Goal: Task Accomplishment & Management: Manage account settings

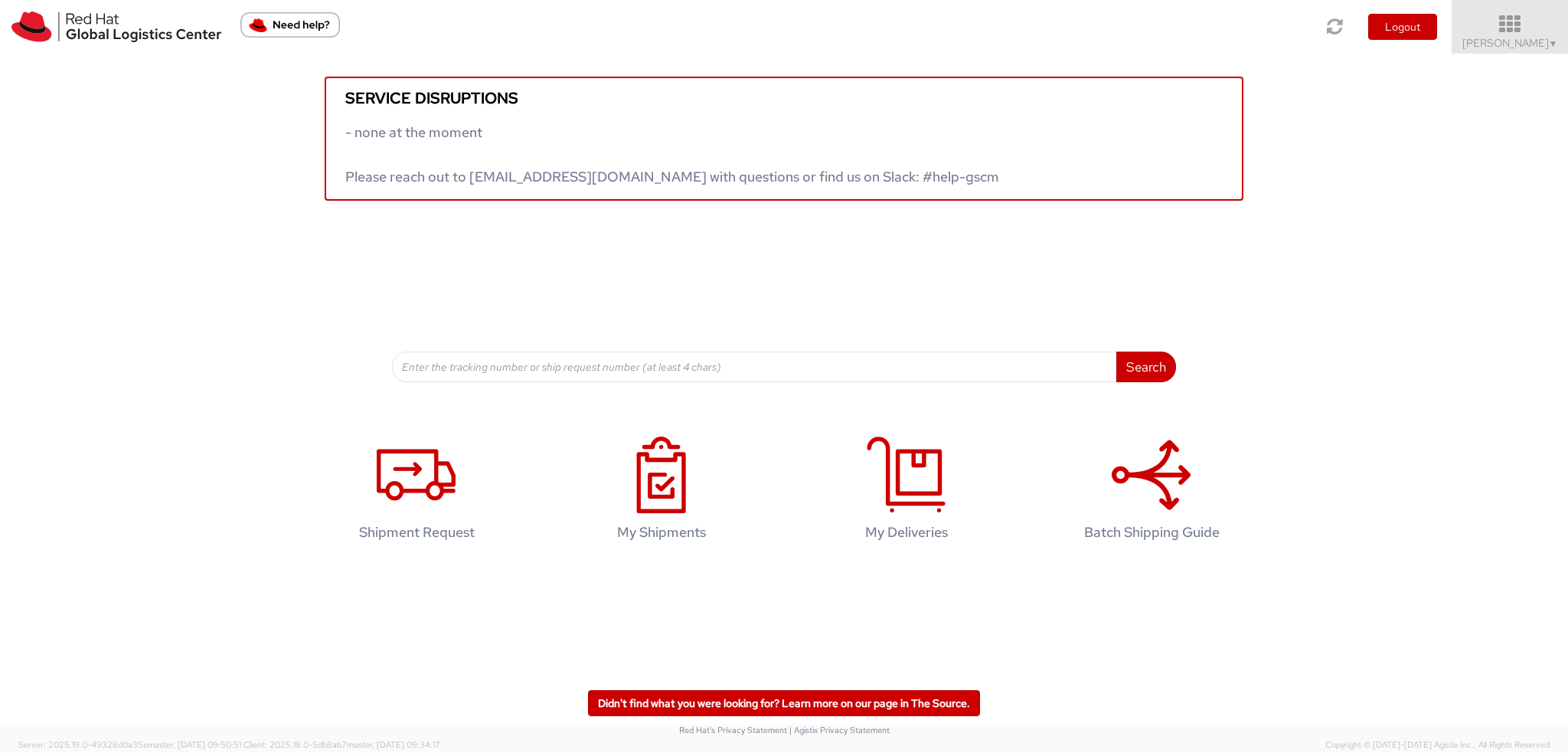
click at [1499, 42] on span "Kirk Newcross ▼" at bounding box center [1510, 43] width 95 height 13
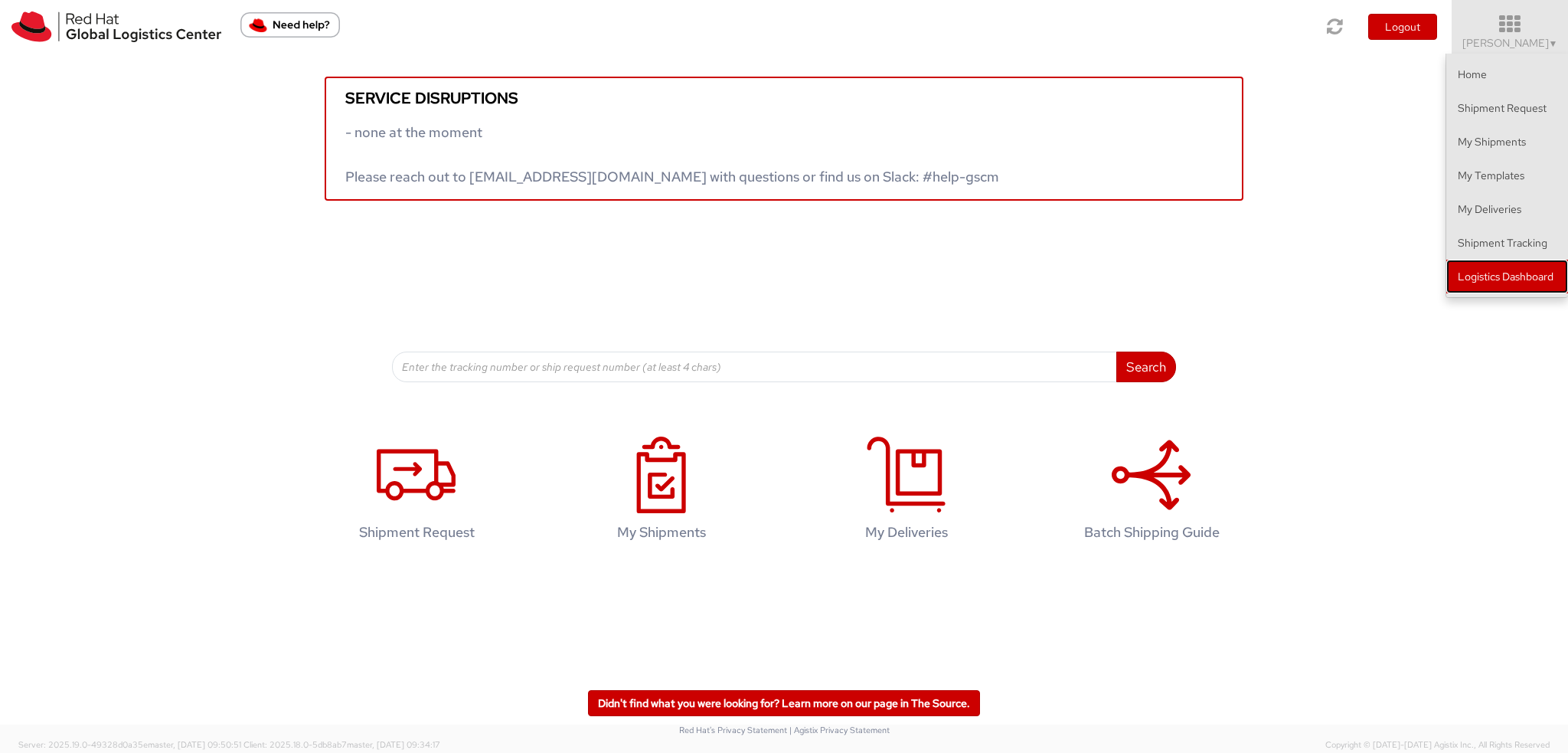
click at [1484, 280] on link "Logistics Dashboard" at bounding box center [1507, 276] width 122 height 33
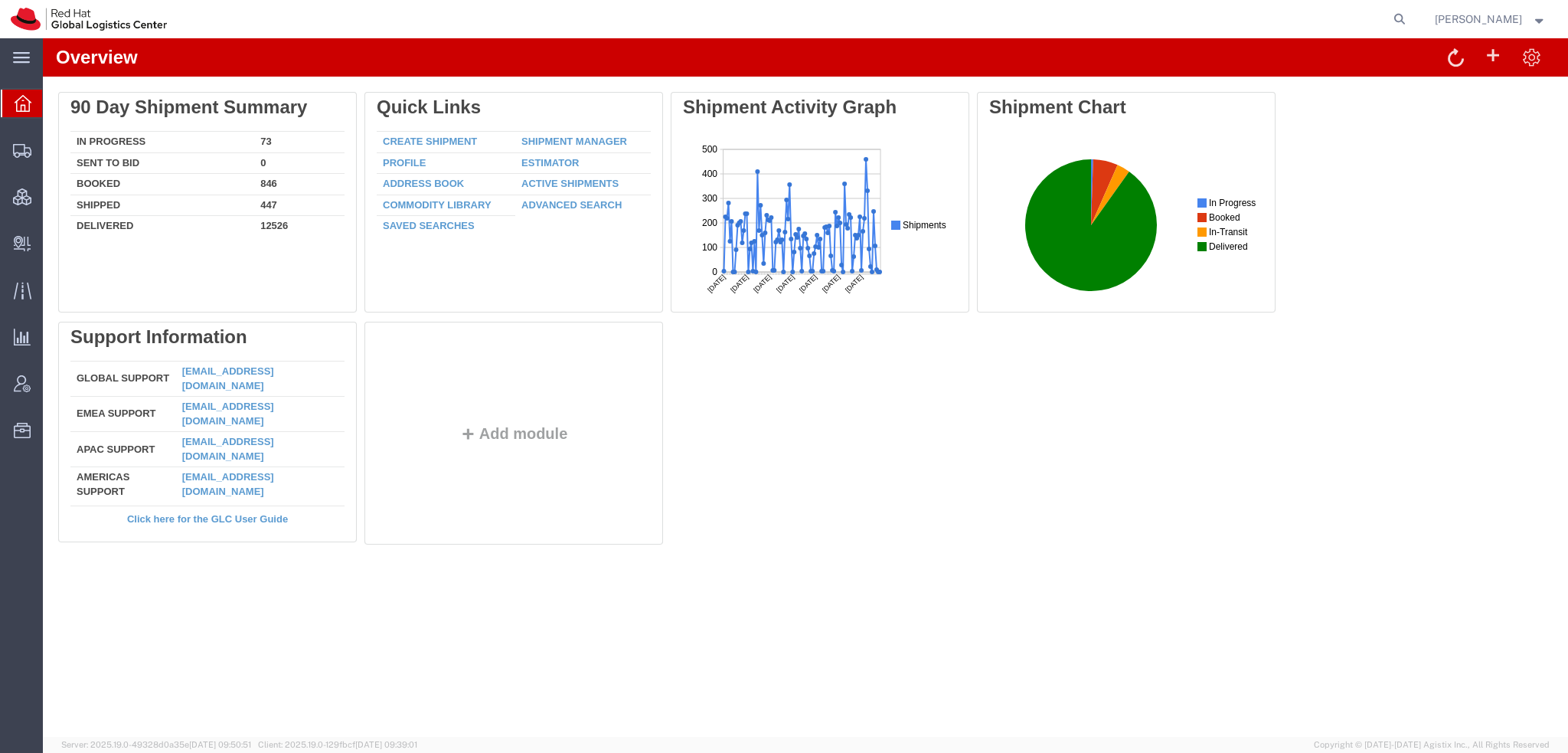
click at [1454, 16] on span "[PERSON_NAME]" at bounding box center [1477, 19] width 87 height 17
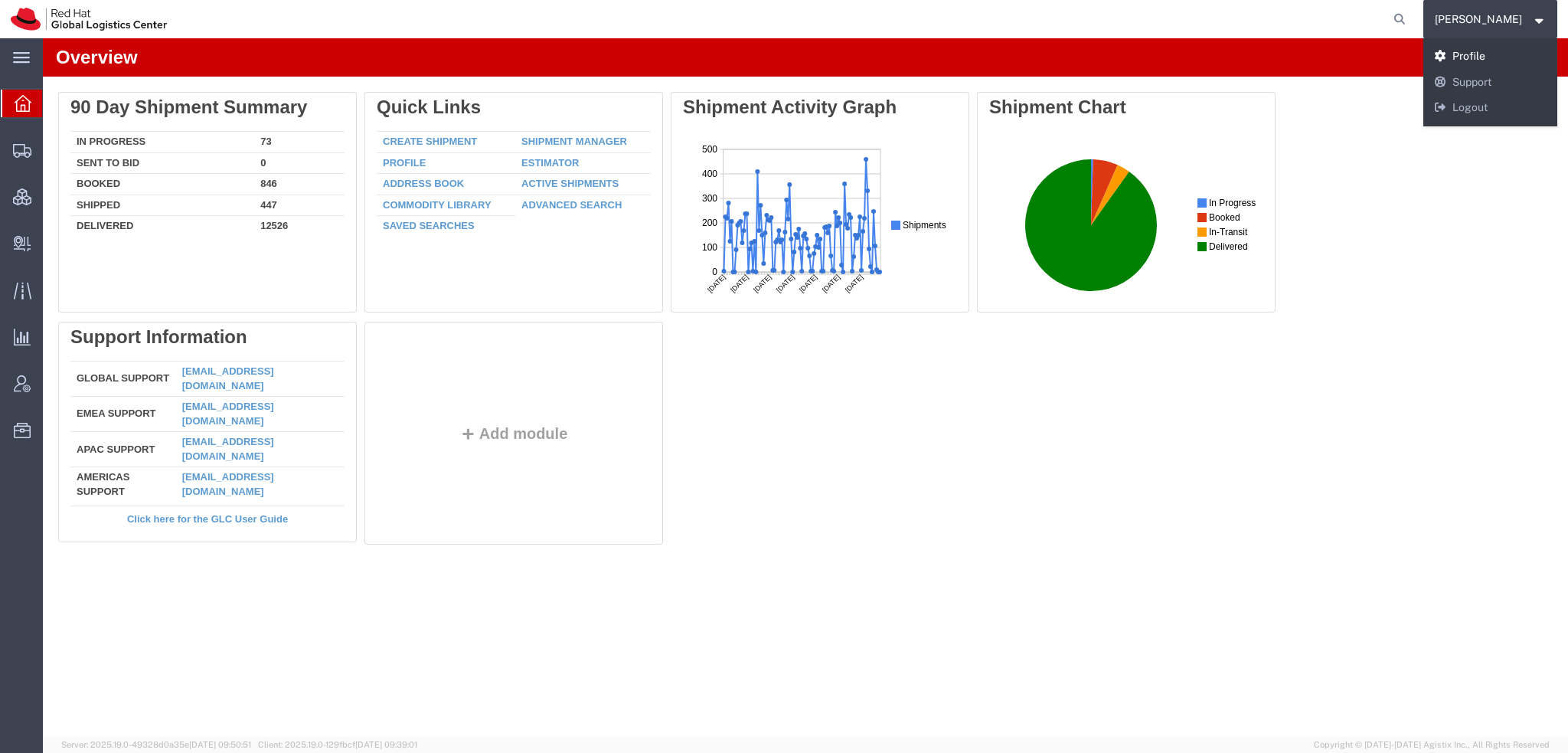
click at [1485, 63] on link "Profile" at bounding box center [1490, 56] width 135 height 26
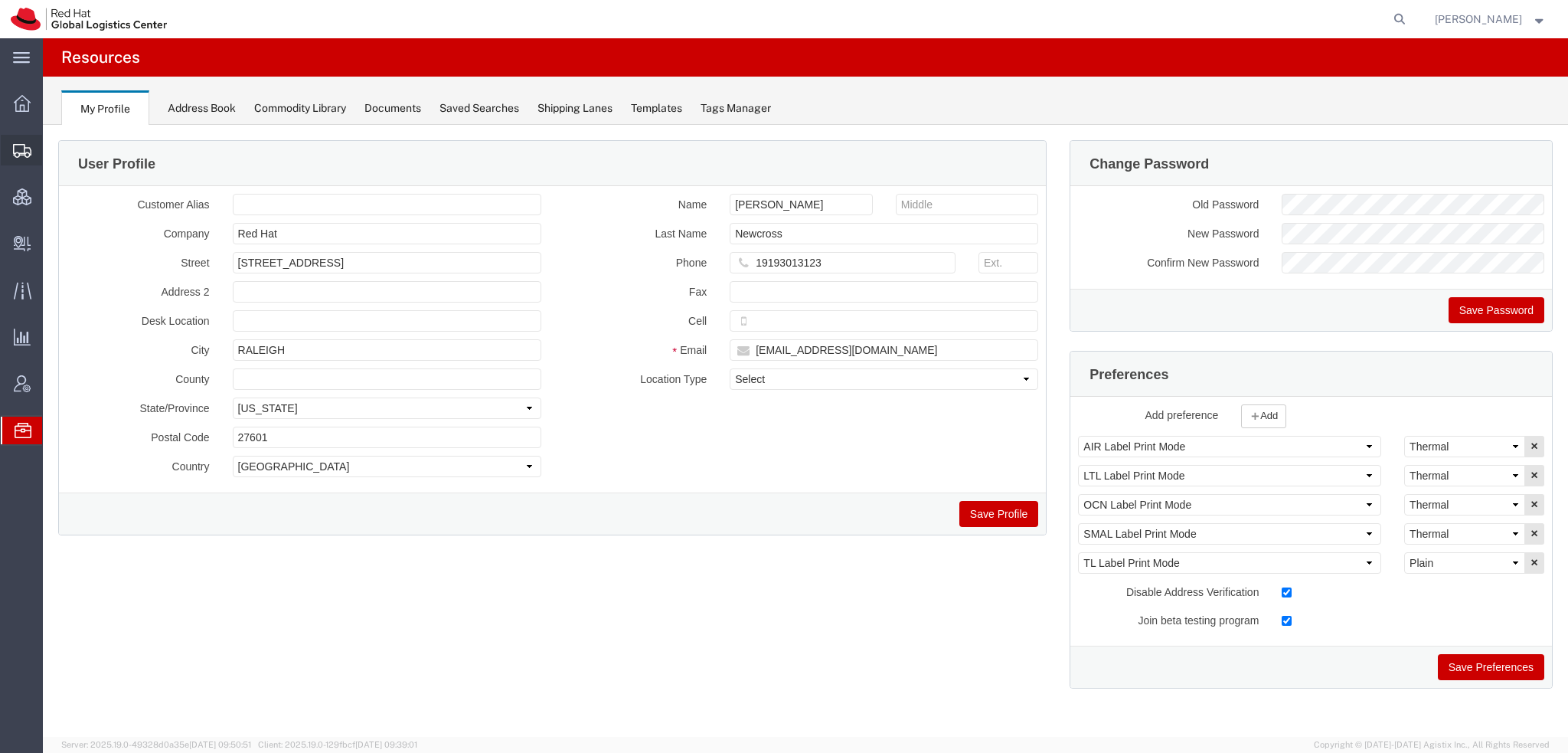
click at [0, 0] on span "Shipment Manager" at bounding box center [0, 0] width 0 height 0
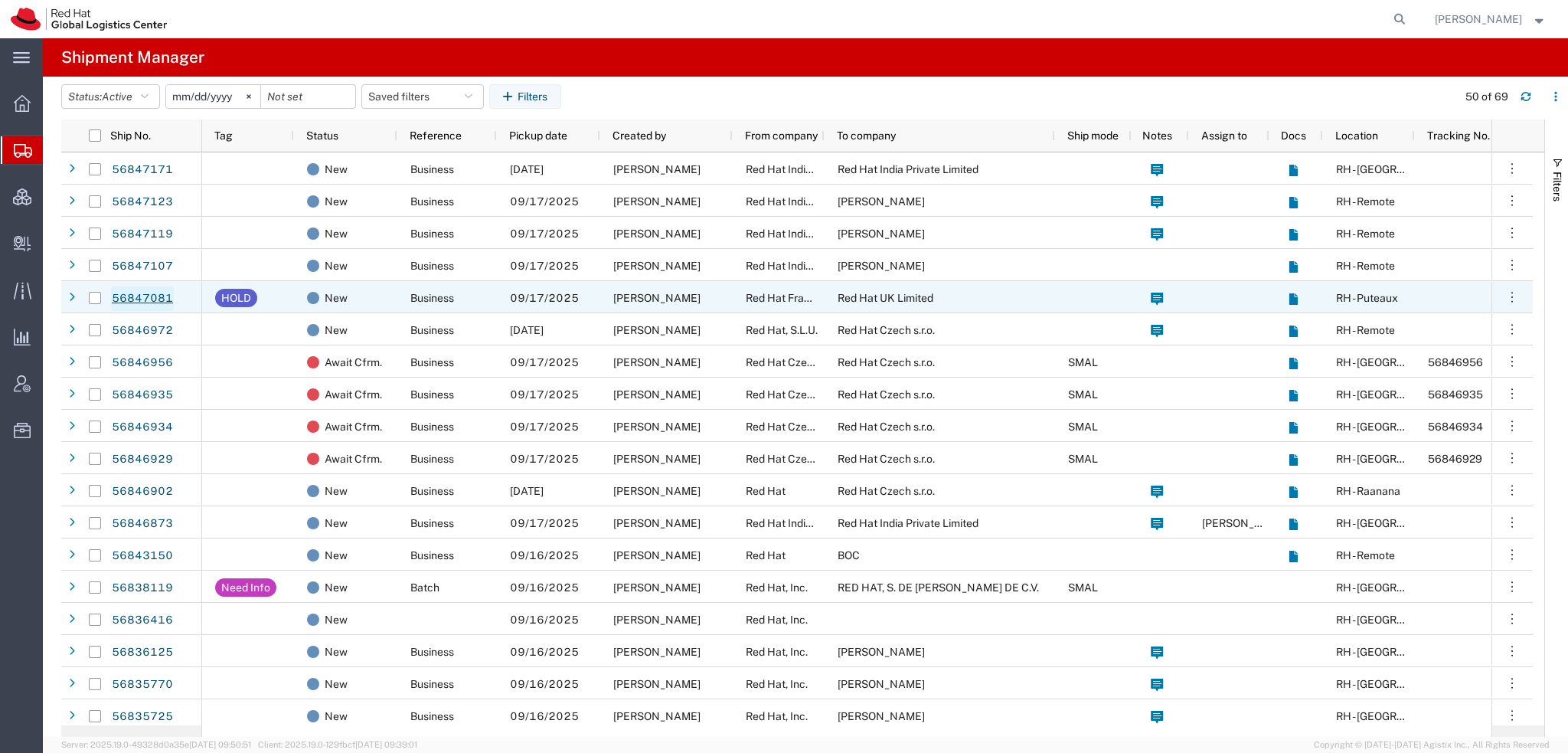
click at [153, 303] on link "56847081" at bounding box center [142, 299] width 63 height 25
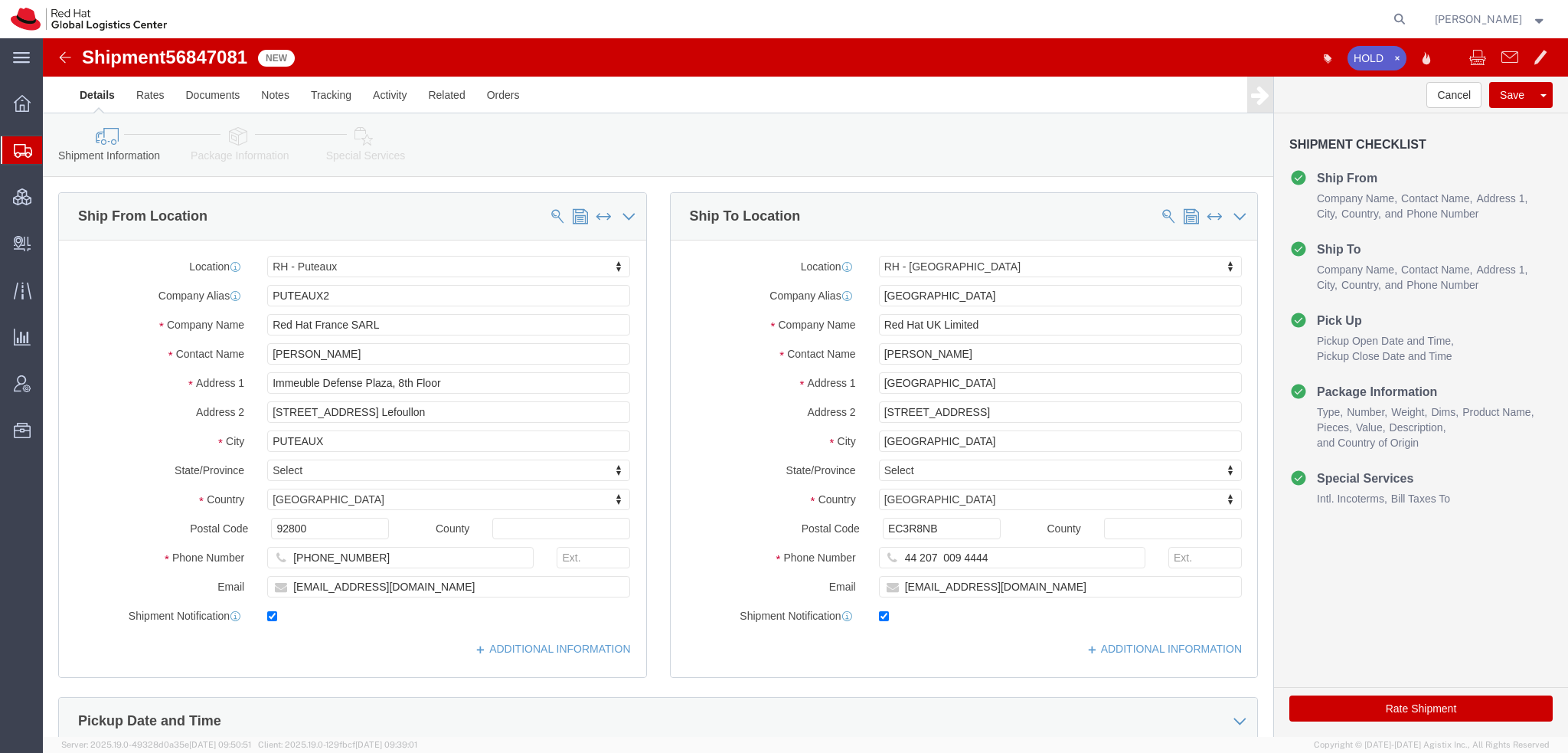
select select "38010"
select select "37974"
click icon
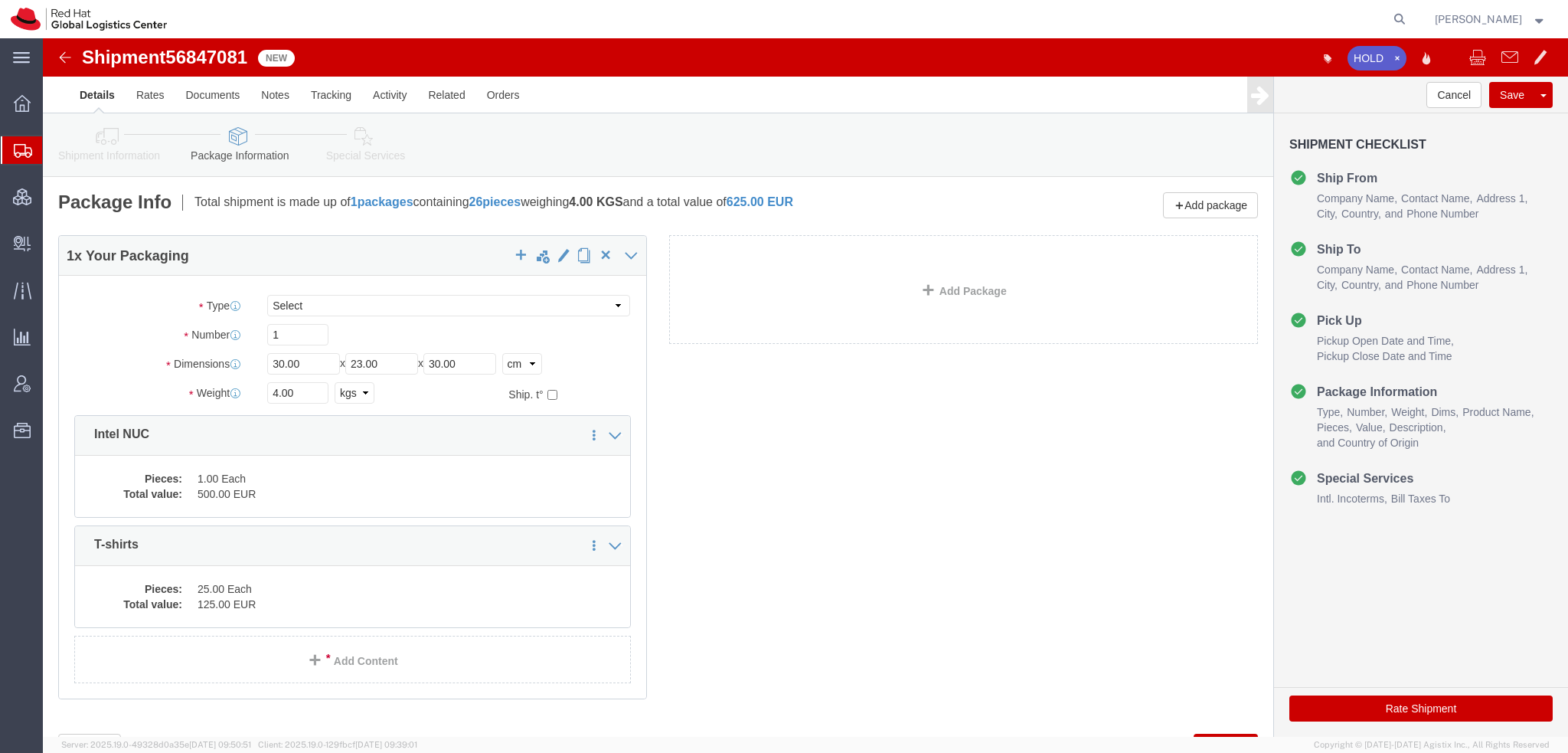
click at [0, 0] on span "Shipment Manager" at bounding box center [0, 0] width 0 height 0
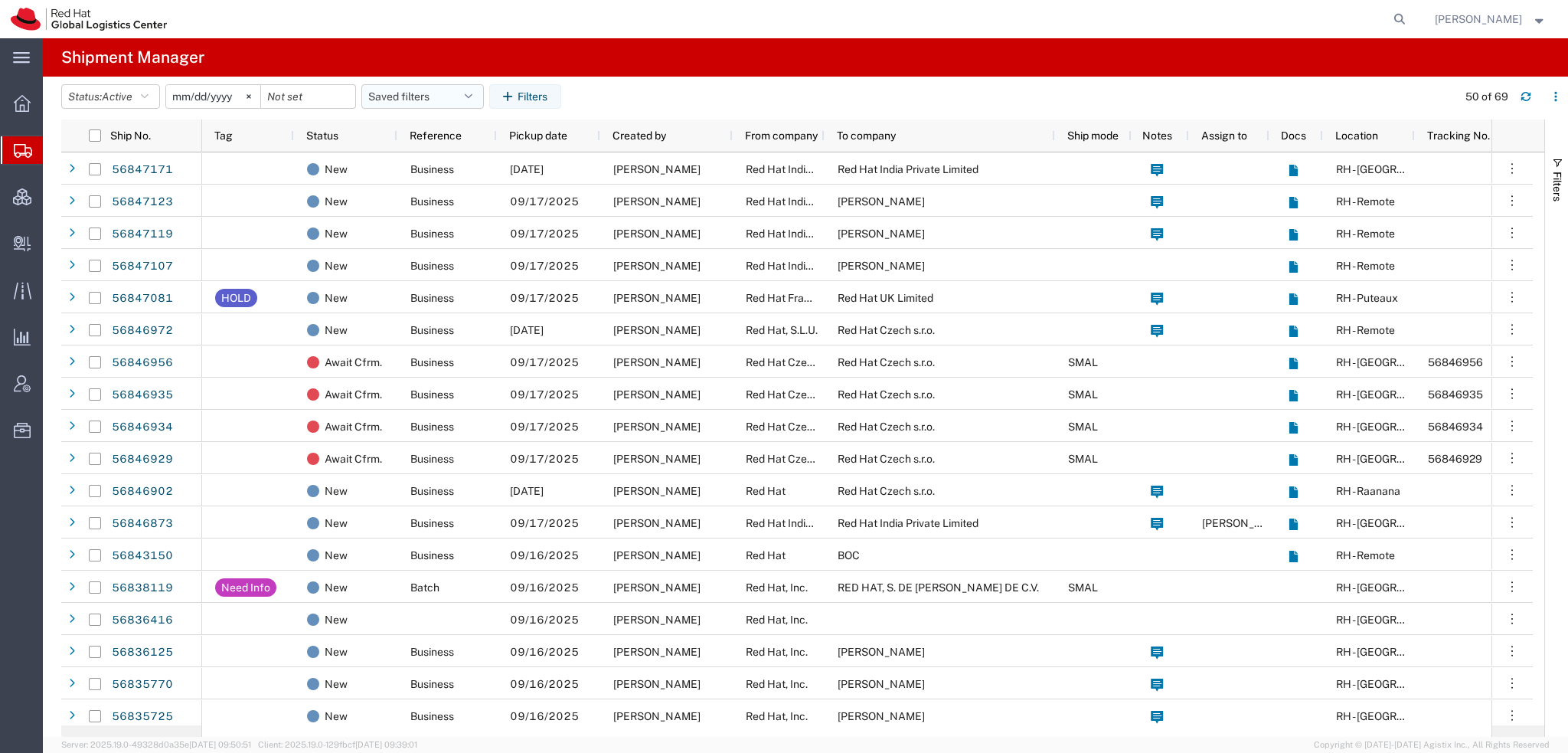
click at [447, 94] on button "Saved filters" at bounding box center [423, 96] width 122 height 25
click at [423, 161] on span "Americas" at bounding box center [464, 163] width 200 height 29
type input "2023-05-07"
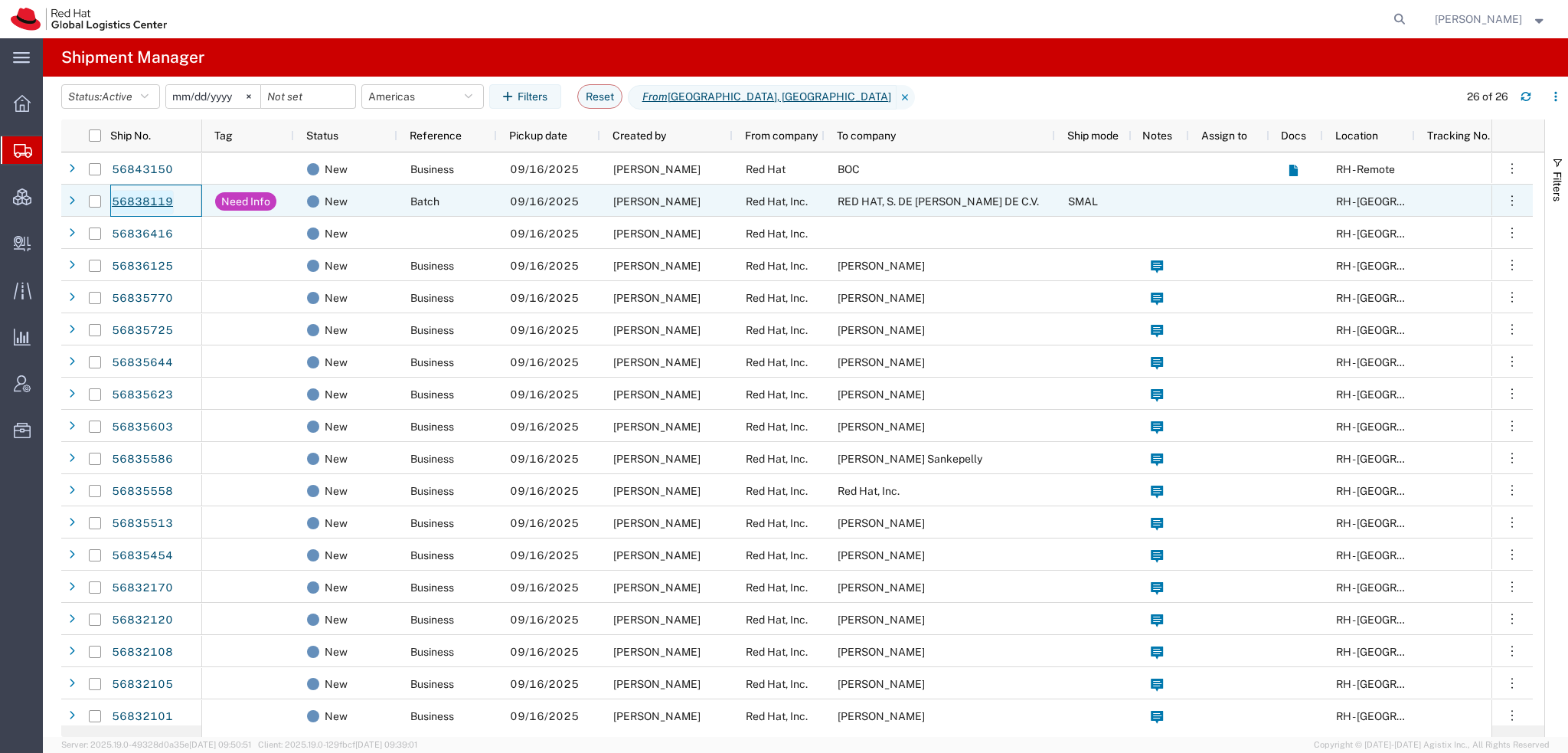
click at [166, 195] on link "56838119" at bounding box center [142, 202] width 63 height 25
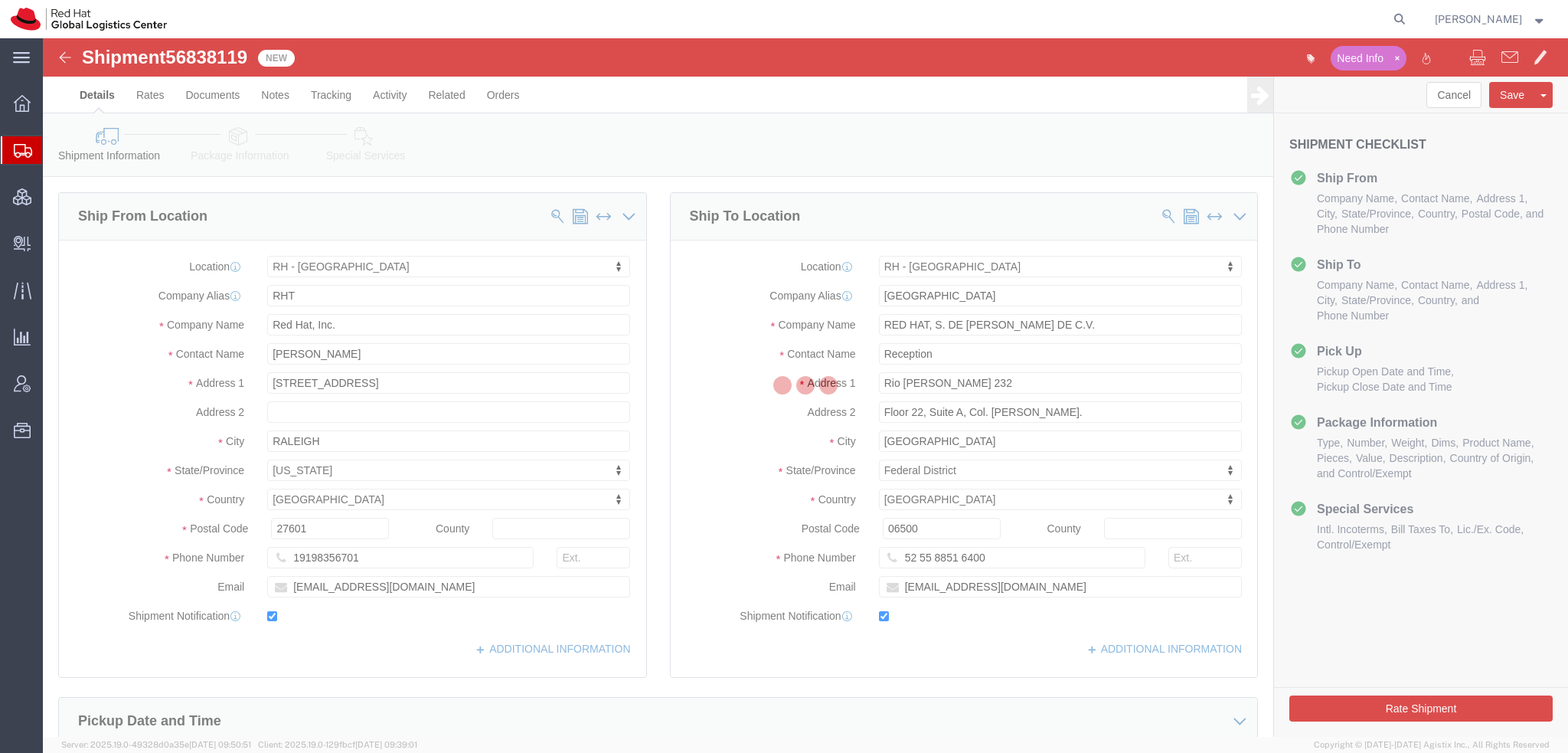
select select "38014"
select select "37981"
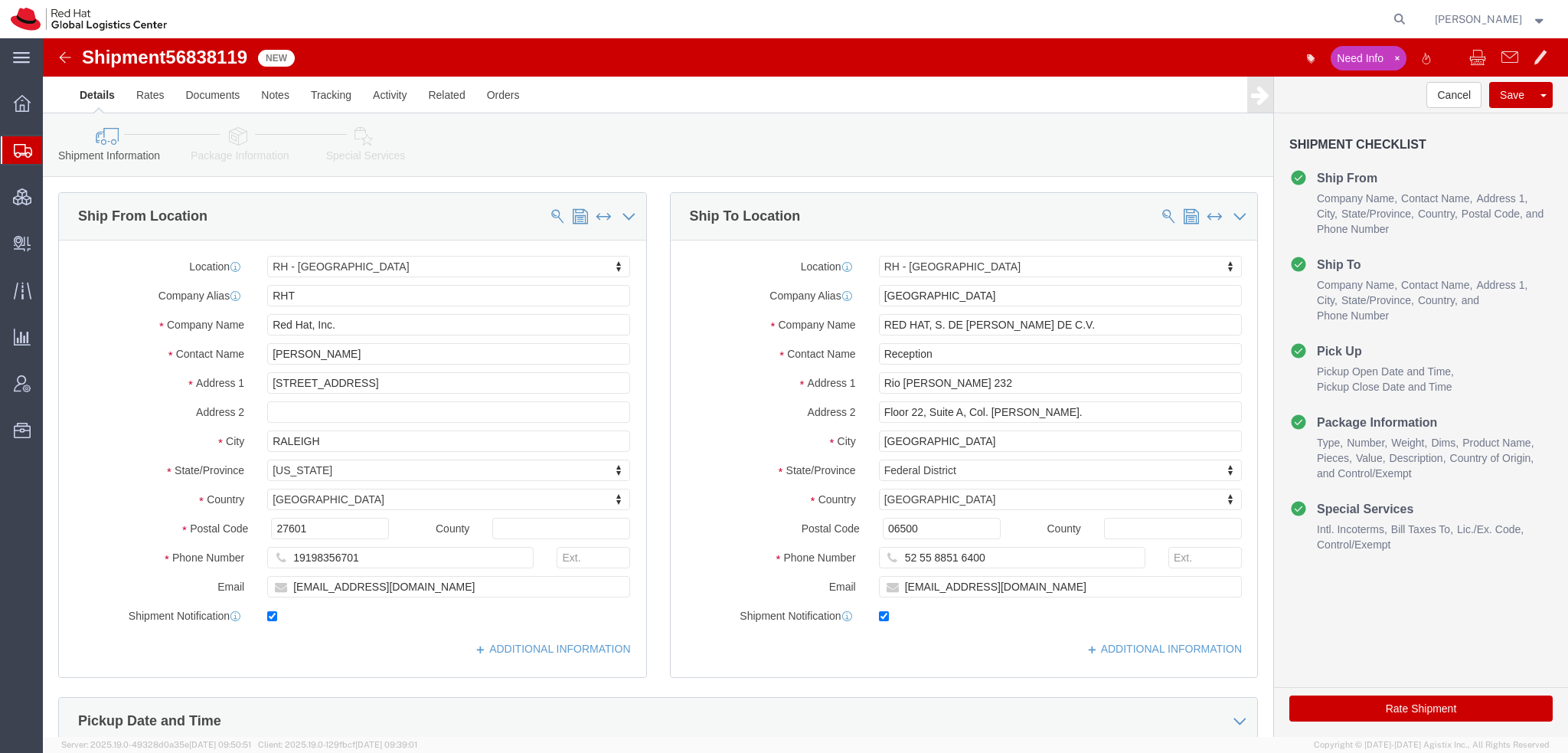
click icon
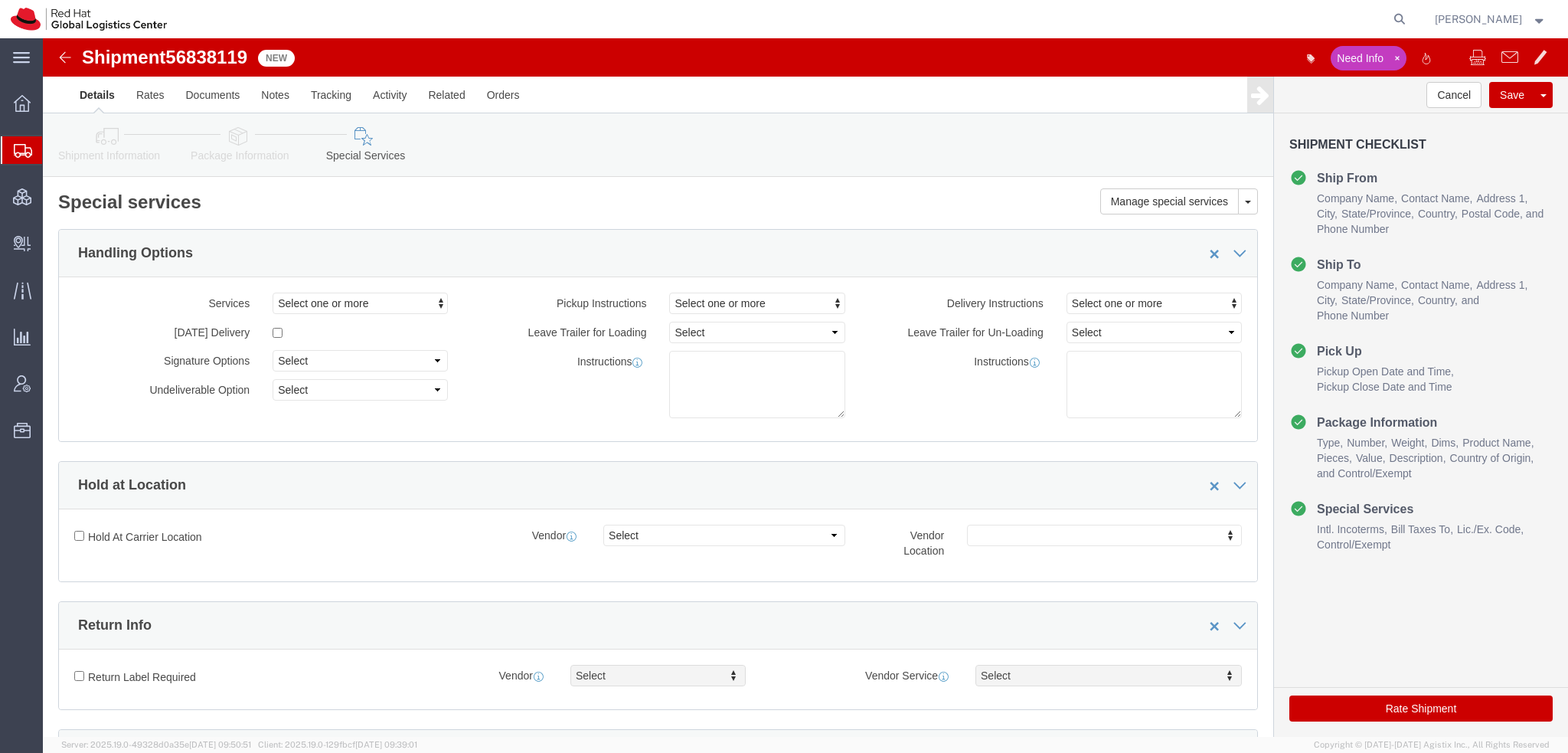
click at [0, 0] on span "Shipment Manager" at bounding box center [0, 0] width 0 height 0
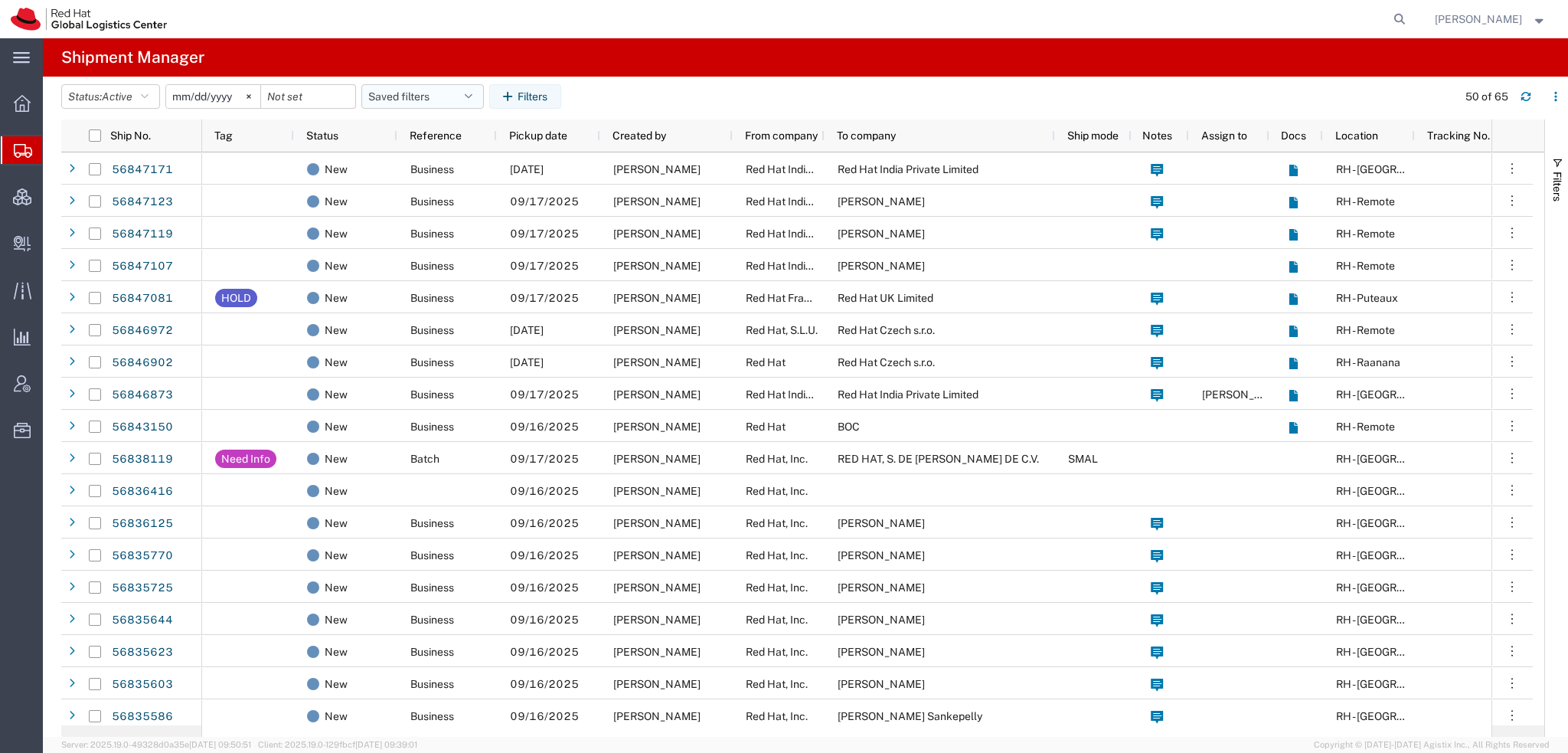
click at [472, 92] on icon "button" at bounding box center [469, 95] width 8 height 10
click at [408, 163] on span "Americas" at bounding box center [464, 163] width 200 height 29
type input "2023-05-07"
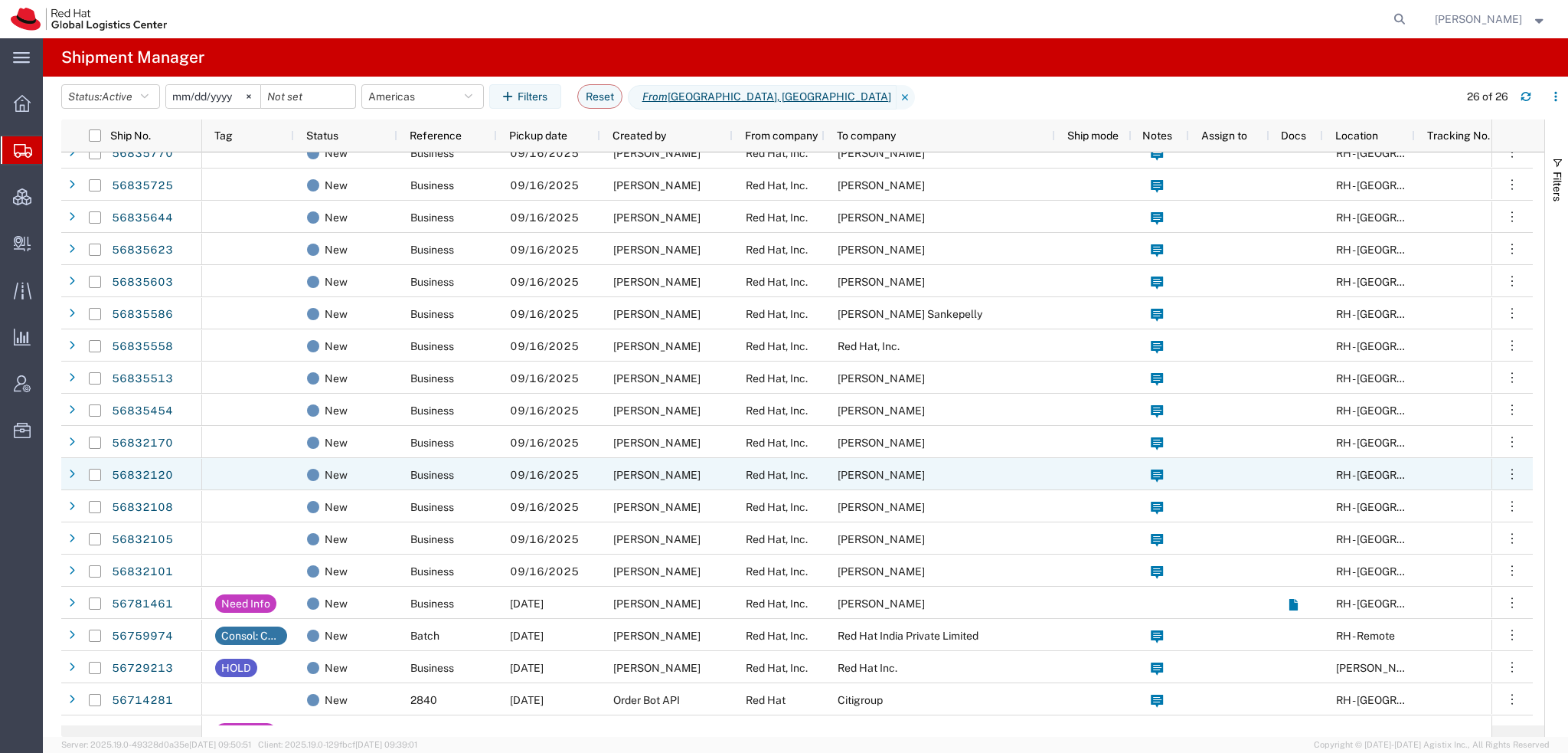
scroll to position [263, 0]
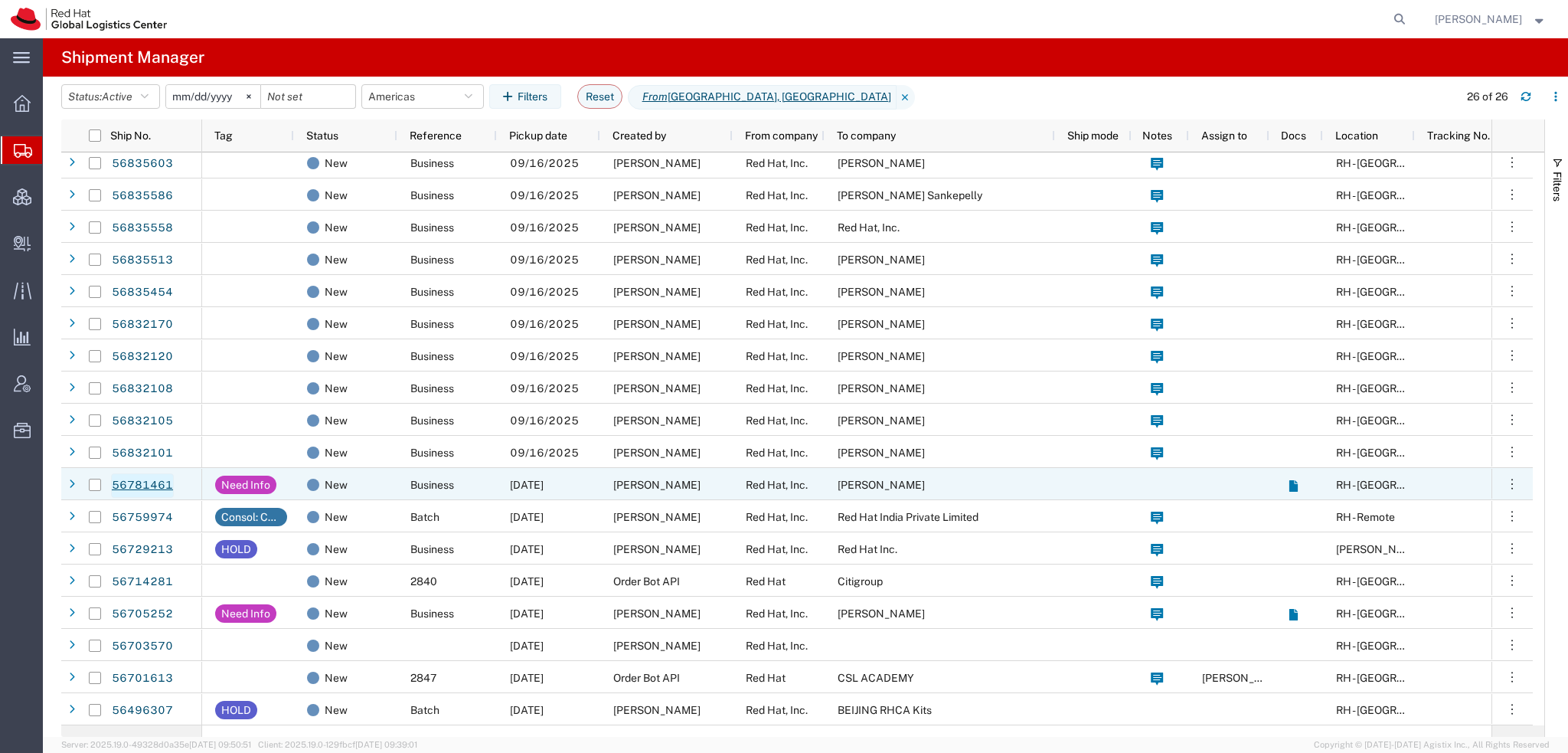
click at [151, 482] on link "56781461" at bounding box center [142, 486] width 63 height 25
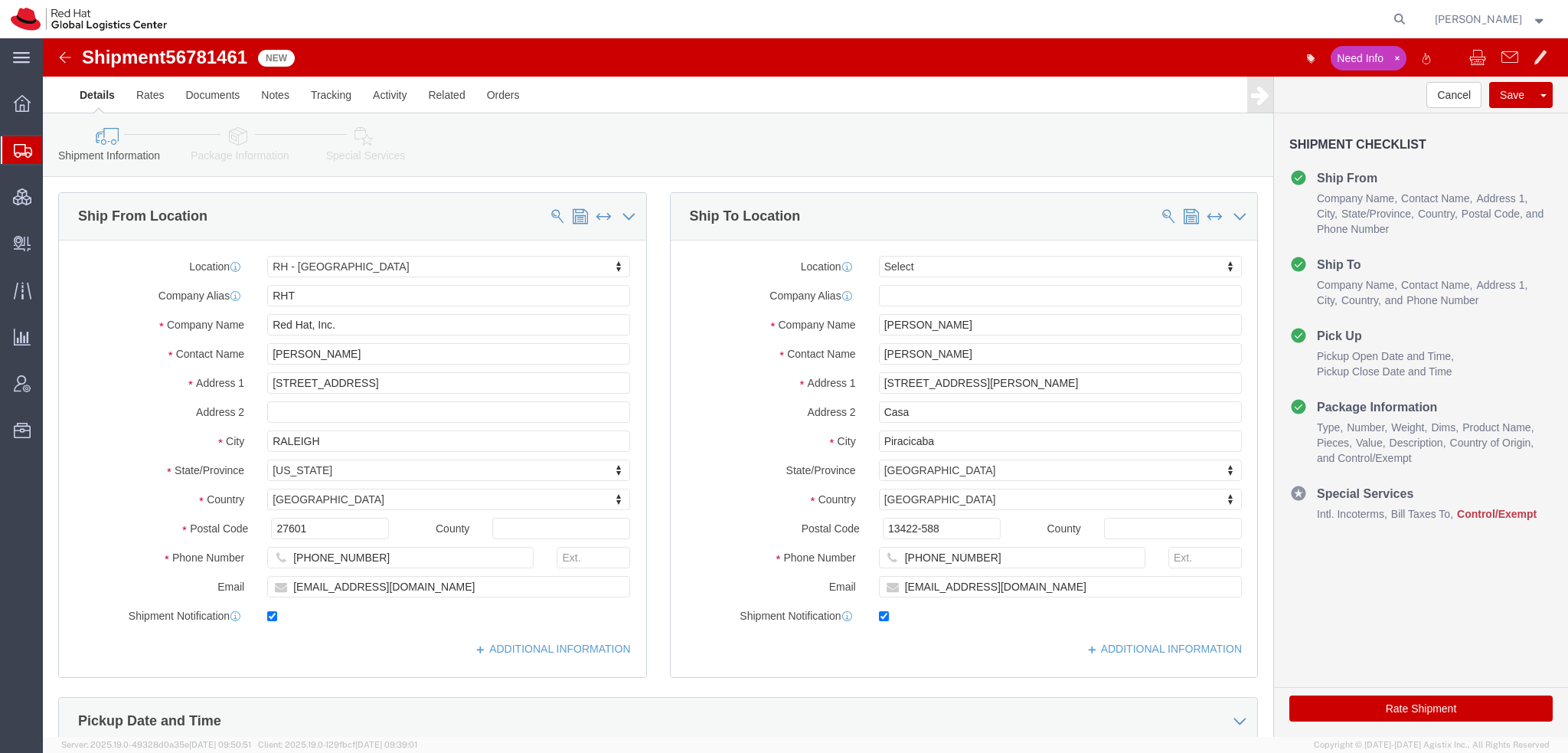
select select "38014"
select select
drag, startPoint x: 835, startPoint y: 344, endPoint x: 920, endPoint y: 350, distance: 85.2
click input "Rua Tenente PM Antonio Soares de Almeida Filho, 210"
type input "R Tenente PM Antonio S de A Filho, 210"
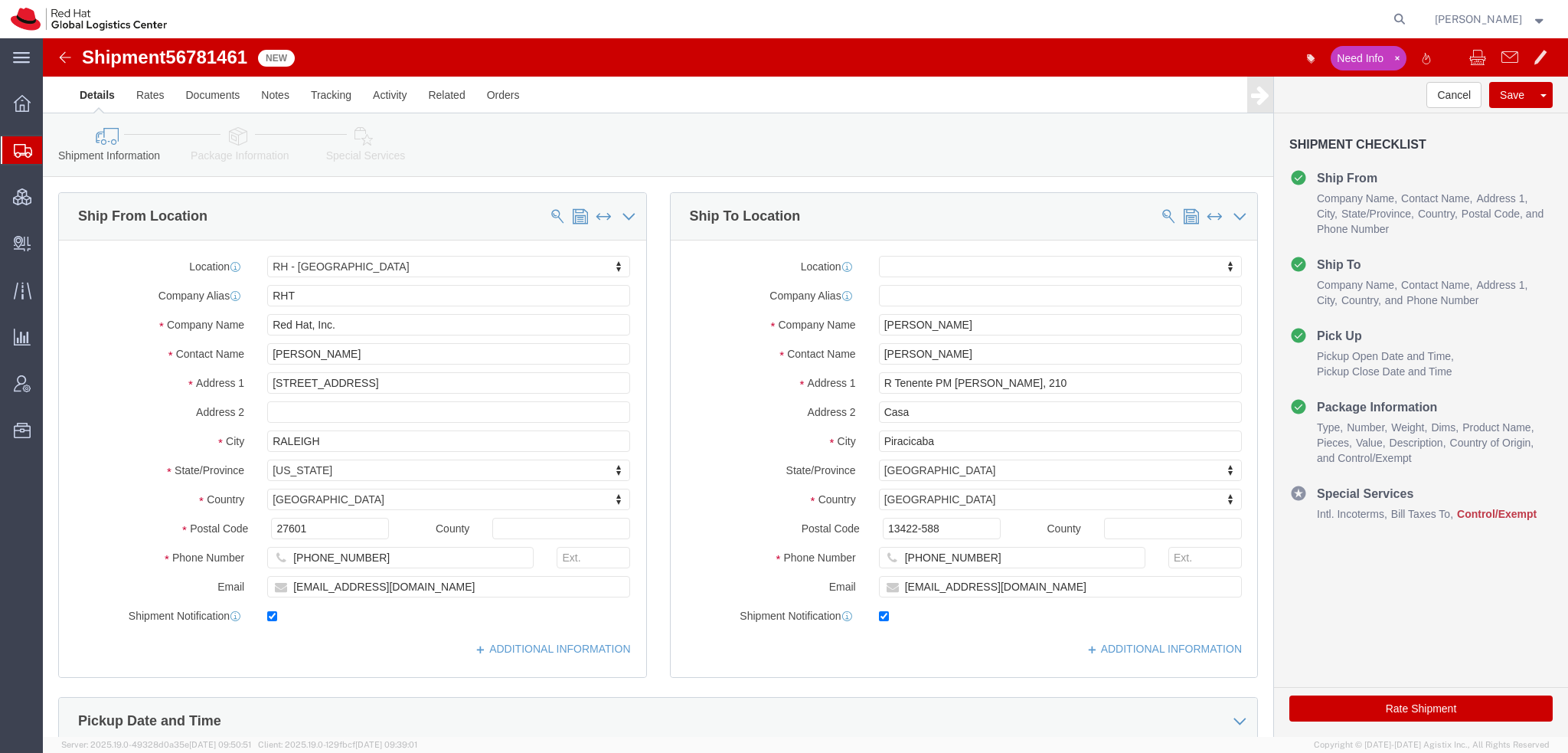
select select
click at [0, 0] on span "Shipment Manager" at bounding box center [0, 0] width 0 height 0
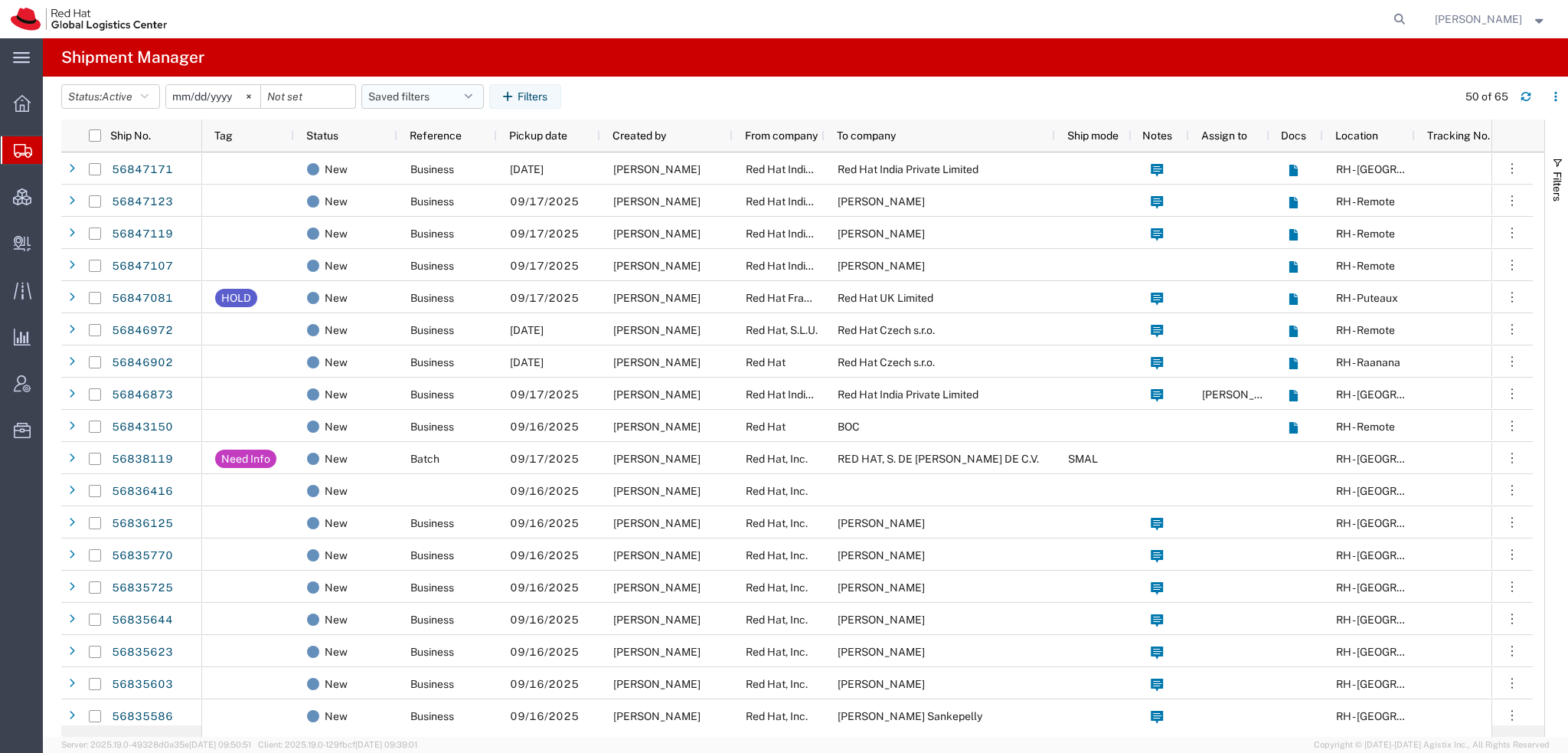
click at [445, 93] on button "Saved filters" at bounding box center [423, 96] width 122 height 25
click at [405, 158] on span "Americas" at bounding box center [464, 163] width 200 height 29
type input "2023-05-07"
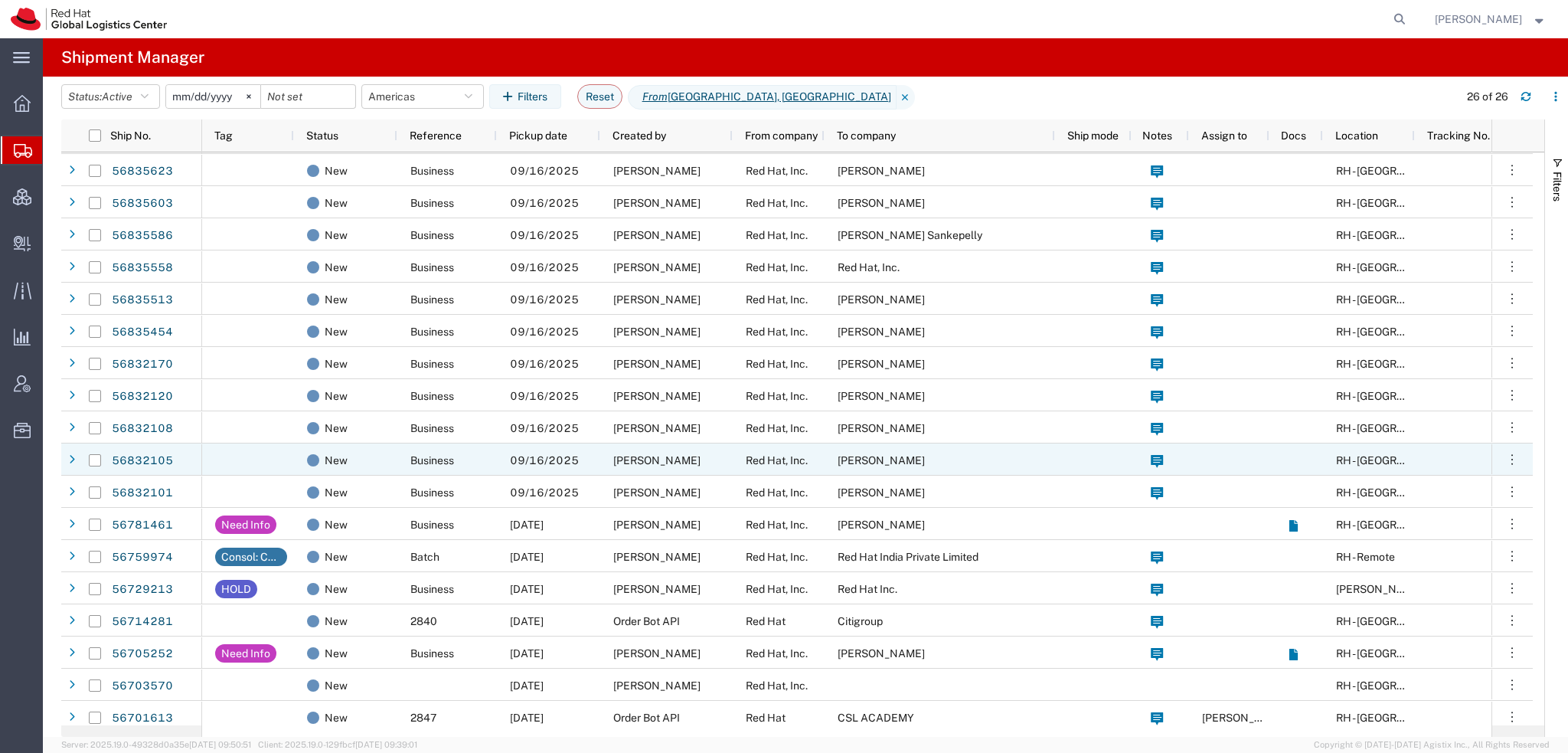
scroll to position [230, 0]
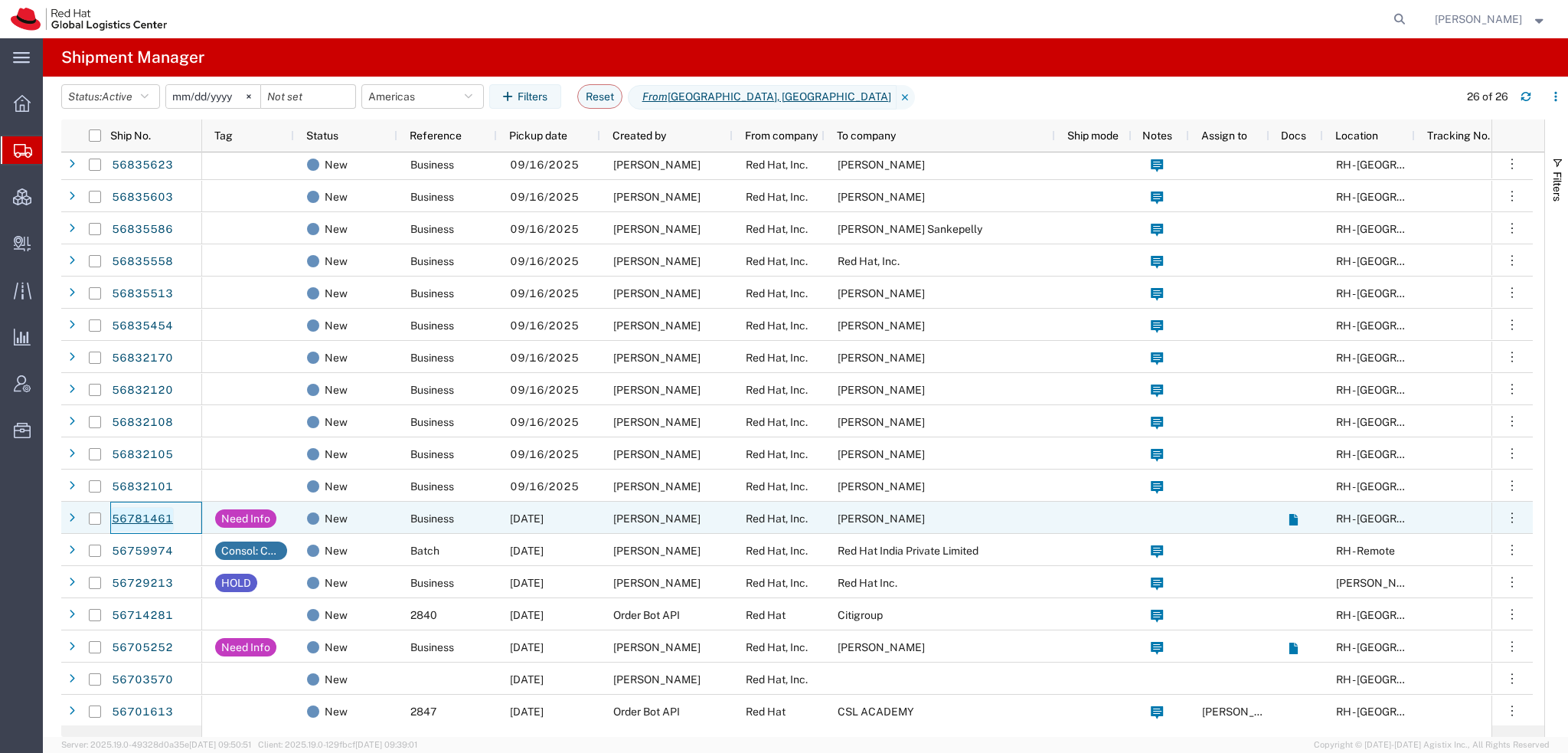
click at [150, 513] on link "56781461" at bounding box center [142, 519] width 63 height 25
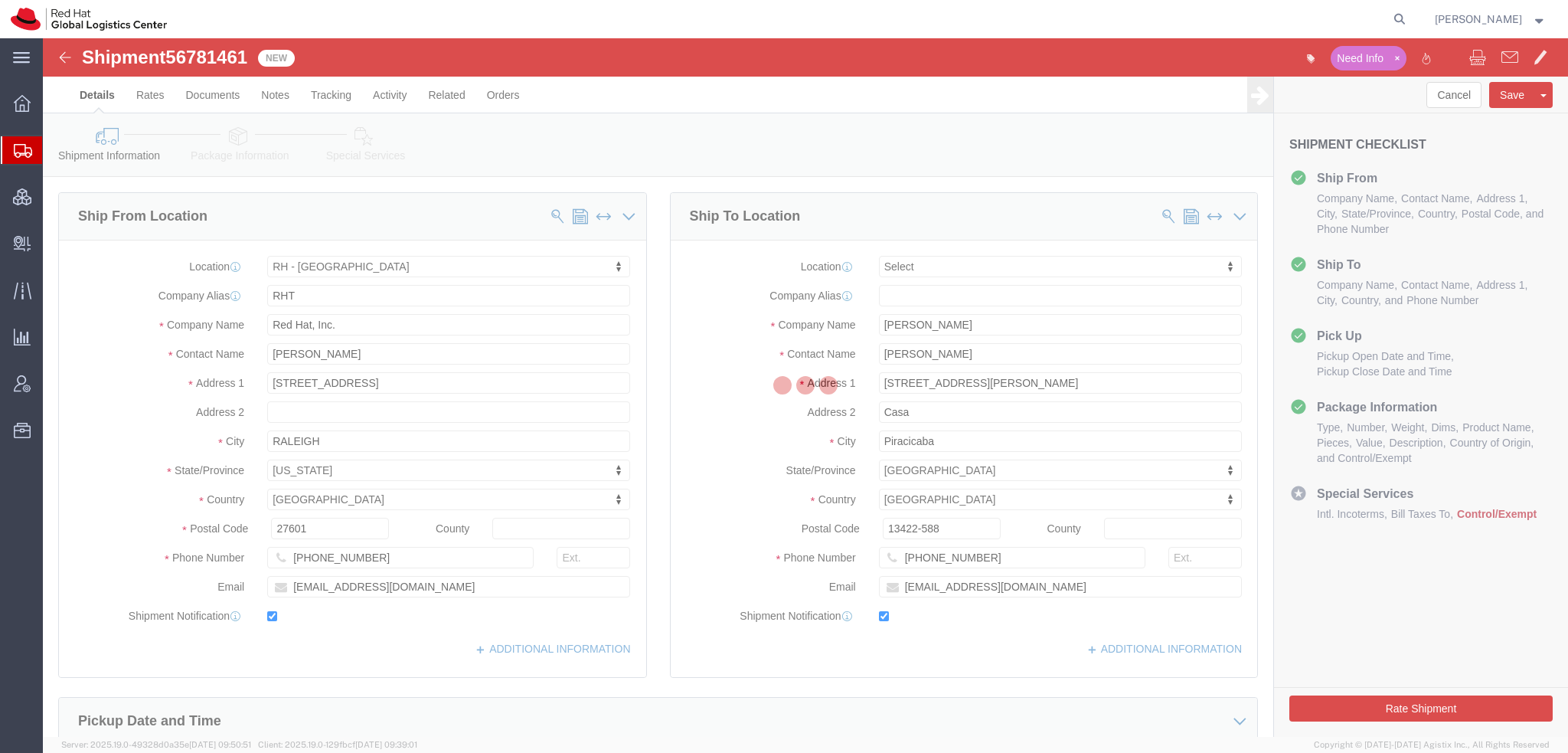
select select "38014"
select select
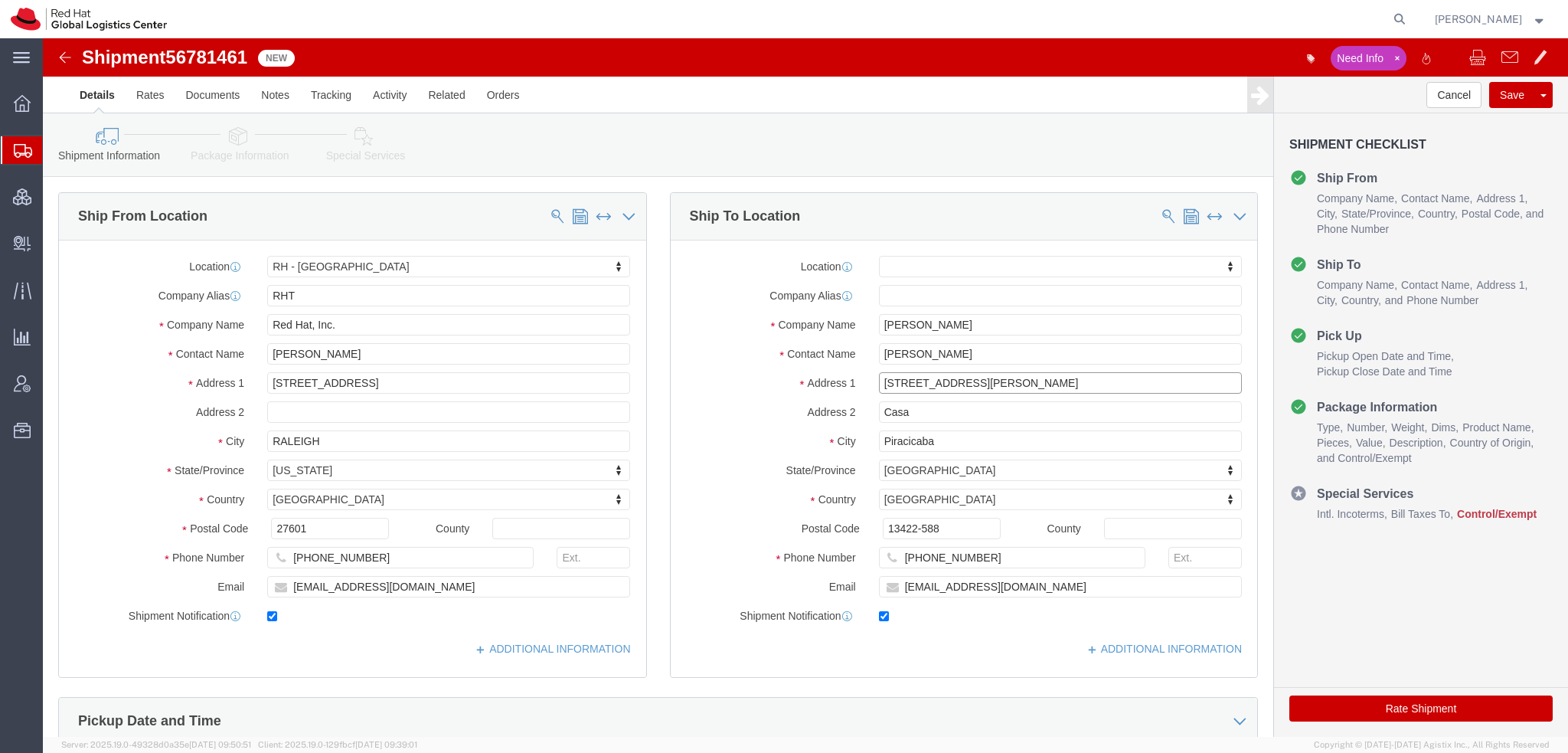
click input "Rua Tenente PM Antonio Soares de Almeida Filho, 210"
type input "Rua Tenente PM Antonio Soares de"
select select
paste input "Almeida Filho, 210"
type input "Almeida Filho, 210, Casa"
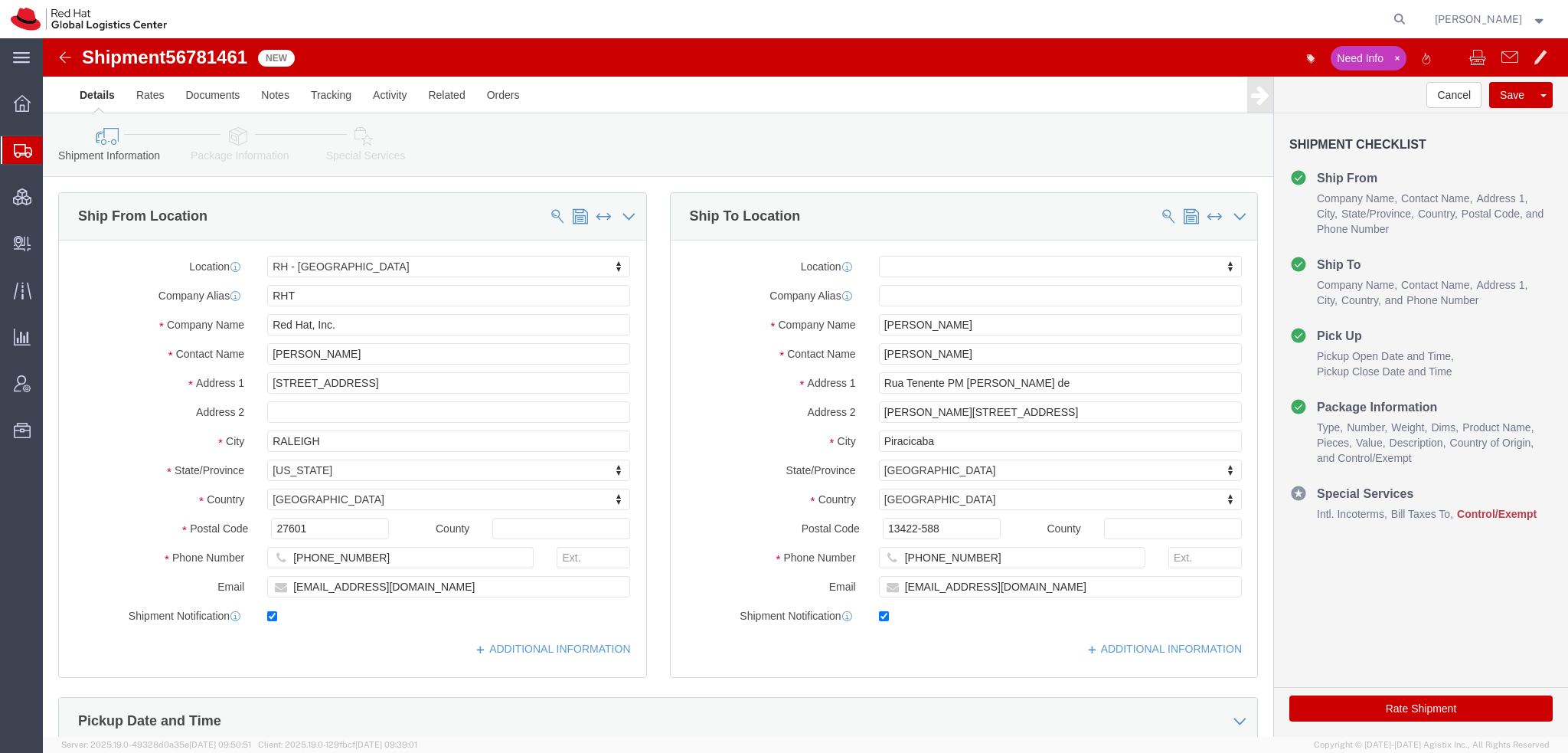
click icon
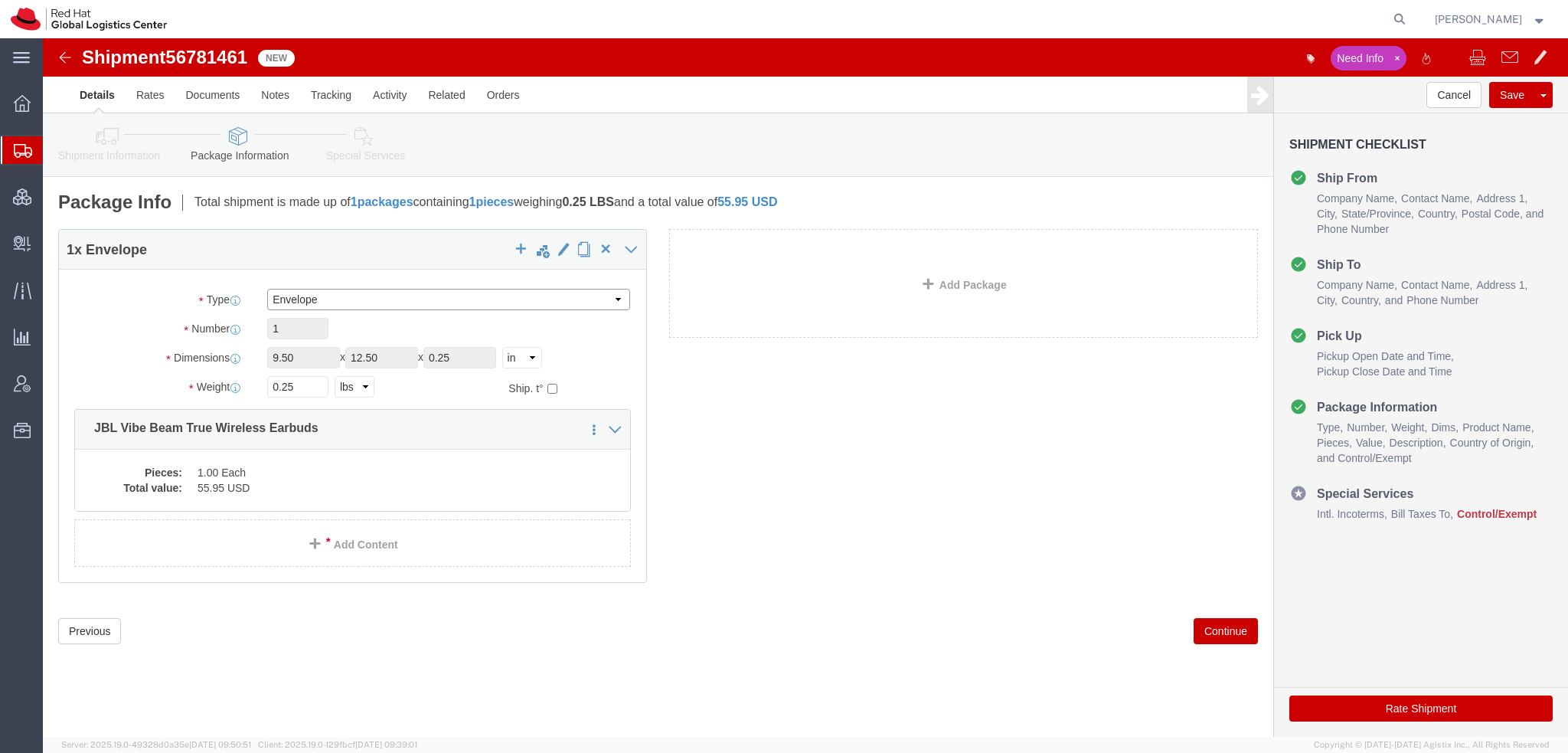
click select "Select Case(s) Crate(s) Envelope Large Box Medium Box PAK Skid(s) Small Box Sma…"
select select "PAK"
click select "Select Case(s) Crate(s) Envelope Large Box Medium Box PAK Skid(s) Small Box Sma…"
type input "10.25"
type input "12.75"
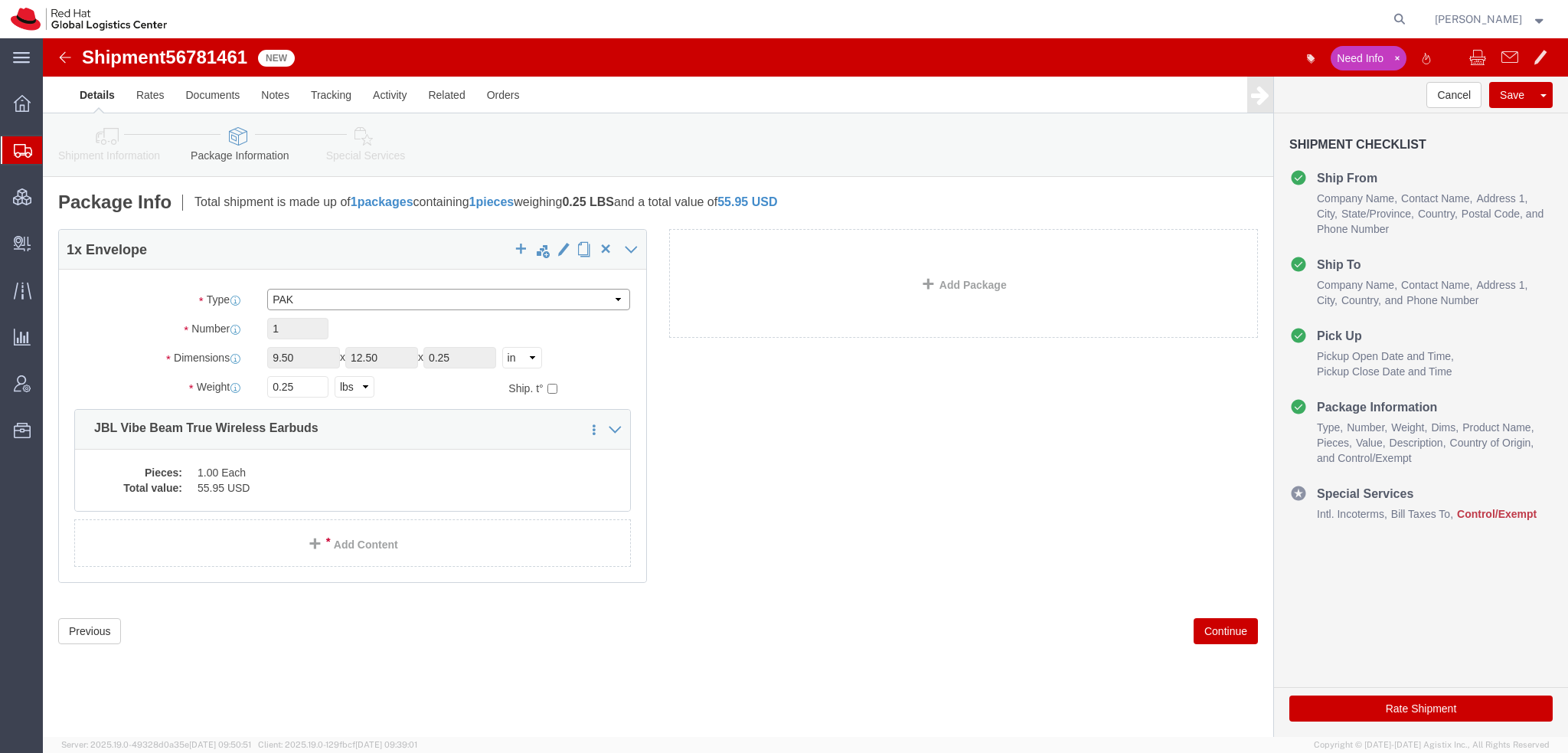
type input "1.00"
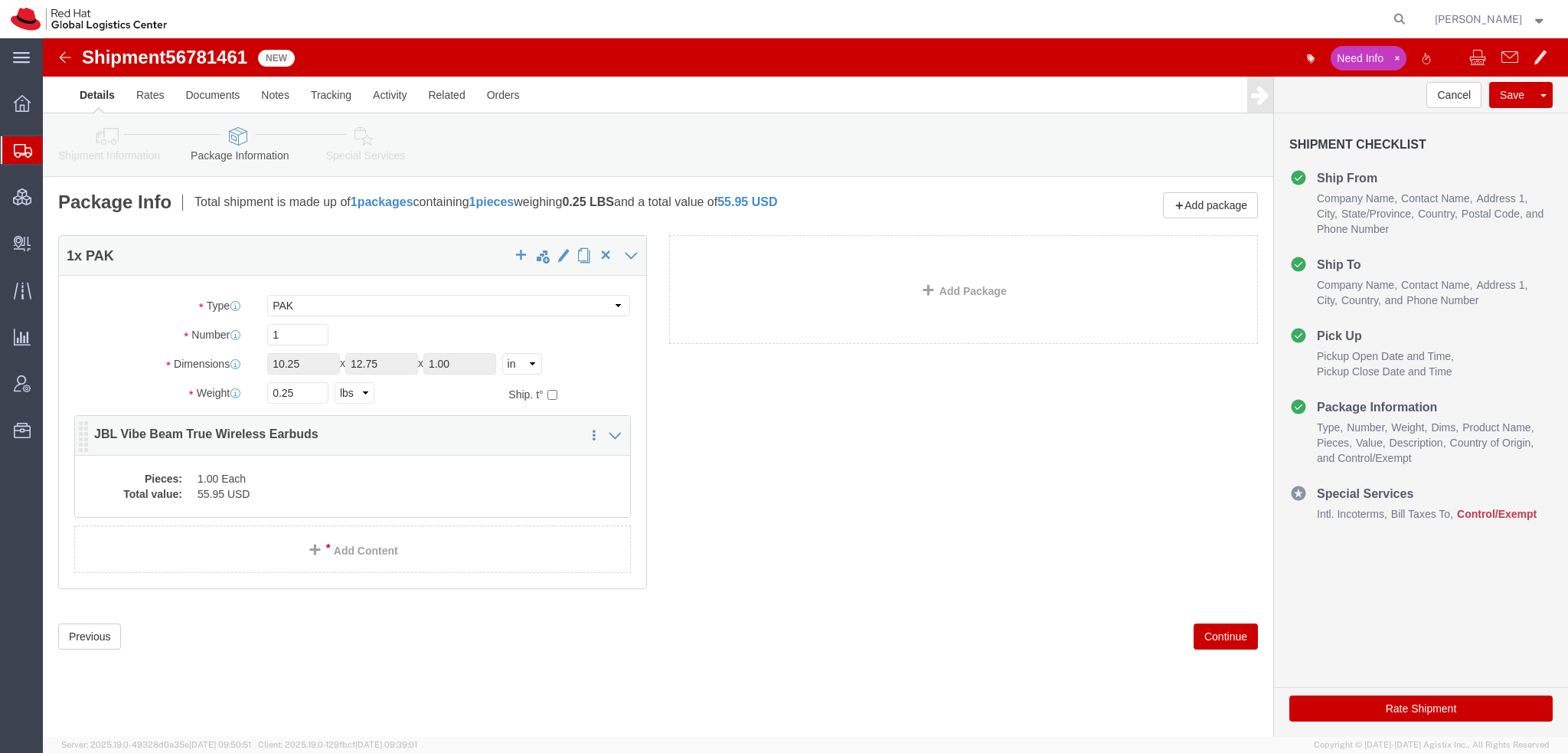
click dd "1.00 Each"
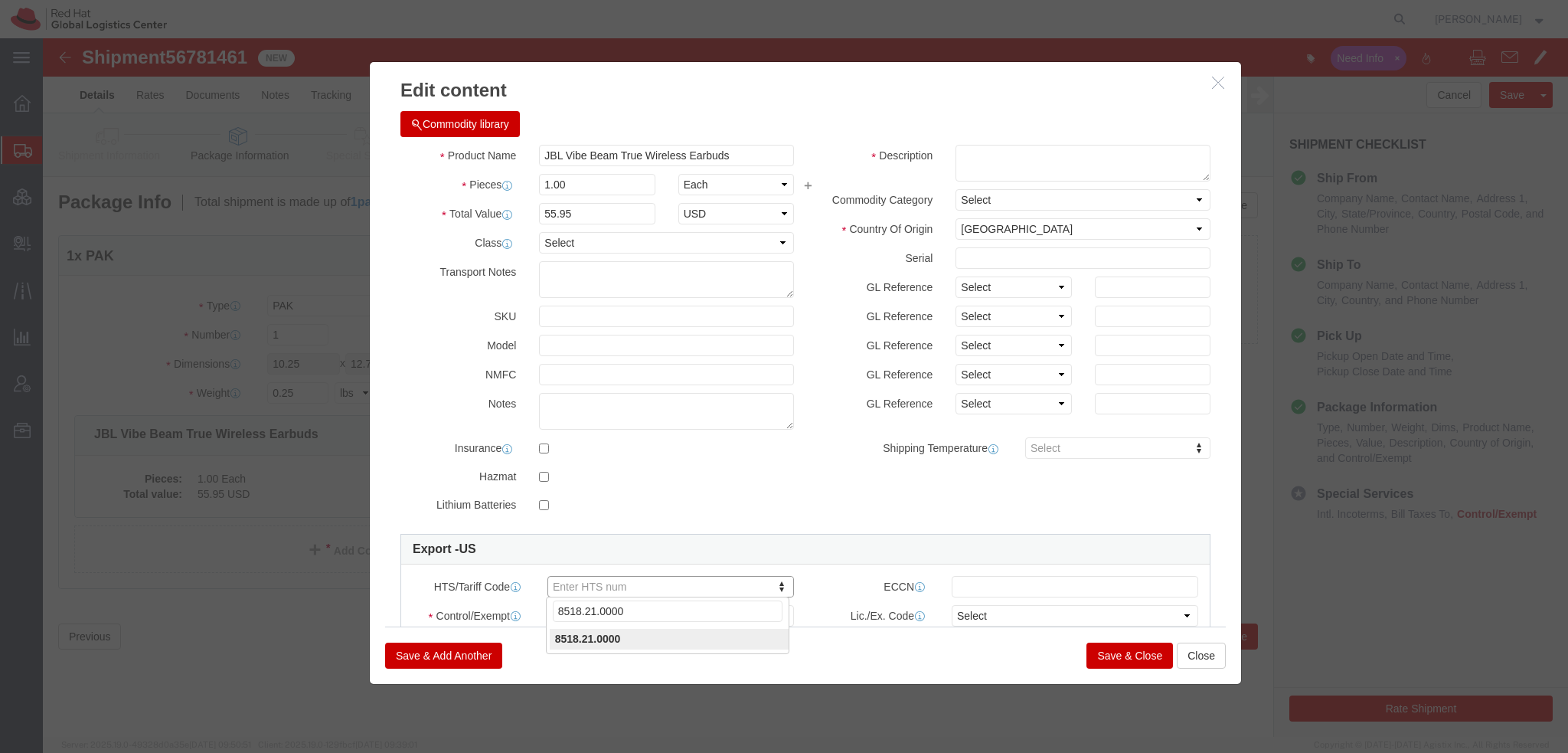
type input "8518.21.0000"
click select "Select ATF BIS DEA EPA FDA FTR ITAR OFAC Other (OPA)"
select select "FTR"
click select "Select ATF BIS DEA EPA FDA FTR ITAR OFAC Other (OPA)"
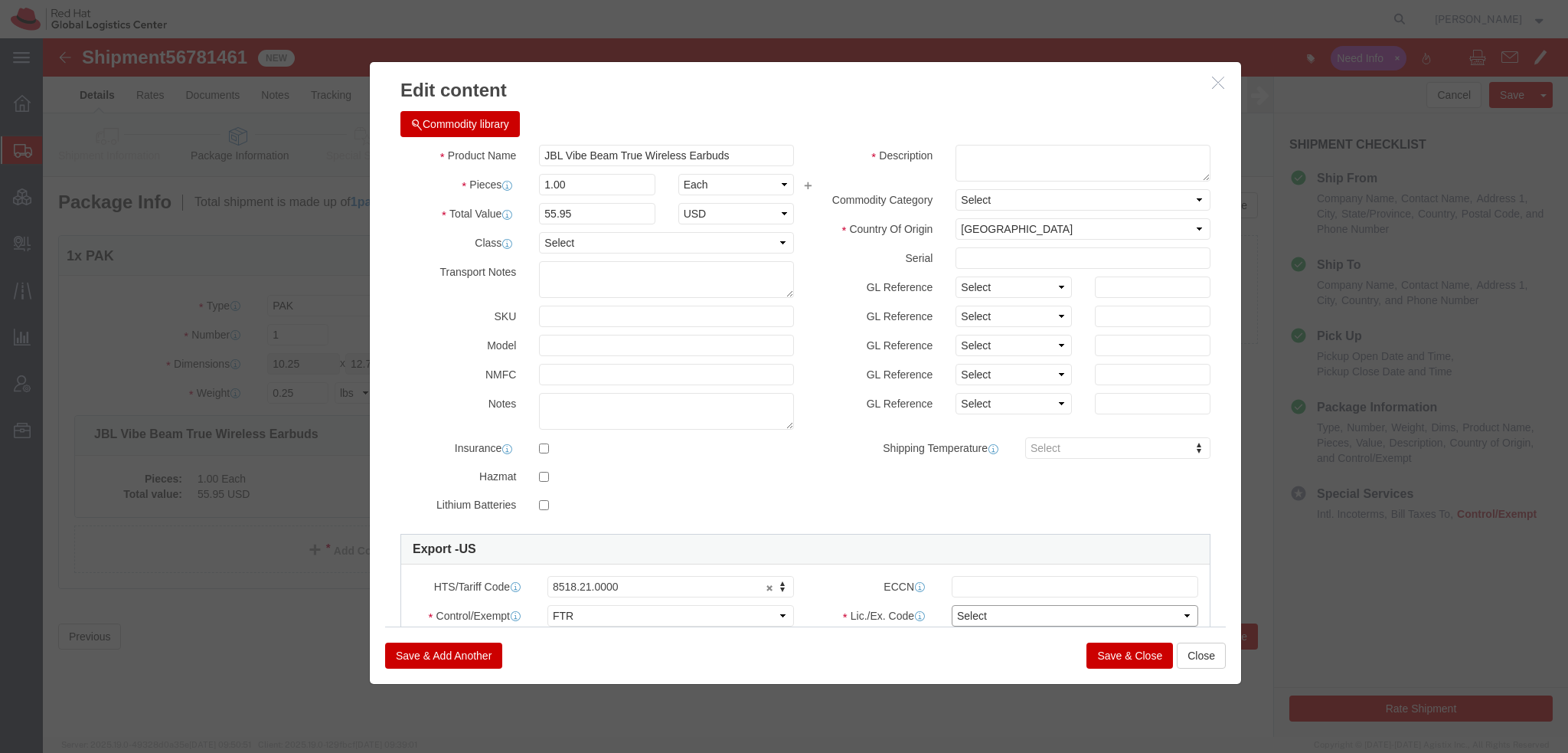
click select "Select 30.2(d)(2) 30.36 30.37(a) 30.37(f) 30.37(g) 30.37(h) 30.37(i) 30.37(j) 3…"
select select "30.37(h)"
click select "Select 30.2(d)(2) 30.36 30.37(a) 30.37(f) 30.37(g) 30.37(h) 30.37(i) 30.37(j) 3…"
click textarea
click select "Select Afghanistan Åland Islands Albania Algeria American Samoa Andorra Angola …"
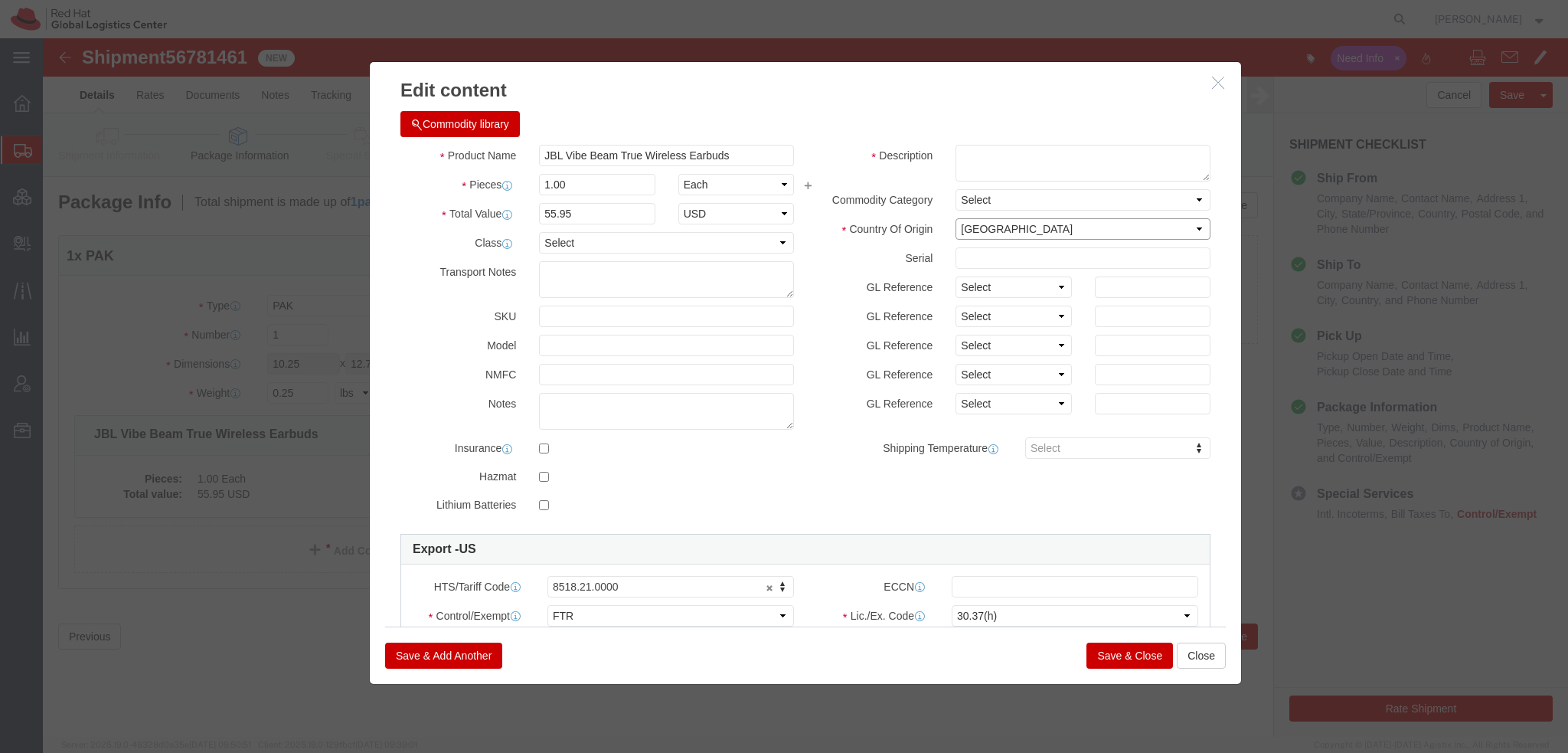
select select "CN"
click select "Select Afghanistan Åland Islands Albania Algeria American Samoa Andorra Angola …"
drag, startPoint x: 955, startPoint y: 122, endPoint x: 892, endPoint y: 73, distance: 79.8
click div "Commodity library Product Name JBL Vibe Beam True Wireless Earbuds Pieces 1.00 …"
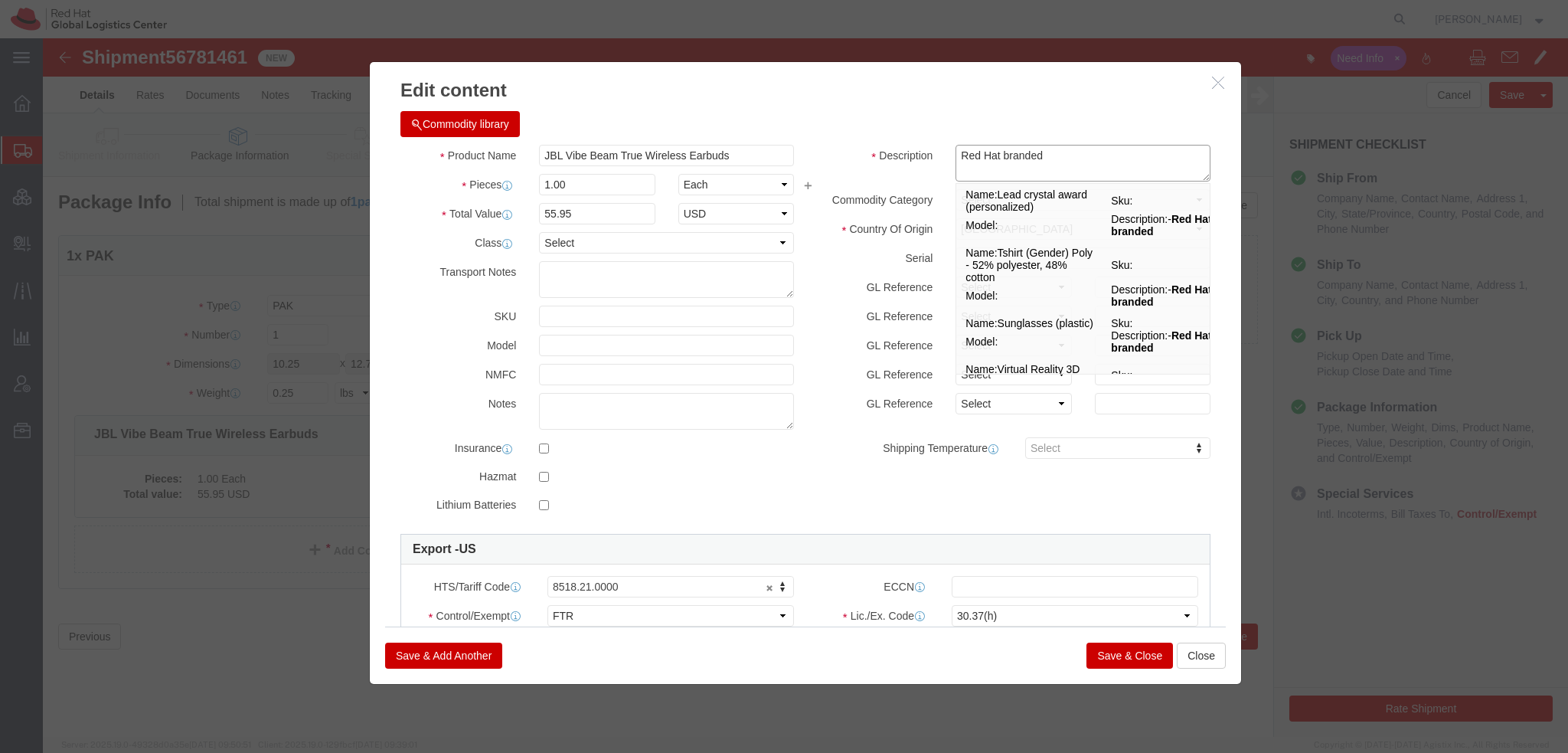
type textarea "Red Hat branded"
click button "Save & Close"
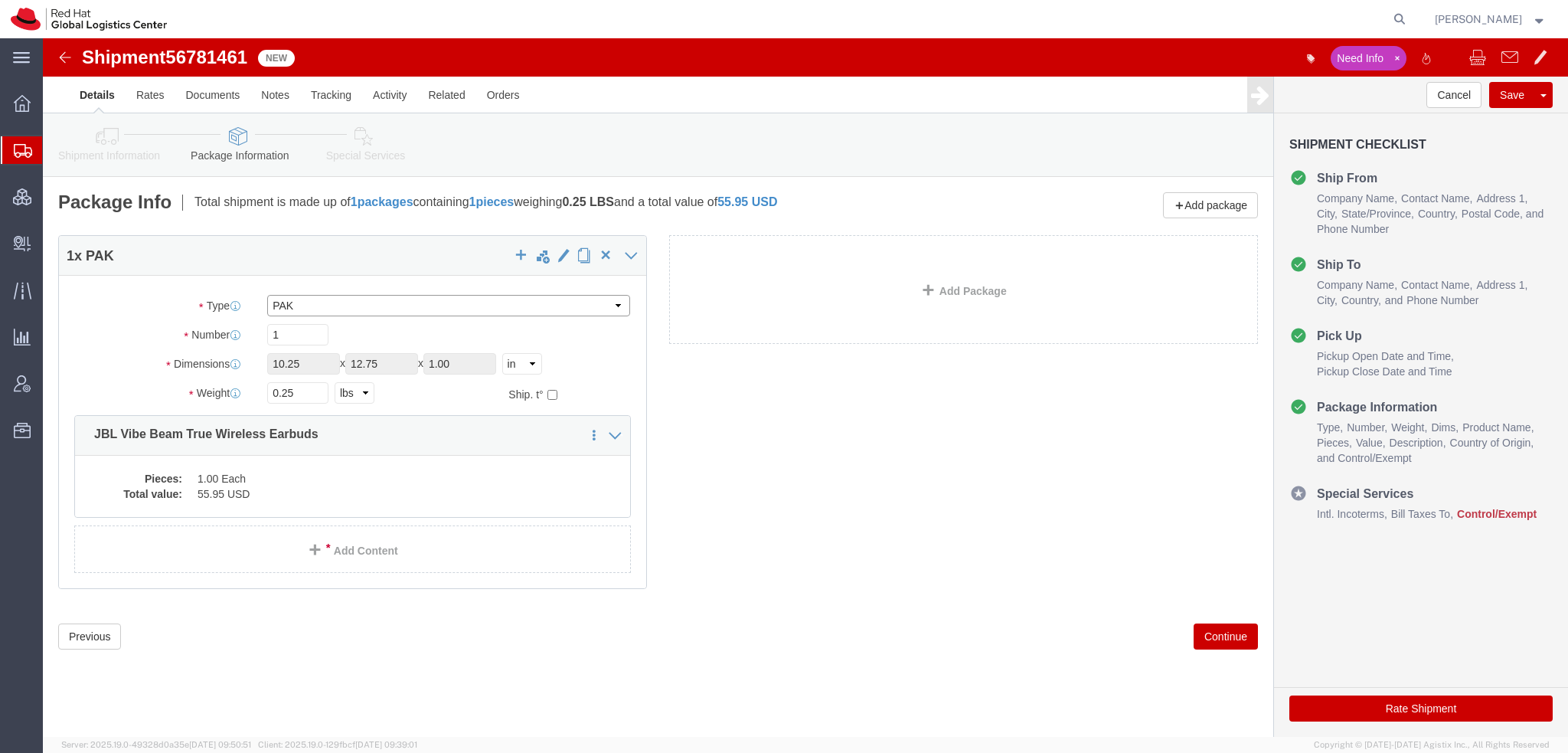
click select "Select Case(s) Crate(s) Envelope Large Box Medium Box PAK Skid(s) Small Box Sma…"
select select "SBX"
click select "Select Case(s) Crate(s) Envelope Large Box Medium Box PAK Skid(s) Small Box Sma…"
type input "12.25"
type input "11.00"
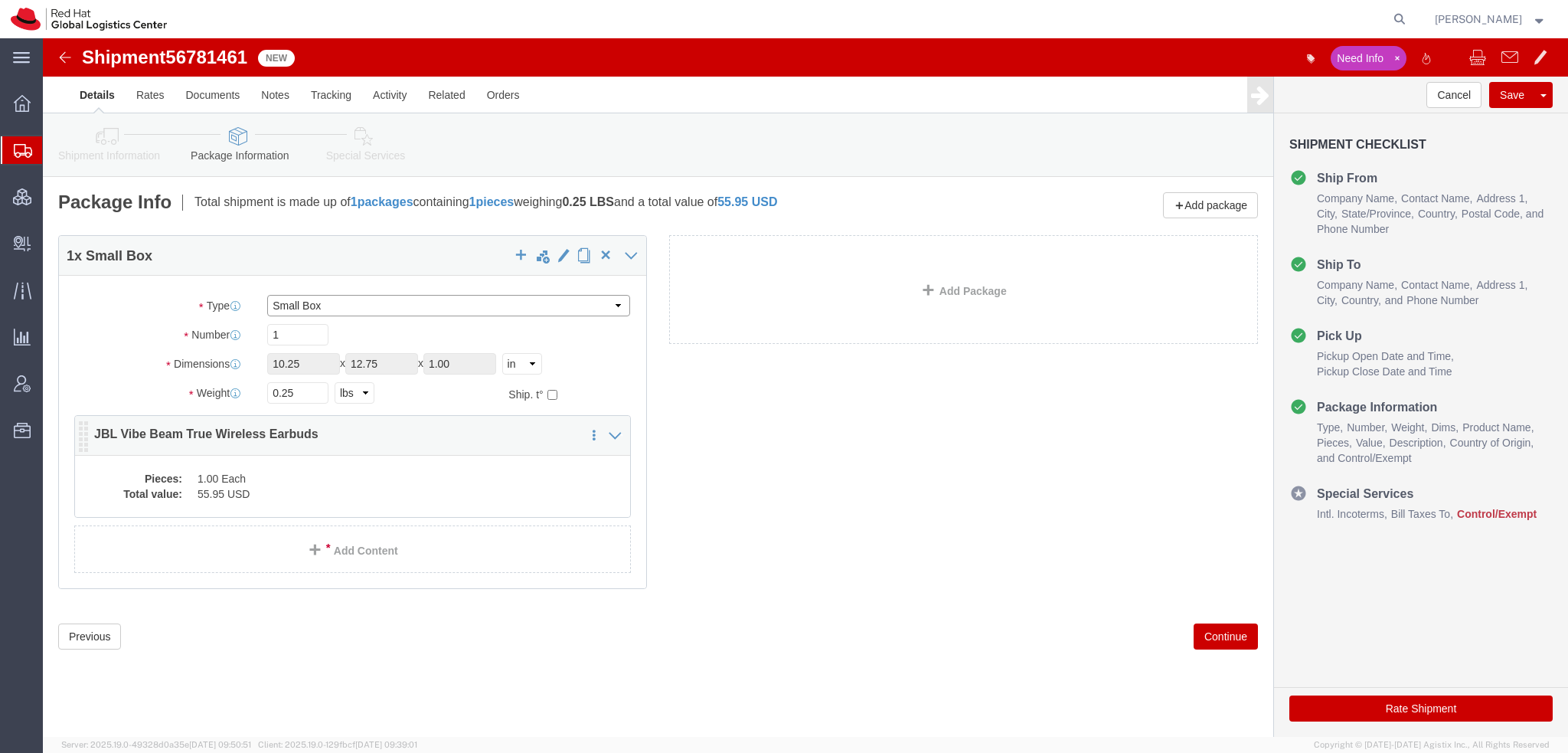
type input "1.50"
drag, startPoint x: 282, startPoint y: 353, endPoint x: 28, endPoint y: 324, distance: 255.7
click div "Package Type Select Case(s) Crate(s) Envelope Large Box Medium Box PAK Skid(s) …"
type input "1"
click icon
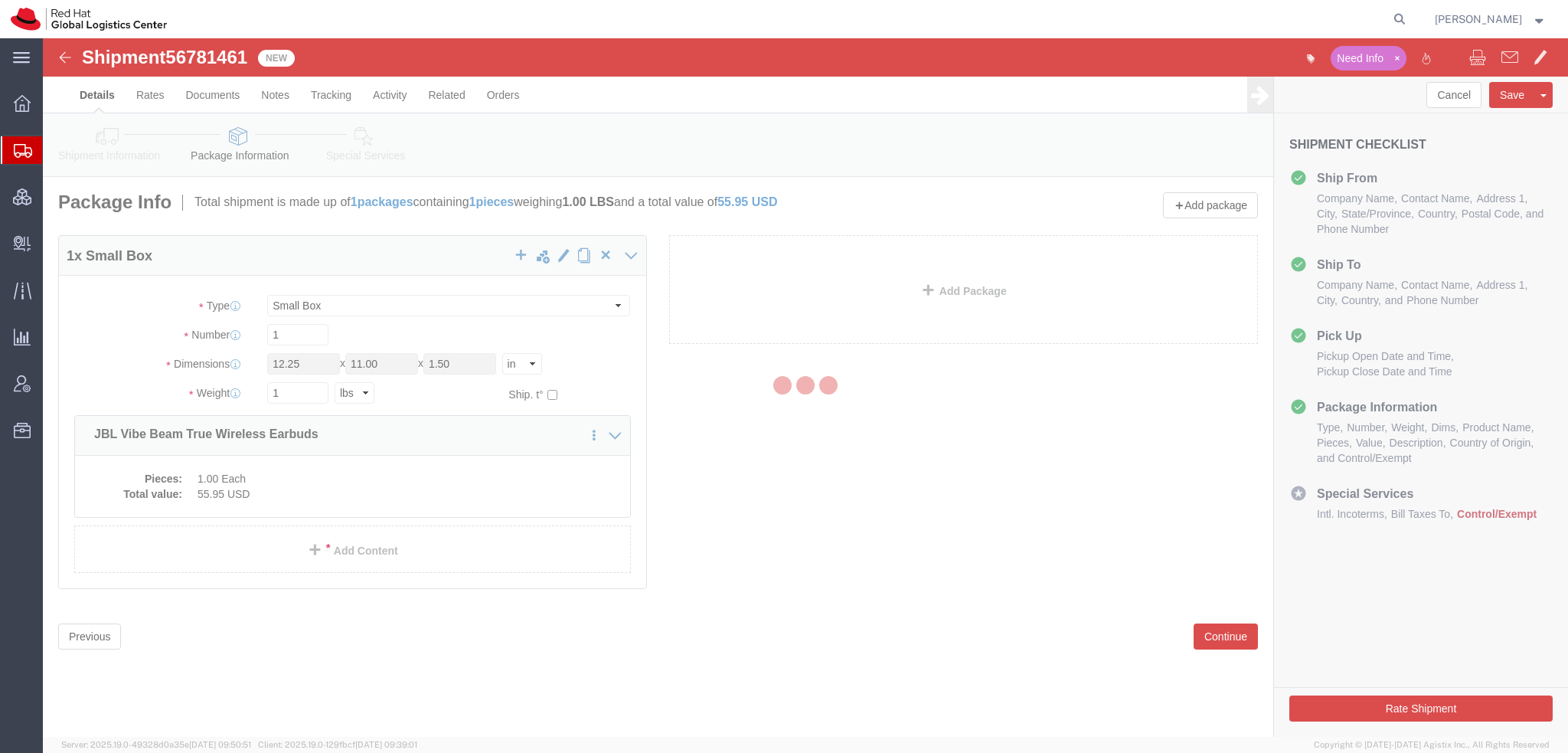
select select
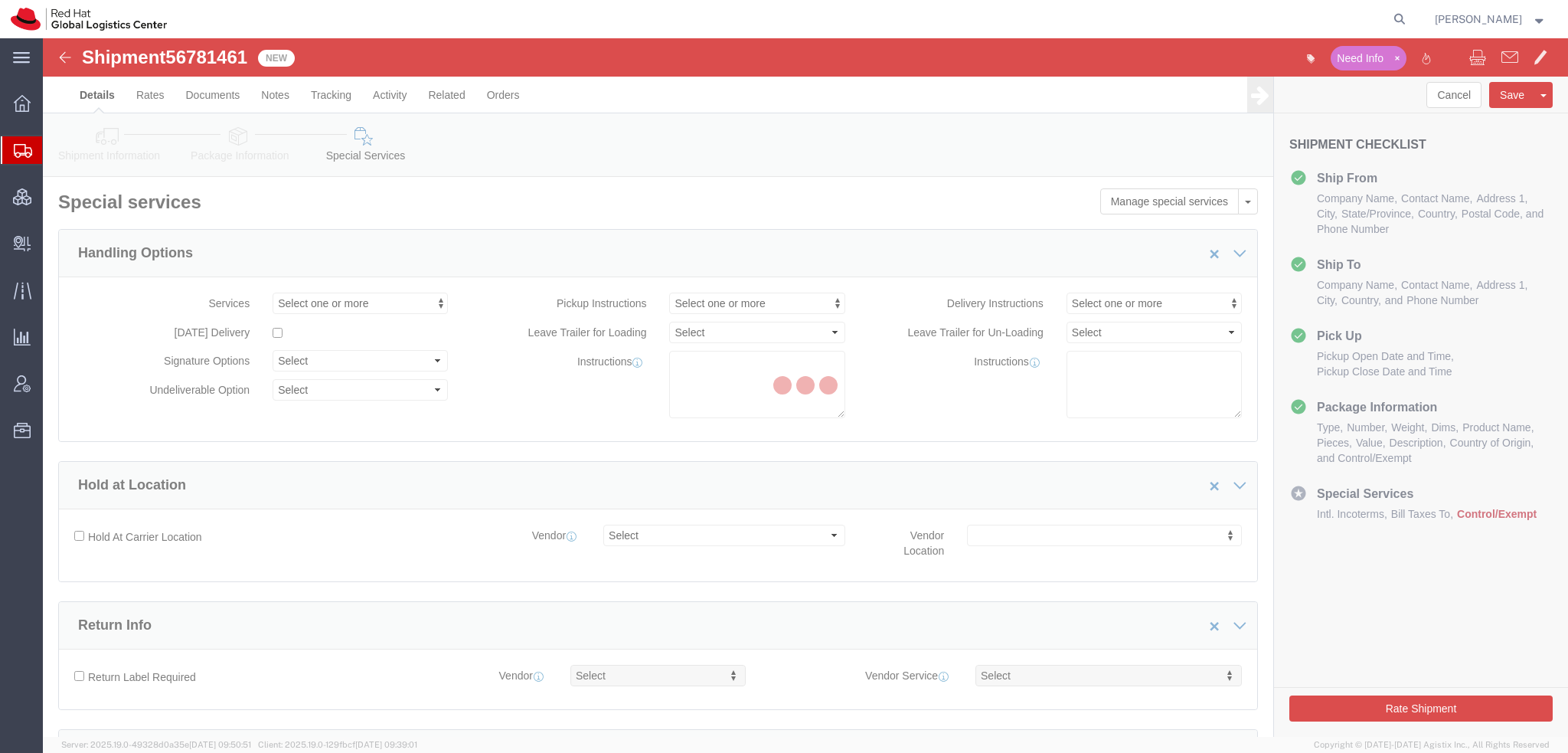
select select "COSTCENTER"
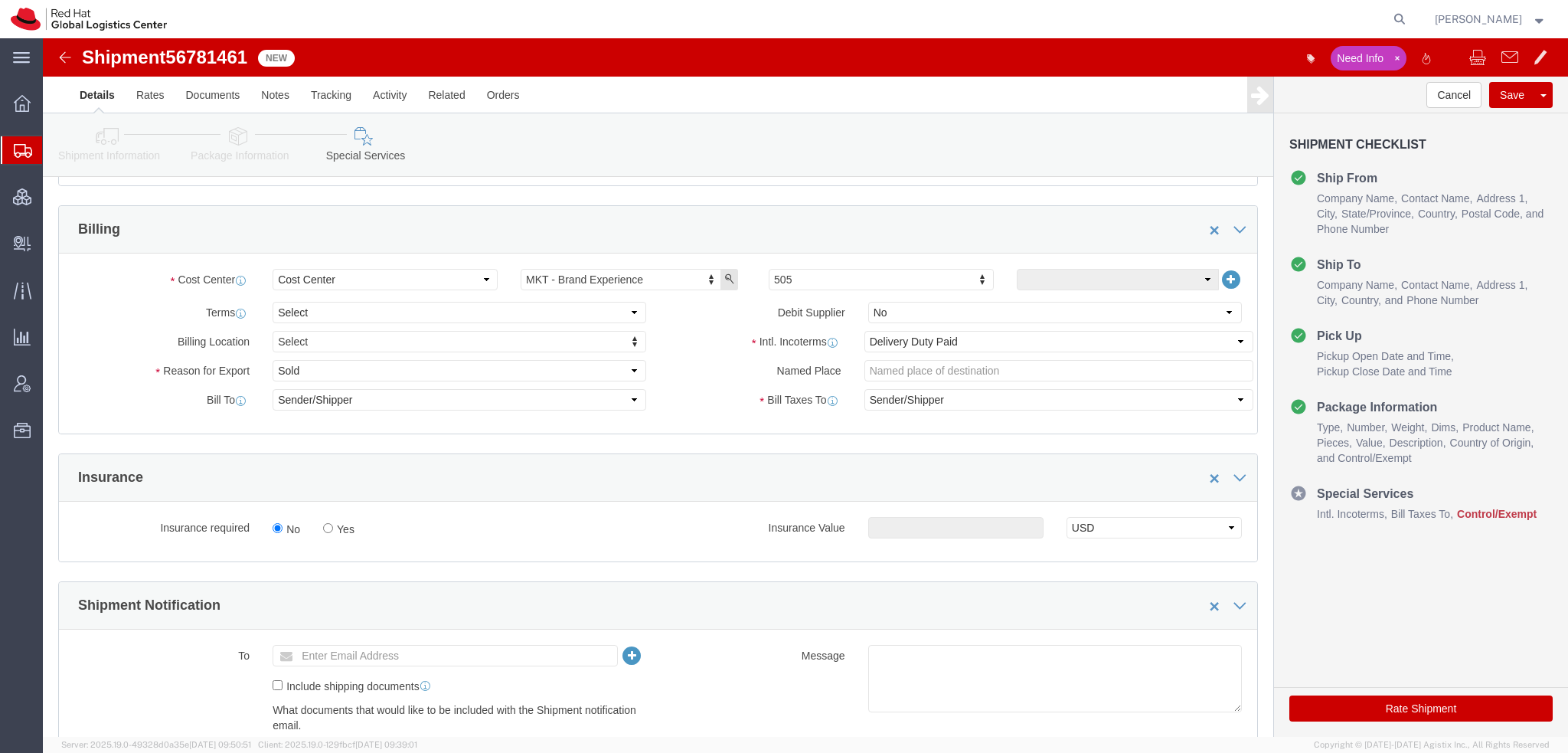
scroll to position [613, 0]
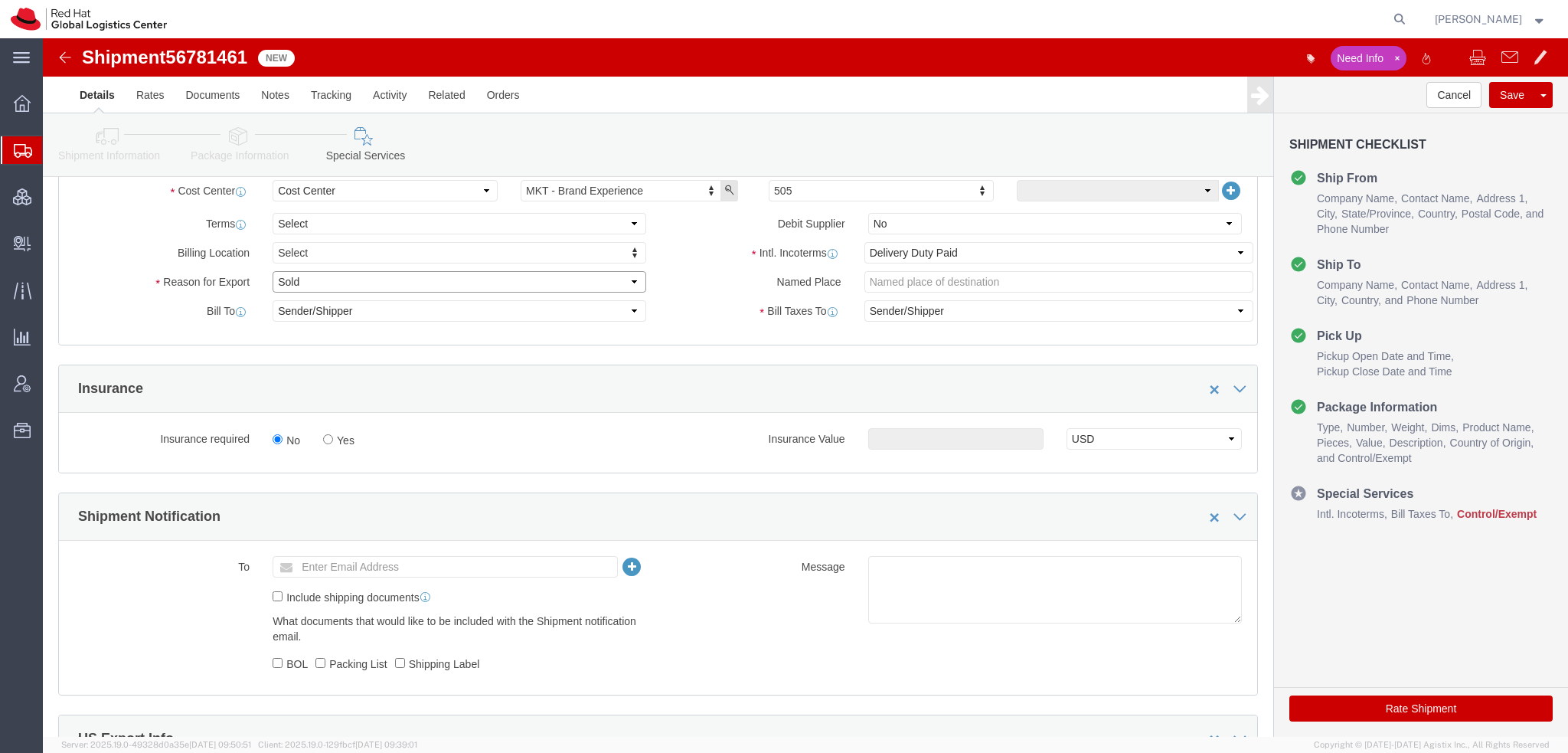
click select "Select Gift Personal Effects Repair/Warranty Return Sample Sold Temporary/Not S…"
select select "GIFT"
click select "Select Gift Personal Effects Repair/Warranty Return Sample Sold Temporary/Not S…"
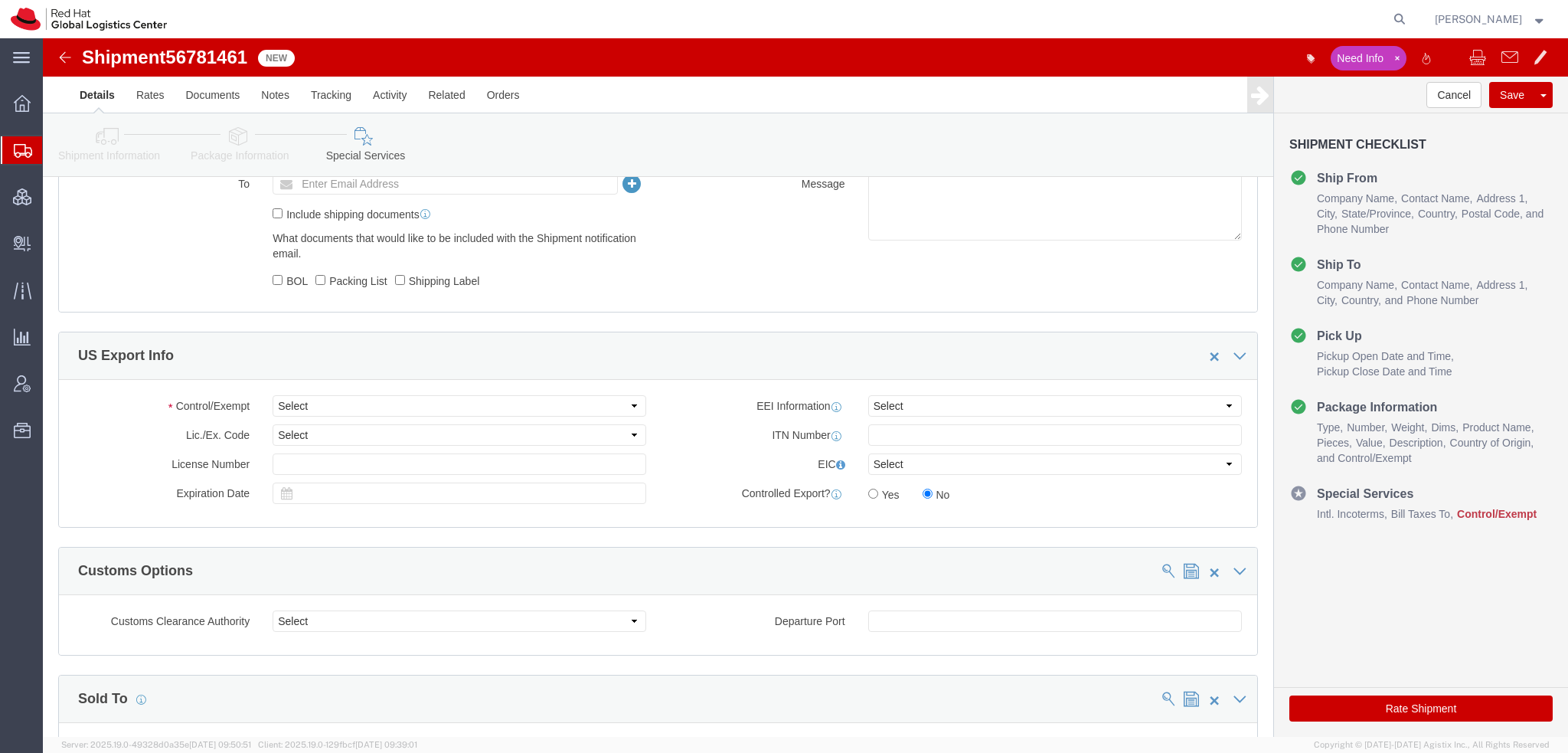
scroll to position [1148, 0]
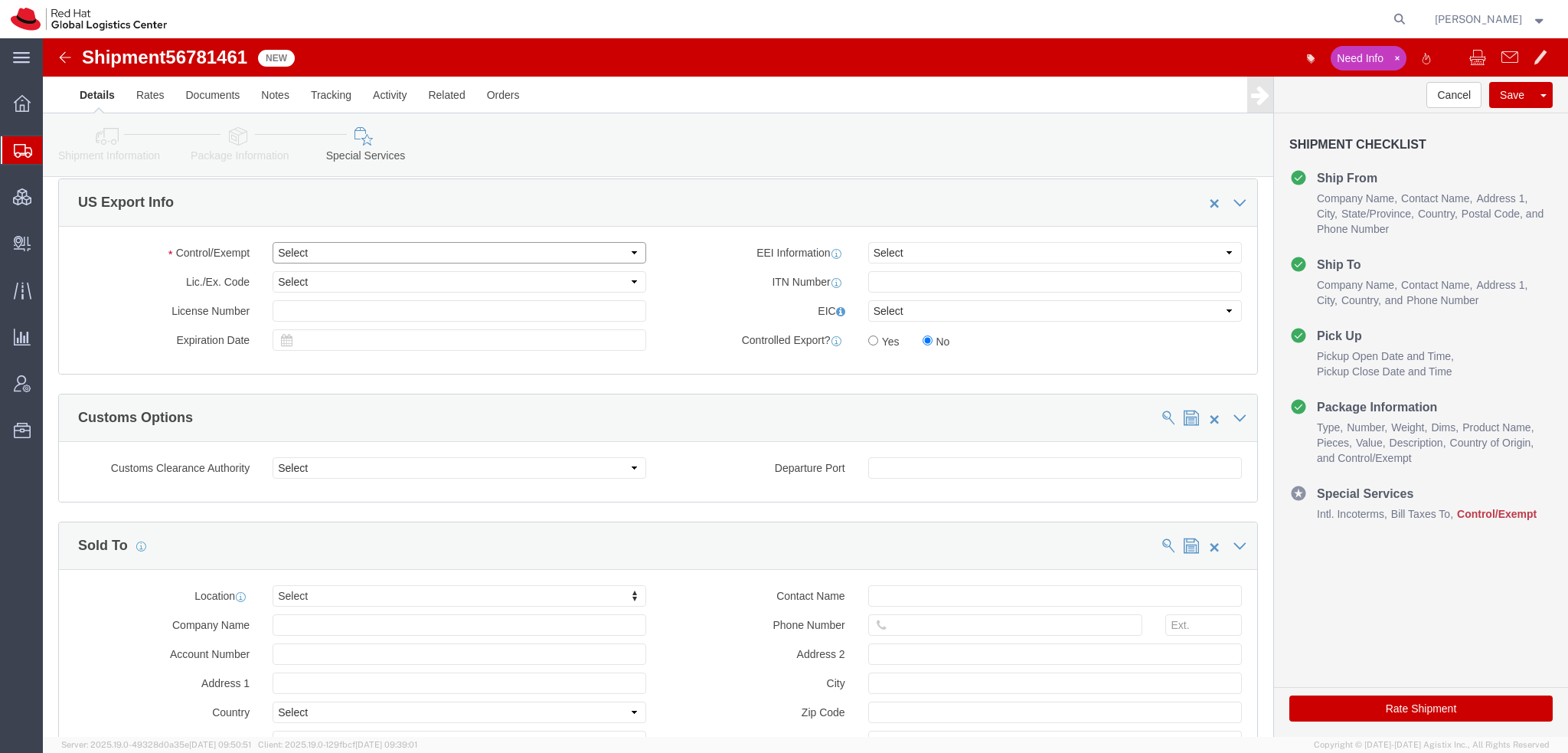
click select "Select ATF BIS DEA EPA FDA FTR ITAR OFAC Other (OPA)"
select select "FTR"
click select "Select ATF BIS DEA EPA FDA FTR ITAR OFAC Other (OPA)"
click select "Select 30.2(d)(2) 30.36 30.37(a) 30.37(f) 30.37(g) 30.37(h) 30.37(i) 30.37(j) 3…"
select select "30.37(h)"
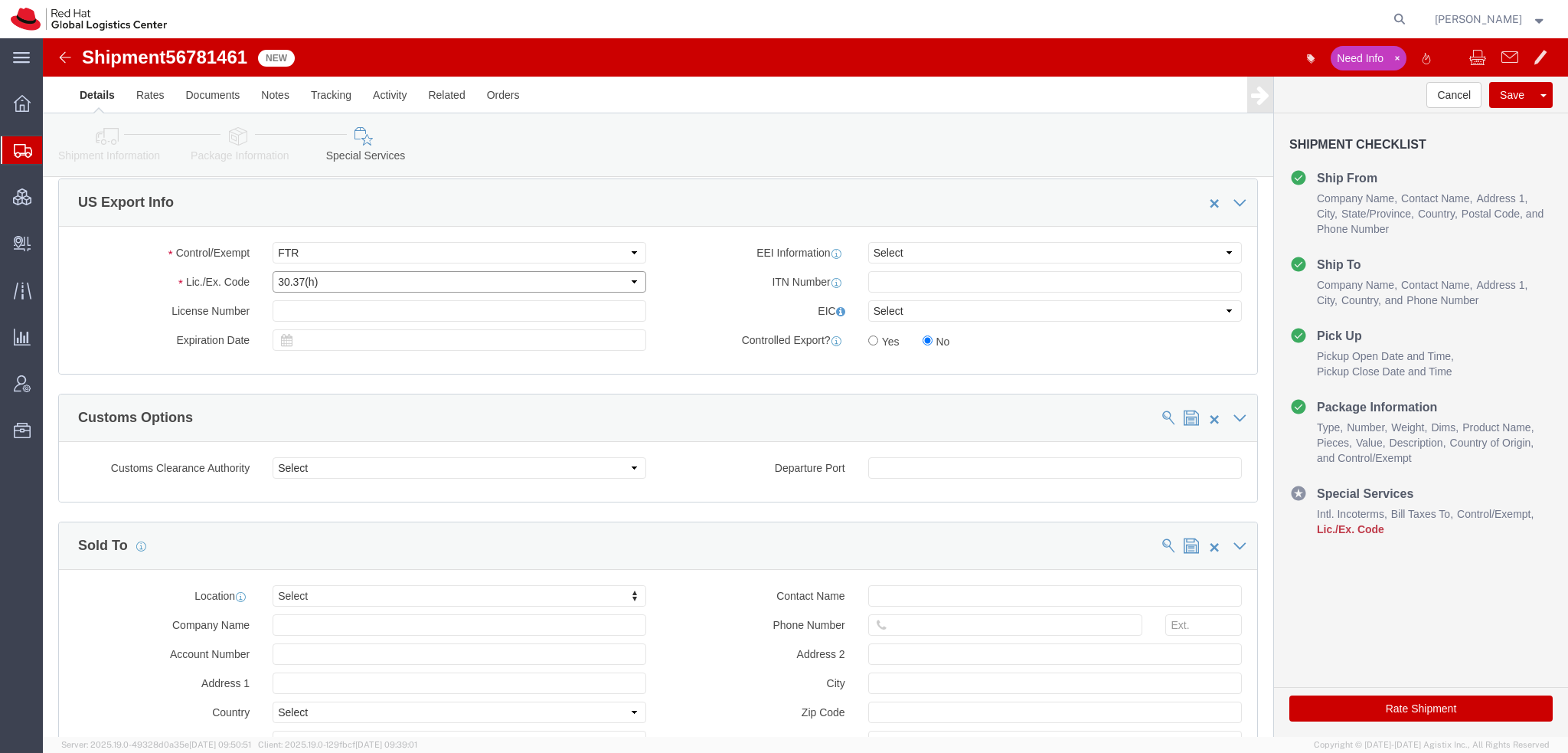
click select "Select 30.2(d)(2) 30.36 30.37(a) 30.37(f) 30.37(g) 30.37(h) 30.37(i) 30.37(j) 3…"
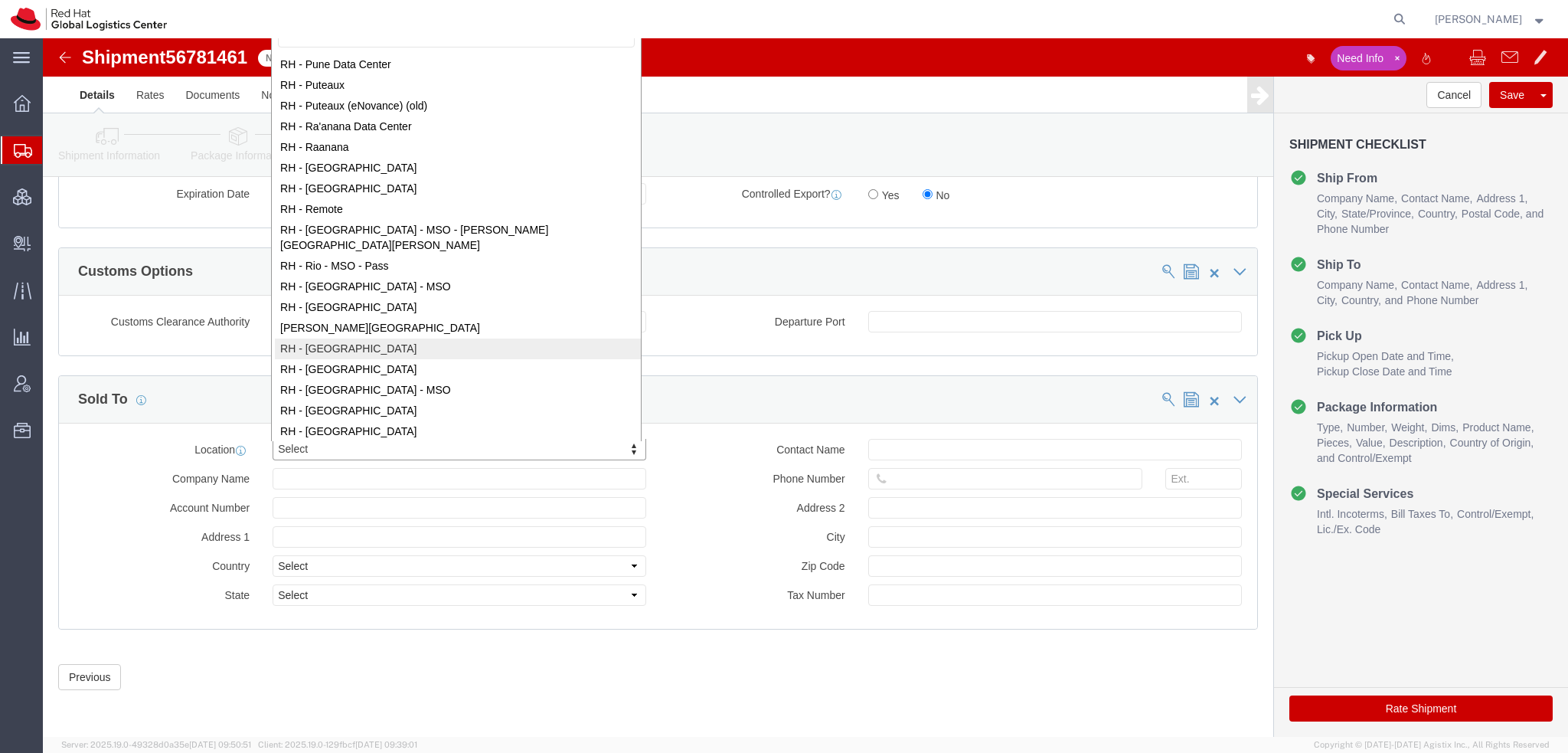
scroll to position [1282, 0]
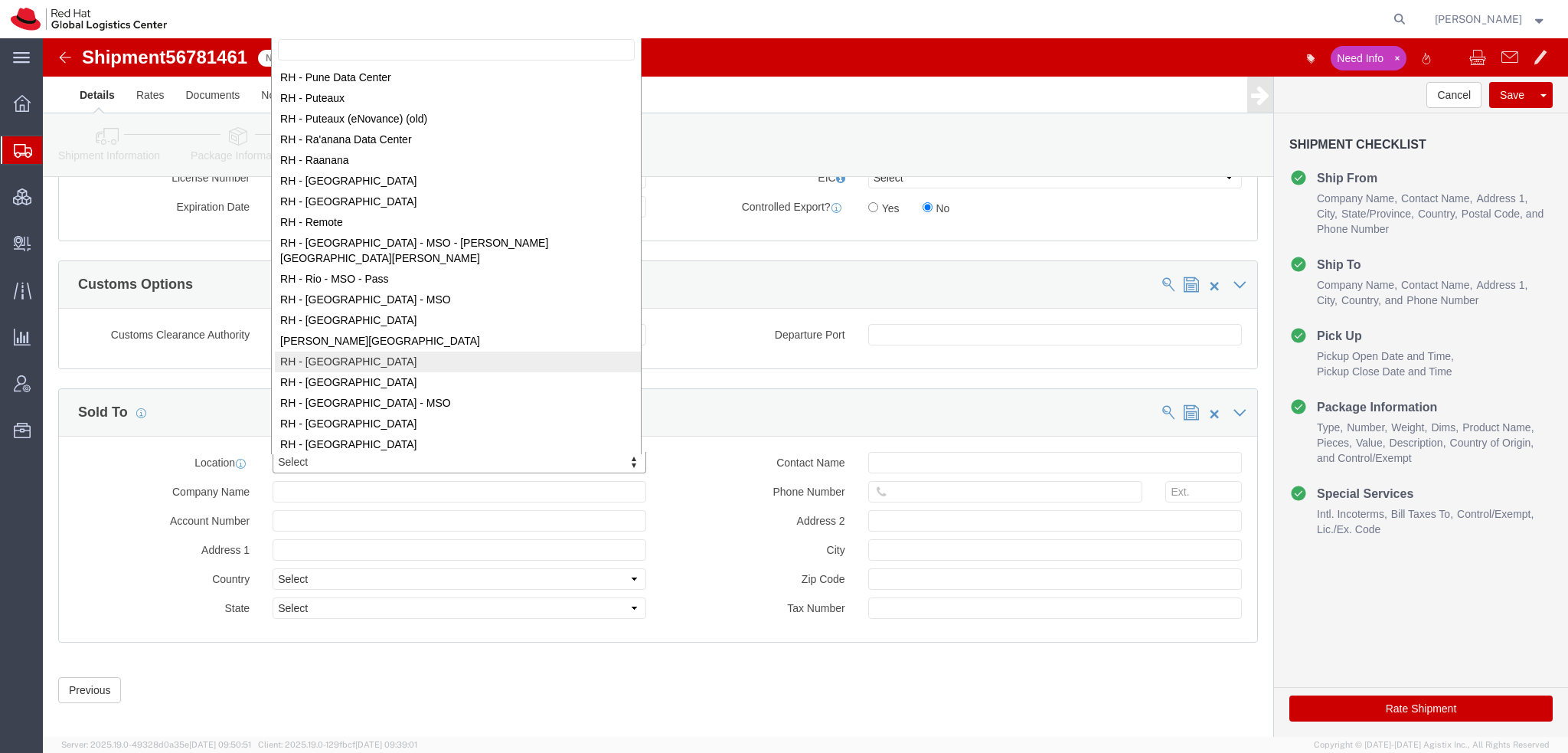
select select "38020"
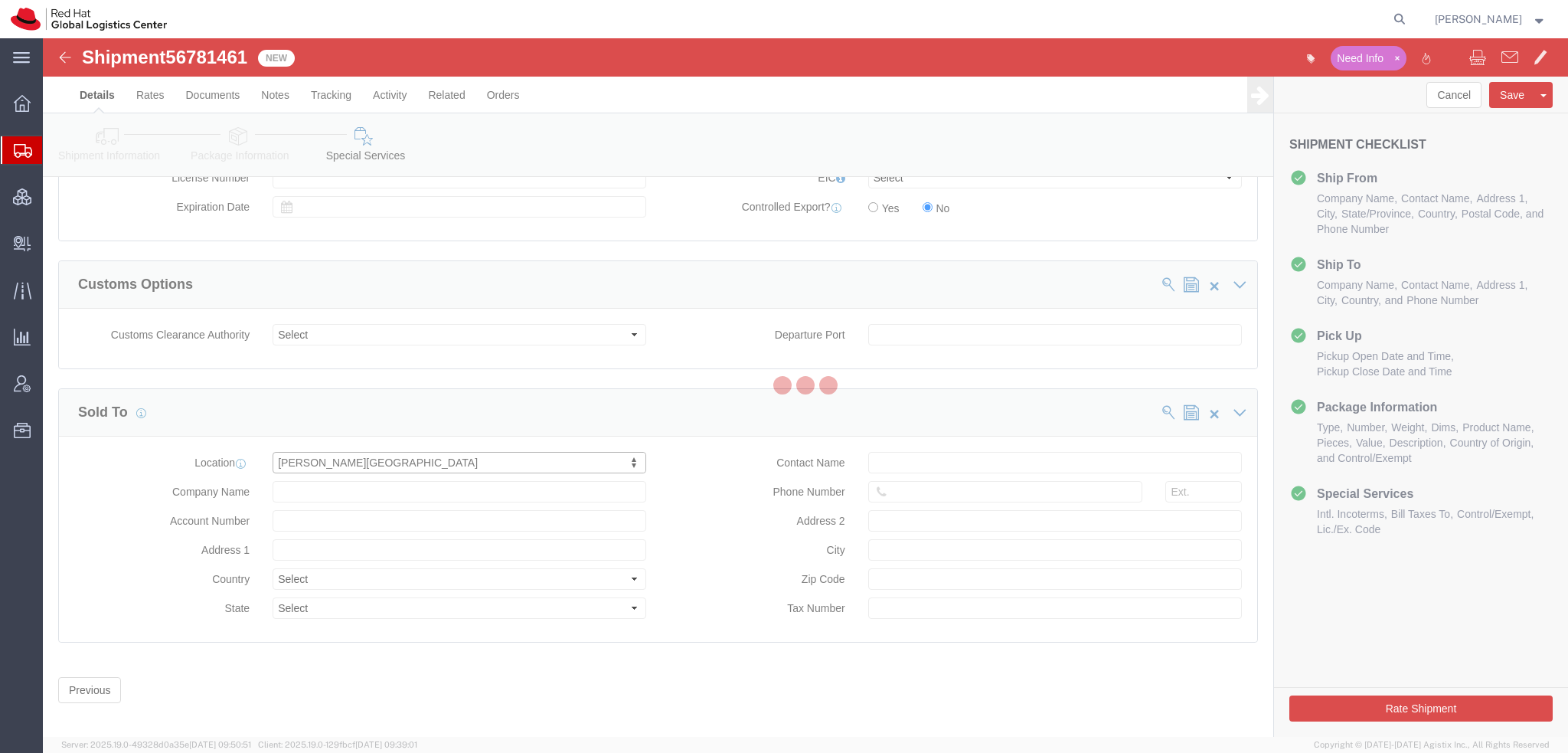
type input "Red Hat Chile Limitada"
type input "2827 Avenida Apoquindo, Las Condes"
select select "CL"
type input "00 56 2 25977002"
type input "6th Floor"
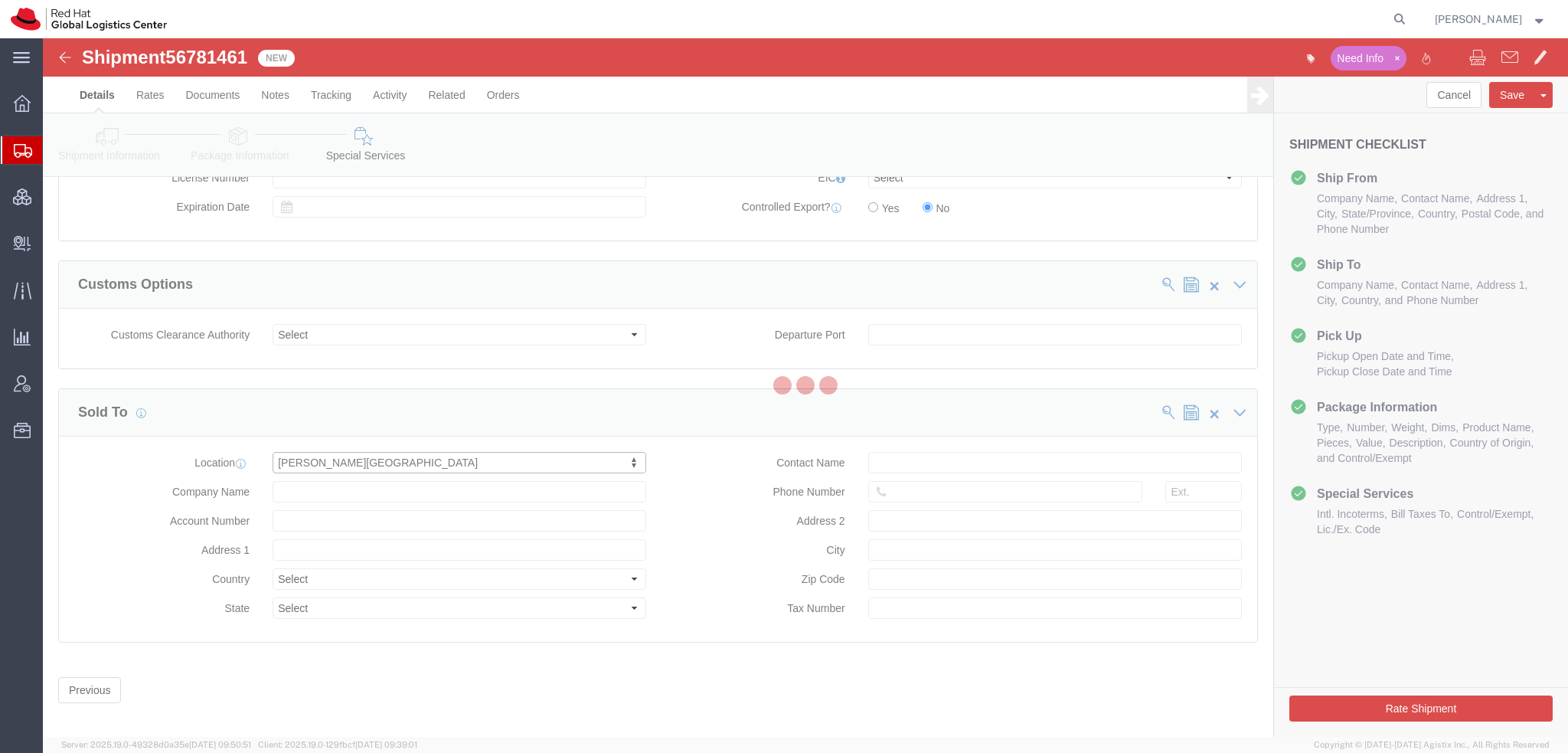
type input "SANTIAGO"
type input "7550268"
type input "76140635-3"
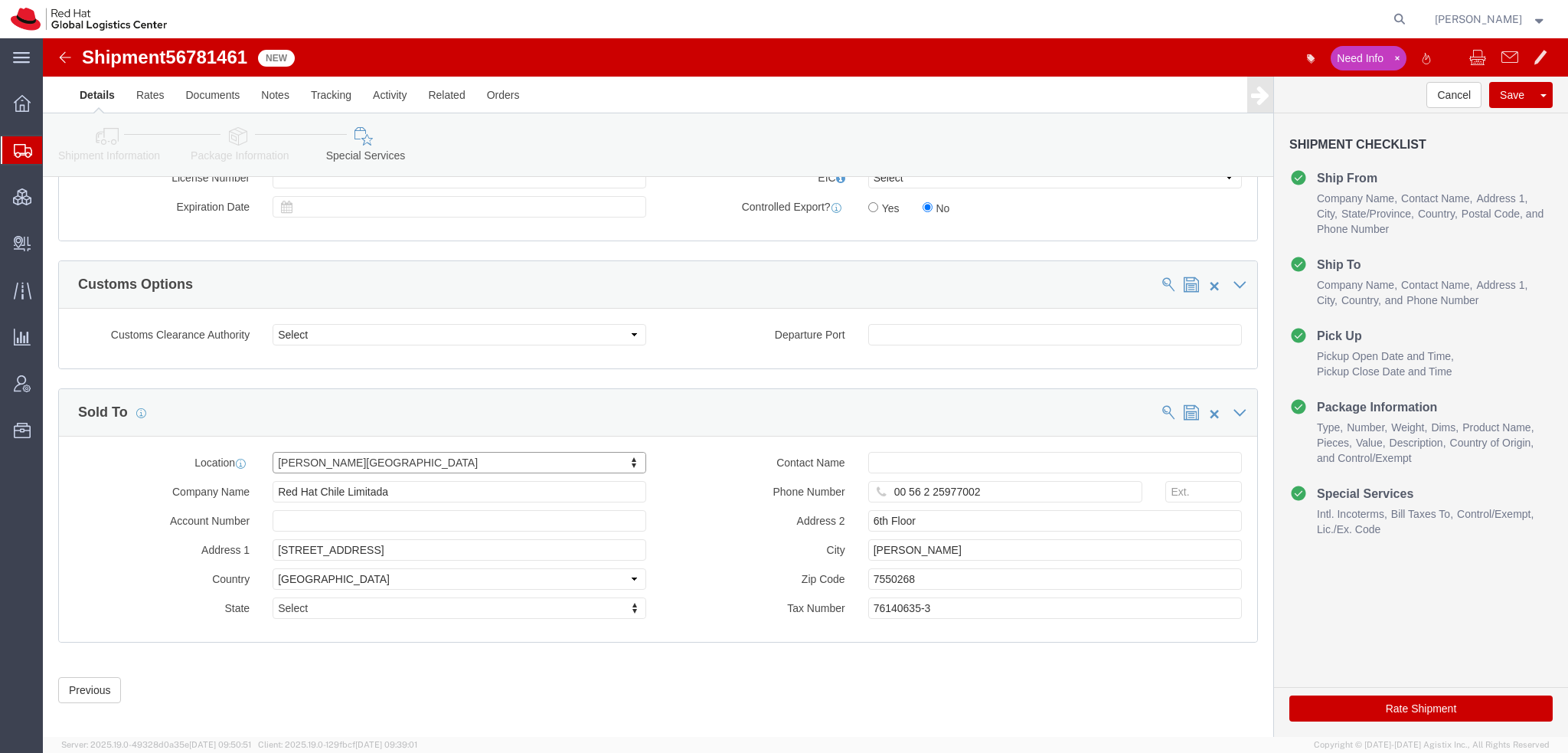
click button "Save"
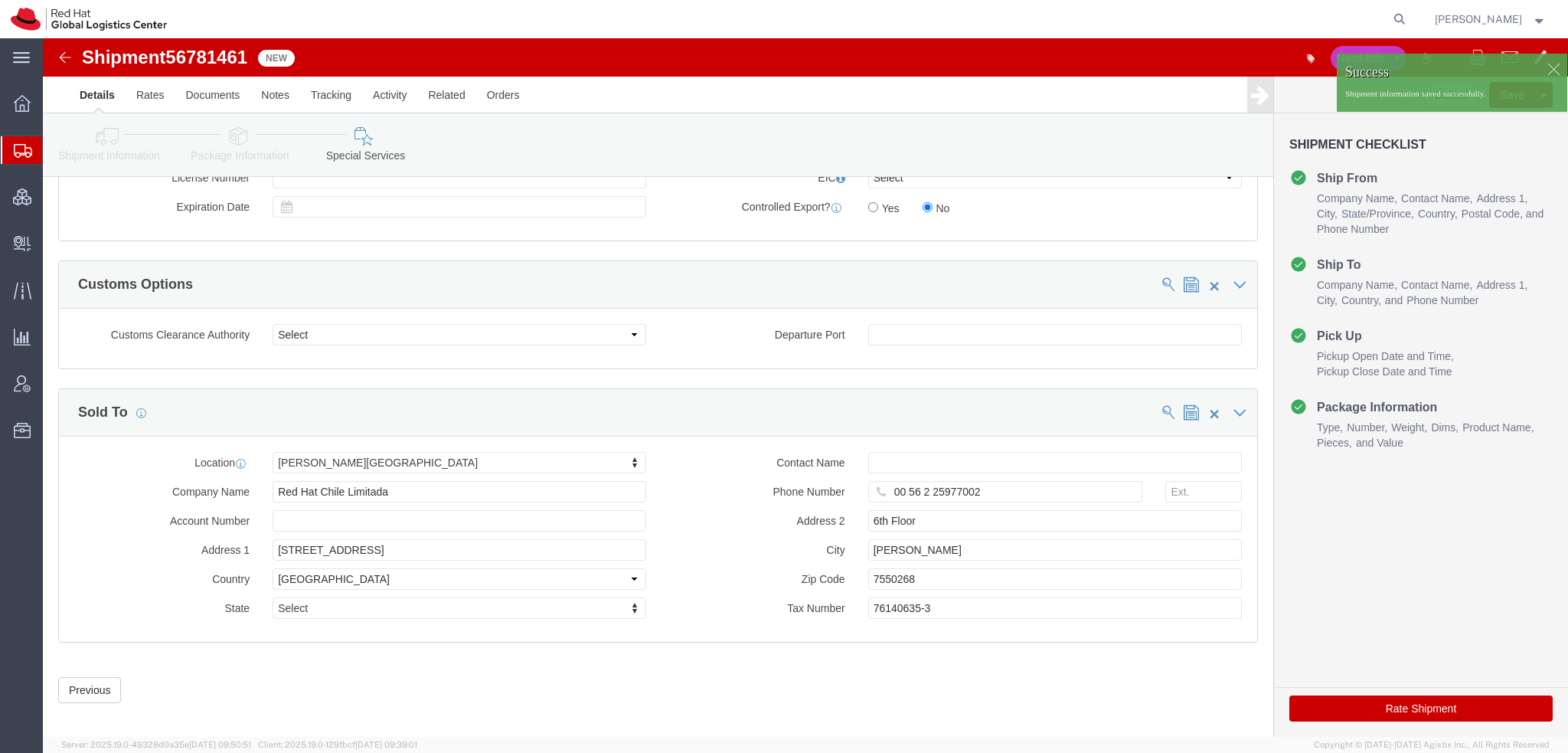
click icon
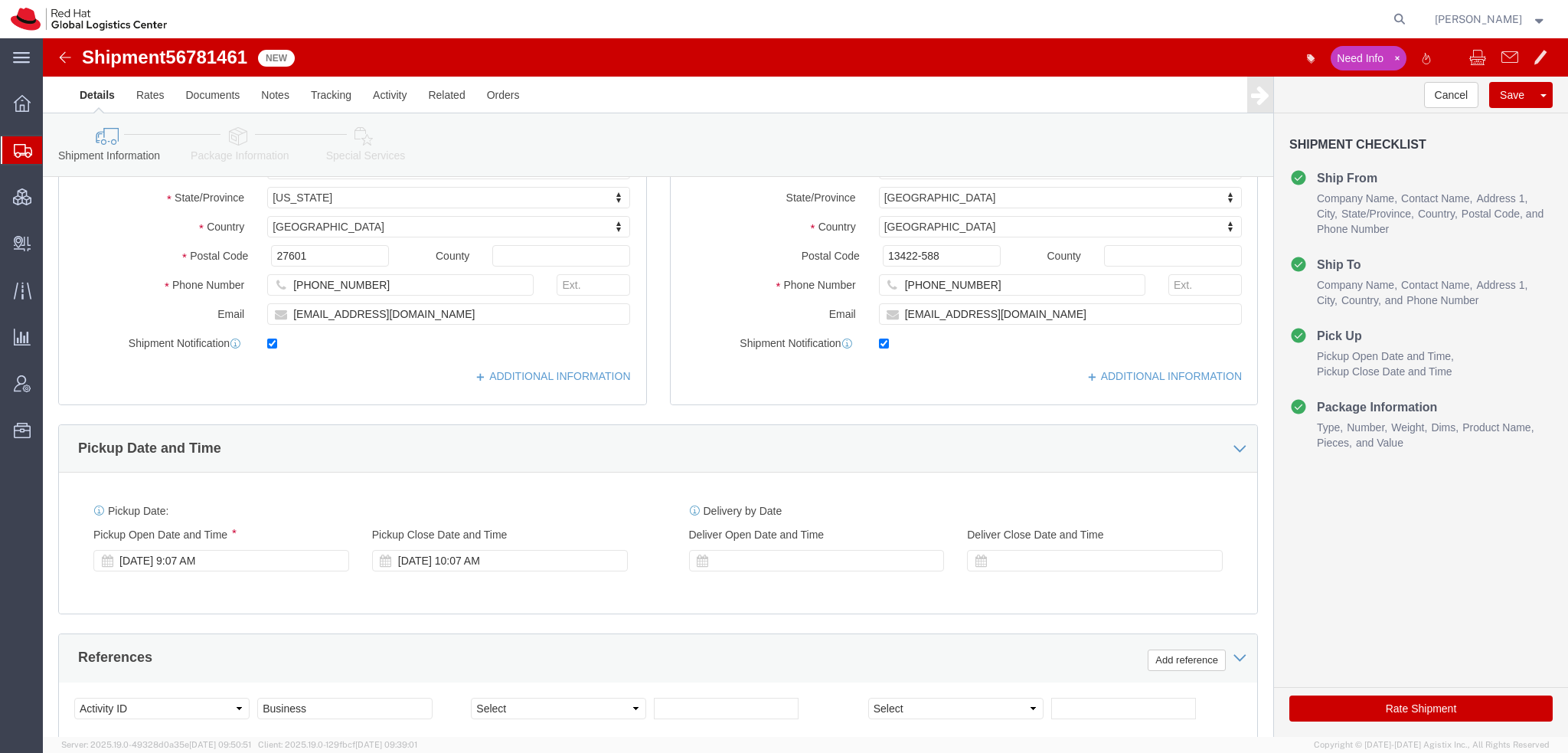
scroll to position [68, 0]
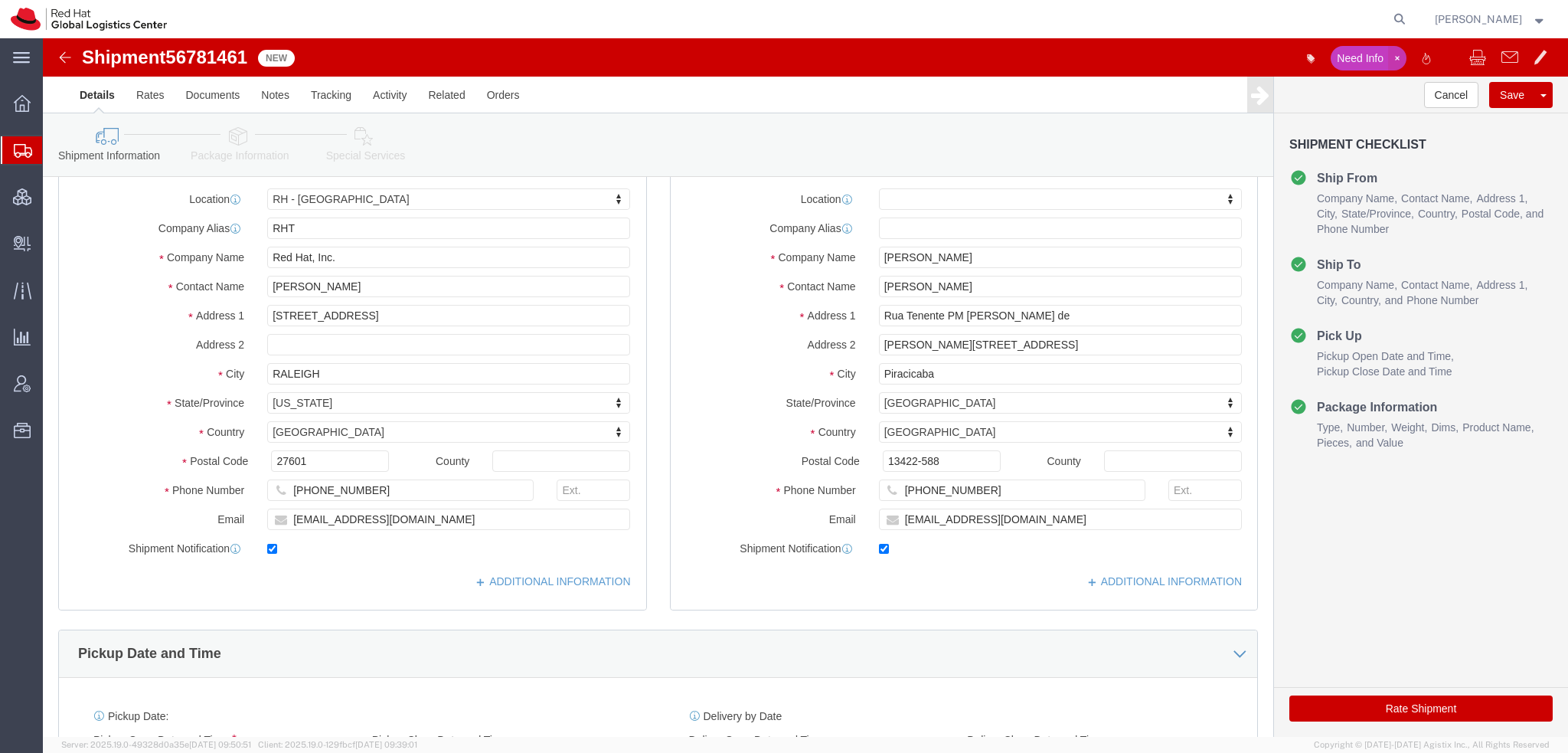
click icon "button"
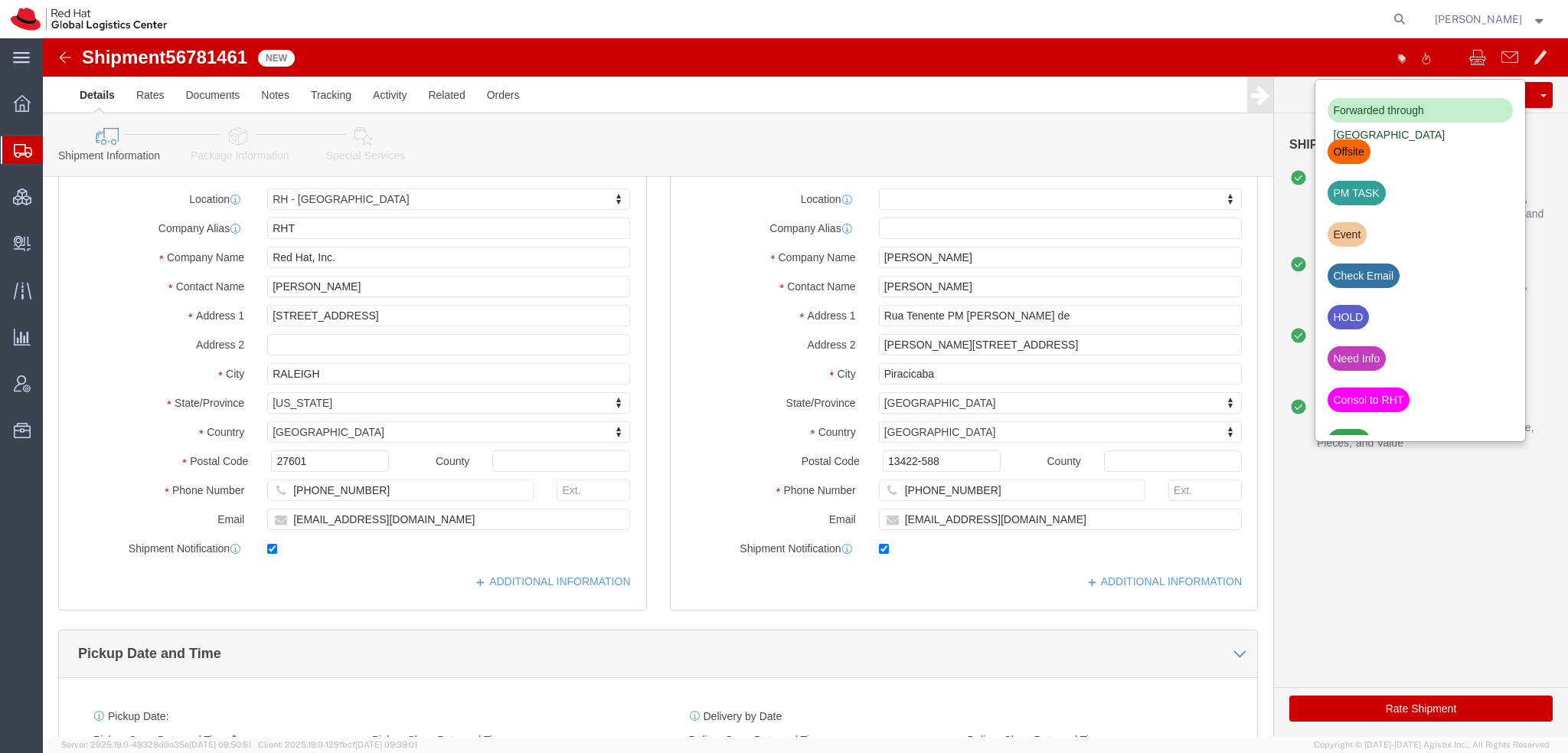
scroll to position [520, 0]
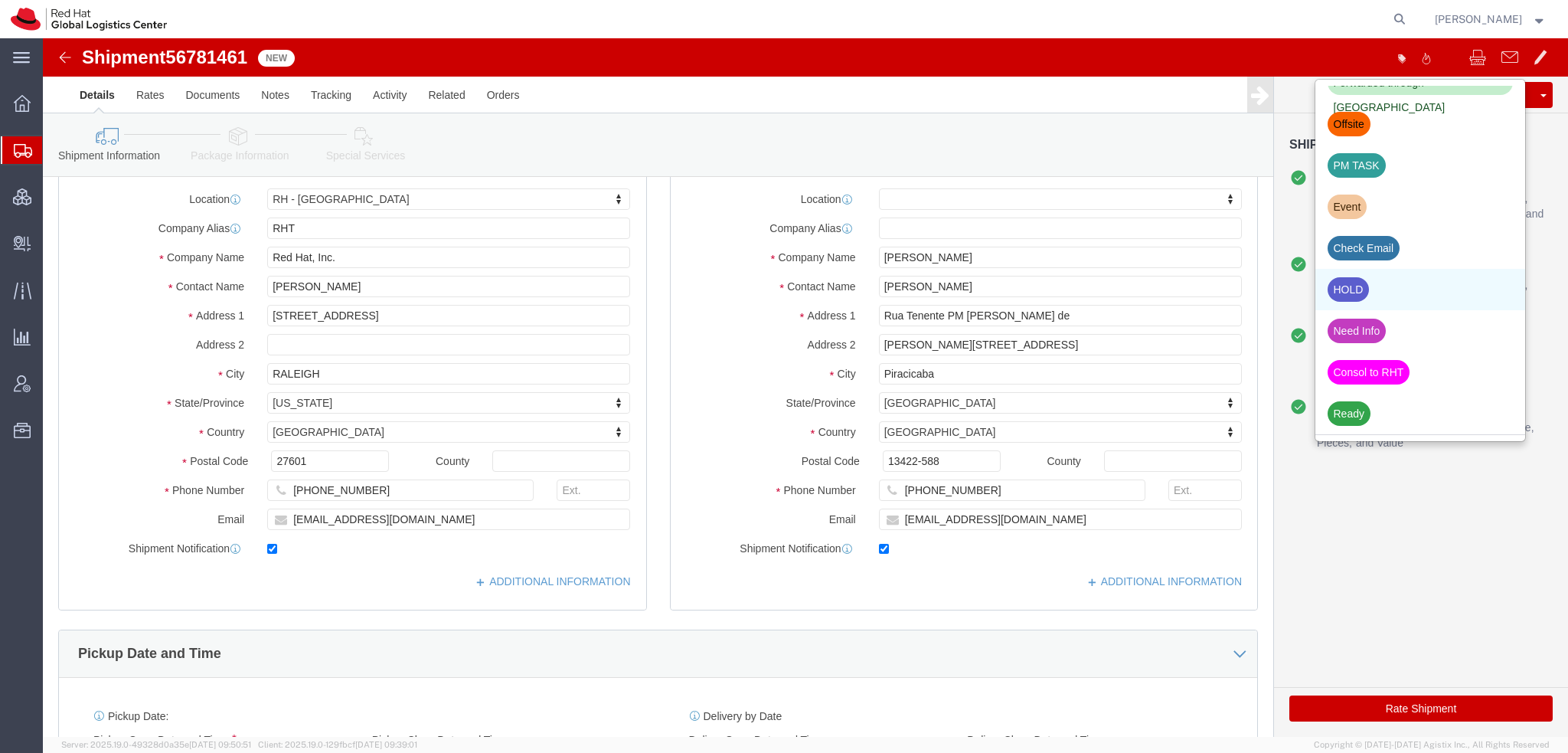
click div "HOLD"
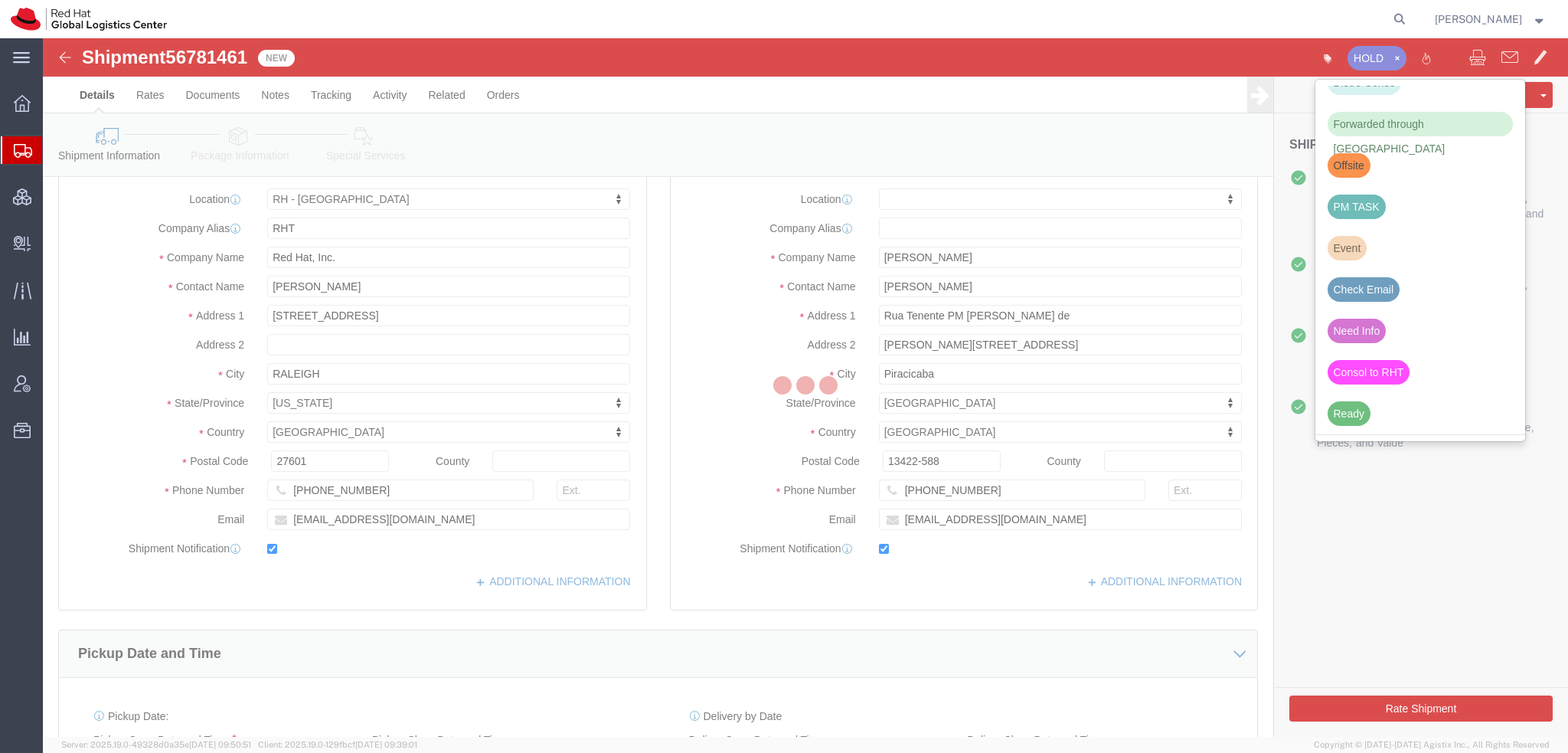
scroll to position [478, 0]
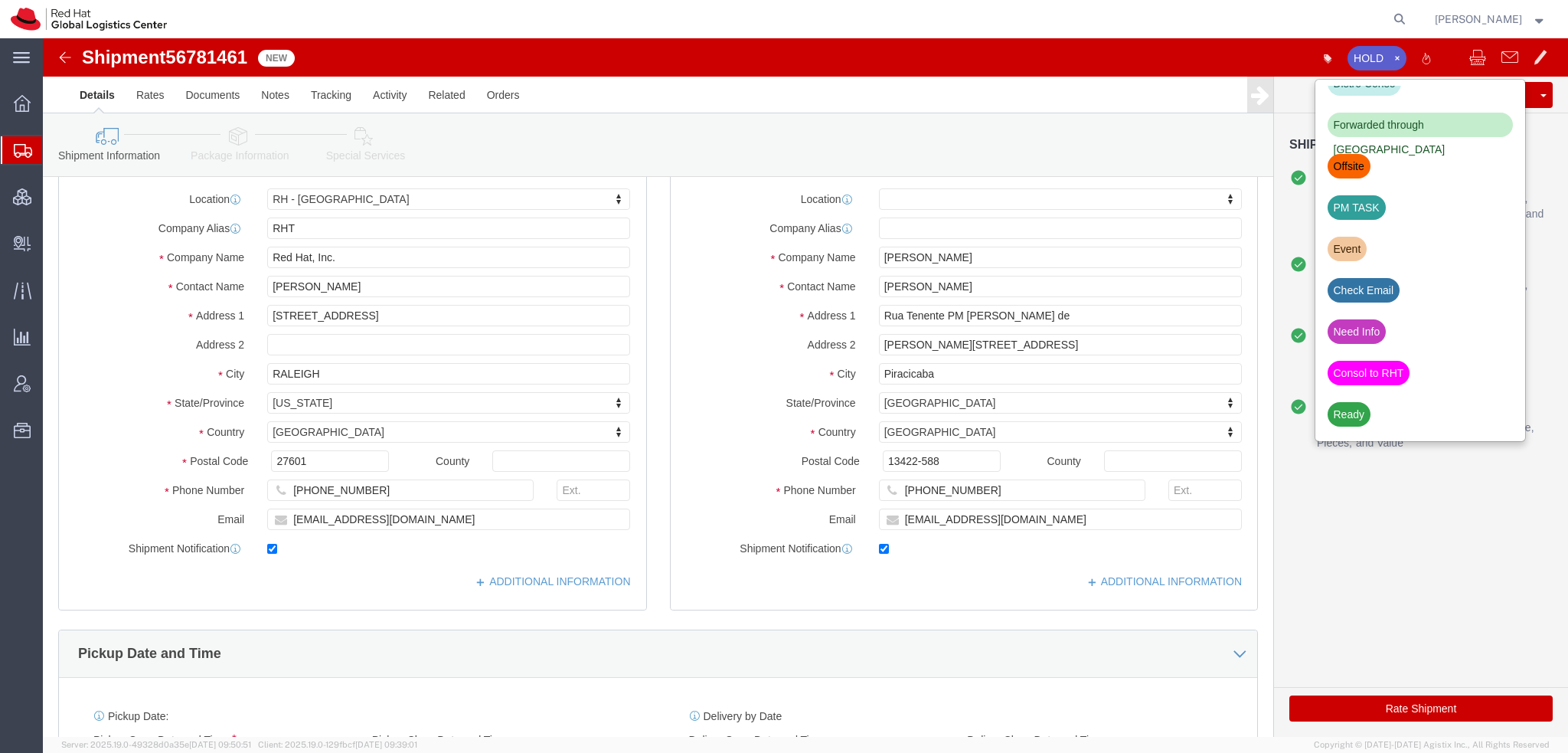
click li "Package Information Type Number Weight Dims Product Name Class Pieces Value"
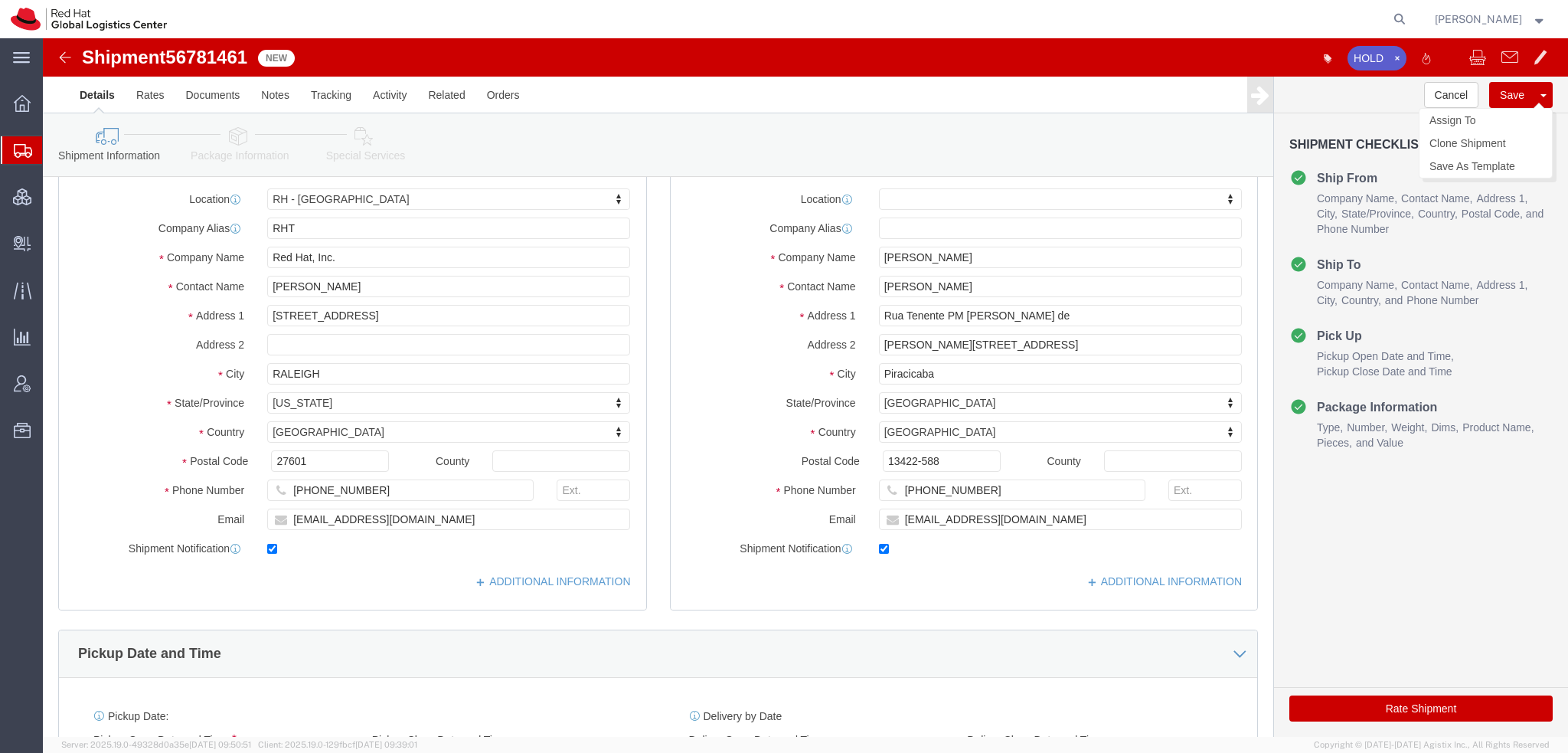
click button "Save"
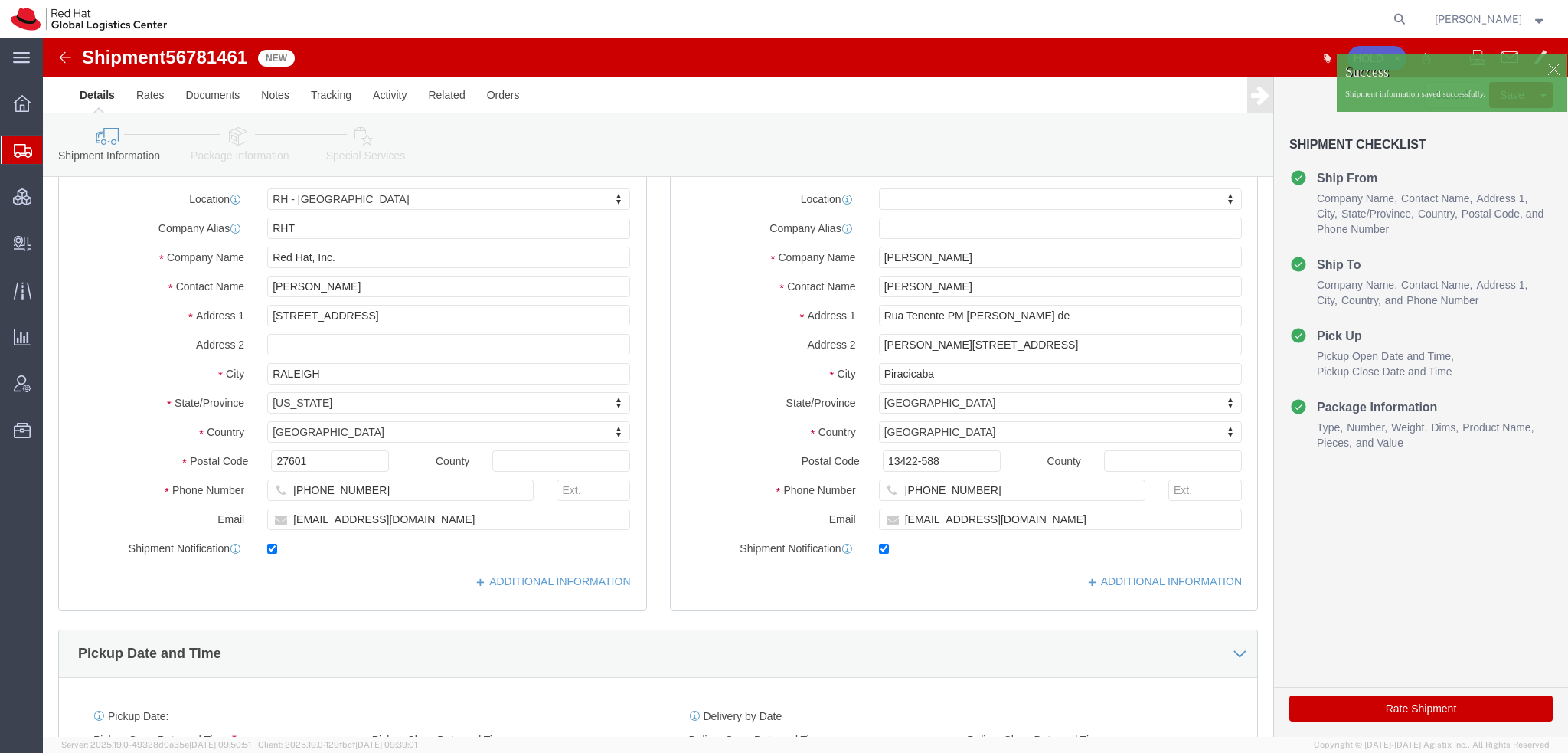
click div
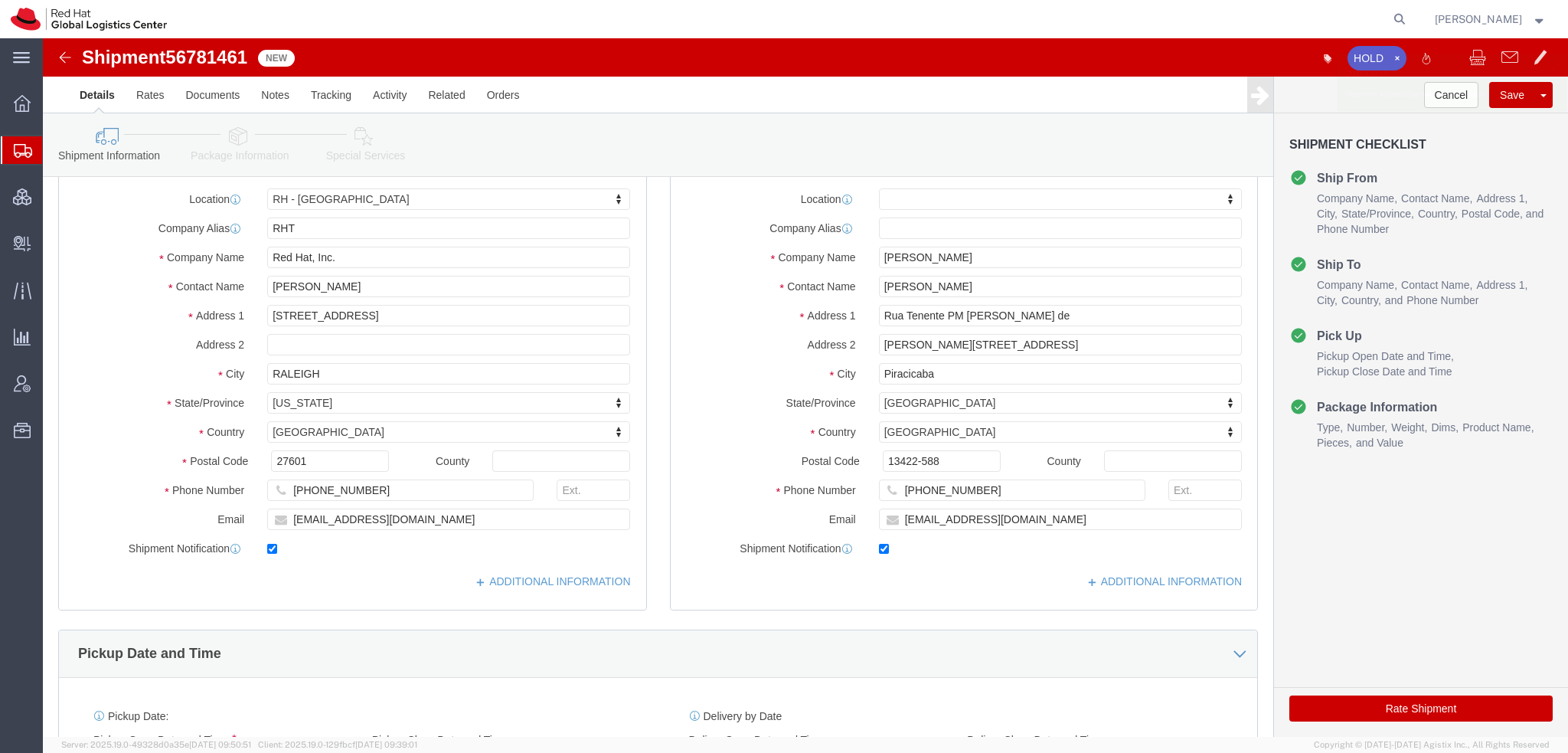
click p "Shipment information saved successfully."
click link "Assign To"
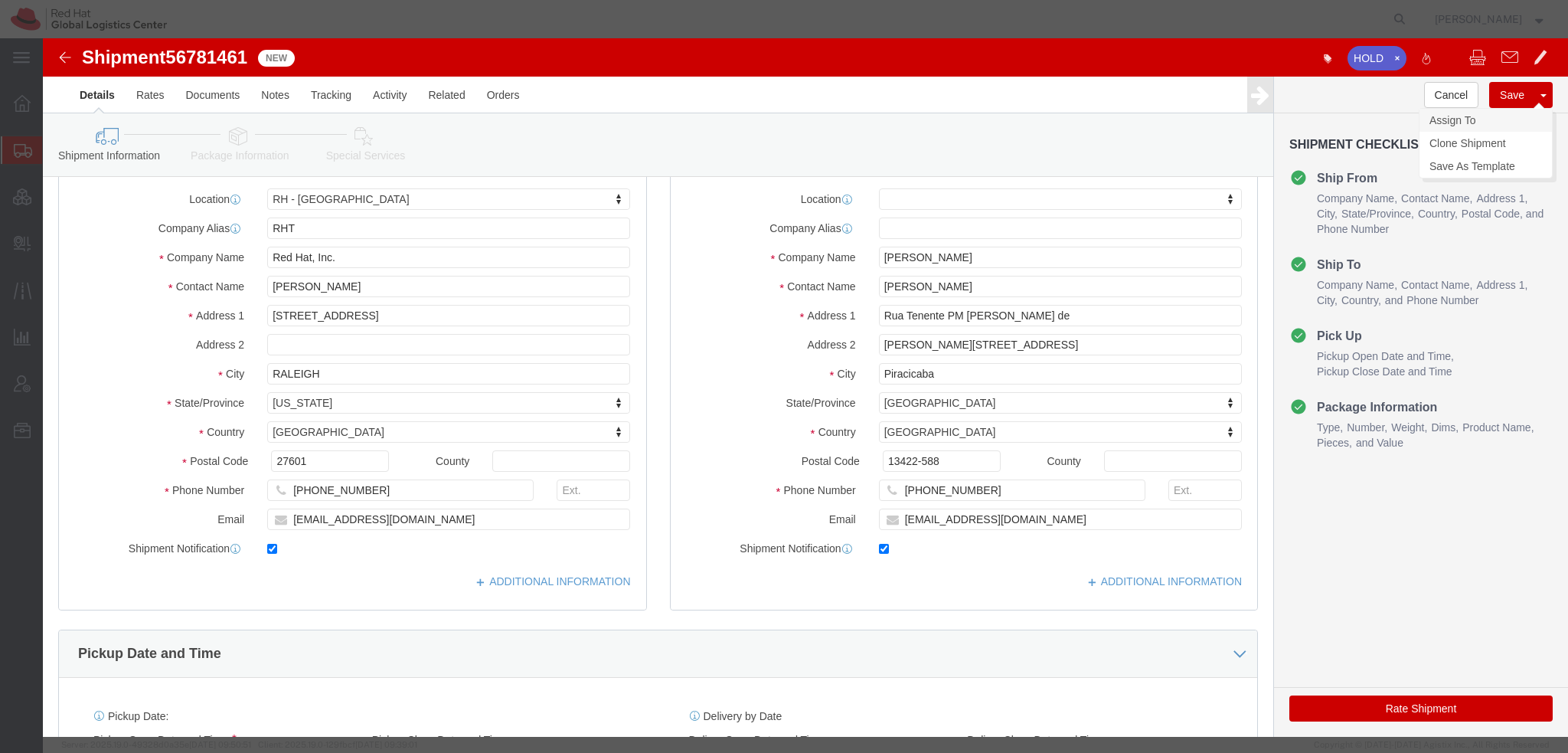
select select
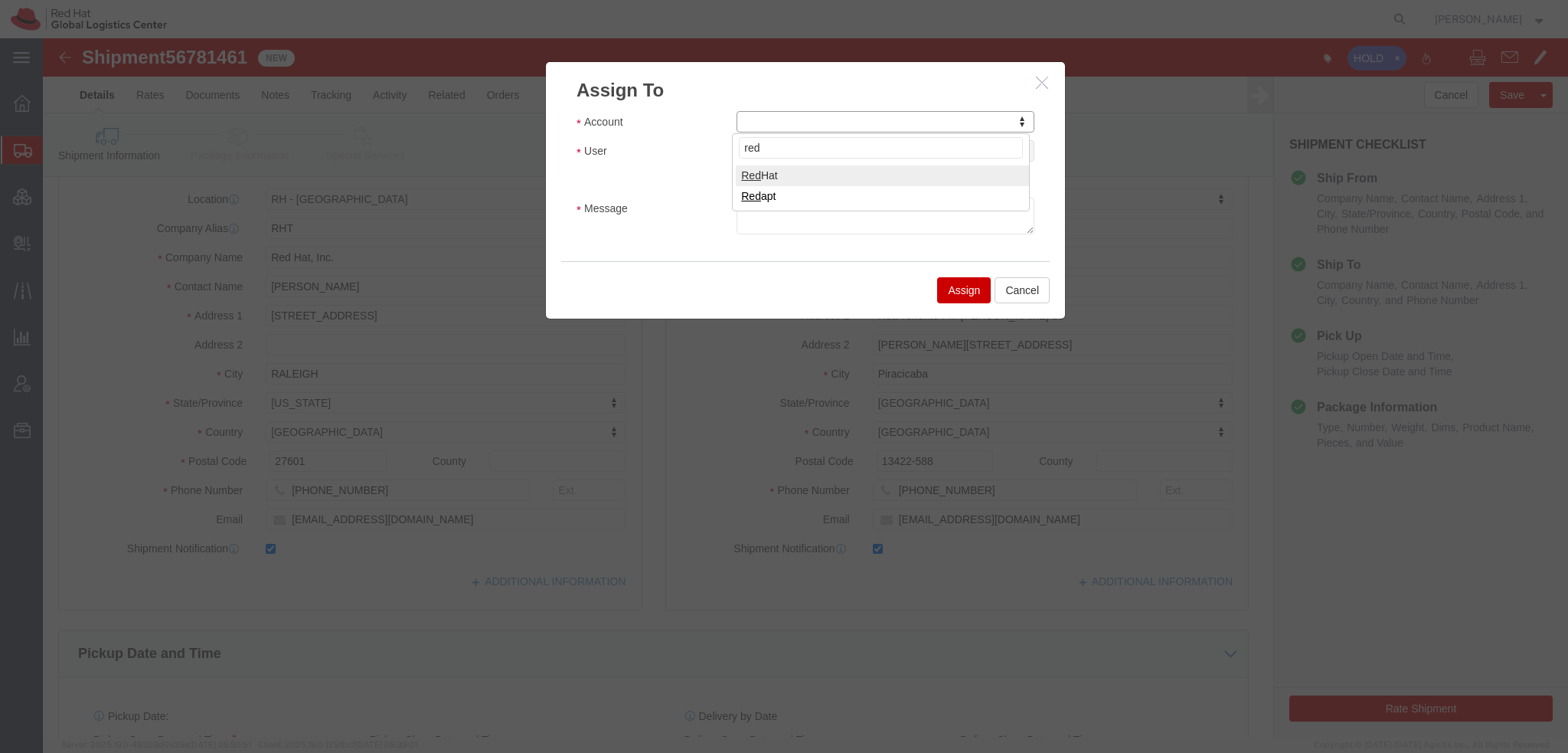
type input "red"
select select "104821"
select select
type input "sona"
select select "17159"
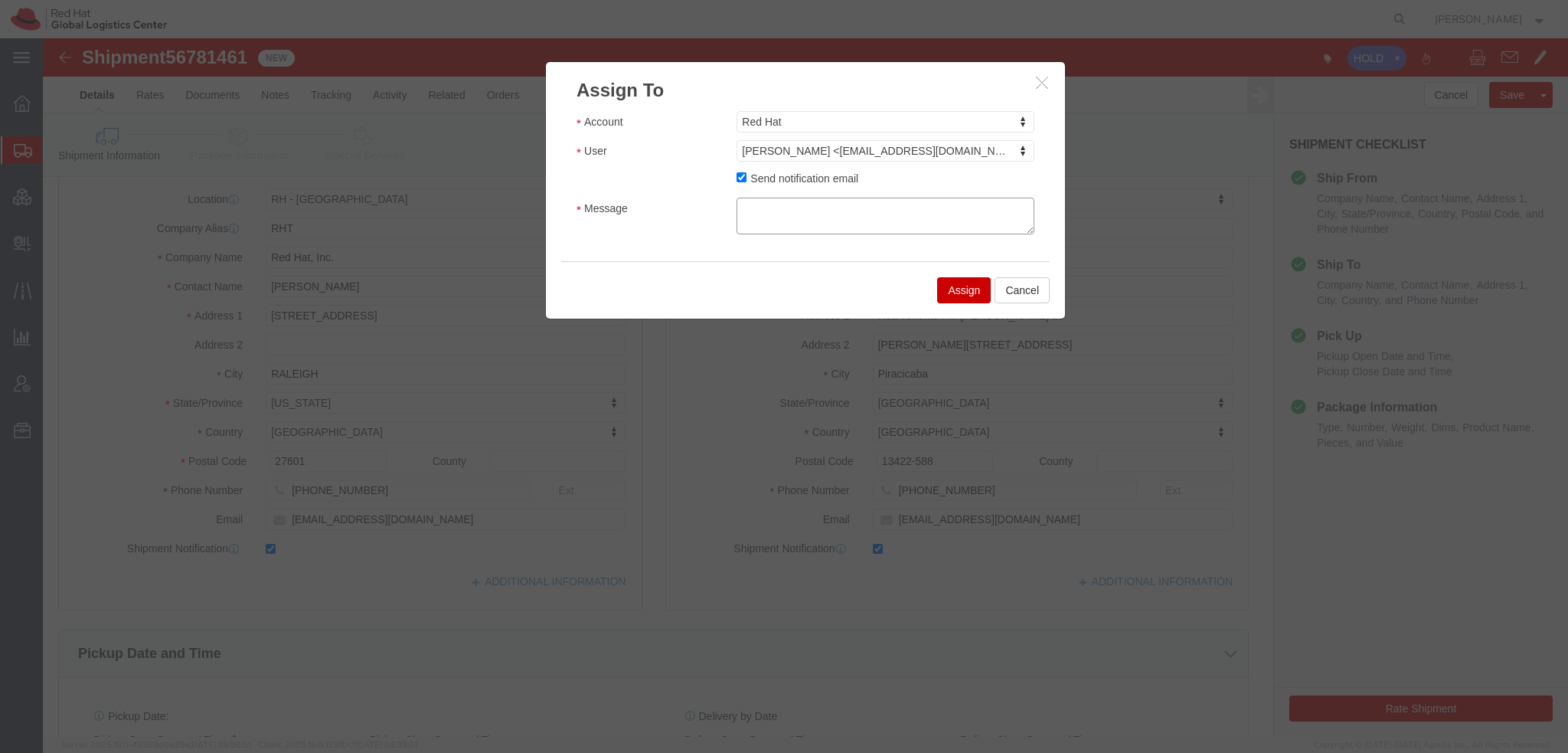
click textarea "Message"
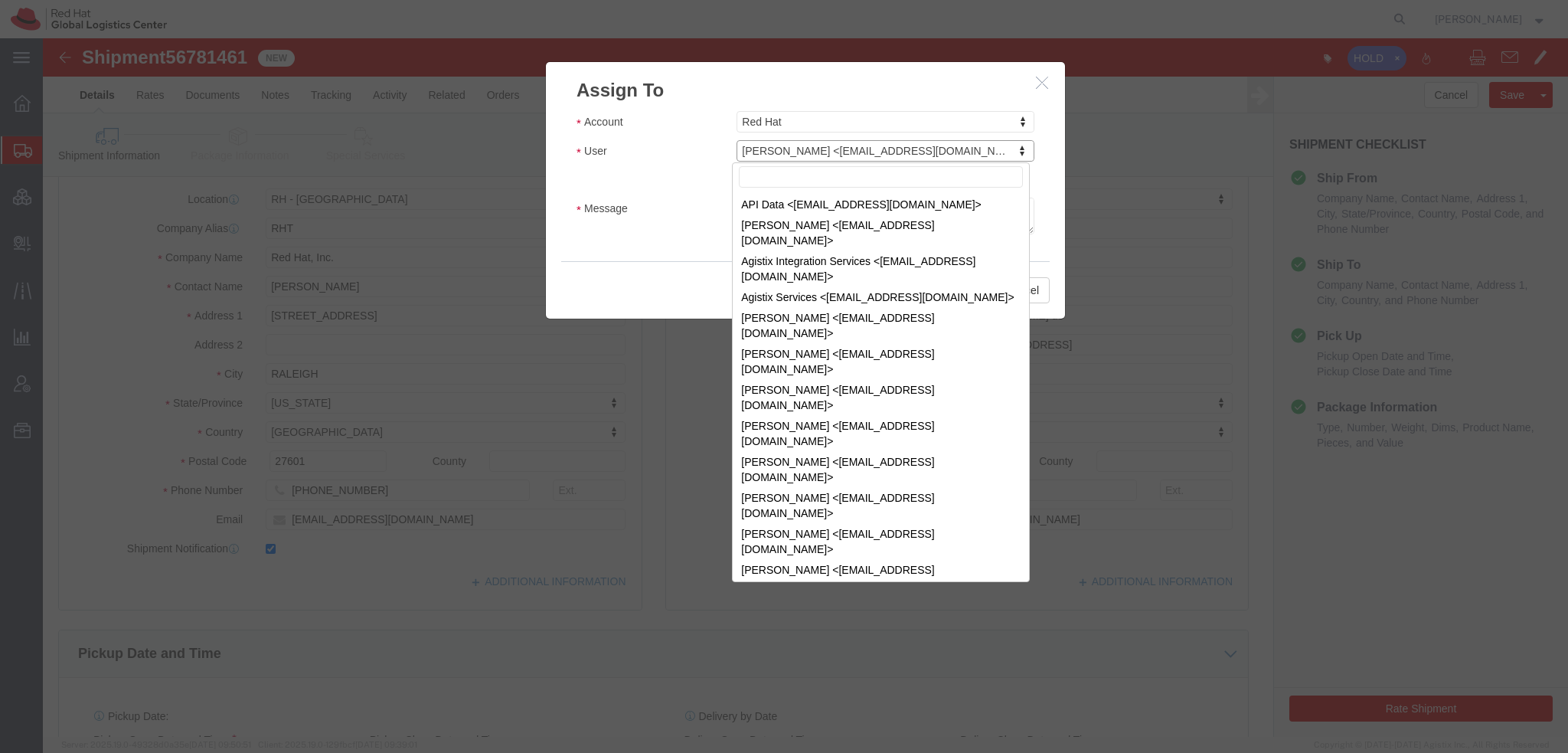
scroll to position [1531, 0]
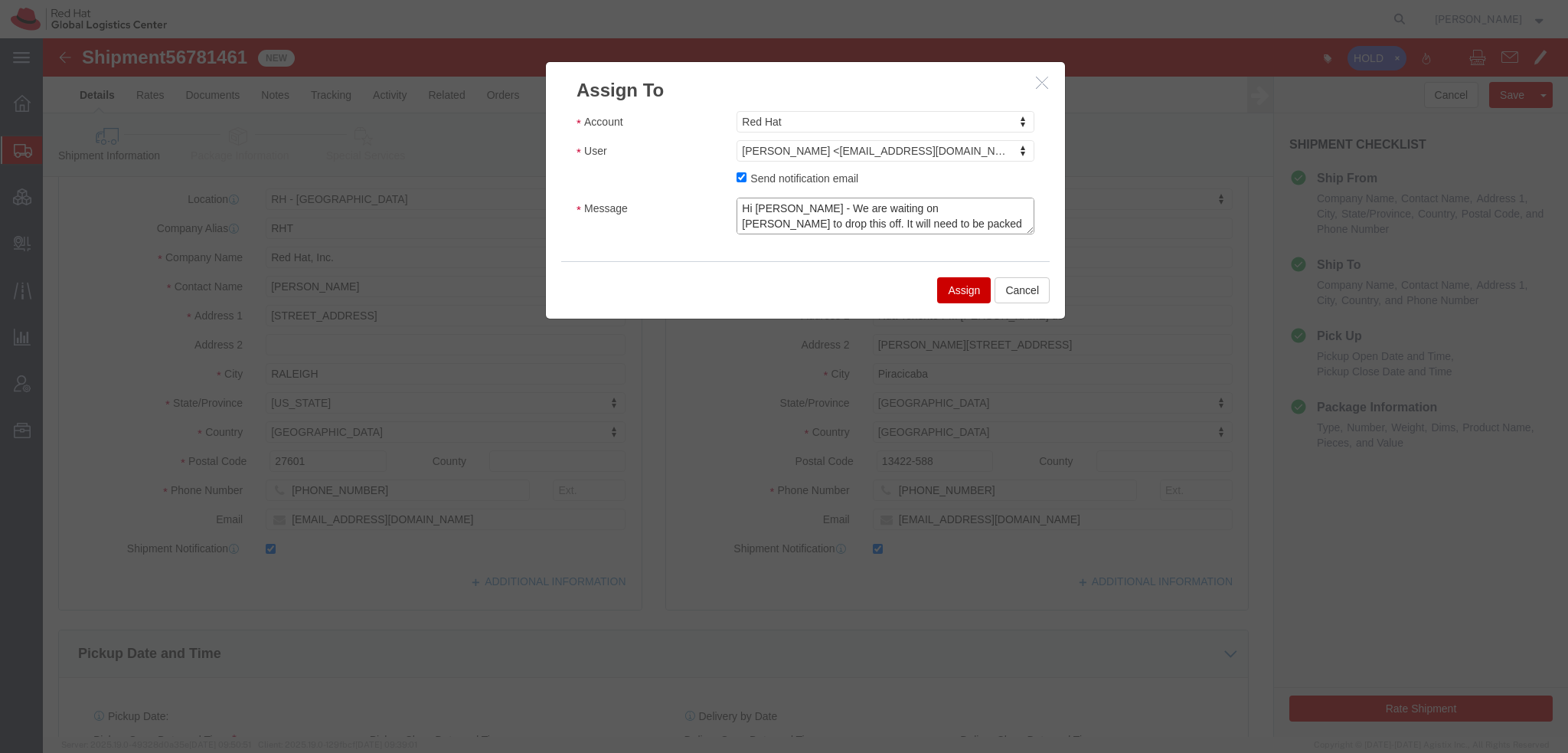
click textarea "Hi Sona - We are waiting on Sarah Wall to drop this off. It will need to be pac…"
type textarea "Hi Sona - We are waiting on Sarah Wall to drop this off. It will need to be pac…"
click button "Assign"
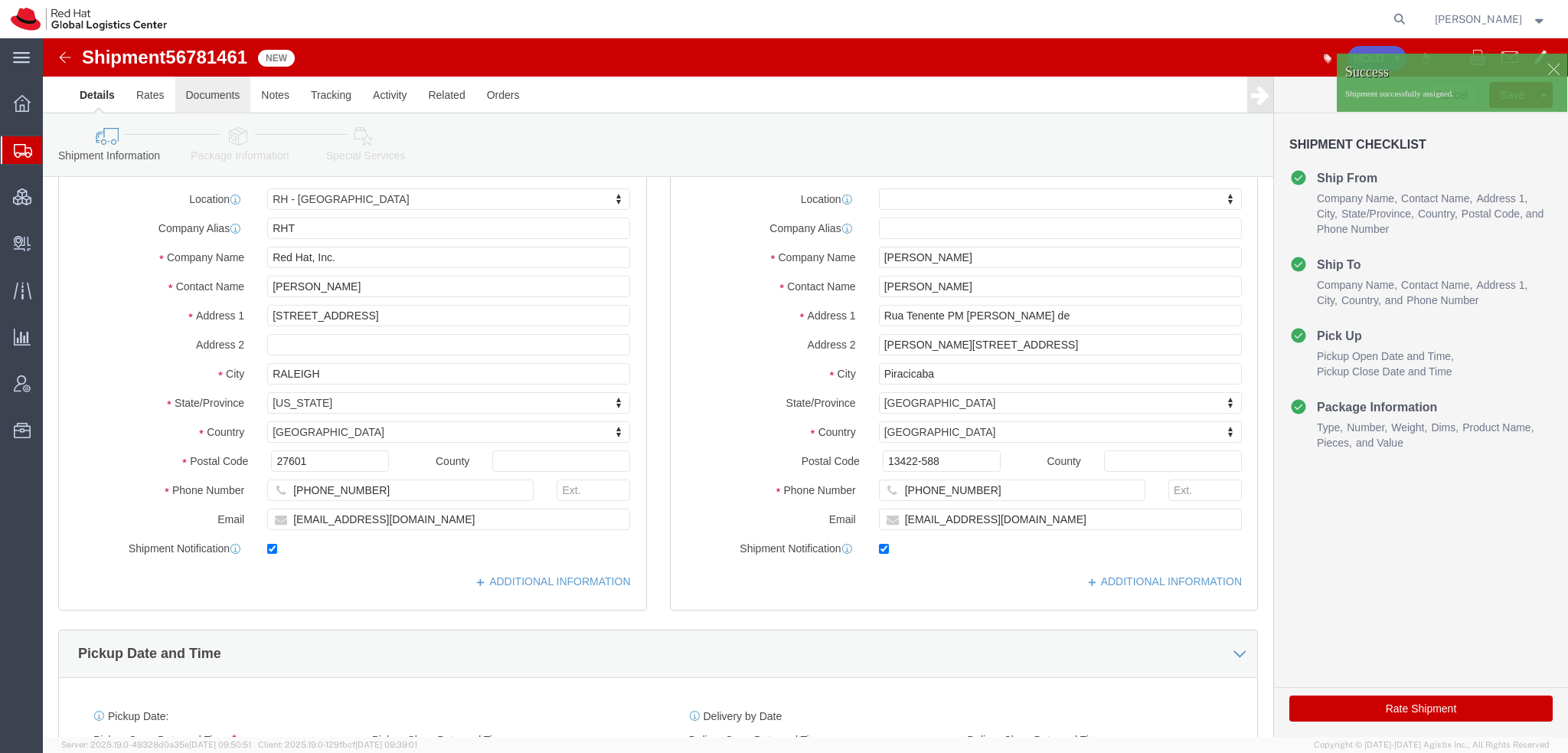
click link "Documents"
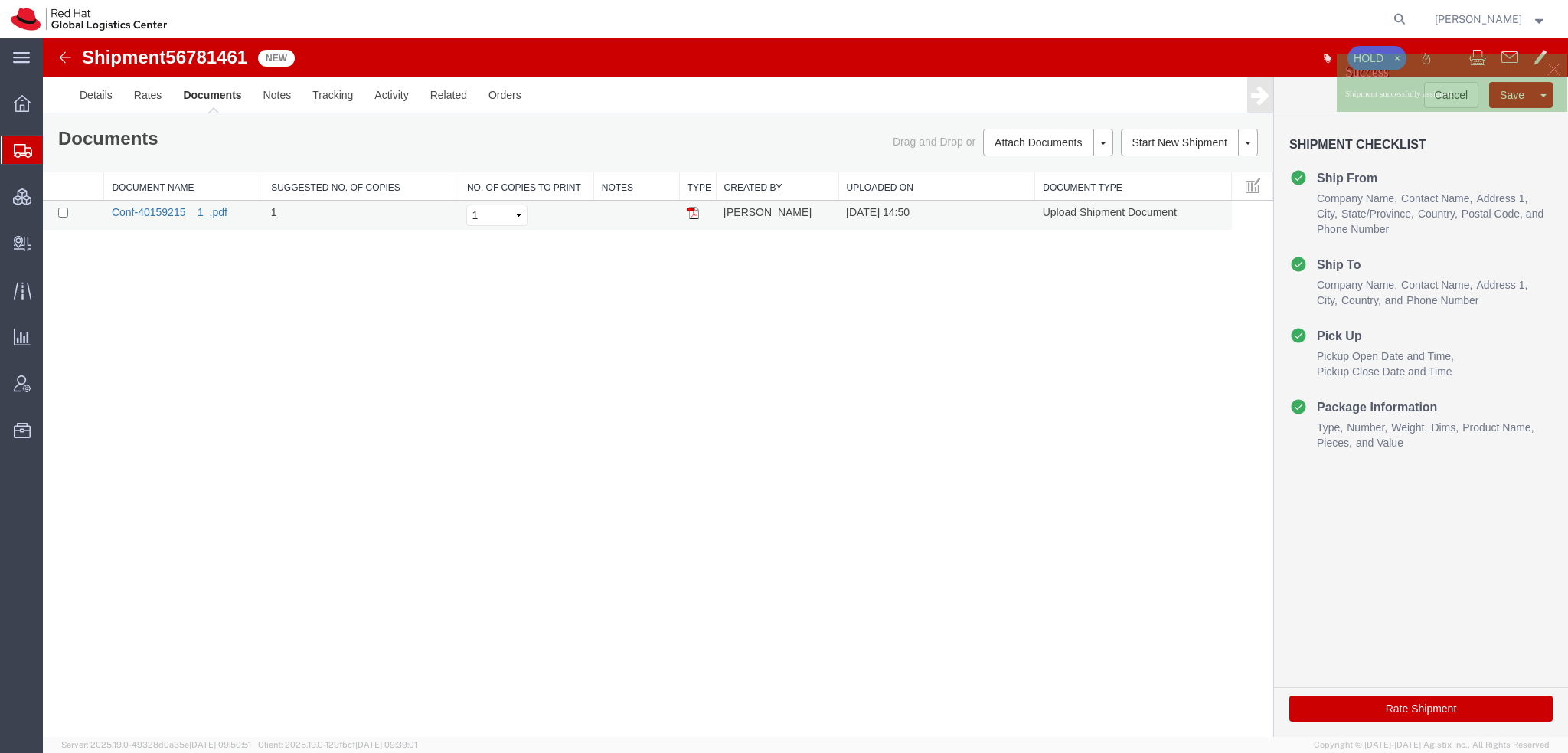
click at [178, 206] on link "Conf-40159215__1_.pdf" at bounding box center [169, 212] width 115 height 12
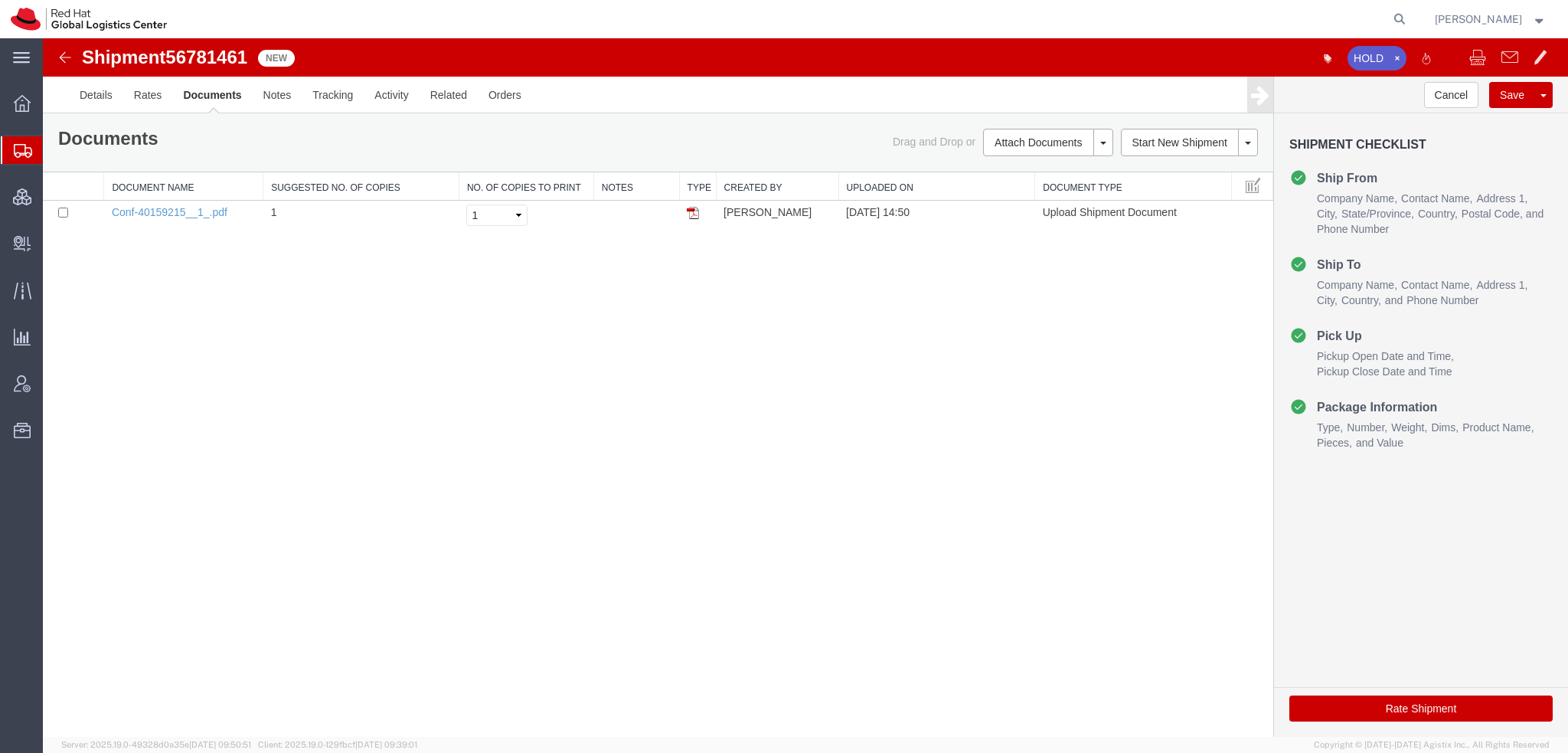
click at [0, 0] on span "Shipment Manager" at bounding box center [0, 0] width 0 height 0
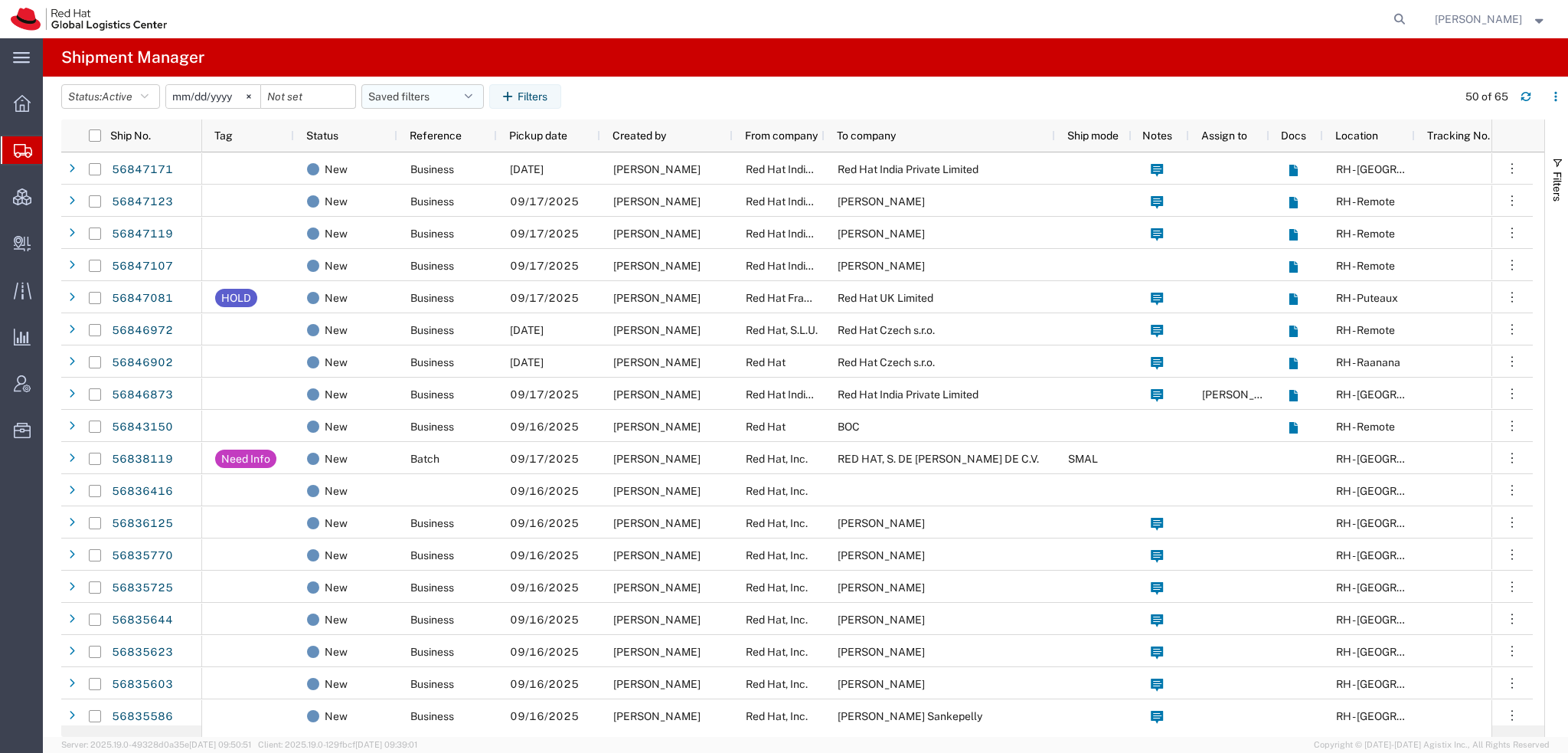
click at [472, 95] on icon "button" at bounding box center [469, 95] width 8 height 10
click at [429, 158] on span "Americas" at bounding box center [464, 163] width 200 height 29
type input "2023-05-07"
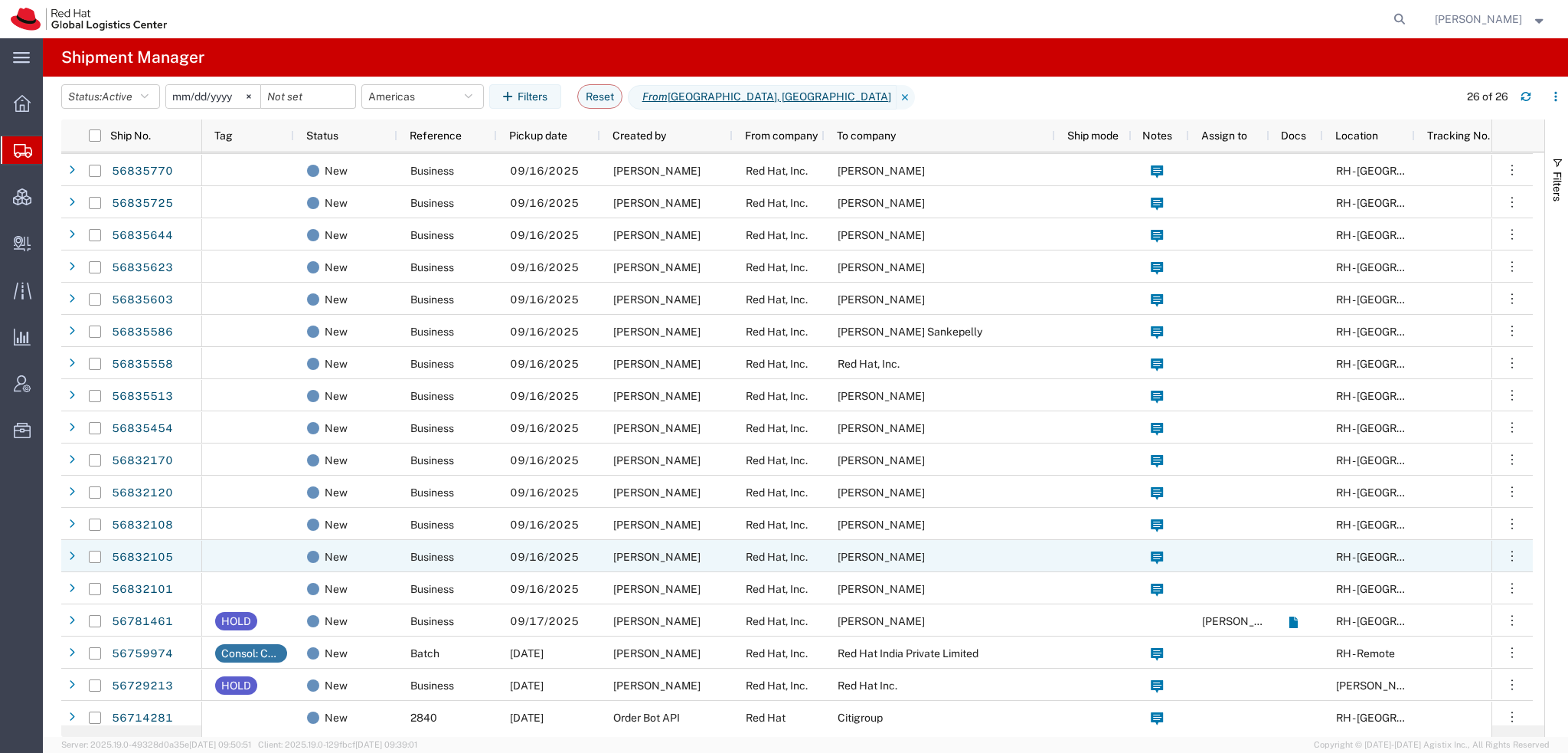
scroll to position [263, 0]
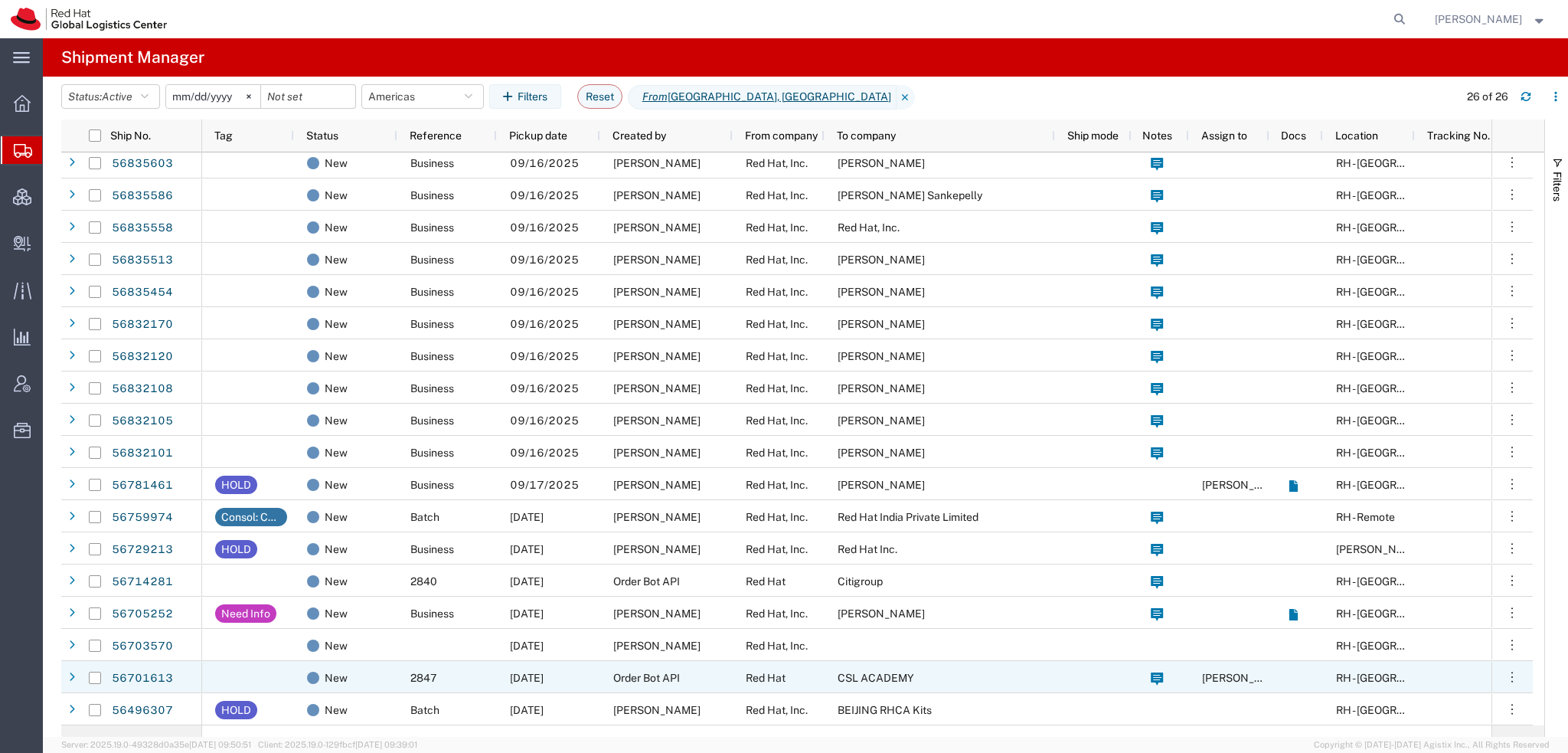
click at [645, 677] on span "Order Bot API" at bounding box center [647, 677] width 67 height 12
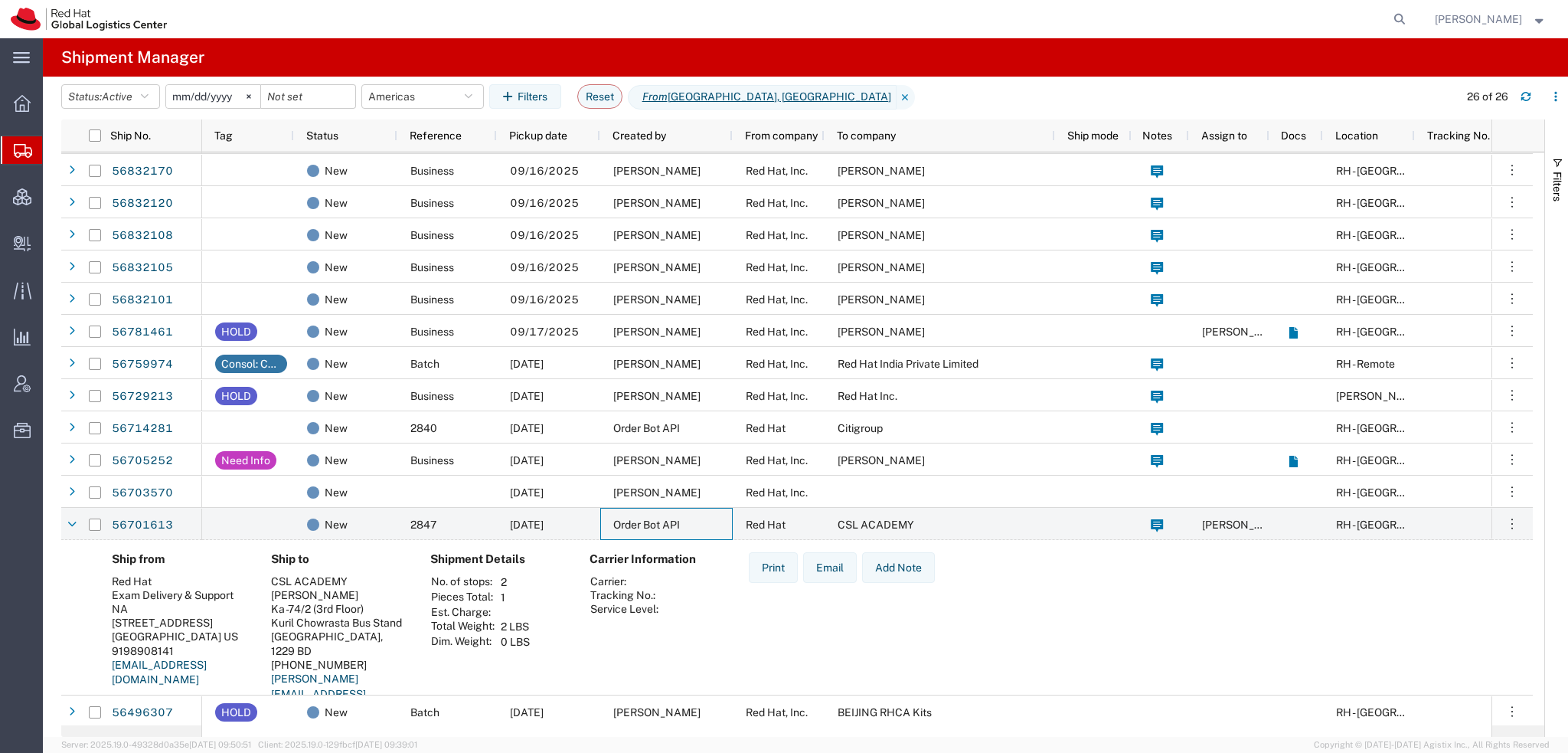
scroll to position [419, 0]
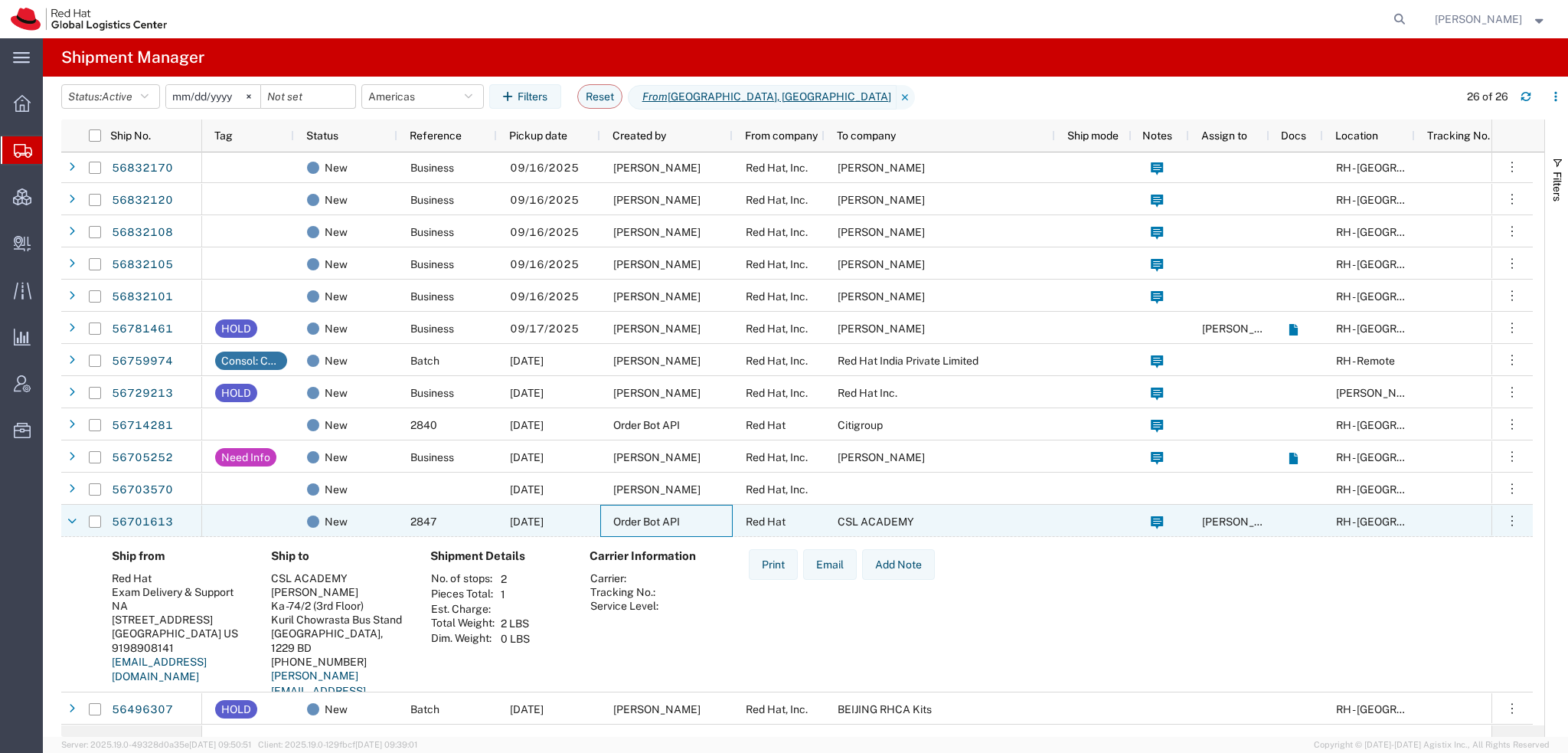
click at [651, 526] on span "Order Bot API" at bounding box center [647, 521] width 67 height 12
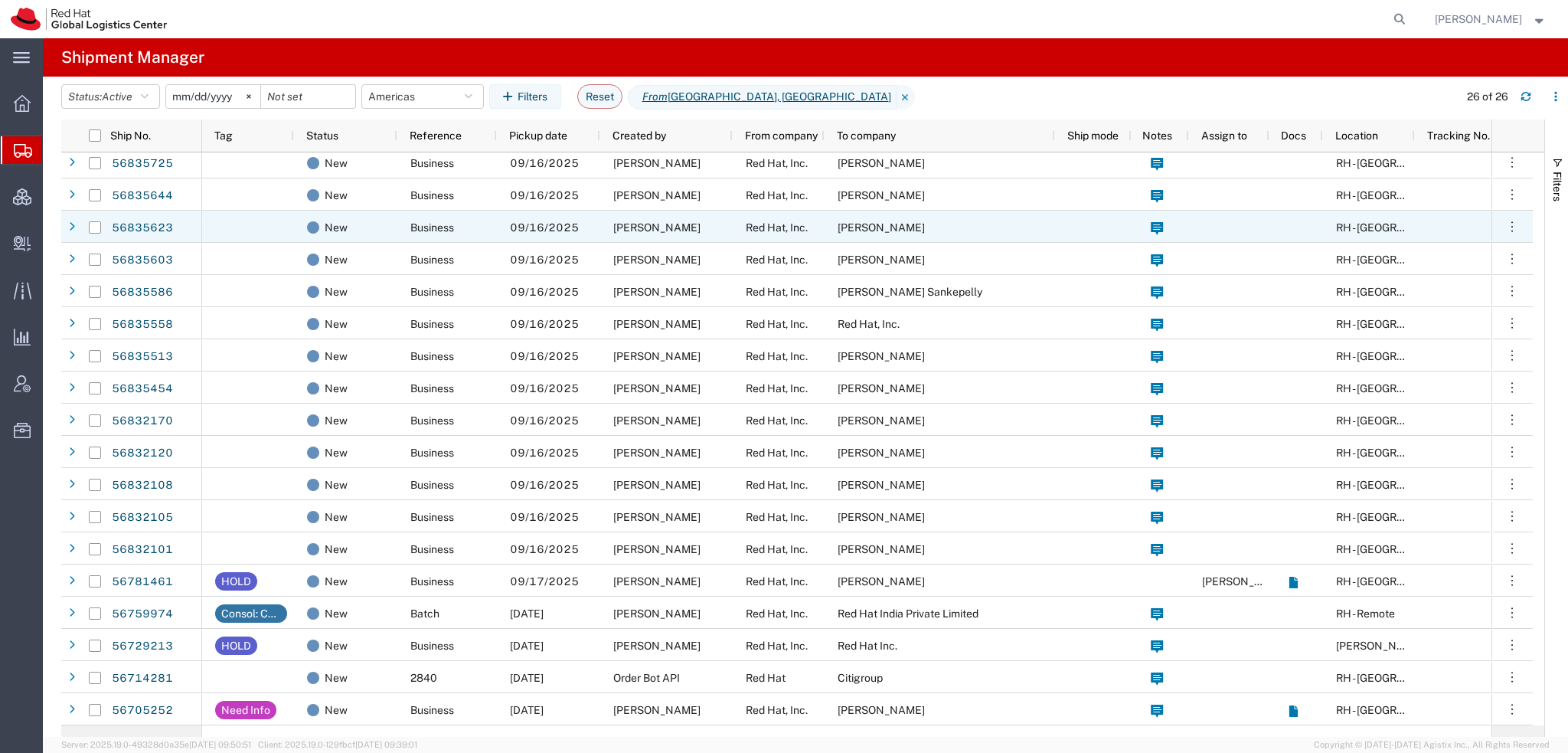
scroll to position [0, 0]
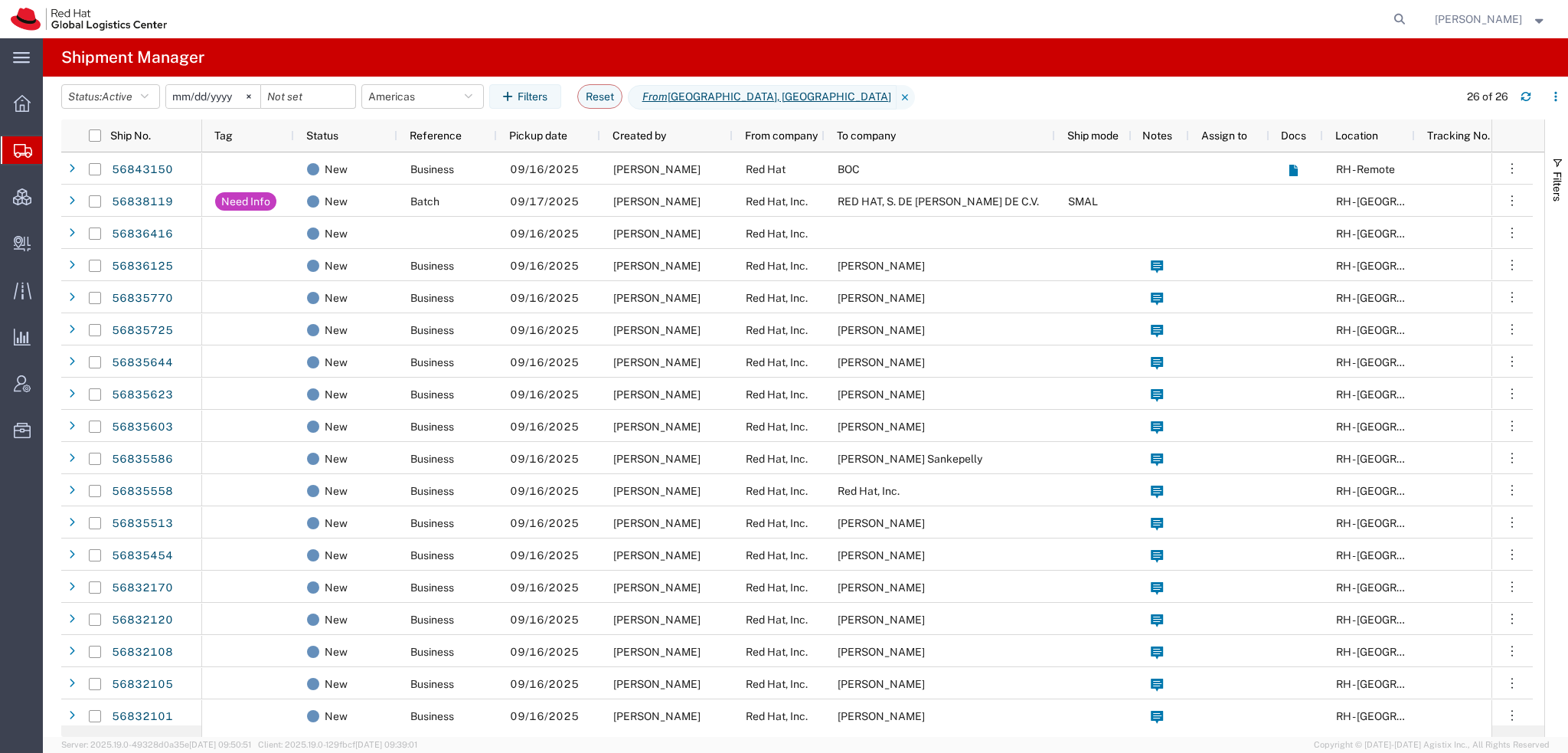
click at [1523, 21] on span "[PERSON_NAME]" at bounding box center [1490, 19] width 112 height 17
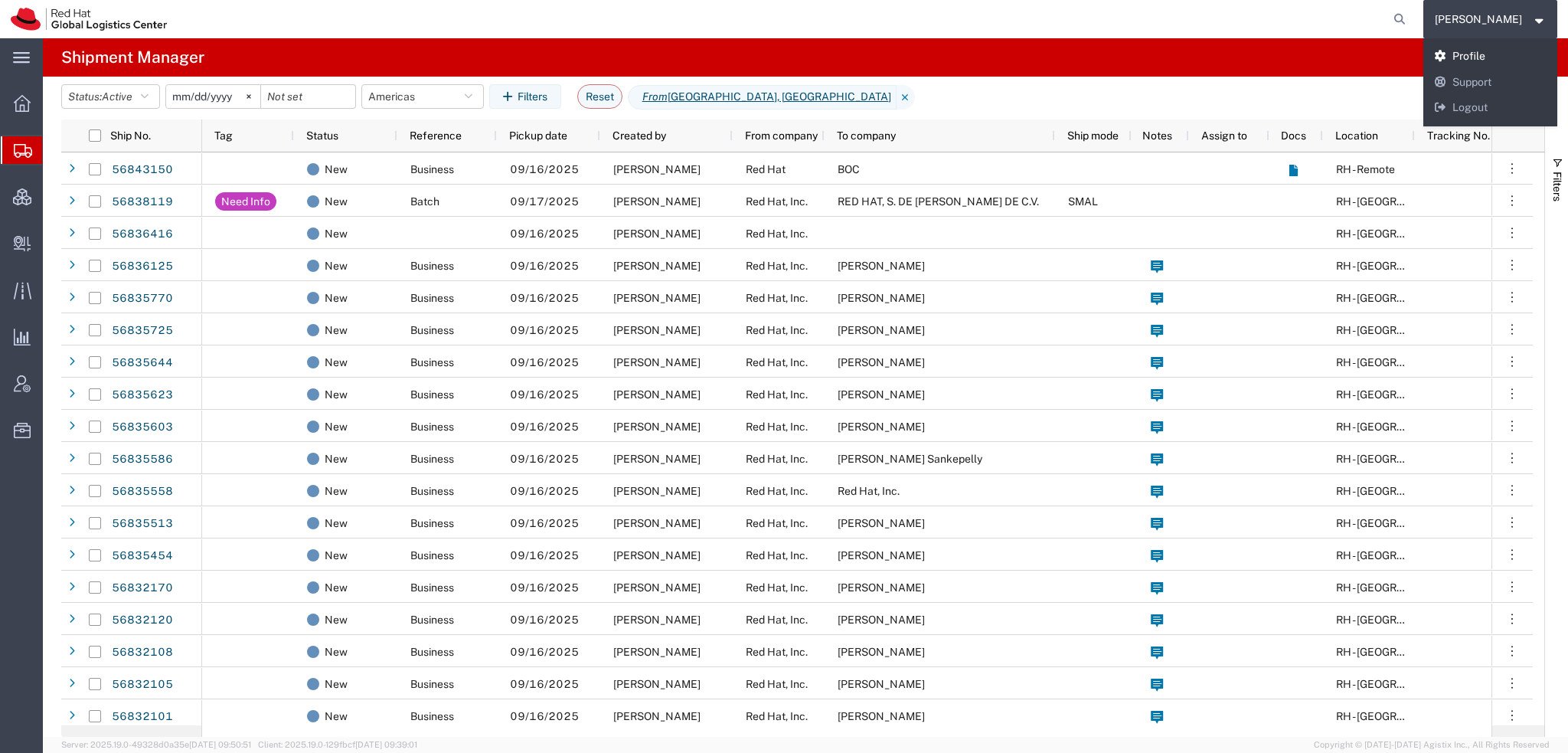
click at [1476, 56] on link "Profile" at bounding box center [1490, 56] width 135 height 26
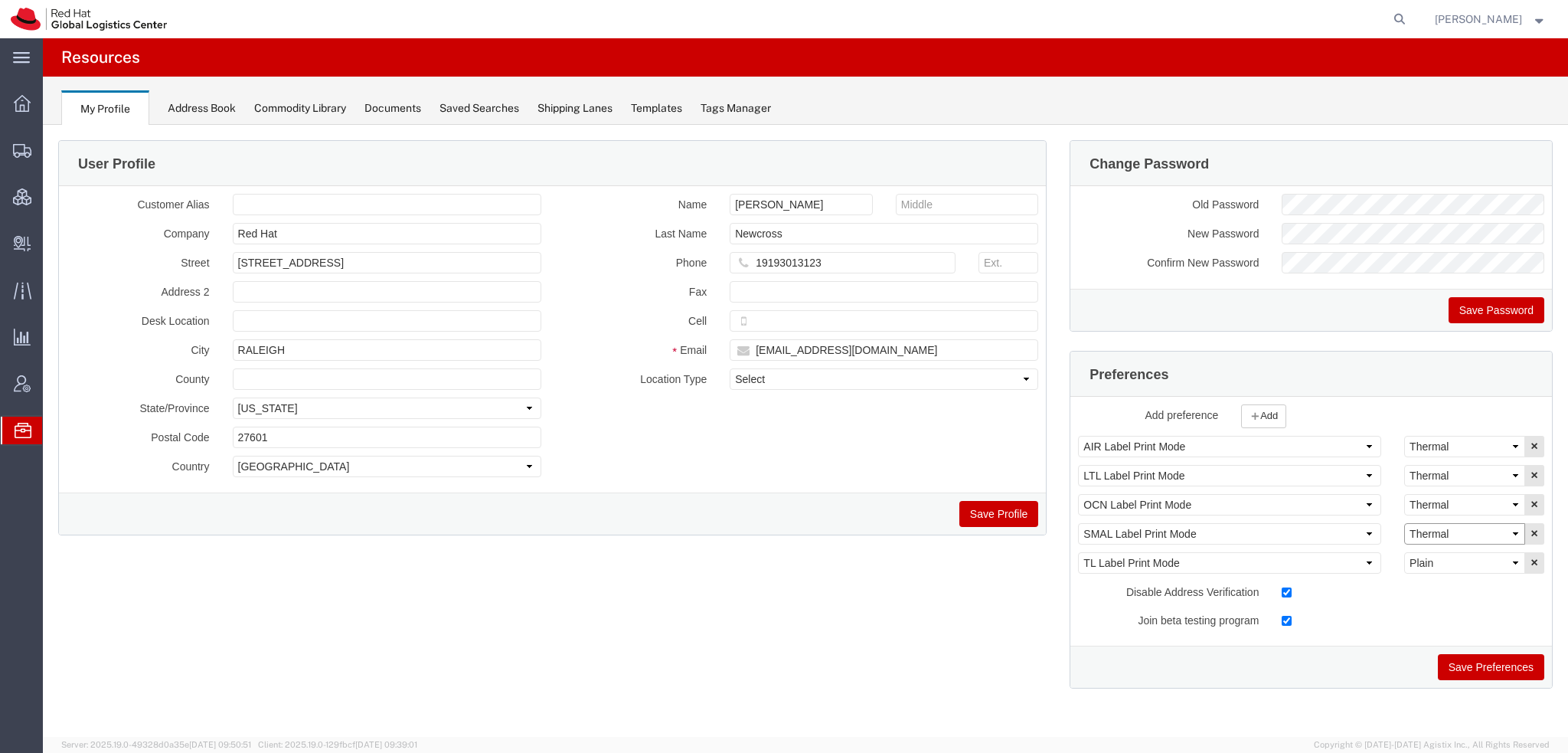
click at [1453, 535] on select "Select Plain Thermal" at bounding box center [1464, 533] width 121 height 21
select select "Plain"
click at [1404, 523] on select "Select Plain Thermal" at bounding box center [1464, 533] width 121 height 21
click at [1503, 667] on button "Save Preferences" at bounding box center [1490, 666] width 106 height 26
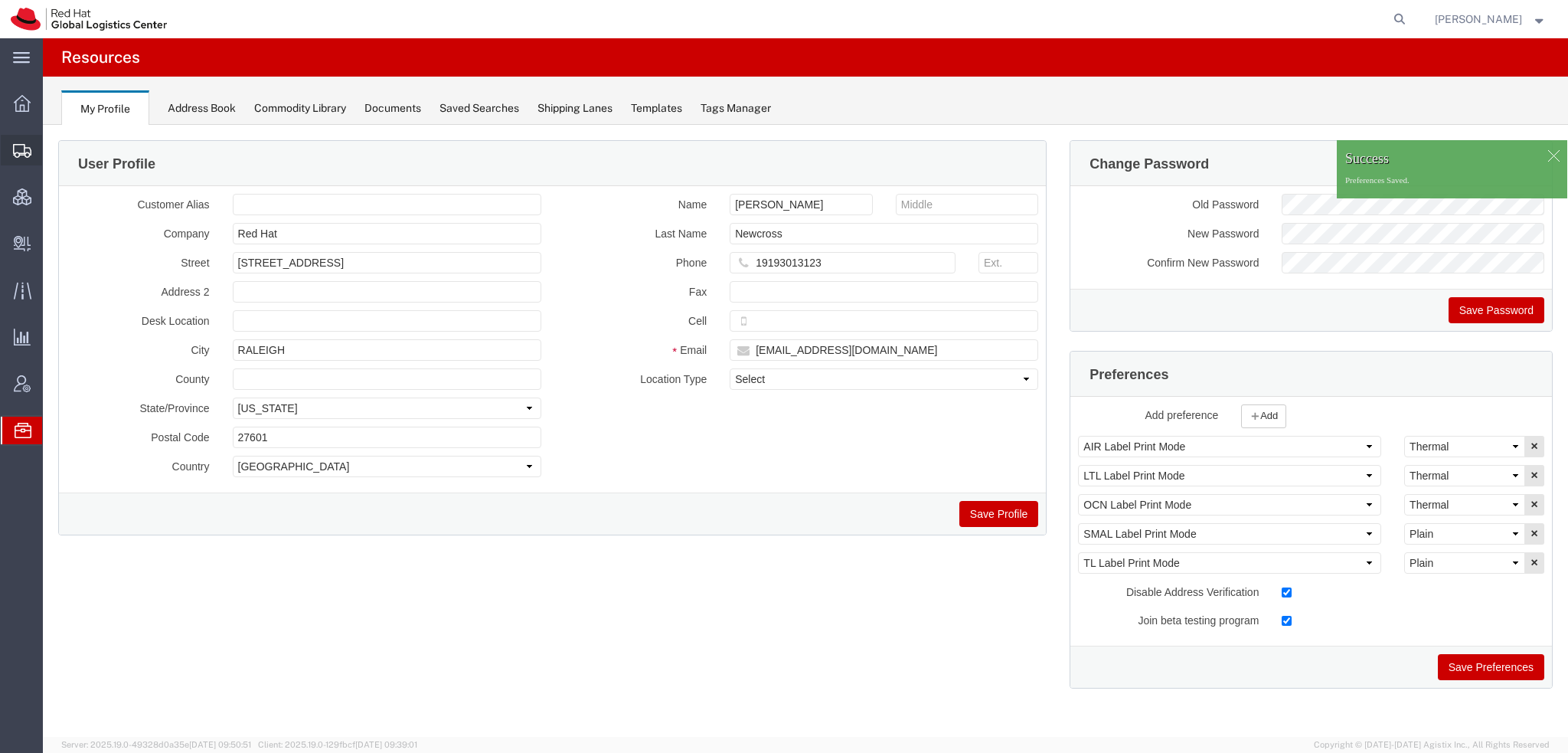
click at [0, 0] on span "Shipment Manager" at bounding box center [0, 0] width 0 height 0
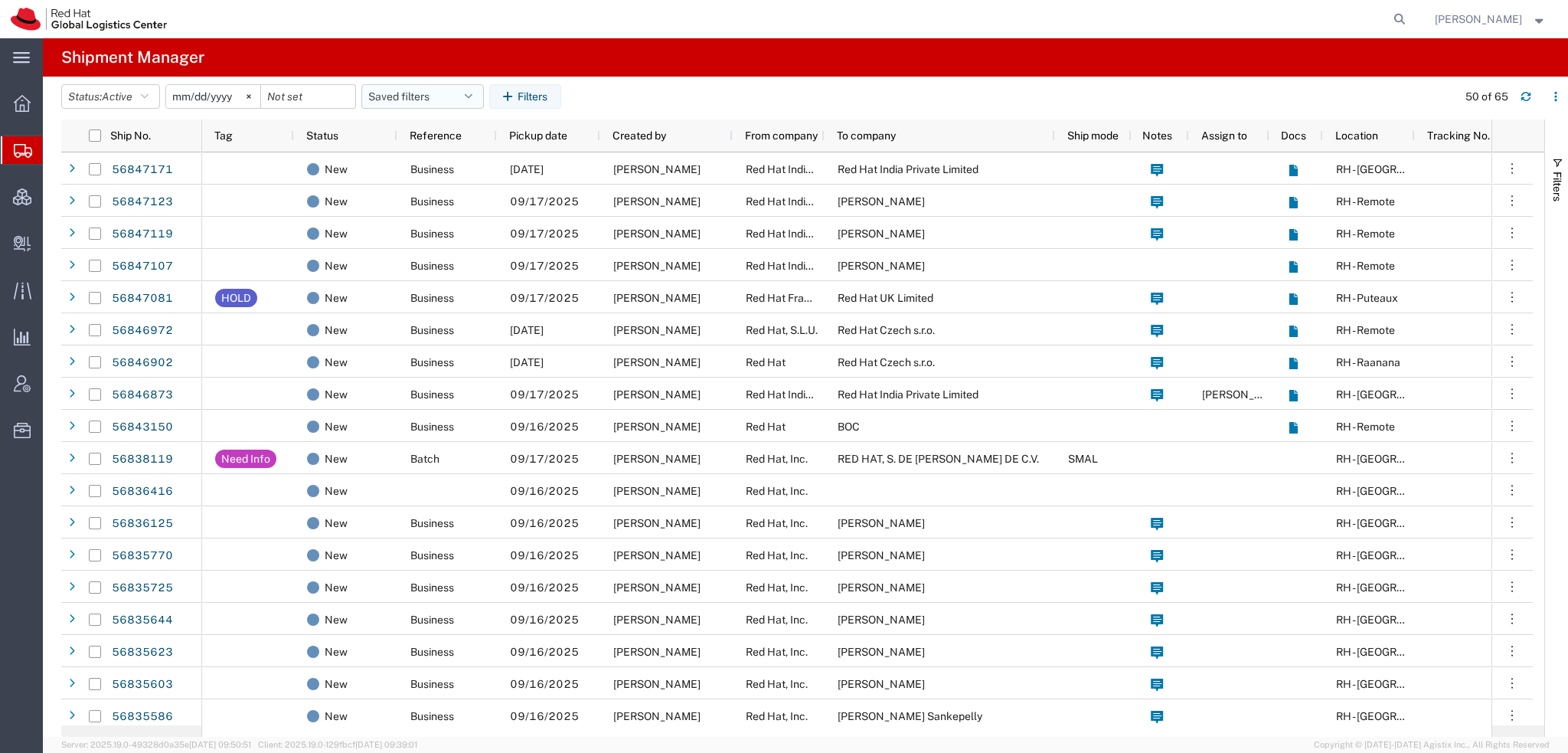
click at [472, 94] on icon "button" at bounding box center [469, 95] width 8 height 10
click at [411, 163] on span "Americas" at bounding box center [464, 163] width 200 height 29
type input "2023-05-07"
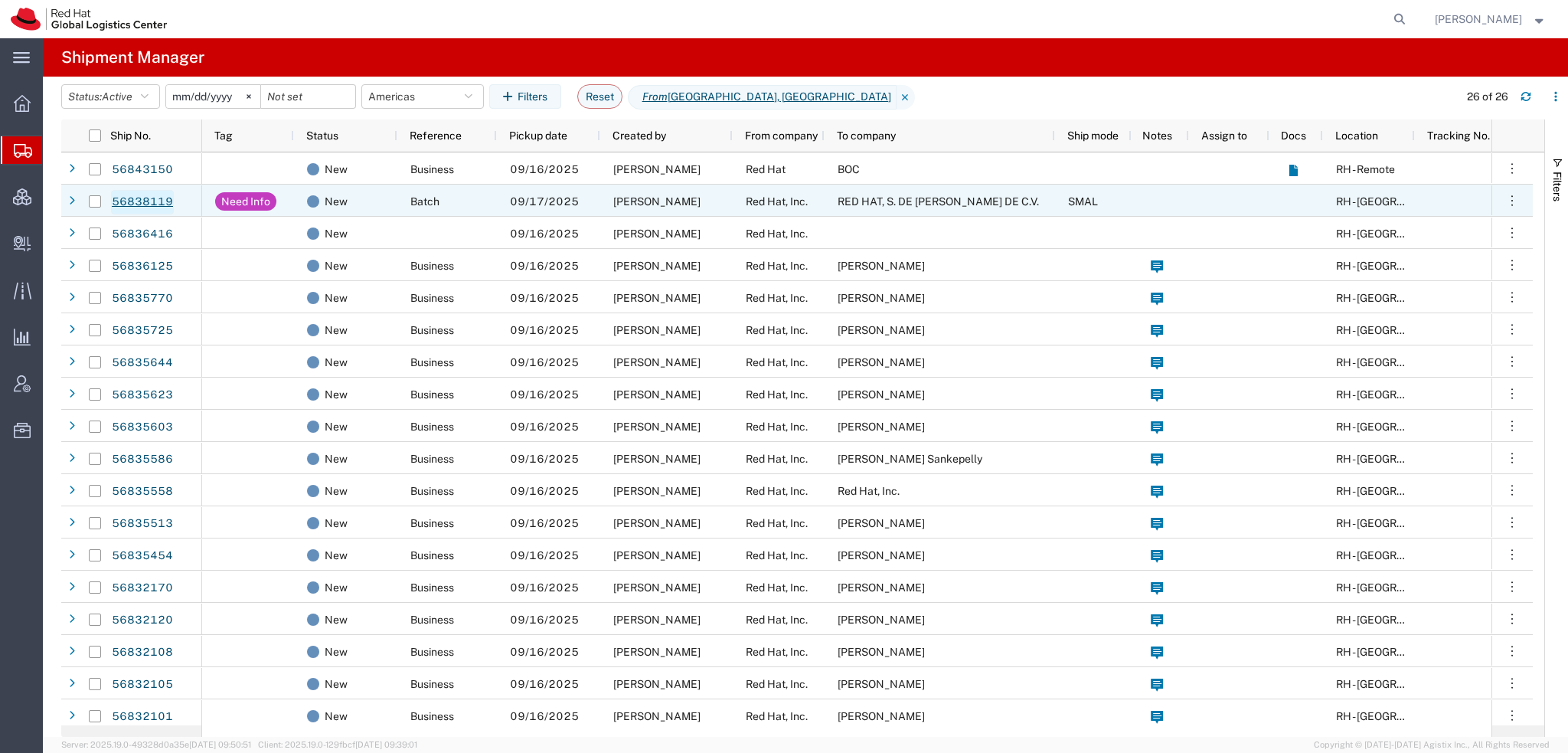
click at [125, 201] on link "56838119" at bounding box center [142, 202] width 63 height 25
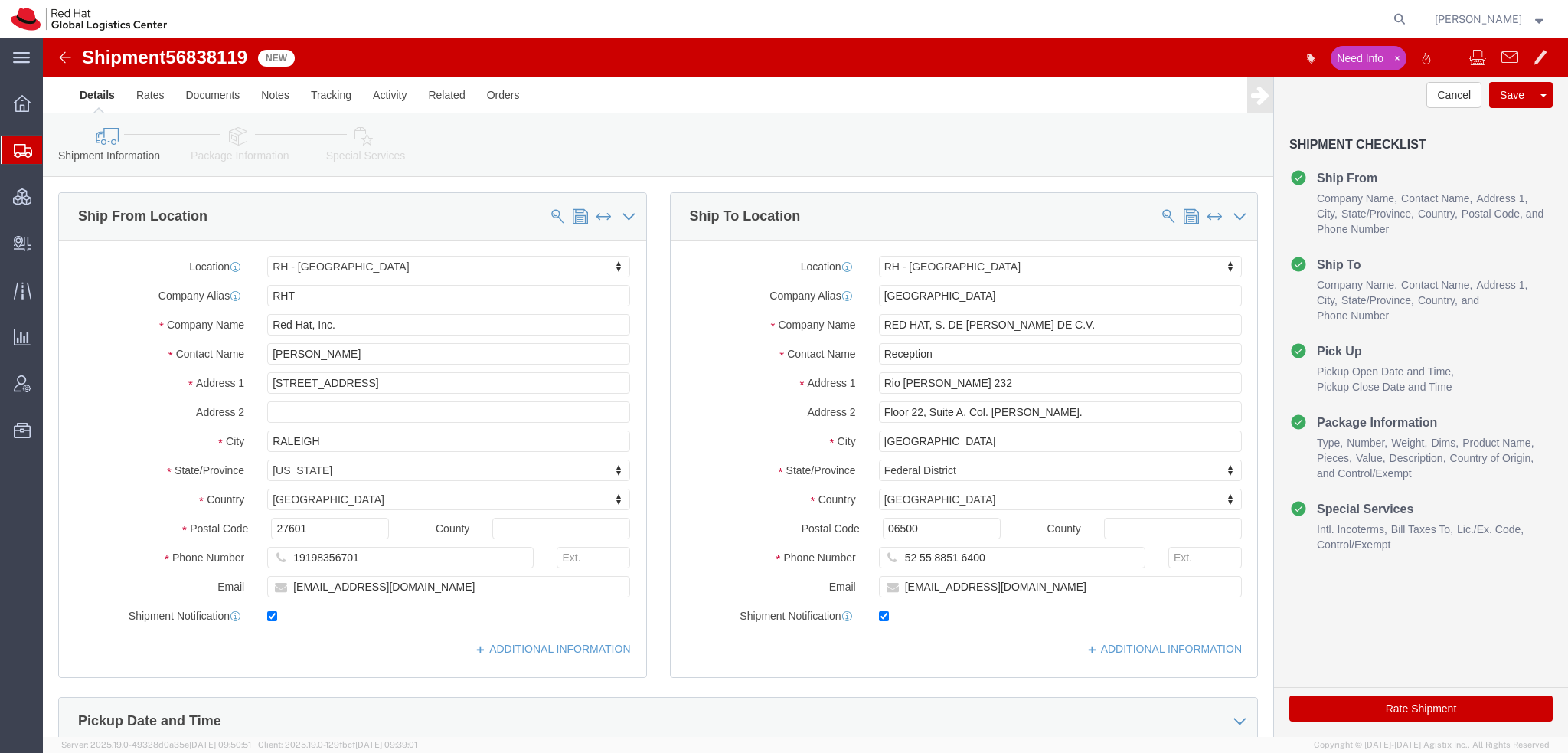
select select "38014"
select select "37981"
click icon
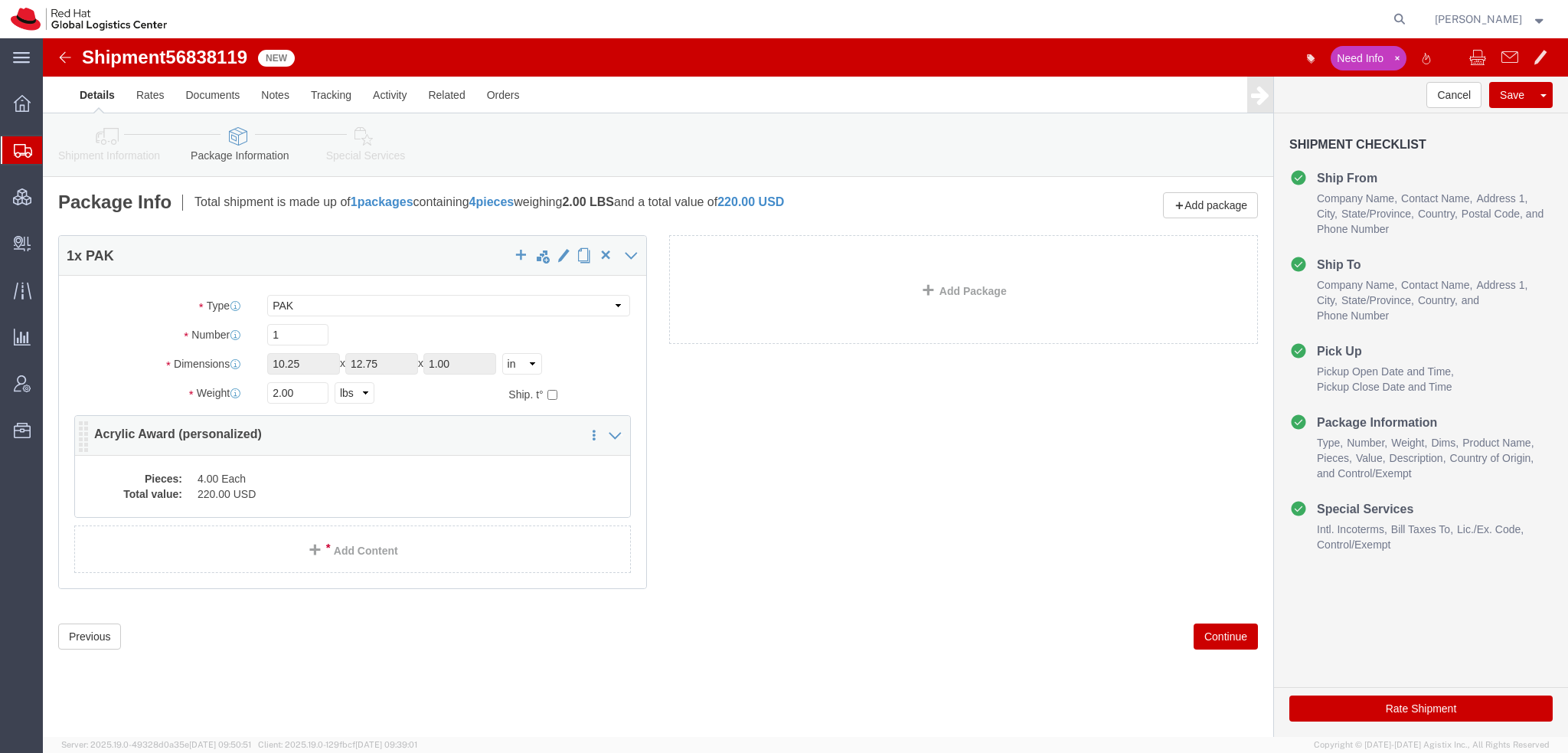
click dd "220.00 USD"
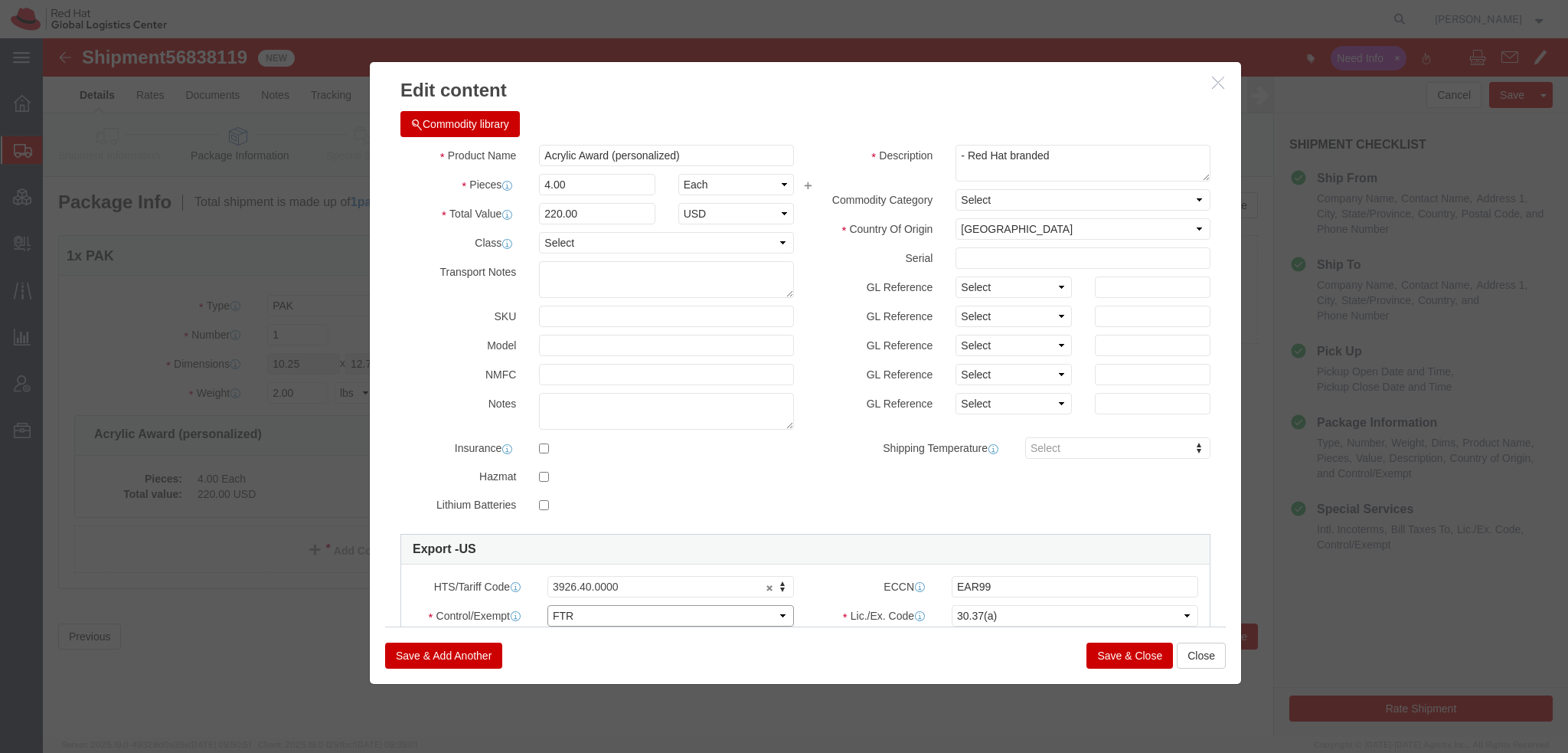
click select "Select ATF BIS DEA EPA FDA FTR ITAR OFAC Other (OPA)"
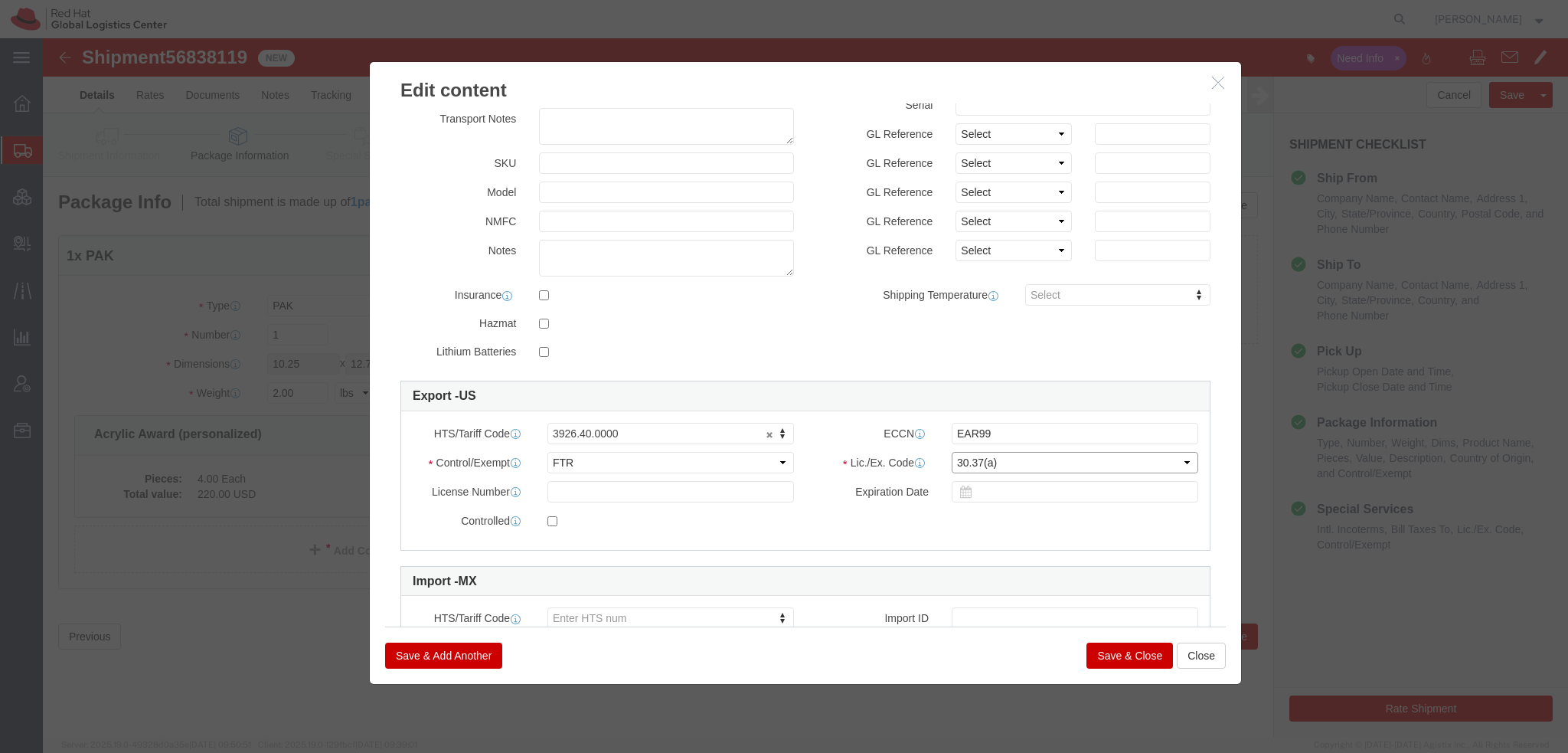
click select "Select 30.2(d)(2) 30.36 30.37(a) 30.37(f) 30.37(g) 30.37(h) 30.37(i) 30.37(j) 3…"
click icon "button"
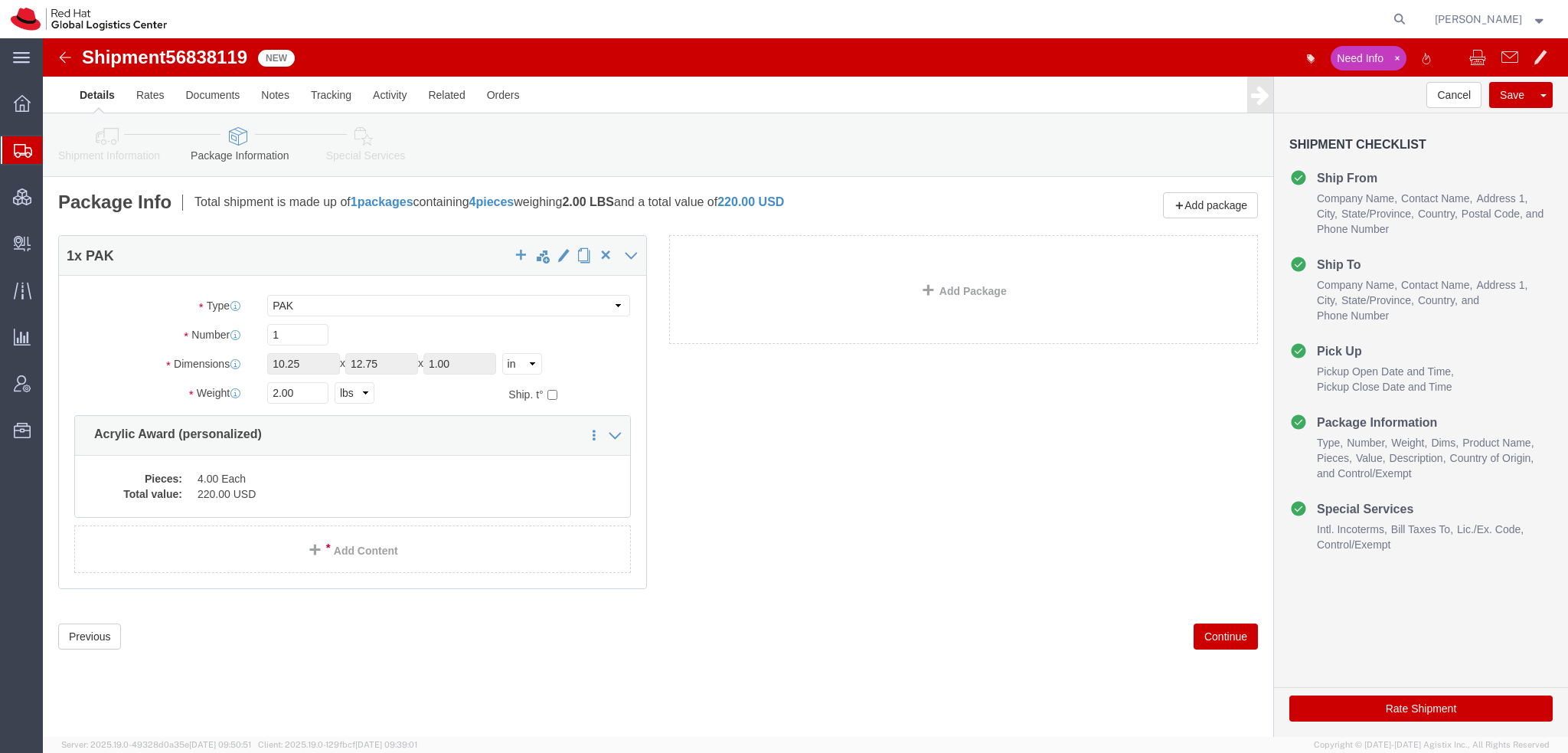
click icon
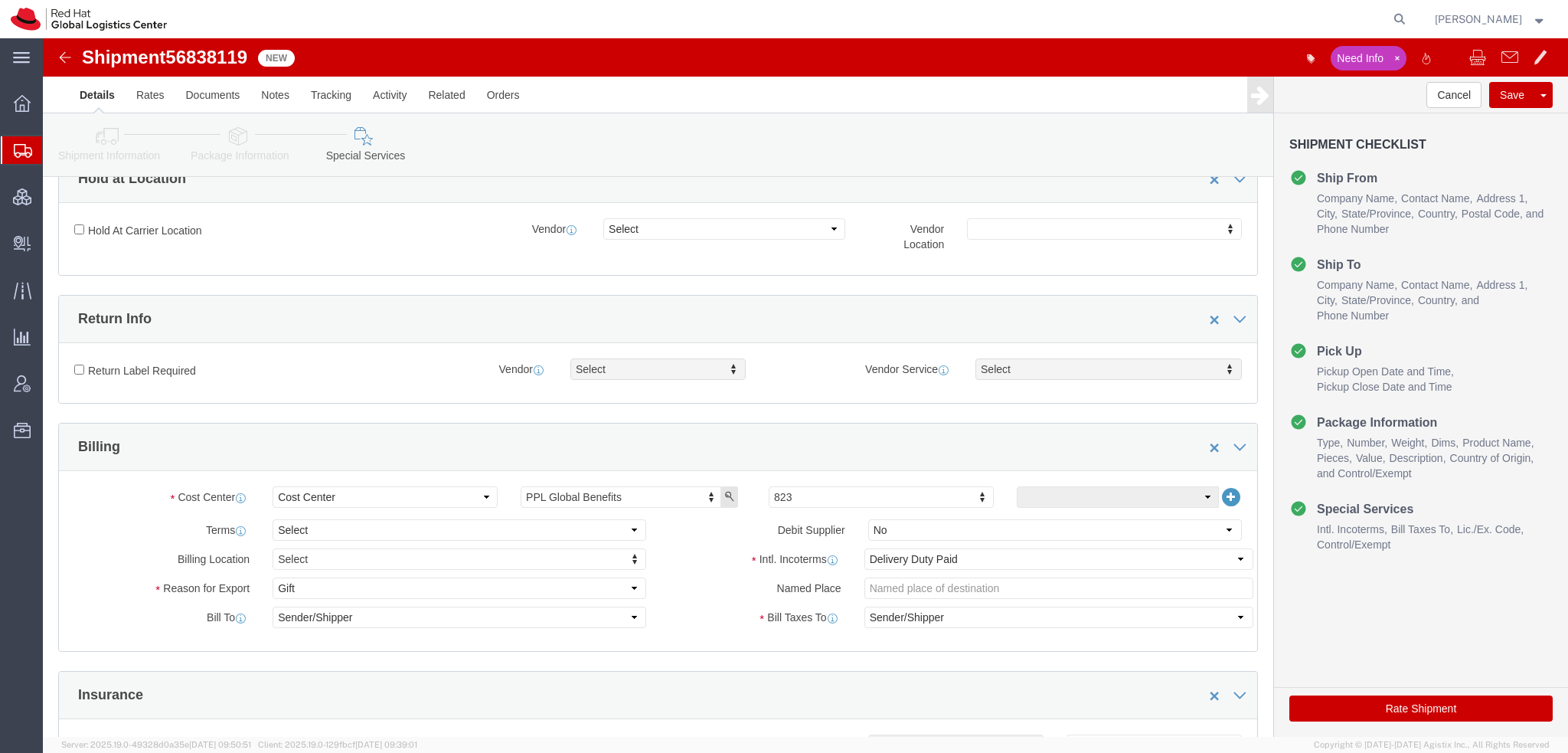
scroll to position [613, 0]
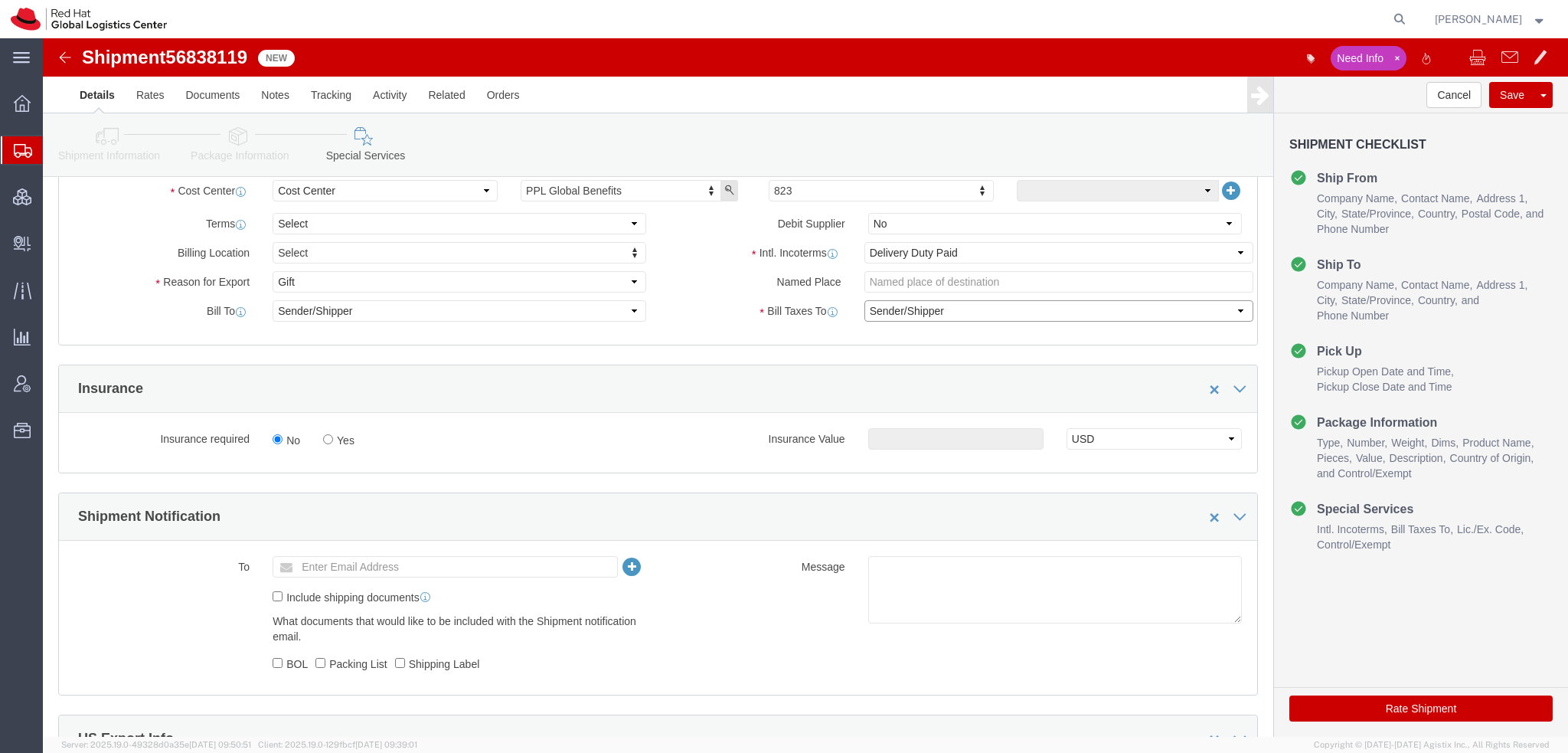
click select "Select Recipient Account Sender/Shipper Third Party Account"
select select "THRD"
click select "Select Recipient Account Sender/Shipper Third Party Account"
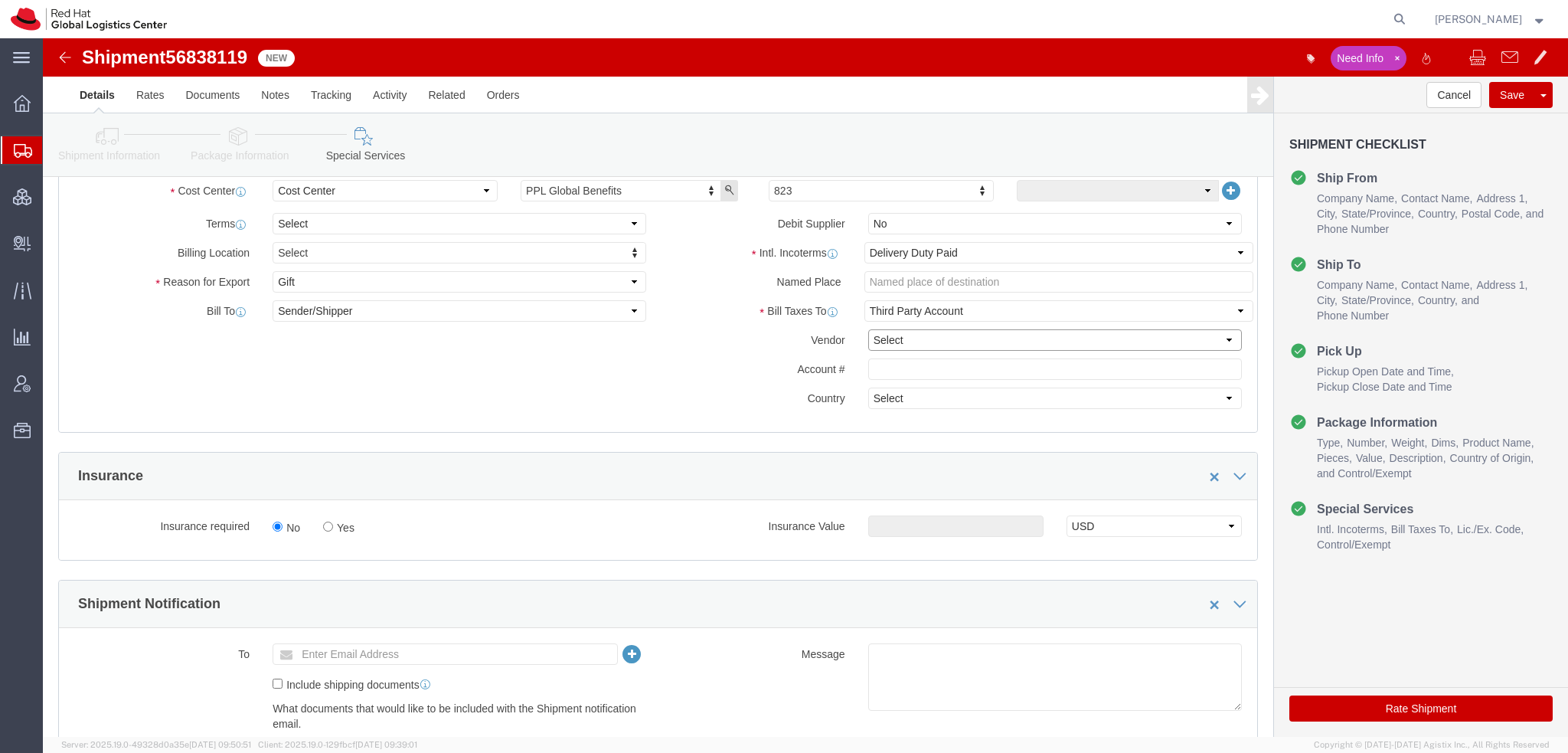
click select "Select DHL FedEx Express UPS"
select select "FedEx Express"
click select "Select DHL FedEx Express UPS"
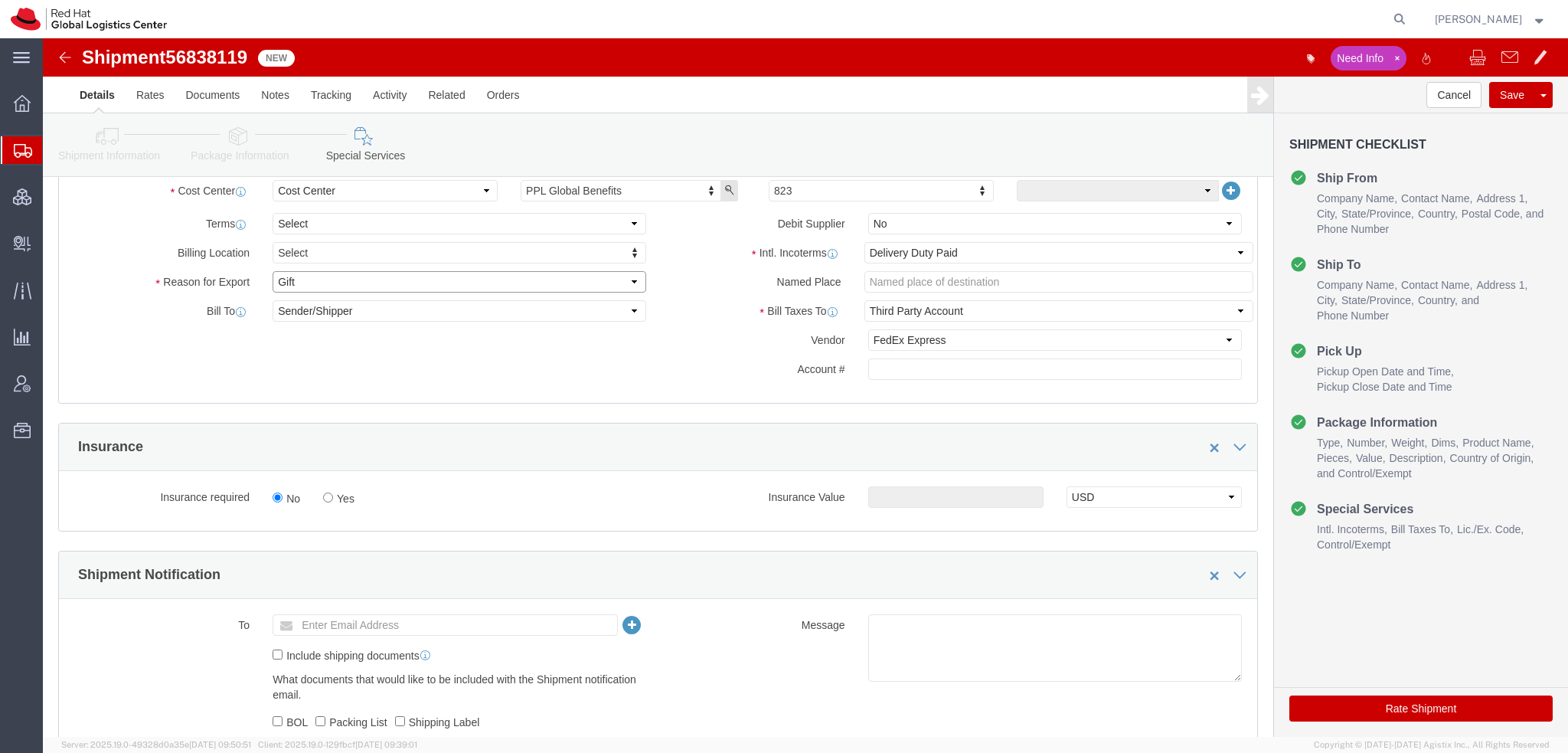
click select "Select Gift Personal Effects Repair/Warranty Return Sample Sold Temporary/Not S…"
click div "Named Place"
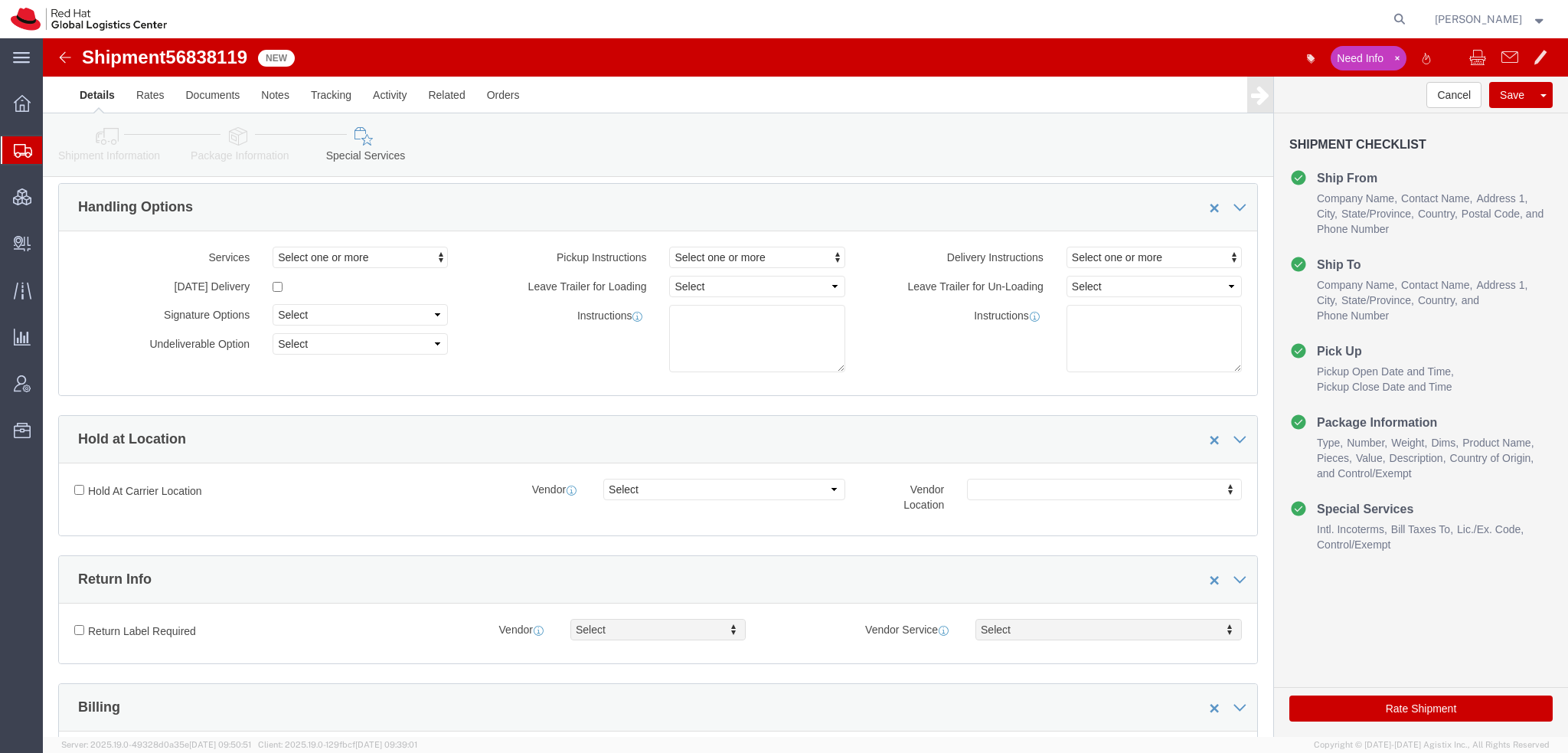
scroll to position [0, 0]
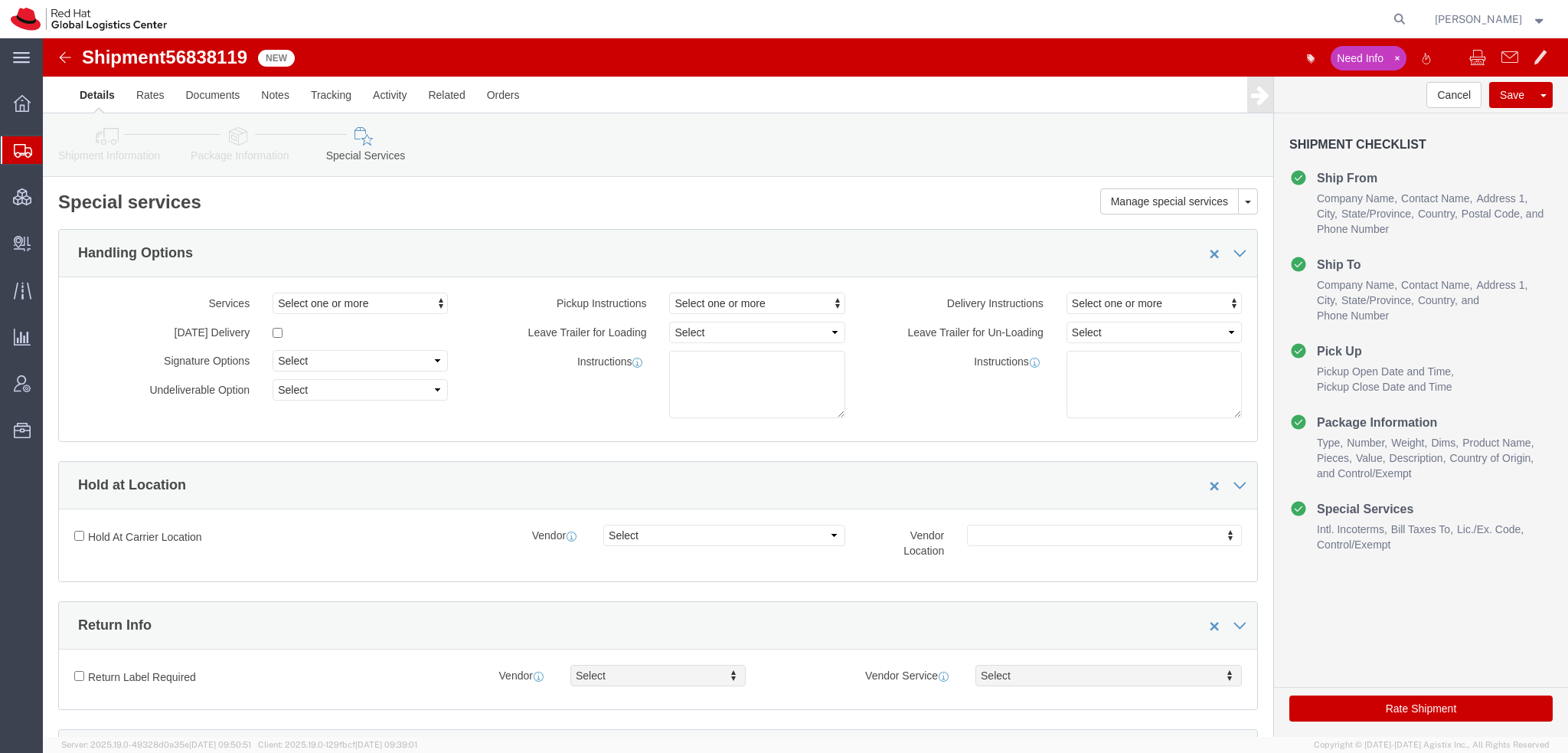
click at [0, 0] on span "Shipment Manager" at bounding box center [0, 0] width 0 height 0
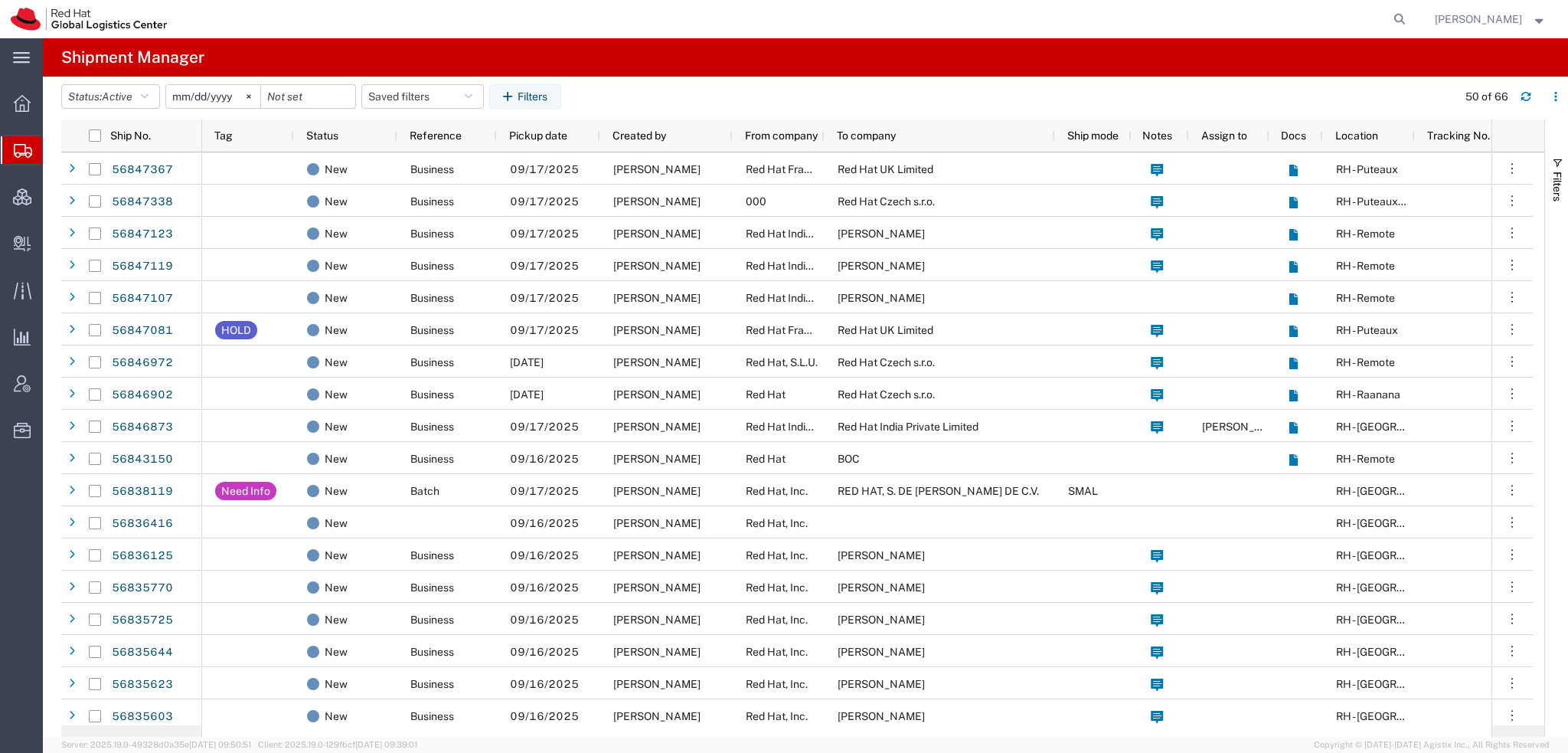
click at [1499, 19] on span "[PERSON_NAME]" at bounding box center [1477, 19] width 87 height 17
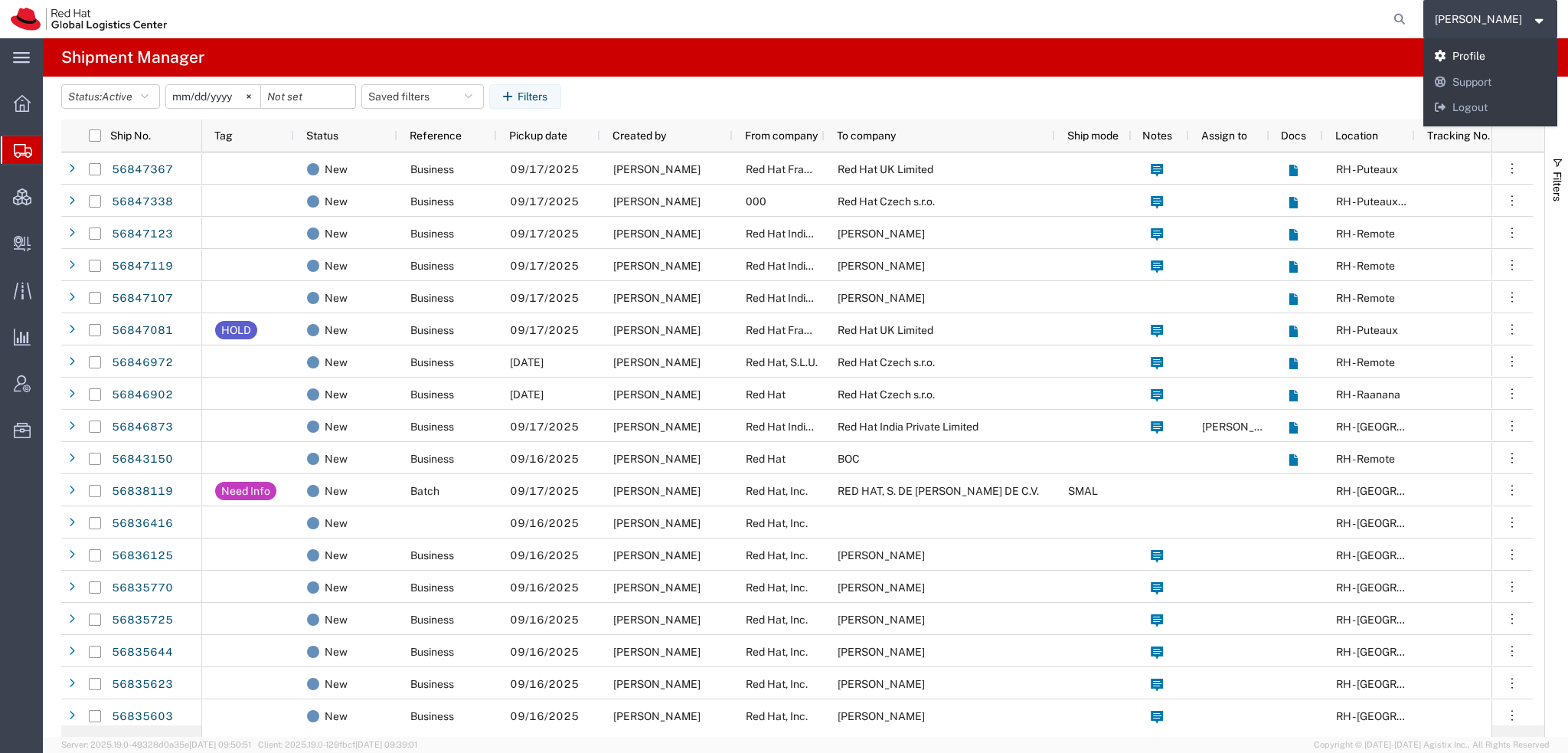
click at [1483, 57] on link "Profile" at bounding box center [1490, 56] width 135 height 26
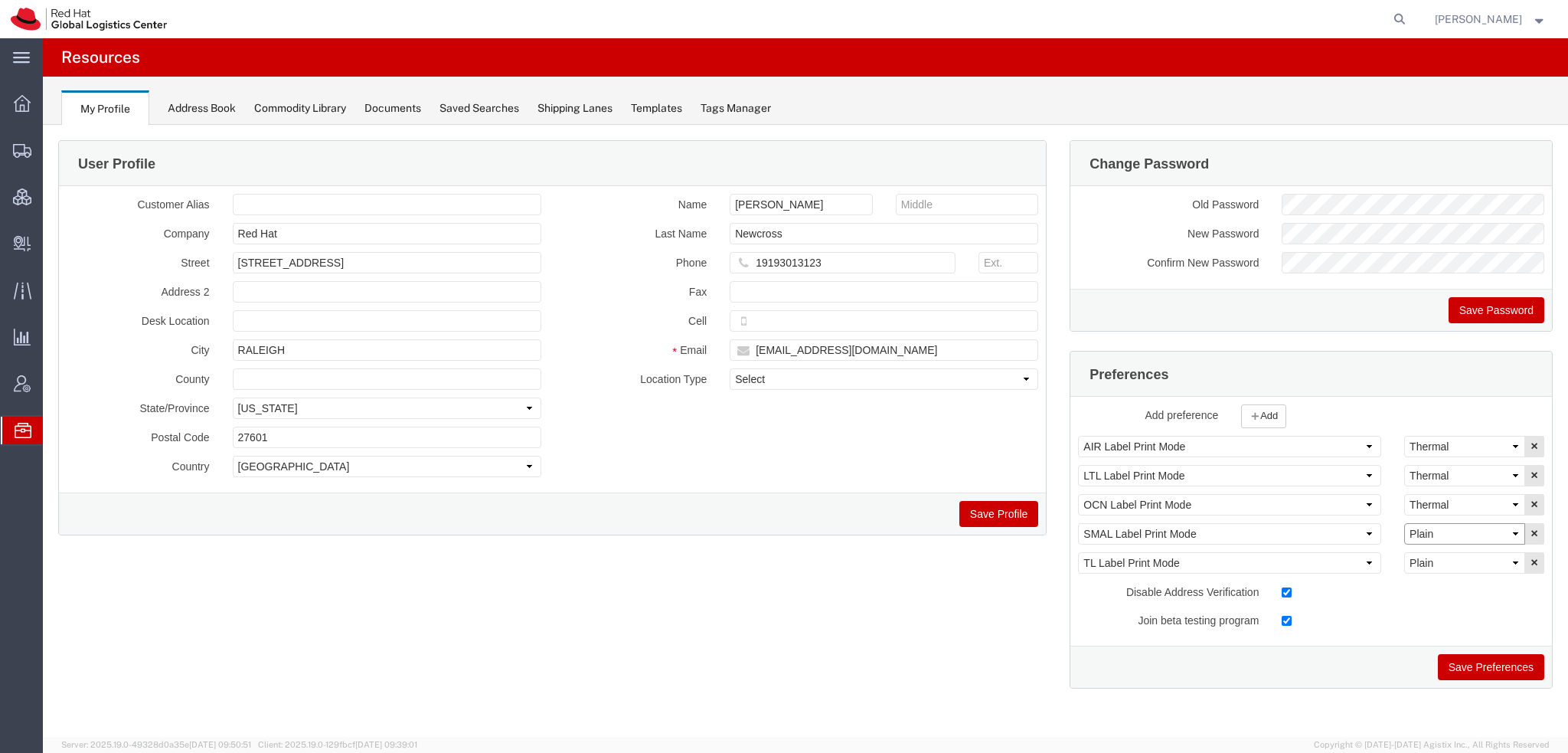
click at [1449, 533] on select "Select Plain Thermal" at bounding box center [1464, 533] width 121 height 21
click at [1404, 523] on select "Select Plain Thermal" at bounding box center [1464, 533] width 121 height 21
click at [1449, 534] on select "Select Plain Thermal" at bounding box center [1464, 533] width 121 height 21
select select "Plain"
click at [1404, 523] on select "Select Plain Thermal" at bounding box center [1464, 533] width 121 height 21
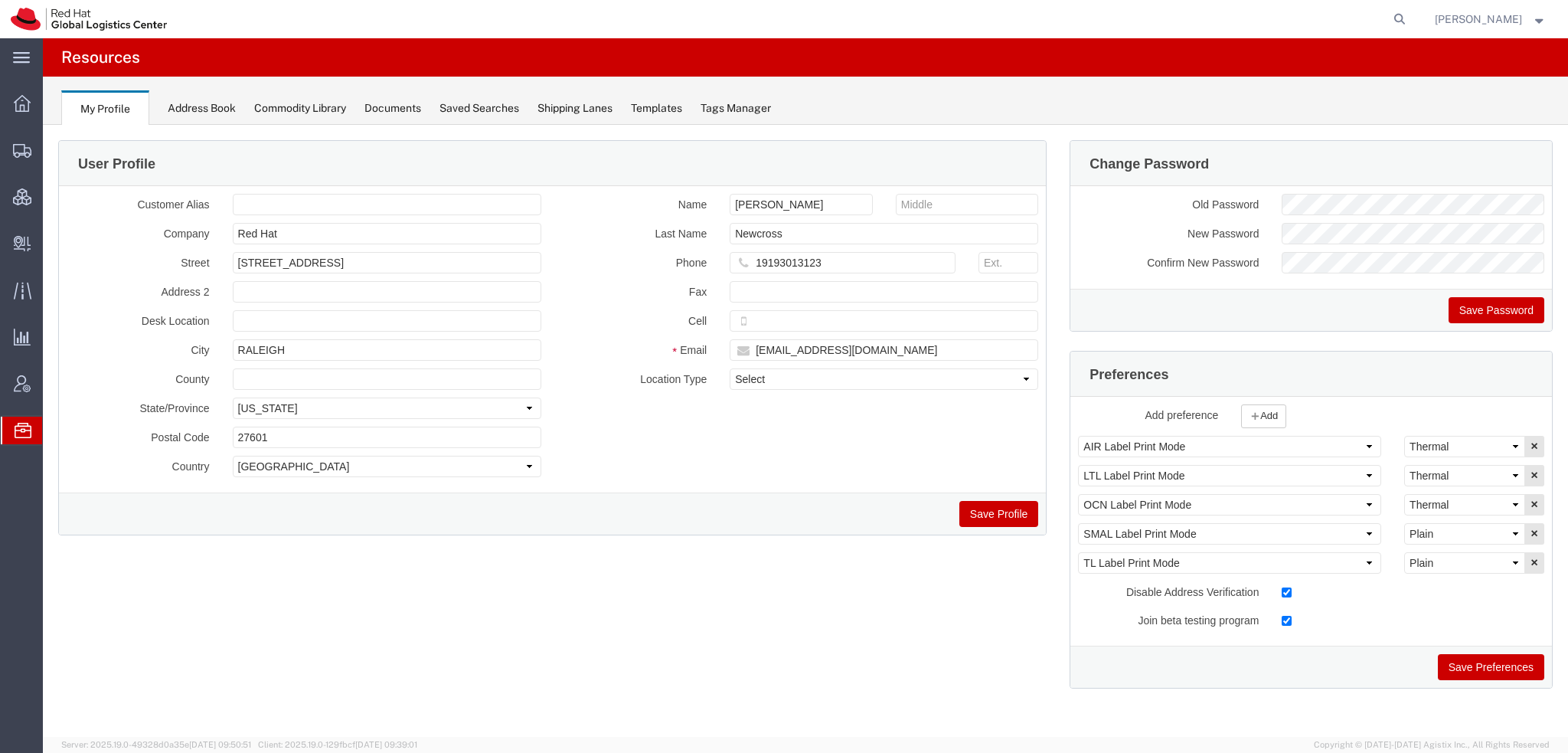
click at [1488, 665] on button "Save Preferences" at bounding box center [1490, 666] width 106 height 26
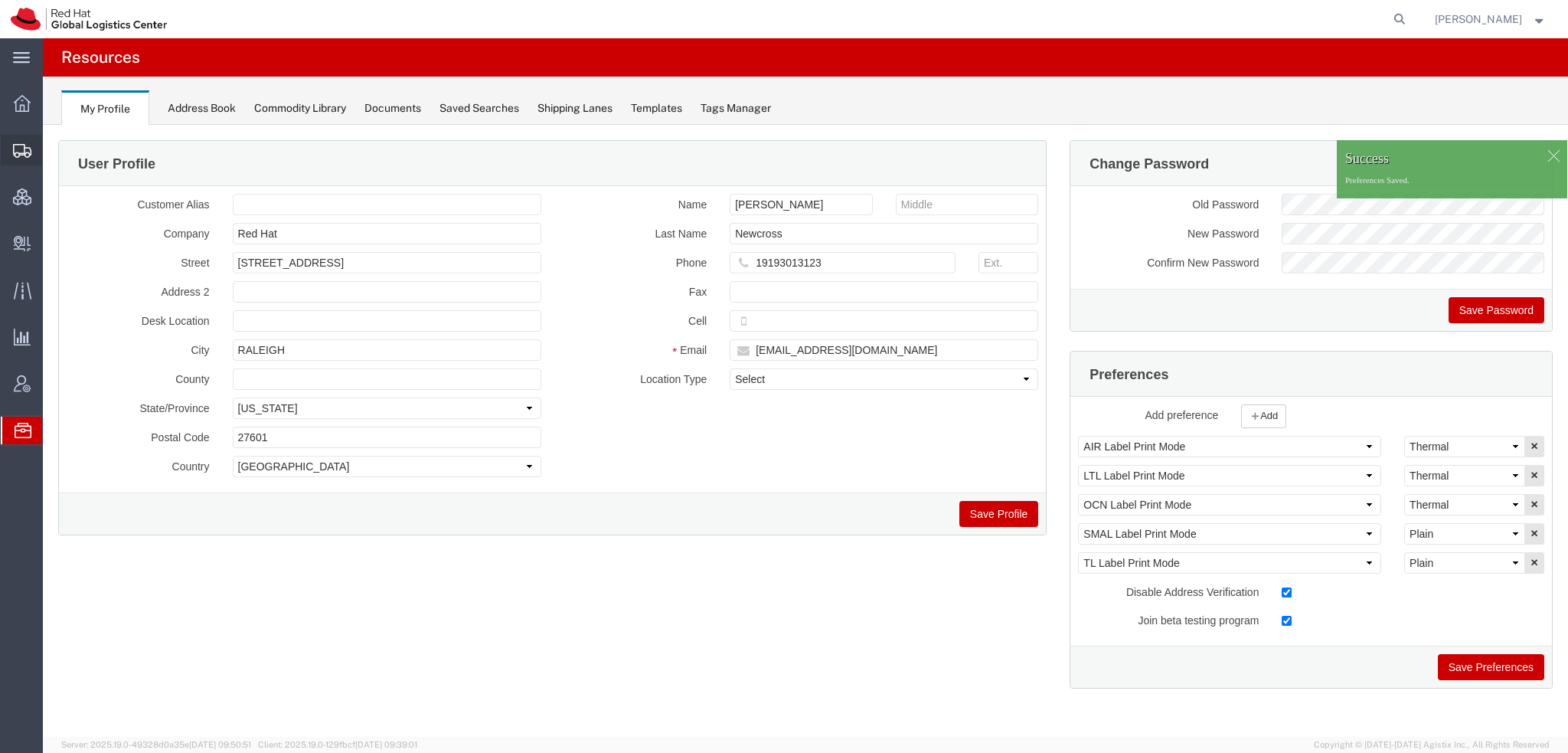
click at [0, 0] on span "Shipment Manager" at bounding box center [0, 0] width 0 height 0
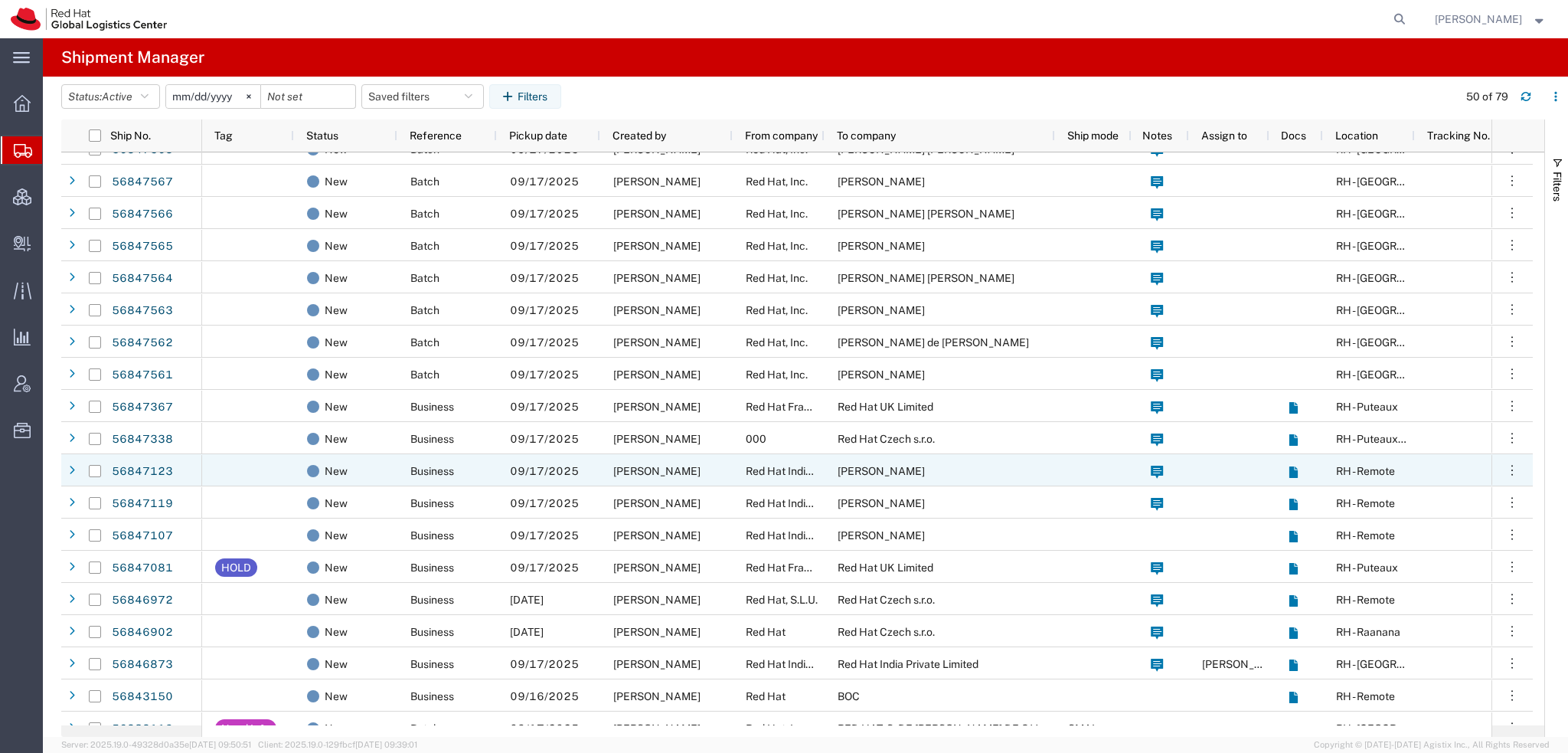
scroll to position [306, 0]
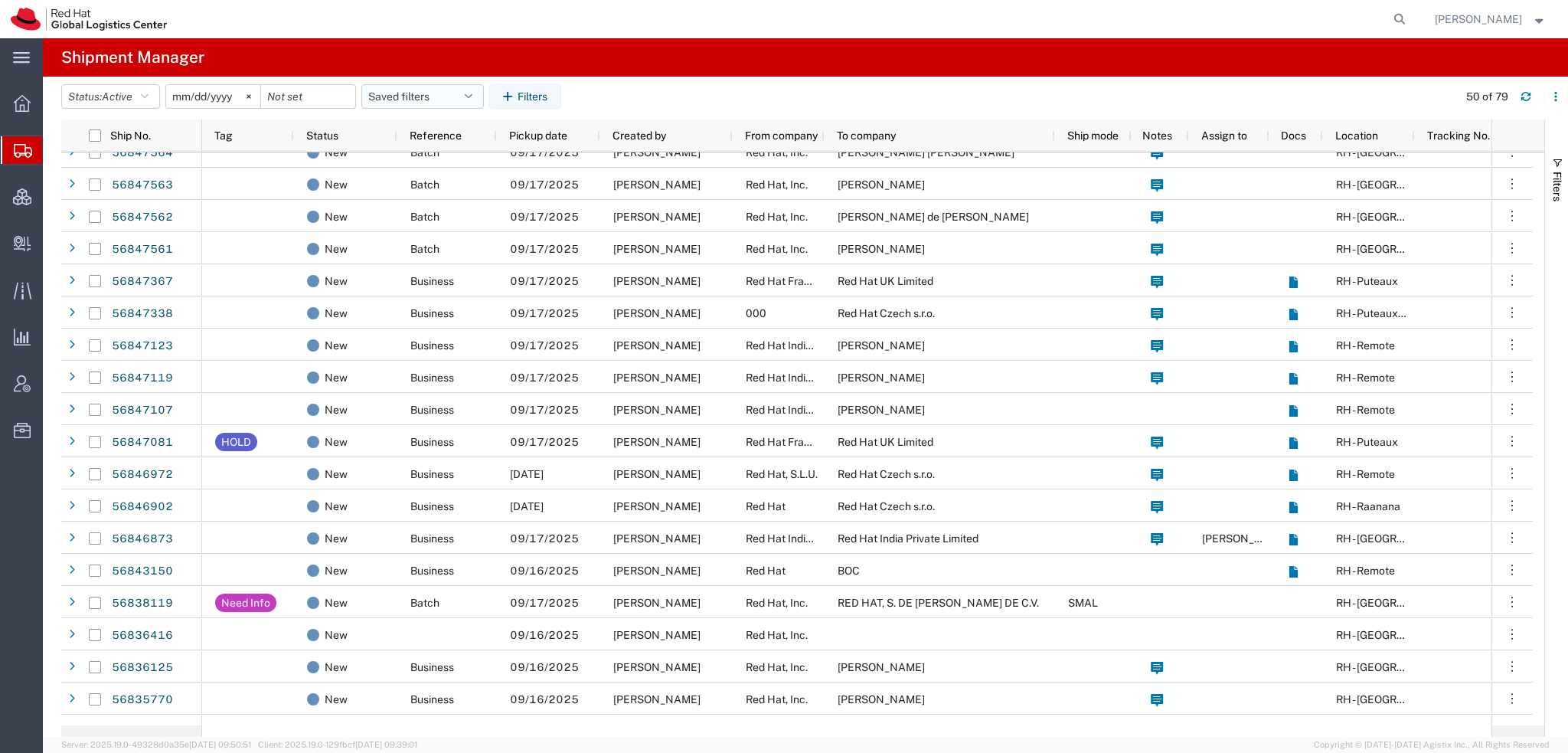
click at [456, 95] on button "Saved filters" at bounding box center [423, 96] width 122 height 25
click at [400, 156] on span "Americas" at bounding box center [464, 163] width 200 height 29
type input "2023-05-07"
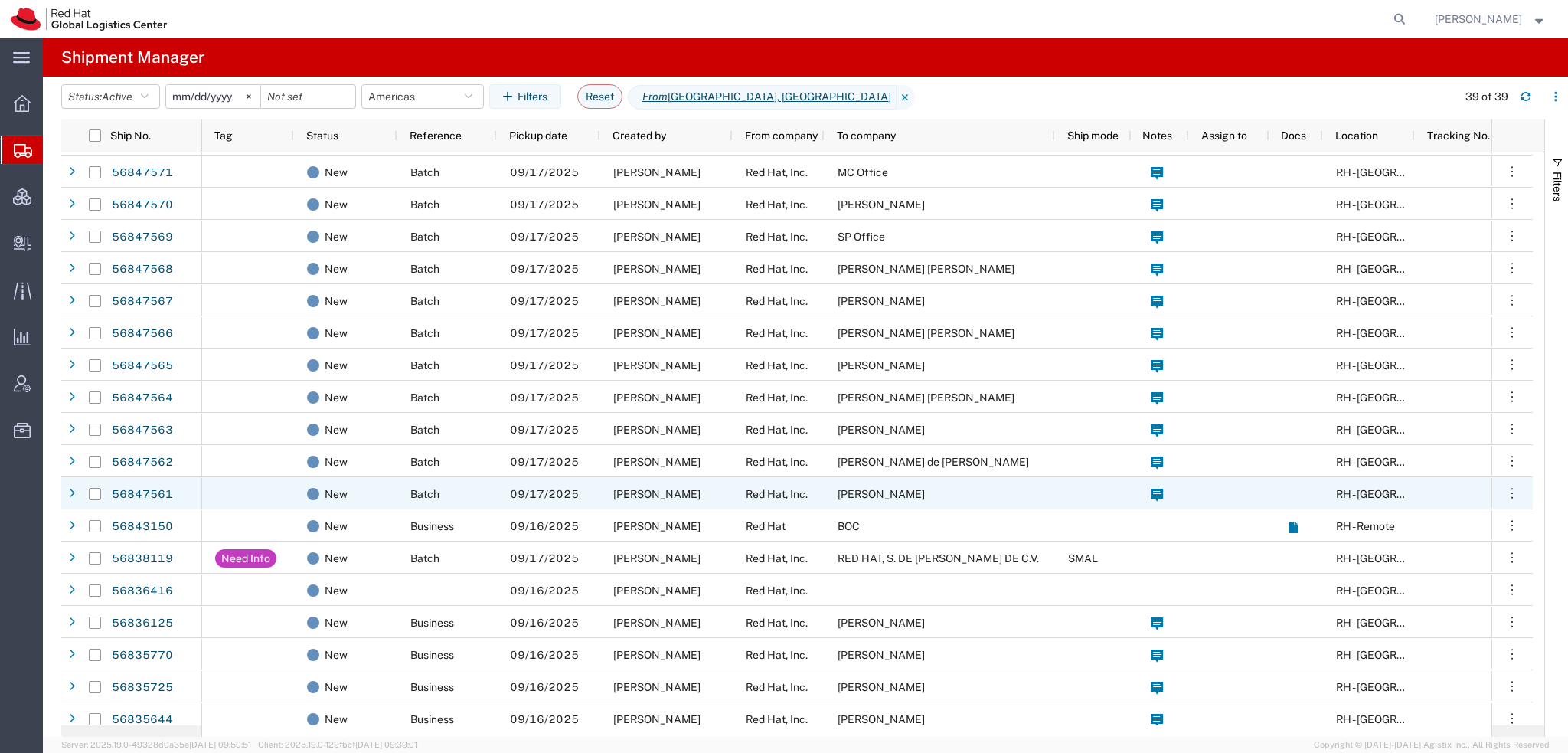
scroll to position [76, 0]
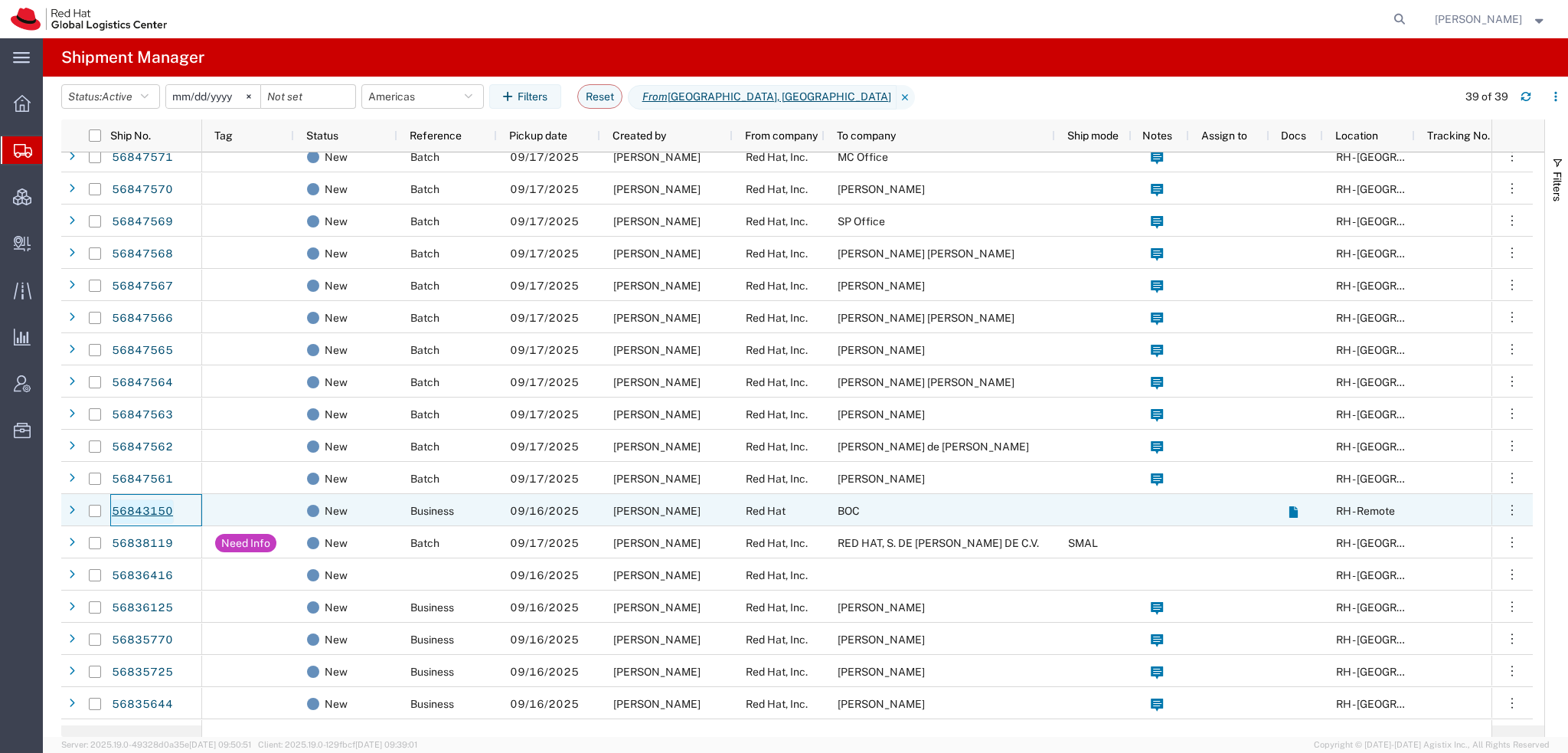
click at [135, 505] on link "56843150" at bounding box center [142, 512] width 63 height 25
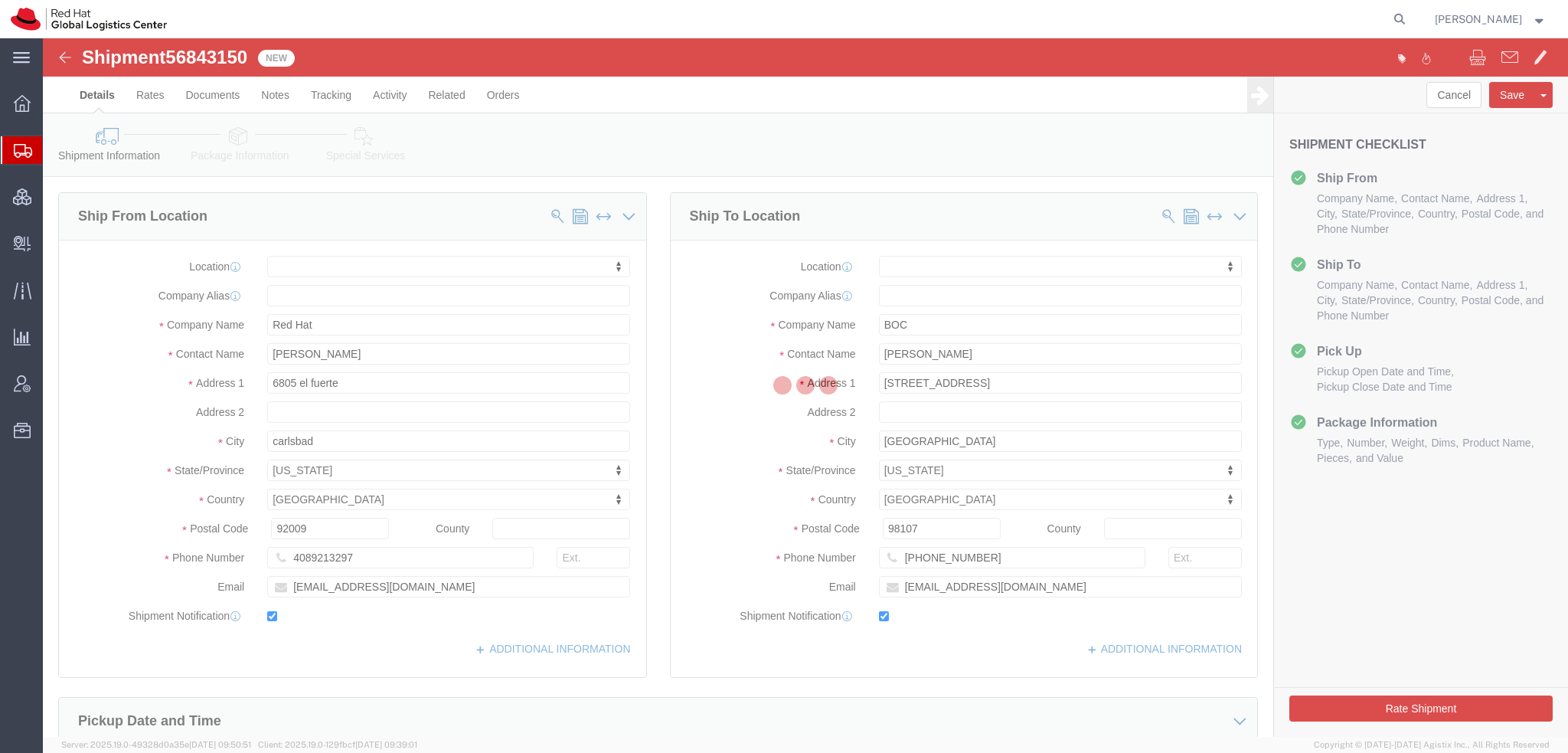
select select
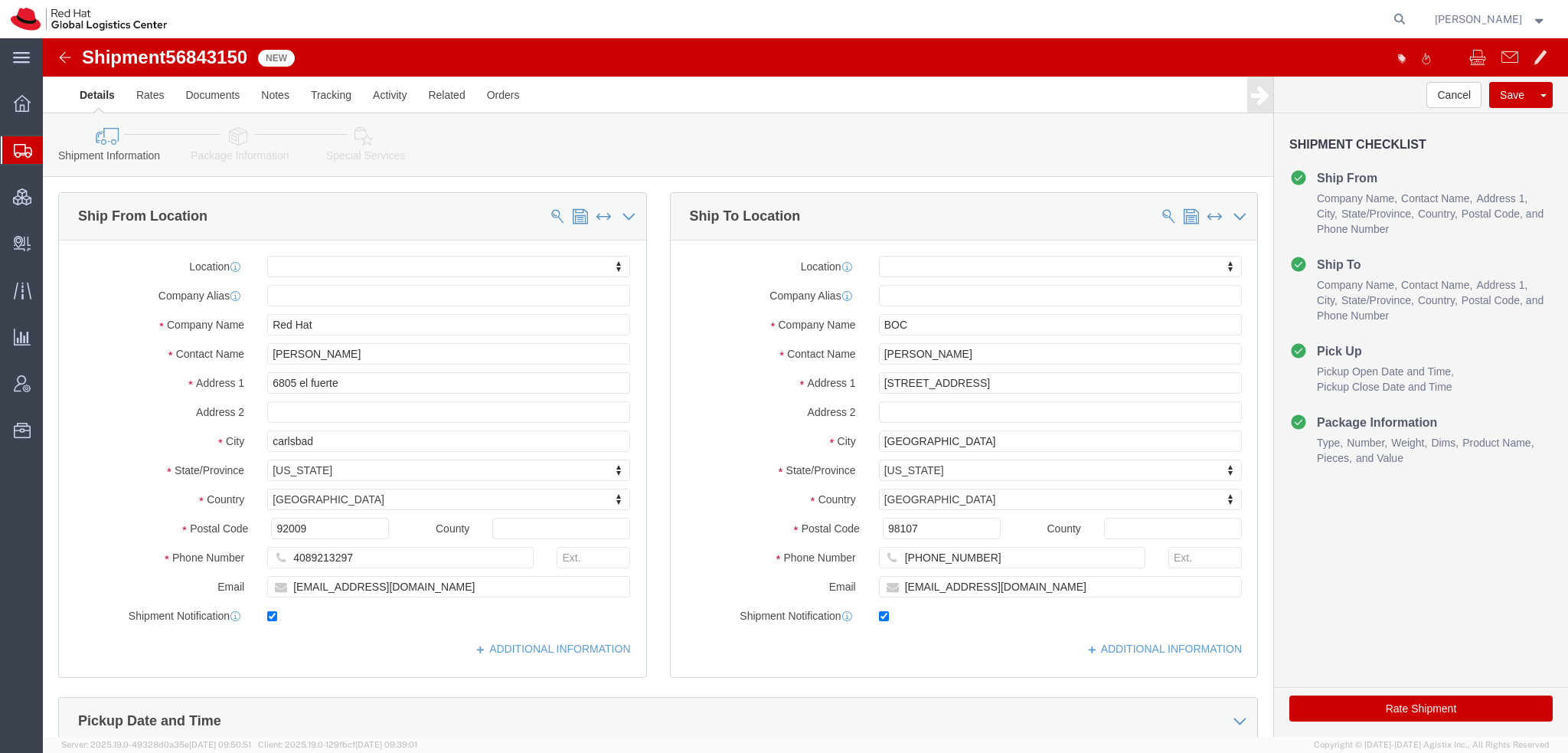
click icon
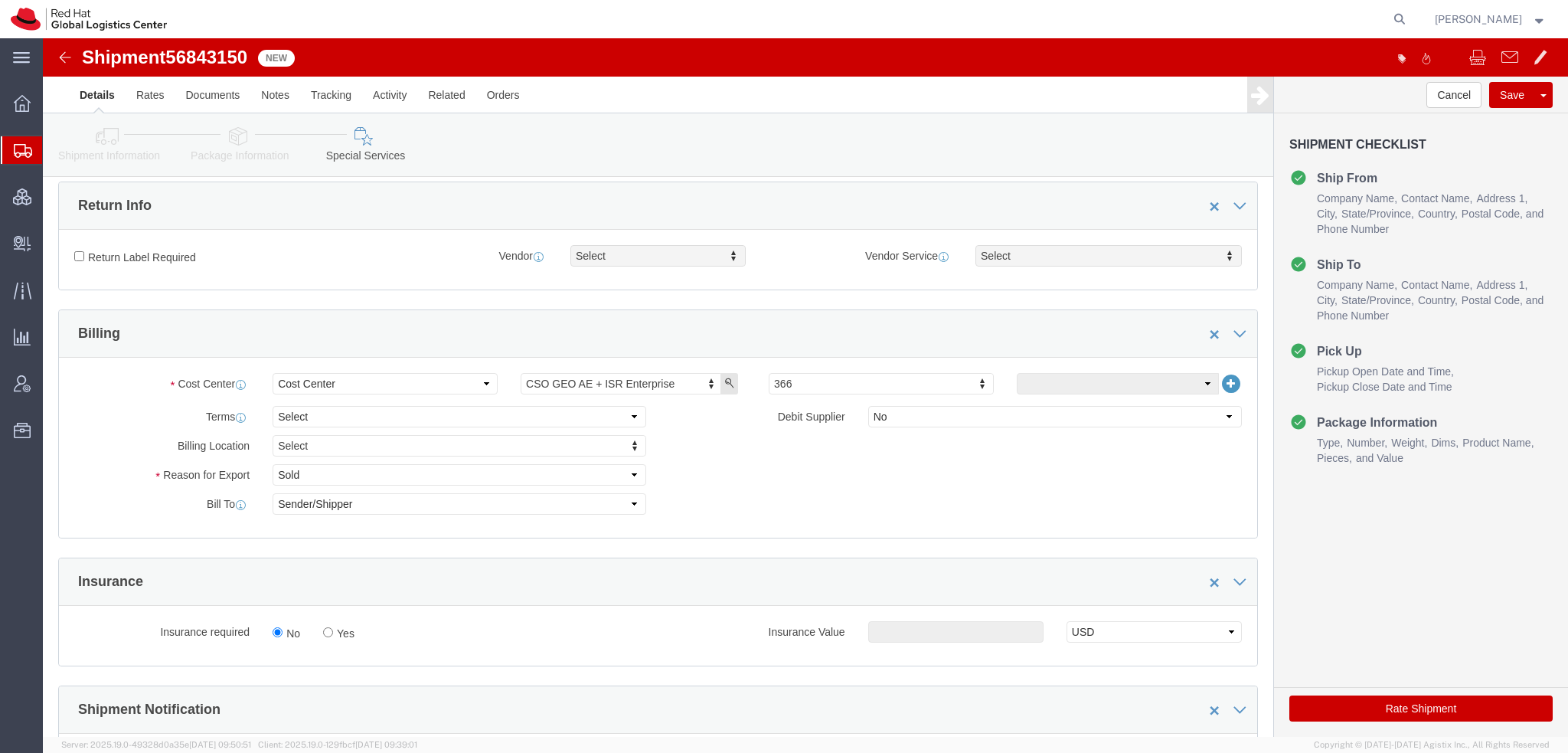
scroll to position [383, 0]
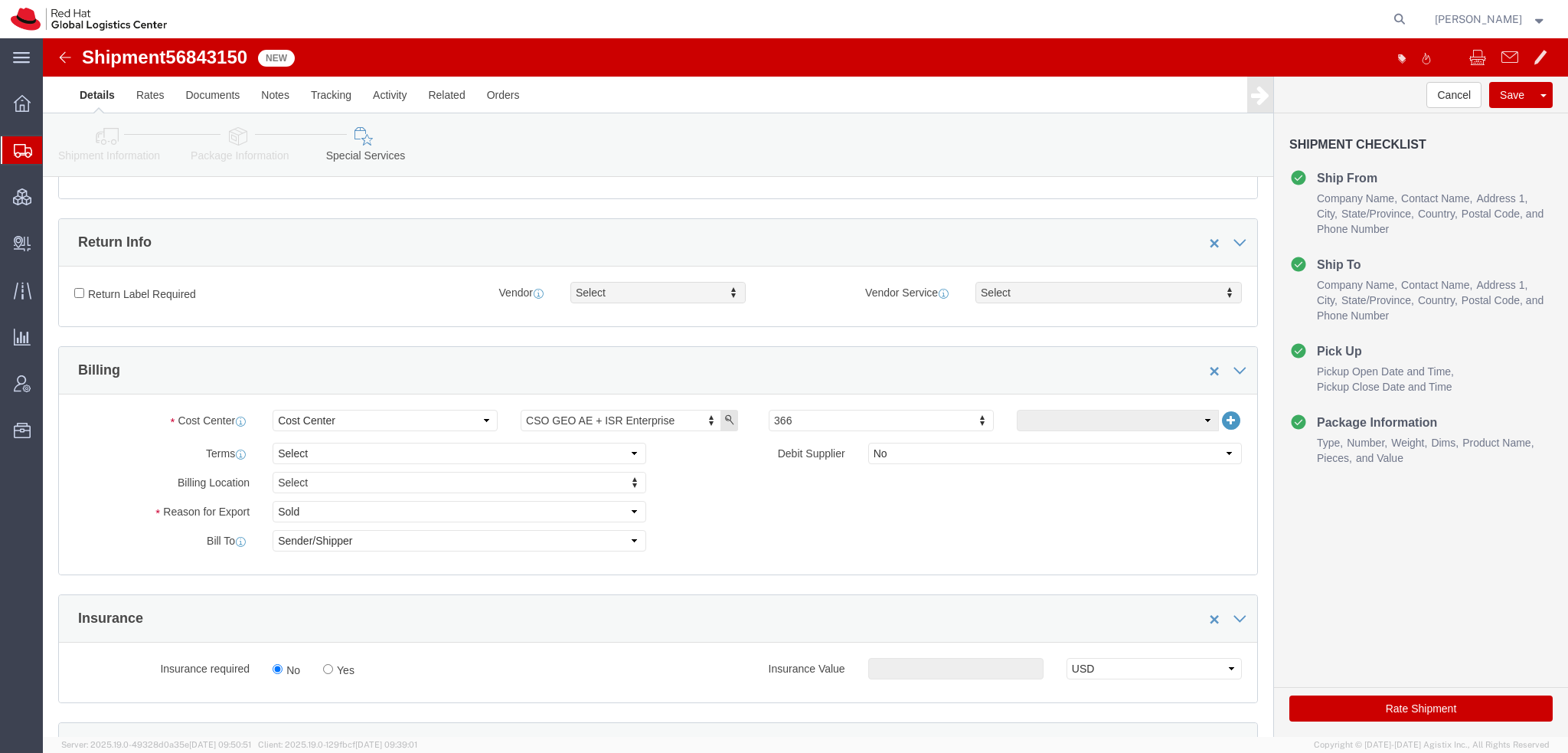
click icon
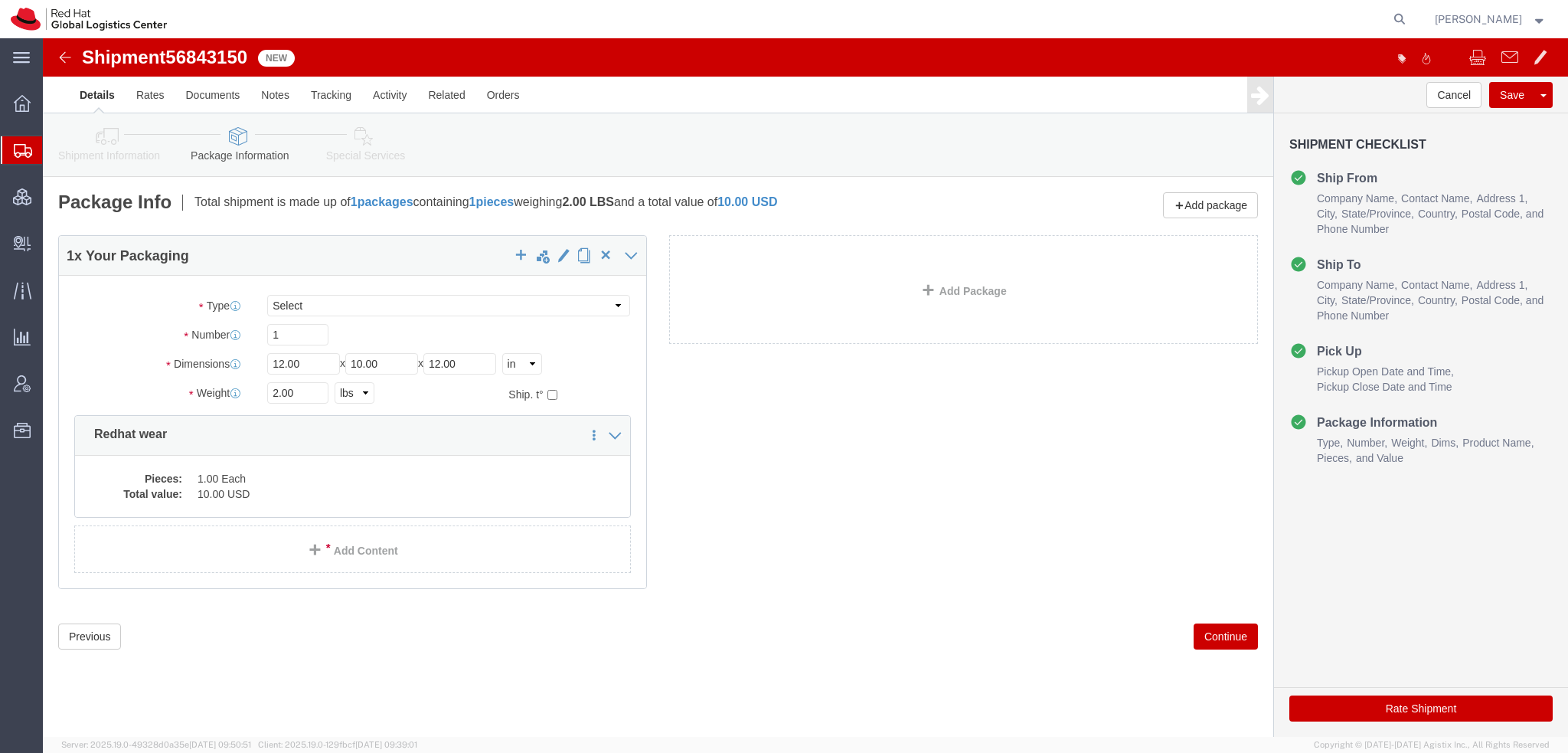
click button "Rate Shipment"
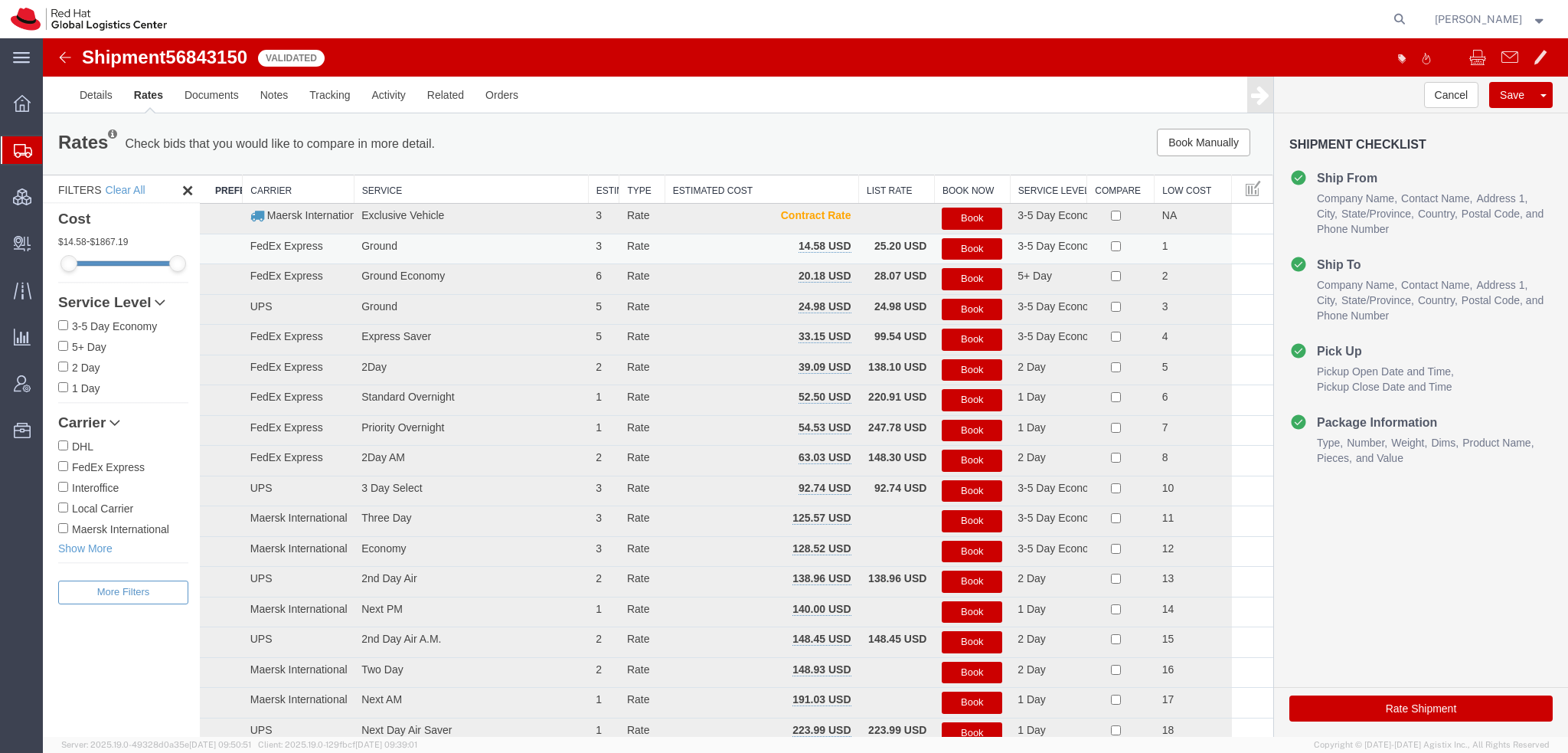
click at [973, 249] on button "Book" at bounding box center [972, 248] width 60 height 22
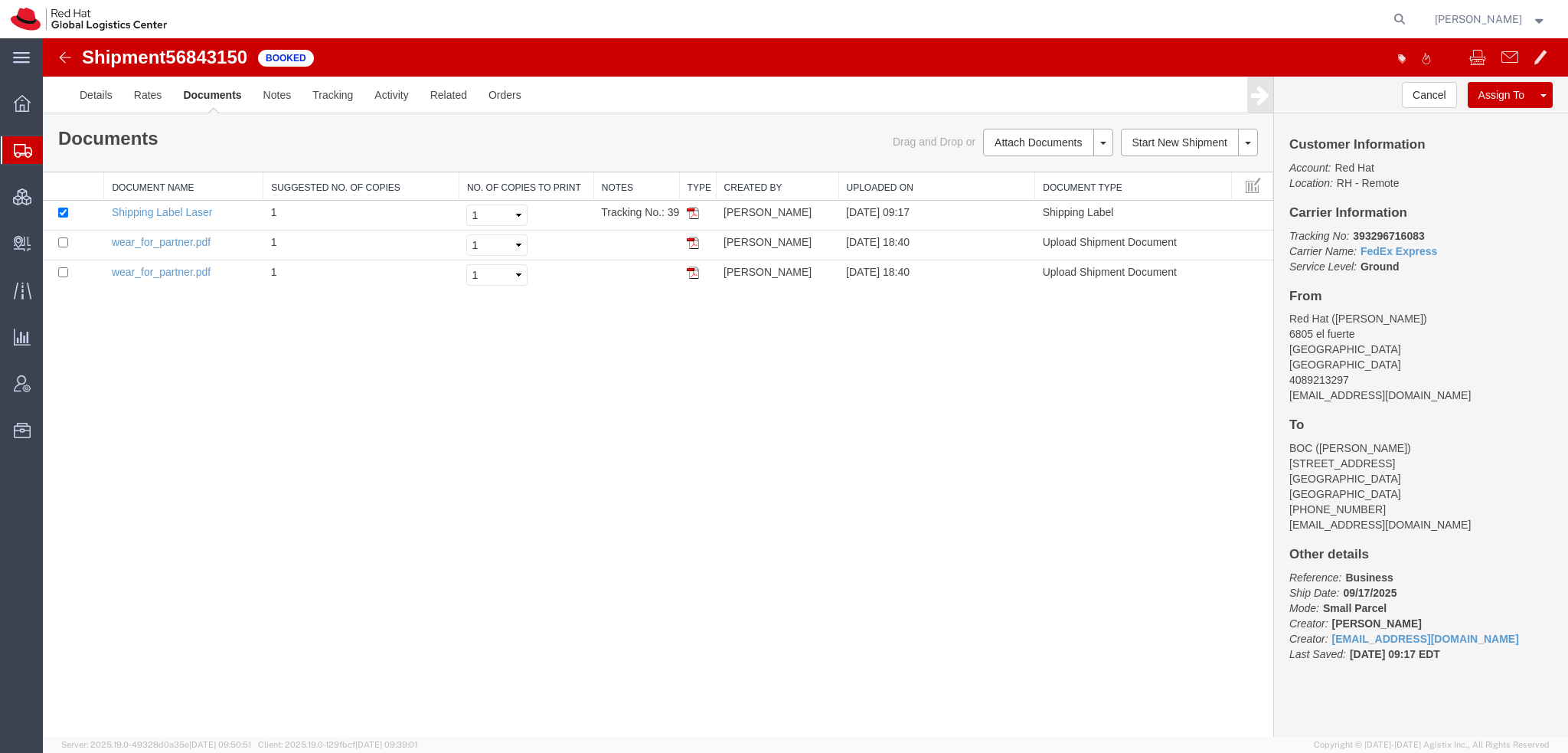
click at [43, 38] on link "Email Documents" at bounding box center [43, 38] width 0 height 0
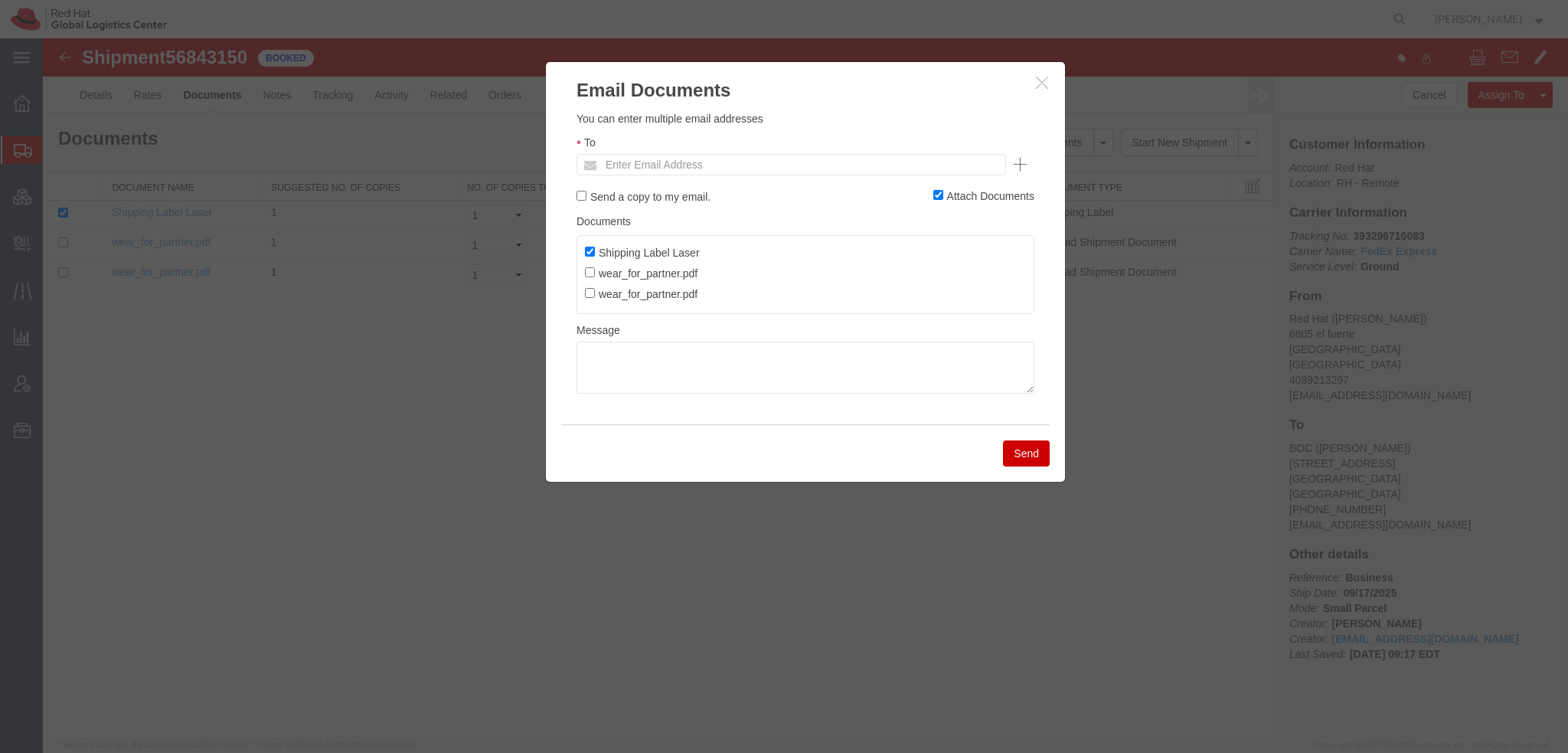
click at [857, 169] on ul "Enter Email Address" at bounding box center [791, 164] width 429 height 21
type input "rasmith@redhat.com"
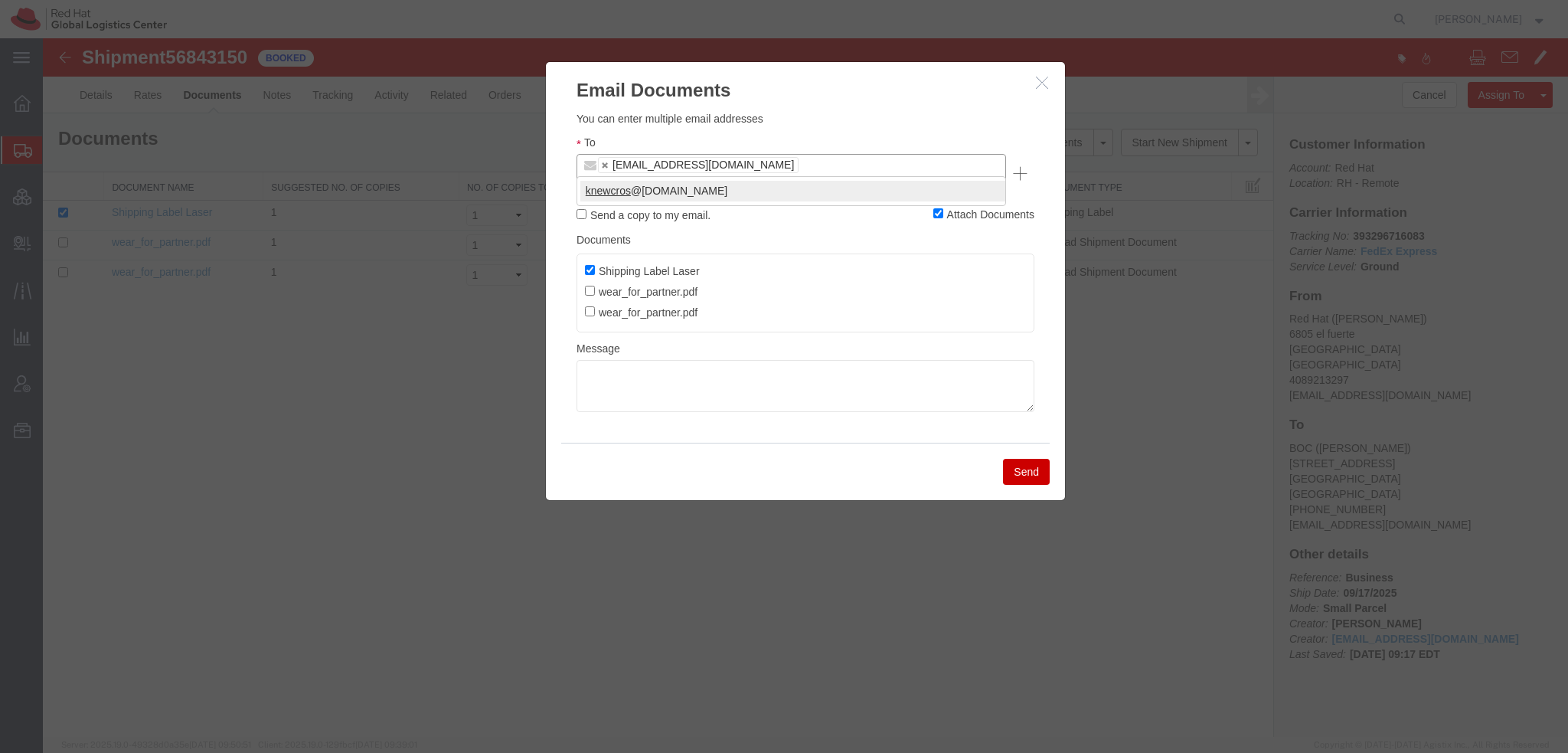
type input "knewcros"
type input "rasmith@redhat.com,knewcros@redhat.com"
click at [1027, 458] on button "Send" at bounding box center [1026, 471] width 47 height 26
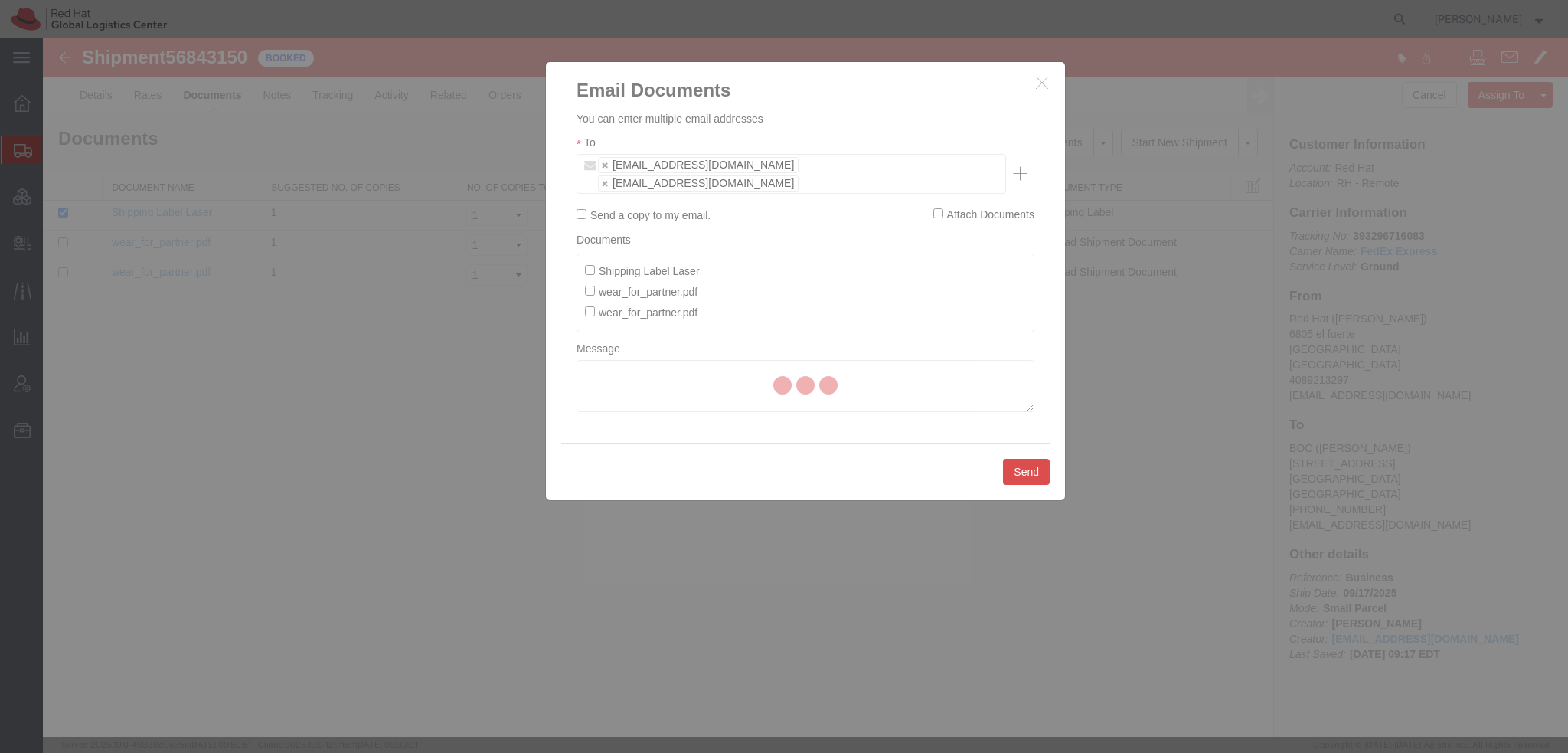
checkbox input "false"
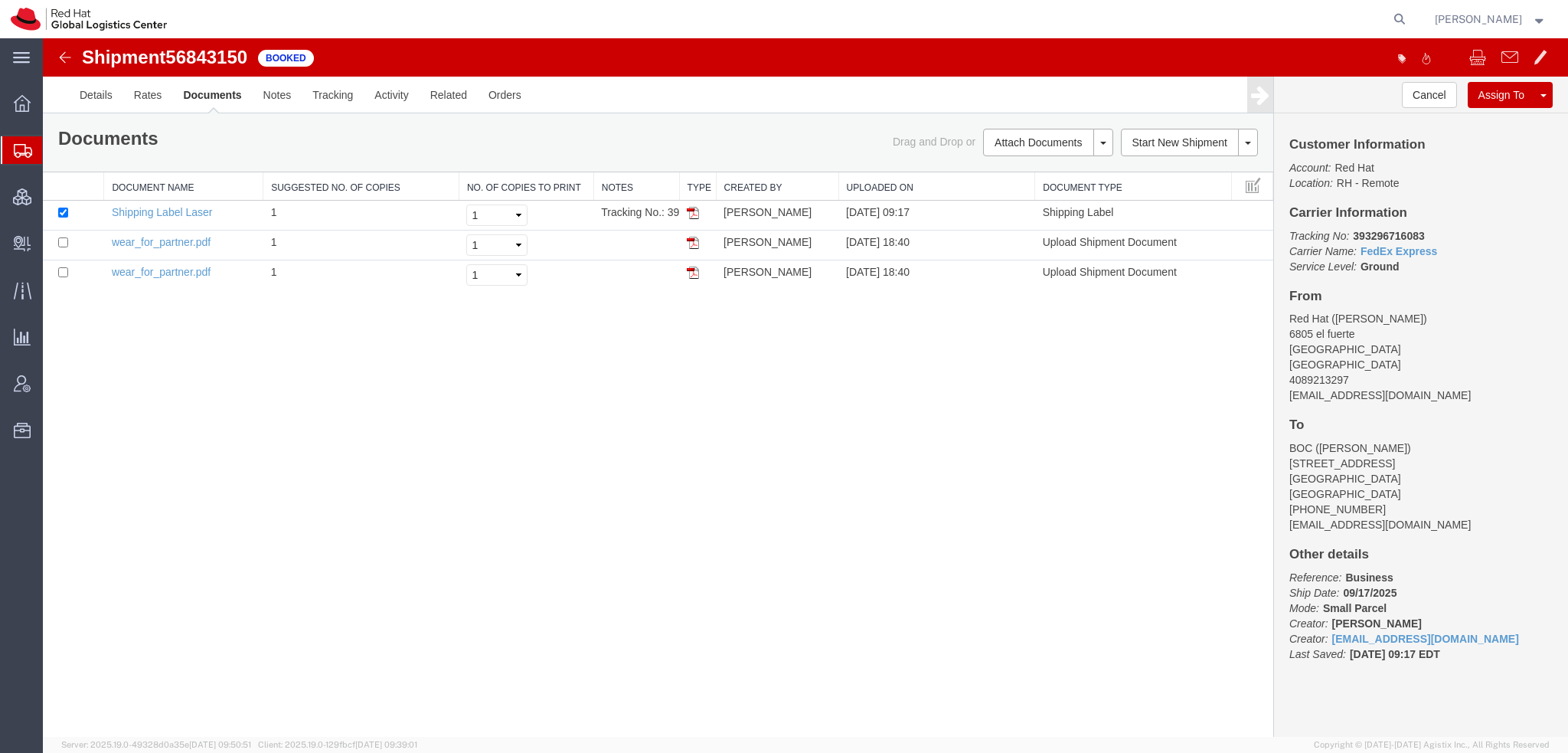
click at [1496, 21] on span "[PERSON_NAME]" at bounding box center [1477, 19] width 87 height 17
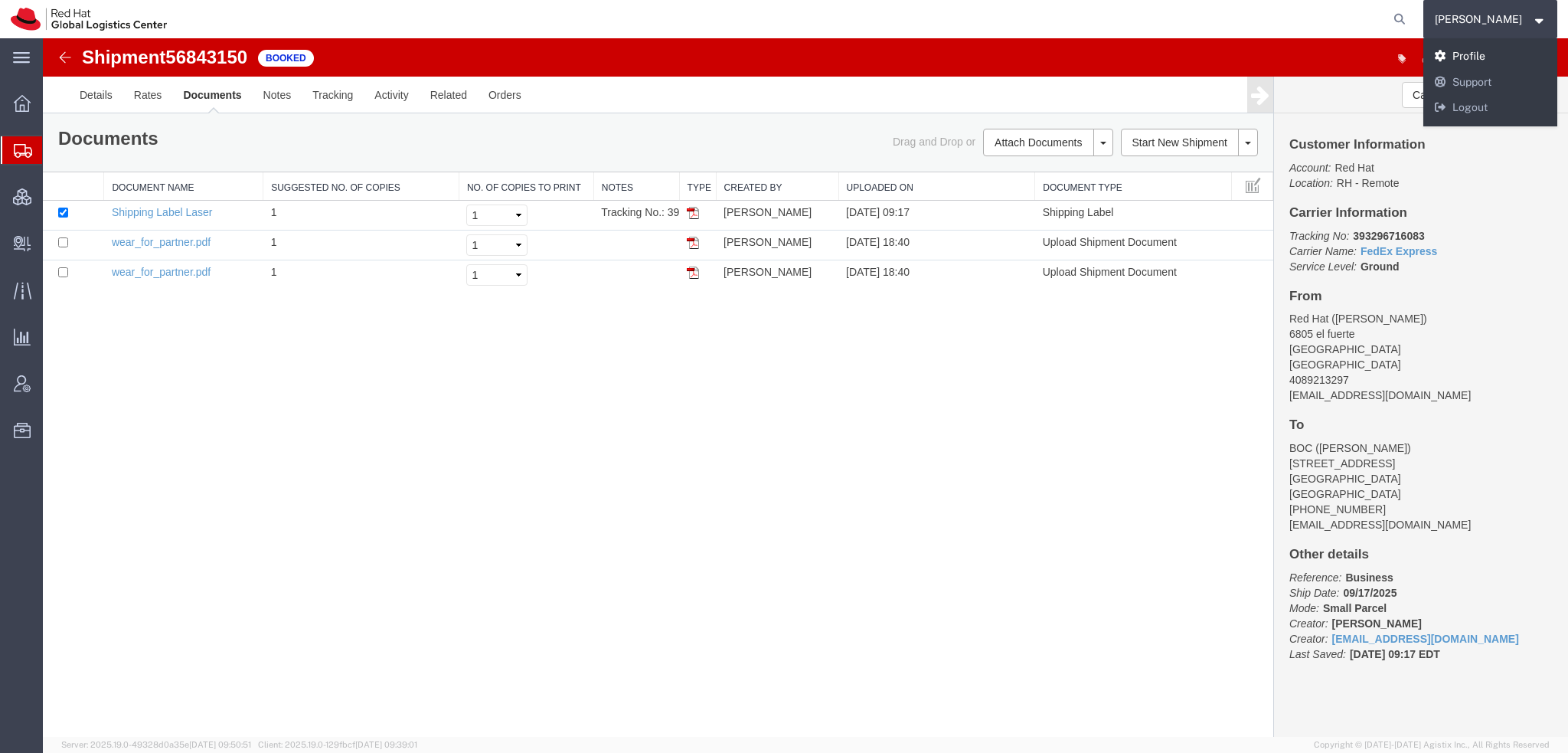
click at [1495, 45] on link "Profile" at bounding box center [1490, 56] width 135 height 26
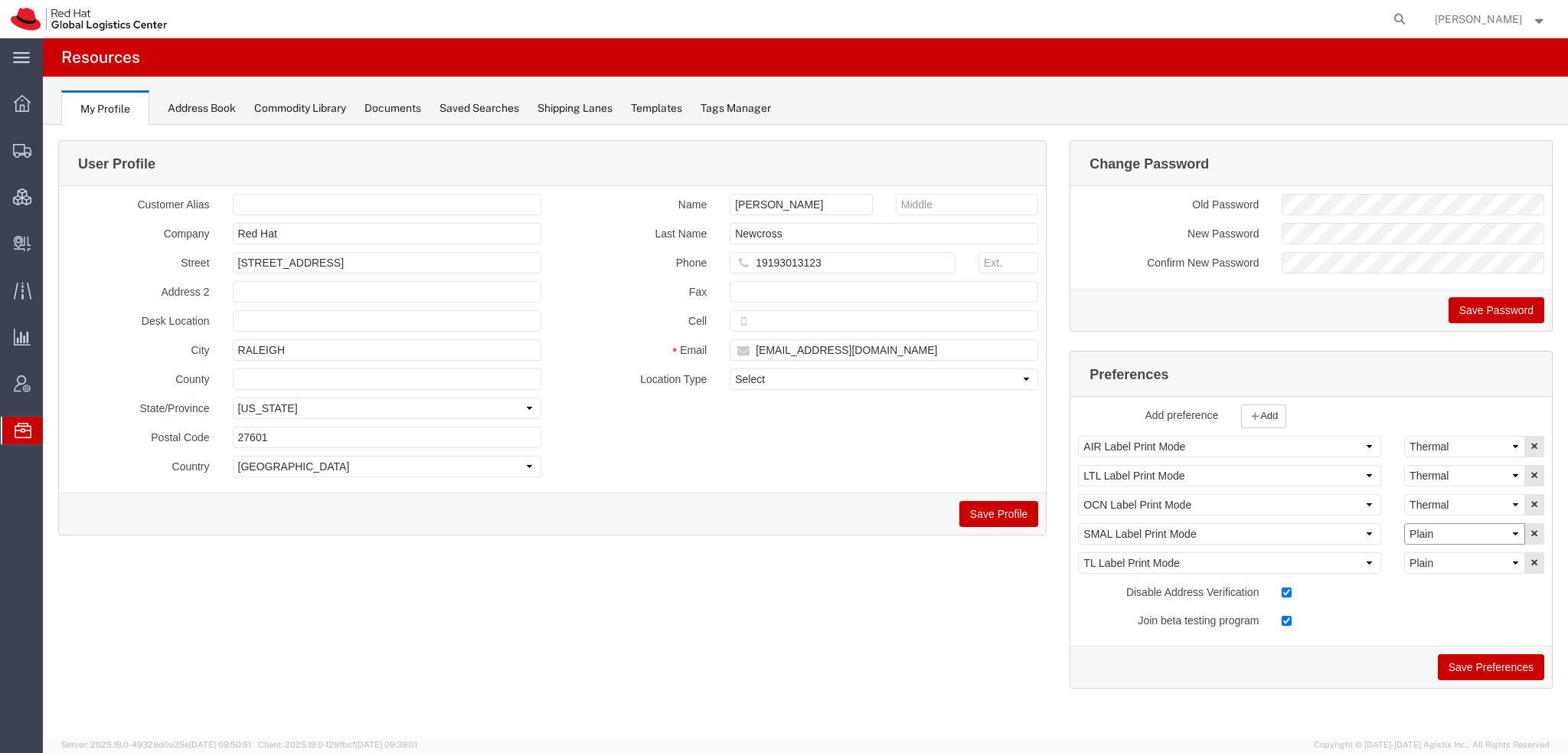
click at [1433, 535] on select "Select Plain Thermal" at bounding box center [1464, 533] width 121 height 21
select select "Thermal"
click at [1404, 523] on select "Select Plain Thermal" at bounding box center [1464, 533] width 121 height 21
click at [1460, 663] on button "Save Preferences" at bounding box center [1490, 666] width 106 height 26
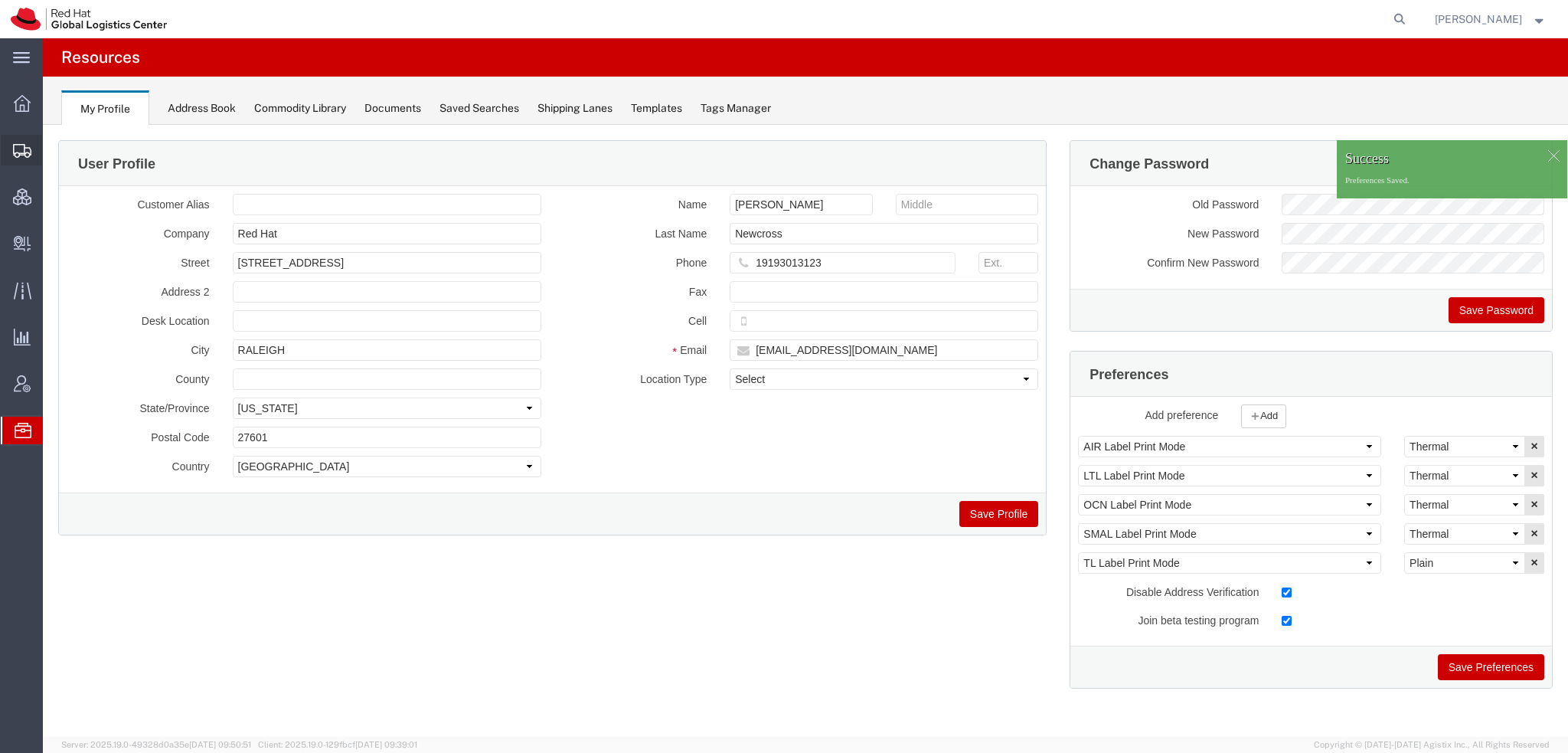
click at [0, 0] on span "Shipment Manager" at bounding box center [0, 0] width 0 height 0
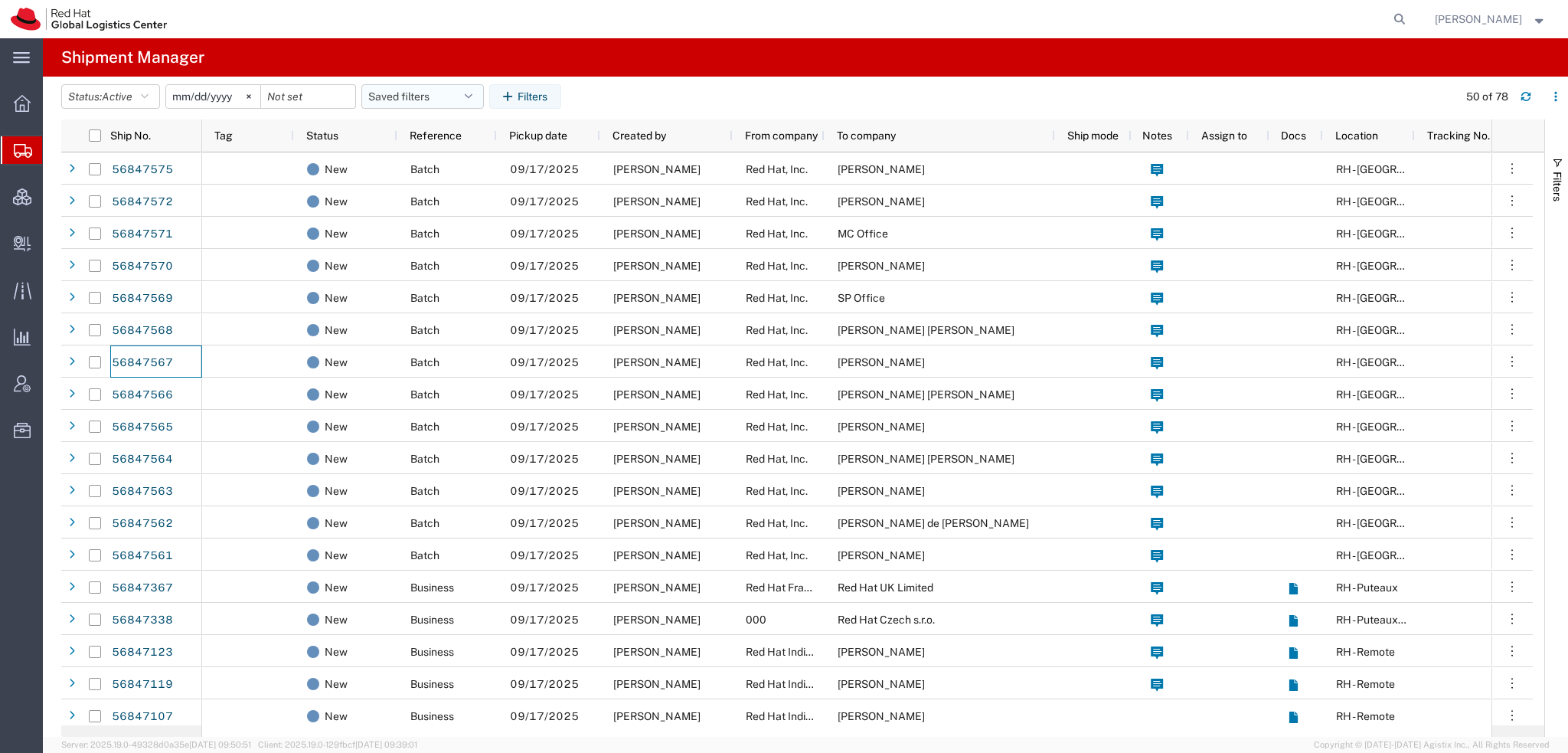
click at [459, 91] on button "Saved filters" at bounding box center [423, 96] width 122 height 25
click at [414, 165] on span "Americas" at bounding box center [464, 163] width 200 height 29
type input "[DATE]"
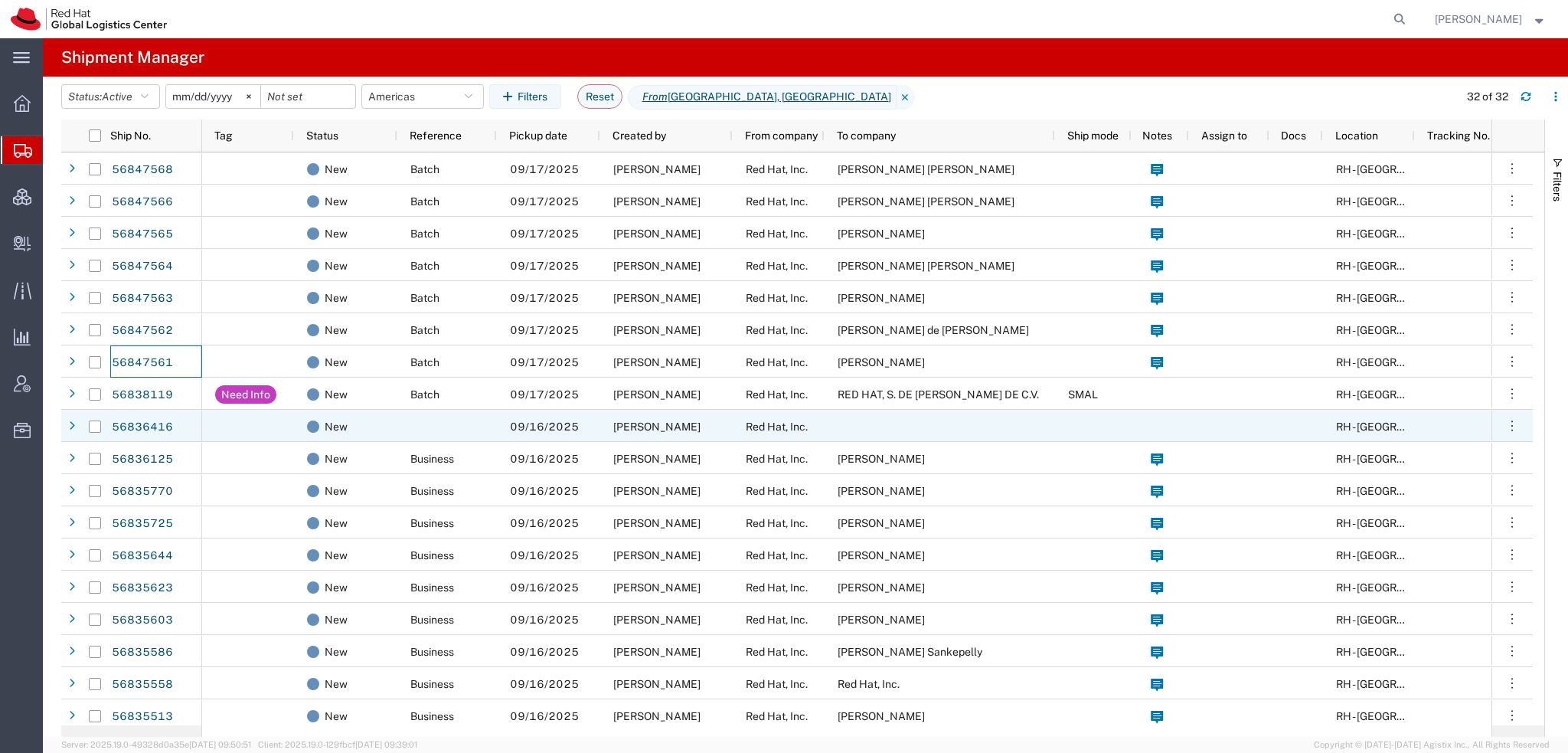
click at [760, 437] on div "Red Hat, Inc." at bounding box center [779, 426] width 92 height 32
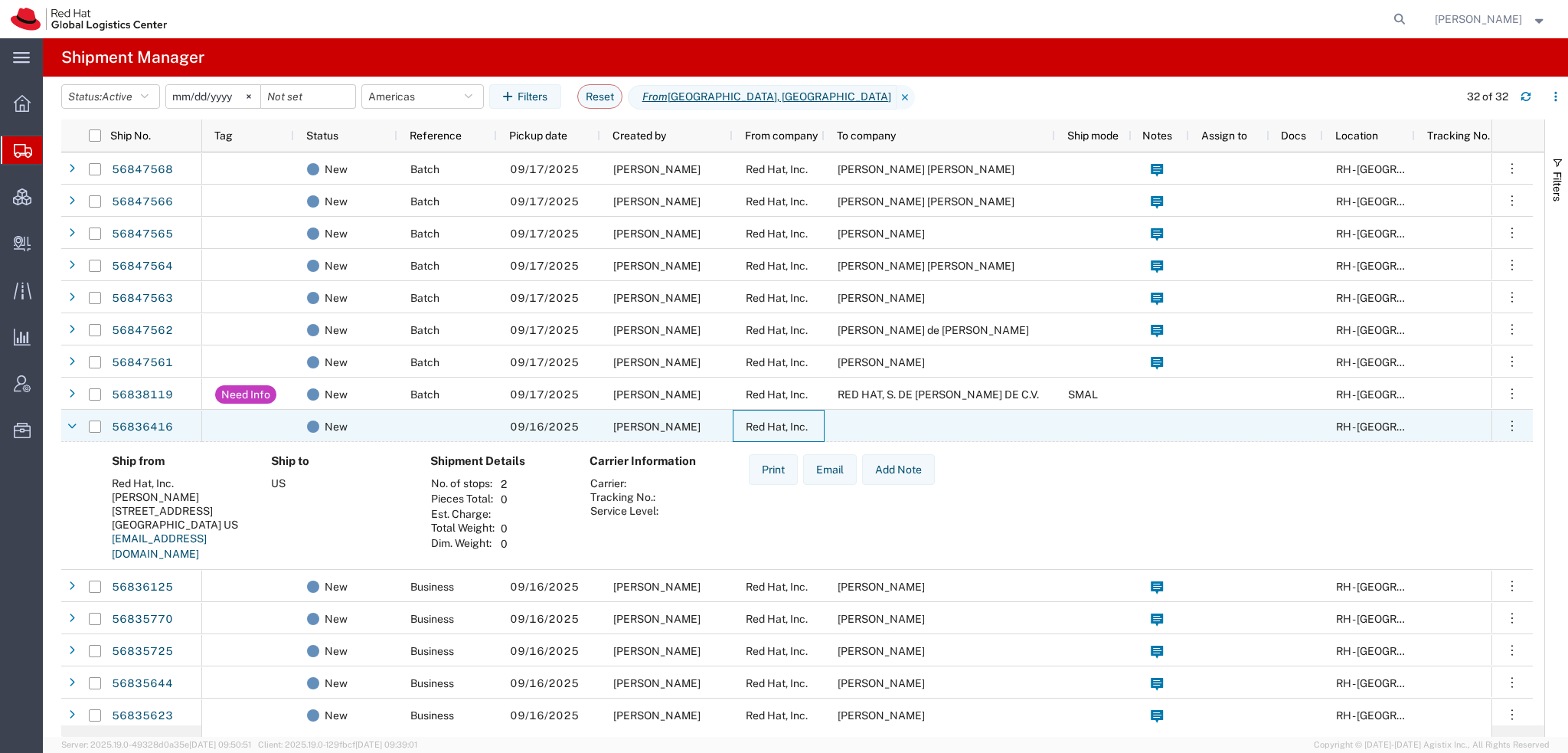
click at [760, 431] on span "Red Hat, Inc." at bounding box center [776, 426] width 62 height 12
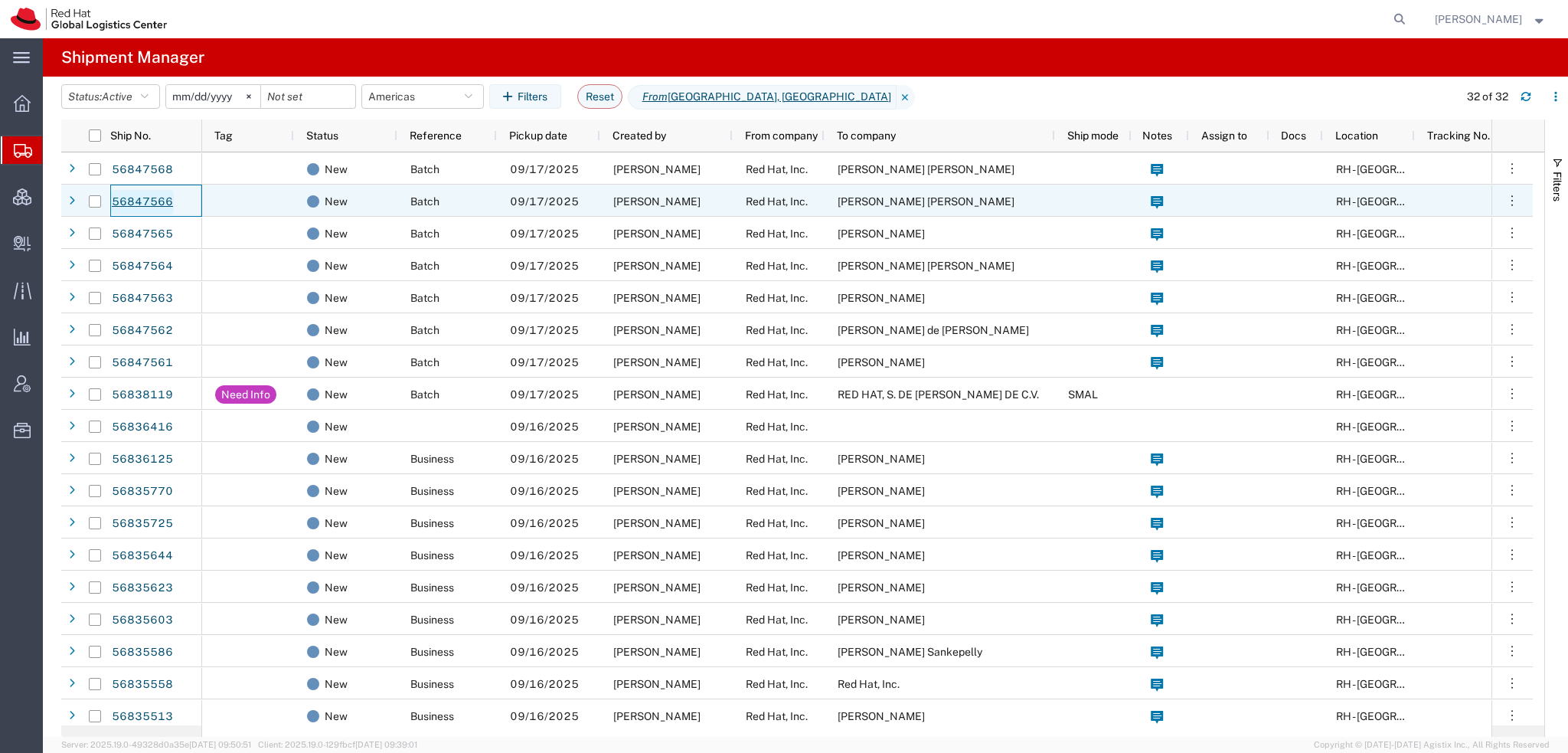
click at [119, 202] on link "56847566" at bounding box center [142, 202] width 63 height 25
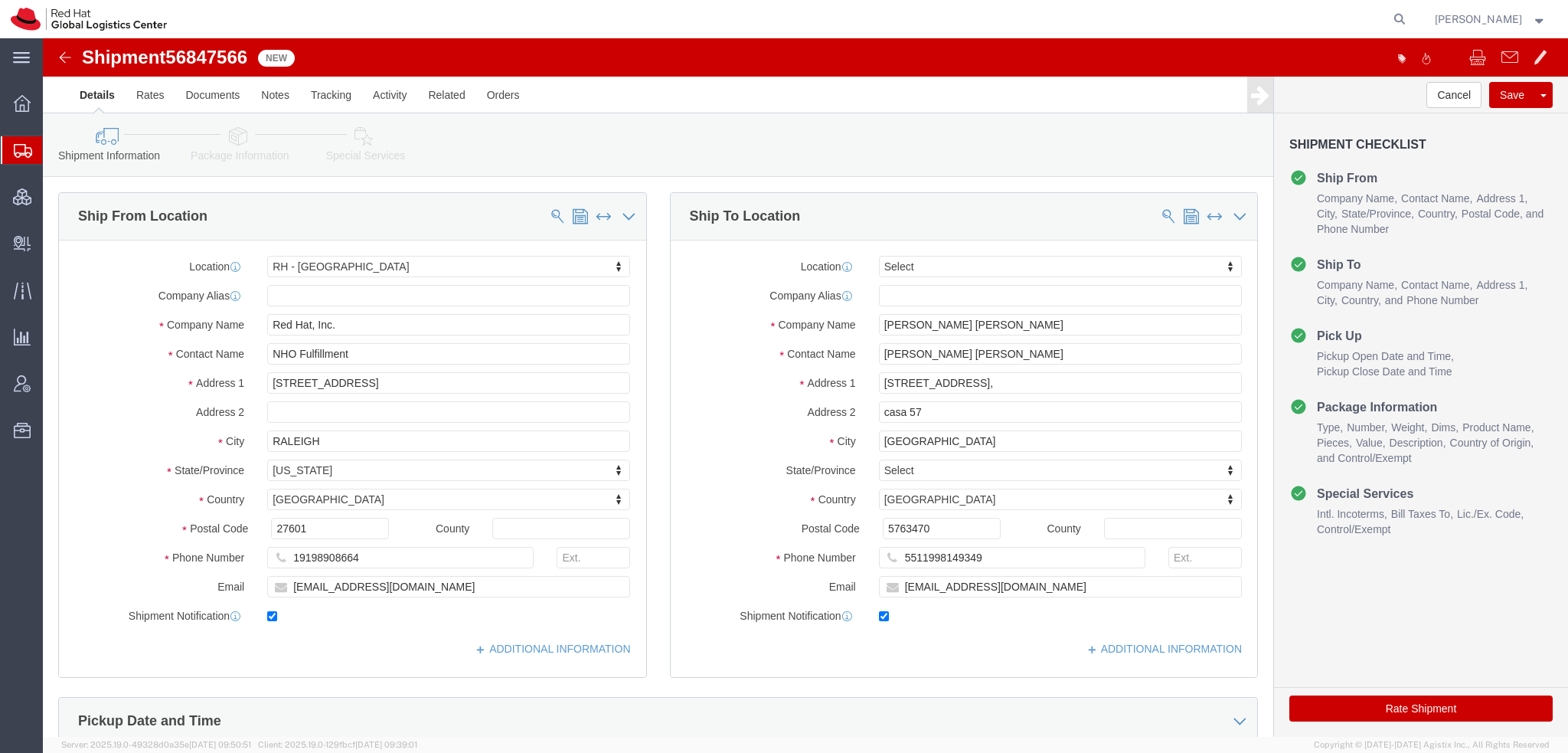
select select "38014"
select select
click icon
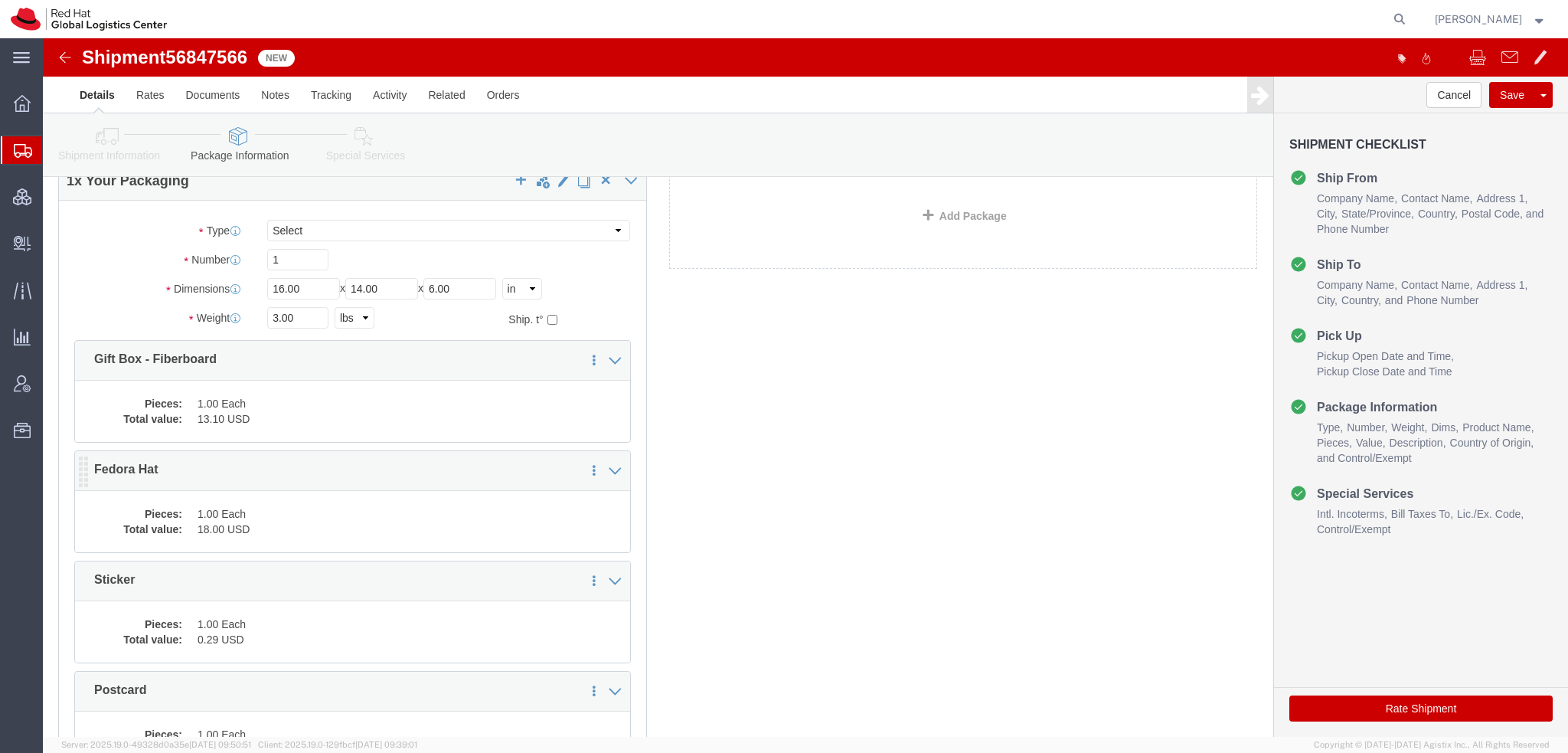
scroll to position [290, 0]
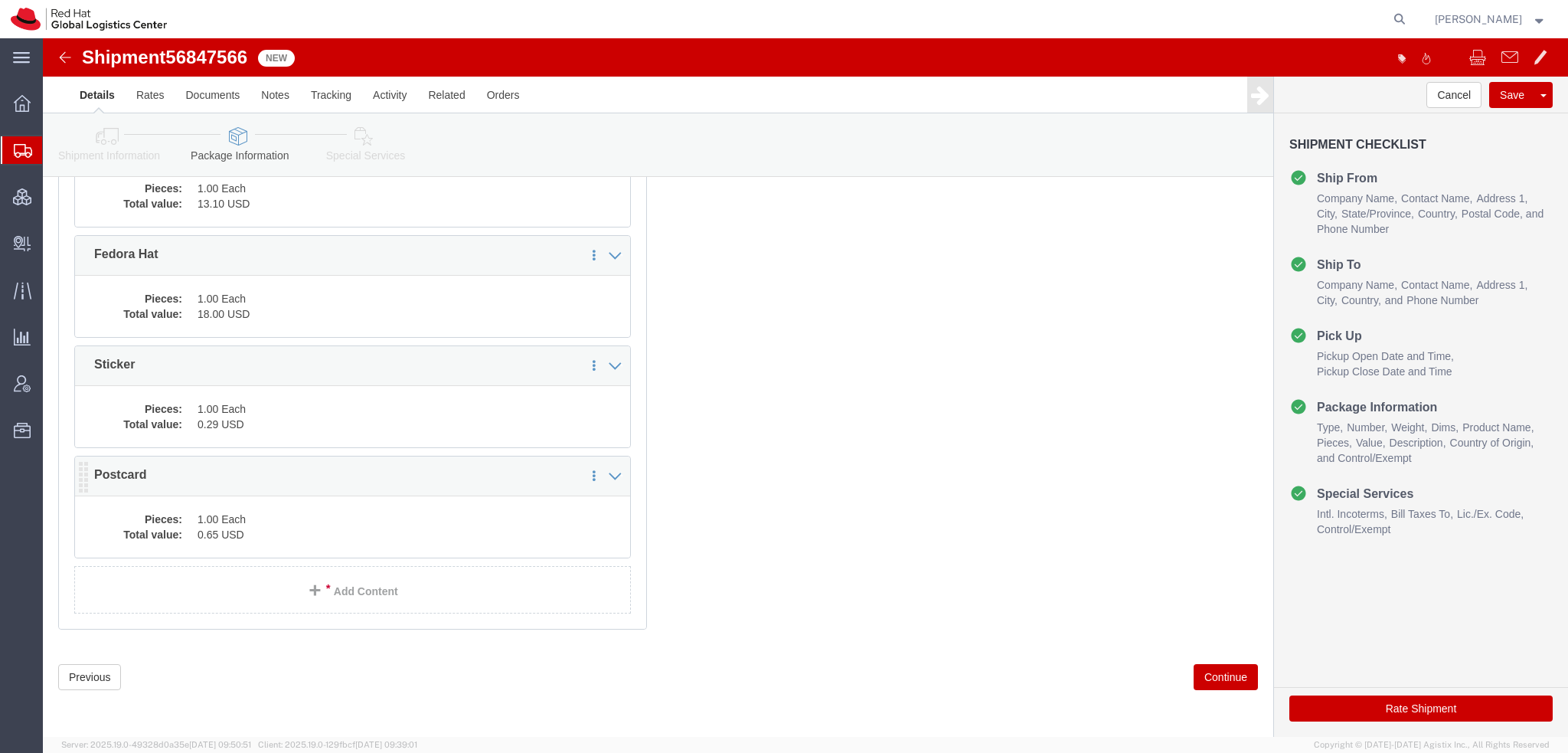
click dd "1.00 Each"
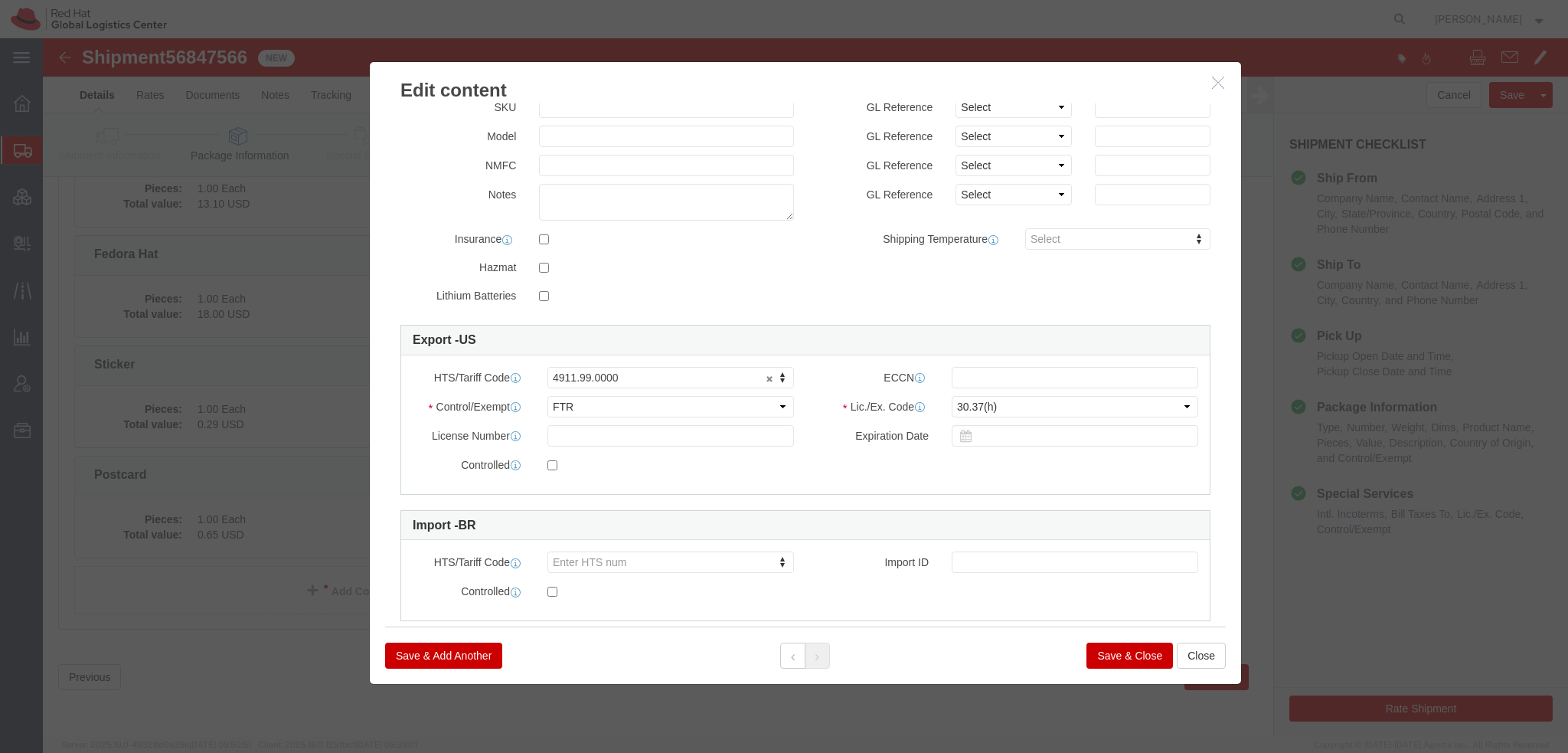
scroll to position [230, 0]
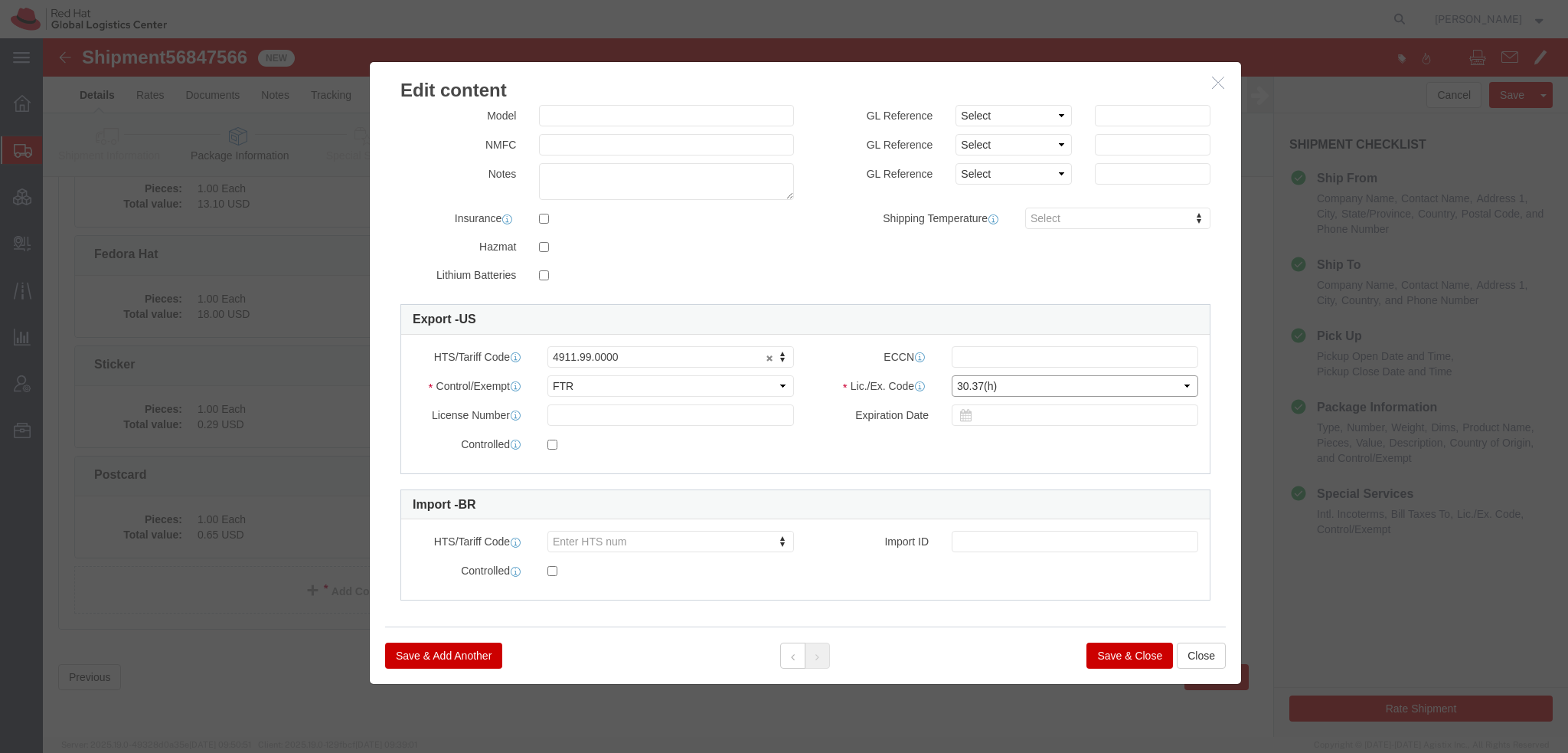
click select "Select 30.2(d)(2) 30.36 30.37(a) 30.37(f) 30.37(g) 30.37(h) 30.37(i) 30.37(j) 3…"
click div
click button "Close"
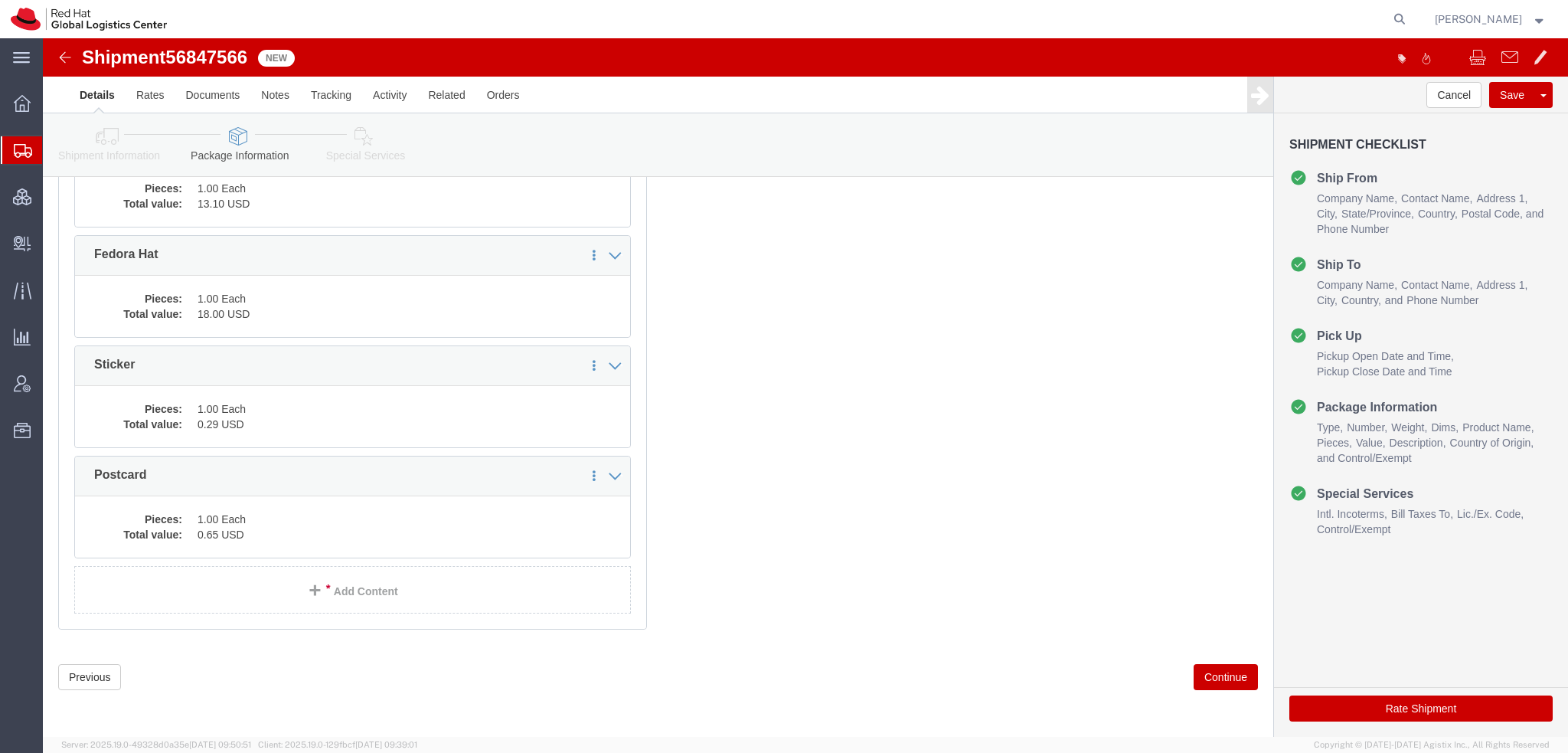
click at [0, 0] on span "Shipment Manager" at bounding box center [0, 0] width 0 height 0
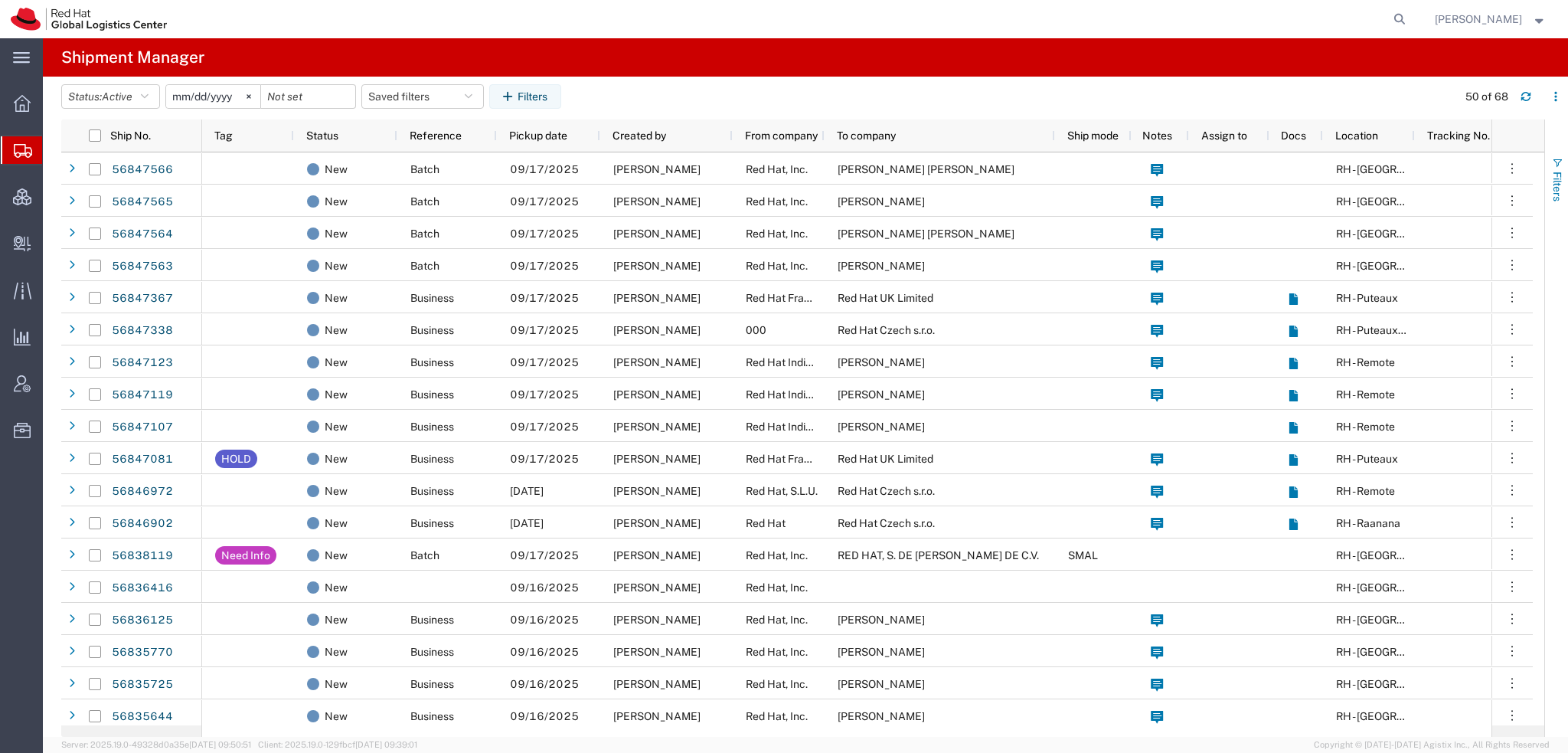
click at [1550, 161] on button "Filters" at bounding box center [1557, 178] width 23 height 83
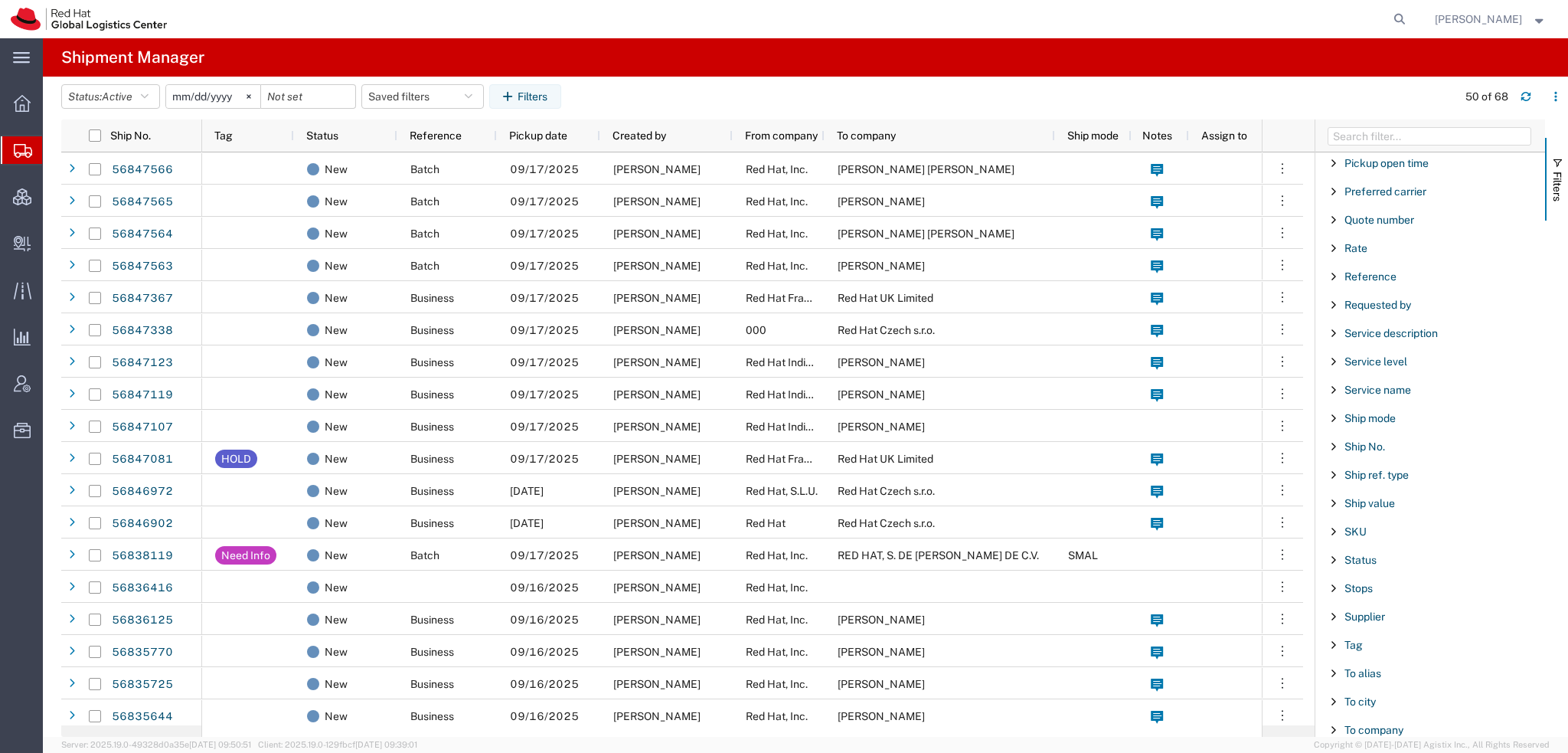
scroll to position [1275, 0]
click at [1378, 671] on span "Tracking No." at bounding box center [1376, 677] width 63 height 12
click at [1366, 732] on input "Filter Value" at bounding box center [1435, 741] width 200 height 18
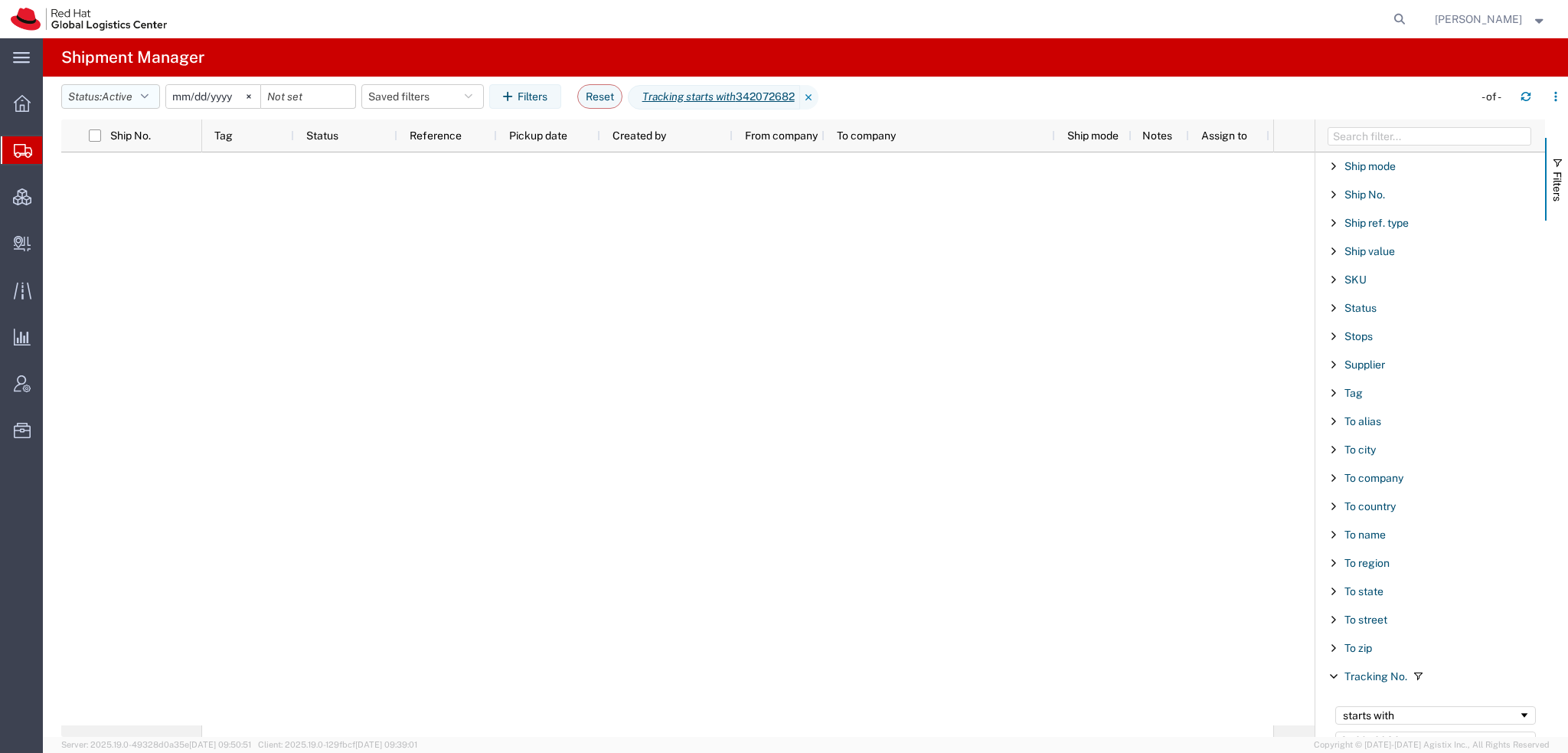
click at [157, 91] on button "Status: Active" at bounding box center [110, 96] width 98 height 25
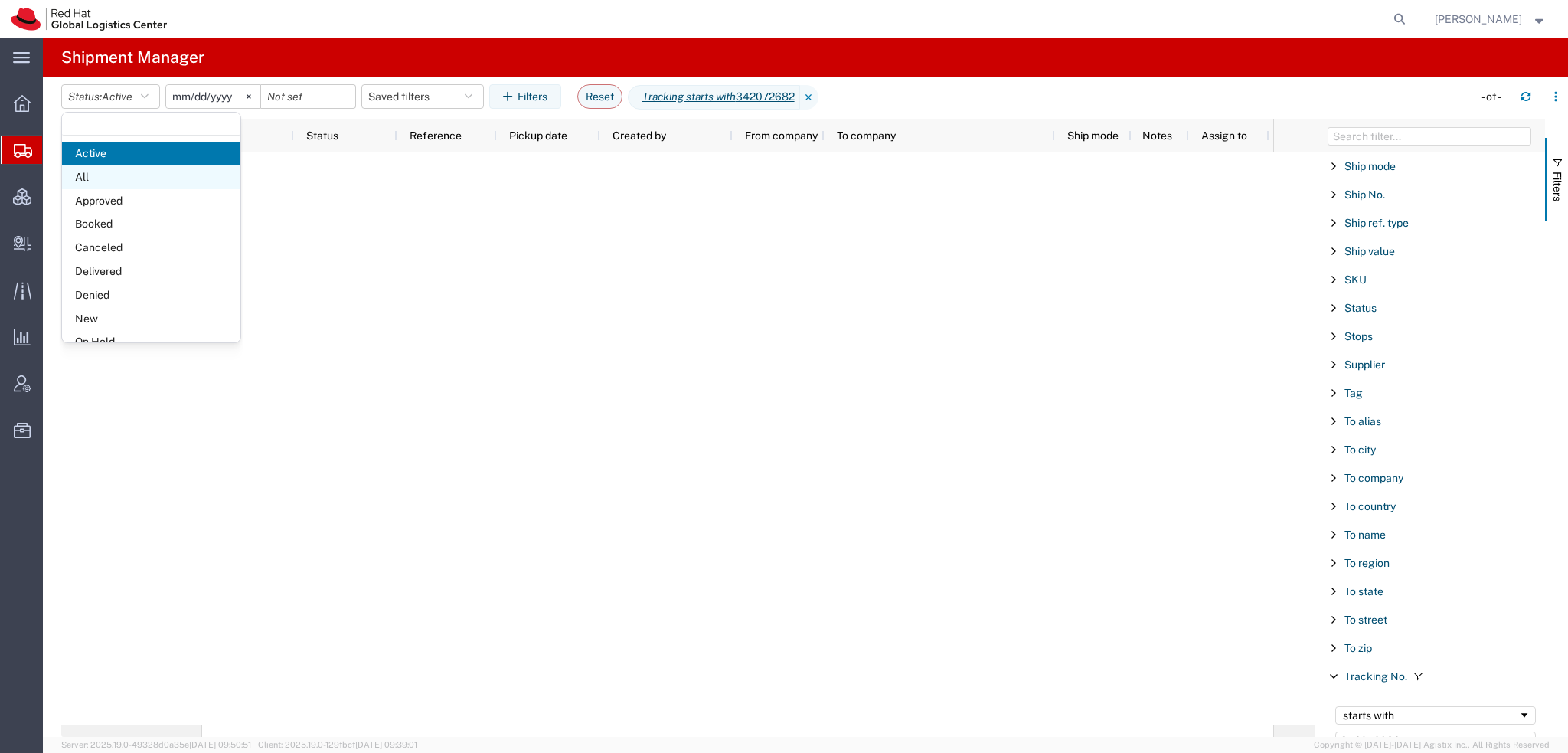
click at [91, 174] on span "All" at bounding box center [151, 177] width 178 height 24
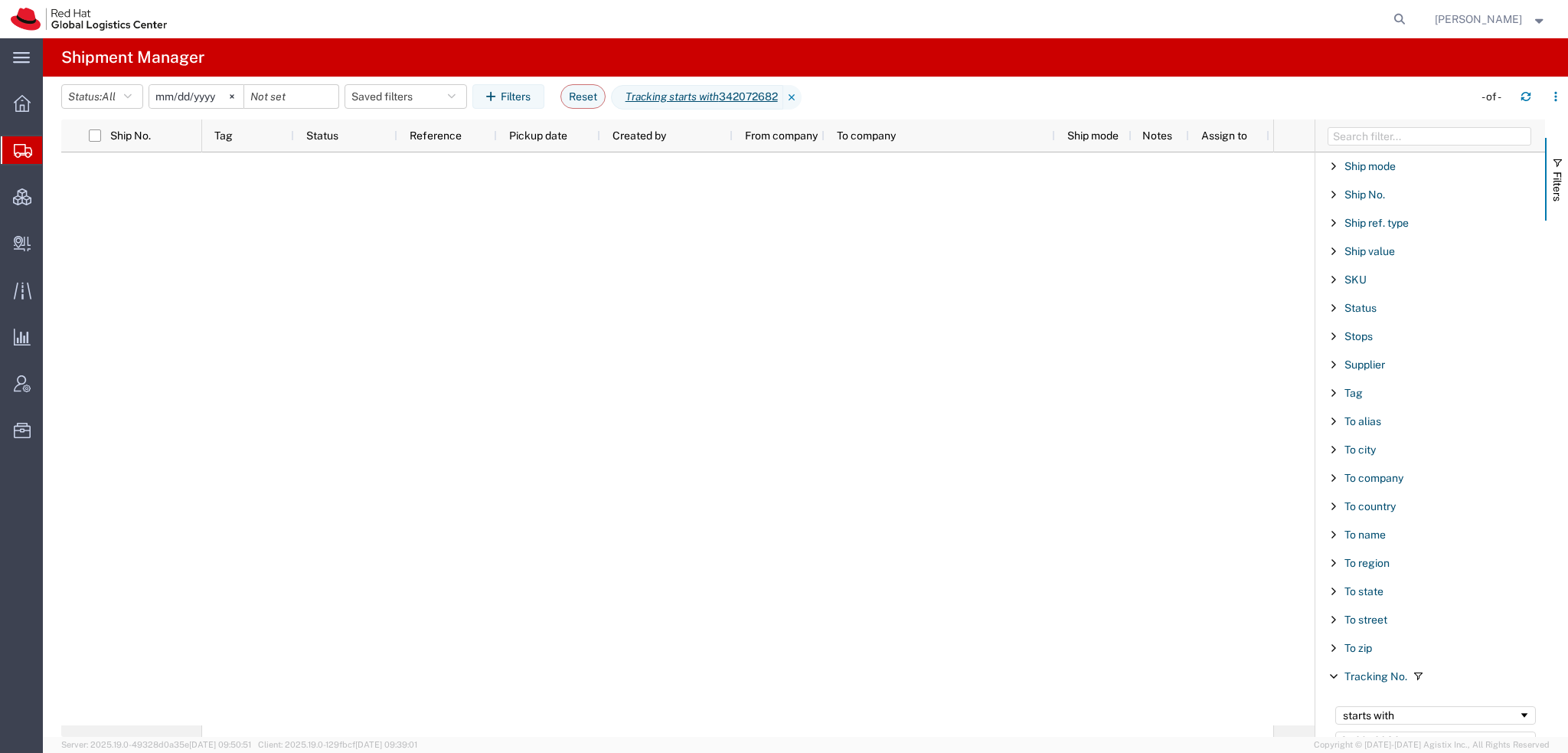
drag, startPoint x: 1425, startPoint y: 720, endPoint x: 667, endPoint y: 554, distance: 776.0
click at [710, 563] on div "Ship No. Tag Status Reference Pickup date Created by From company To company Sh…" at bounding box center [814, 428] width 1507 height 617
drag, startPoint x: 1411, startPoint y: 729, endPoint x: 725, endPoint y: 584, distance: 701.2
click at [796, 616] on div "Ship No. Tag Status Reference Pickup date Created by From company To company Sh…" at bounding box center [814, 428] width 1507 height 617
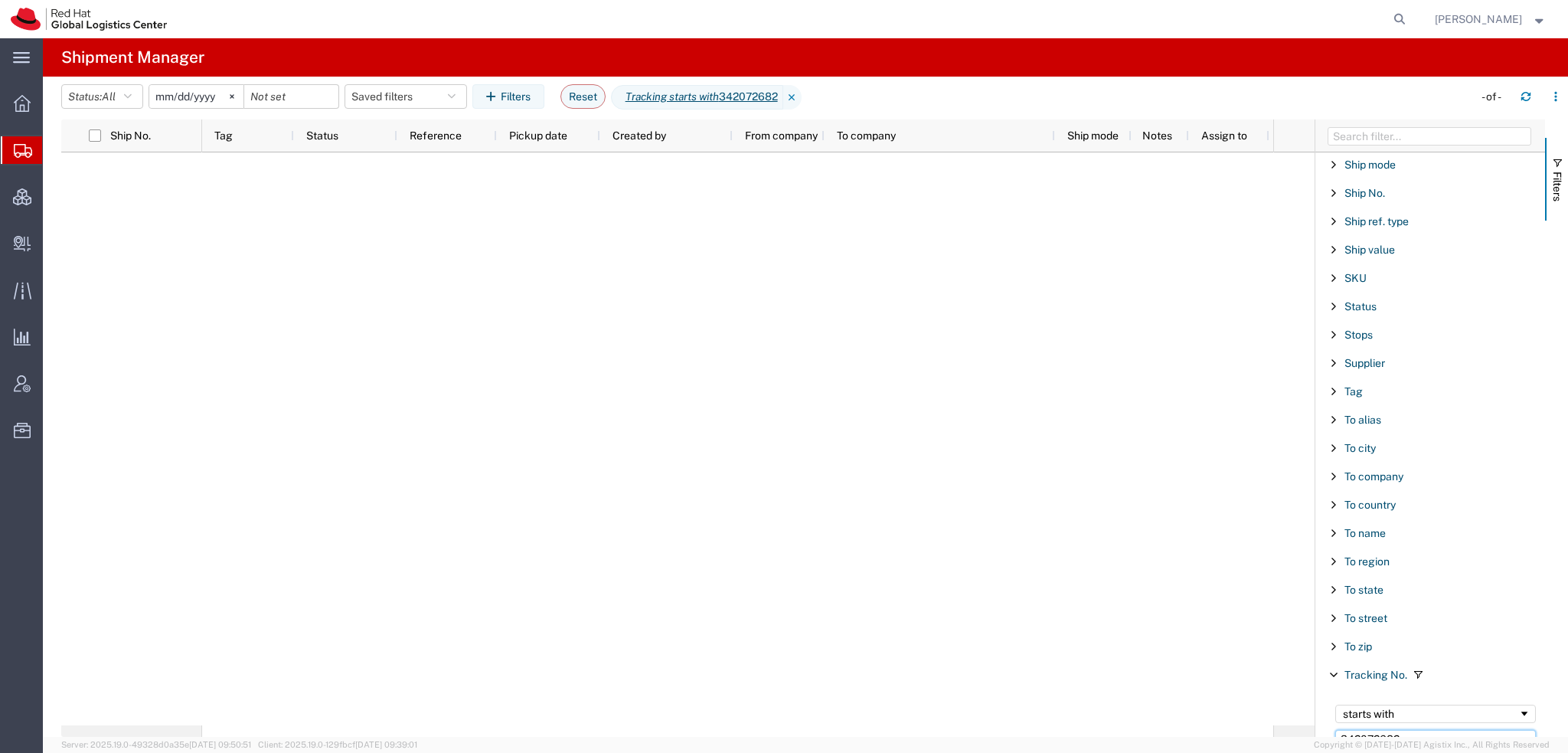
paste input "9309842947"
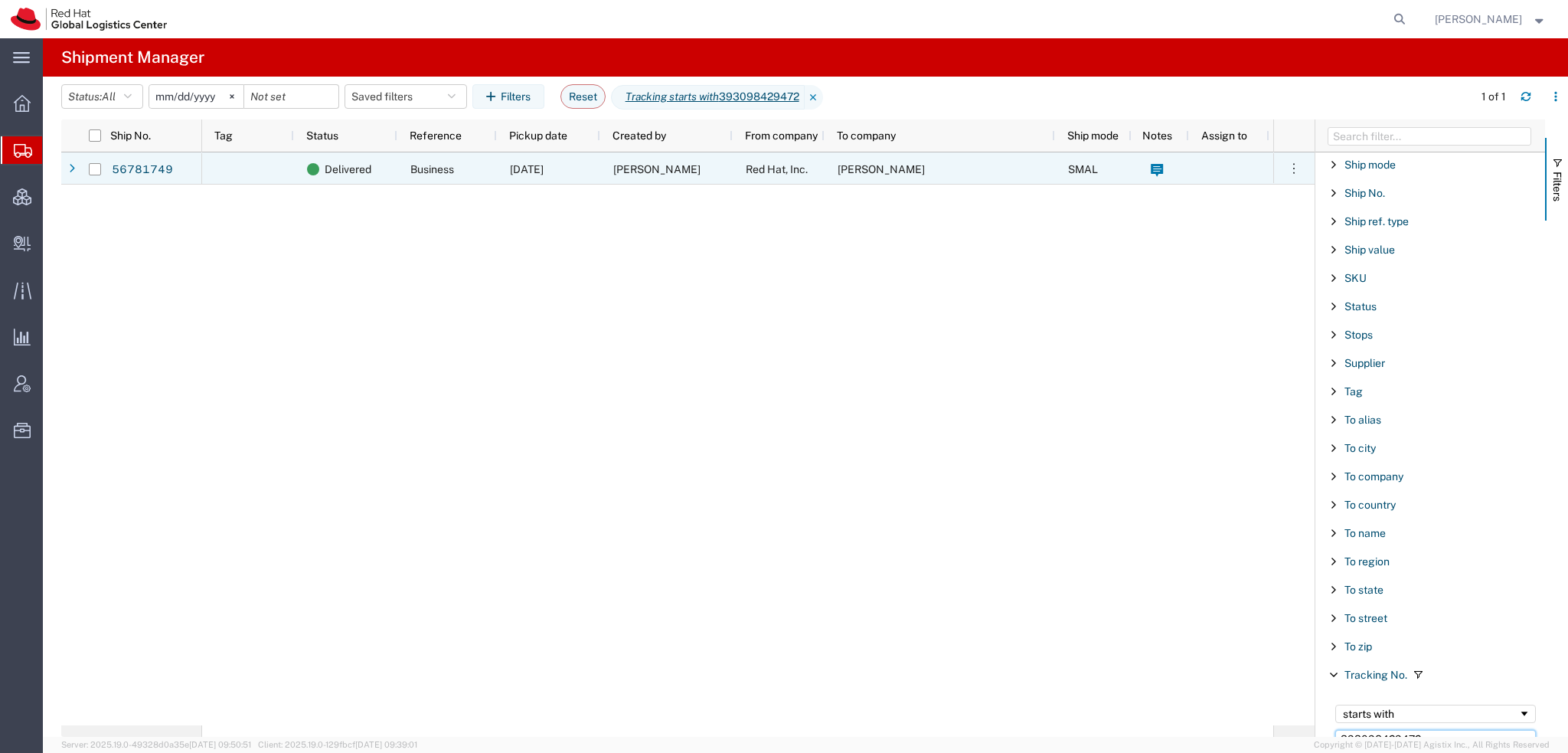
type input "393098429472"
click at [541, 164] on span "[DATE]" at bounding box center [526, 169] width 33 height 12
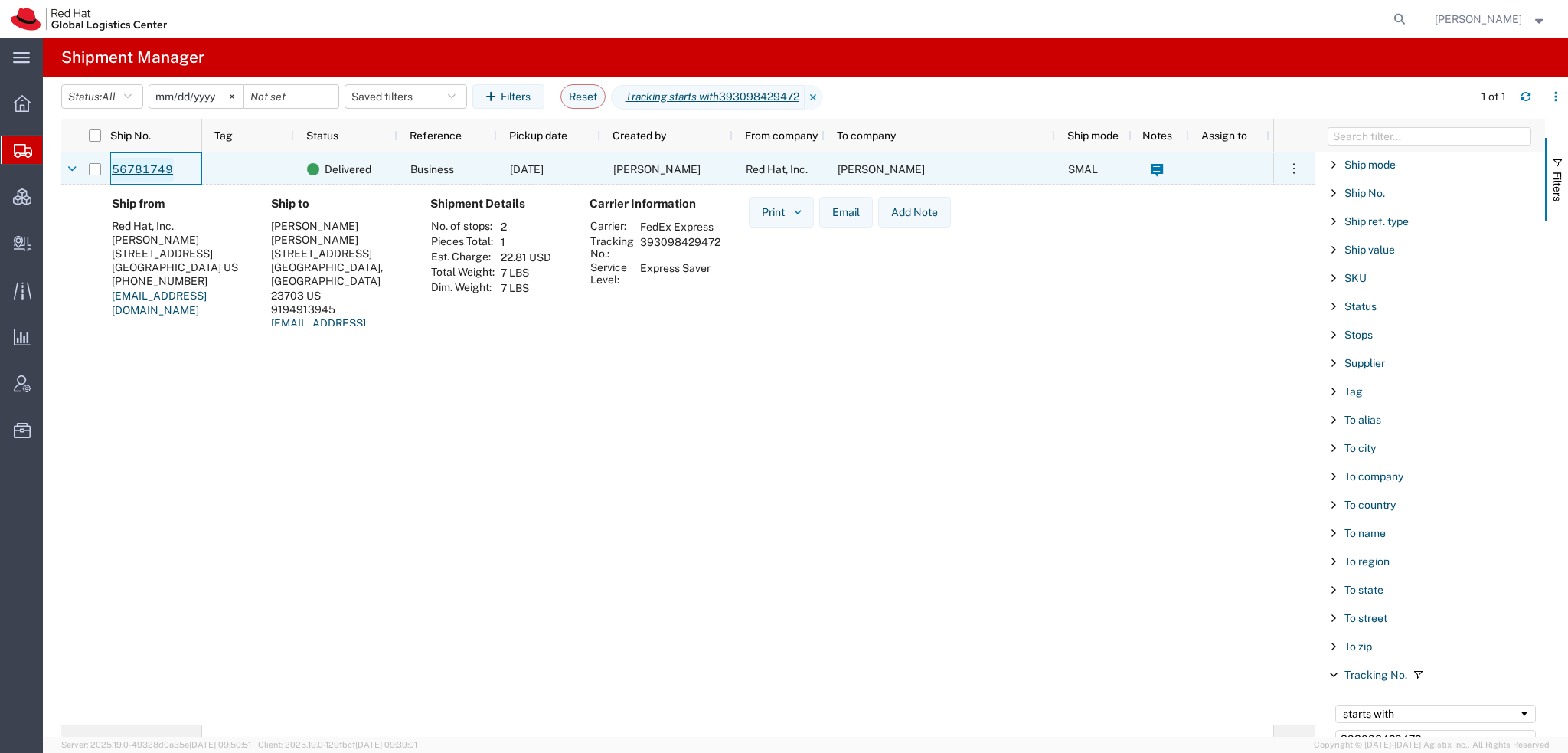
click at [148, 171] on link "56781749" at bounding box center [142, 170] width 63 height 25
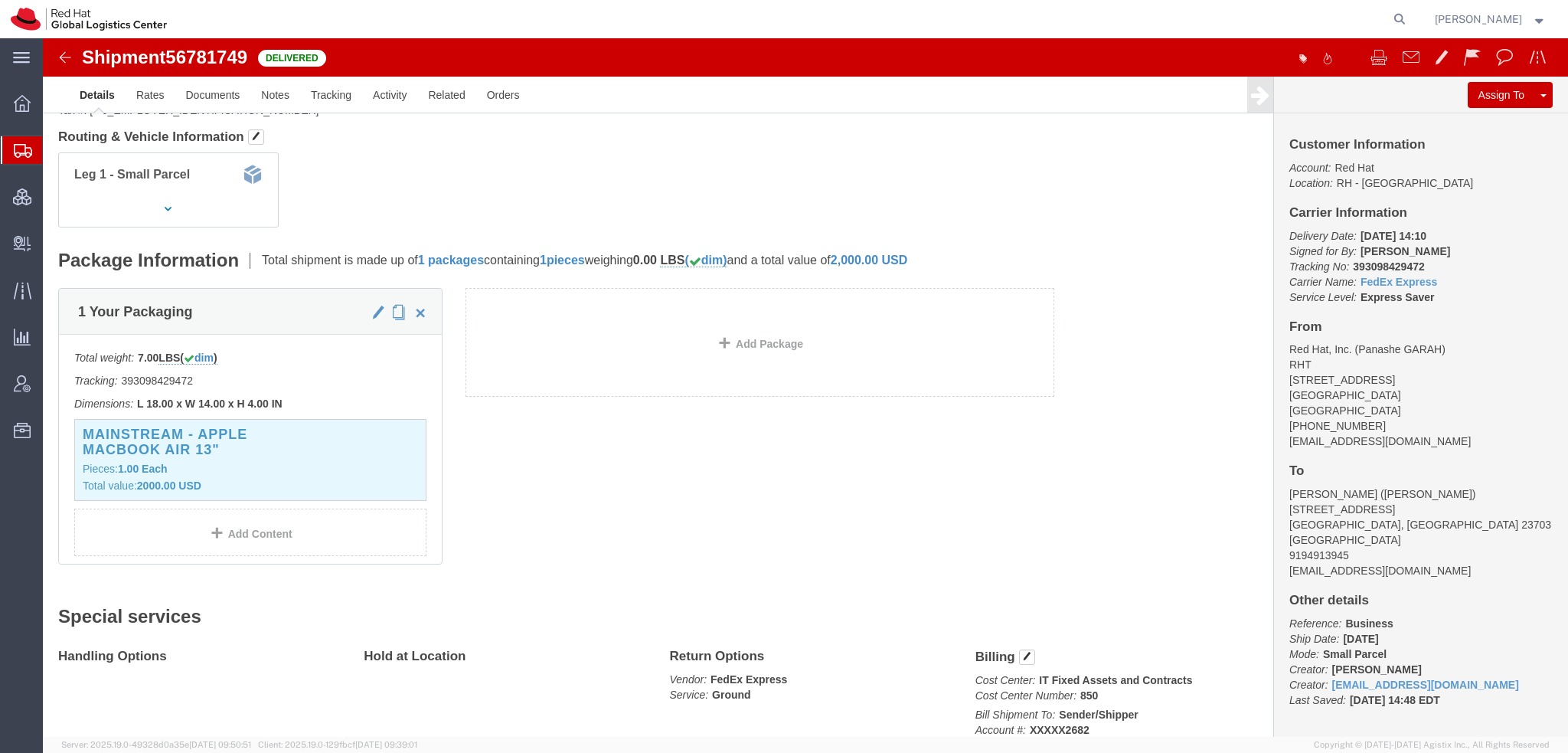
scroll to position [230, 0]
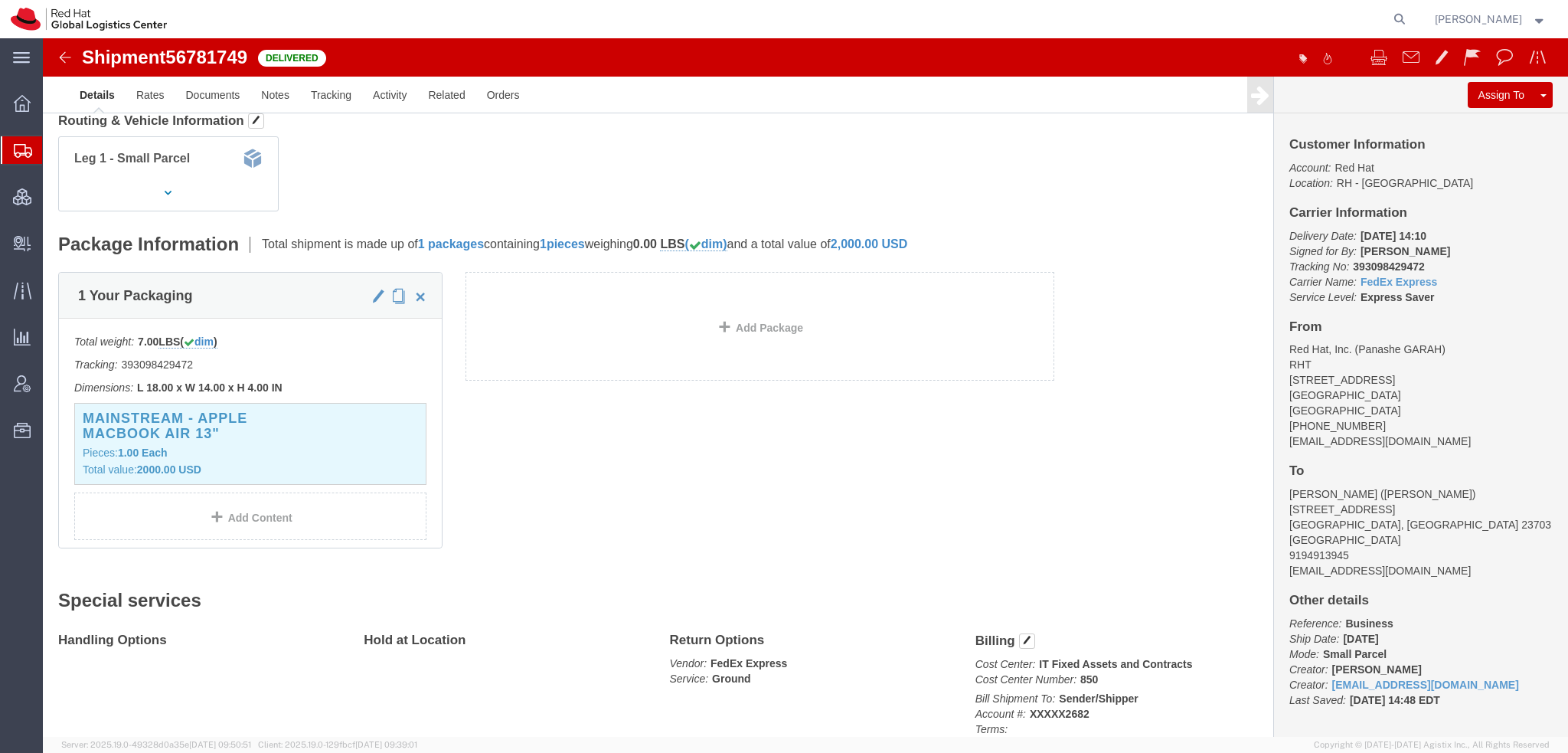
click at [0, 0] on span "Shipment Manager" at bounding box center [0, 0] width 0 height 0
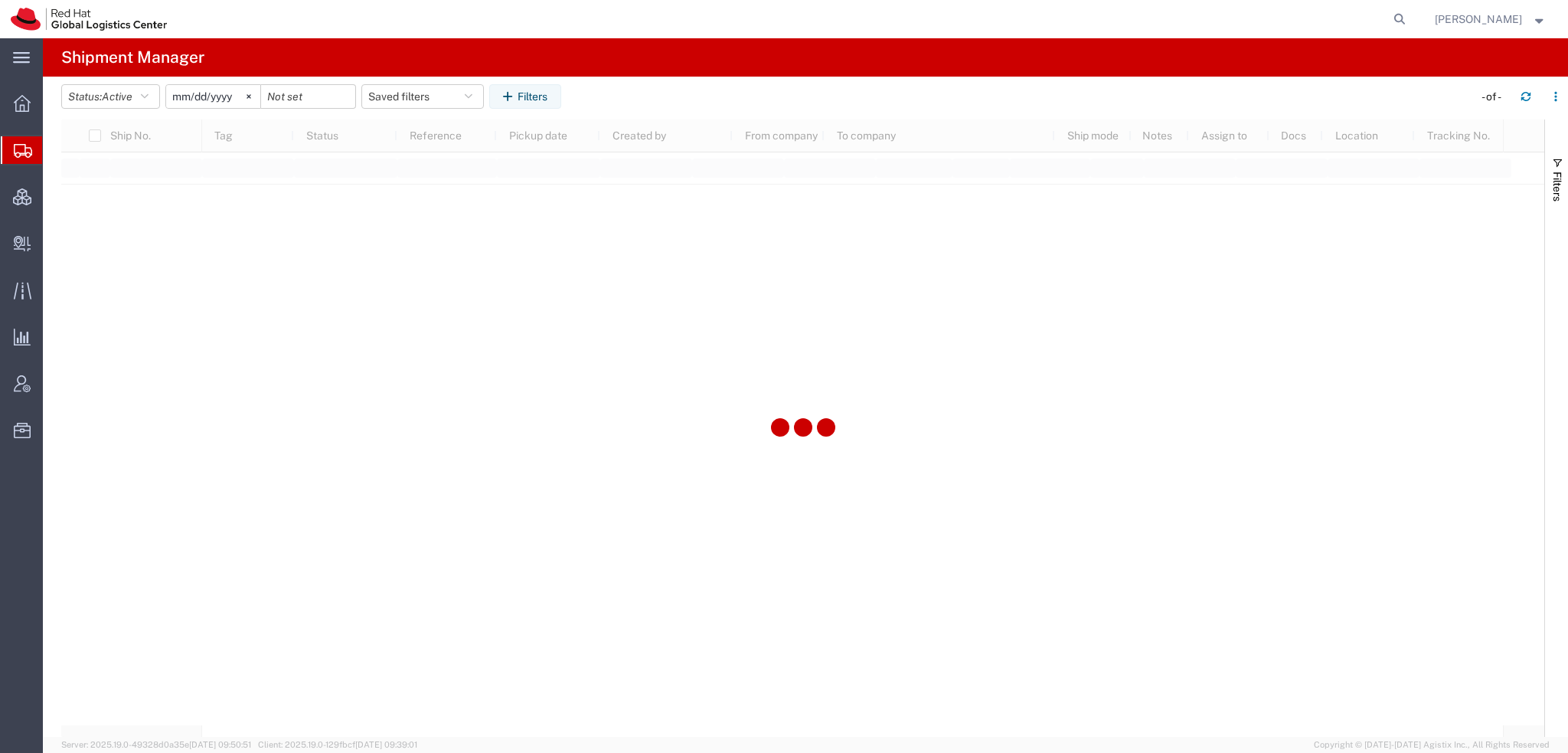
click at [1499, 15] on span "[PERSON_NAME]" at bounding box center [1477, 19] width 87 height 17
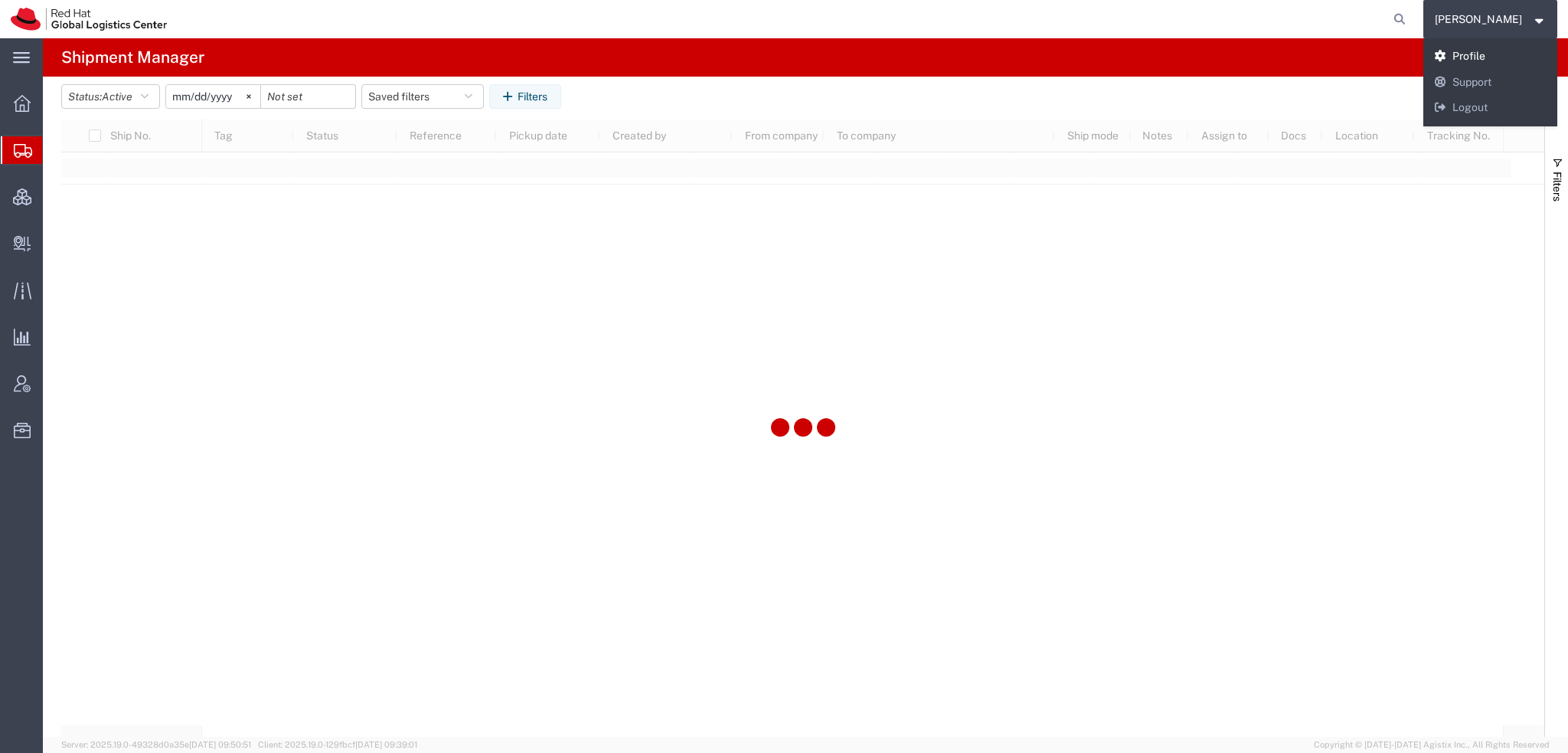
click at [1484, 57] on link "Profile" at bounding box center [1490, 56] width 135 height 26
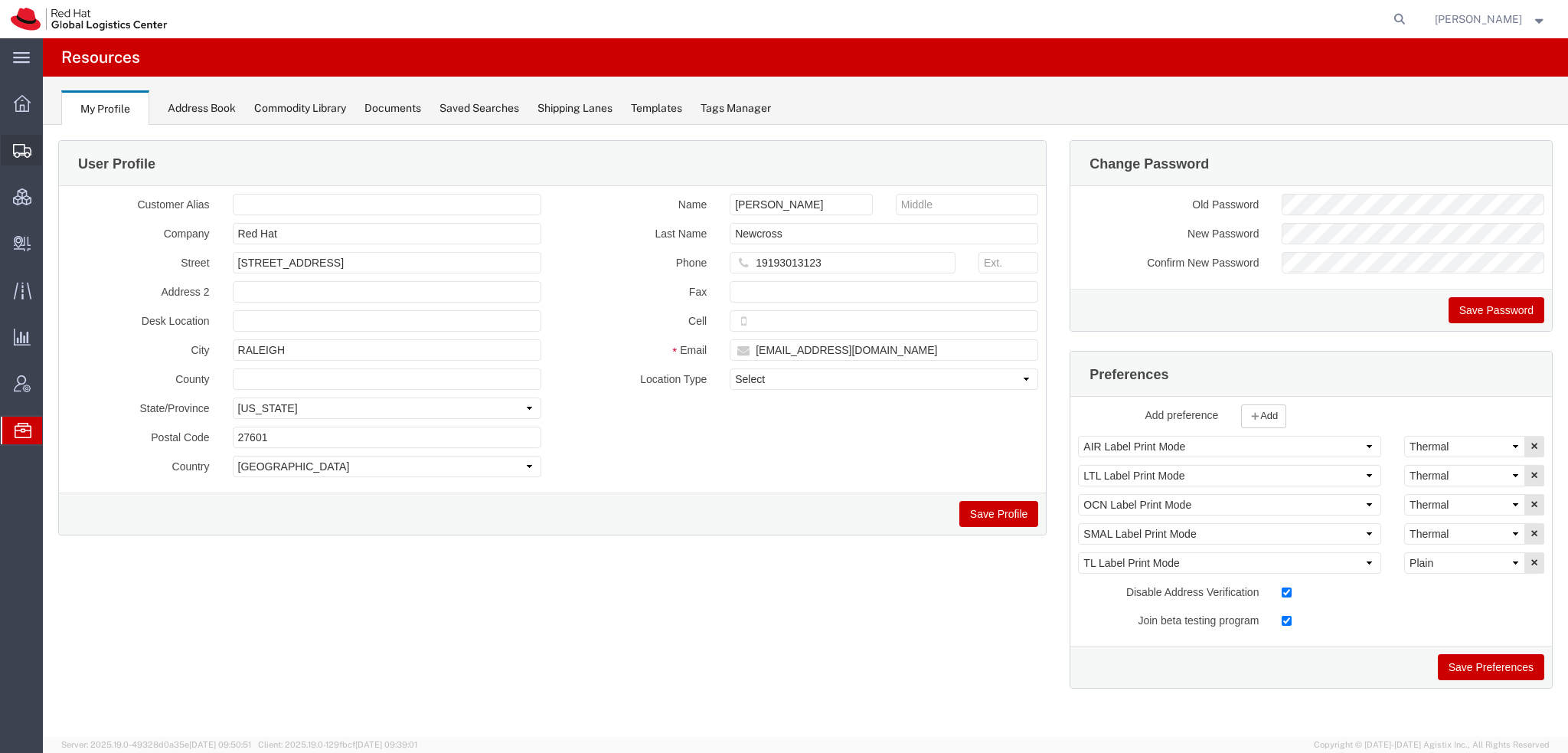
click at [0, 0] on span "Shipment Manager" at bounding box center [0, 0] width 0 height 0
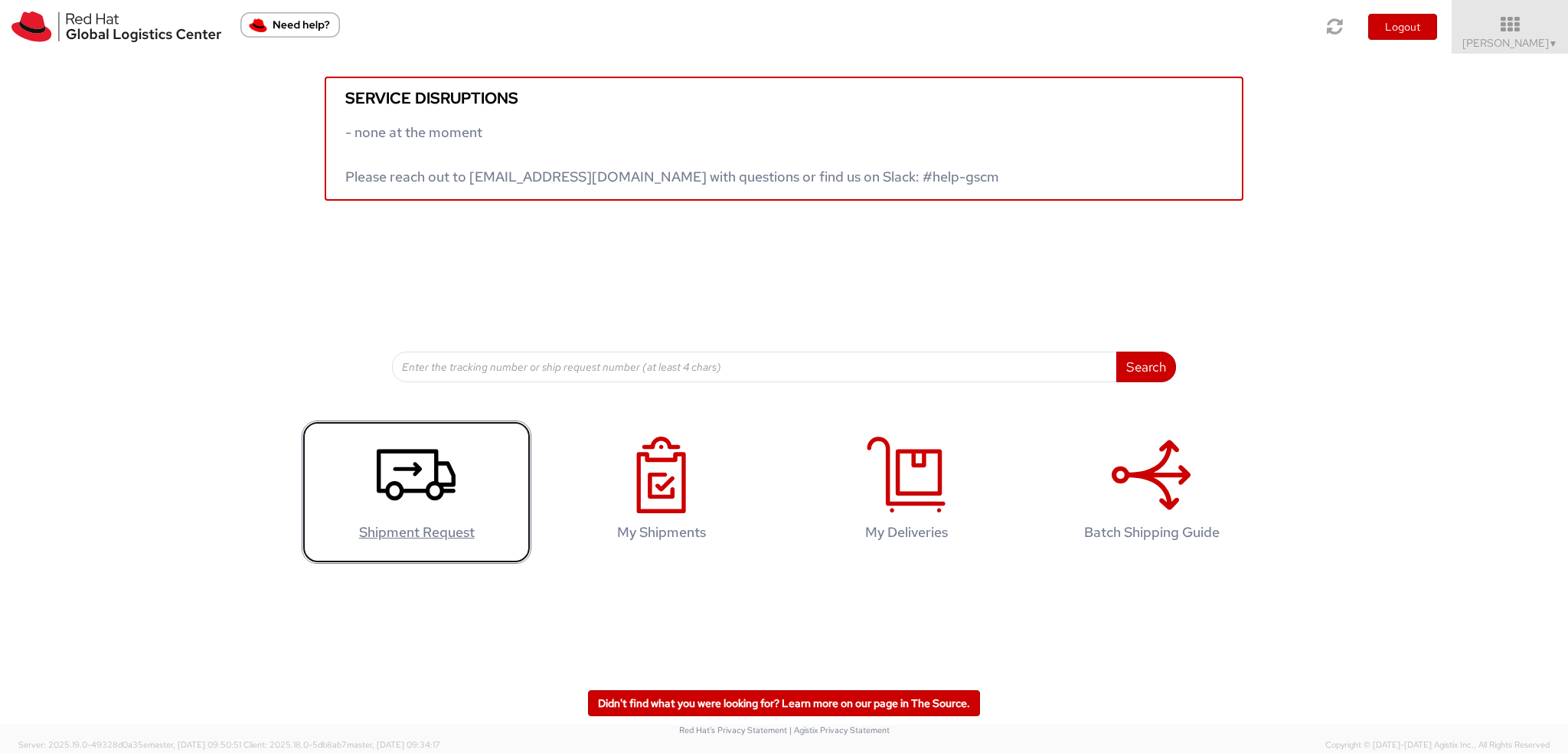
click at [433, 467] on icon at bounding box center [416, 474] width 79 height 76
click at [420, 480] on icon at bounding box center [416, 474] width 79 height 76
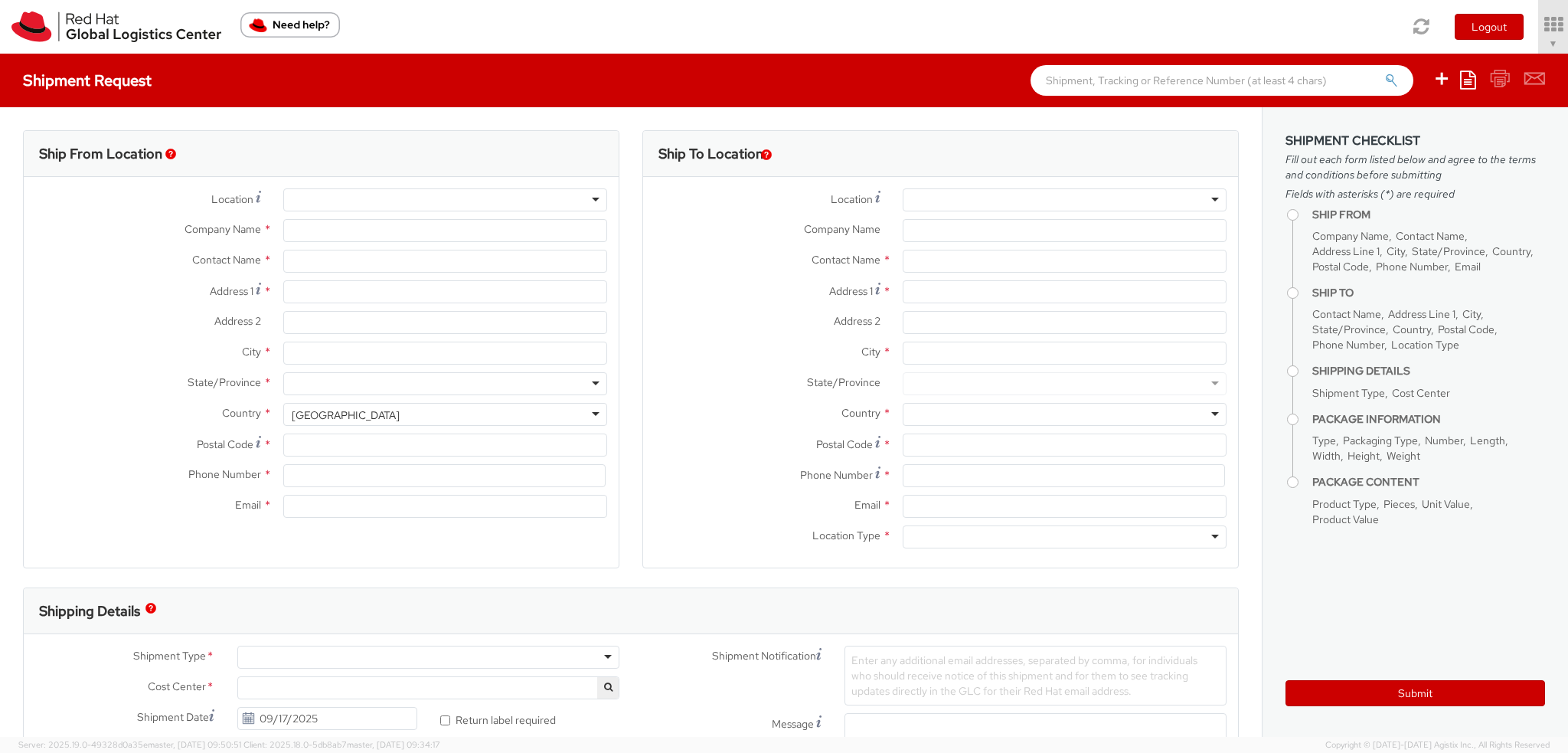
select select "901"
select select
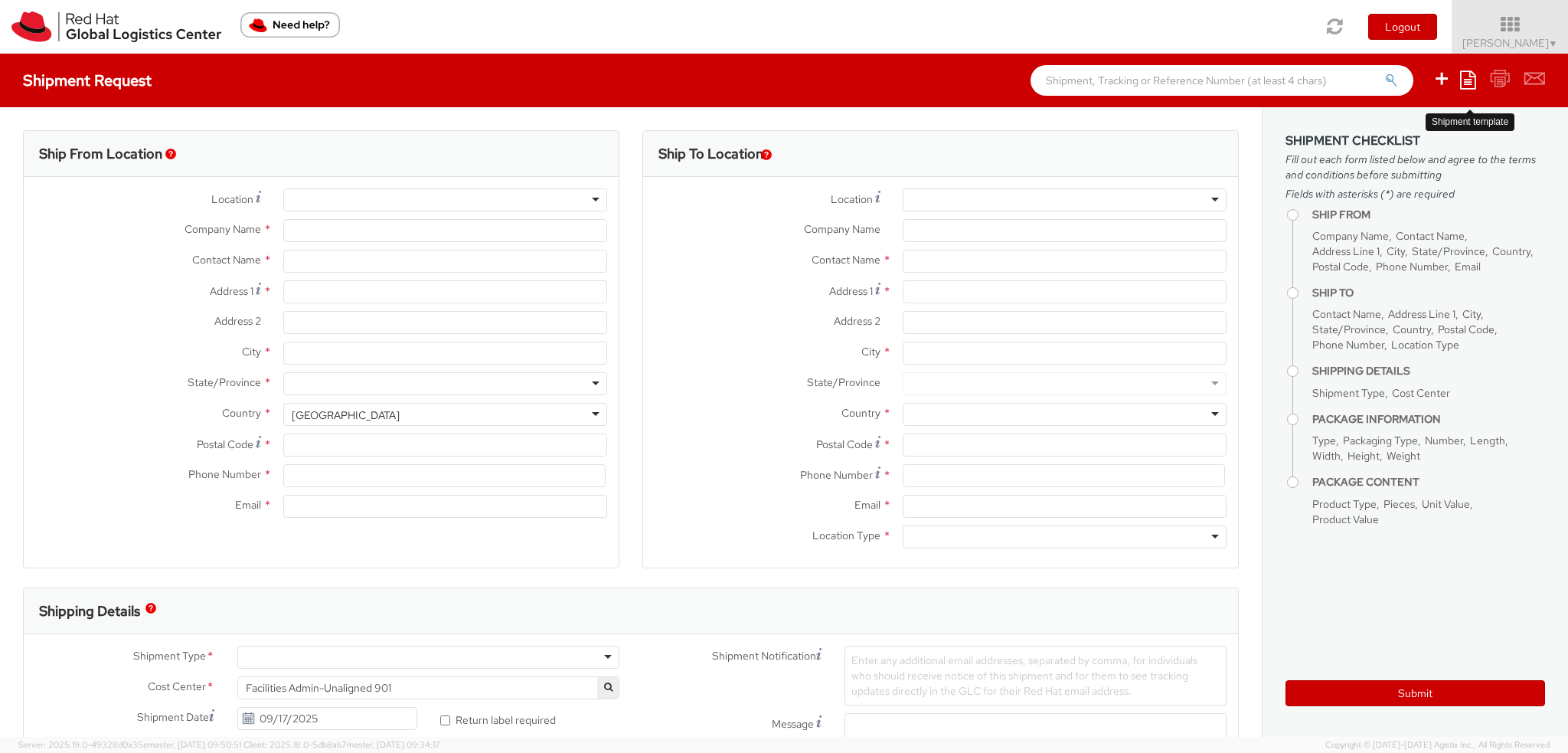
type input "Red Hat, Inc."
type input "Kirk Newcross"
type input "100 East Davie Street"
type input "RALEIGH"
type input "27601"
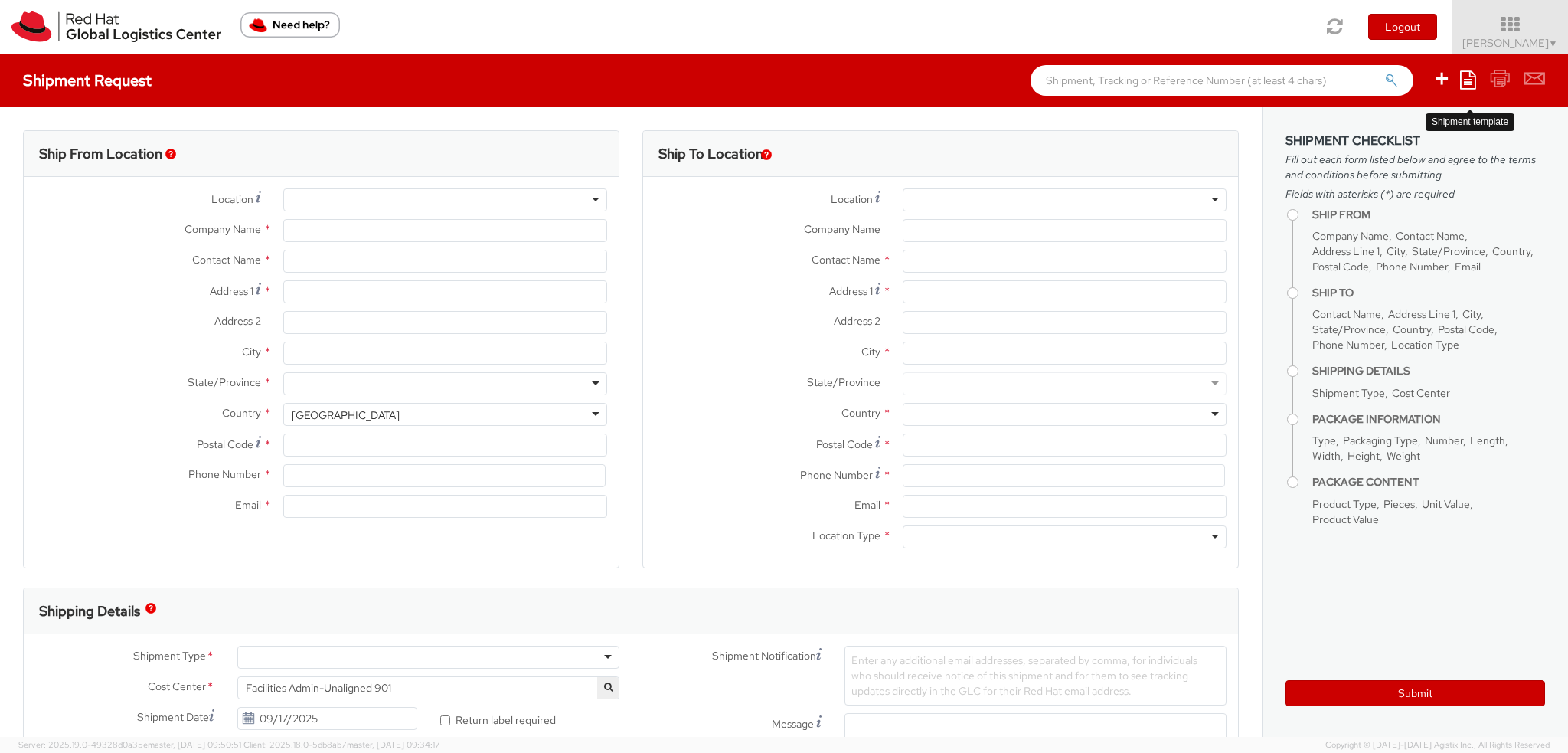
type input "19193013123"
type input "[EMAIL_ADDRESS][DOMAIN_NAME]"
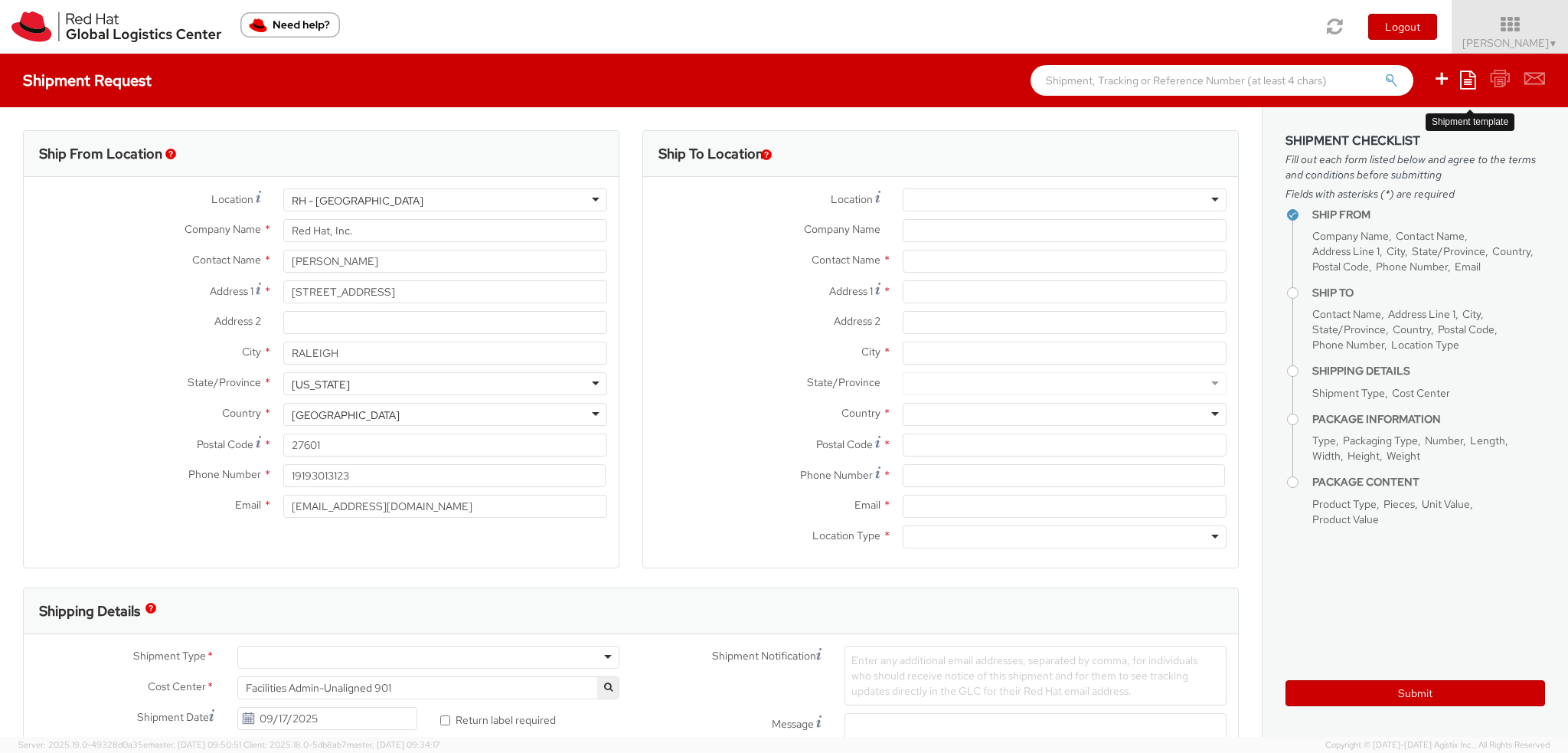
click at [1474, 80] on icon at bounding box center [1468, 79] width 16 height 18
click at [1390, 134] on link "Create from template" at bounding box center [1408, 128] width 134 height 20
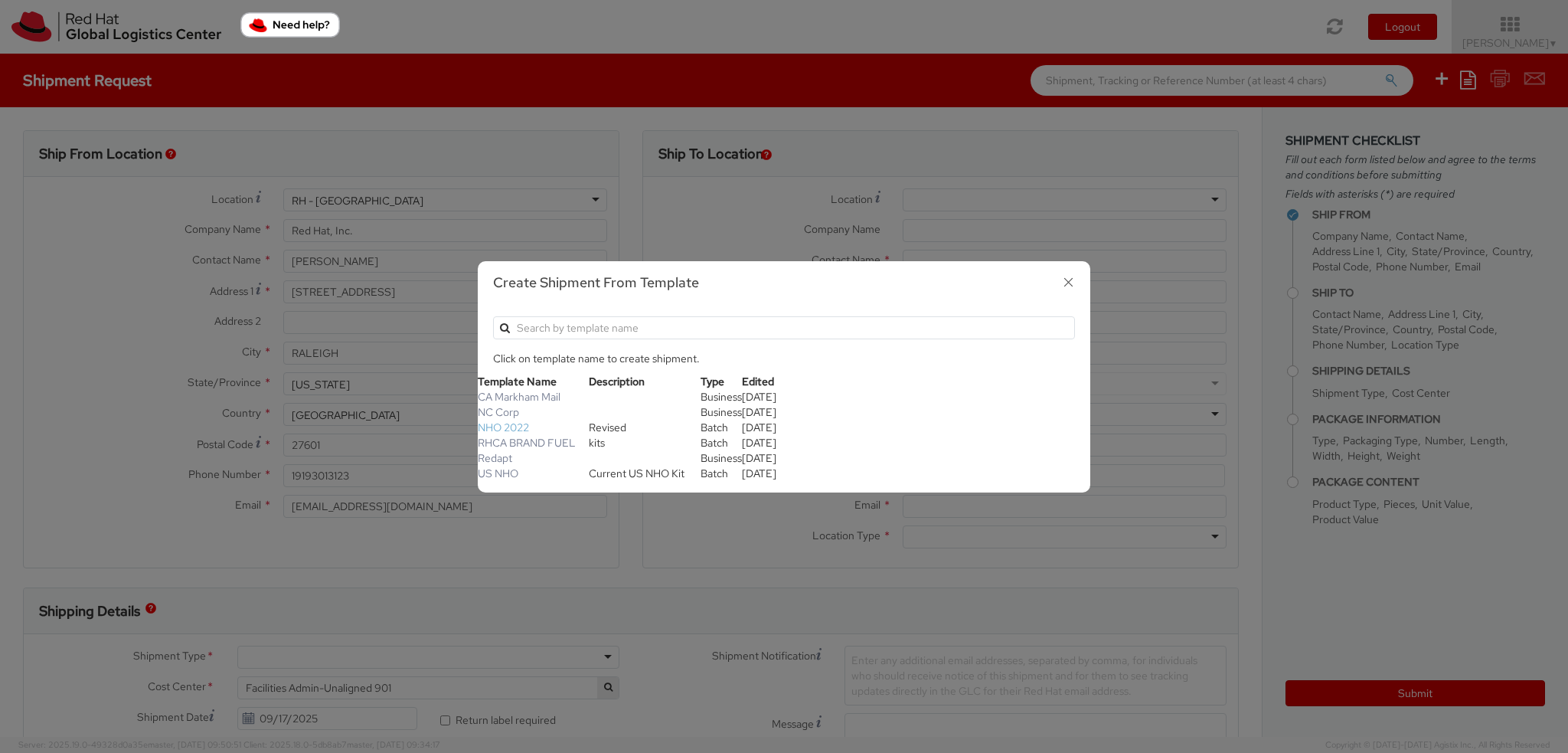
click at [502, 423] on link "NHO 2022" at bounding box center [504, 427] width 52 height 13
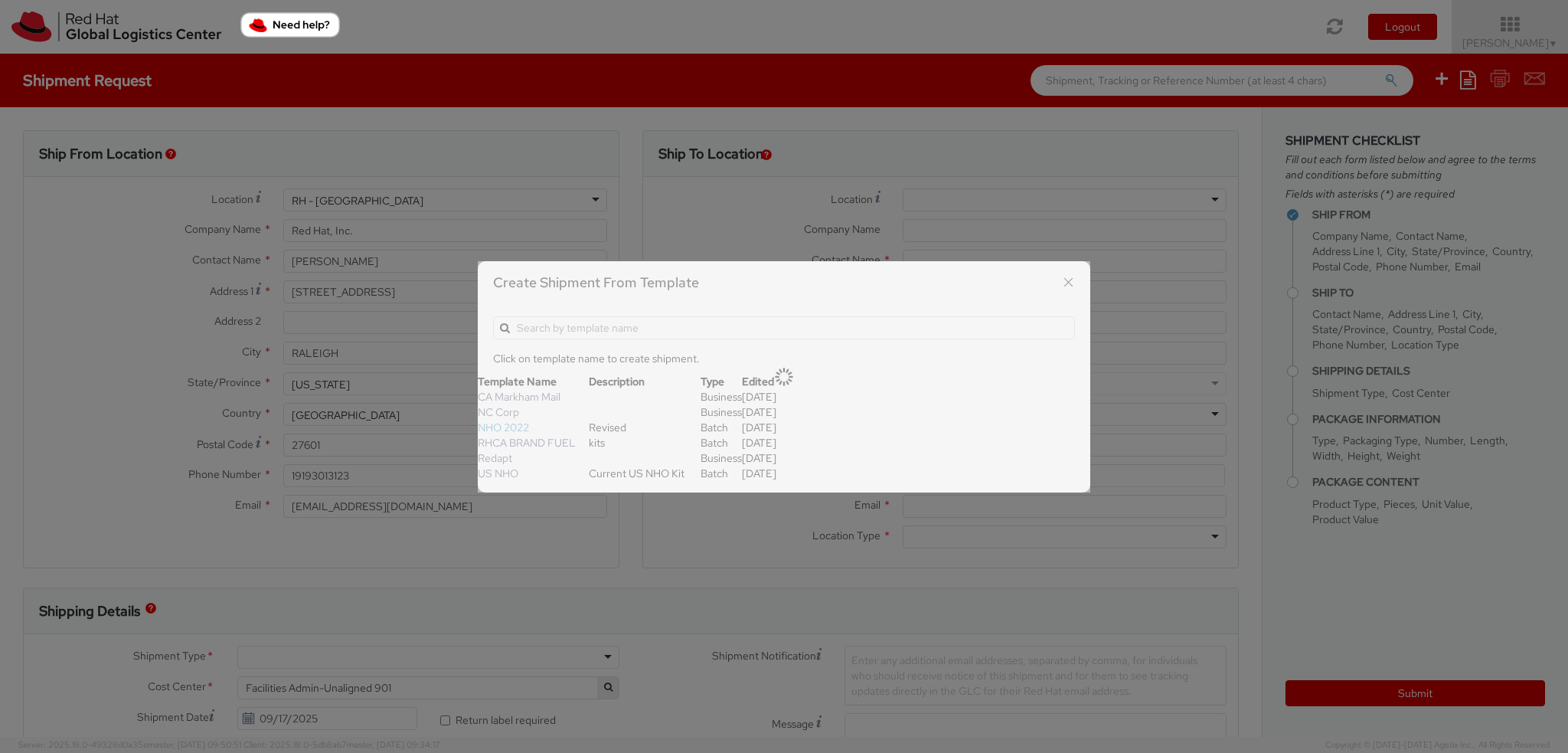
type input "Allie Chavis"
type input "19198908664"
type input "achavis@redhat.com"
type textarea "NHO Kits"
select select "OTHER"
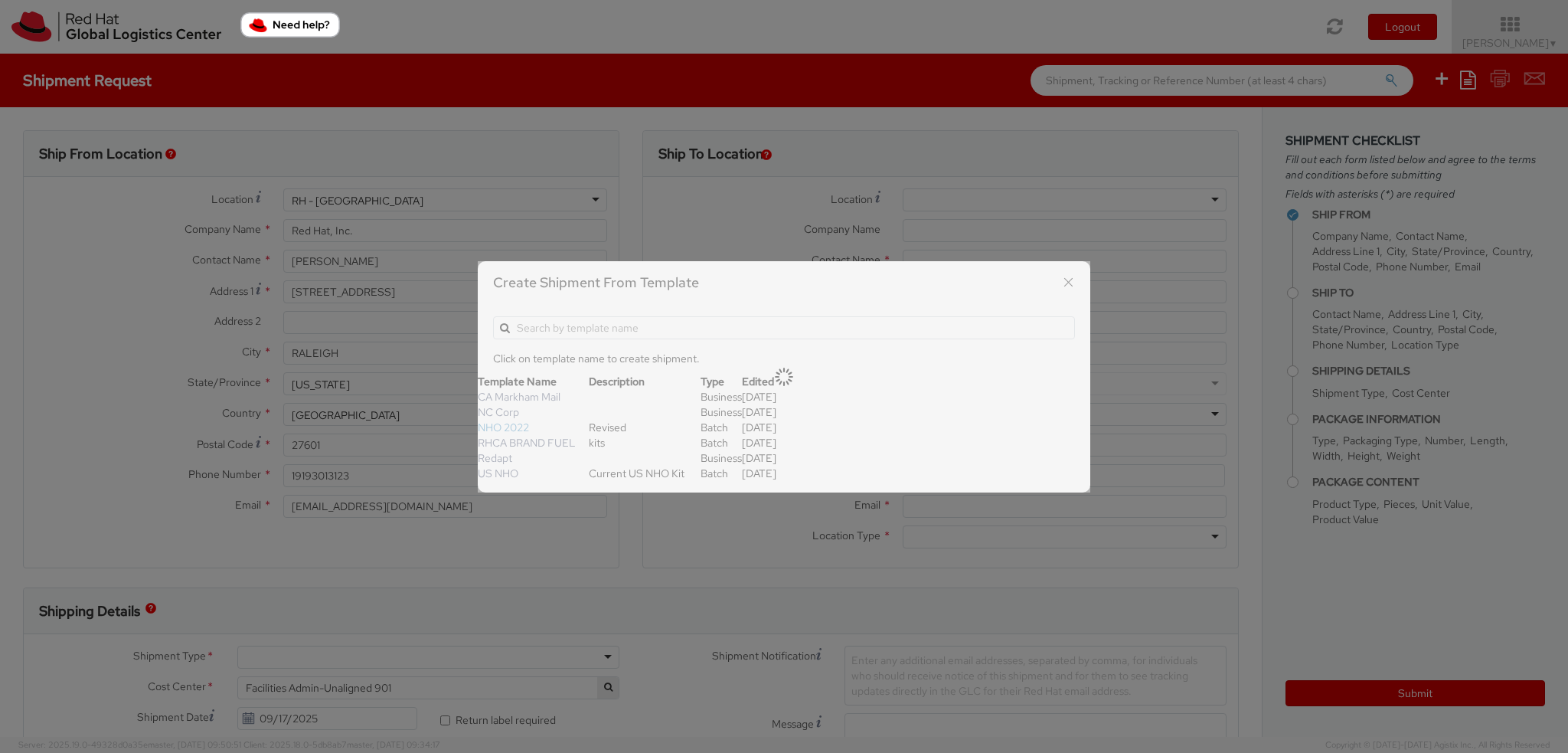
type input "1"
type input "16"
type input "14"
type input "6"
type input "3"
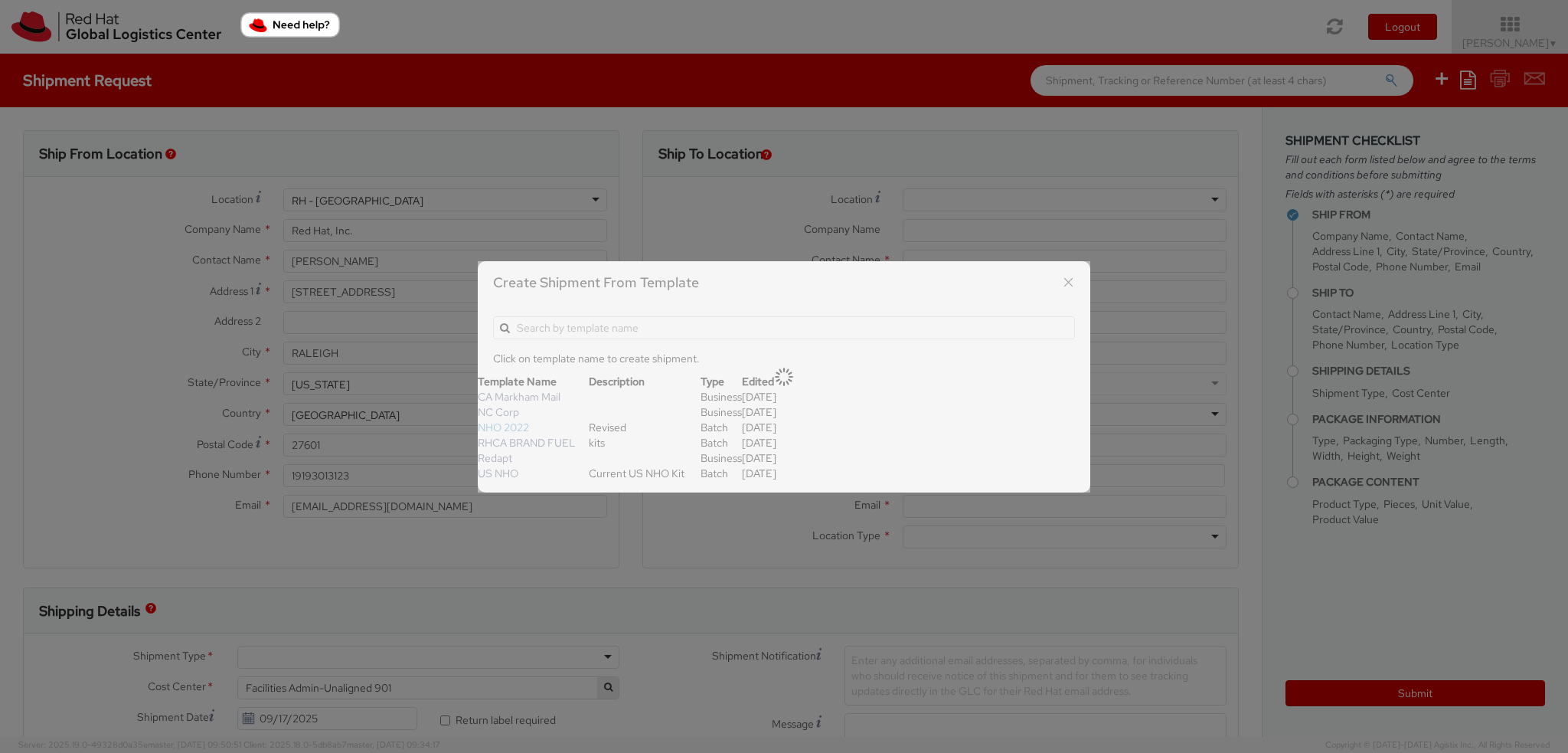
type input "Gift Box - Fiberboard"
select select "OTHER"
type input "13.10"
select select "OTHER"
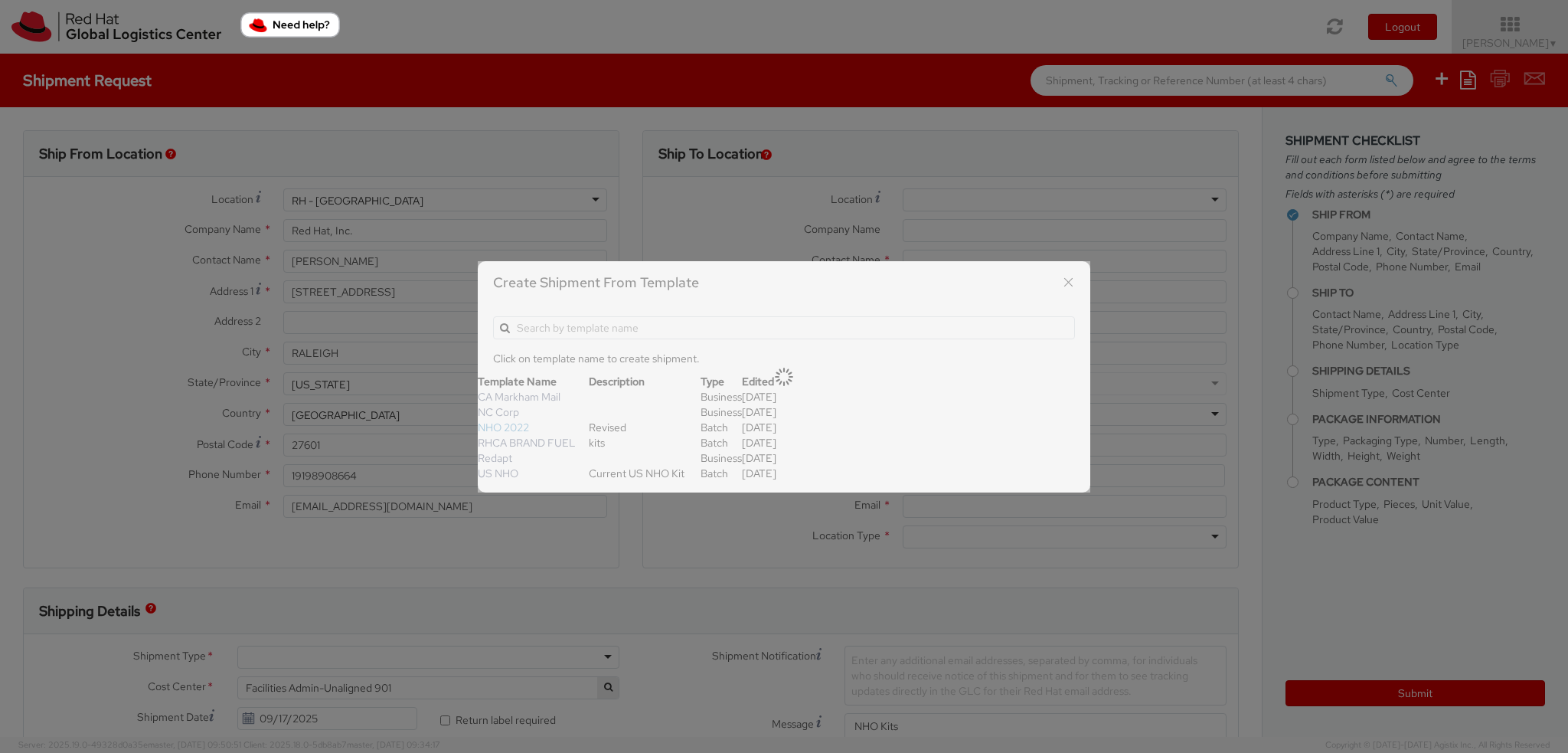
select select "OTHER"
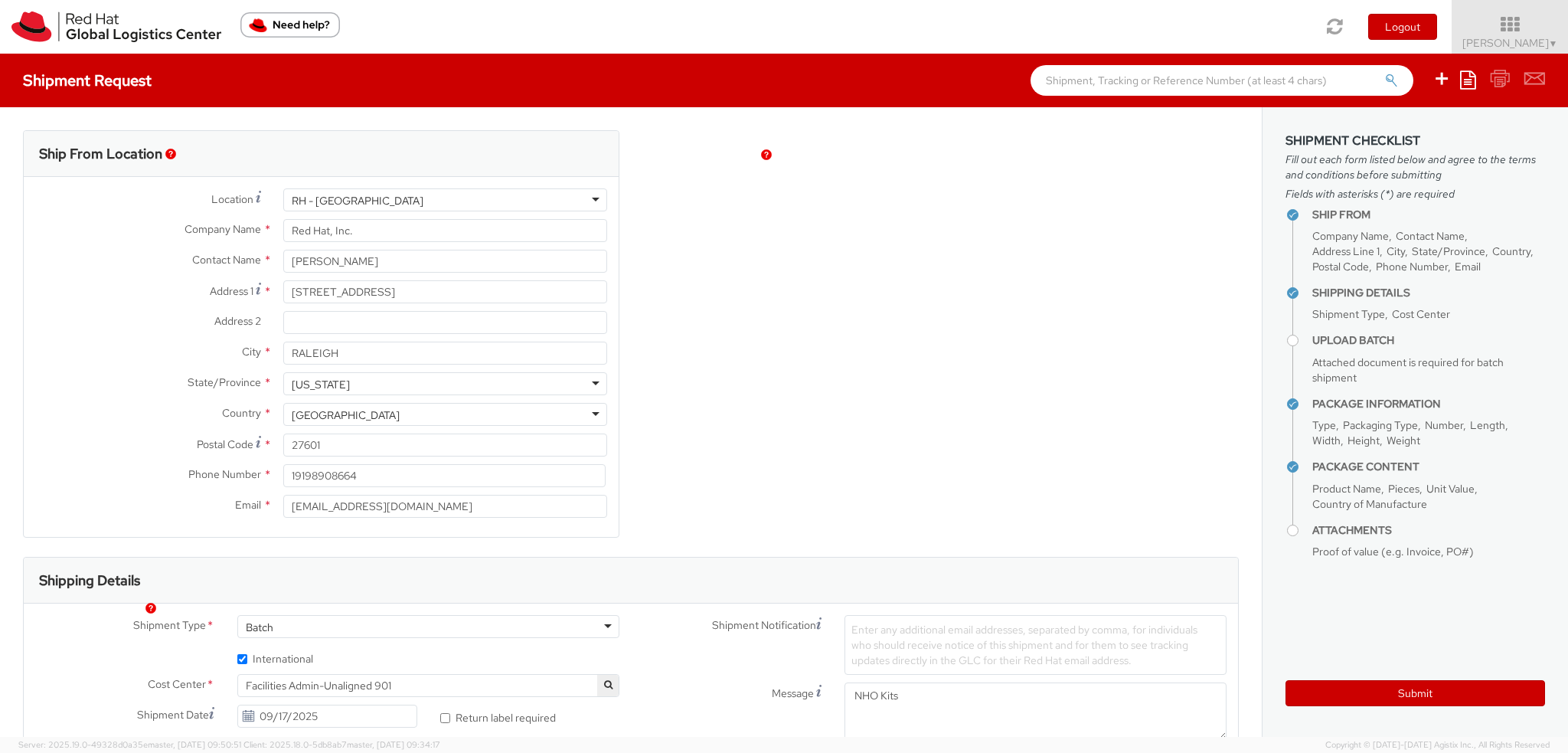
scroll to position [118, 0]
select select "809"
drag, startPoint x: 369, startPoint y: 262, endPoint x: 0, endPoint y: 185, distance: 376.9
type input "NHO Fulfillment"
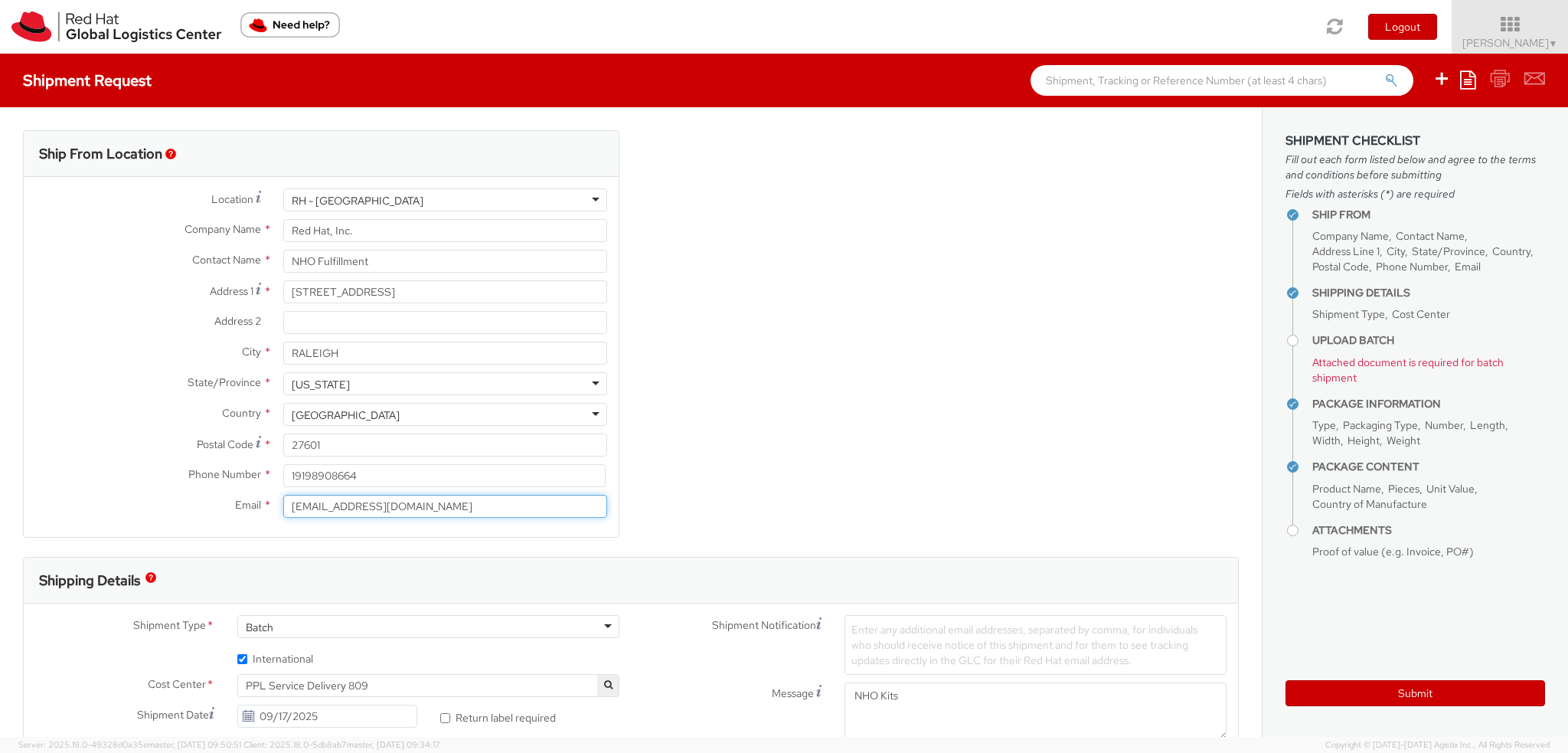
drag, startPoint x: 323, startPoint y: 509, endPoint x: 0, endPoint y: 343, distance: 363.2
type input "[EMAIL_ADDRESS][DOMAIN_NAME]"
click at [642, 311] on div "Ship From Location Location * RH - Raleigh RH - Raleigh RH - Amsterdam - MSO RH…" at bounding box center [631, 343] width 1239 height 427
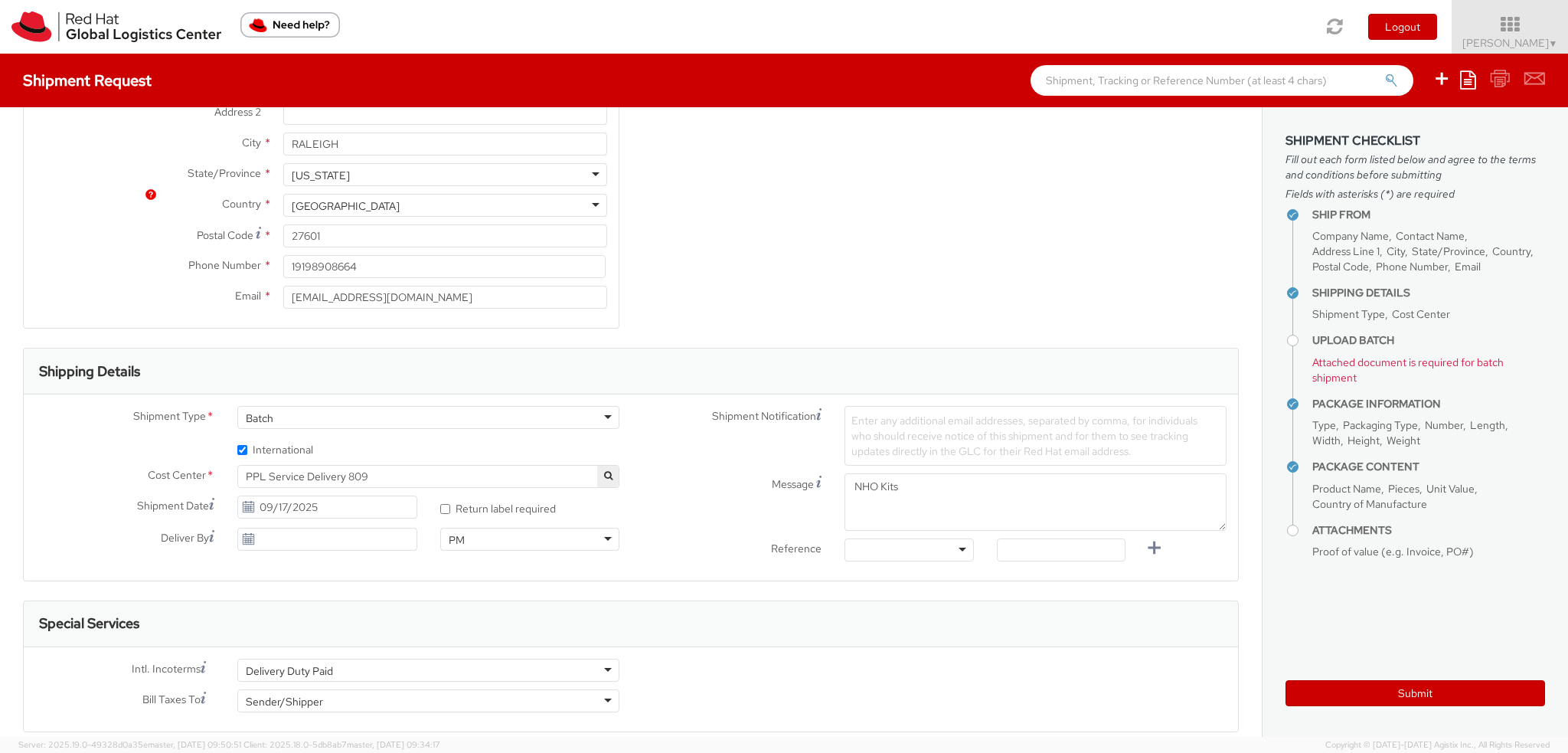
scroll to position [383, 0]
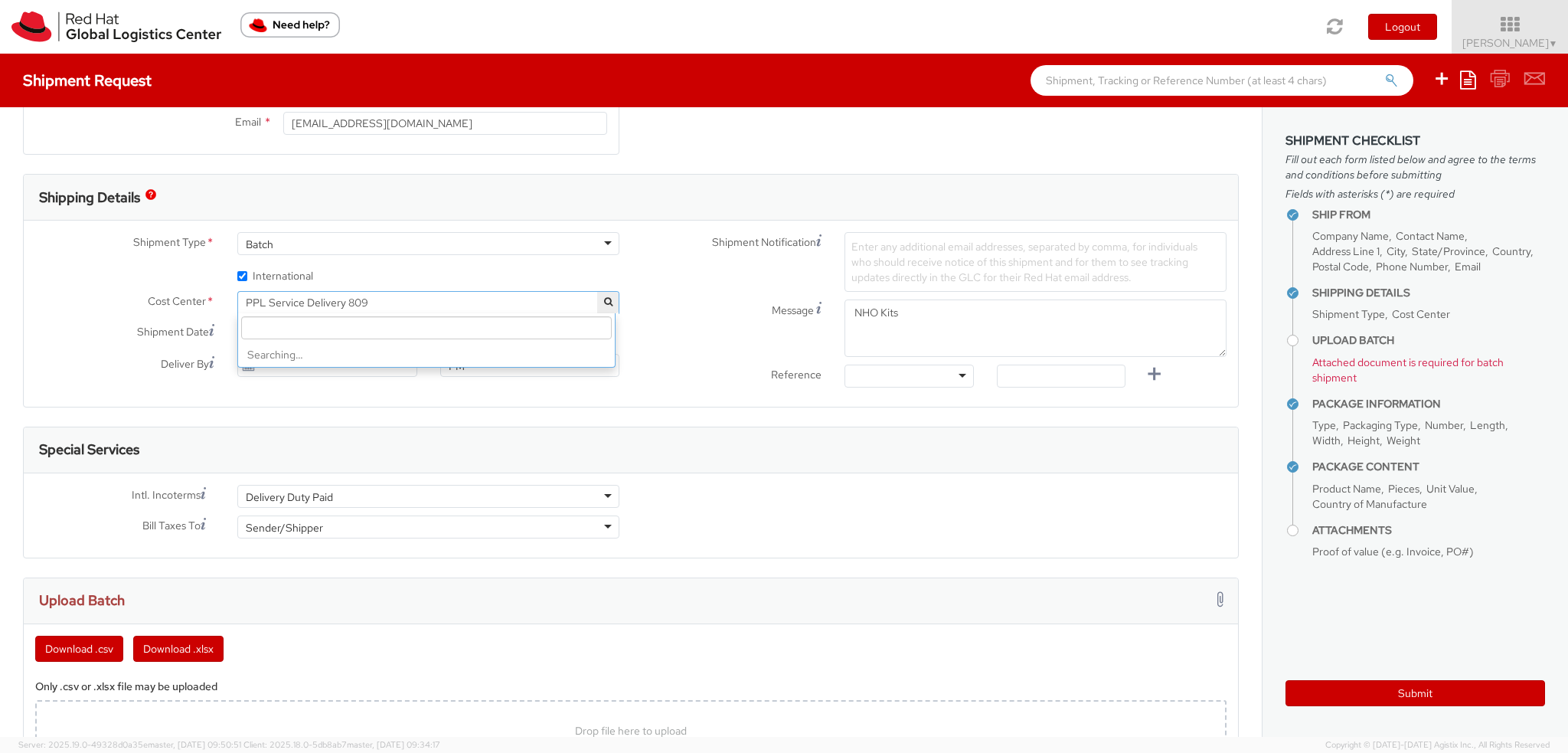
click at [353, 300] on span "PPL Service Delivery 809" at bounding box center [428, 303] width 366 height 13
click at [354, 326] on input "search" at bounding box center [427, 327] width 370 height 23
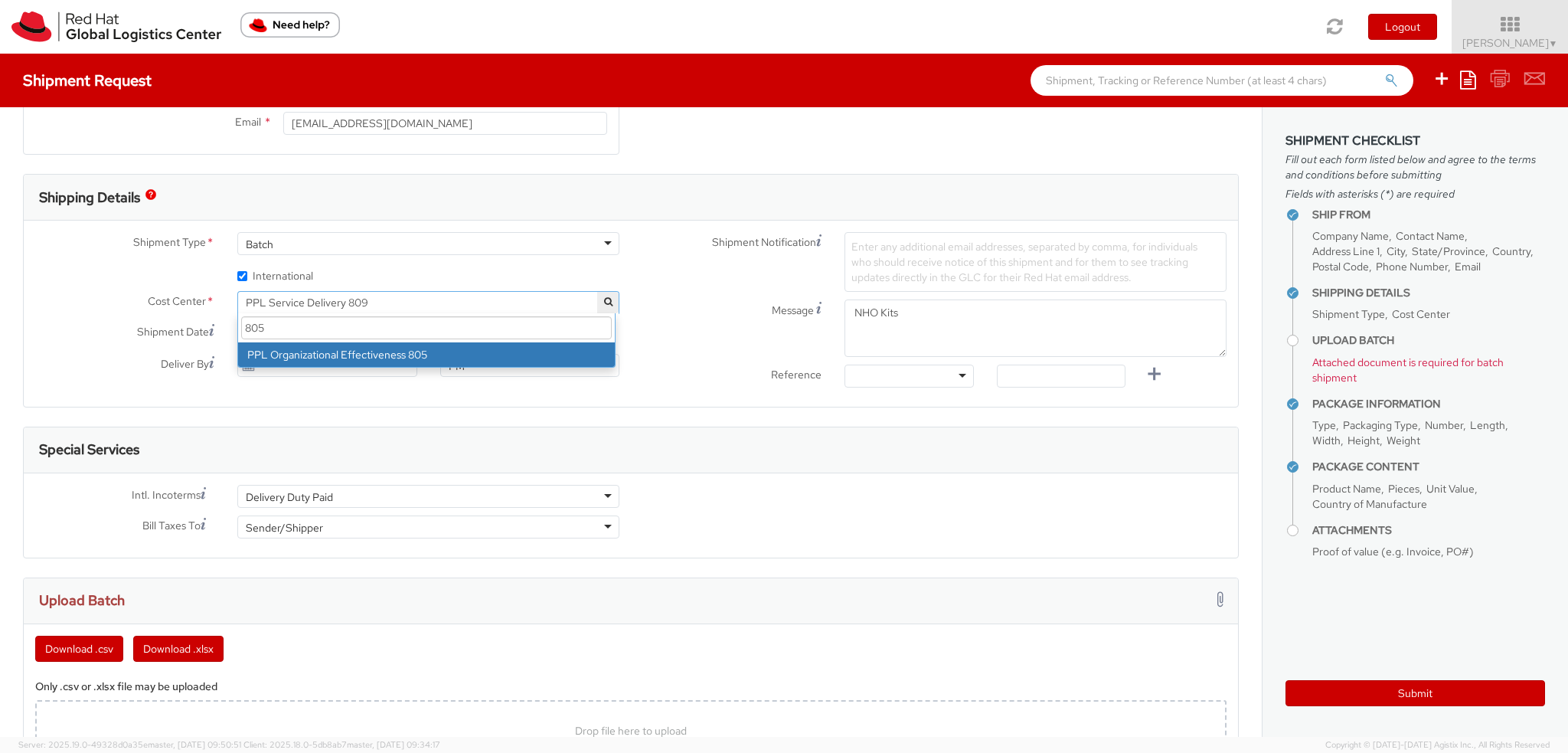
scroll to position [0, 0]
type input "805"
select select "805"
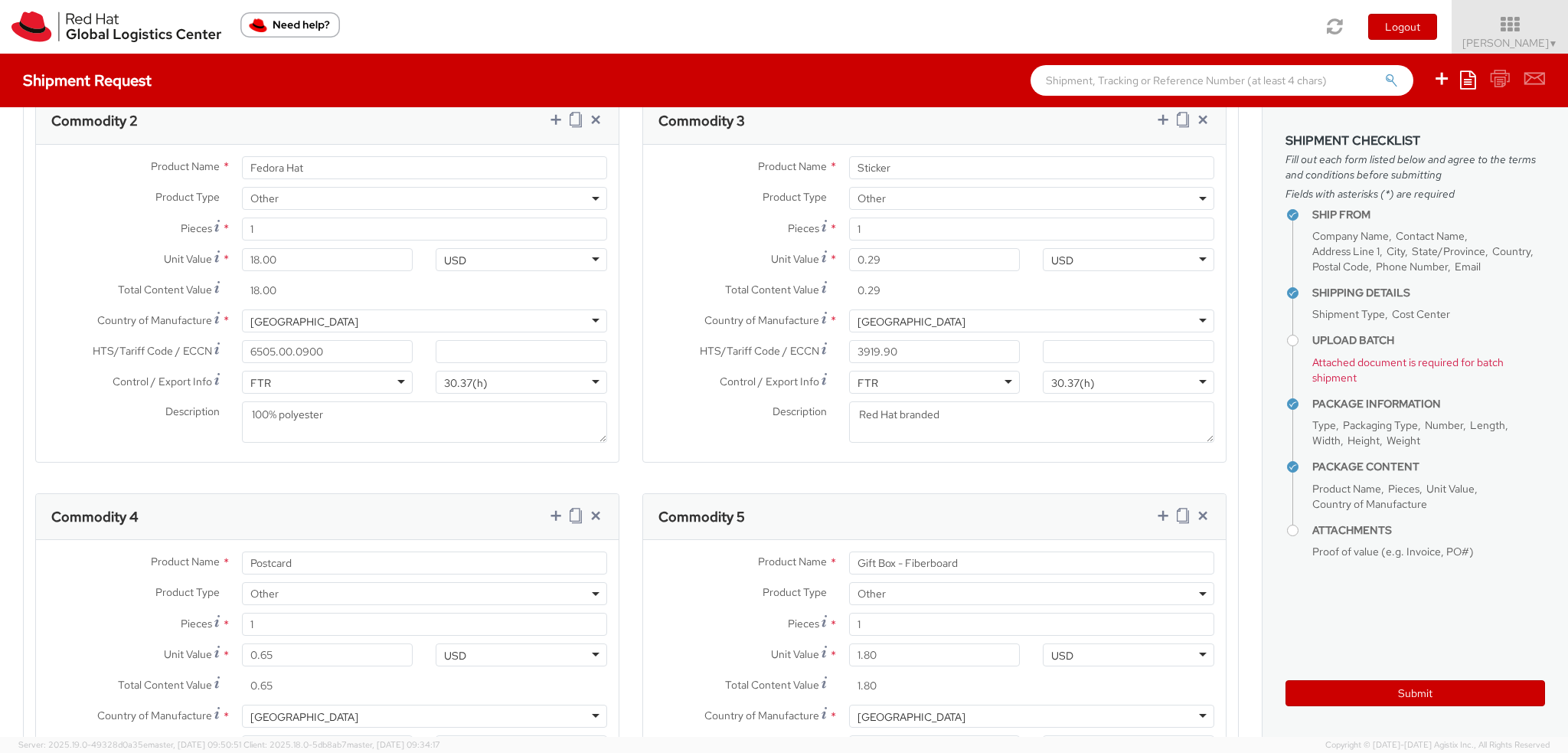
scroll to position [1837, 0]
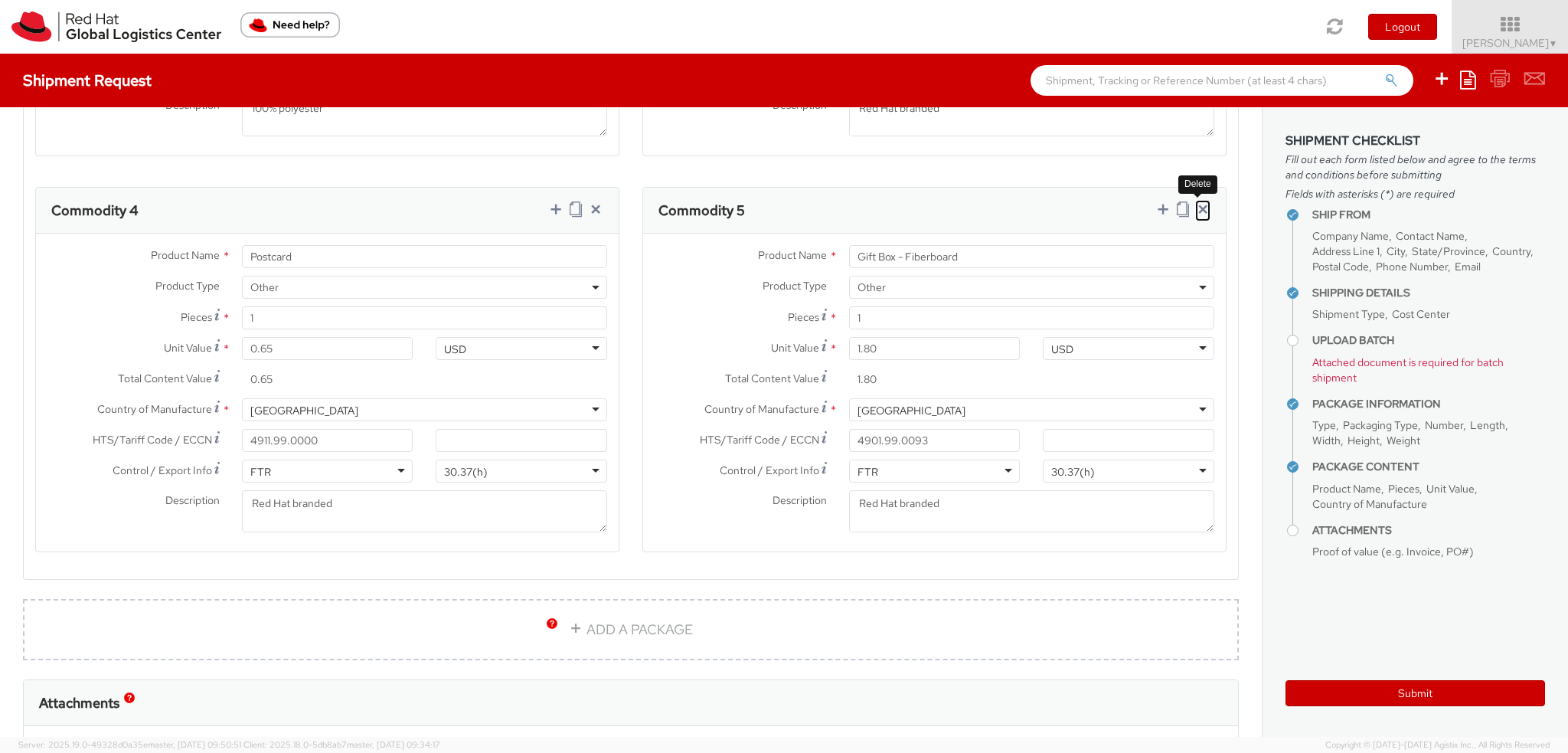
click at [1196, 204] on icon at bounding box center [1202, 209] width 15 height 15
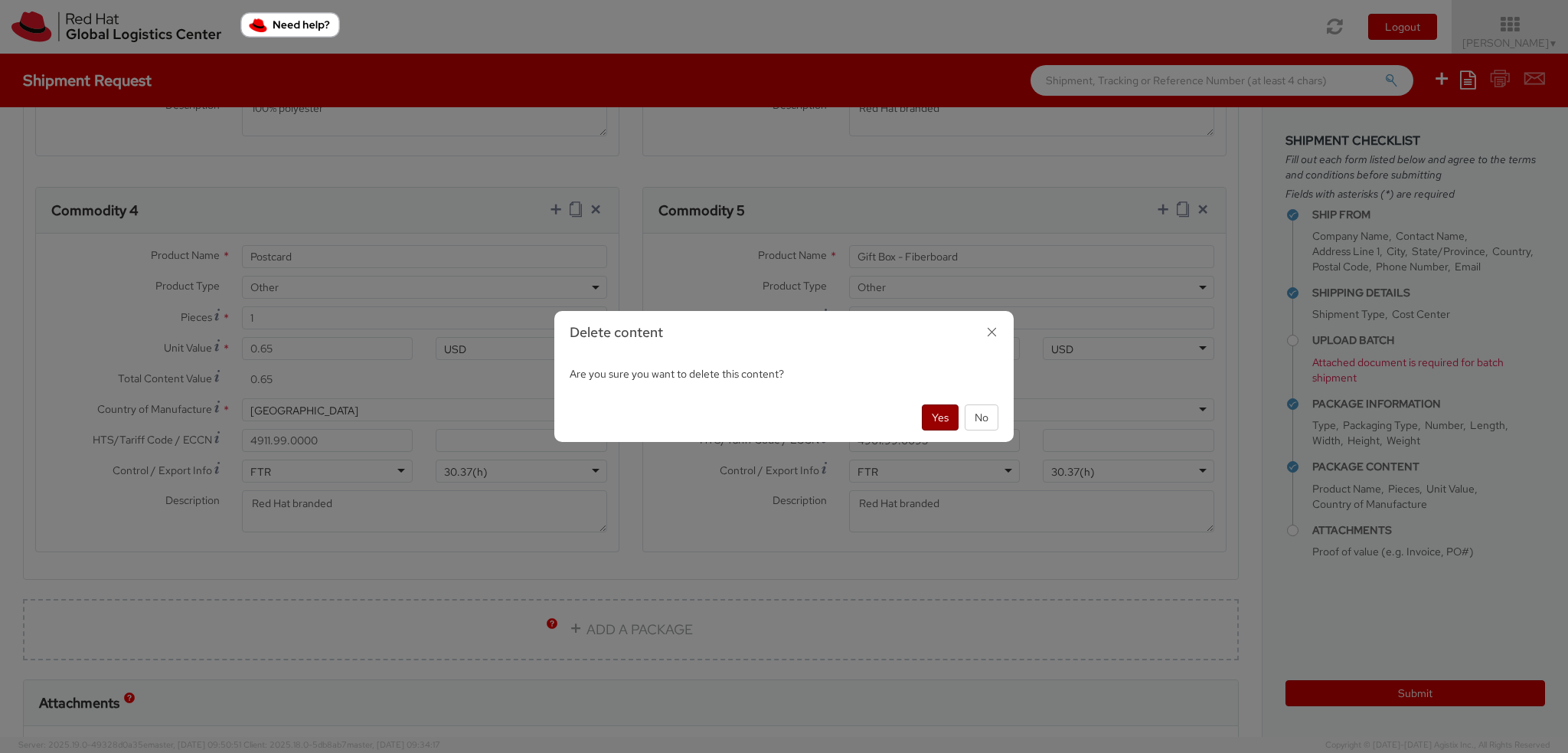
click at [934, 407] on button "Yes" at bounding box center [940, 417] width 37 height 26
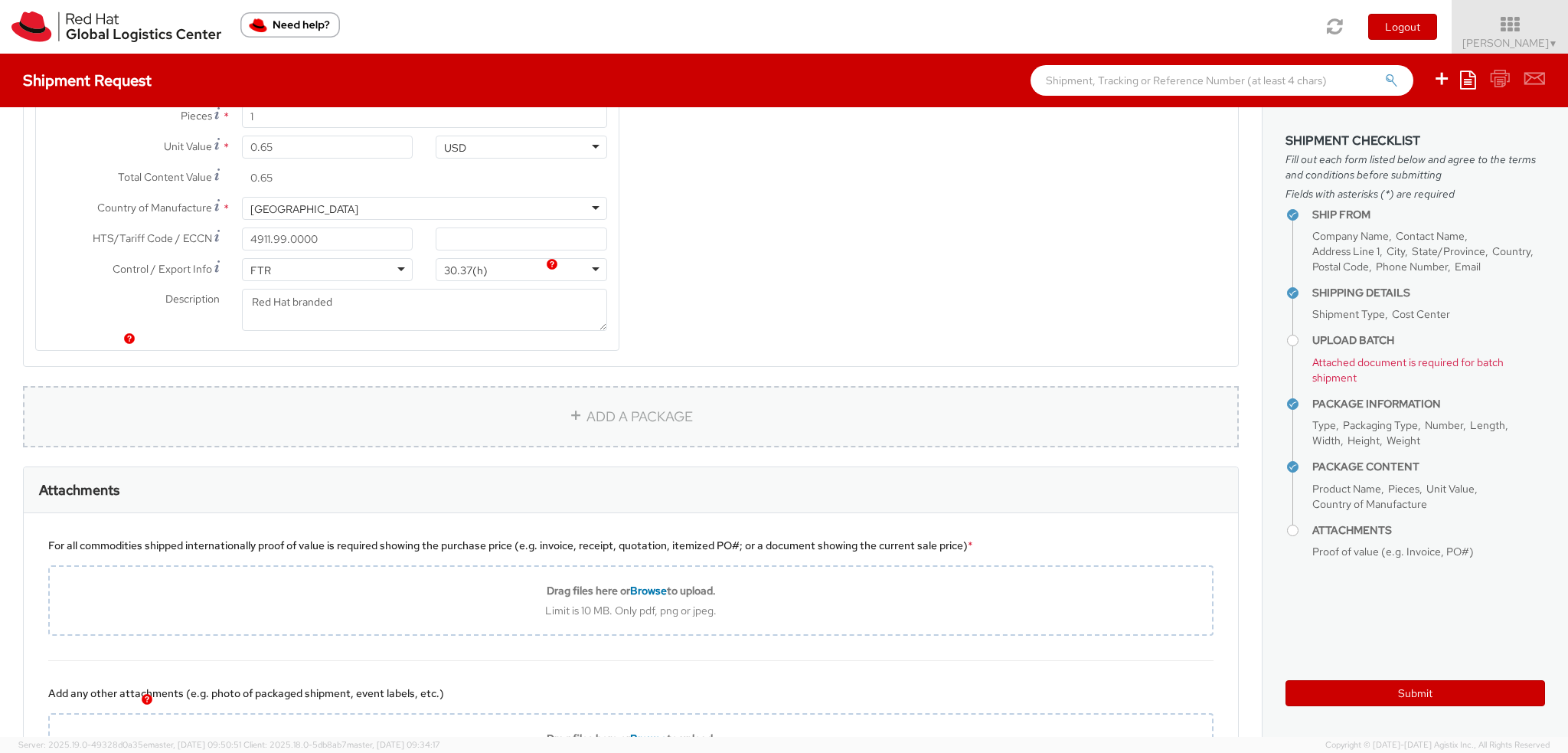
scroll to position [2185, 0]
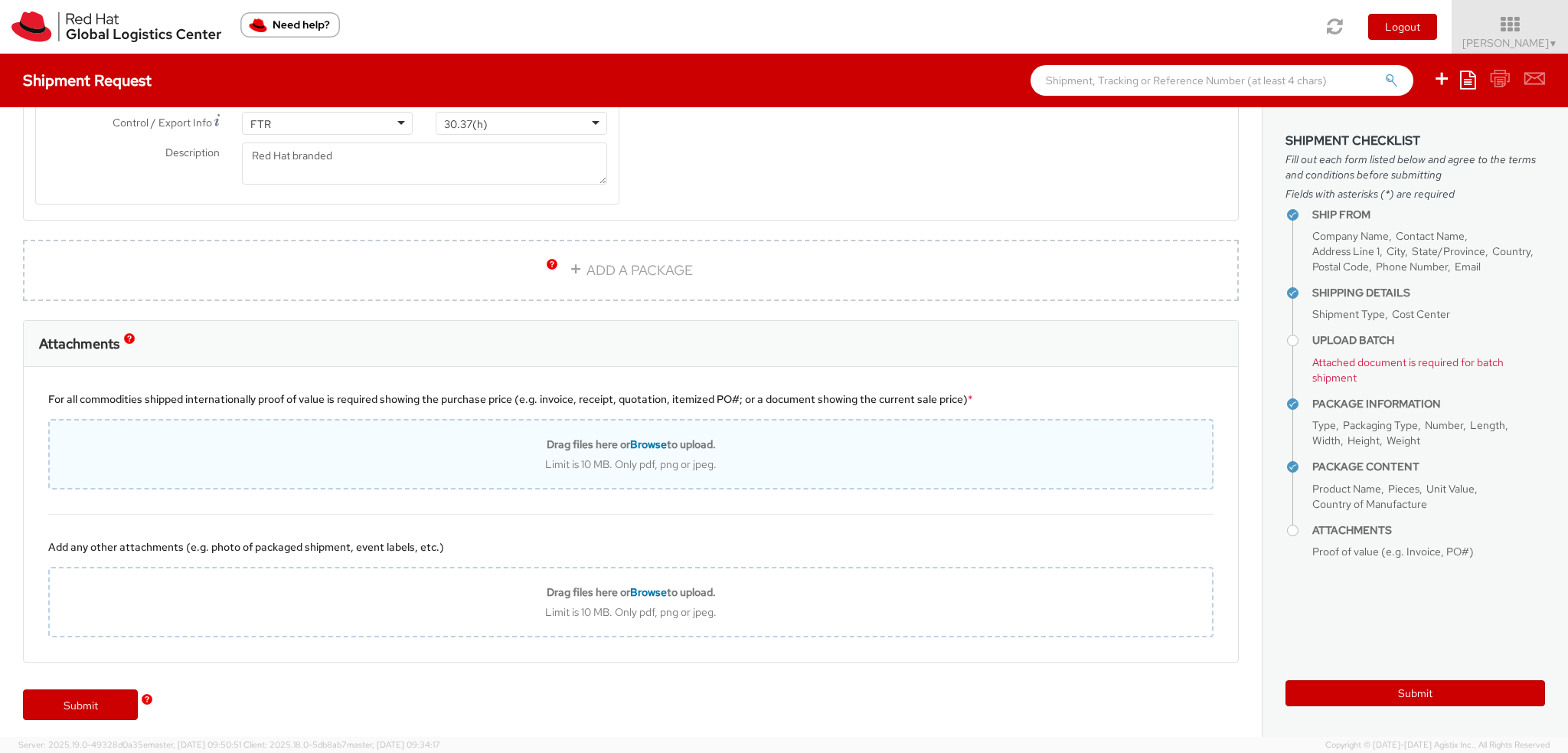
click at [630, 437] on span "Browse" at bounding box center [648, 444] width 37 height 13
type input "C:\fakepath\Order Confirmation 40107724.pdf"
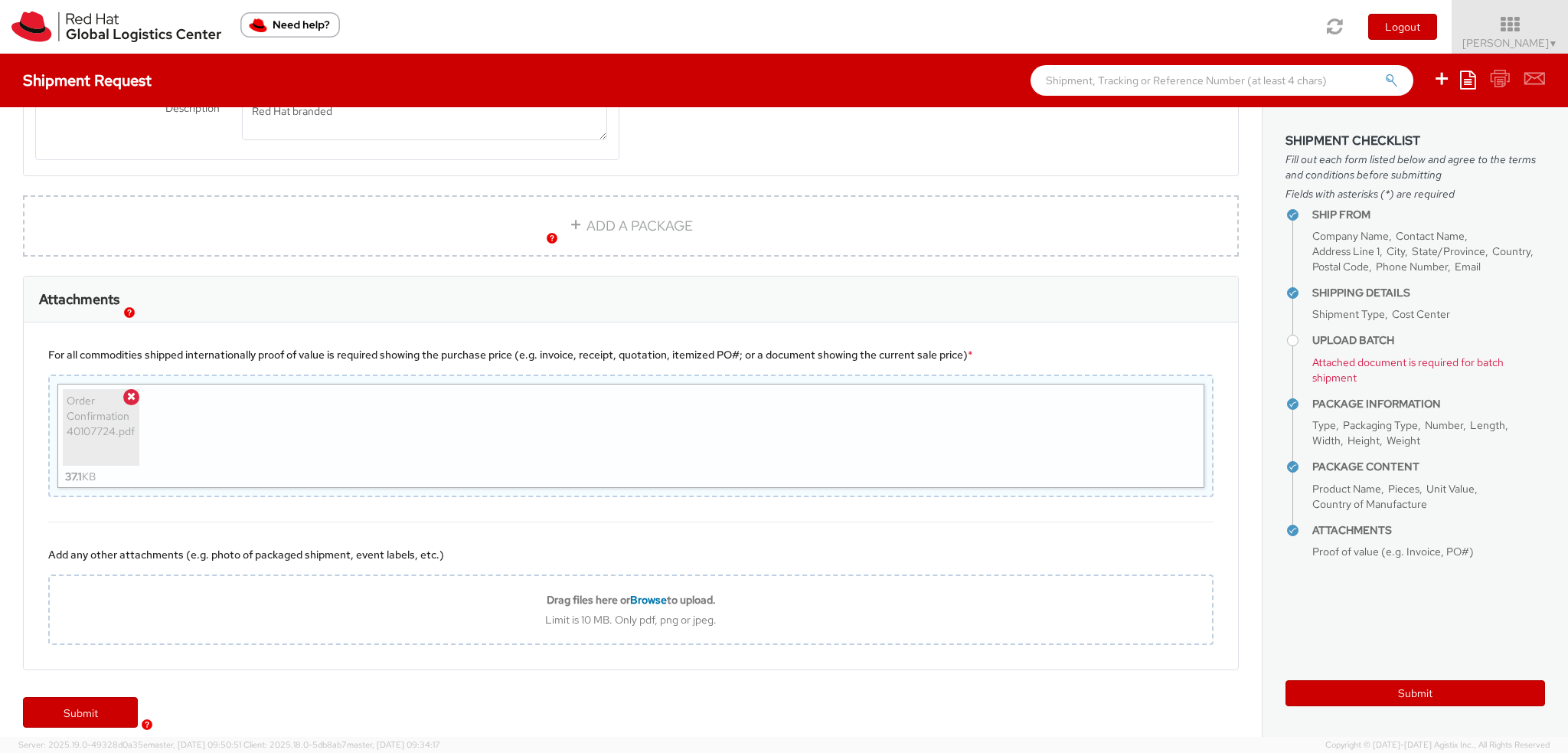
scroll to position [2236, 0]
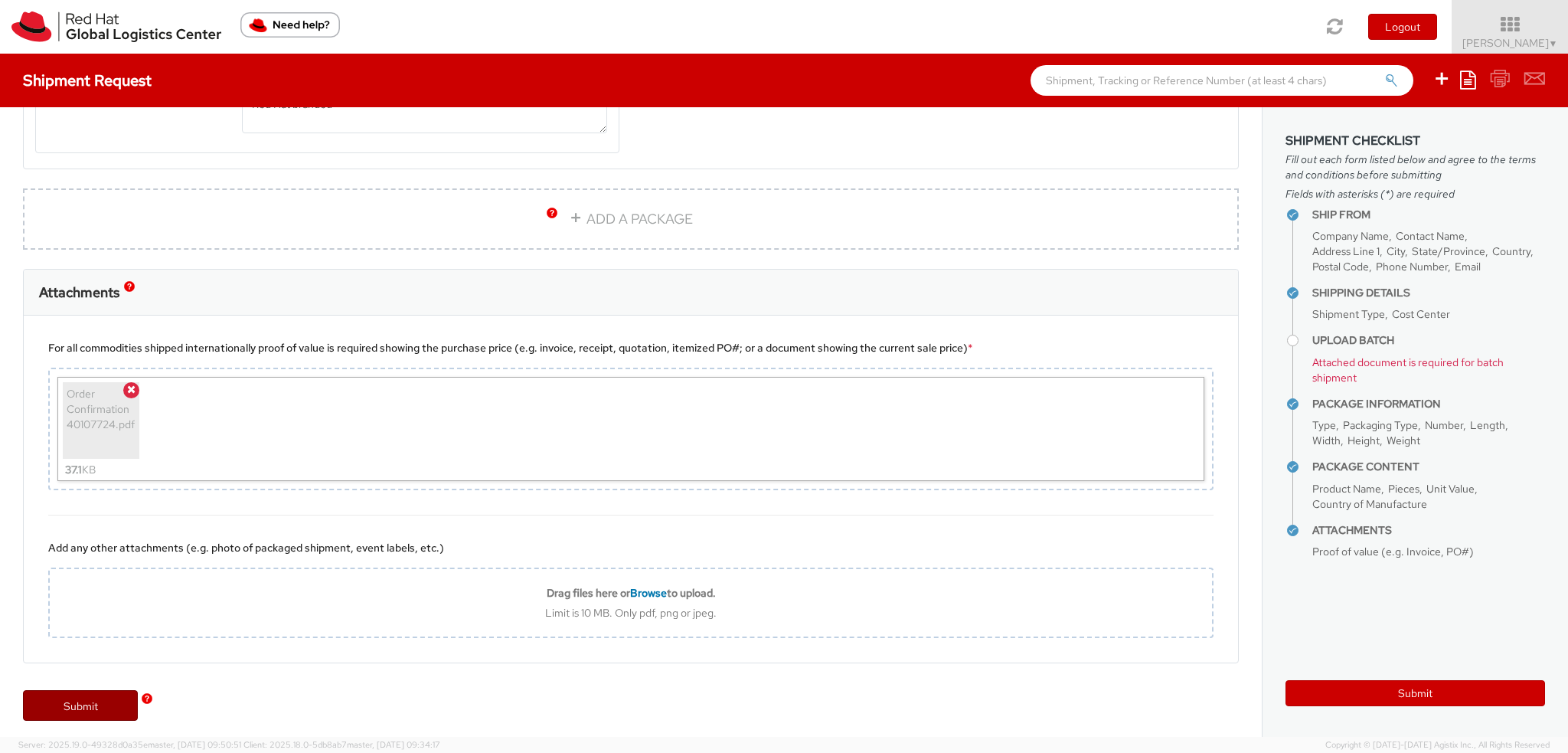
click at [63, 701] on link "Submit" at bounding box center [80, 705] width 115 height 31
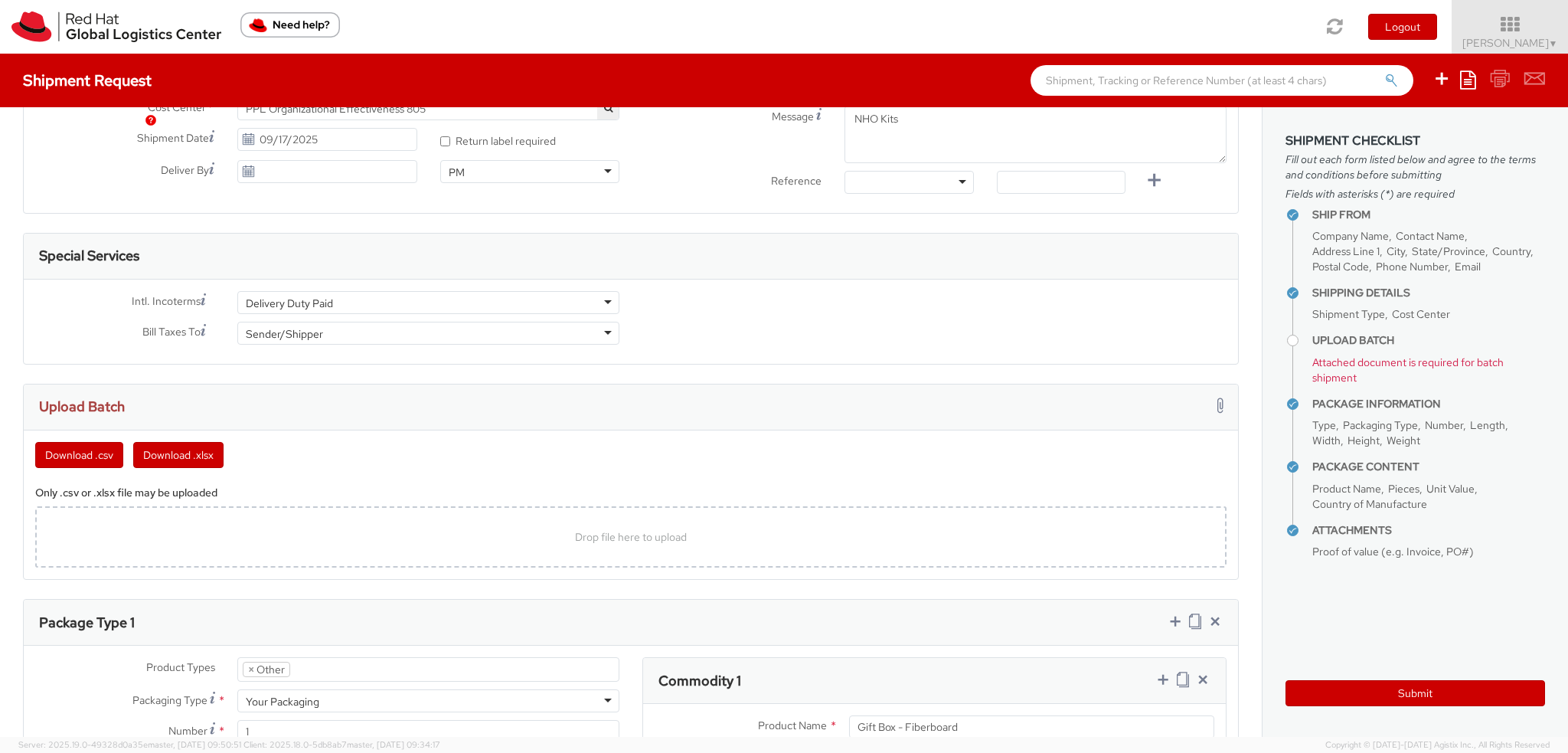
scroll to position [705, 0]
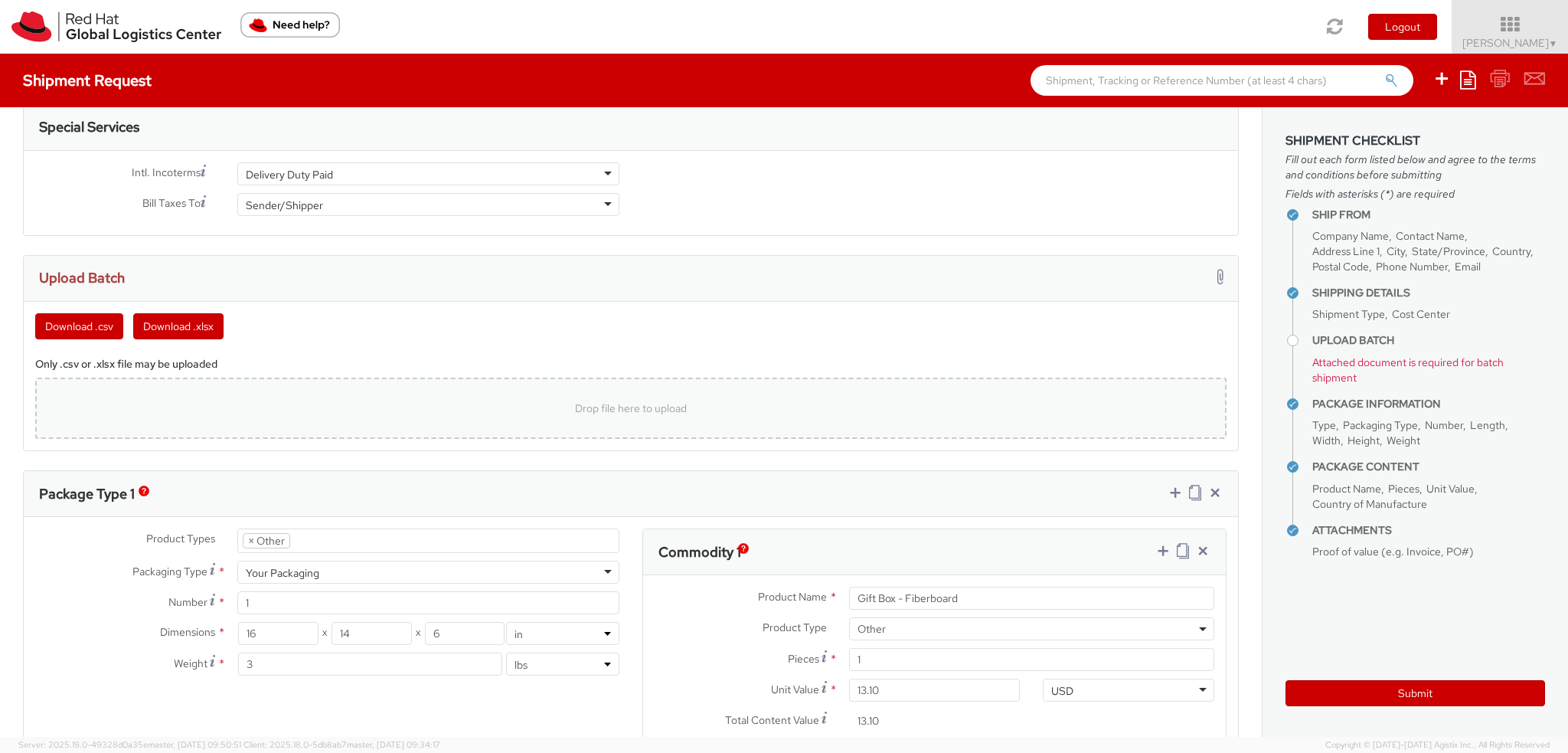
click at [258, 393] on div "Drop file here to upload" at bounding box center [631, 408] width 1166 height 37
type input "C:\fakepath\0917_INTL.xlsx"
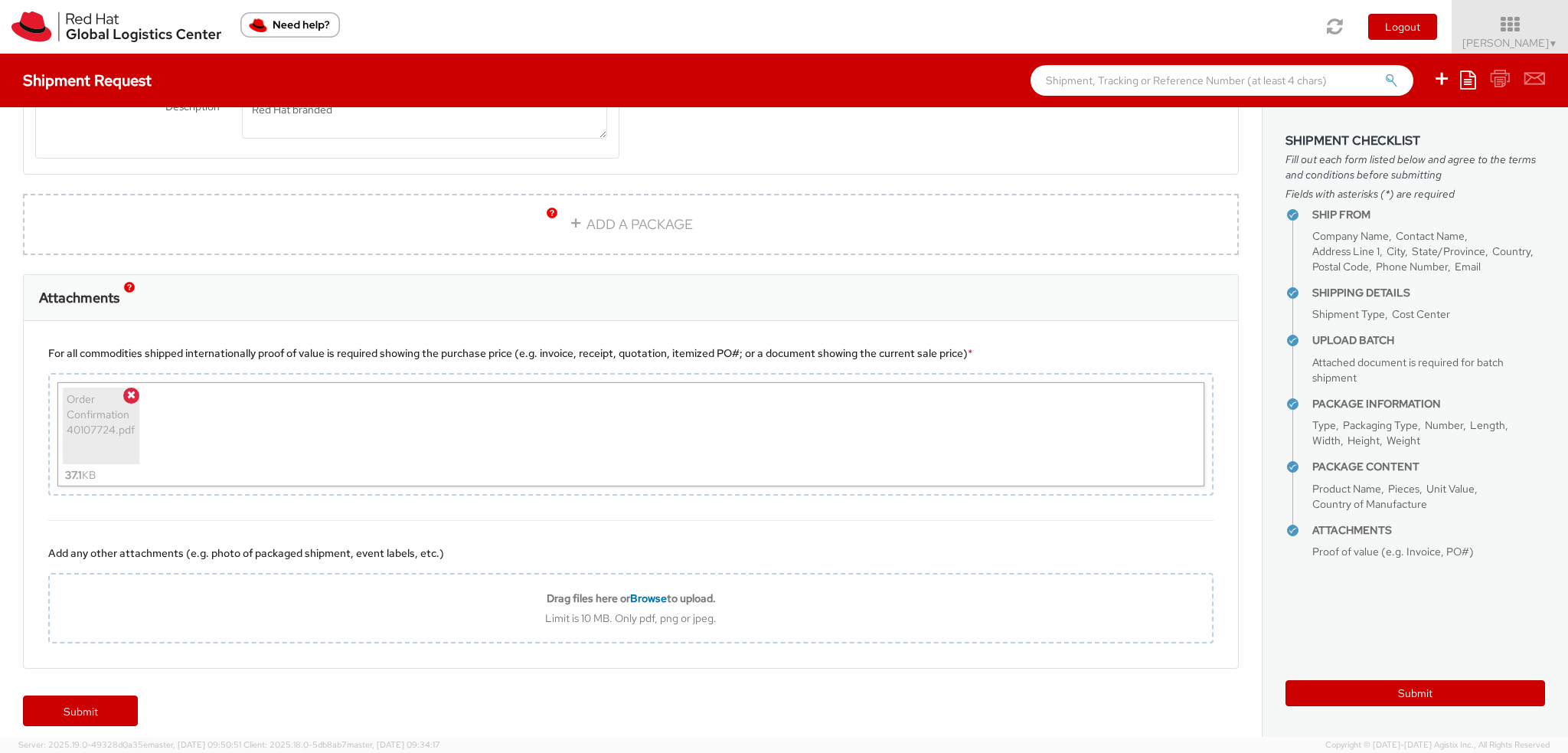
scroll to position [2359, 0]
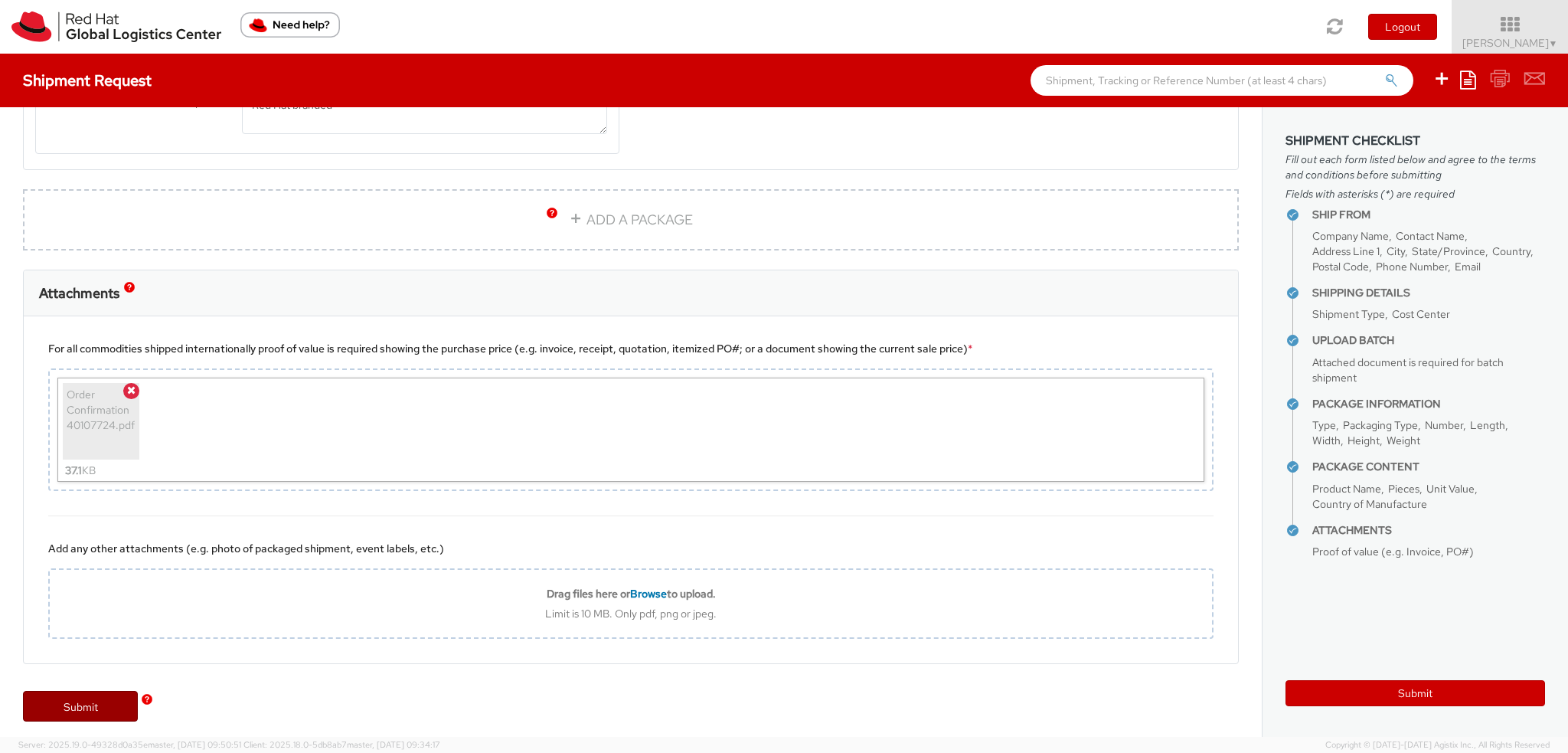
click at [93, 701] on link "Submit" at bounding box center [80, 706] width 115 height 31
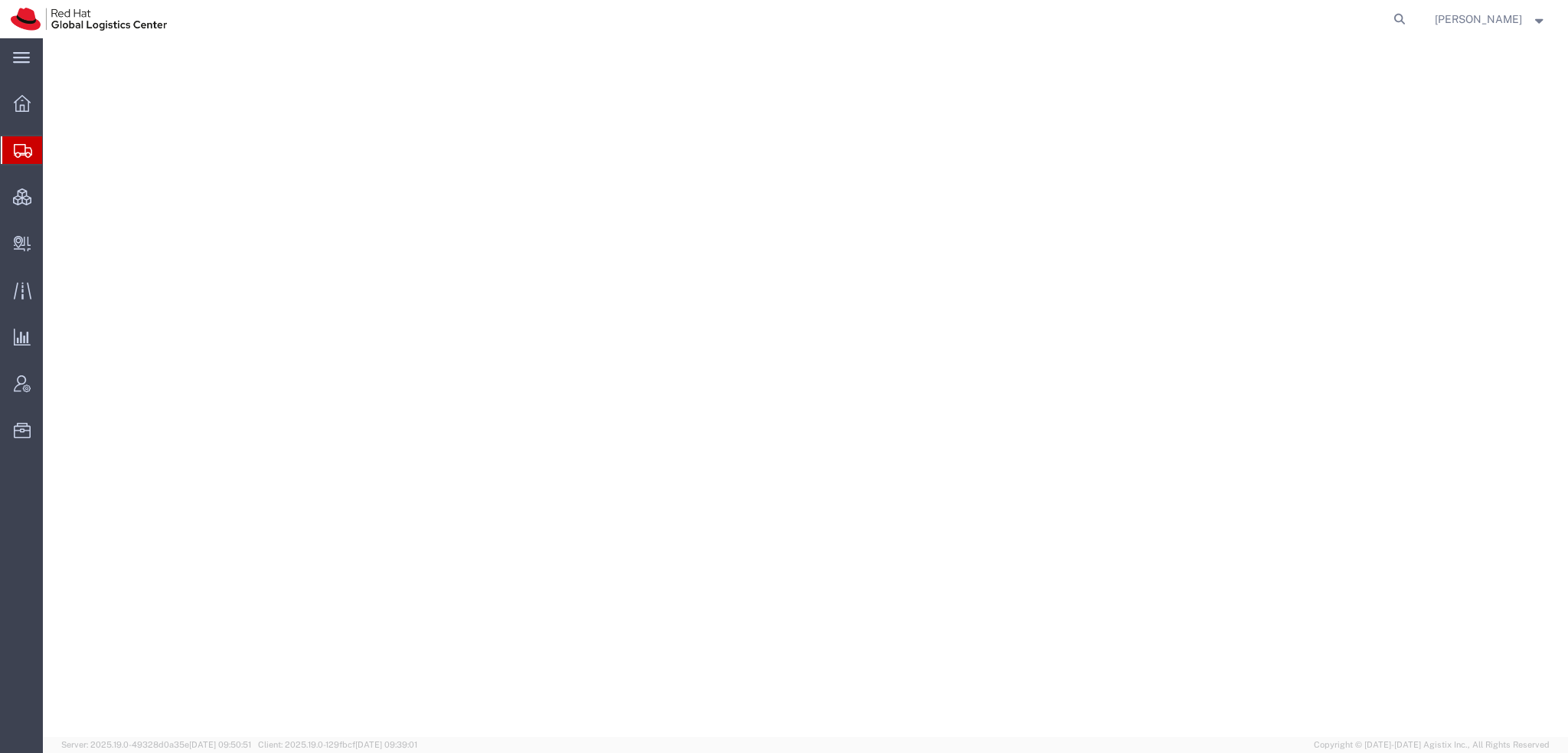
select select "38014"
select select
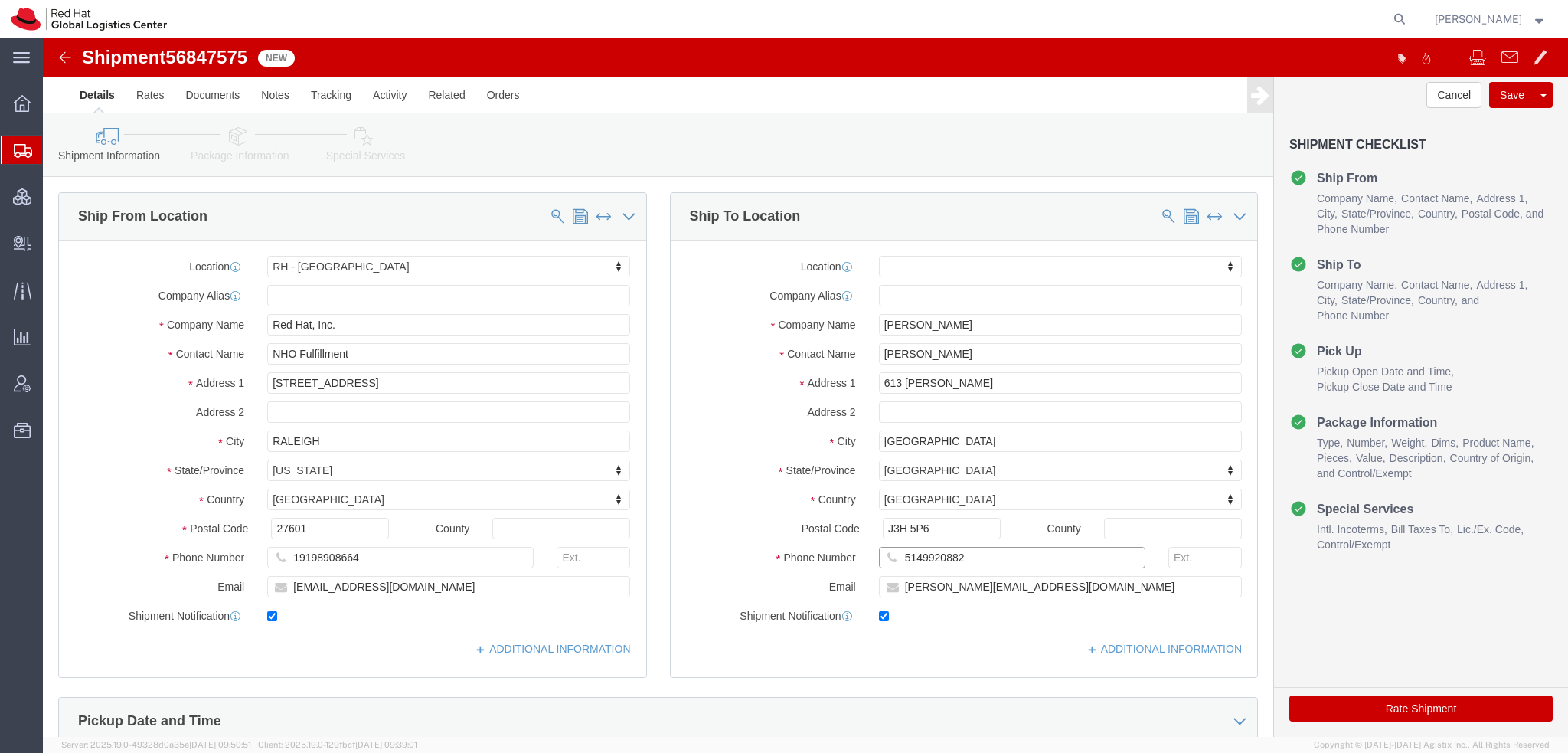
drag, startPoint x: 925, startPoint y: 513, endPoint x: 322, endPoint y: 392, distance: 615.0
click div "Ship From Location Location [GEOGRAPHIC_DATA] - [GEOGRAPHIC_DATA] My Profile Lo…"
click icon
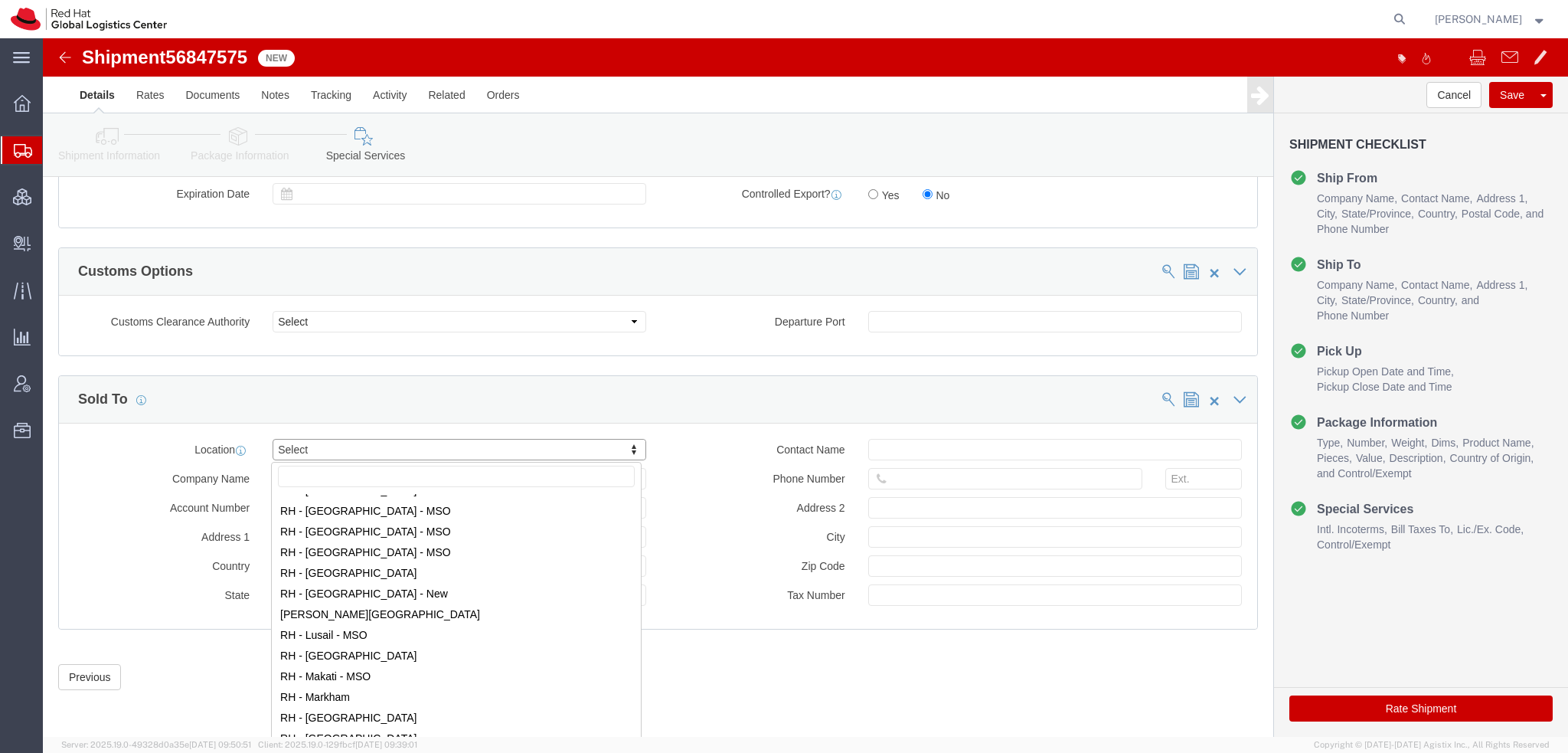
scroll to position [1454, 0]
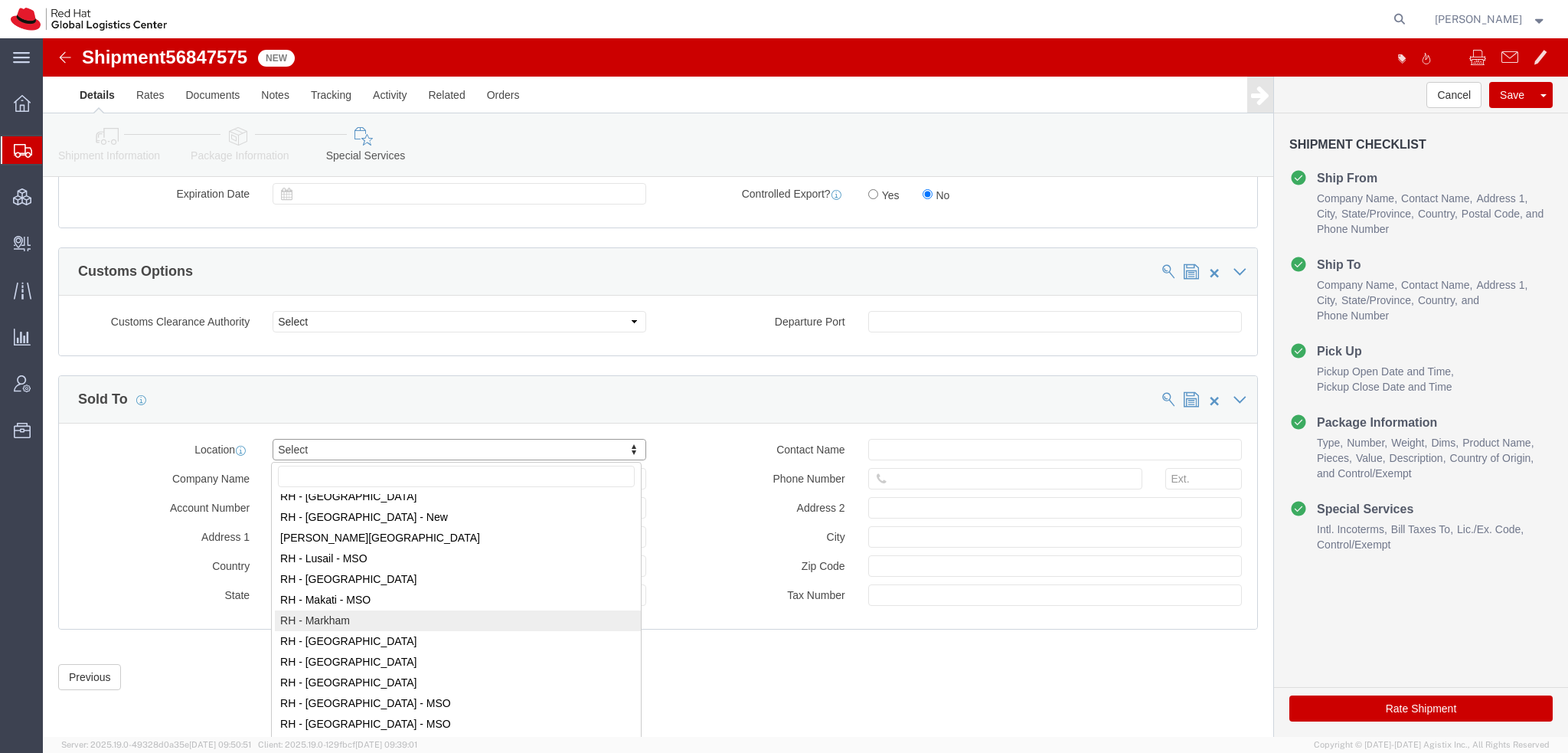
select select "61971"
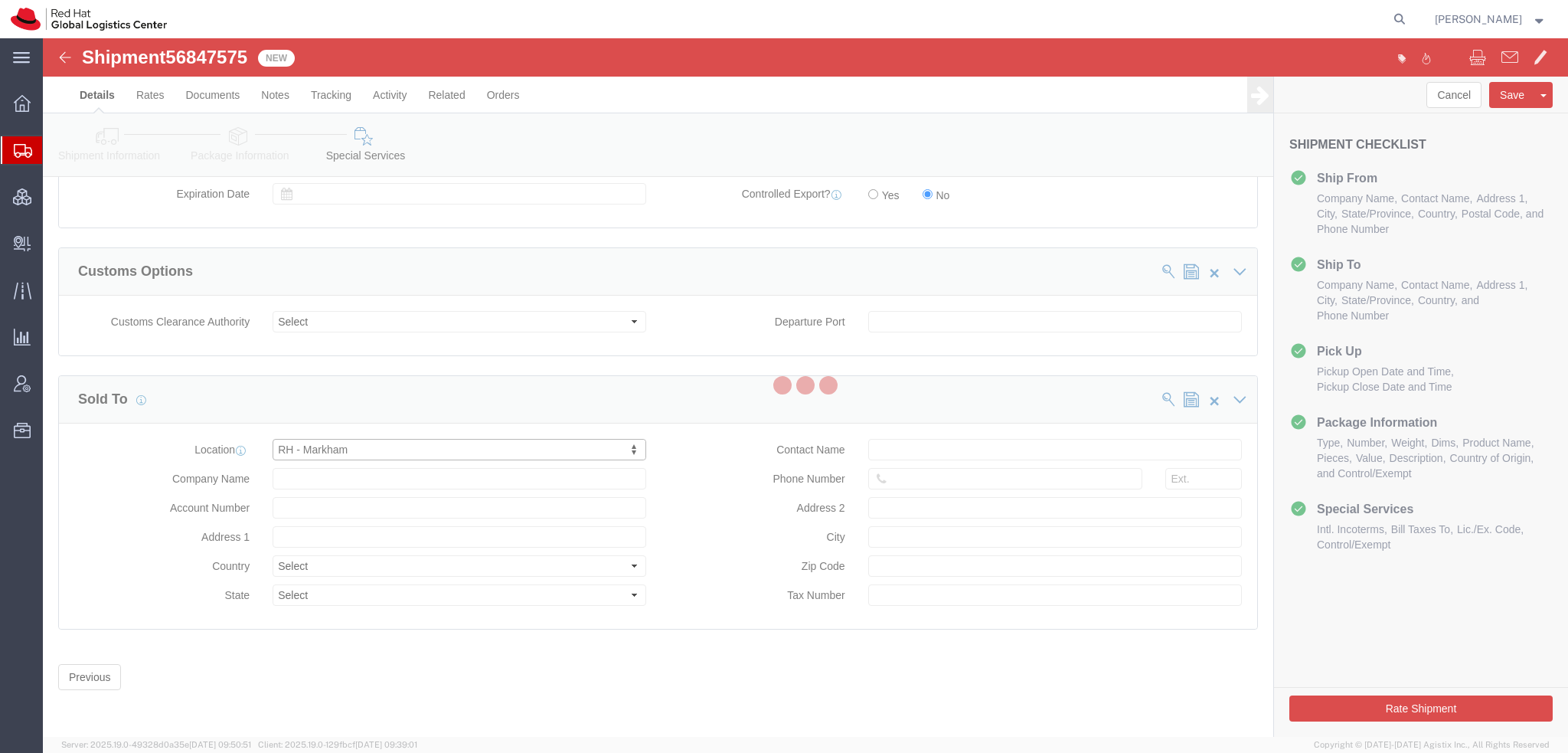
type input "Red Hat Canada Limited"
type input "[STREET_ADDRESS]"
select select "CA"
type input "MARKHAM"
type input "L6G 1C7"
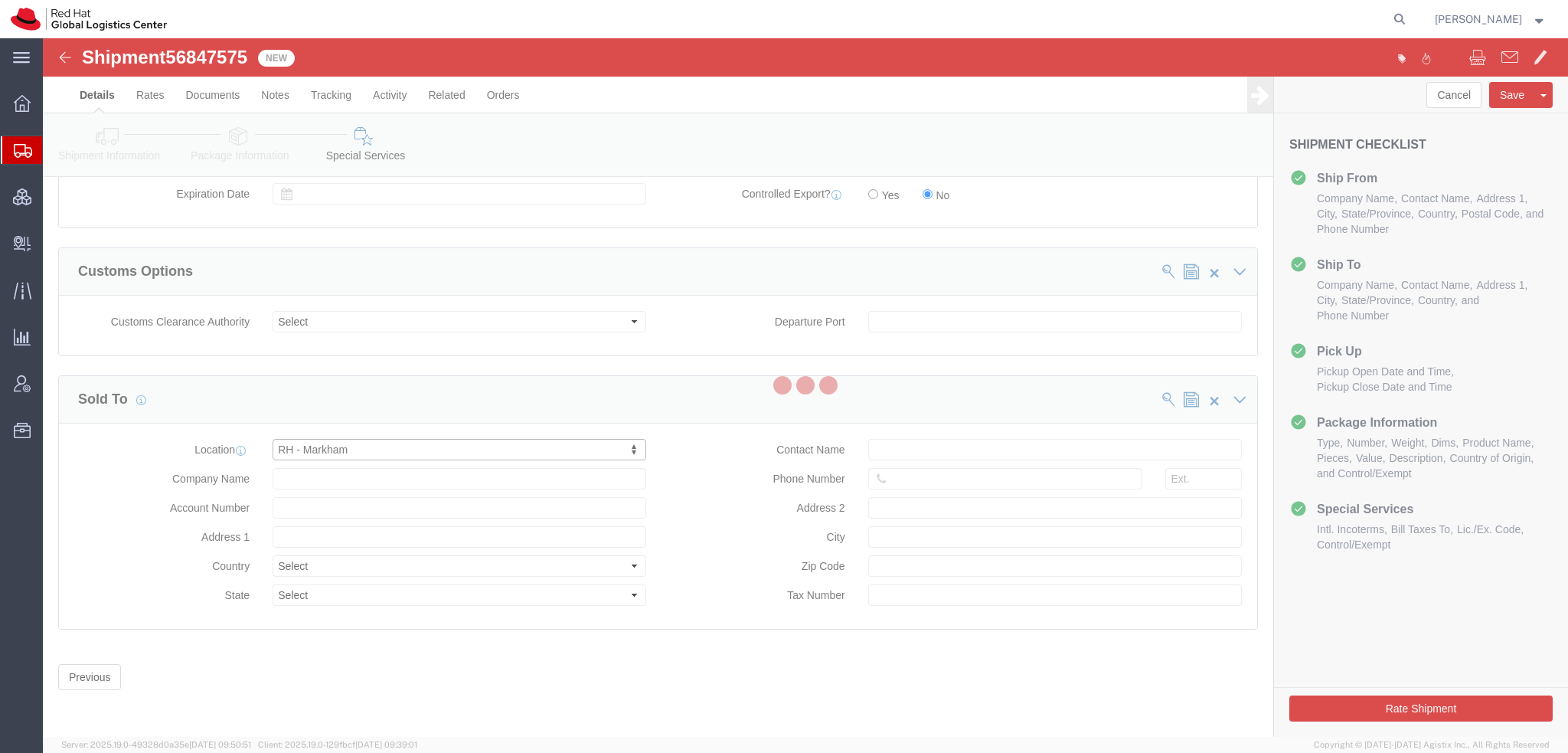
type input "881694640RT0001"
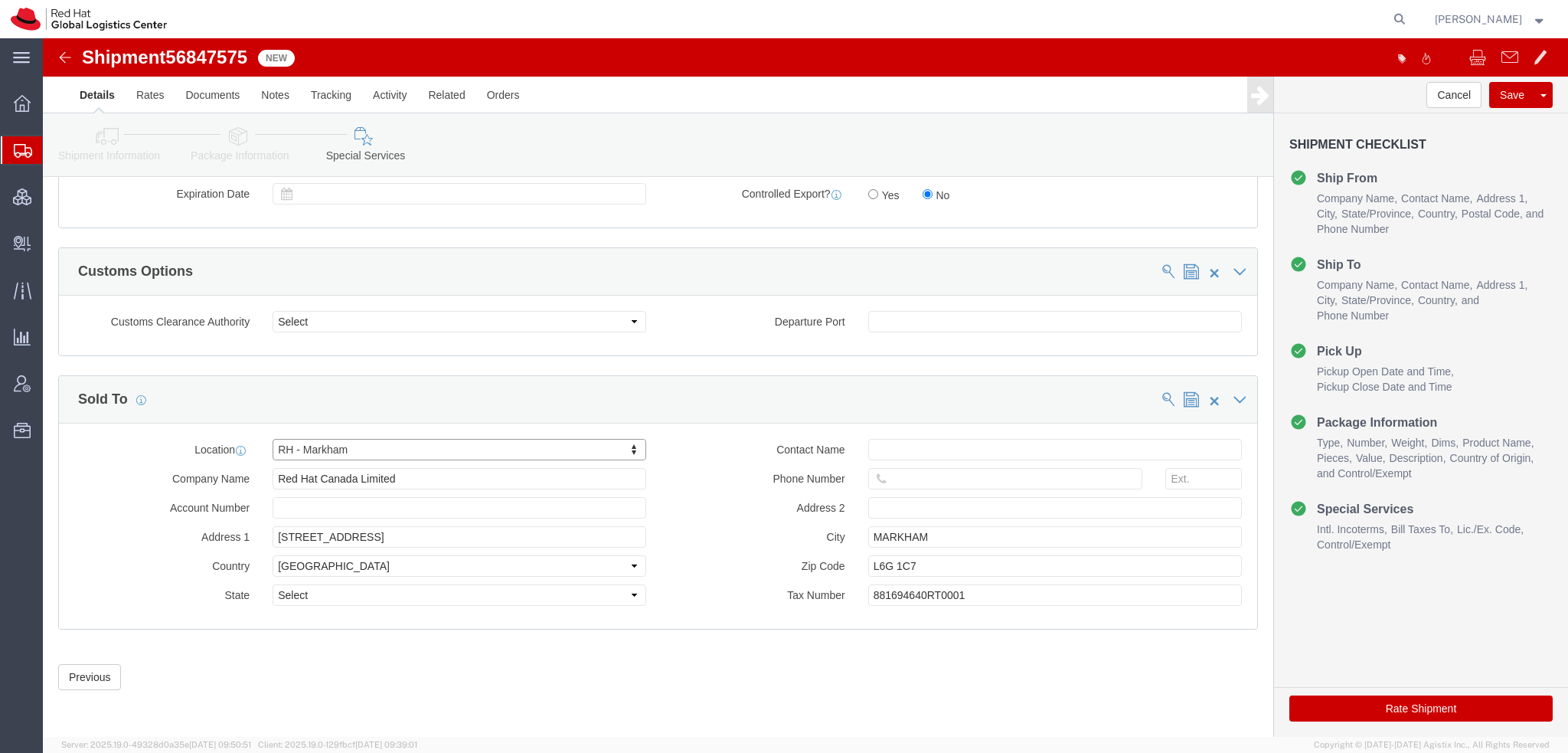
select select "ON"
click input "text"
paste input "5149920882"
type input "5149920882"
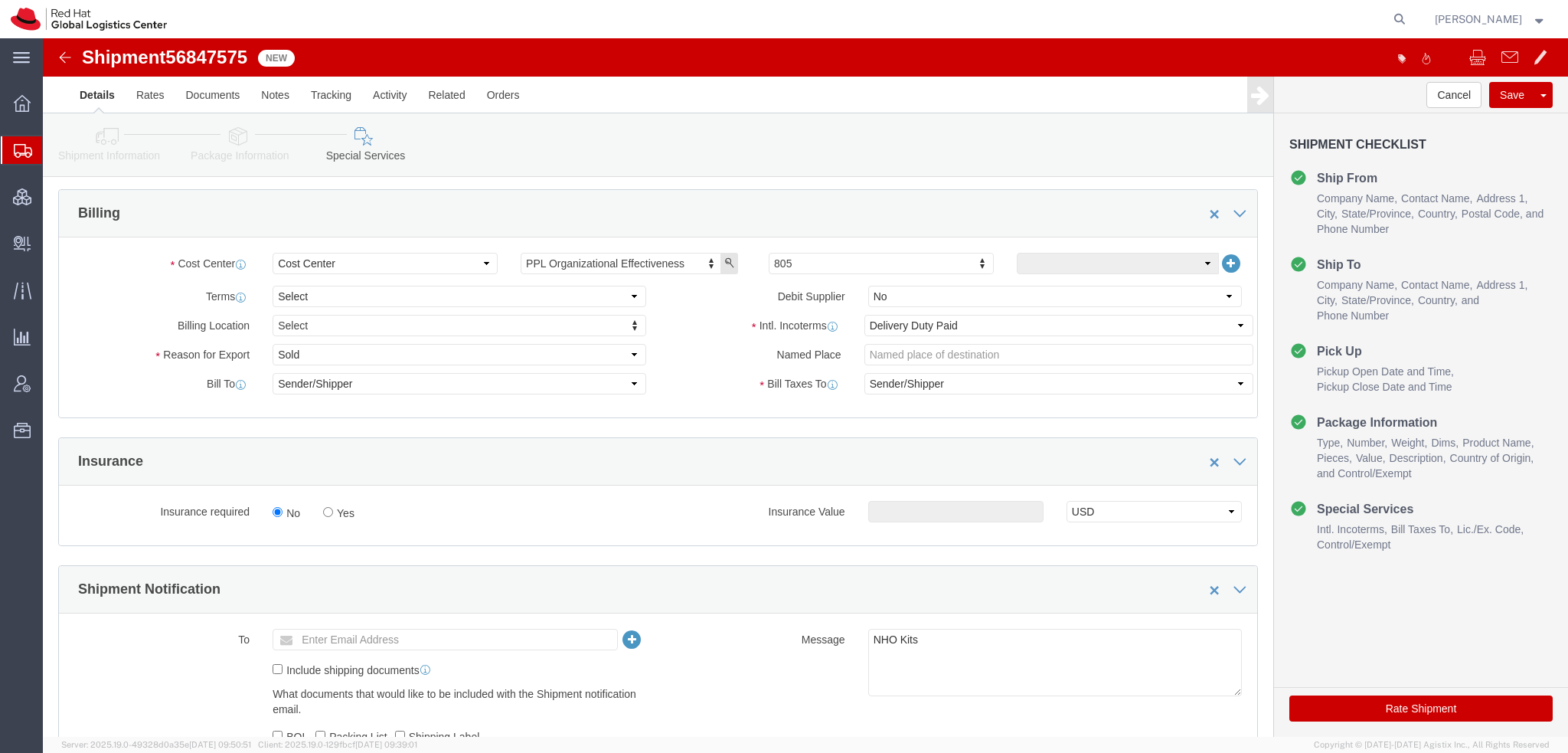
scroll to position [529, 0]
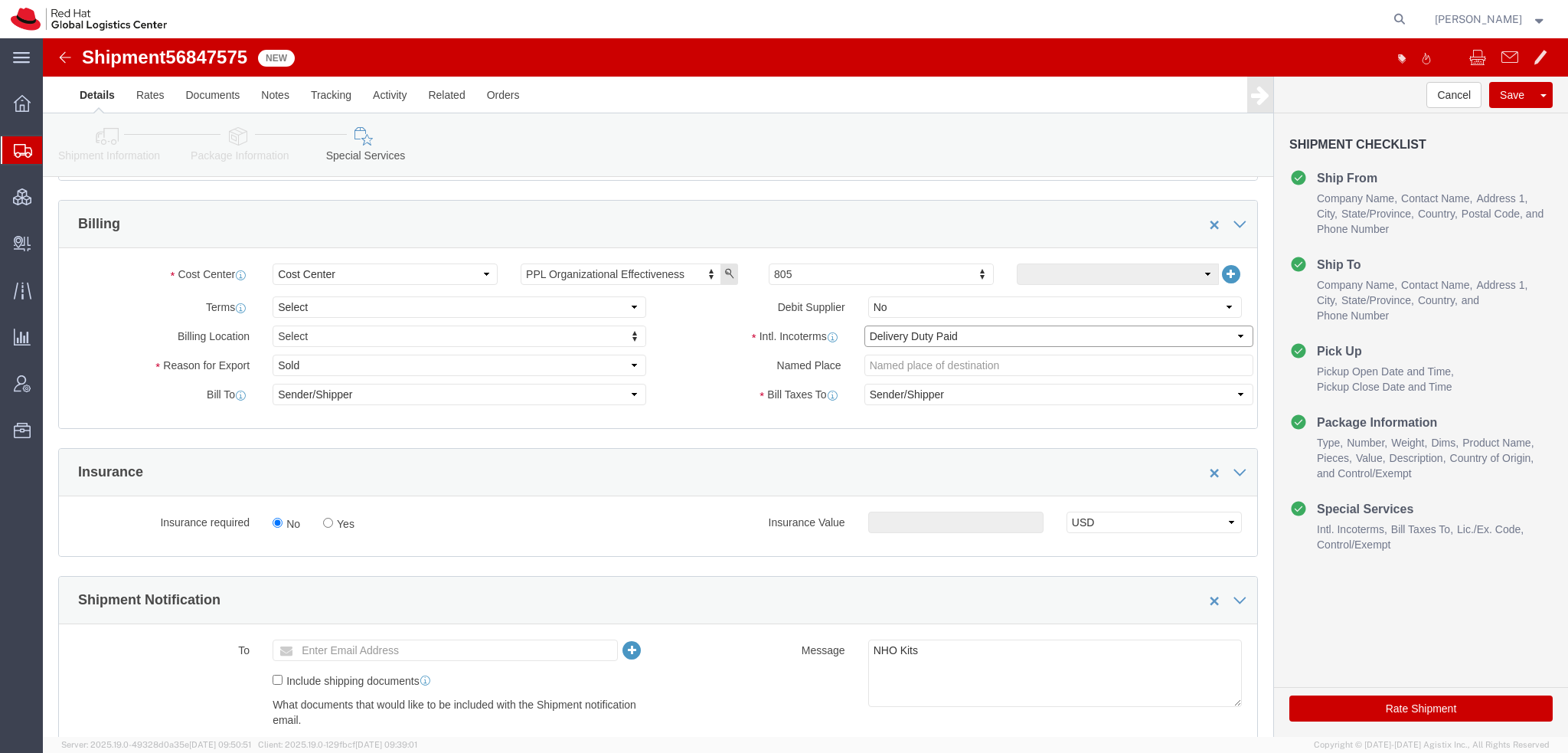
click select "Select Carriage Insurance Paid Carriage Paid To Cost and Freight Cost Insurance…"
select select "FCA"
click select "Select Carriage Insurance Paid Carriage Paid To Cost and Freight Cost Insurance…"
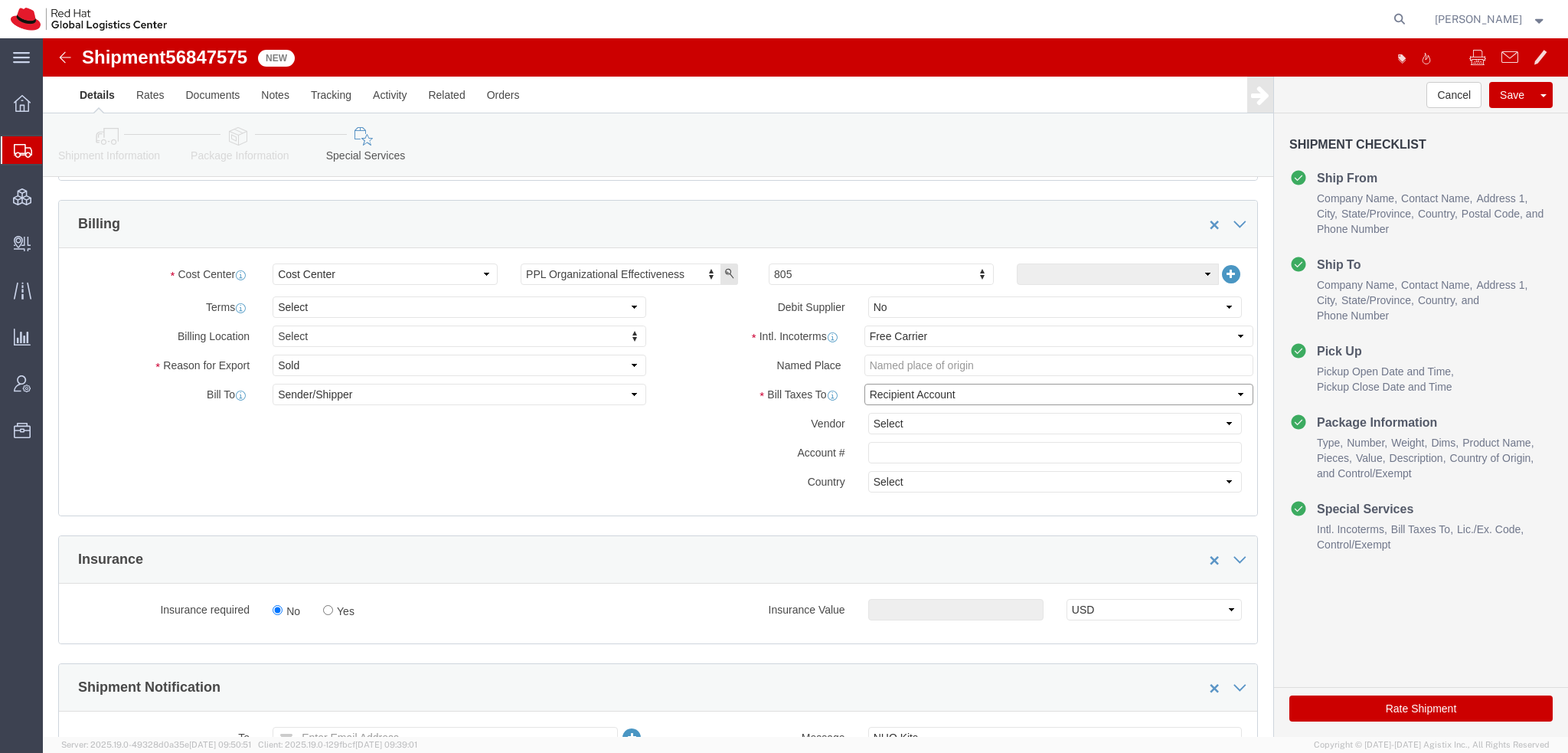
click select "Select Recipient Account Sender/Shipper Third Party Account"
select select "THRD"
click select "Select Recipient Account Sender/Shipper Third Party Account"
click select "Select DHL FedEx Express UPS"
select select "FedEx Express"
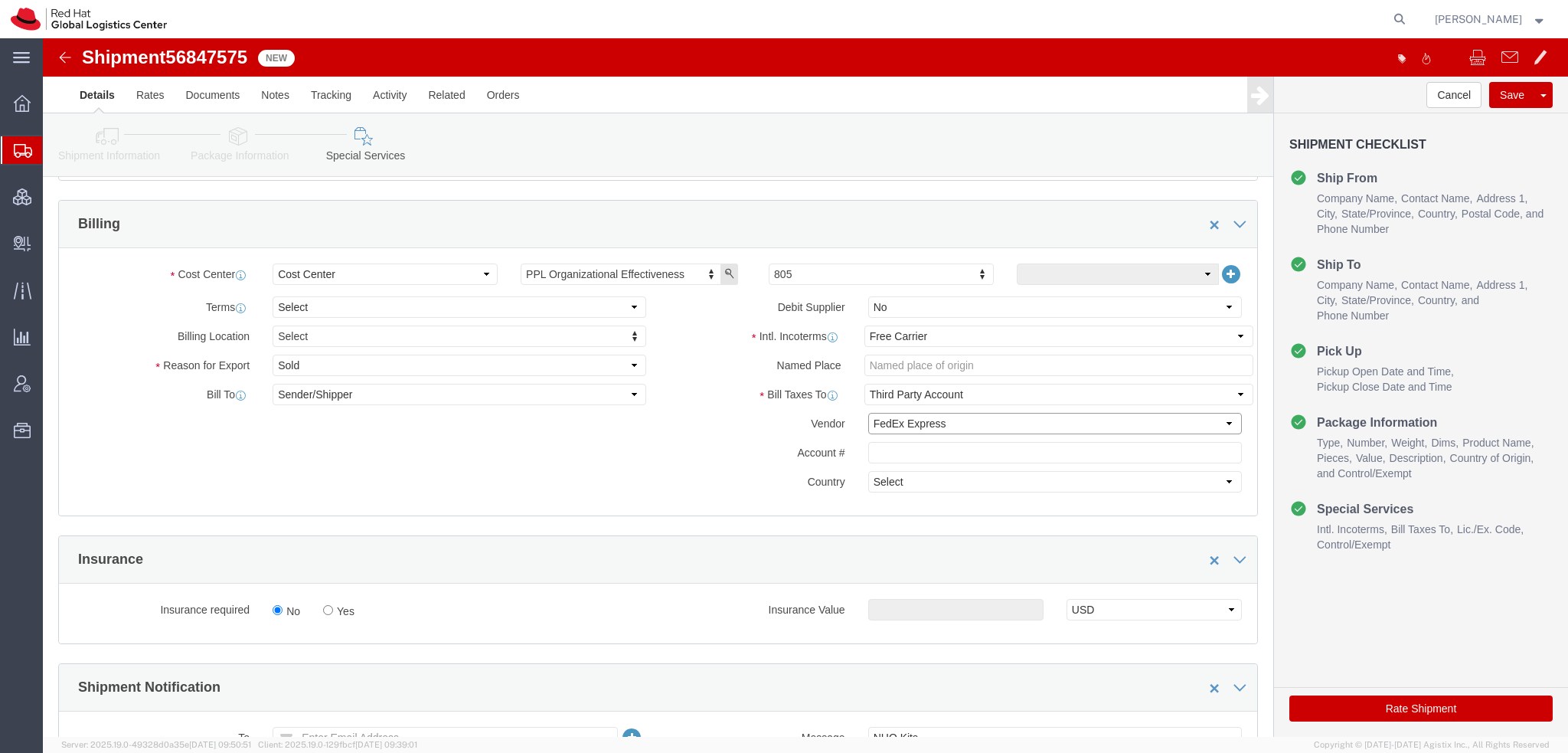
click select "Select DHL FedEx Express UPS"
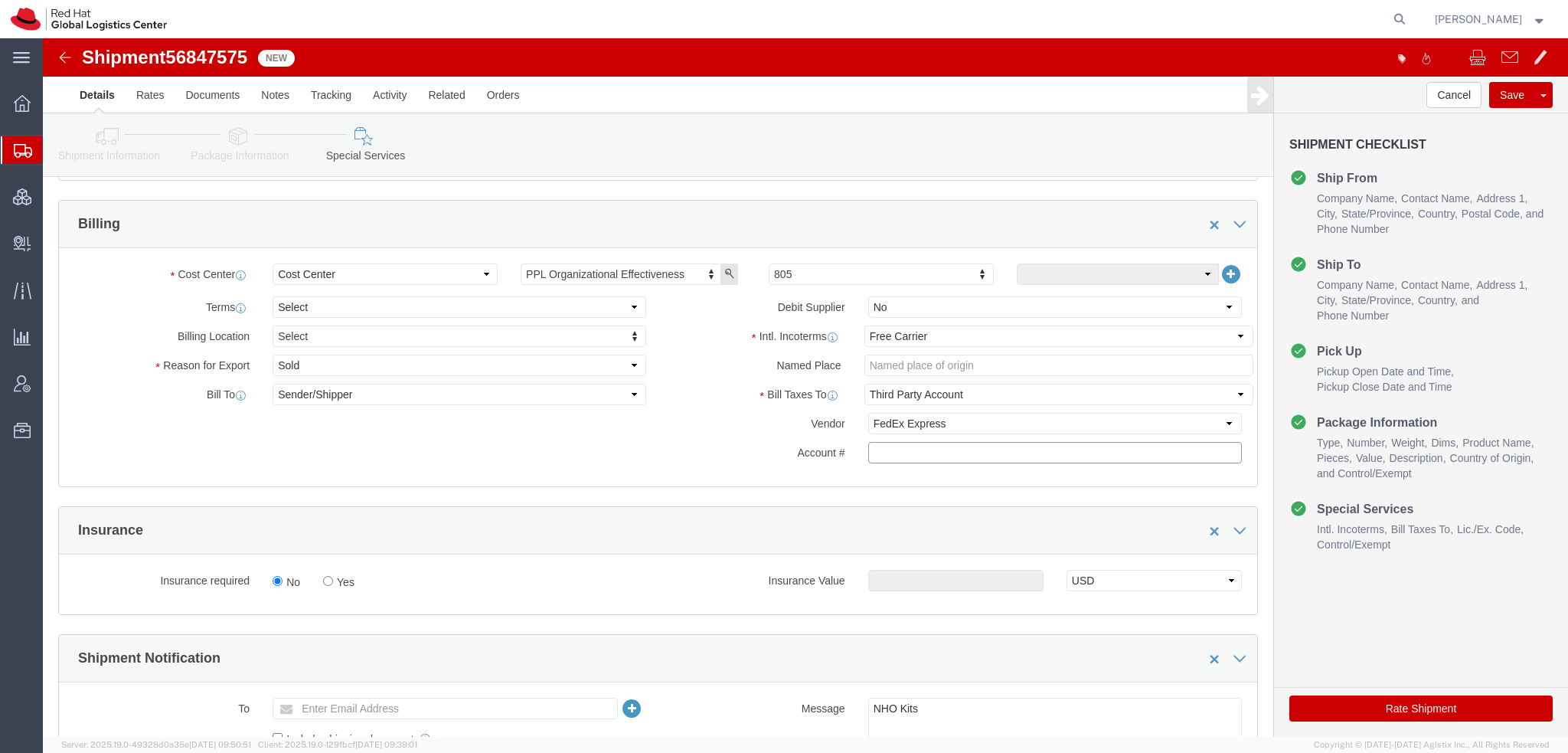
paste input "222181879"
type input "222181879"
click select "Select Gift Personal Effects Repair/Warranty Return Sample Sold Temporary/Not S…"
select select "GIFT"
click select "Select Gift Personal Effects Repair/Warranty Return Sample Sold Temporary/Not S…"
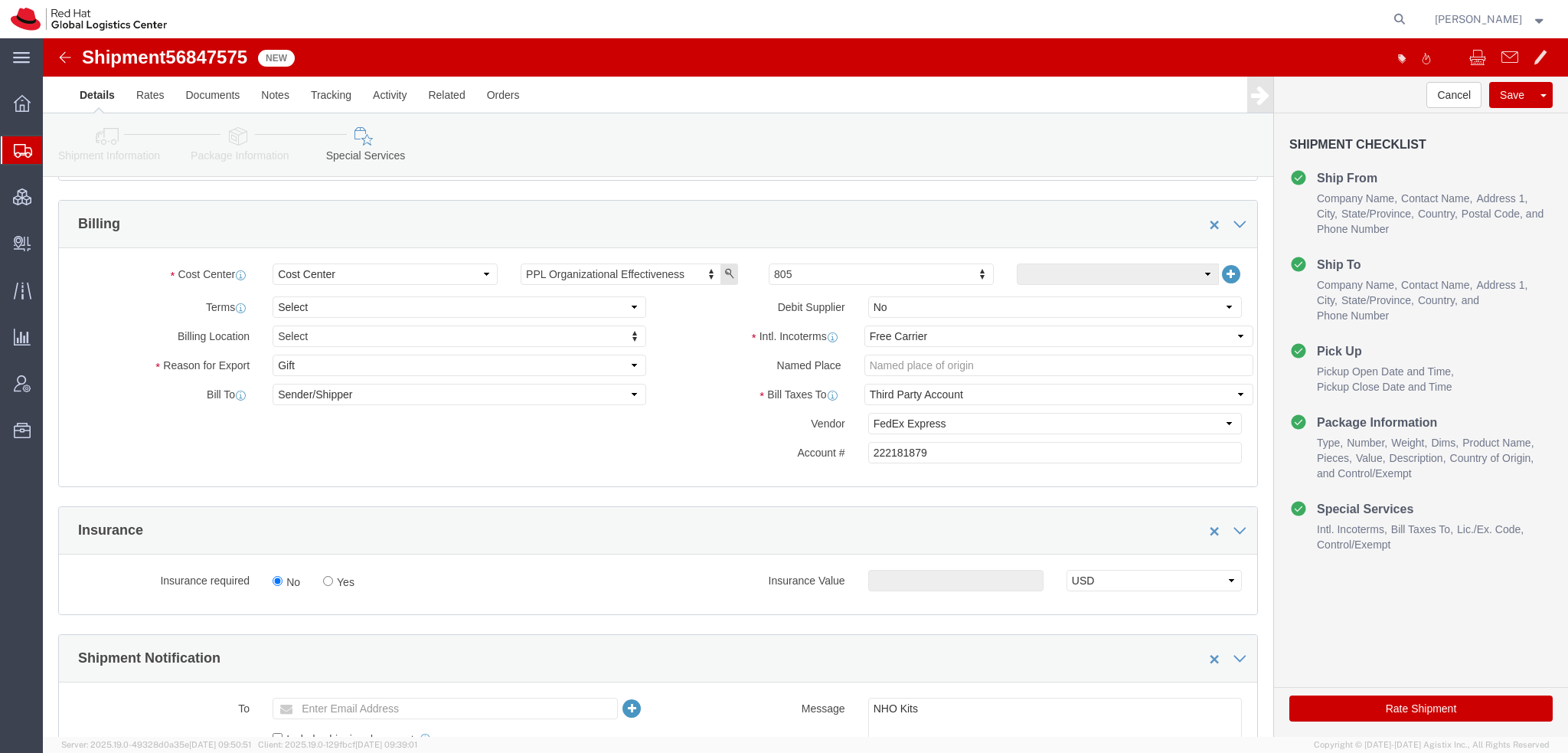
click icon
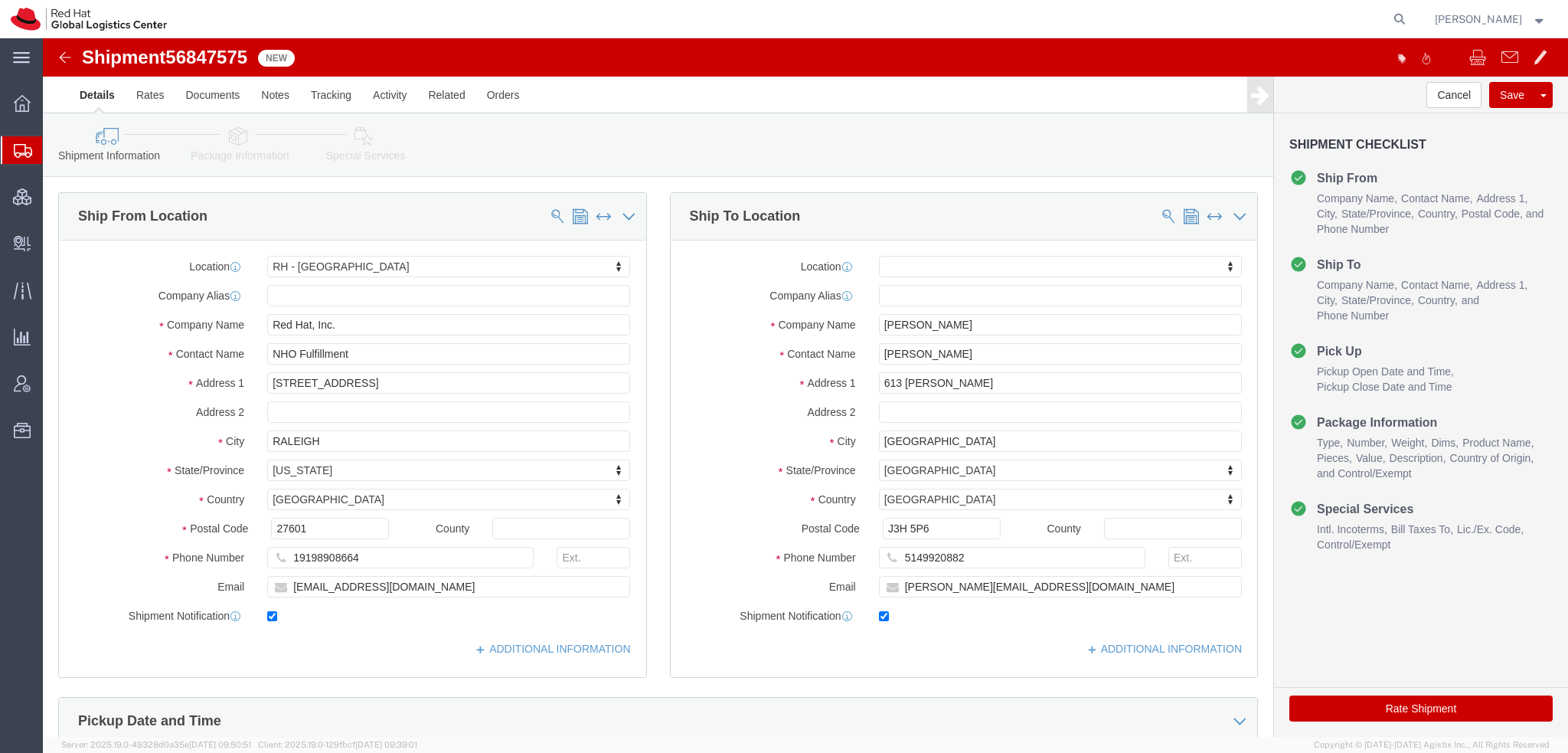
click button "Rate Shipment"
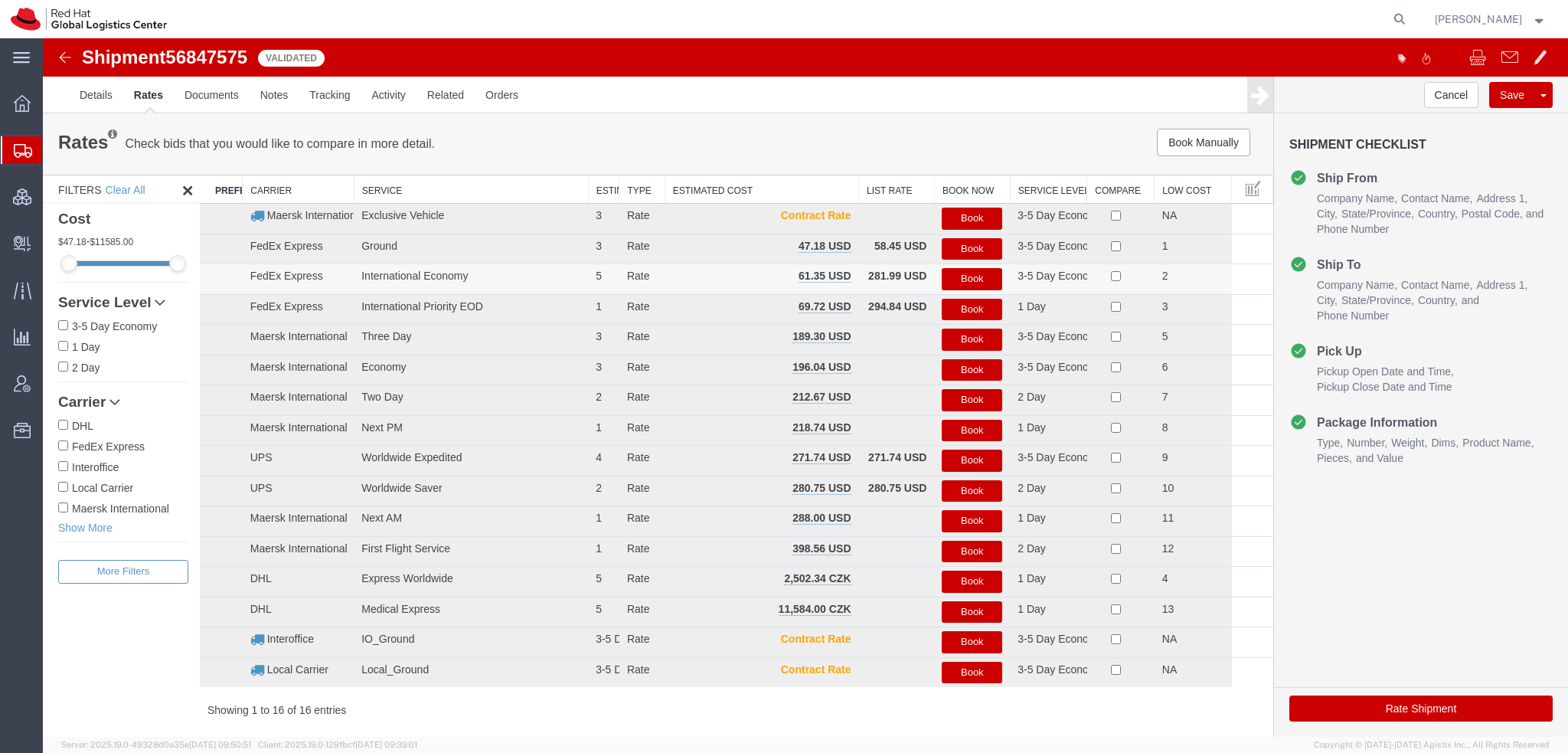
click at [972, 282] on button "Book" at bounding box center [972, 279] width 60 height 22
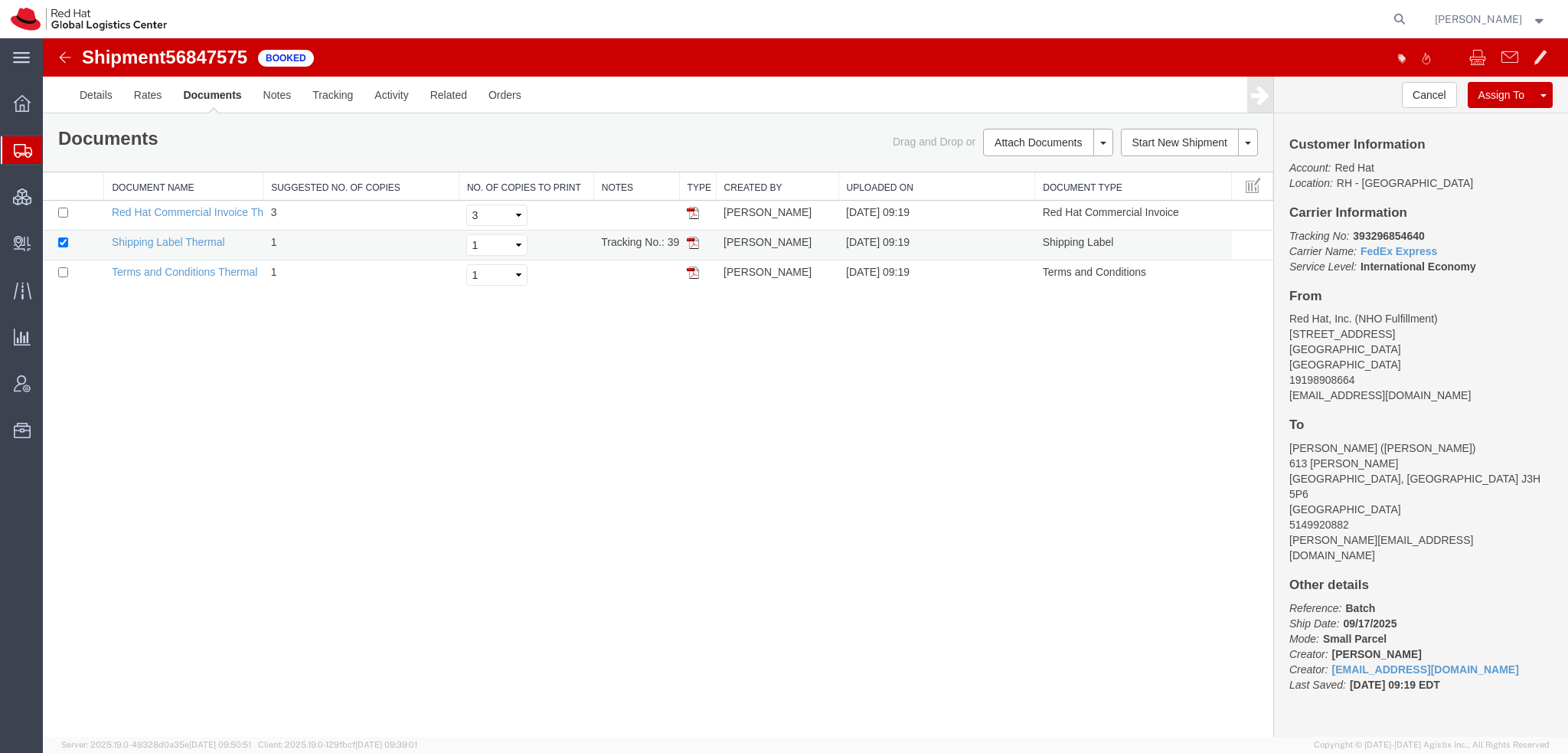
click at [692, 241] on img at bounding box center [693, 242] width 12 height 12
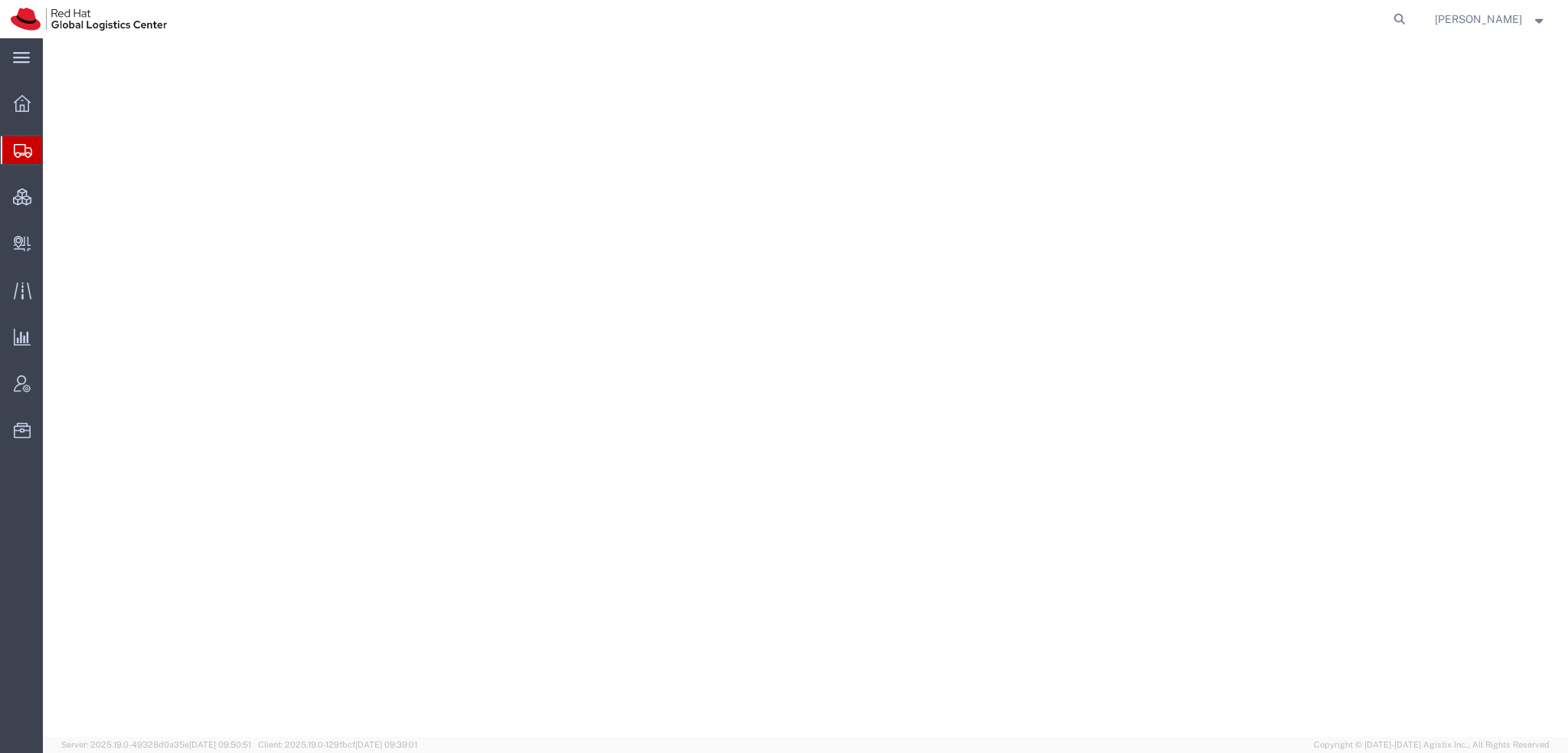
select select "38014"
select select
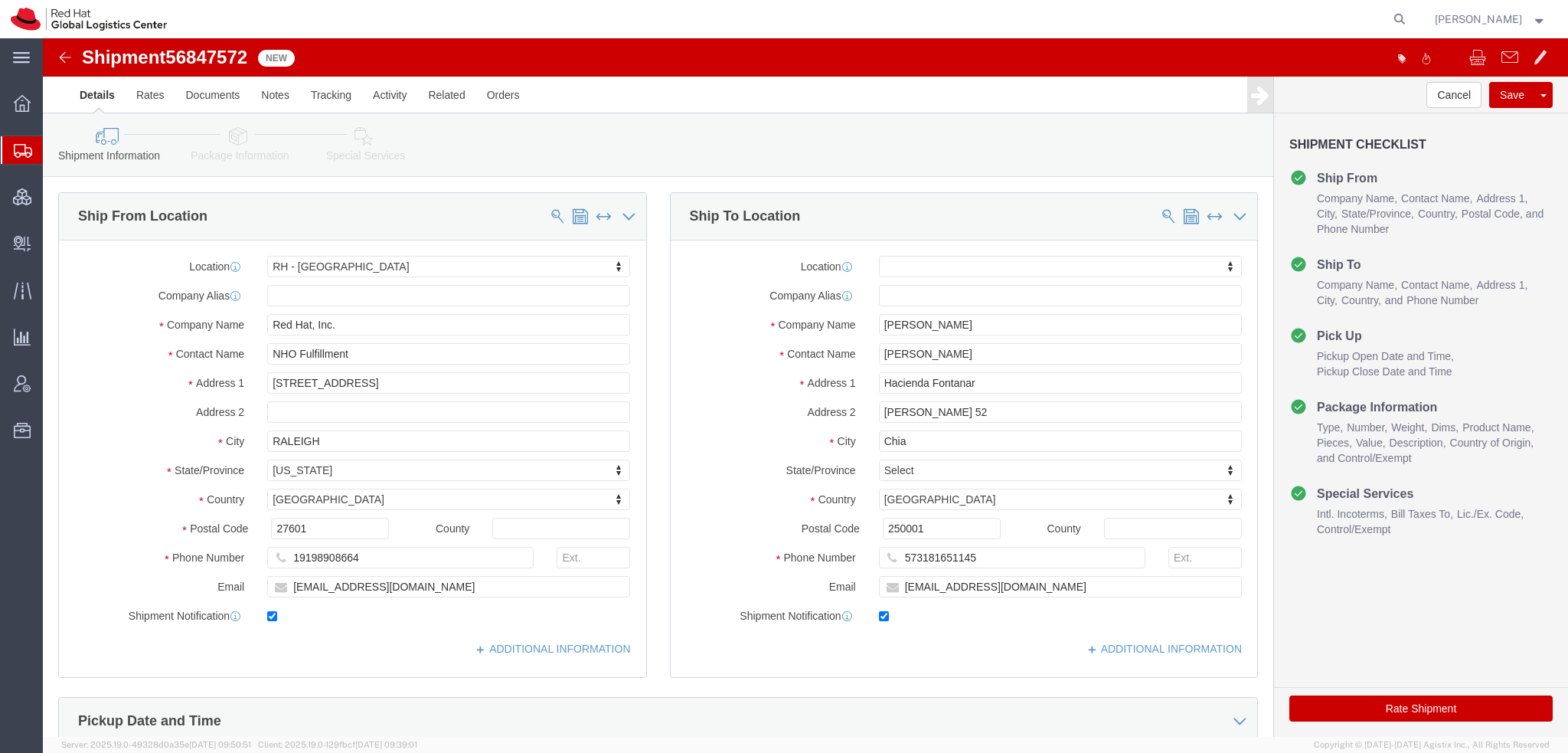
click icon
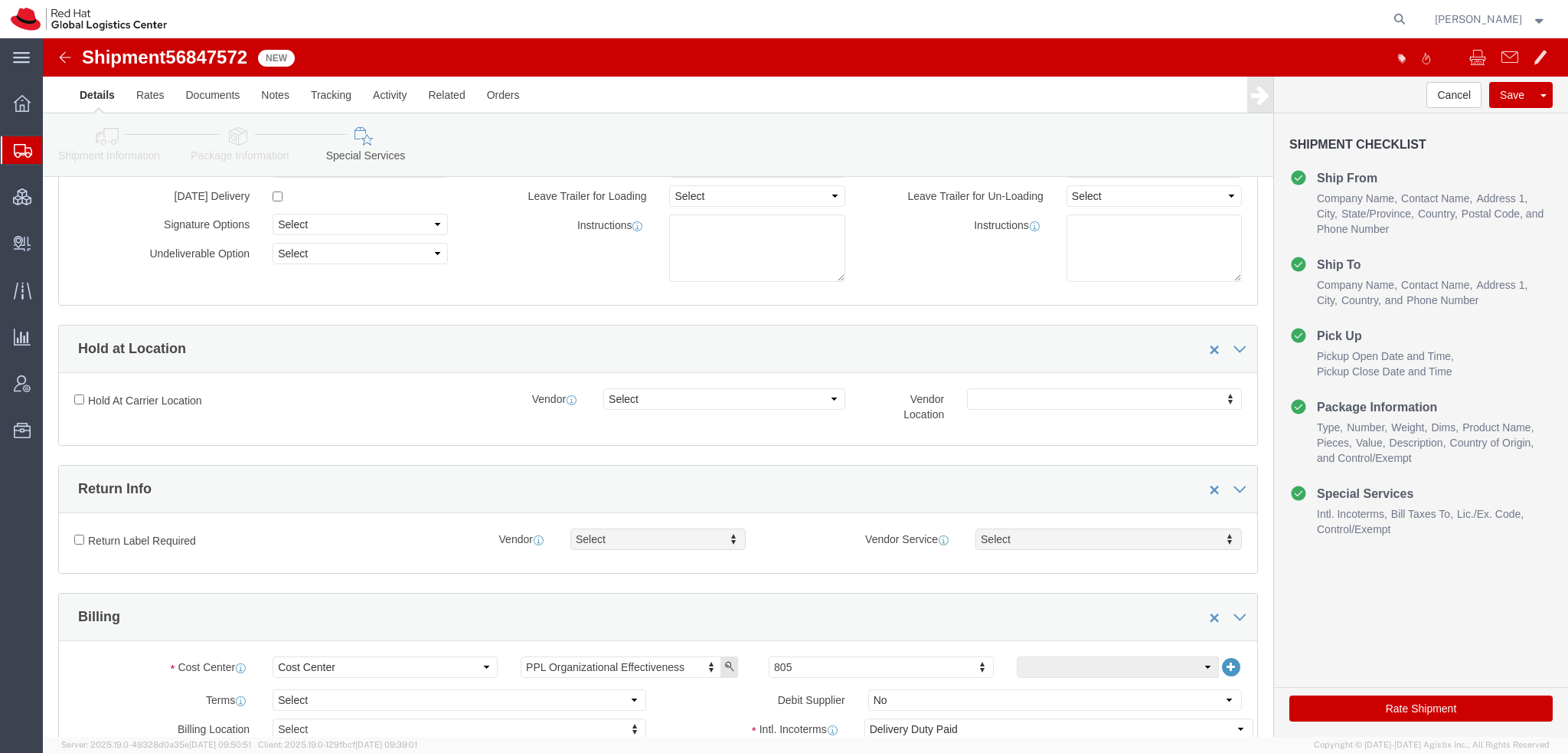
scroll to position [459, 0]
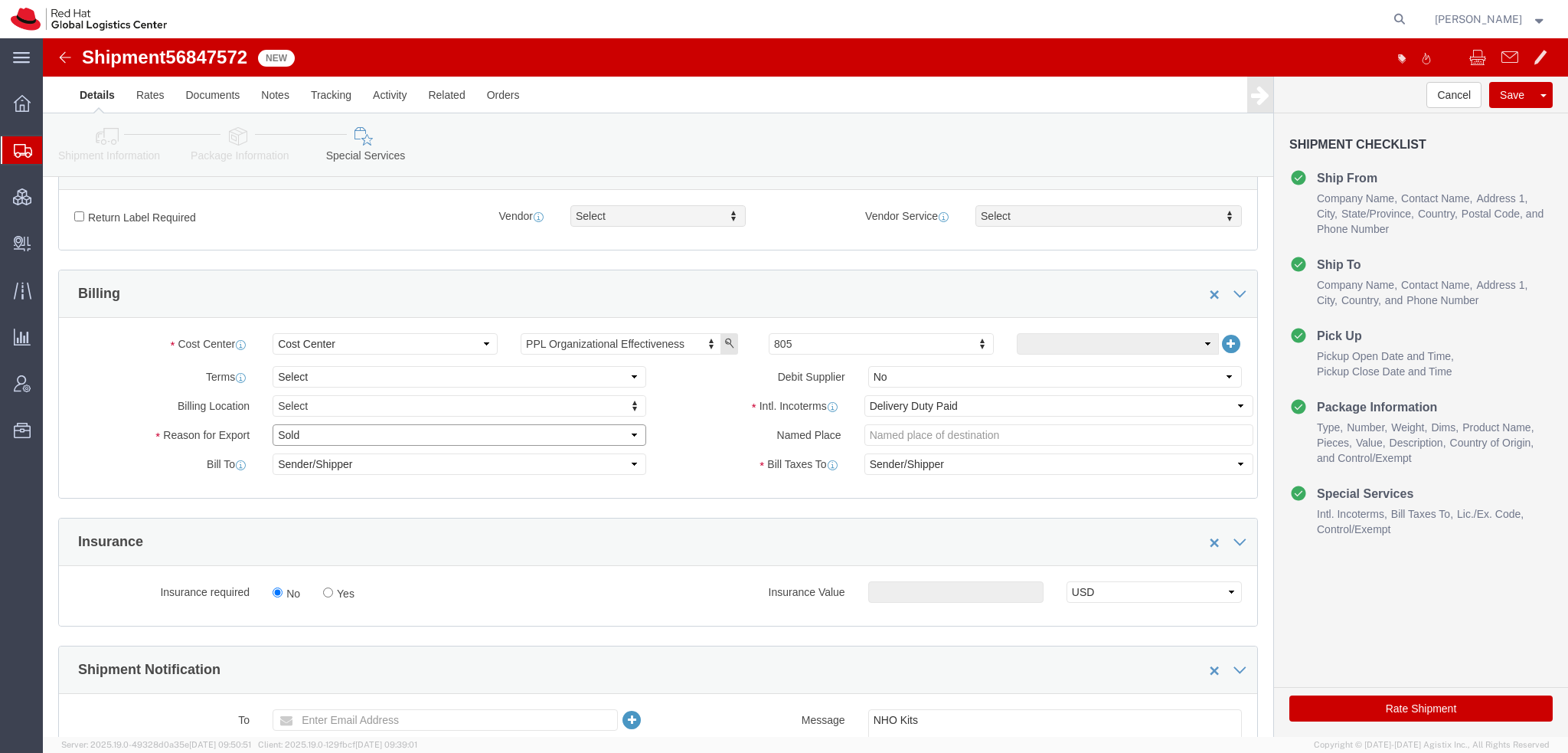
click select "Select Gift Personal Effects Repair/Warranty Return Sample Sold Temporary/Not S…"
select select "GIFT"
click select "Select Gift Personal Effects Repair/Warranty Return Sample Sold Temporary/Not S…"
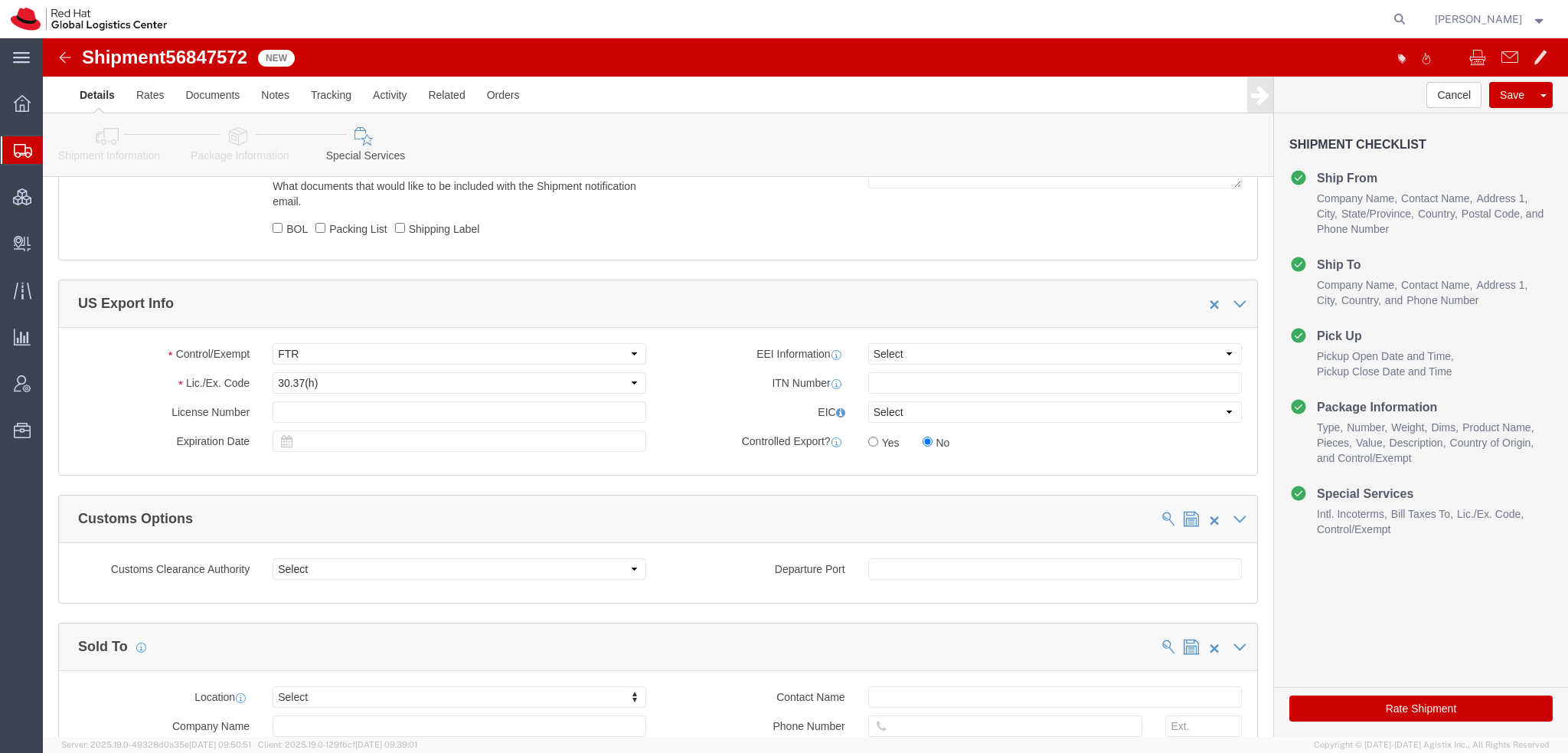
scroll to position [1294, 0]
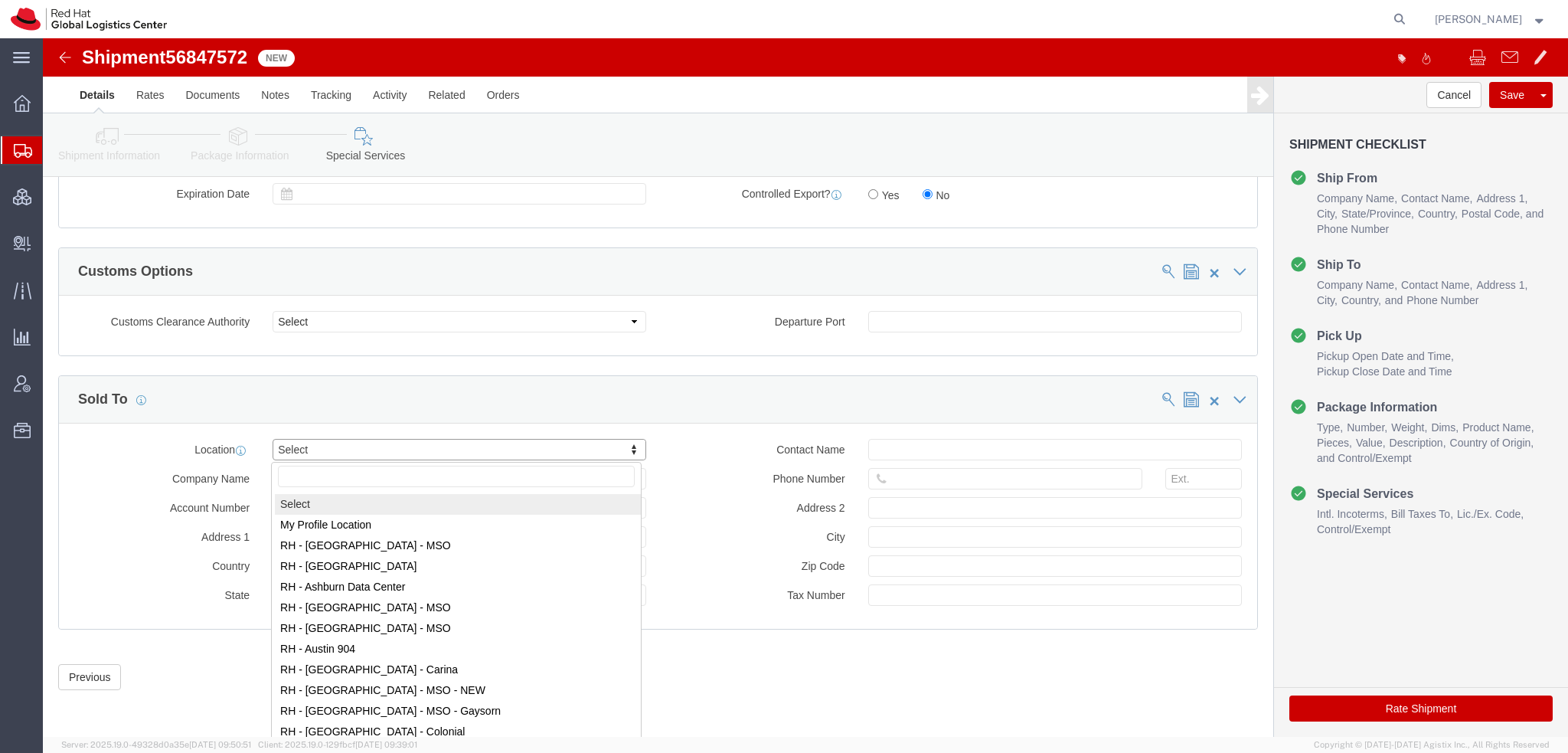
drag, startPoint x: 264, startPoint y: 408, endPoint x: 268, endPoint y: 418, distance: 10.8
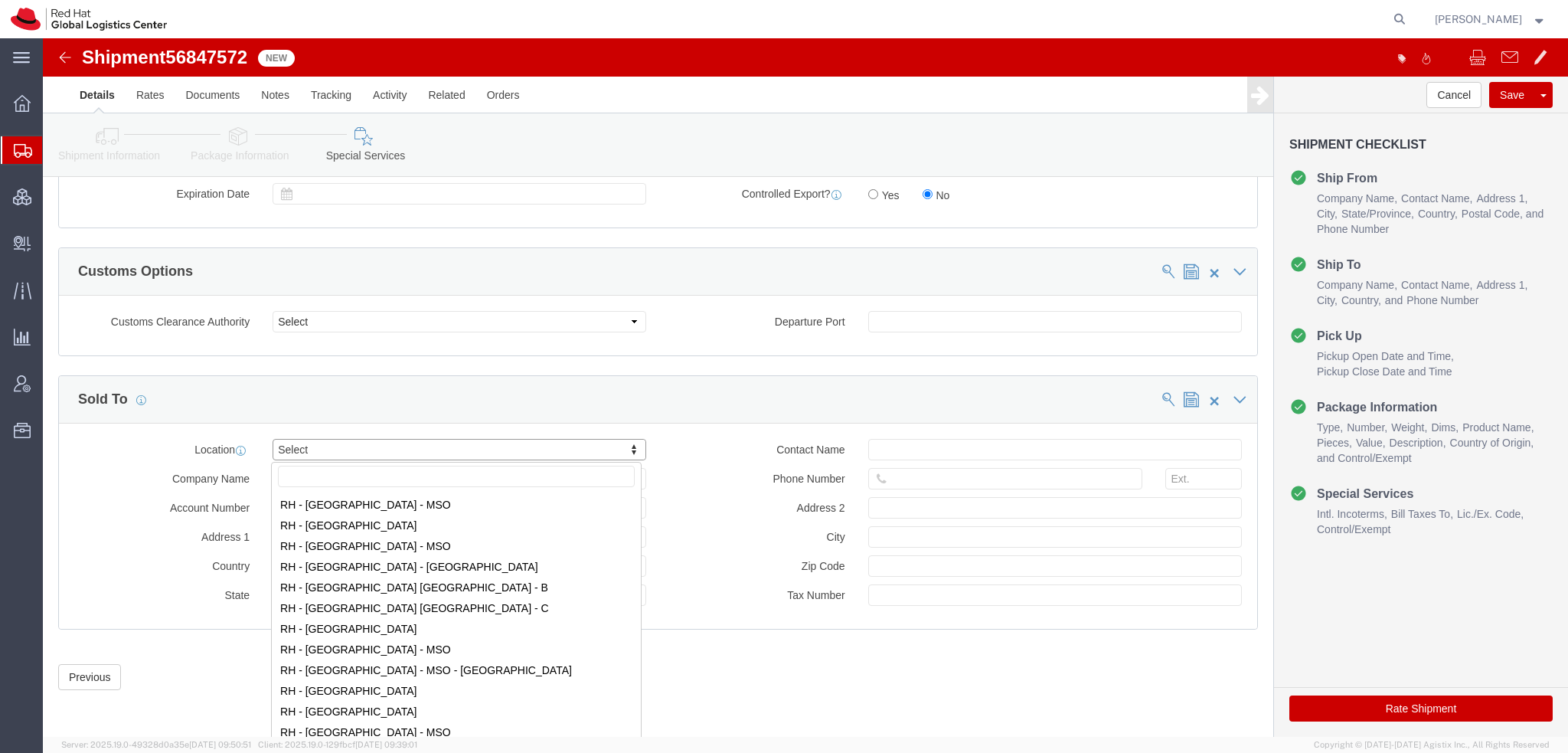
scroll to position [383, 0]
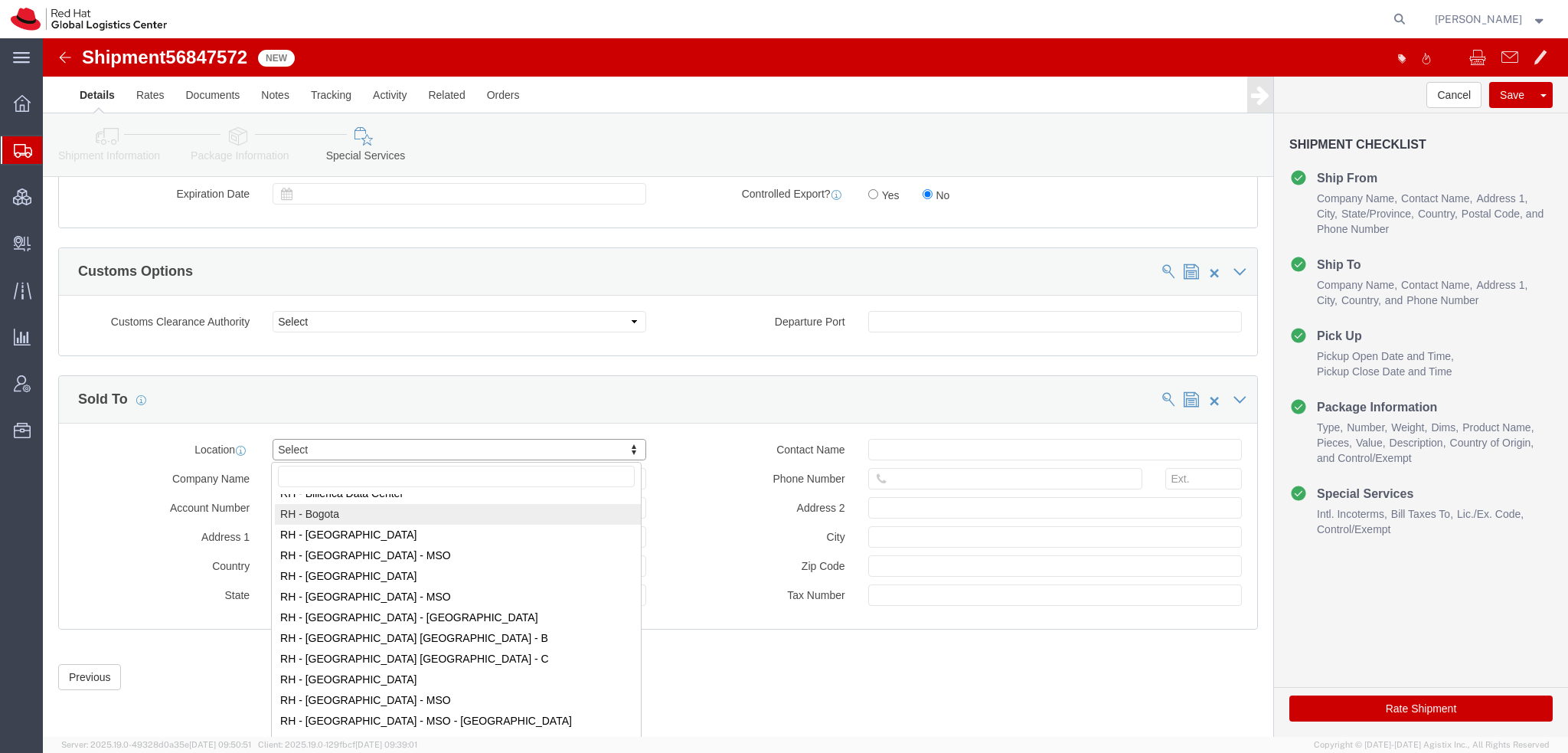
select select "37928"
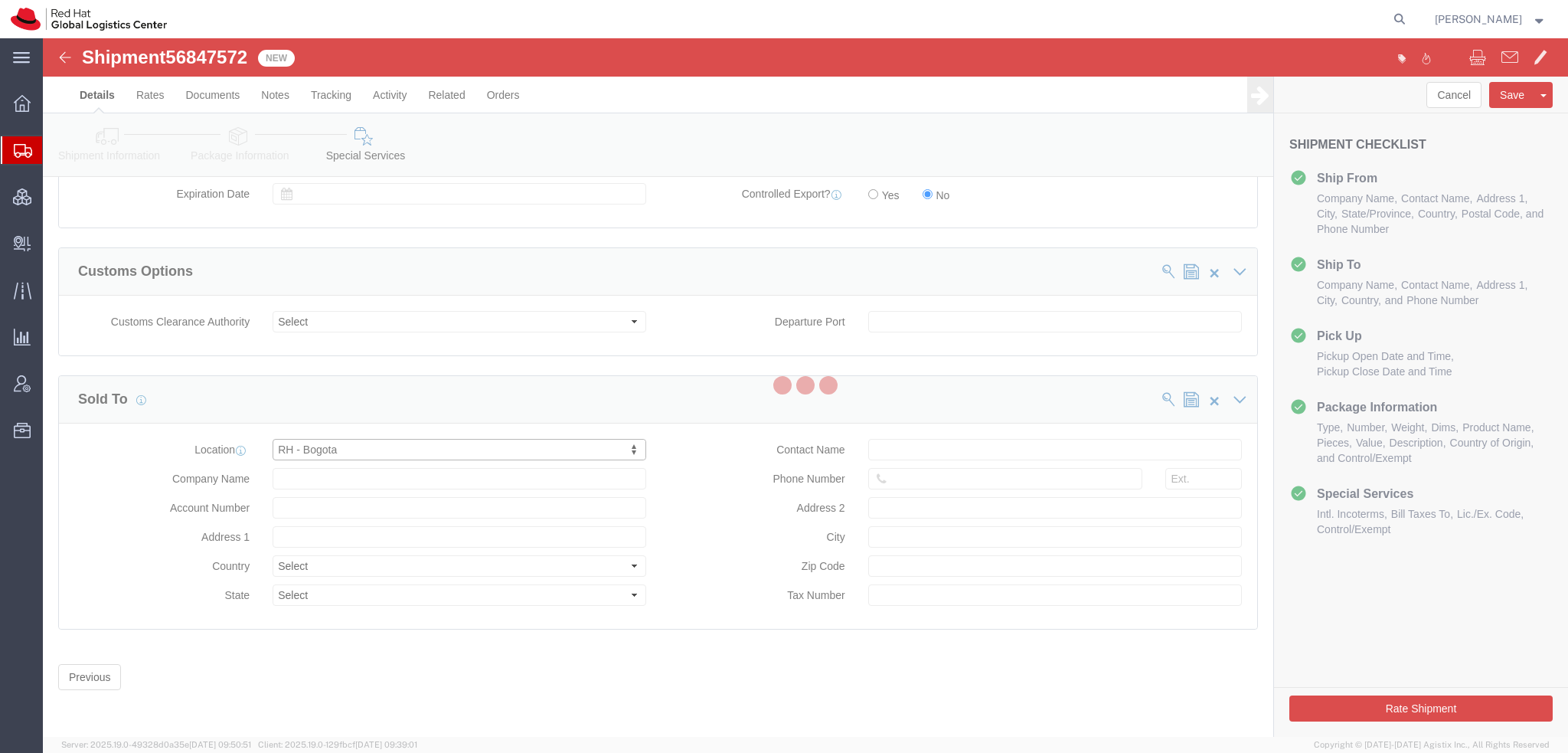
type input "Red Hat Colombia S.A.S."
type input "Carrera 9 No. 115-06 #1906"
select select "CO"
type input "57 1 5088629"
type input "19th Floor, Tierra Firme Complex"
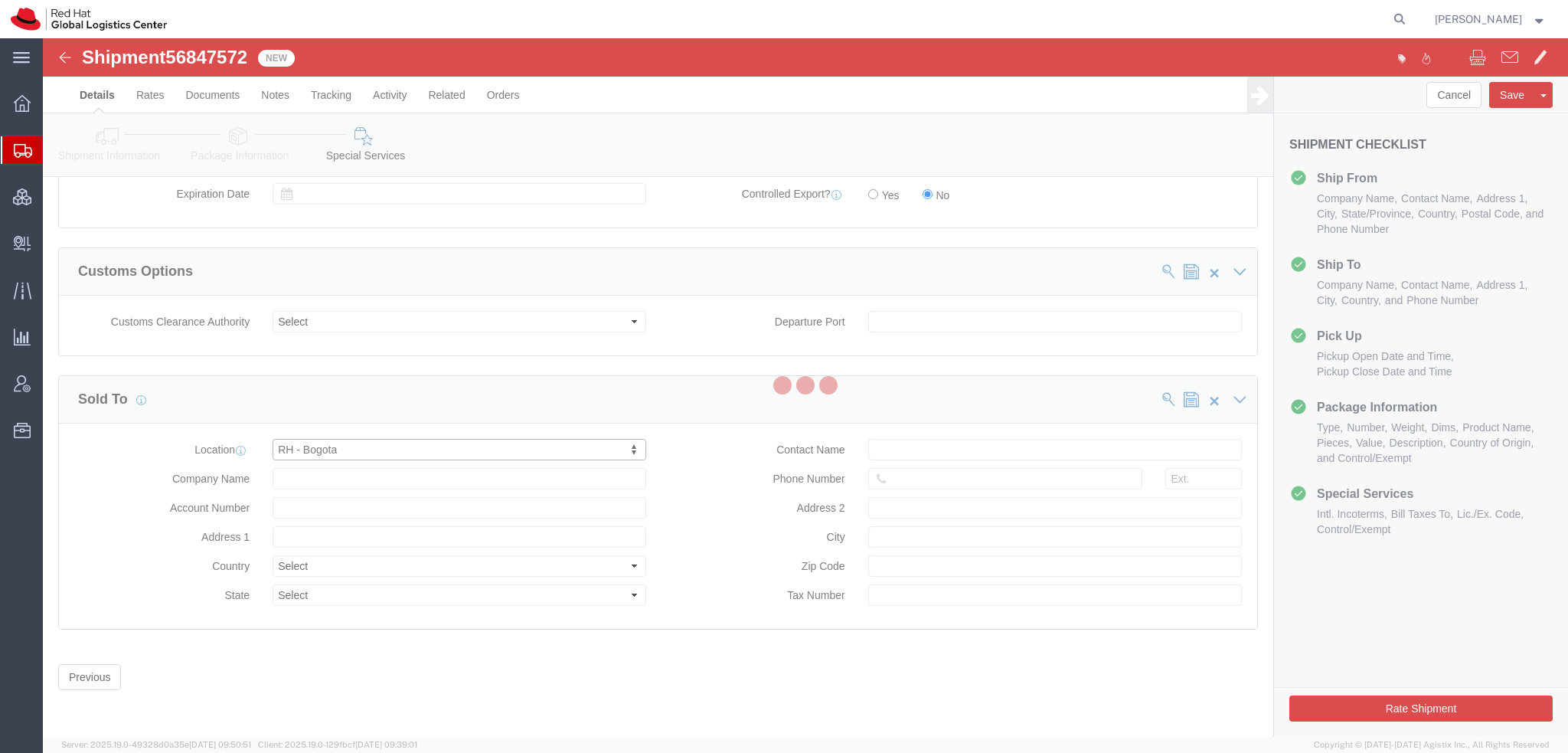
type input "BOGOTA"
type input "110111"
type input "900582129-2"
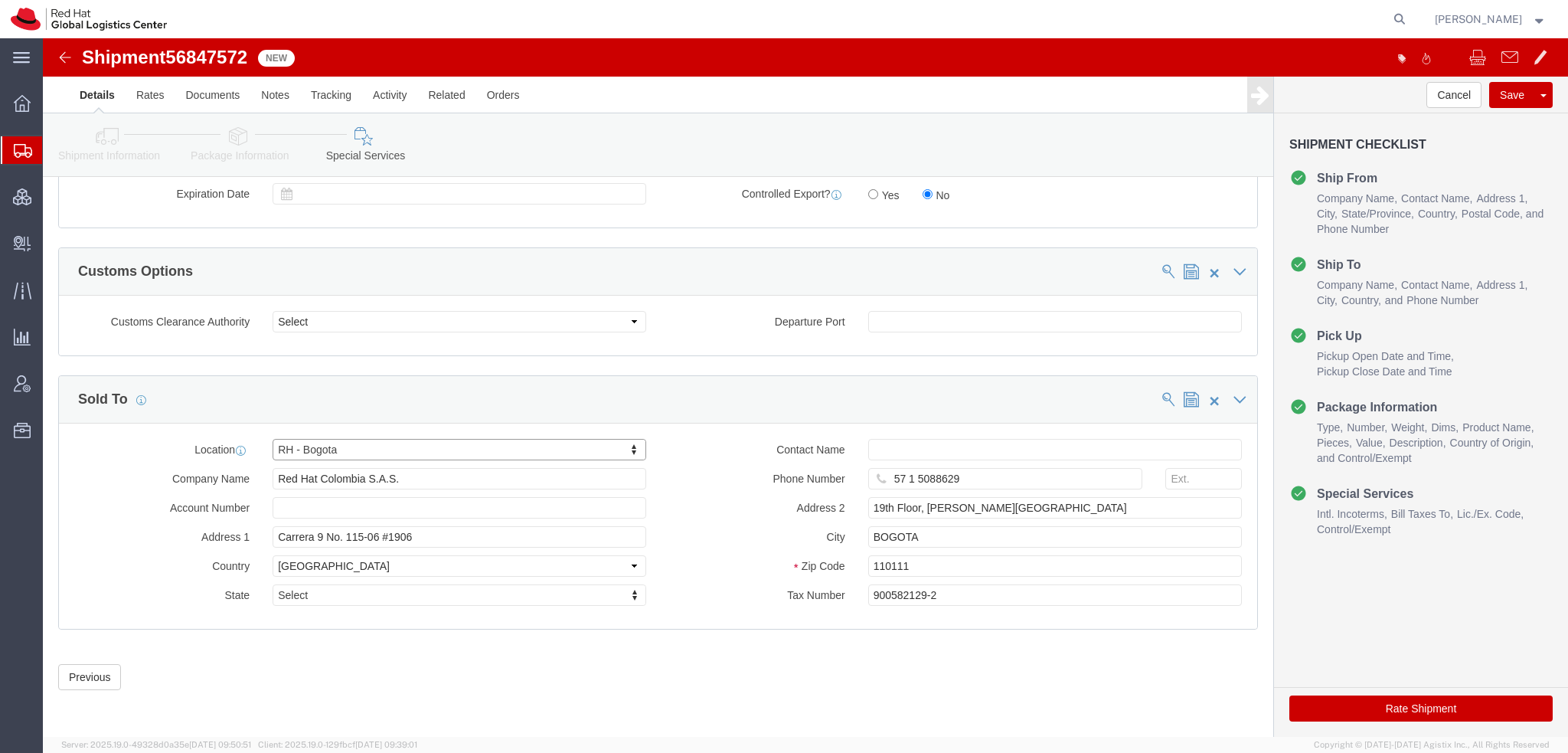
click button "Rate Shipment"
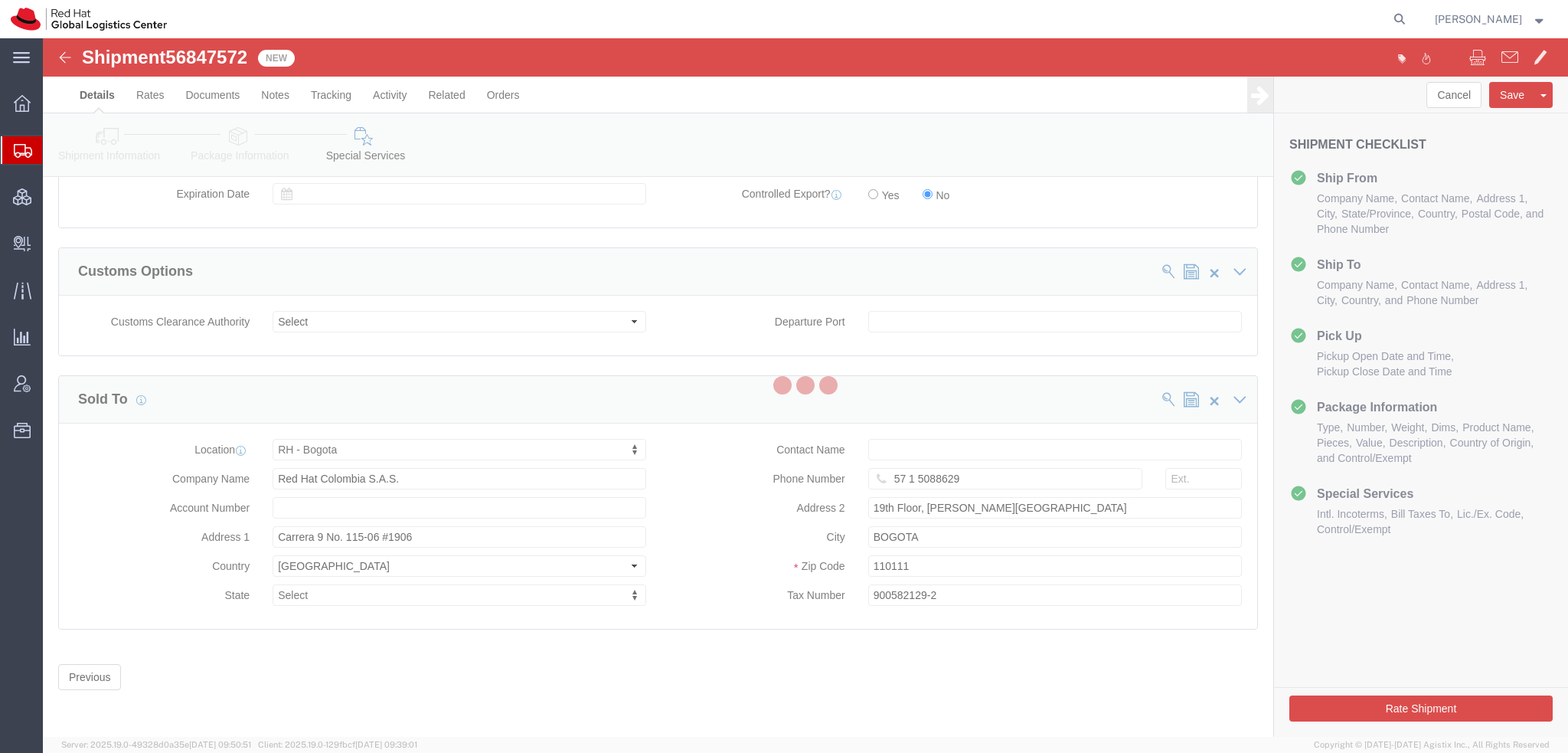
scroll to position [0, 0]
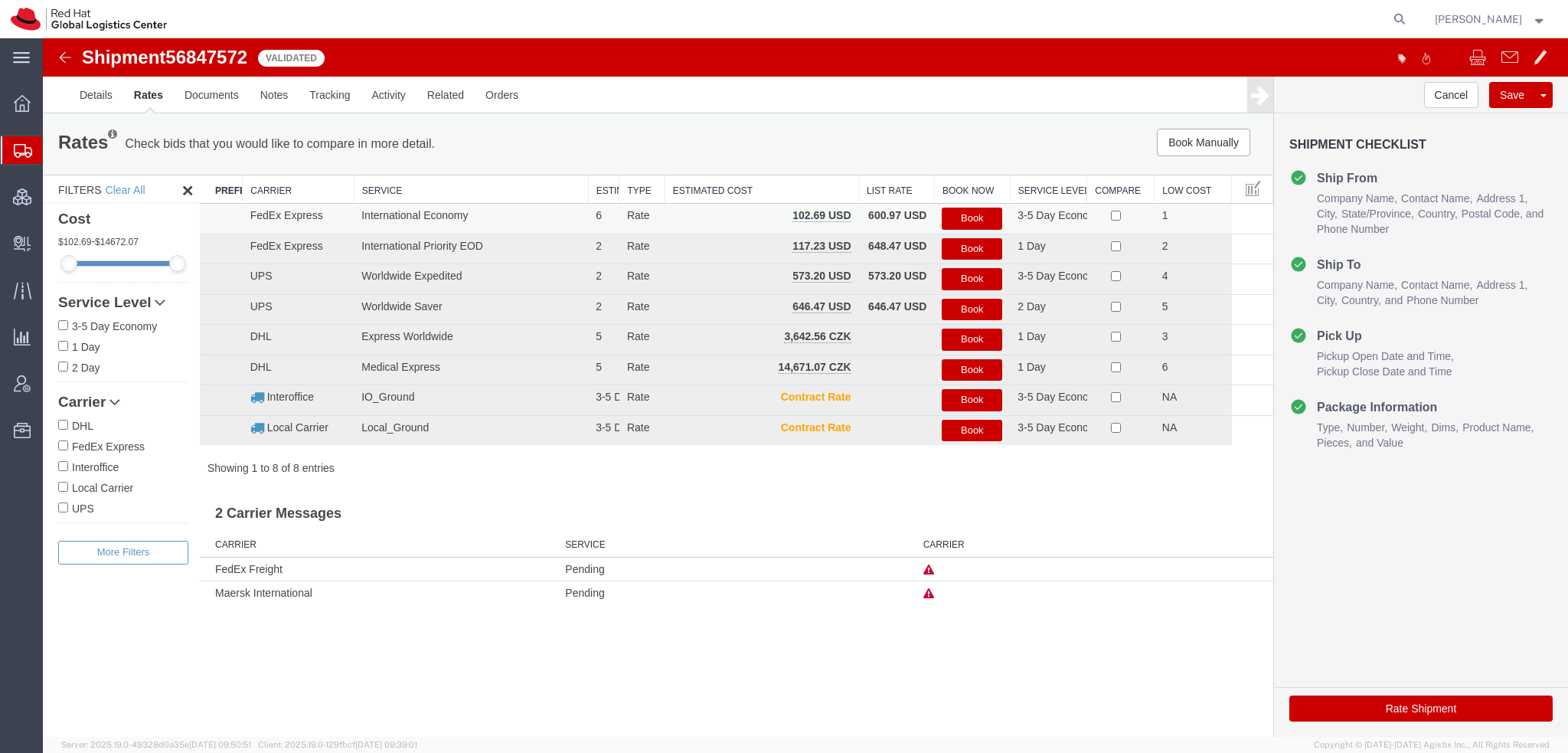
click at [979, 222] on button "Book" at bounding box center [972, 218] width 60 height 22
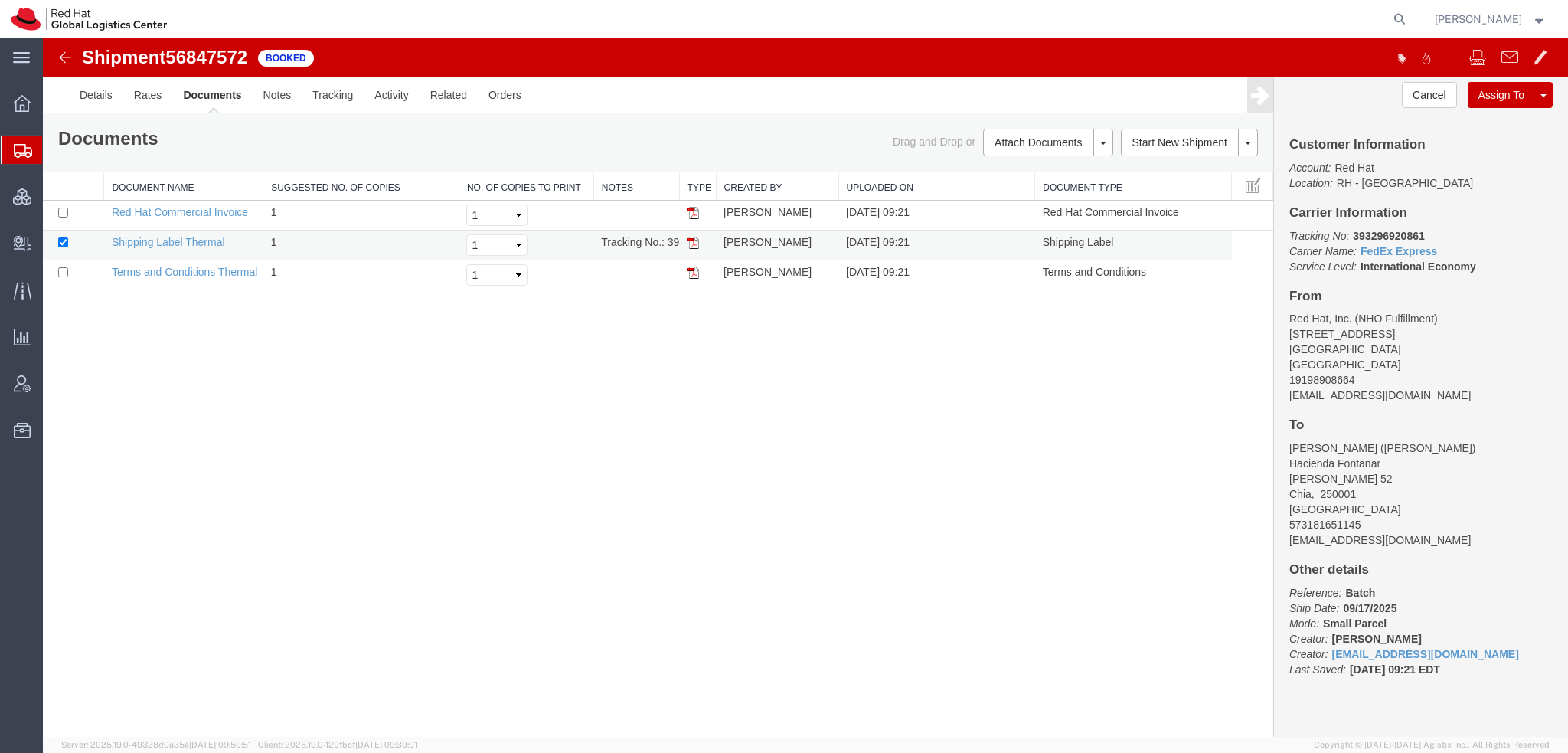
click at [694, 241] on img at bounding box center [693, 242] width 12 height 12
drag, startPoint x: 1425, startPoint y: 234, endPoint x: 1351, endPoint y: 235, distance: 74.0
click at [1351, 235] on p "Tracking No: 393296920861 Carrier Name: FedEx Express FedEx Express Service Lev…" at bounding box center [1421, 251] width 263 height 46
copy b "393296920861"
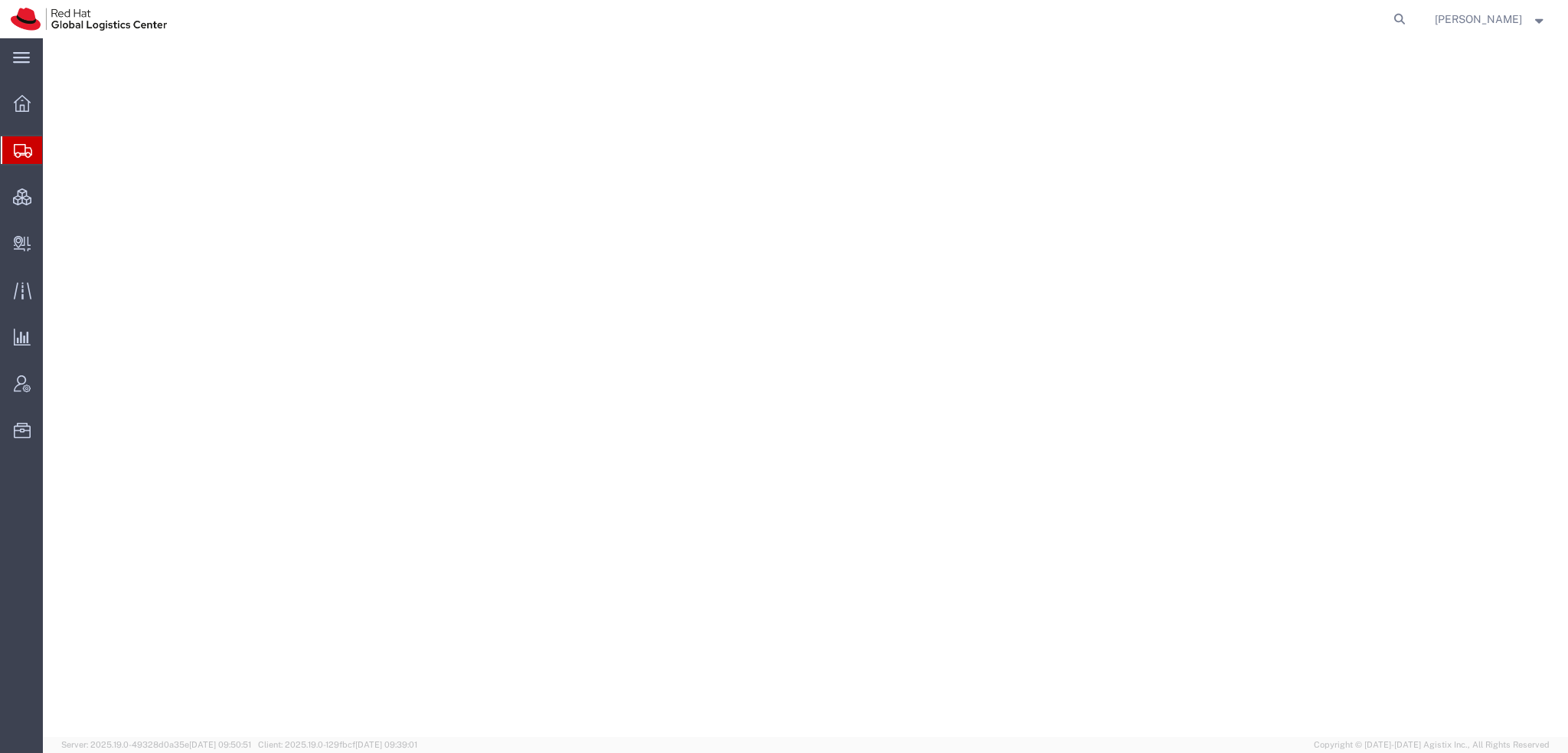
select select "38014"
select select
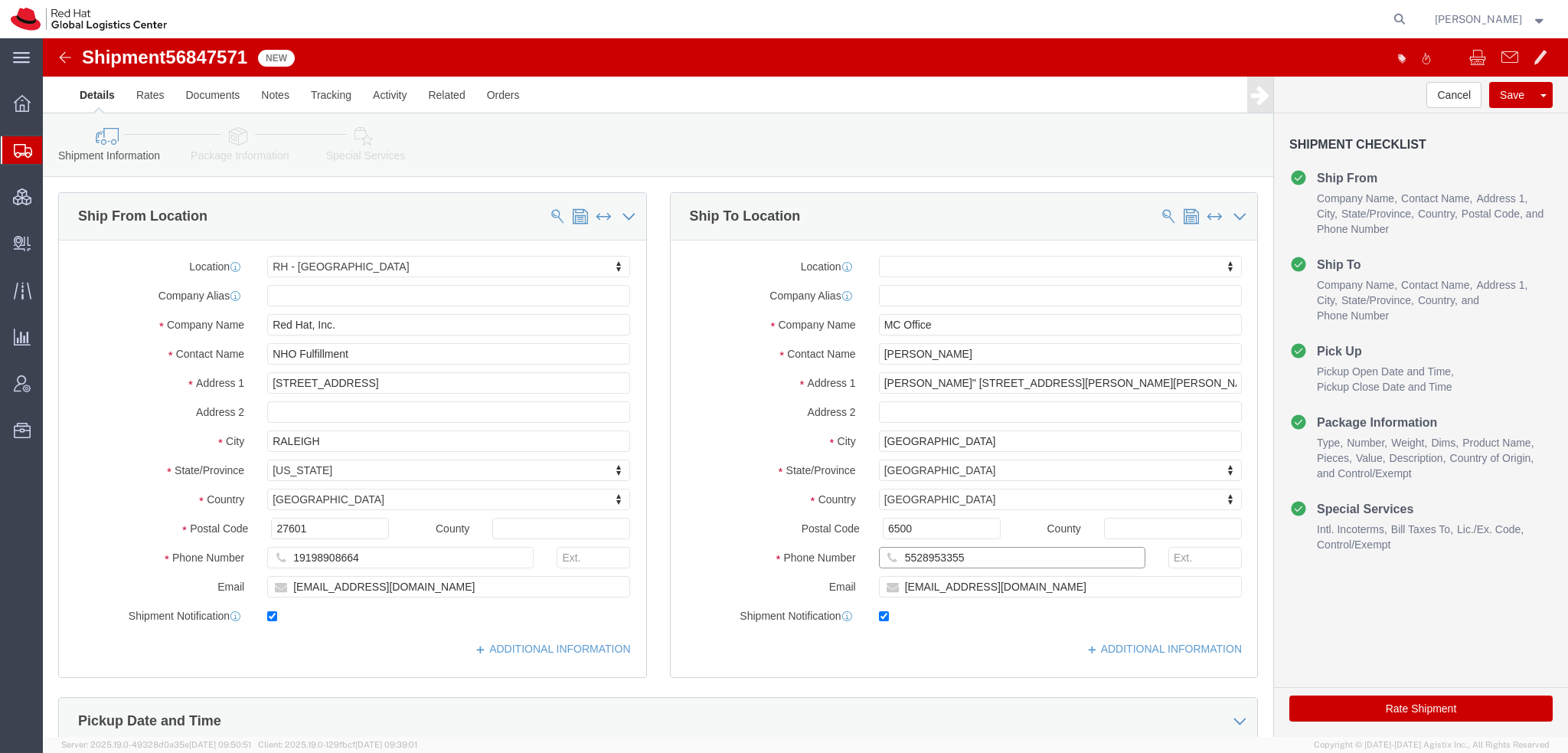
drag, startPoint x: 934, startPoint y: 523, endPoint x: 215, endPoint y: 362, distance: 736.8
click div "Ship From Location Location [GEOGRAPHIC_DATA] - [GEOGRAPHIC_DATA] My Profile Lo…"
click input "[PERSON_NAME]"
type input "Genesis H"
click p "- RED HAT, S. DE [PERSON_NAME] DE C.V. - ([PERSON_NAME]) [STREET_ADDRESS][PERSO…"
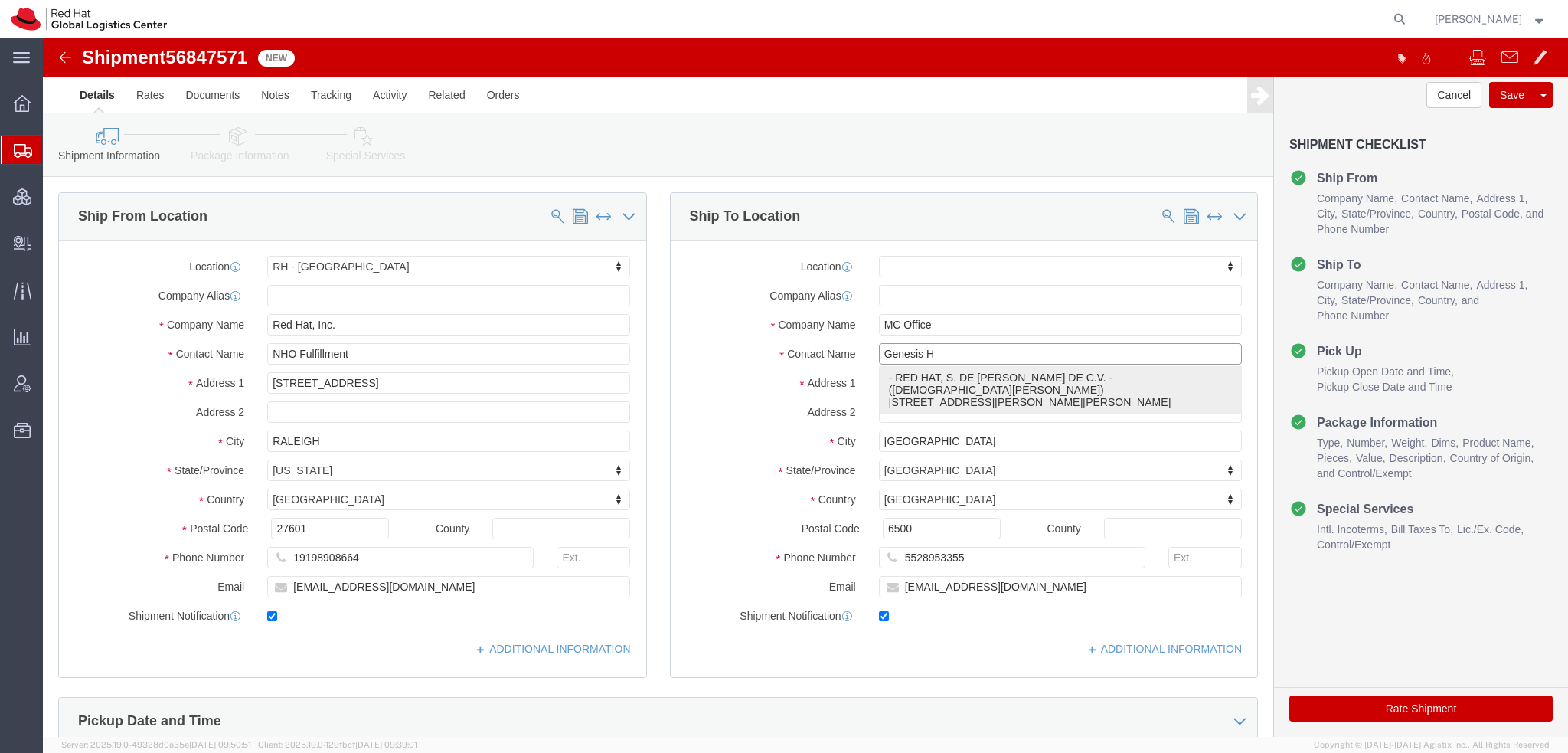
select select "37981"
type input "RED HAT, S. DE [PERSON_NAME] DE C.V."
type input "[DEMOGRAPHIC_DATA][PERSON_NAME]"
type input "Rio [PERSON_NAME] 232"
type input "Floor 22, Suite A, Col. [PERSON_NAME]."
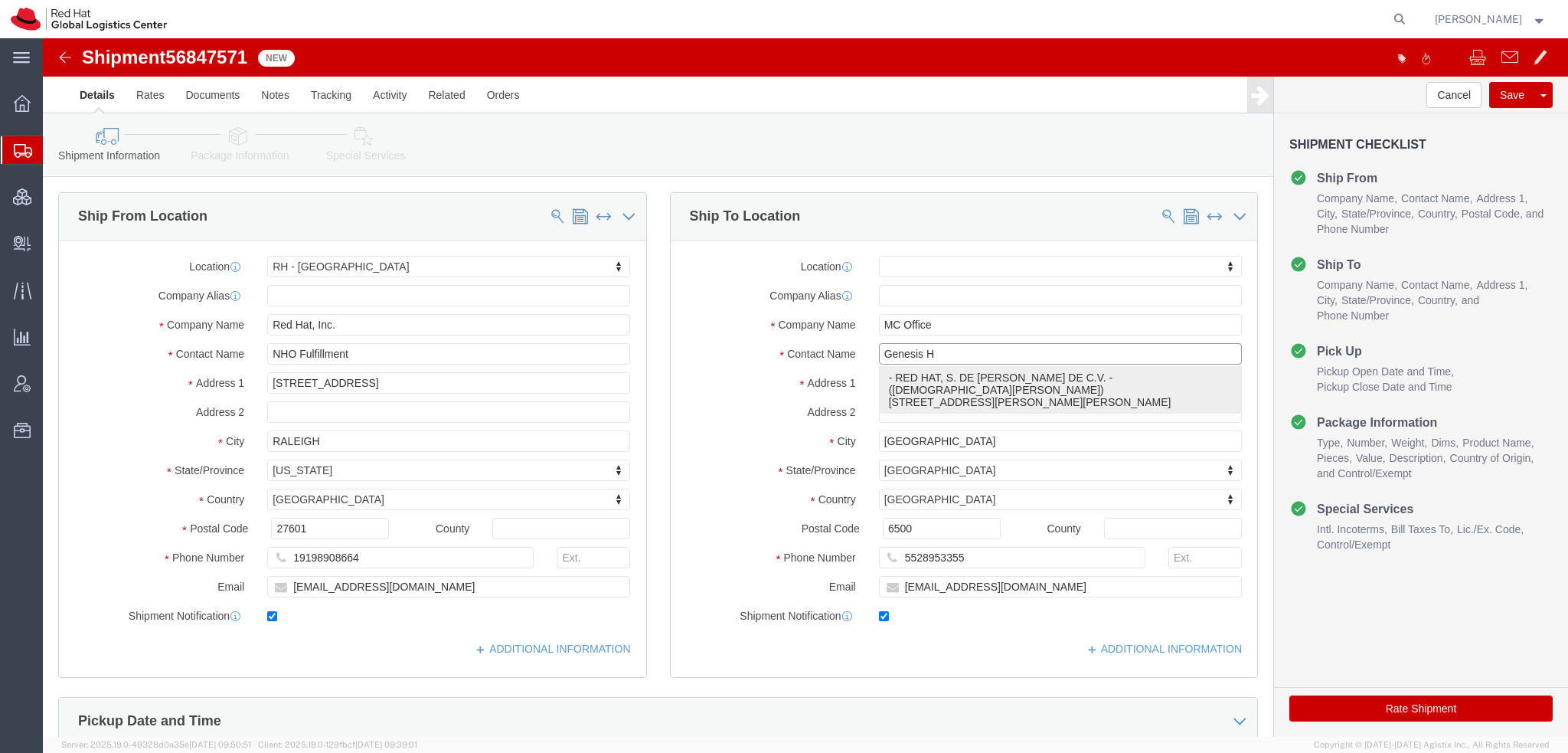
type input "[GEOGRAPHIC_DATA]"
type input "06500"
select select "DF"
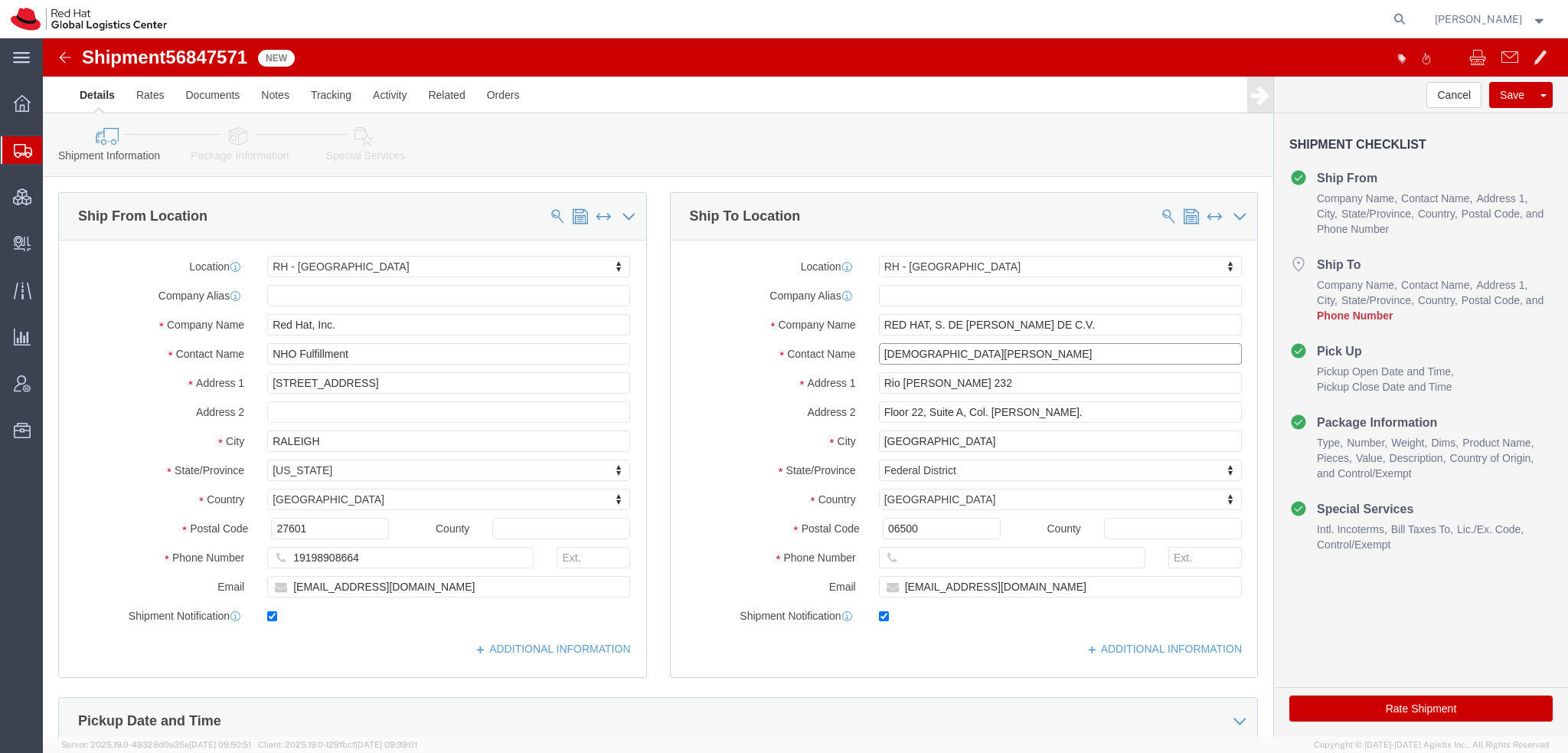
type input "[DEMOGRAPHIC_DATA][PERSON_NAME]"
click input "text"
paste input "5528953355"
type input "5528953355"
click icon
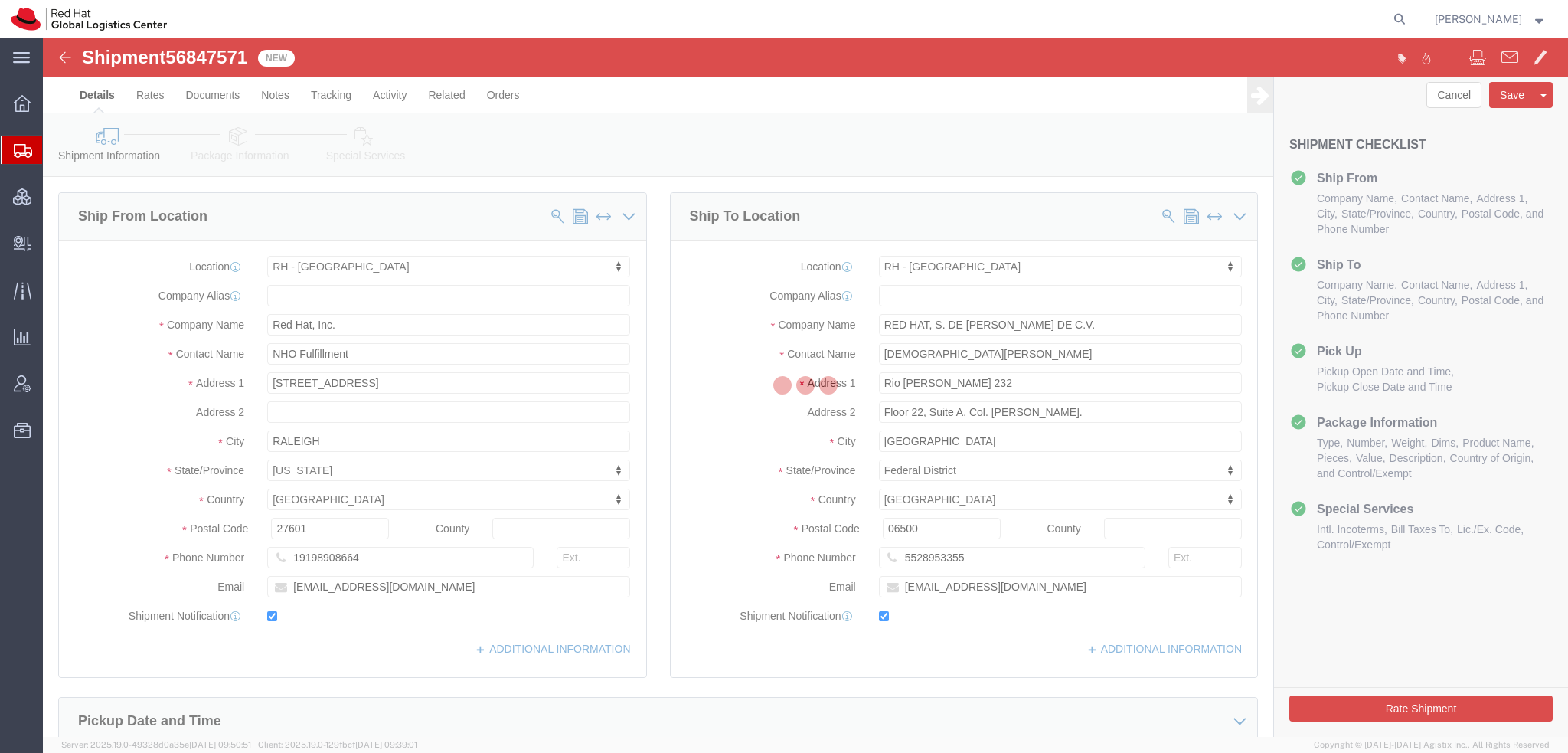
select select
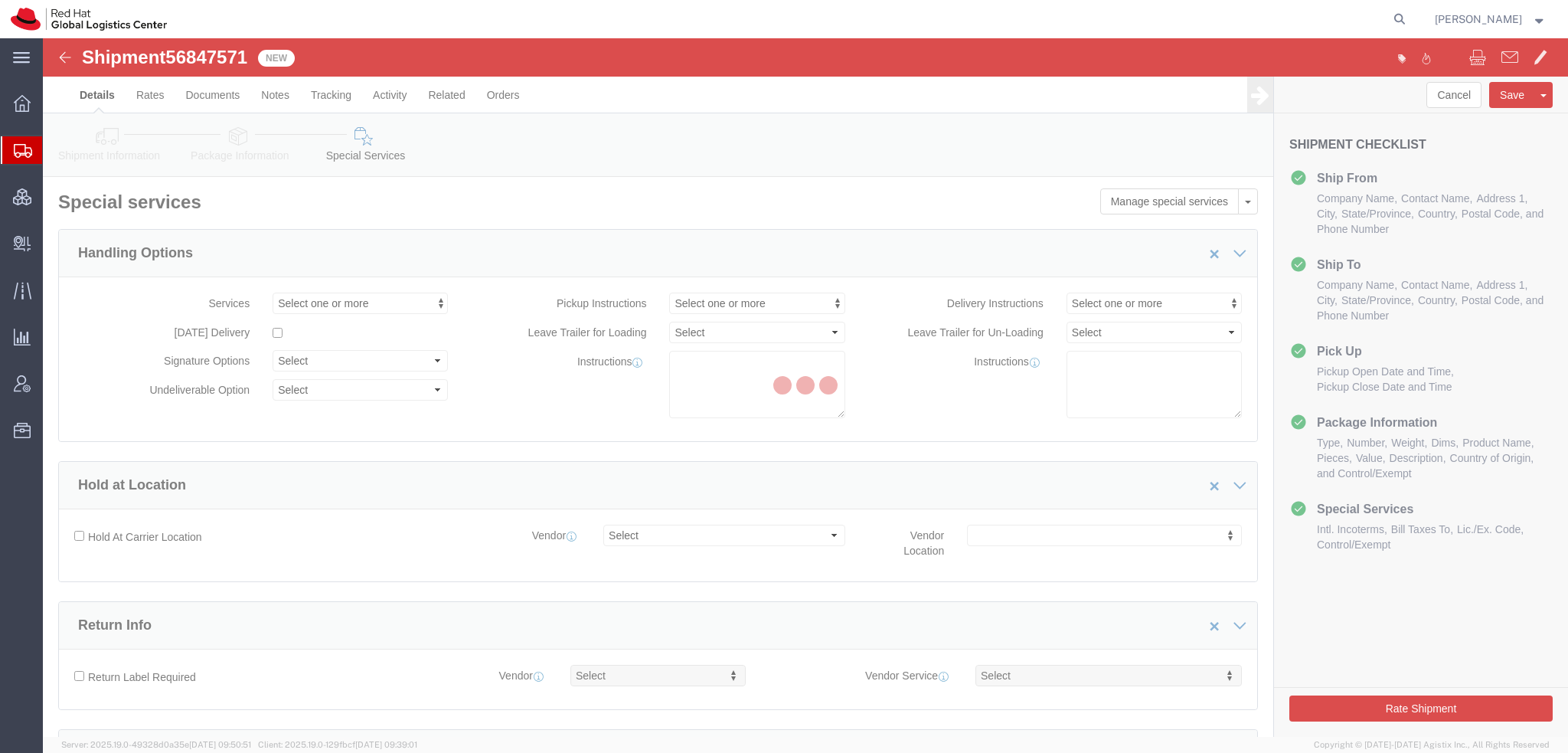
select select "COSTCENTER"
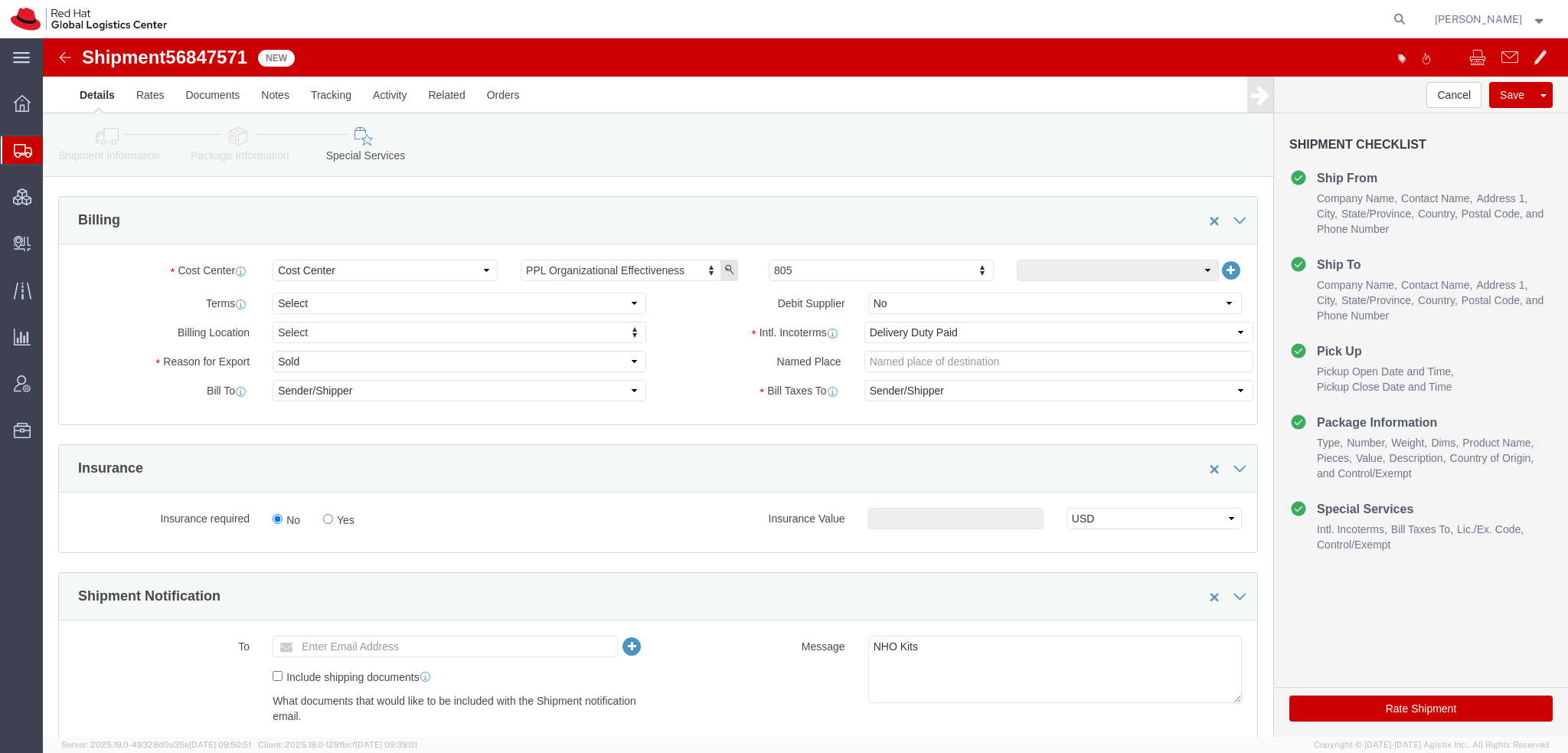
scroll to position [535, 0]
click select "Select Gift Personal Effects Repair/Warranty Return Sample Sold Temporary/Not S…"
select select "GIFT"
click select "Select Gift Personal Effects Repair/Warranty Return Sample Sold Temporary/Not S…"
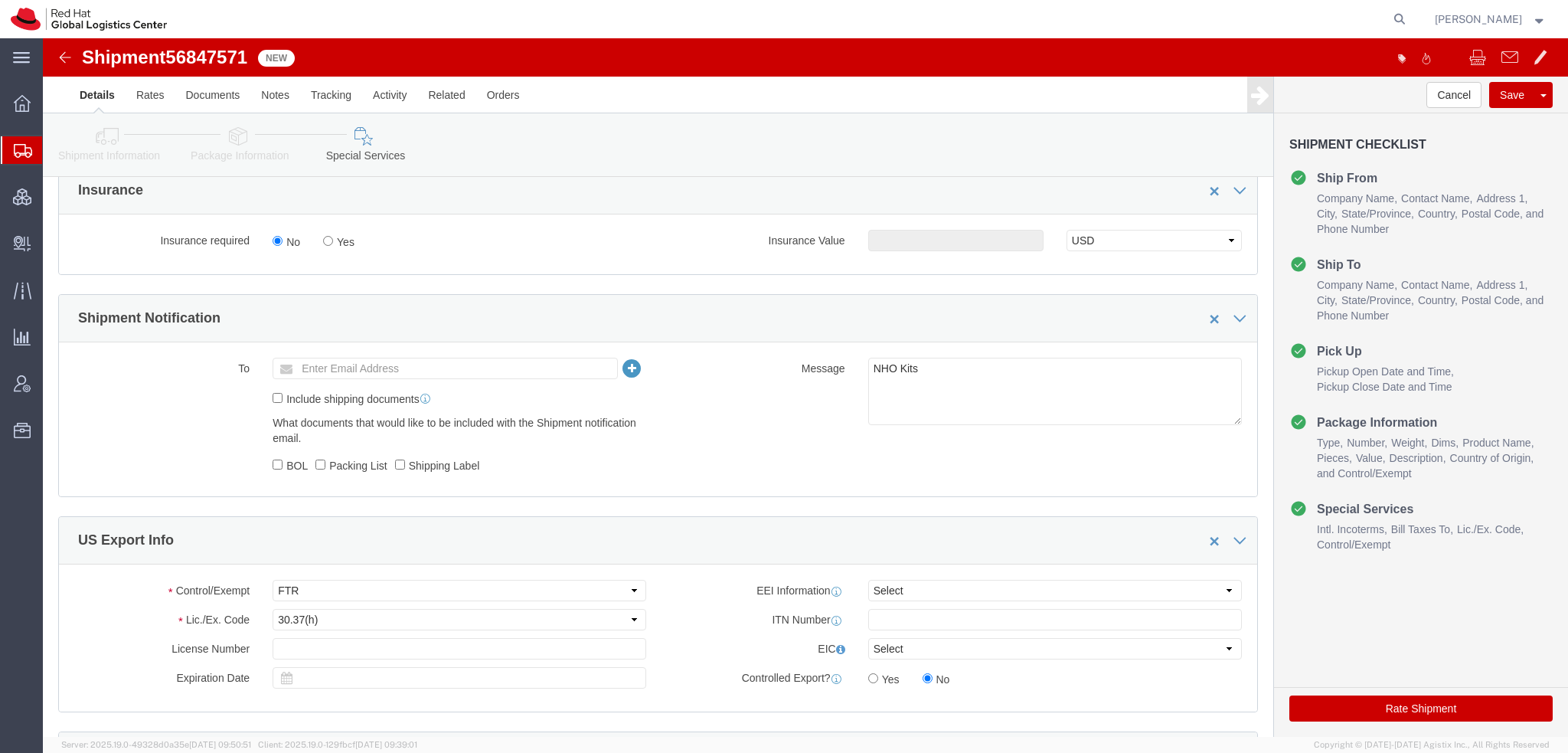
scroll to position [995, 0]
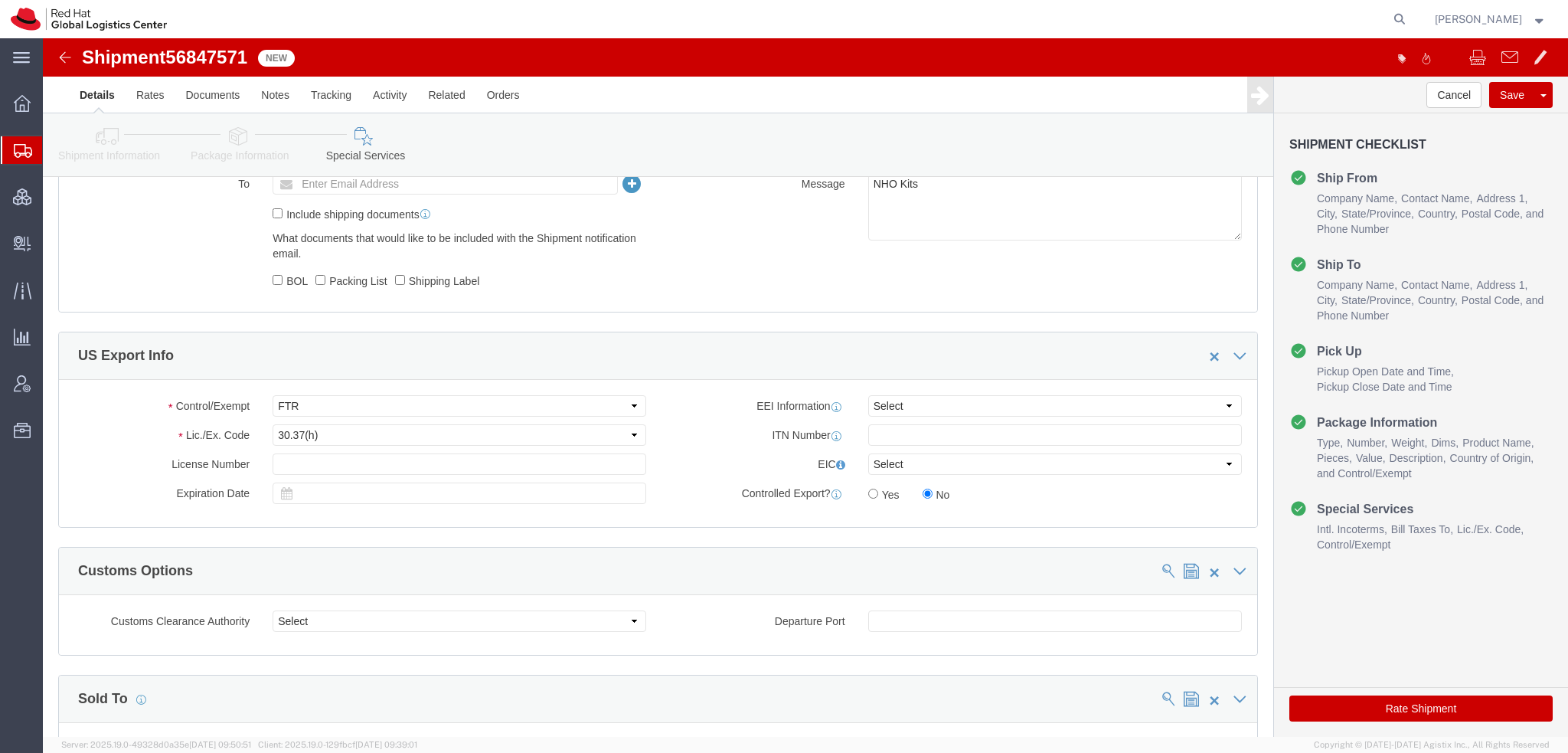
click button "Rate Shipment"
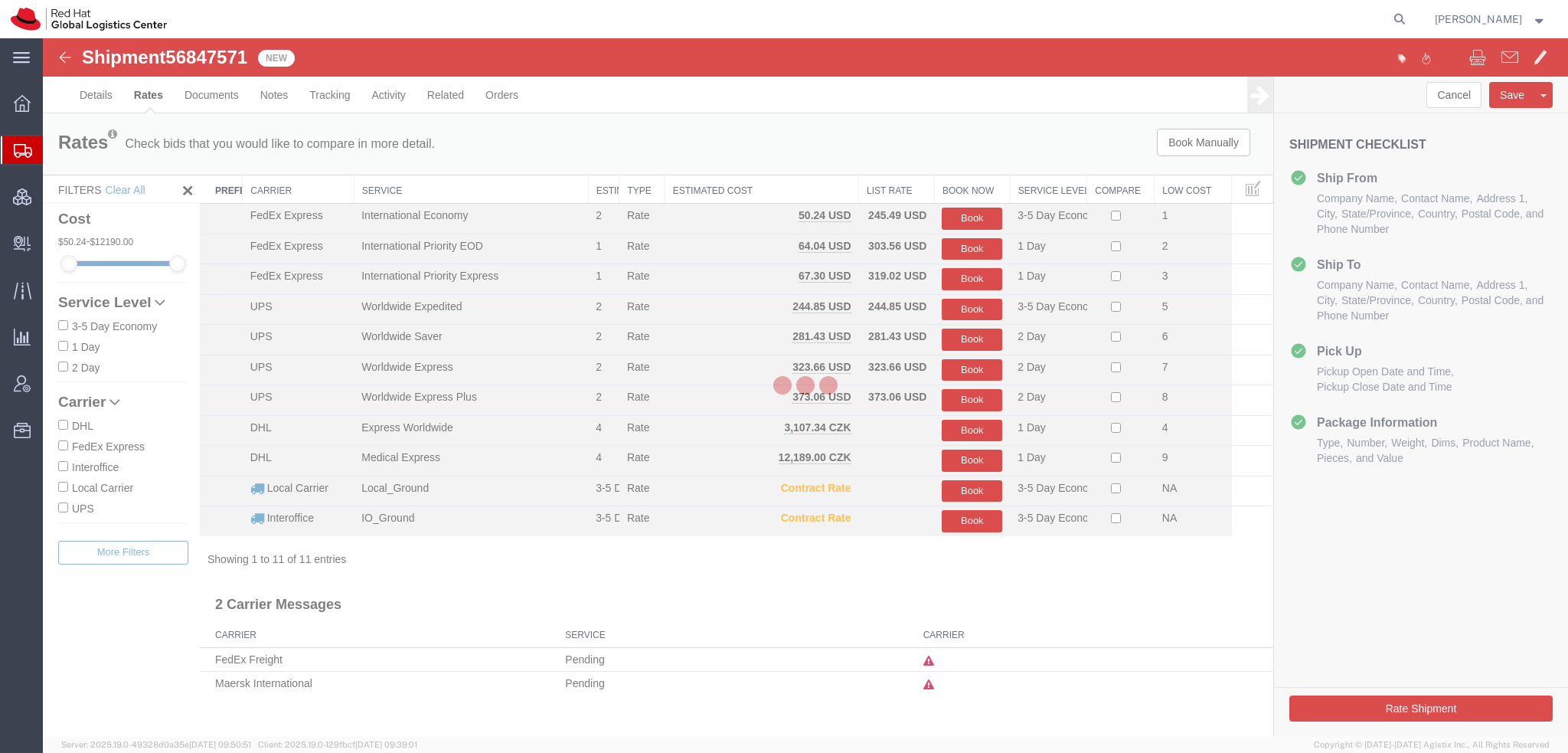
scroll to position [0, 0]
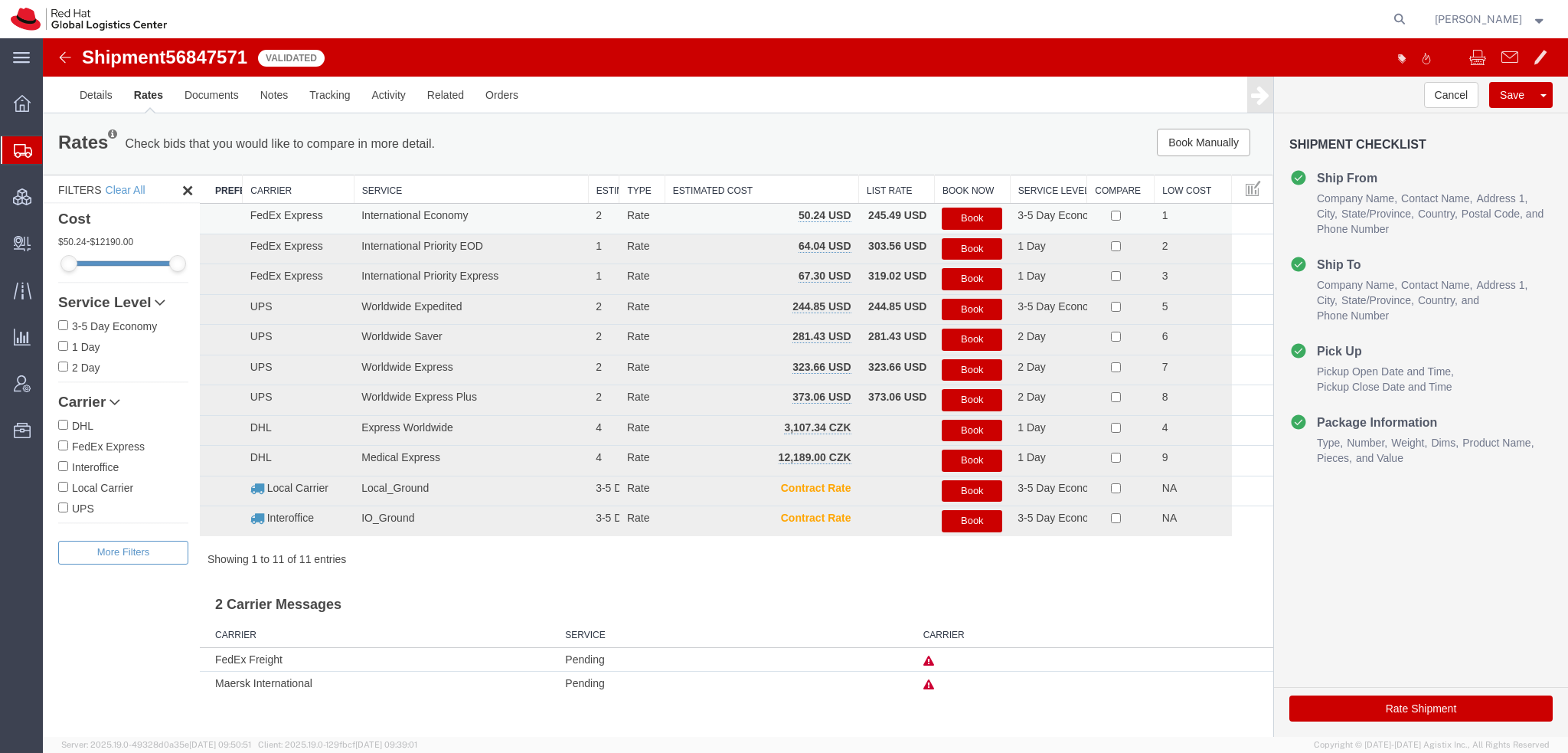
click at [980, 219] on button "Book" at bounding box center [972, 218] width 60 height 22
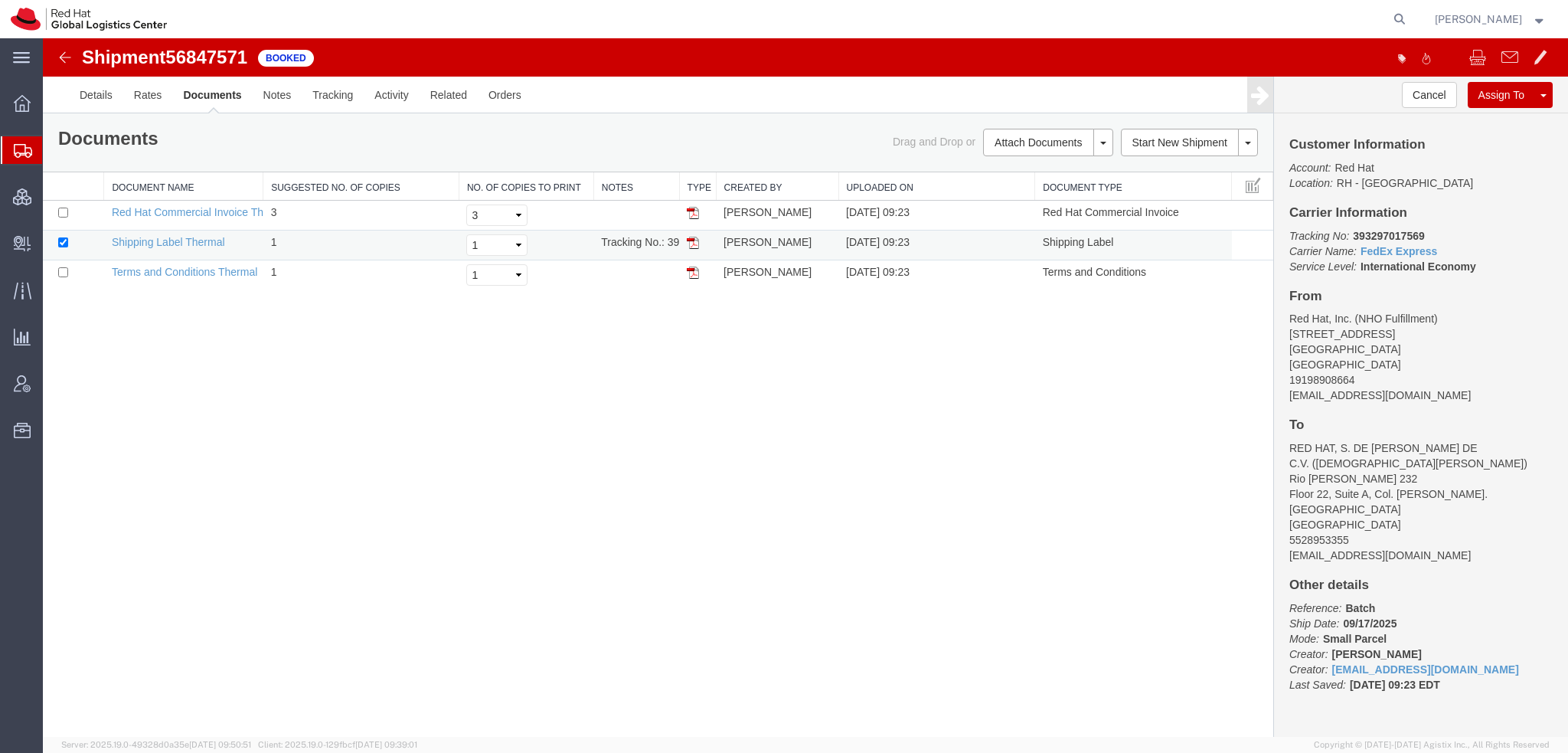
click at [695, 243] on img at bounding box center [693, 242] width 12 height 12
drag, startPoint x: 1424, startPoint y: 239, endPoint x: 1352, endPoint y: 232, distance: 72.3
click at [1352, 232] on p "Tracking No: 393297017569 Carrier Name: FedEx Express FedEx Express Service Lev…" at bounding box center [1421, 251] width 263 height 46
copy b "393297017569"
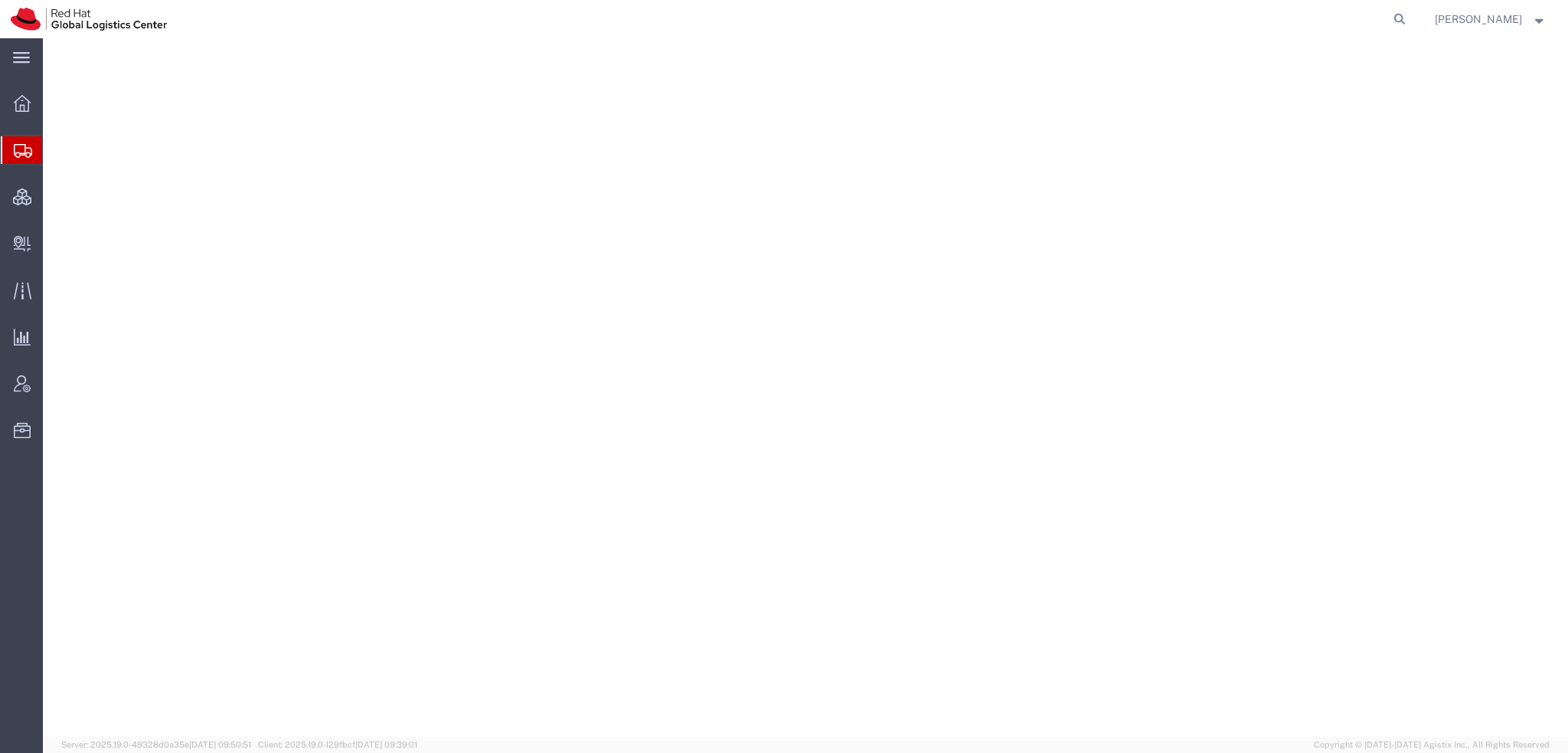
select select "38014"
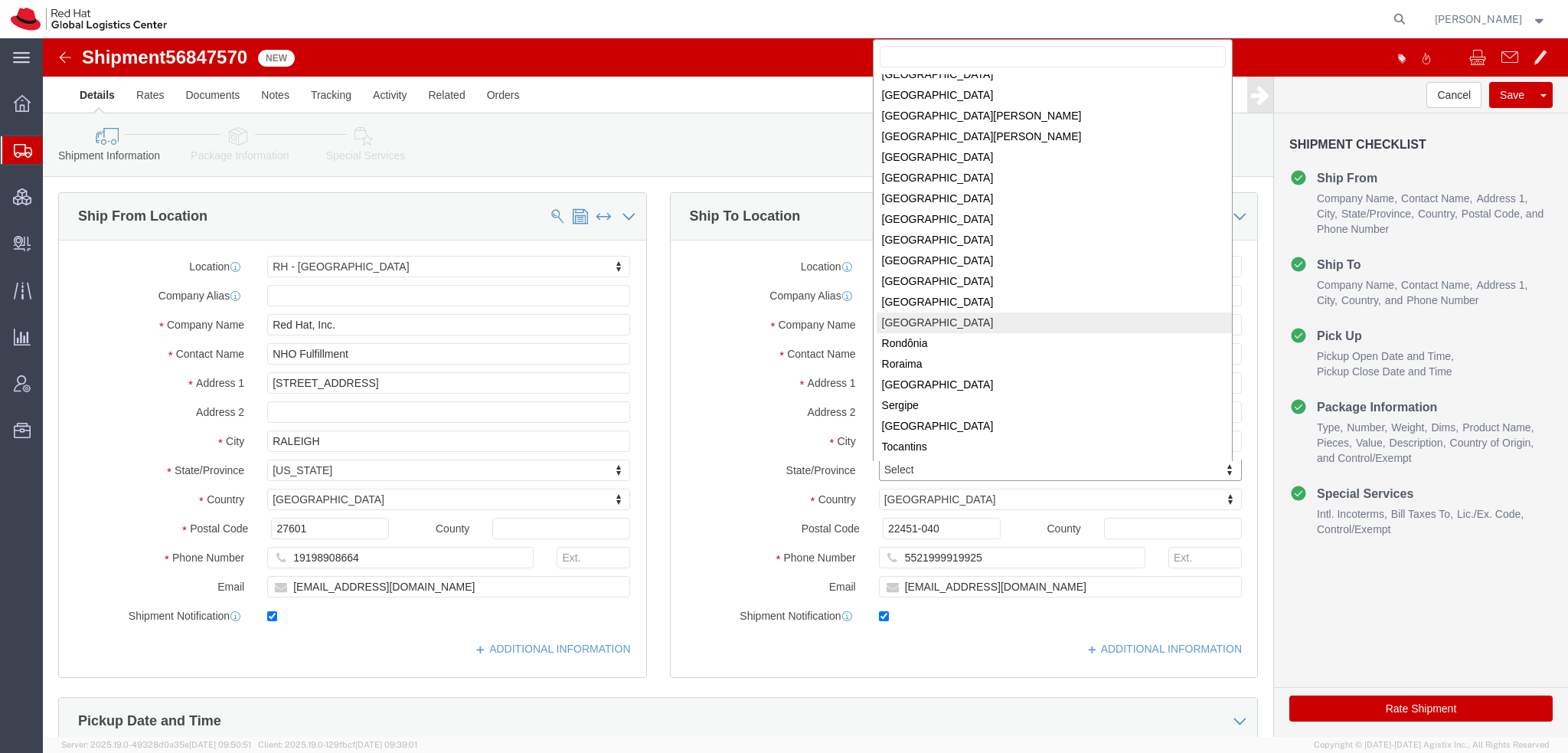
select select
select select "18"
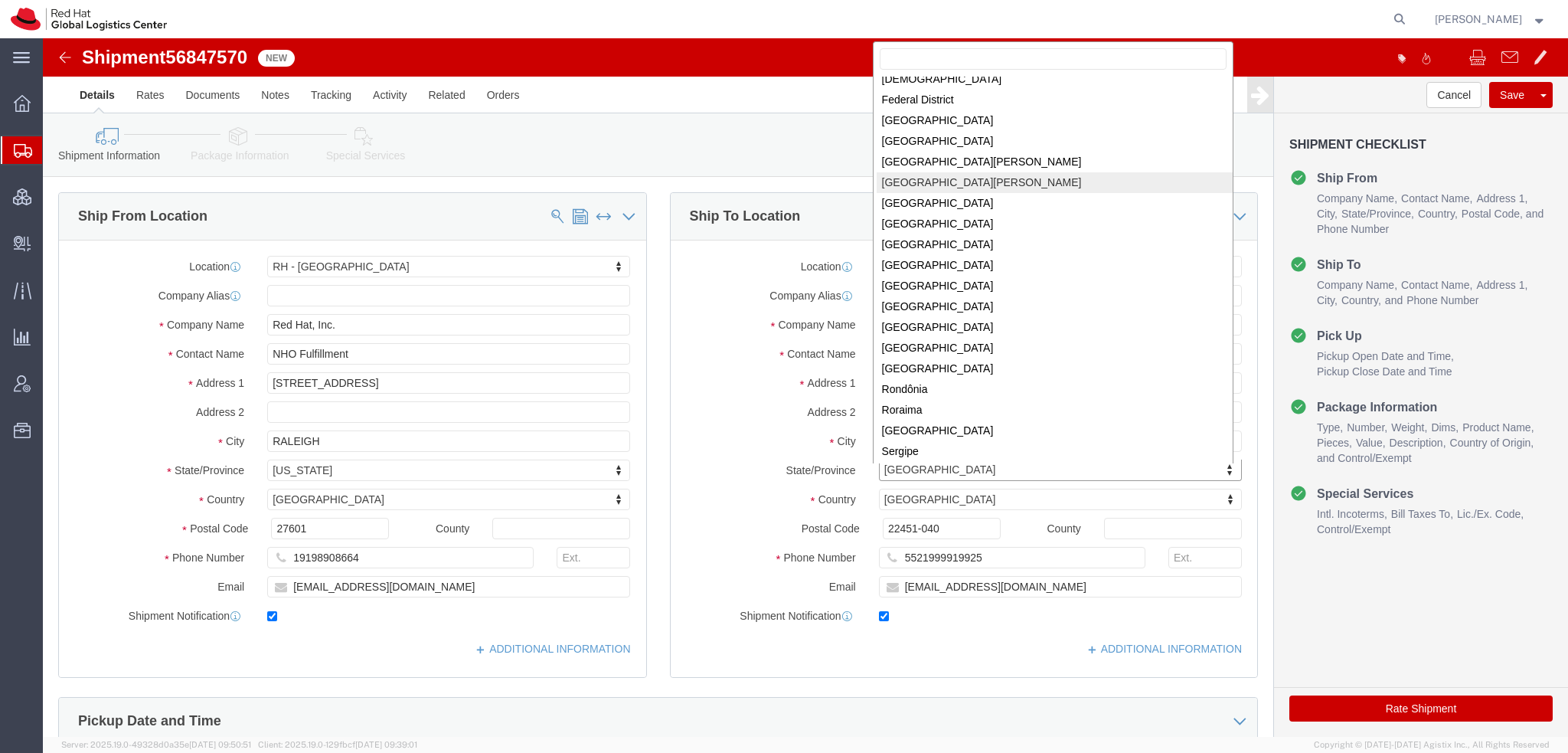
scroll to position [156, 0]
select select
select select "21"
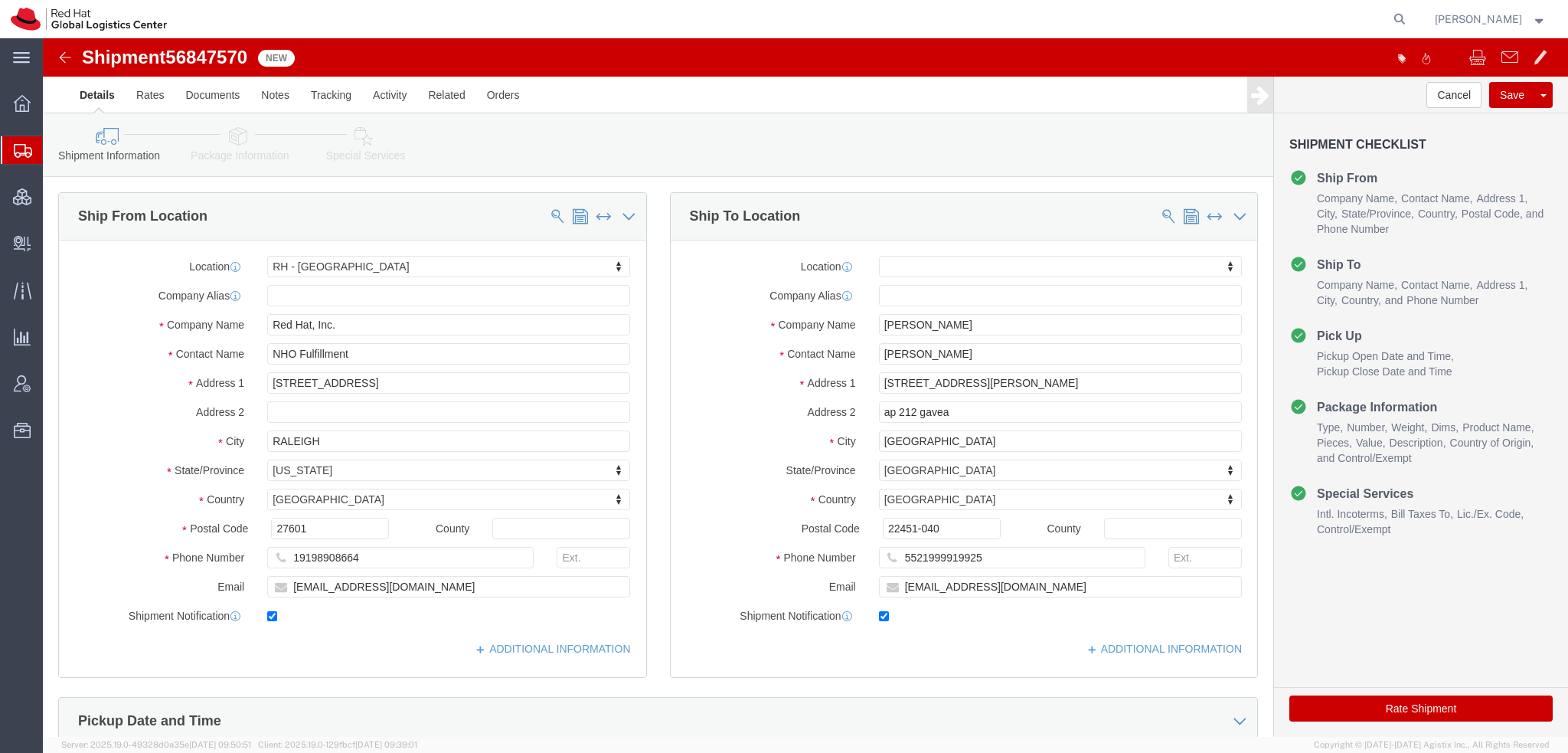
click icon
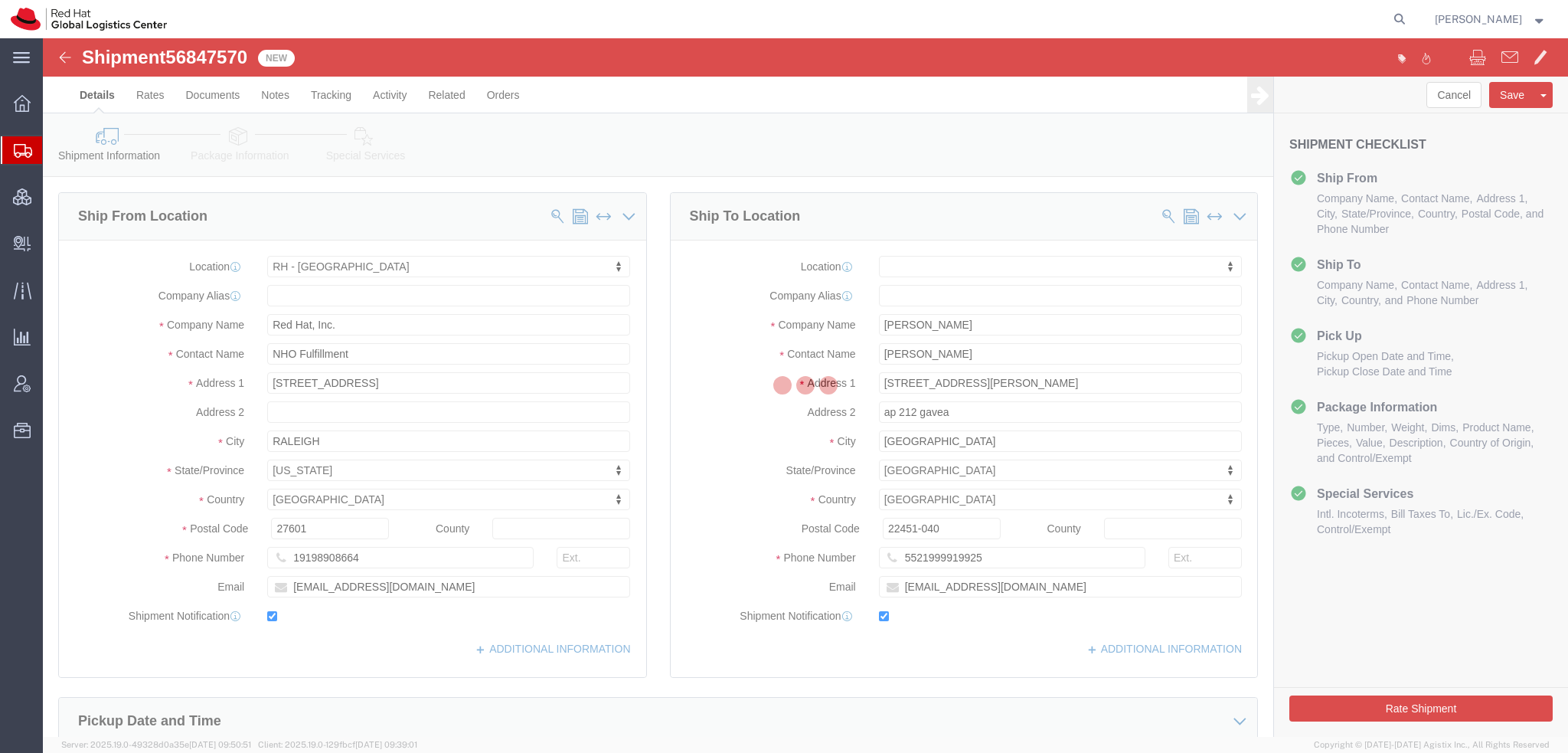
select select
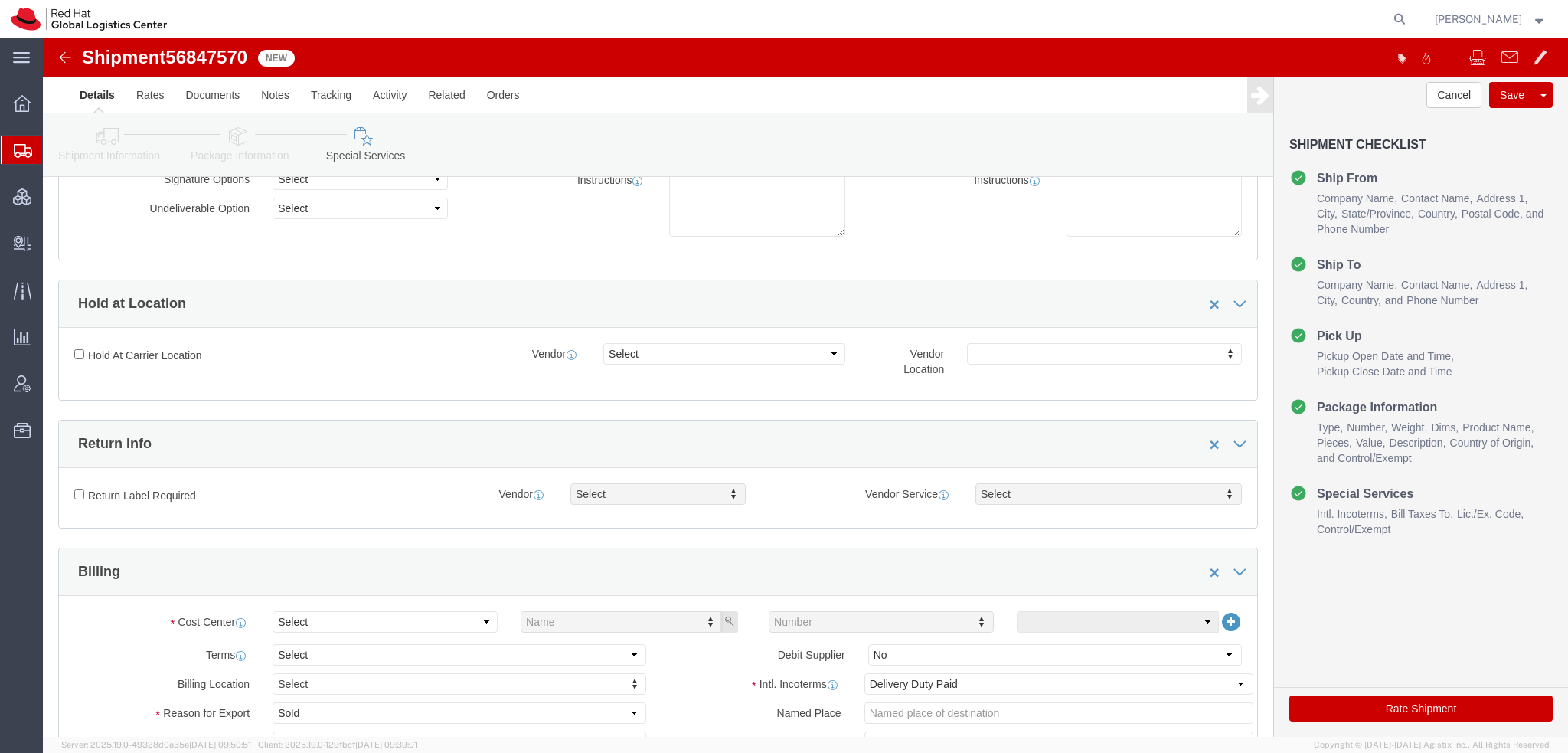
scroll to position [459, 0]
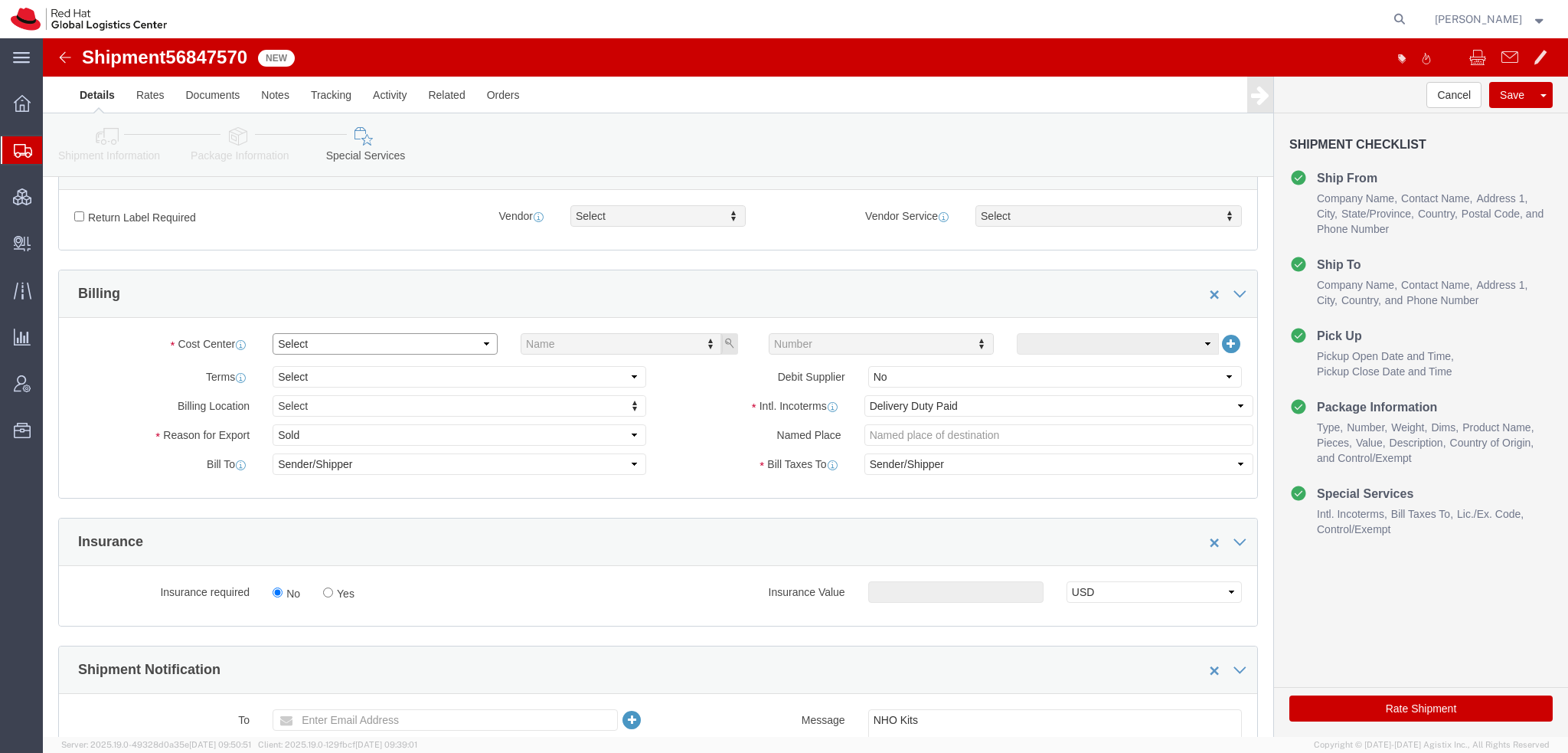
click select "Select Buyer Cost Center Department Operations Number Order Number Sales Person"
select select "COSTCENTER"
click select "Select Buyer Cost Center Department Operations Number Order Number Sales Person"
type input "805"
click select "Select Gift Personal Effects Repair/Warranty Return Sample Sold Temporary/Not S…"
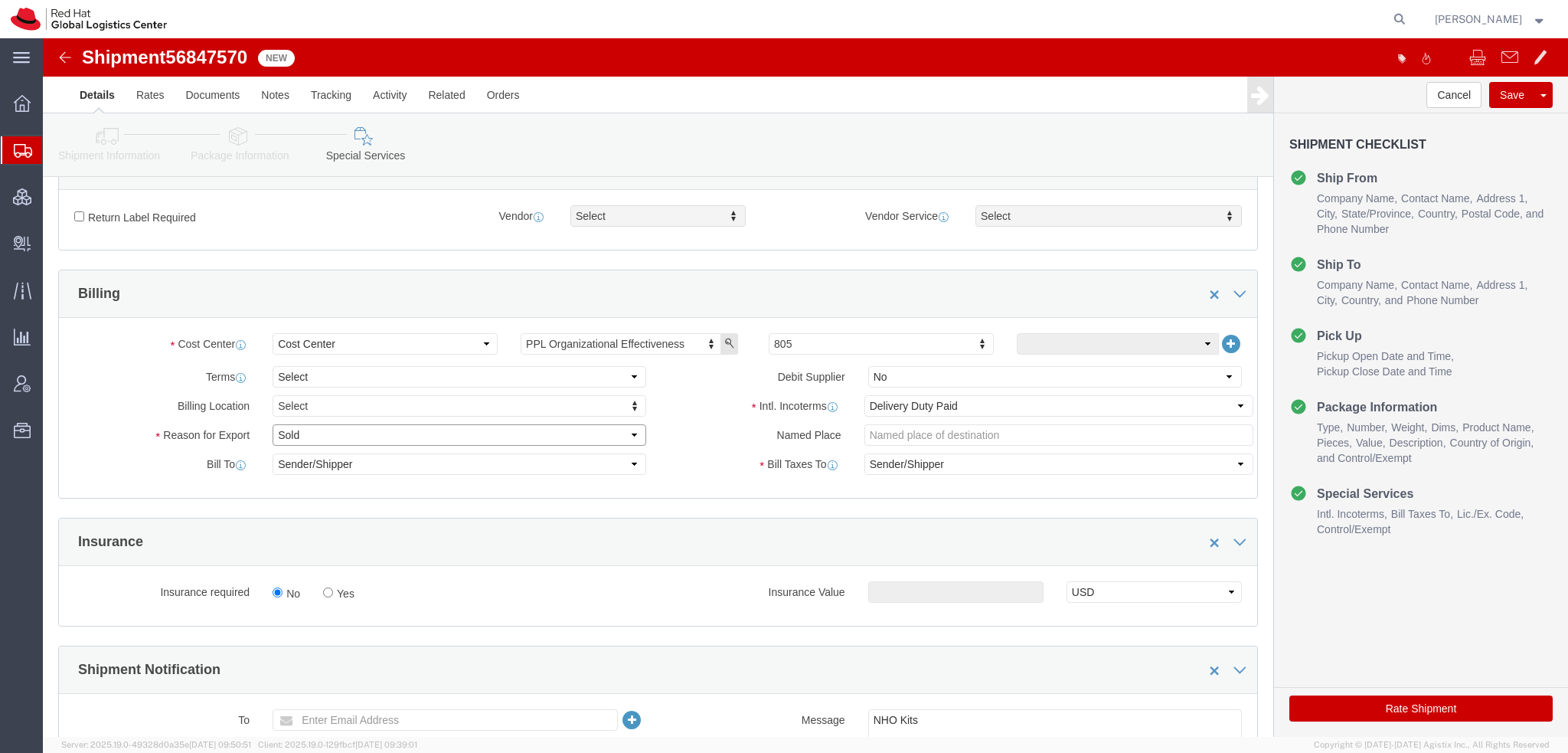
select select "GIFT"
click select "Select Gift Personal Effects Repair/Warranty Return Sample Sold Temporary/Not S…"
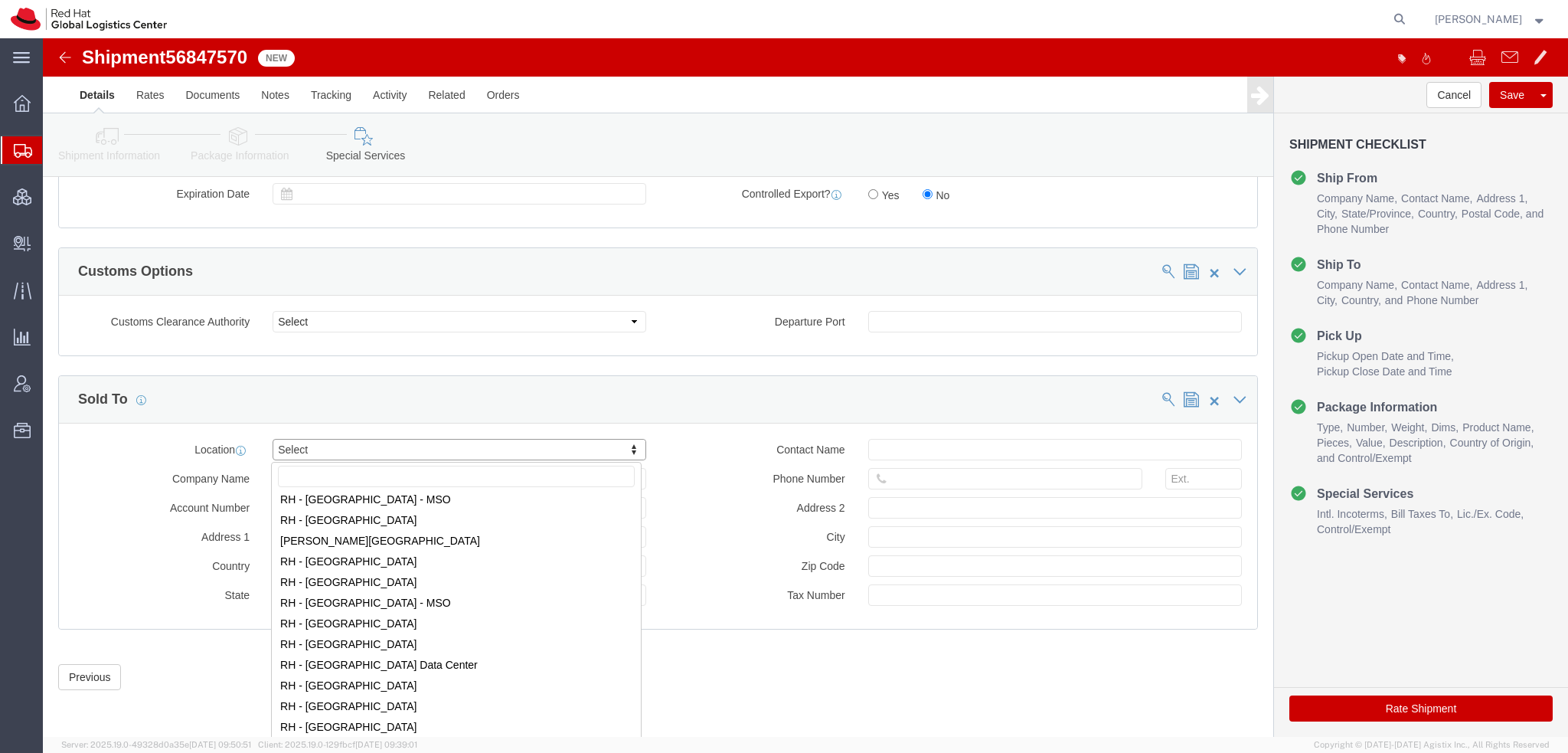
scroll to position [2296, 0]
select select "42531"
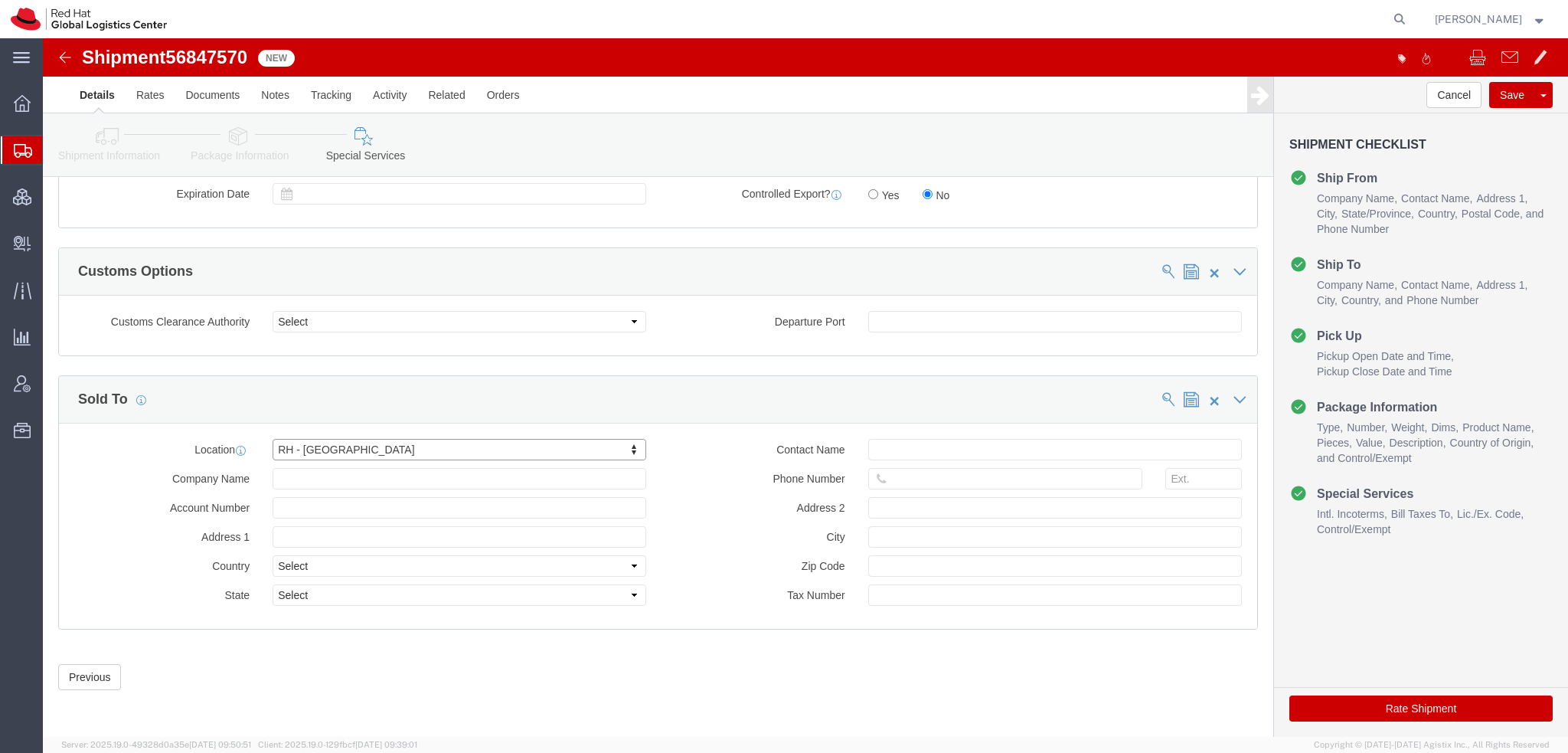
type input "Red Hat Brasil Limitada"
type input "Av. Brg. Faria Lima, 3732"
select select "BR"
select select
type input "000"
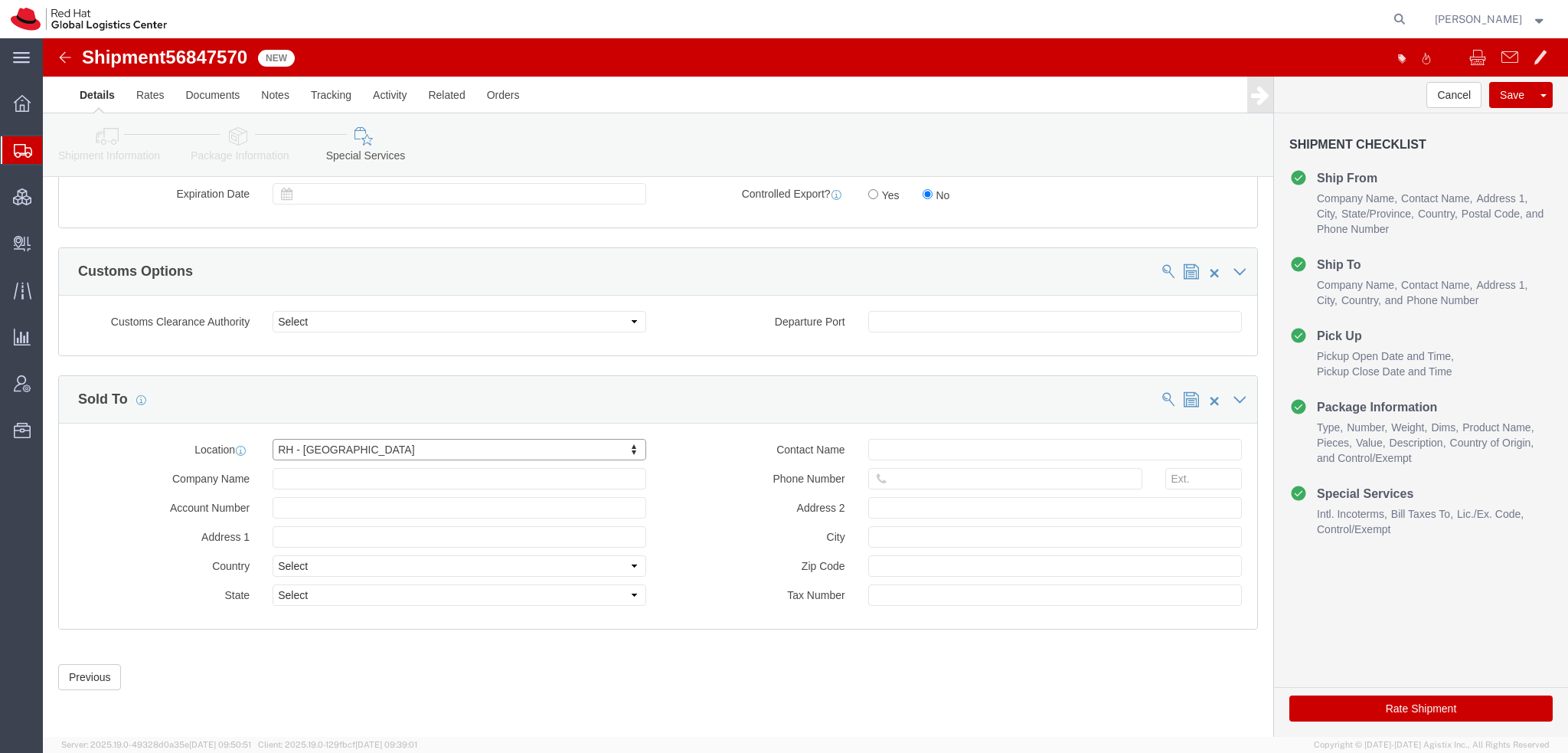
type input "Floor 24 and 25, Itaim Bibi"
type input "SAO PAULO"
type input "04538-132"
type input "07.069.791/0001.55"
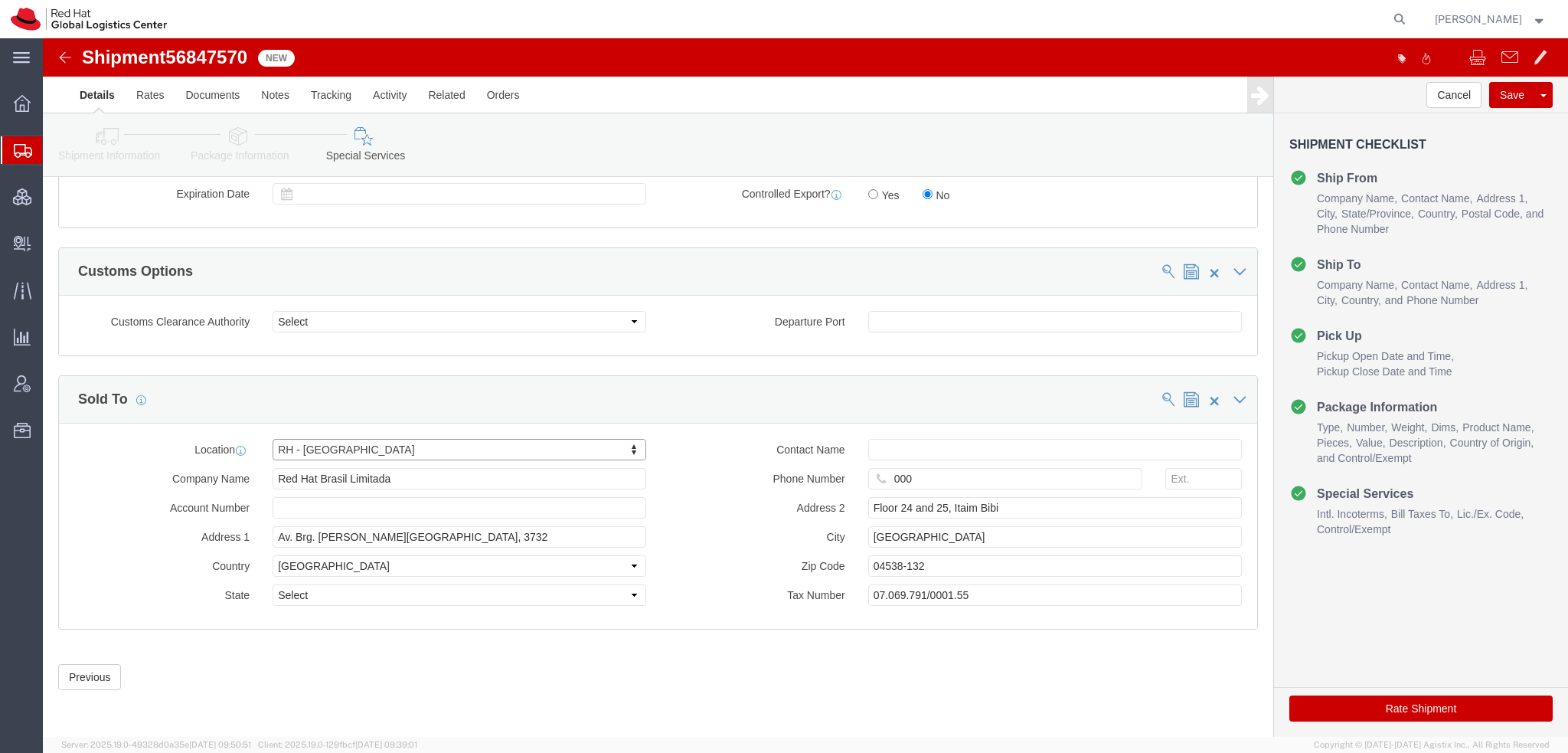
select select "27"
click button "Rate Shipment"
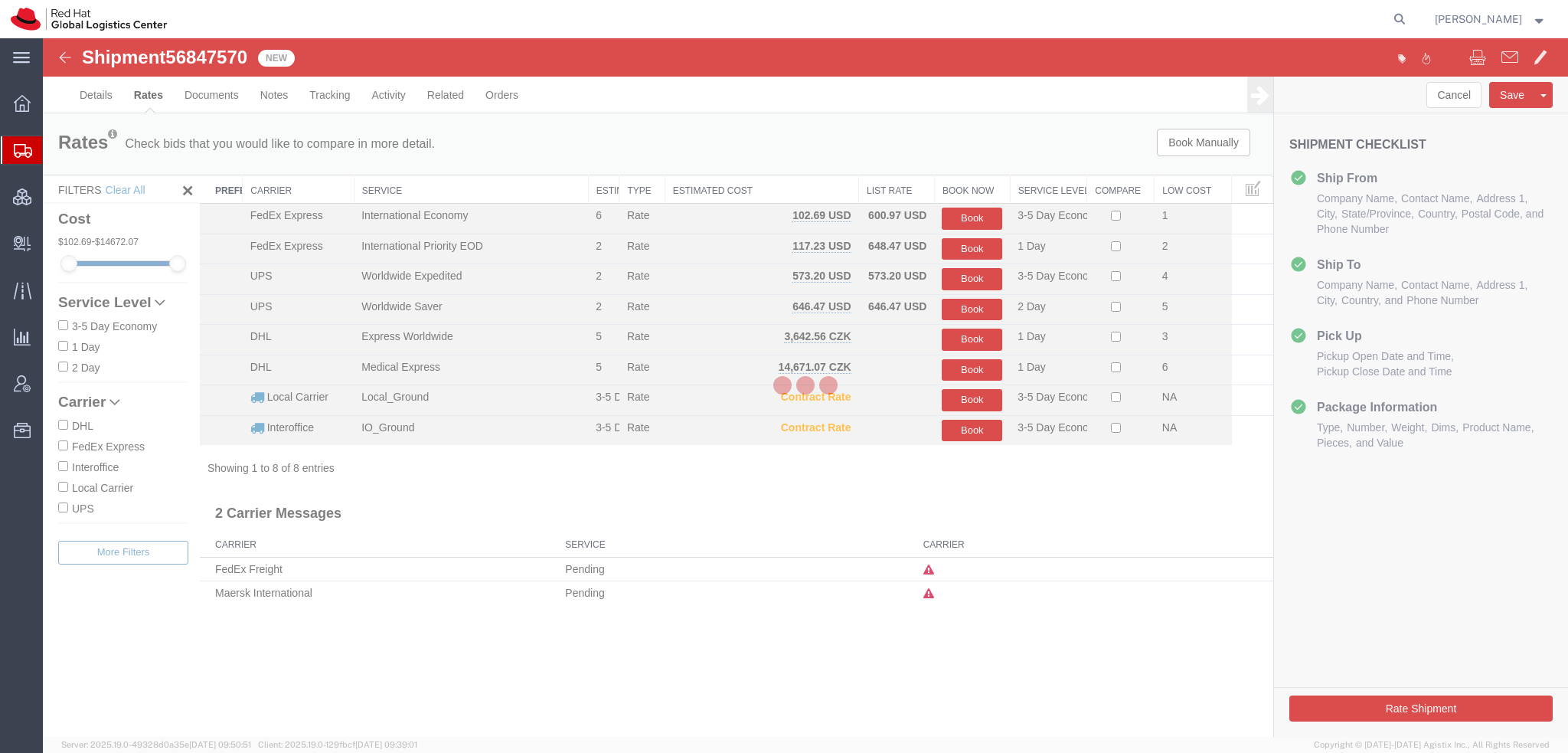
scroll to position [0, 0]
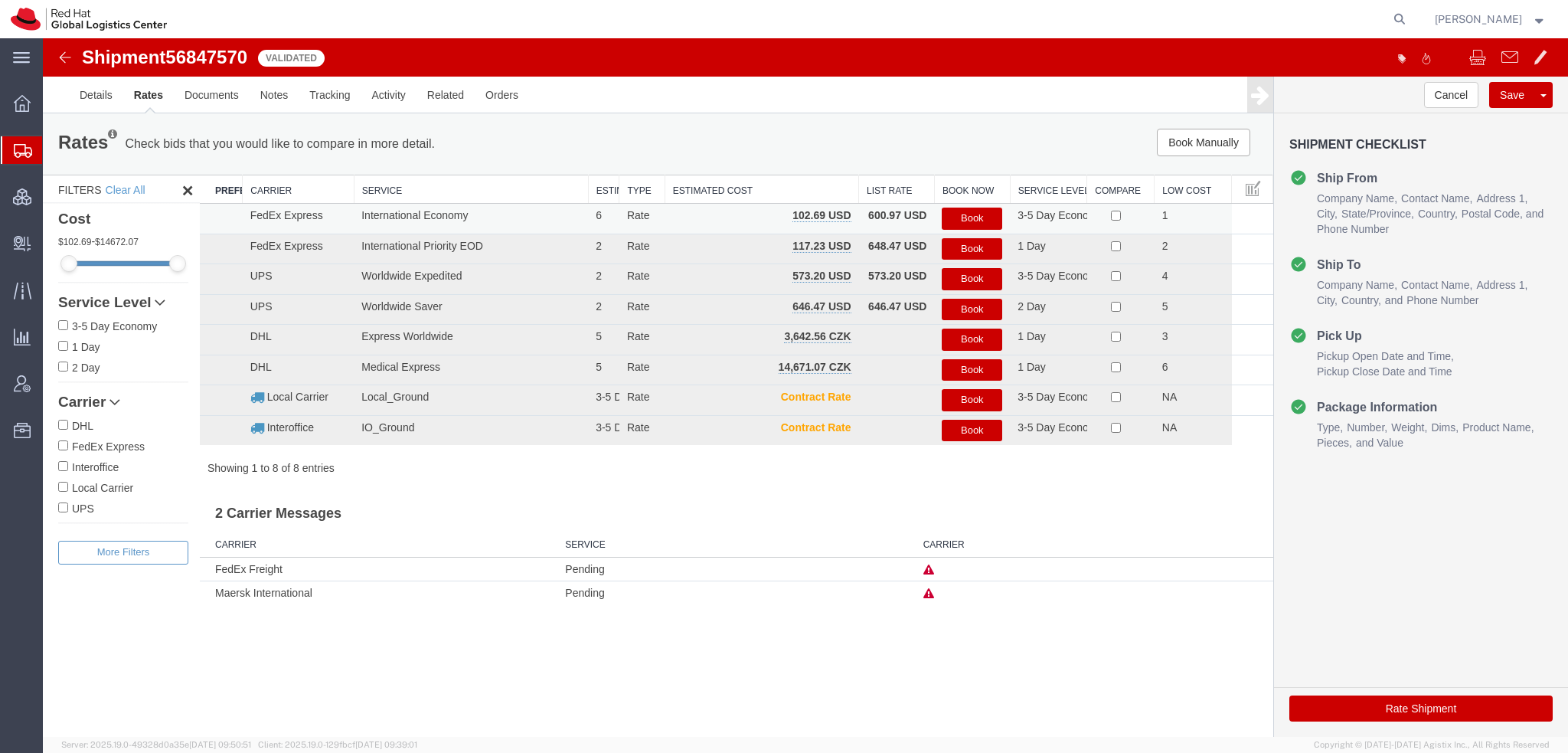
click button "Book"
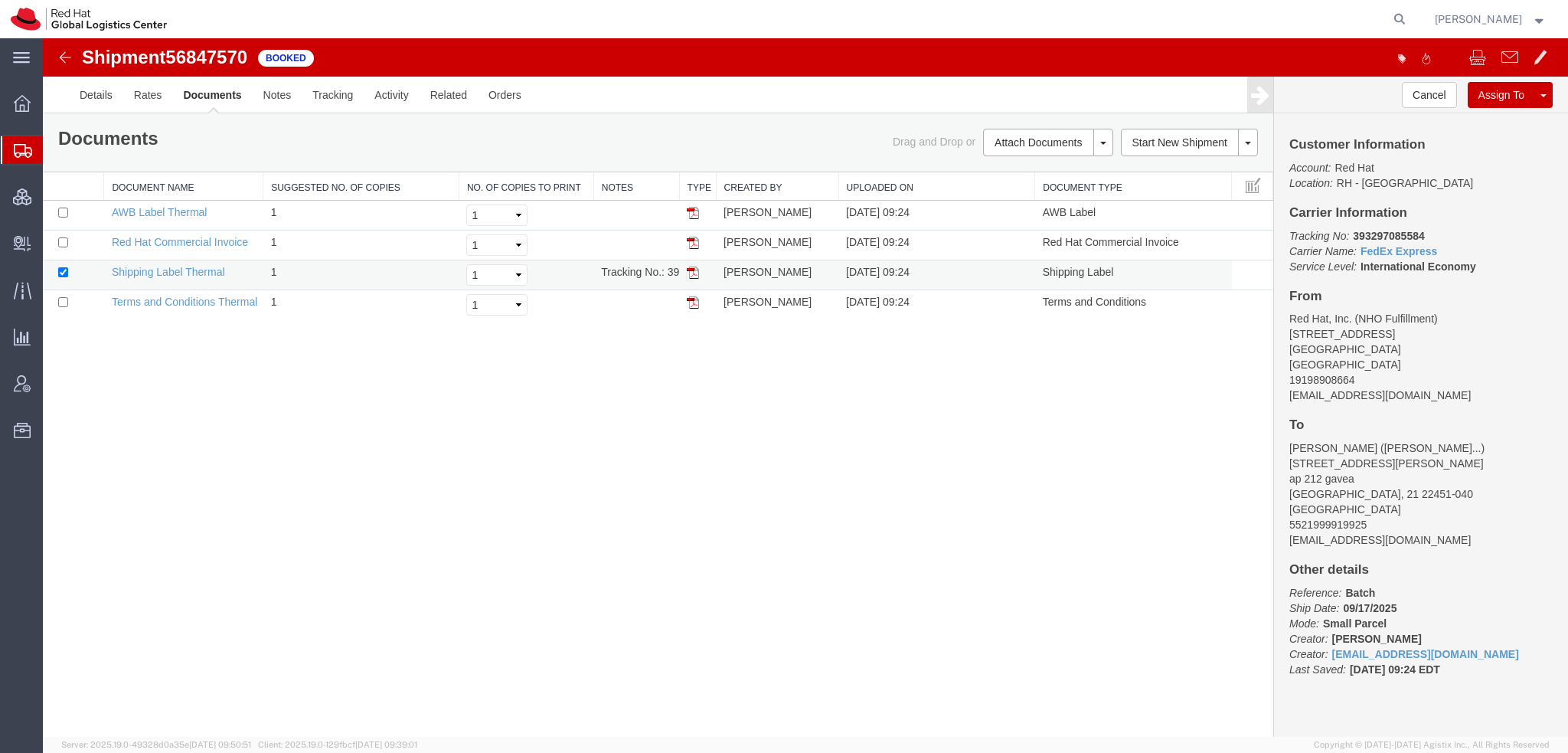
drag, startPoint x: 650, startPoint y: 230, endPoint x: 502, endPoint y: 13, distance: 262.7
click img
drag, startPoint x: 581, startPoint y: 7, endPoint x: 649, endPoint y: 172, distance: 178.5
click img
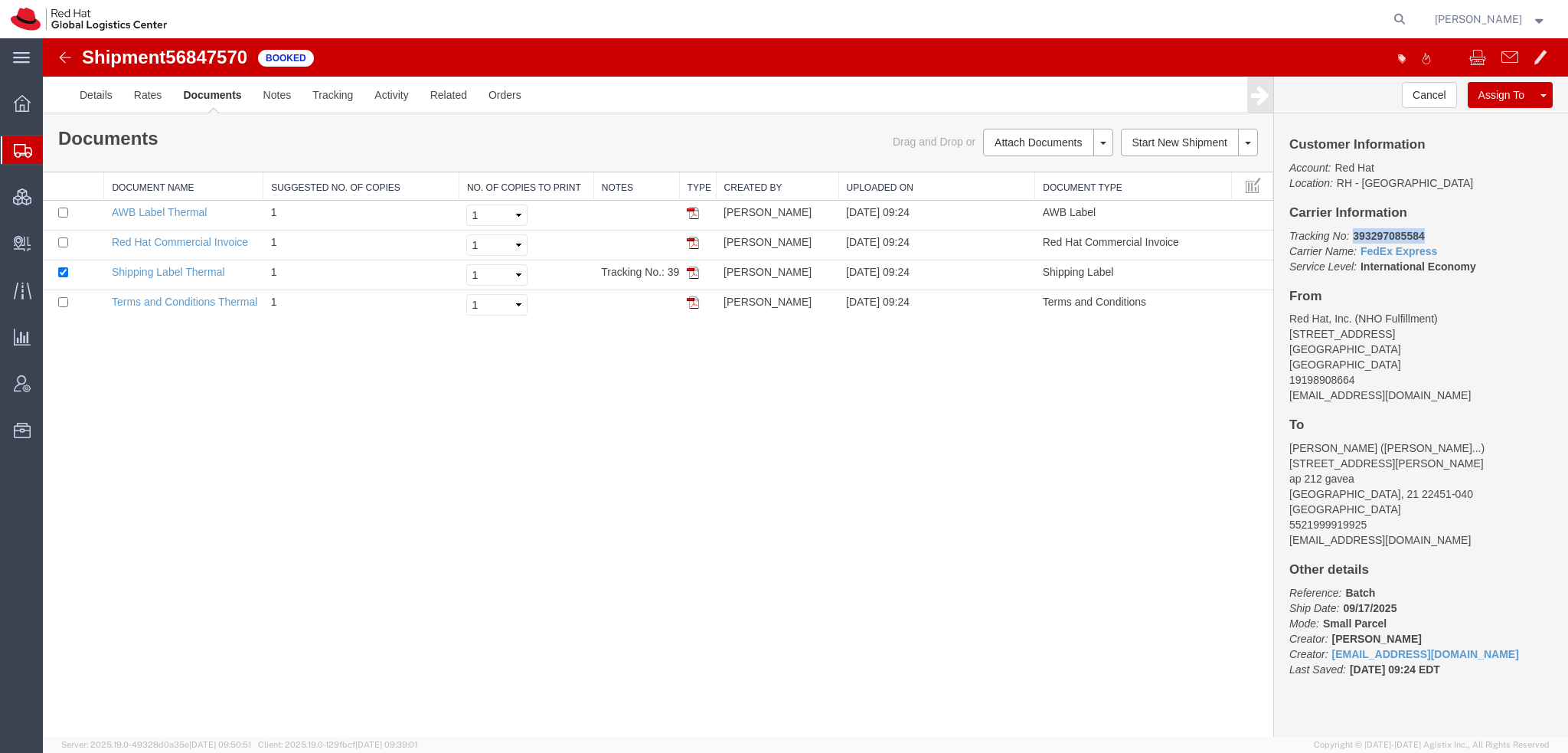
drag, startPoint x: 1381, startPoint y: 194, endPoint x: 1309, endPoint y: 201, distance: 72.3
click p "Tracking No: 393297085584 Carrier Name: FedEx Express FedEx Express Service Lev…"
copy b "393297085584"
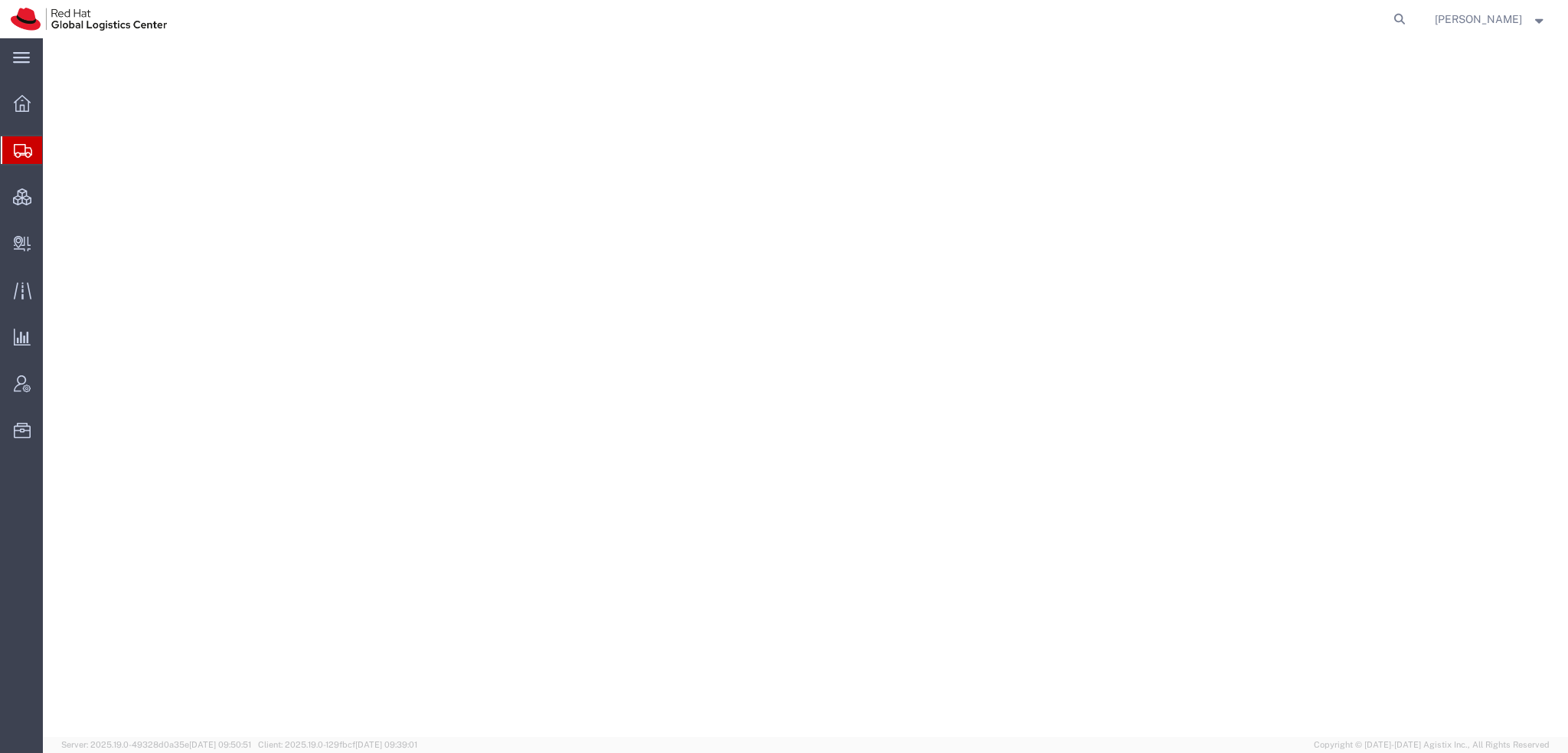
select select "38014"
select select
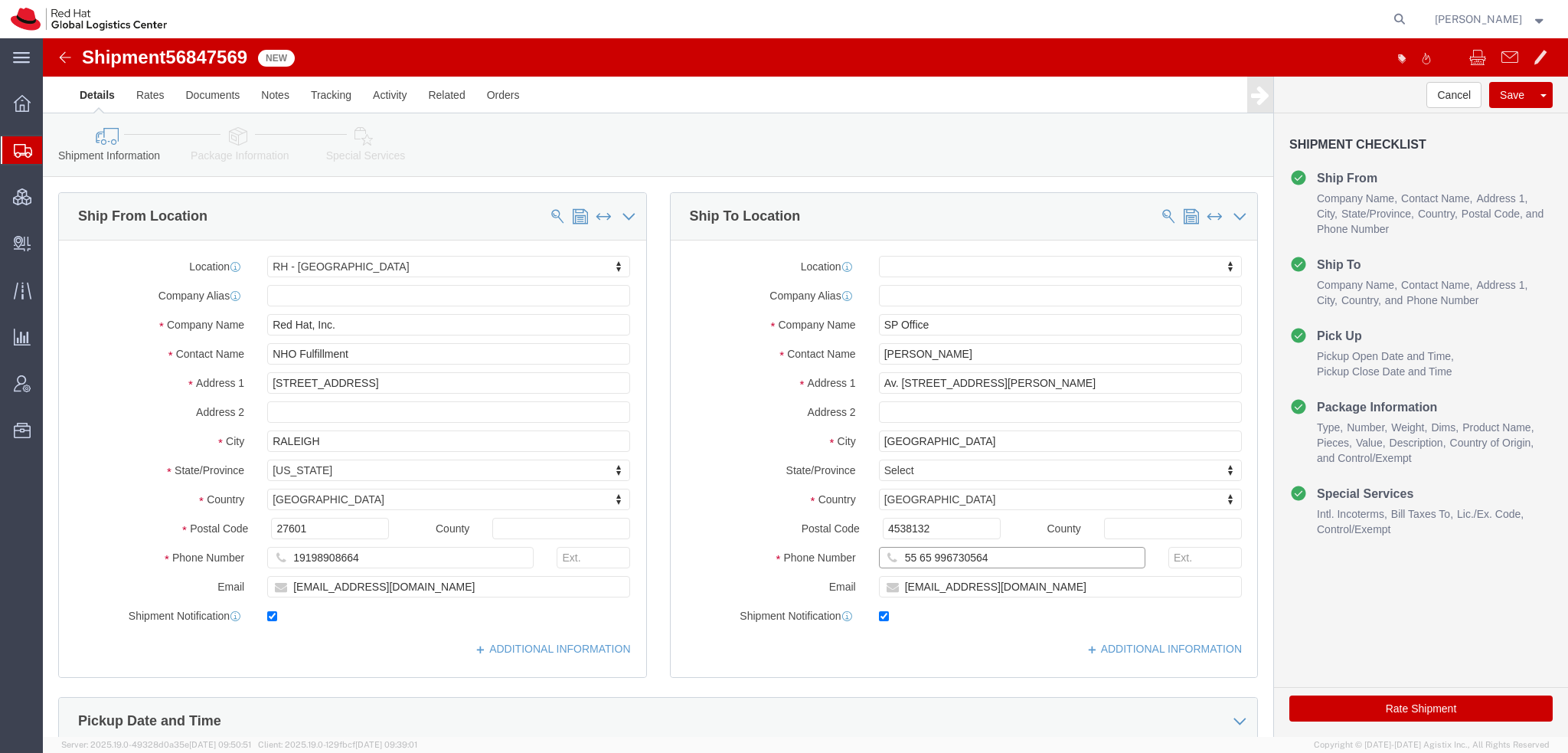
drag, startPoint x: 942, startPoint y: 519, endPoint x: -10, endPoint y: 343, distance: 968.1
click html "Shipment 56847569 New Details Rates Documents Notes Tracking Activity Related O…"
click input "[PERSON_NAME]"
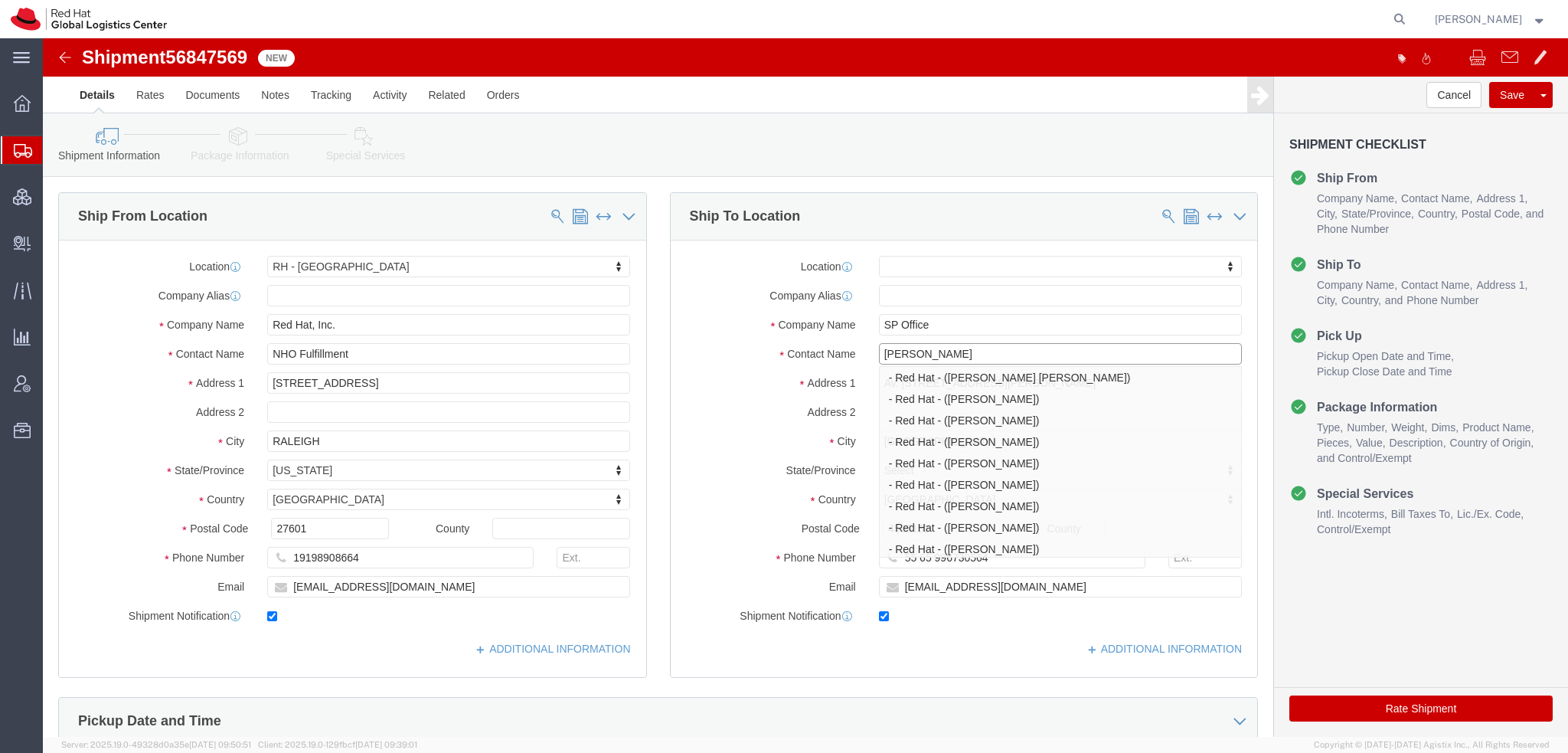
type input "[PERSON_NAME]"
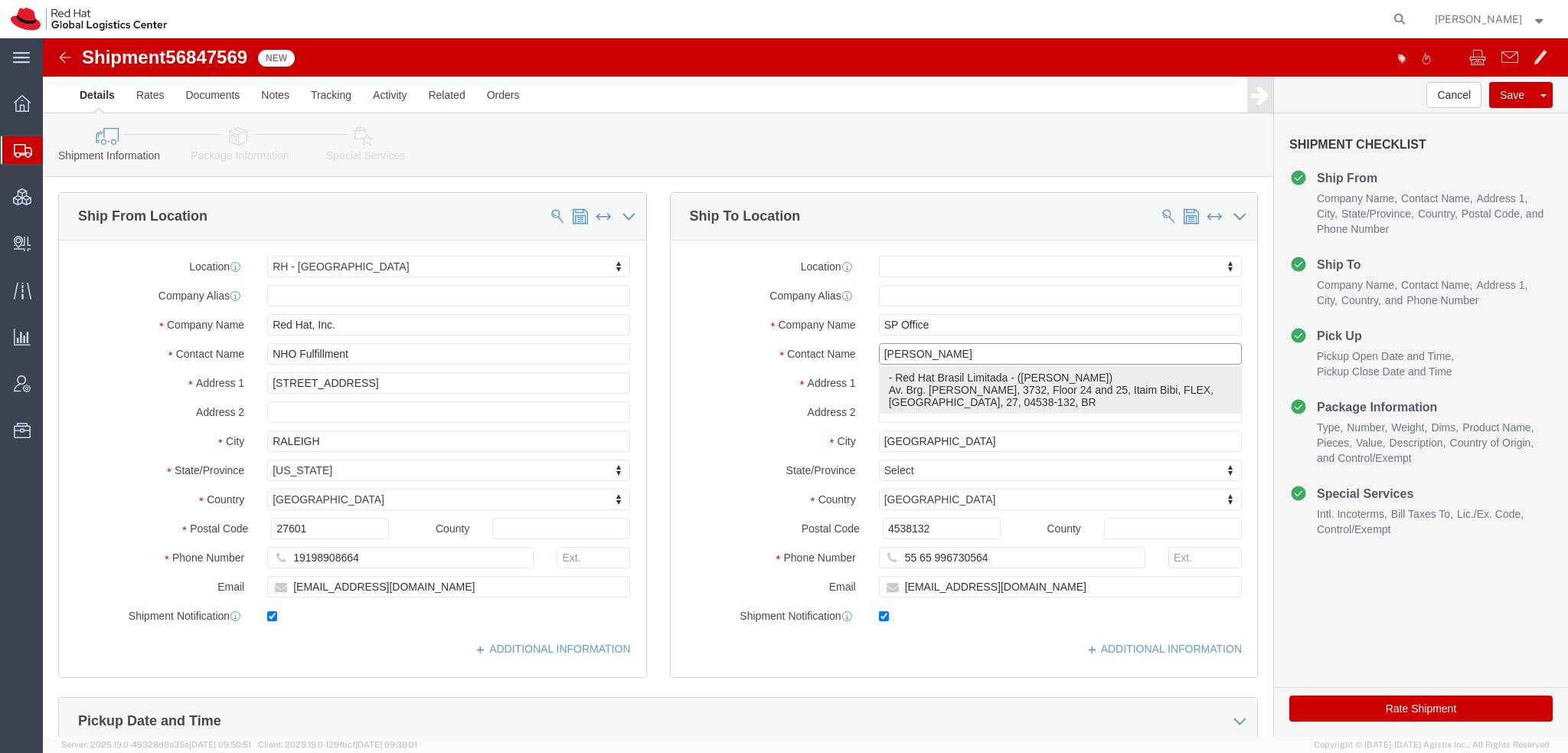
click p "- Red Hat Brasil Limitada - ([PERSON_NAME]) Av. Brg. [PERSON_NAME], 3732, Floor…"
select select "42531"
type input "Red Hat Brasil Limitada"
type input "[PERSON_NAME]"
type input "Av. Brg. [PERSON_NAME][GEOGRAPHIC_DATA], 3732"
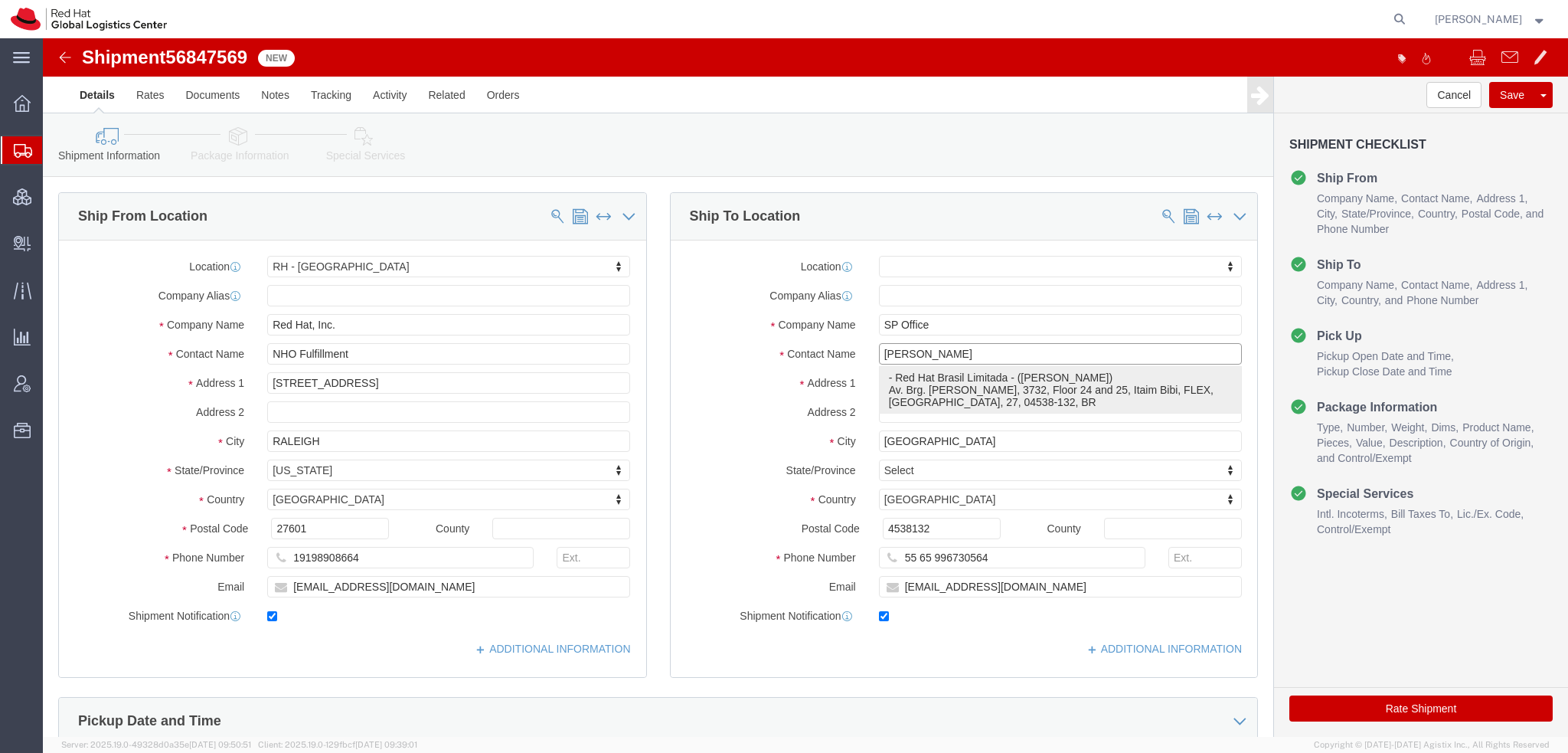
type input "Floor 24 and 25, Itaim Bibi"
type input "[GEOGRAPHIC_DATA]"
select select "27"
type input "04538-132"
type input "[EMAIL_ADDRESS][DOMAIN_NAME]"
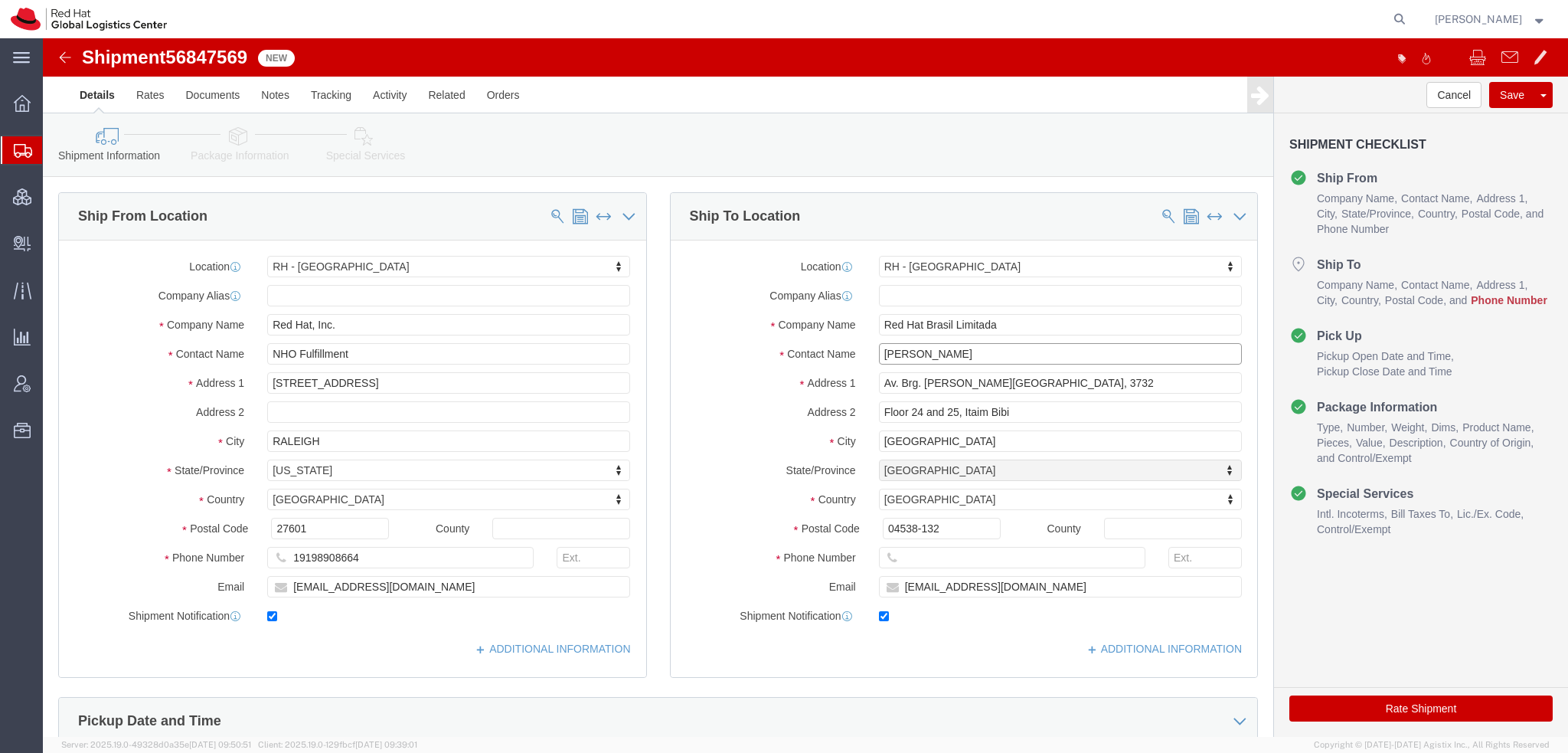
select select "27"
click input "[PERSON_NAME]"
type input "[PERSON_NAME]"
paste input "55 65 996730564"
type input "55 65 996730564"
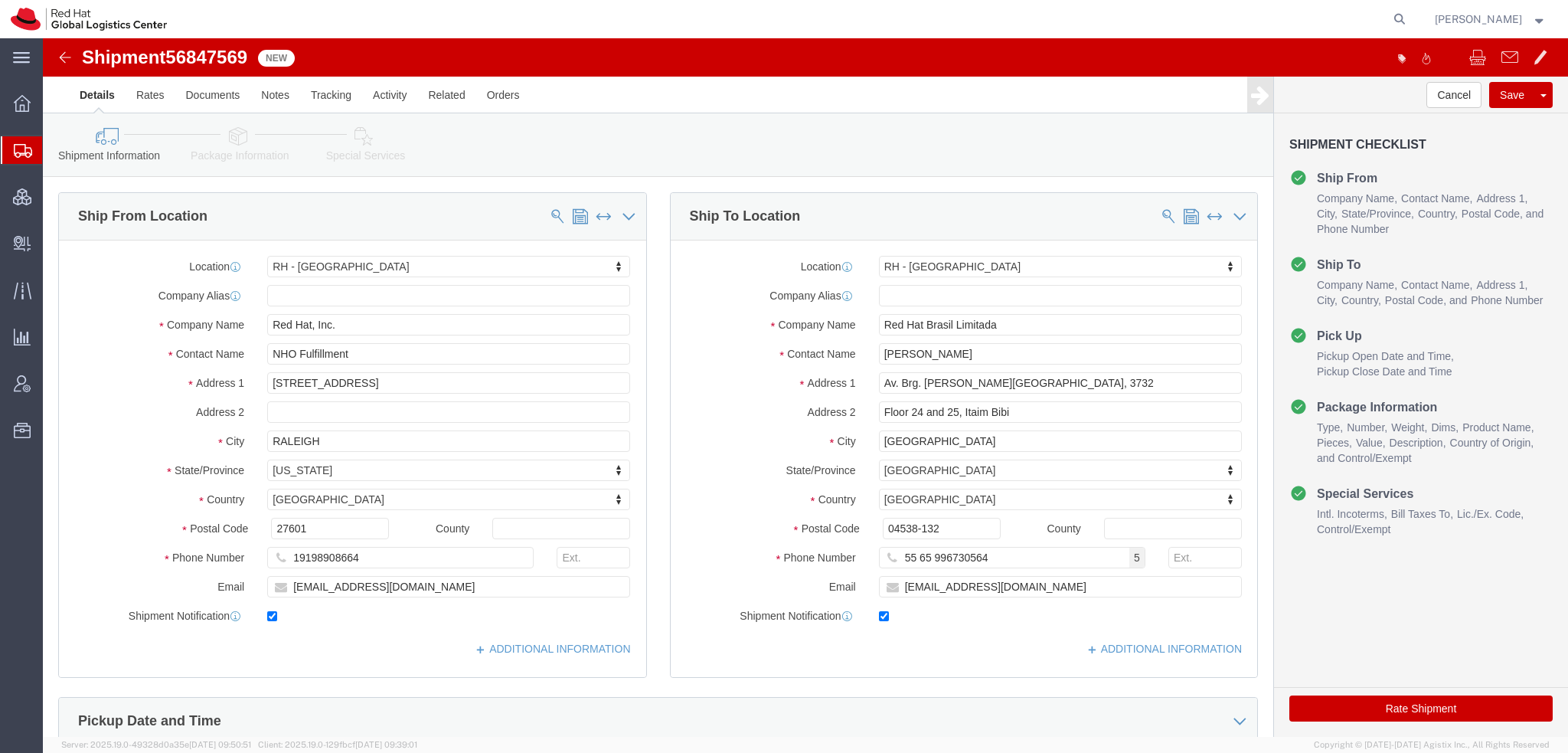
click icon
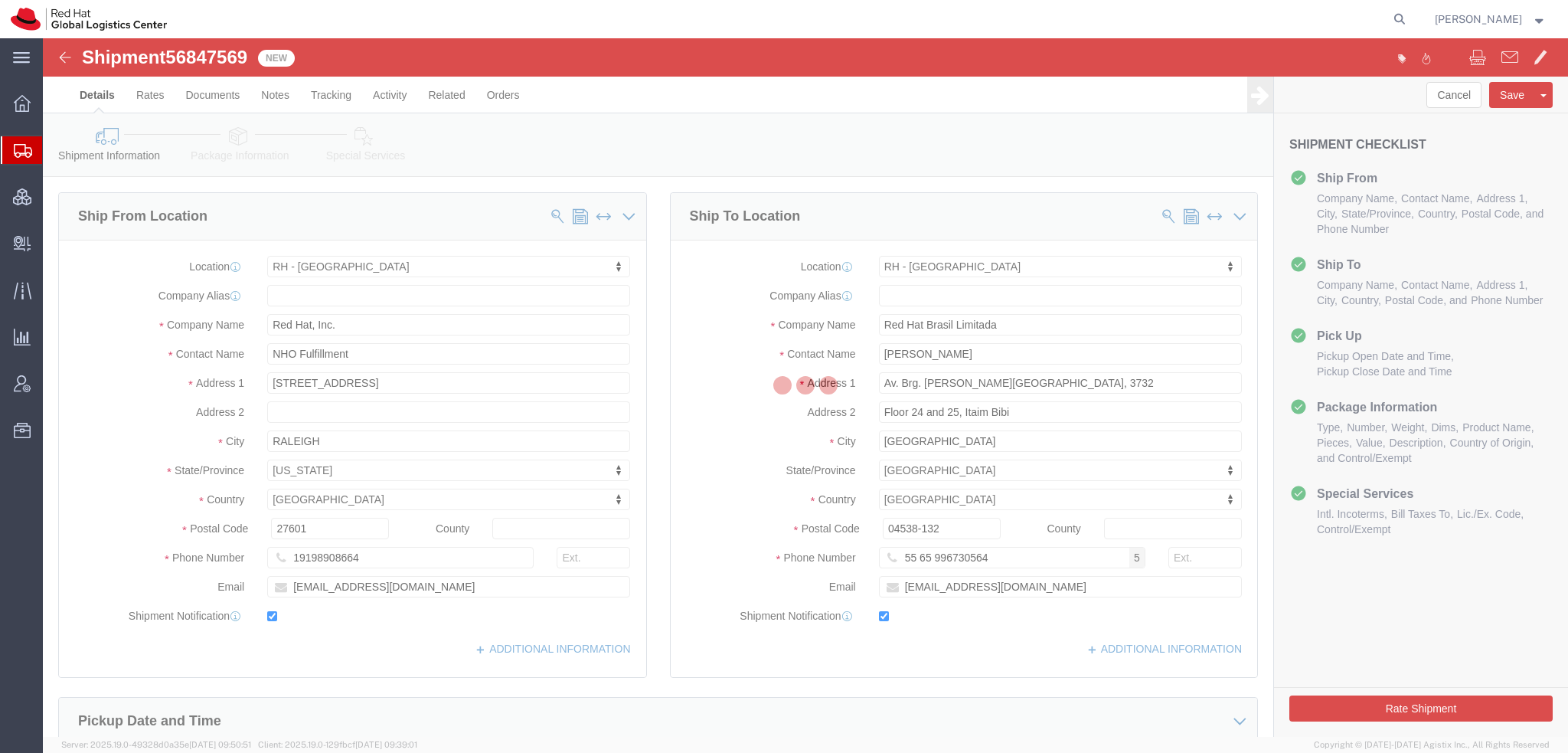
select select
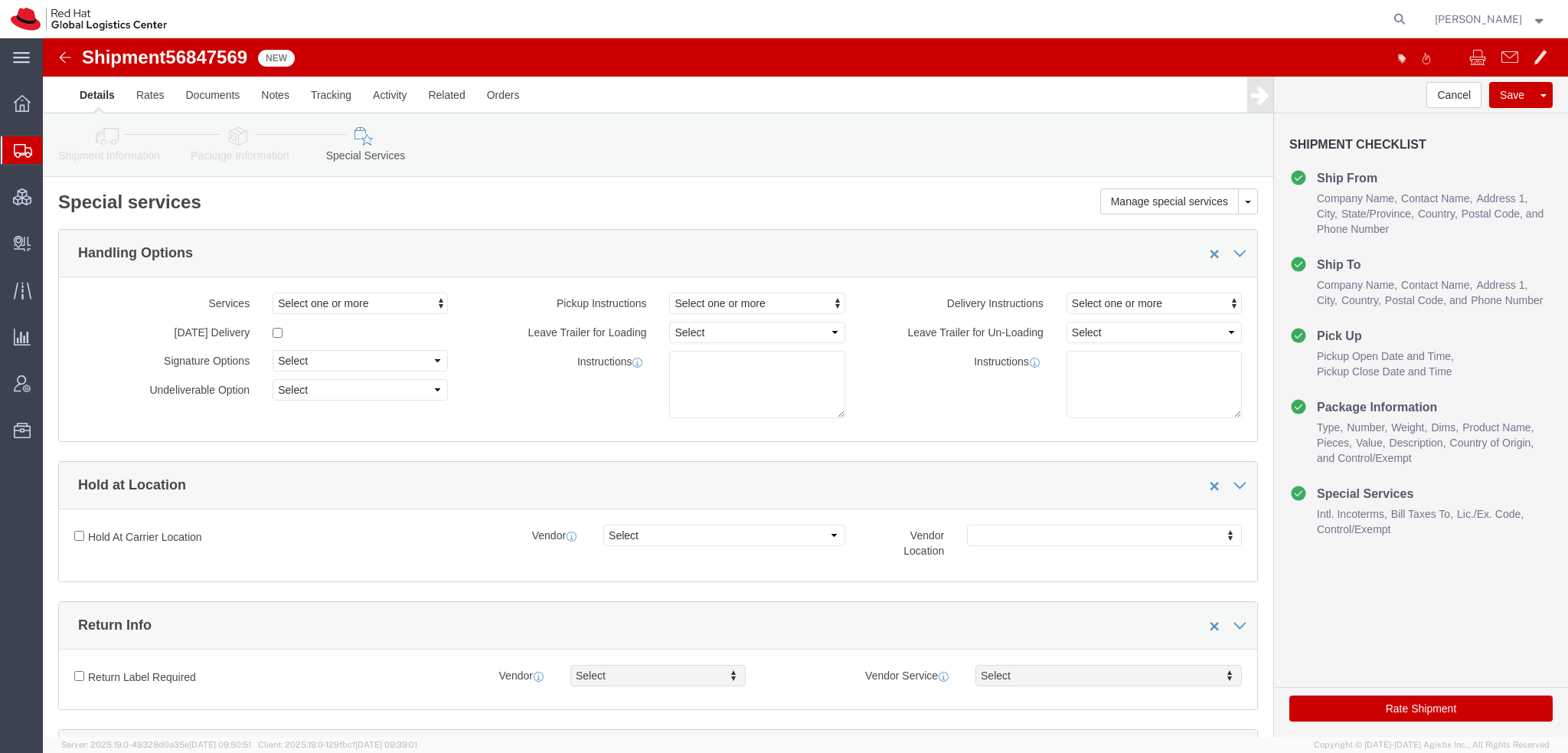
scroll to position [535, 0]
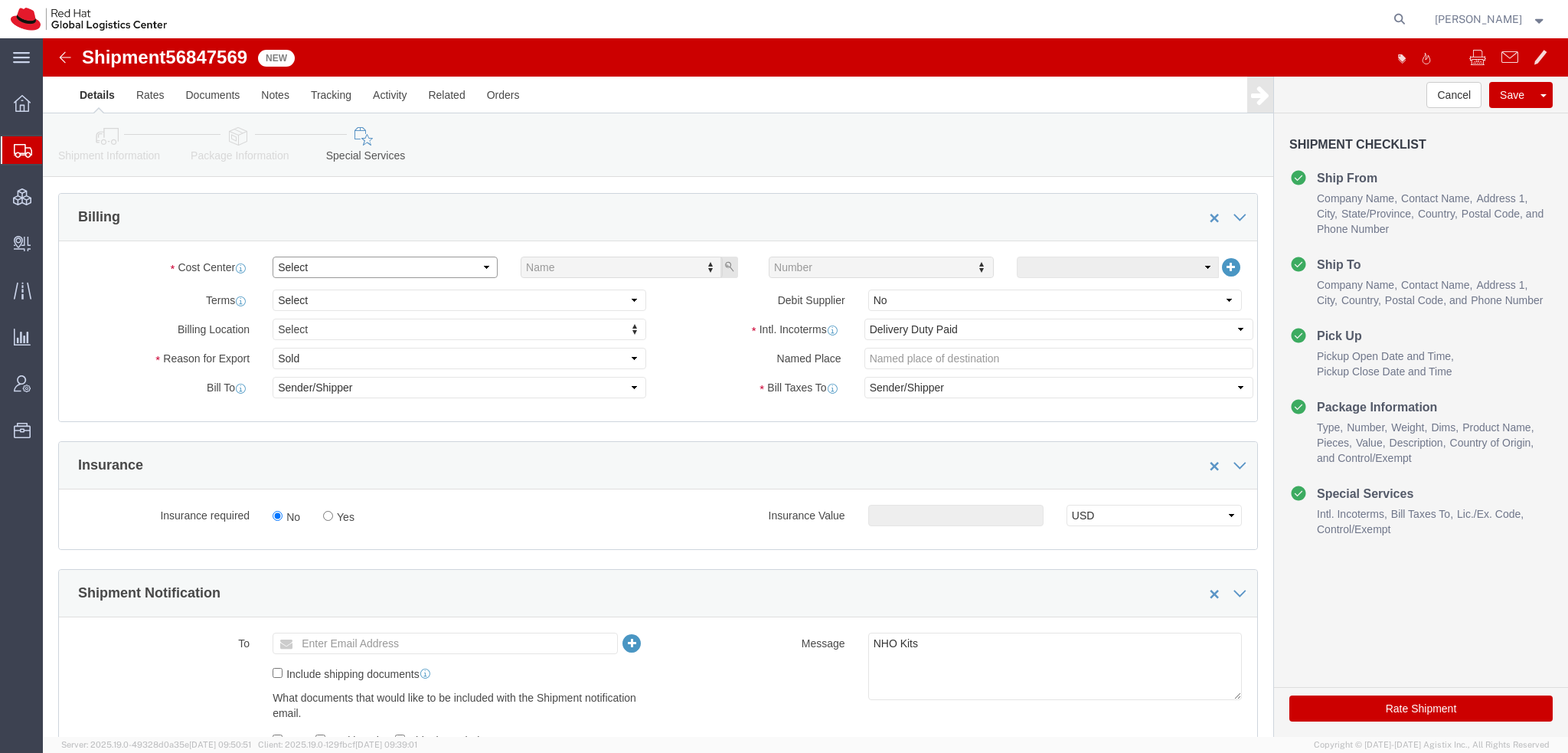
click select "Select Buyer Cost Center Department Operations Number Order Number Sales Person"
select select "COSTCENTER"
click select "Select Buyer Cost Center Department Operations Number Order Number Sales Person"
click input "text"
type input "805"
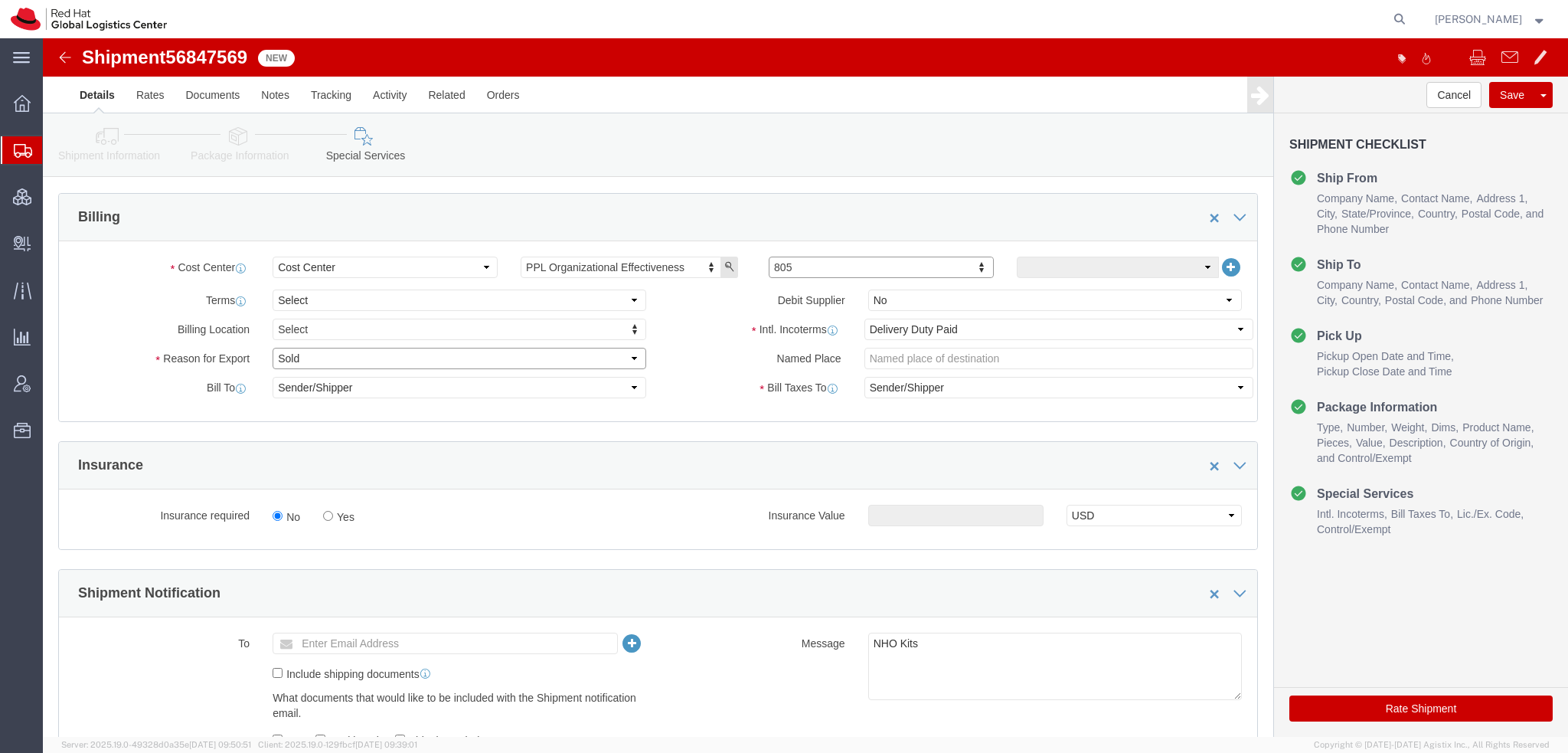
click select "Select Gift Personal Effects Repair/Warranty Return Sample Sold Temporary/Not S…"
select select "GIFT"
click select "Select Gift Personal Effects Repair/Warranty Return Sample Sold Temporary/Not S…"
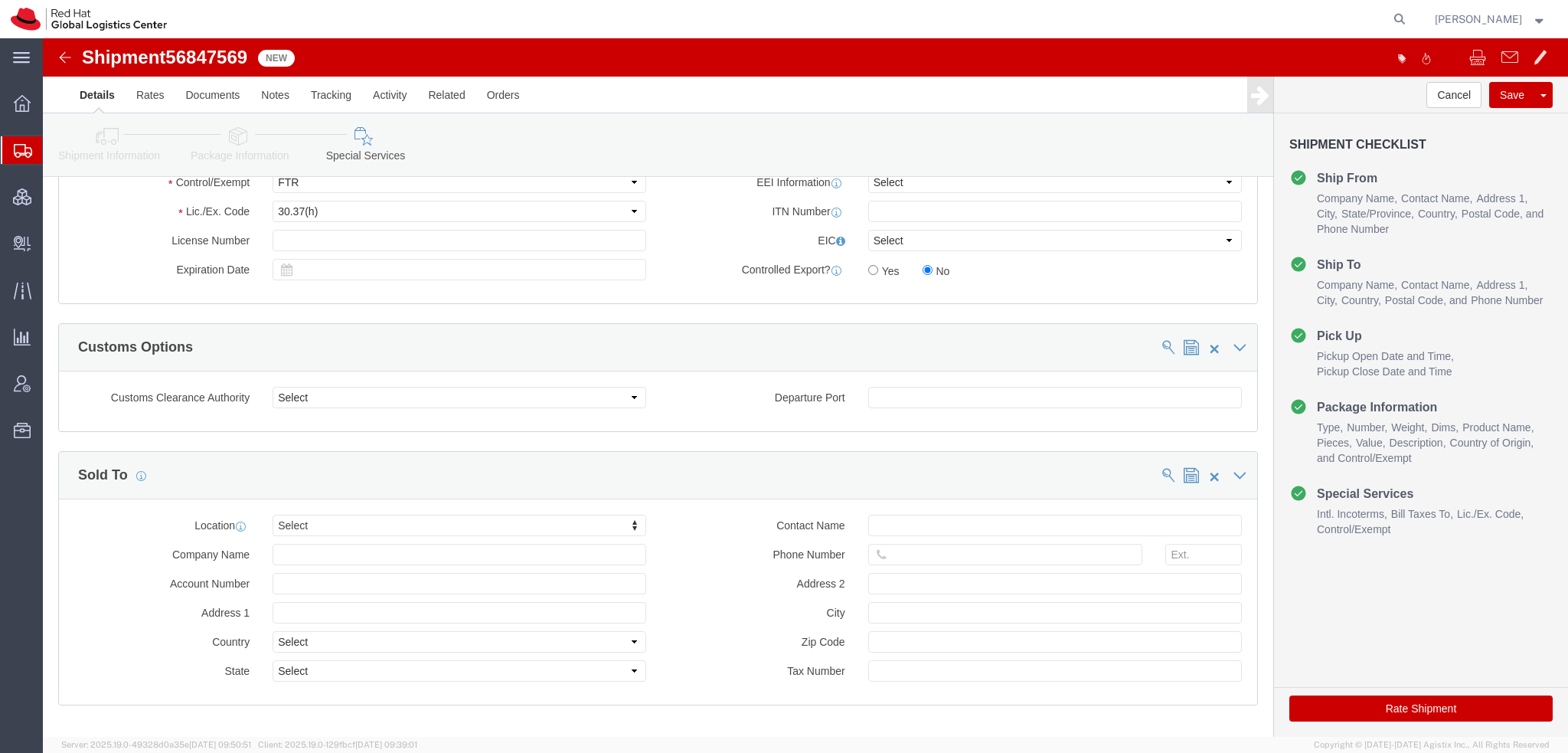
scroll to position [1294, 0]
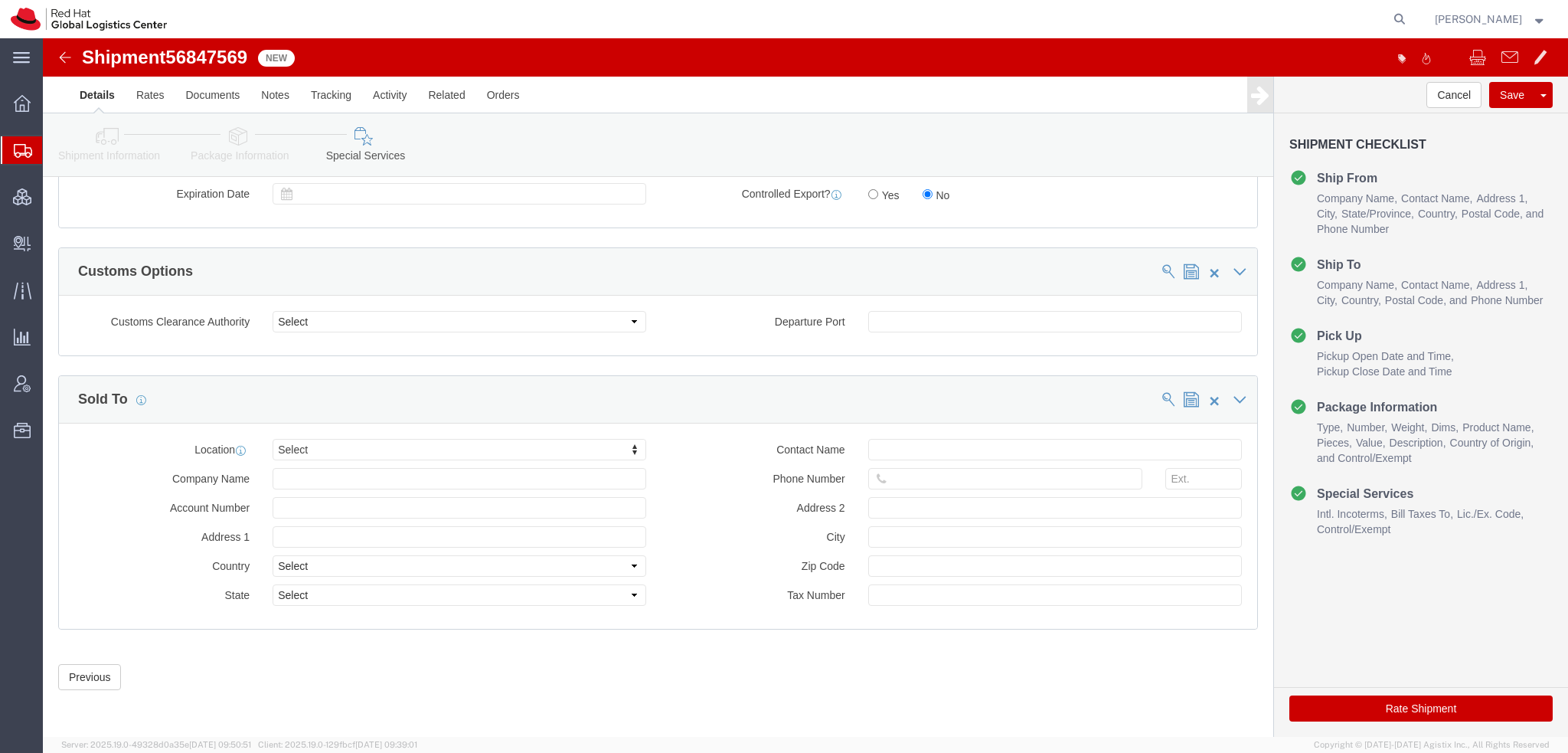
click button "Rate Shipment"
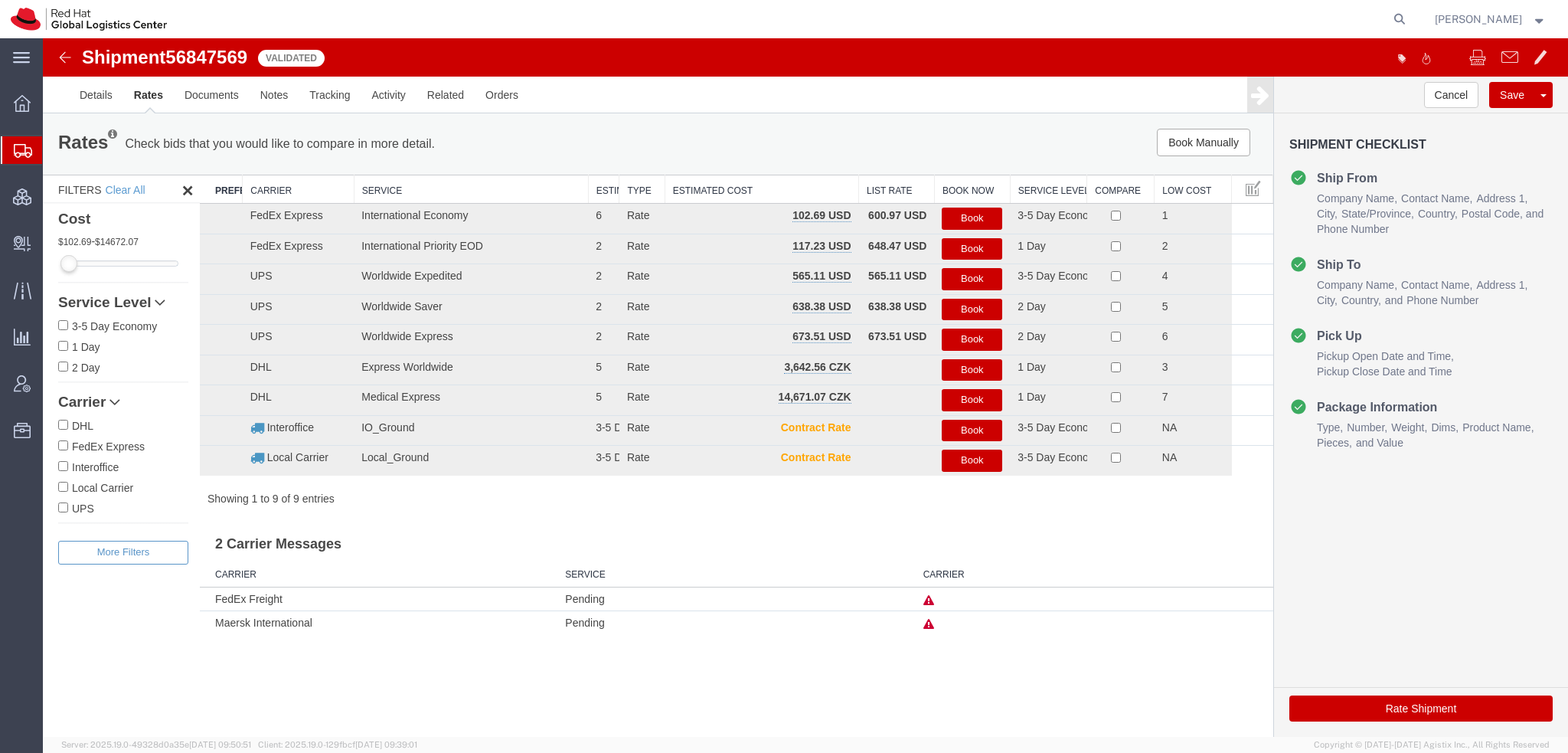
scroll to position [0, 0]
click at [968, 218] on button "Book" at bounding box center [972, 218] width 60 height 22
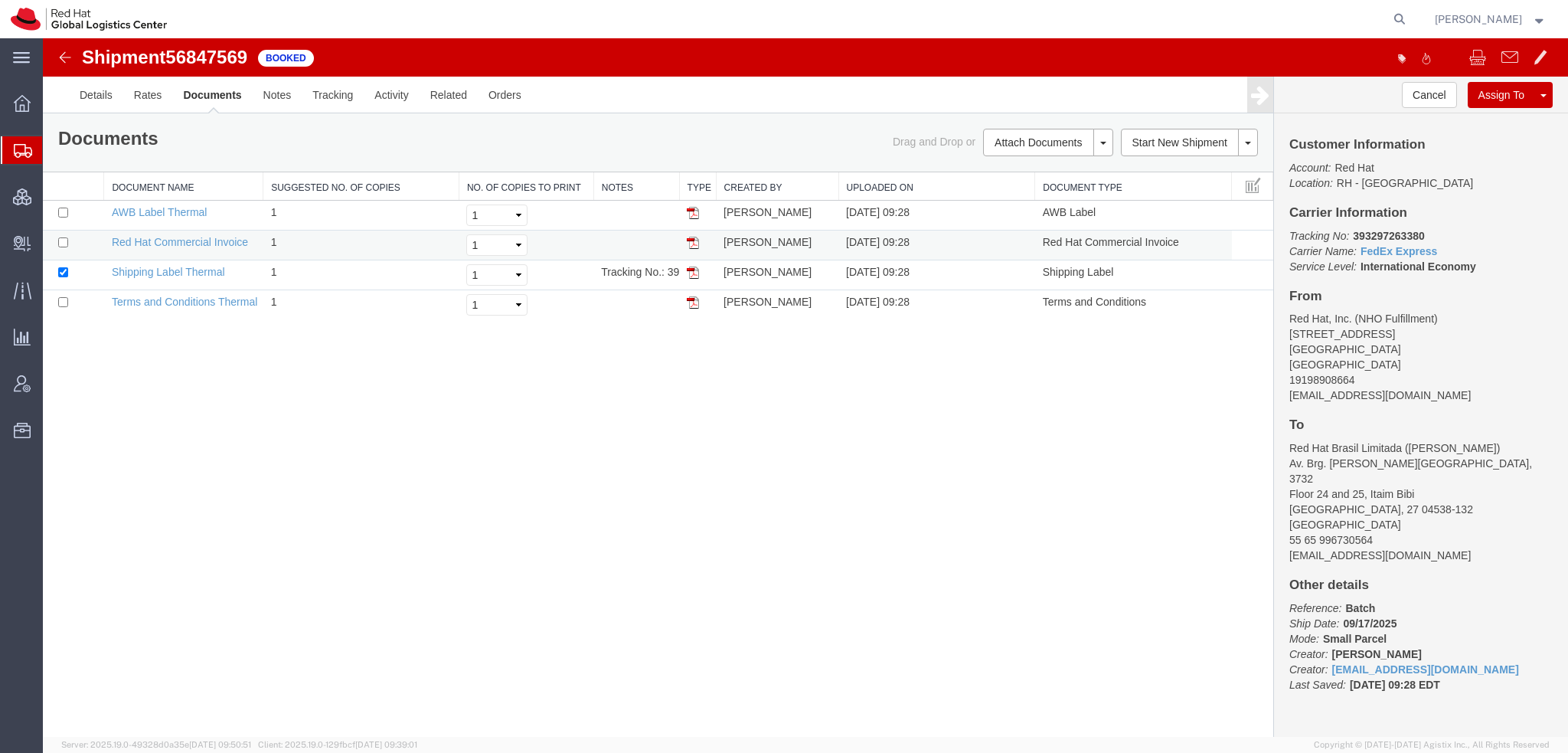
click at [694, 247] on img at bounding box center [693, 242] width 12 height 12
click at [691, 272] on img at bounding box center [693, 272] width 12 height 12
click at [694, 211] on img at bounding box center [693, 213] width 12 height 12
drag, startPoint x: 1426, startPoint y: 234, endPoint x: 1353, endPoint y: 235, distance: 73.0
click at [1353, 235] on p "Tracking No: 393297263380 Carrier Name: FedEx Express FedEx Express Service Lev…" at bounding box center [1421, 251] width 263 height 46
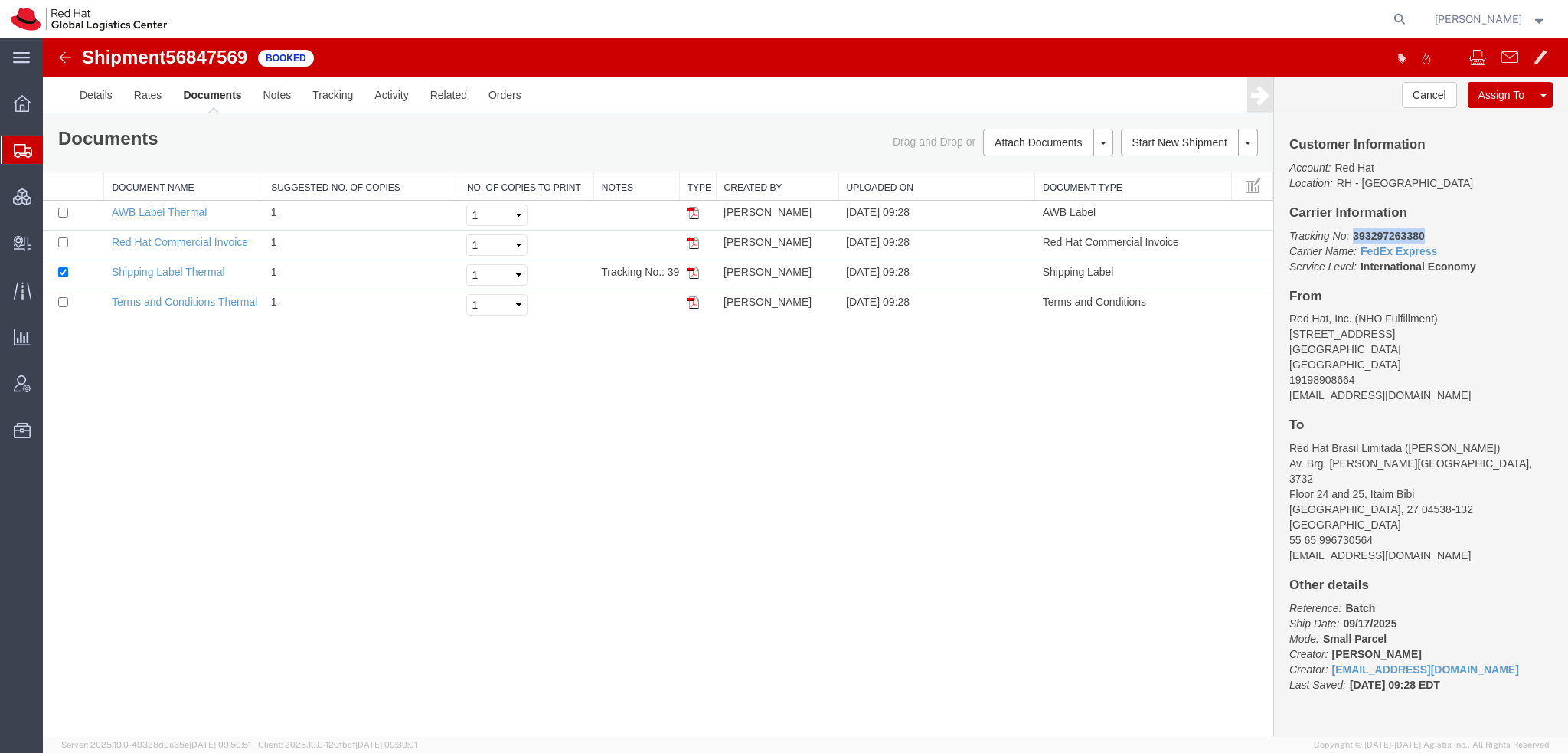
copy b "393297263380"
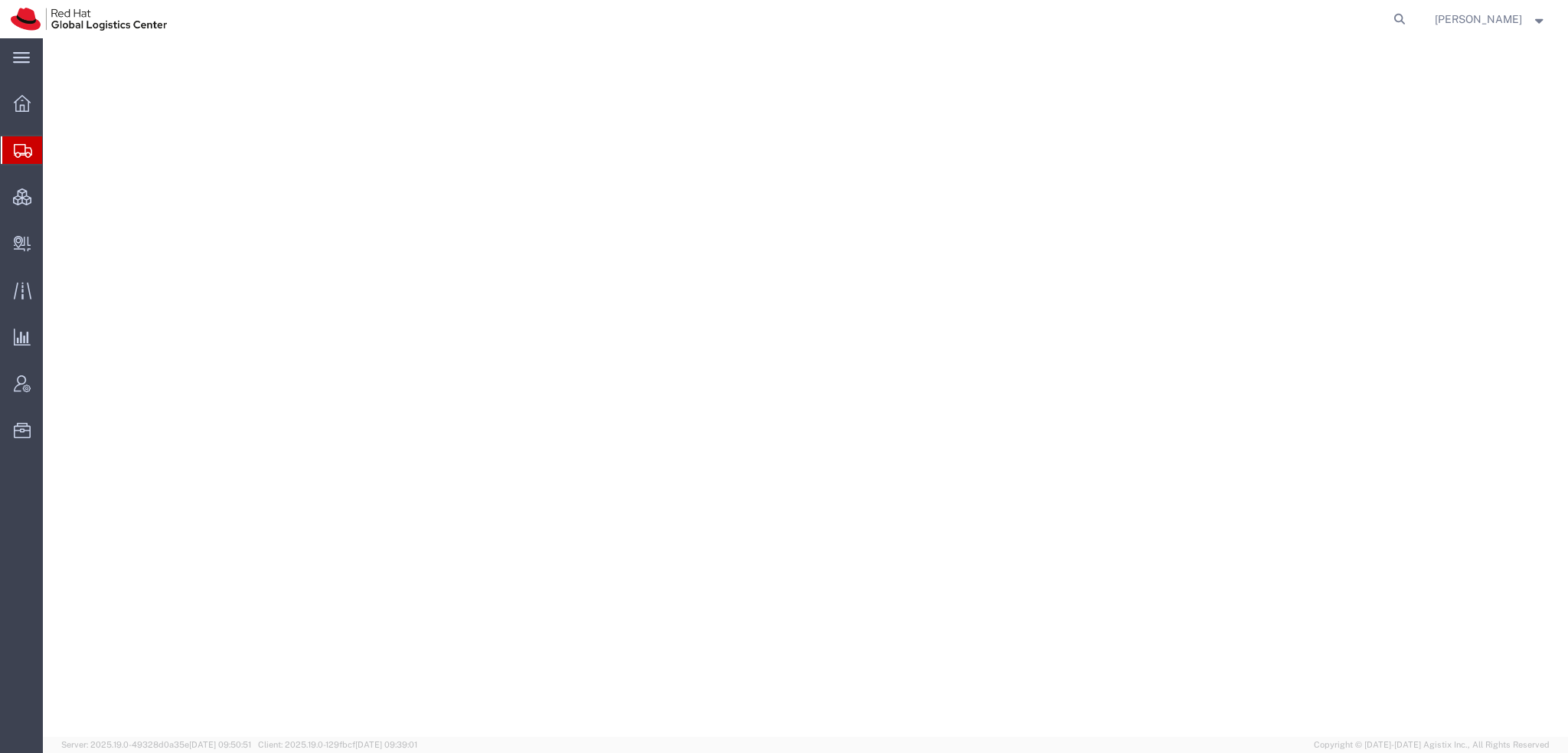
select select "38014"
select select
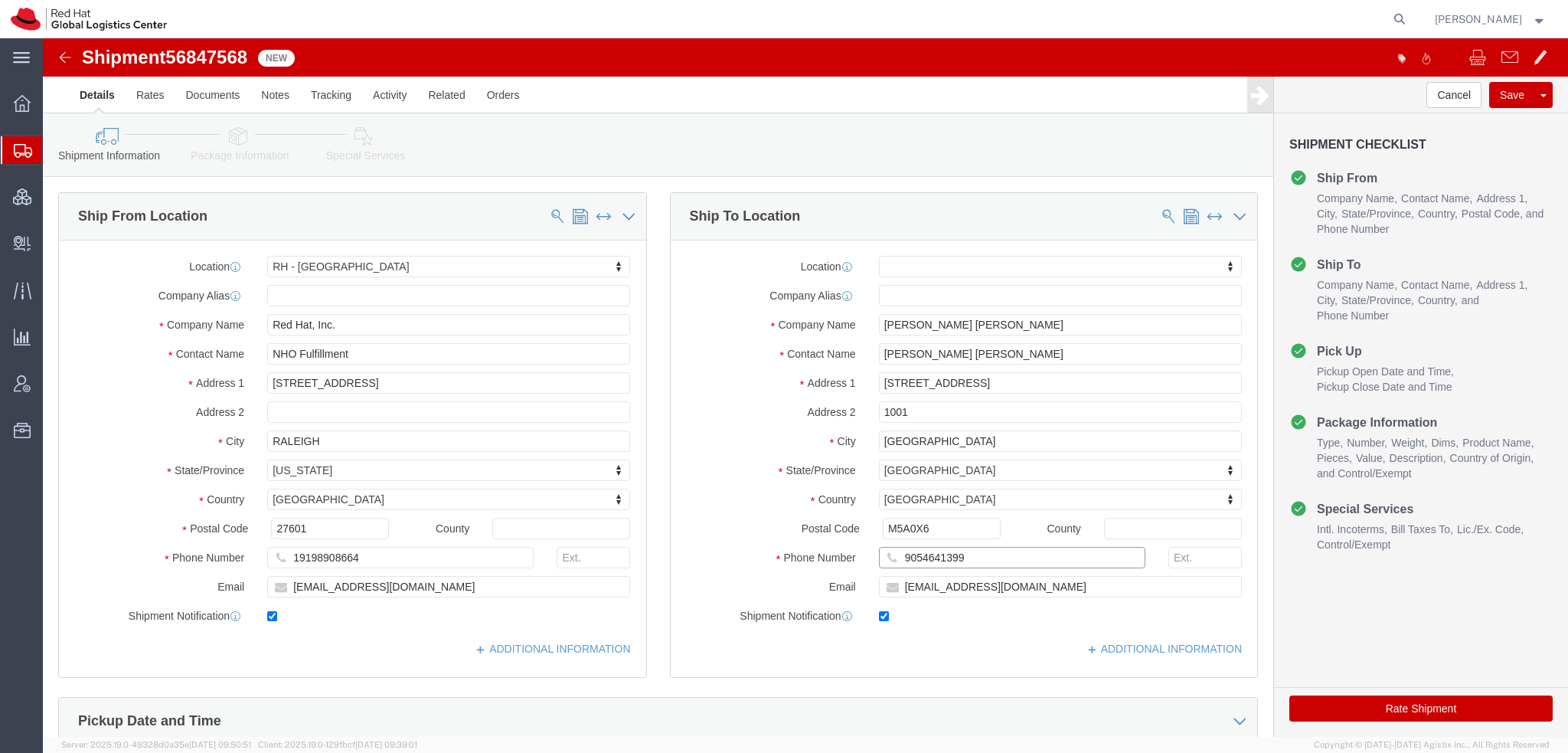
drag, startPoint x: 939, startPoint y: 520, endPoint x: 474, endPoint y: 474, distance: 467.3
click div "Ship From Location Location [GEOGRAPHIC_DATA] - [GEOGRAPHIC_DATA] My Profile Lo…"
click icon
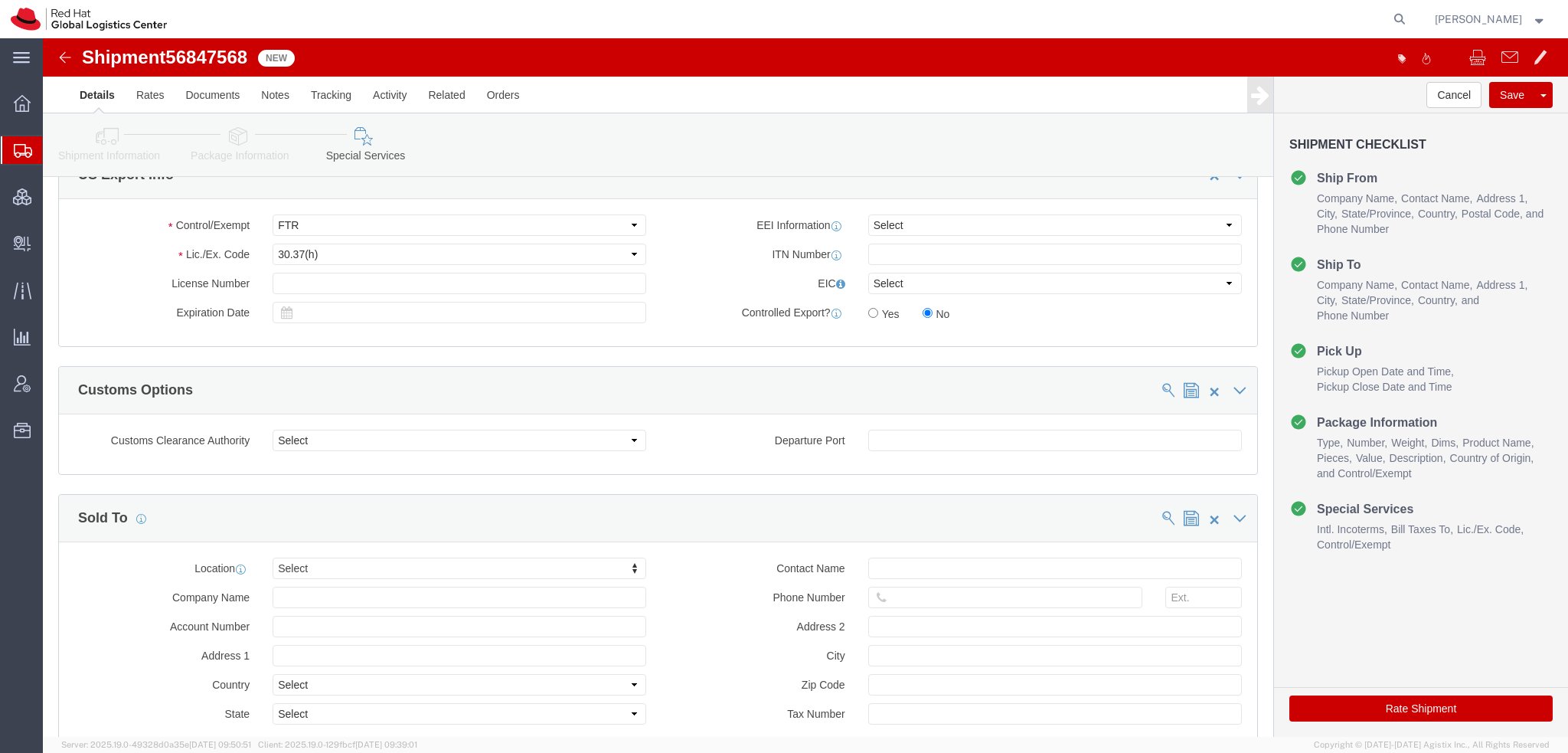
scroll to position [1294, 0]
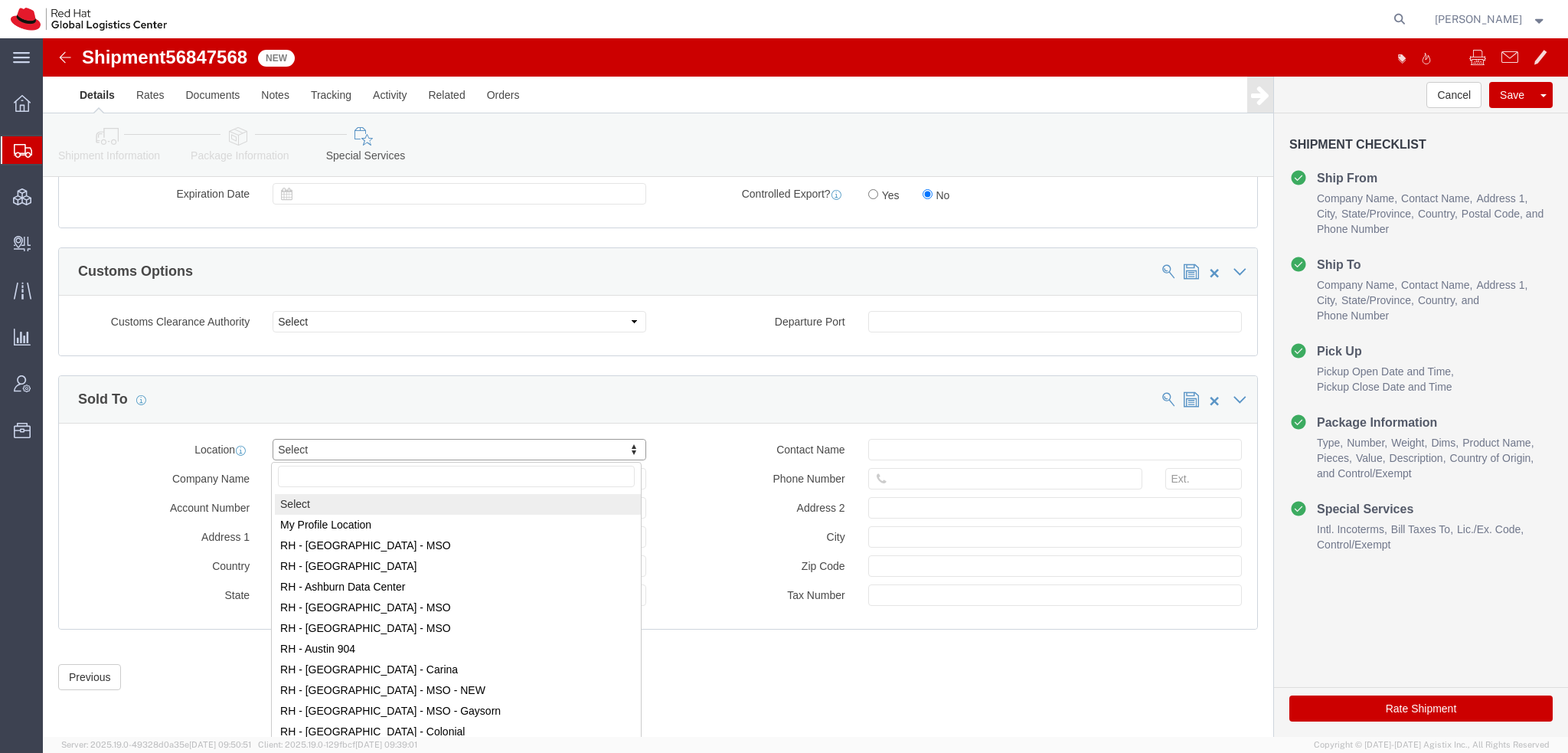
drag, startPoint x: 319, startPoint y: 412, endPoint x: 282, endPoint y: 563, distance: 155.5
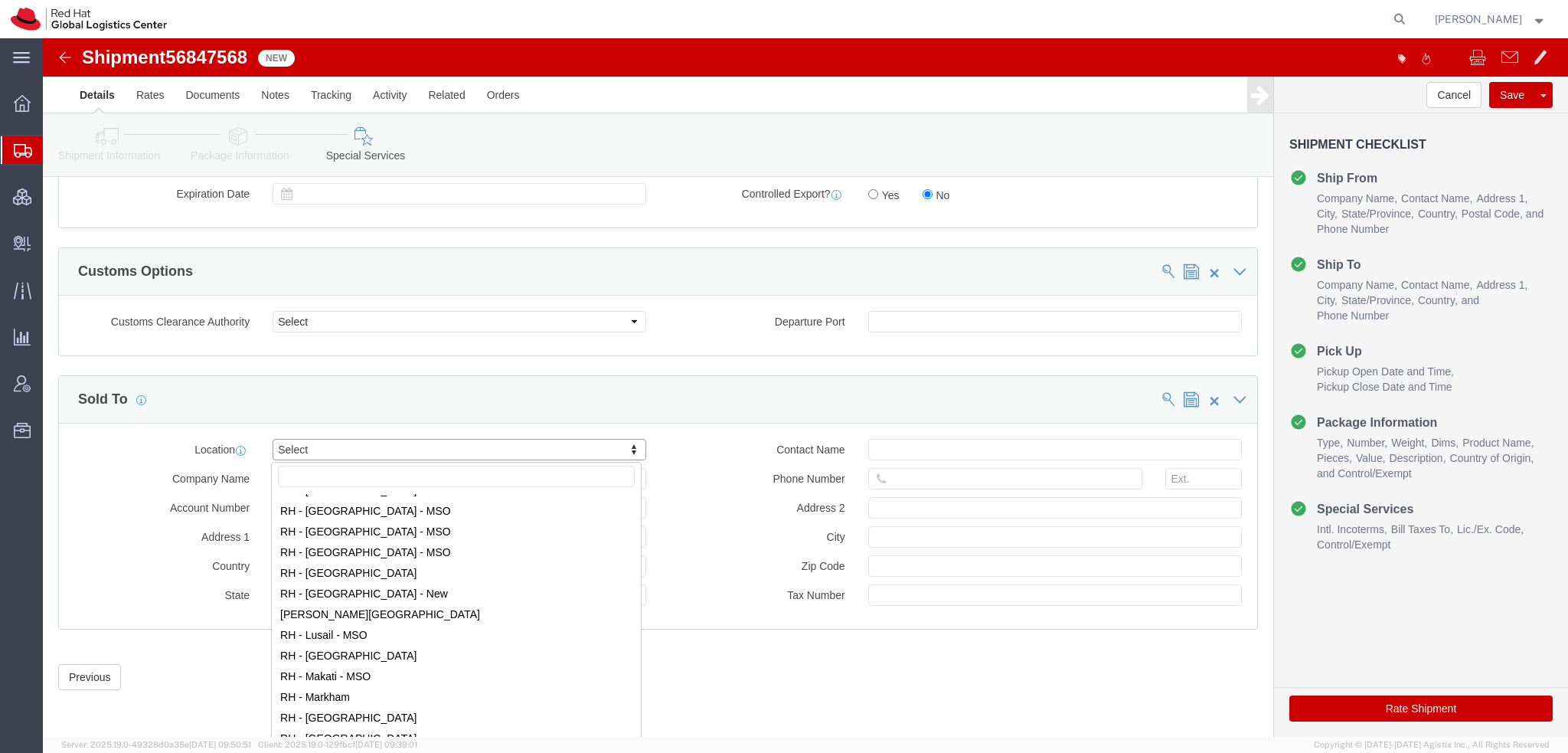
scroll to position [1454, 0]
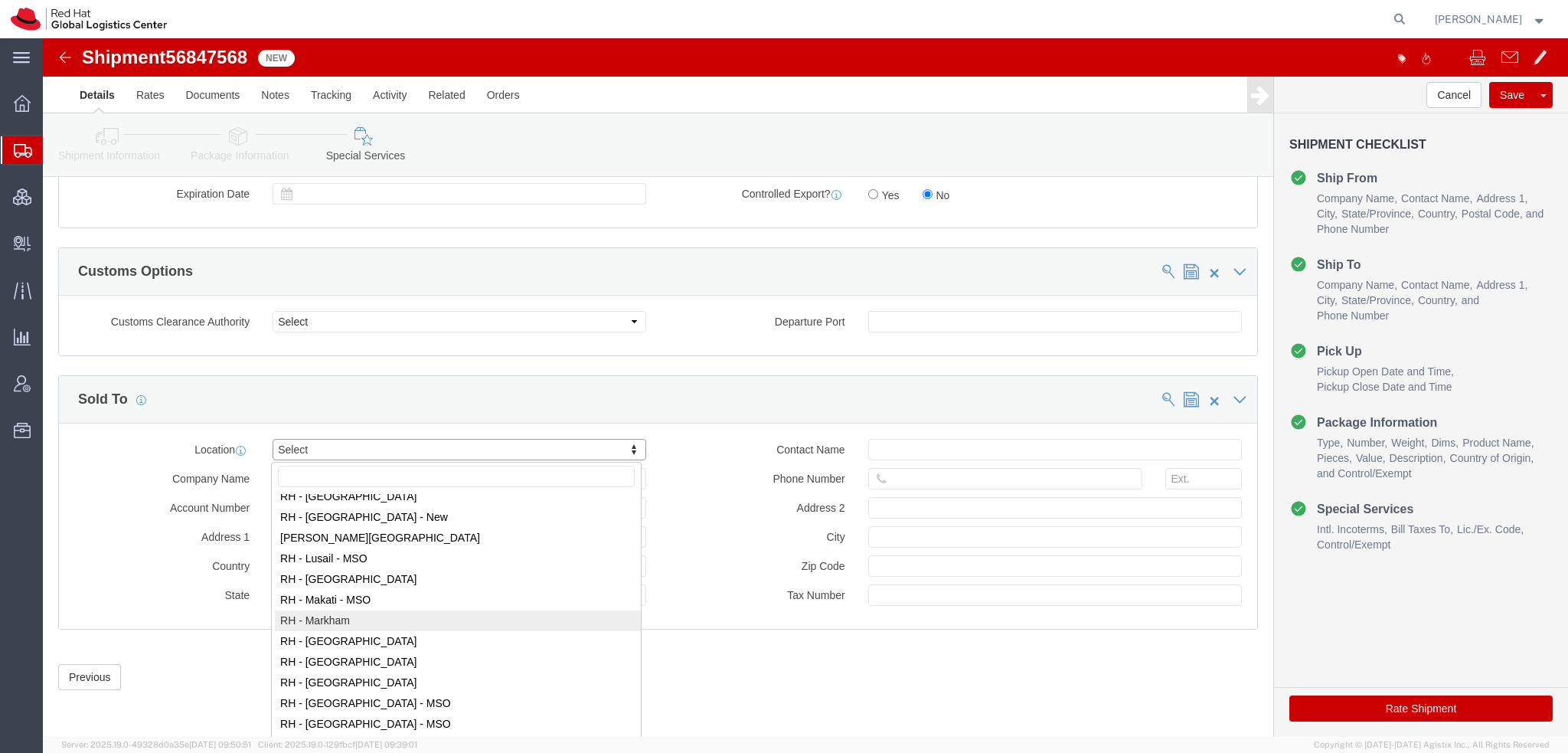
select select "61971"
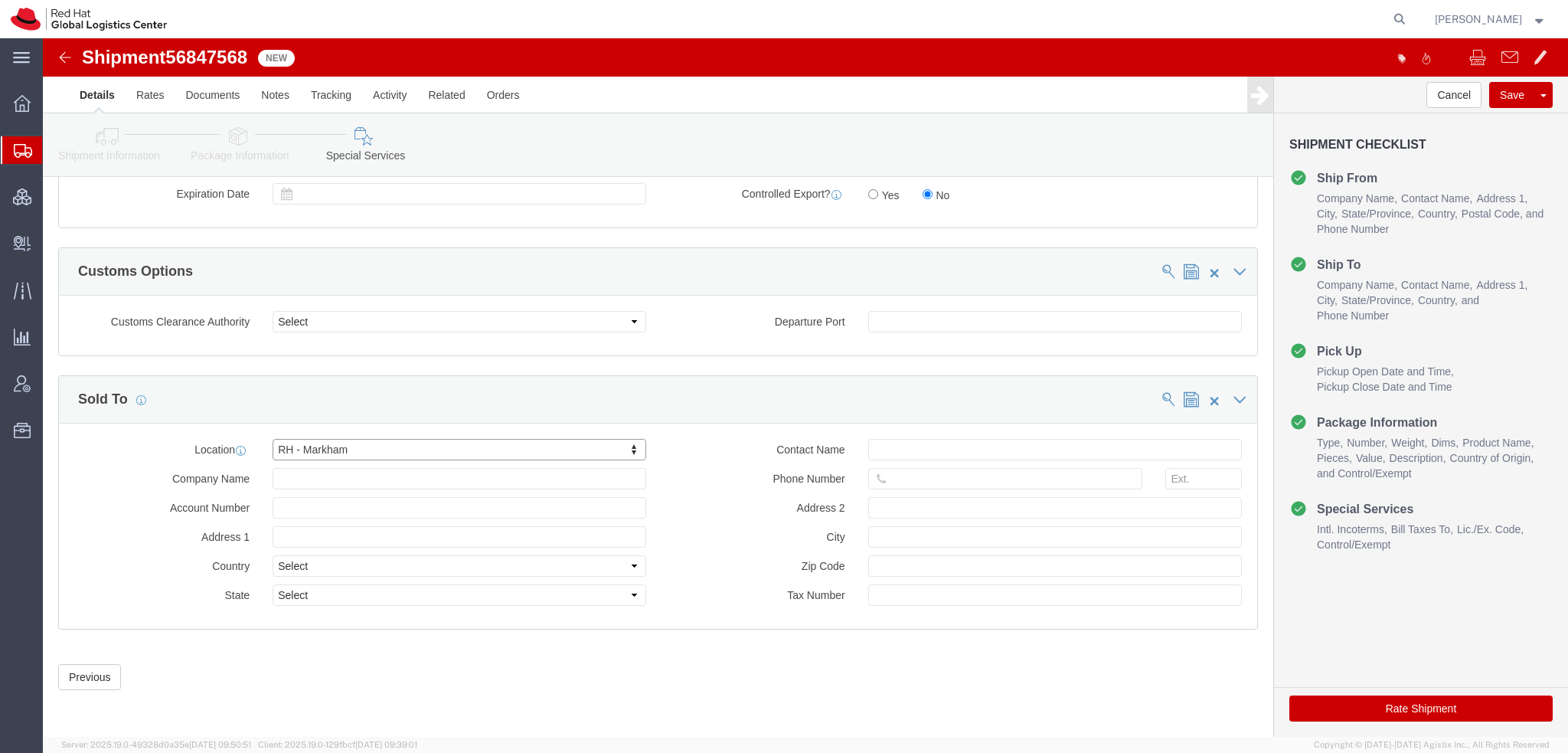
type input "Red Hat Canada Limited"
type input "[STREET_ADDRESS]"
select select "CA"
type input "MARKHAM"
type input "L6G 1C7"
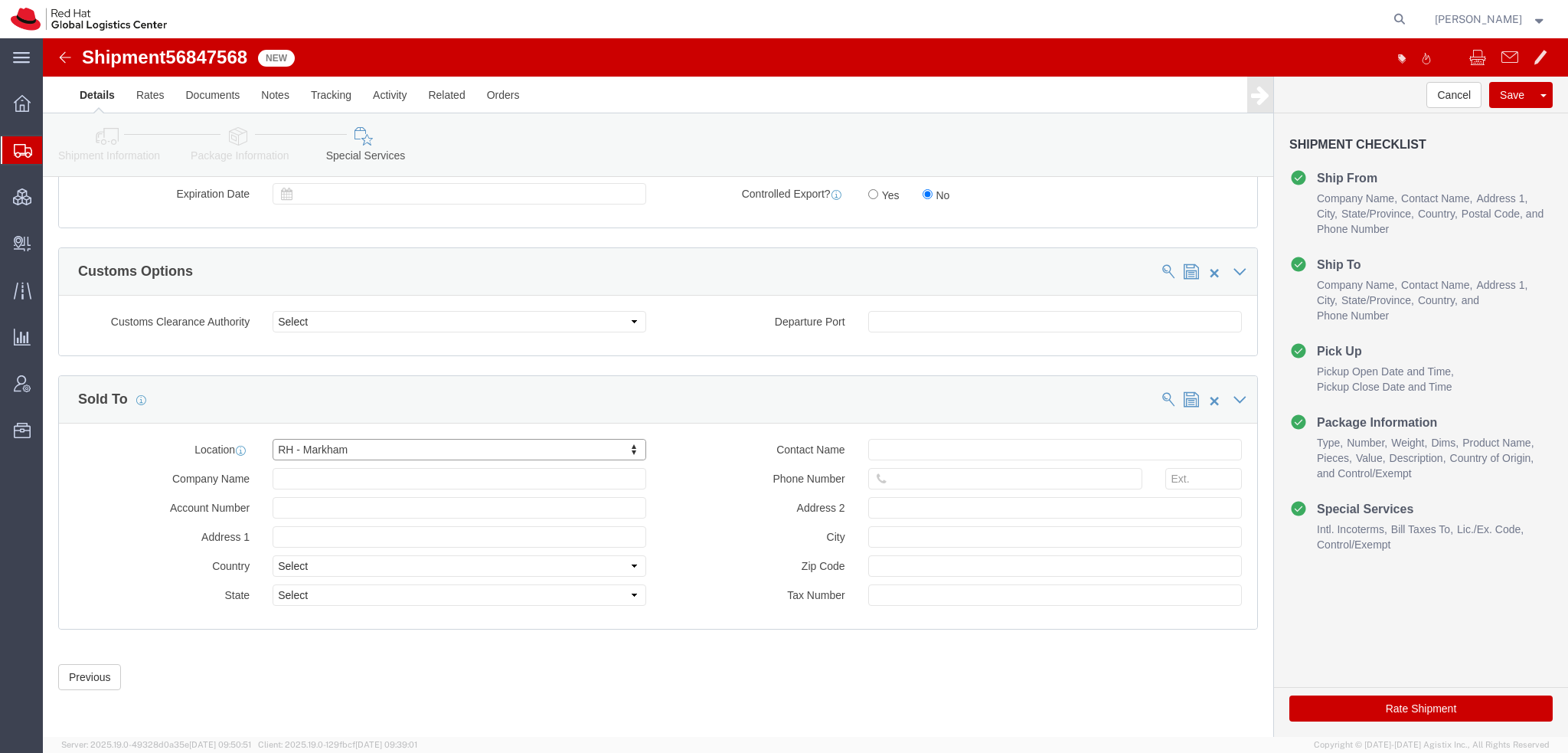
type input "881694640RT0001"
select select "ON"
click input "text"
paste input "9054641399"
type input "9054641399"
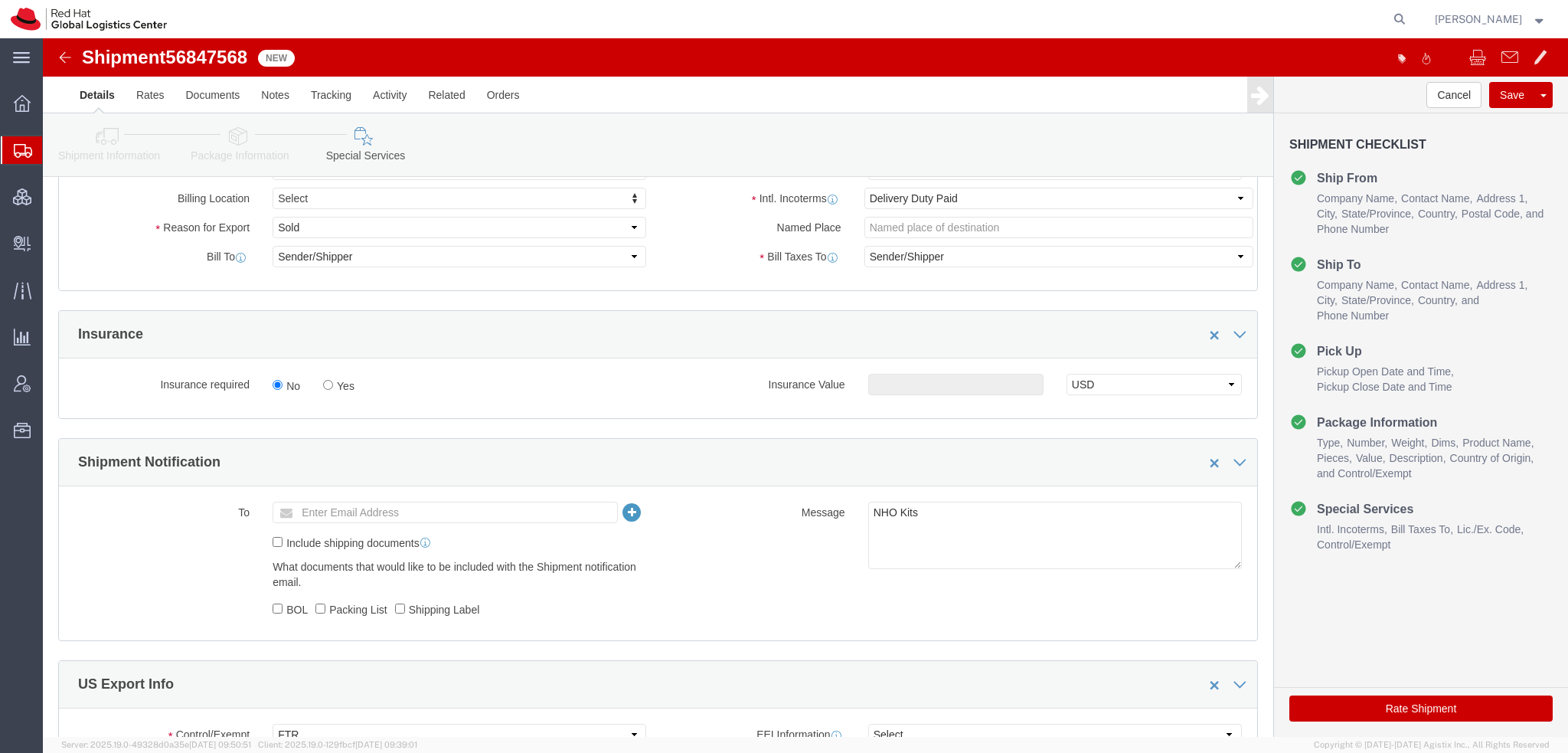
scroll to position [529, 0]
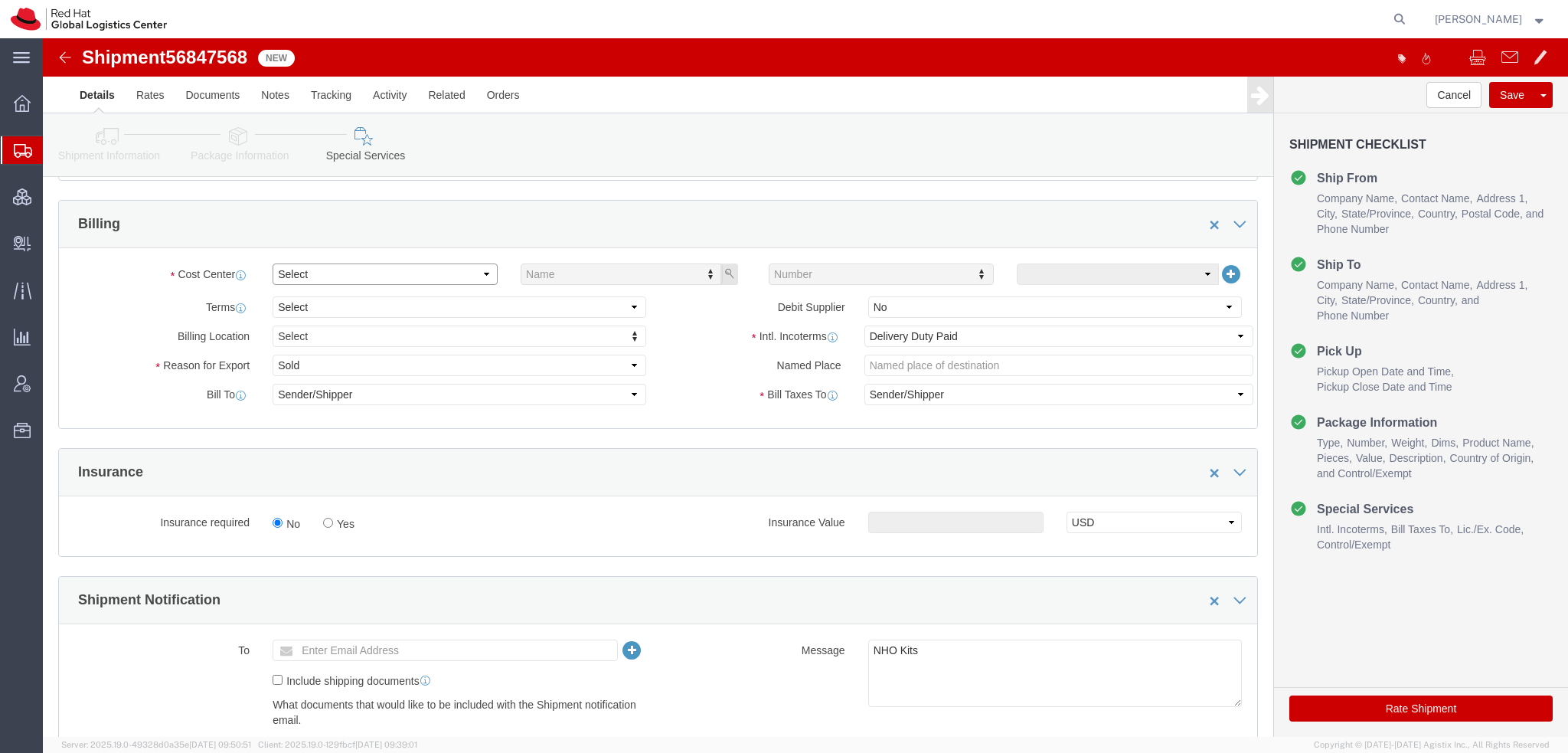
click select "Select"
click select "Select Gift Personal Effects Repair/Warranty Return Sample Sold Temporary/Not S…"
select select "GIFT"
click select "Select Gift Personal Effects Repair/Warranty Return Sample Sold Temporary/Not S…"
click select "Select Carriage Insurance Paid Carriage Paid To Cost and Freight Cost Insurance…"
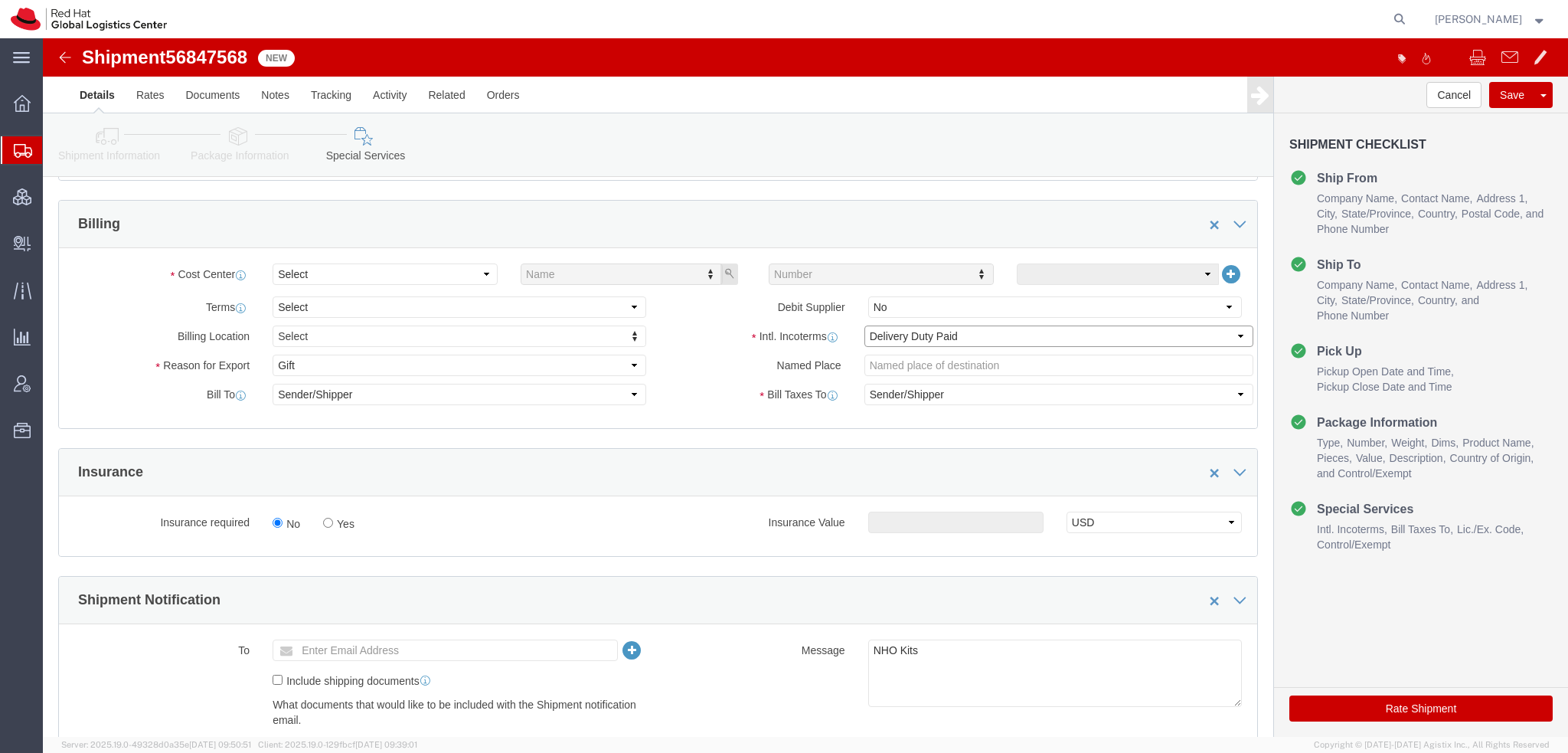
select select "FCA"
click select "Select Carriage Insurance Paid Carriage Paid To Cost and Freight Cost Insurance…"
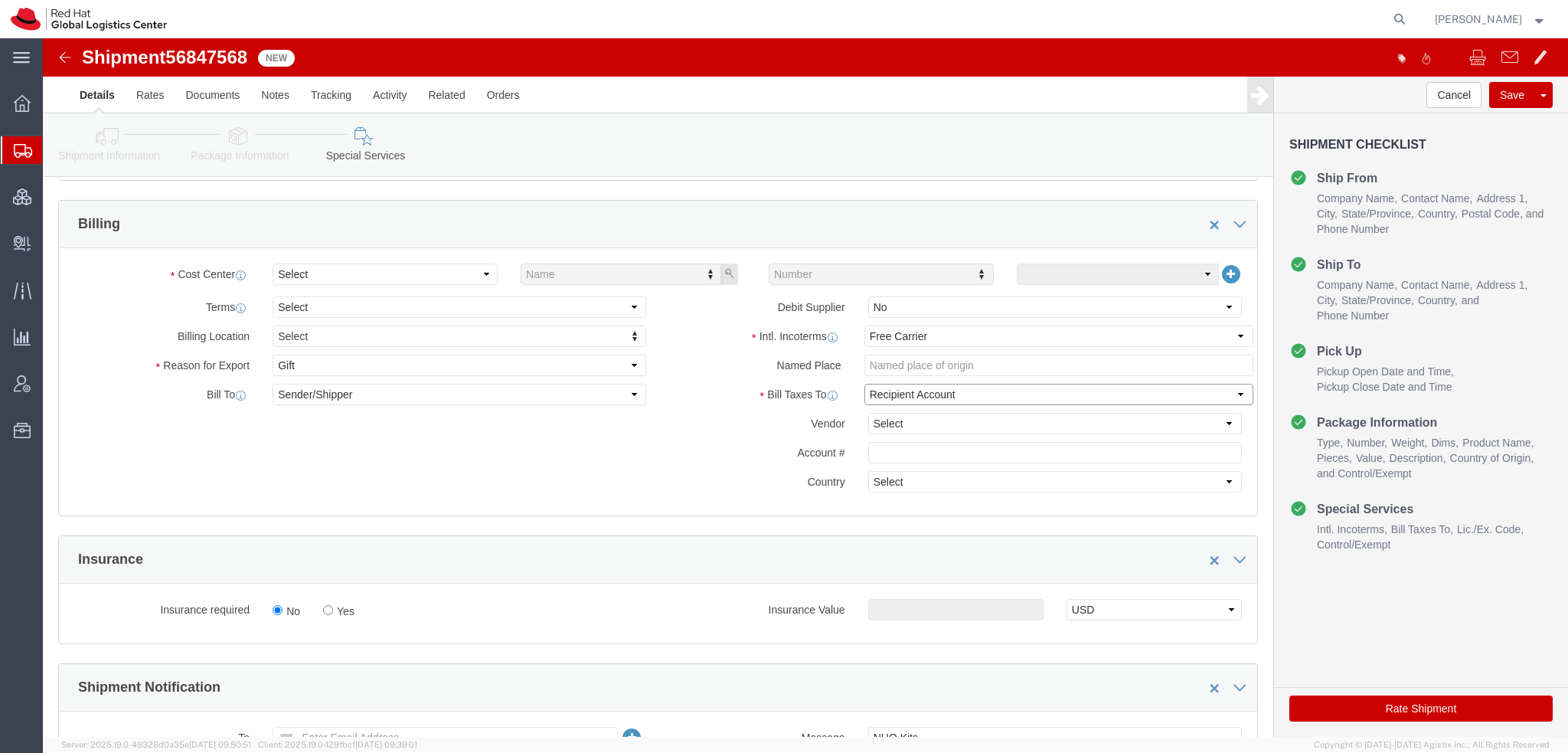
click select "Select Recipient Account Sender/Shipper Third Party Account"
select select "THRD"
click select "Select Recipient Account Sender/Shipper Third Party Account"
click select "Select DHL FedEx Express UPS"
select select "FedEx Express"
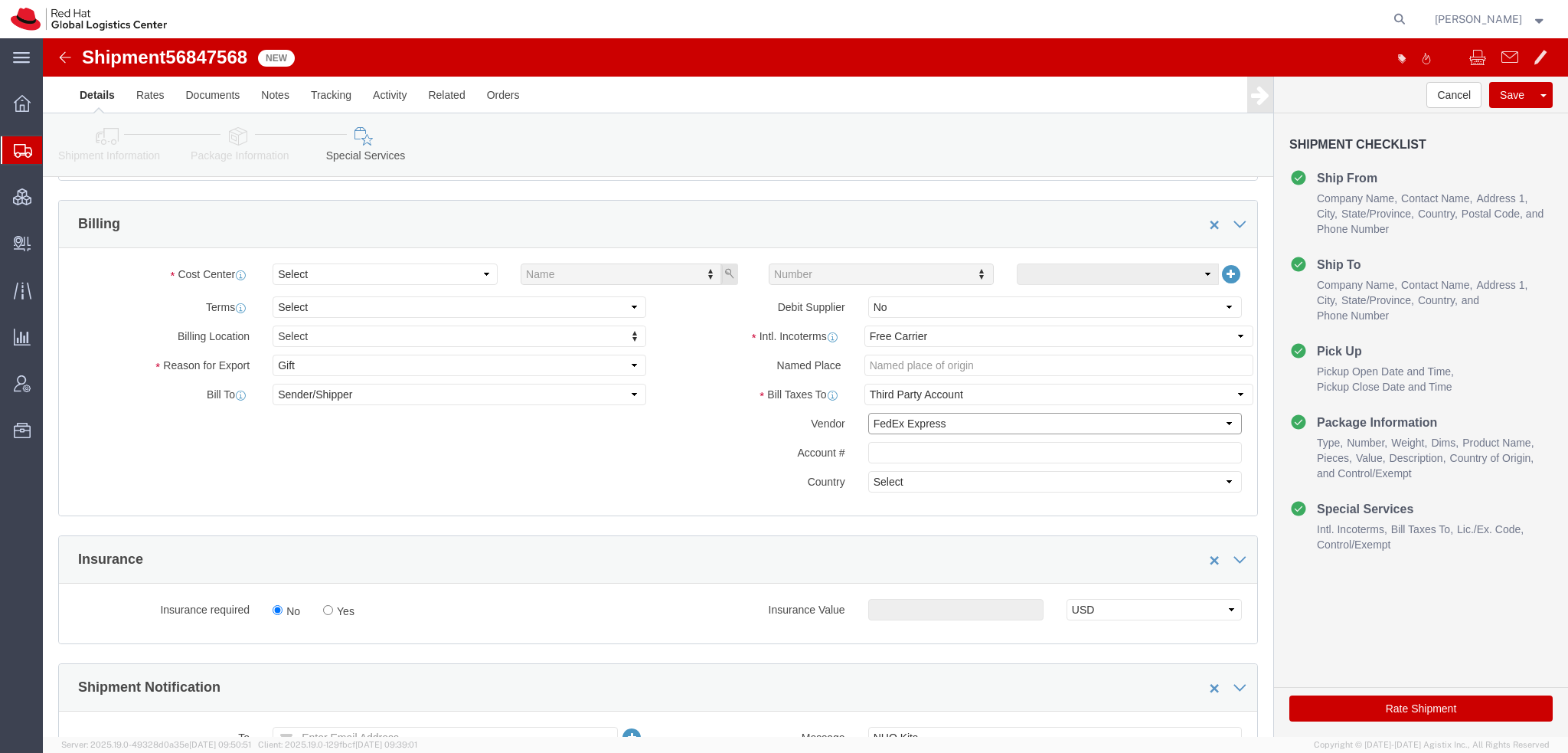
click select "Select DHL FedEx Express UPS"
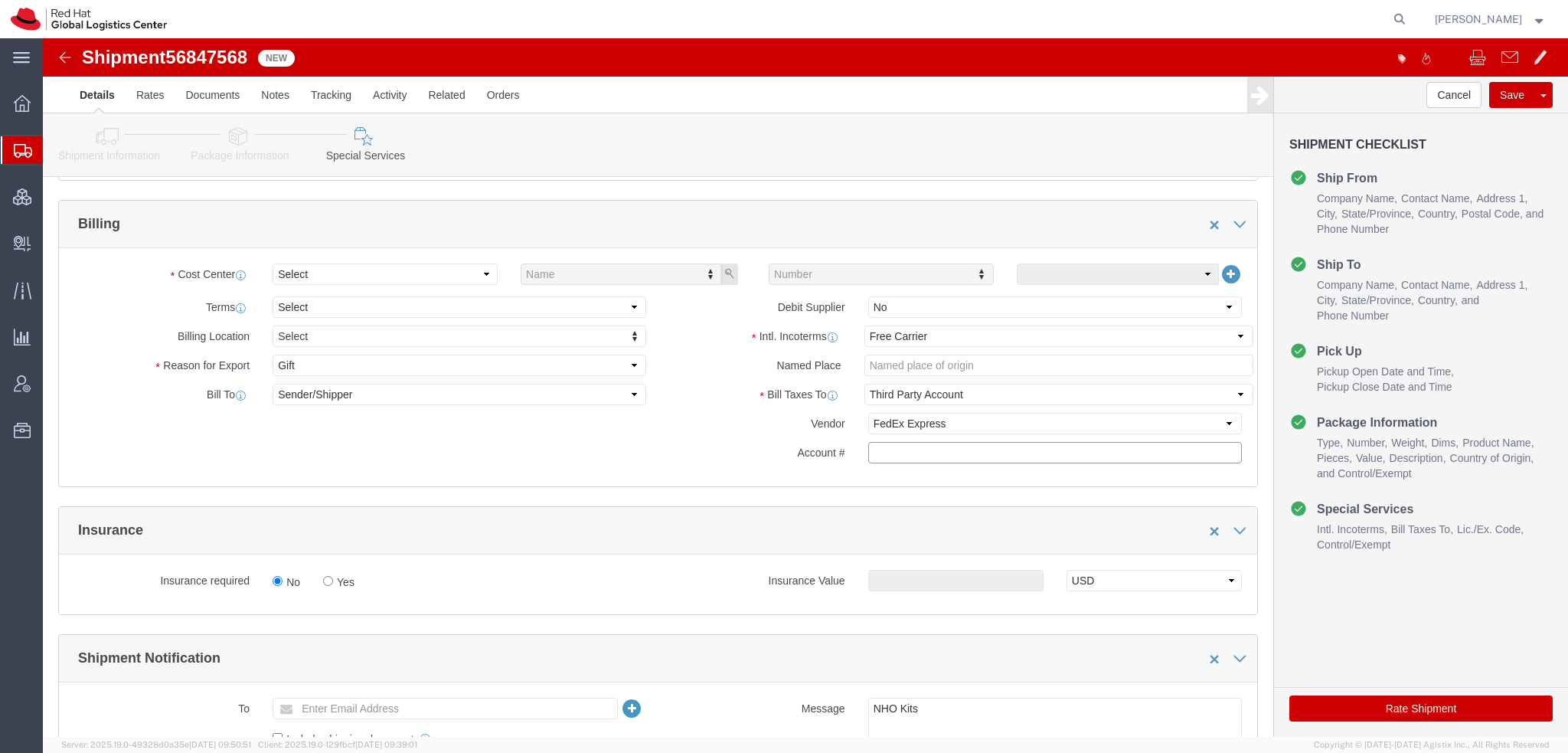
click input "text"
paste input "222181879"
type input "222181879"
click button "Save"
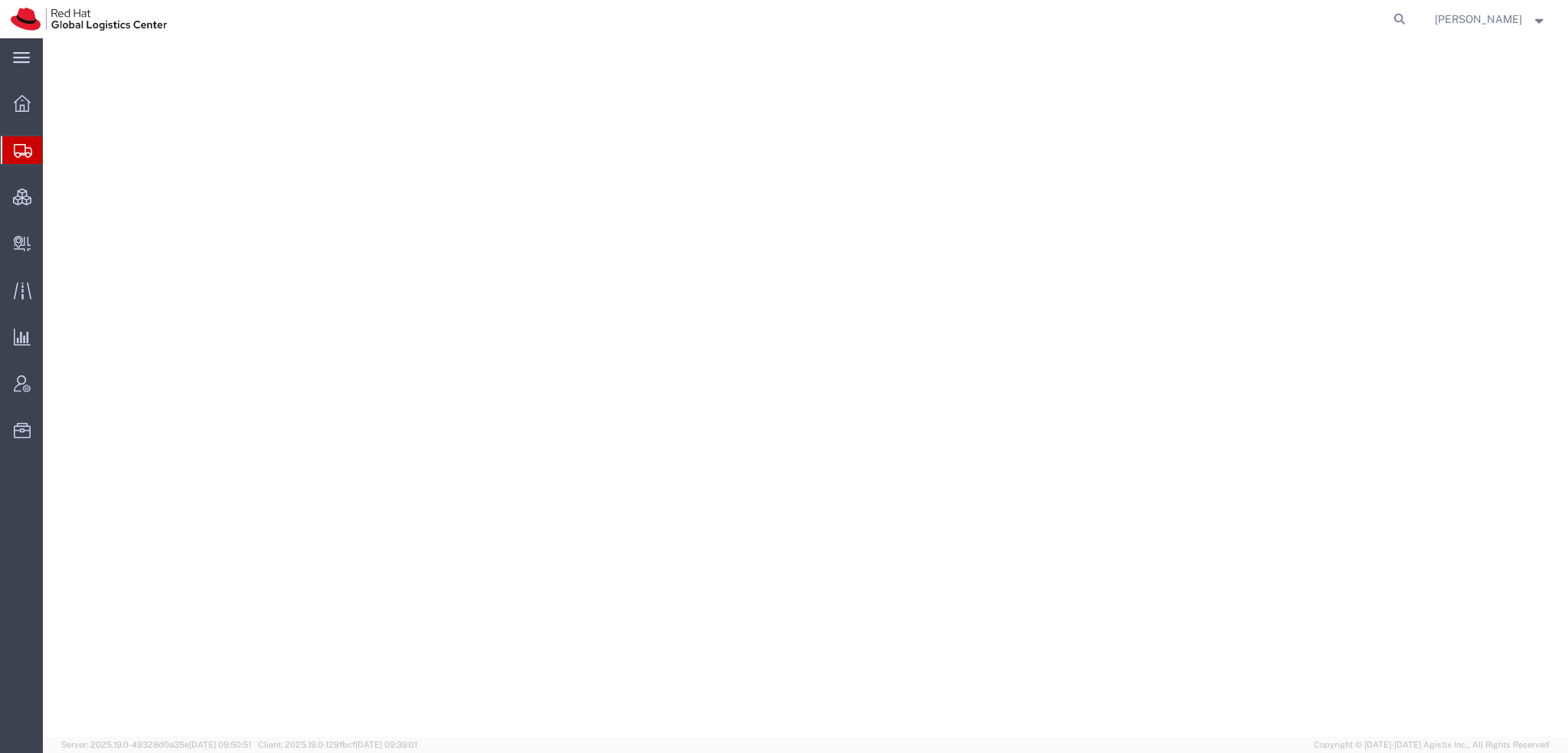
select select "38014"
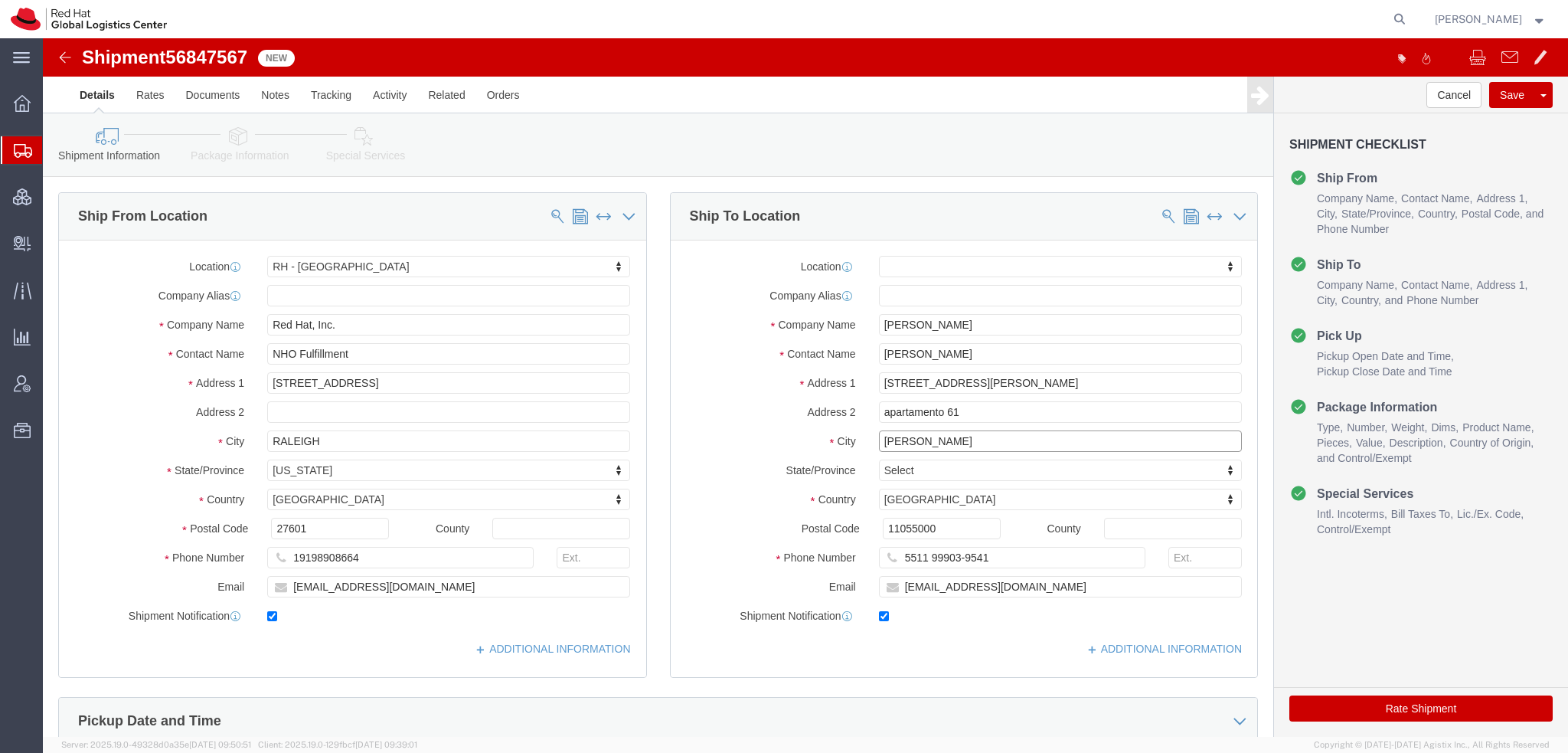
drag, startPoint x: 909, startPoint y: 406, endPoint x: 95, endPoint y: 234, distance: 832.0
click div "Ship From Location Location [GEOGRAPHIC_DATA] - [GEOGRAPHIC_DATA] My Profile Lo…"
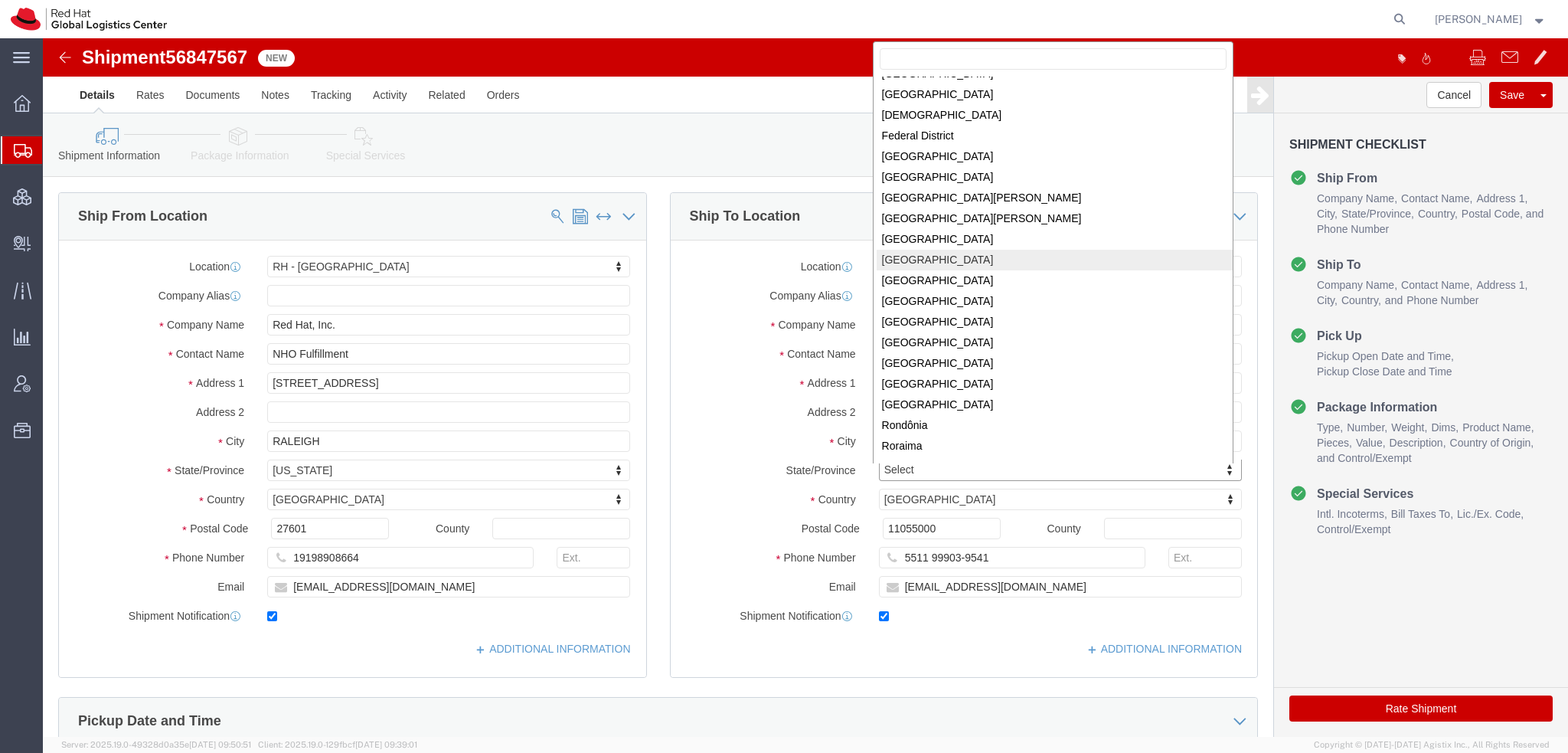
scroll to position [196, 0]
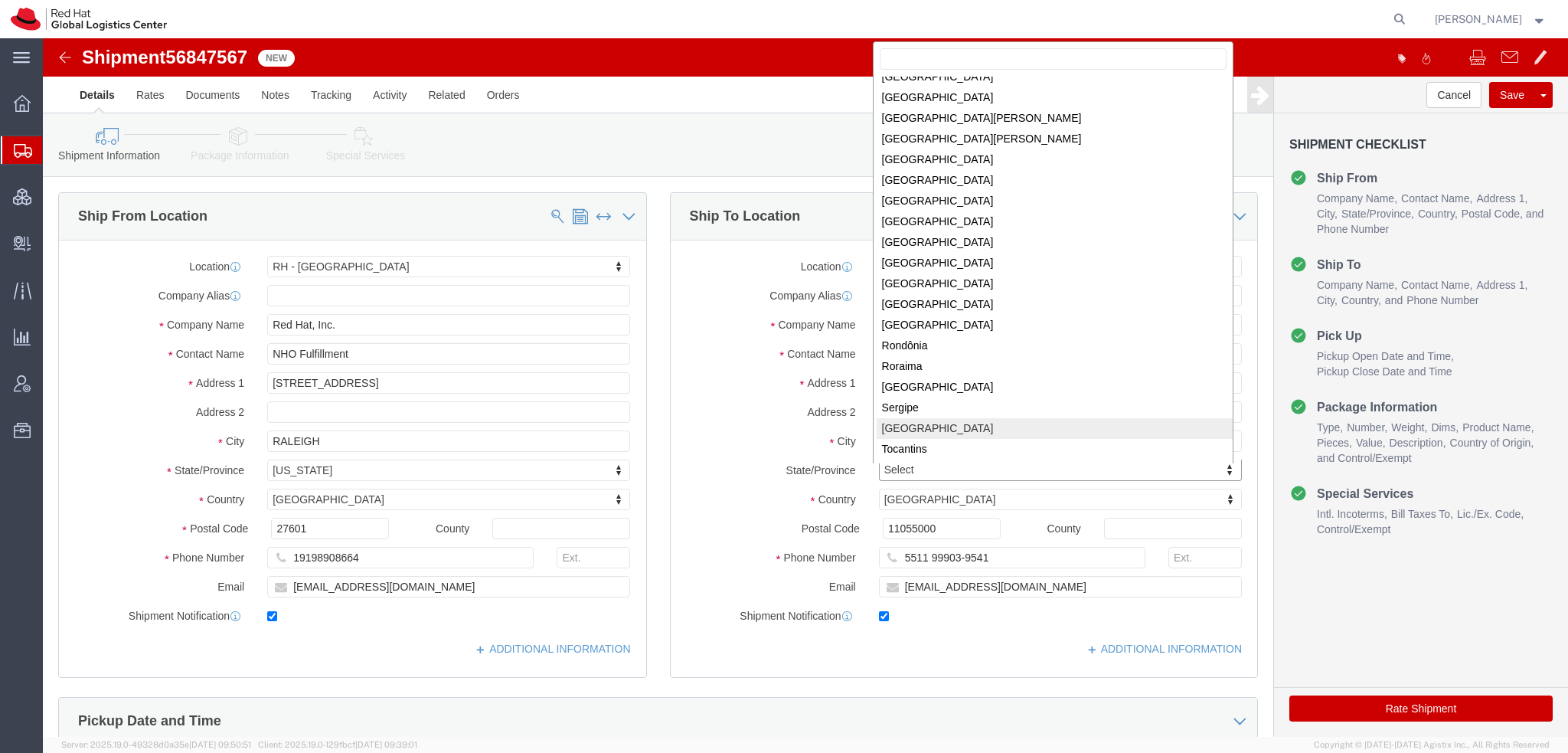
select select
select select "27"
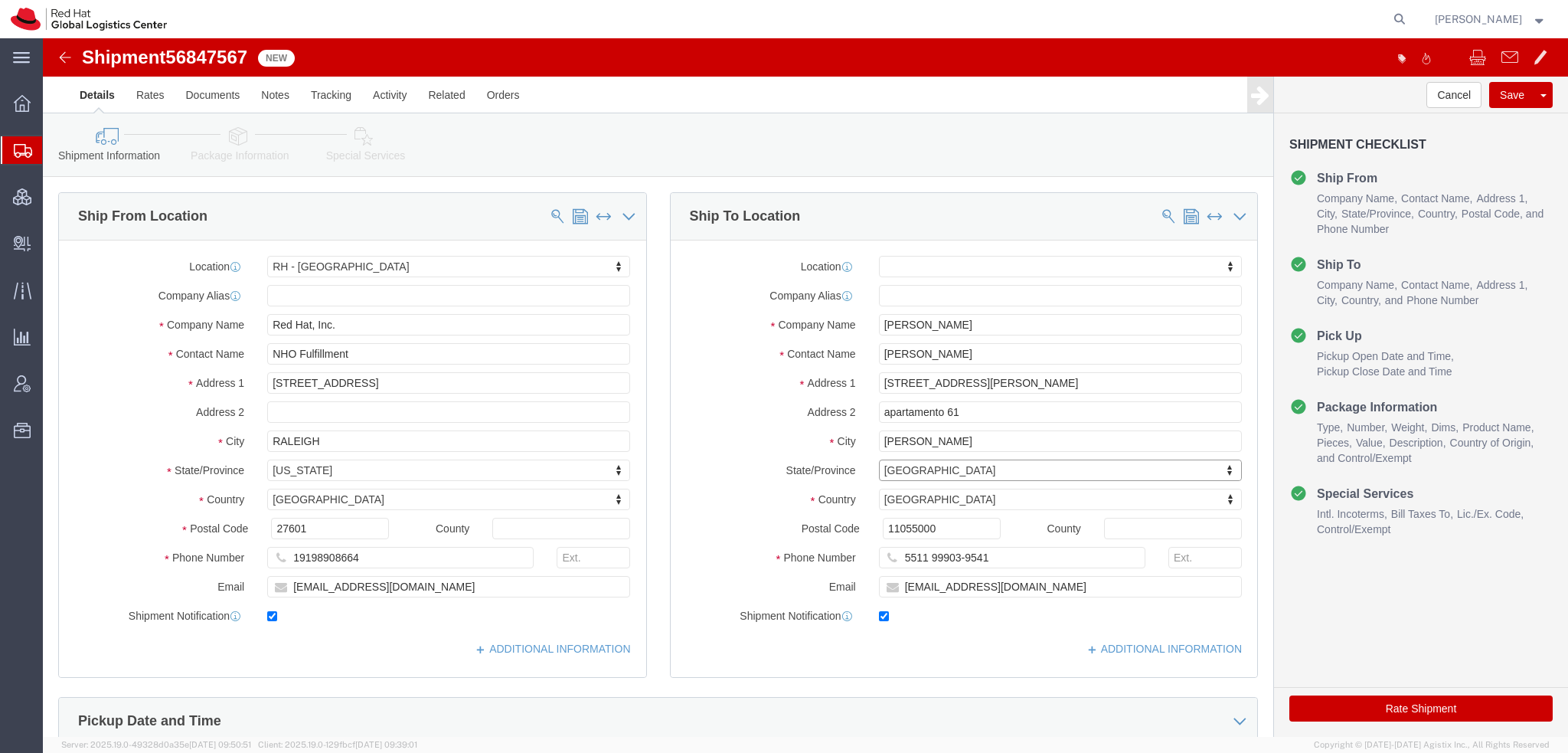
click icon
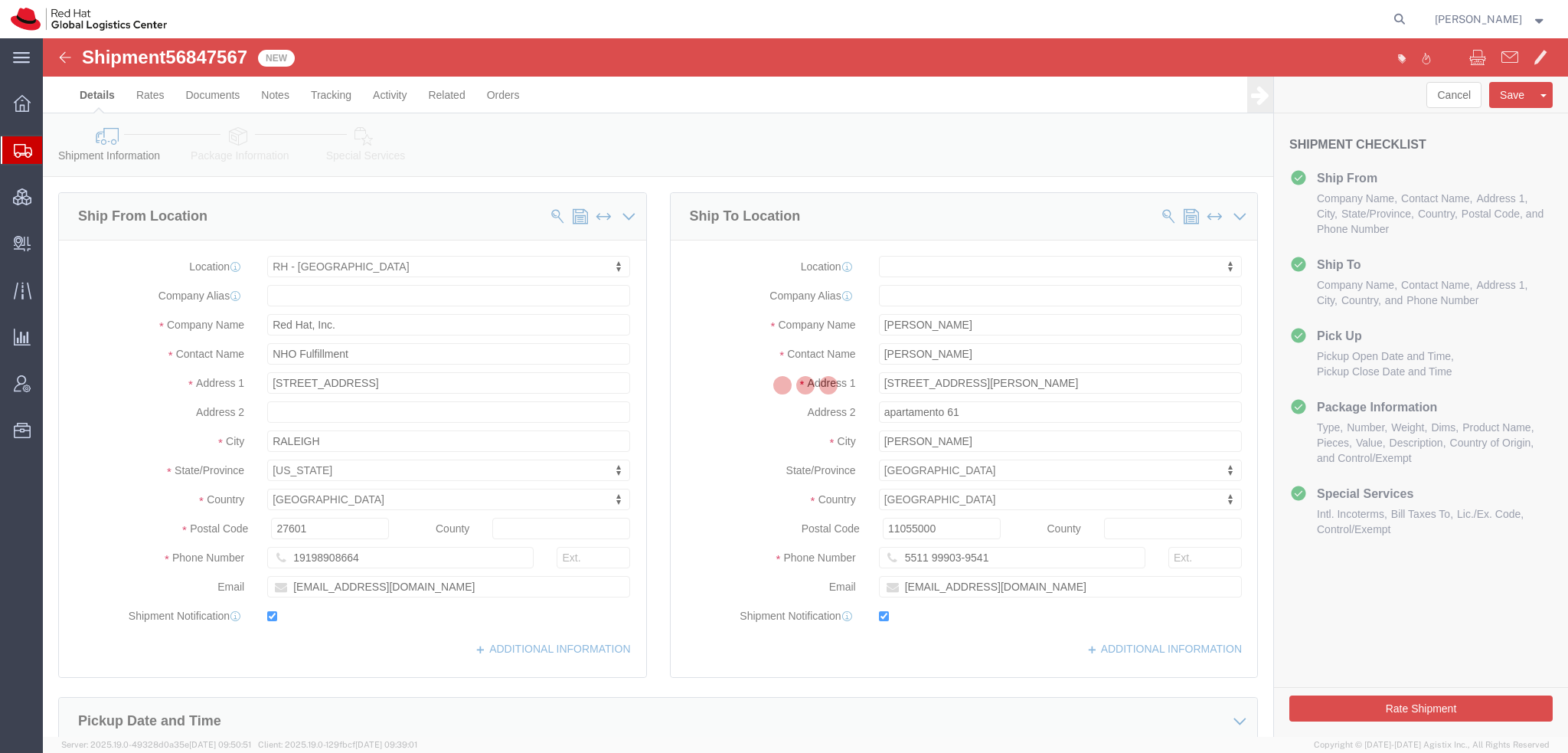
select select
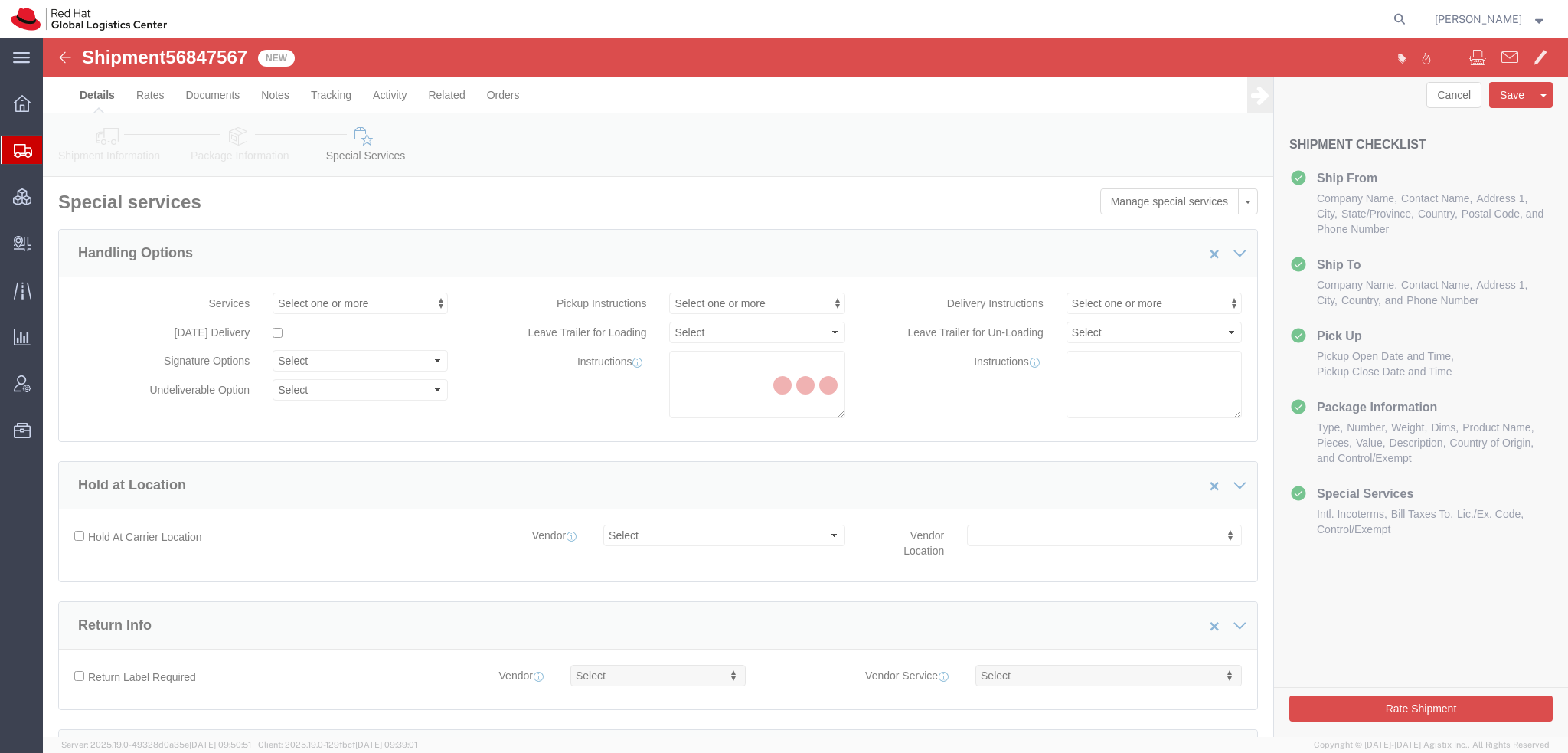
select select "COSTCENTER"
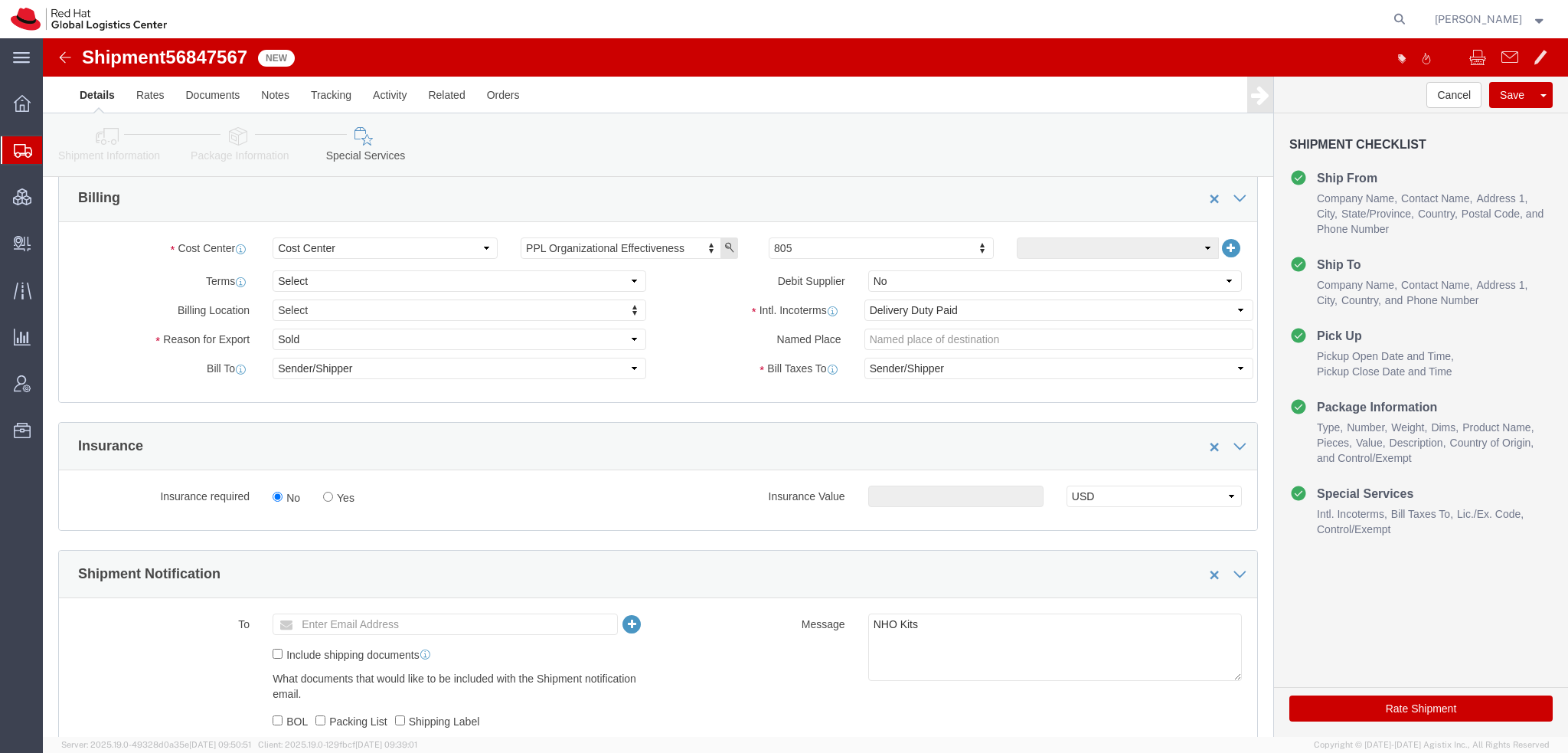
scroll to position [613, 0]
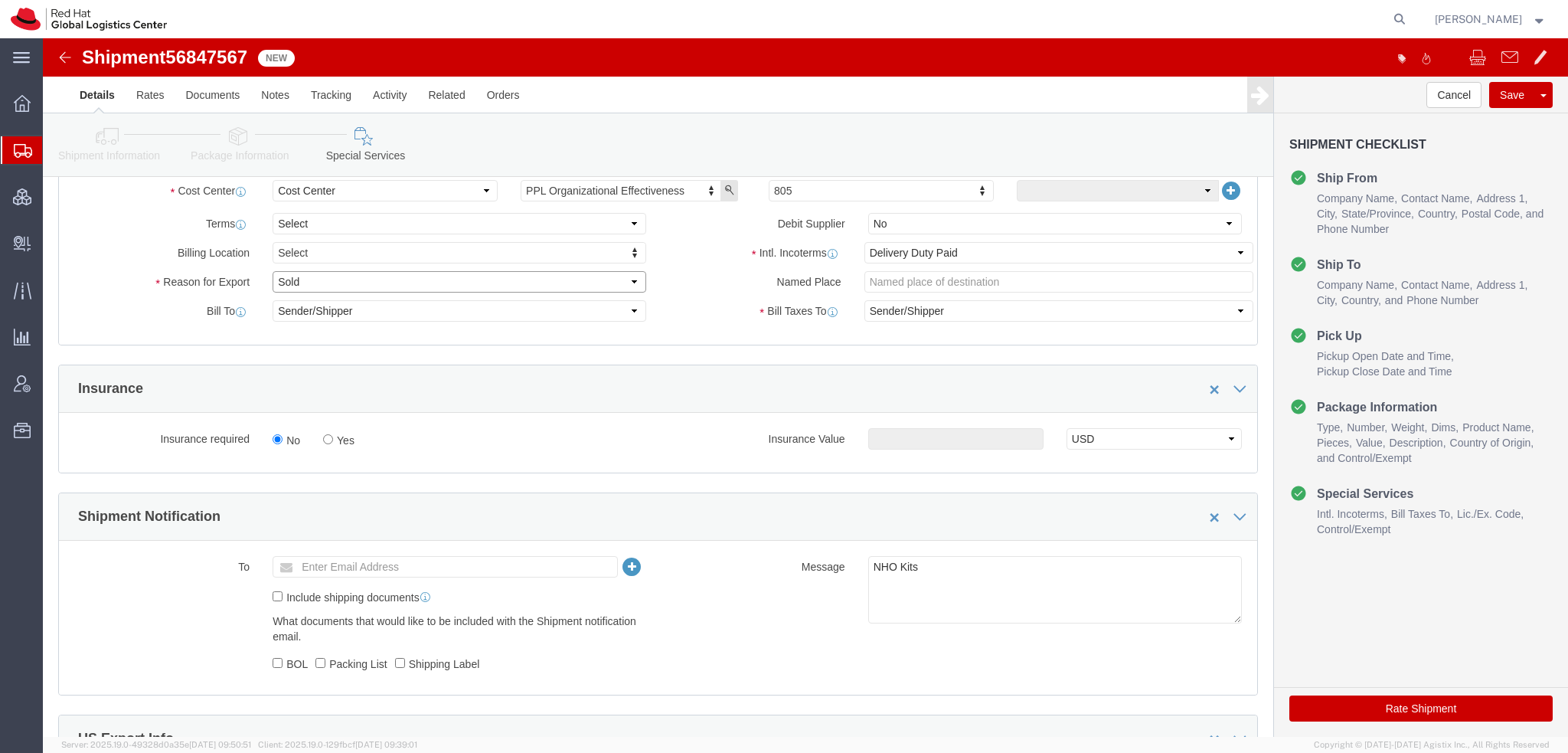
click select "Select Gift Personal Effects Repair/Warranty Return Sample Sold Temporary/Not S…"
select select "GIFT"
click select "Select Gift Personal Effects Repair/Warranty Return Sample Sold Temporary/Not S…"
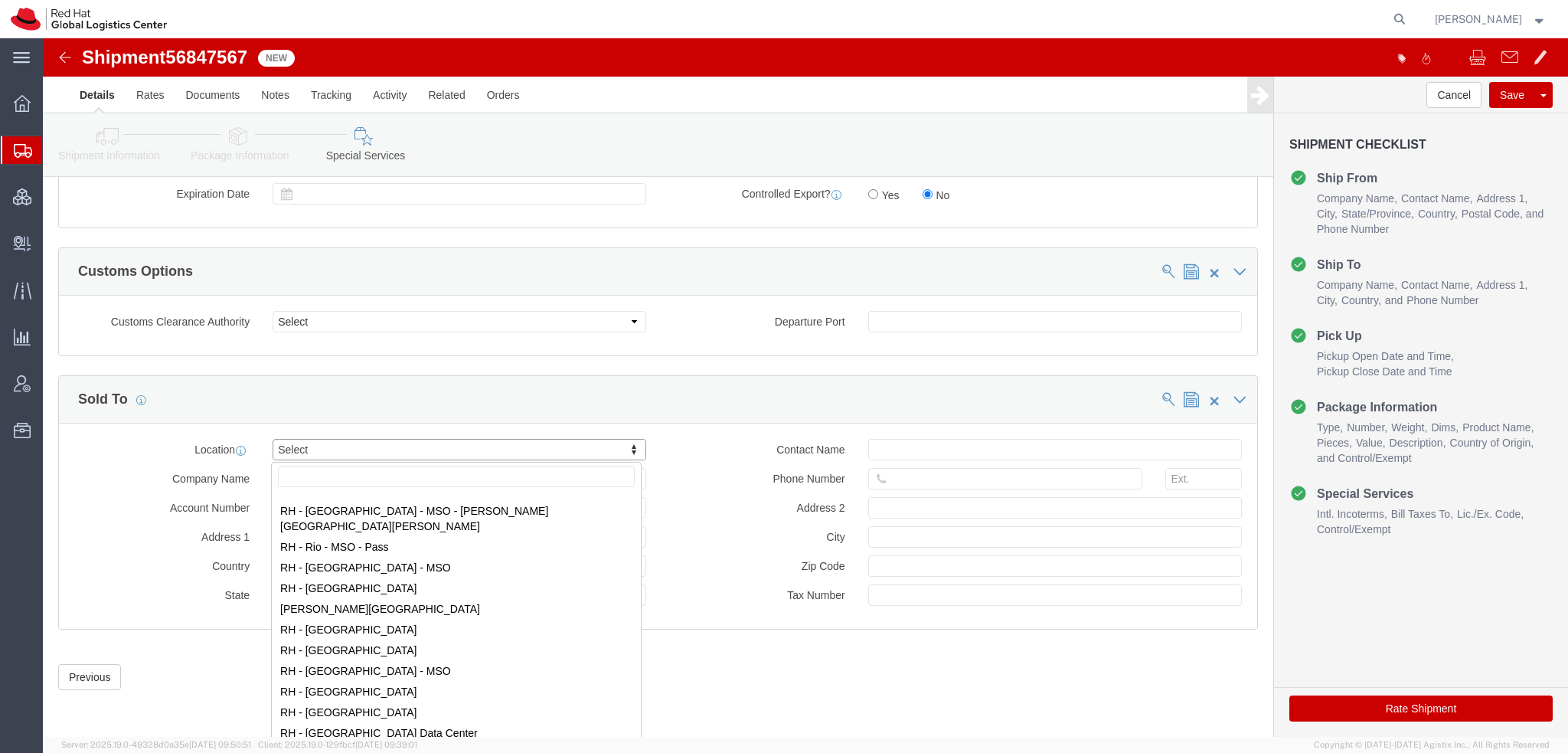
scroll to position [2220, 0]
select select "42531"
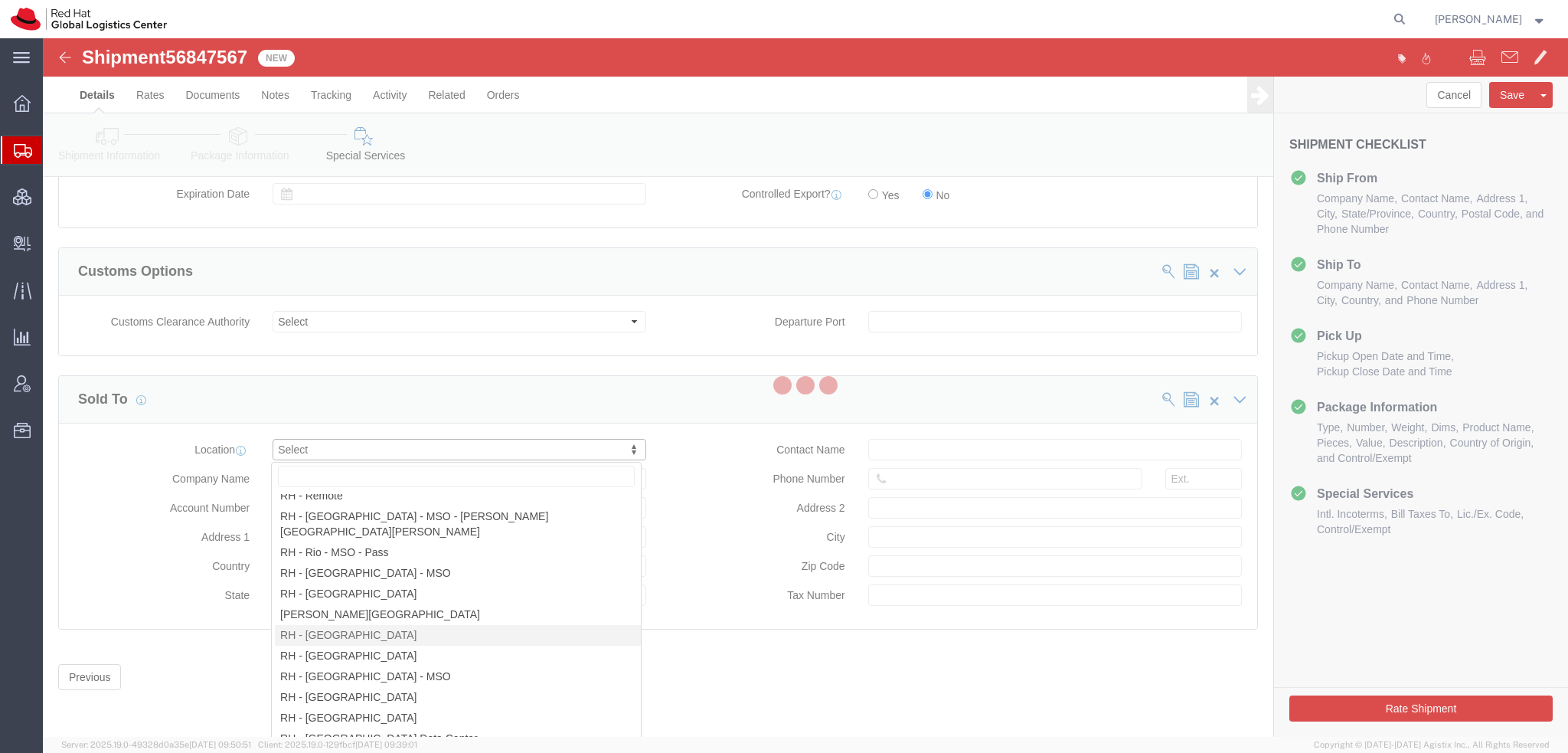
type input "Red Hat Brasil Limitada"
type input "Av. Brg. [PERSON_NAME][GEOGRAPHIC_DATA], 3732"
select select "BR"
select select
type input "000"
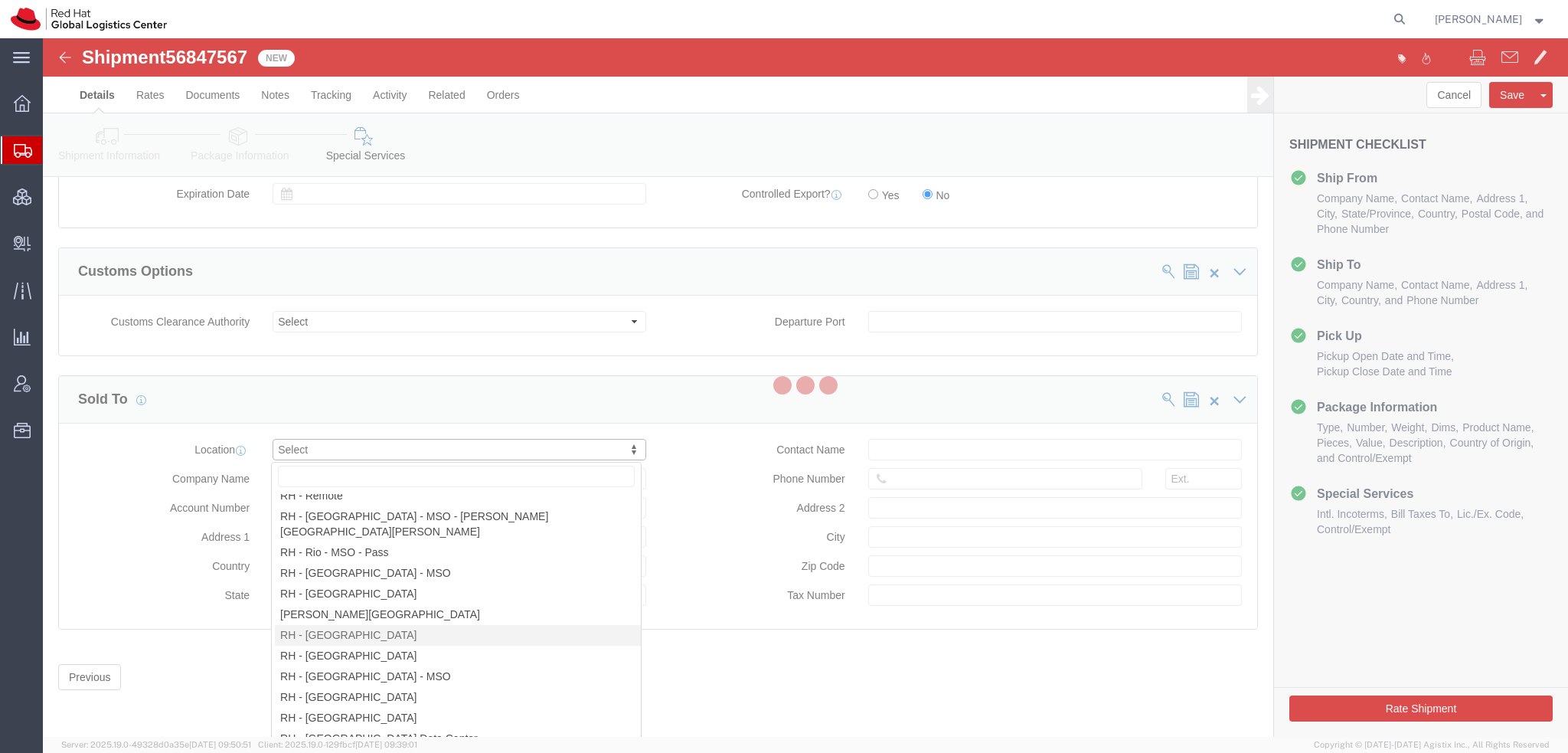
type input "Floor 24 and 25, Itaim Bibi"
type input "[GEOGRAPHIC_DATA]"
type input "04538-132"
type input "07.069.791/0001.55"
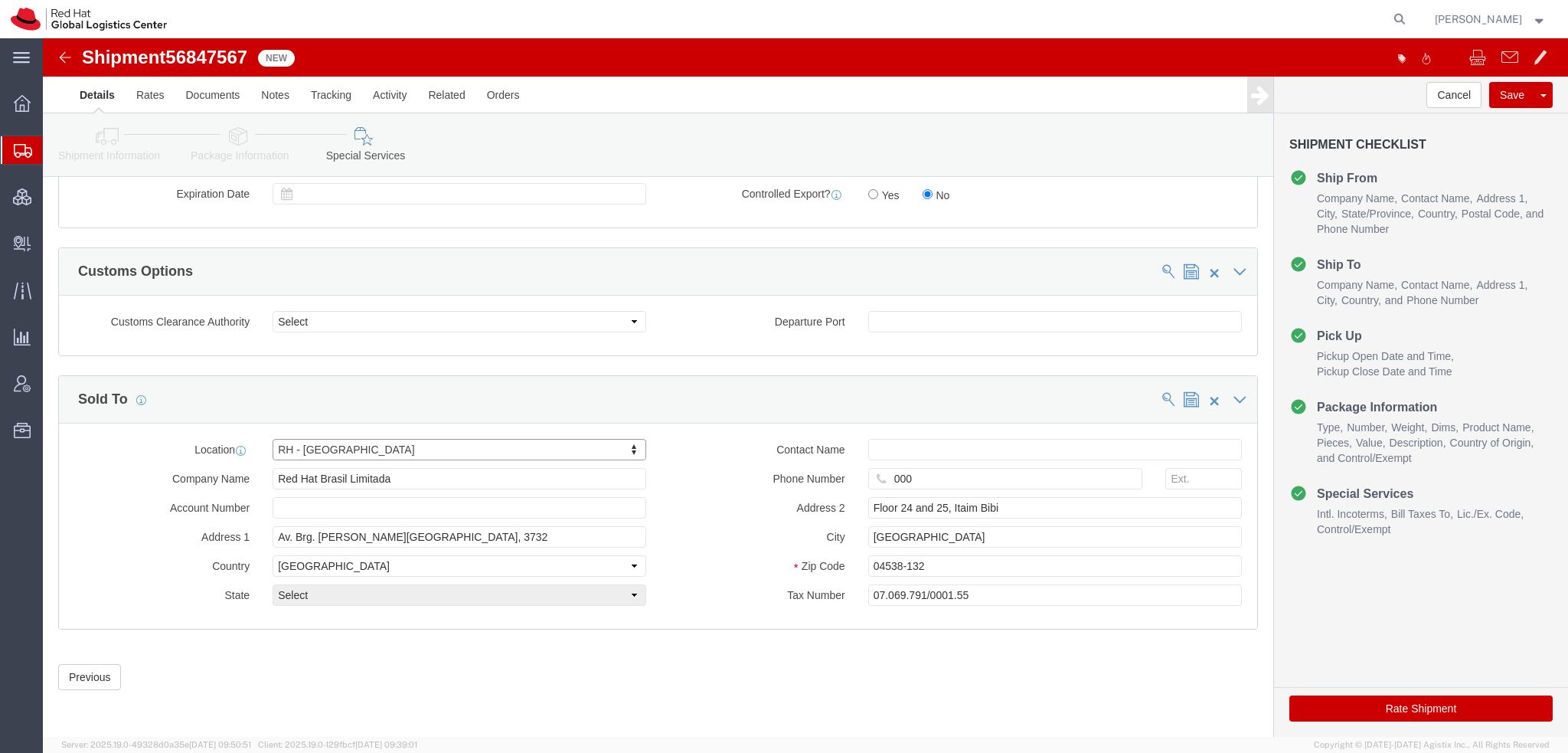
select select "27"
click button "Rate Shipment"
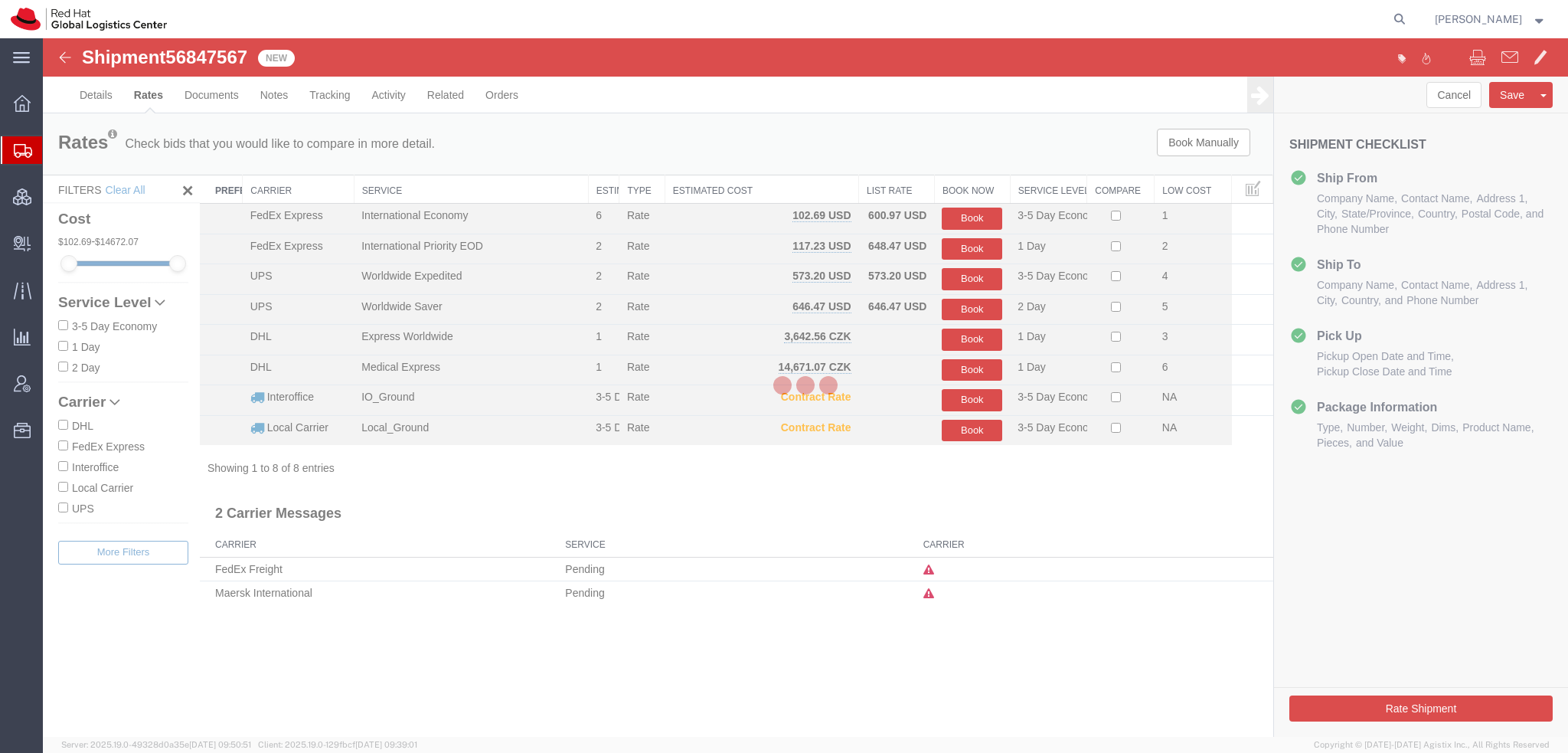
scroll to position [0, 0]
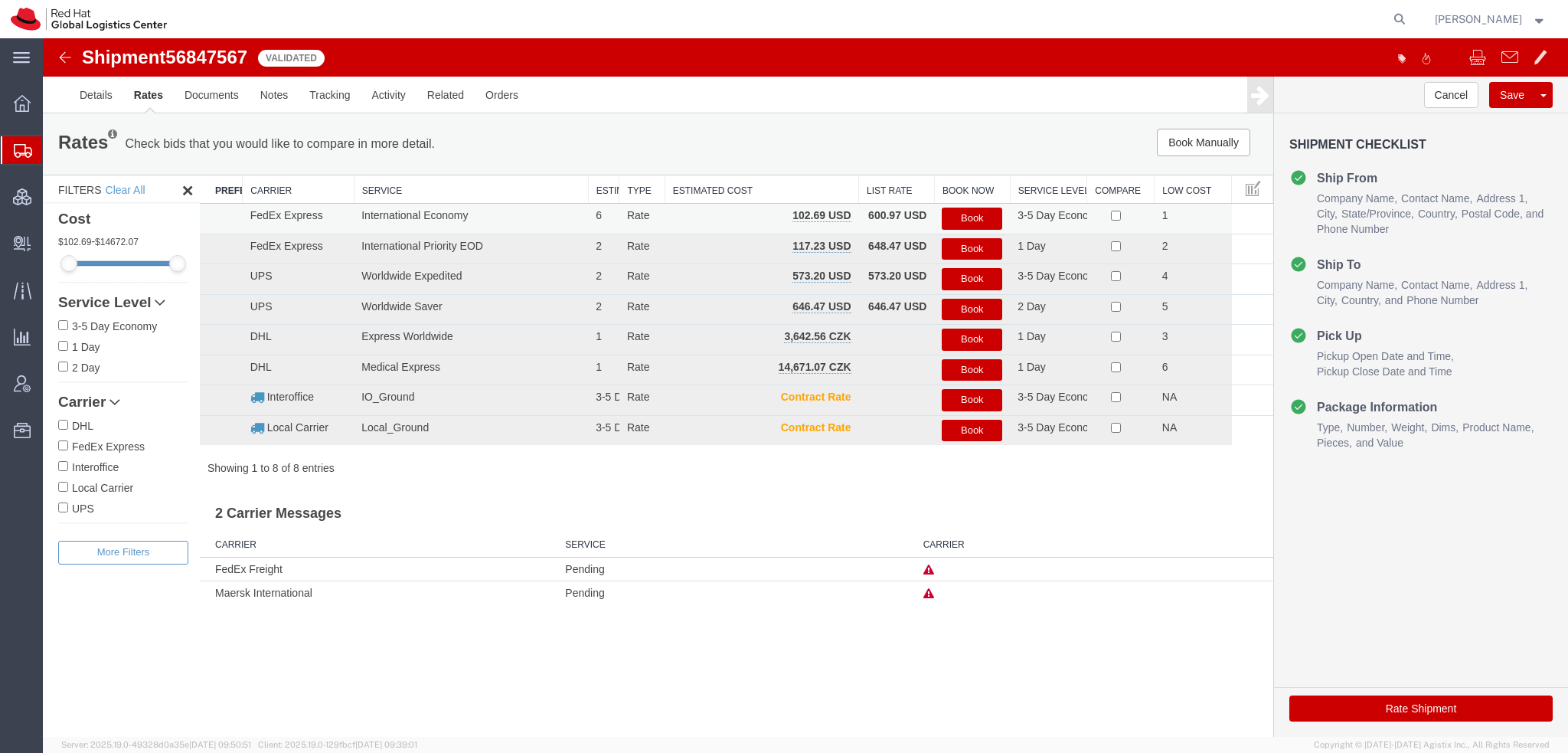
click at [969, 219] on button "Book" at bounding box center [972, 218] width 60 height 22
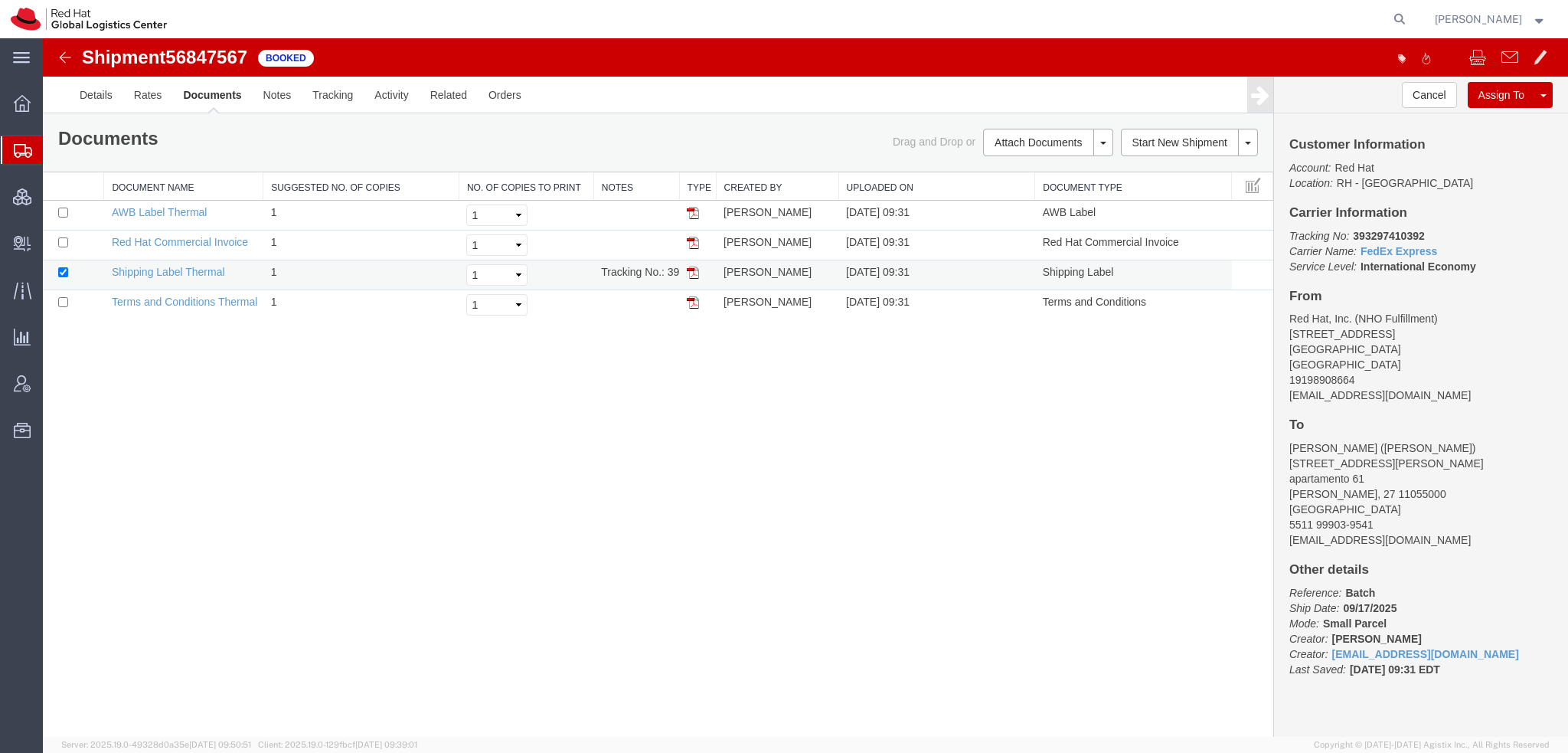
click at [691, 266] on img at bounding box center [693, 272] width 12 height 12
click at [689, 212] on img at bounding box center [693, 213] width 12 height 12
drag, startPoint x: 690, startPoint y: 239, endPoint x: 778, endPoint y: 215, distance: 91.2
click at [690, 239] on img at bounding box center [693, 242] width 12 height 12
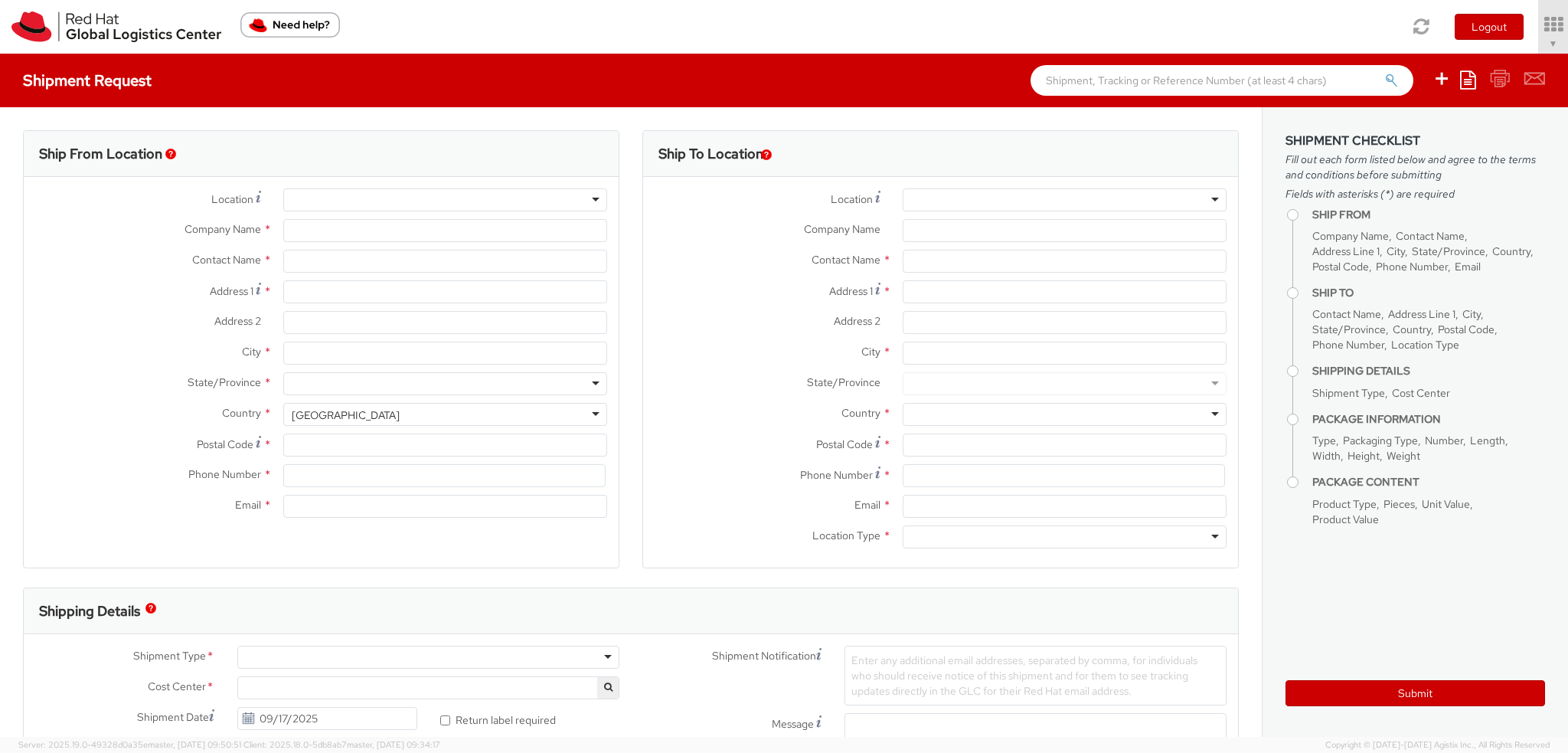
select select "901"
type input "Red Hat, Inc."
type input "[PERSON_NAME]"
type input "100 East Davie Street"
type input "RALEIGH"
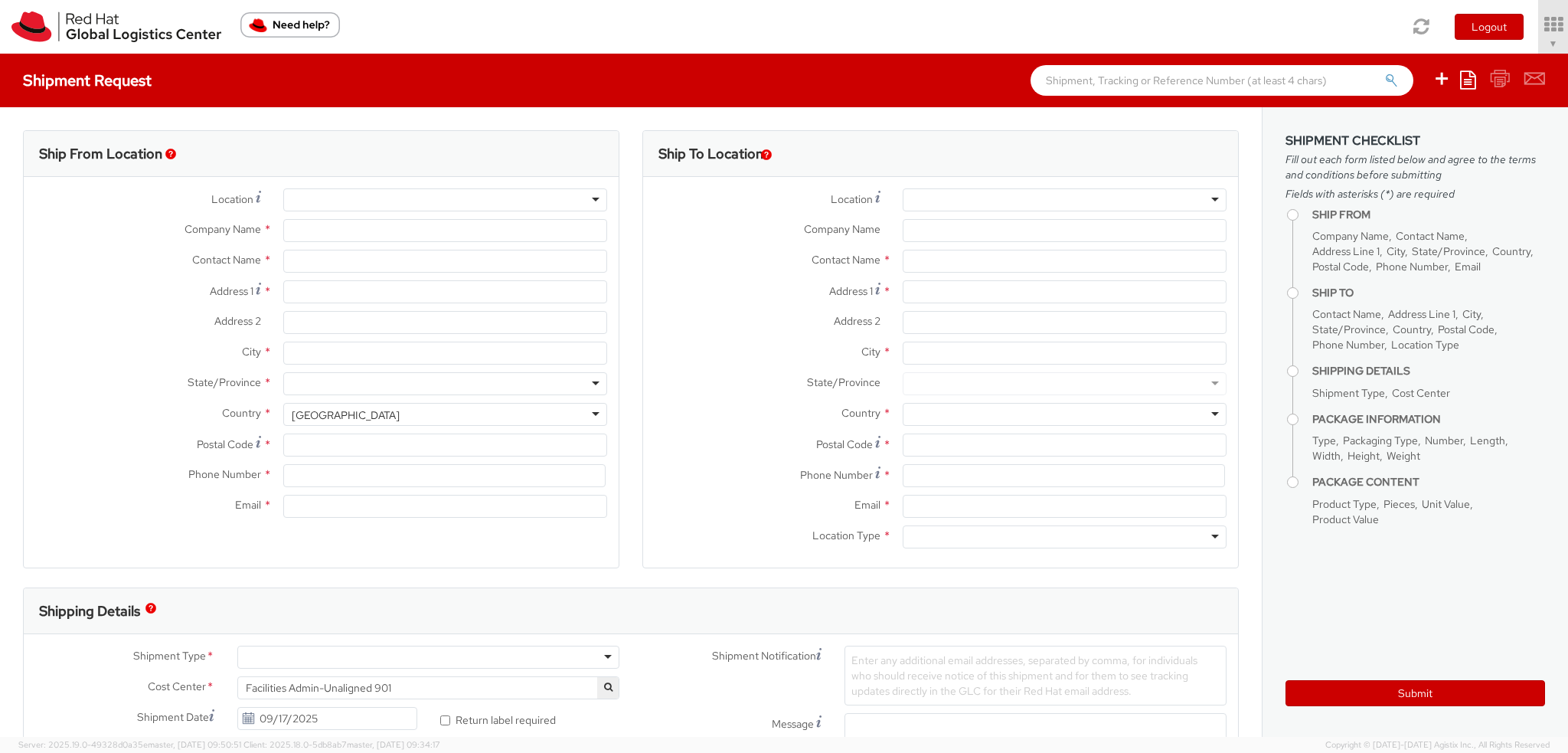
type input "27601"
type input "19193013123"
type input "[EMAIL_ADDRESS][DOMAIN_NAME]"
select select
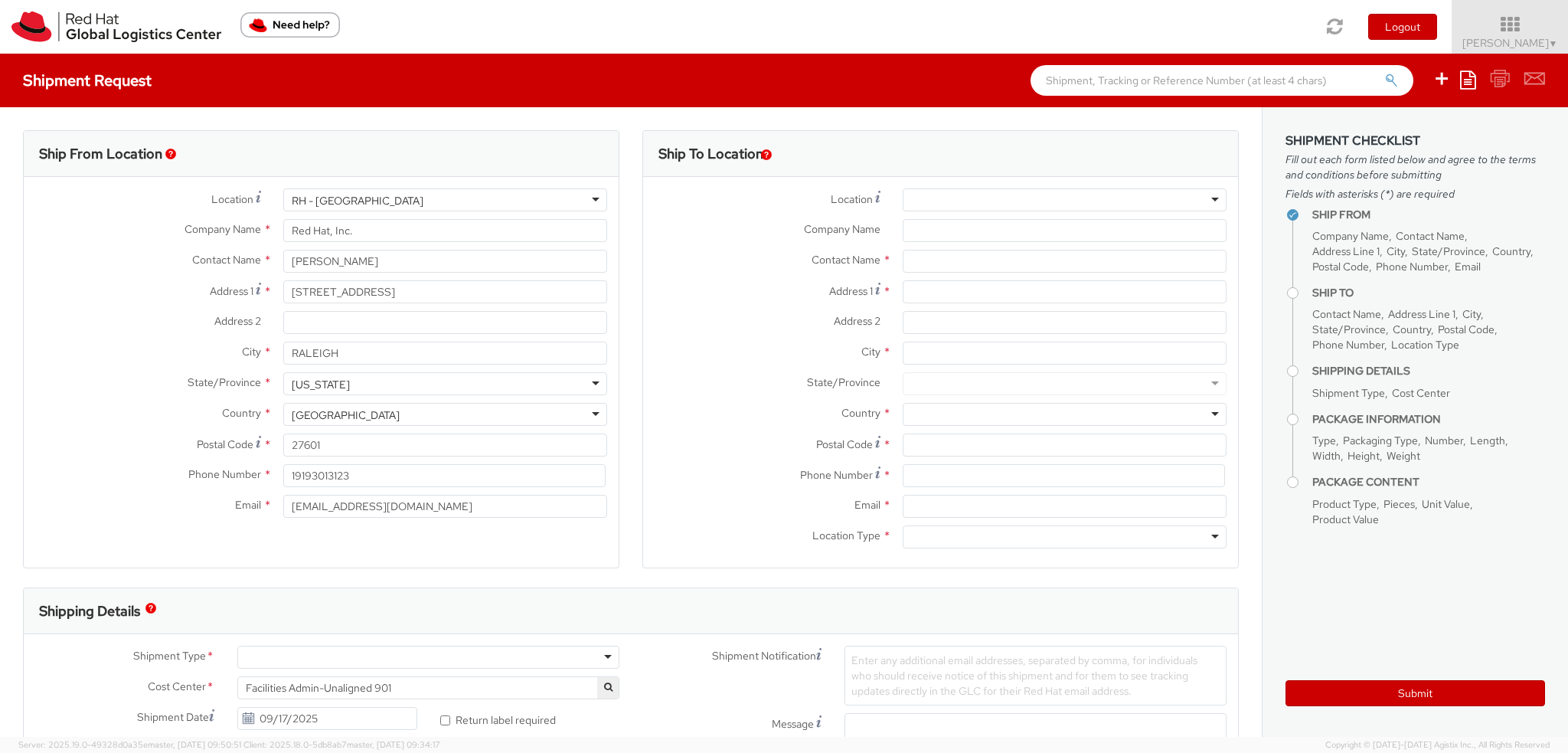
click div
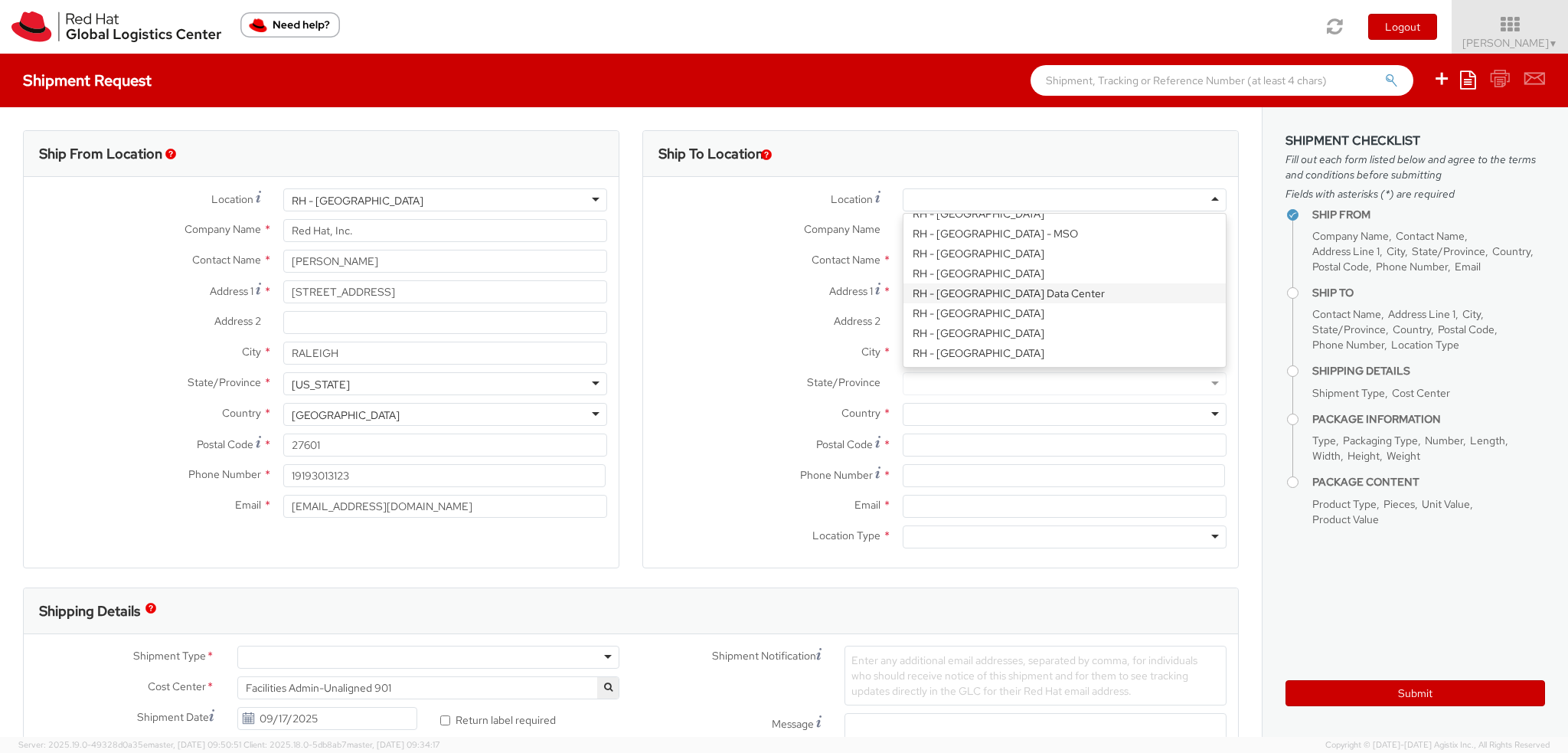
scroll to position [2182, 0]
type input "Red Hat Brasil Limitada"
type input "Av. Brg. Faria Lima, 3732"
type input "Floor 24 and 25, Itaim Bibi"
type input "SAO PAULO"
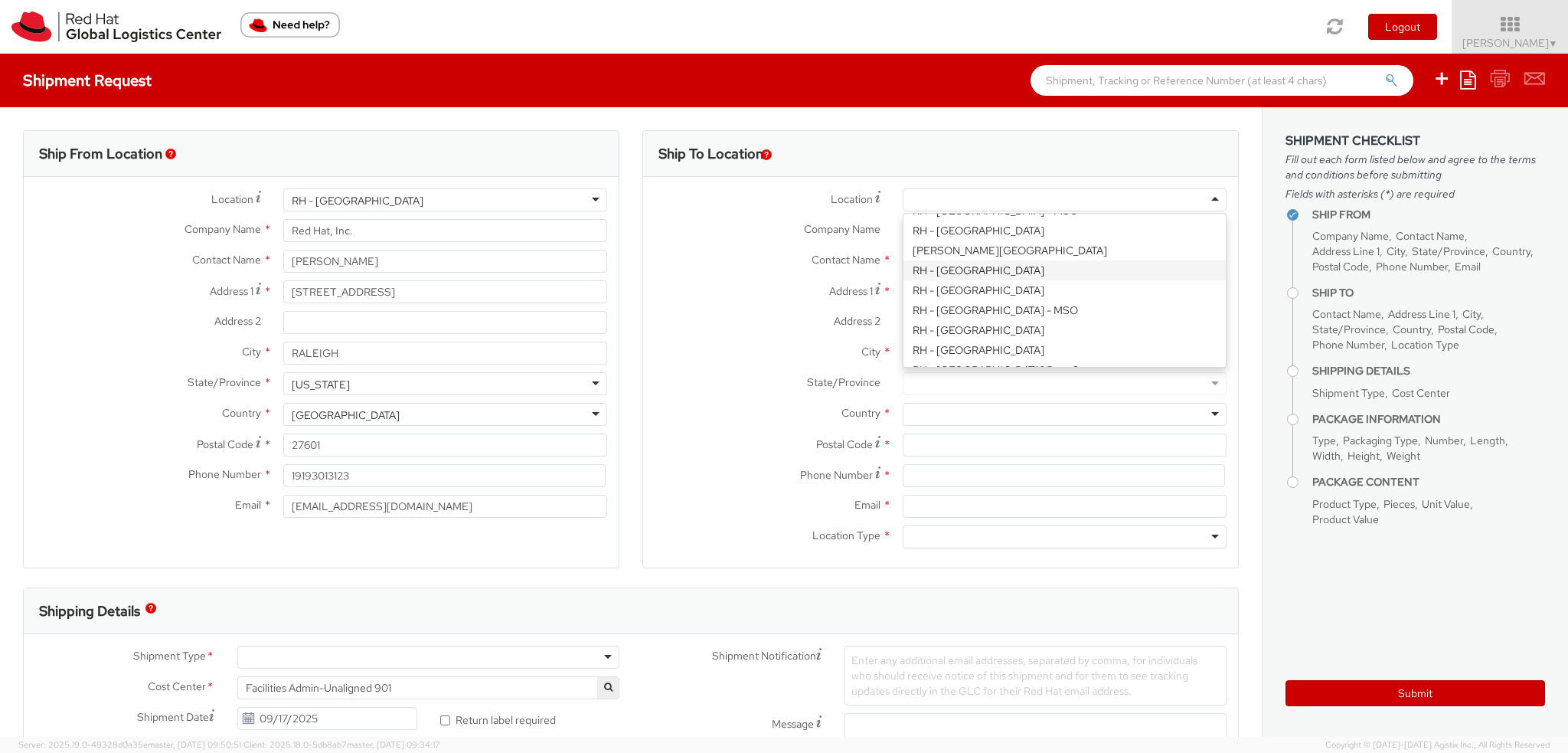
type input "04538-132"
type input "000"
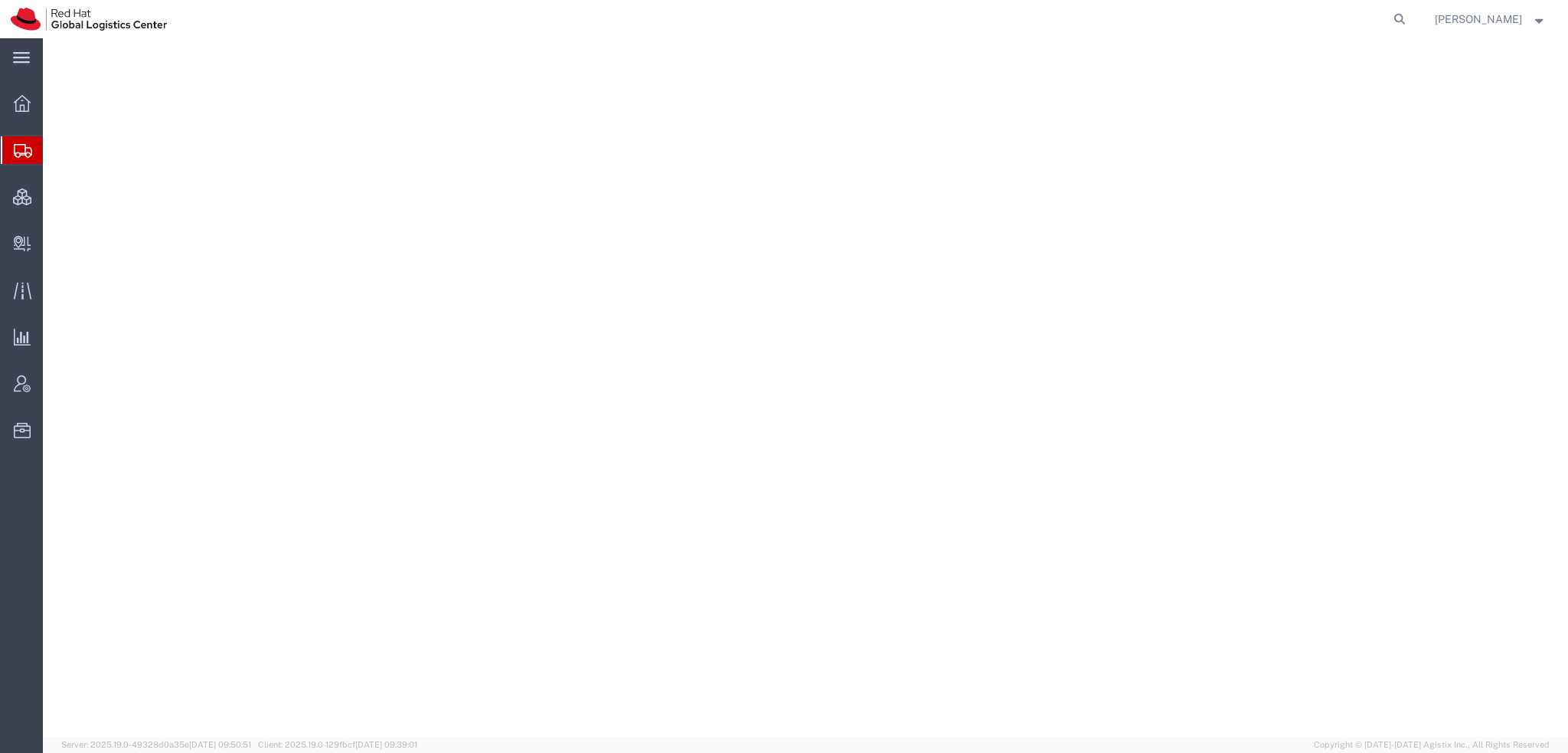
select select "38014"
select select
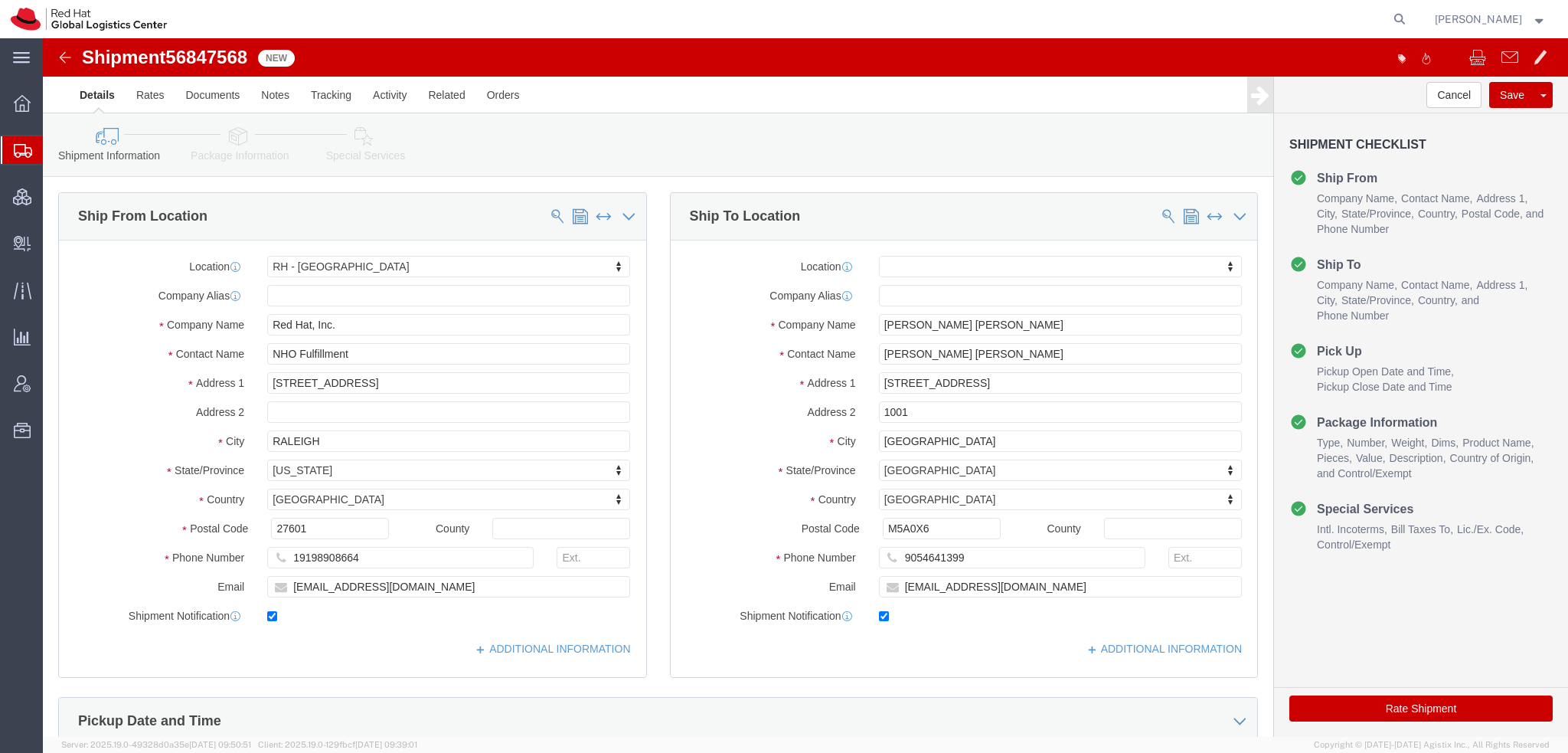
click icon
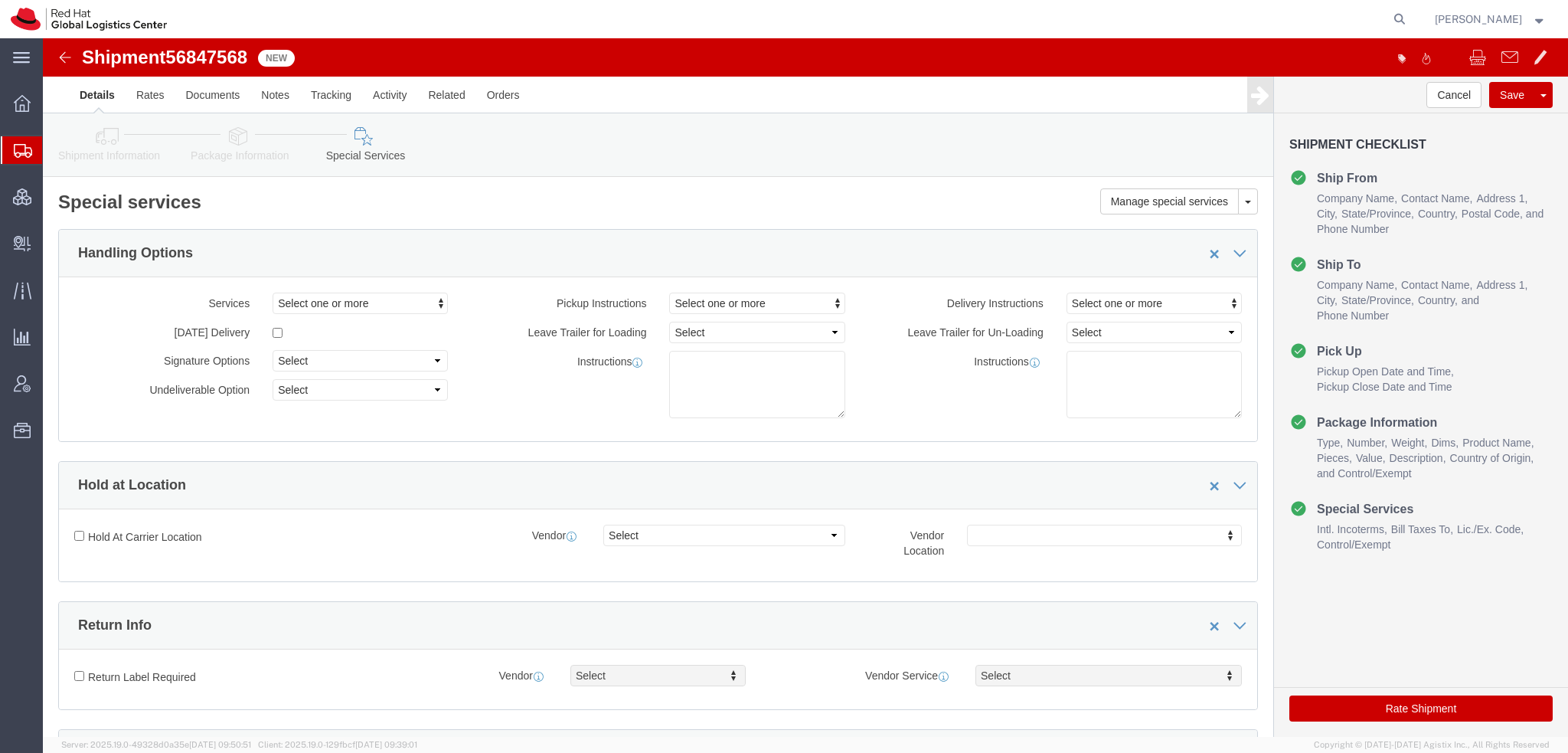
scroll to position [383, 0]
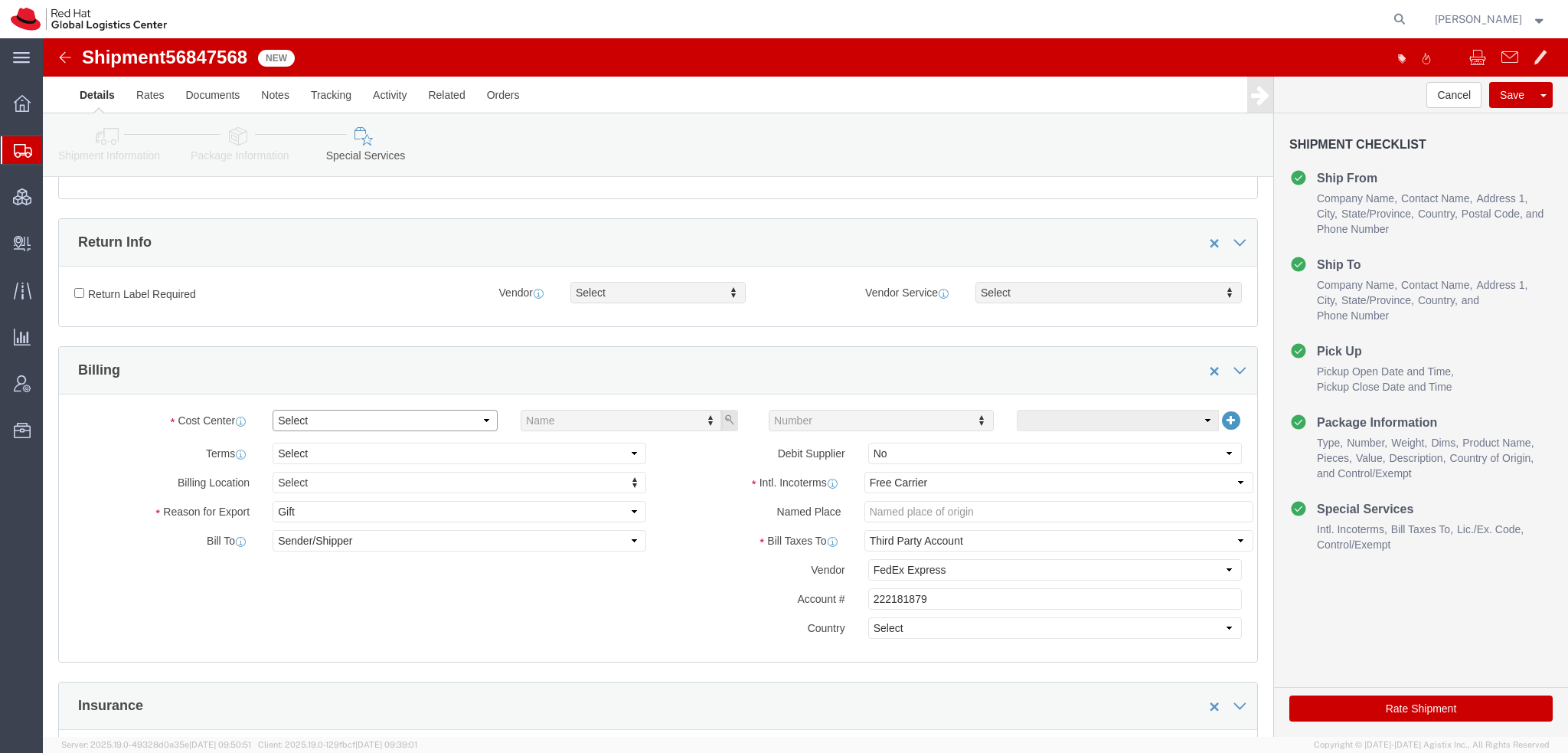
click select "Select Buyer Cost Center Department Operations Number Order Number Sales Person"
select select "COSTCENTER"
click select "Select Buyer Cost Center Department Operations Number Order Number Sales Person"
type input "805"
click button "Rate Shipment"
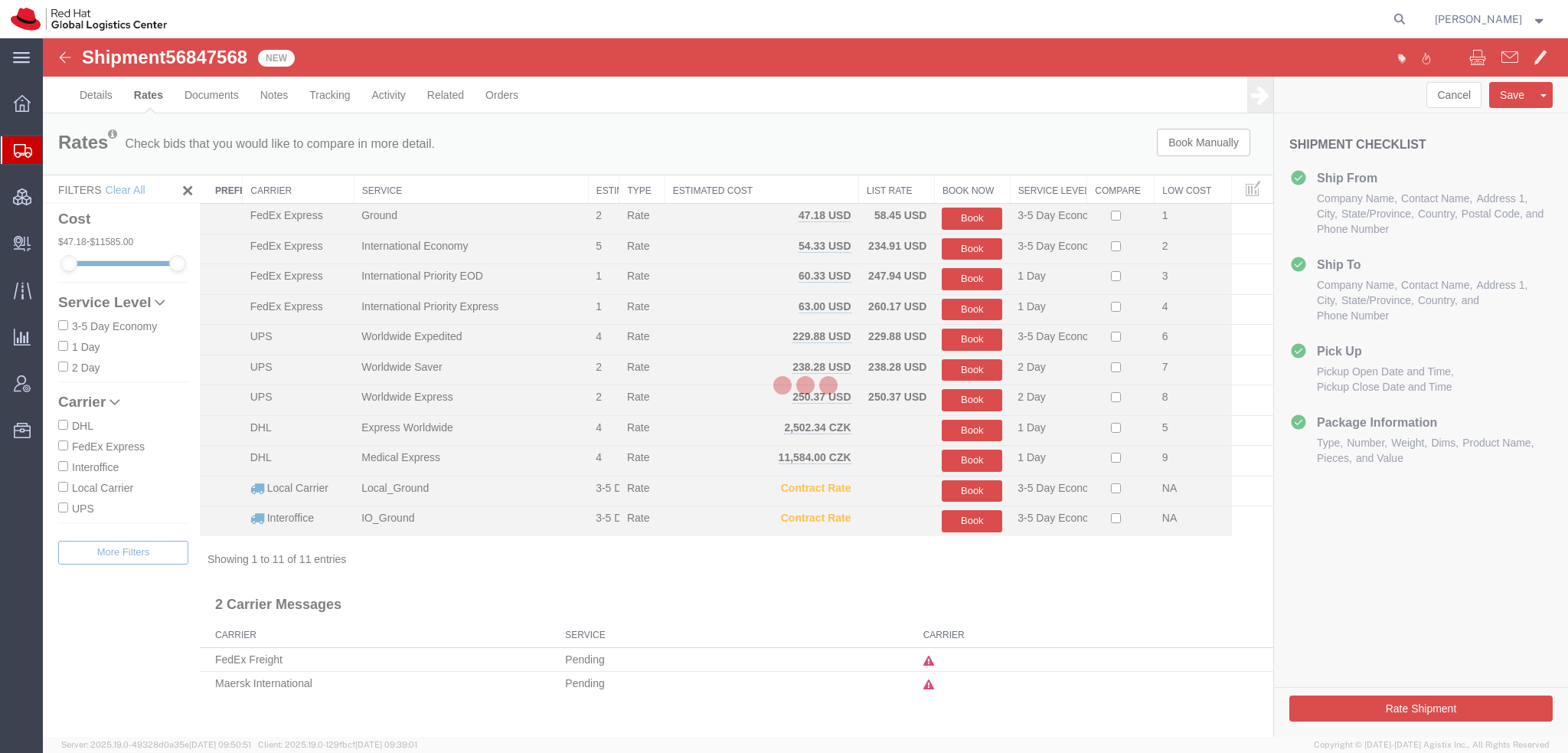
scroll to position [0, 0]
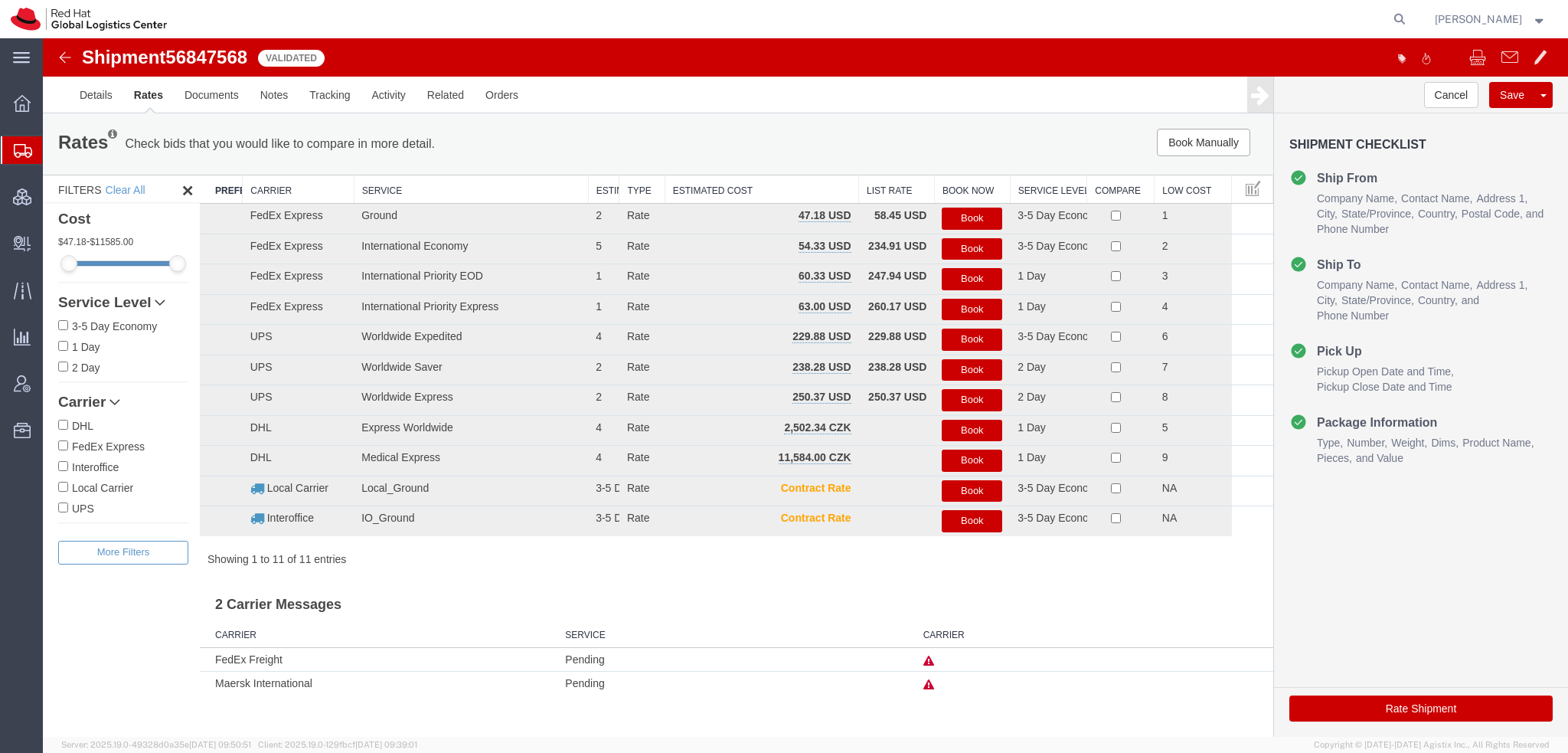
click at [964, 241] on button "Book" at bounding box center [972, 248] width 60 height 22
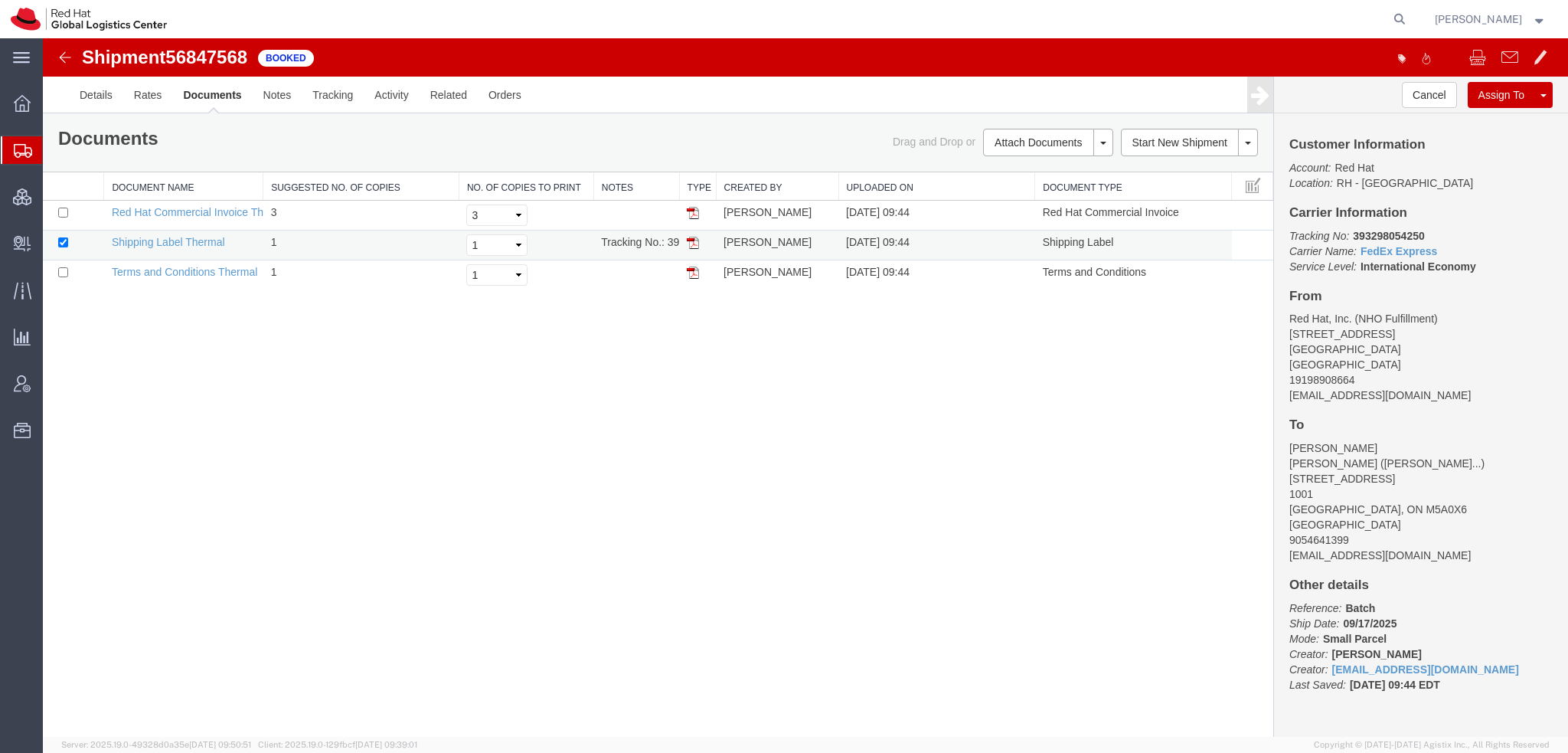
click at [694, 243] on img at bounding box center [693, 242] width 12 height 12
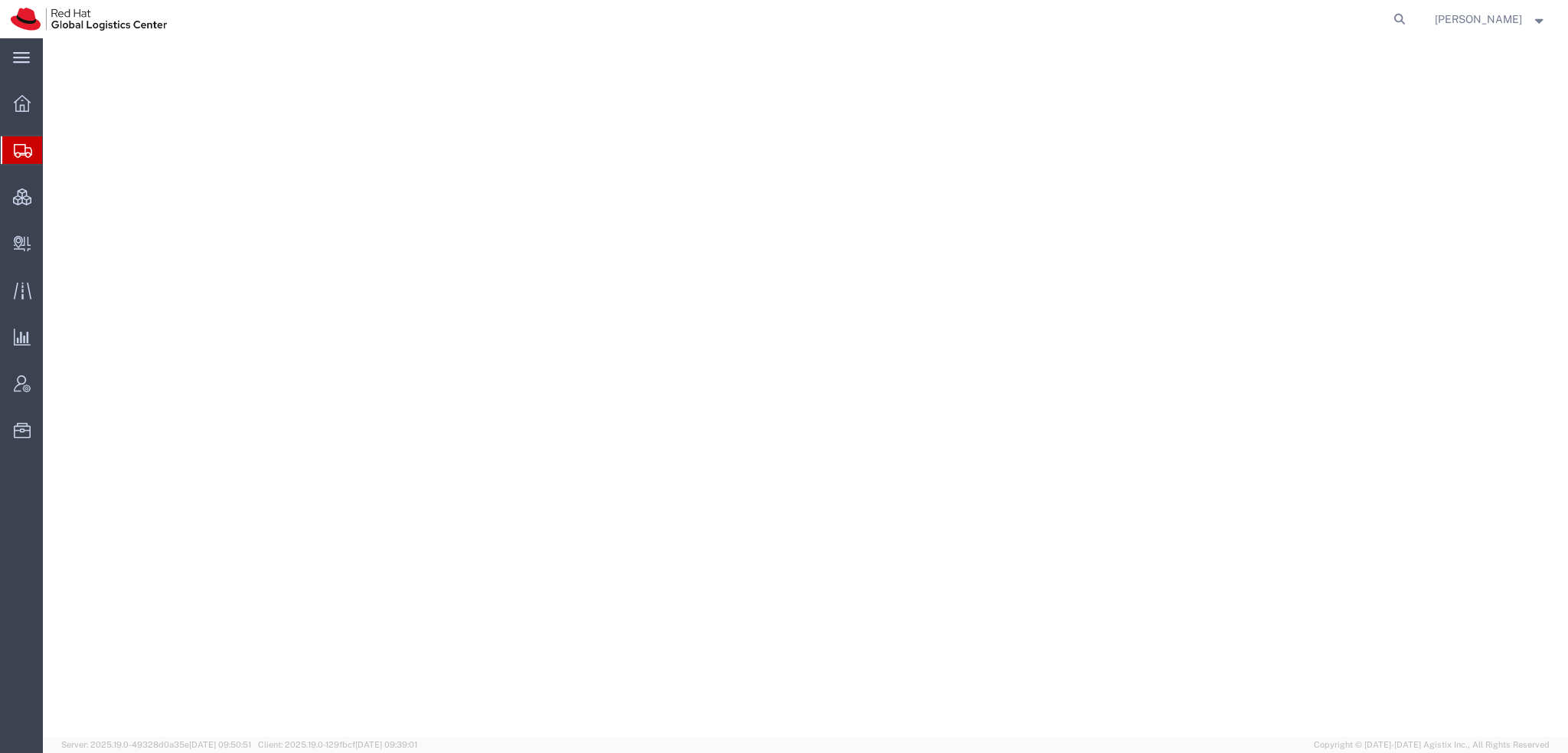
select select "38014"
select select
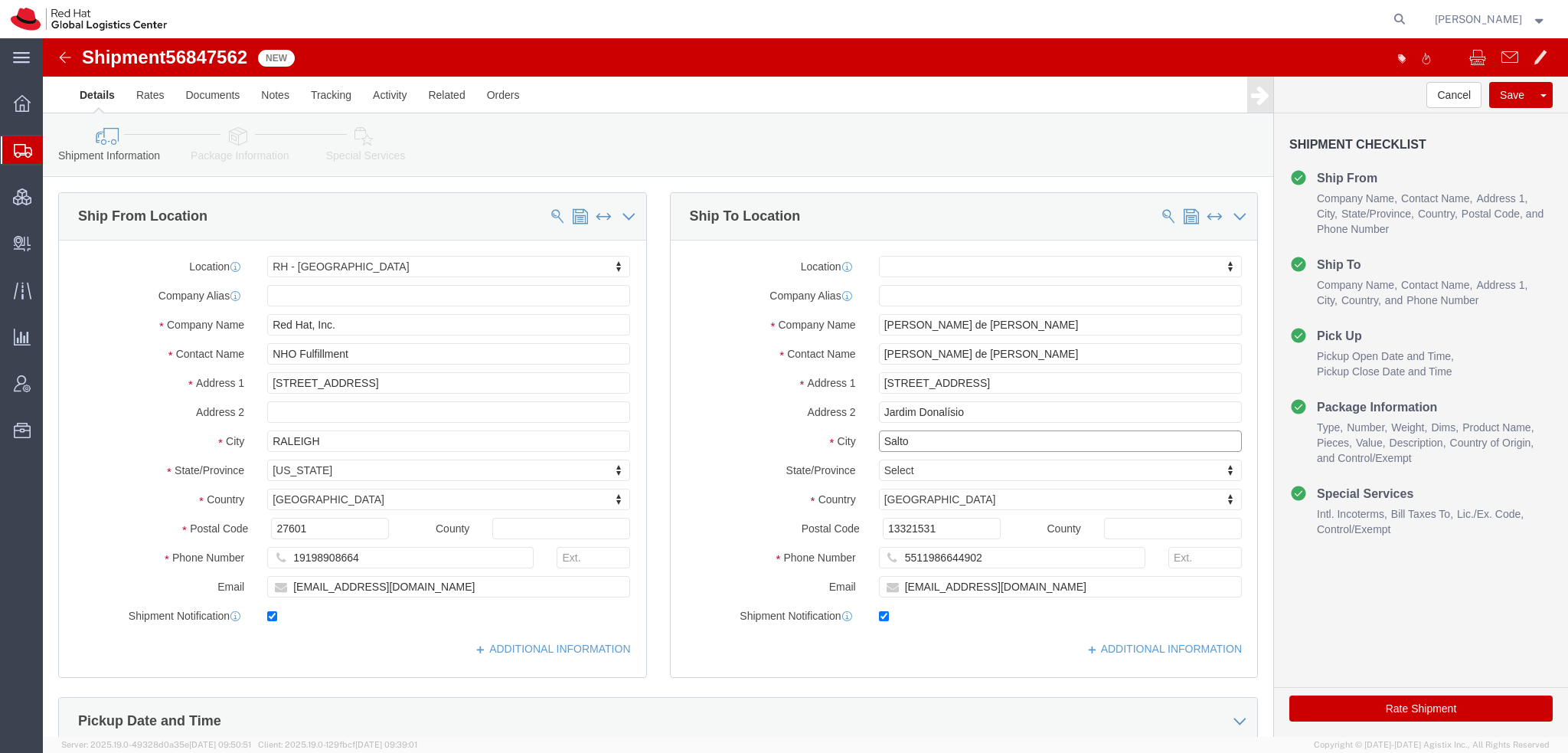
drag, startPoint x: 875, startPoint y: 404, endPoint x: 283, endPoint y: 238, distance: 614.8
click div "Ship From Location Location [GEOGRAPHIC_DATA] - [GEOGRAPHIC_DATA] My Profile Lo…"
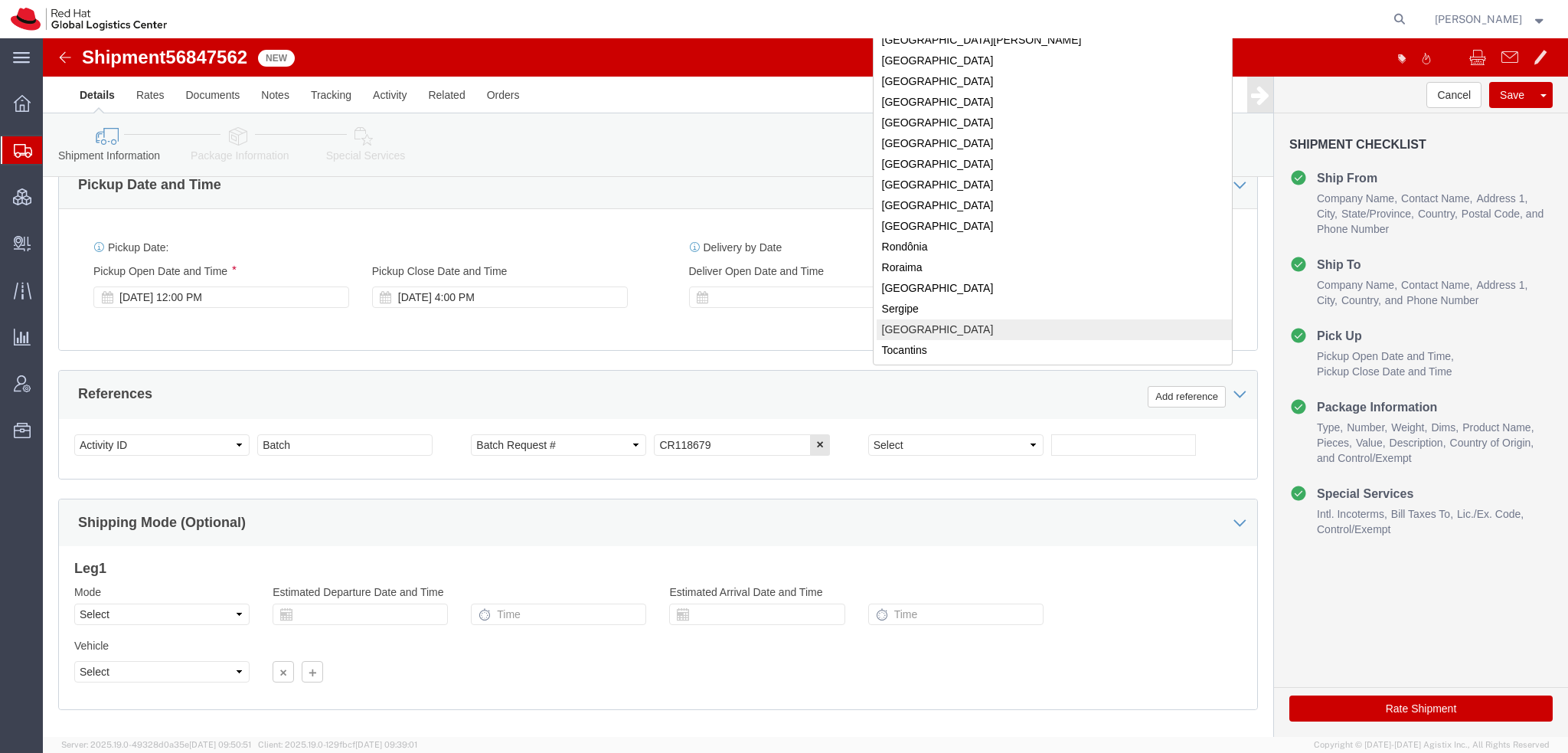
scroll to position [108, 0]
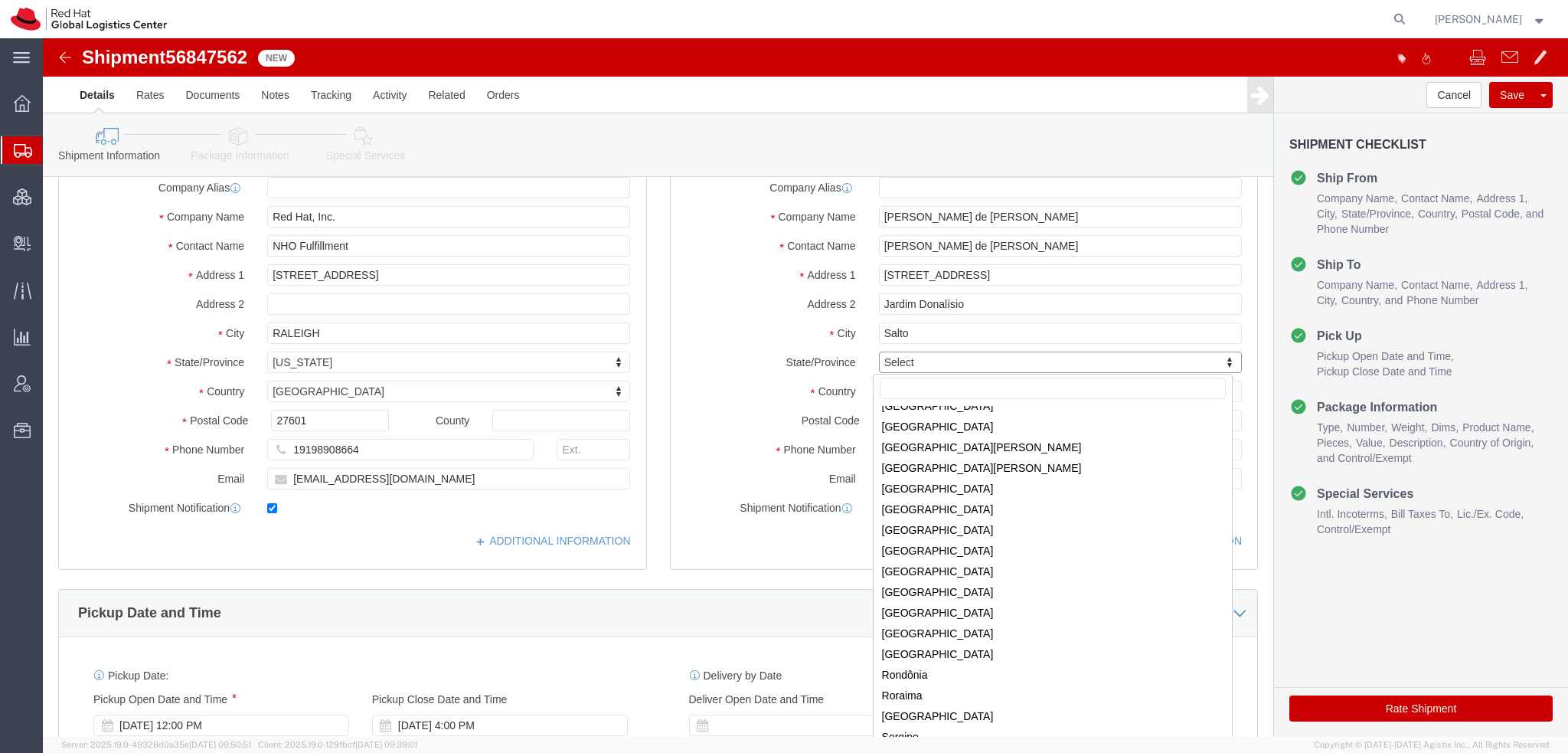
click body "Shipment 56847562 New Details Rates Documents Notes Tracking Activity Related O…"
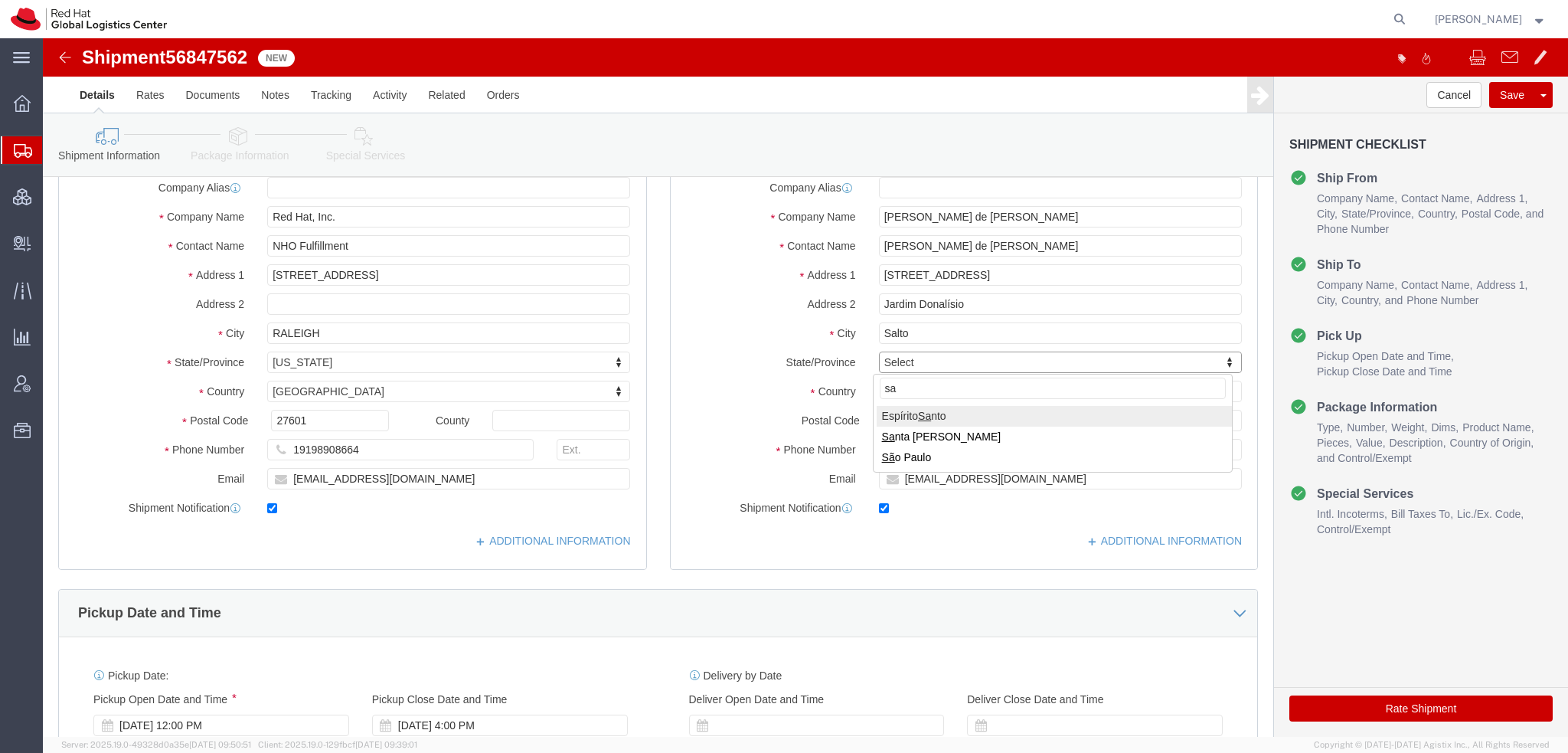
type input "sao"
select select
select select "27"
click icon
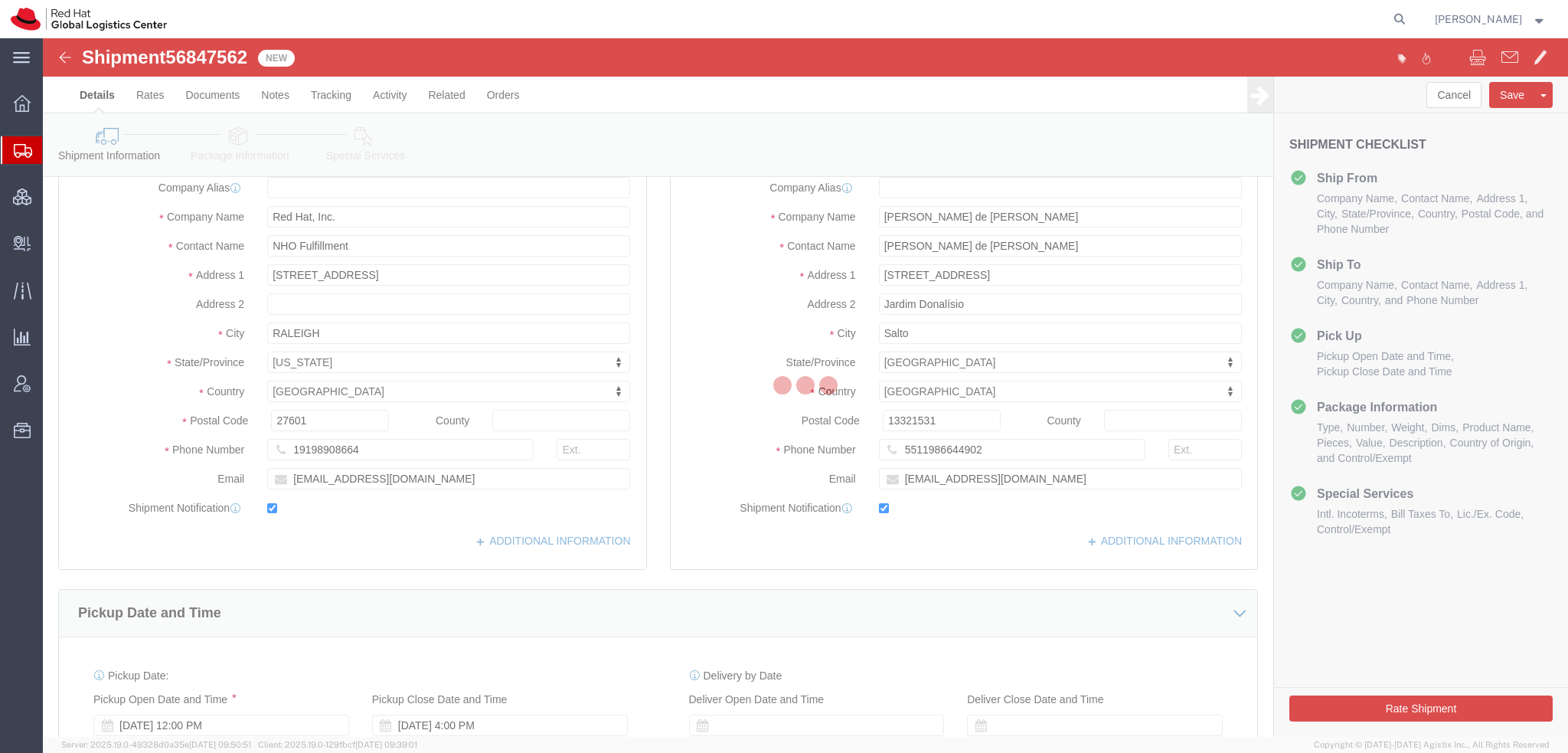
select select
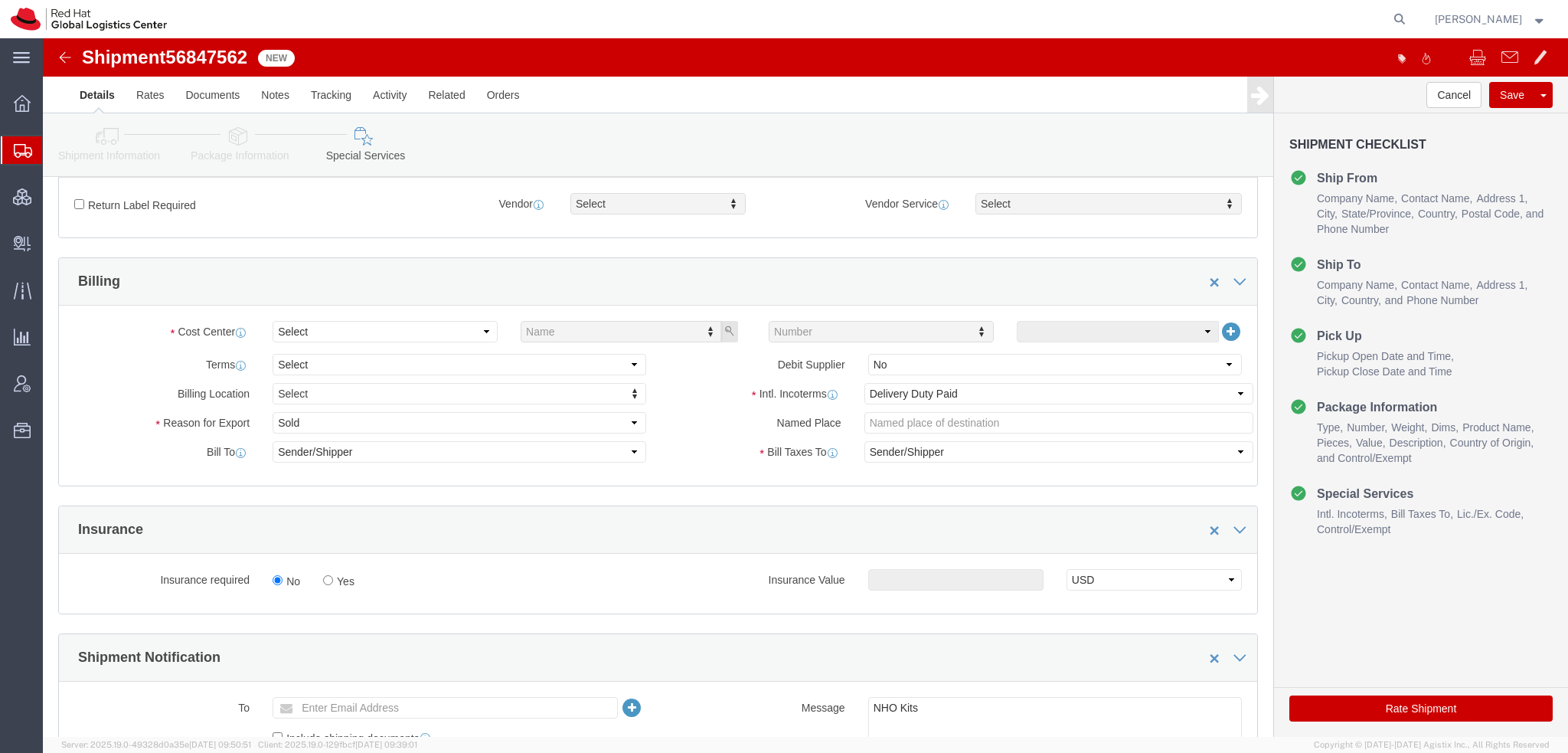
scroll to position [491, 0]
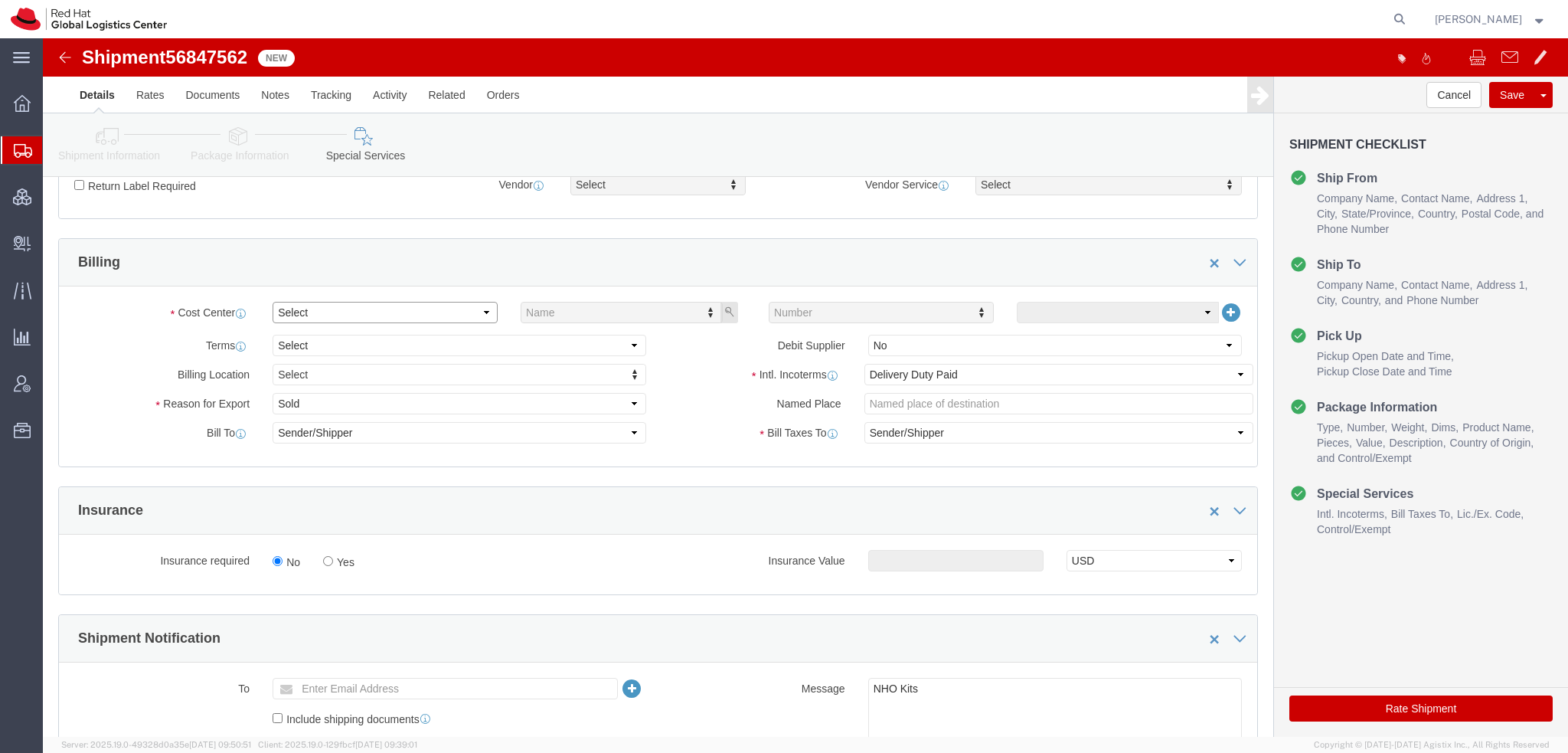
click select "Select Buyer Cost Center Department Operations Number Order Number Sales Person"
select select "COSTCENTER"
click select "Select Buyer Cost Center Department Operations Number Order Number Sales Person"
type input "805"
click select "Select Gift Personal Effects Repair/Warranty Return Sample Sold Temporary/Not S…"
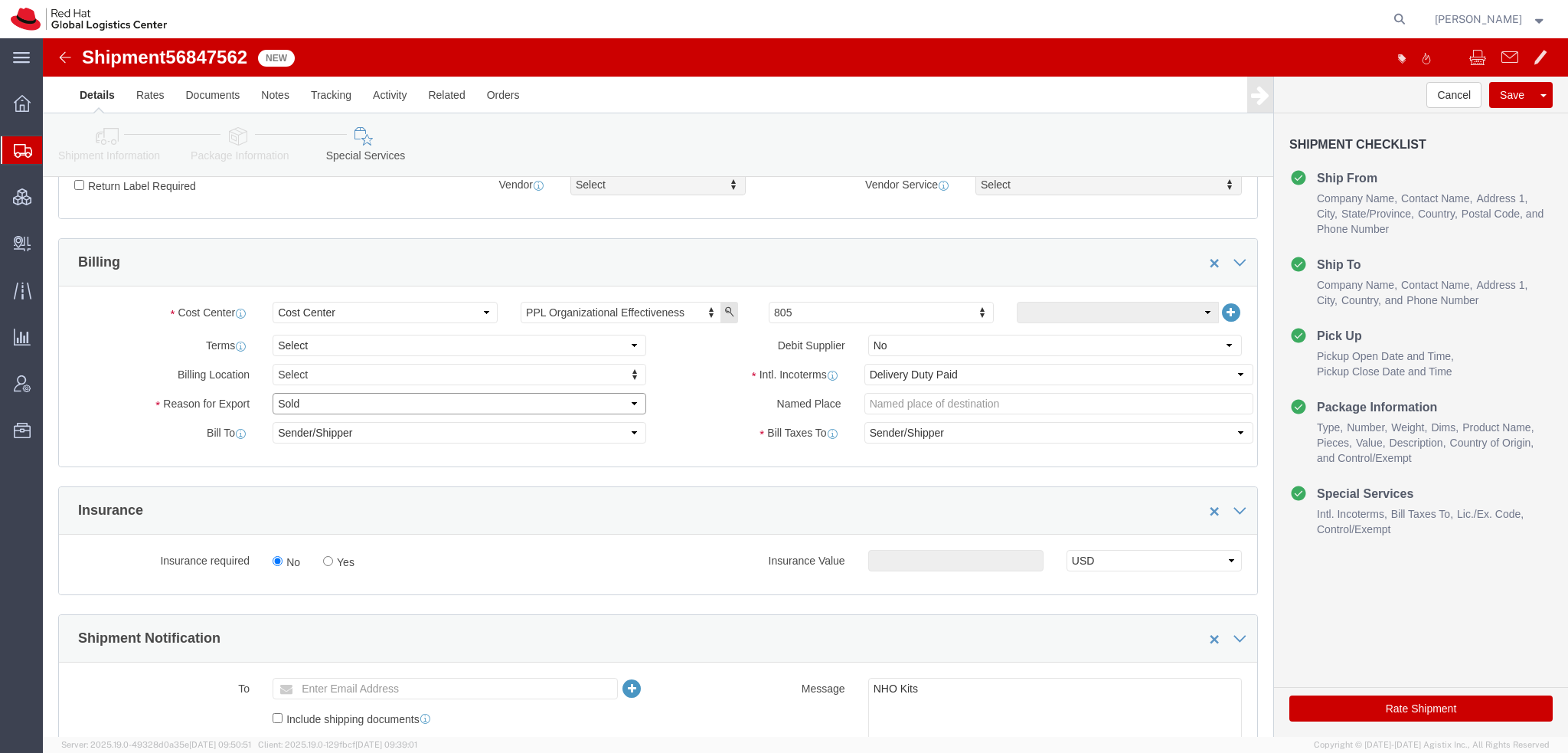
select select "GIFT"
click select "Select Gift Personal Effects Repair/Warranty Return Sample Sold Temporary/Not S…"
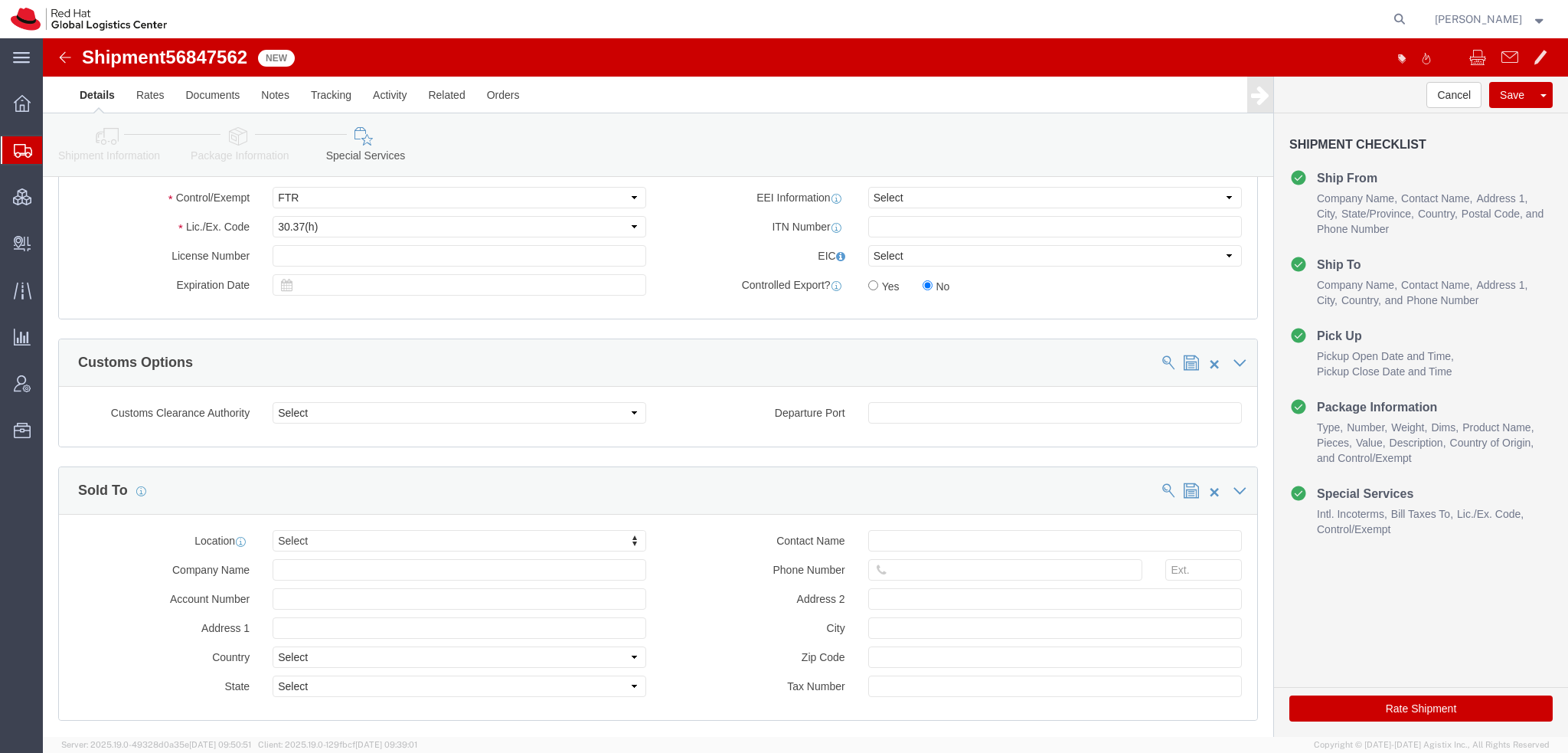
scroll to position [1294, 0]
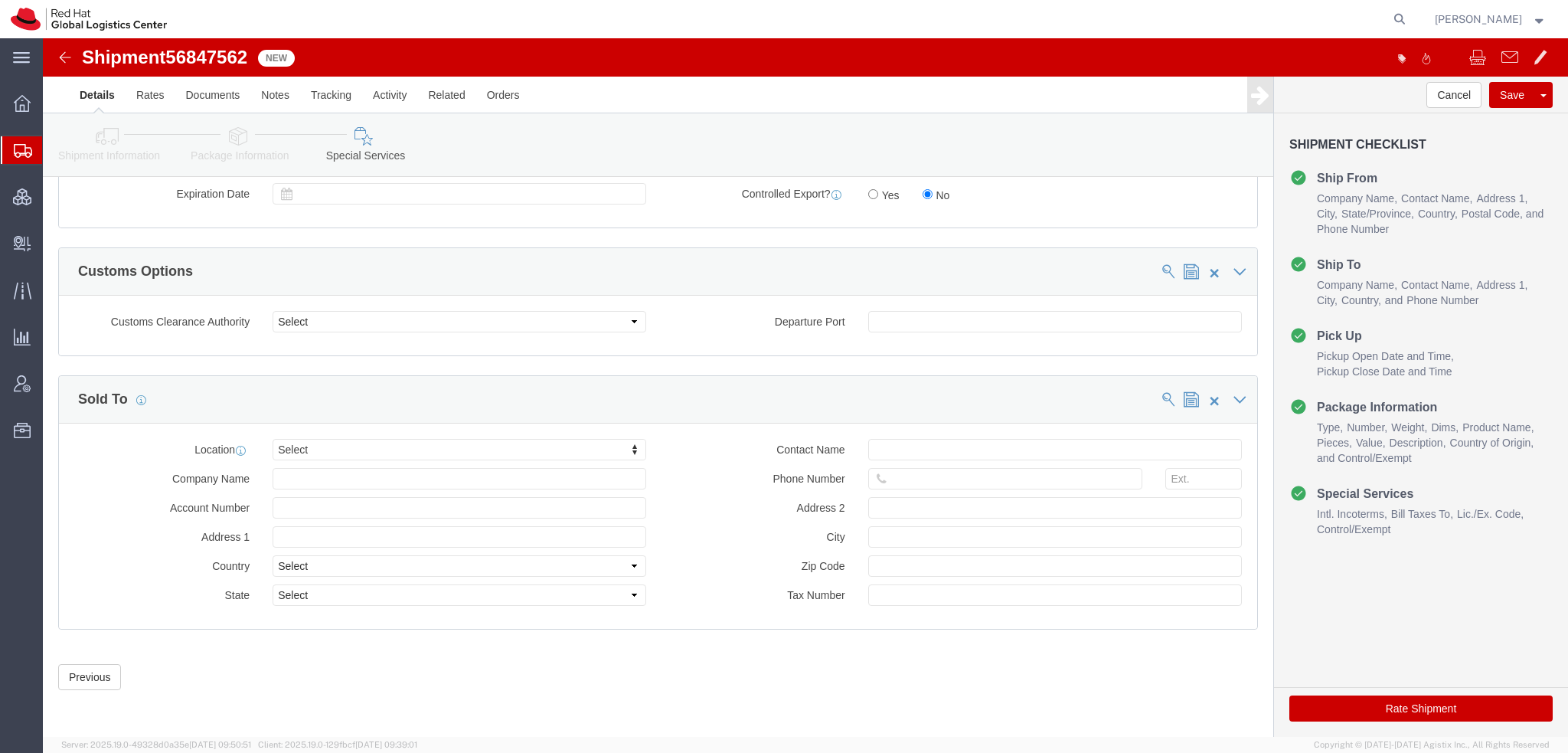
click div "Location Select Select My Profile Location [GEOGRAPHIC_DATA] - [GEOGRAPHIC_DATA…"
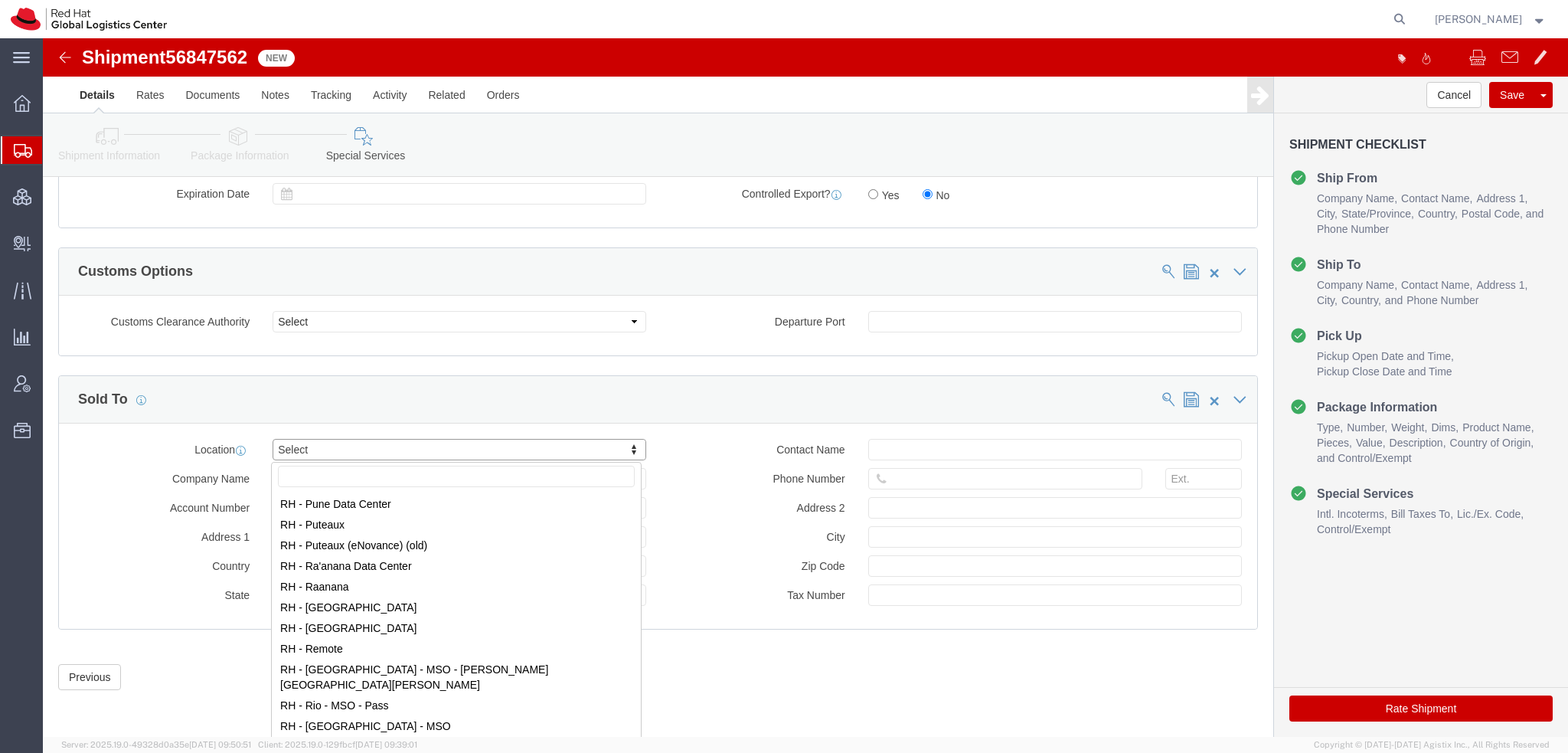
scroll to position [2220, 0]
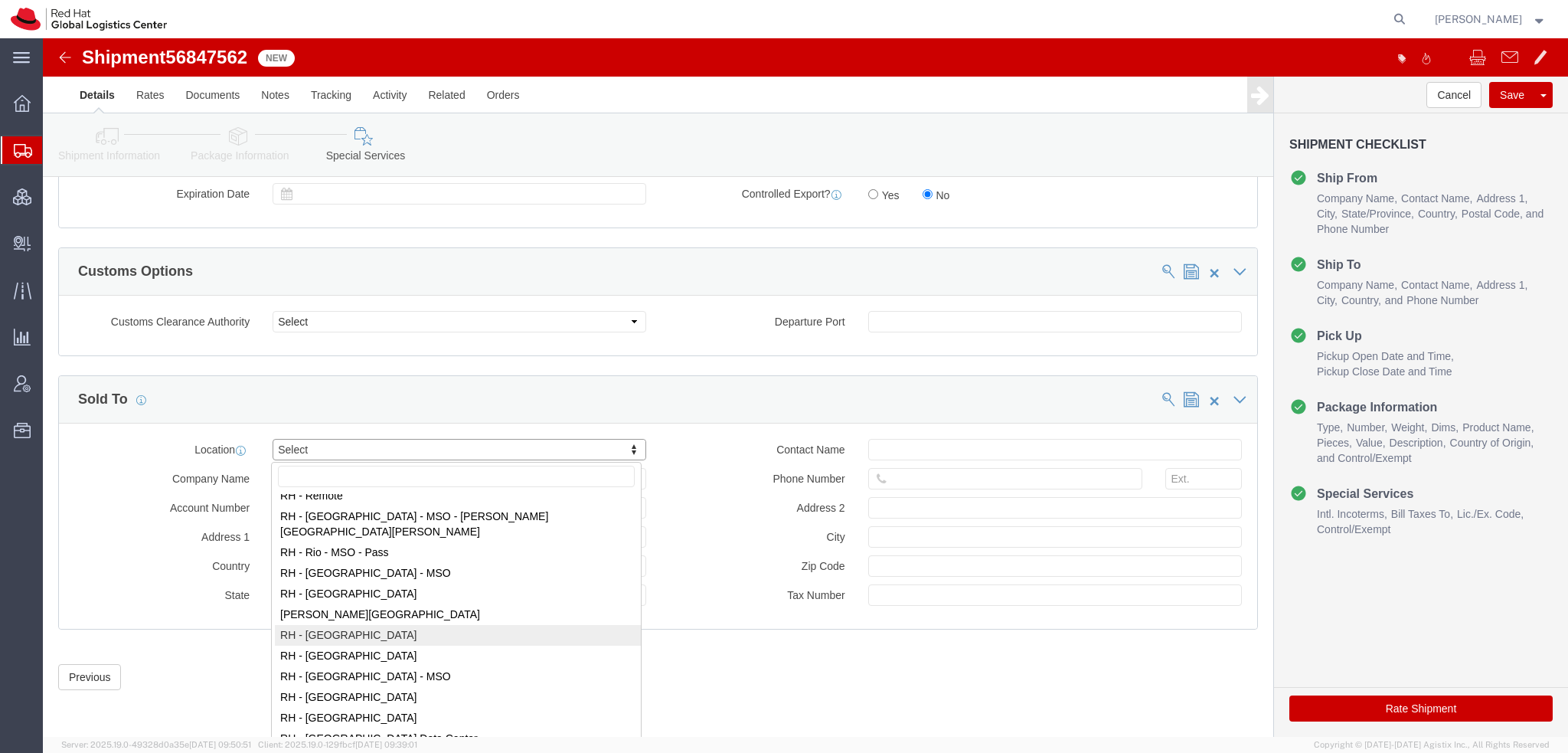
select select "42531"
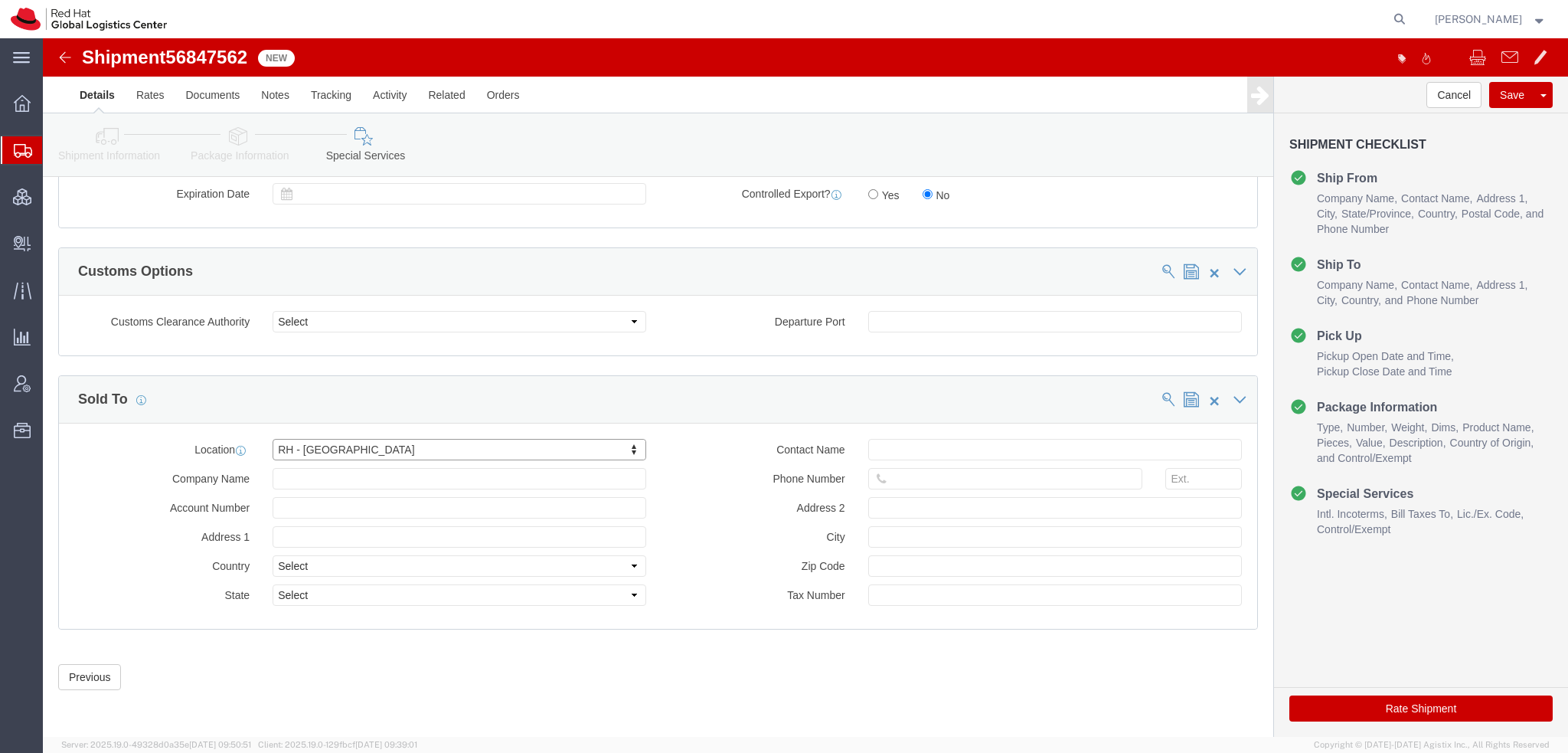
type input "Red Hat Brasil Limitada"
type input "Av. Brg. Faria Lima, 3732"
select select "BR"
select select
type input "000"
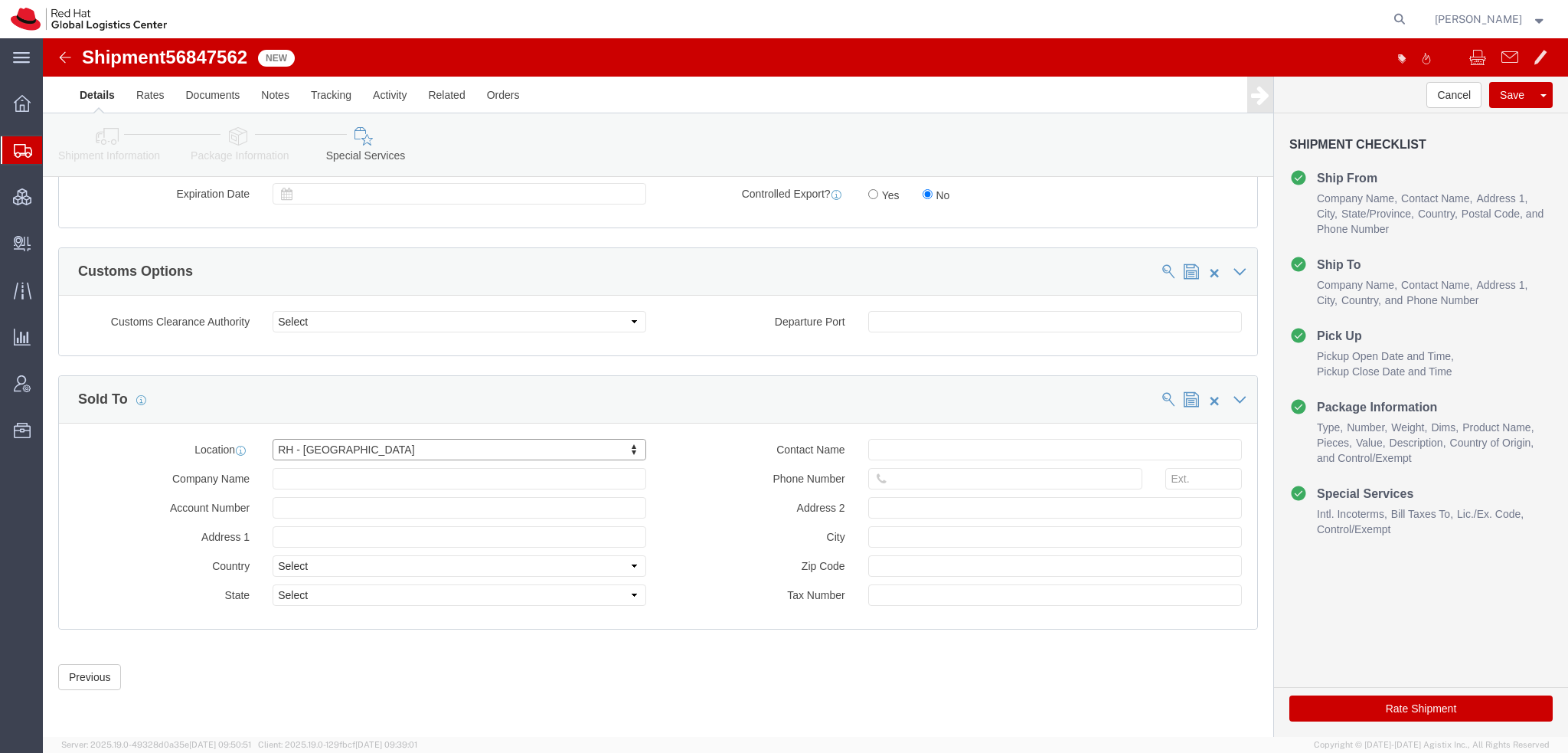
type input "Floor 24 and 25, Itaim Bibi"
type input "SAO PAULO"
type input "04538-132"
type input "07.069.791/0001.55"
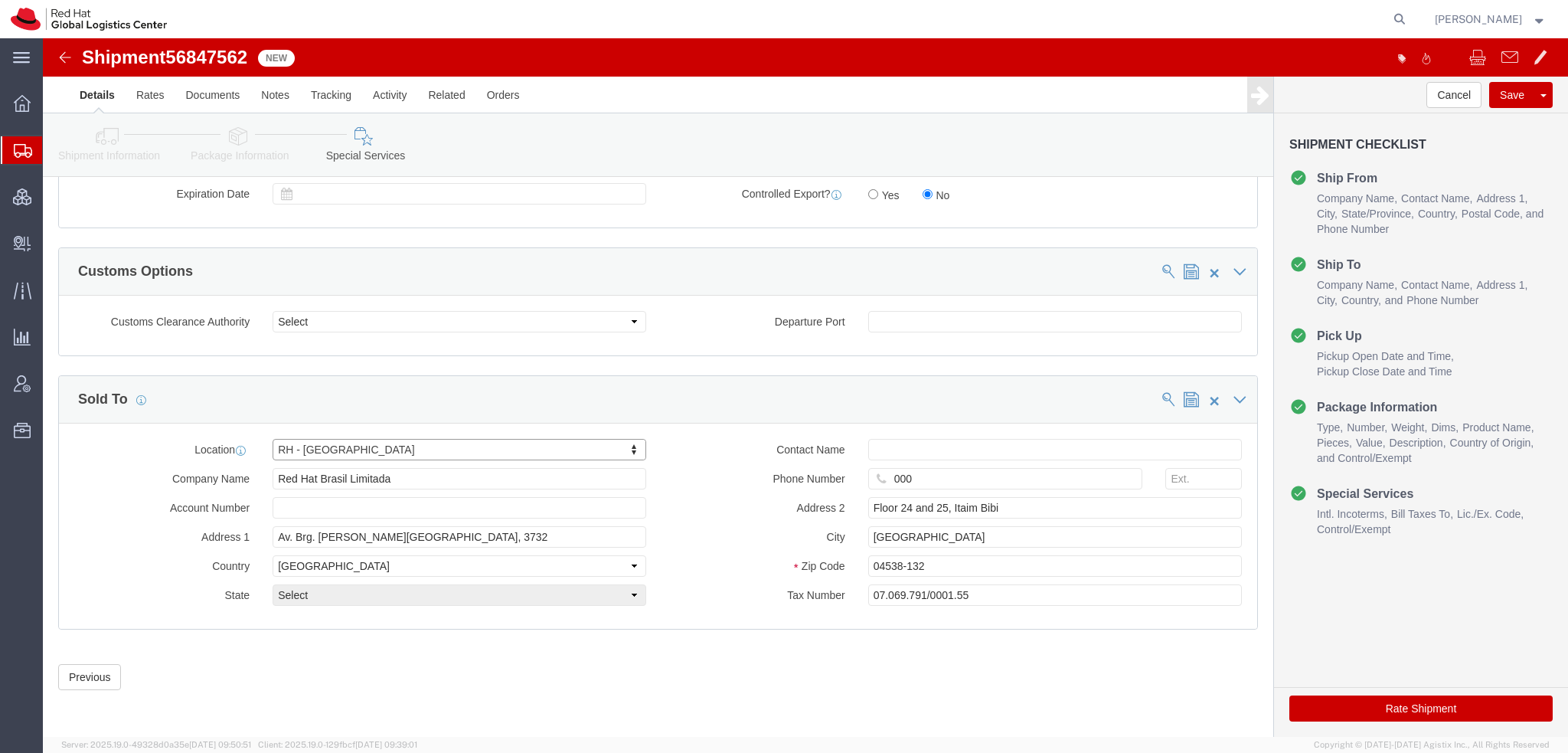
select select "27"
click button "Rate Shipment"
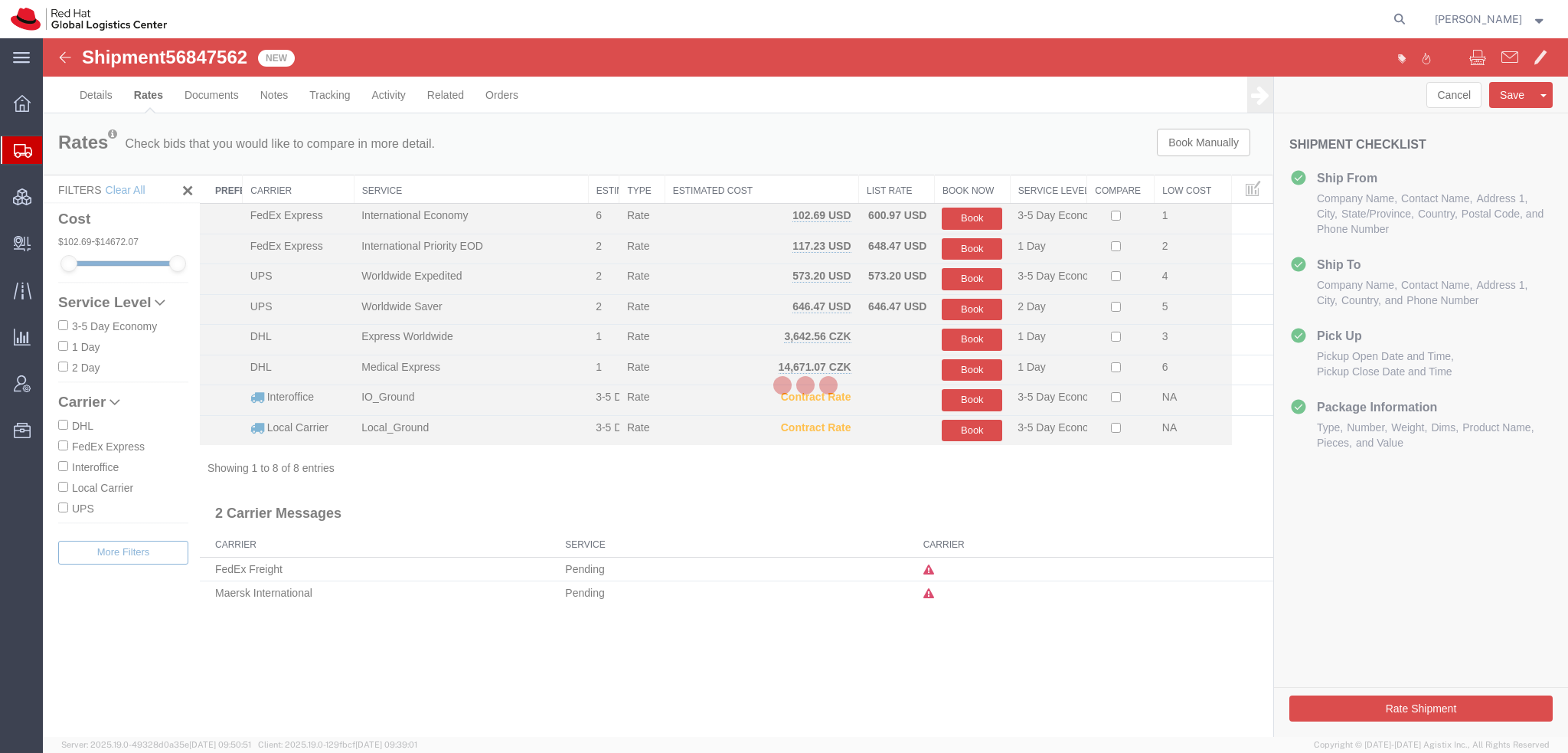
scroll to position [0, 0]
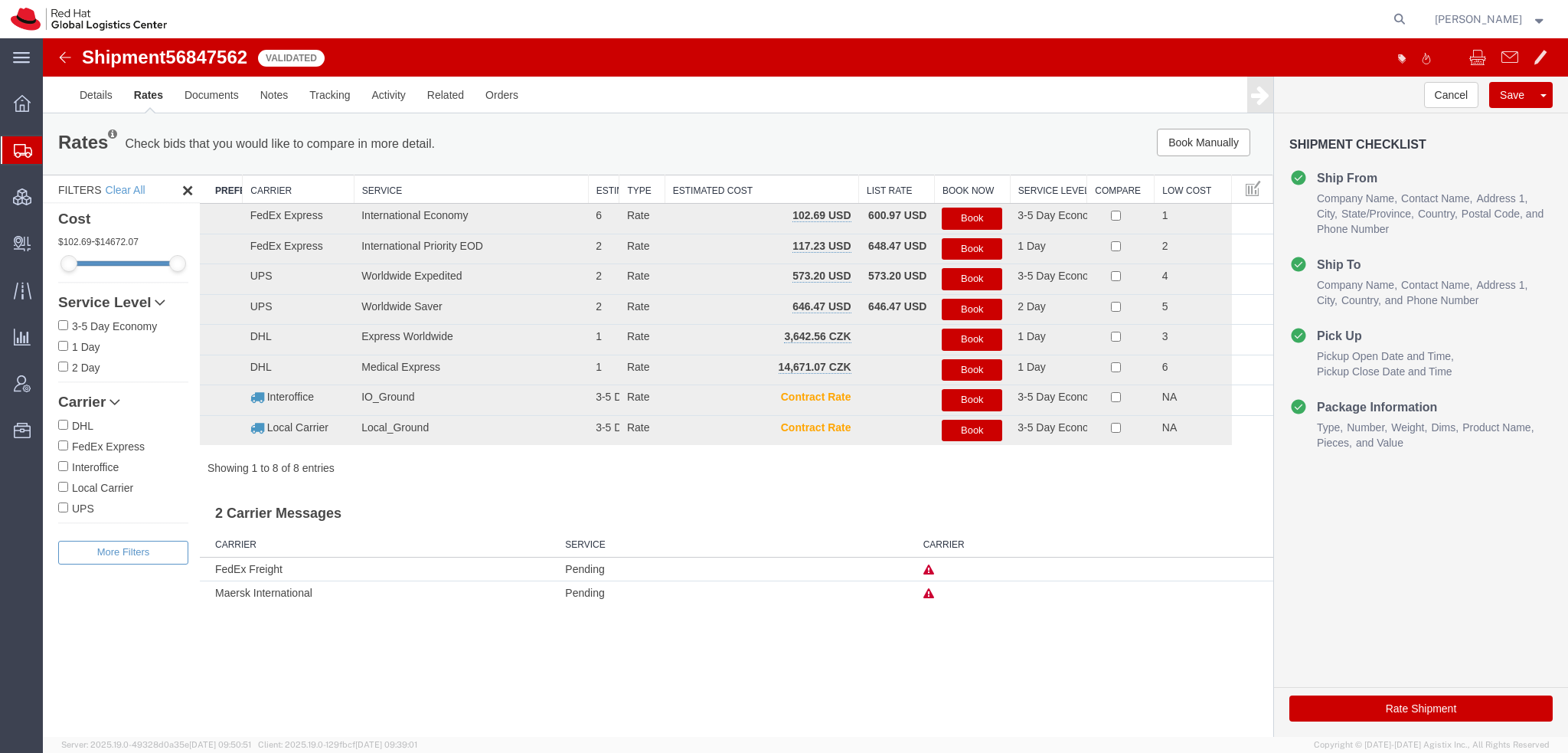
click at [972, 220] on button "Book" at bounding box center [972, 218] width 60 height 22
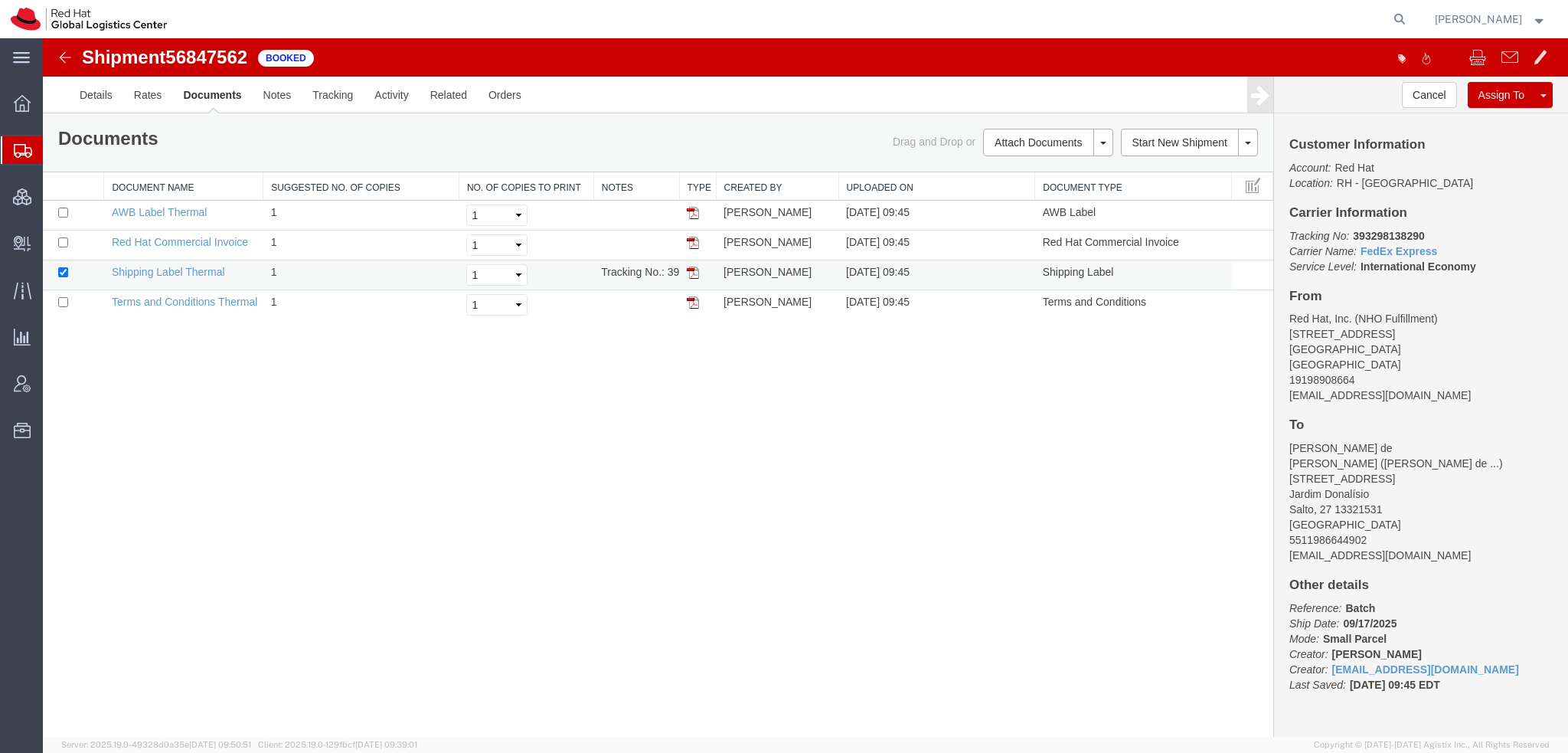
click at [695, 275] on img at bounding box center [693, 272] width 12 height 12
click at [697, 214] on img at bounding box center [693, 213] width 12 height 12
click at [695, 243] on img at bounding box center [693, 242] width 12 height 12
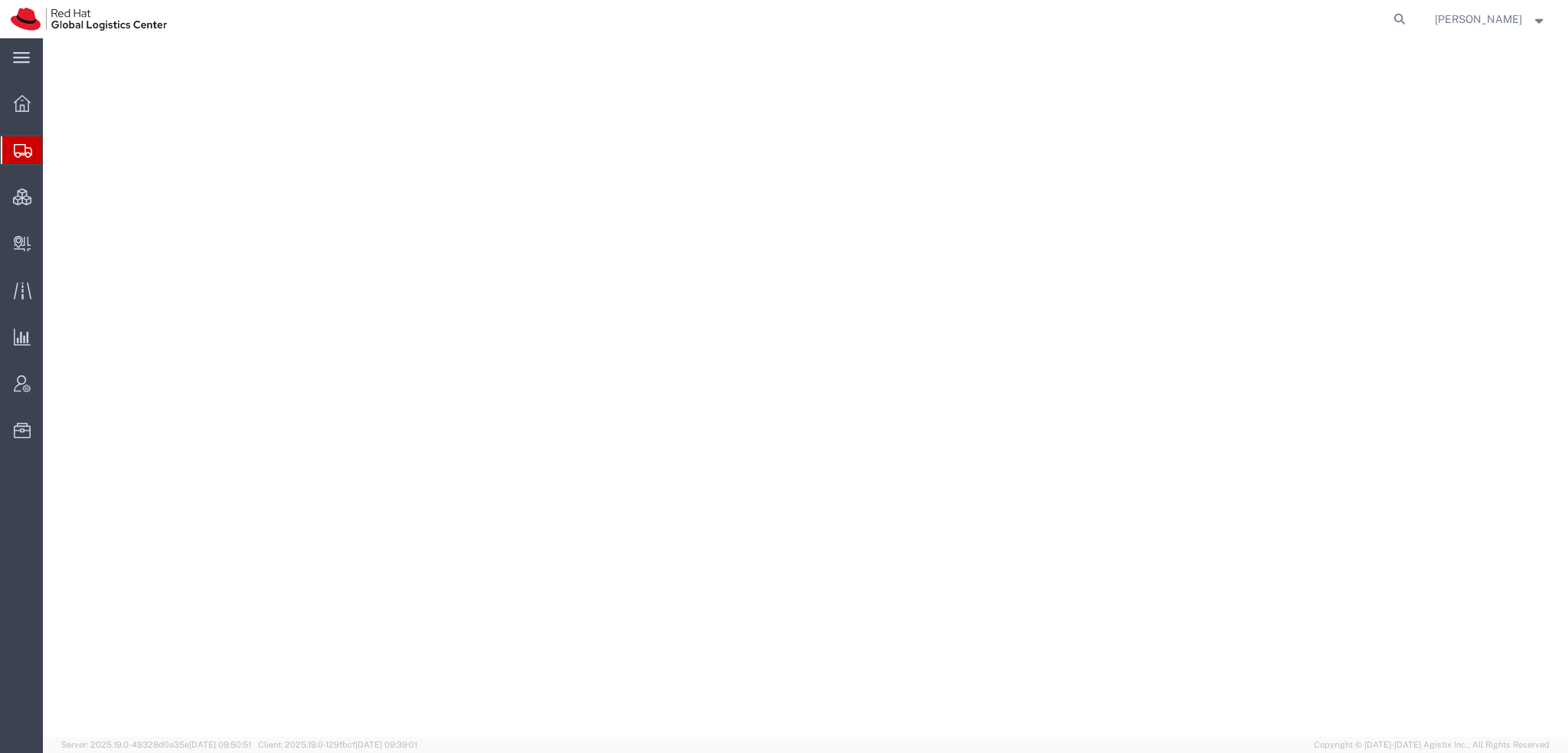
select select "38014"
select select
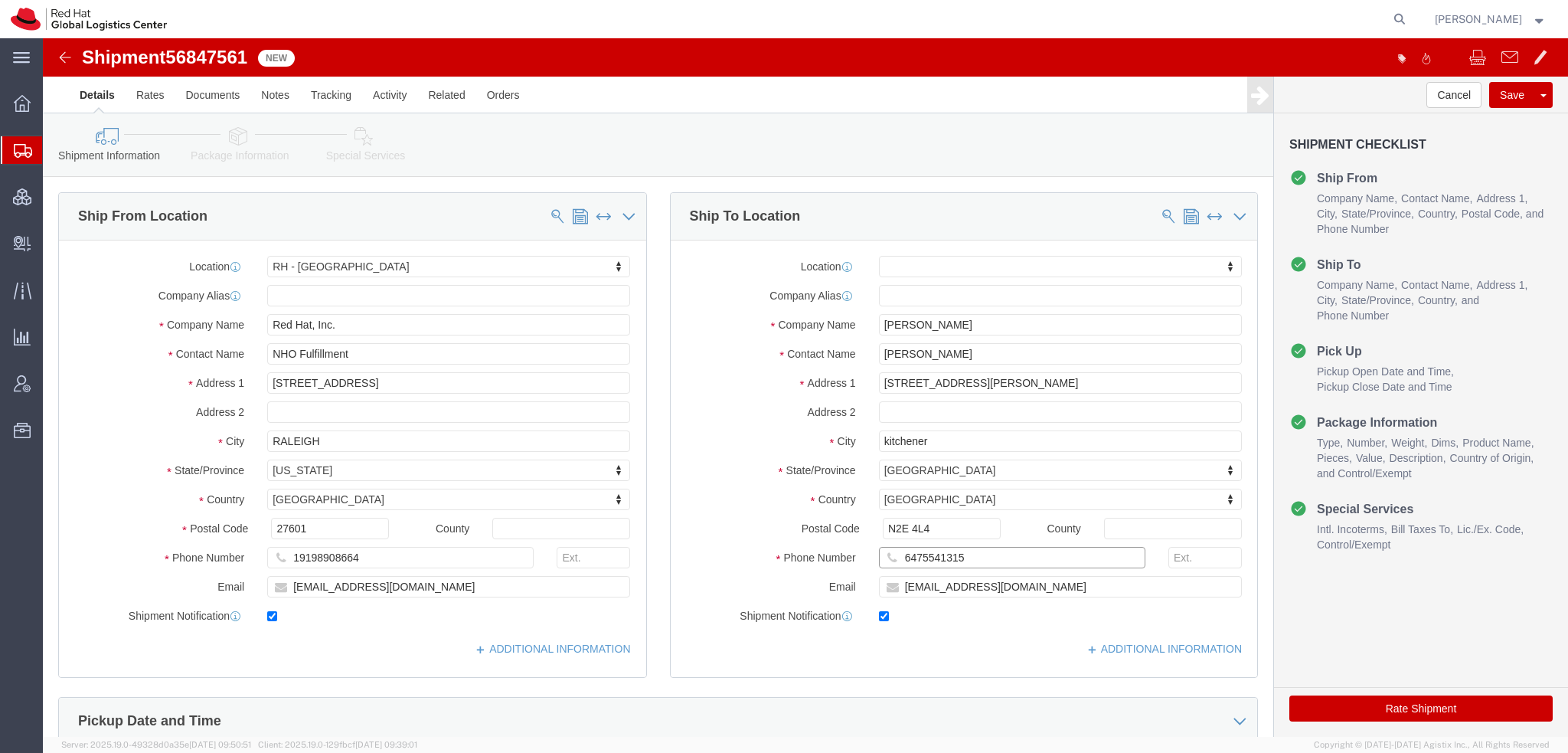
drag, startPoint x: 919, startPoint y: 516, endPoint x: 505, endPoint y: 441, distance: 420.7
click div "Ship From Location Location [GEOGRAPHIC_DATA] - [GEOGRAPHIC_DATA] My Profile Lo…"
click icon
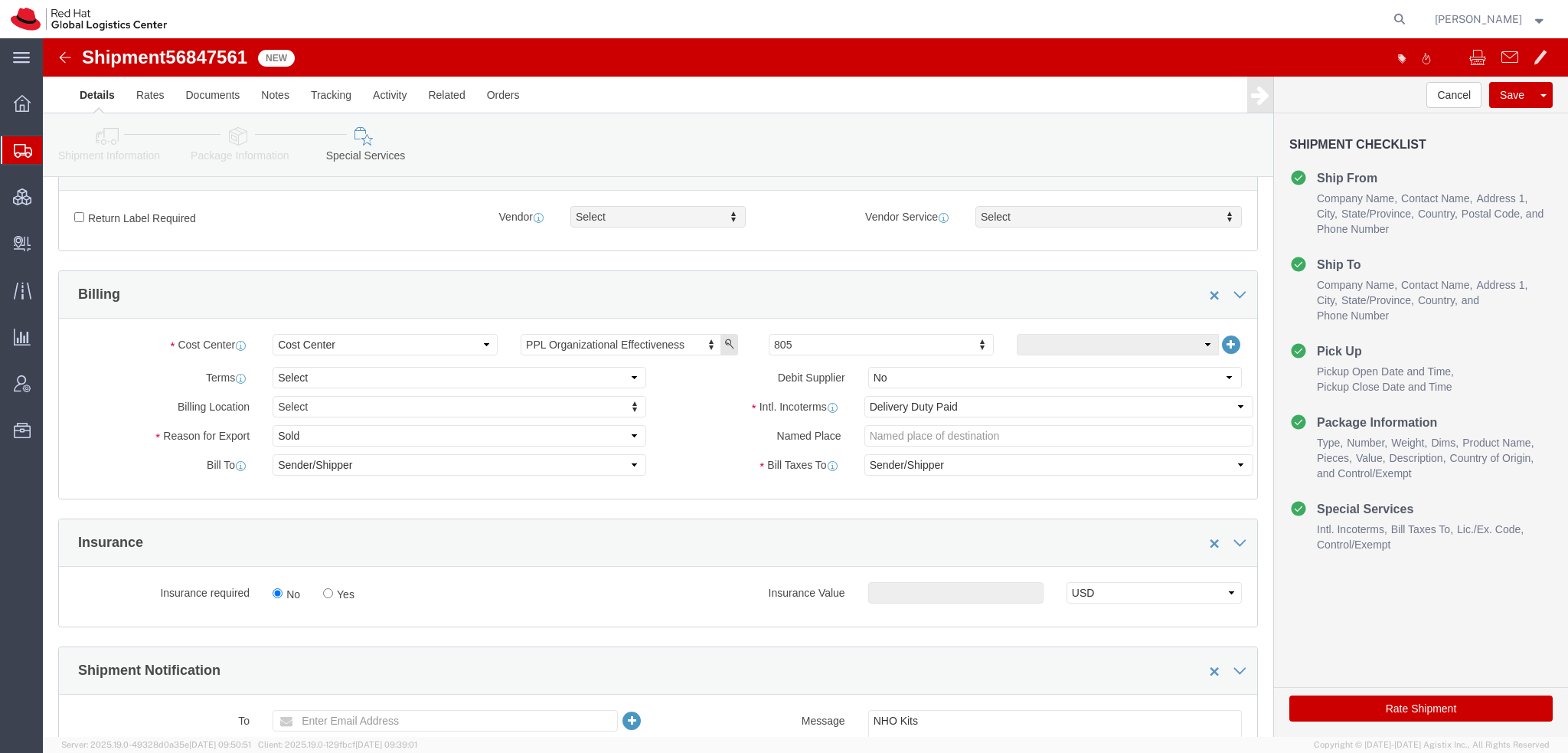
scroll to position [459, 0]
click select "Select Gift Personal Effects Repair/Warranty Return Sample Sold Temporary/Not S…"
select select "GIFT"
click select "Select Gift Personal Effects Repair/Warranty Return Sample Sold Temporary/Not S…"
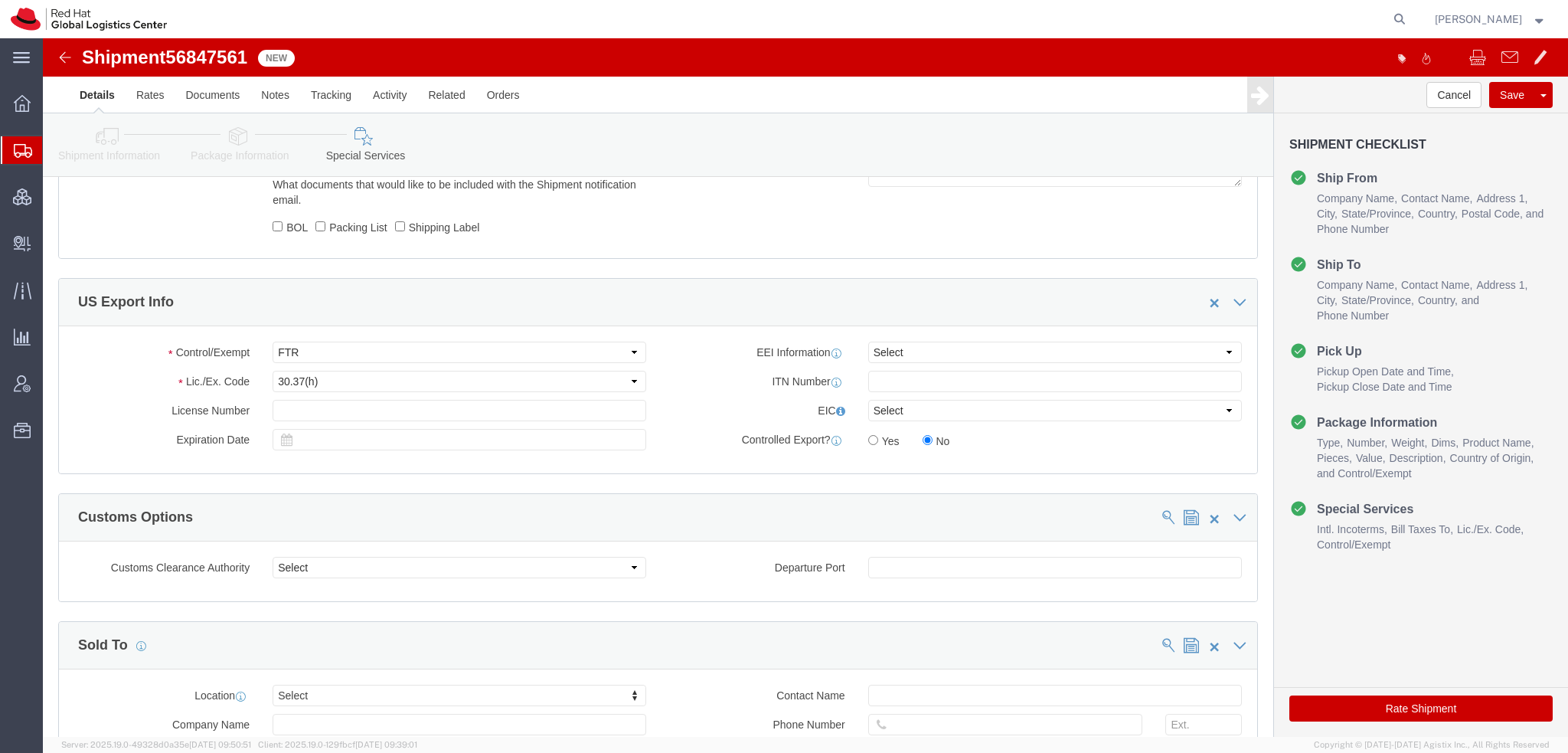
scroll to position [1224, 0]
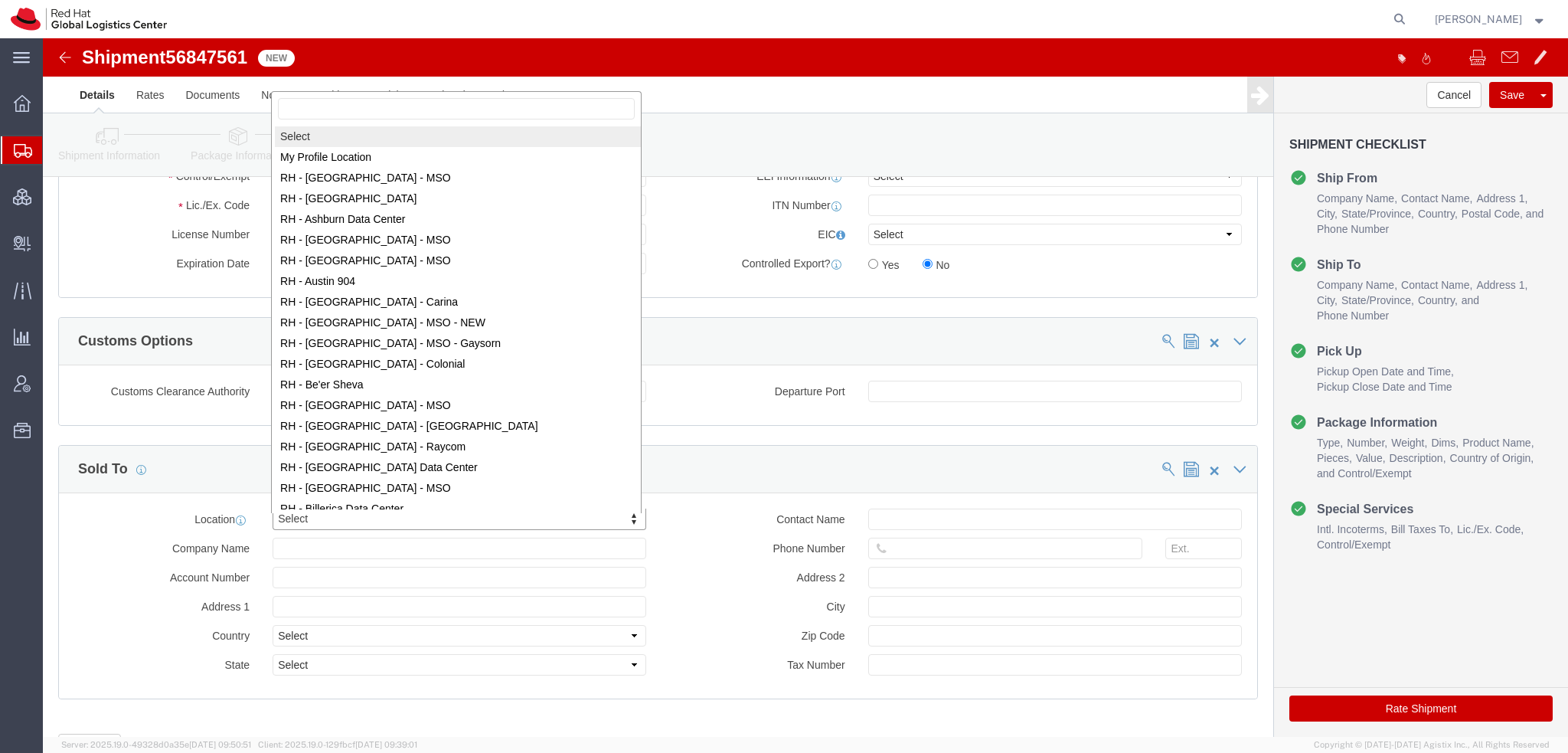
drag, startPoint x: 286, startPoint y: 485, endPoint x: 324, endPoint y: 524, distance: 54.5
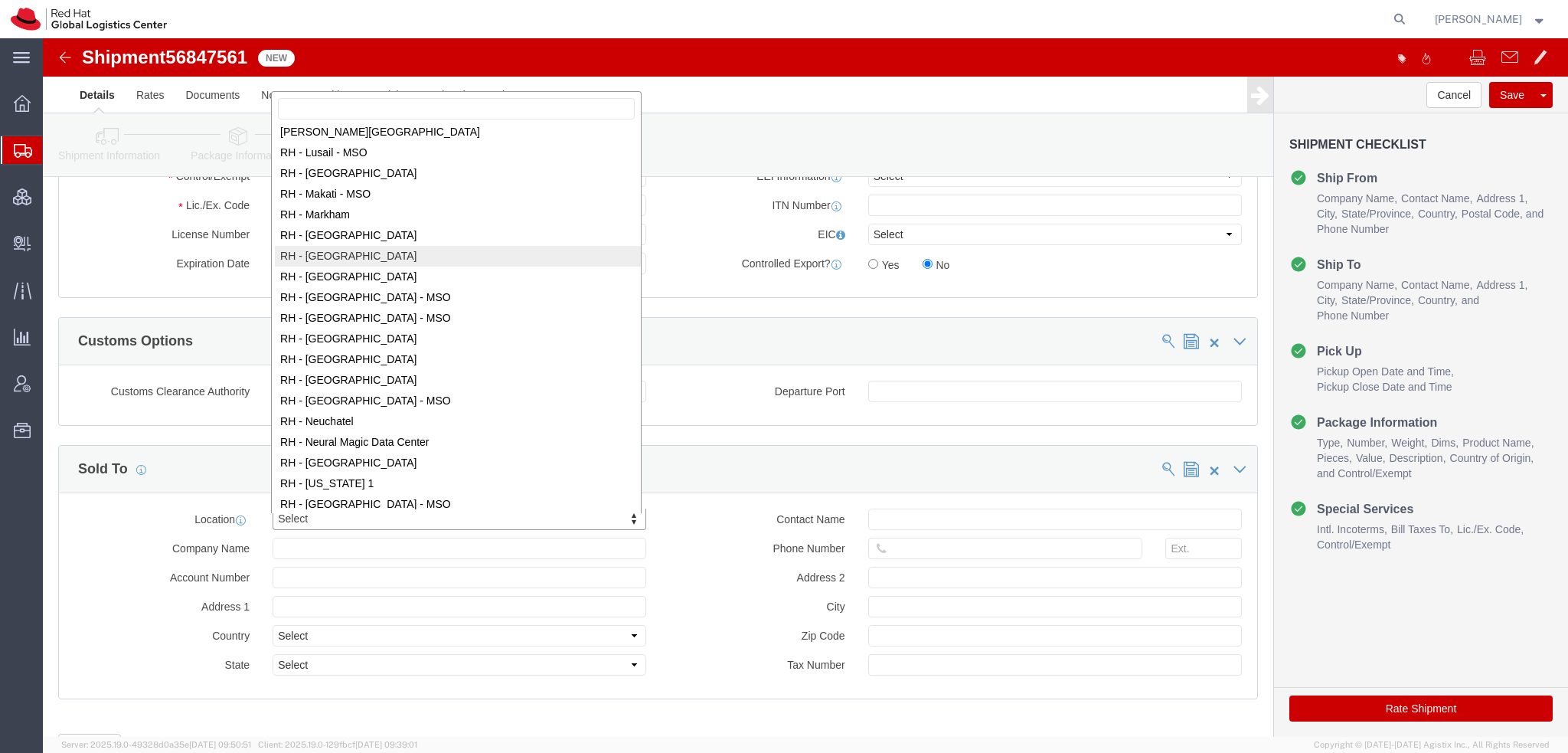
scroll to position [1456, 0]
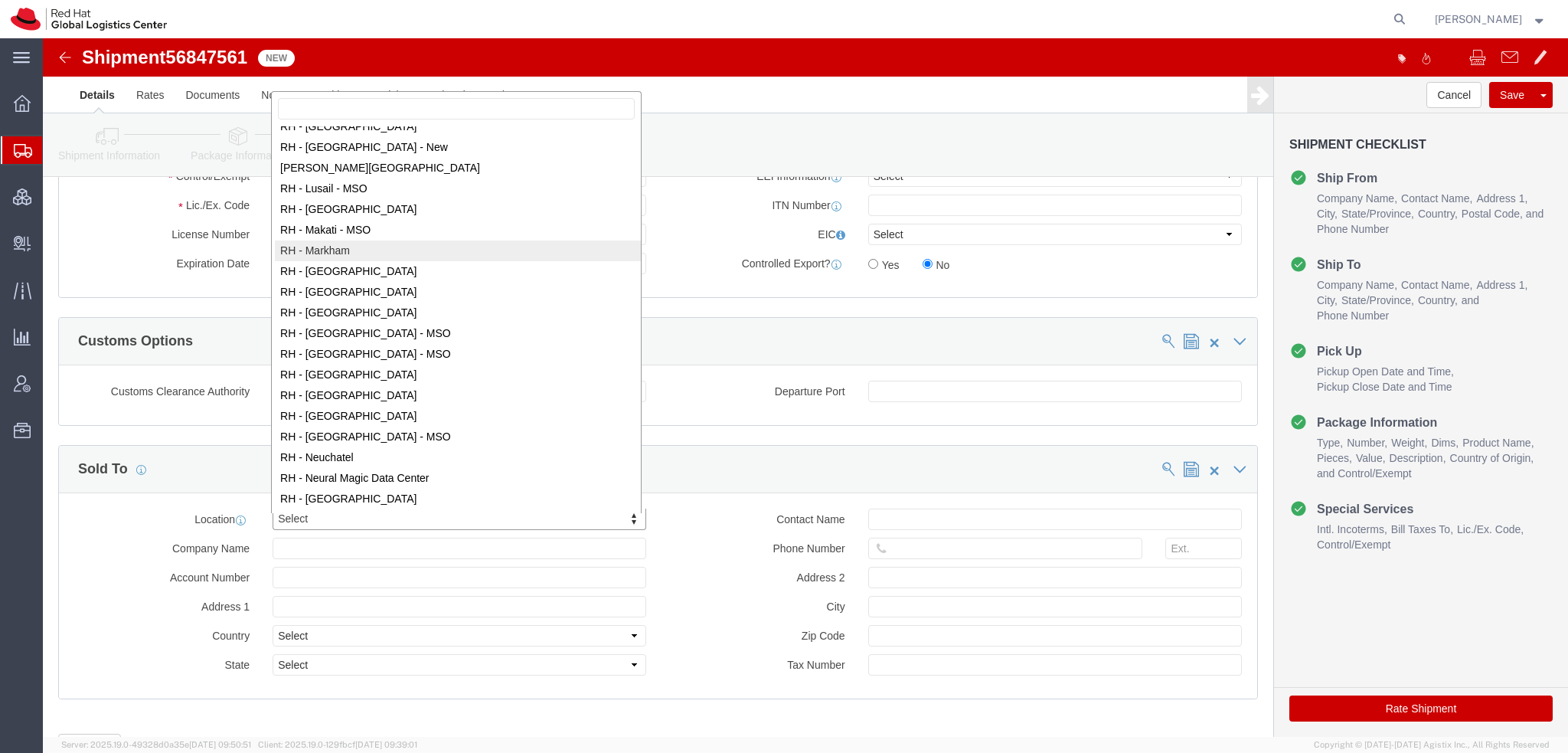
select select "61971"
type input "Red Hat Canada Limited"
type input "[STREET_ADDRESS]"
select select "CA"
type input "MARKHAM"
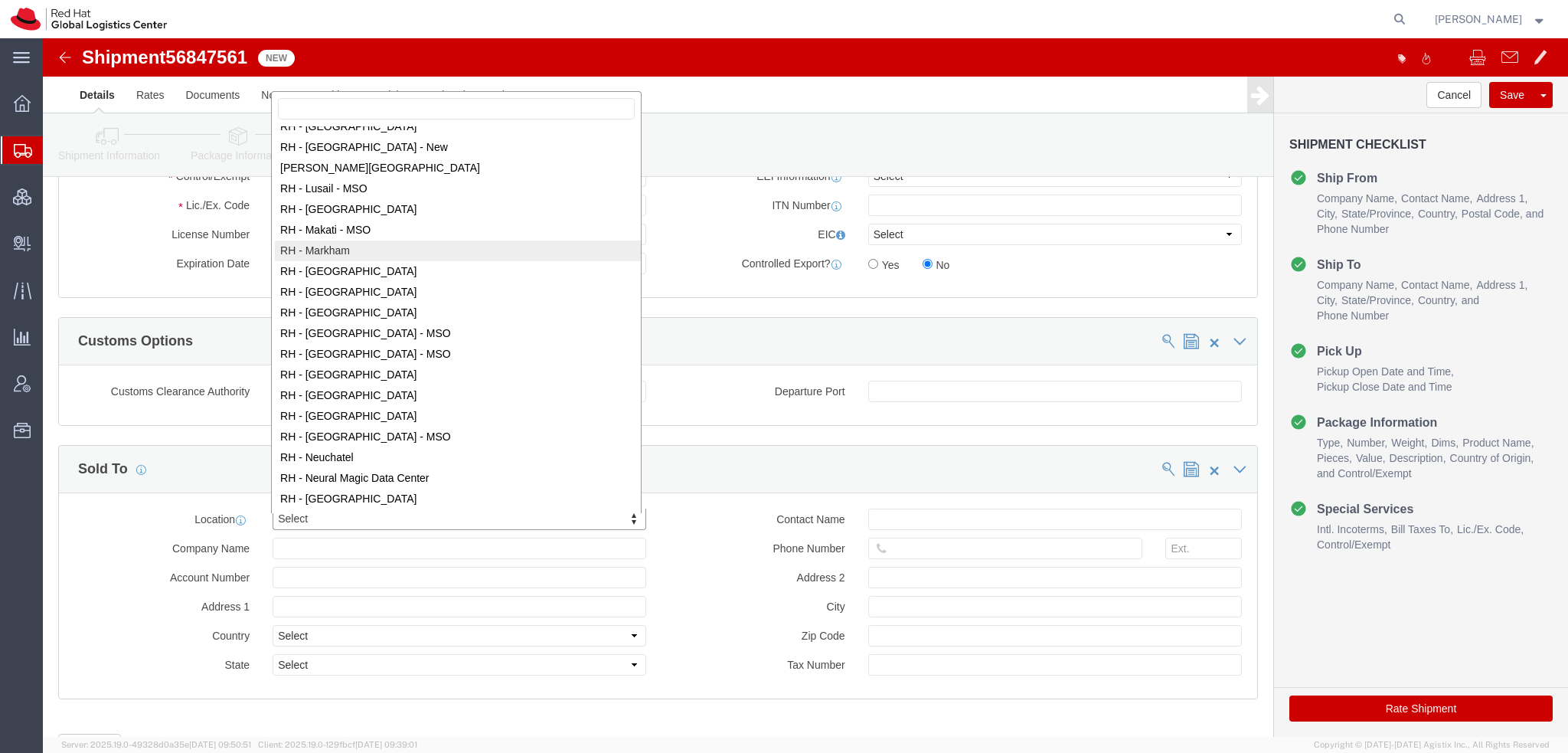
type input "L6G 1C7"
type input "881694640RT0001"
select select "ON"
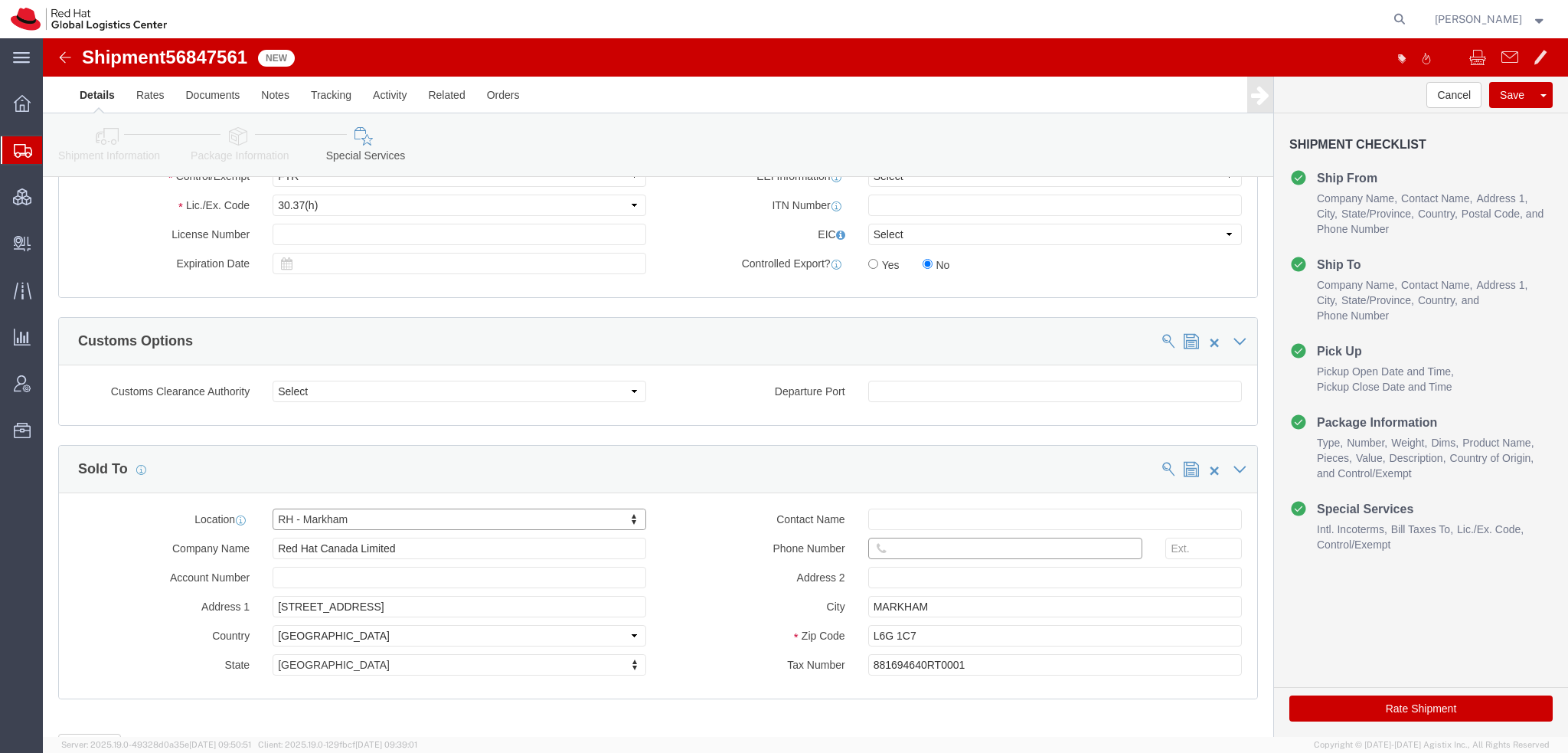
click input "text"
paste input "6475541315"
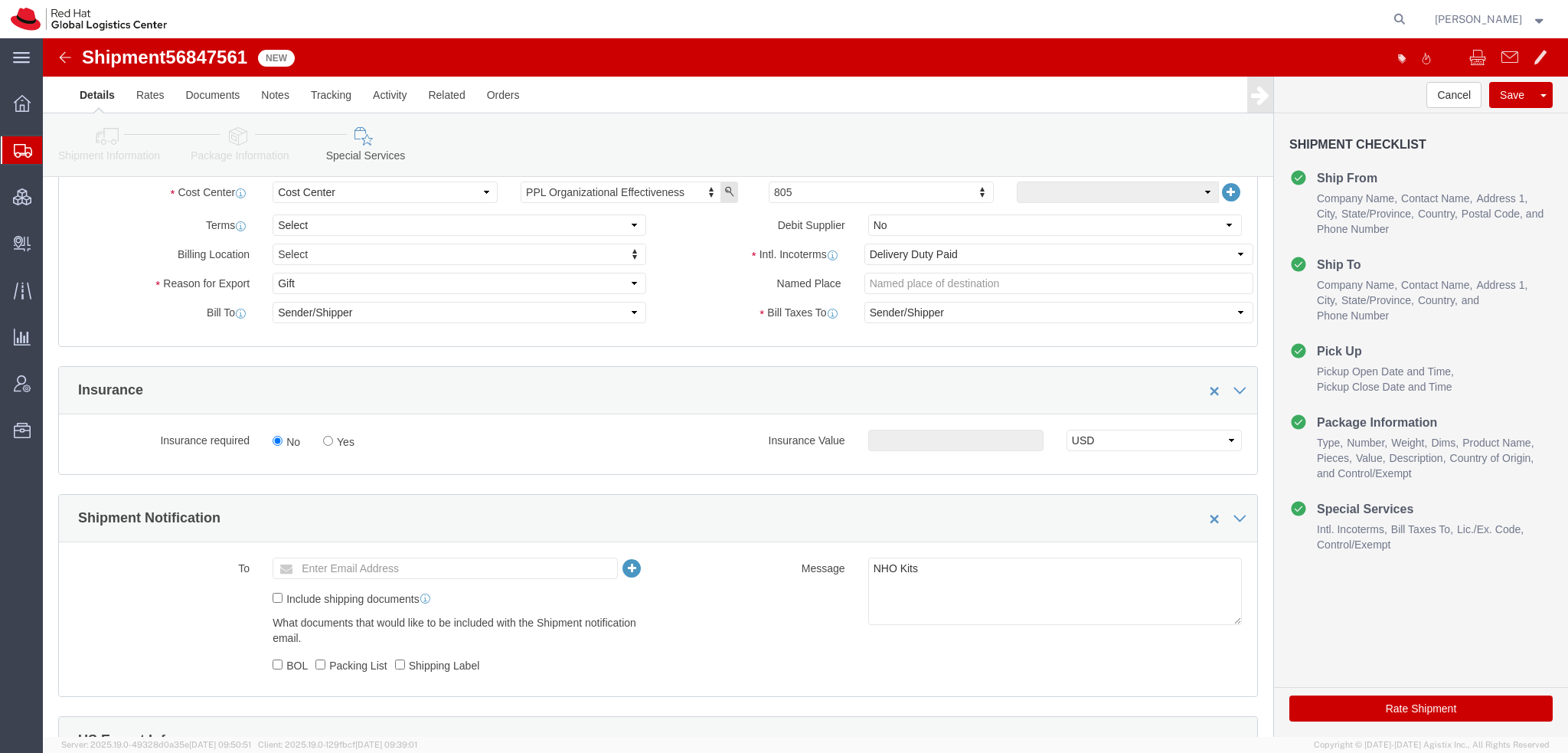
scroll to position [383, 0]
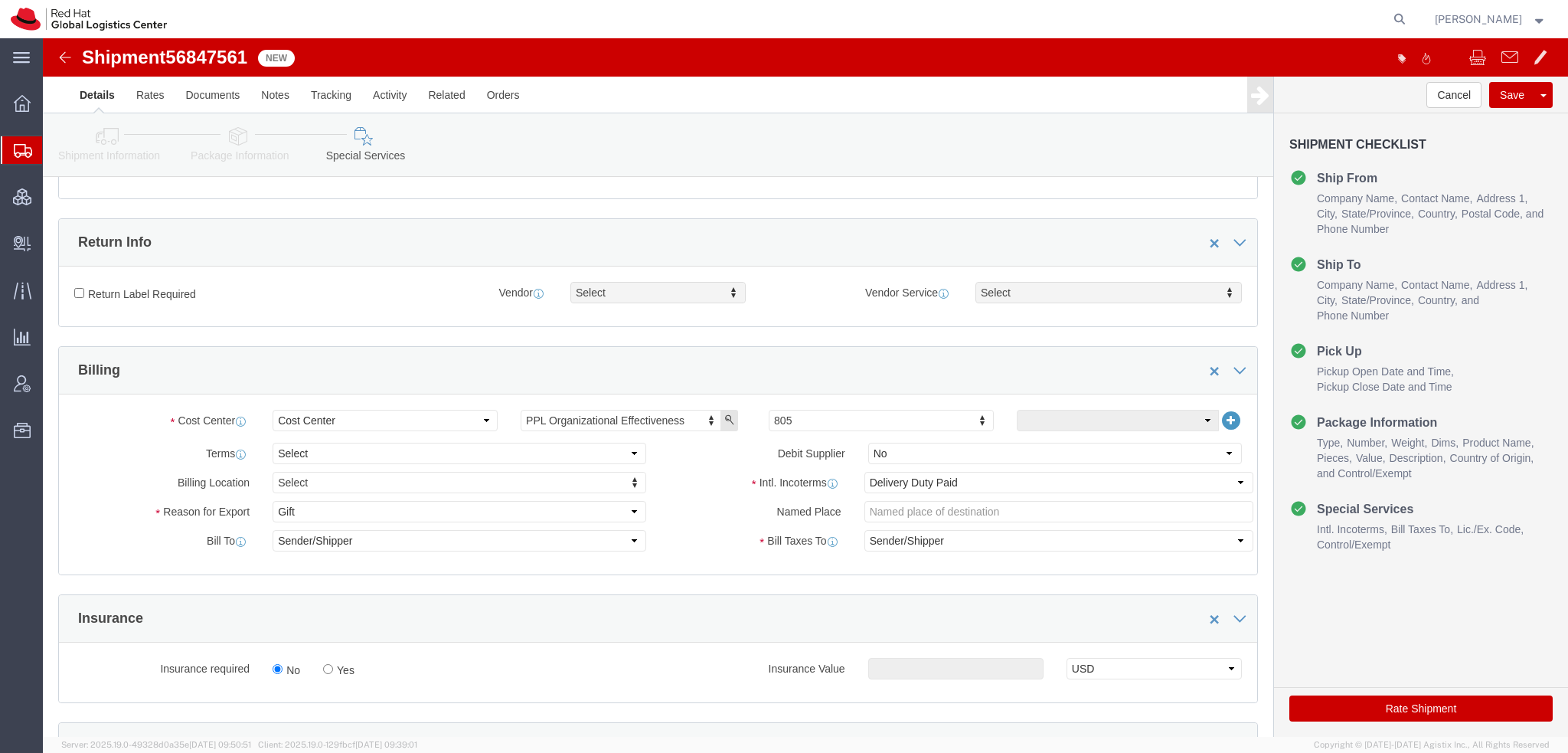
type input "6475541315"
click select "Select Carriage Insurance Paid Carriage Paid To Cost and Freight Cost Insurance…"
select select "FCA"
click select "Select Carriage Insurance Paid Carriage Paid To Cost and Freight Cost Insurance…"
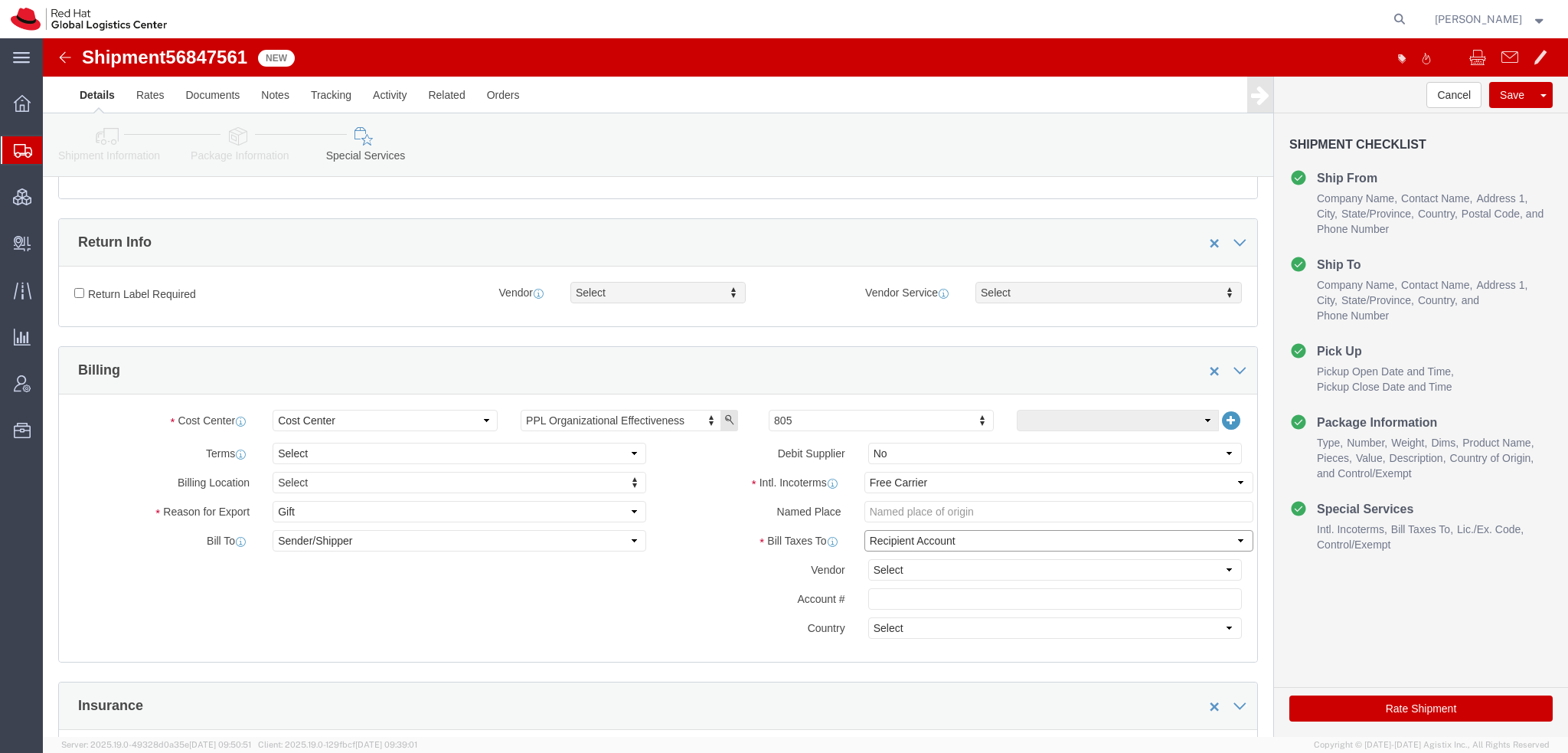
click select "Select Recipient Account Sender/Shipper Third Party Account"
select select "THRD"
click select "Select Recipient Account Sender/Shipper Third Party Account"
click select "Select DHL FedEx Express UPS"
select select "FedEx Express"
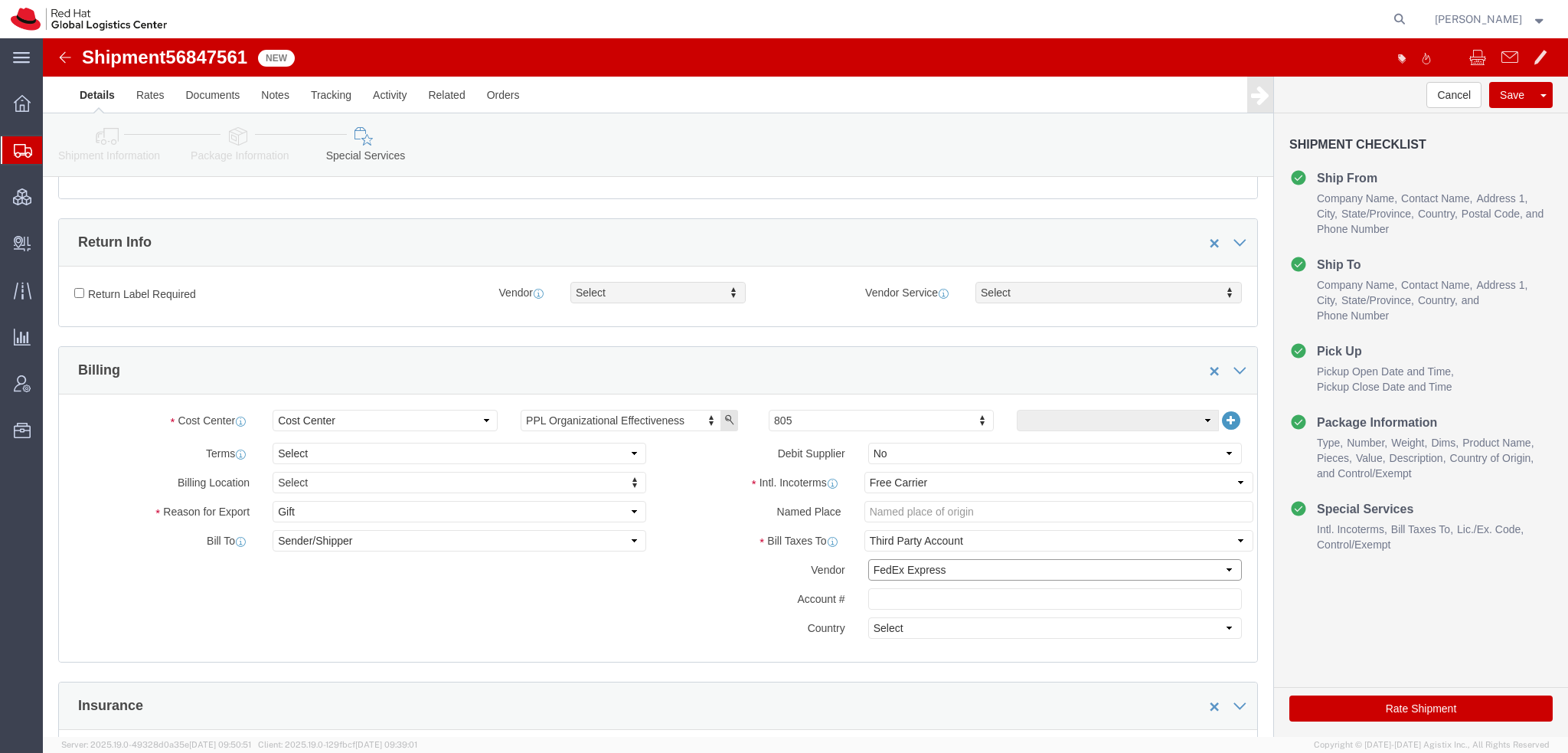
click select "Select DHL FedEx Express UPS"
click input "text"
paste input "222181879"
type input "222181879"
drag, startPoint x: 1315, startPoint y: 674, endPoint x: 369, endPoint y: 3, distance: 1159.8
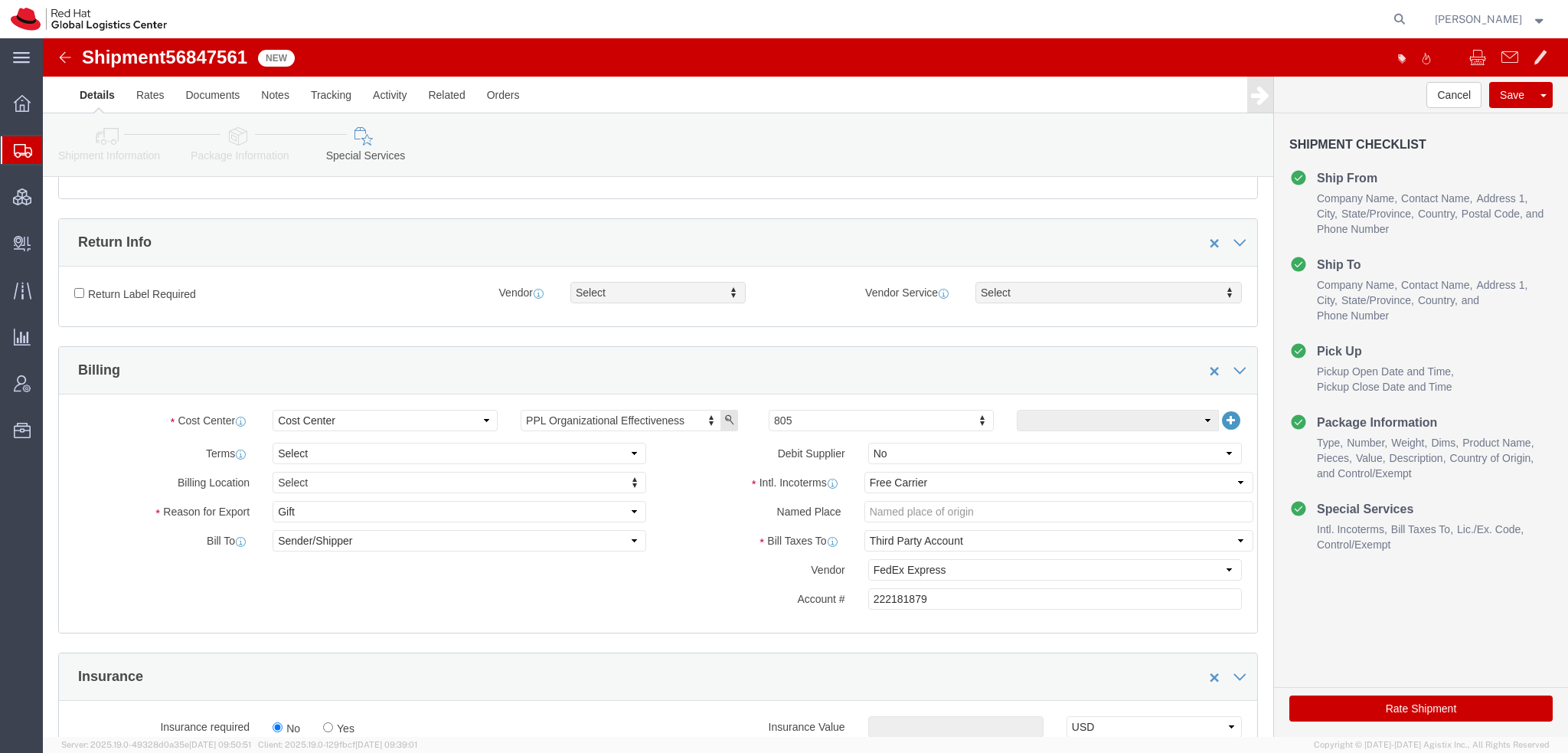
click button "Rate Shipment"
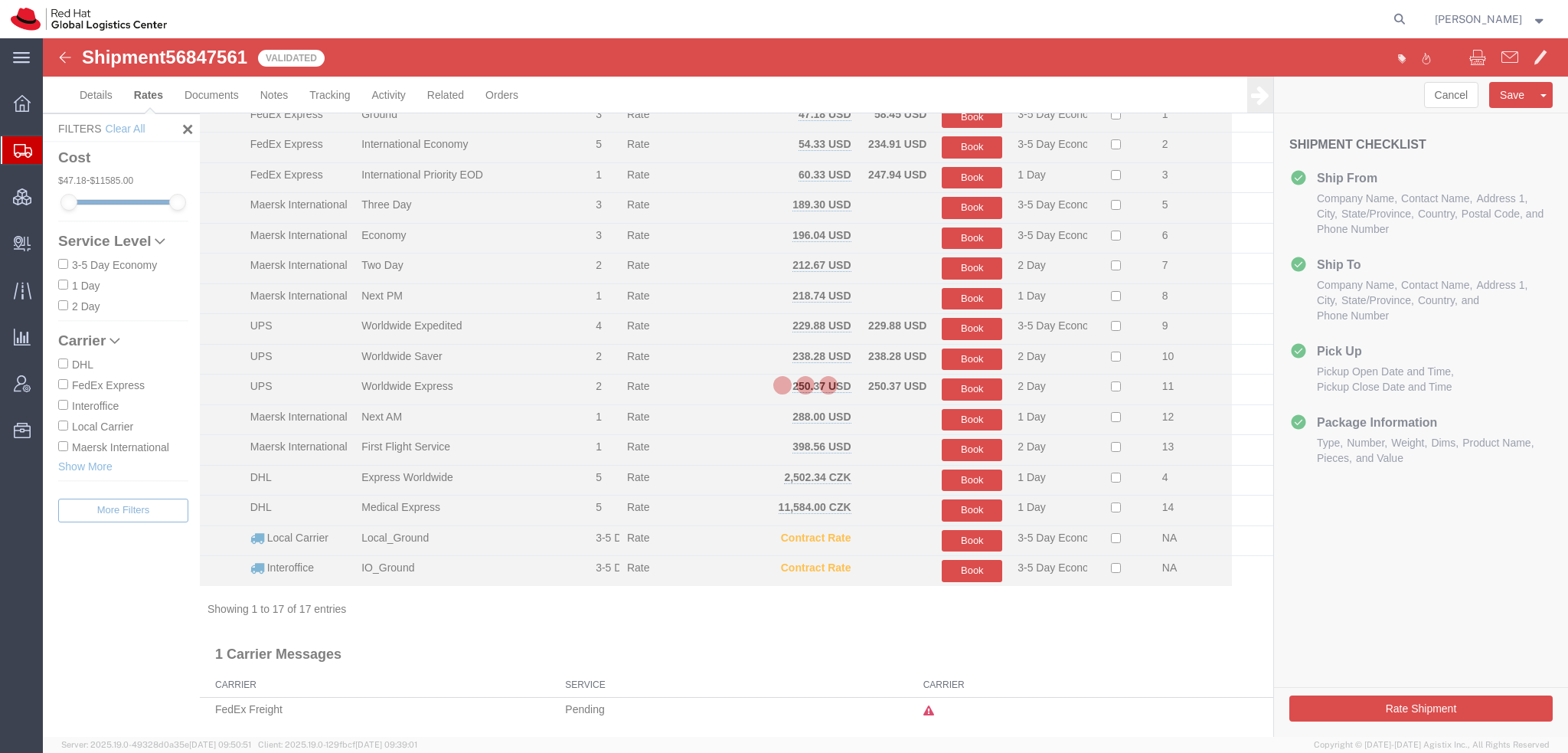
scroll to position [98, 0]
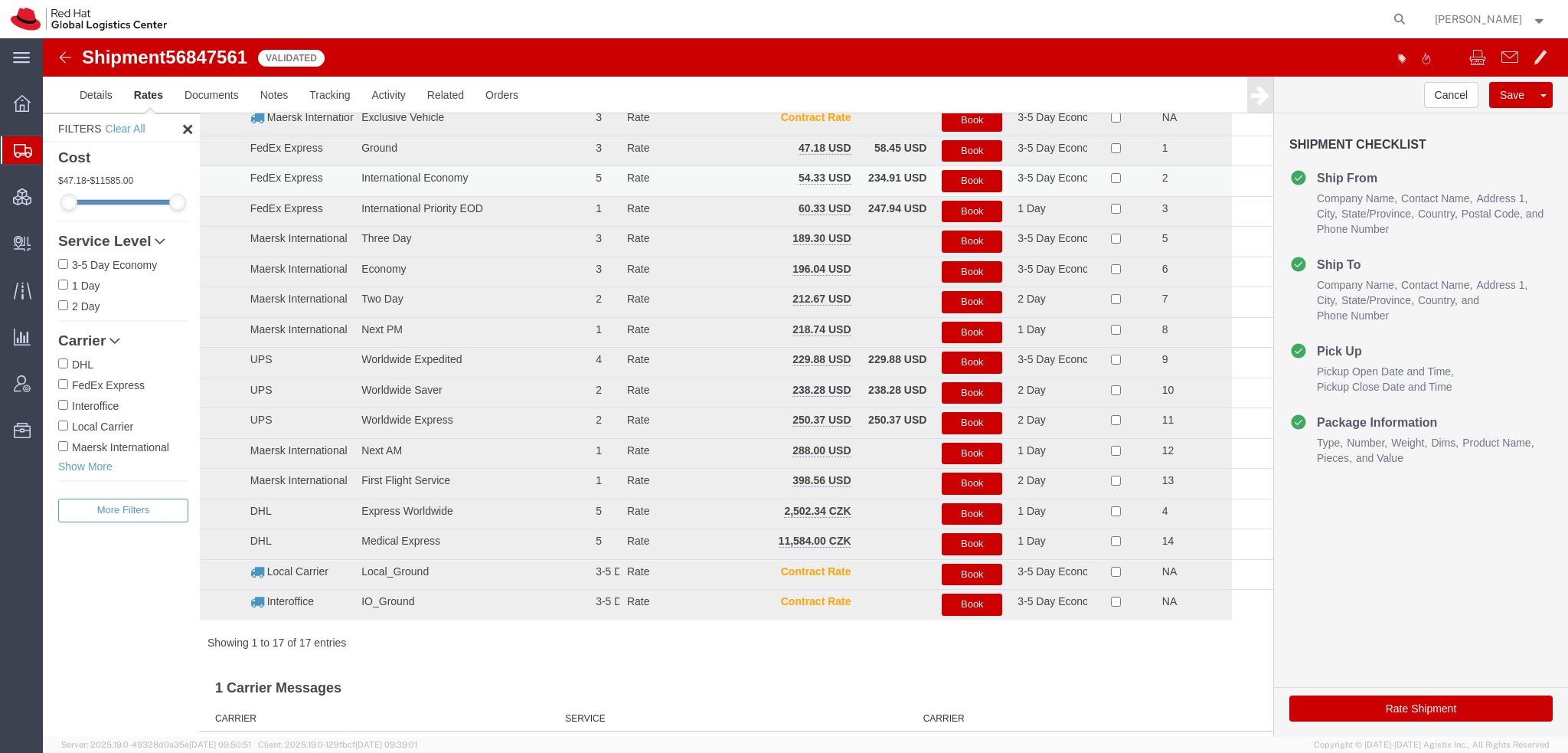
click at [989, 178] on button "Book" at bounding box center [972, 180] width 60 height 22
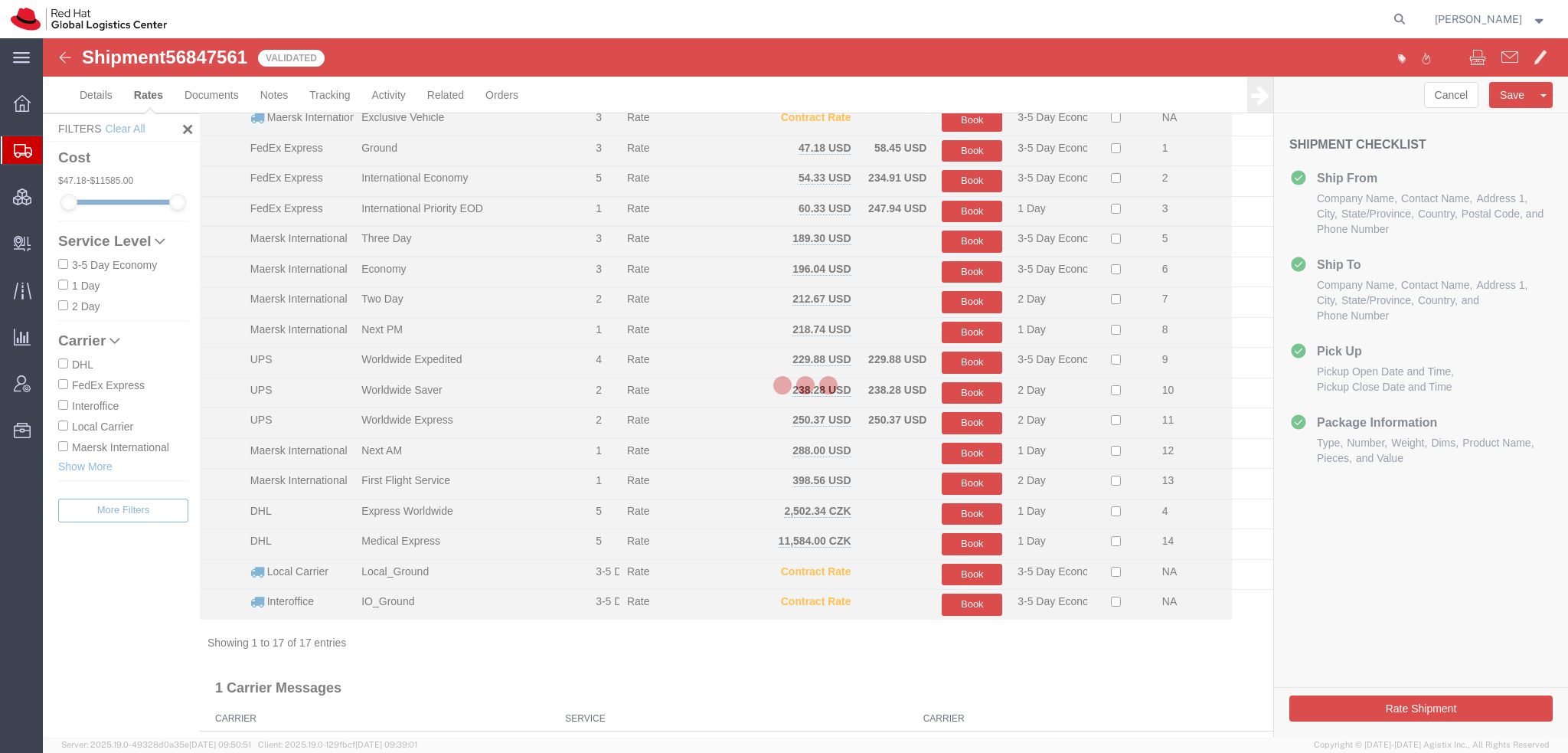
scroll to position [0, 0]
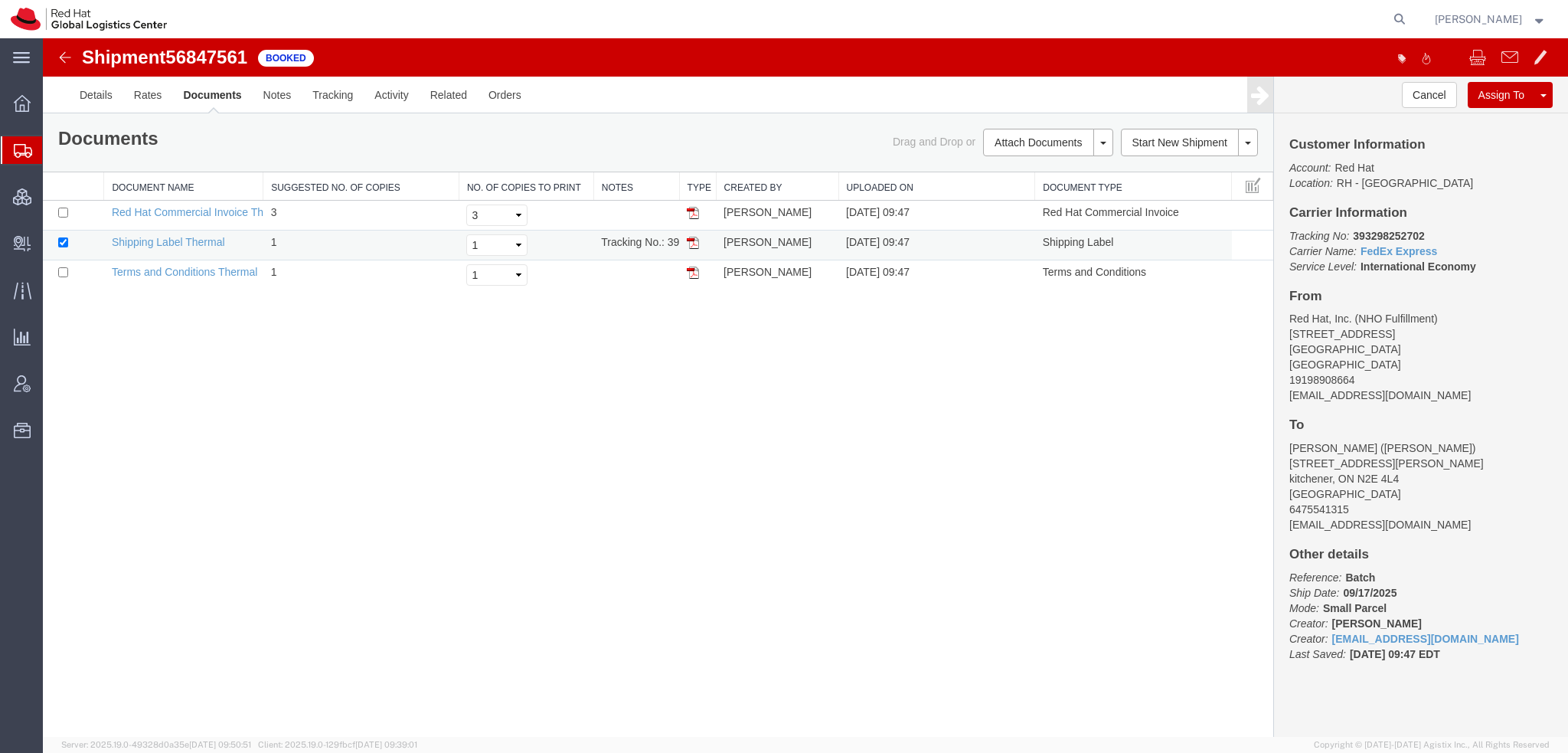
click at [691, 241] on img at bounding box center [693, 242] width 12 height 12
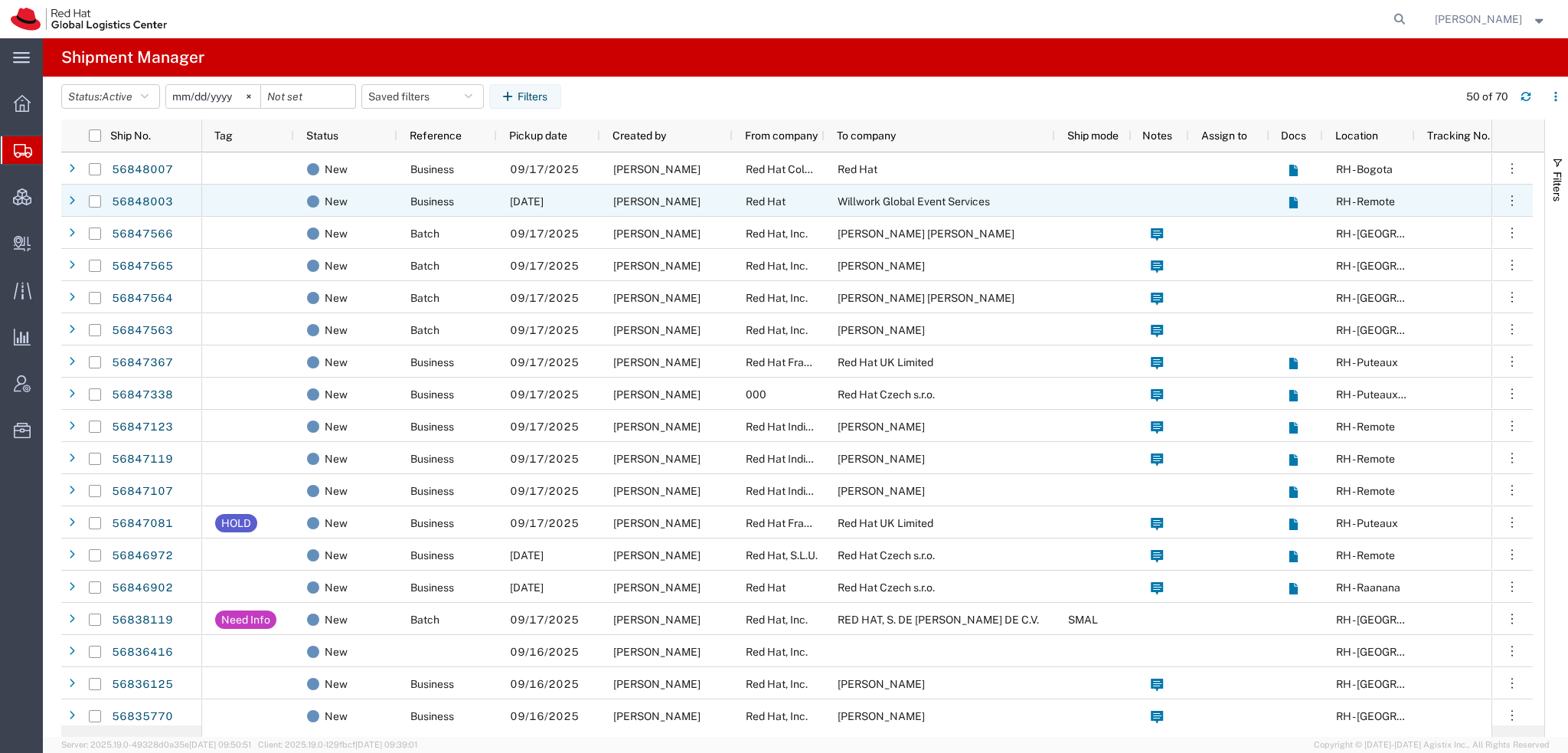
click at [760, 204] on span "Red Hat" at bounding box center [765, 201] width 40 height 12
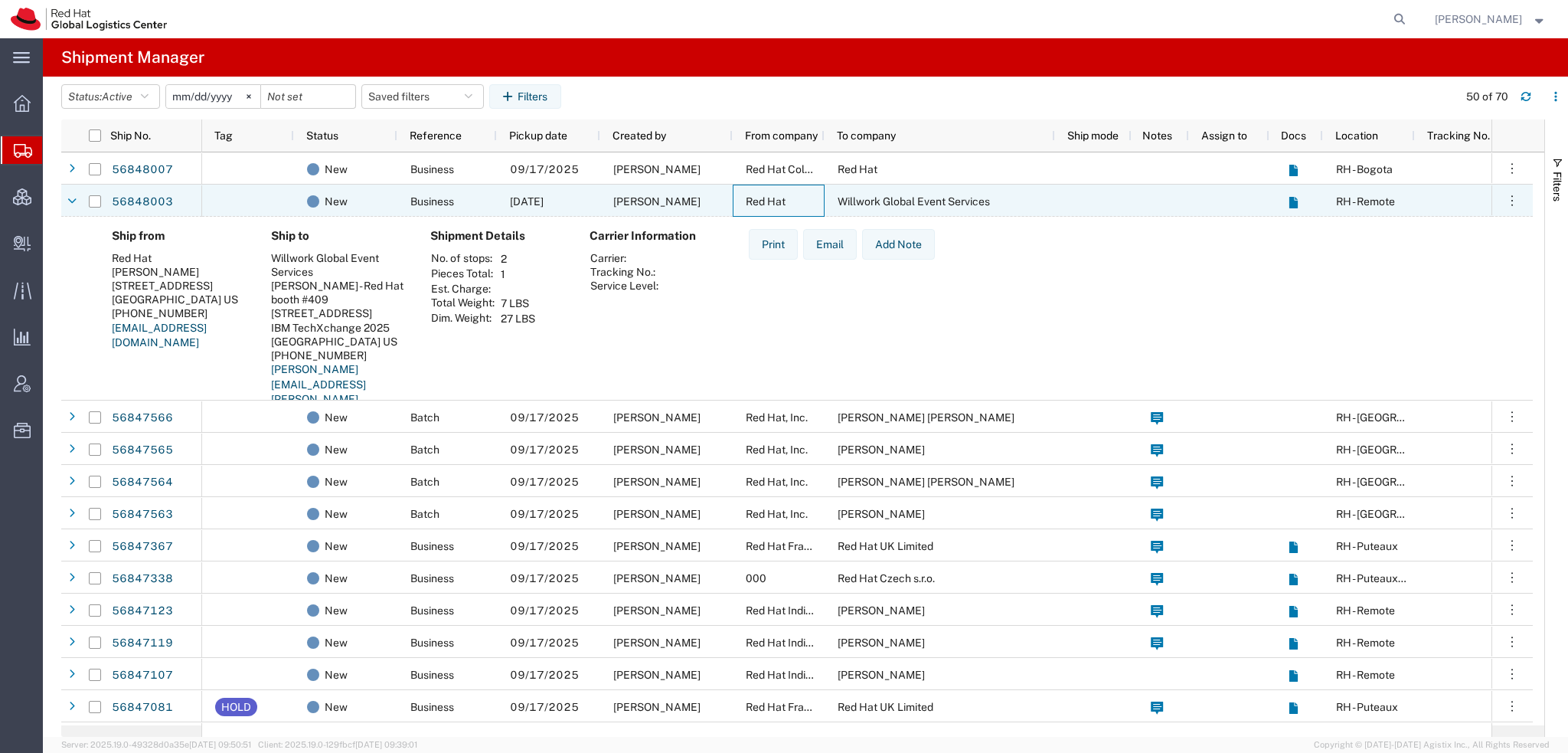
click at [760, 204] on span "Red Hat" at bounding box center [765, 201] width 40 height 12
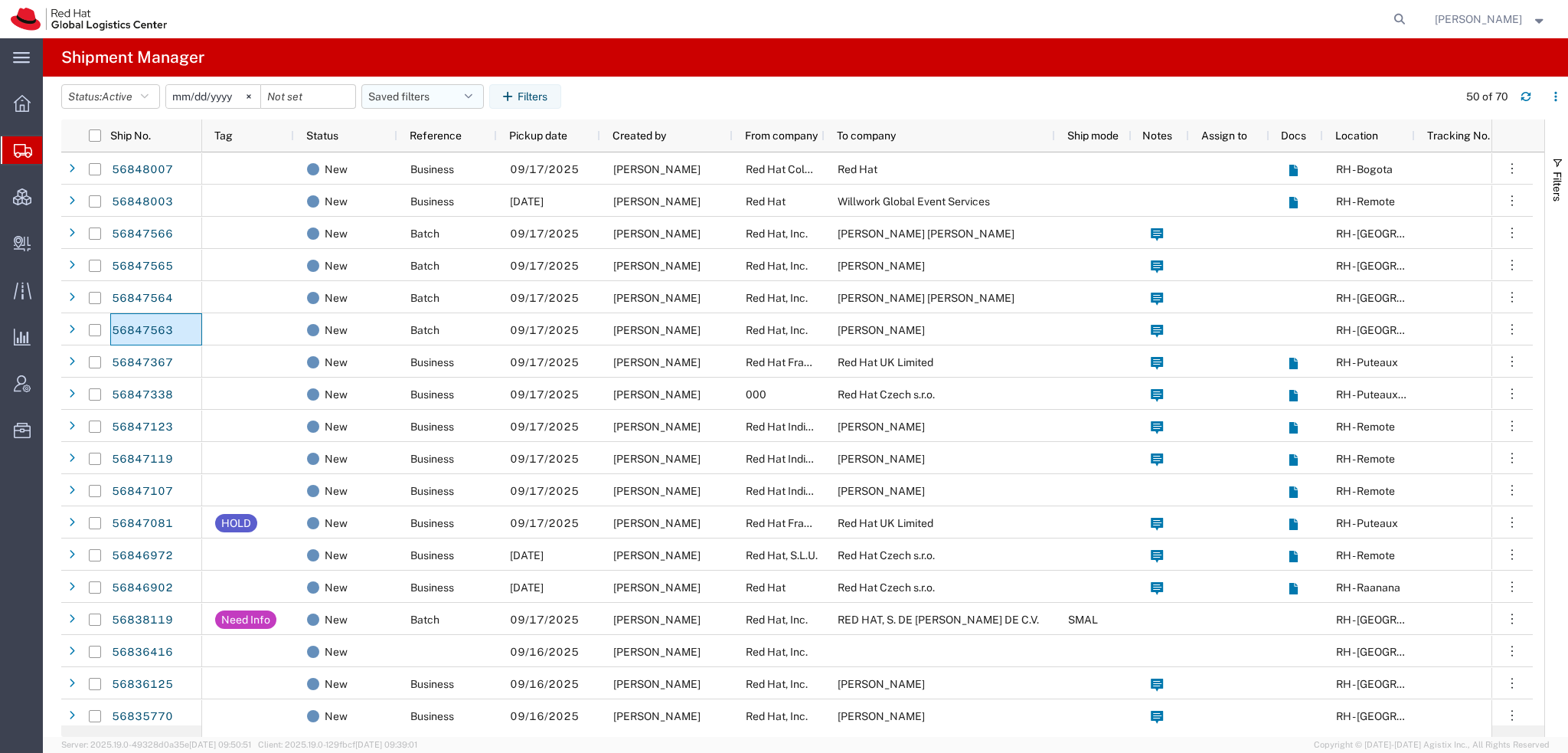
click at [480, 94] on button "Saved filters" at bounding box center [423, 96] width 122 height 25
click at [411, 161] on span "Americas" at bounding box center [464, 163] width 200 height 29
type input "2023-05-07"
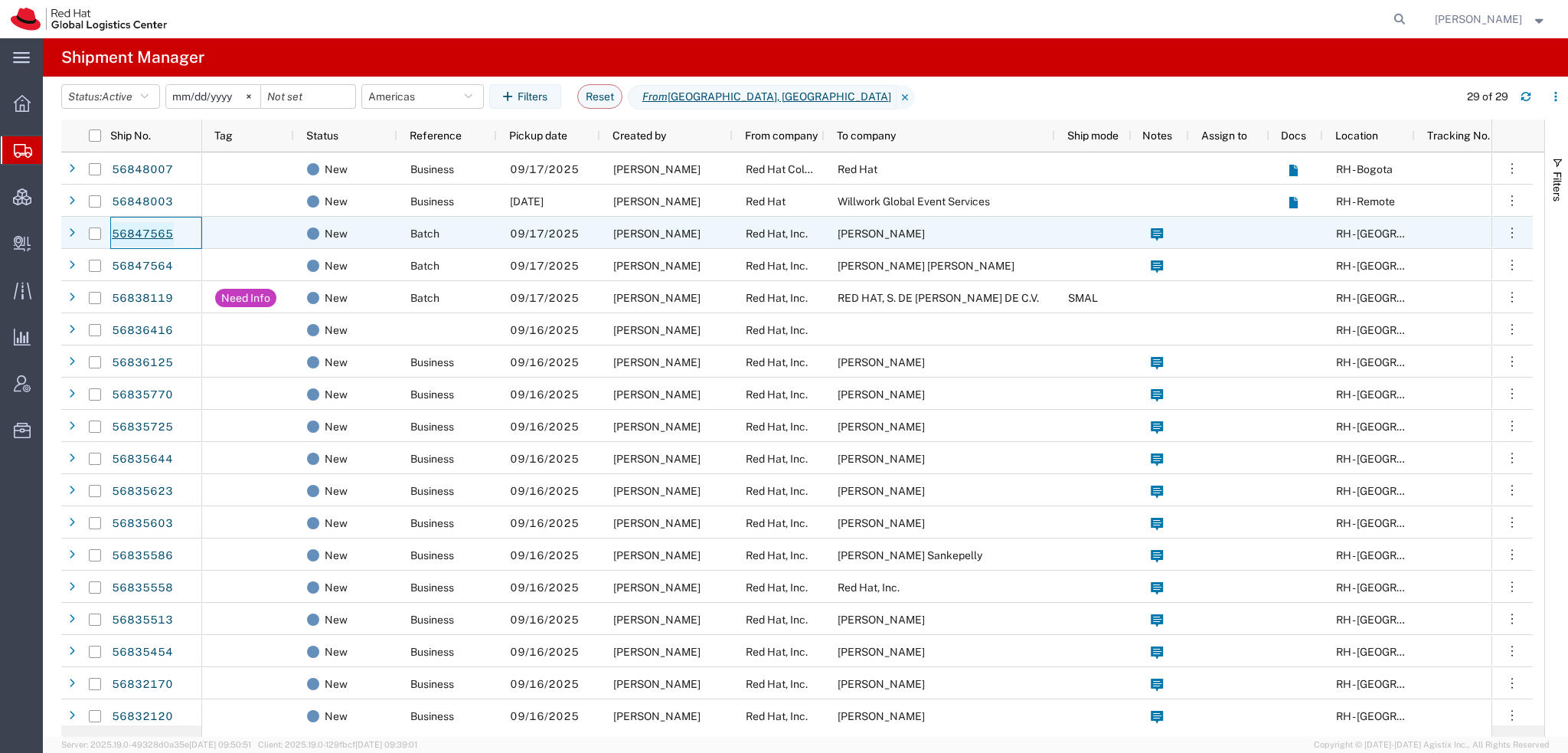
click at [165, 235] on link "56847565" at bounding box center [142, 235] width 63 height 25
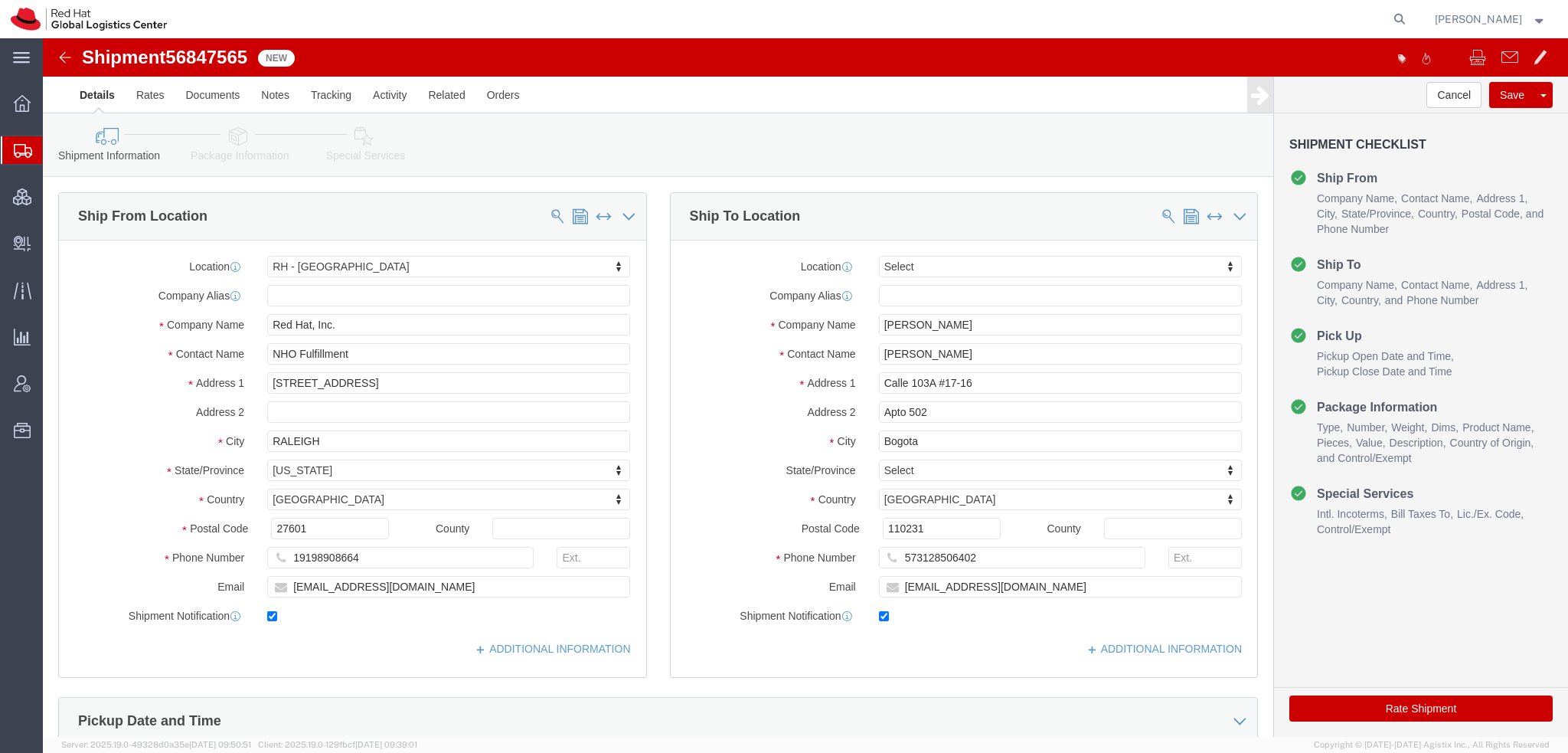
select select "38014"
select select
click icon
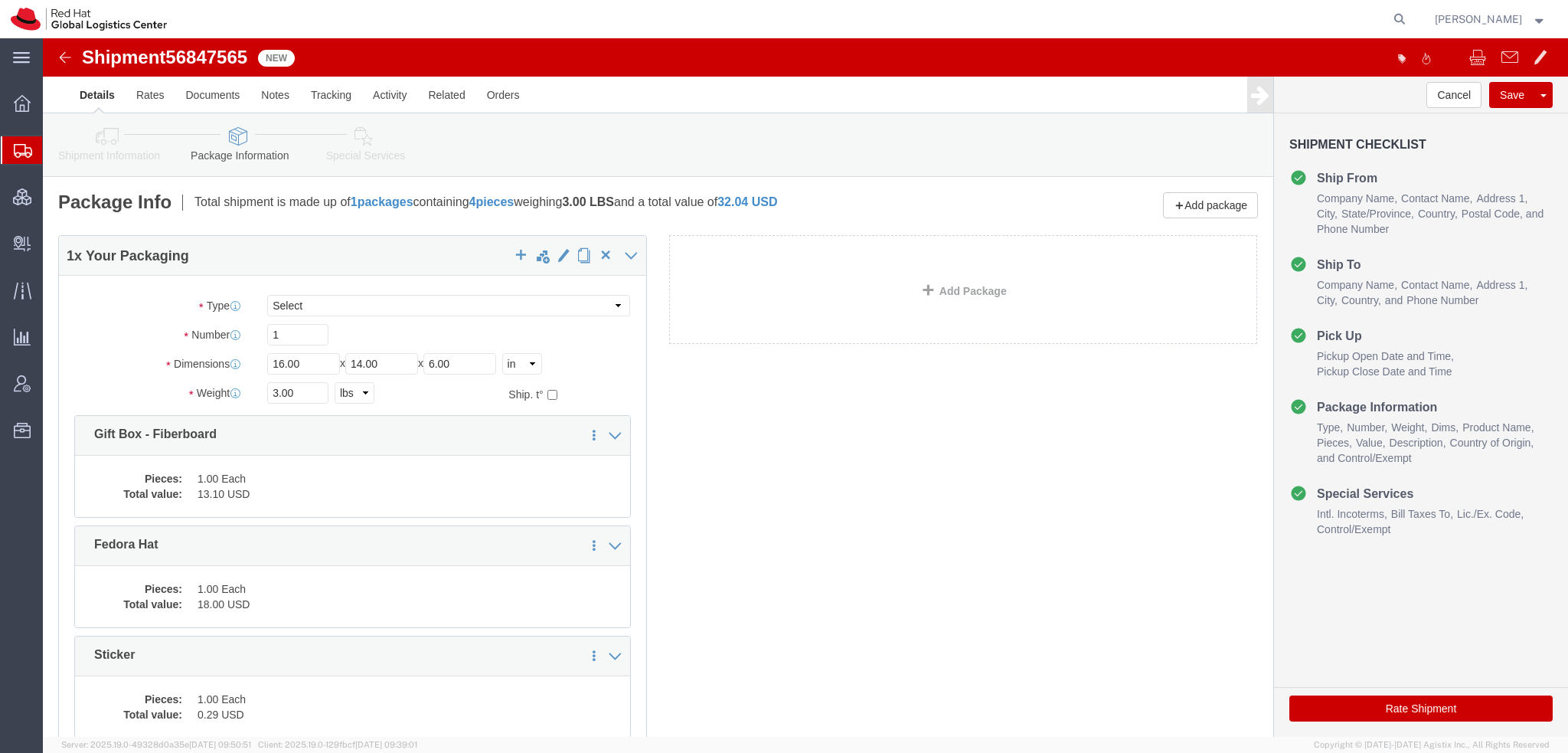
click icon
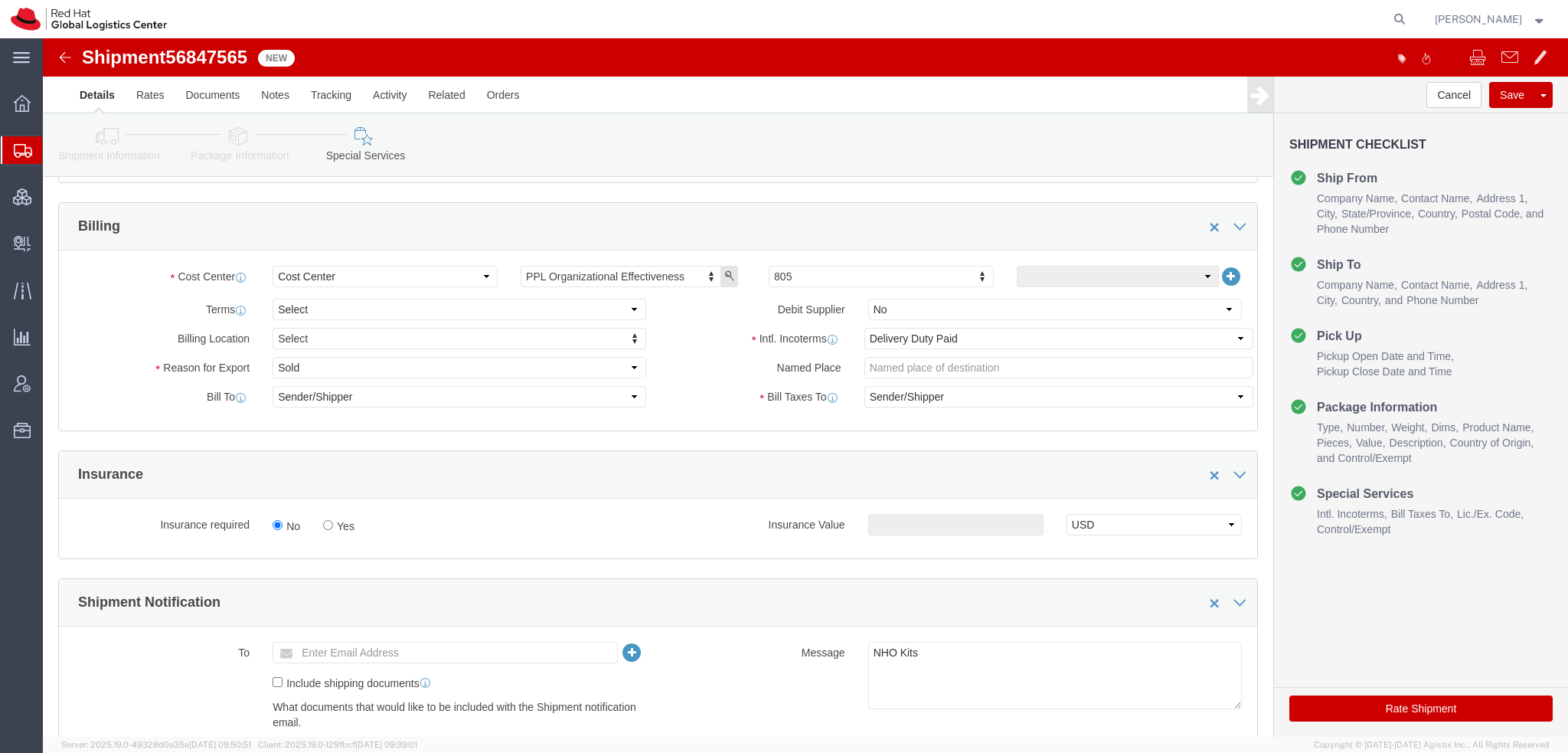
scroll to position [535, 0]
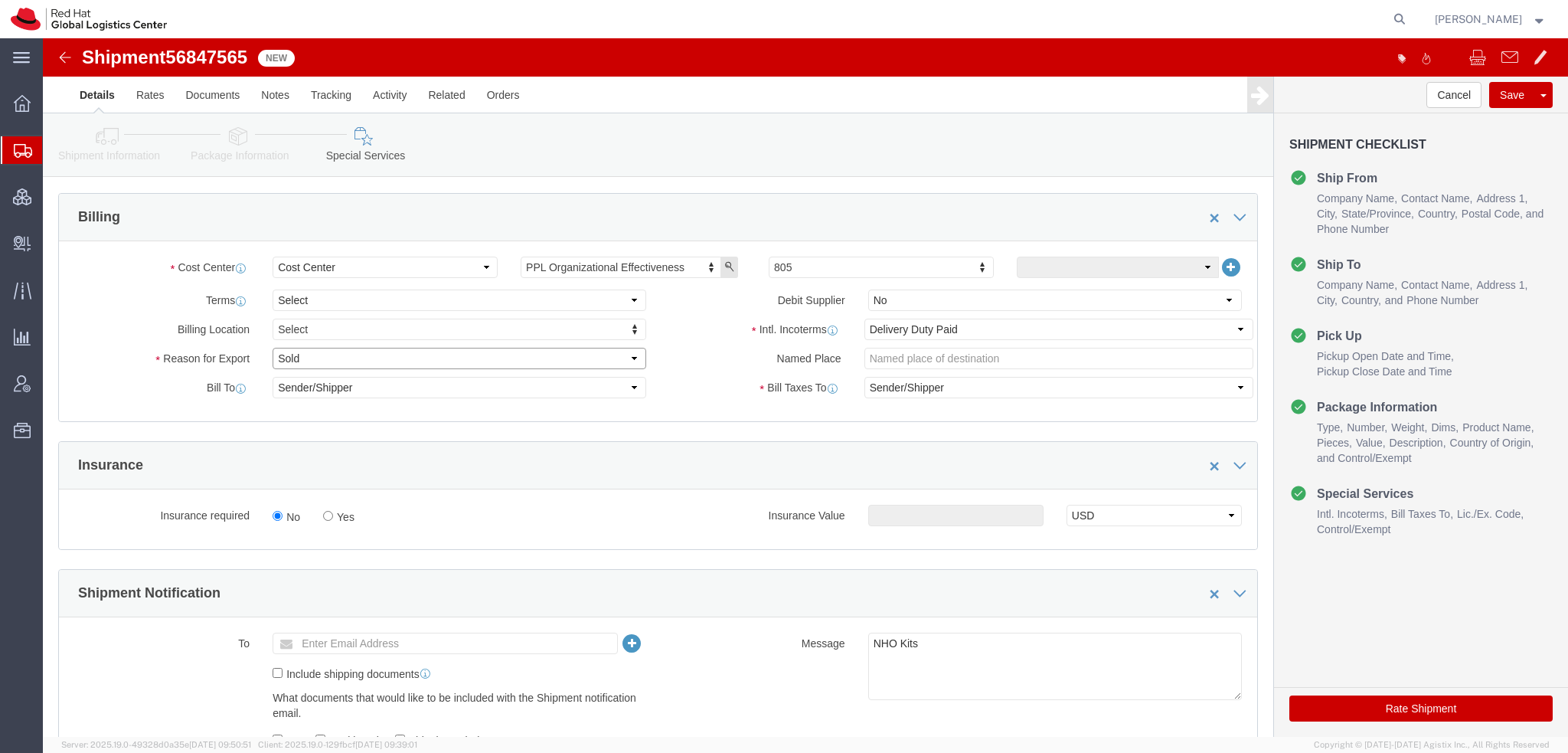
click select "Select Gift Personal Effects Repair/Warranty Return Sample Sold Temporary/Not S…"
select select "GIFT"
click select "Select Gift Personal Effects Repair/Warranty Return Sample Sold Temporary/Not S…"
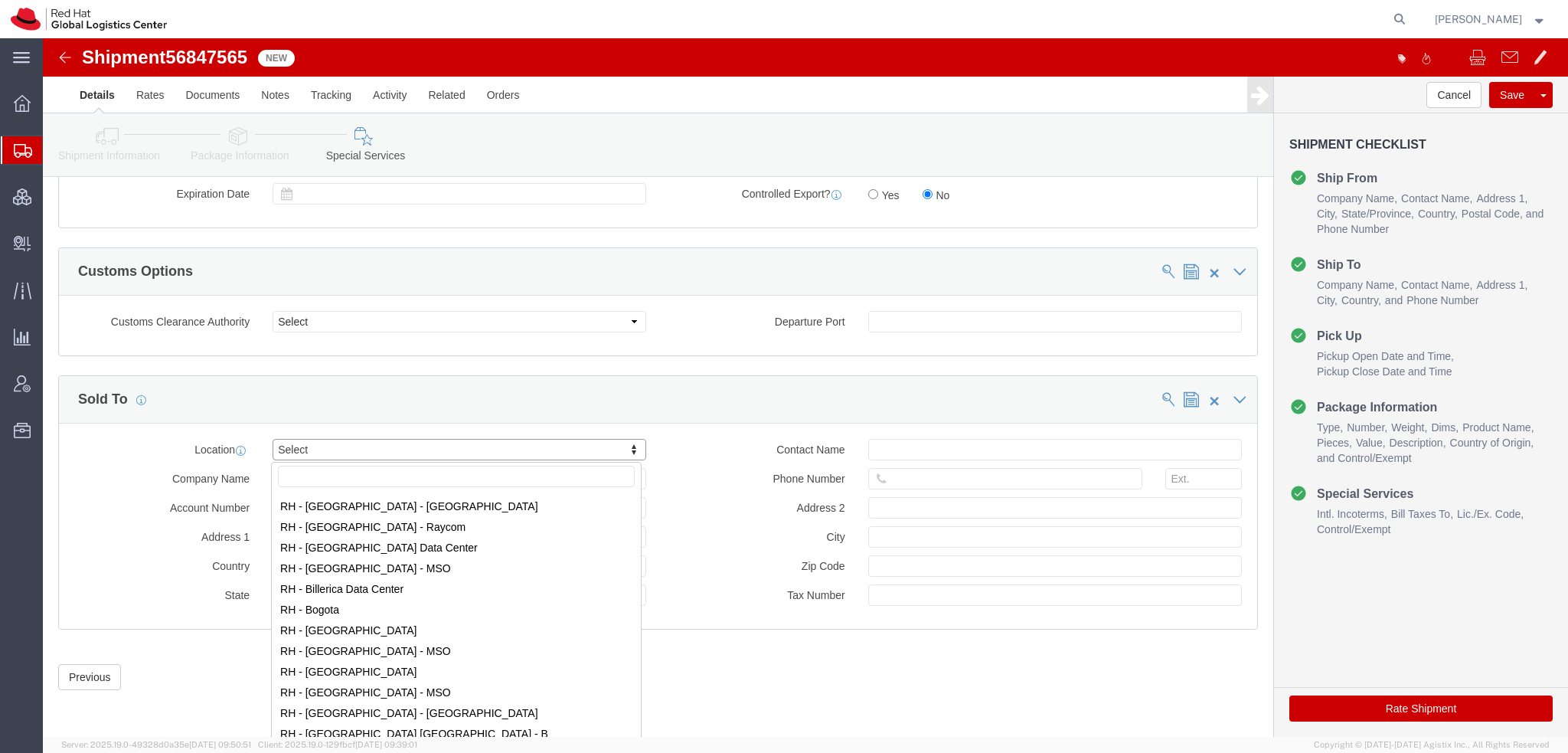
scroll to position [306, 0]
select select "37928"
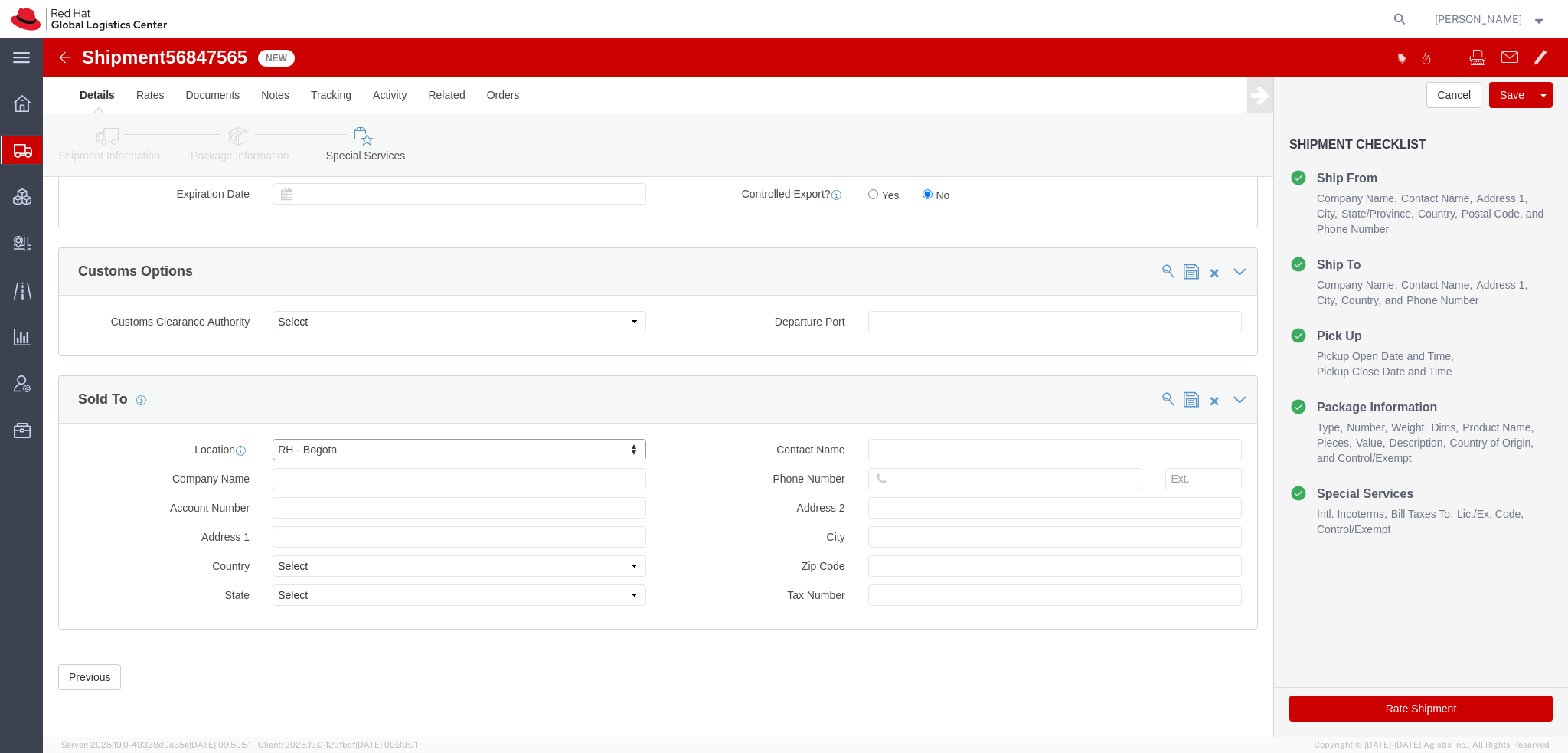
type input "Carrera 9 No. 115-06 #1906"
select select "CO"
type input "57 1 5088629"
type input "19th Floor, Tierra Firme Complex"
type input "BOGOTA"
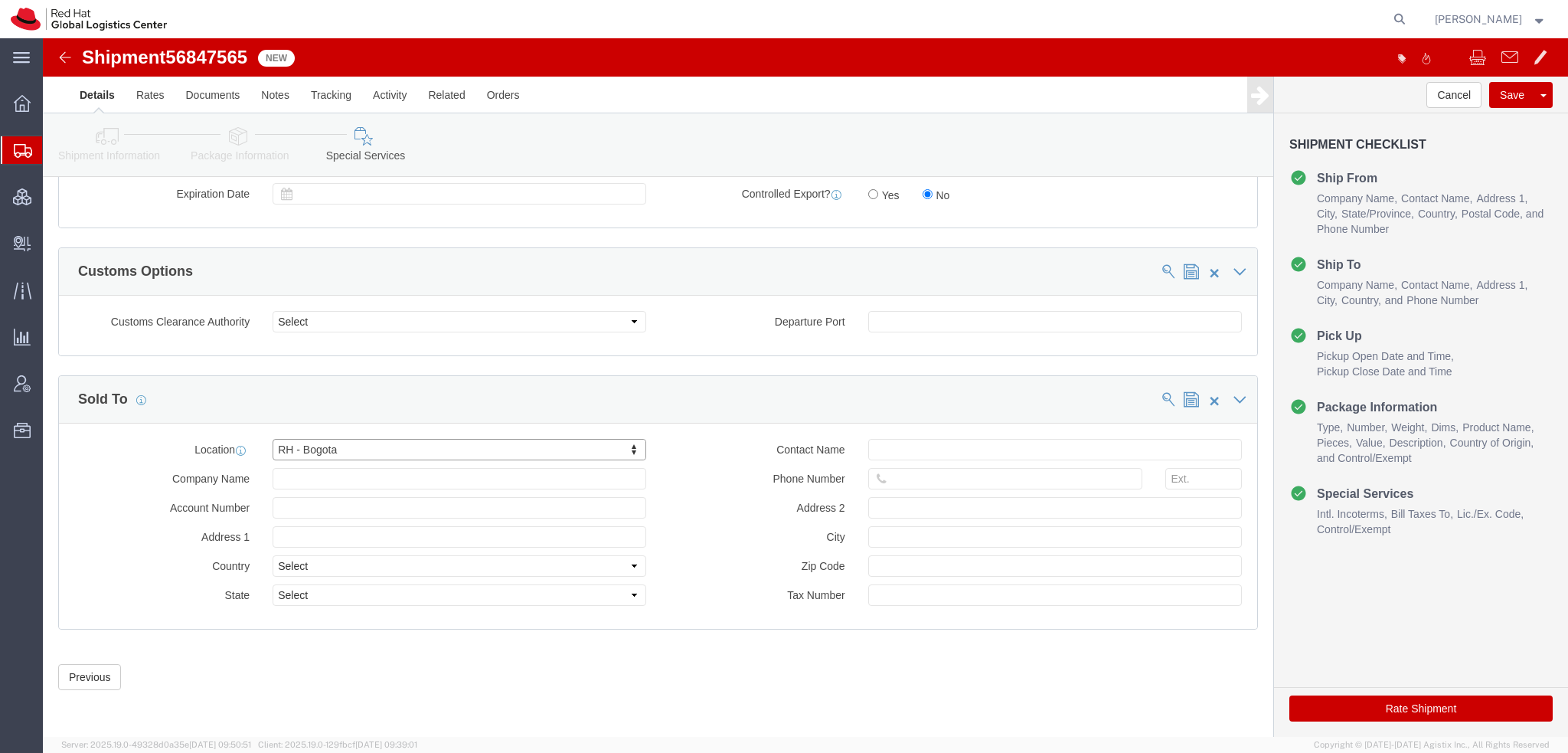
type input "110111"
type input "900582129-2"
type input "Red Hat Colombia S.A.S."
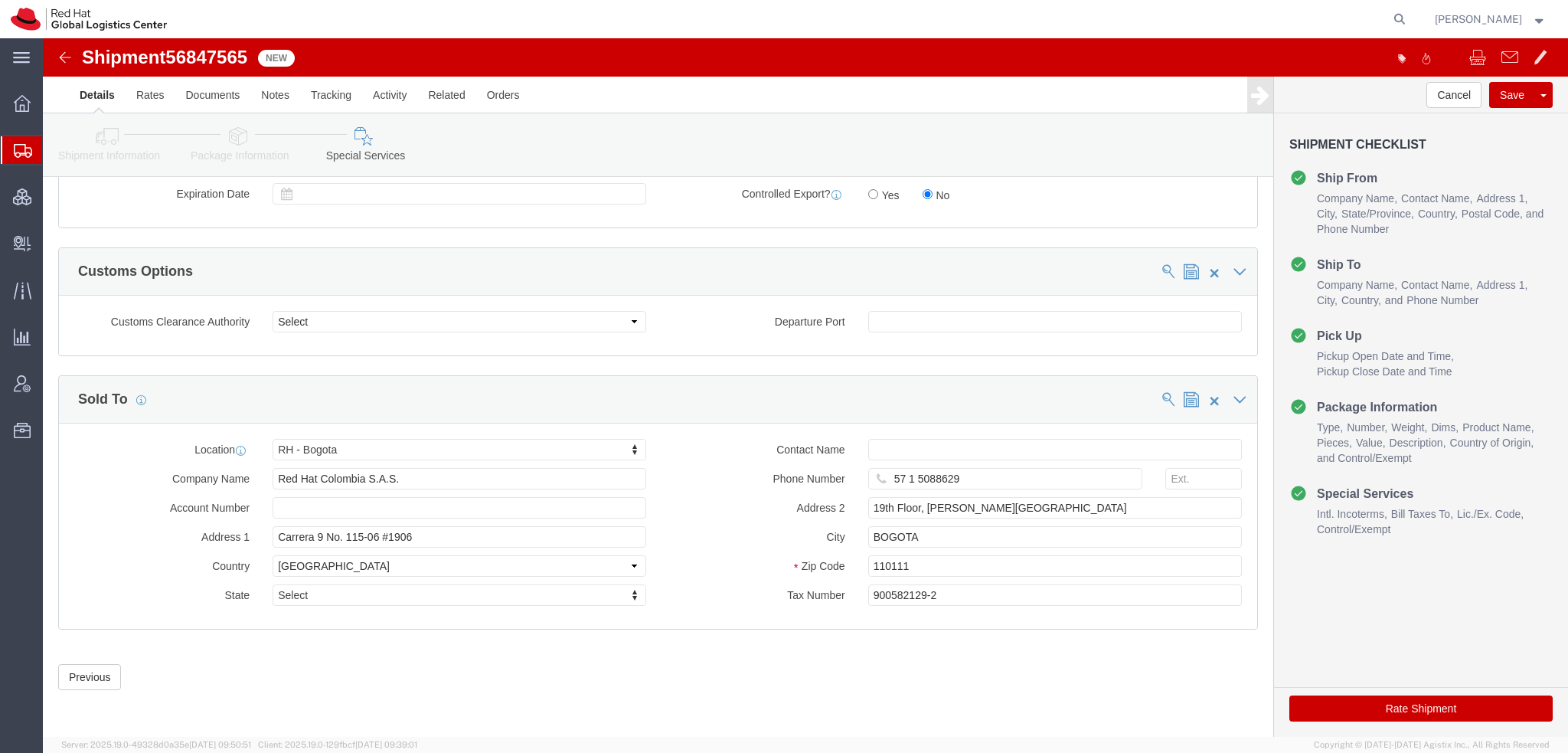
click button "Rate Shipment"
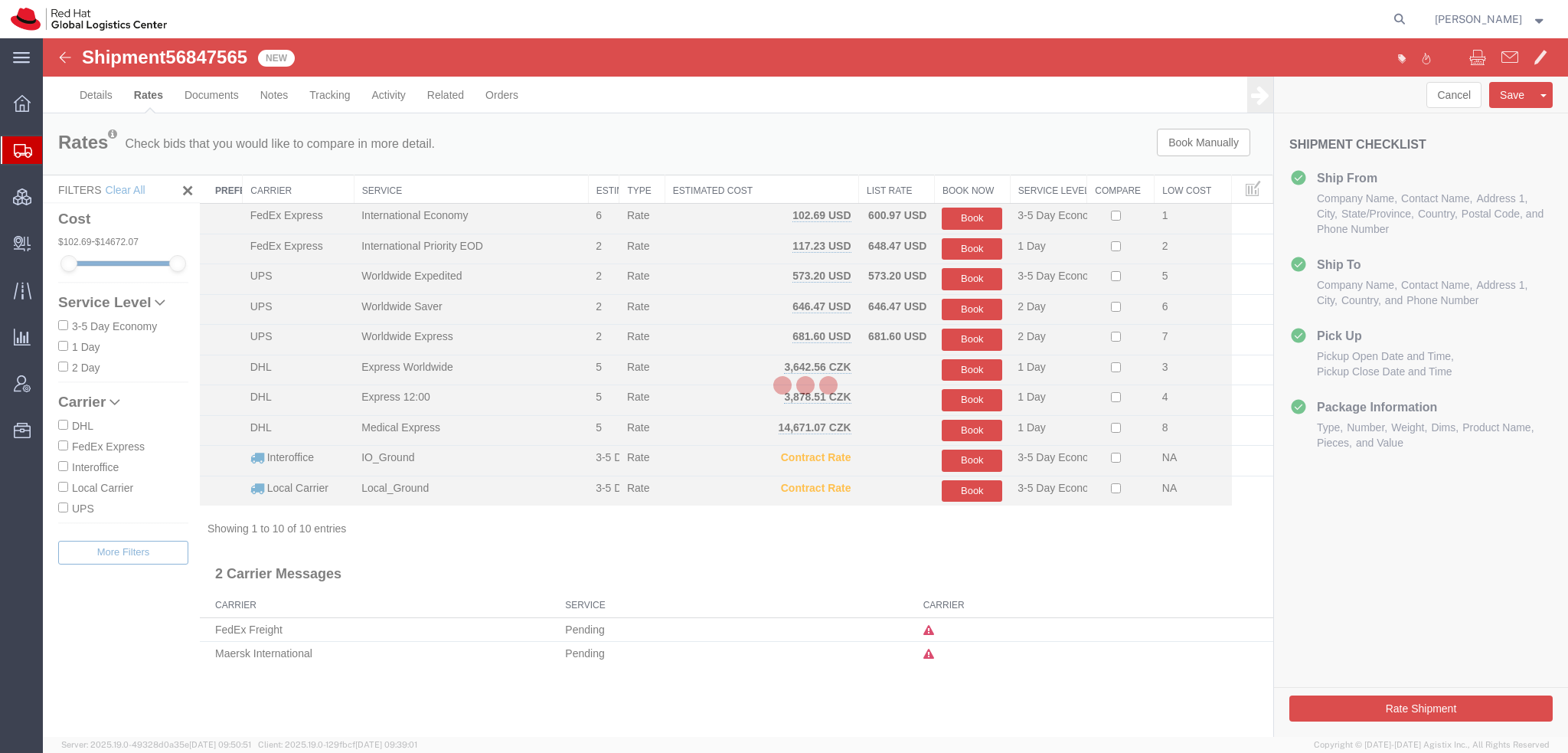
scroll to position [0, 0]
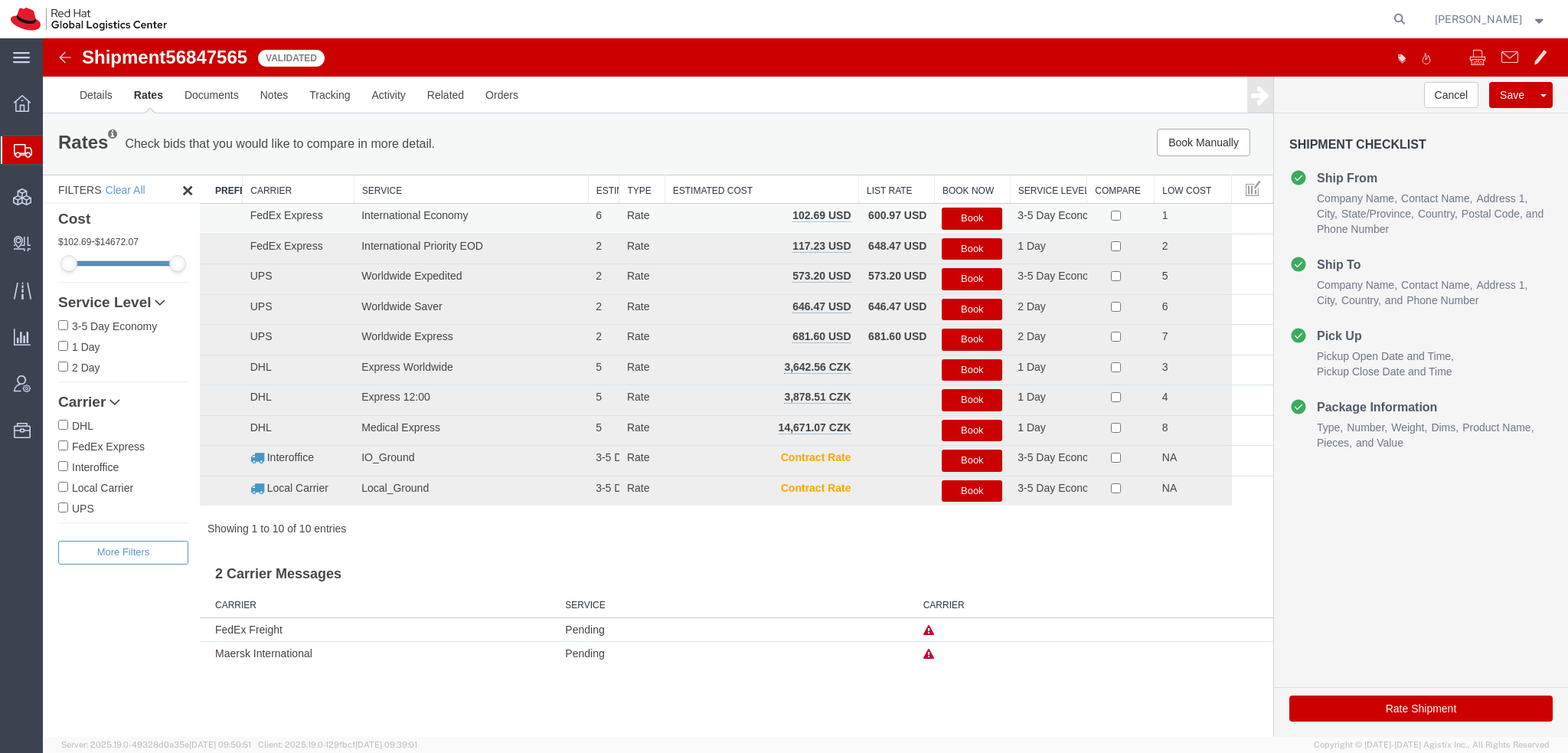
click at [972, 220] on button "Book" at bounding box center [972, 218] width 60 height 22
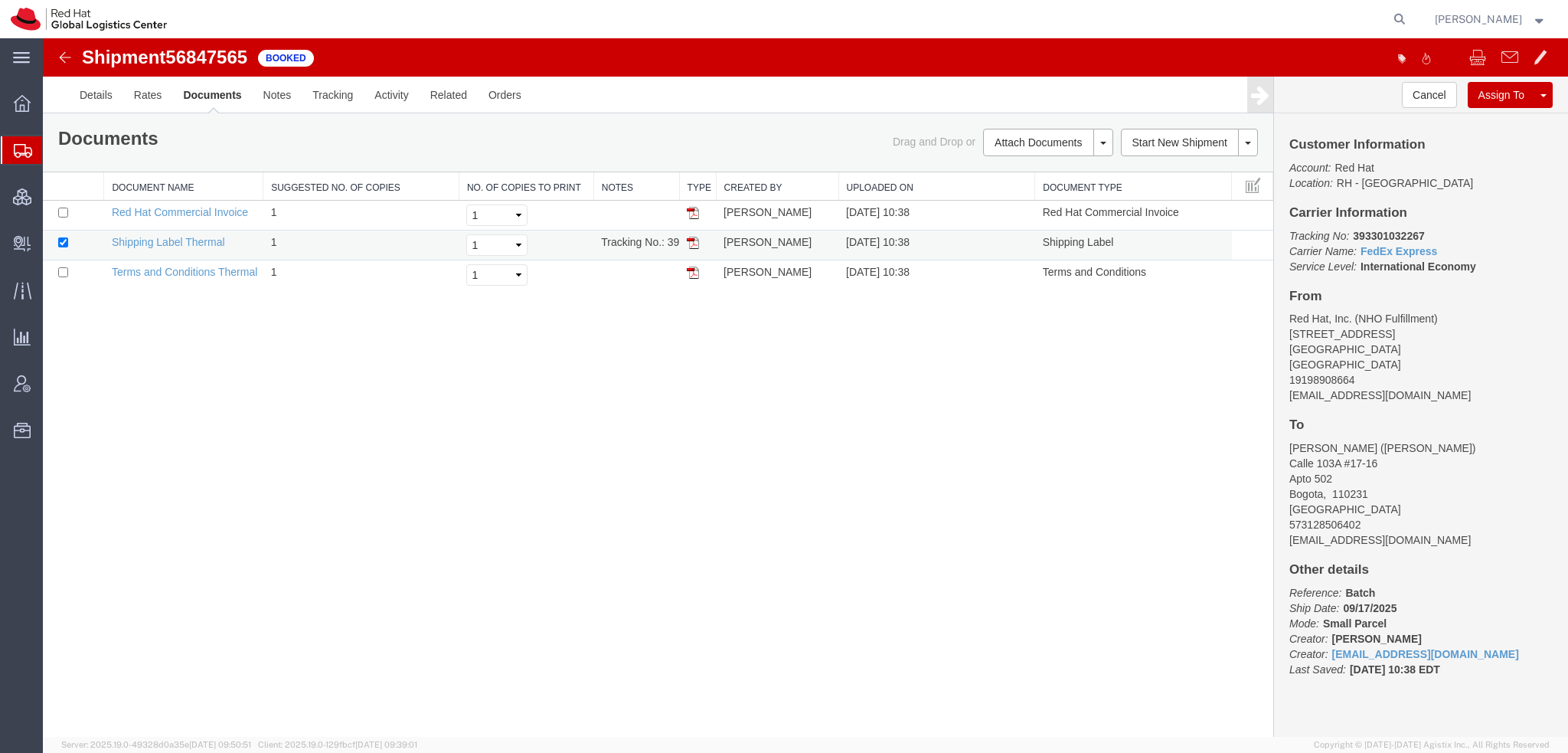
click at [695, 241] on img at bounding box center [693, 242] width 12 height 12
drag, startPoint x: 1427, startPoint y: 229, endPoint x: 1350, endPoint y: 227, distance: 77.0
click at [1350, 228] on p "Tracking No: 393301032267 Carrier Name: FedEx Express FedEx Express Service Lev…" at bounding box center [1421, 251] width 263 height 46
copy b "393301032267"
drag, startPoint x: 98, startPoint y: 168, endPoint x: 135, endPoint y: 146, distance: 43.0
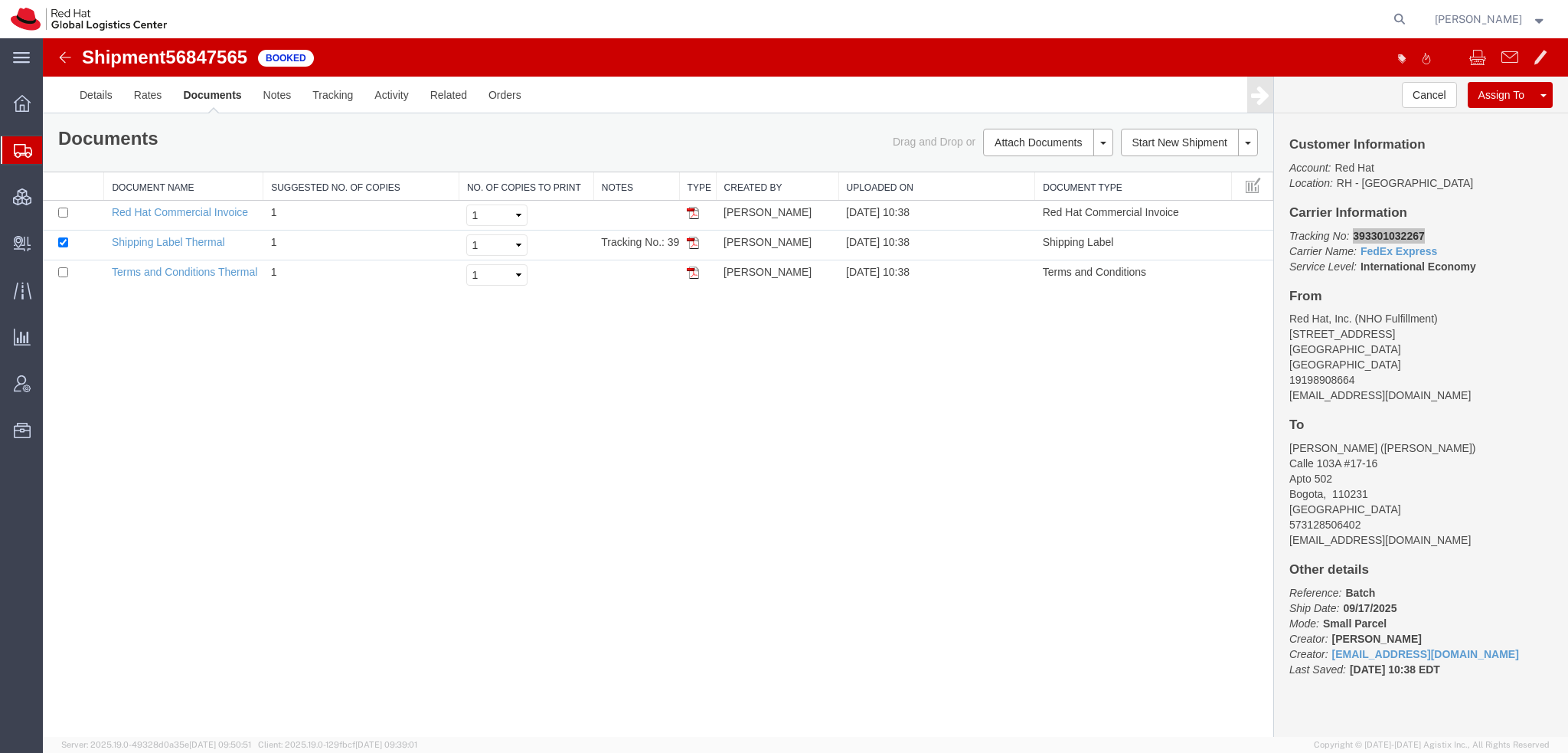
click at [0, 0] on span "Shipment Manager" at bounding box center [0, 0] width 0 height 0
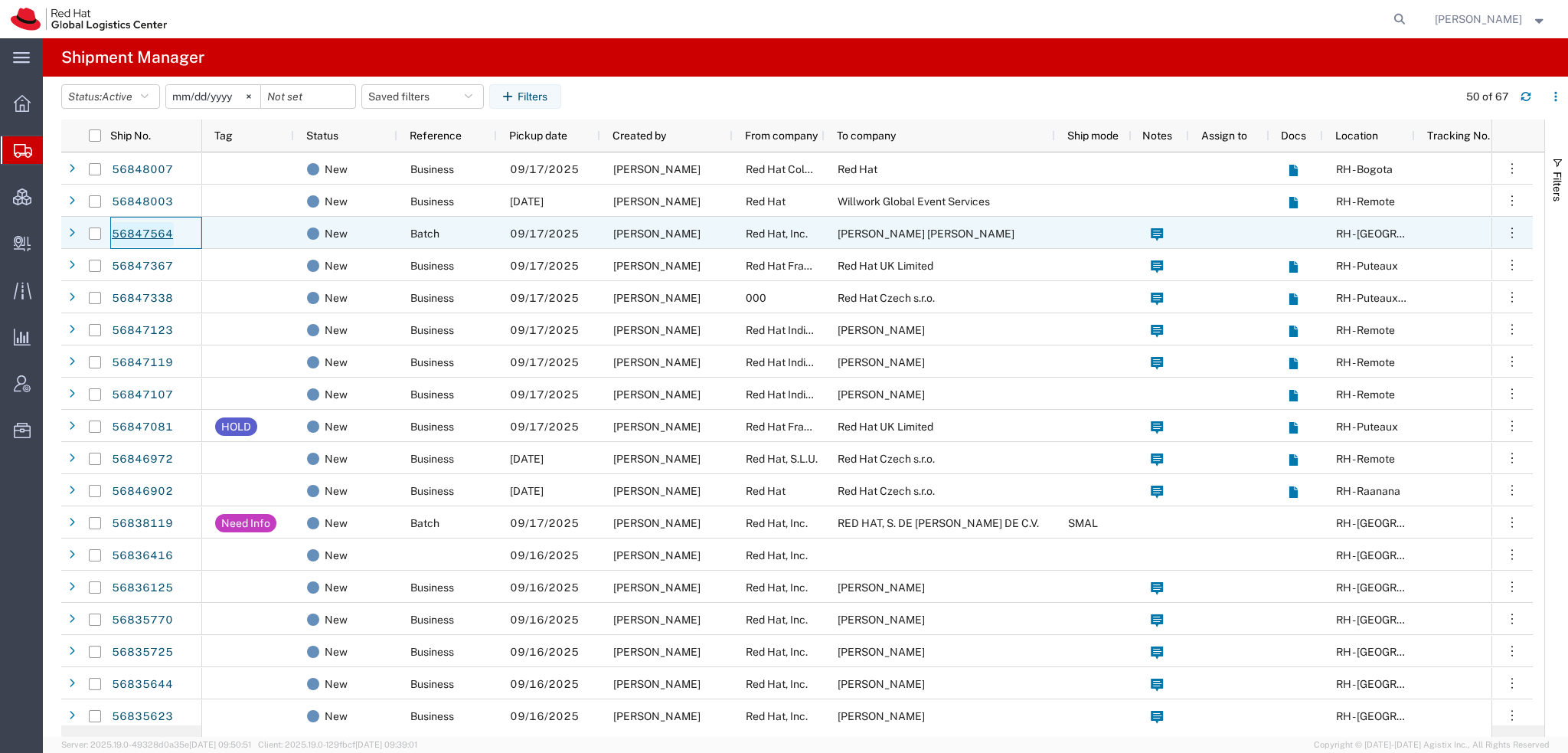
click at [157, 232] on link "56847564" at bounding box center [142, 235] width 63 height 25
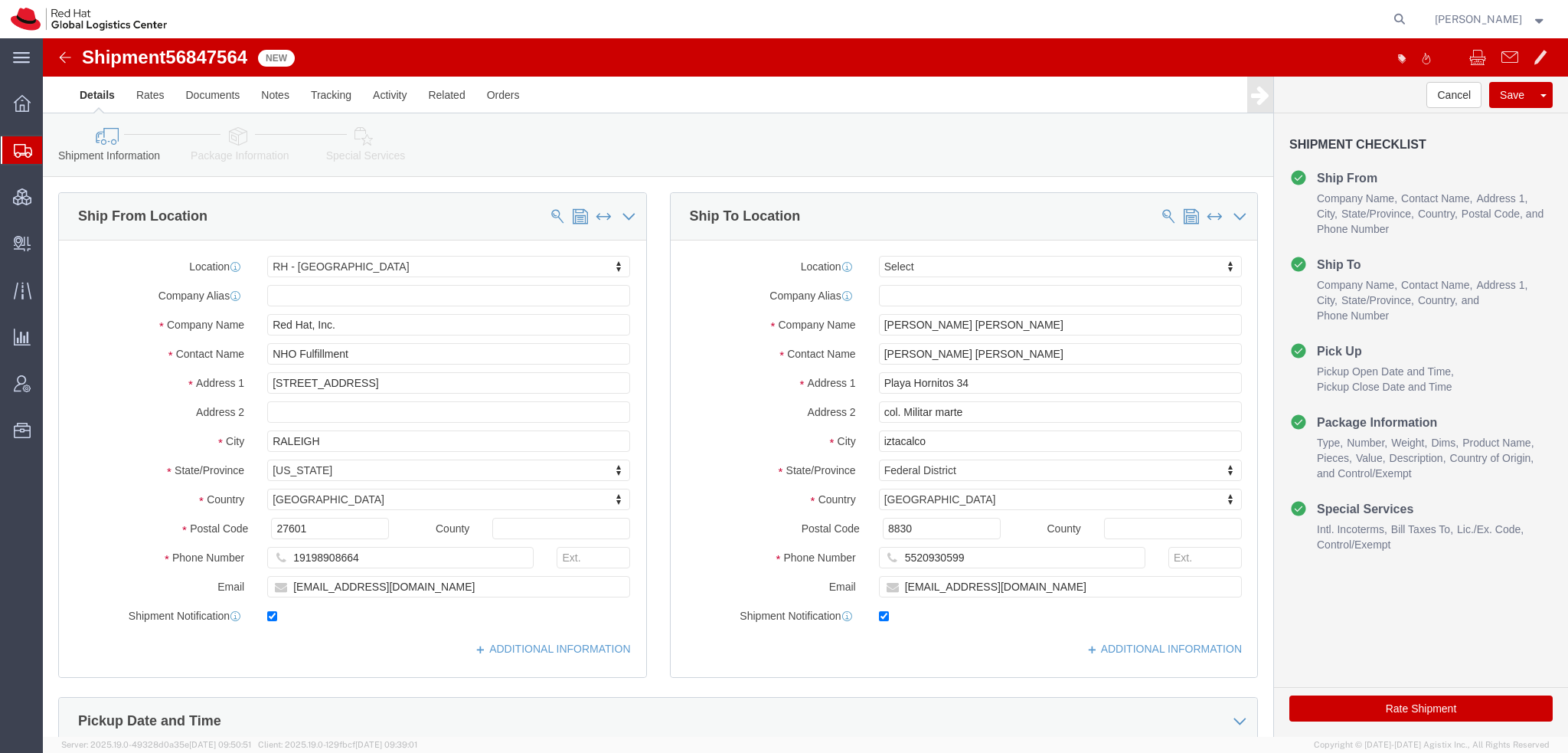
select select "38014"
select select
click icon
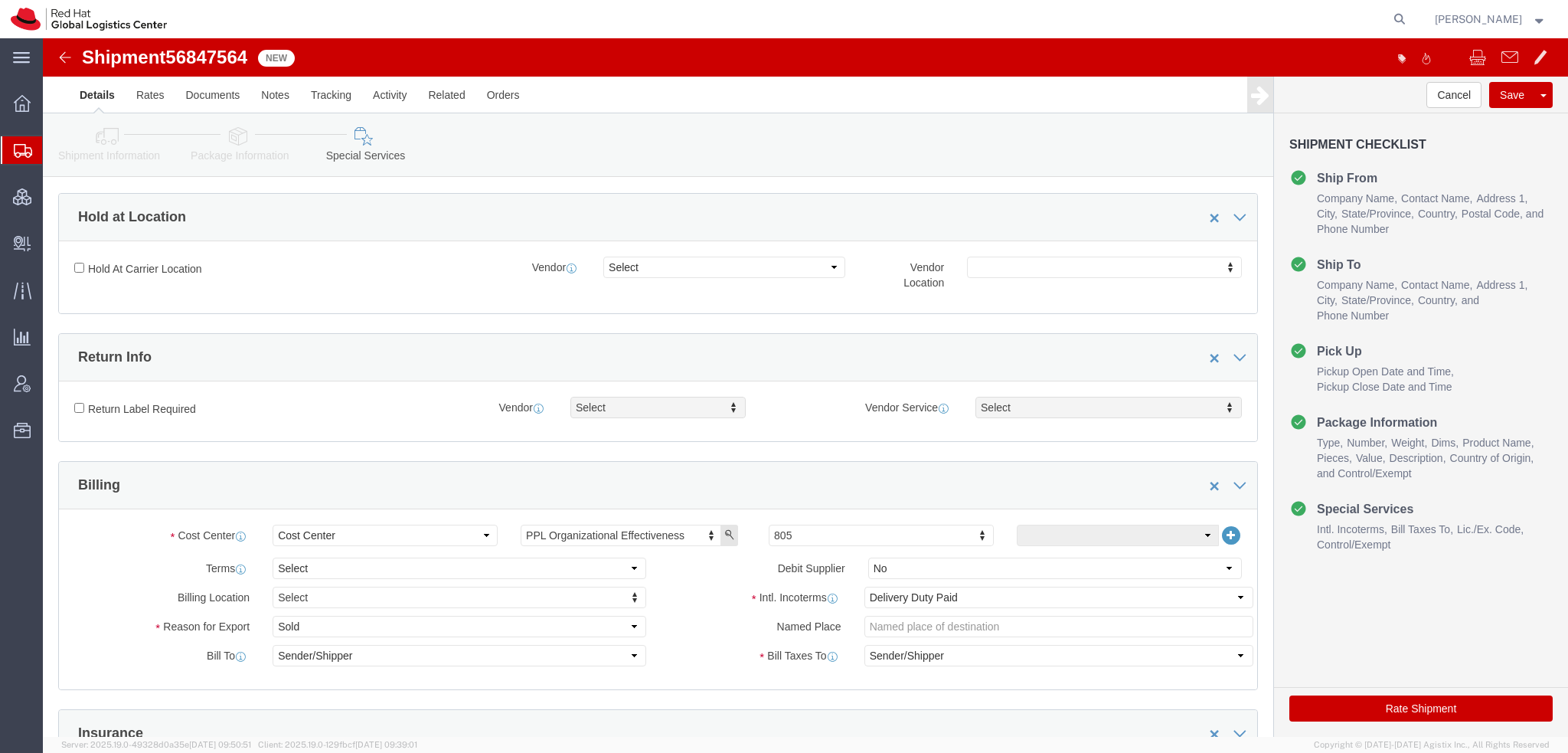
scroll to position [459, 0]
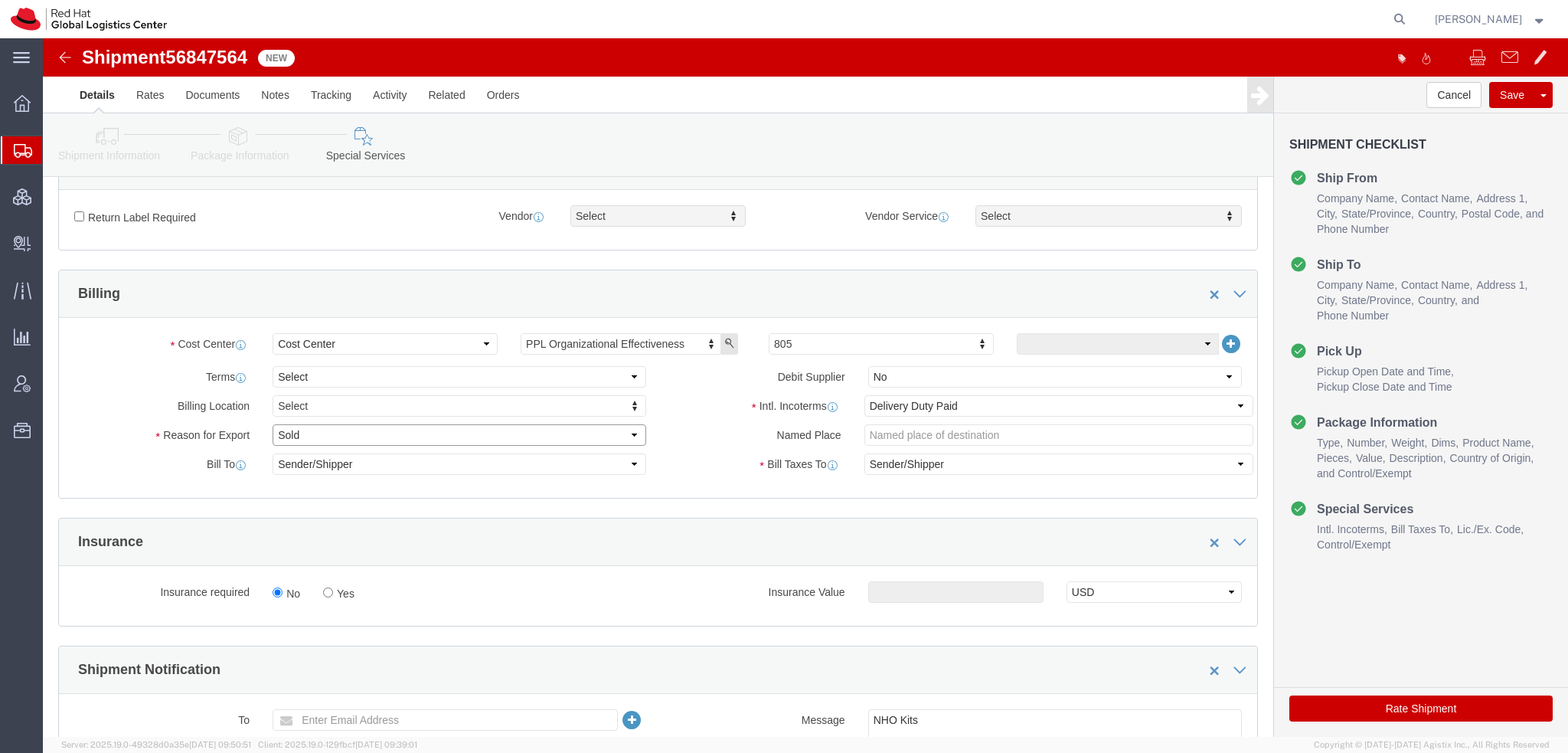
click select "Select Gift Personal Effects Repair/Warranty Return Sample Sold Temporary/Not S…"
select select "GIFT"
click select "Select Gift Personal Effects Repair/Warranty Return Sample Sold Temporary/Not S…"
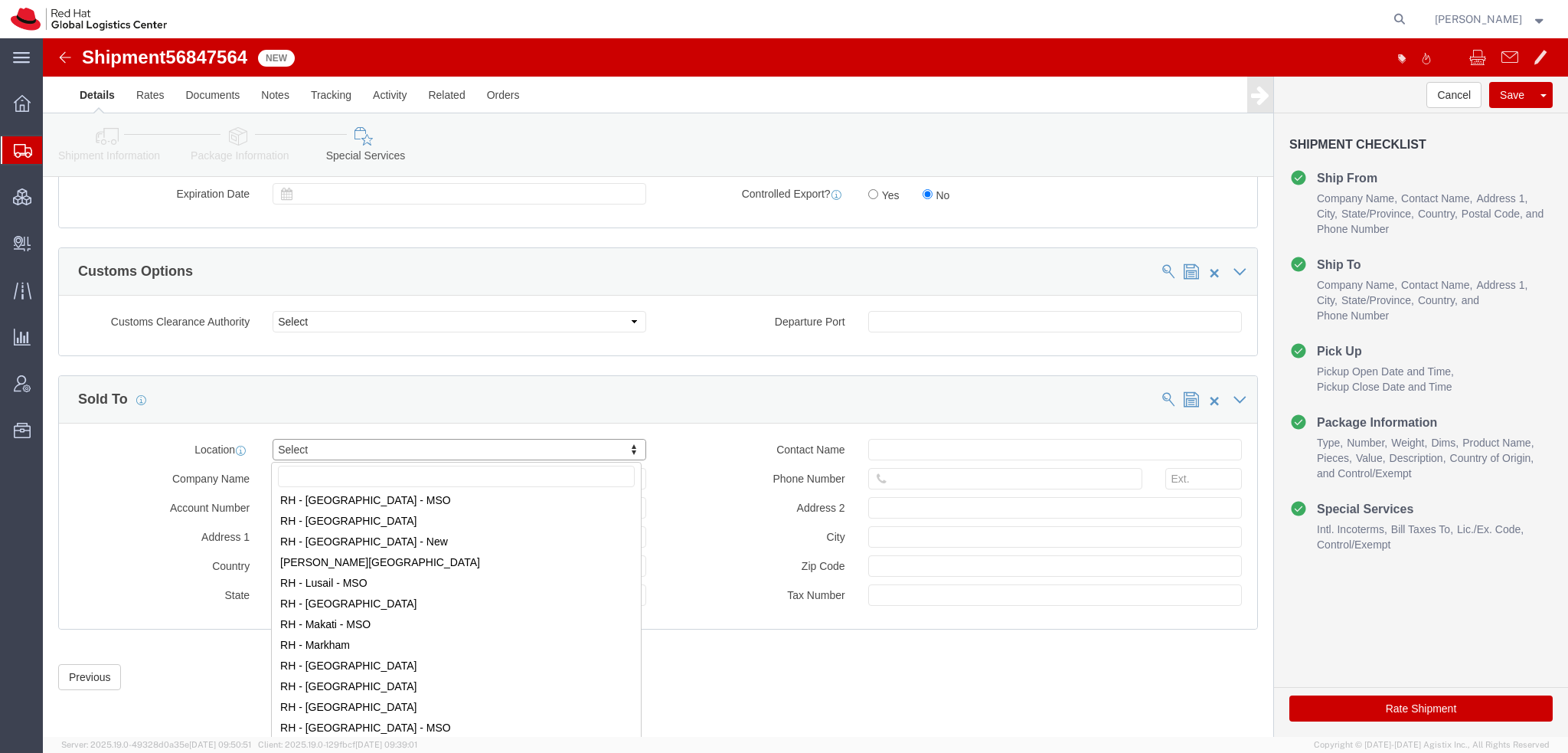
scroll to position [1531, 0]
select select "37981"
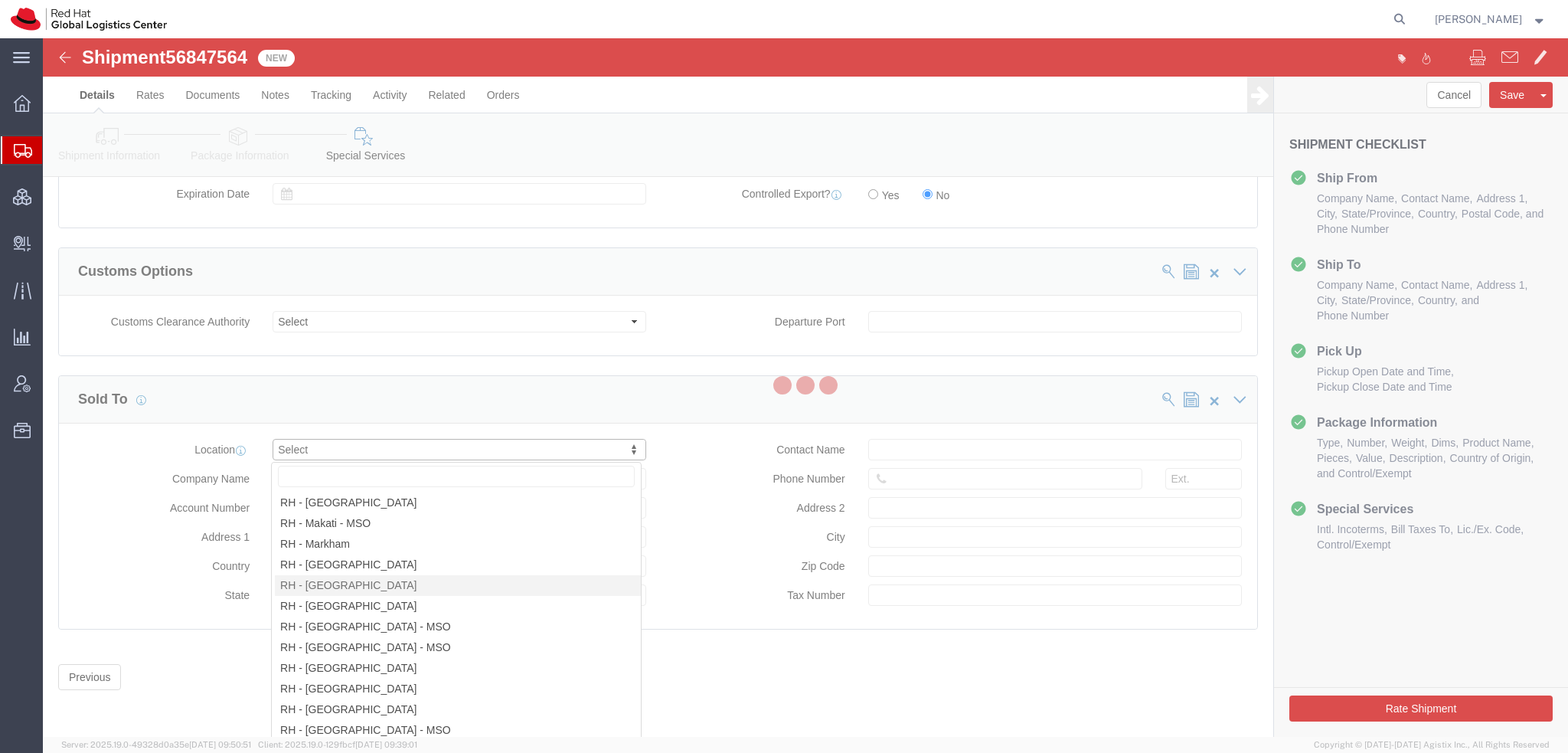
type input "Rio [PERSON_NAME] 232"
select select "MX"
type input "52 55 8851 6400"
type input "Floor 22, Suite A, Col. [PERSON_NAME]."
type input "[GEOGRAPHIC_DATA]"
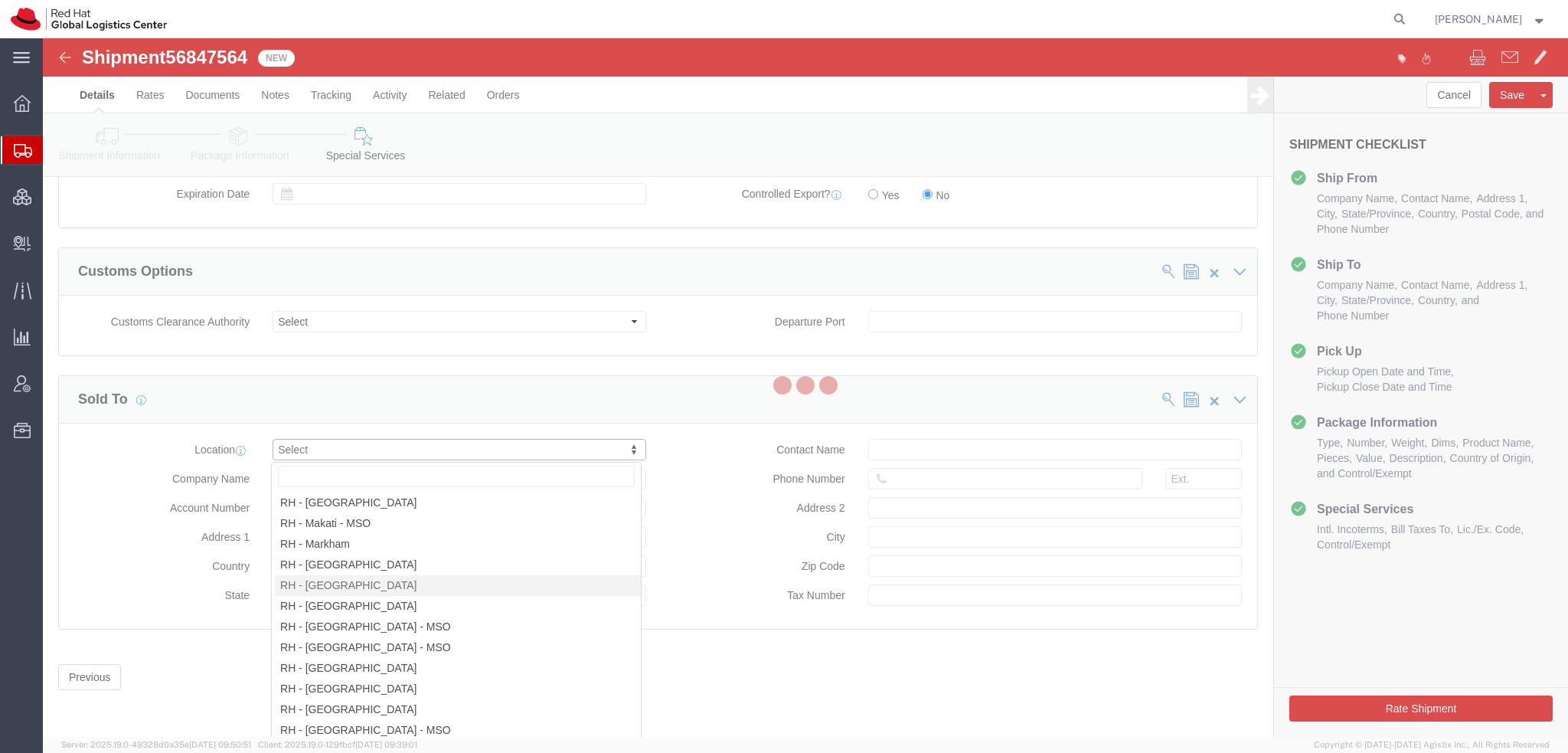
type input "06500"
type input "RHA070322SV6"
type input "RED HAT, S. DE [PERSON_NAME] DE C.V."
select select "DF"
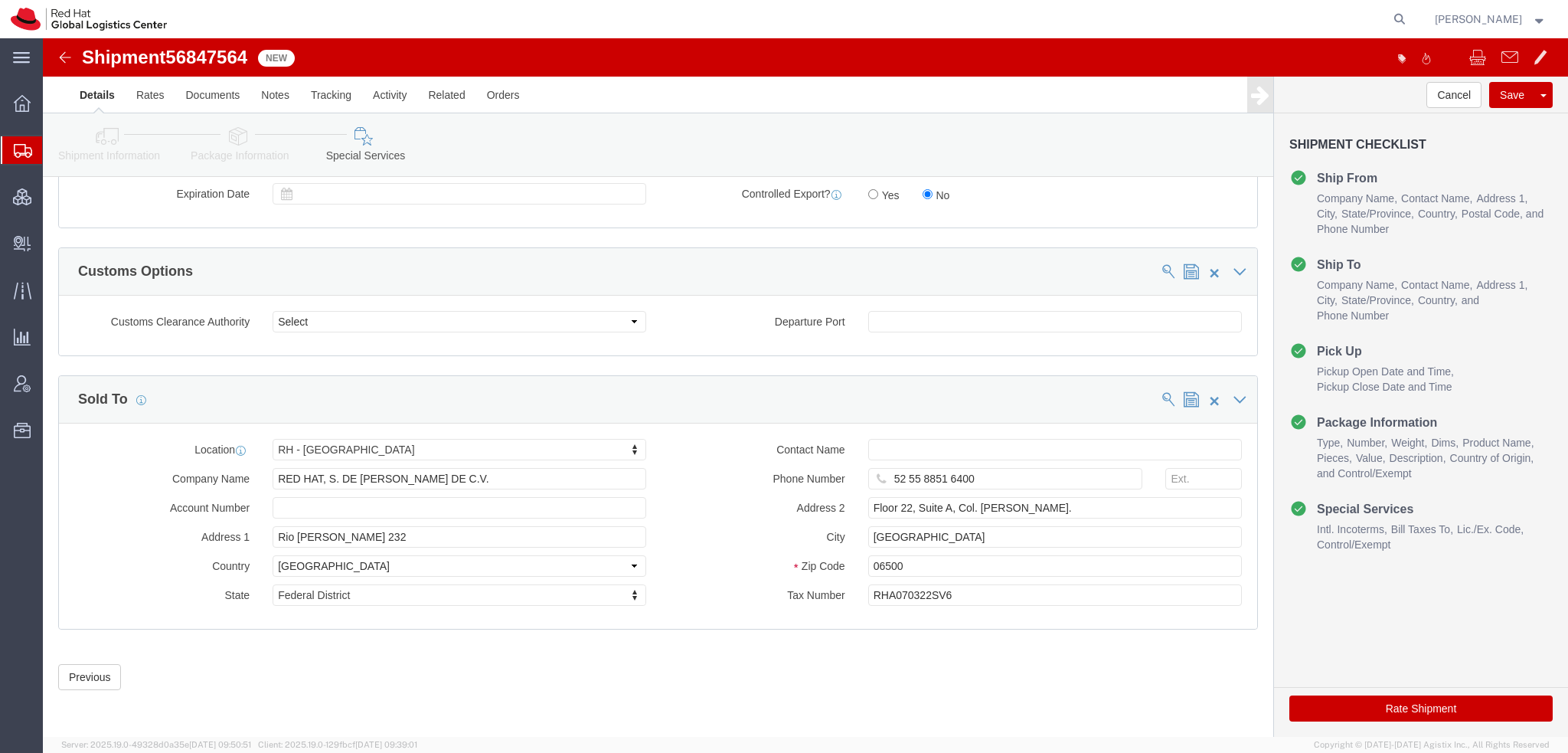
click button "Rate Shipment"
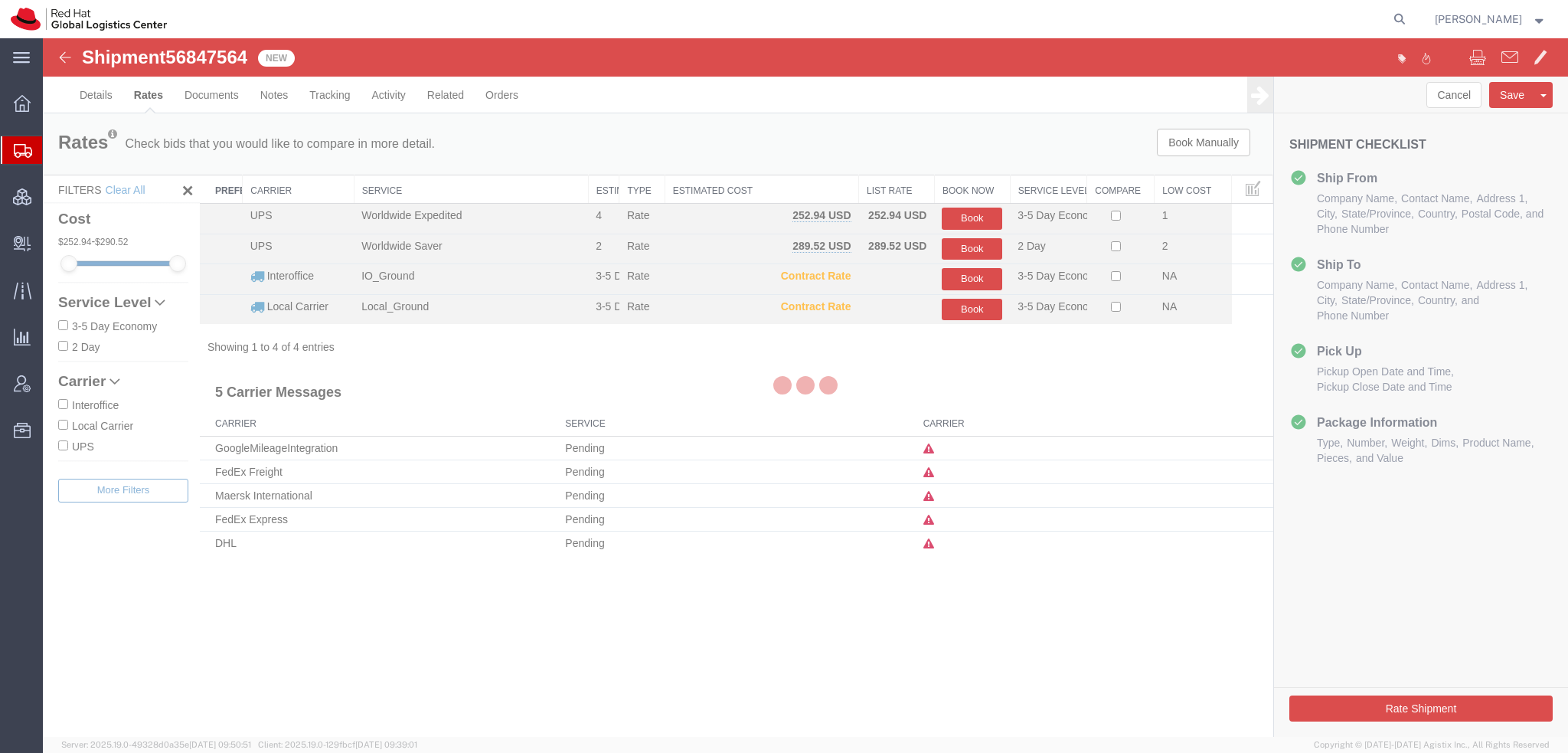
scroll to position [0, 0]
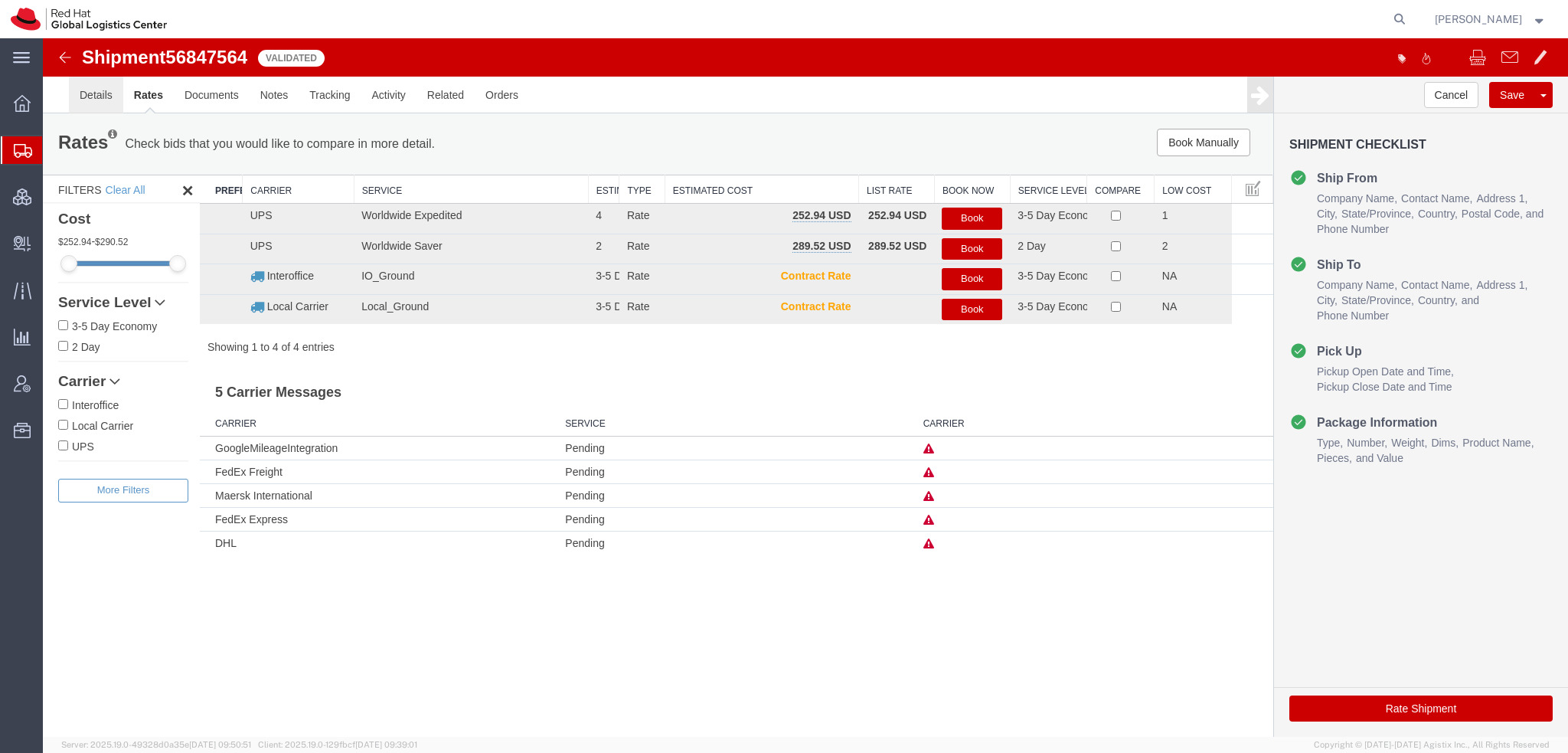
click at [104, 87] on link "Details" at bounding box center [95, 94] width 54 height 37
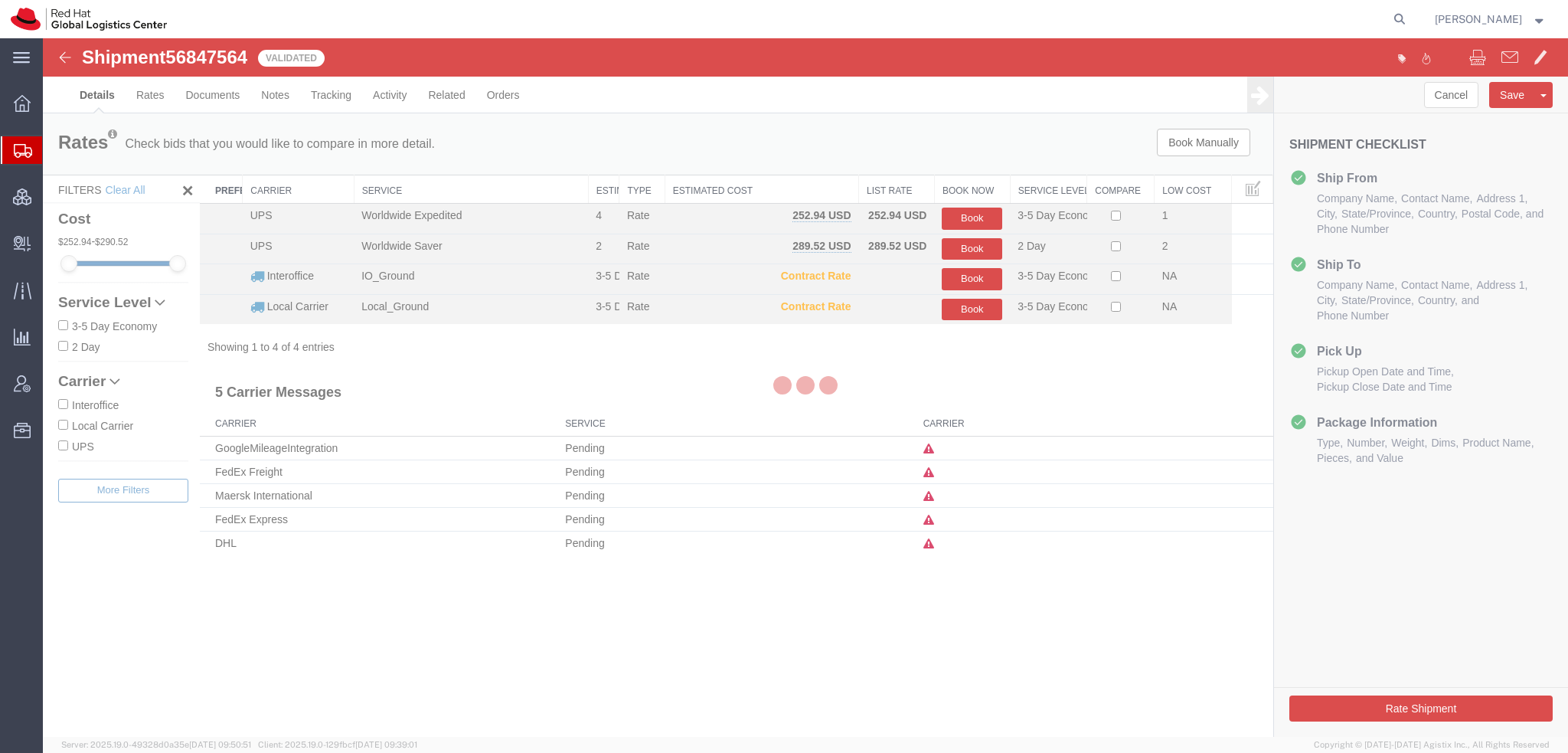
select select "38014"
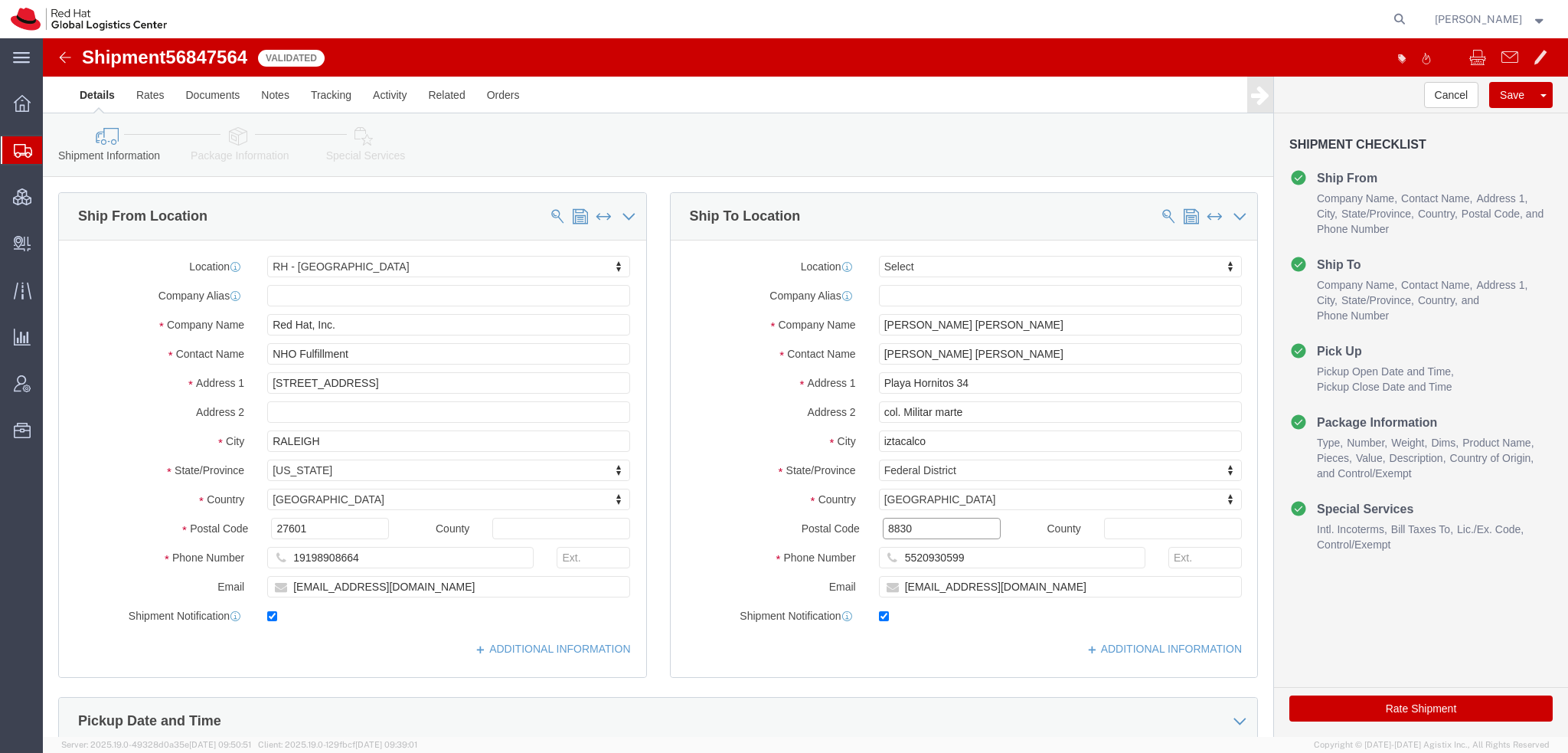
click input "8830"
type input "08830"
click button "Rate Shipment"
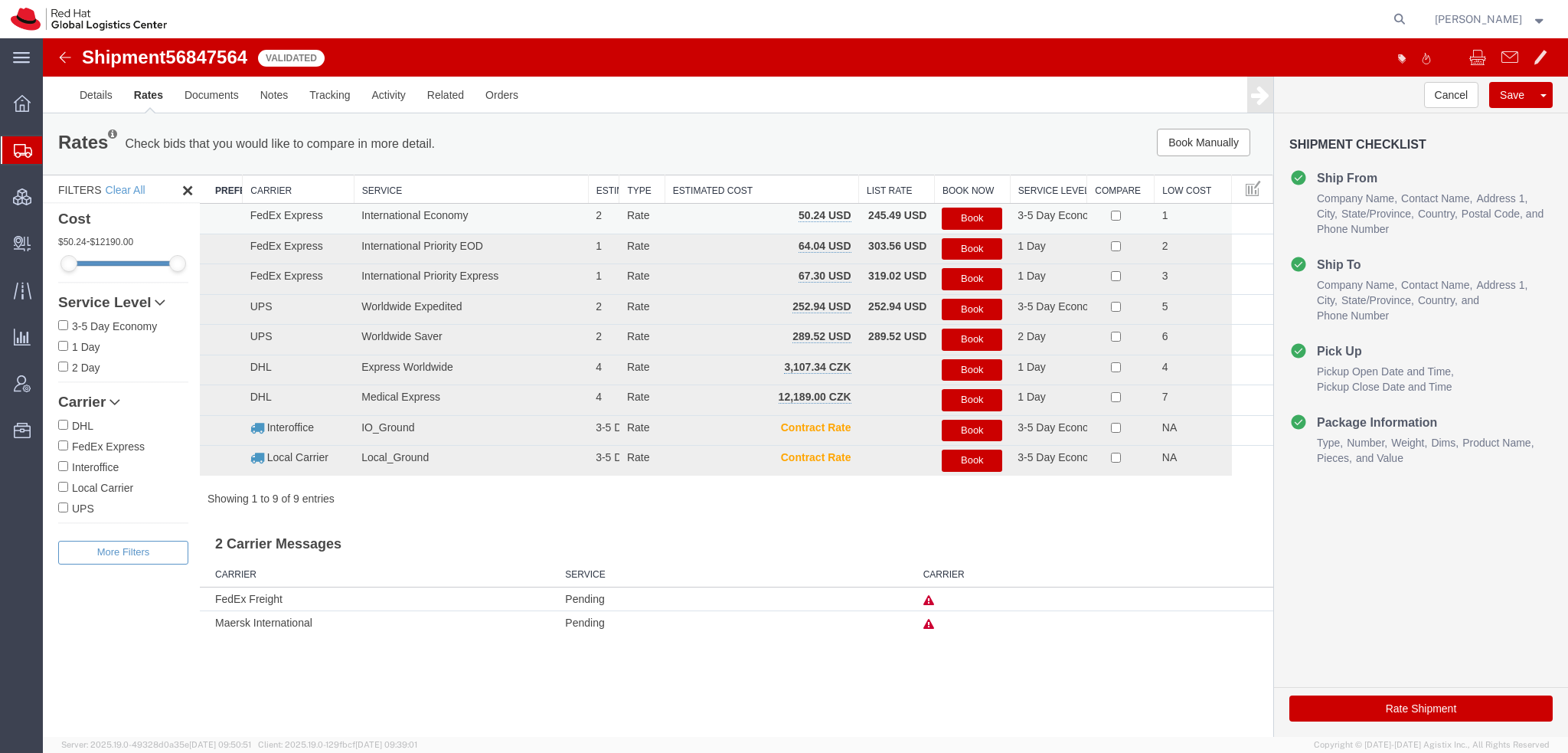
click at [977, 219] on button "Book" at bounding box center [972, 218] width 60 height 22
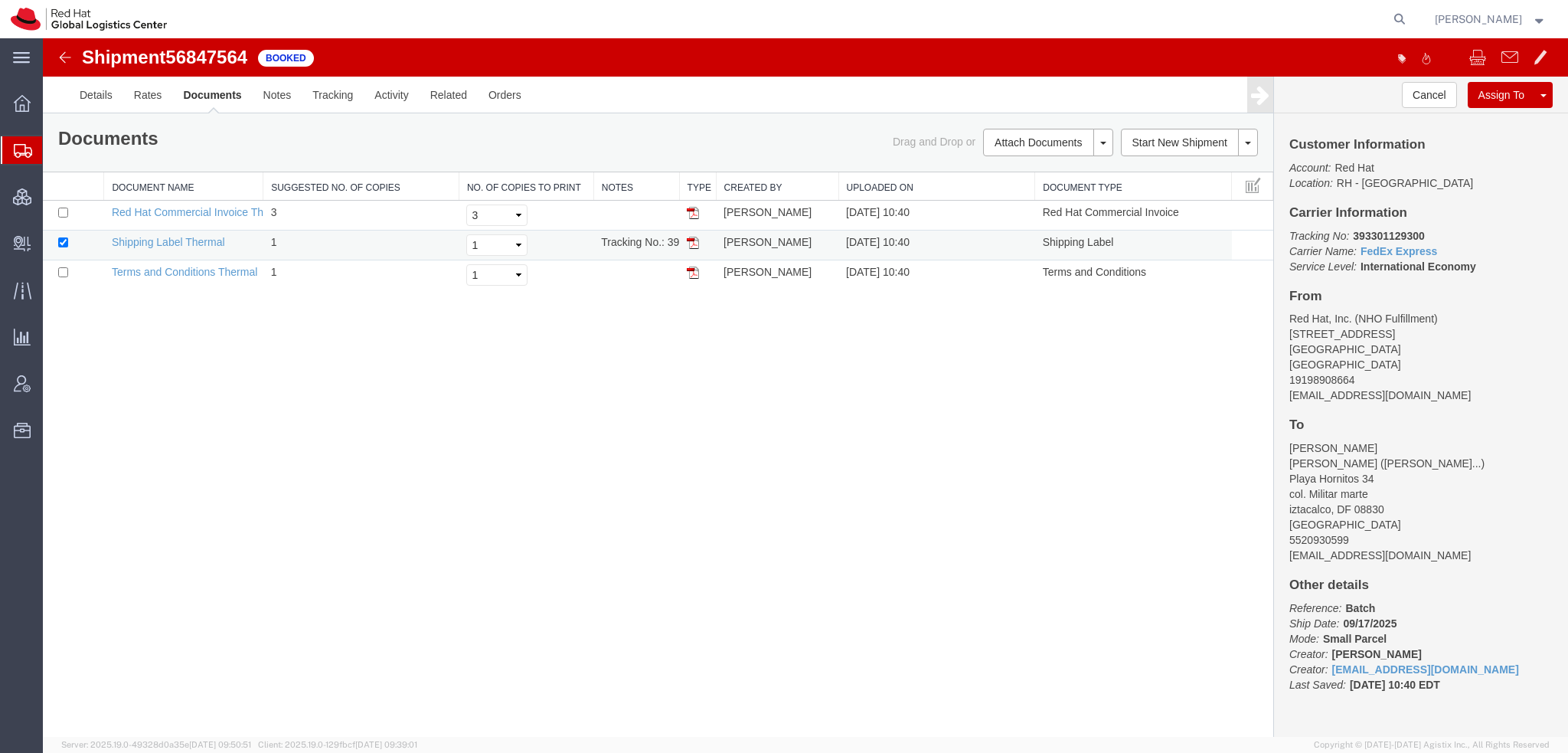
click at [695, 241] on img at bounding box center [693, 242] width 12 height 12
drag, startPoint x: 1421, startPoint y: 232, endPoint x: 1353, endPoint y: 240, distance: 68.5
click at [1353, 240] on b "393301129300" at bounding box center [1388, 236] width 72 height 12
copy b "393301129300"
click at [0, 0] on span "Shipment Manager" at bounding box center [0, 0] width 0 height 0
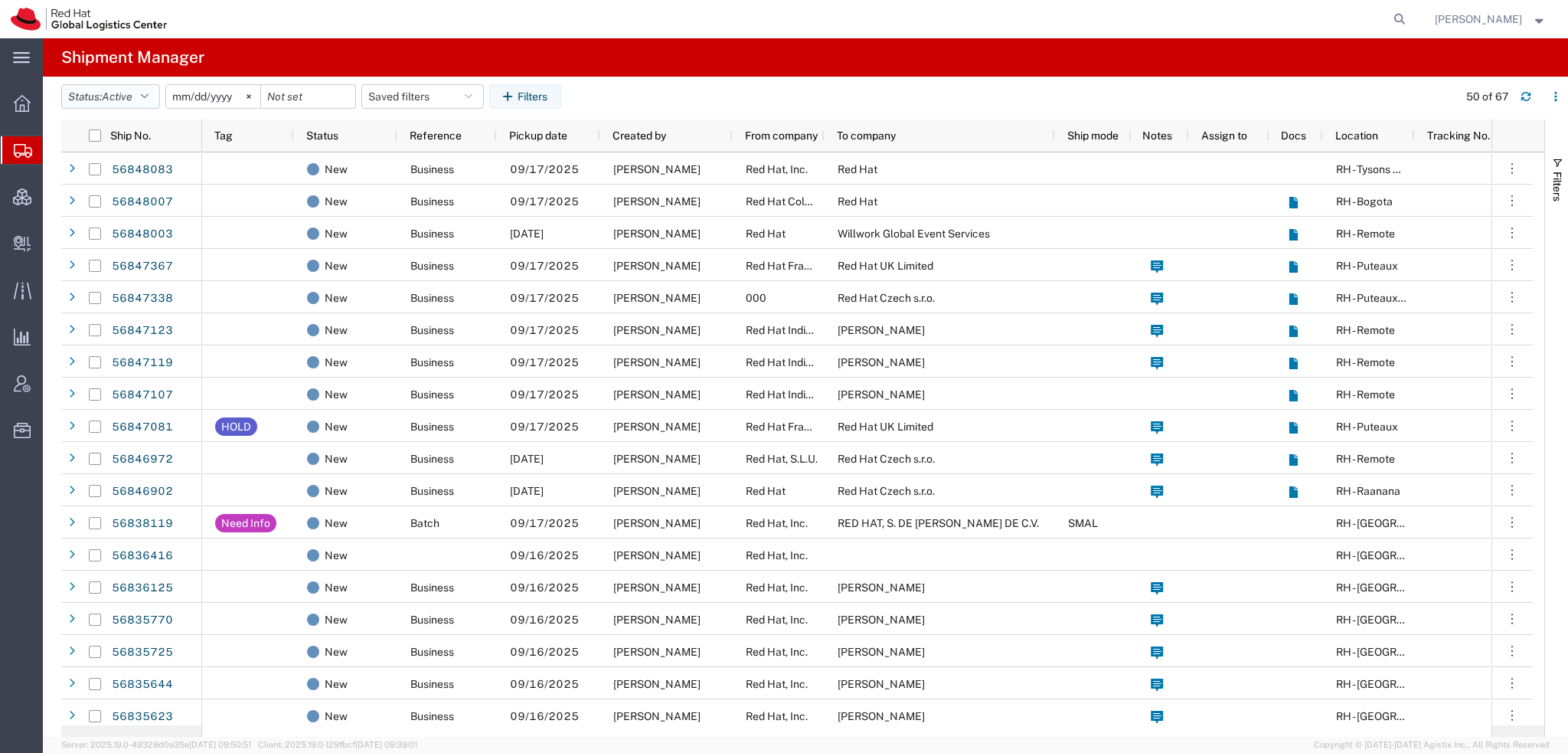
click at [111, 98] on span "Active" at bounding box center [117, 96] width 31 height 12
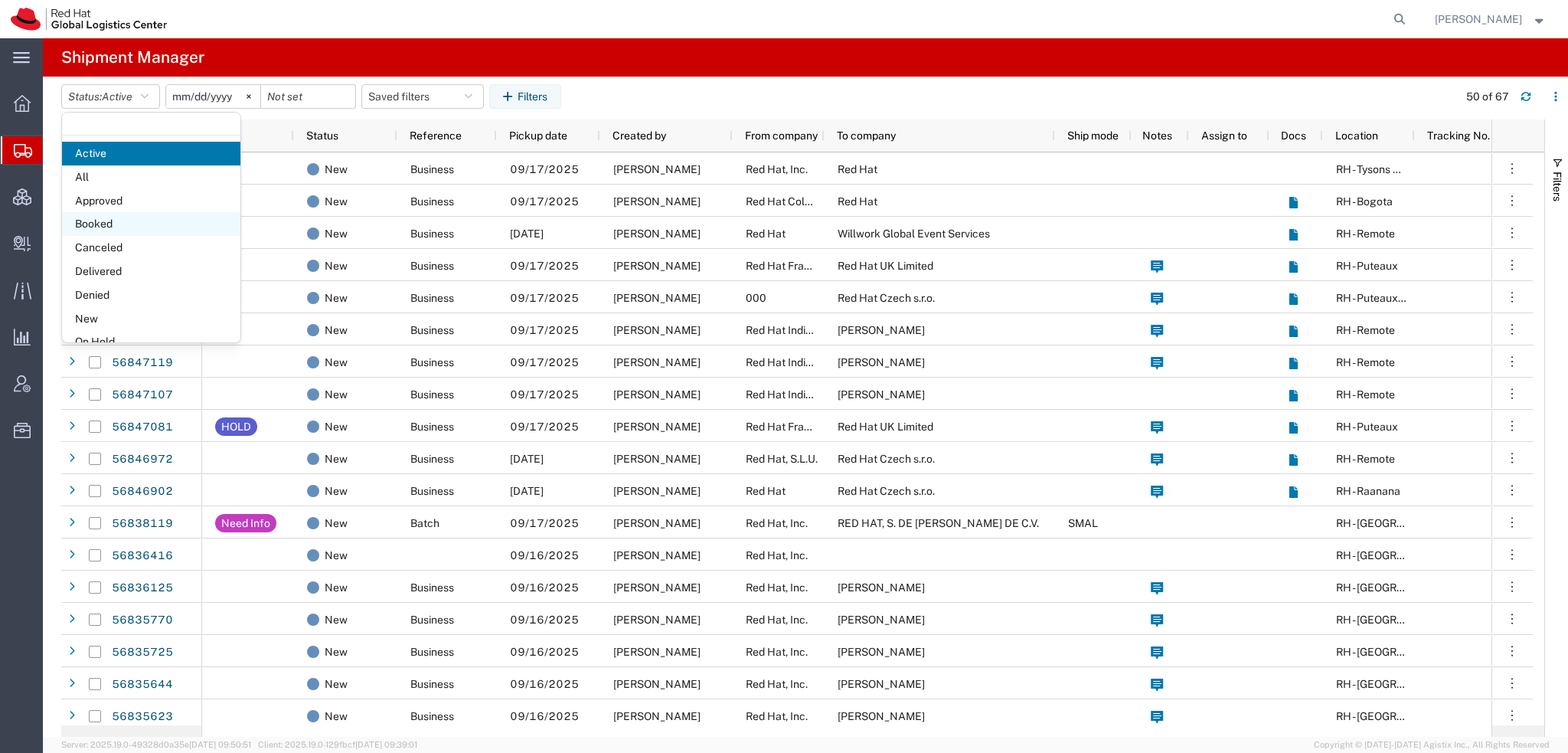
click at [109, 222] on span "Booked" at bounding box center [151, 223] width 178 height 24
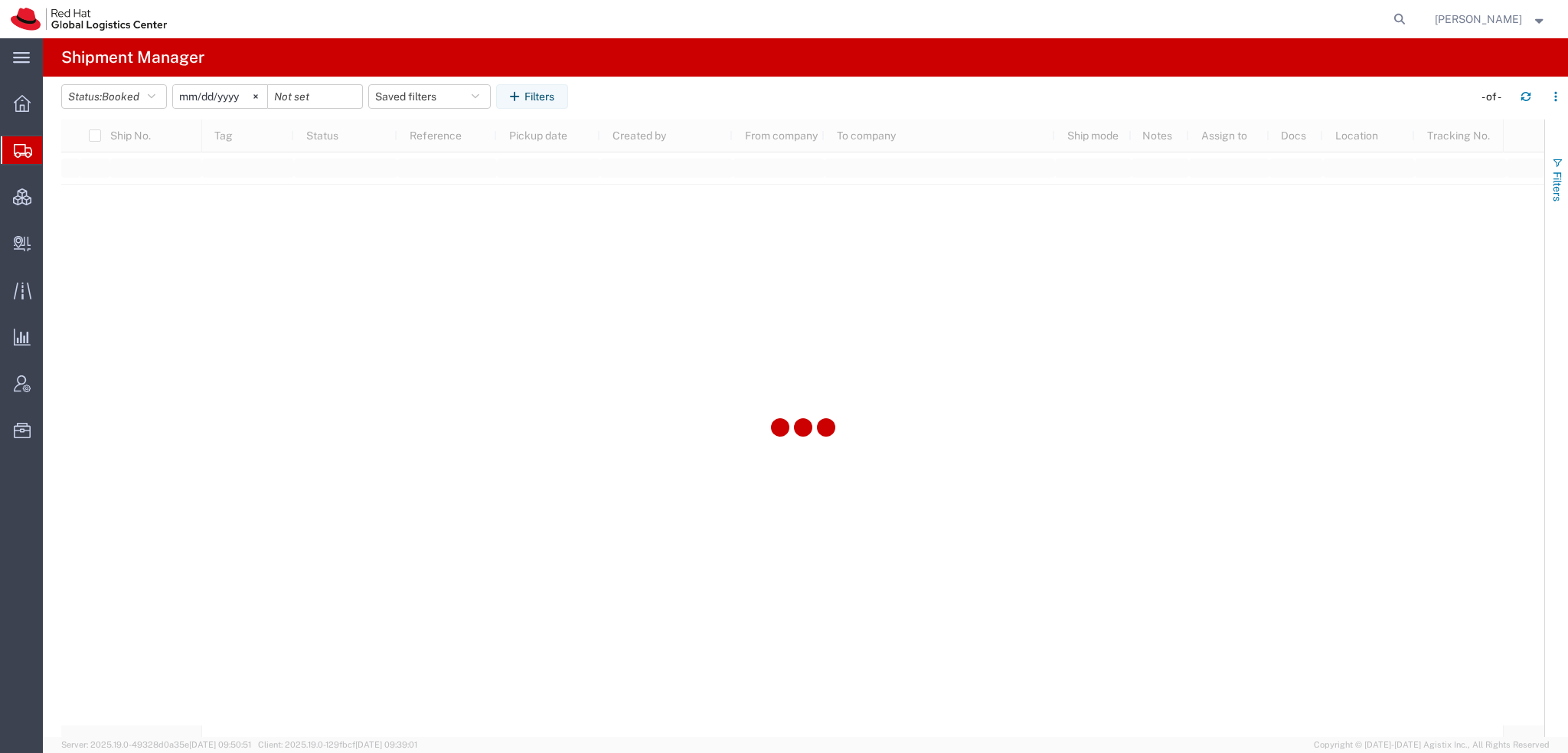
click at [1556, 180] on span "Filters" at bounding box center [1557, 186] width 12 height 30
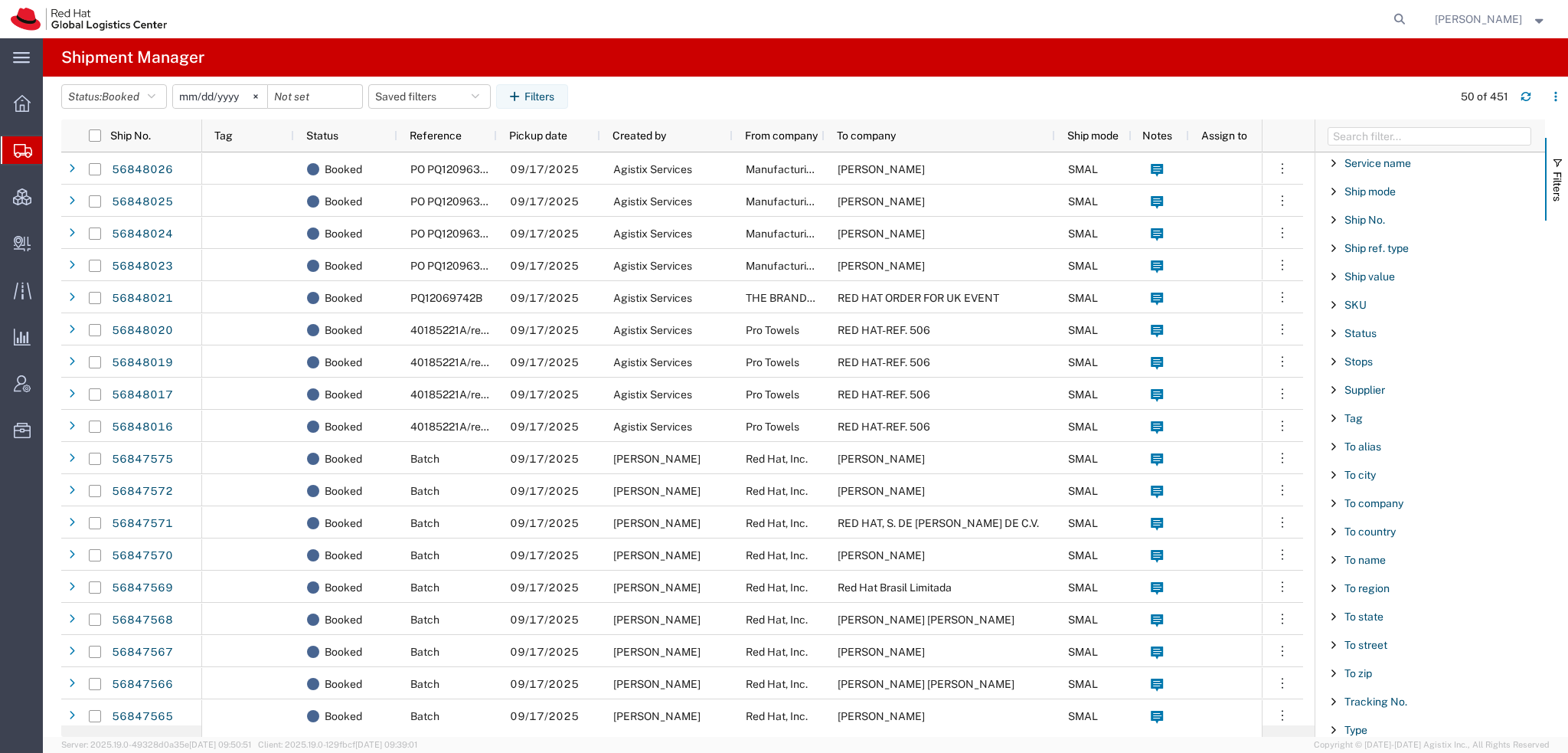
scroll to position [1275, 0]
click at [1375, 529] on span "To name" at bounding box center [1365, 534] width 41 height 12
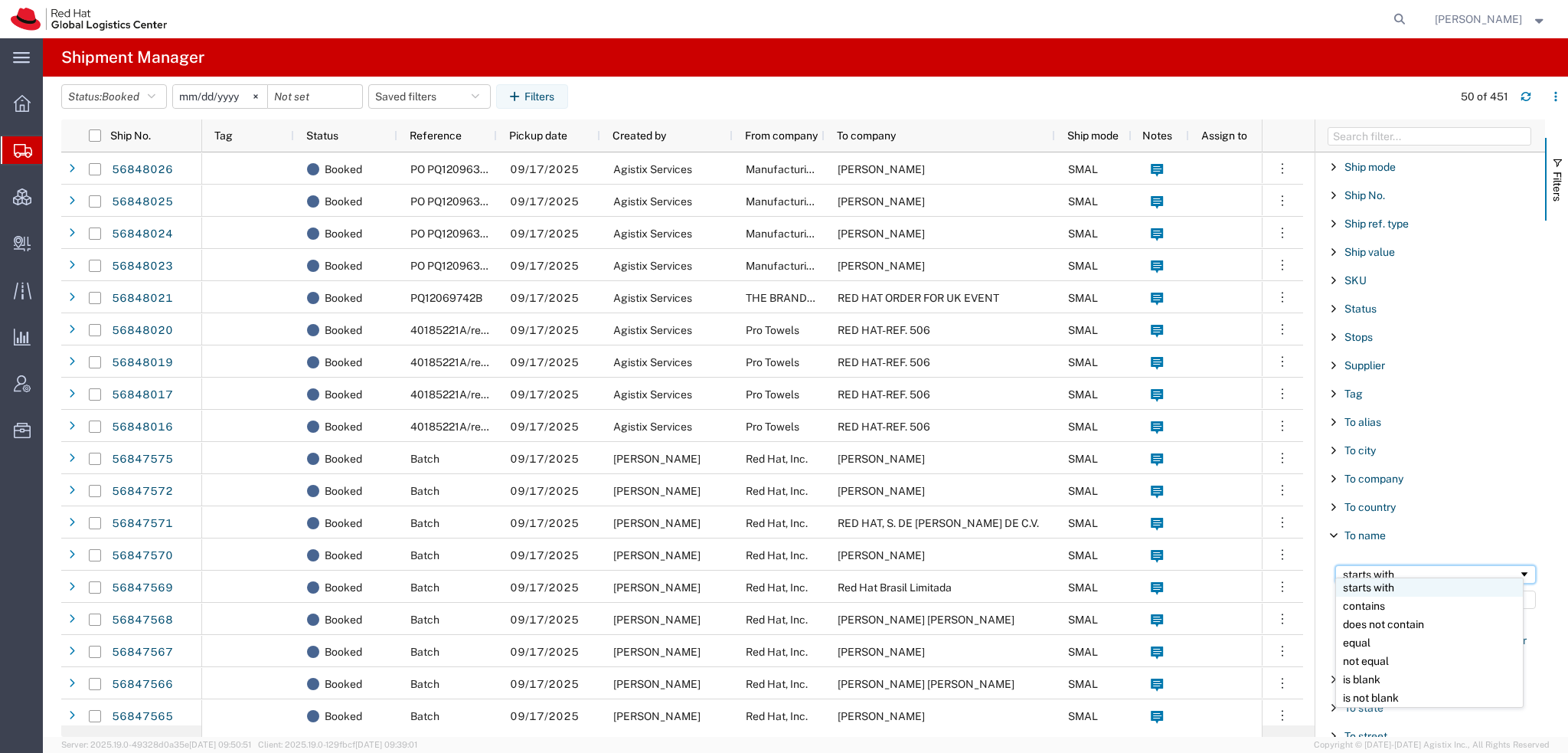
click at [1384, 568] on div "starts with" at bounding box center [1431, 574] width 176 height 12
click at [1375, 590] on input "Filter Value" at bounding box center [1435, 598] width 200 height 18
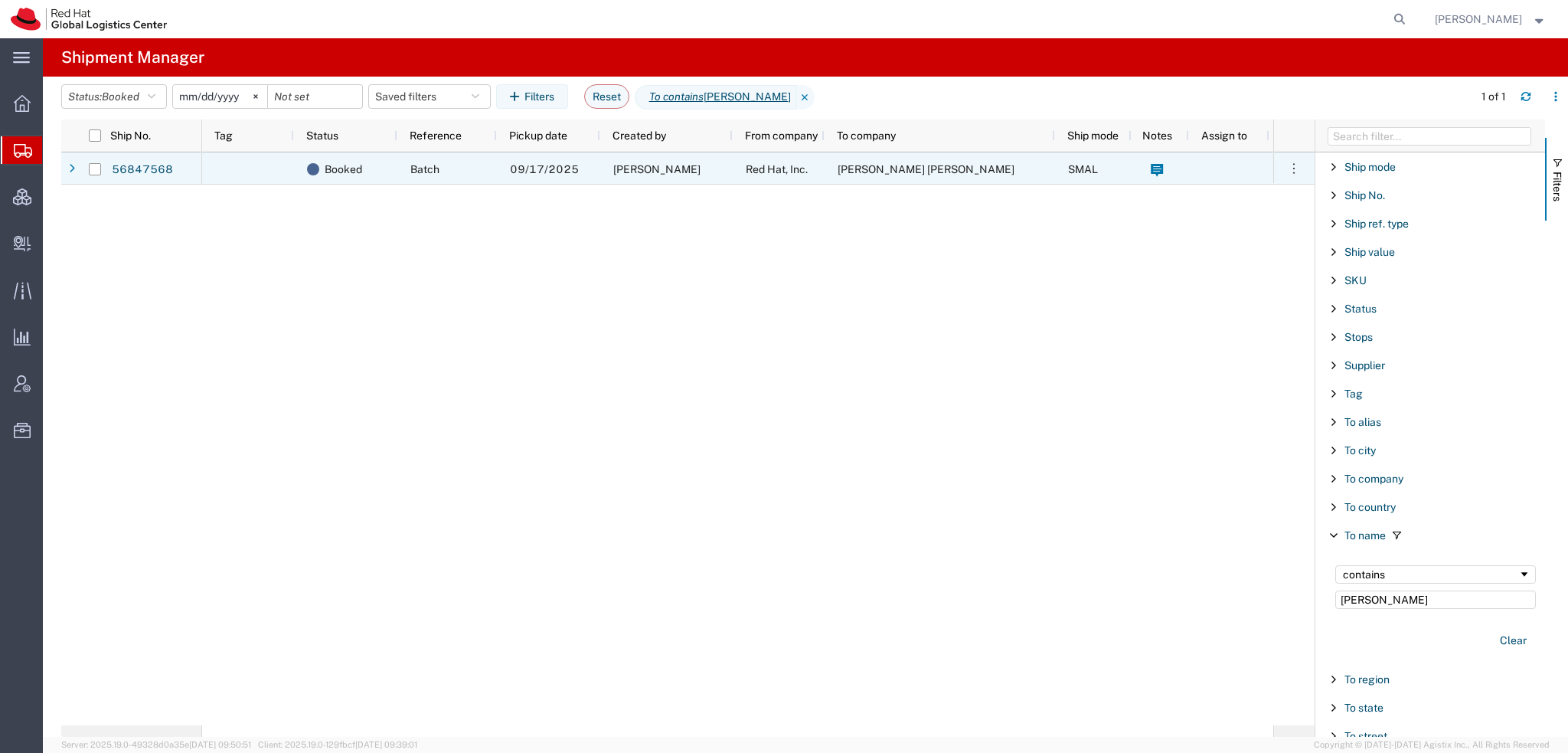
click at [697, 161] on div "[PERSON_NAME]" at bounding box center [666, 169] width 133 height 32
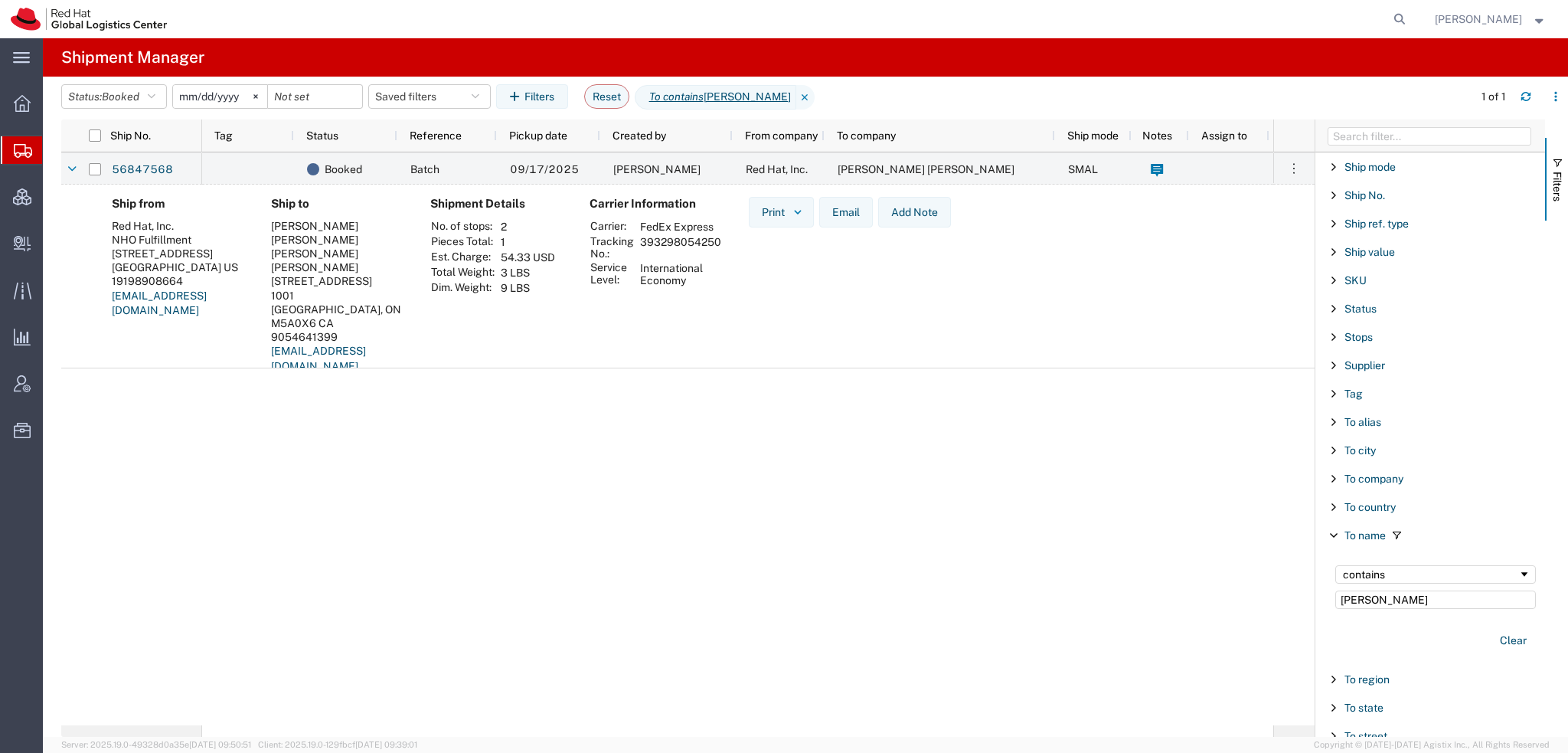
drag, startPoint x: 722, startPoint y: 242, endPoint x: 640, endPoint y: 242, distance: 82.0
click at [640, 242] on td "393298054250" at bounding box center [680, 246] width 92 height 26
copy td "393298054250"
drag, startPoint x: 1393, startPoint y: 592, endPoint x: 835, endPoint y: 447, distance: 576.5
click at [945, 480] on div "Ship No. Tag Status Reference Pickup date Created by From company To company Sh…" at bounding box center [814, 428] width 1507 height 617
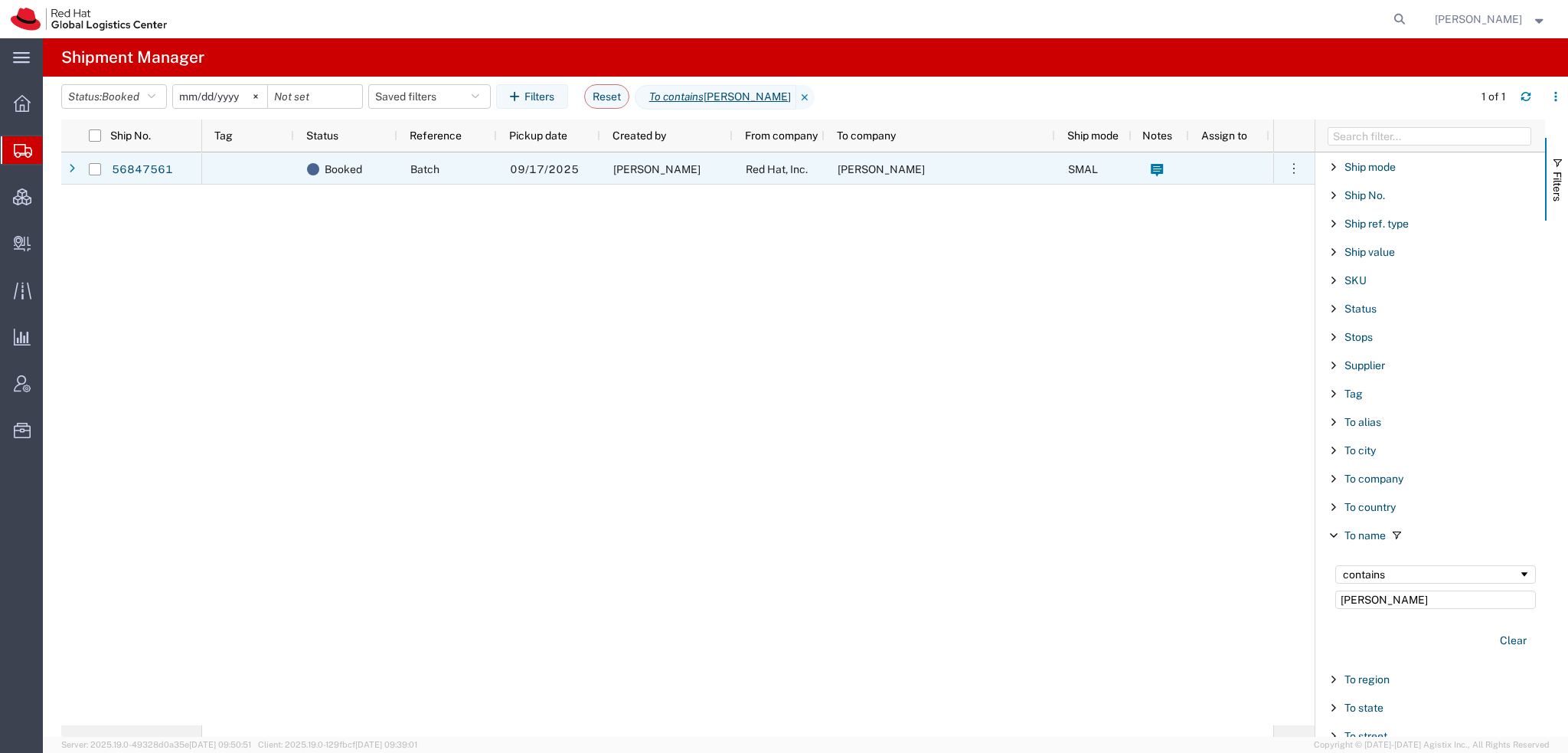
click at [567, 163] on span "09/17/2025" at bounding box center [544, 169] width 69 height 12
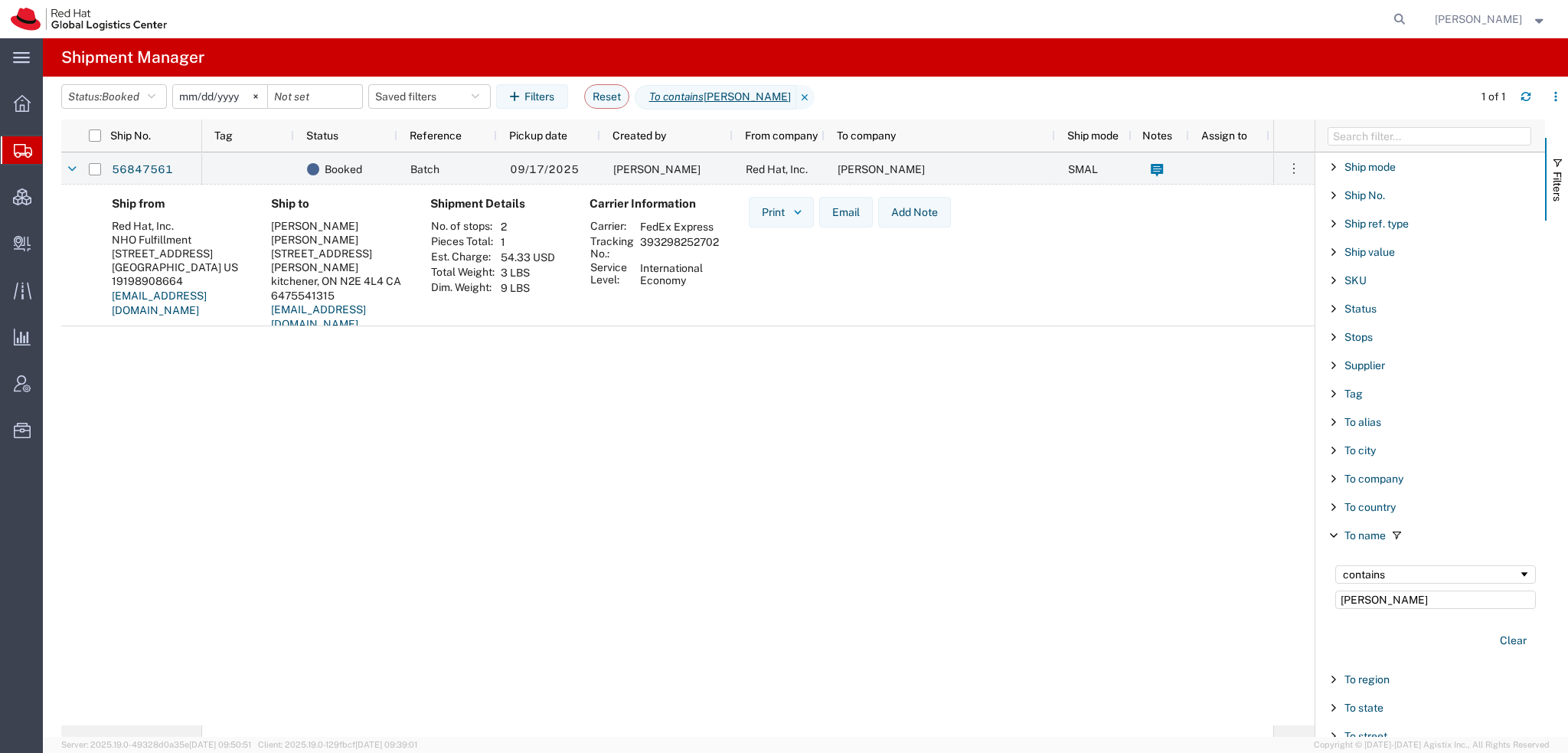
drag, startPoint x: 720, startPoint y: 241, endPoint x: 641, endPoint y: 244, distance: 79.1
click at [641, 244] on td "393298252702" at bounding box center [679, 246] width 90 height 26
copy td "393298252702"
drag, startPoint x: 1410, startPoint y: 590, endPoint x: 886, endPoint y: 512, distance: 529.8
click at [977, 523] on div "Ship No. Tag Status Reference Pickup date Created by From company To company Sh…" at bounding box center [814, 428] width 1507 height 617
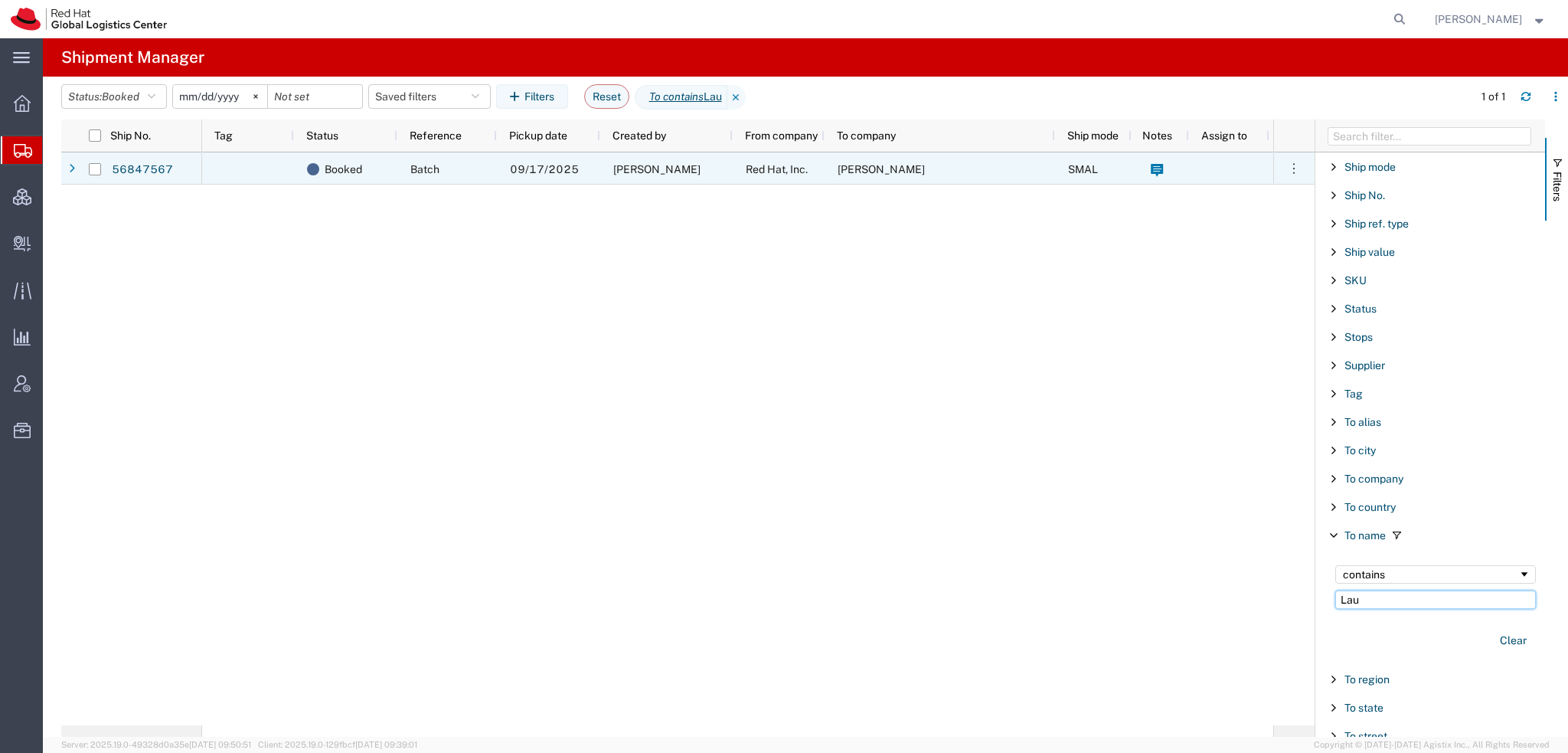
type input "Lau"
click at [700, 172] on div "[PERSON_NAME]" at bounding box center [666, 169] width 133 height 32
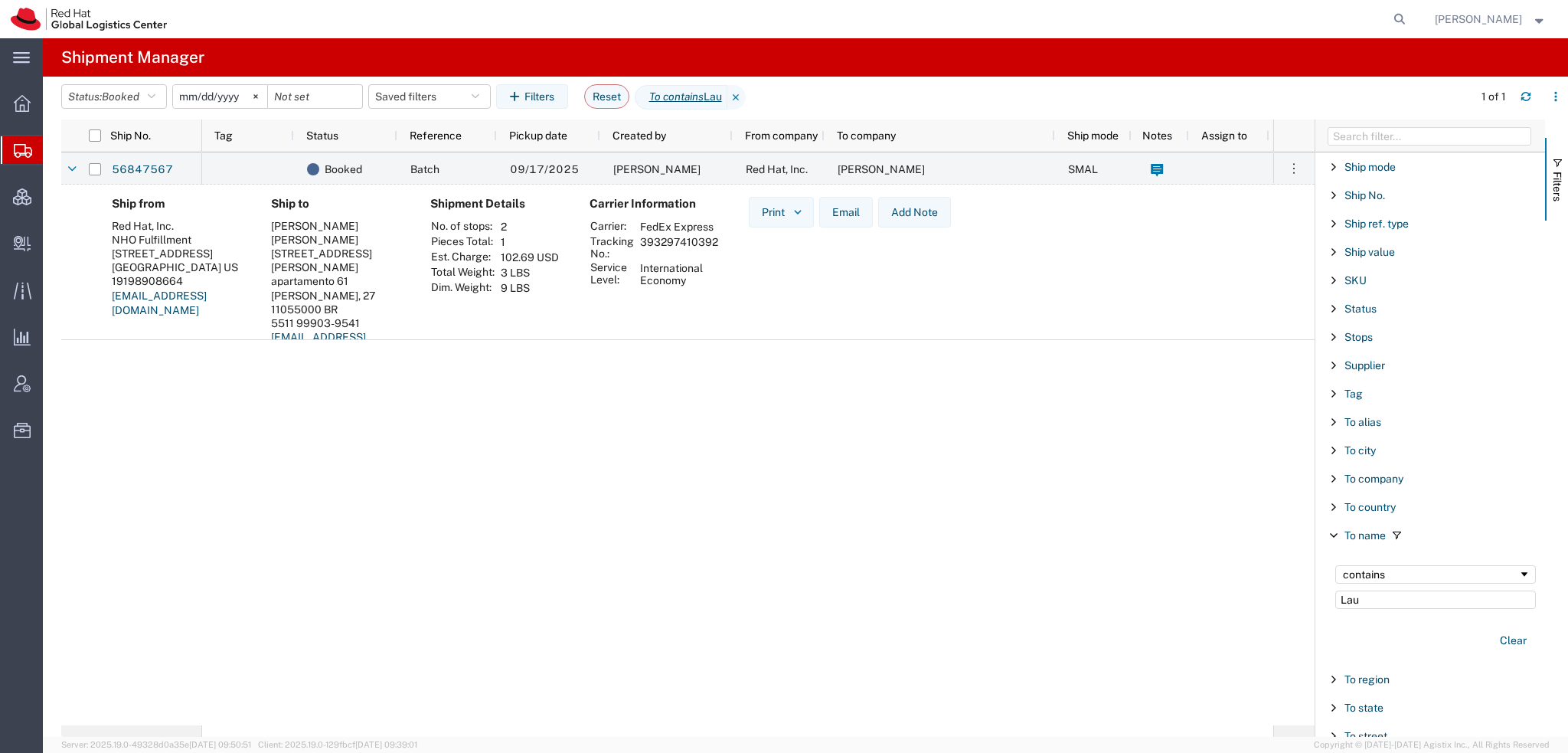
drag, startPoint x: 715, startPoint y: 245, endPoint x: 640, endPoint y: 244, distance: 75.0
click at [640, 244] on td "393297410392" at bounding box center [679, 246] width 89 height 26
copy td "393297410392"
click at [0, 0] on span "Shipment Manager" at bounding box center [0, 0] width 0 height 0
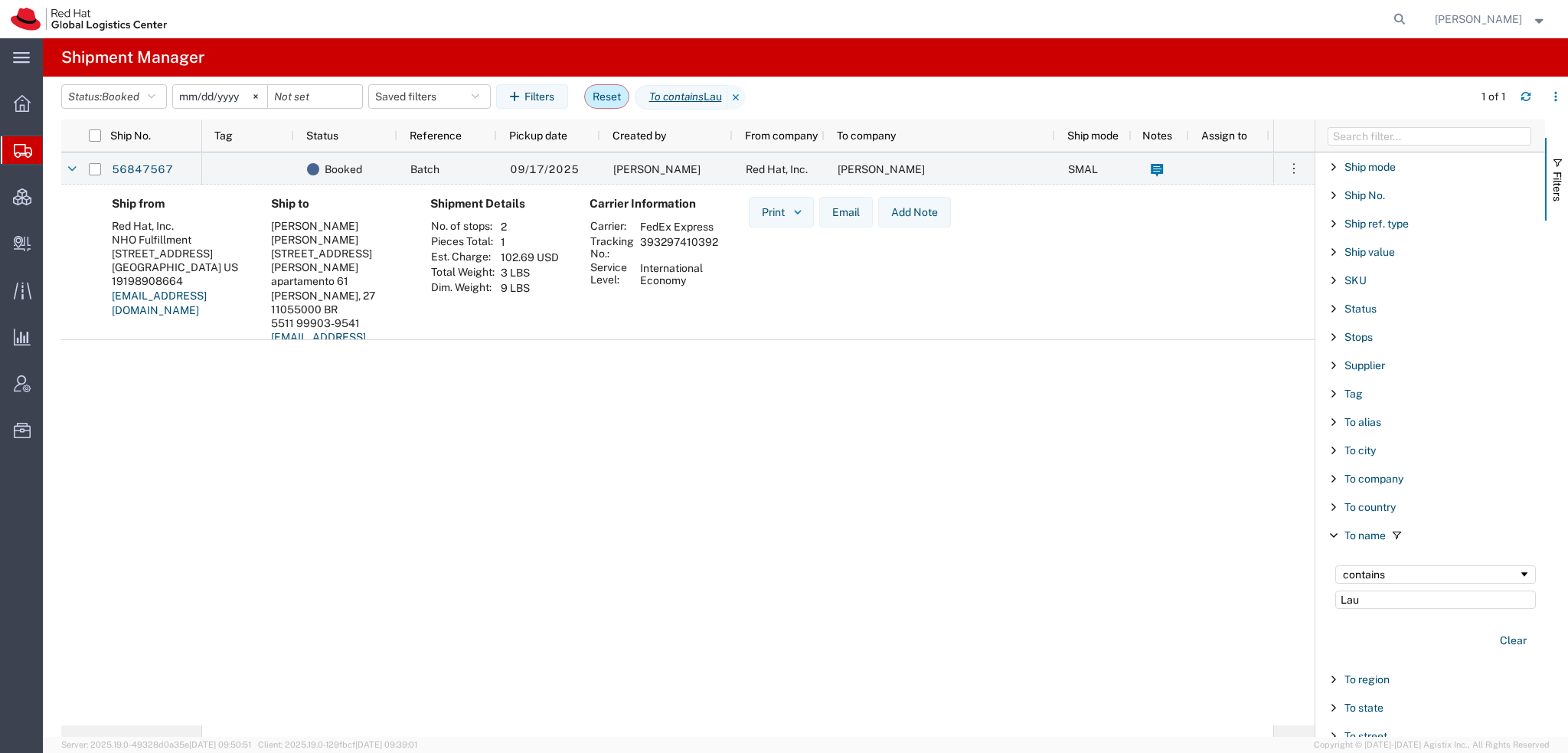
click at [610, 94] on button "Reset" at bounding box center [606, 96] width 45 height 25
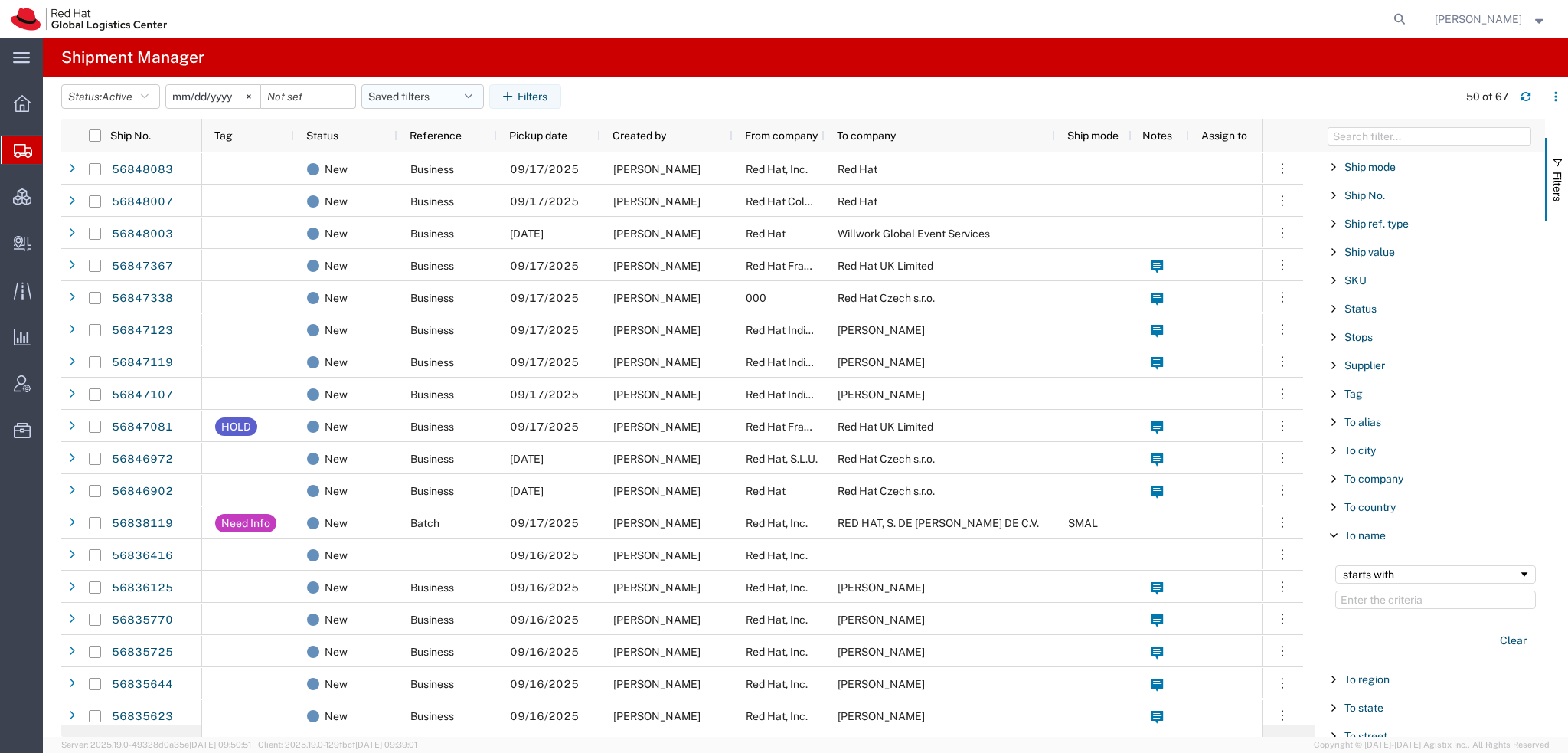
click at [460, 90] on button "Saved filters" at bounding box center [423, 96] width 122 height 25
click at [438, 168] on span "Americas" at bounding box center [464, 163] width 200 height 29
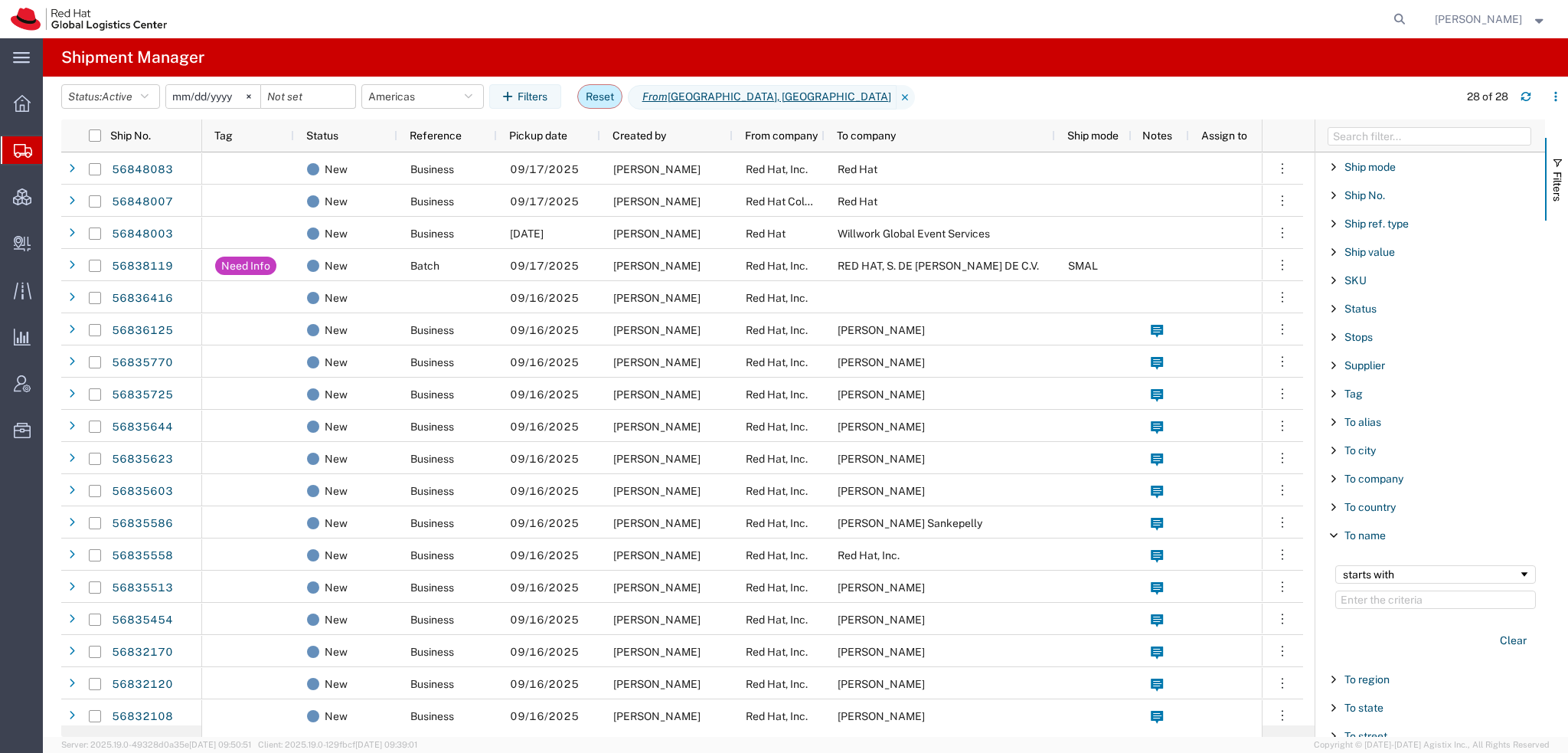
click at [595, 87] on button "Reset" at bounding box center [599, 96] width 45 height 25
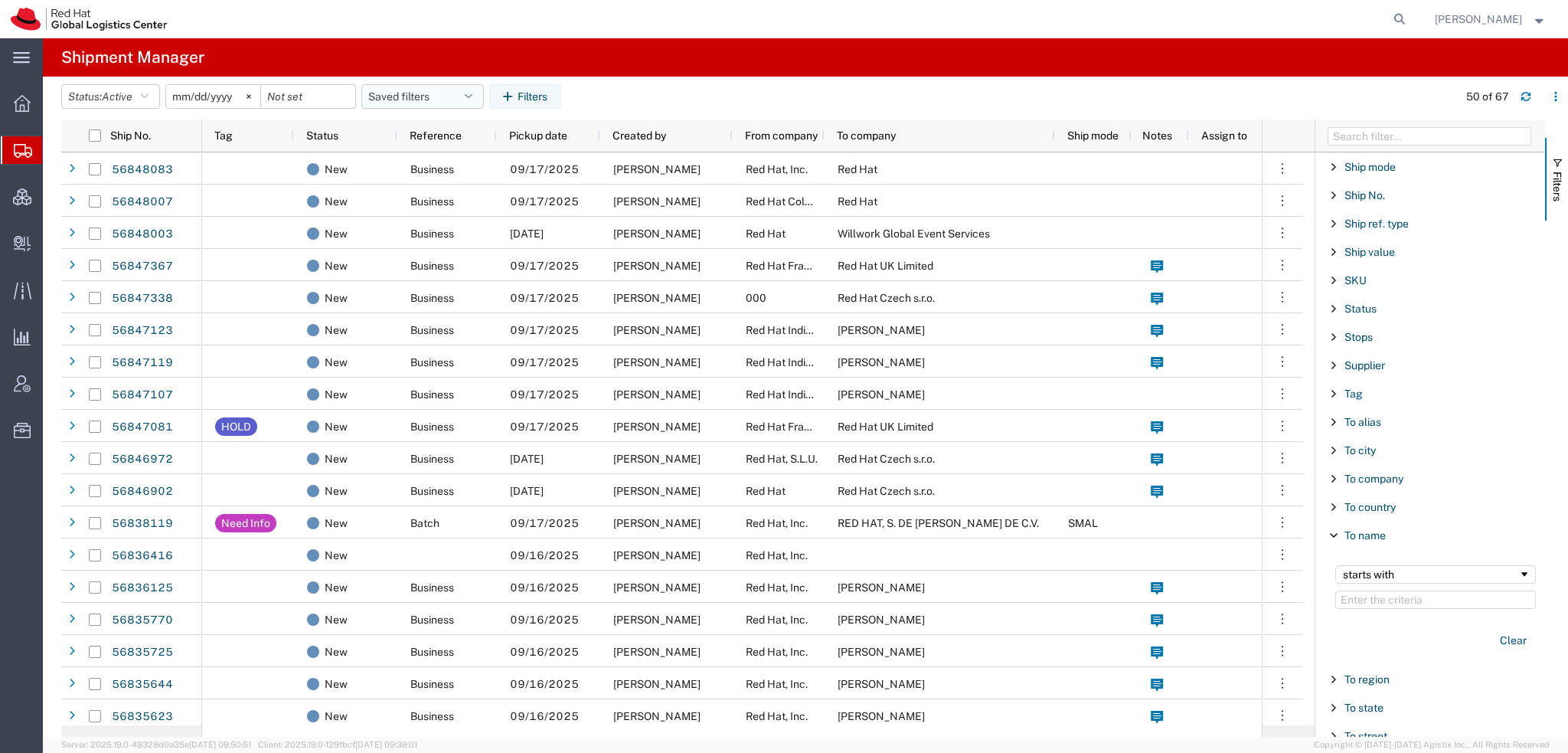
click at [472, 93] on icon "button" at bounding box center [469, 95] width 8 height 10
click at [423, 160] on span "Americas" at bounding box center [464, 163] width 200 height 29
type input "[DATE]"
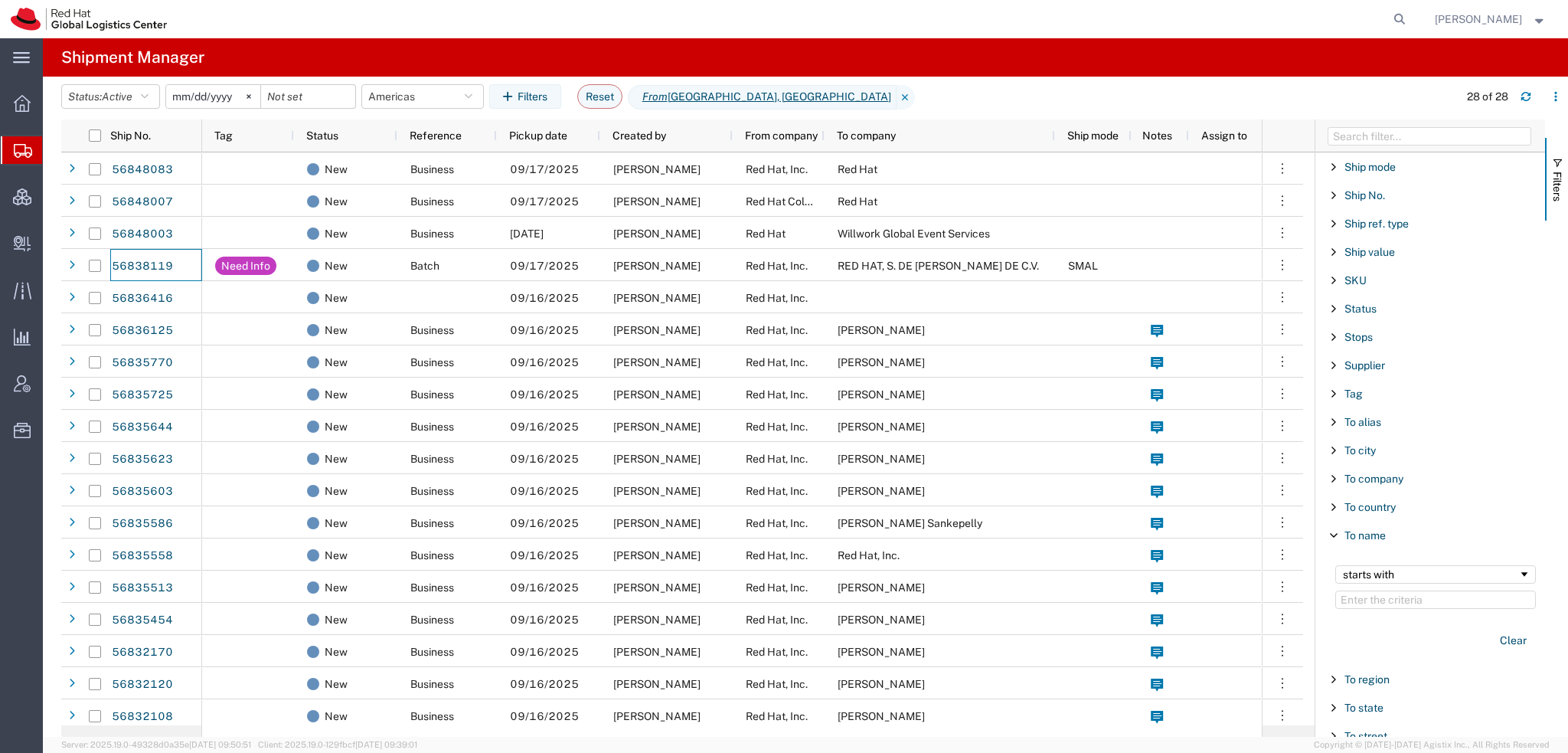
click at [1519, 18] on span "[PERSON_NAME]" at bounding box center [1477, 19] width 87 height 17
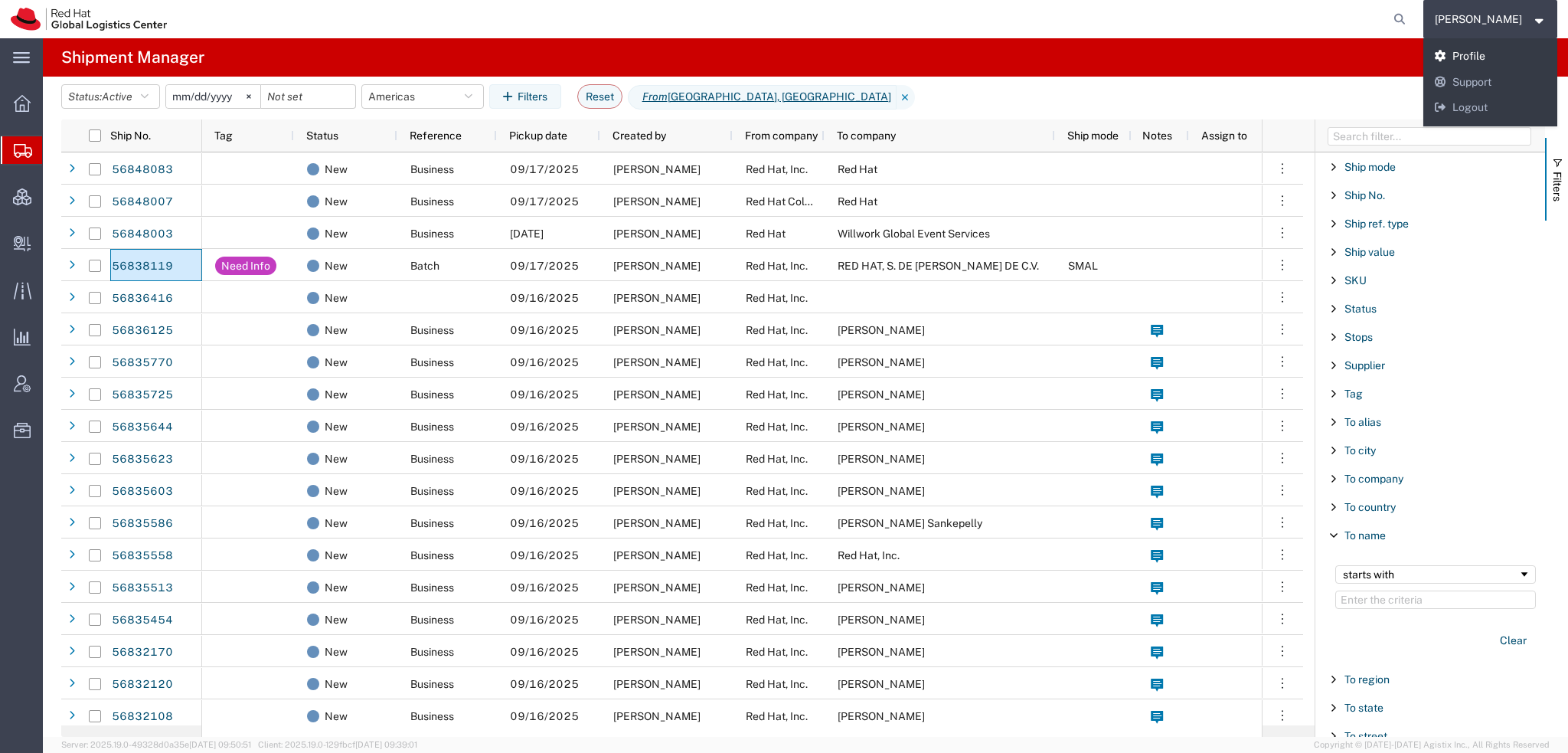
click at [1486, 56] on link "Profile" at bounding box center [1490, 56] width 135 height 26
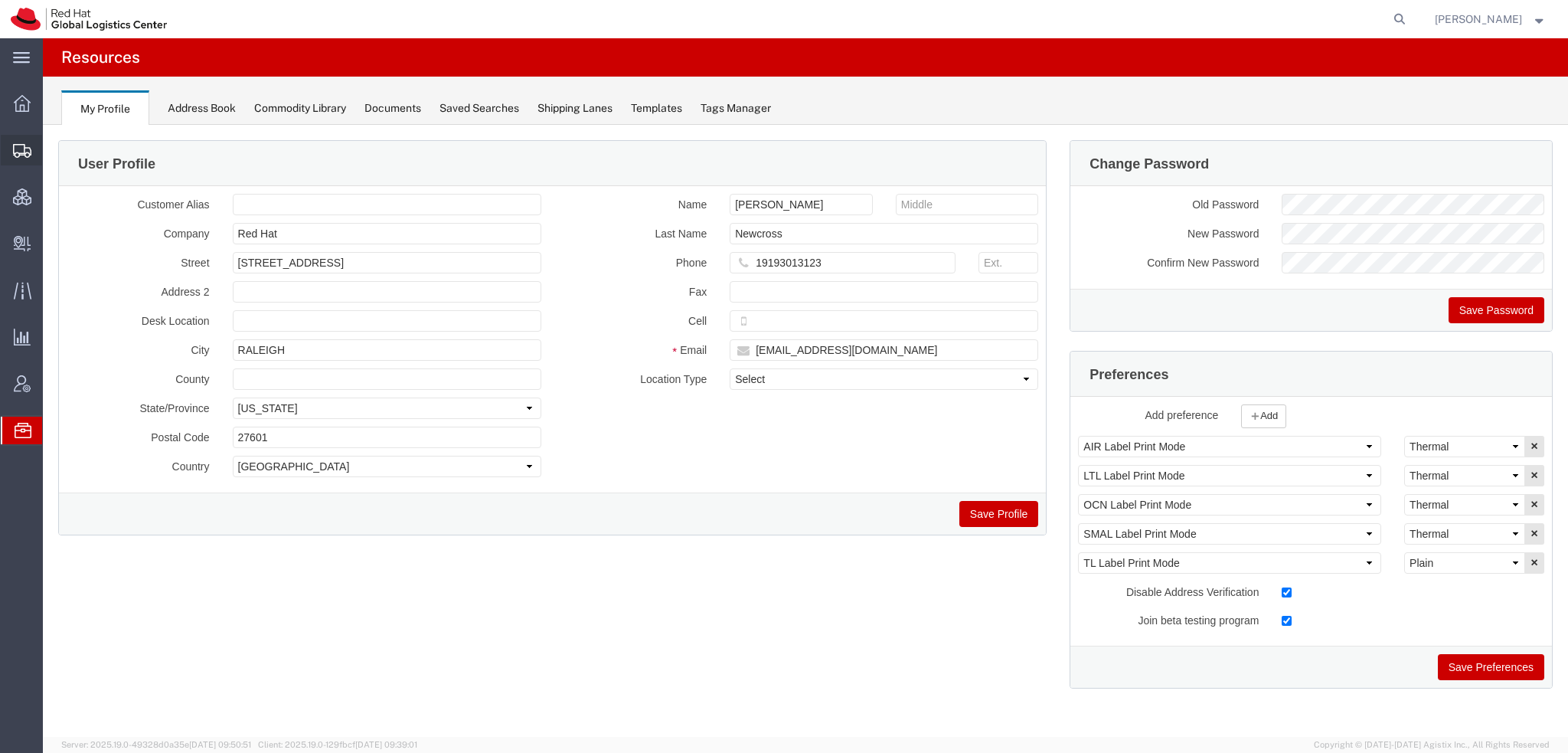
click at [0, 0] on span "Shipment Manager" at bounding box center [0, 0] width 0 height 0
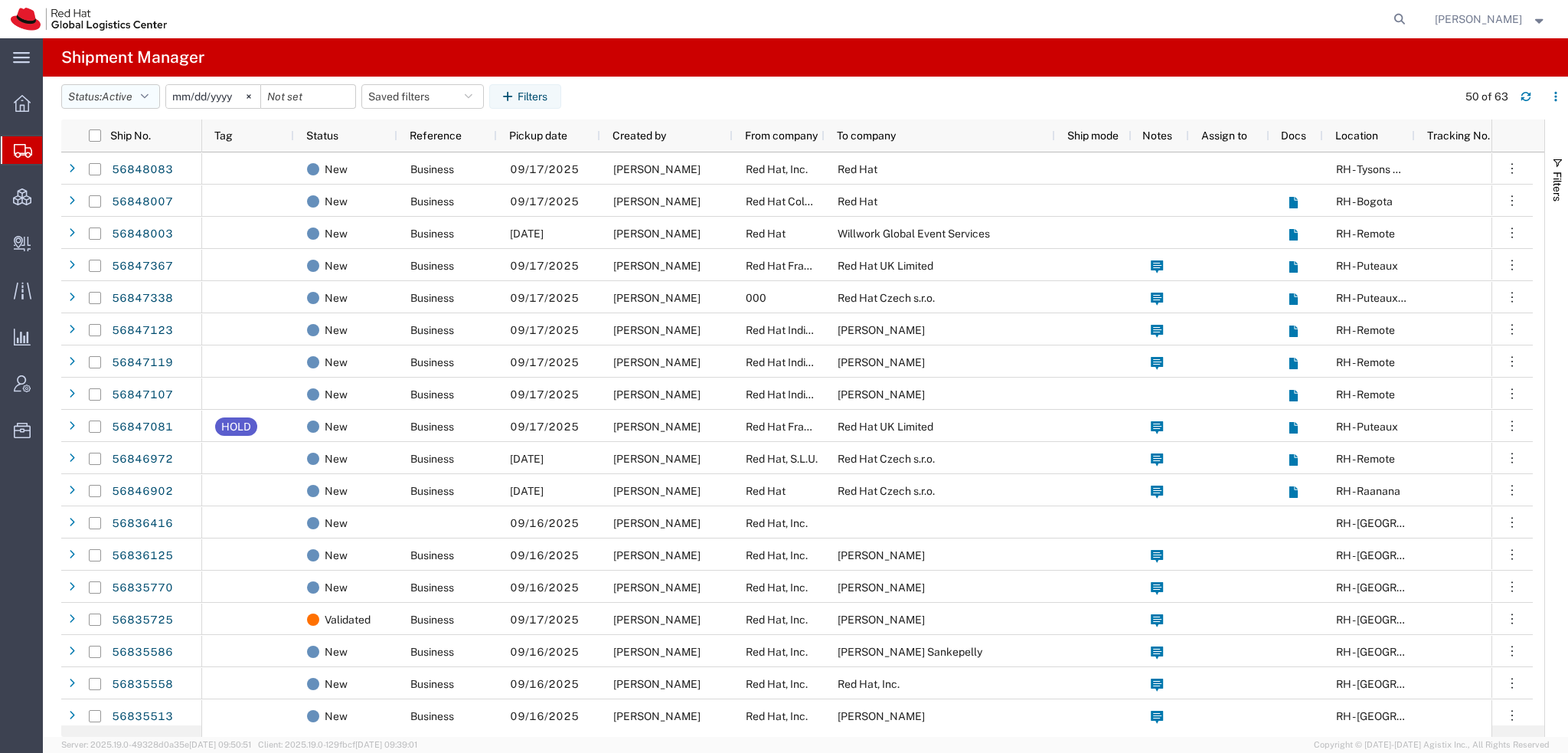
click at [156, 97] on button "Status: Active" at bounding box center [110, 96] width 98 height 25
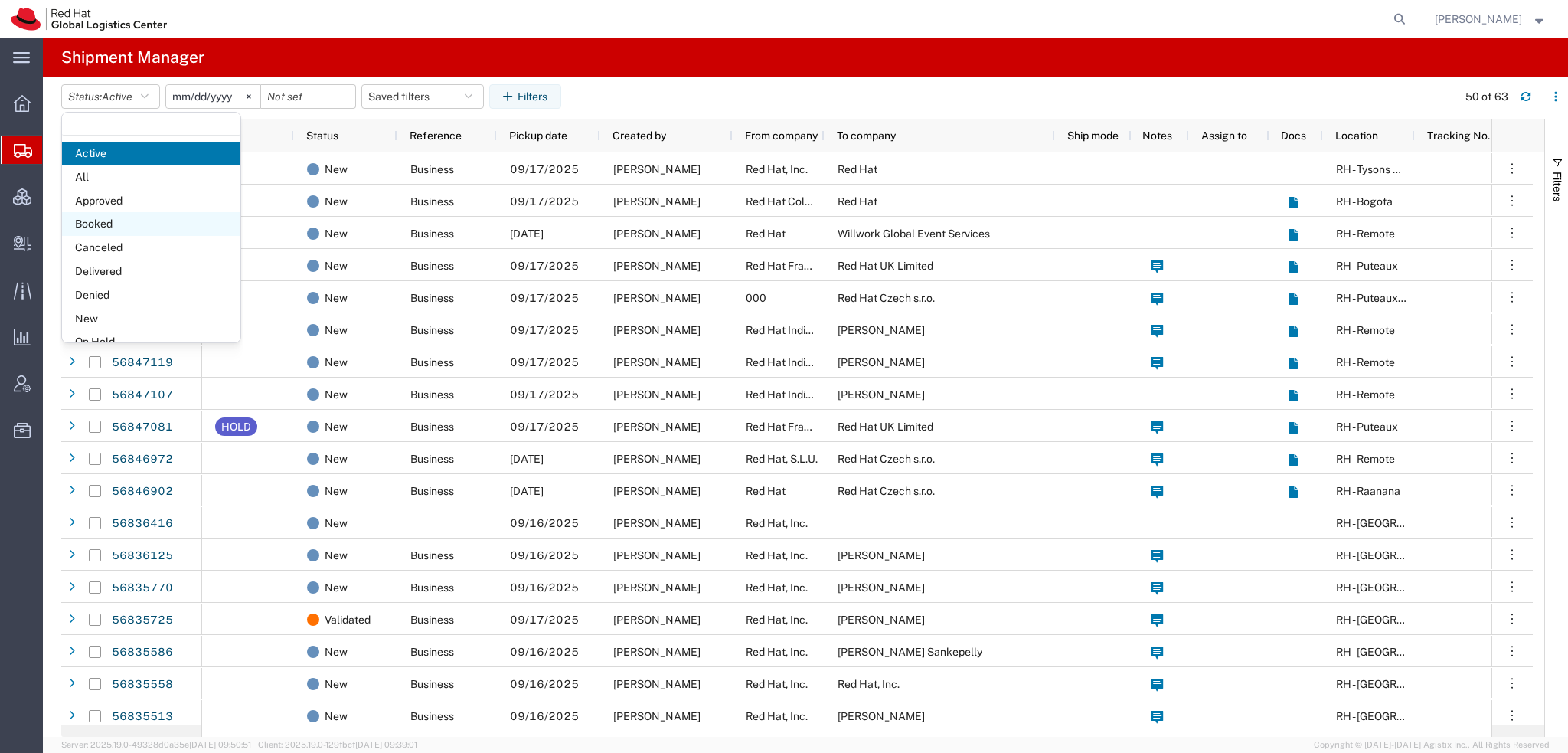
click at [113, 229] on span "Booked" at bounding box center [151, 223] width 178 height 24
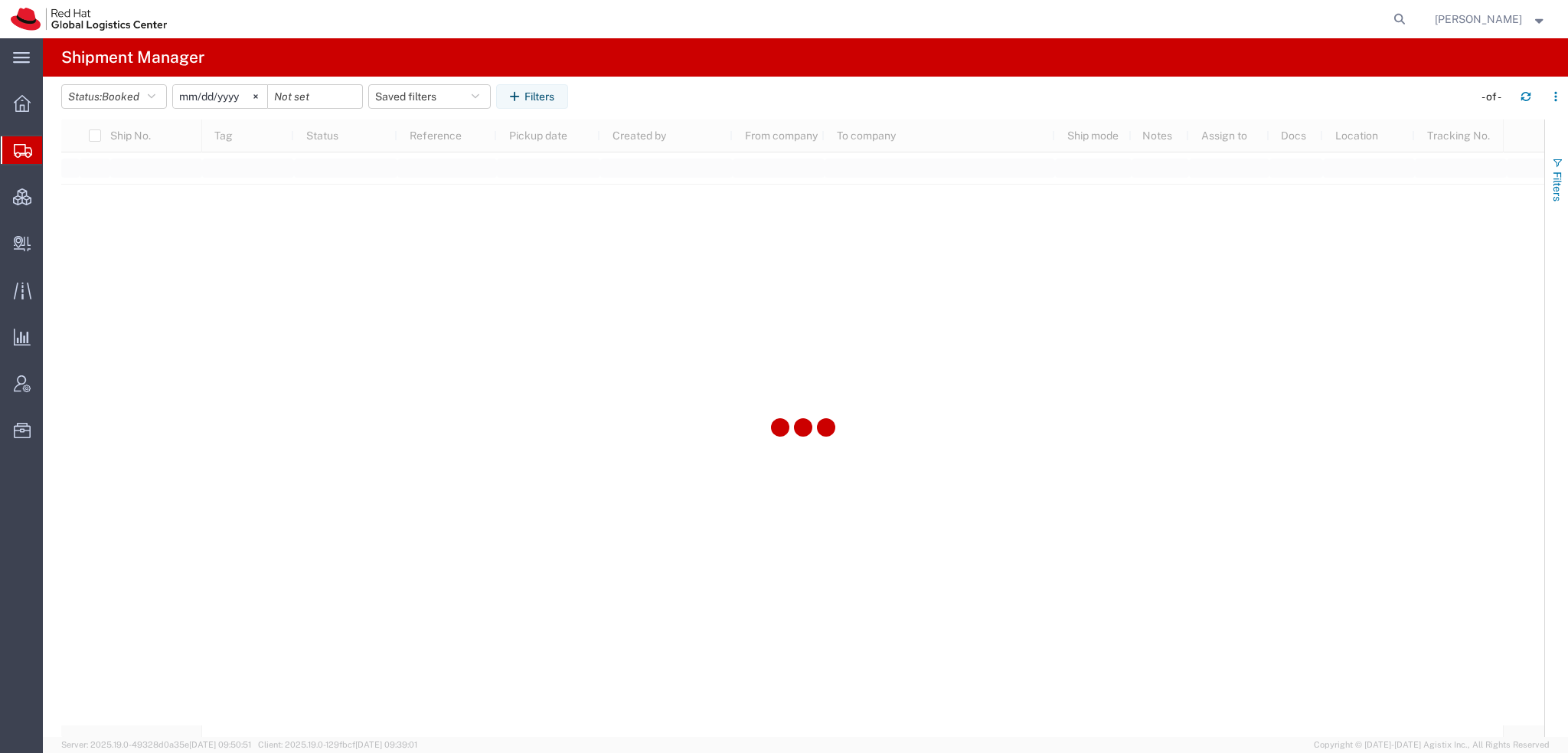
click at [1554, 192] on span "Filters" at bounding box center [1557, 186] width 12 height 30
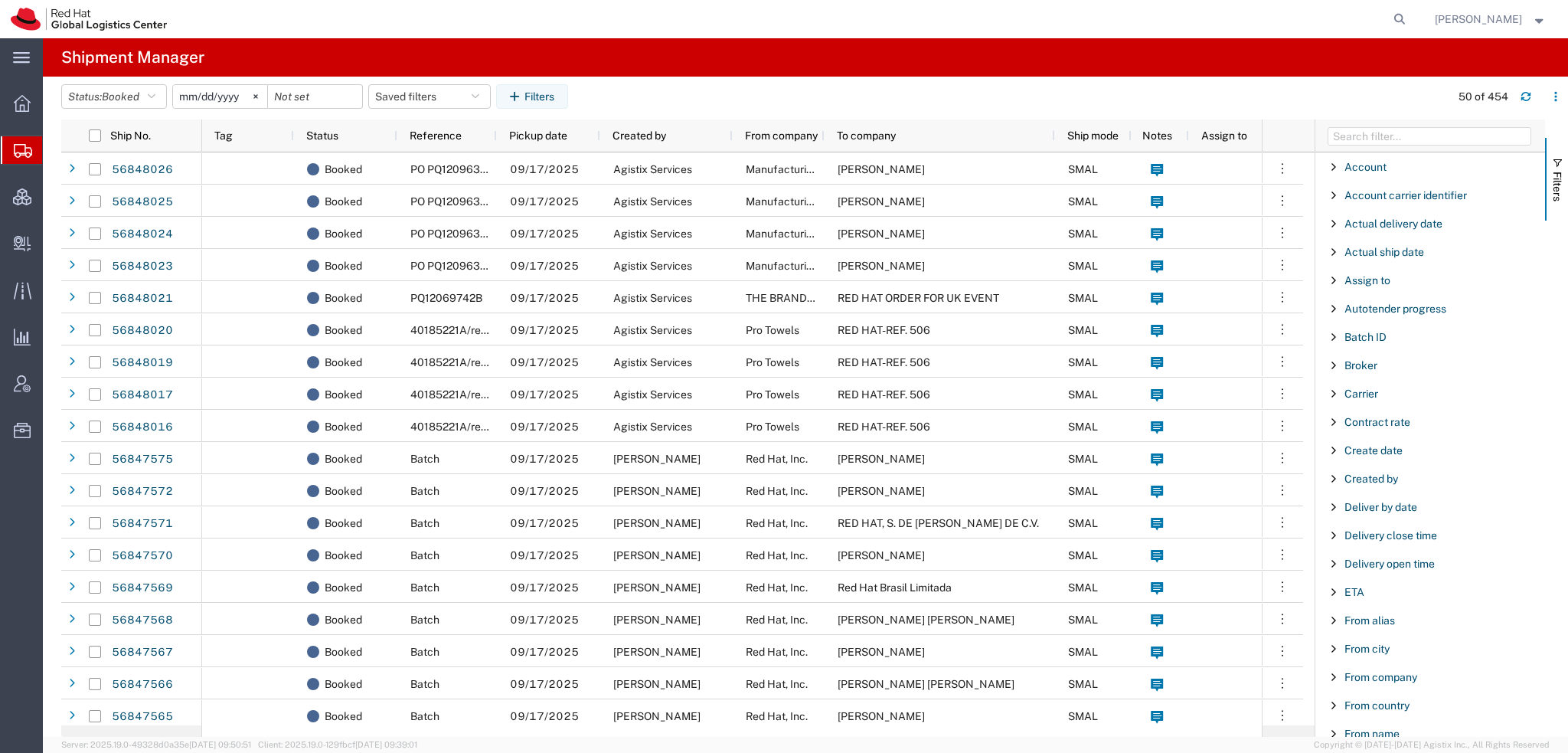
scroll to position [94, 0]
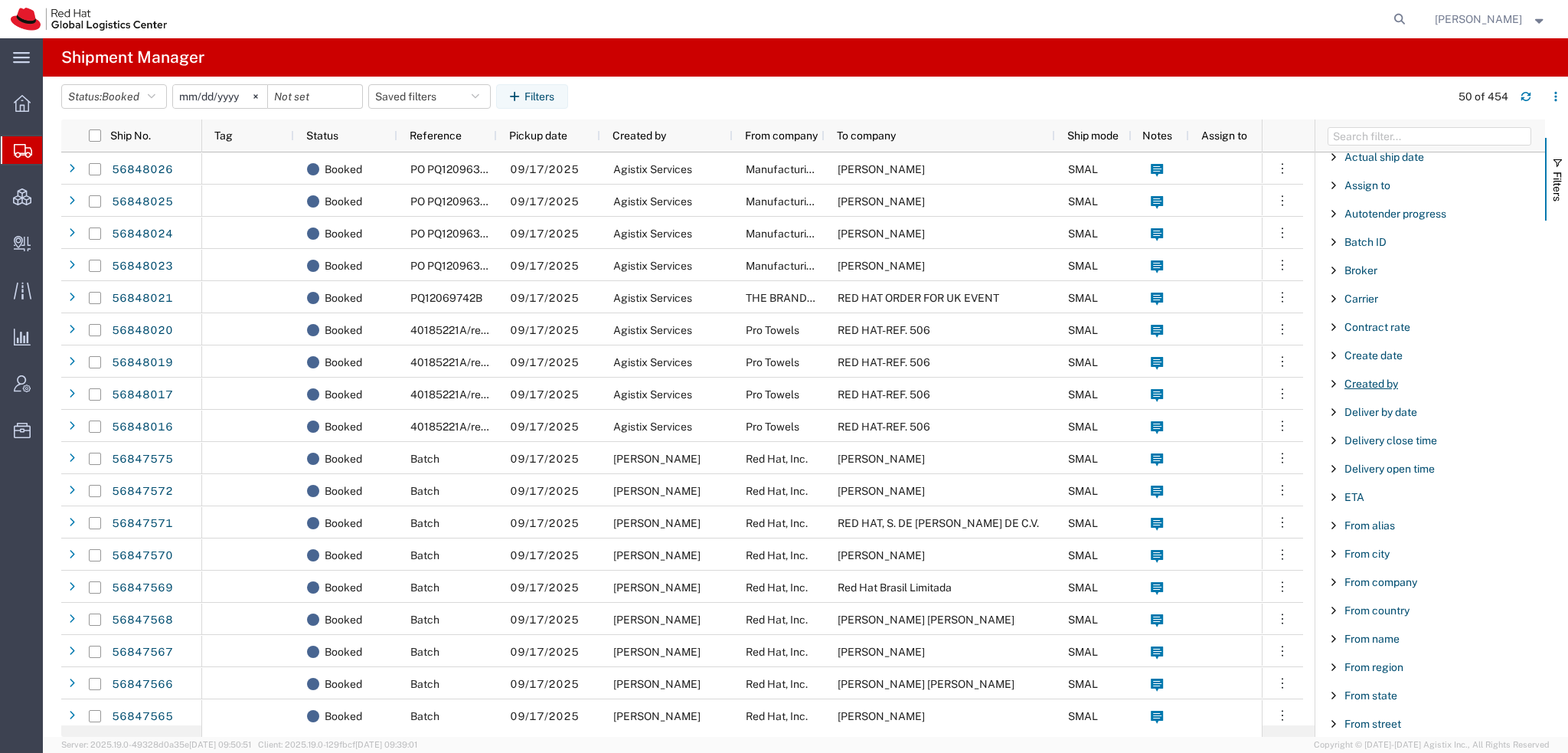
click at [1384, 378] on span "Created by" at bounding box center [1371, 383] width 53 height 12
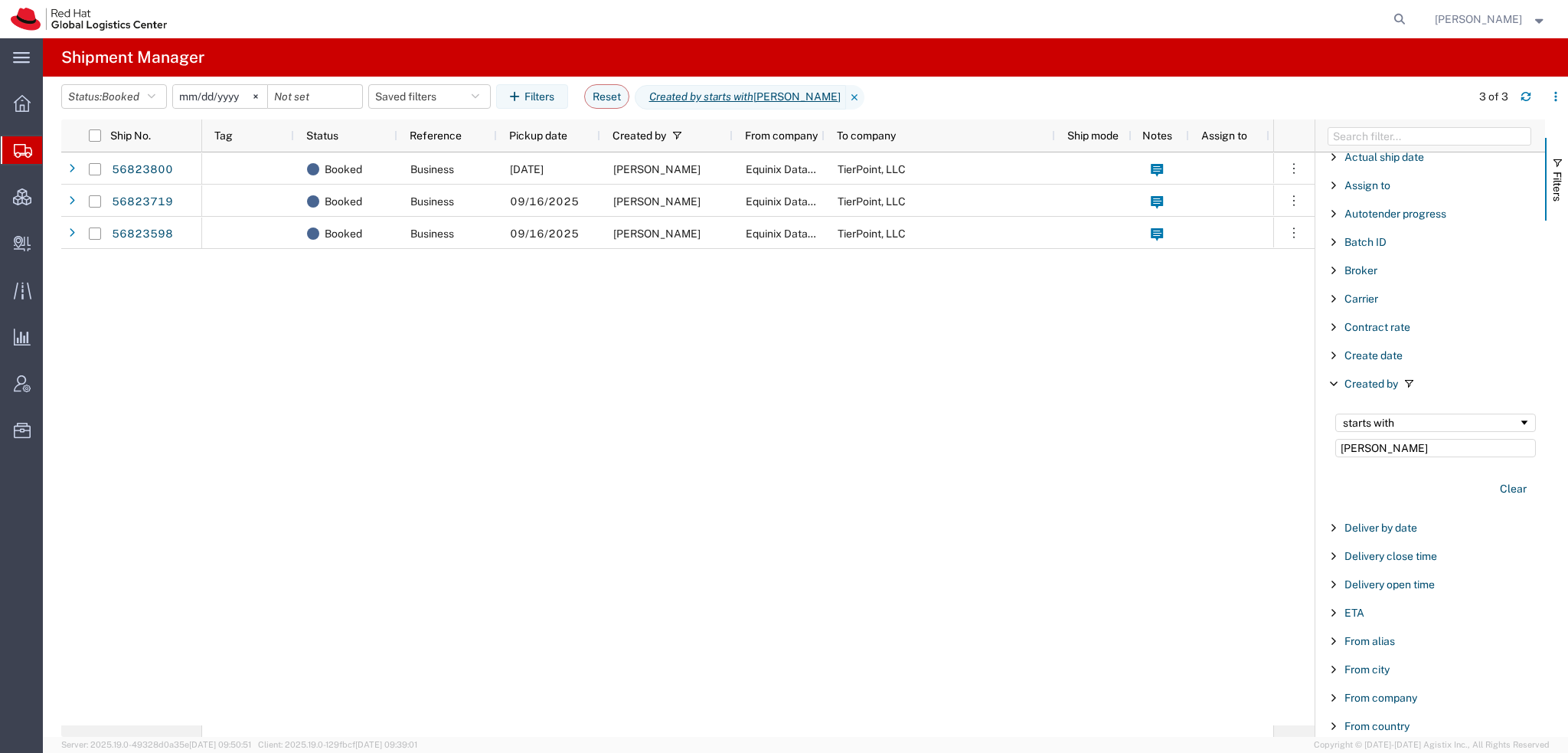
type input "Paul Bu"
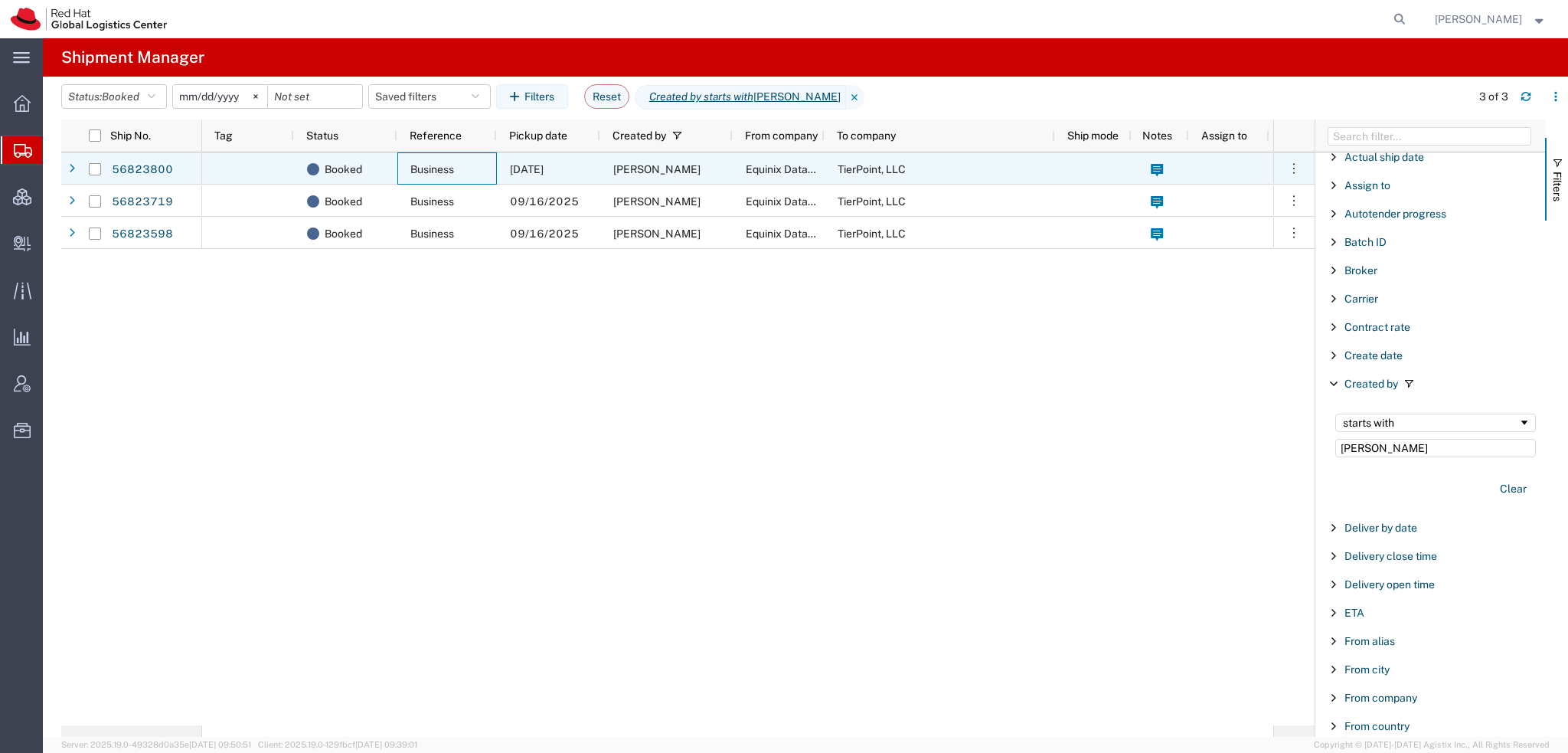
click at [469, 166] on div "Business" at bounding box center [447, 169] width 99 height 32
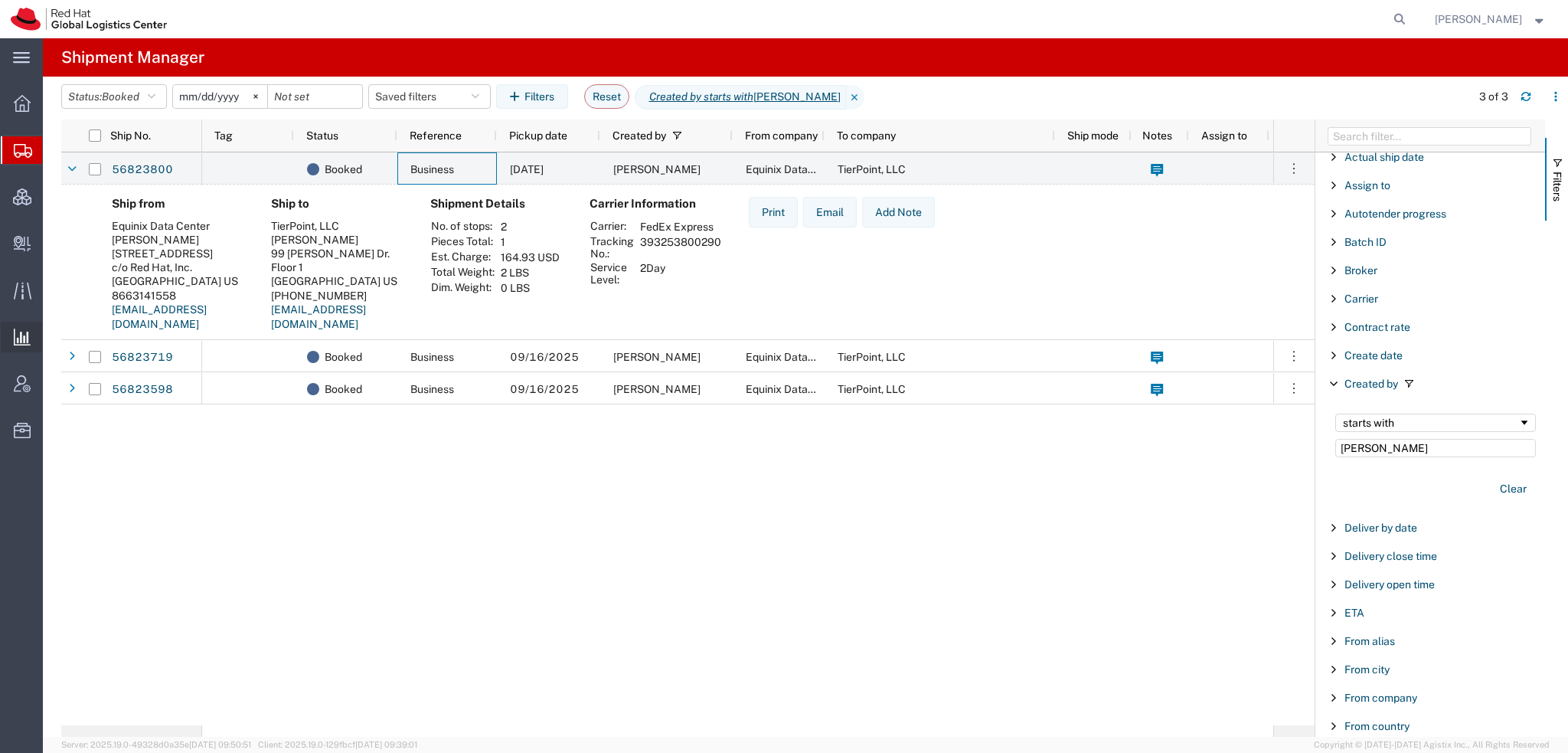
scroll to position [94, 0]
click at [606, 95] on button "Reset" at bounding box center [606, 96] width 45 height 25
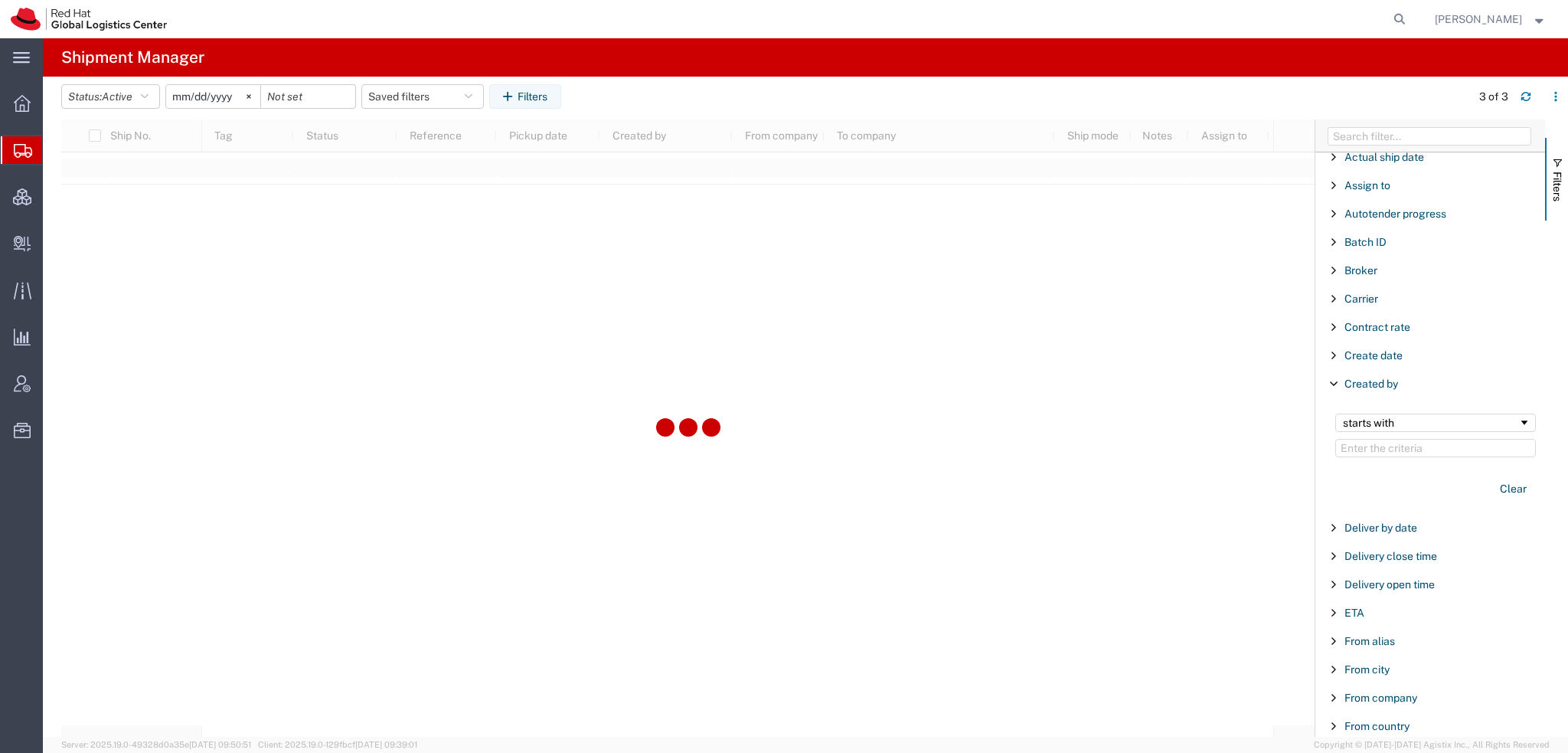
click at [1509, 13] on span "[PERSON_NAME]" at bounding box center [1477, 19] width 87 height 17
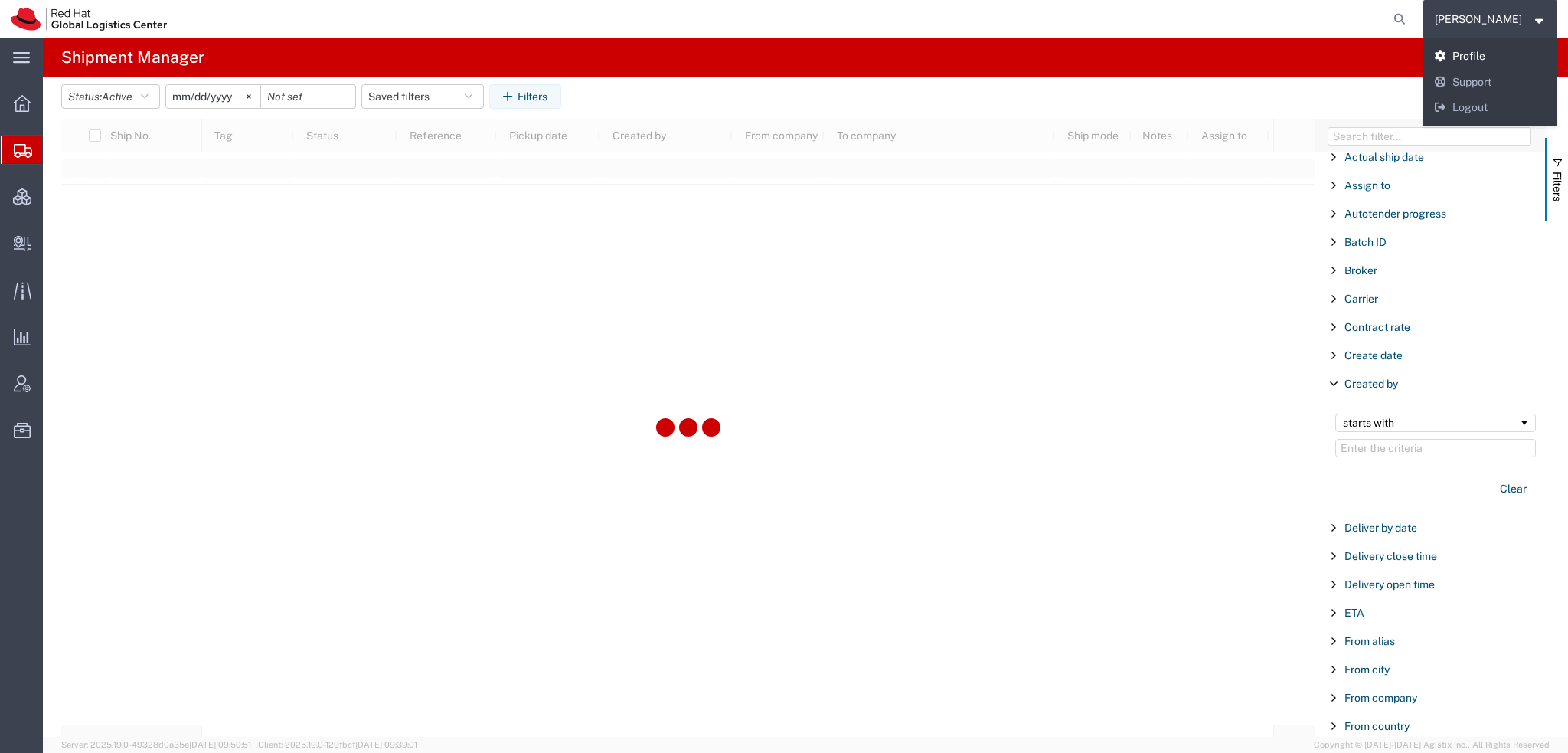
click at [1492, 52] on link "Profile" at bounding box center [1490, 56] width 135 height 26
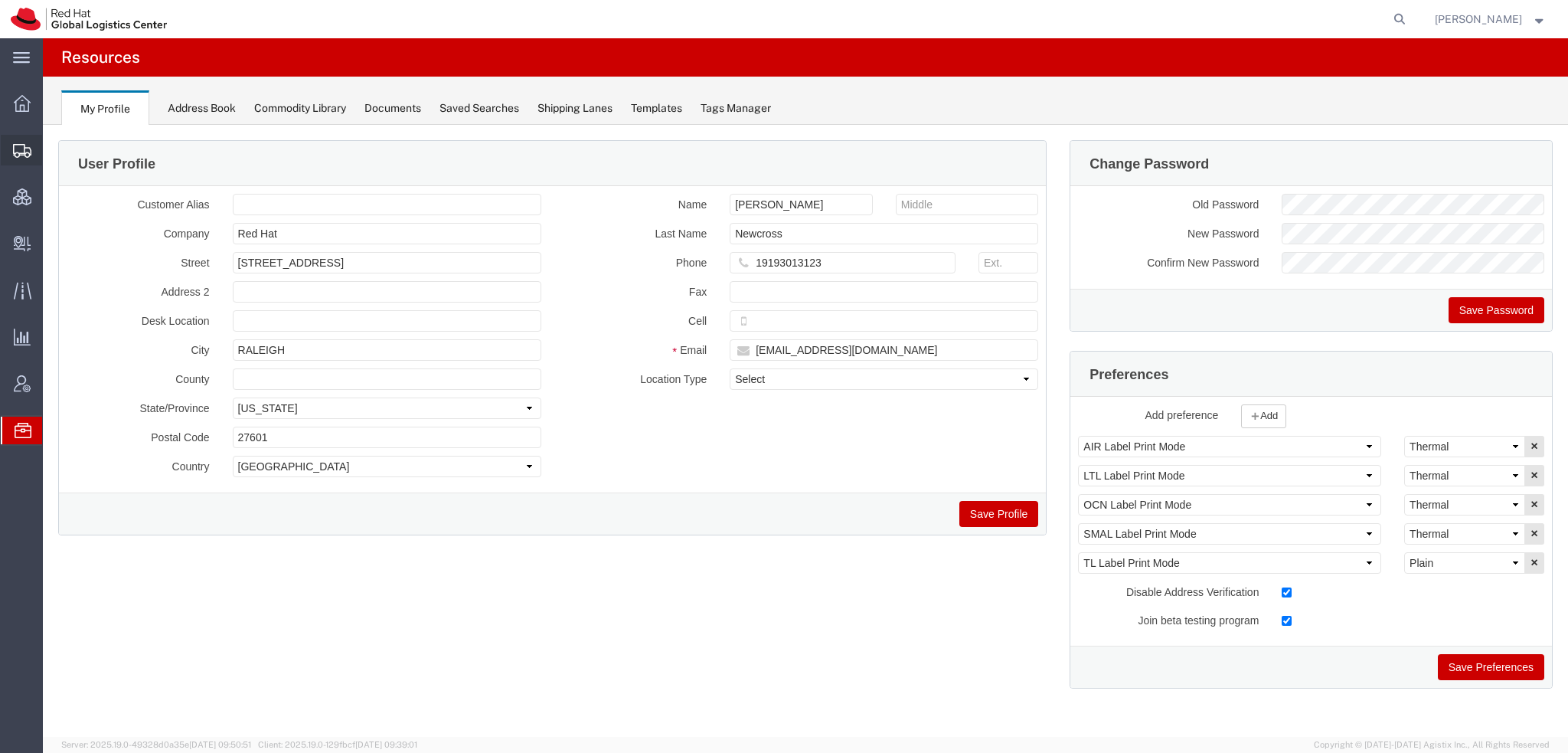
click at [0, 0] on span "Shipment Manager" at bounding box center [0, 0] width 0 height 0
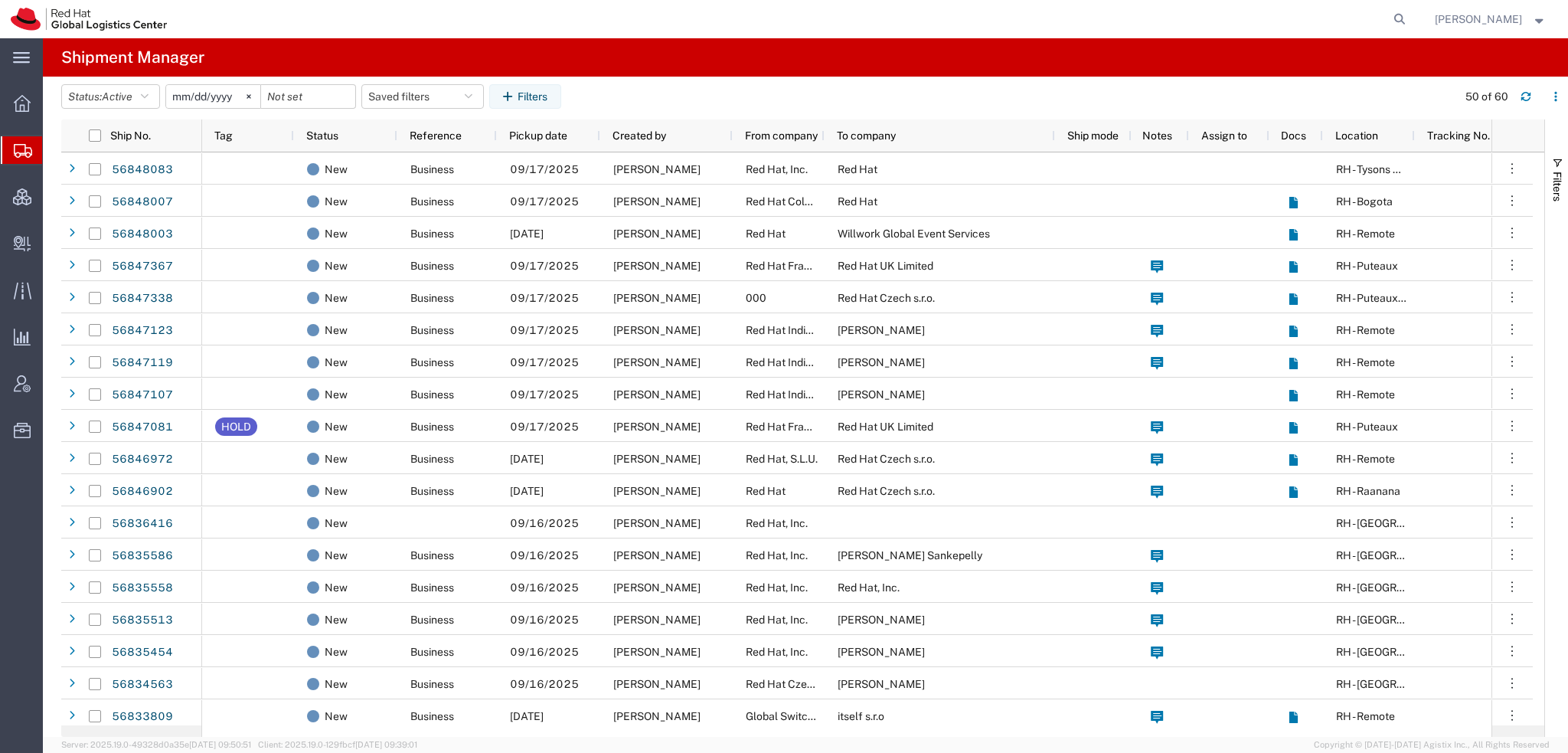
click at [1518, 21] on span "[PERSON_NAME]" at bounding box center [1477, 19] width 87 height 17
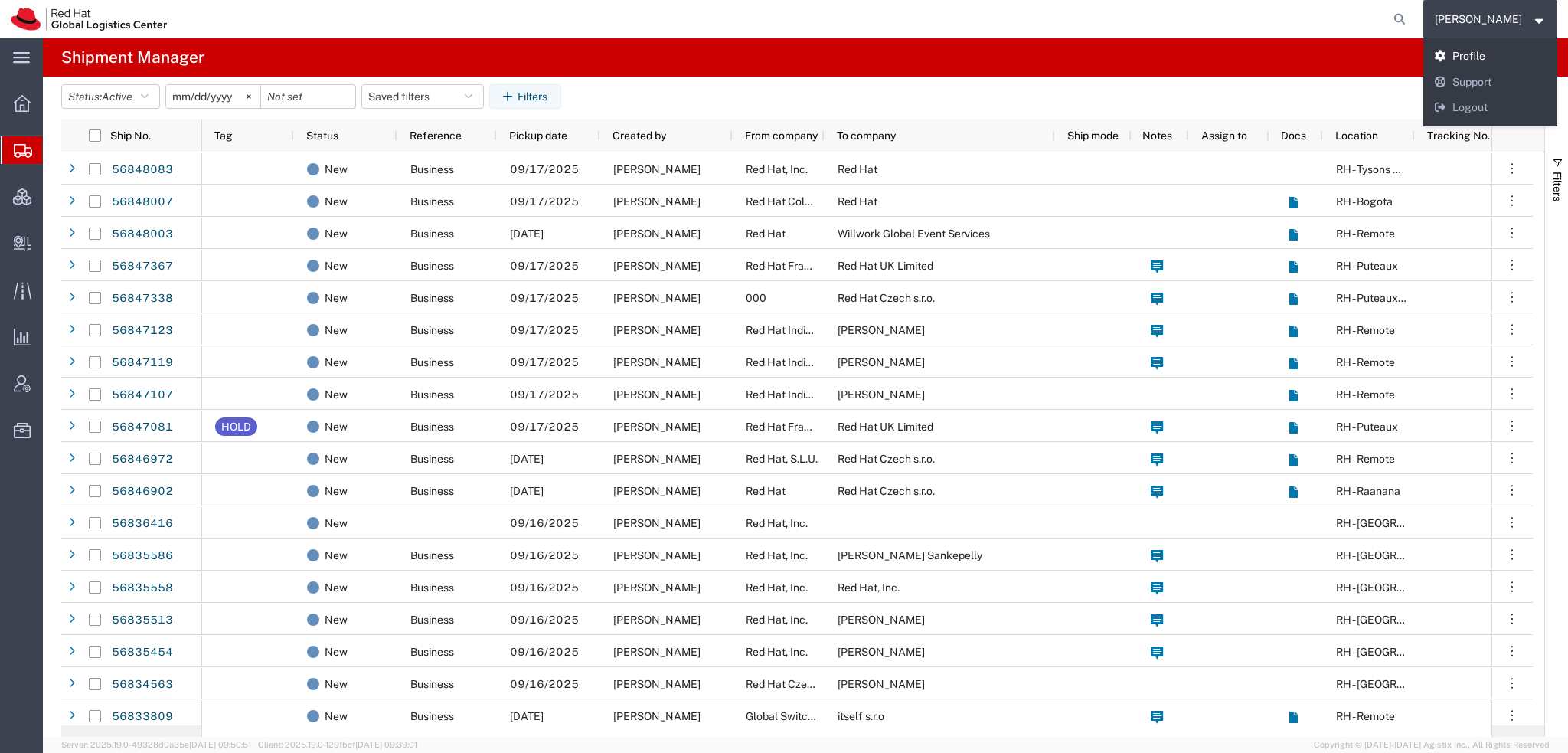
click at [1500, 52] on link "Profile" at bounding box center [1490, 56] width 135 height 26
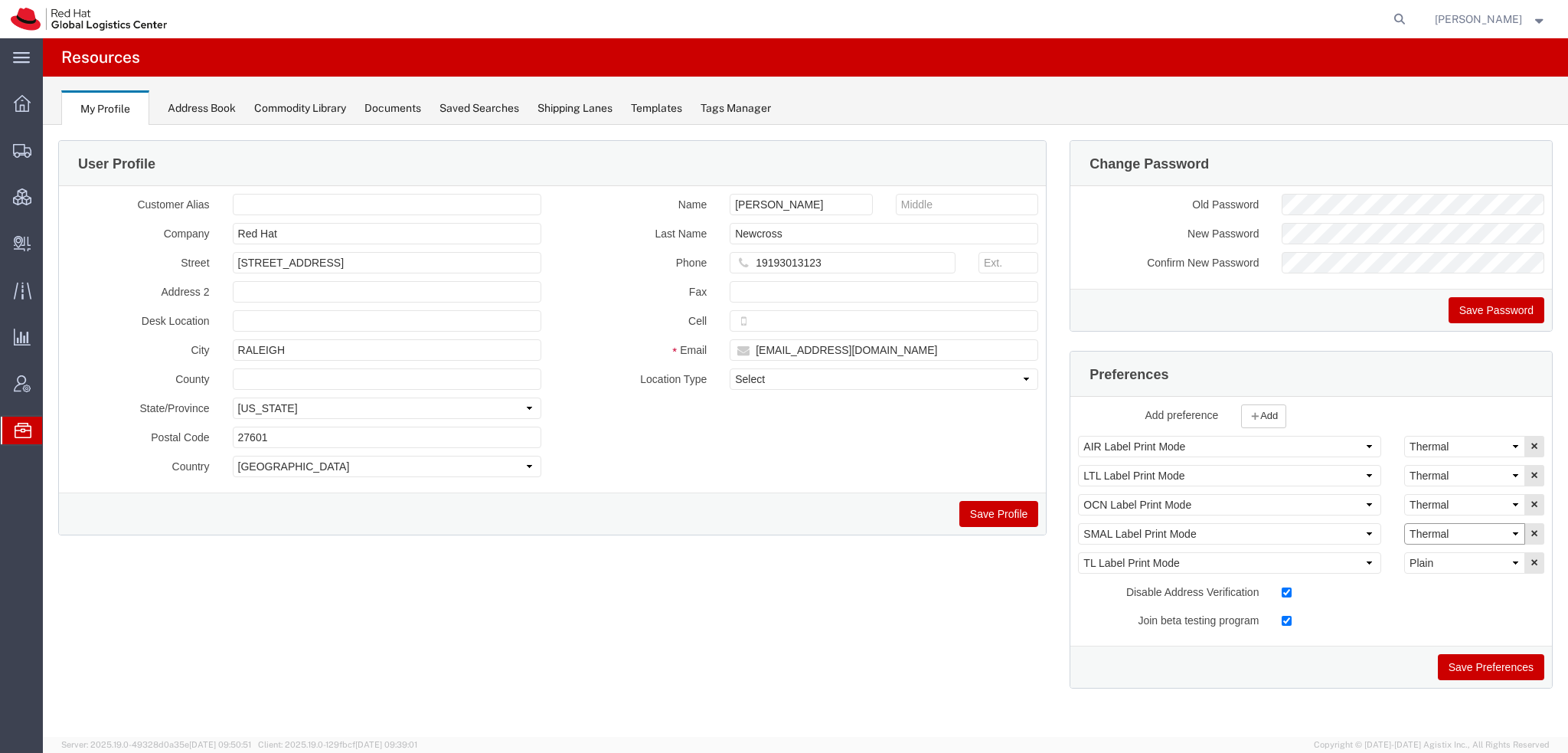
click at [1447, 529] on select "Select Plain Thermal" at bounding box center [1464, 533] width 121 height 21
select select "Plain"
click at [1404, 523] on select "Select Plain Thermal" at bounding box center [1464, 533] width 121 height 21
click at [1491, 656] on button "Save Preferences" at bounding box center [1490, 666] width 106 height 26
click at [0, 0] on span "Shipment Manager" at bounding box center [0, 0] width 0 height 0
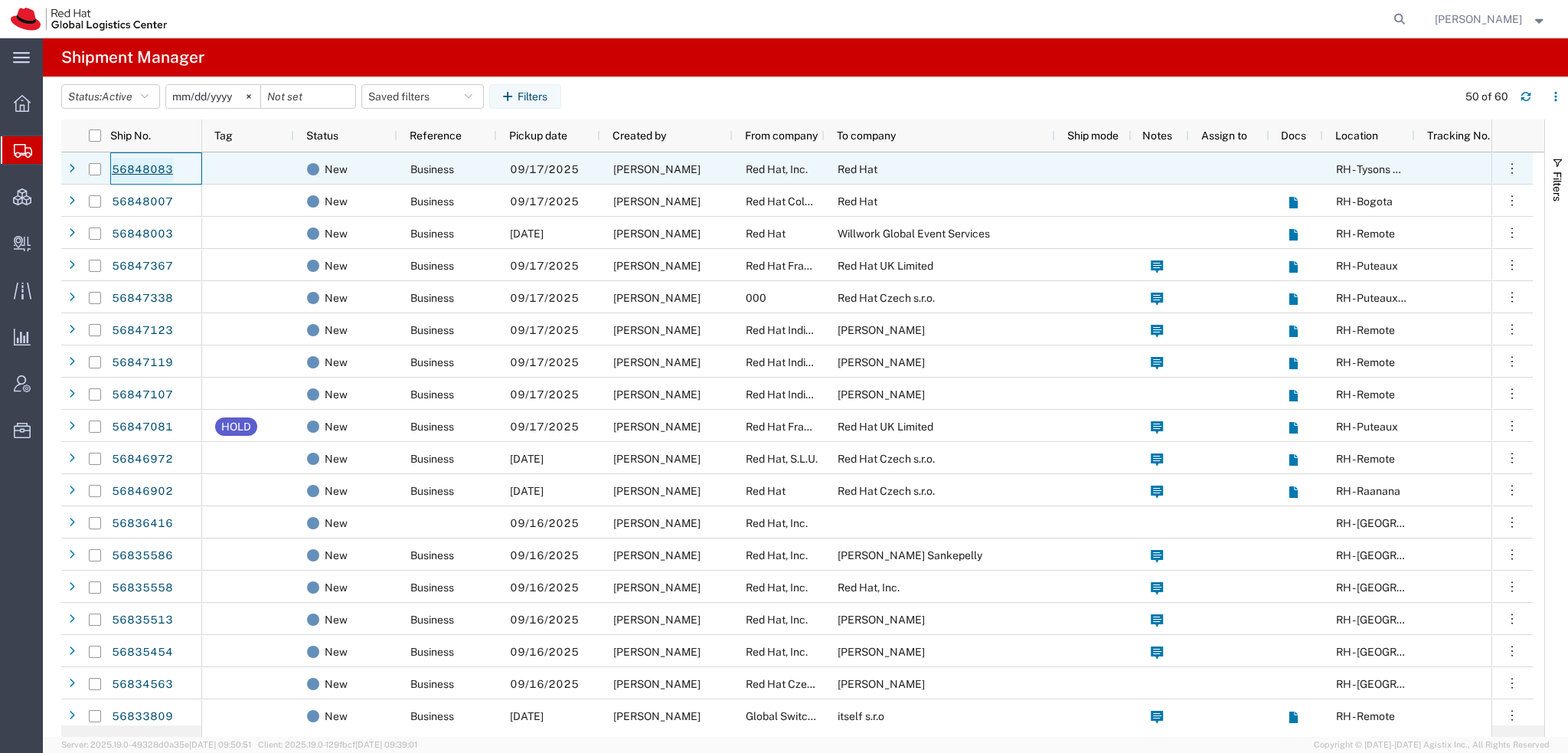
click at [135, 167] on link "56848083" at bounding box center [142, 170] width 63 height 25
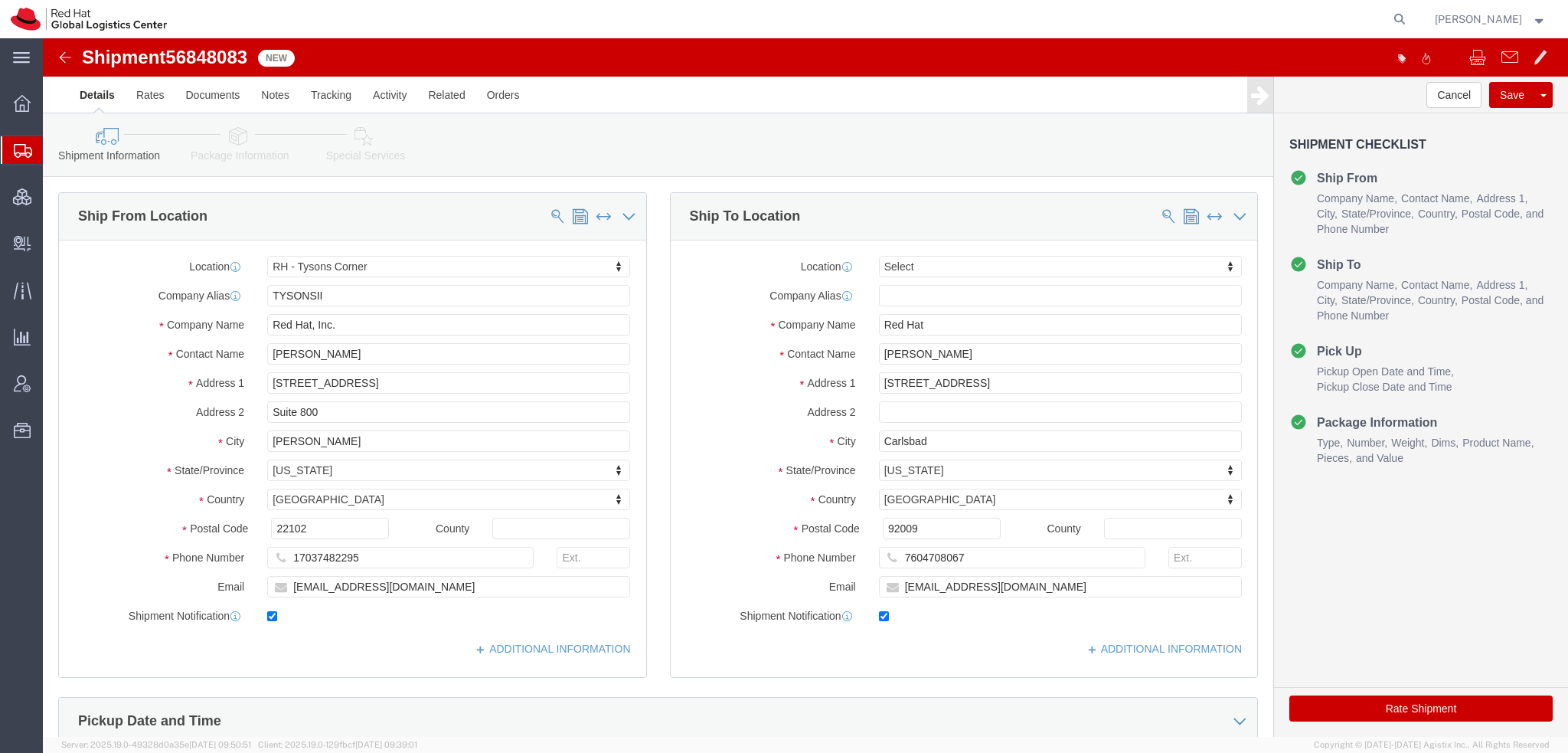
select select "38038"
select select
drag, startPoint x: 897, startPoint y: 311, endPoint x: 147, endPoint y: 187, distance: 760.2
click div "Ship From Location Location RH - Tysons Corner My Profile Location RH - Amsterd…"
paste input "Josh Mills"
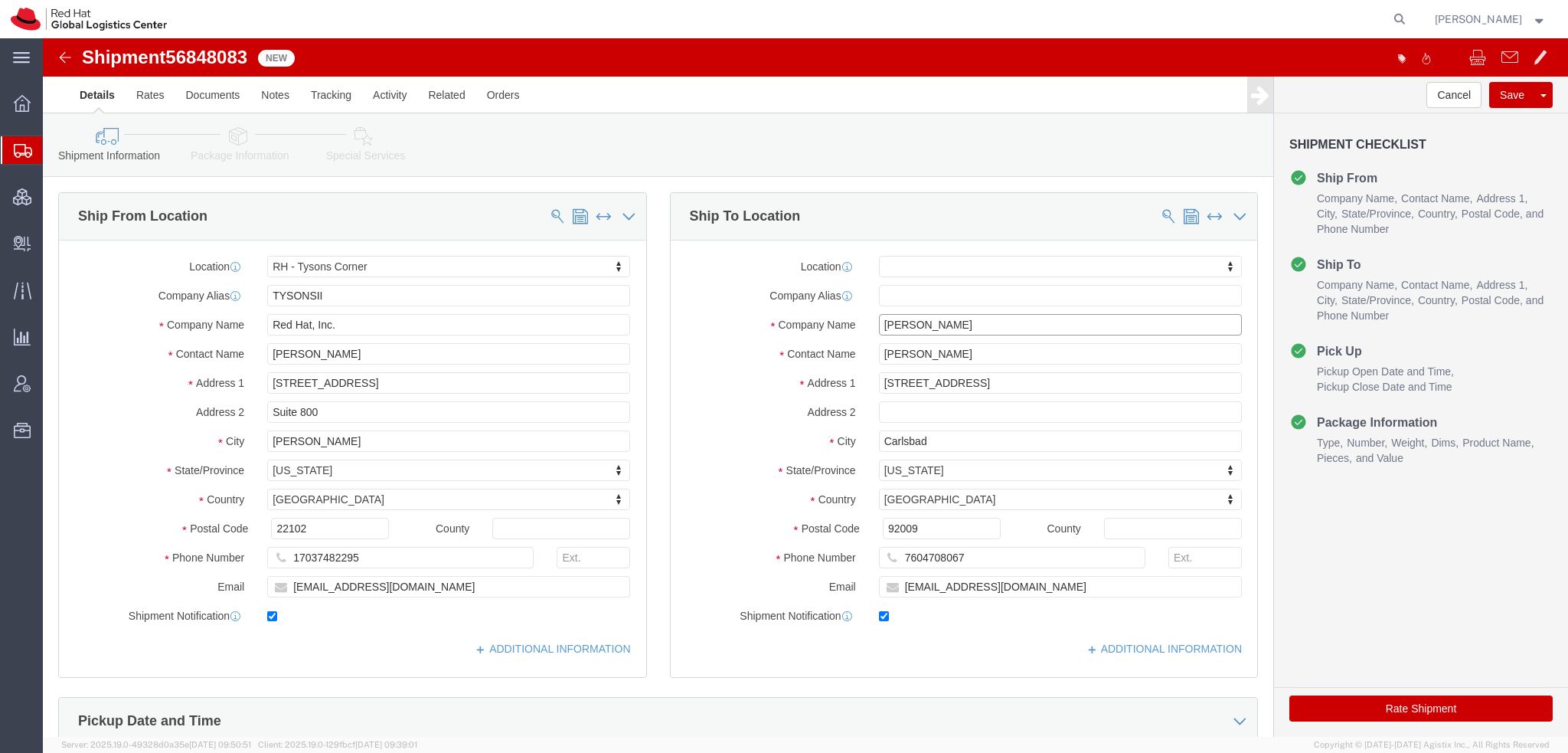
type input "Josh Mills"
click icon
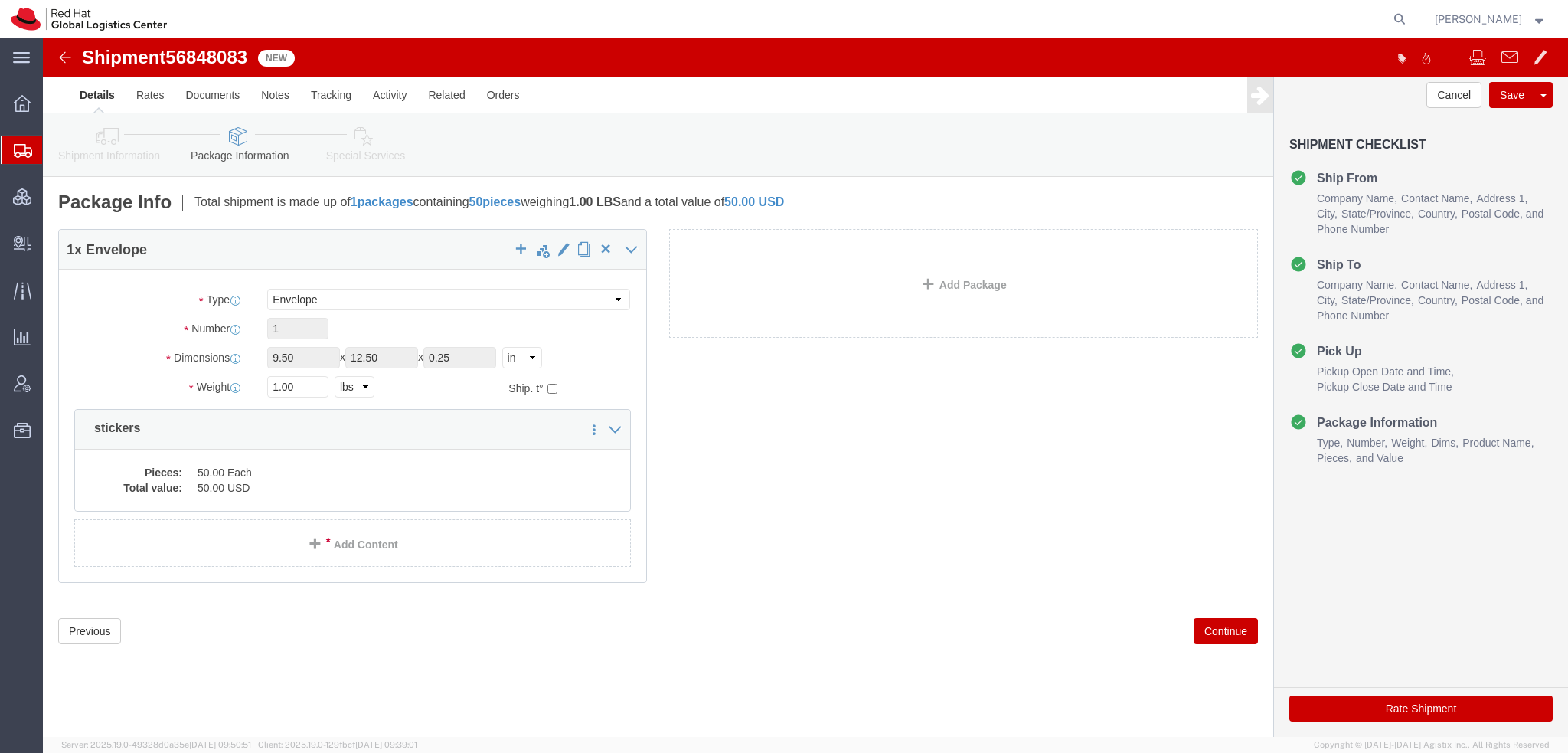
click link "Special Services"
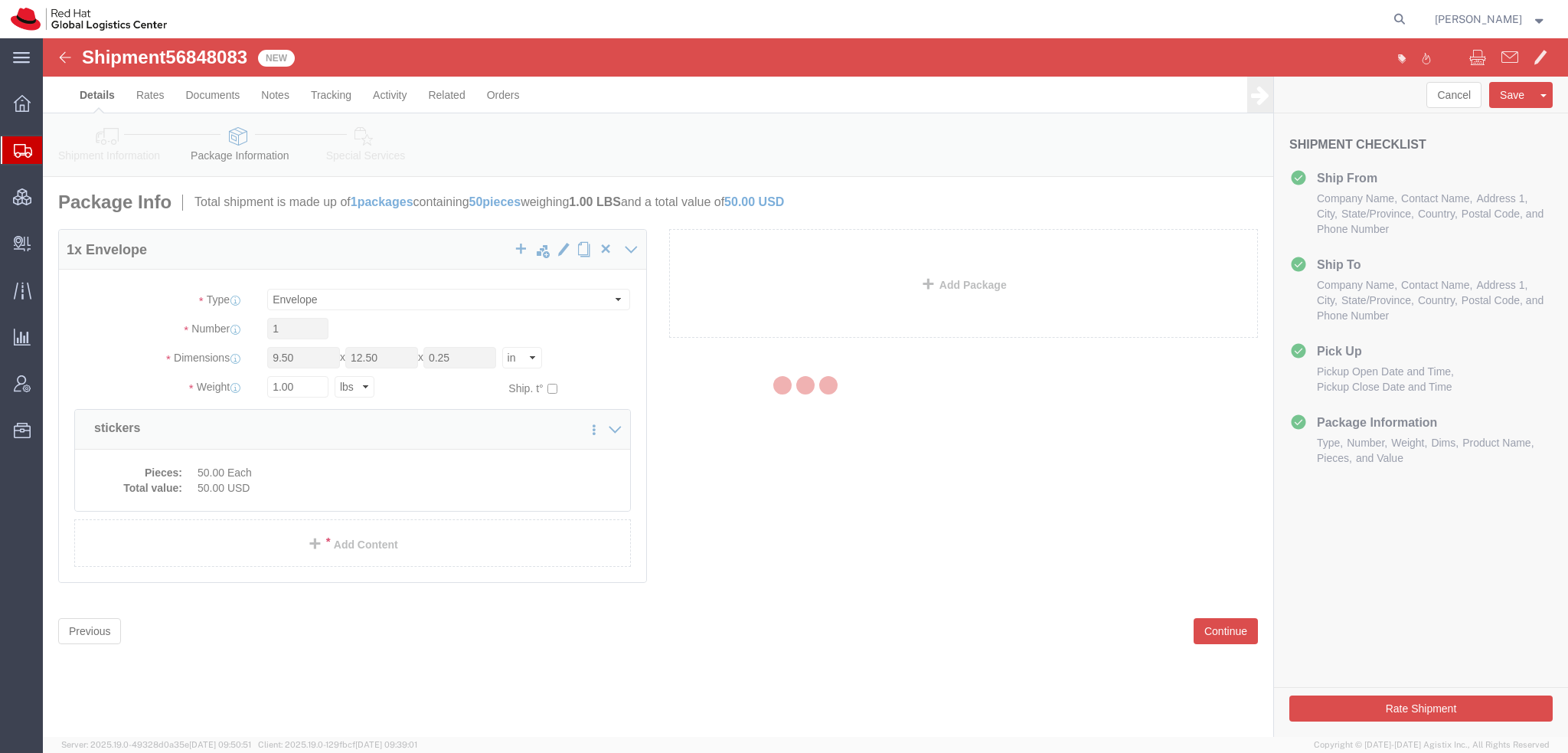
select select
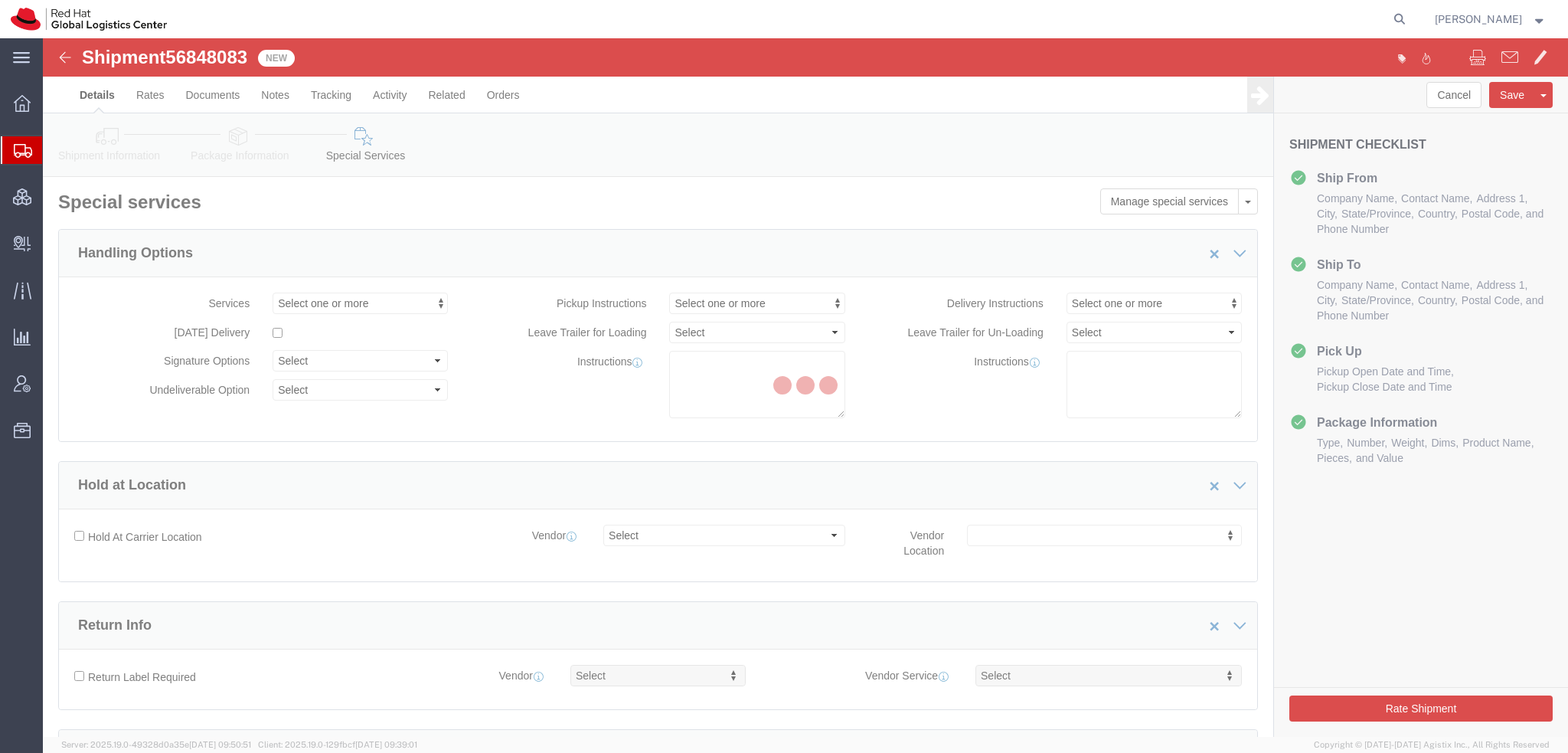
select select "COSTCENTER"
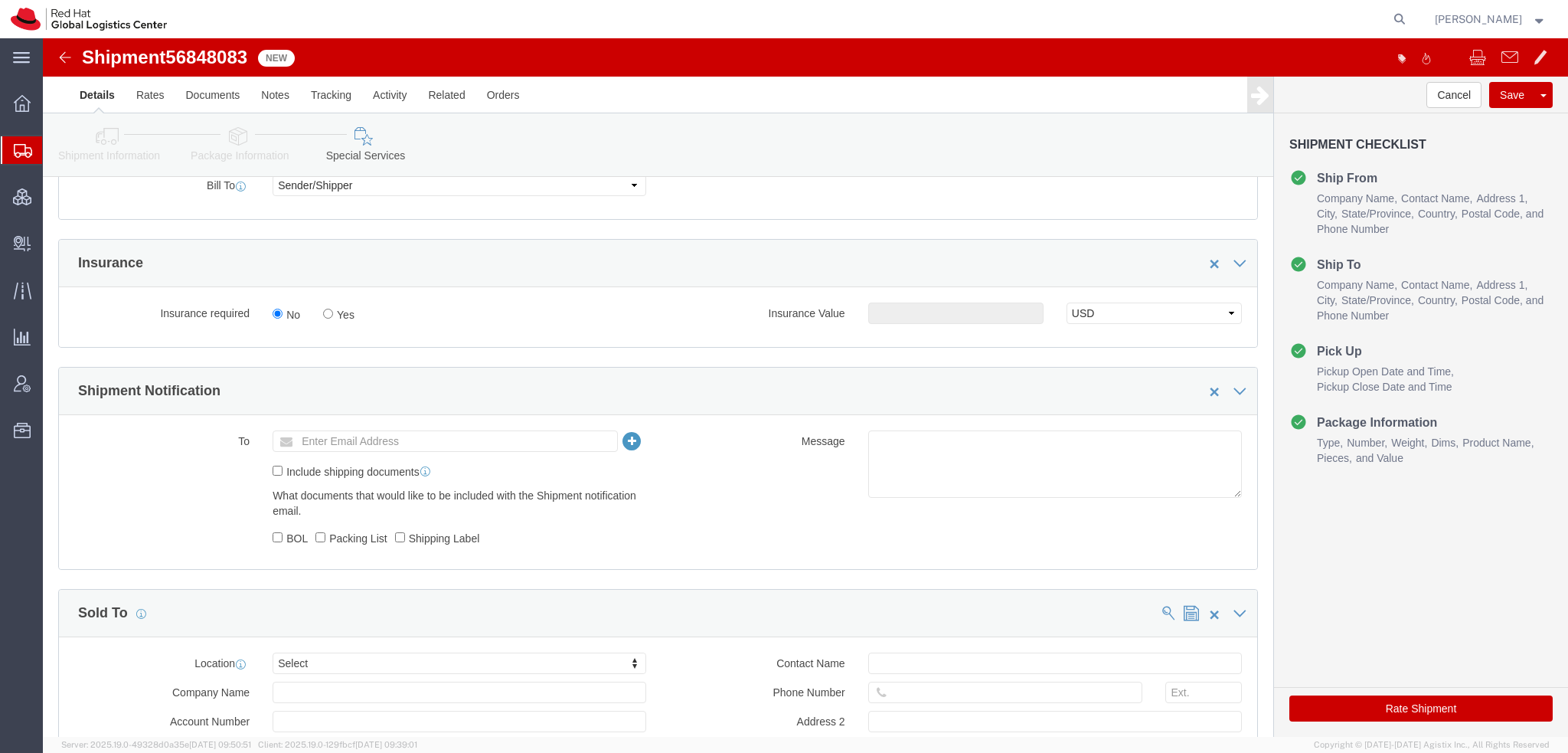
scroll to position [919, 0]
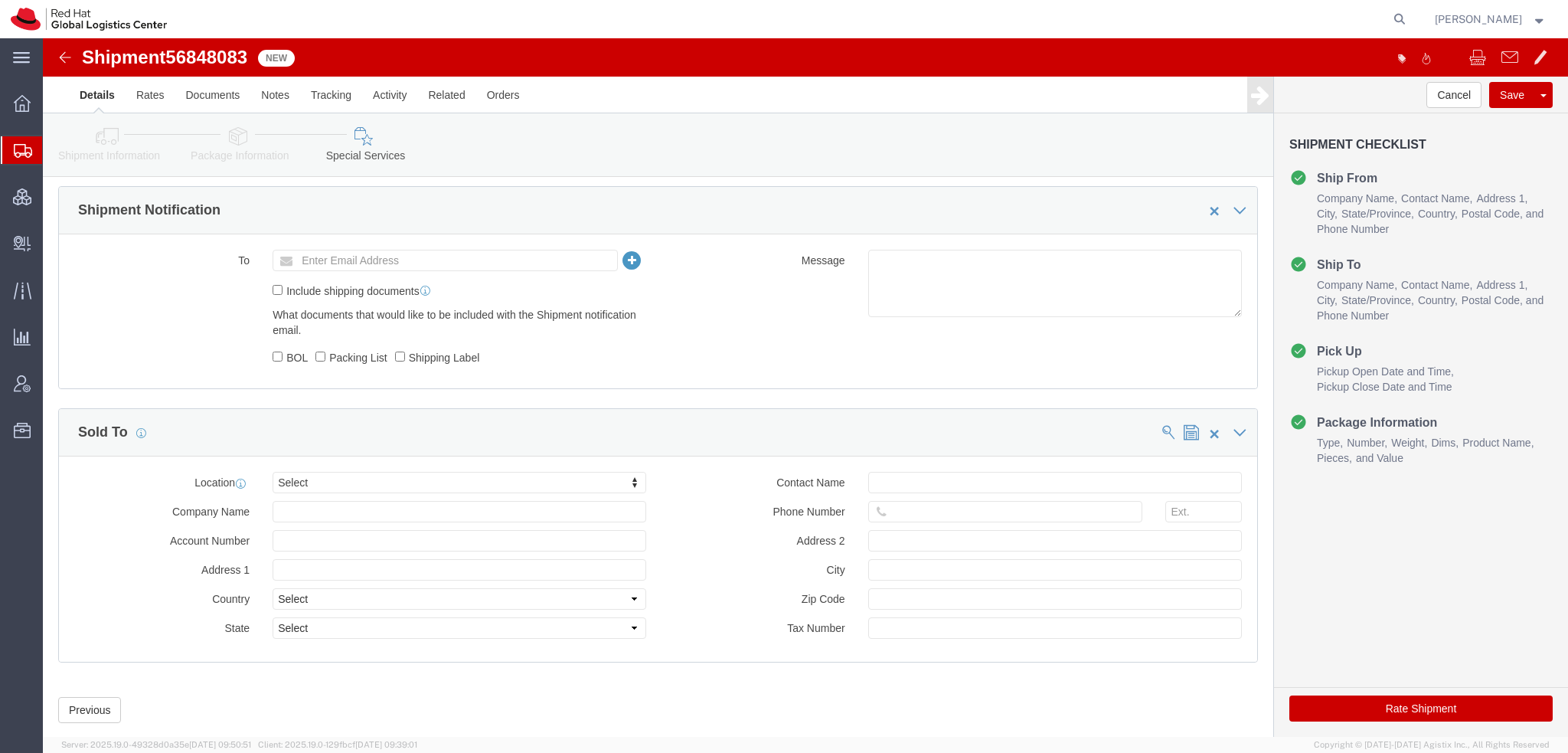
click icon
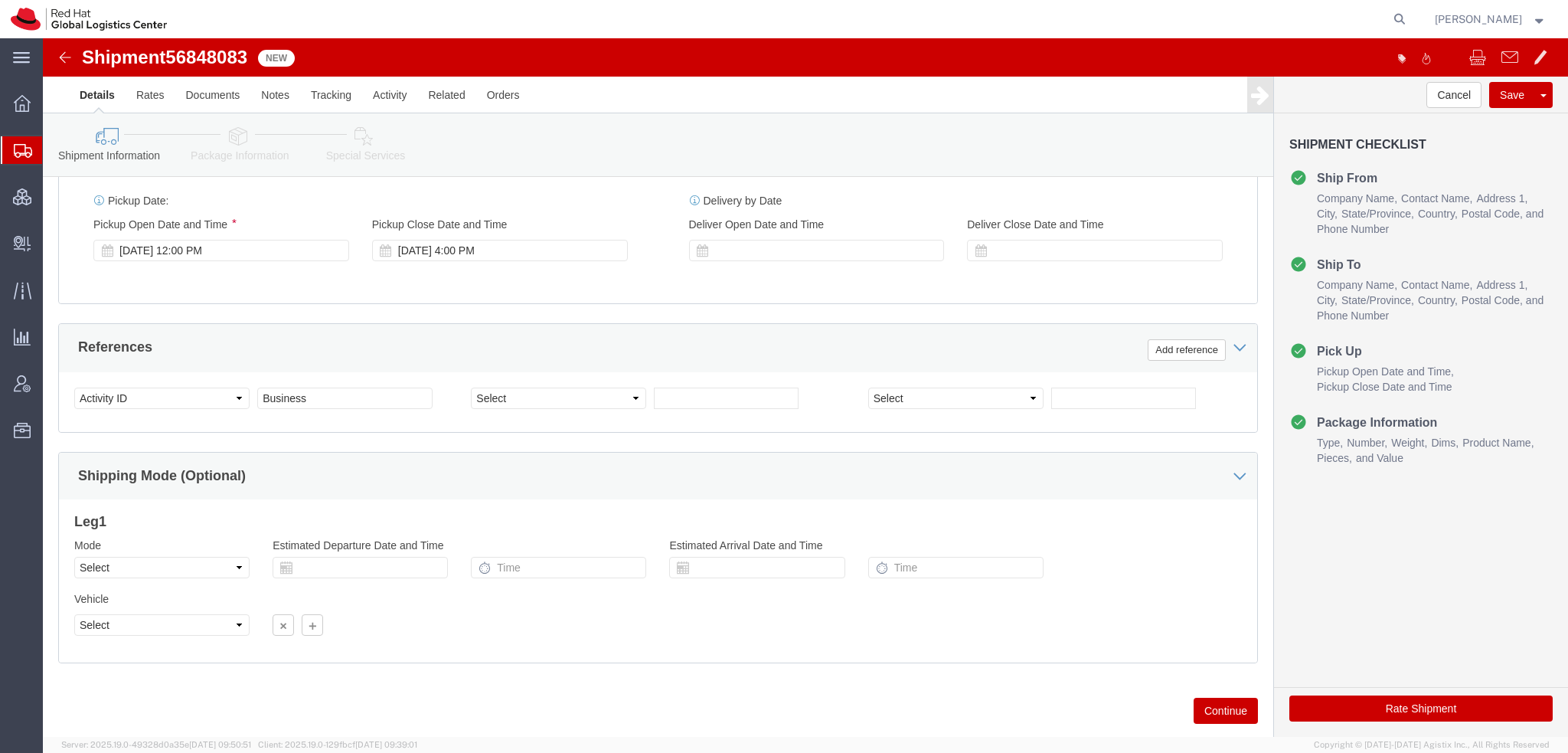
click button "Rate Shipment"
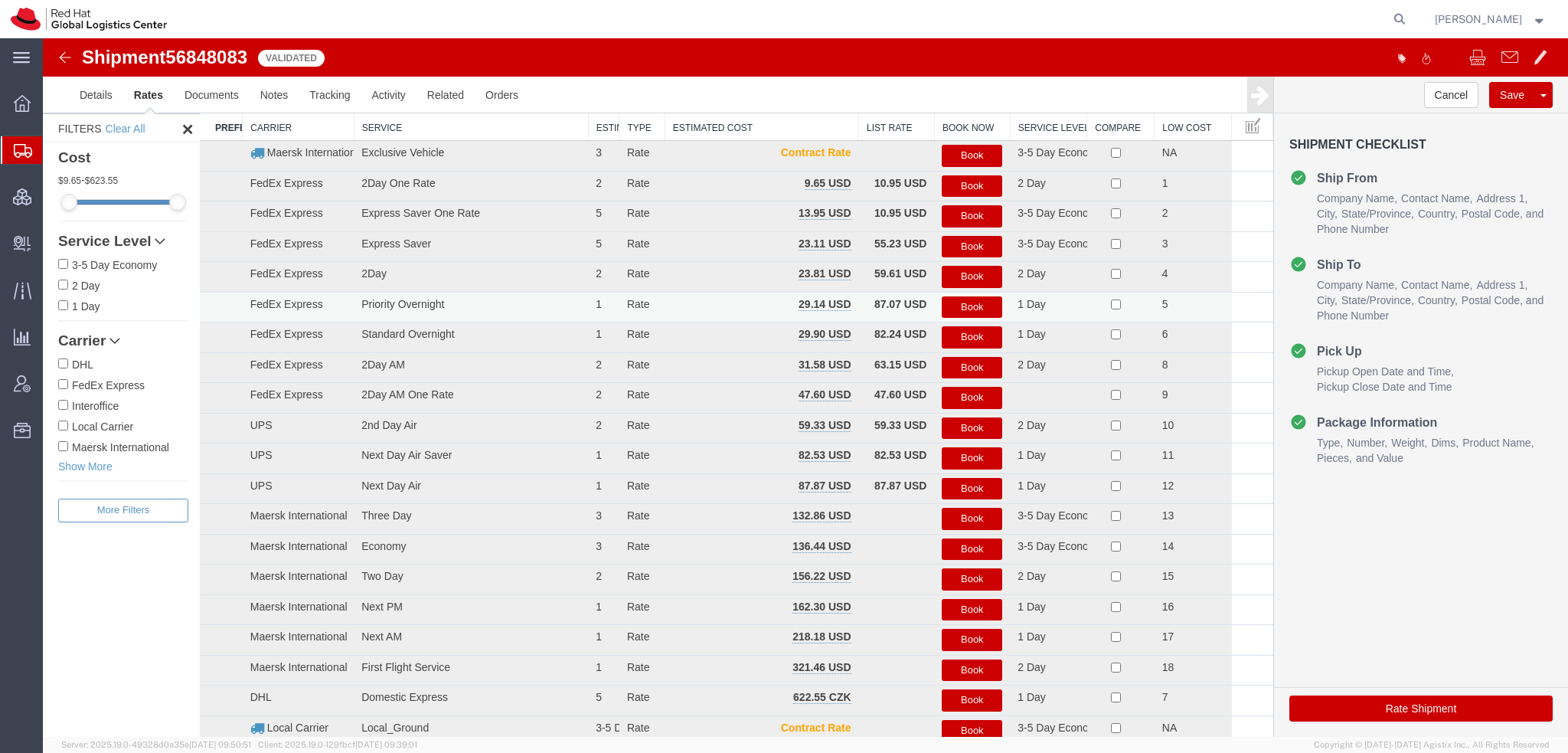
scroll to position [0, 0]
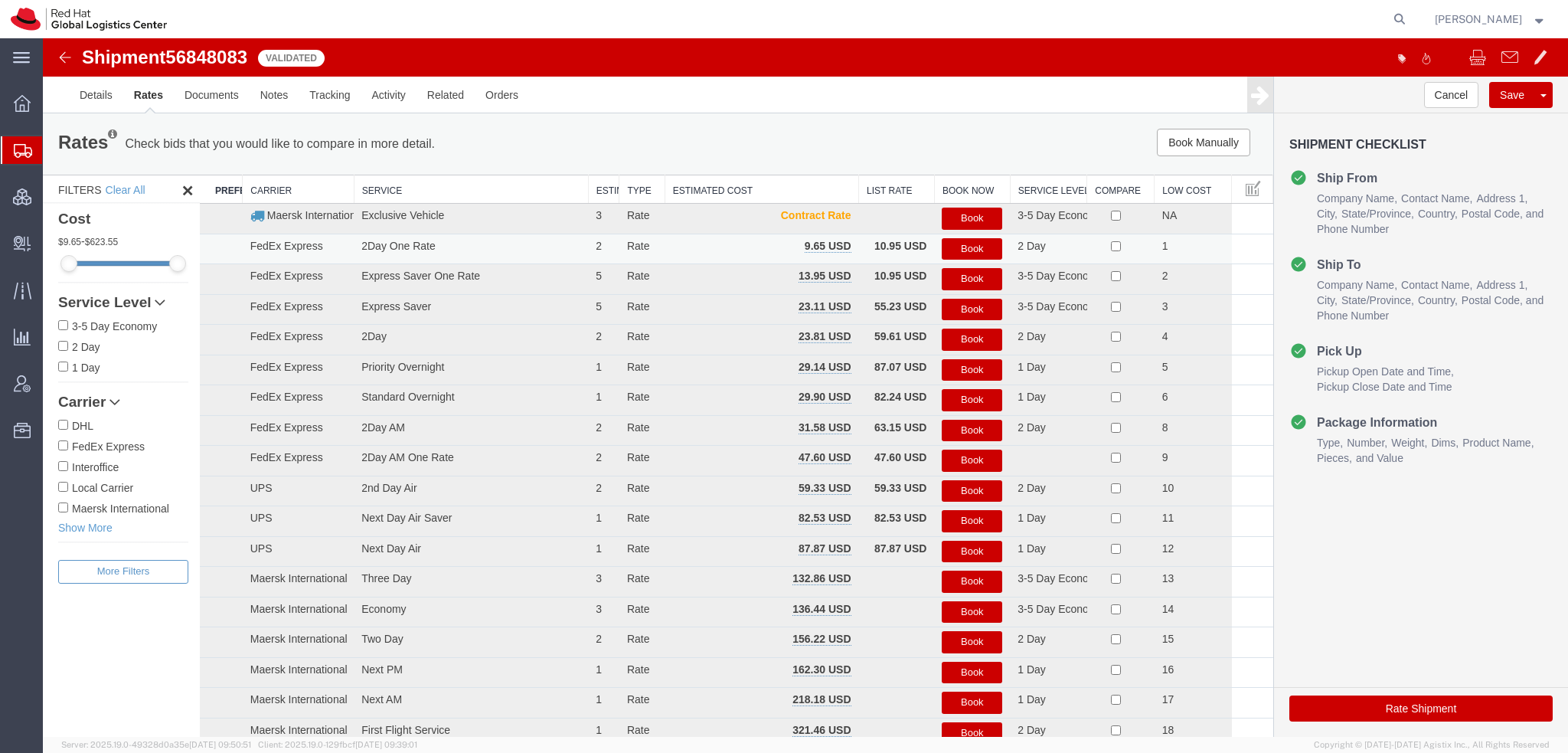
click at [961, 254] on button "Book" at bounding box center [972, 248] width 60 height 22
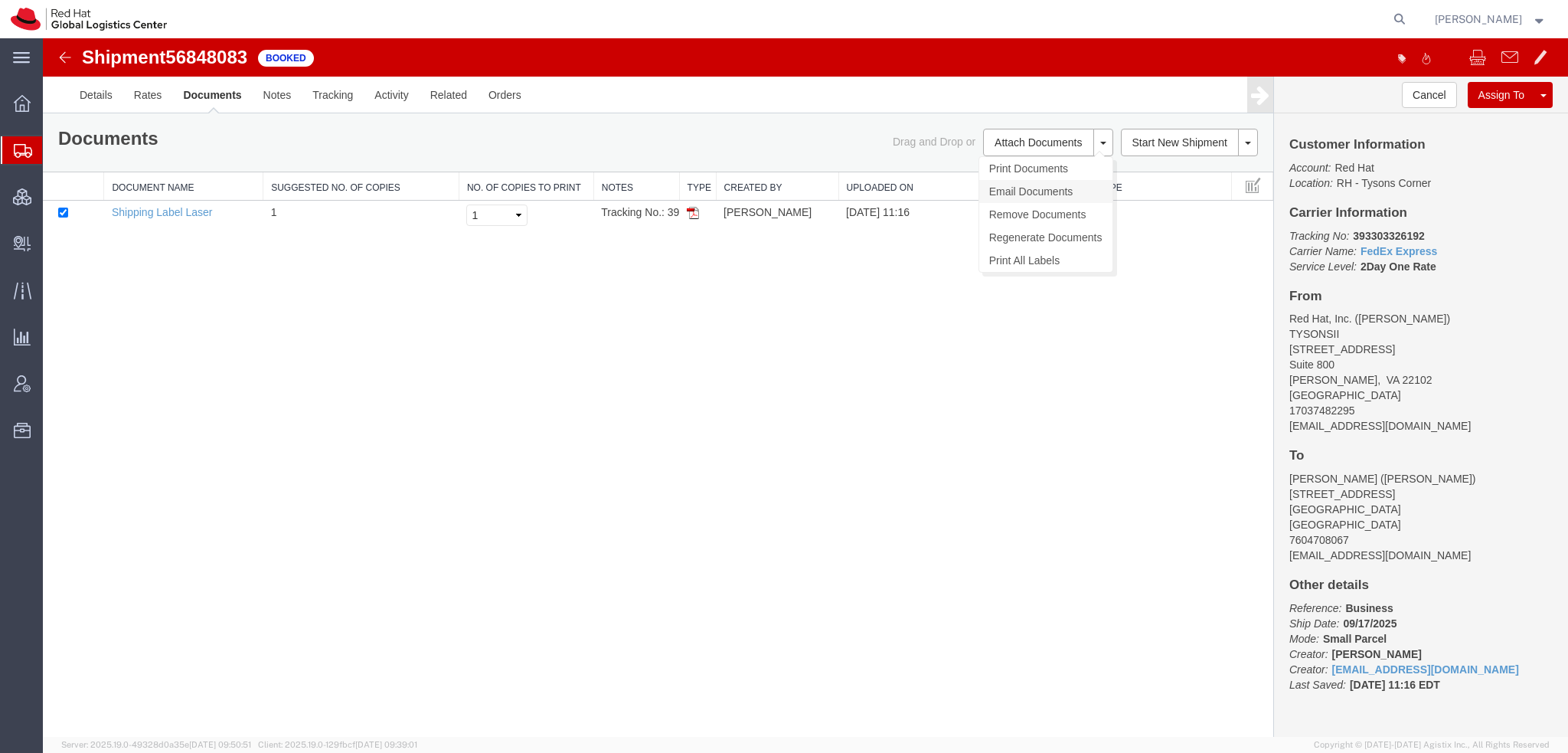
click at [1012, 186] on link "Email Documents" at bounding box center [1046, 192] width 134 height 23
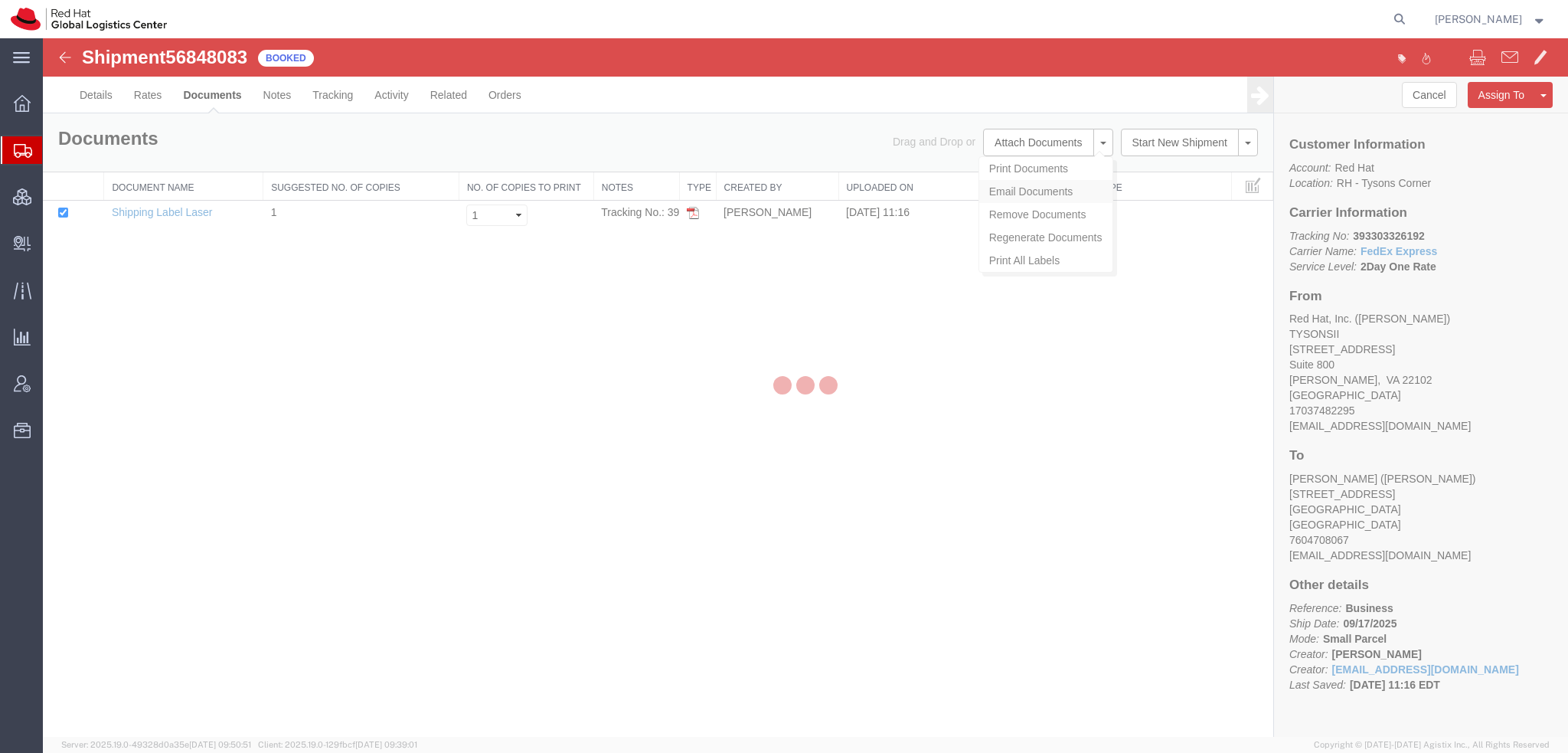
checkbox input "true"
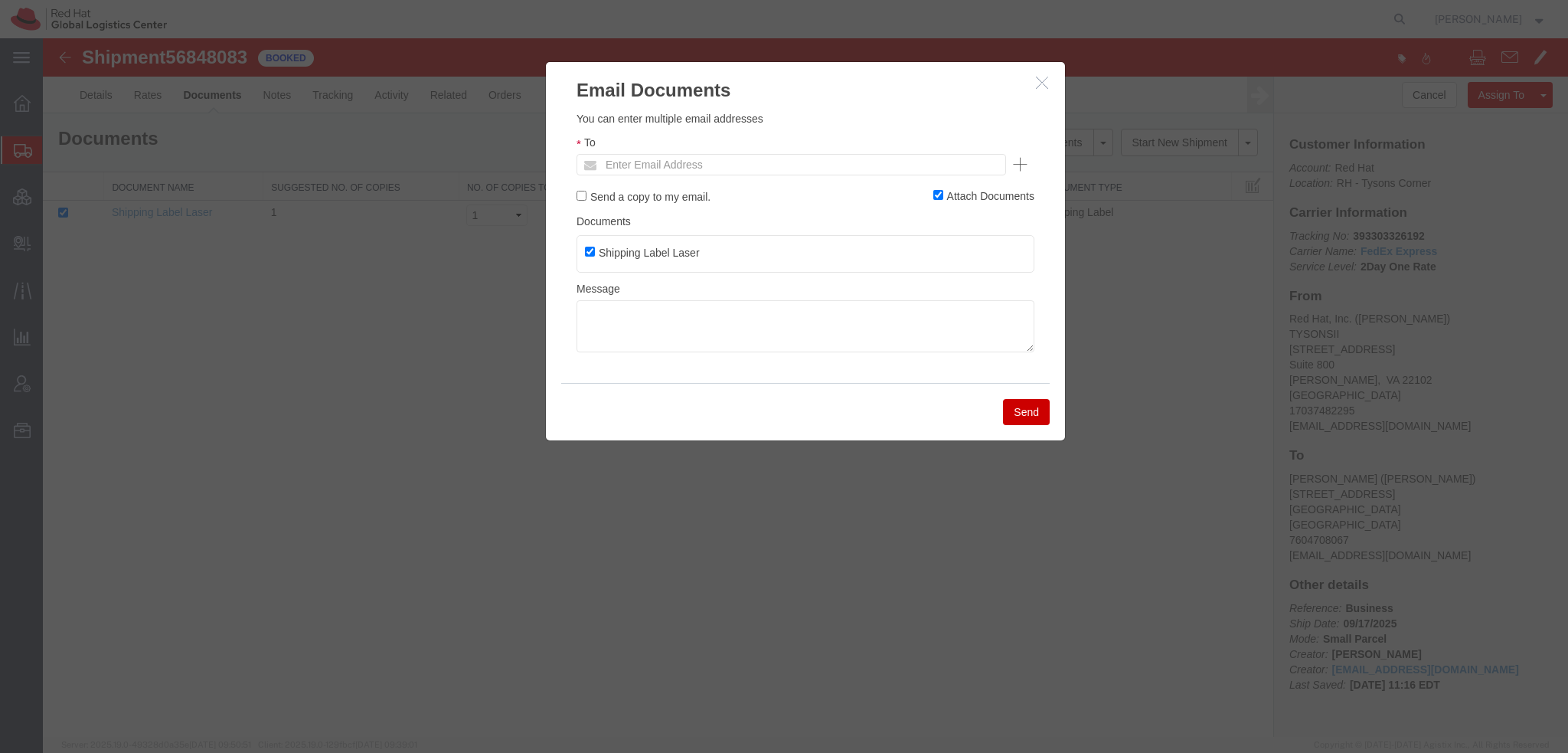
click at [830, 163] on ul "Enter Email Address" at bounding box center [791, 164] width 429 height 21
type input "sboltz@redhat.com"
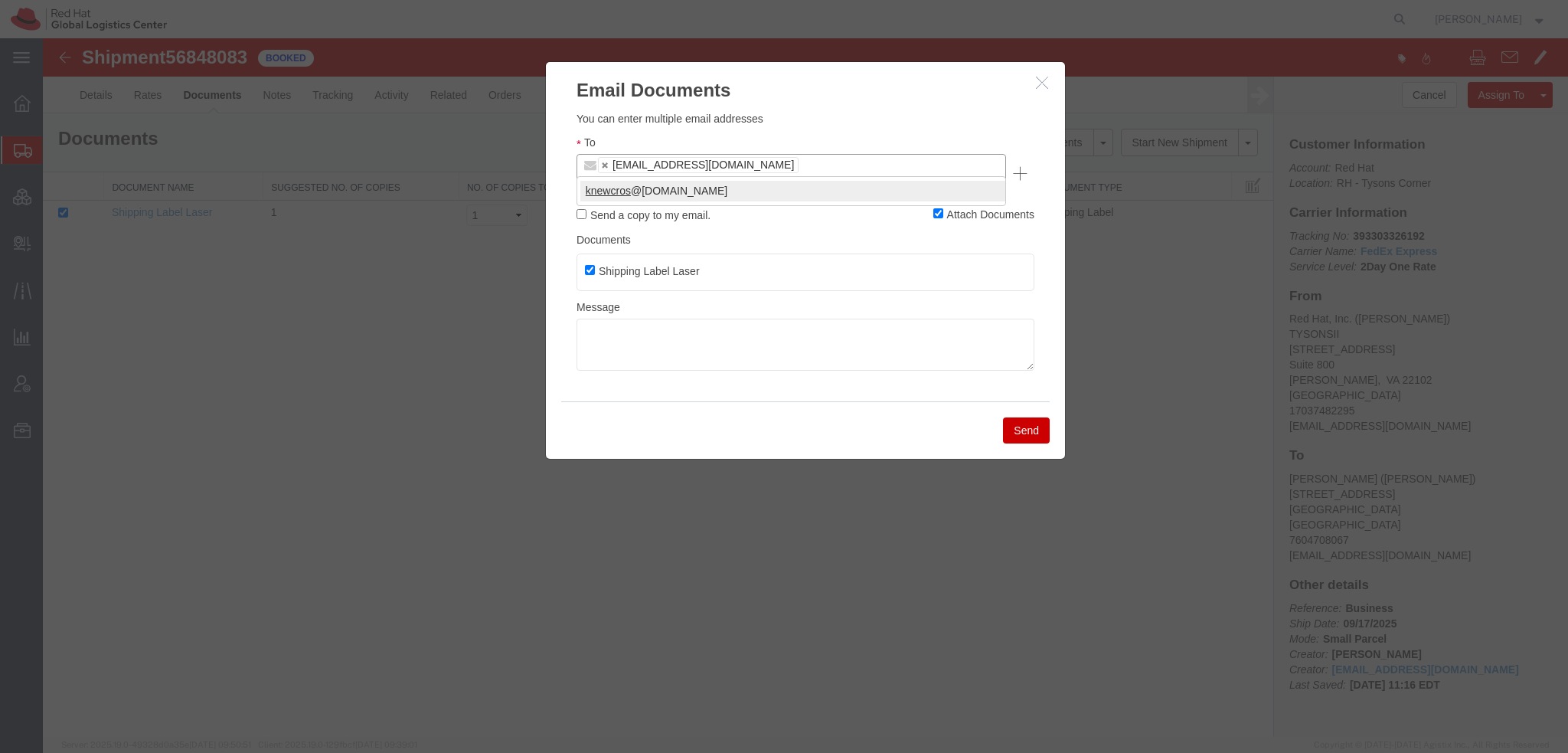
type input "knewcros"
type input "sboltz@redhat.com,knewcros@redhat.com"
click at [1031, 417] on button "Send" at bounding box center [1026, 429] width 47 height 26
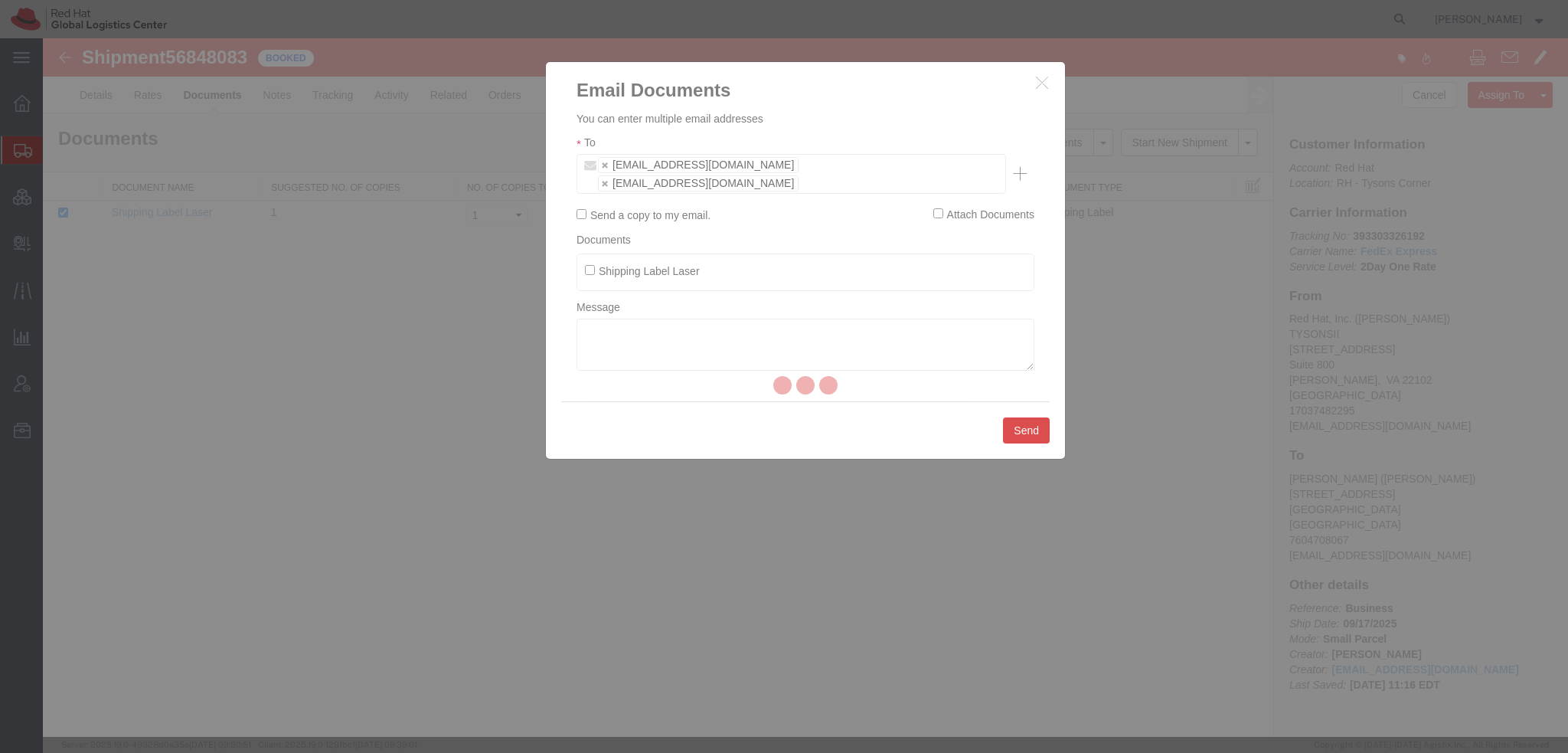
checkbox input "false"
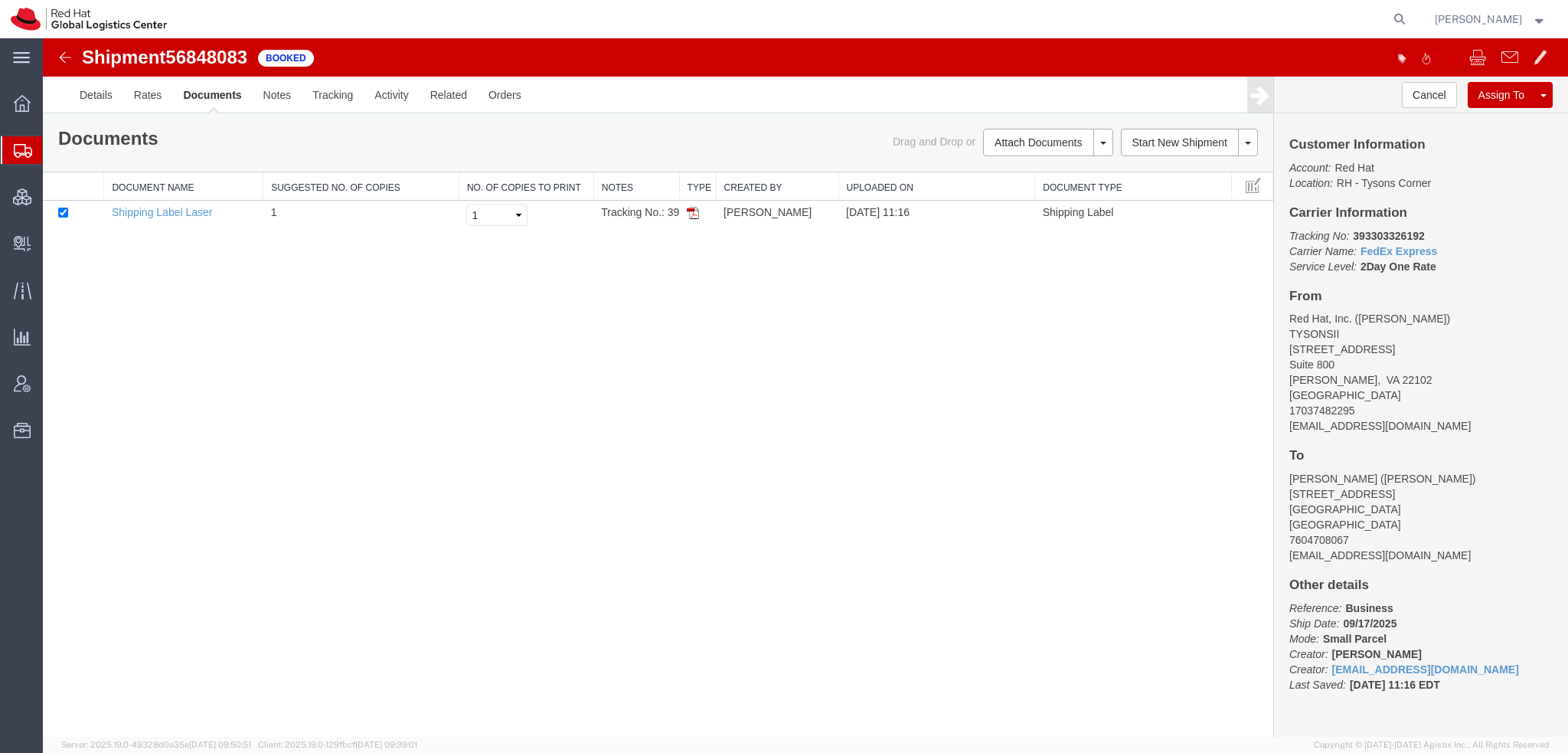
drag, startPoint x: 101, startPoint y: 179, endPoint x: 120, endPoint y: 177, distance: 19.1
click at [0, 0] on span "Shipment Manager" at bounding box center [0, 0] width 0 height 0
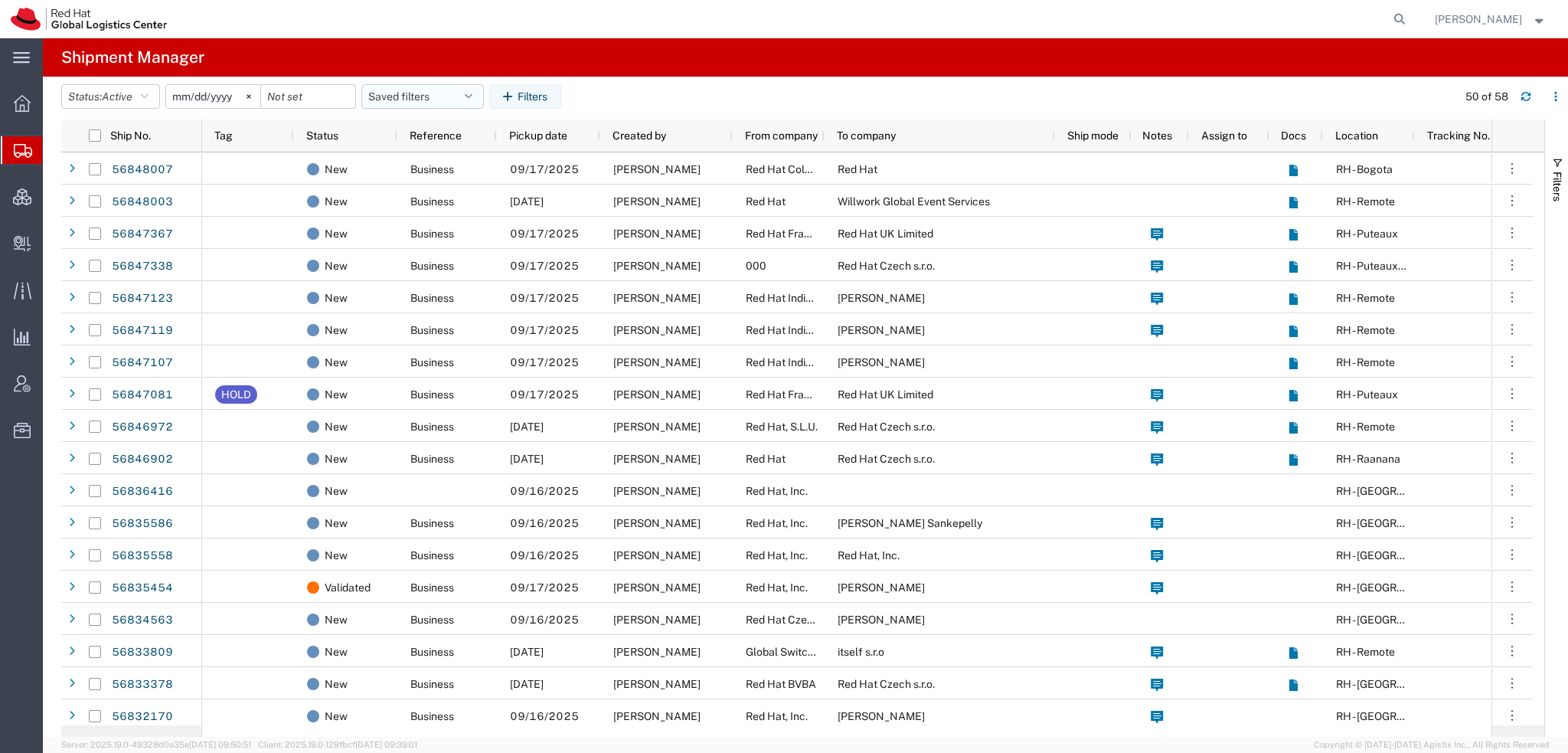
click at [467, 98] on button "Saved filters" at bounding box center [423, 96] width 122 height 25
click at [407, 164] on span "Americas" at bounding box center [464, 163] width 200 height 29
type input "2023-05-07"
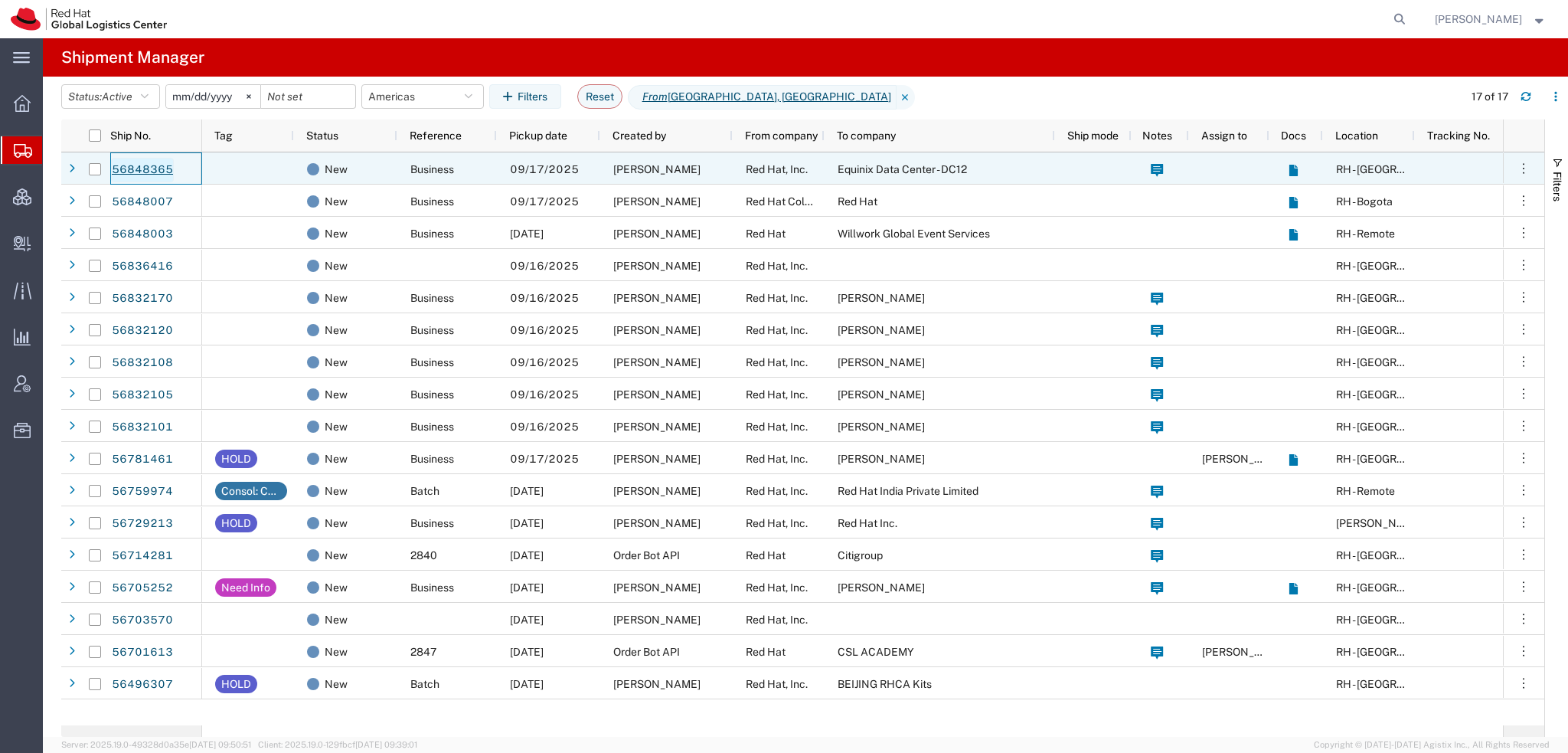
click at [159, 167] on link "56848365" at bounding box center [142, 170] width 63 height 25
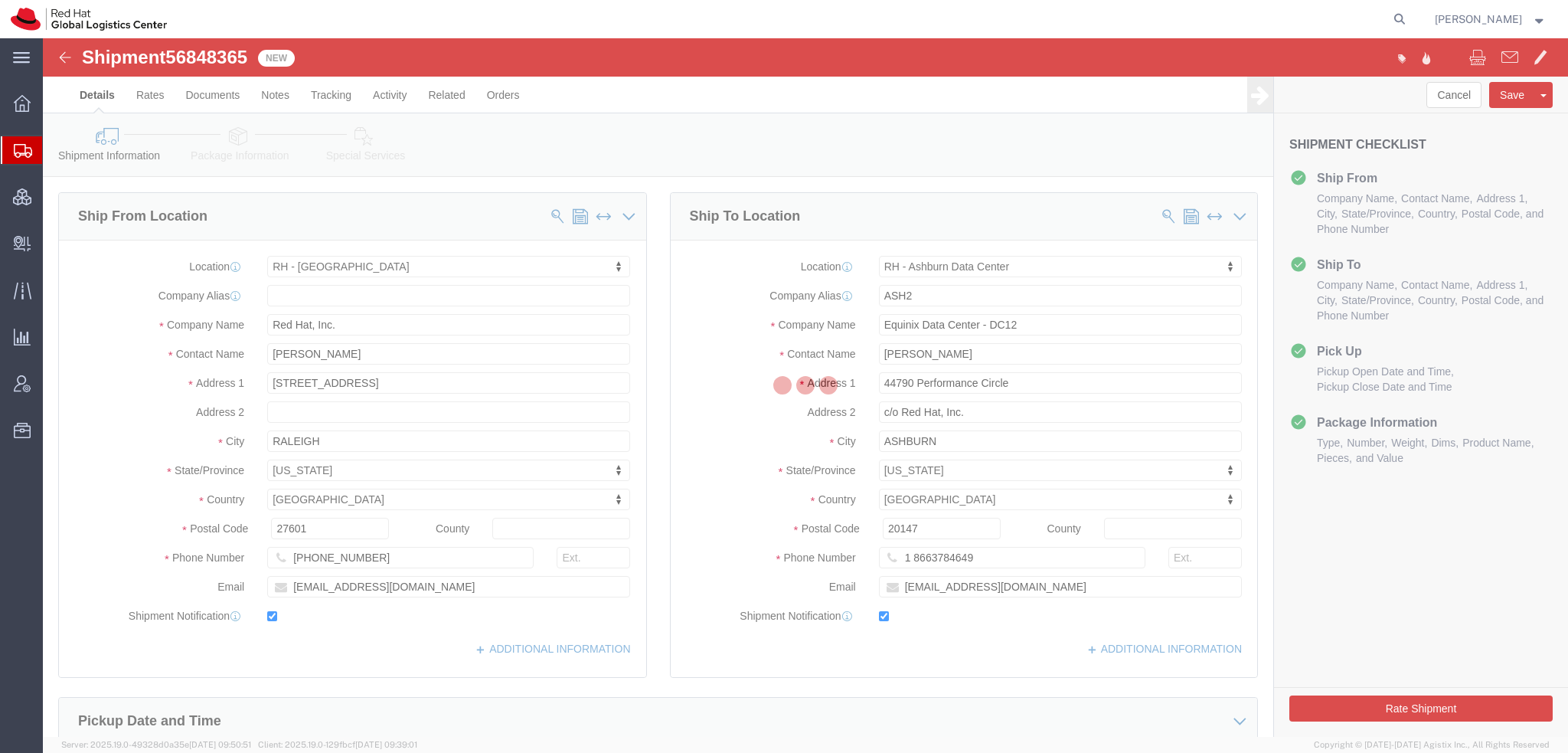
select select "38014"
select select "40311"
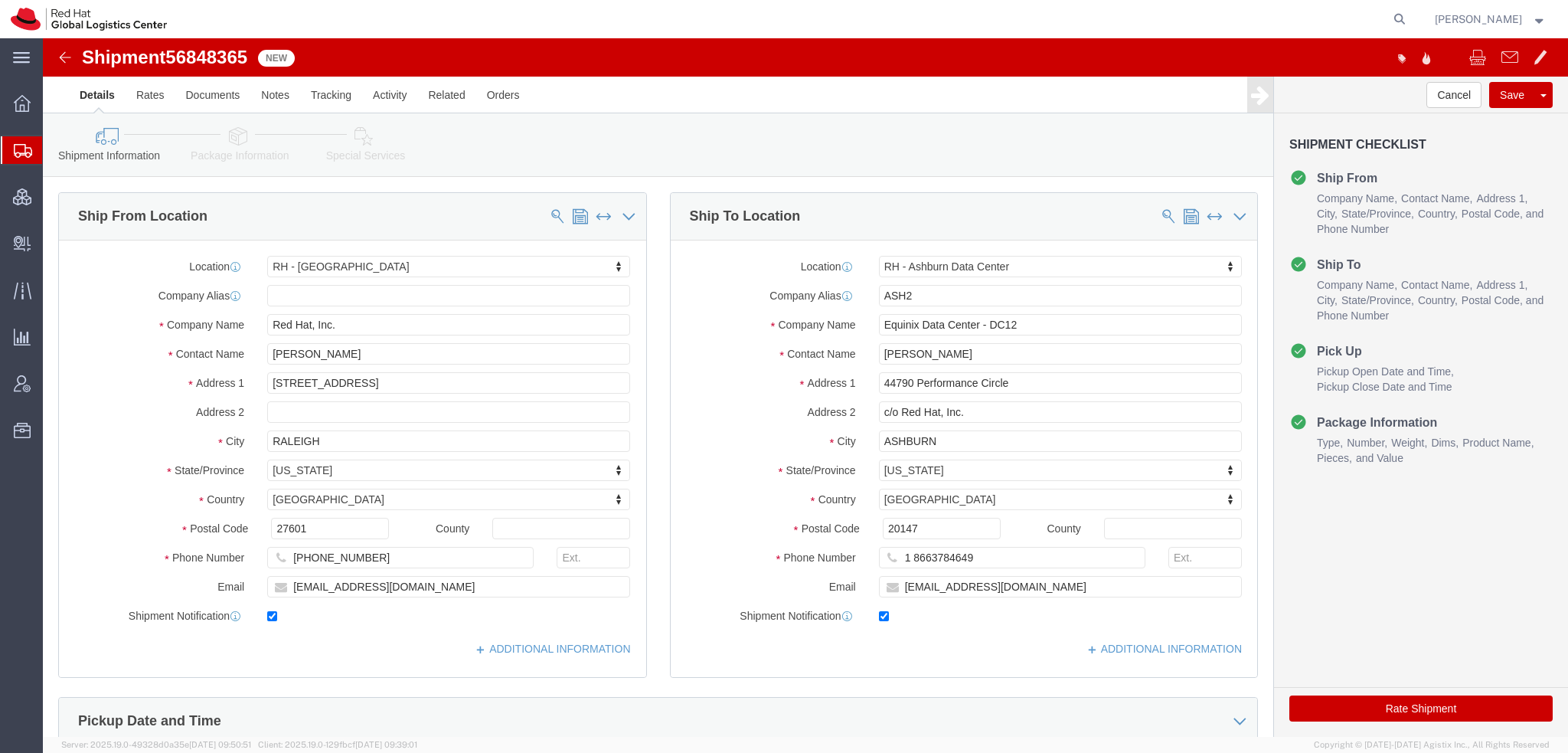
click icon
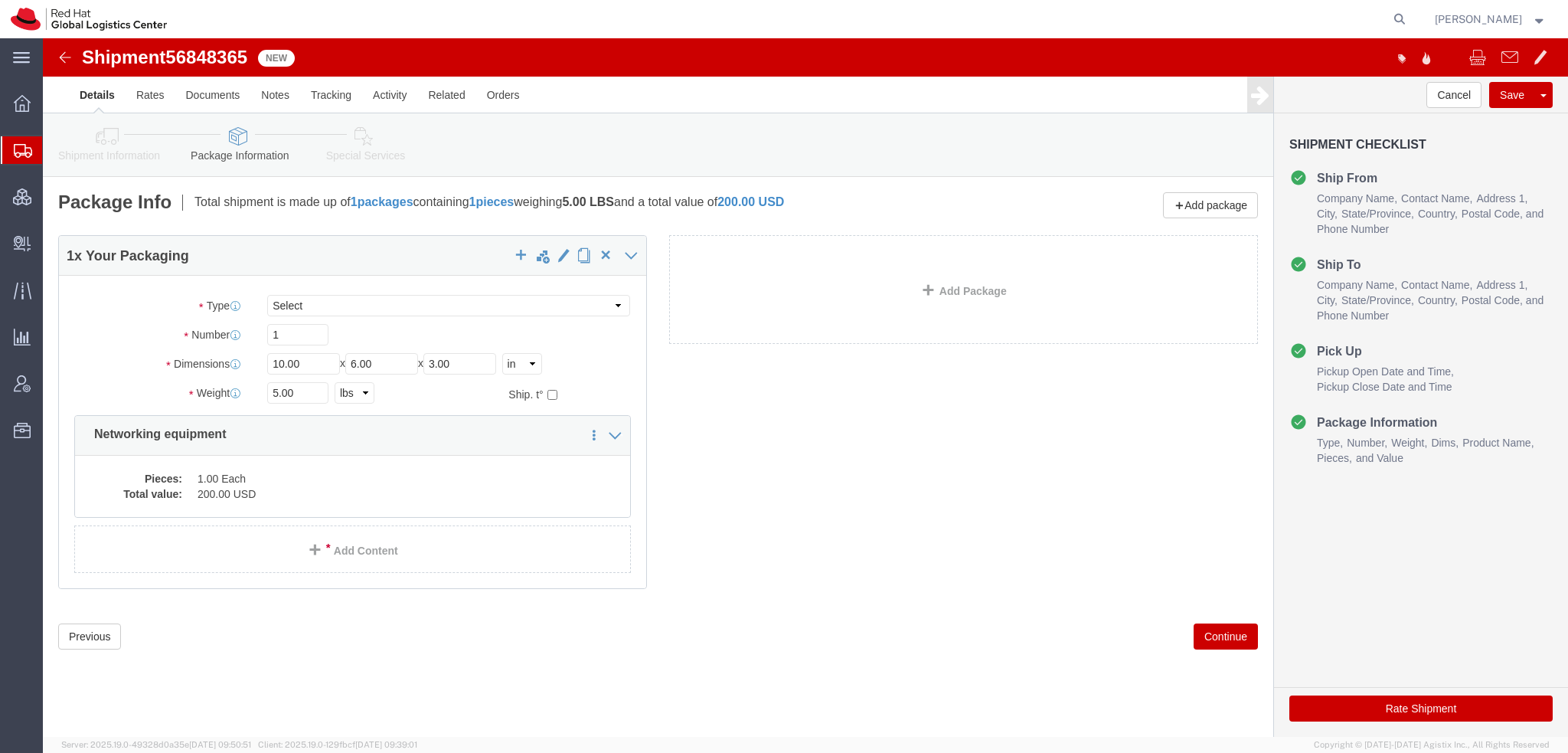
click at [1503, 30] on div "Kirk Newcross Kirk Newcross Messages Notifications Profile Support Logout" at bounding box center [1490, 19] width 135 height 38
click at [1503, 20] on span "[PERSON_NAME]" at bounding box center [1477, 19] width 87 height 17
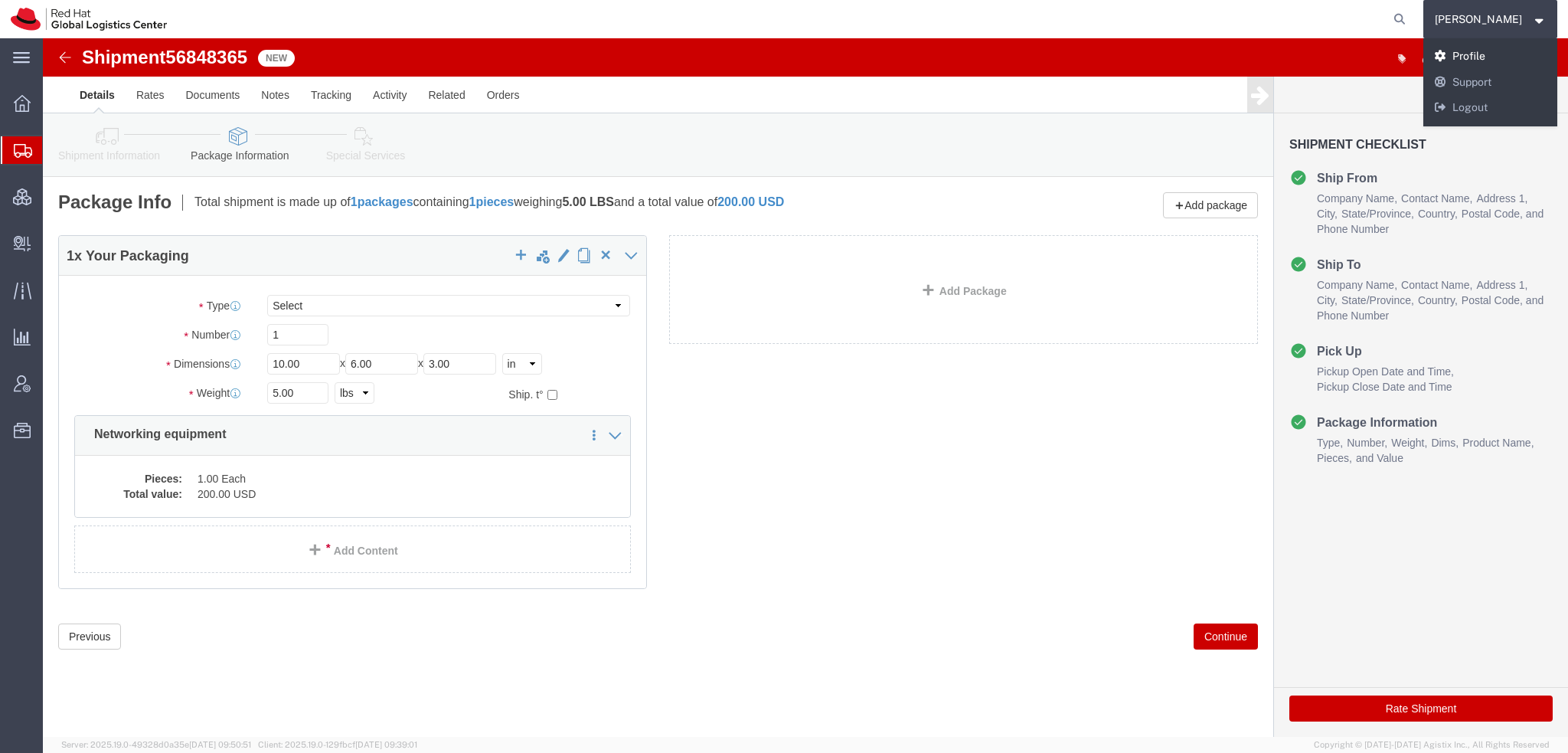
click at [1507, 45] on link "Profile" at bounding box center [1490, 56] width 135 height 26
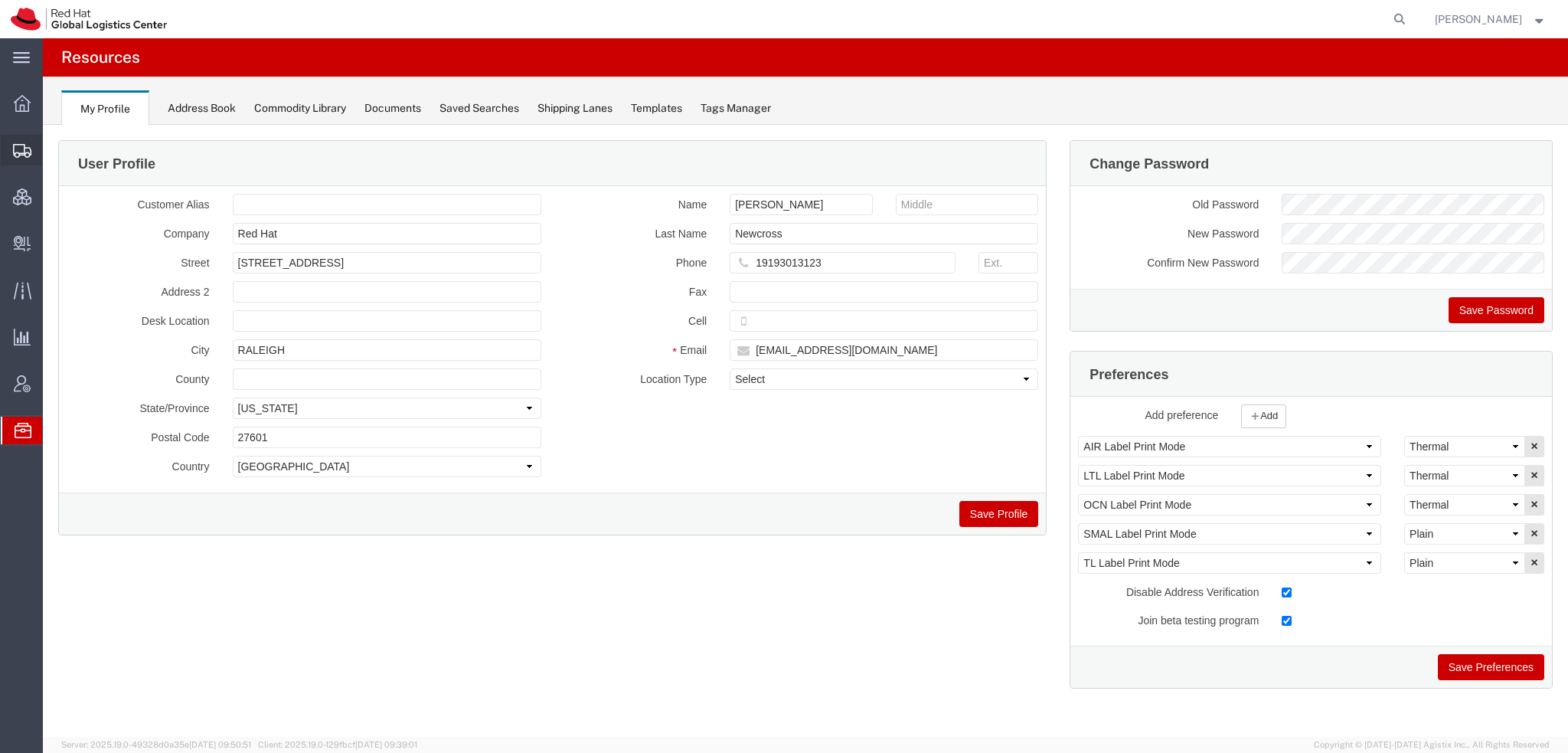
click at [0, 0] on span "Shipment Manager" at bounding box center [0, 0] width 0 height 0
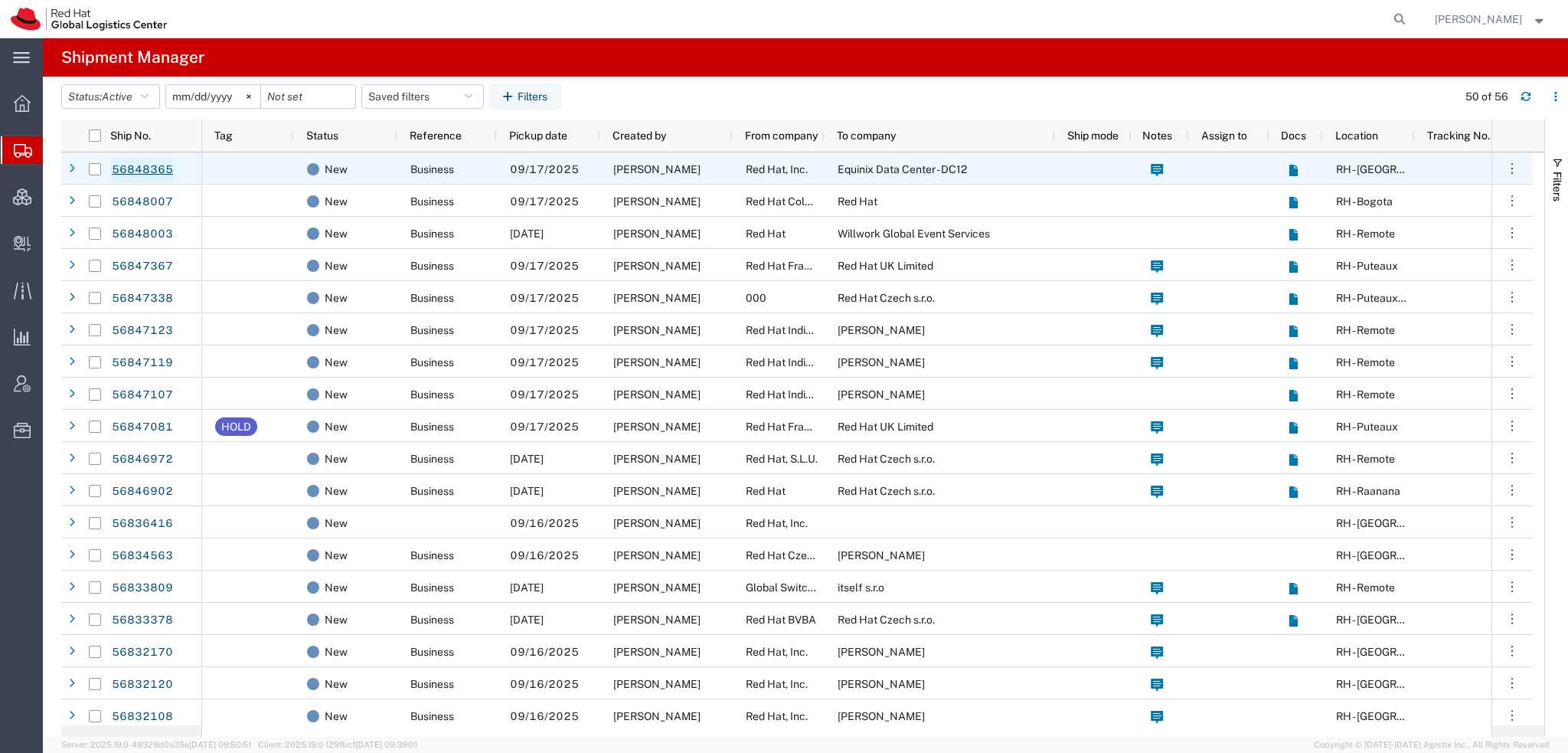
click at [150, 168] on link "56848365" at bounding box center [142, 170] width 63 height 25
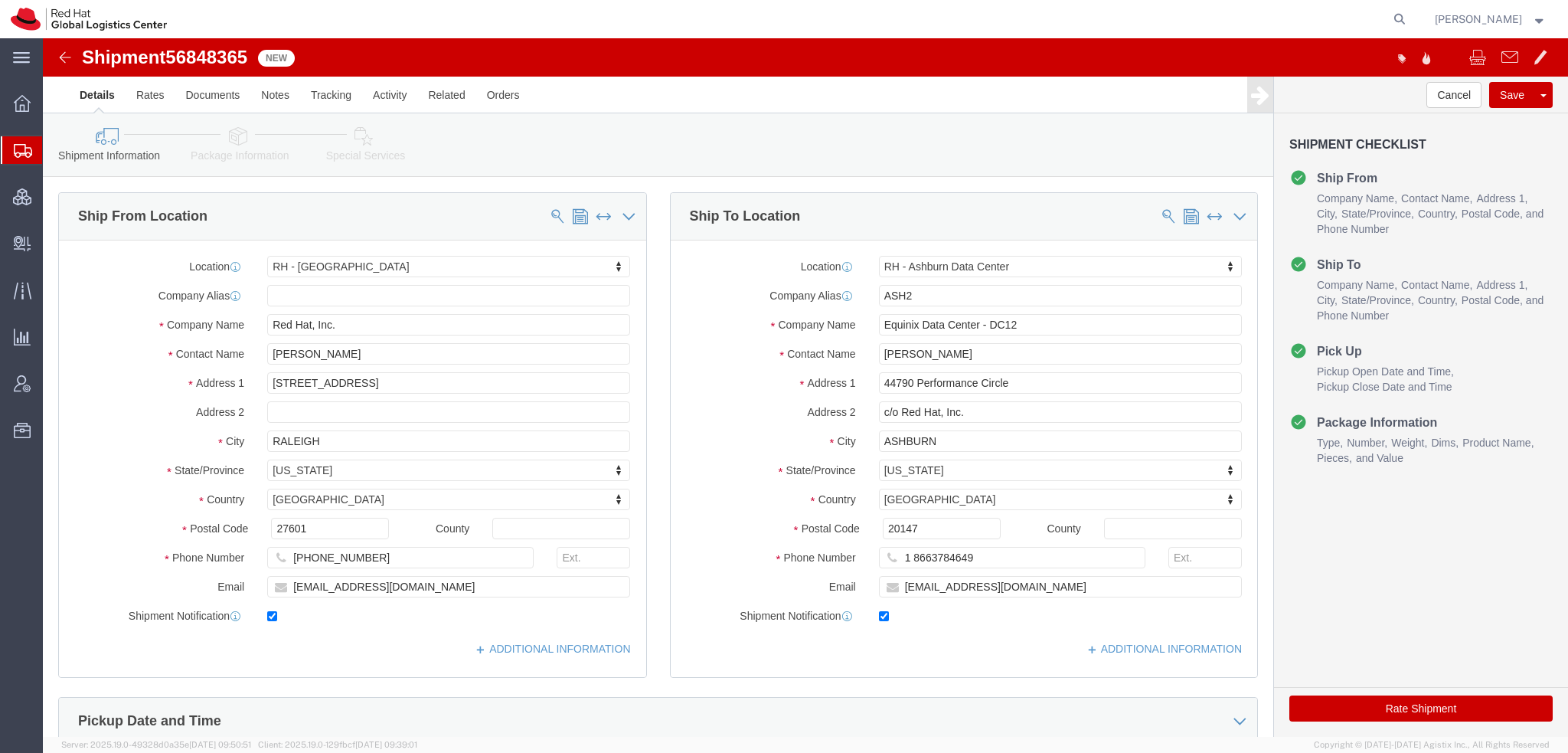
select select "38014"
select select "40311"
click icon
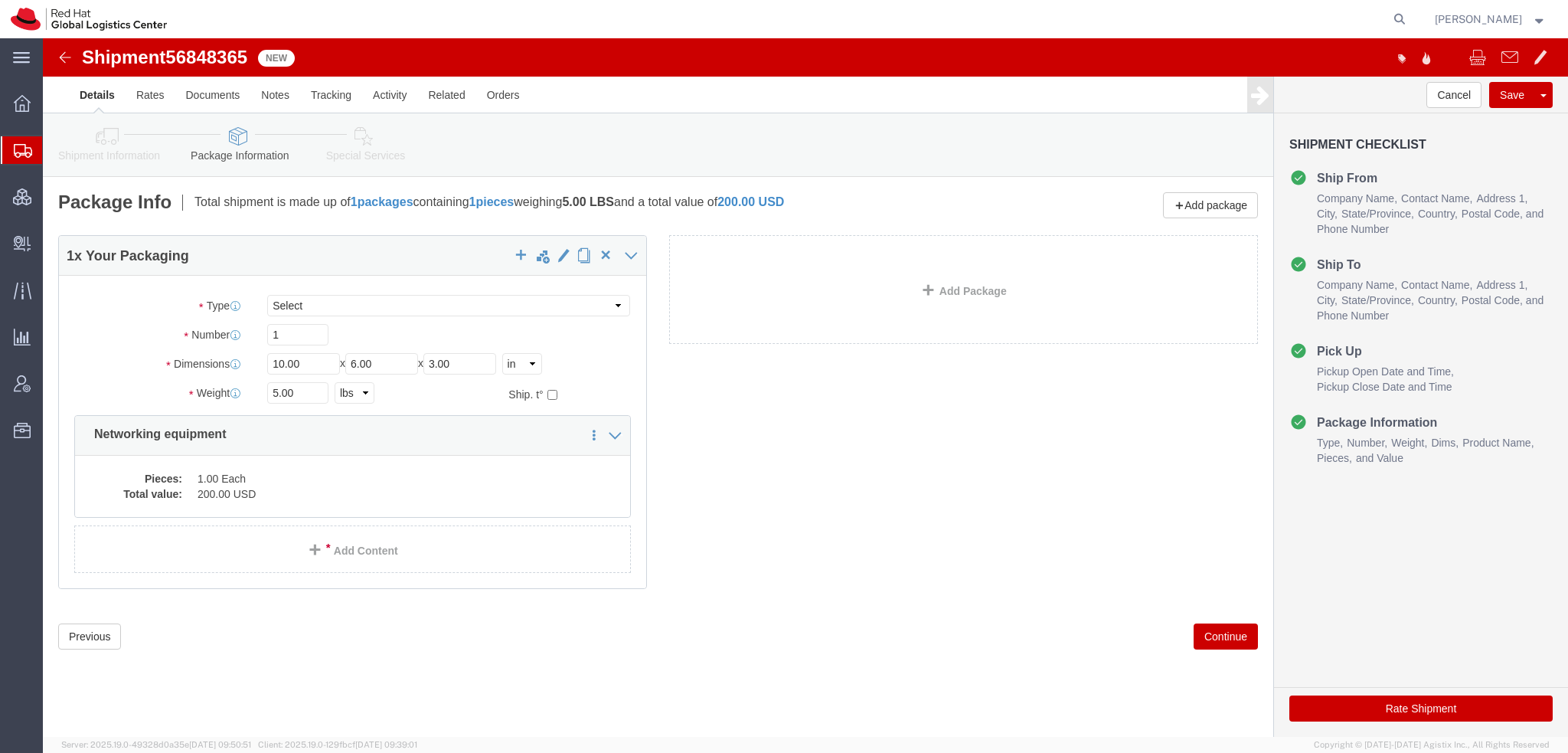
click icon
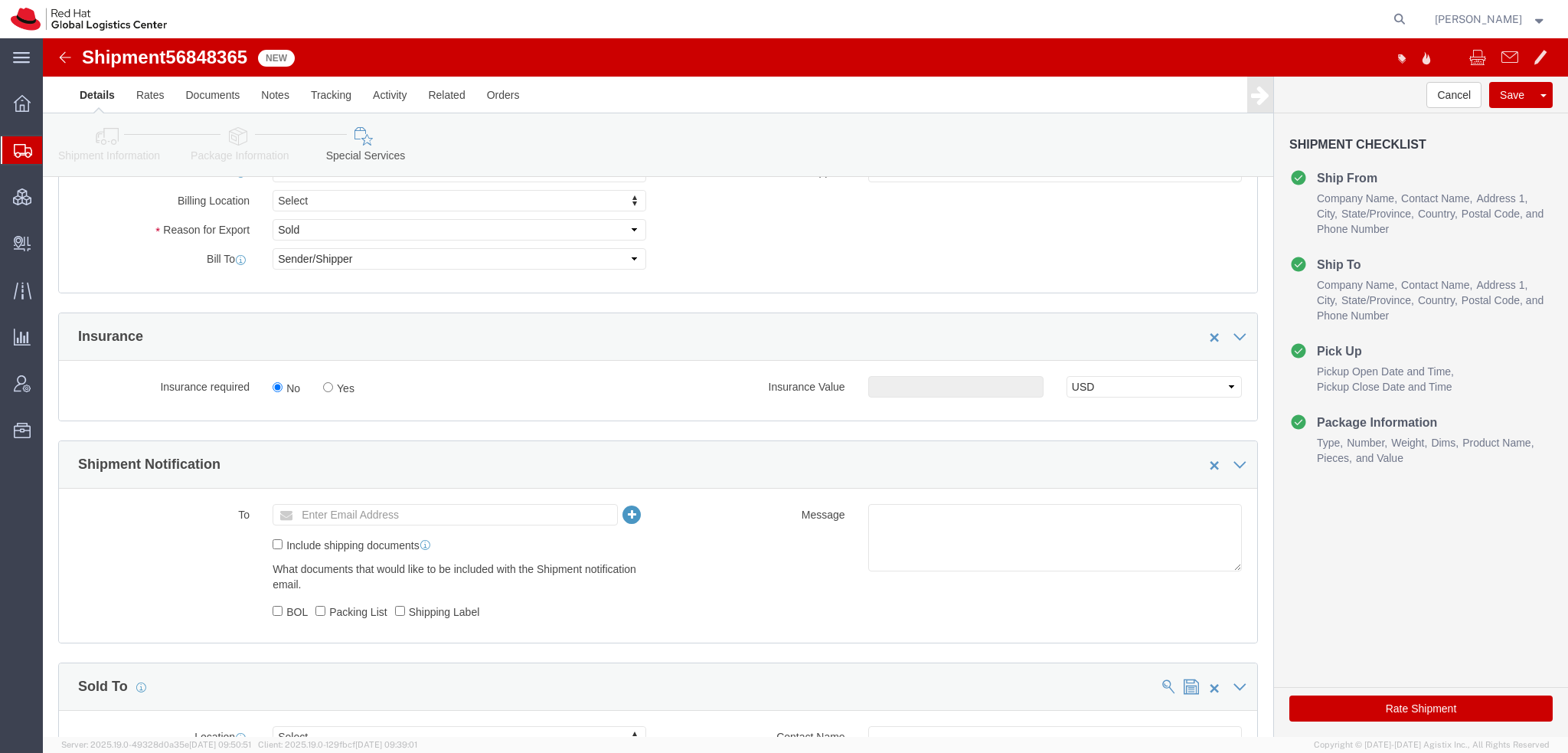
scroll to position [689, 0]
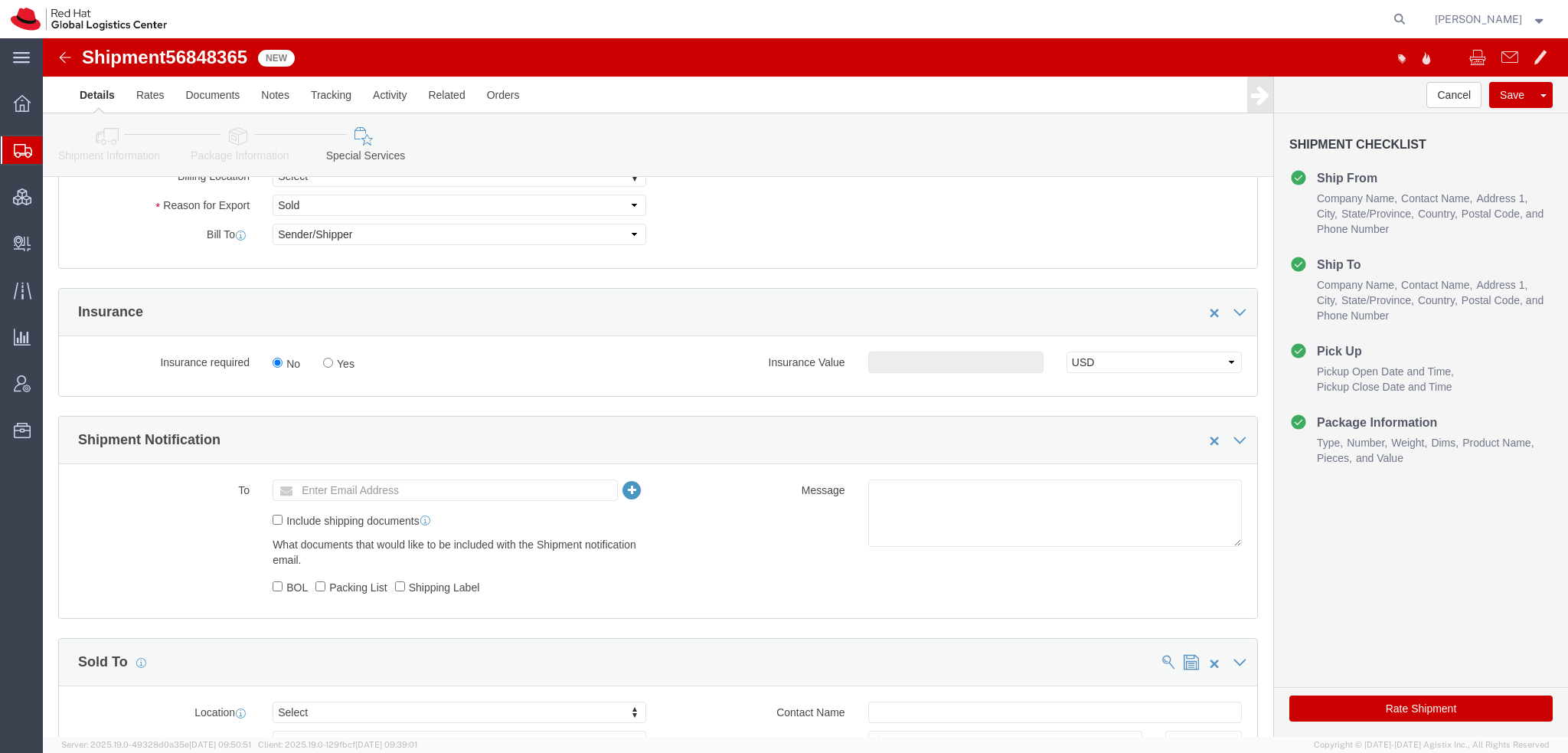
click button "Rate Shipment"
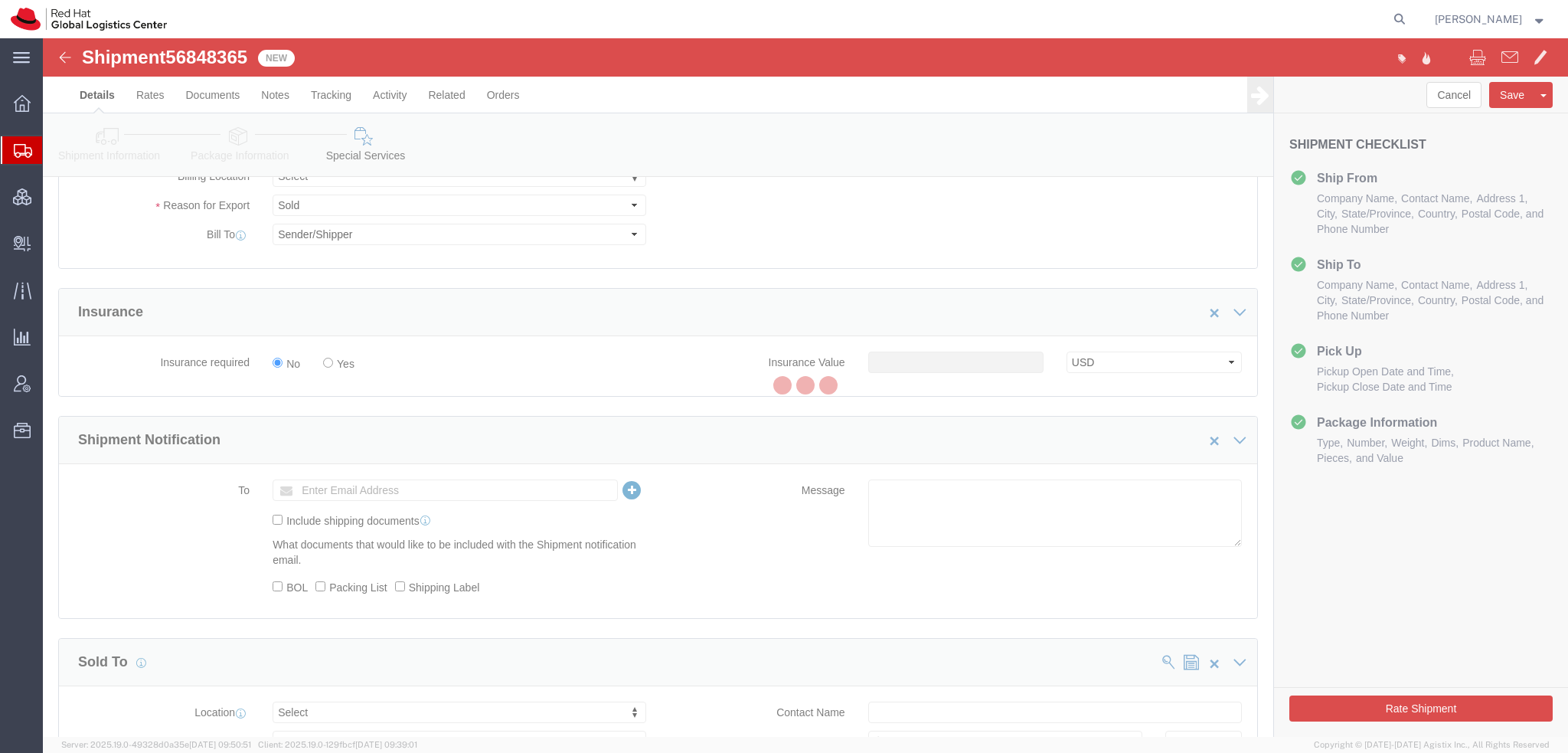
scroll to position [279, 0]
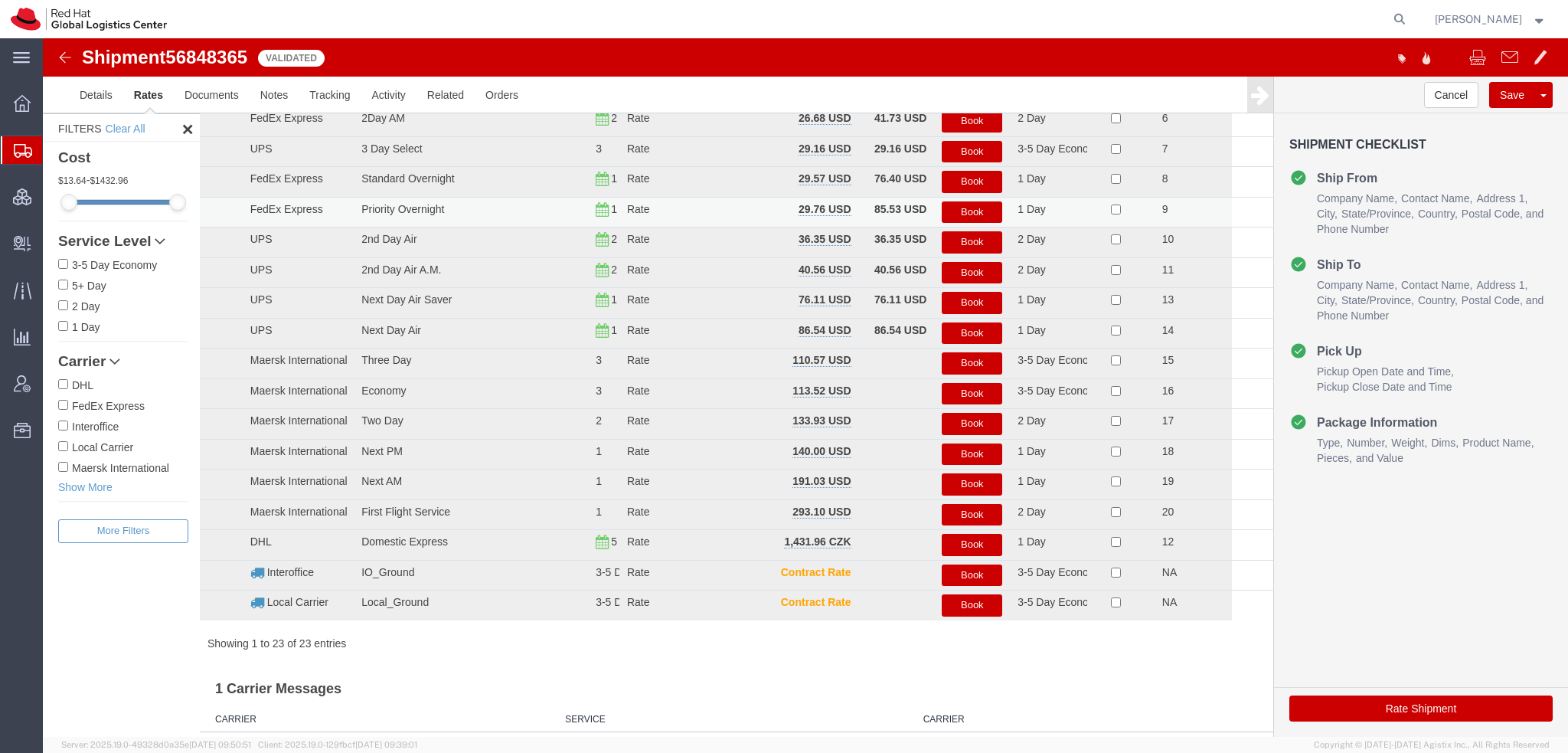
click at [953, 214] on button "Book" at bounding box center [972, 212] width 60 height 22
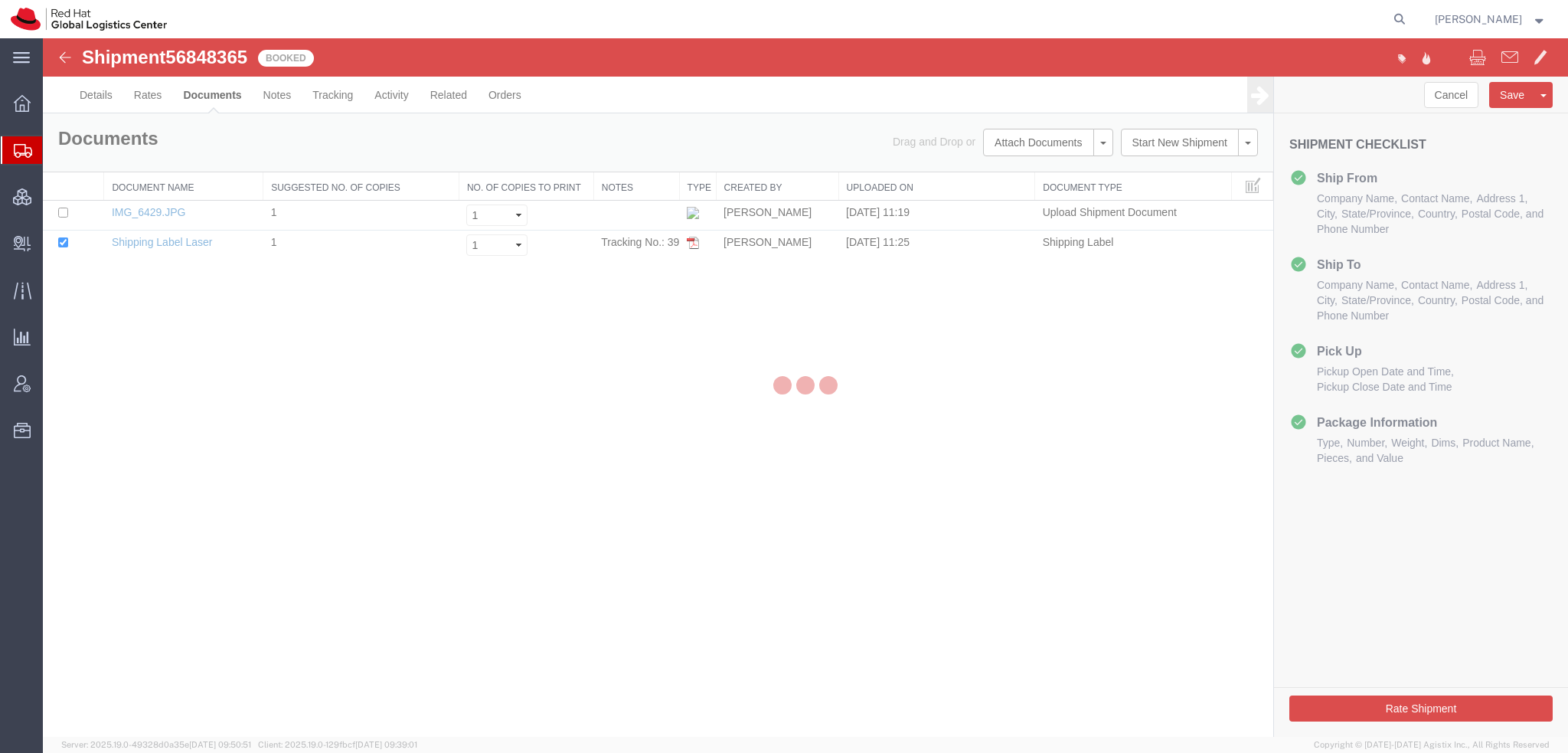
scroll to position [0, 0]
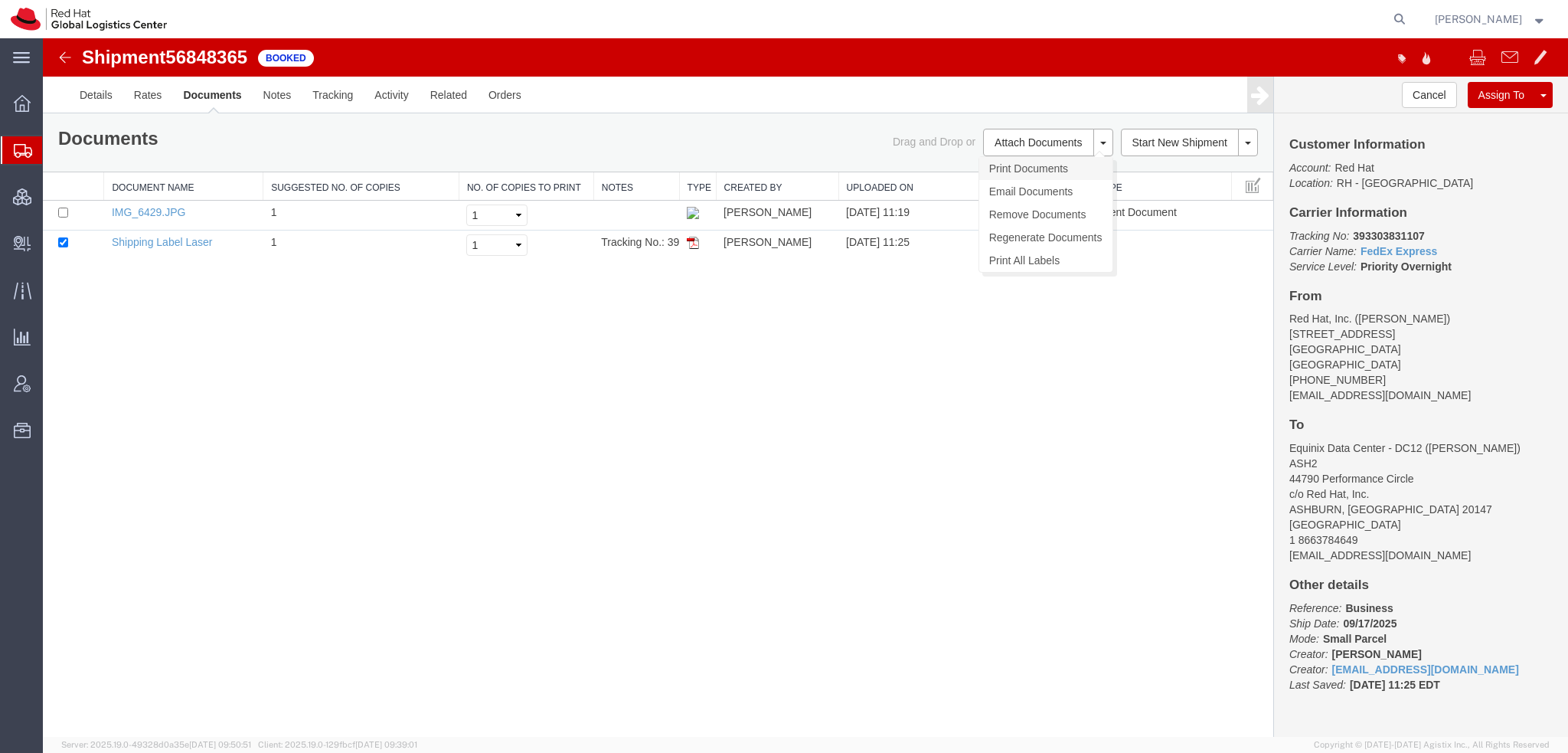
click at [1038, 169] on link "Print Documents" at bounding box center [1046, 168] width 134 height 23
click at [0, 0] on span "Shipment Manager" at bounding box center [0, 0] width 0 height 0
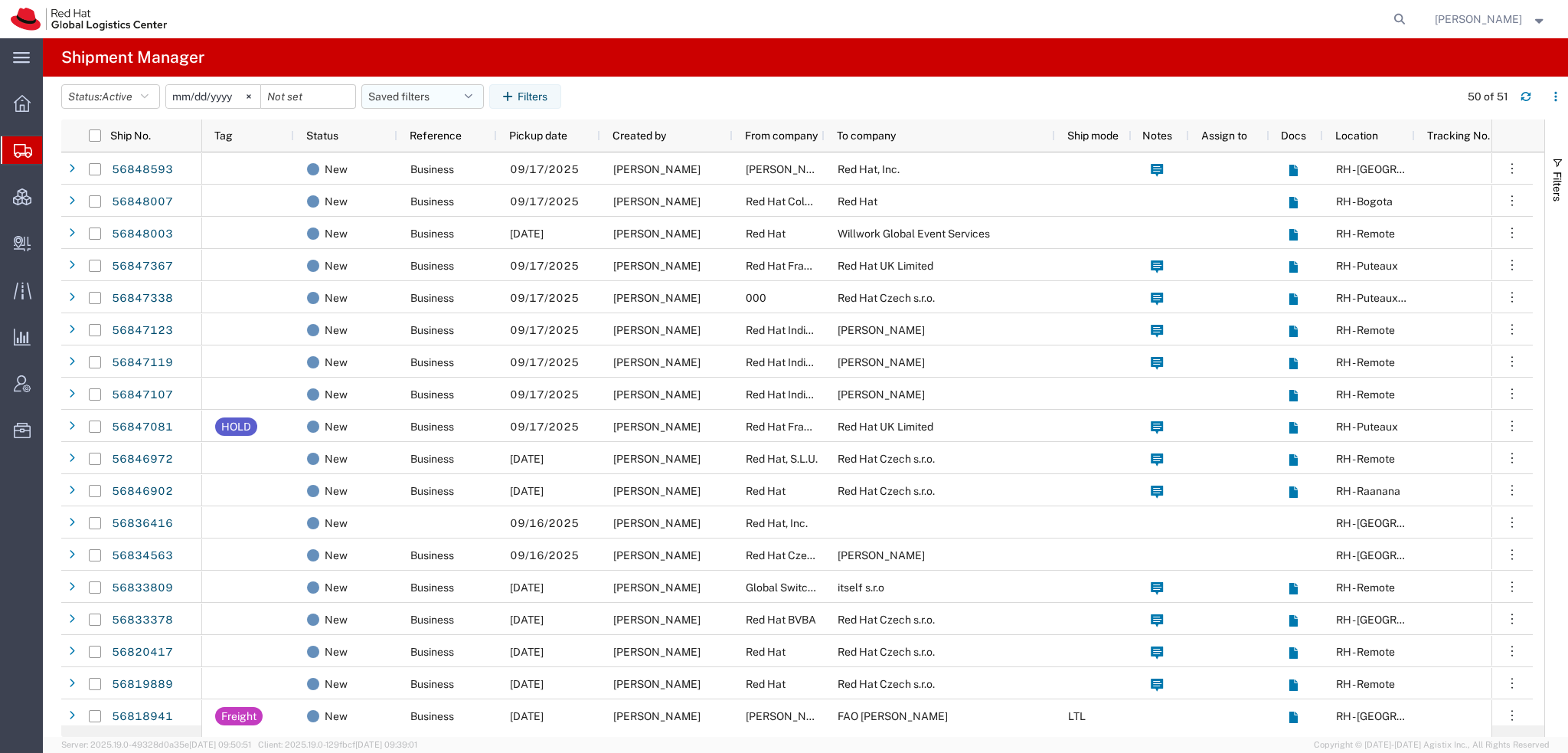
click at [484, 95] on button "Saved filters" at bounding box center [423, 96] width 122 height 25
click at [423, 160] on span "Americas" at bounding box center [464, 163] width 200 height 29
type input "2023-05-07"
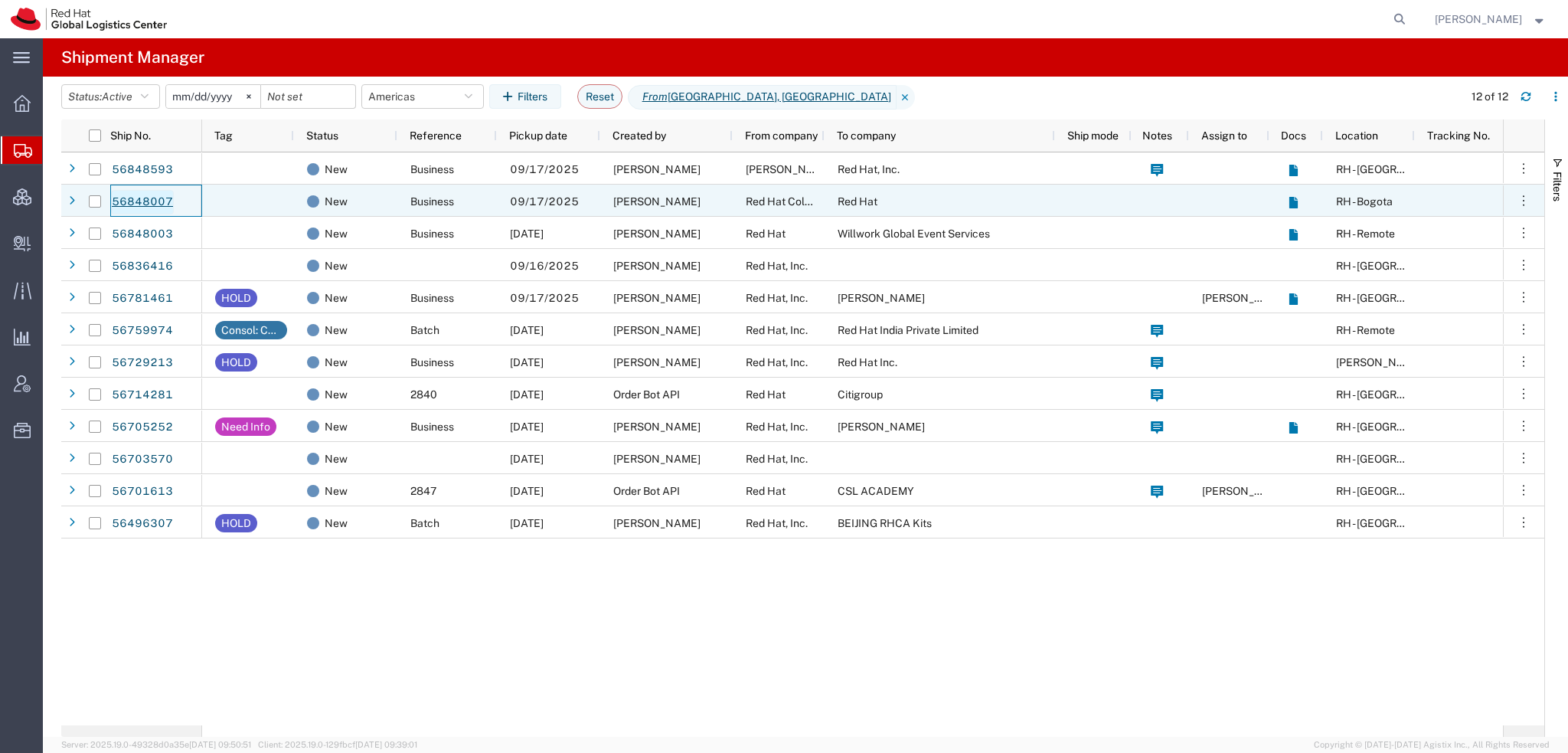
click at [153, 199] on link "56848007" at bounding box center [142, 202] width 63 height 25
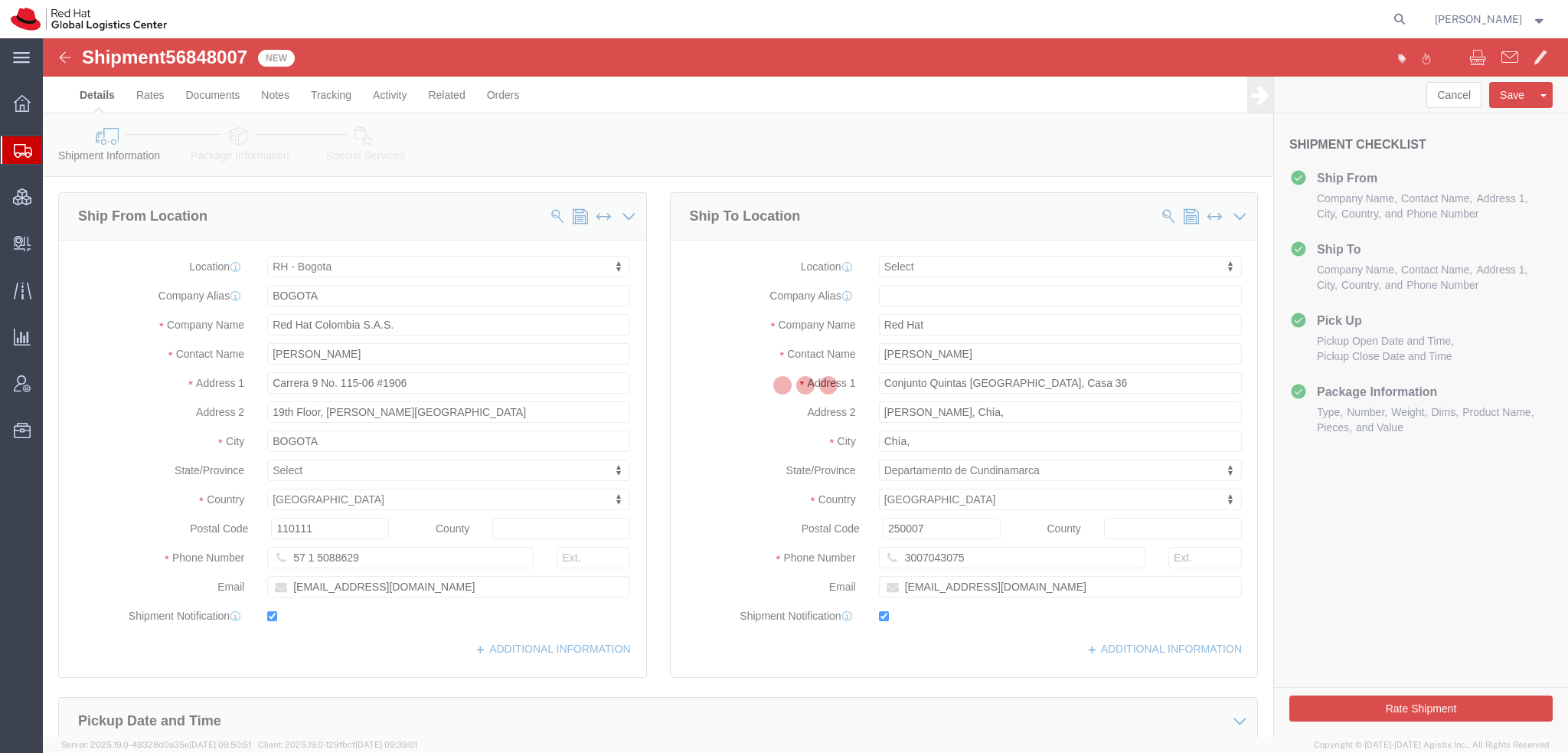
select select "37928"
select select
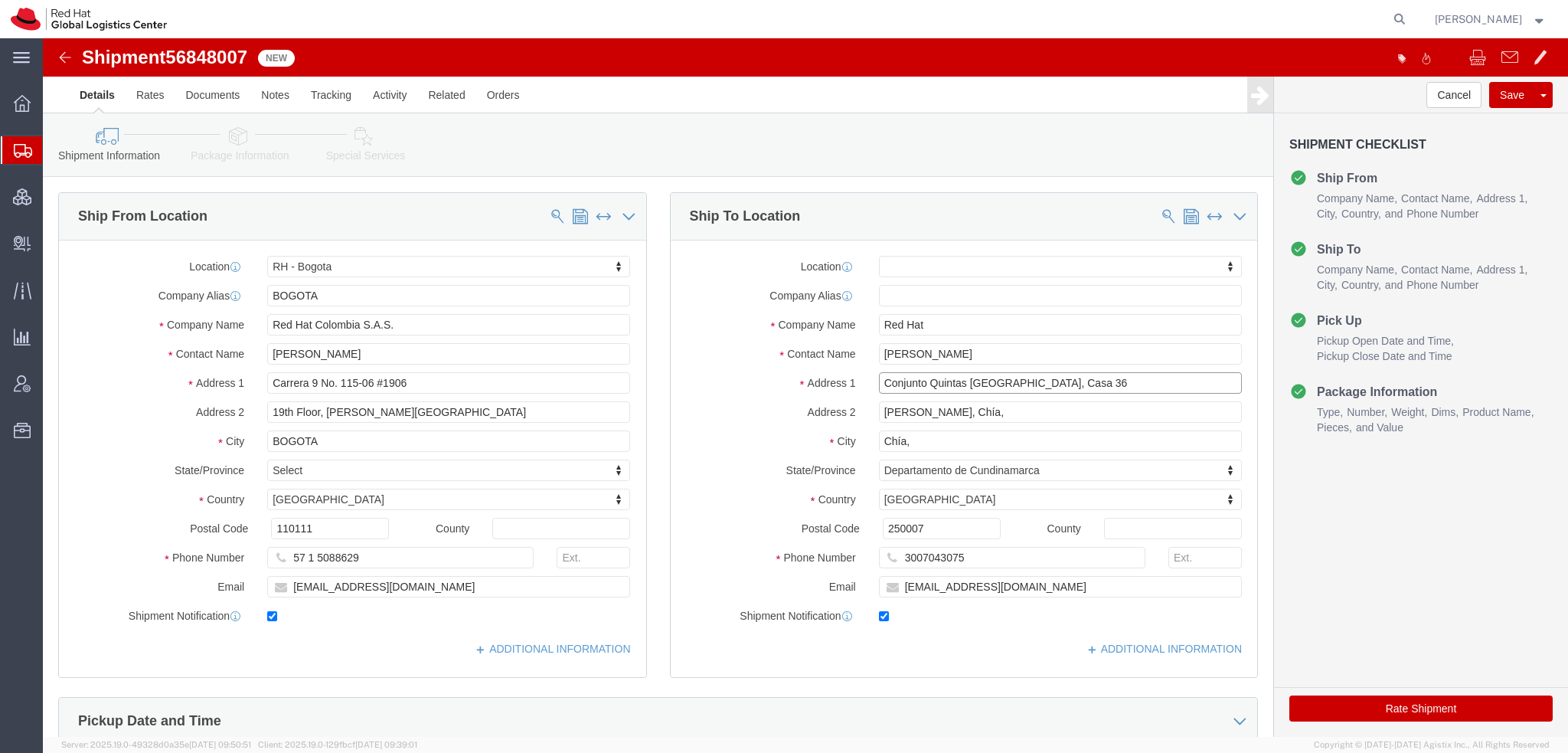
drag, startPoint x: 1035, startPoint y: 342, endPoint x: 481, endPoint y: 307, distance: 555.1
click div "Ship From Location Location RH - Bogota My Profile Location RH - Amsterdam - MS…"
click icon
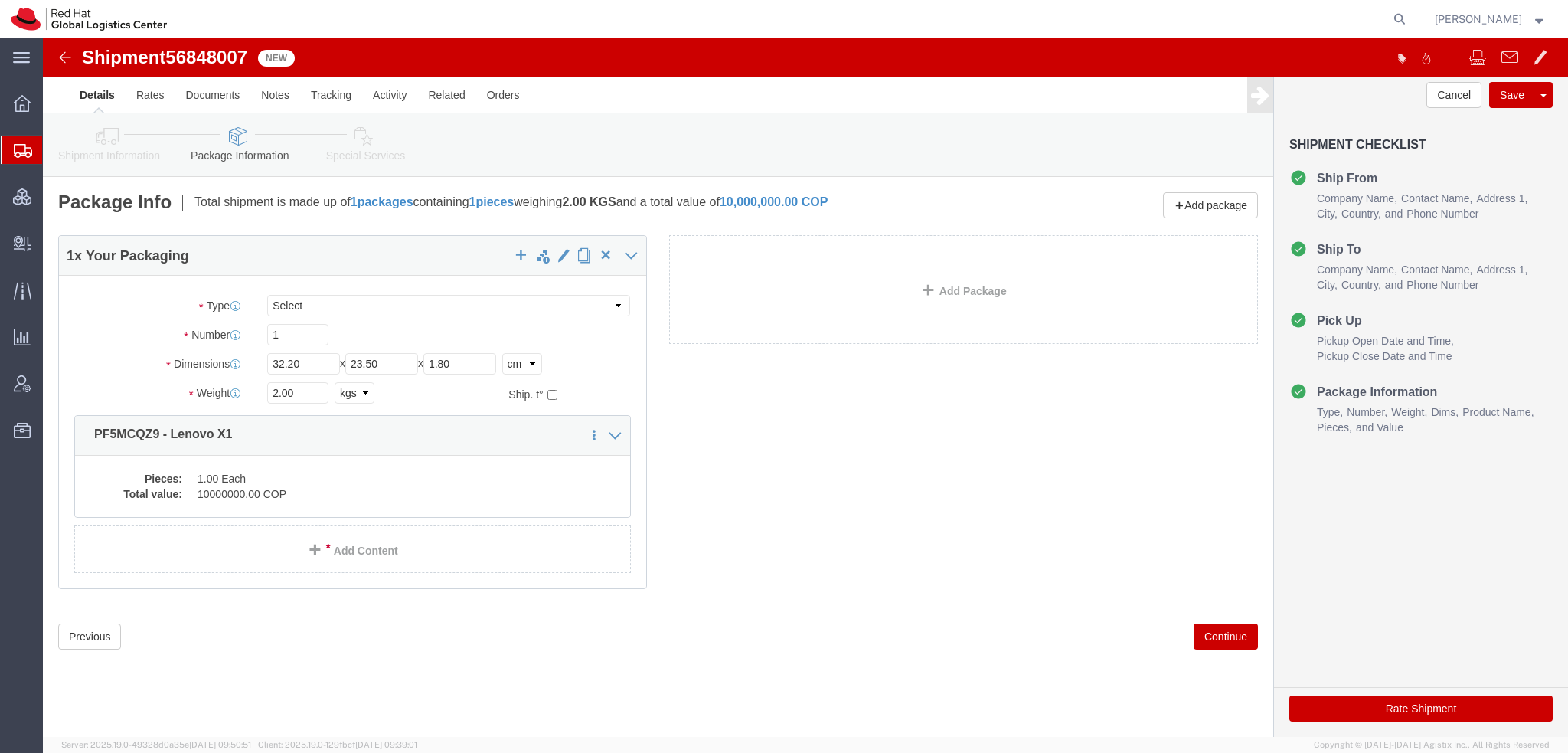
click button "Rate Shipment"
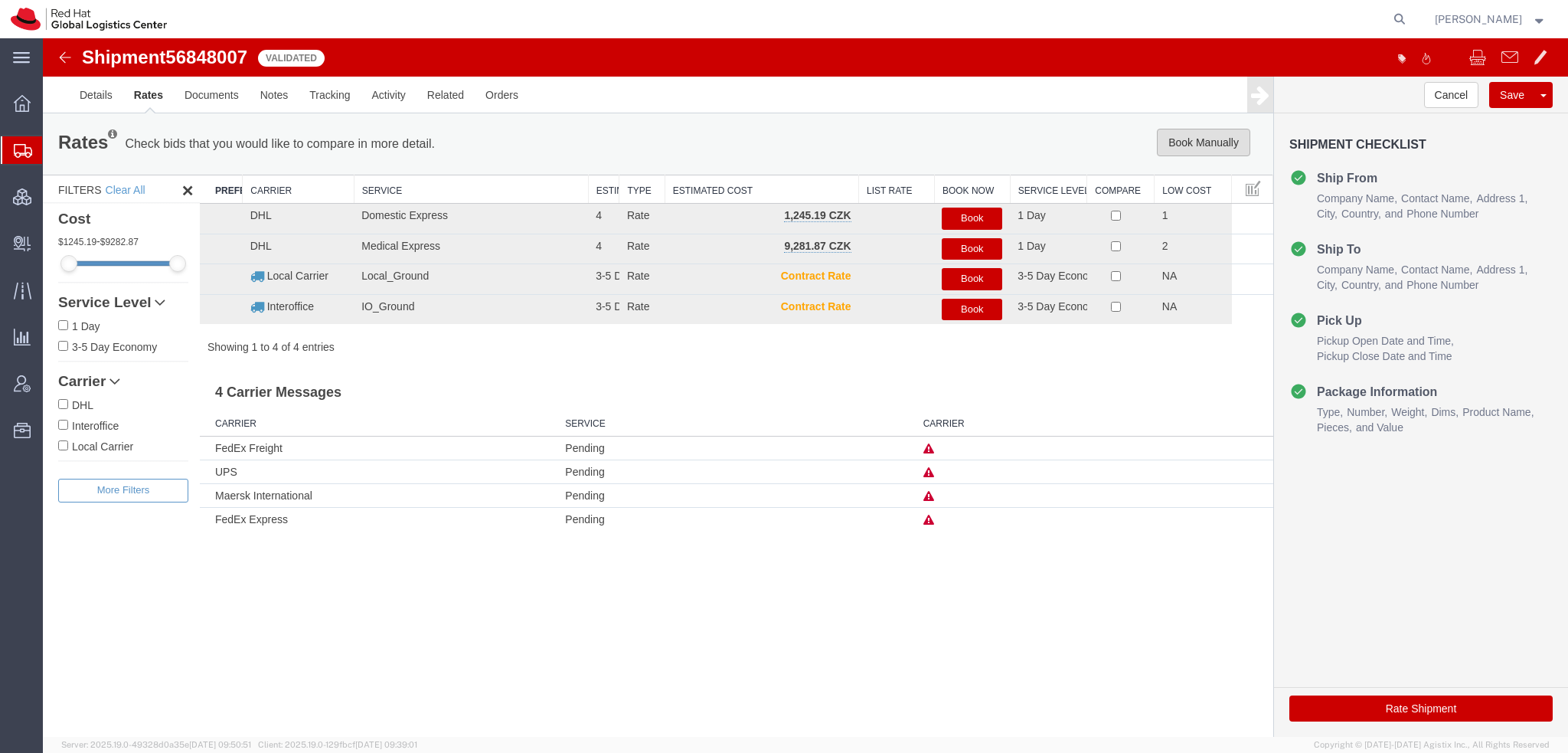
click at [1201, 149] on button "Book Manually" at bounding box center [1203, 142] width 94 height 28
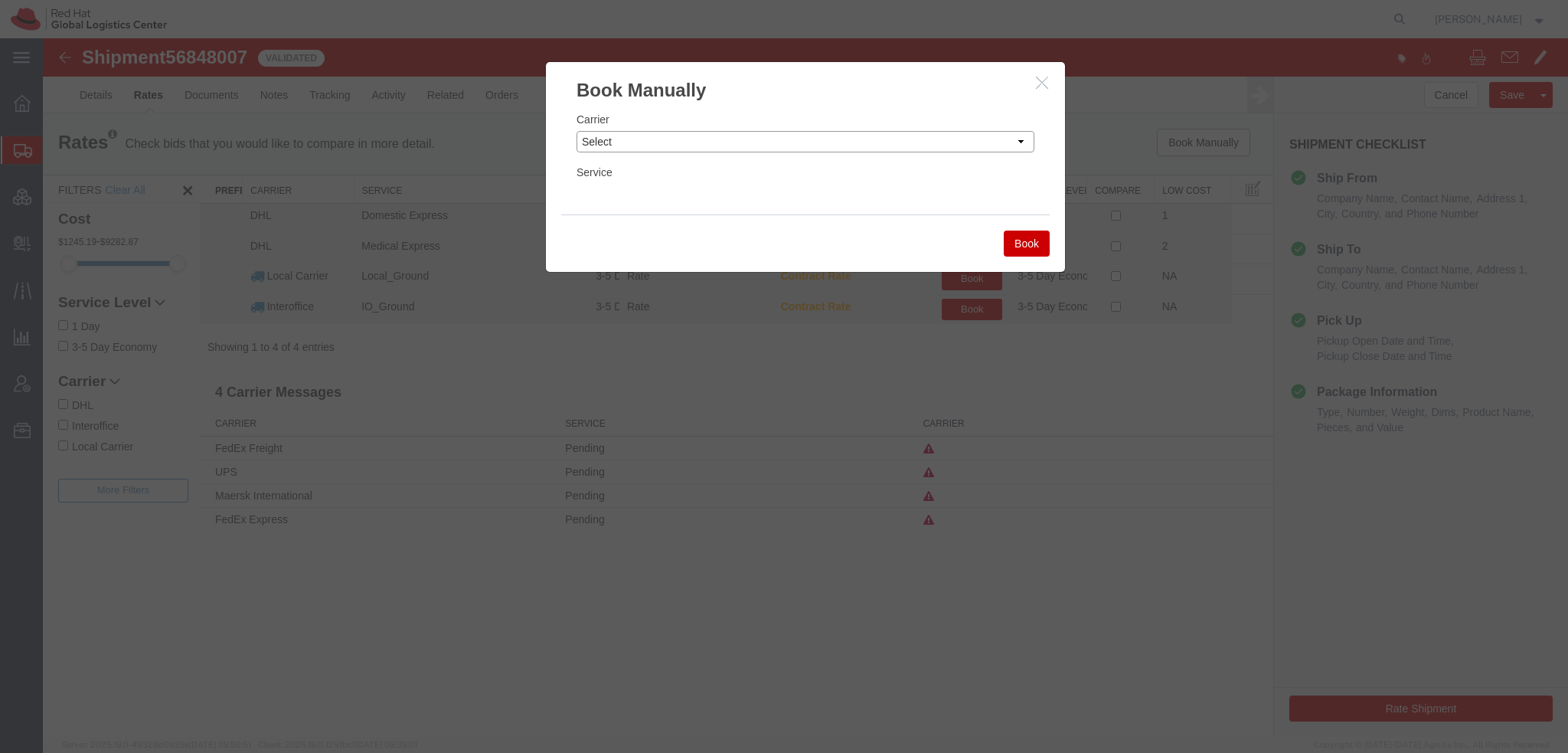
click at [648, 145] on select "Select Add New Carrier (and default service) Amazon Logistics Czech Post DHL Fe…" at bounding box center [805, 141] width 458 height 21
select select "5"
click at [576, 131] on select "Select Add New Carrier (and default service) Amazon Logistics Czech Post DHL Fe…" at bounding box center [805, 141] width 458 height 21
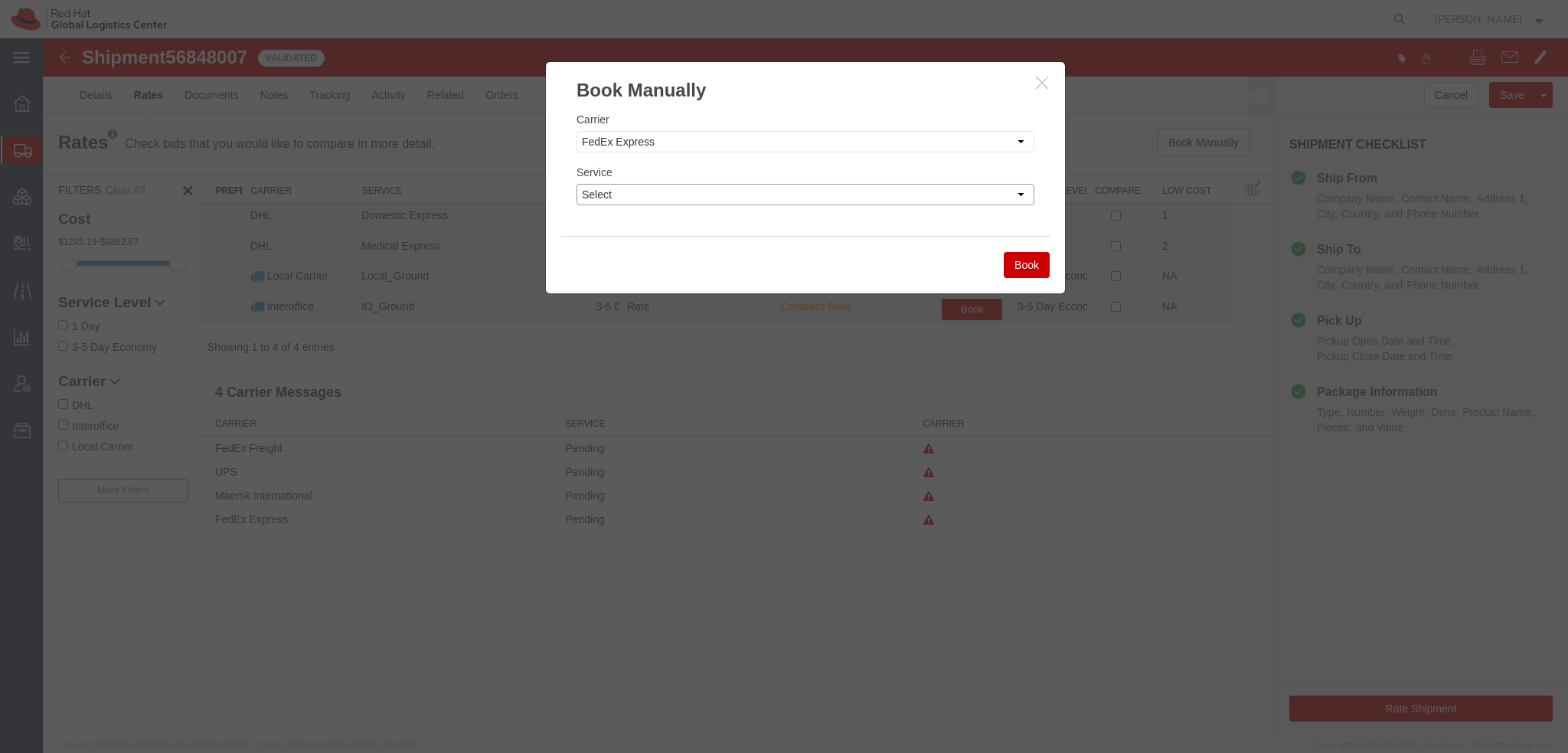
click at [646, 189] on select "Select 1Day Freight 2Day 2Day AM 2Day AM One Rate 2Day Freight 2Day One Rate 3 …" at bounding box center [805, 195] width 458 height 21
select select "32582"
click at [576, 184] on select "Select 1Day Freight 2Day 2Day AM 2Day AM One Rate 2Day Freight 2Day One Rate 3 …" at bounding box center [805, 195] width 458 height 21
click at [1011, 261] on button "Book" at bounding box center [1027, 264] width 46 height 26
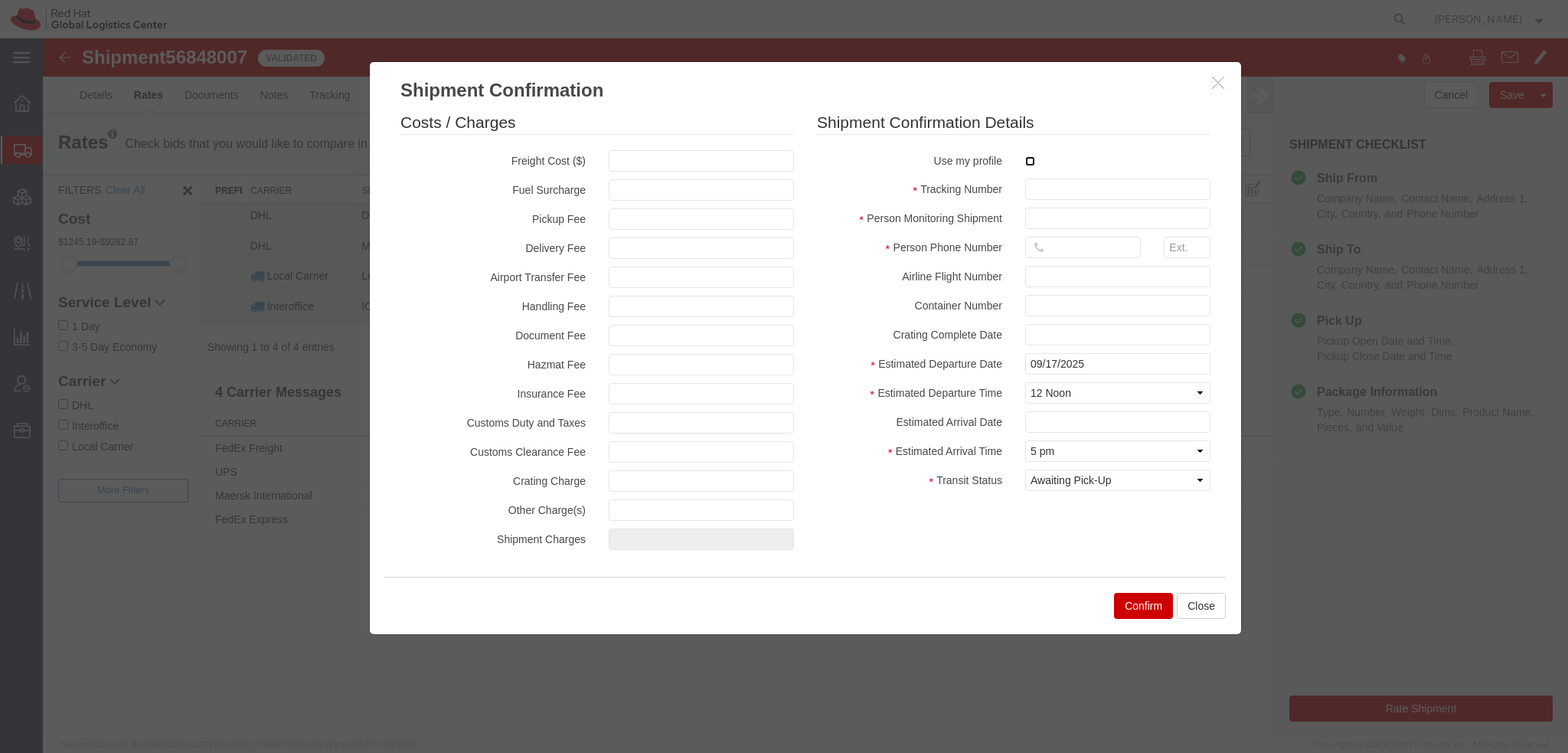
click at [1030, 157] on input "checkbox" at bounding box center [1030, 161] width 10 height 10
checkbox input "true"
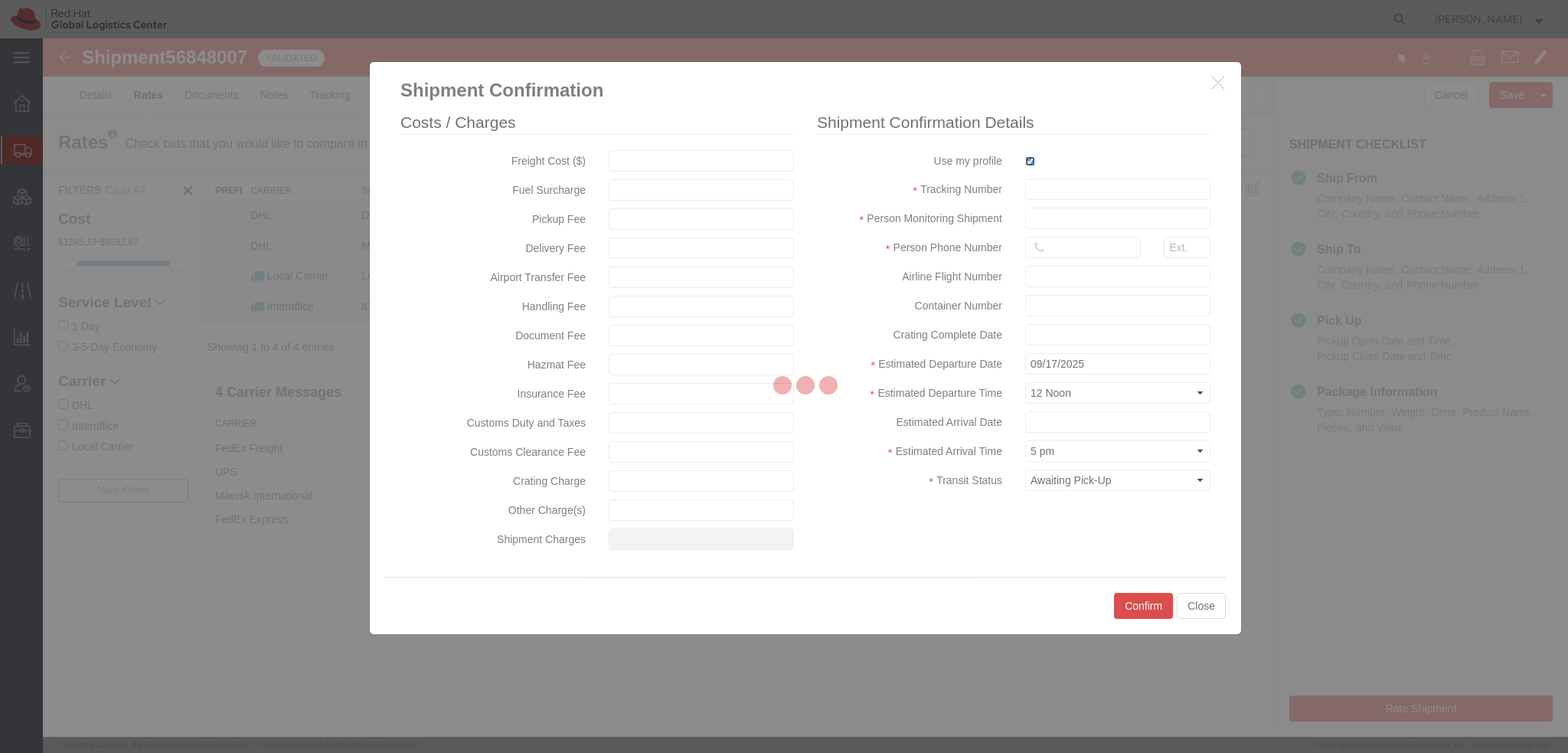
type input "[PERSON_NAME]"
type input "19193013123"
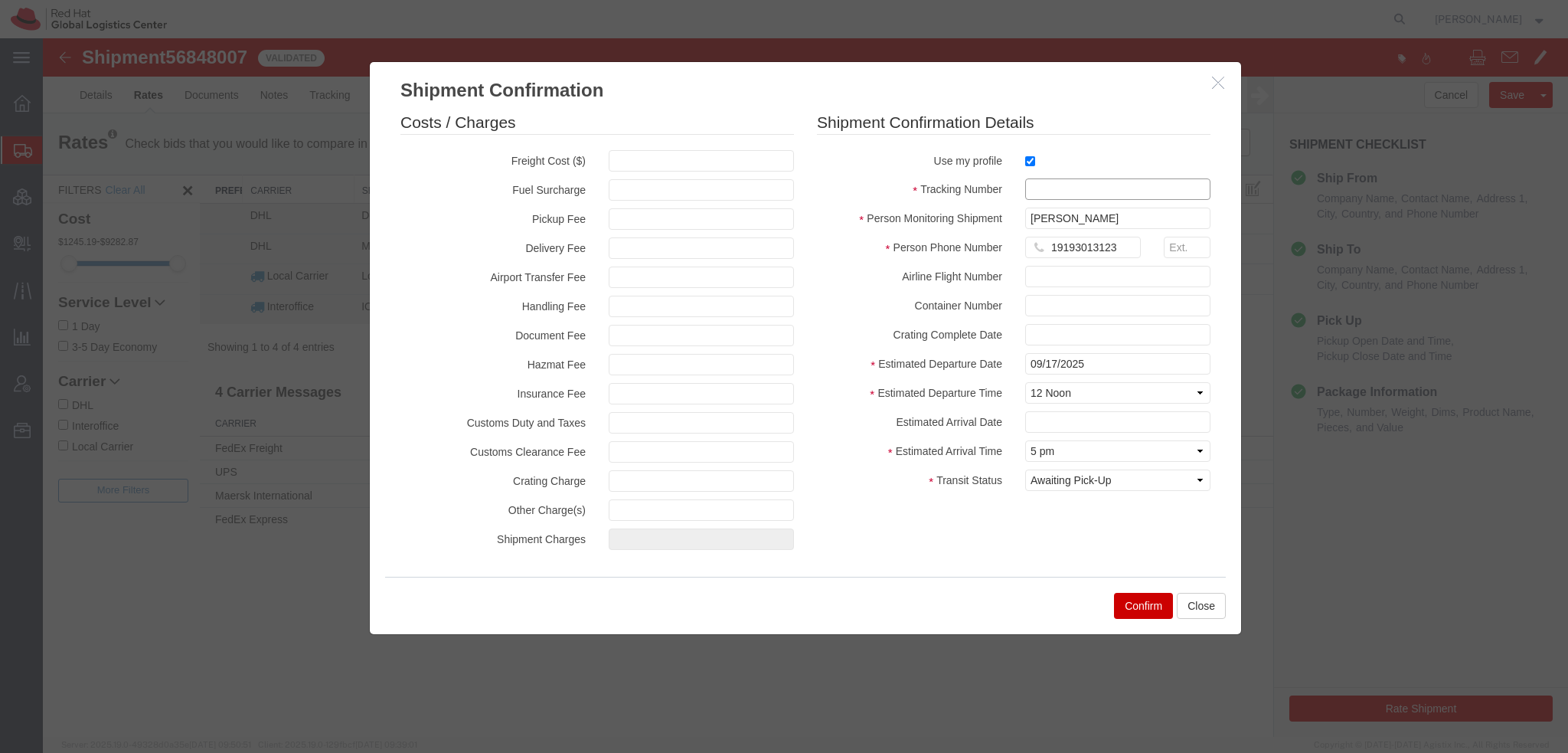
click at [1061, 187] on input "text" at bounding box center [1118, 189] width 185 height 21
type input "FEDEX: 884450353686"
click at [1056, 392] on select "Select Midnight 1 am 2 am 3 am 4 am 5 am 6 am 7 am 8 am 9 am 10 am 11 am 12 Noo…" at bounding box center [1118, 392] width 185 height 21
select select "1700"
click at [1025, 382] on select "Select Midnight 1 am 2 am 3 am 4 am 5 am 6 am 7 am 8 am 9 am 10 am 11 am 12 Noo…" at bounding box center [1118, 392] width 185 height 21
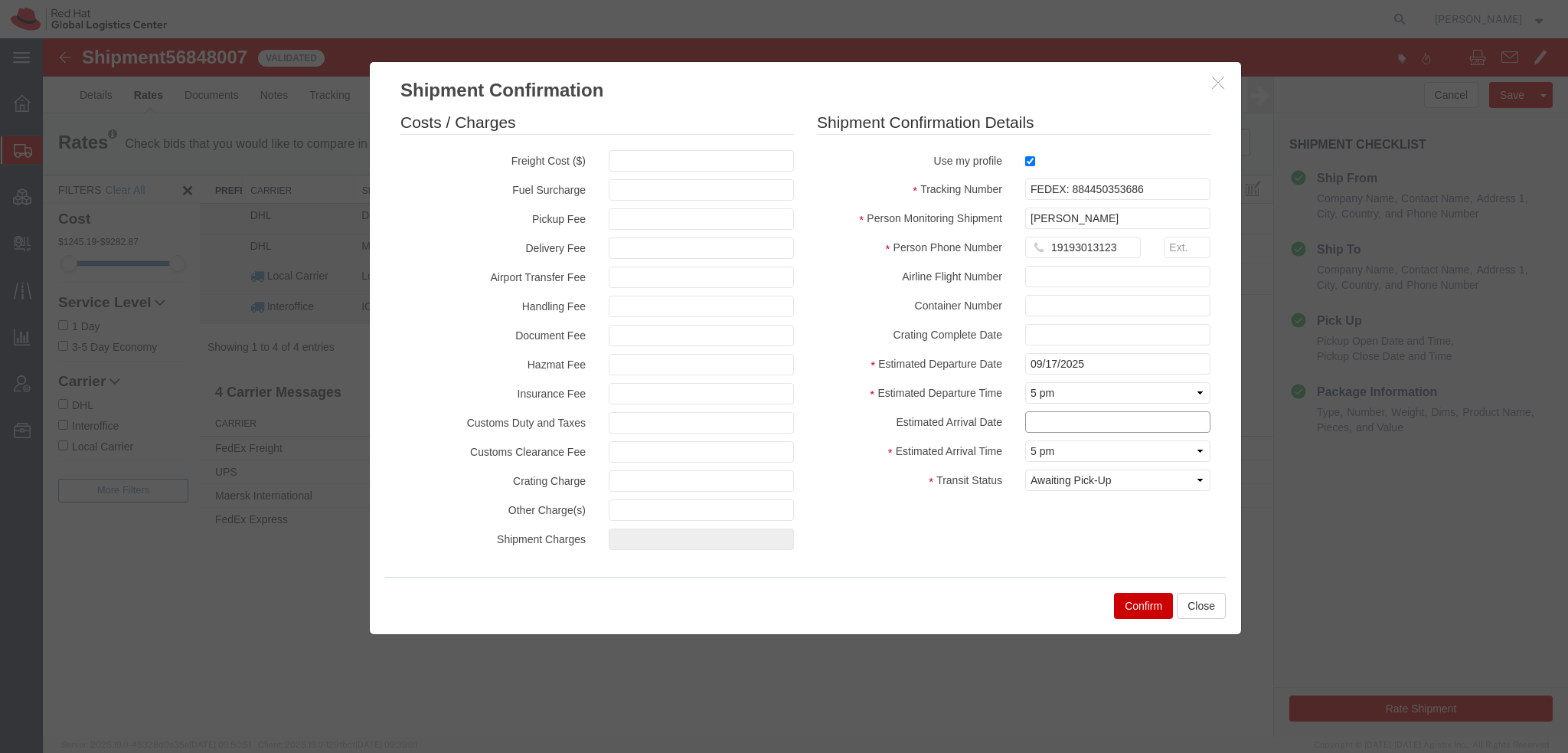
click at [1063, 422] on input "text" at bounding box center [1118, 422] width 185 height 21
click at [1063, 343] on td "22" at bounding box center [1059, 345] width 23 height 23
type input "09/22/2025"
click at [1080, 480] on select "Select Arrival Notice Available Arrival Notice Imported Arrive at Delivery Loca…" at bounding box center [1118, 480] width 185 height 21
select select "DELIVRED"
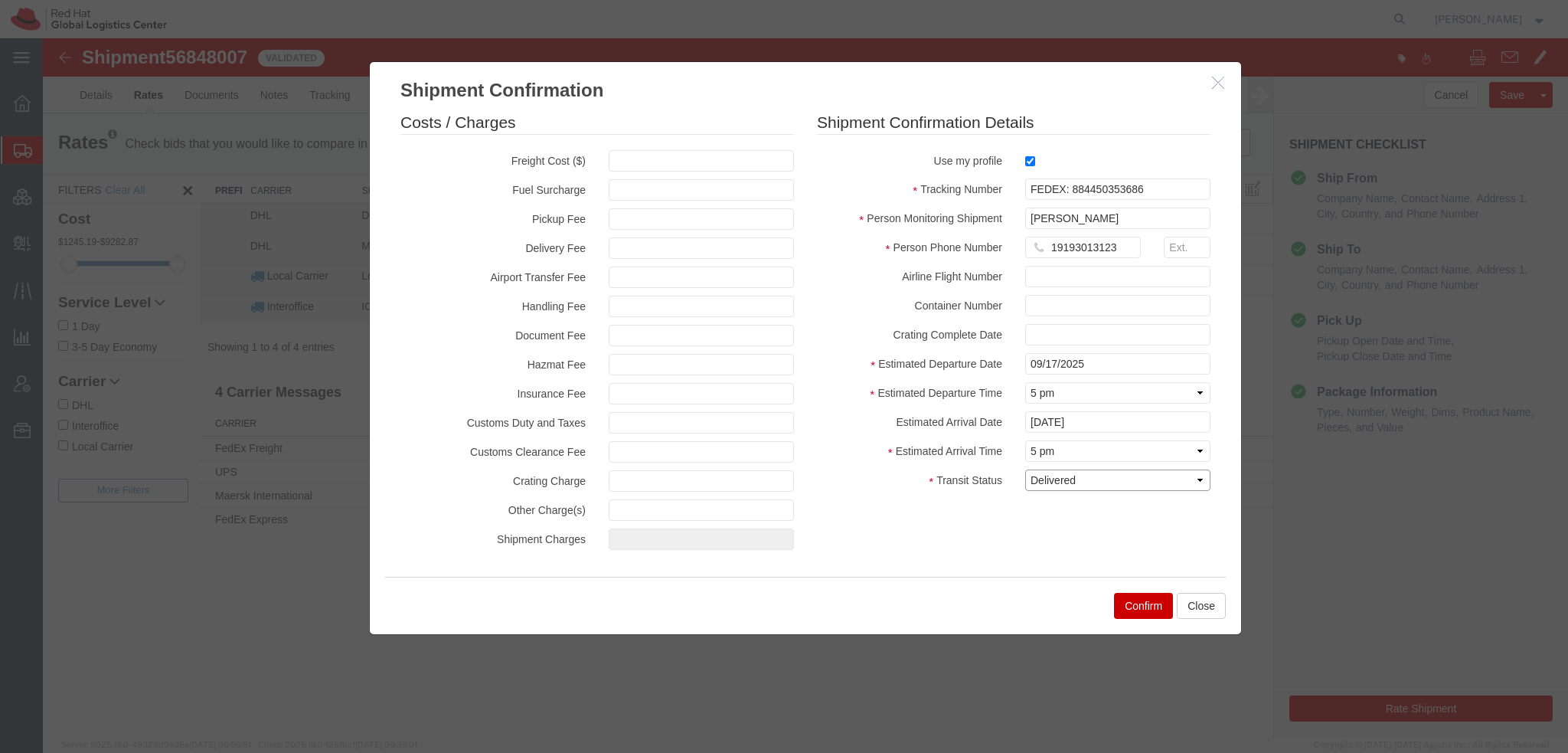
click at [1025, 470] on select "Select Arrival Notice Available Arrival Notice Imported Arrive at Delivery Loca…" at bounding box center [1118, 480] width 185 height 21
click at [1136, 601] on button "Confirm" at bounding box center [1143, 605] width 59 height 26
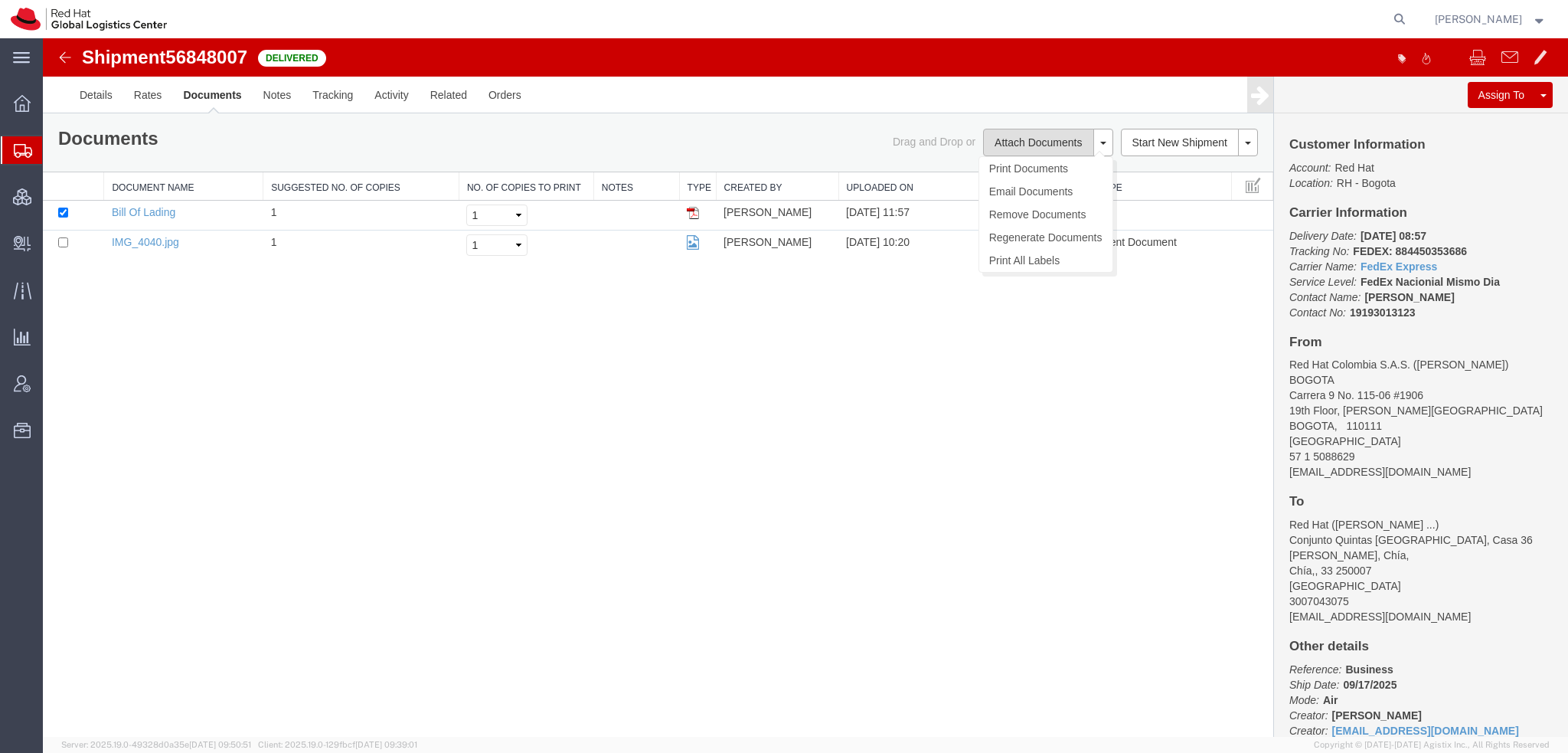
click at [1043, 140] on button "Attach Documents" at bounding box center [1038, 142] width 111 height 28
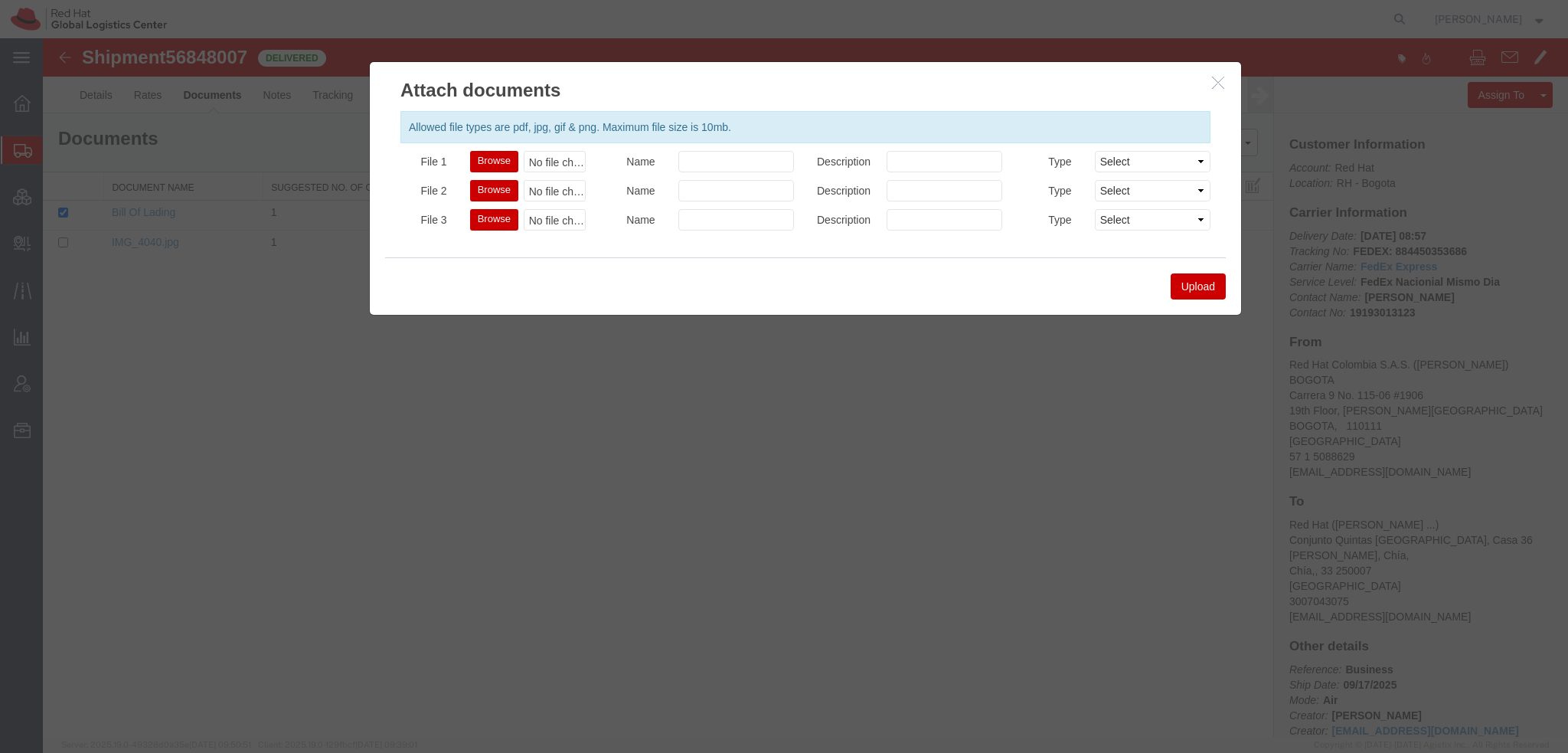
click at [500, 158] on button "Browse" at bounding box center [494, 161] width 49 height 21
type input "C:\fakepath\b5c8df39-6e13-49fa-a9ab-3bc2aa124288.pdf"
click at [1219, 284] on button "Upload" at bounding box center [1198, 285] width 55 height 26
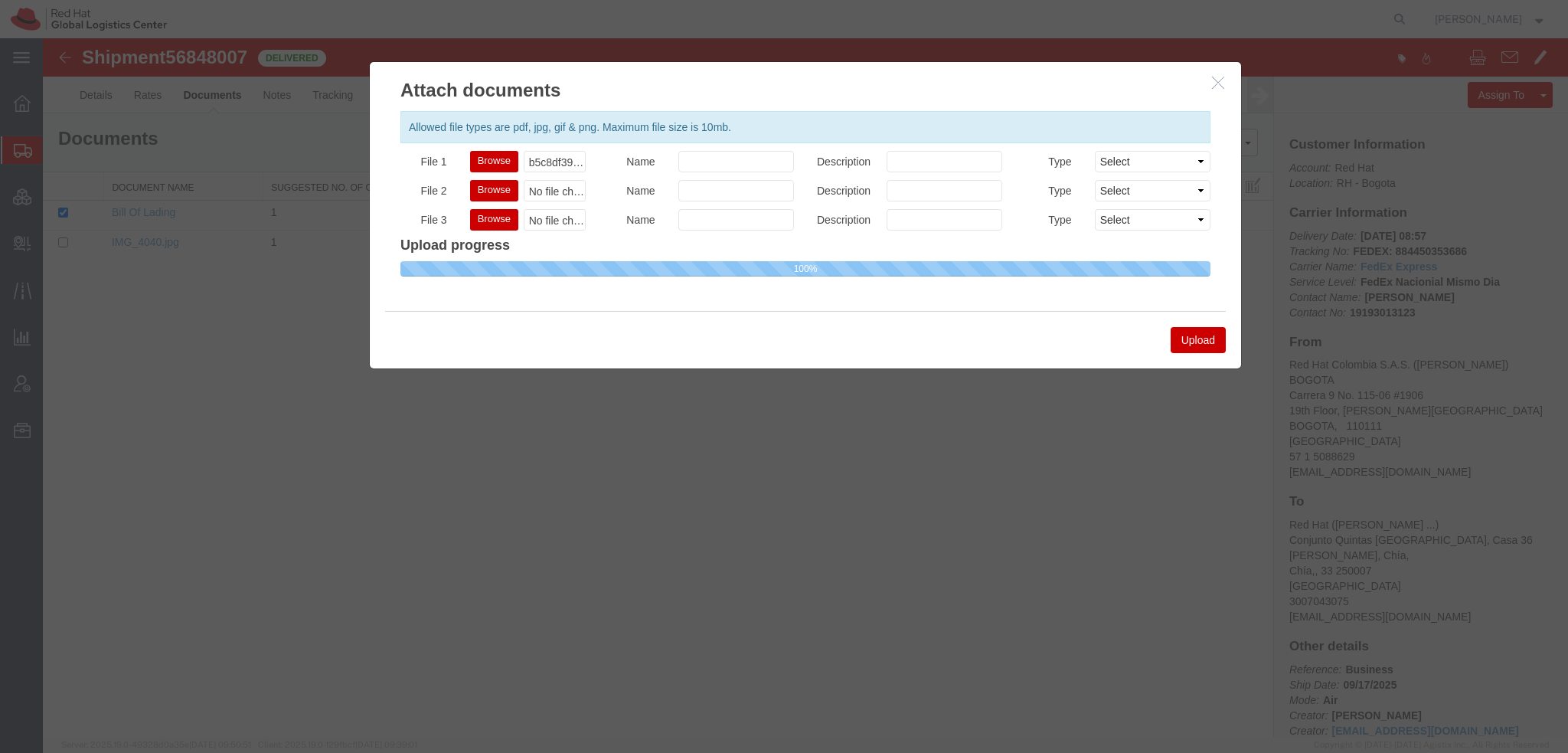
select select
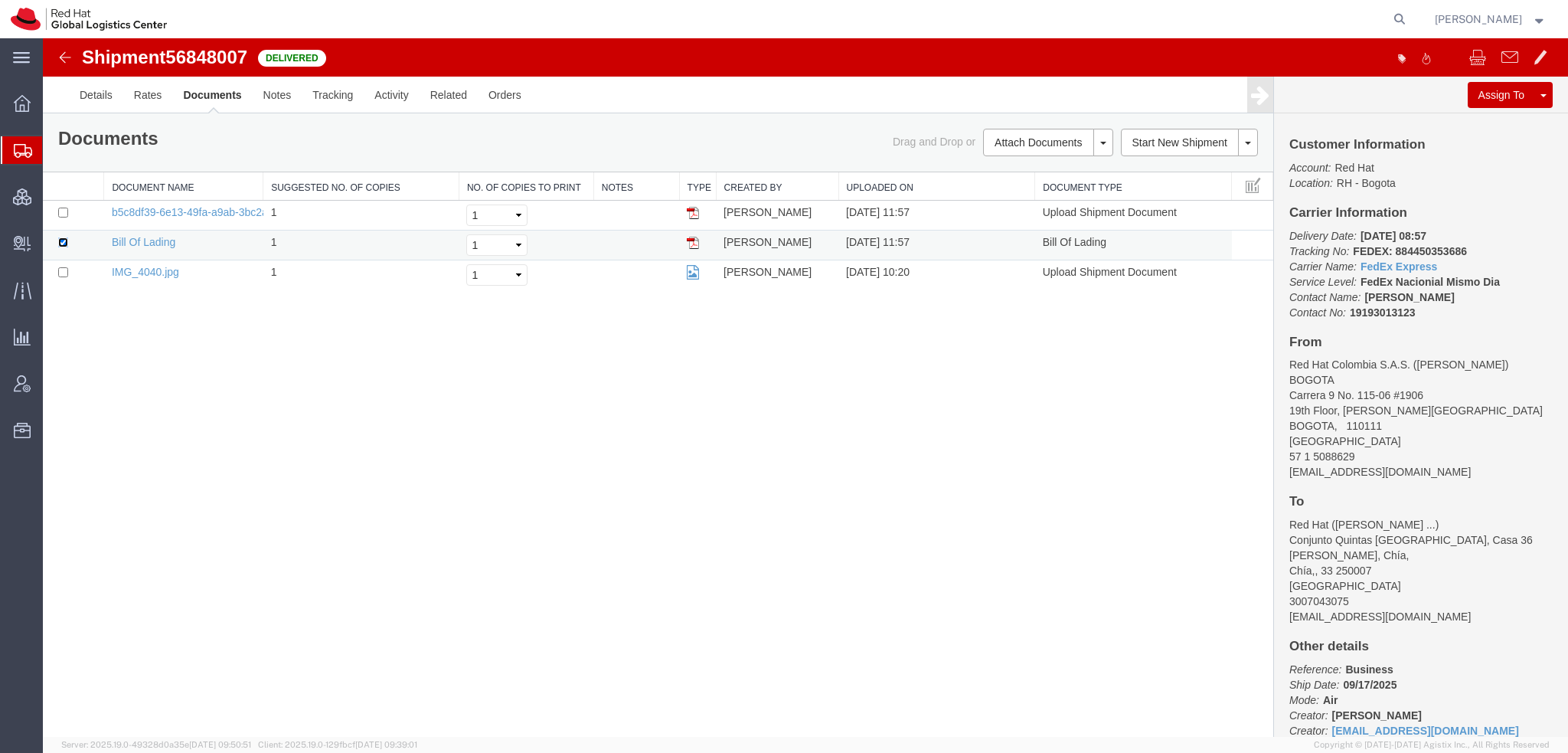
click at [64, 241] on input "checkbox" at bounding box center [63, 242] width 10 height 10
checkbox input "false"
click at [64, 211] on input "checkbox" at bounding box center [63, 212] width 10 height 10
checkbox input "true"
click at [1016, 188] on link "Email Documents" at bounding box center [1046, 192] width 134 height 23
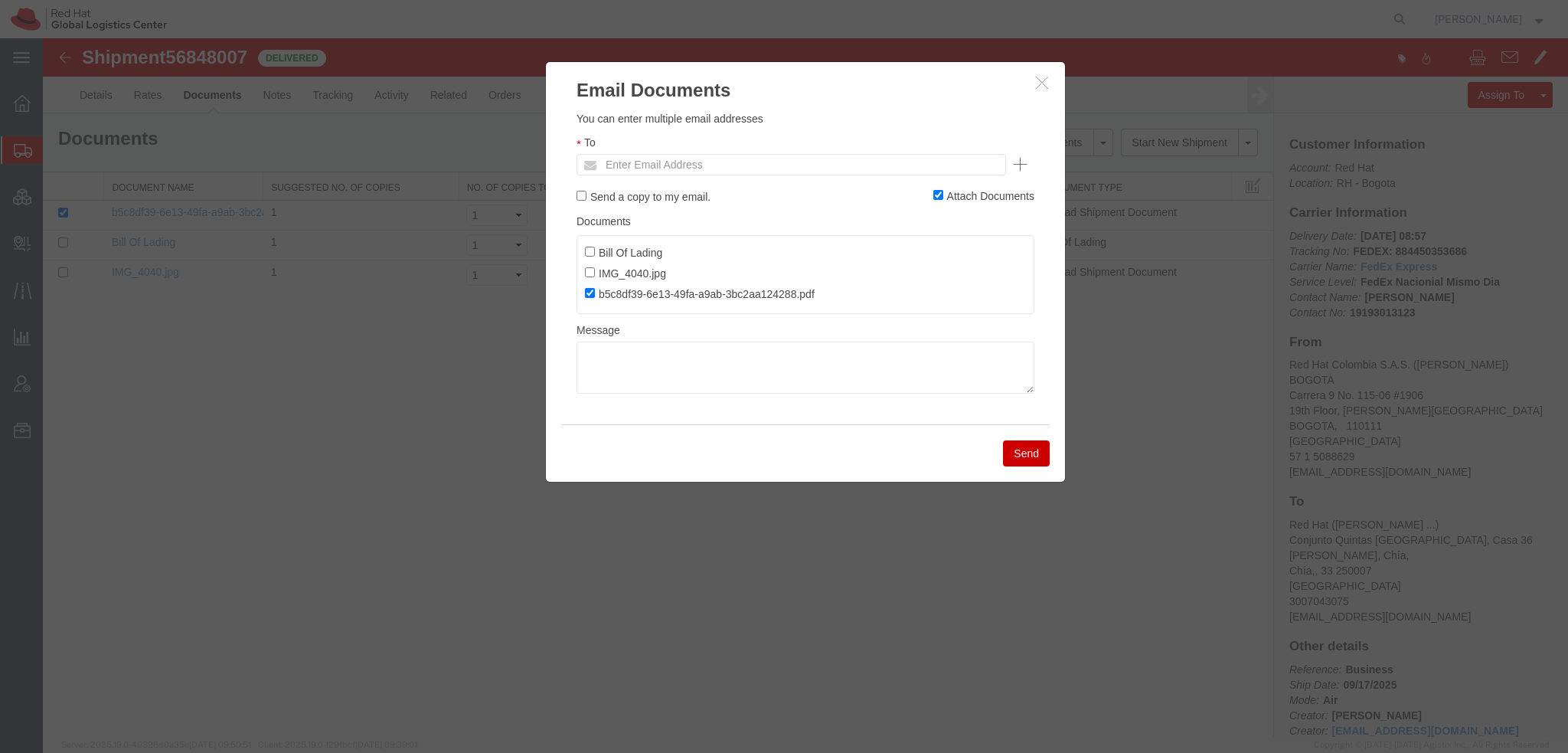
click at [806, 163] on ul "Enter Email Address" at bounding box center [791, 164] width 429 height 21
type input "aamaya@redhat.com"
click at [750, 163] on ul "aamaya@redhat.com" at bounding box center [791, 164] width 429 height 21
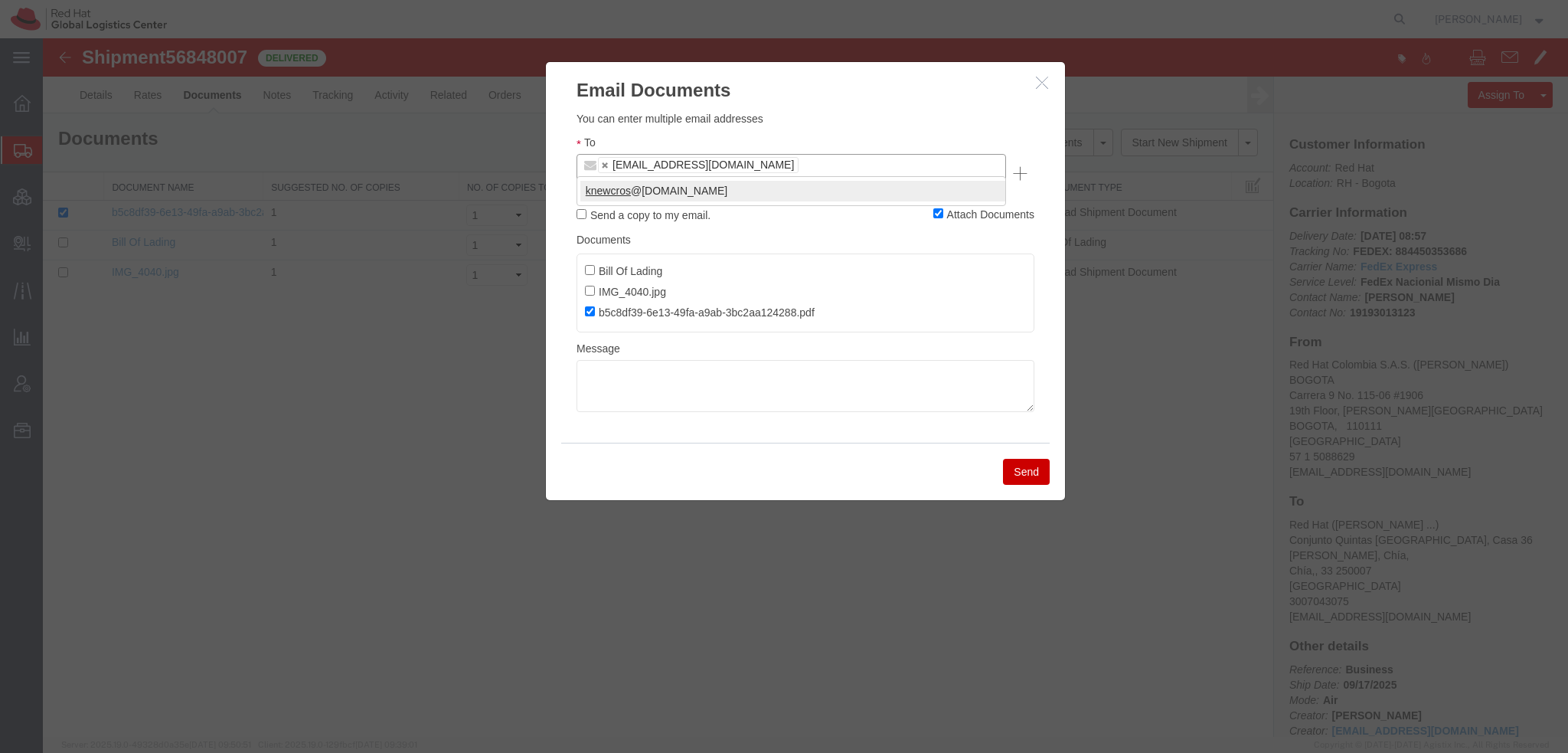
type input "knewcros"
type input "aamaya@redhat.com,knewcros@redhat.com"
click at [1014, 458] on button "Send" at bounding box center [1026, 471] width 47 height 26
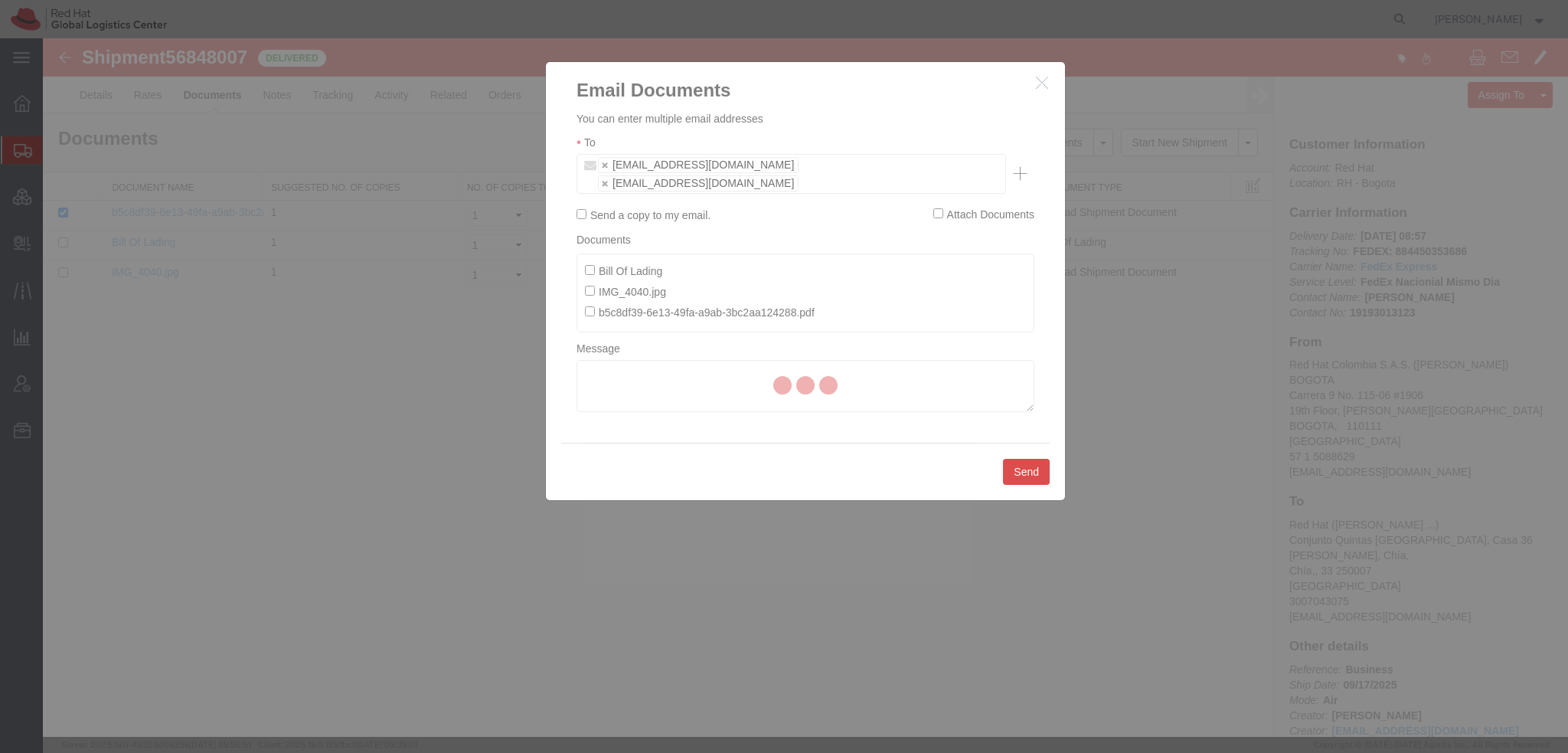
checkbox input "false"
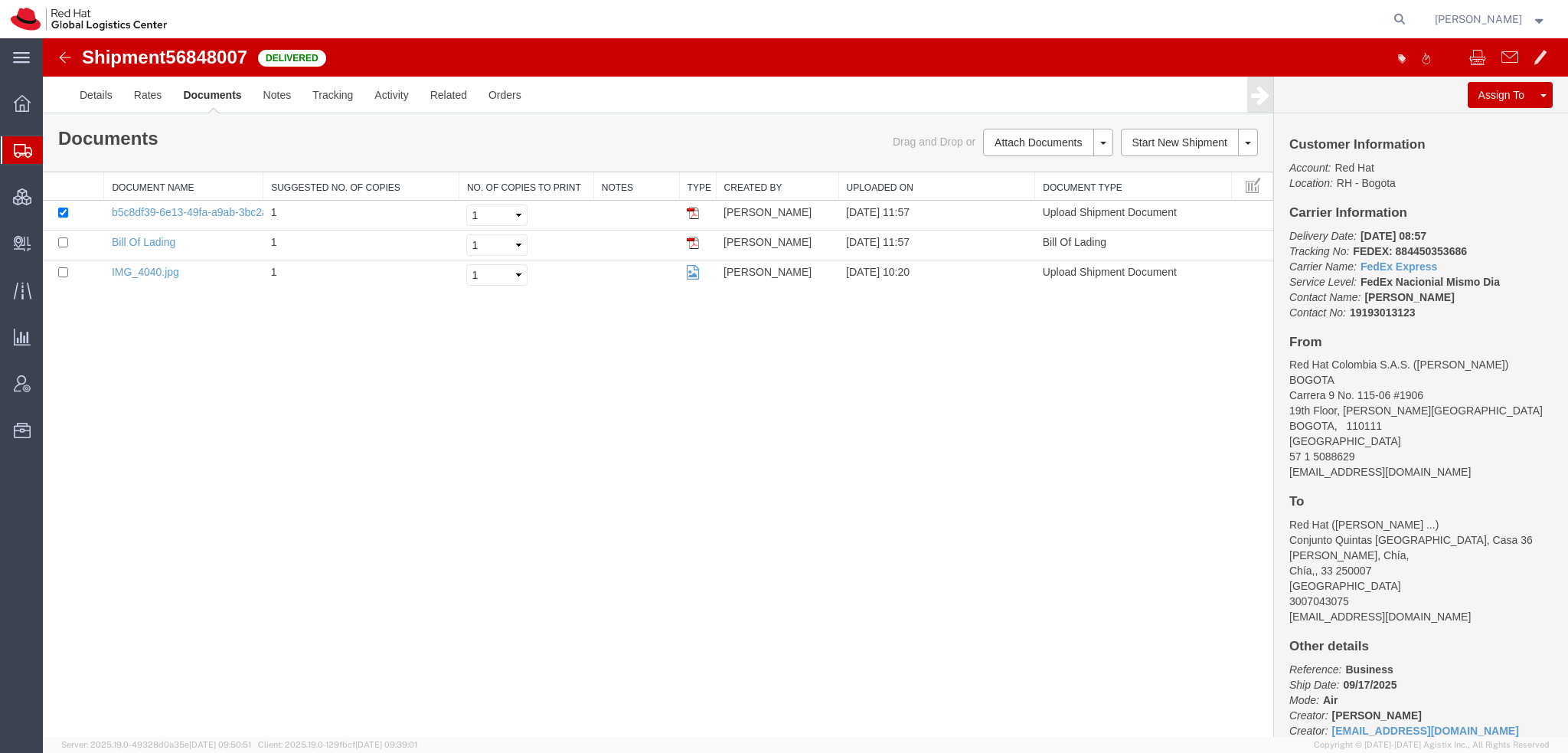
click at [0, 0] on span "Shipment Manager" at bounding box center [0, 0] width 0 height 0
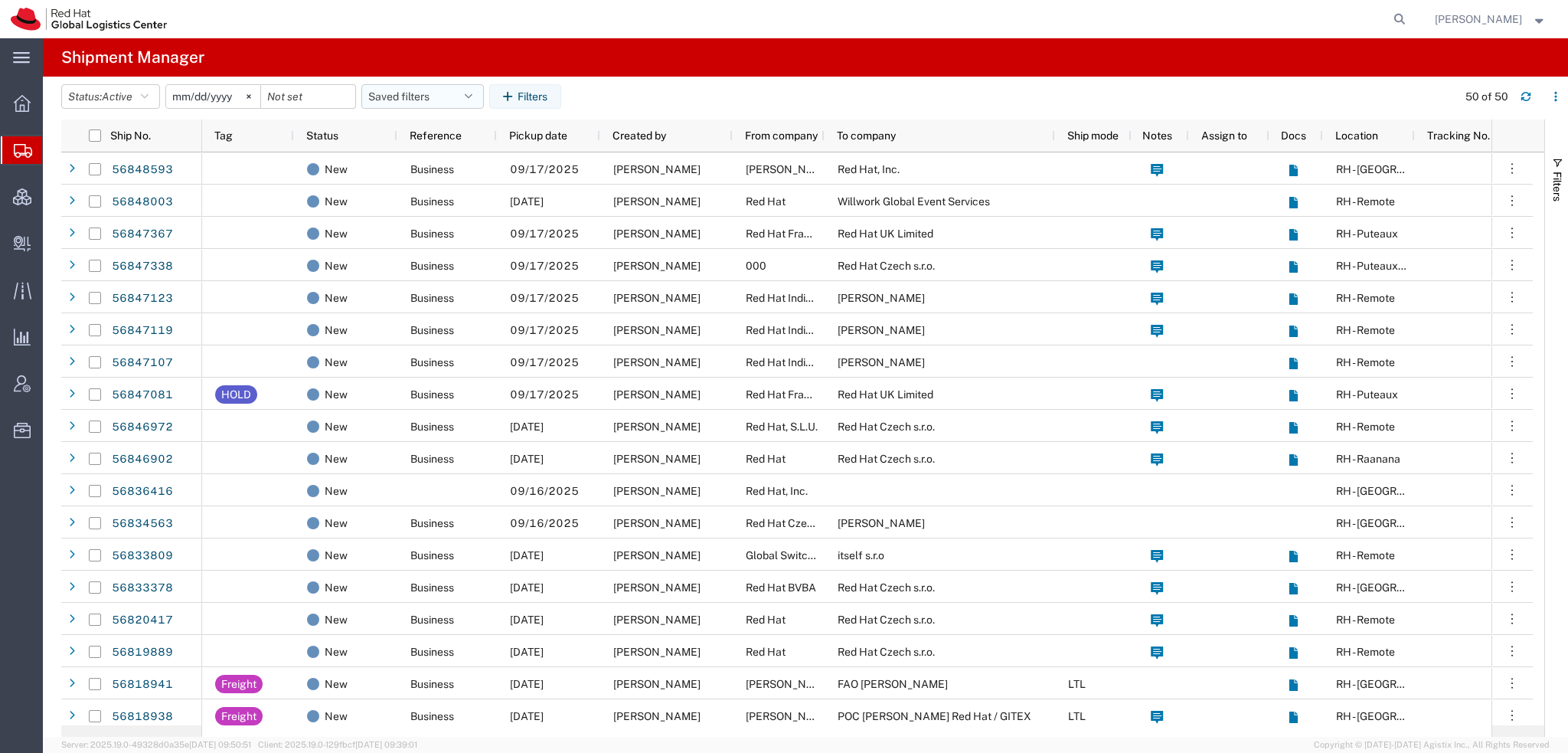
click at [457, 105] on button "Saved filters" at bounding box center [423, 96] width 122 height 25
click at [401, 159] on span "Americas" at bounding box center [464, 163] width 200 height 29
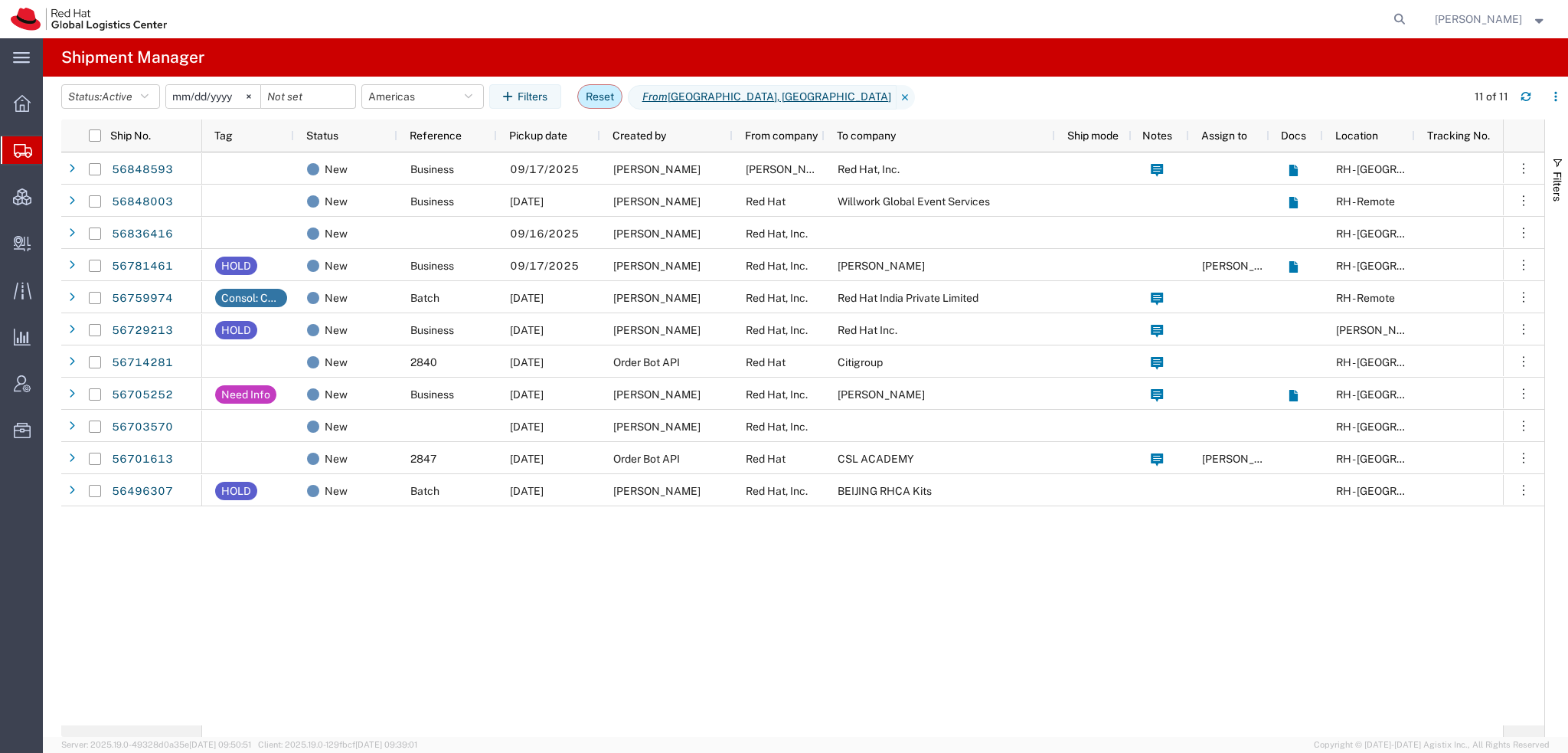
click at [603, 88] on button "Reset" at bounding box center [599, 96] width 45 height 25
type input "2025-08-17"
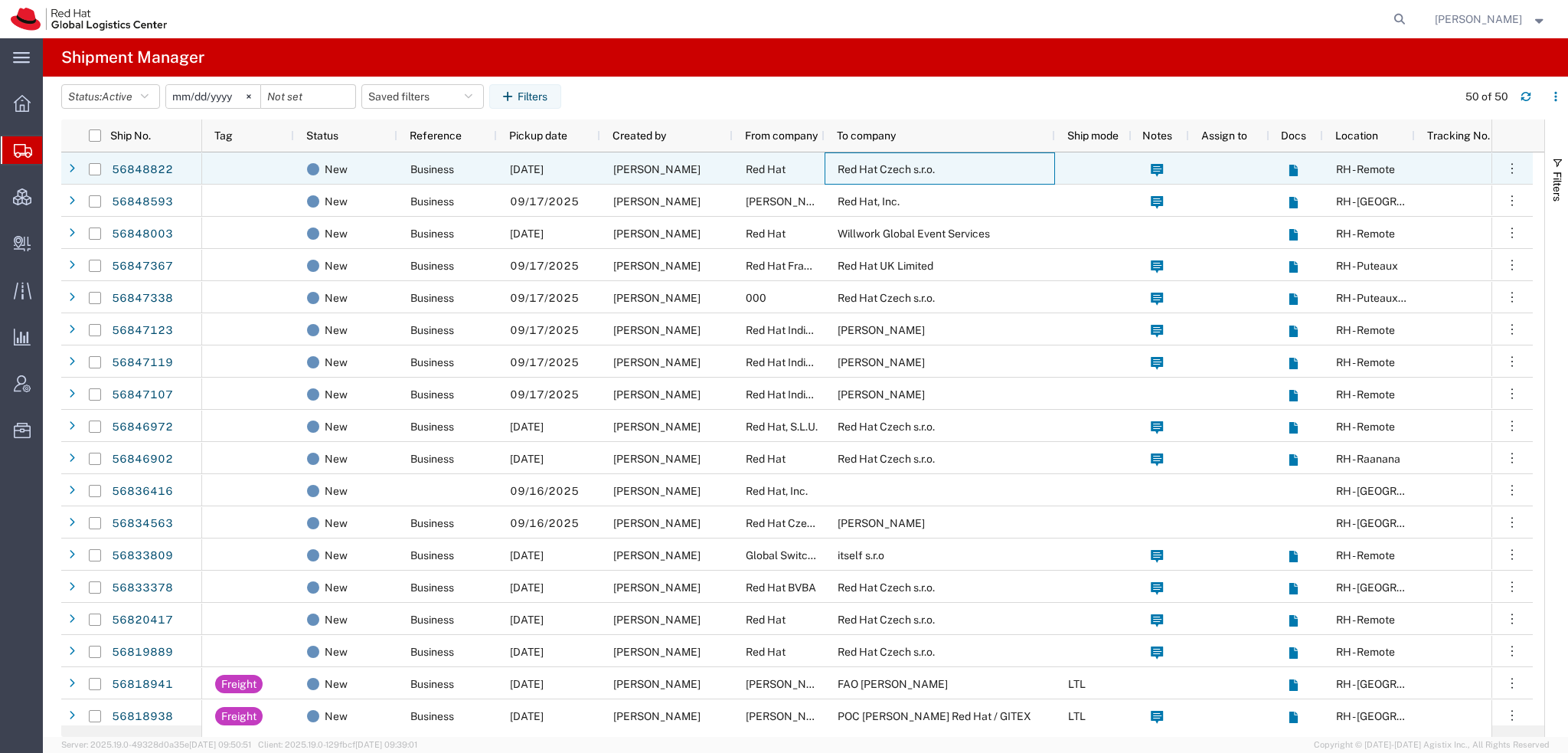
click at [893, 165] on span "Red Hat Czech s.r.o." at bounding box center [887, 169] width 97 height 12
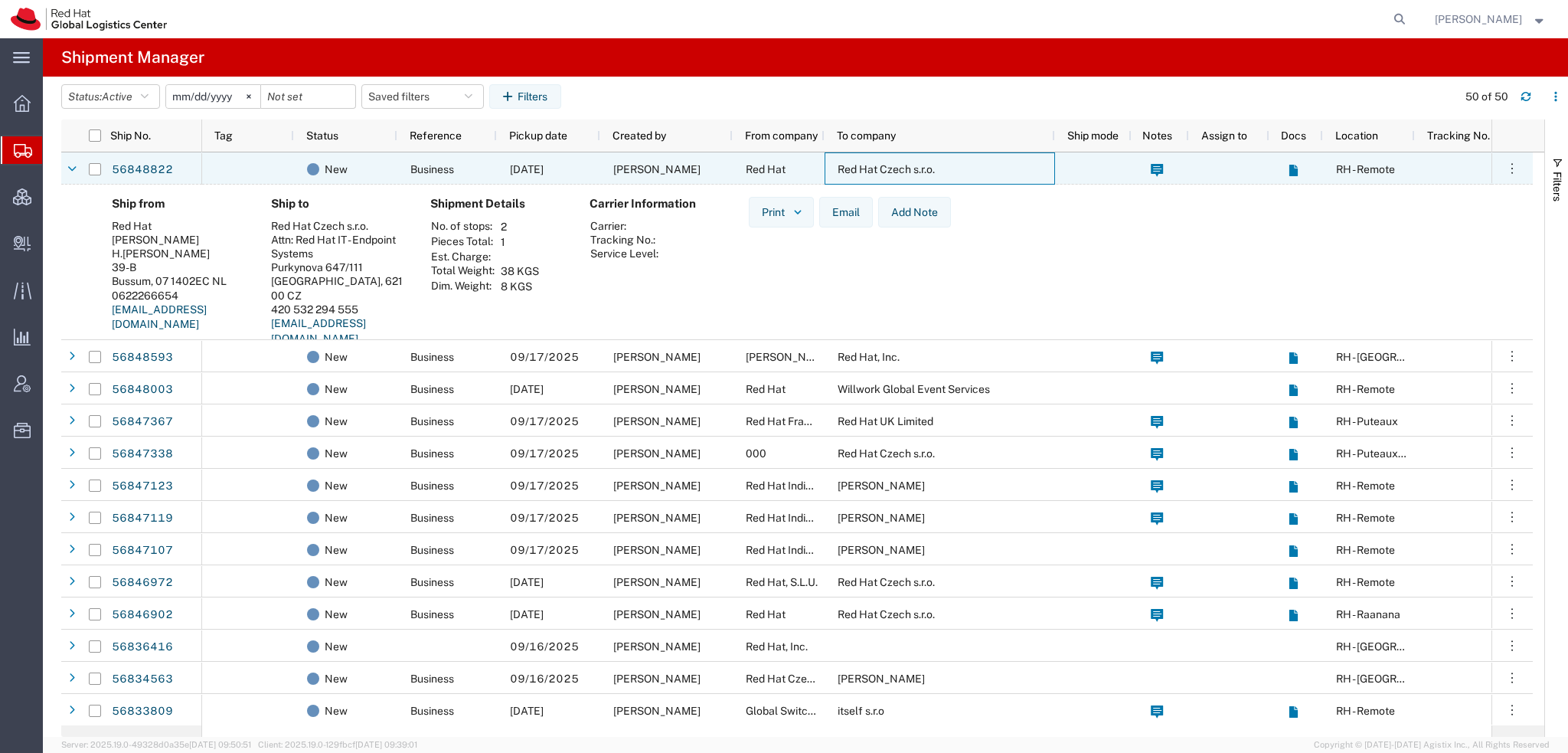
click at [893, 165] on span "Red Hat Czech s.r.o." at bounding box center [887, 169] width 97 height 12
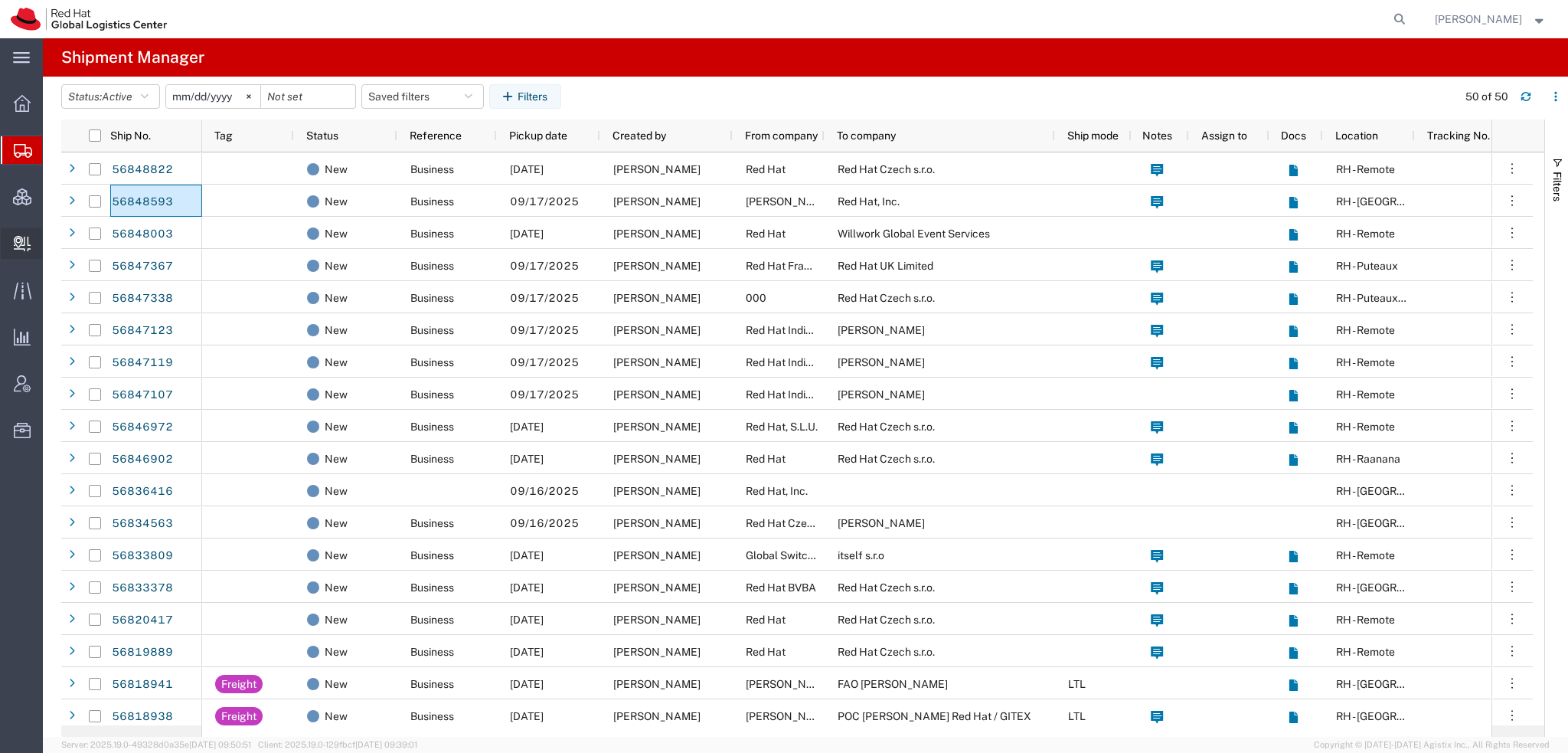
click at [0, 0] on span "Create Delivery" at bounding box center [0, 0] width 0 height 0
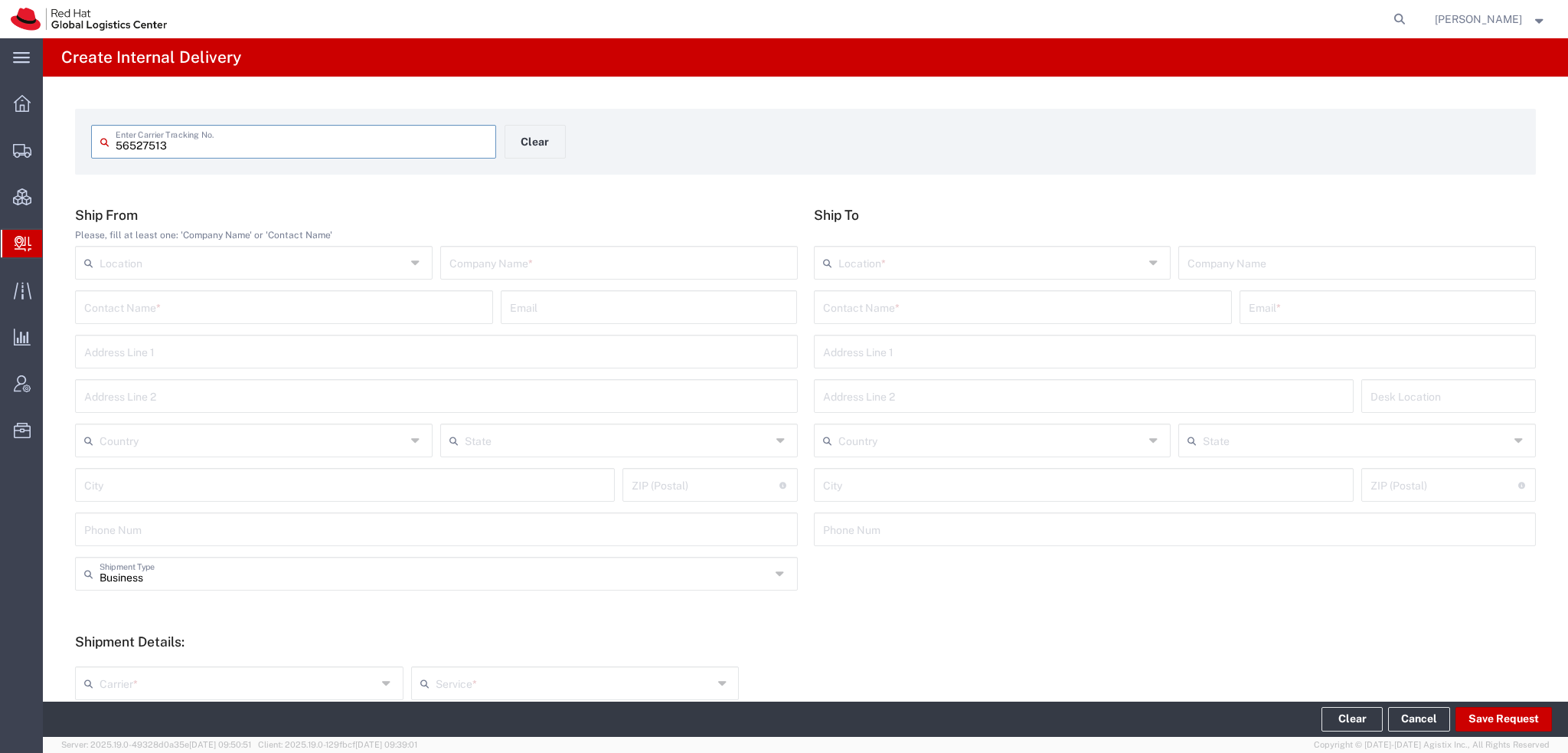
type input "56527513"
drag, startPoint x: 349, startPoint y: 149, endPoint x: 368, endPoint y: 149, distance: 19.0
click at [350, 149] on input "56527513" at bounding box center [301, 140] width 371 height 27
type input "56527513"
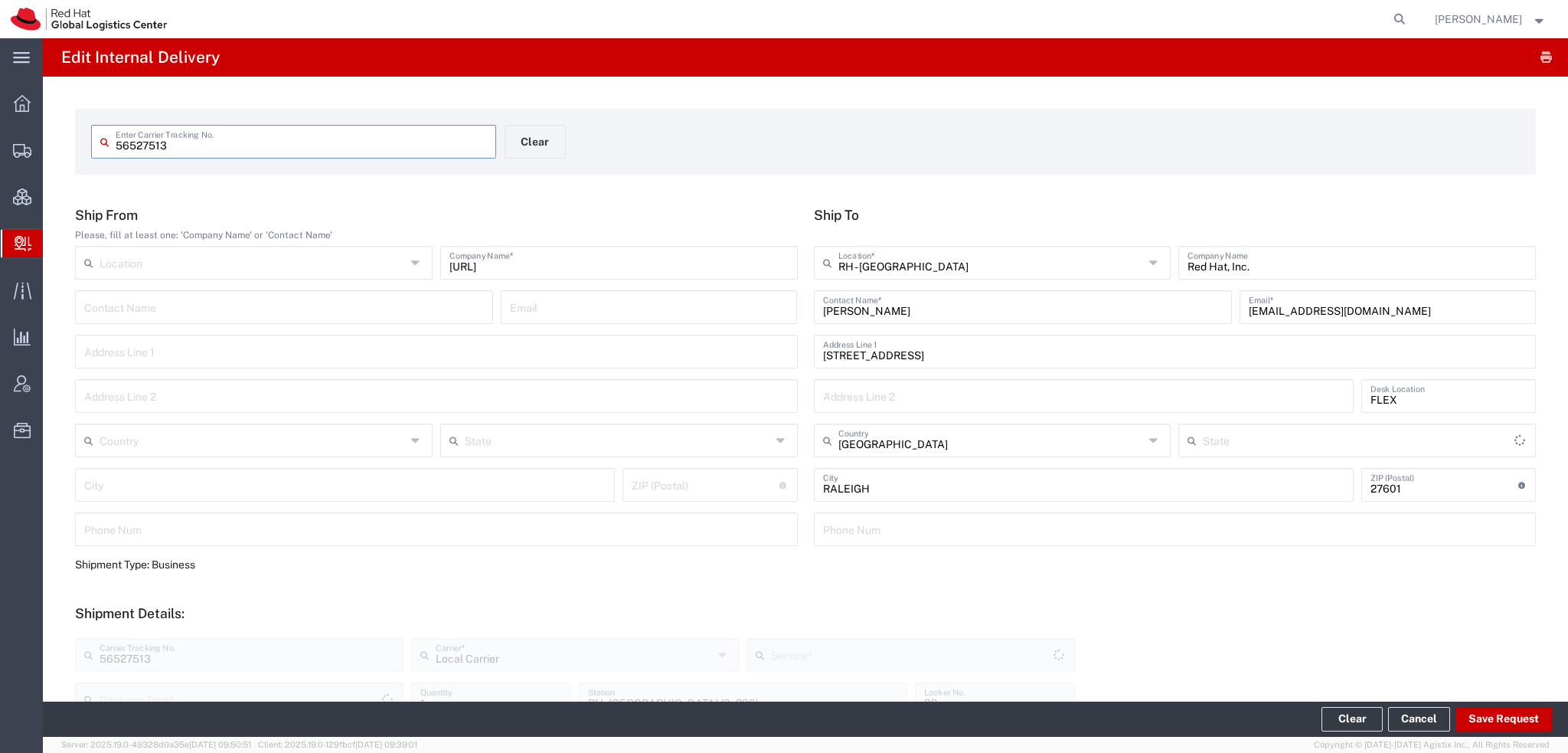
type input "Your Packaging"
type input "Local_Ground"
type input "[US_STATE]"
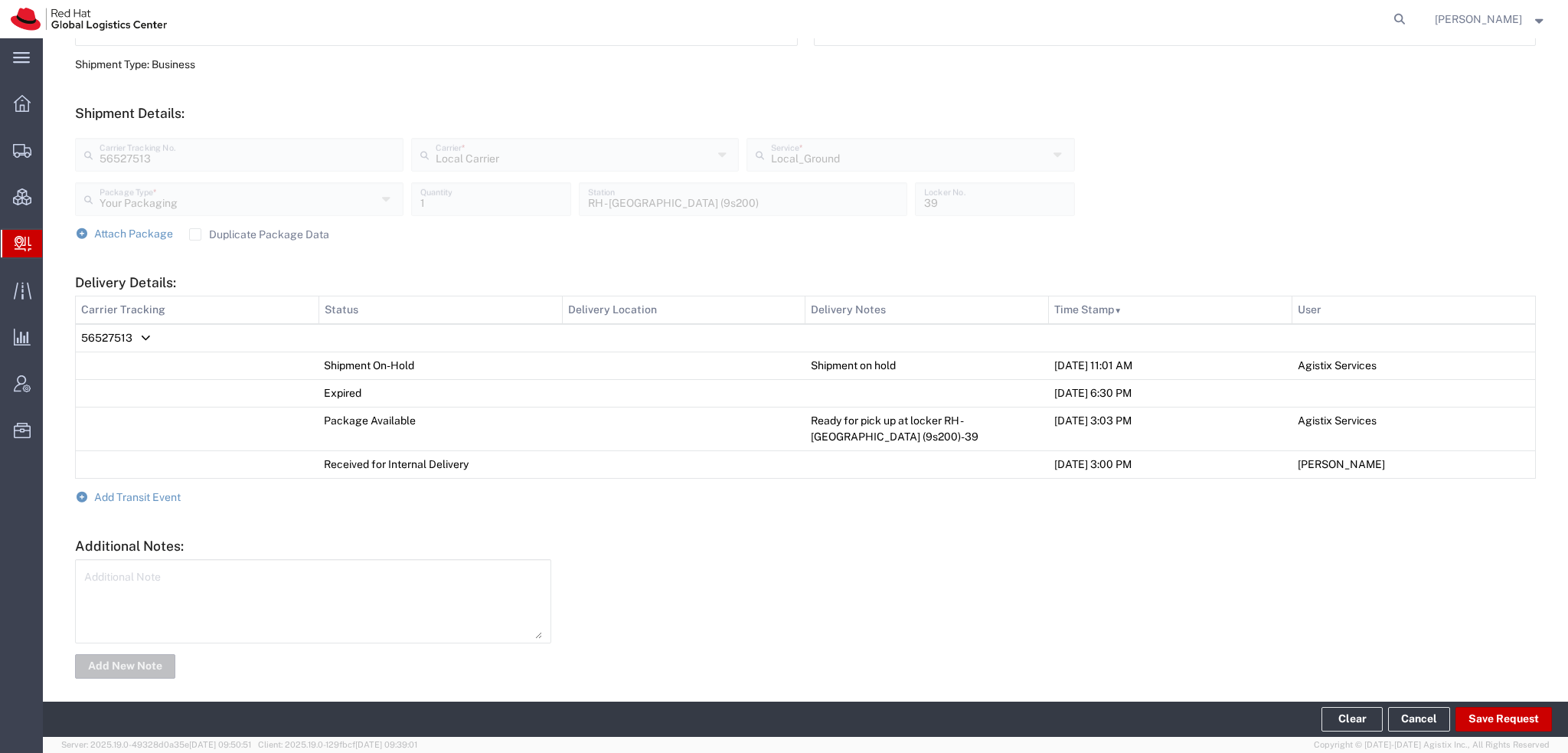
scroll to position [509, 0]
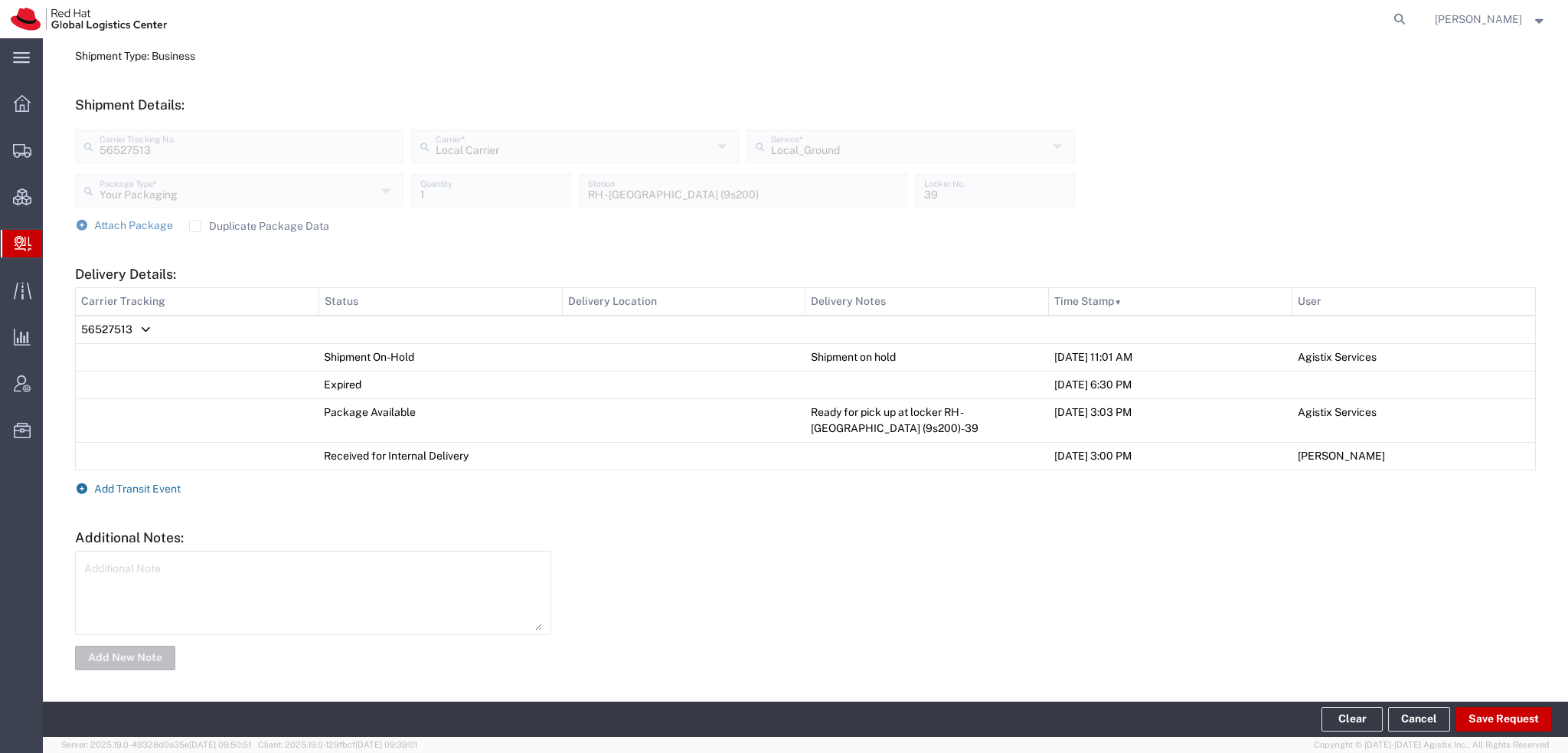
click at [159, 492] on span "Add Transit Event" at bounding box center [137, 488] width 87 height 12
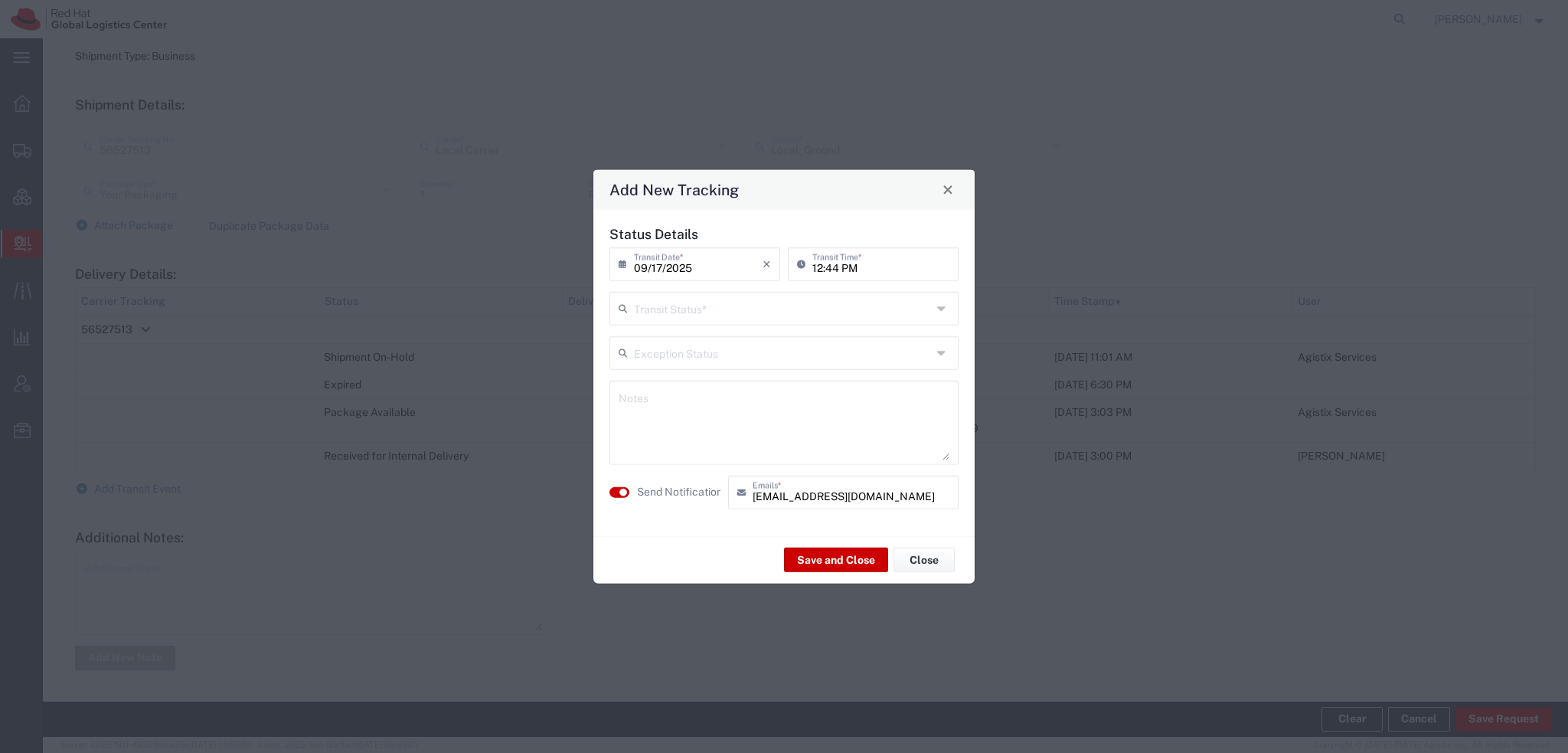
click at [685, 309] on input "text" at bounding box center [783, 306] width 298 height 27
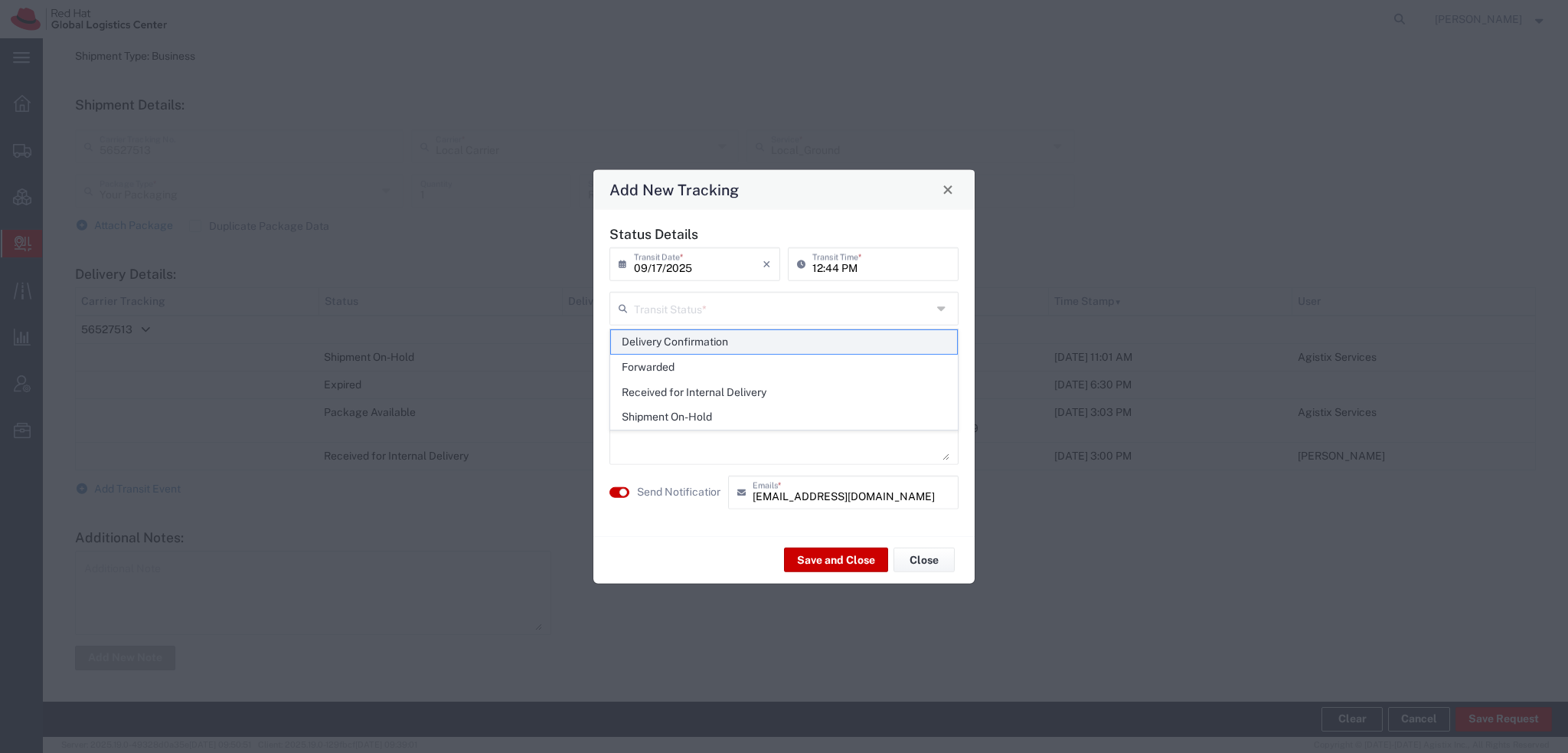
click at [671, 343] on span "Delivery Confirmation" at bounding box center [784, 342] width 346 height 24
type input "Delivery Confirmation"
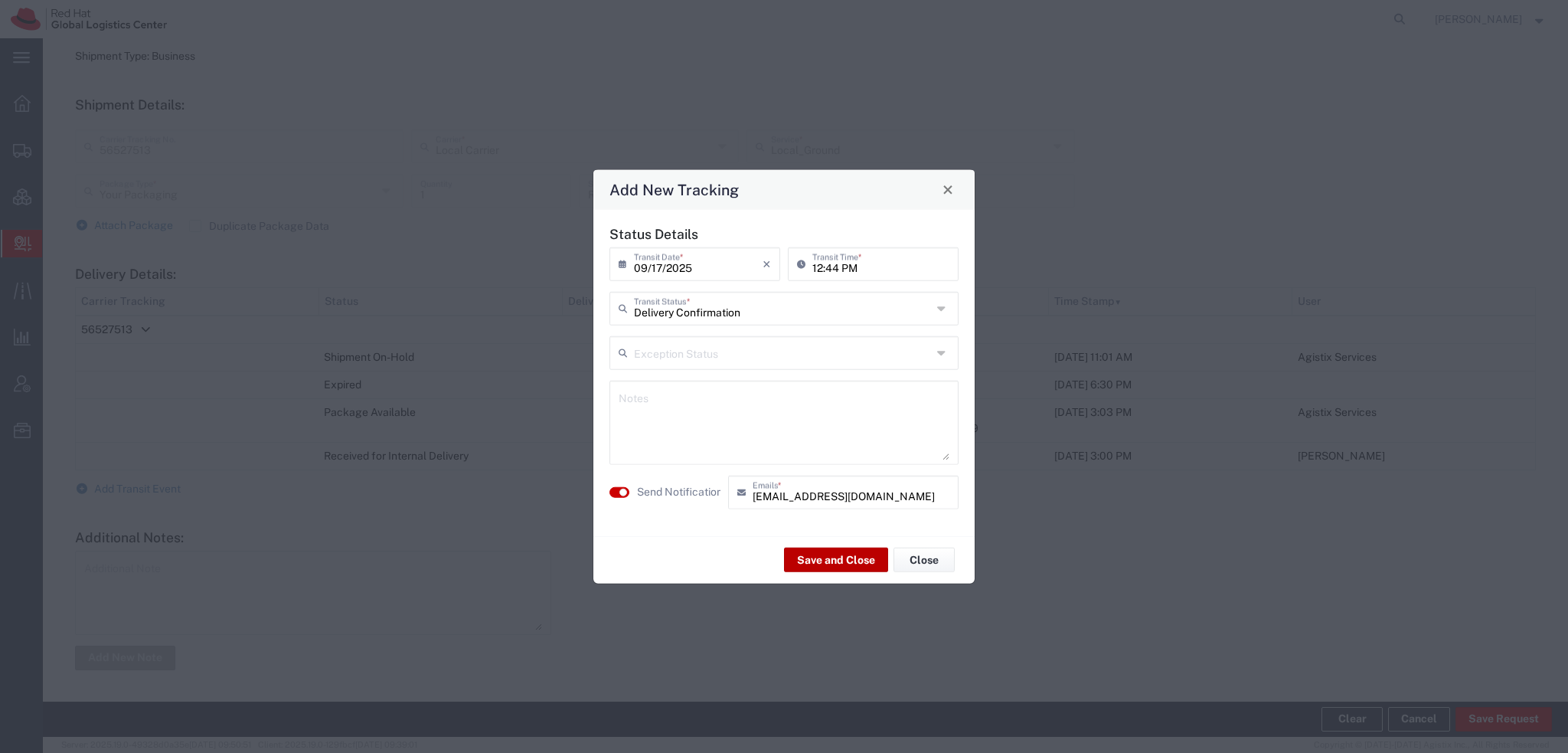
click at [857, 559] on button "Save and Close" at bounding box center [835, 560] width 104 height 25
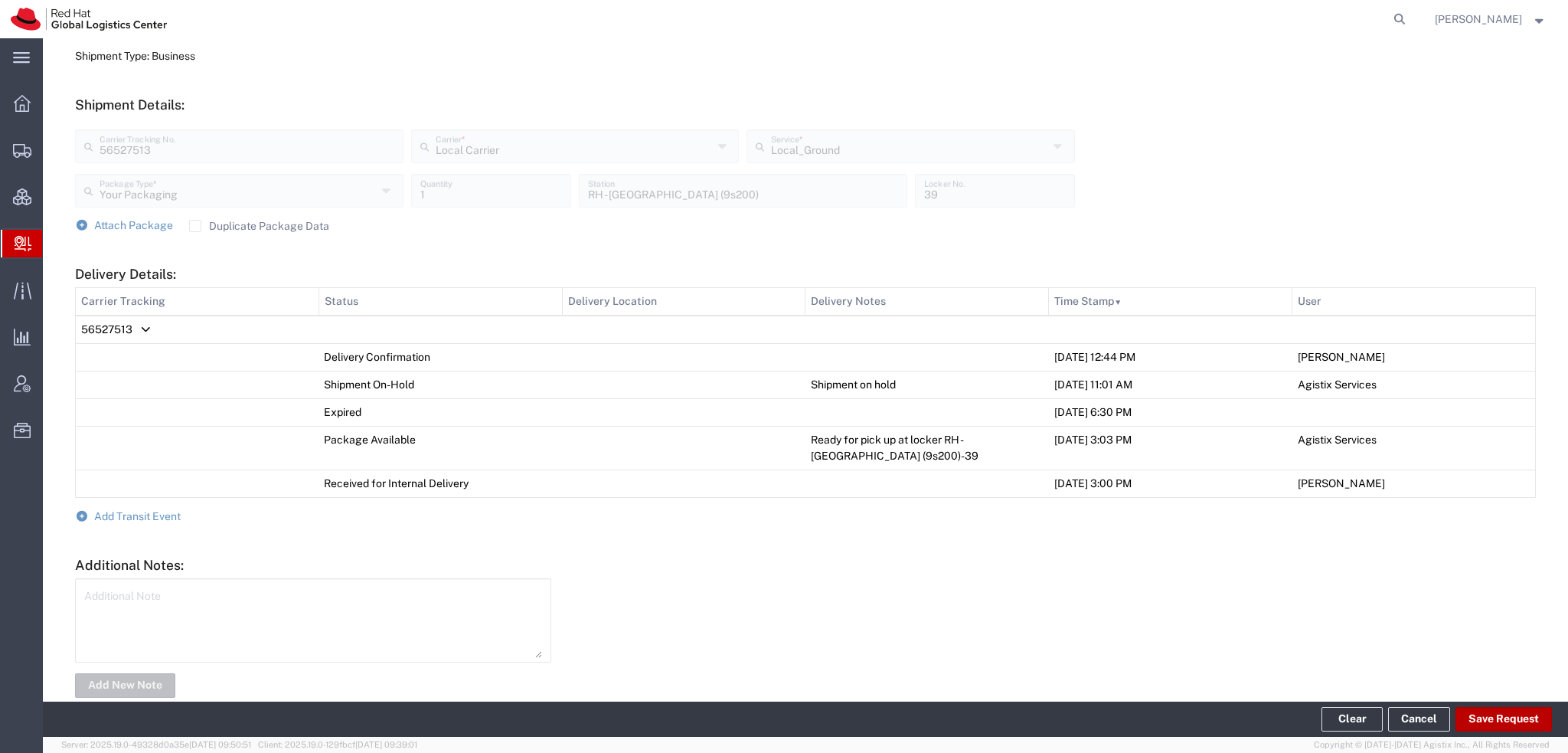
click at [1497, 716] on button "Save Request" at bounding box center [1503, 719] width 96 height 25
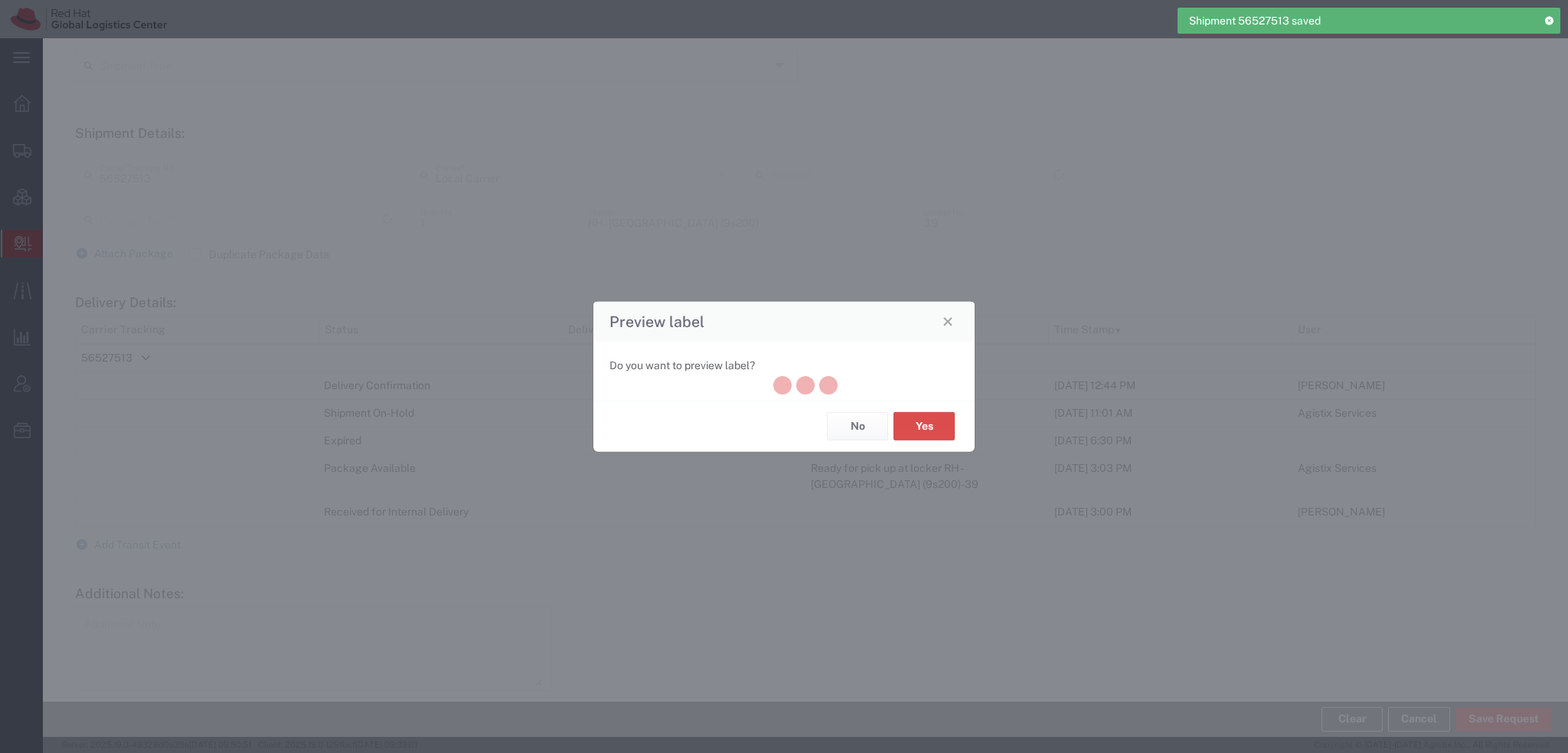
type input "Your Packaging"
type input "Local_Ground"
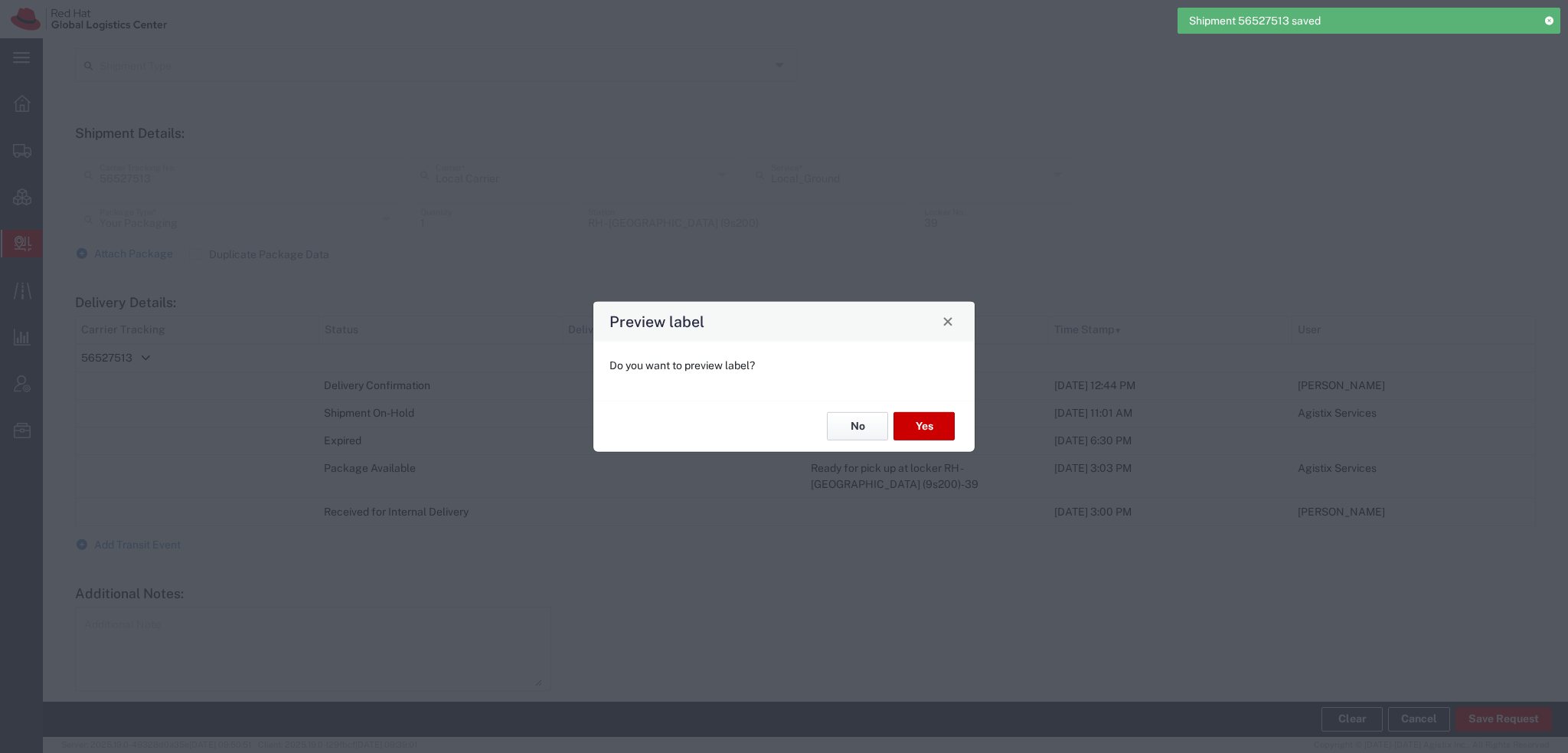
click at [865, 432] on button "No" at bounding box center [857, 427] width 61 height 29
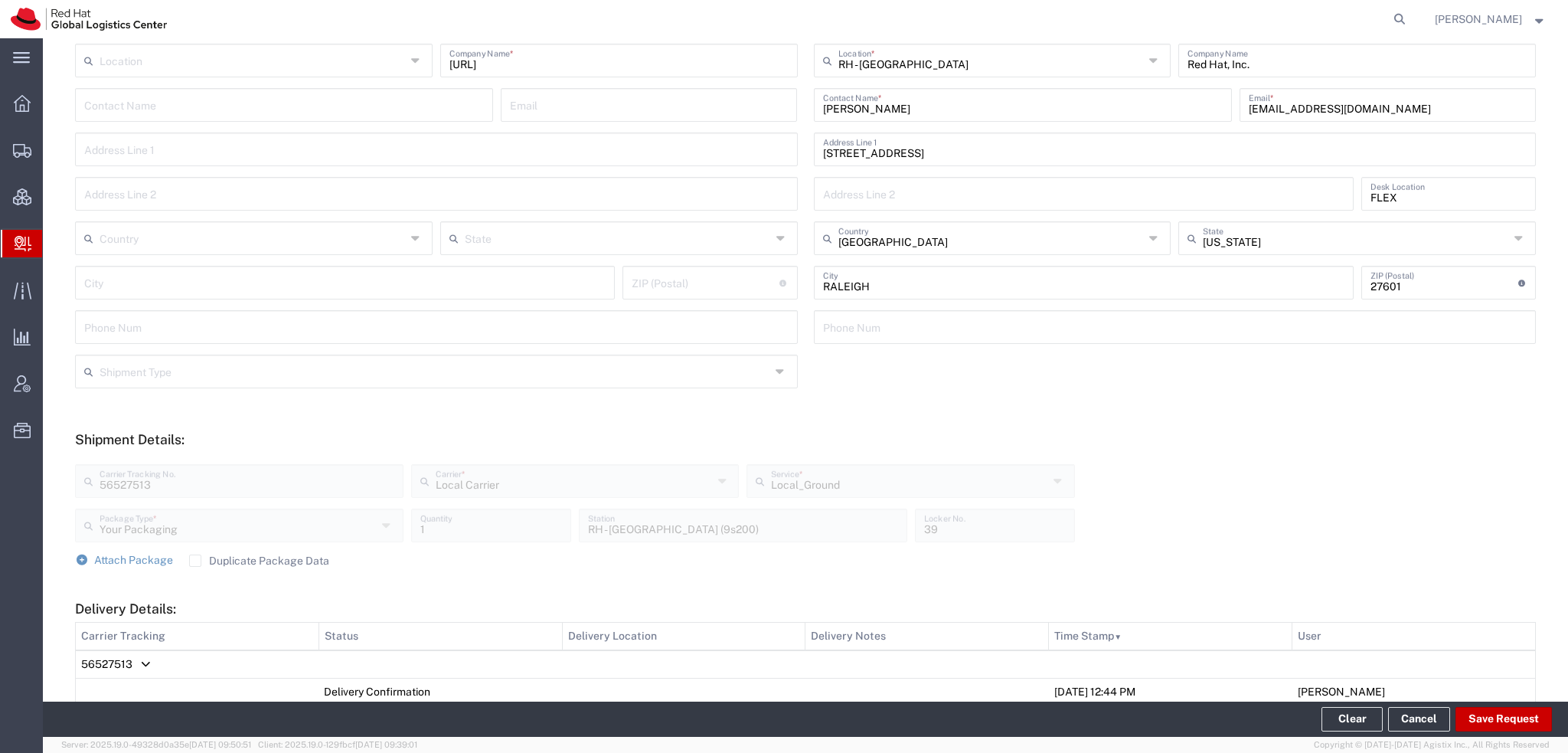
scroll to position [0, 0]
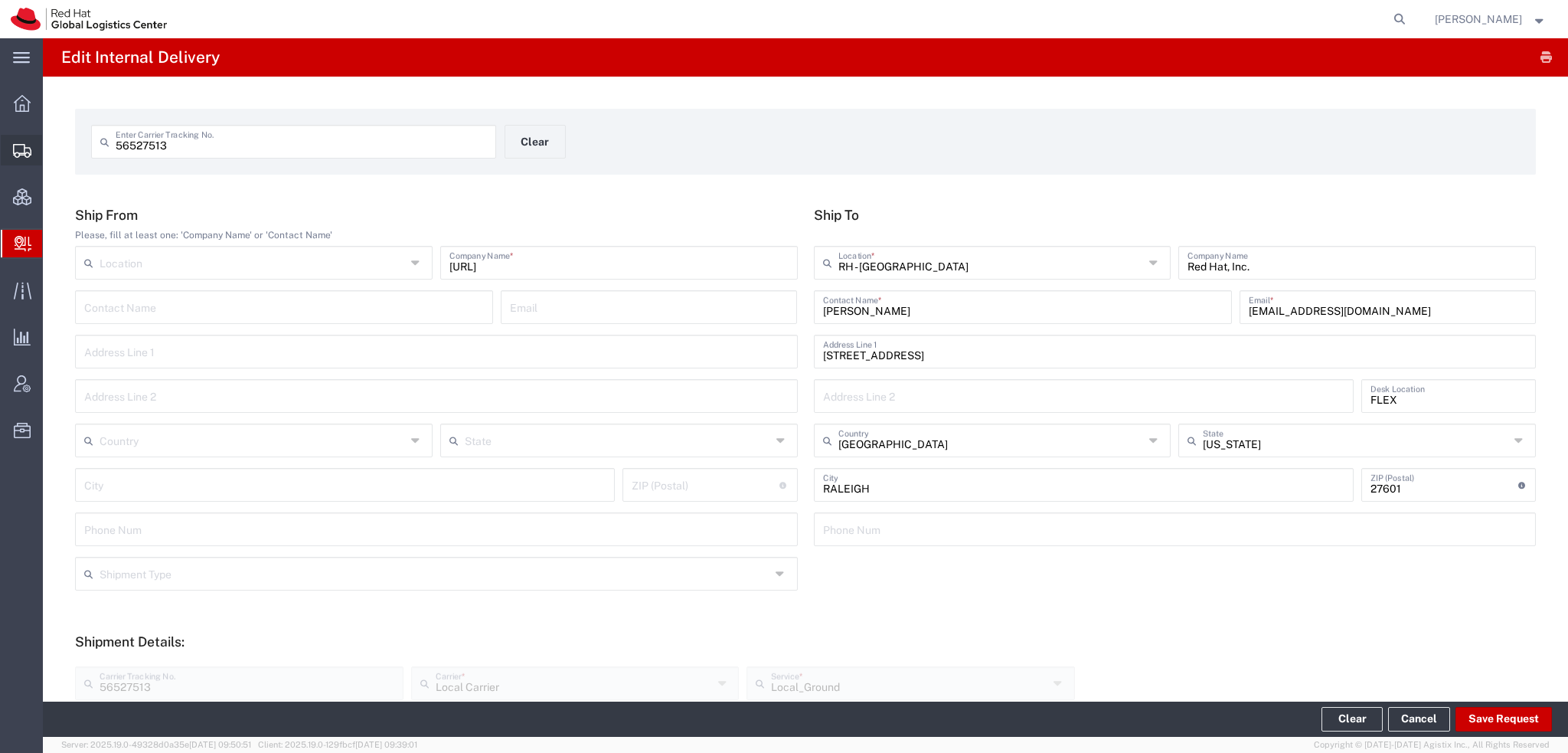
click at [0, 0] on span "Shipment Manager" at bounding box center [0, 0] width 0 height 0
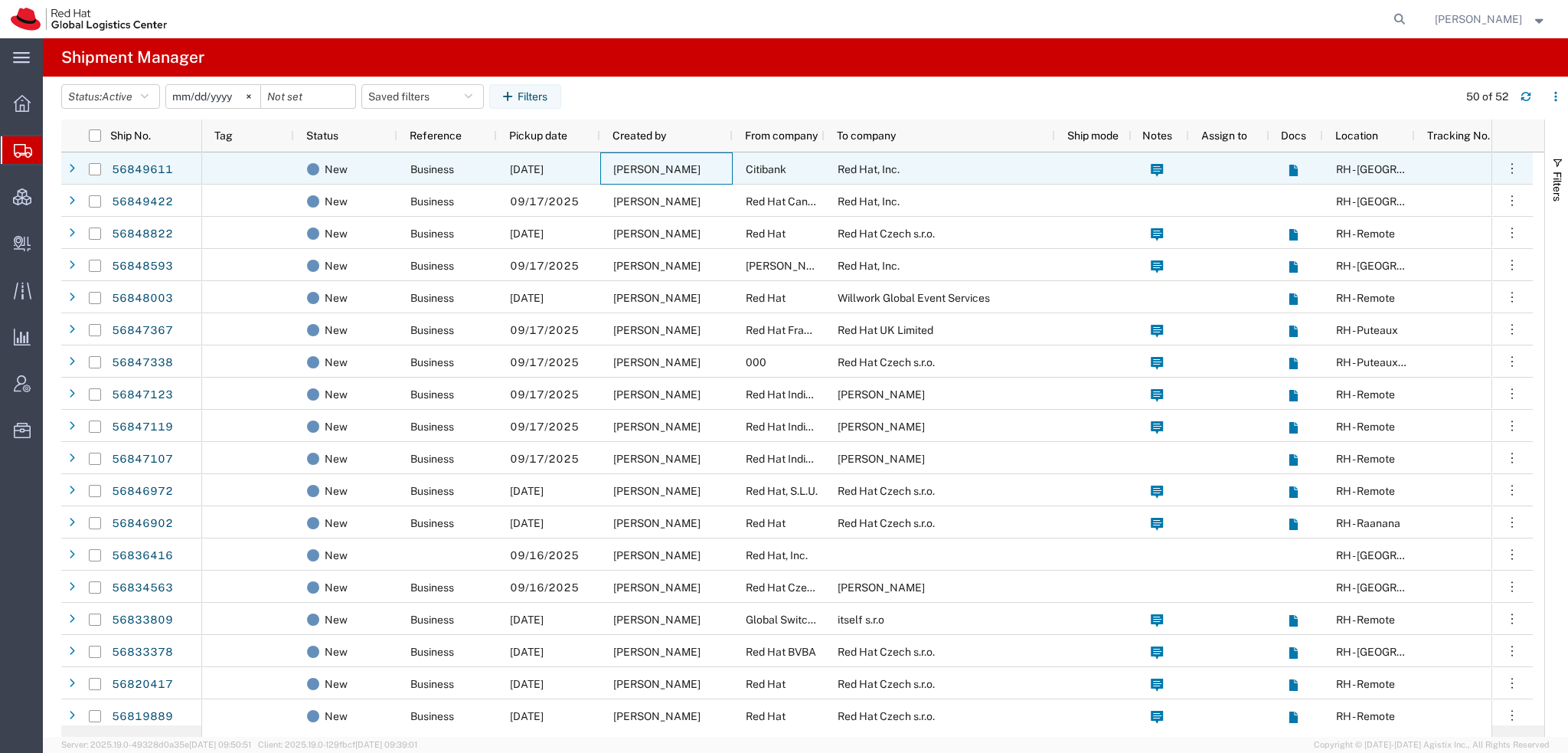
click at [667, 167] on span "Kasey Janes" at bounding box center [657, 169] width 87 height 12
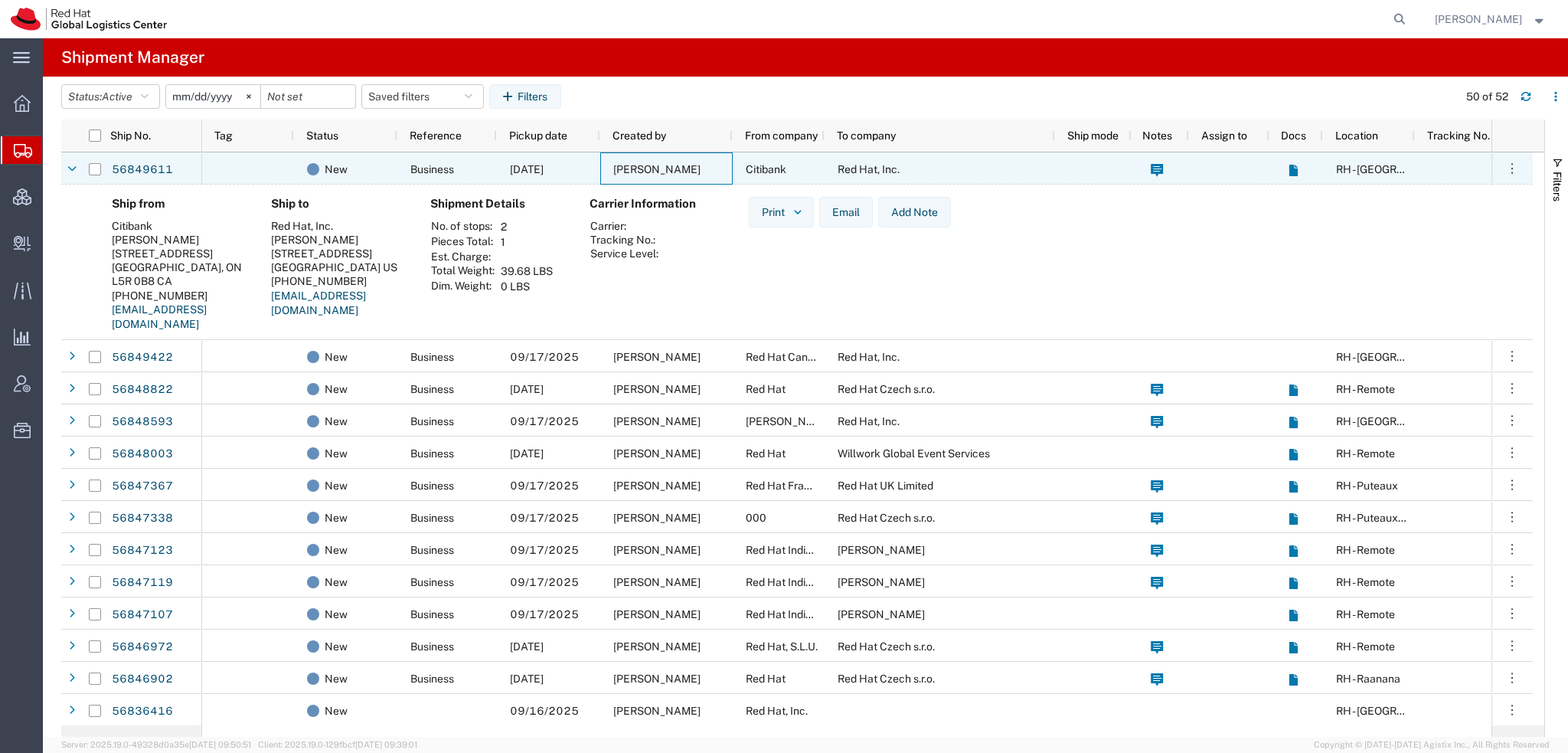
click at [667, 167] on span "Kasey Janes" at bounding box center [657, 169] width 87 height 12
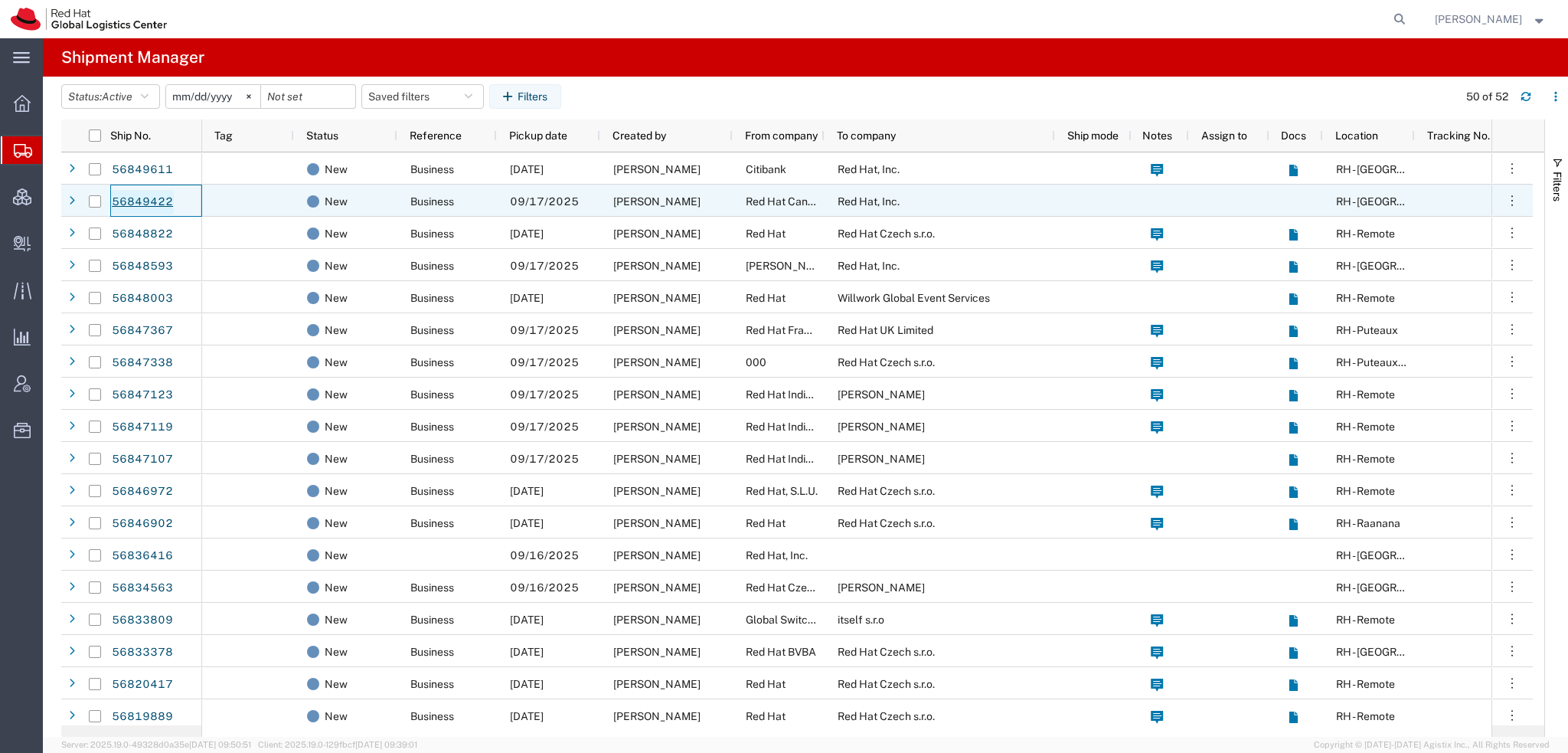
click at [149, 199] on link "56849422" at bounding box center [142, 202] width 63 height 25
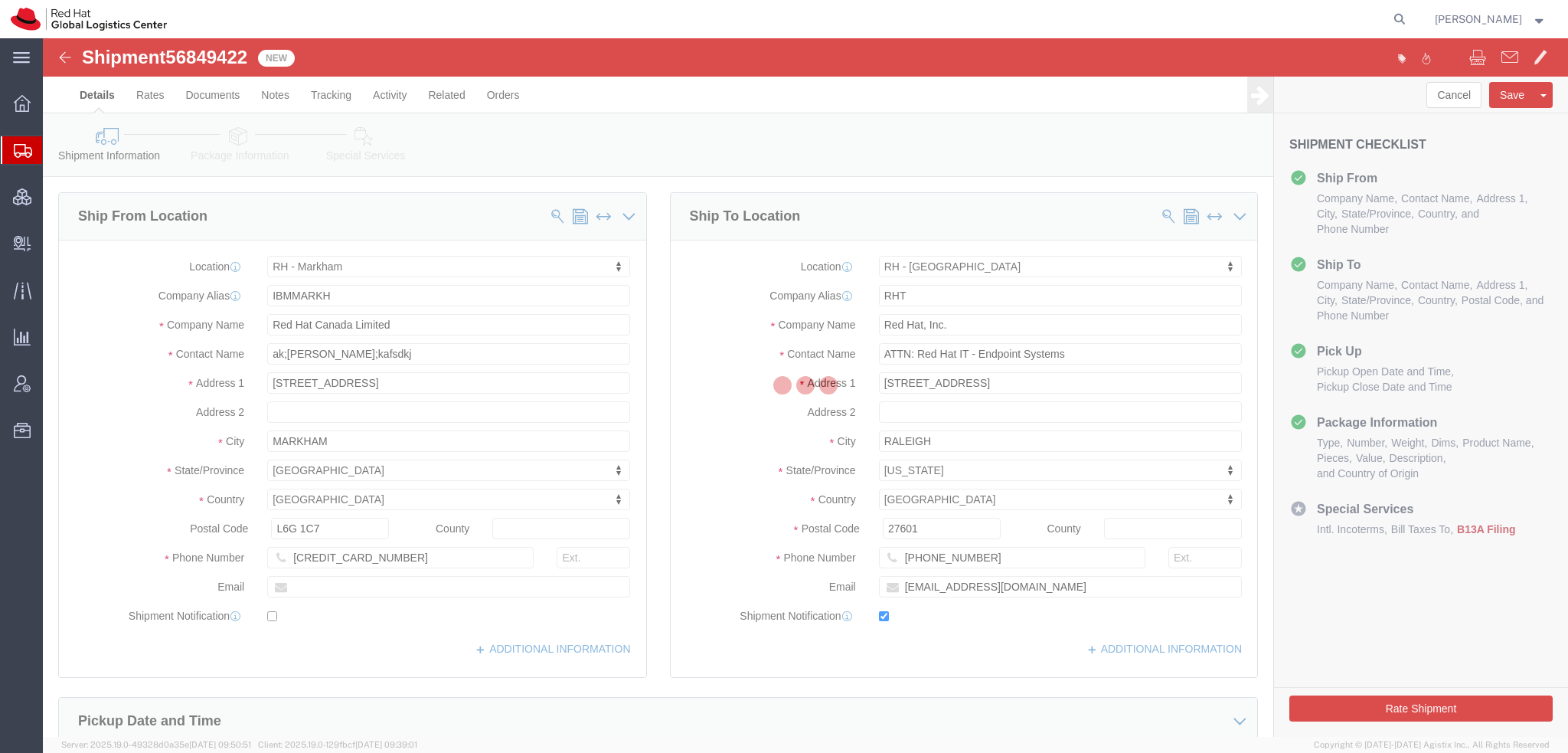
select select "61971"
select select "38014"
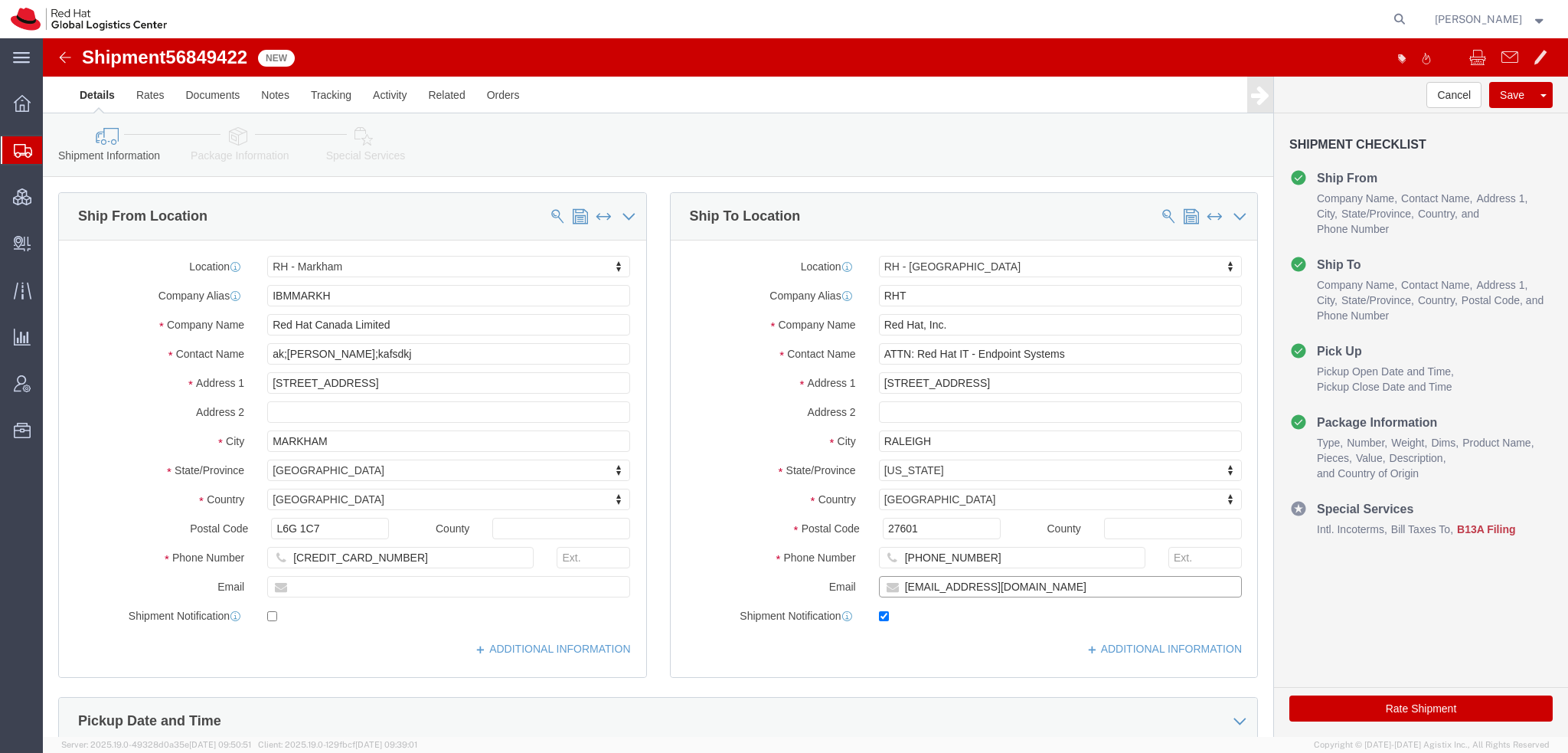
drag, startPoint x: 891, startPoint y: 547, endPoint x: 117, endPoint y: 373, distance: 793.3
click div "Ship From Location Location RH - Markham My Profile Location RH - Amsterdam - M…"
type input "[EMAIL_ADDRESS][DOMAIN_NAME]"
click button "Save"
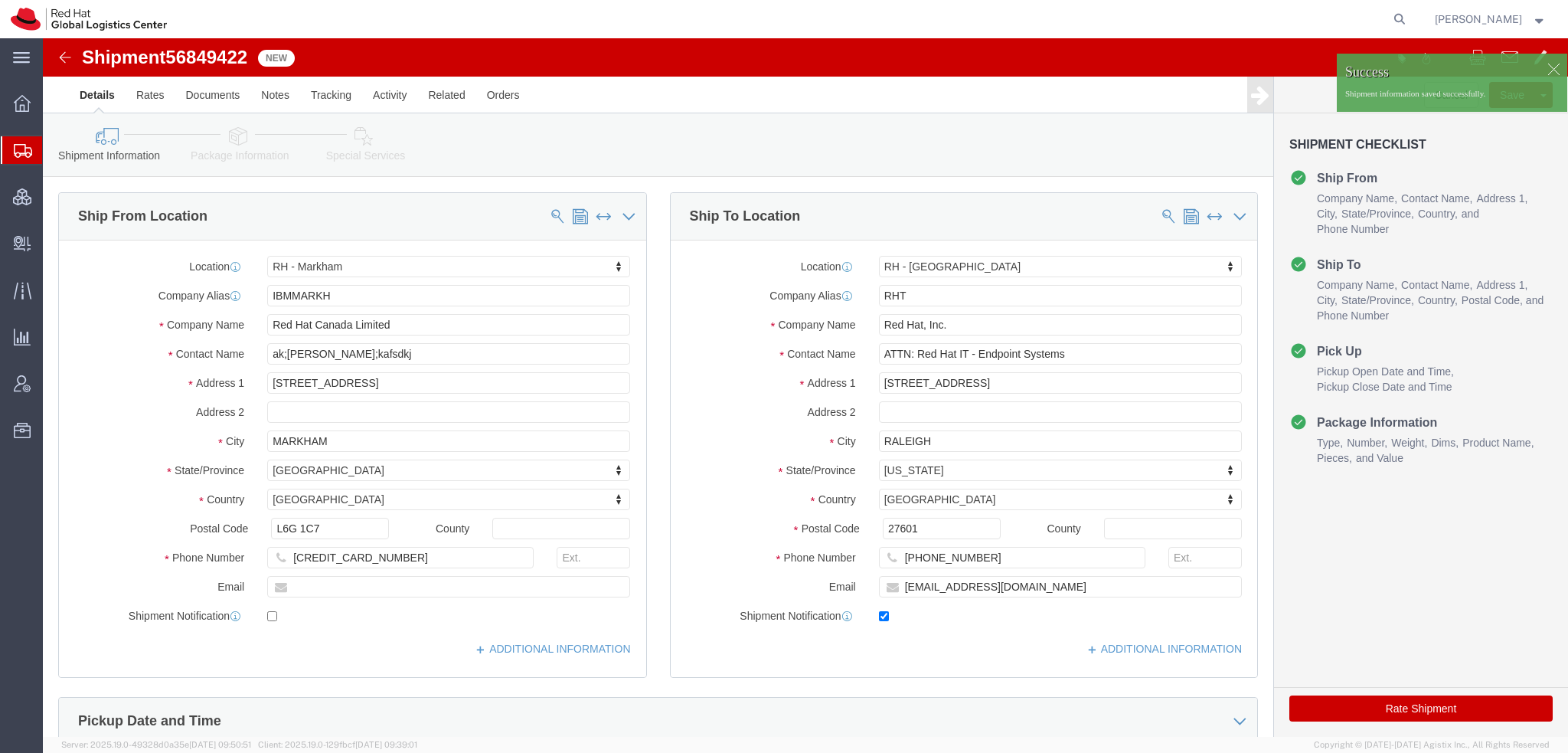
click div
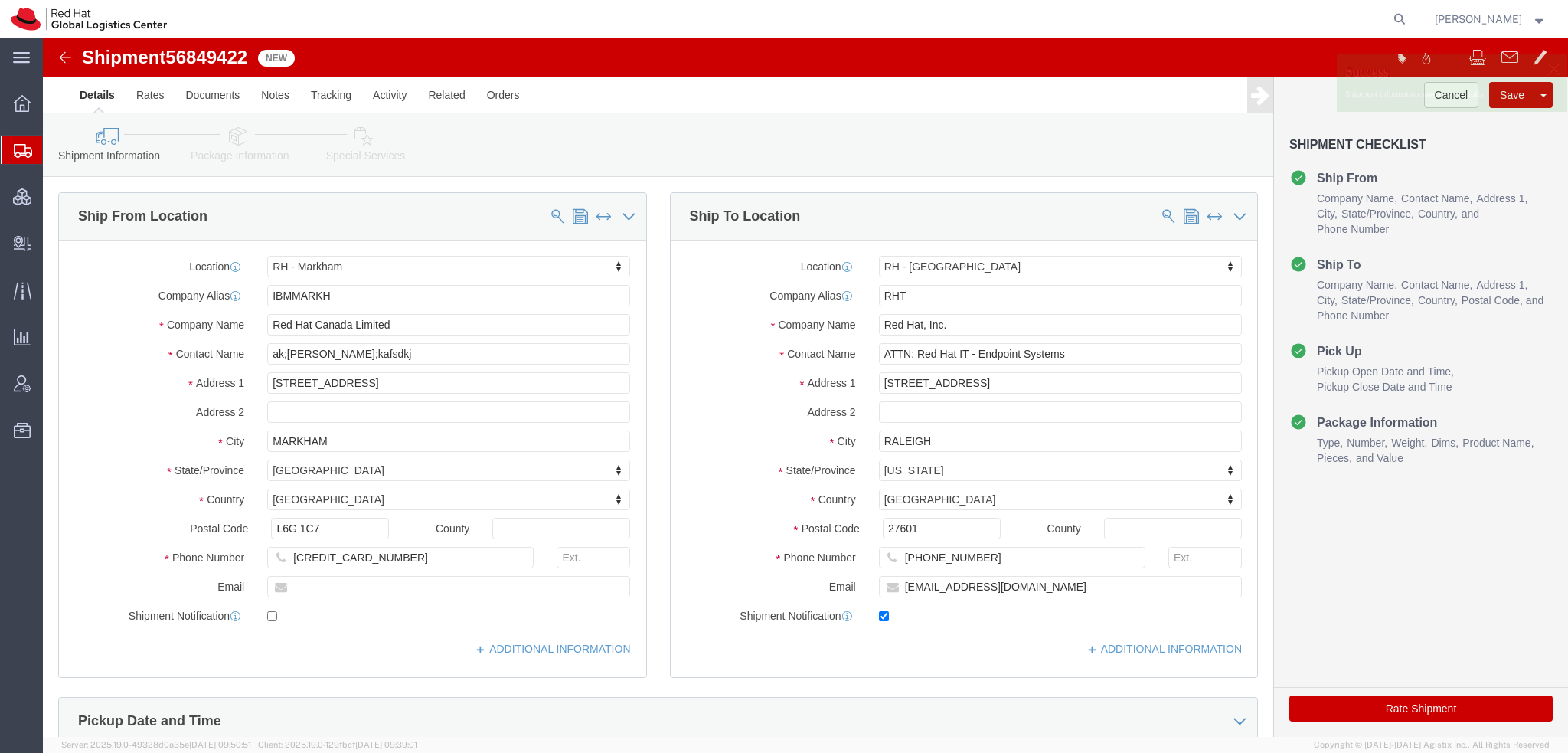
click p "Shipment information saved successfully."
click button "Cancel"
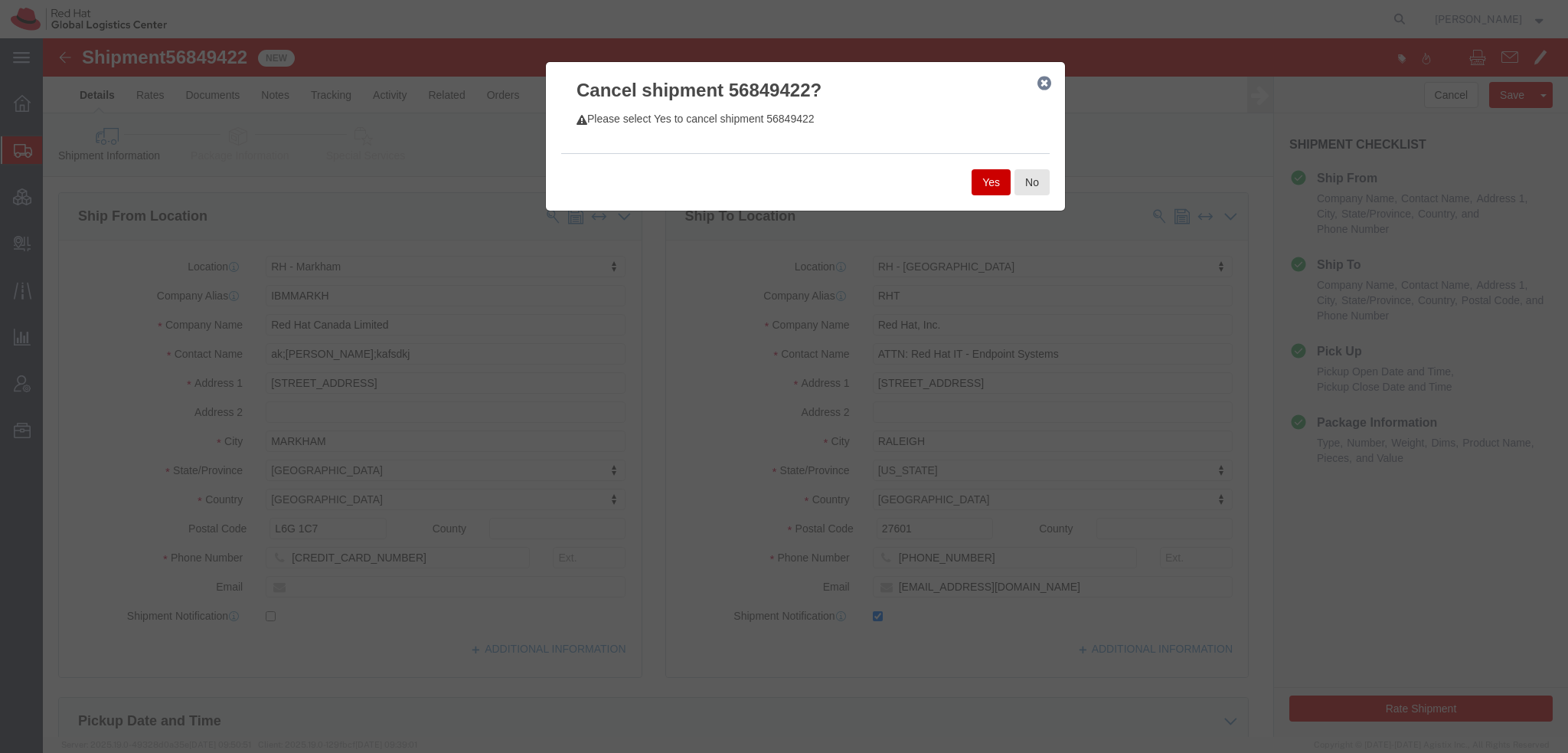
click button "Yes"
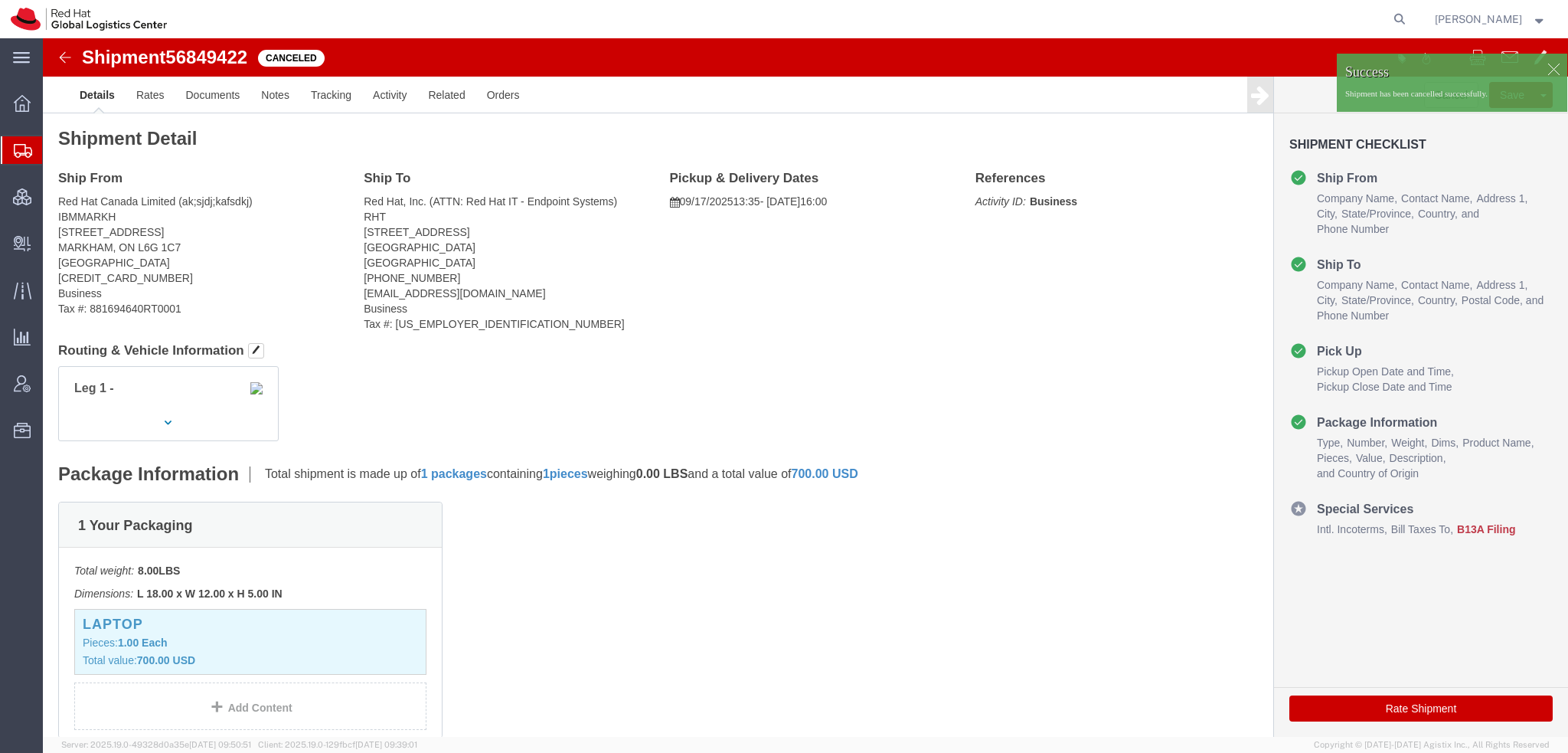
click at [0, 0] on span "Shipment Manager" at bounding box center [0, 0] width 0 height 0
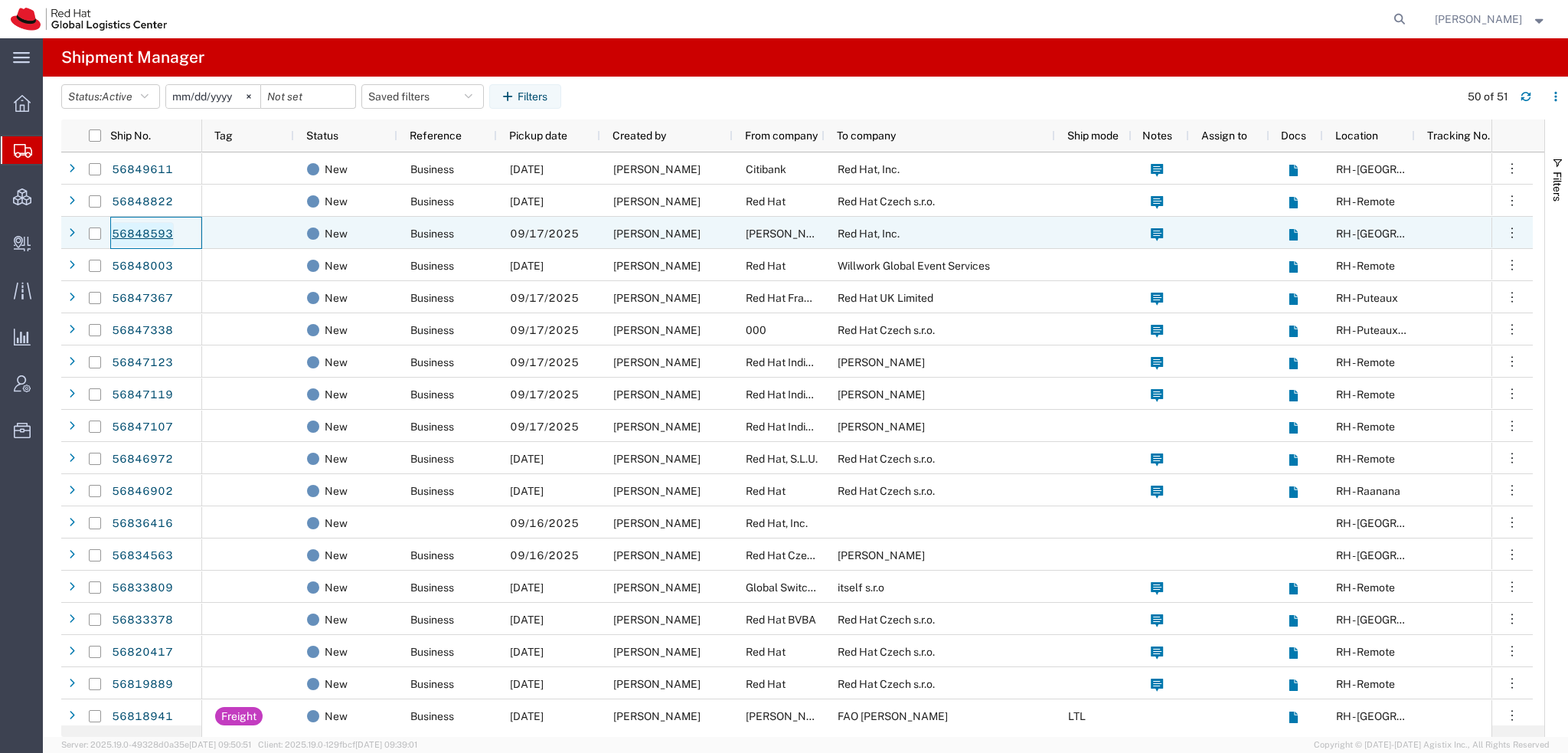
click at [153, 233] on link "56848593" at bounding box center [142, 235] width 63 height 25
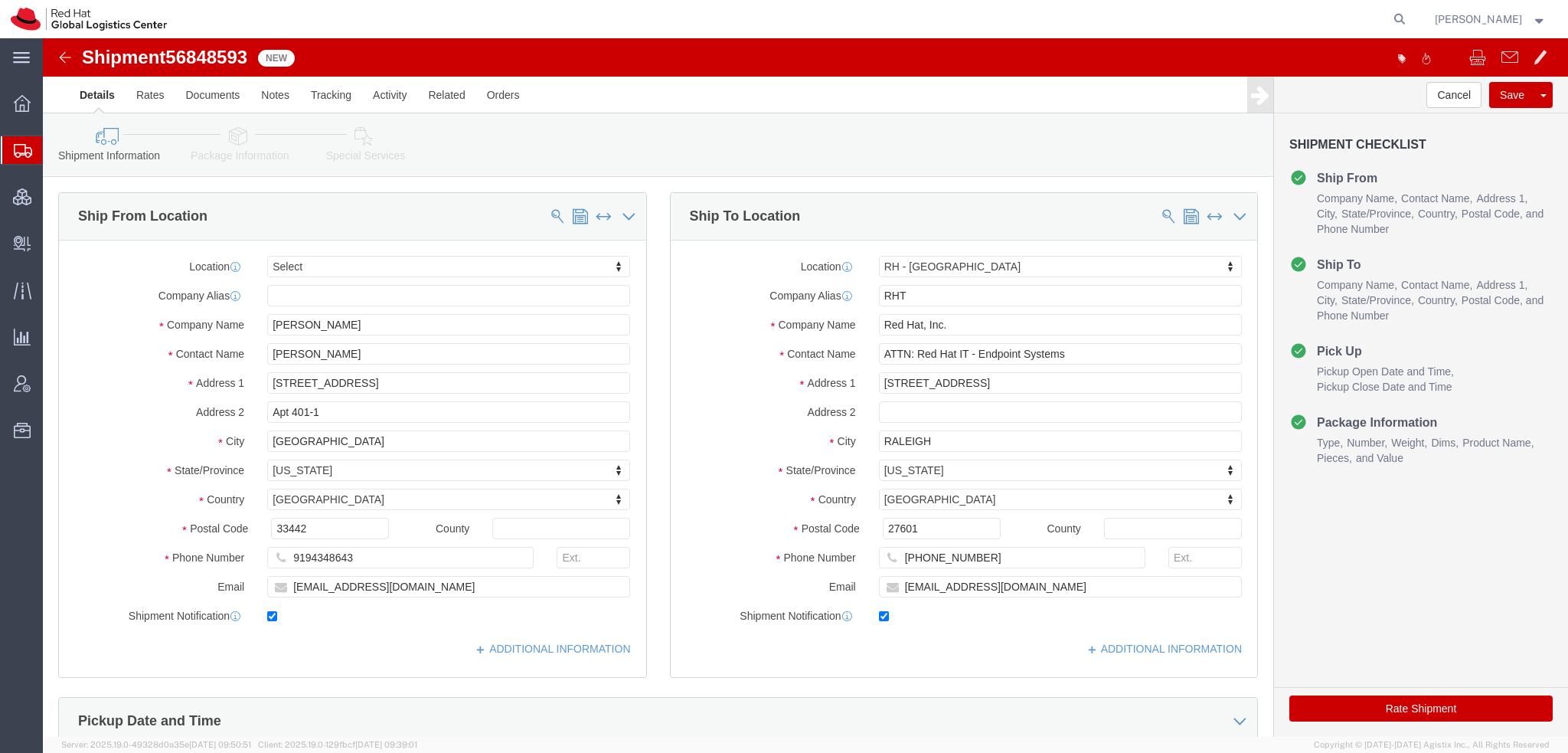
select select
select select "38014"
drag, startPoint x: 410, startPoint y: 337, endPoint x: -43, endPoint y: 221, distance: 467.6
click html "Shipment 56848593 New Details Rates Documents Notes Tracking Activity Related O…"
click button "Rate Shipment"
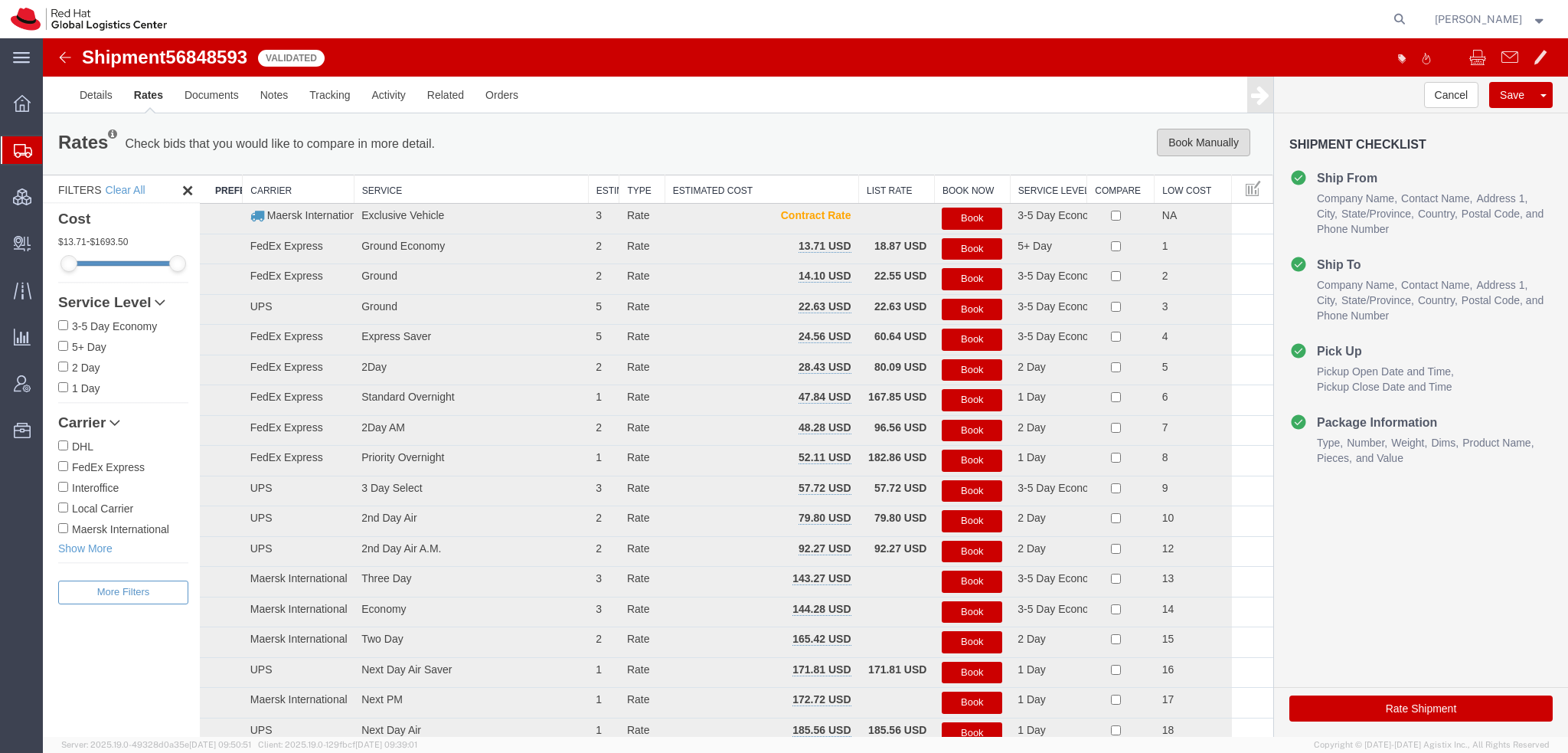
click at [1157, 145] on button "Book Manually" at bounding box center [1203, 142] width 94 height 28
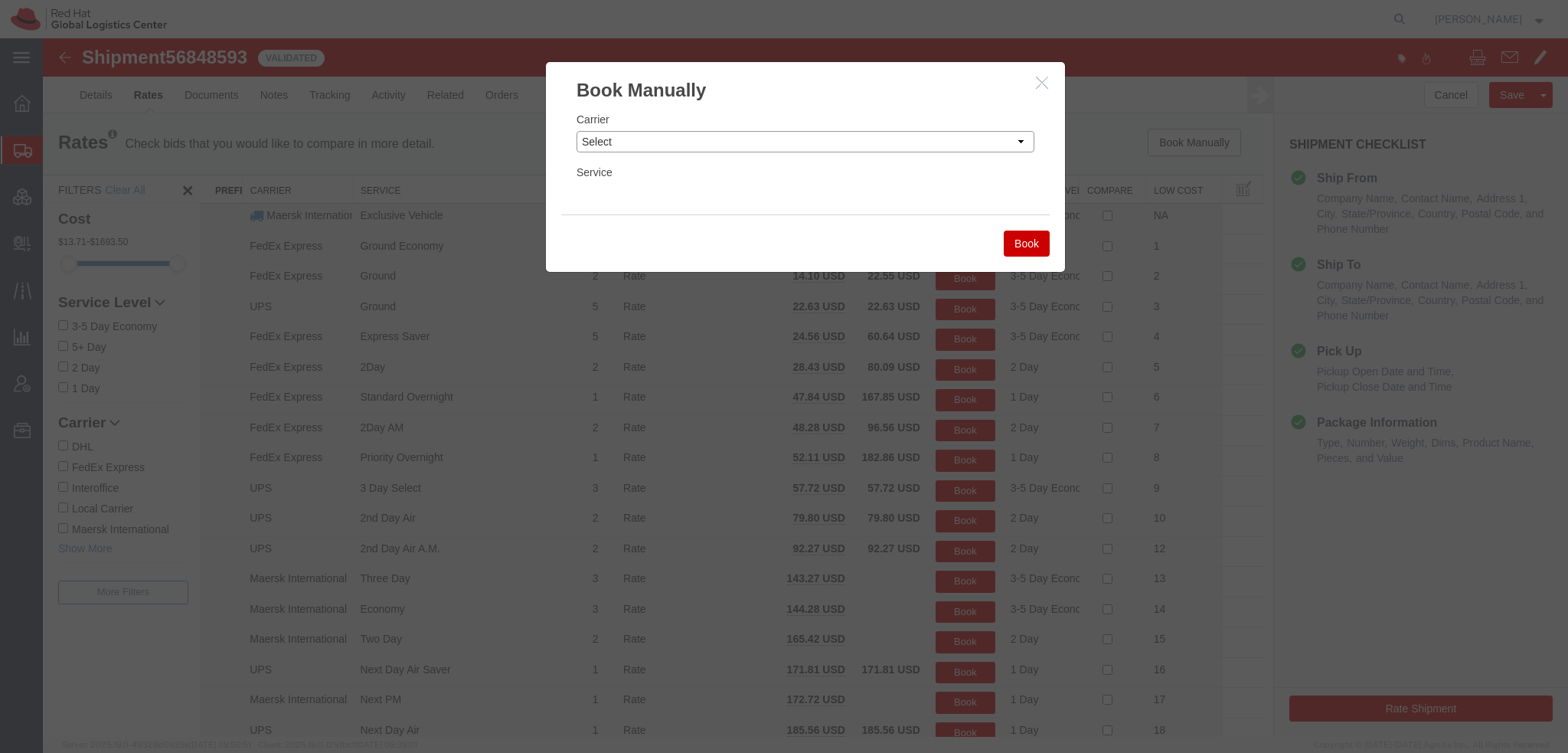
click at [971, 139] on select "Select Add New Carrier (and default service) Amazon Logistics Czech Post DHL Fe…" at bounding box center [805, 141] width 458 height 21
select select "5"
click at [576, 131] on select "Select Add New Carrier (and default service) Amazon Logistics Czech Post DHL Fe…" at bounding box center [805, 141] width 458 height 21
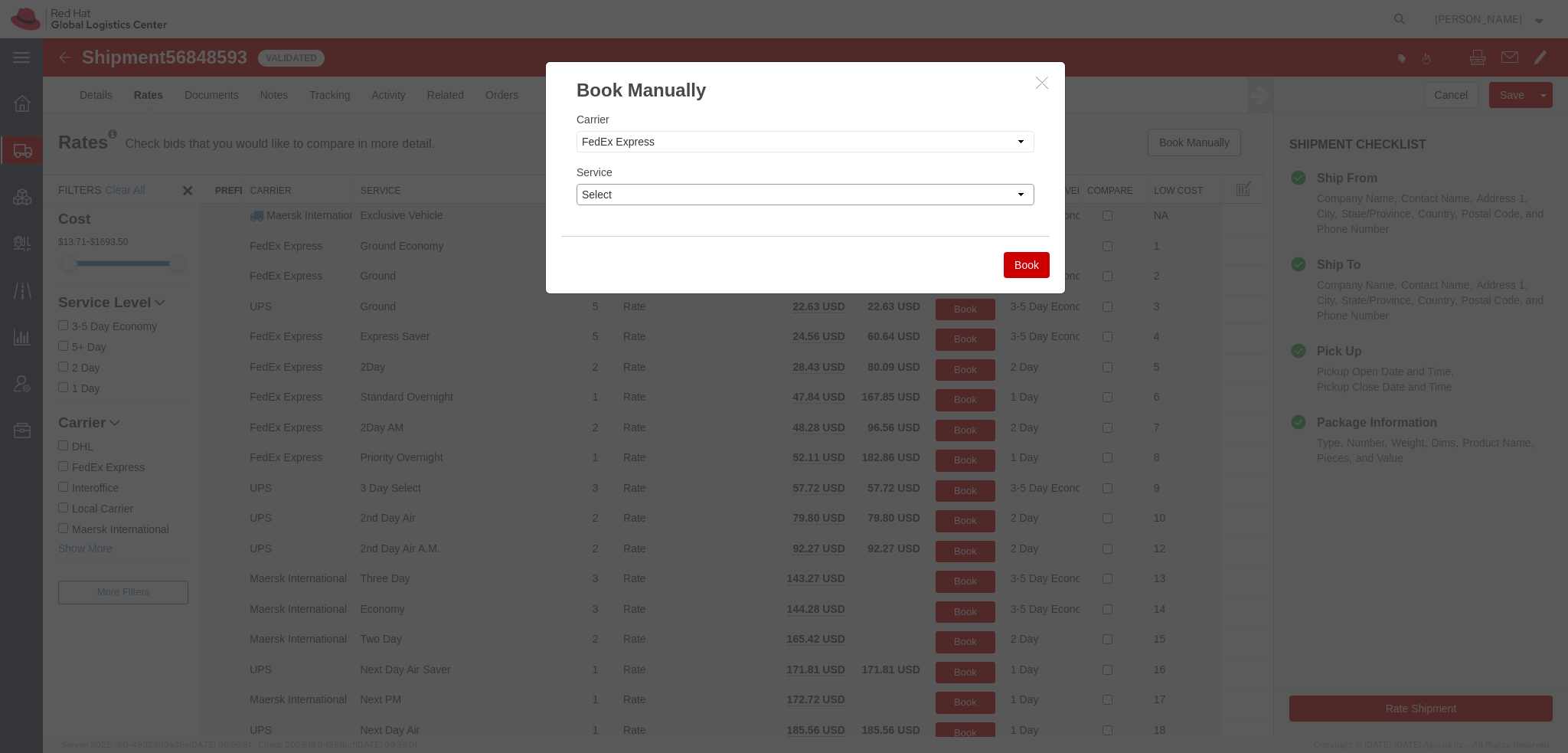
click at [646, 190] on select "Select 1Day Freight 2Day 2Day AM 2Day AM One Rate 2Day Freight 2Day One Rate 3 …" at bounding box center [805, 195] width 458 height 21
select select "12"
click at [576, 184] on select "Select 1Day Freight 2Day 2Day AM 2Day AM One Rate 2Day Freight 2Day One Rate 3 …" at bounding box center [805, 195] width 458 height 21
click at [1026, 264] on button "Book" at bounding box center [1027, 264] width 46 height 26
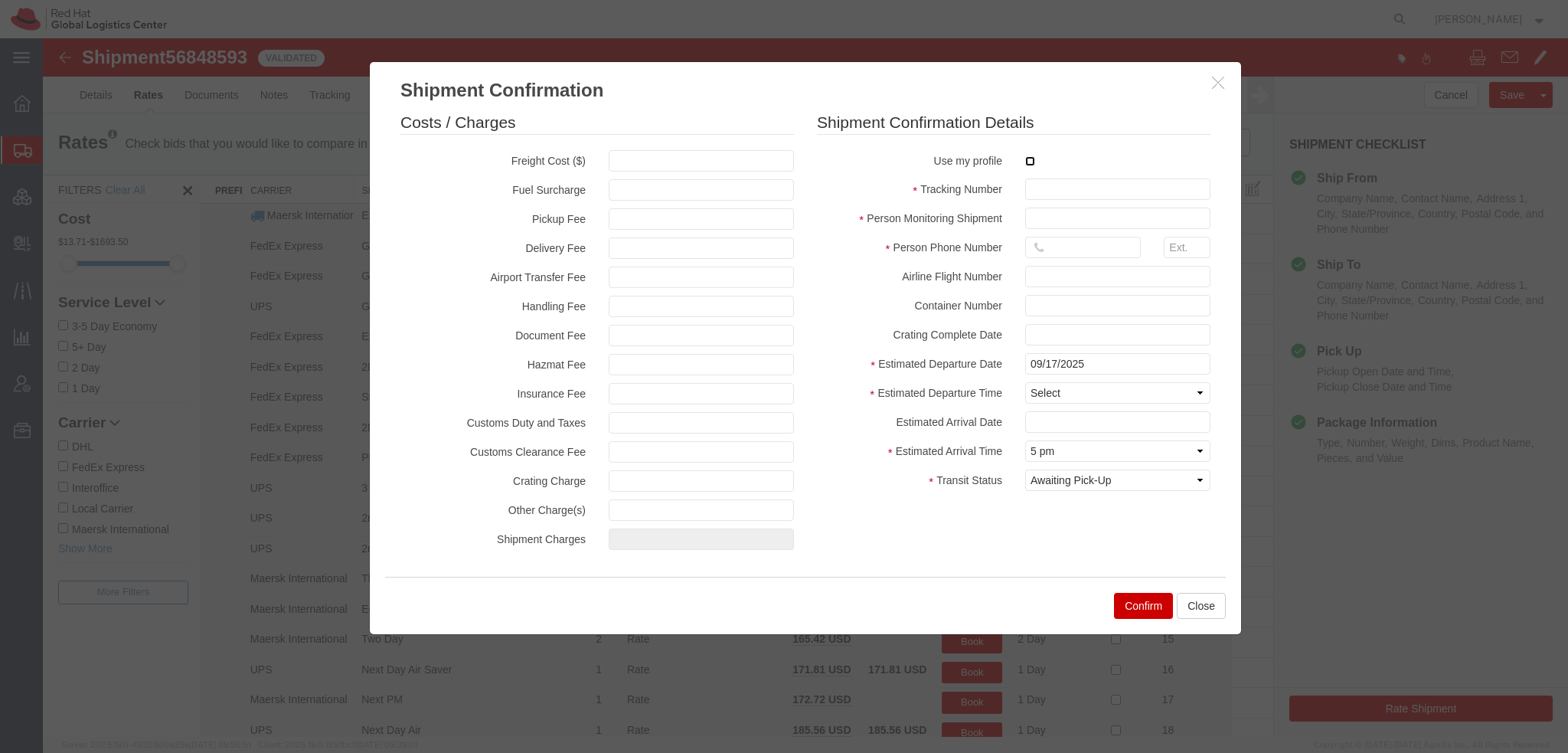
click at [1026, 161] on input "checkbox" at bounding box center [1030, 161] width 10 height 10
checkbox input "true"
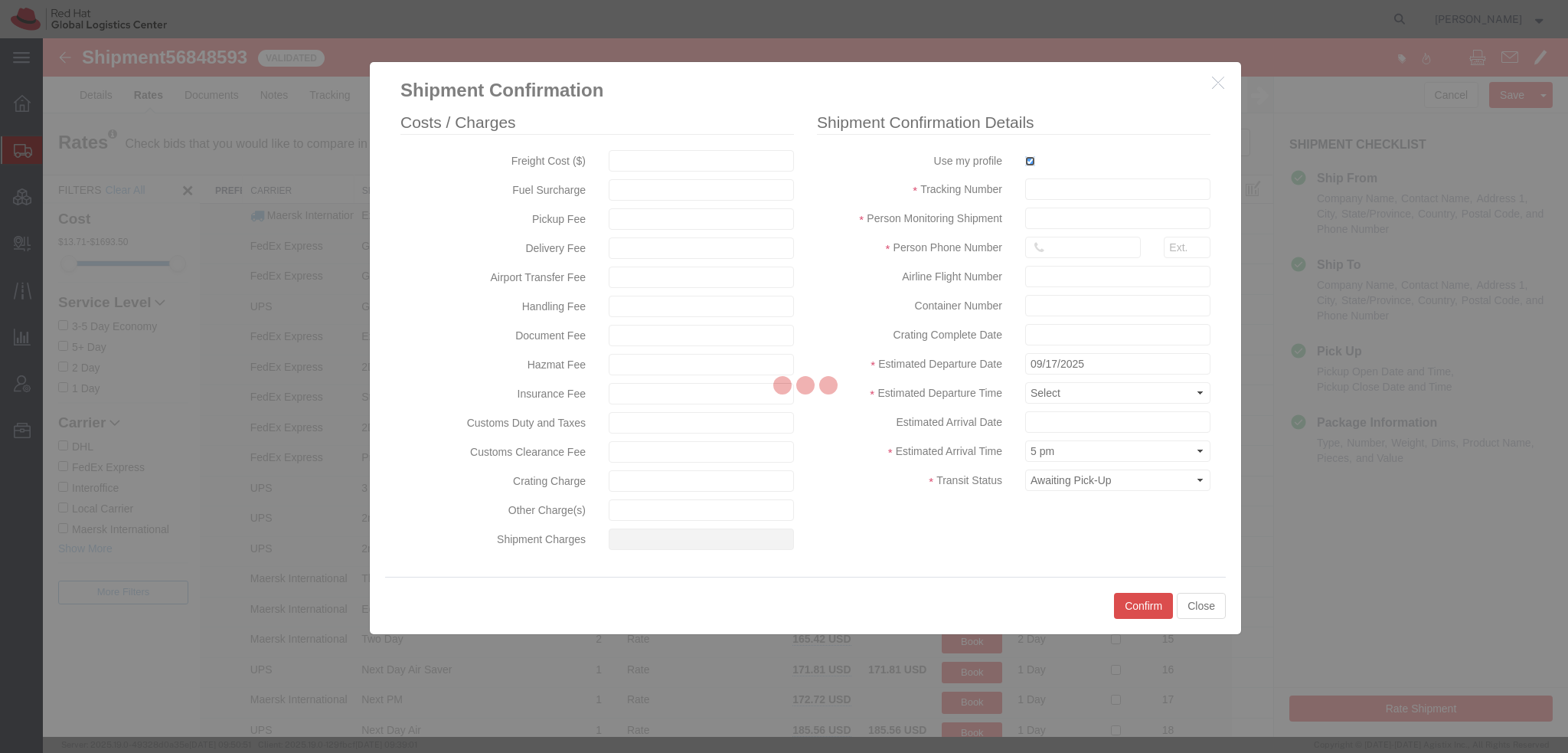
type input "[PERSON_NAME]"
type input "19193013123"
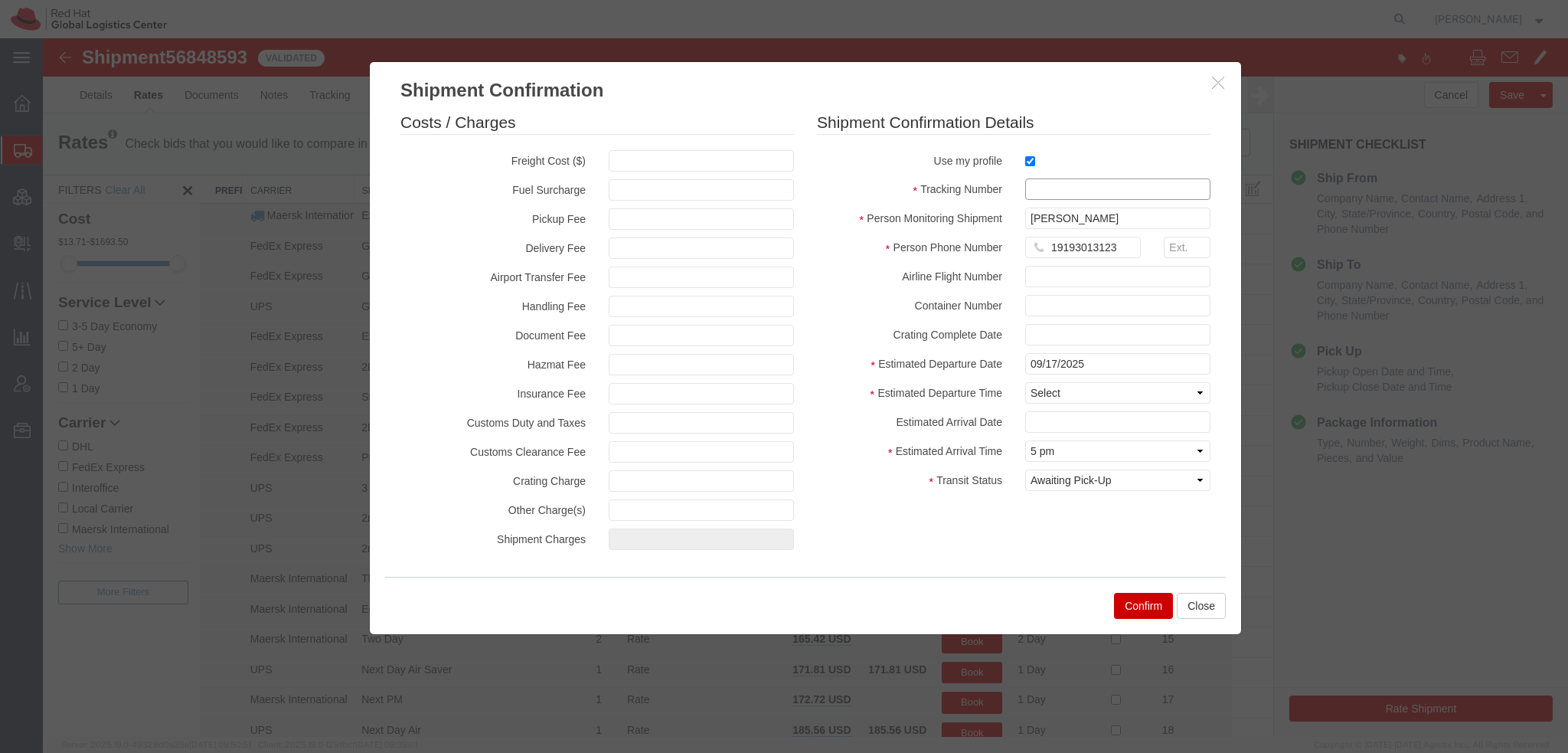
click at [1049, 188] on input "text" at bounding box center [1118, 189] width 185 height 21
paste input "RMA: 27306649"
type input "RMA: 27306649"
click at [1038, 388] on select "Select Midnight 1 am 2 am 3 am 4 am 5 am 6 am 7 am 8 am 9 am 10 am 11 am 12 Noo…" at bounding box center [1118, 392] width 185 height 21
select select "1600"
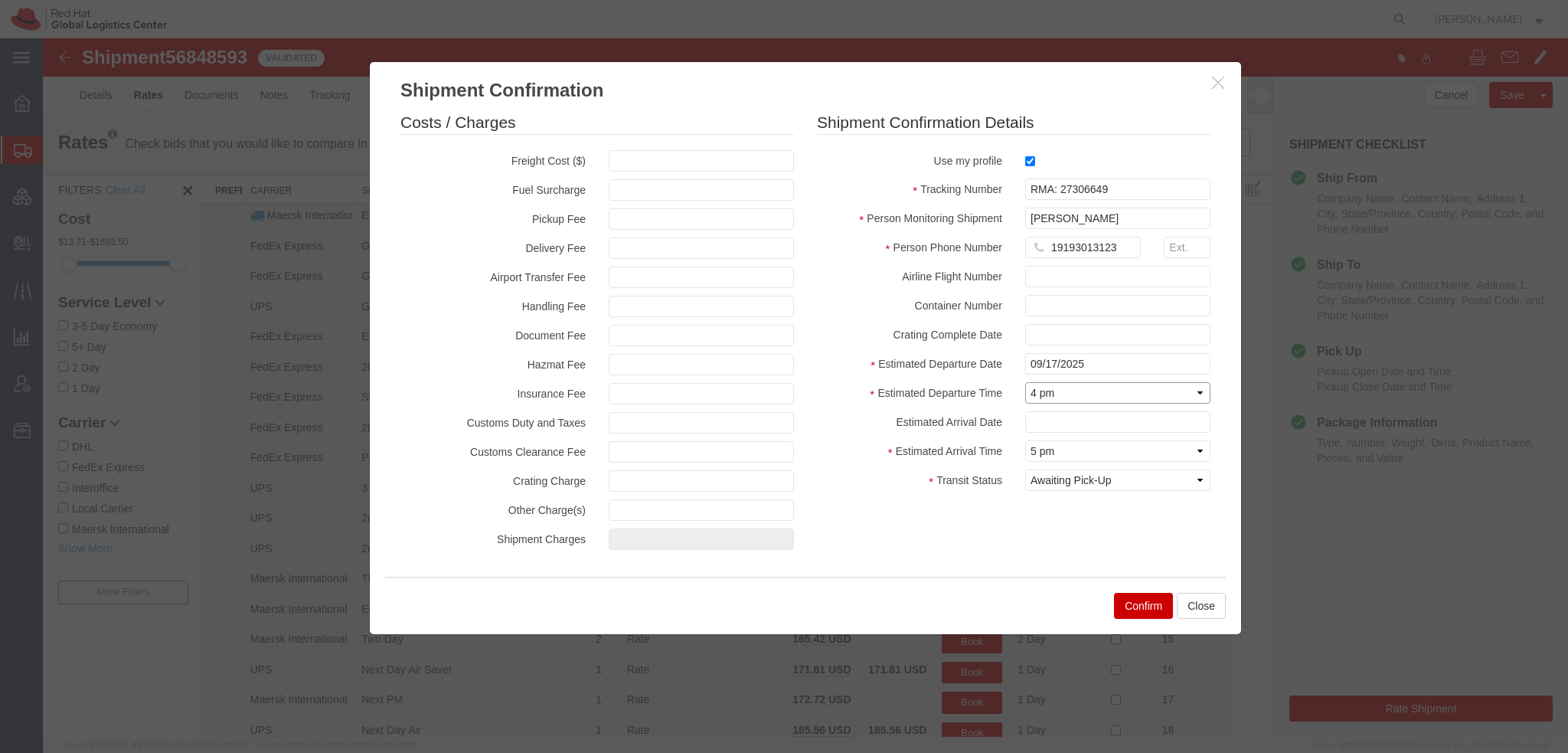
click at [1025, 382] on select "Select Midnight 1 am 2 am 3 am 4 am 5 am 6 am 7 am 8 am 9 am 10 am 11 am 12 Noo…" at bounding box center [1118, 392] width 185 height 21
click at [1040, 420] on input "text" at bounding box center [1118, 422] width 185 height 21
click at [1084, 343] on td "23" at bounding box center [1082, 345] width 23 height 23
type input "09/23/2025"
click at [1108, 474] on select "Select Arrival Notice Available Arrival Notice Imported Arrive at Delivery Loca…" at bounding box center [1118, 480] width 185 height 21
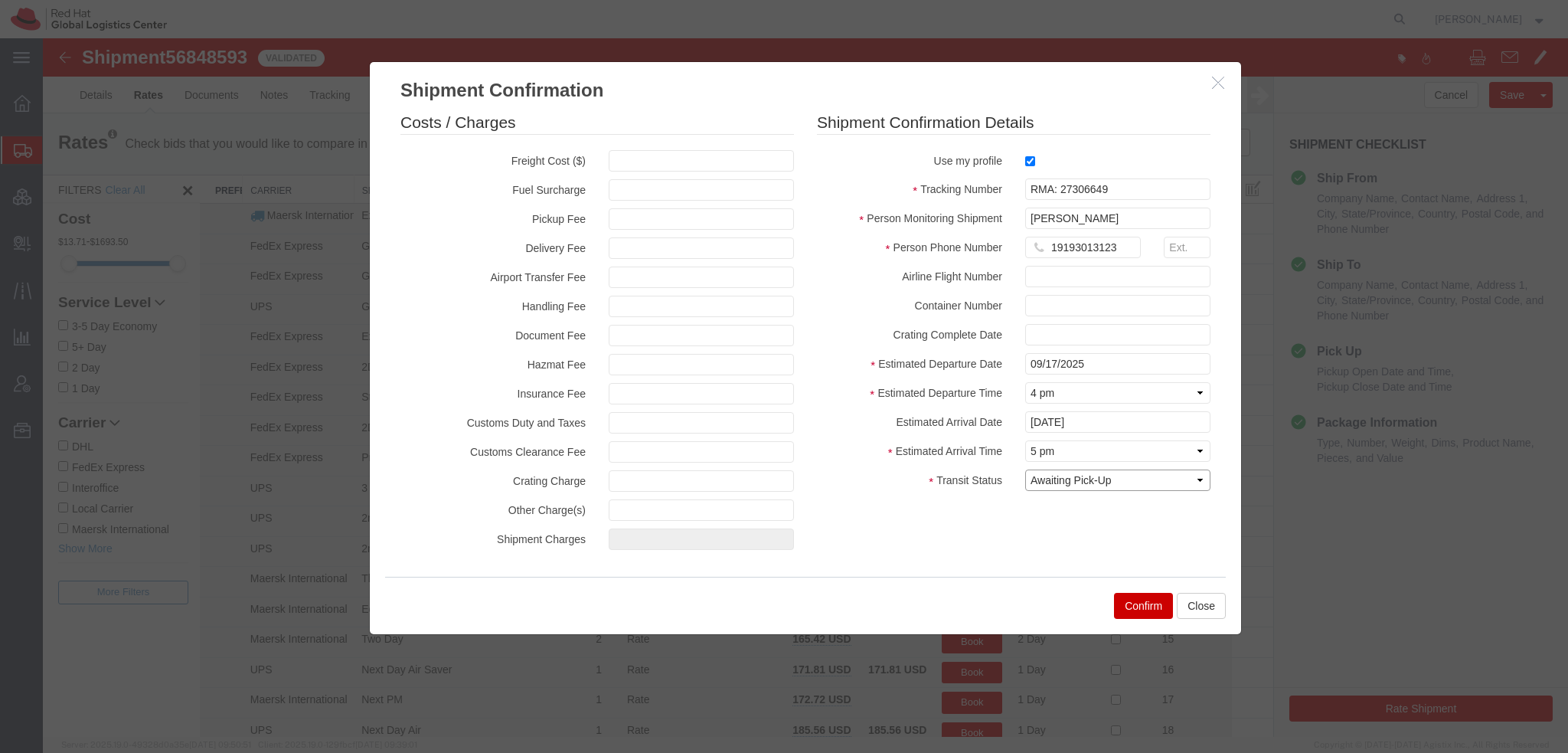
select select "DELIVRED"
click at [1025, 470] on select "Select Arrival Notice Available Arrival Notice Imported Arrive at Delivery Loca…" at bounding box center [1118, 480] width 185 height 21
click at [1132, 605] on button "Confirm" at bounding box center [1143, 605] width 59 height 26
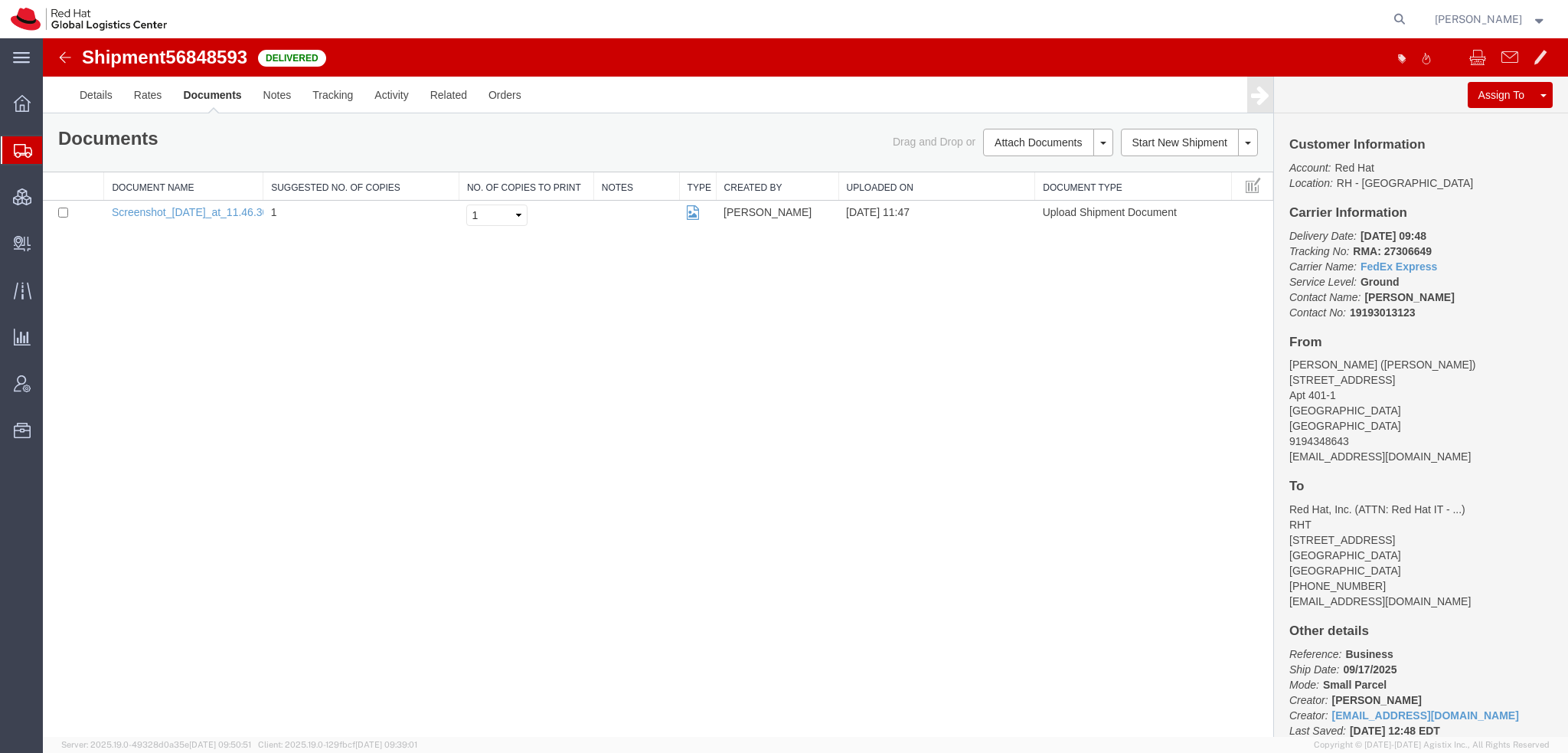
click at [0, 0] on span "Shipment Manager" at bounding box center [0, 0] width 0 height 0
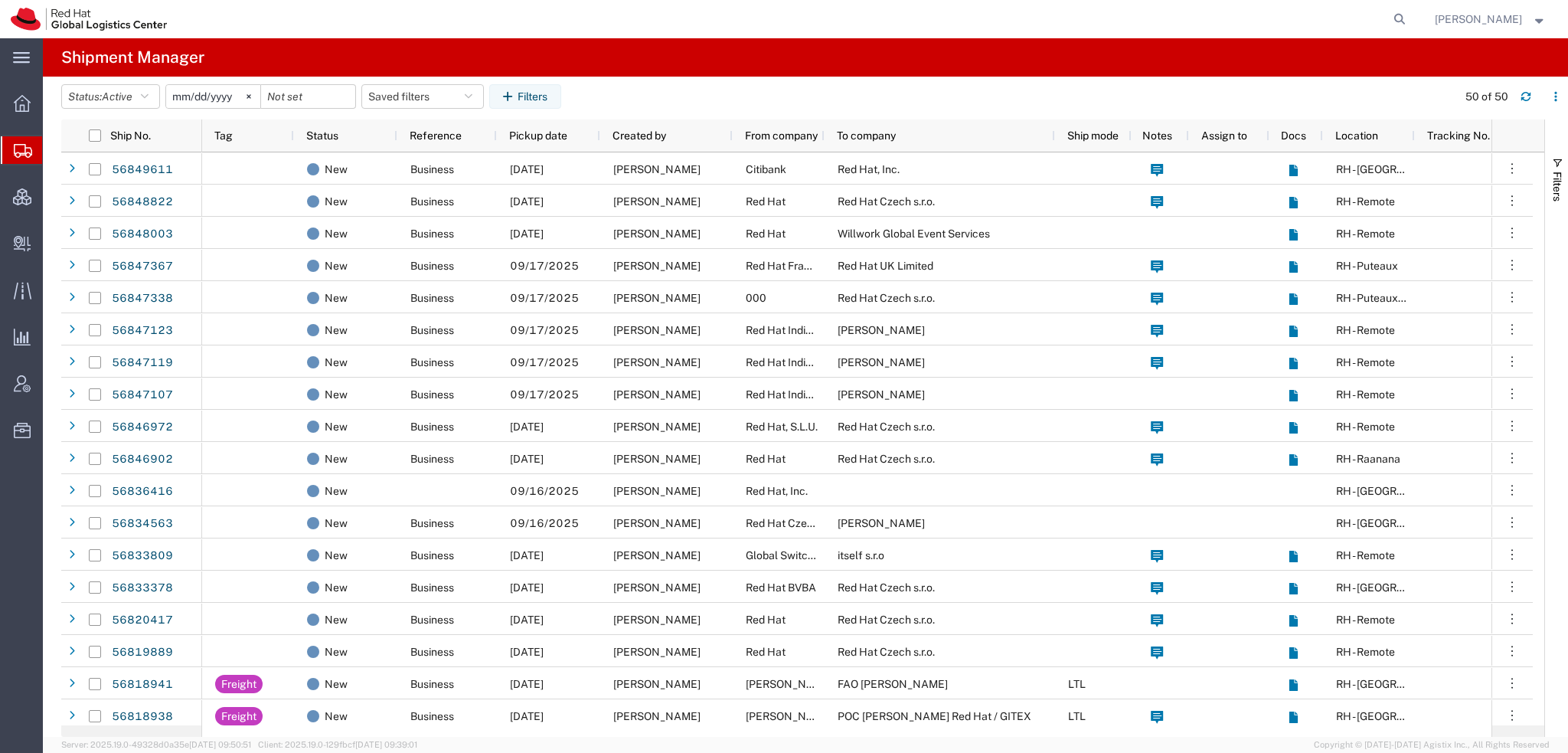
click at [1493, 21] on span "[PERSON_NAME]" at bounding box center [1477, 19] width 87 height 17
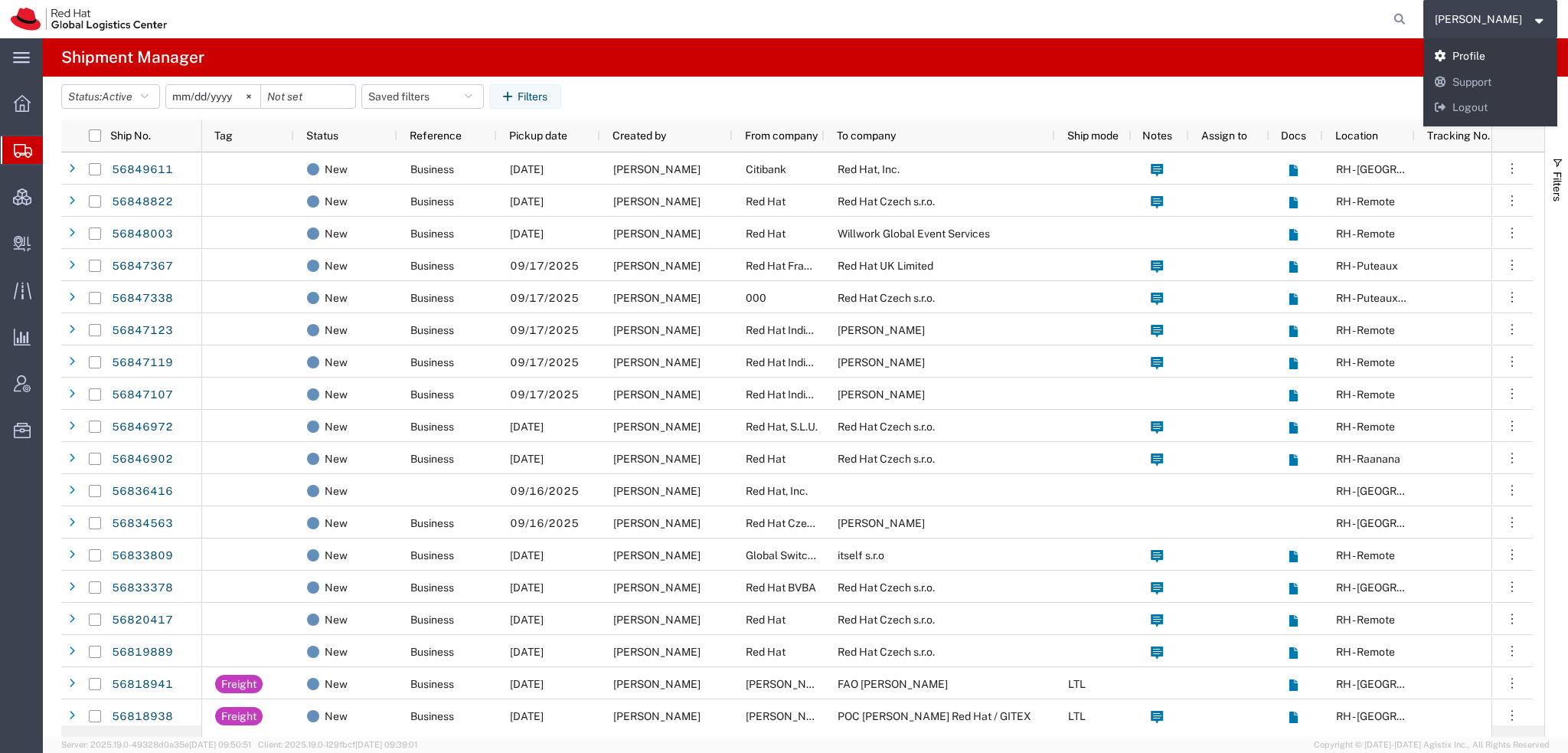
click at [1481, 49] on link "Profile" at bounding box center [1490, 56] width 135 height 26
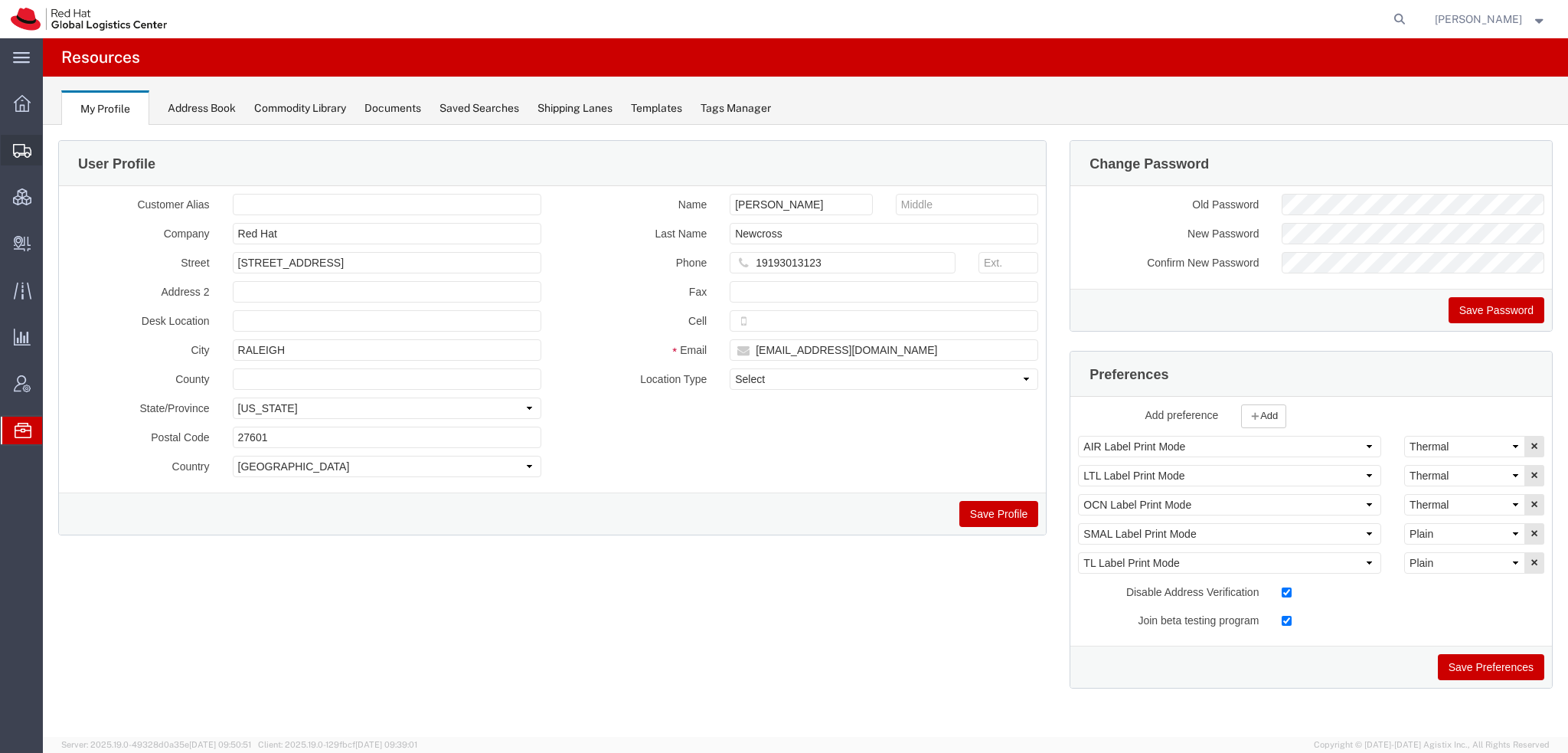
click at [0, 0] on span "Shipment Manager" at bounding box center [0, 0] width 0 height 0
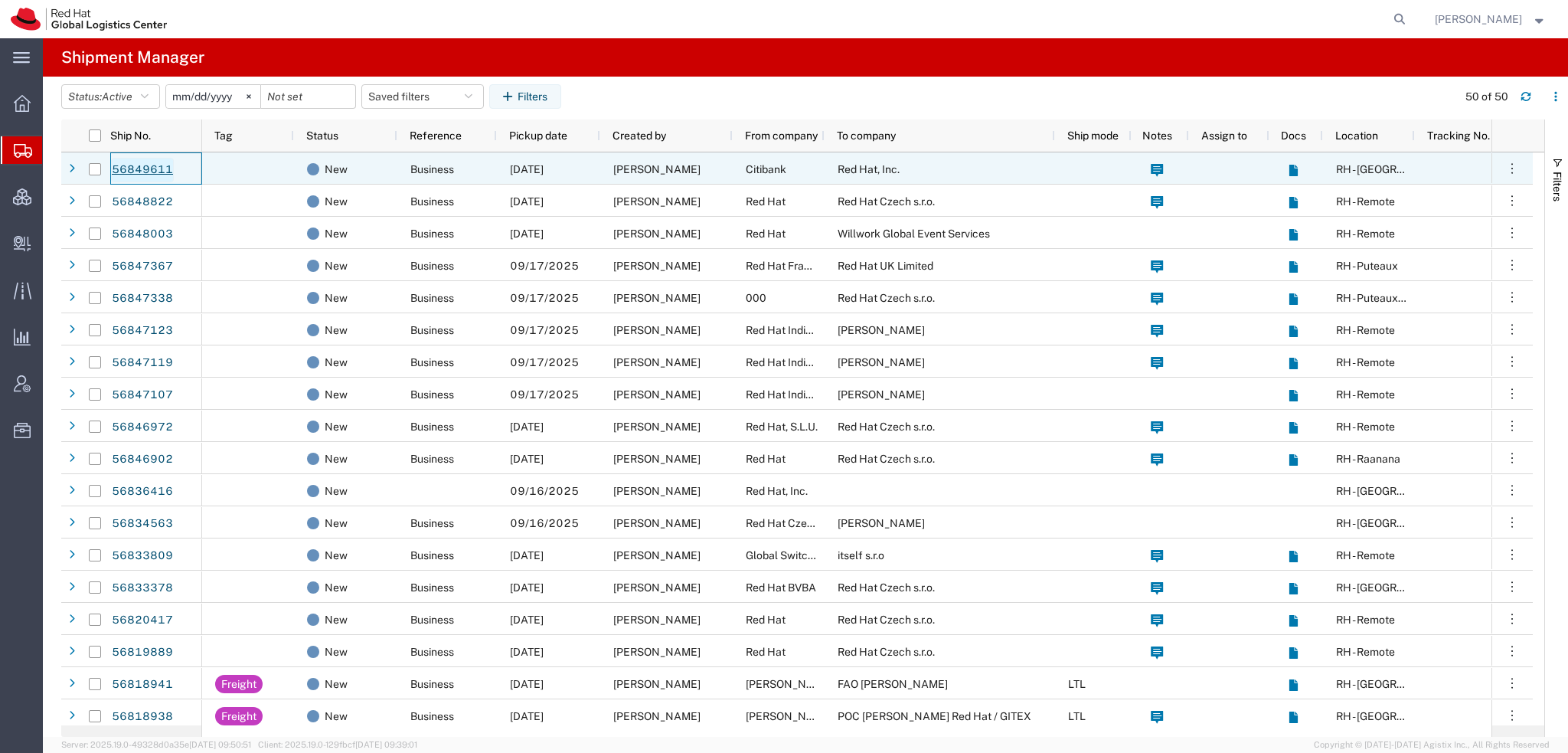
click at [151, 168] on link "56849611" at bounding box center [142, 170] width 63 height 25
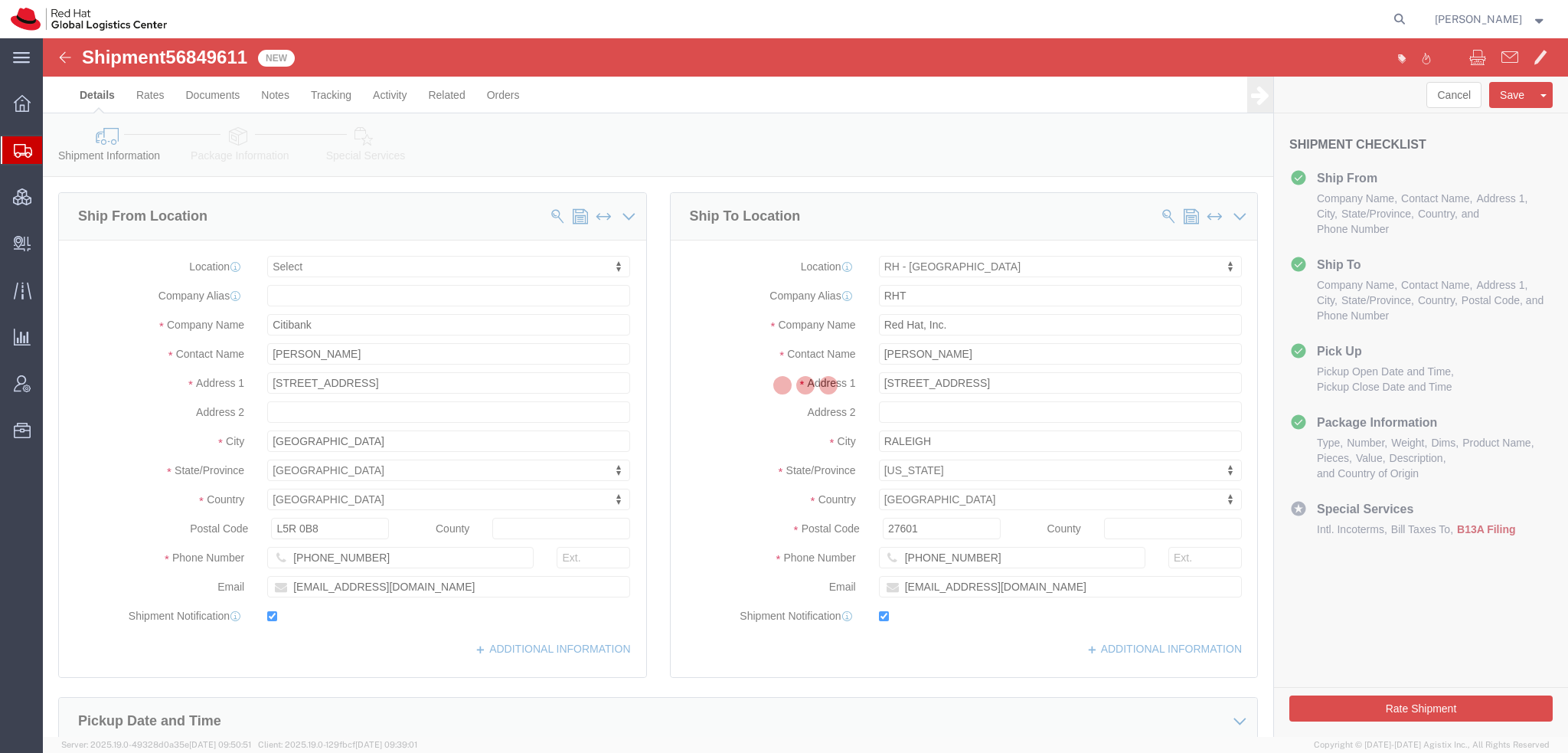
select select
select select "38014"
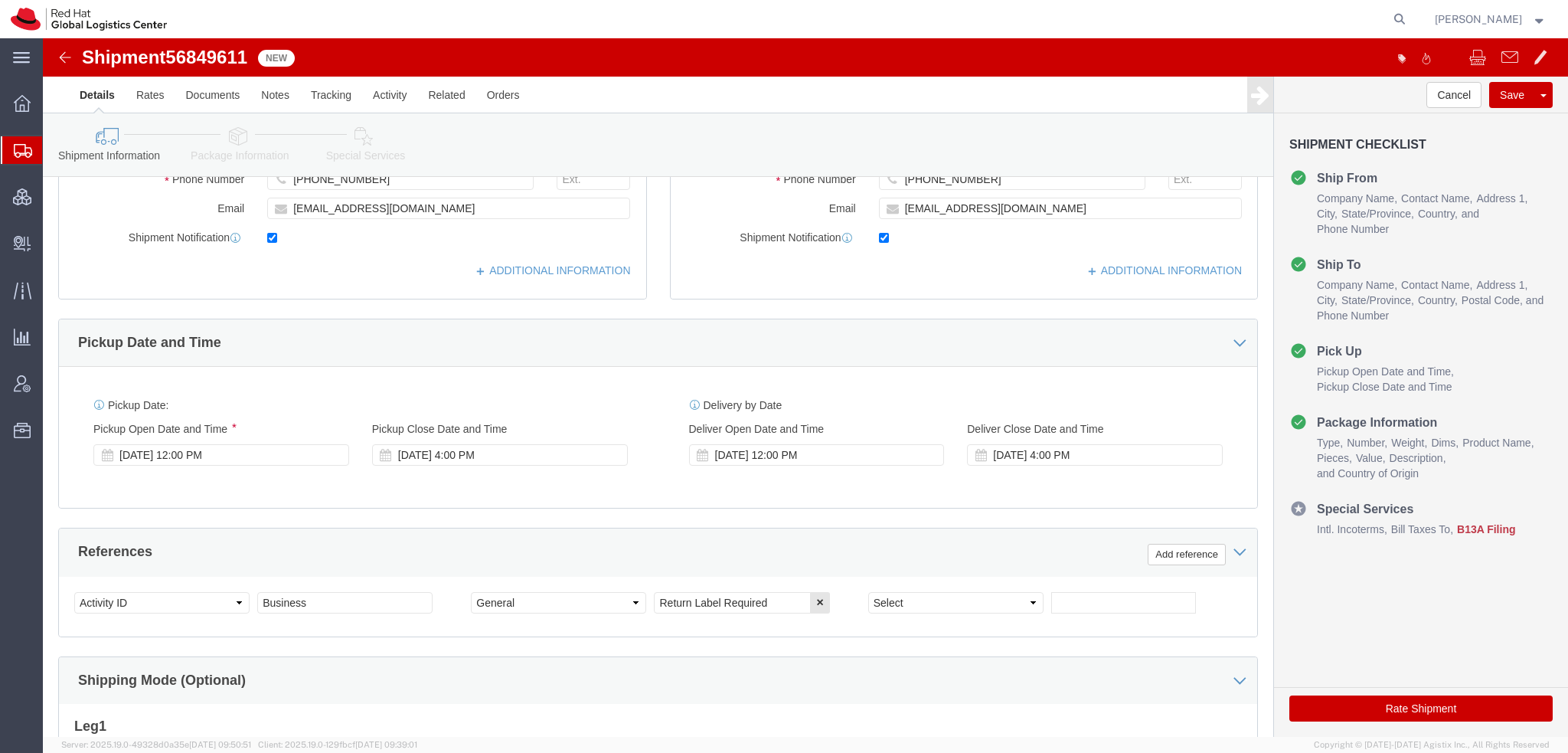
scroll to position [153, 0]
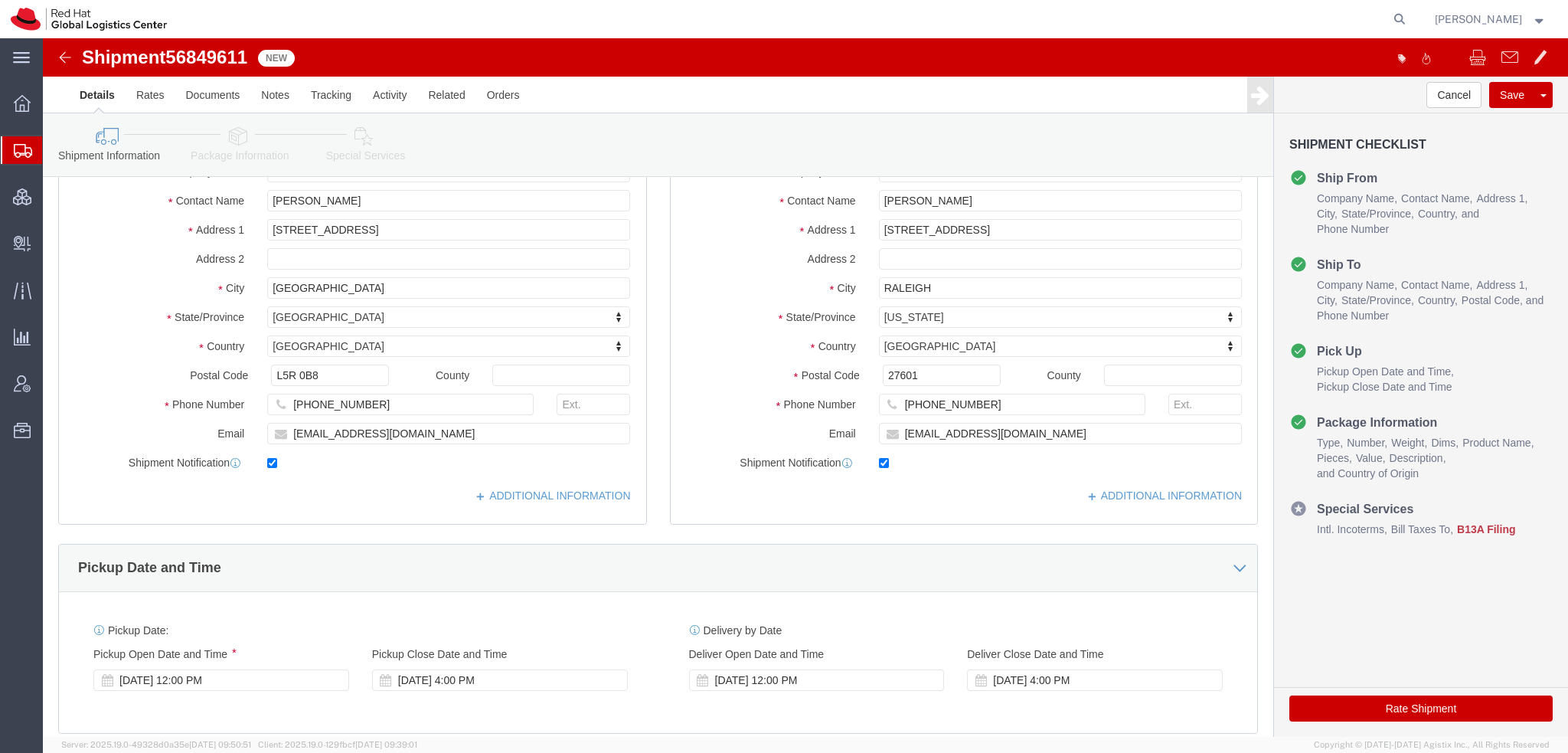
click icon
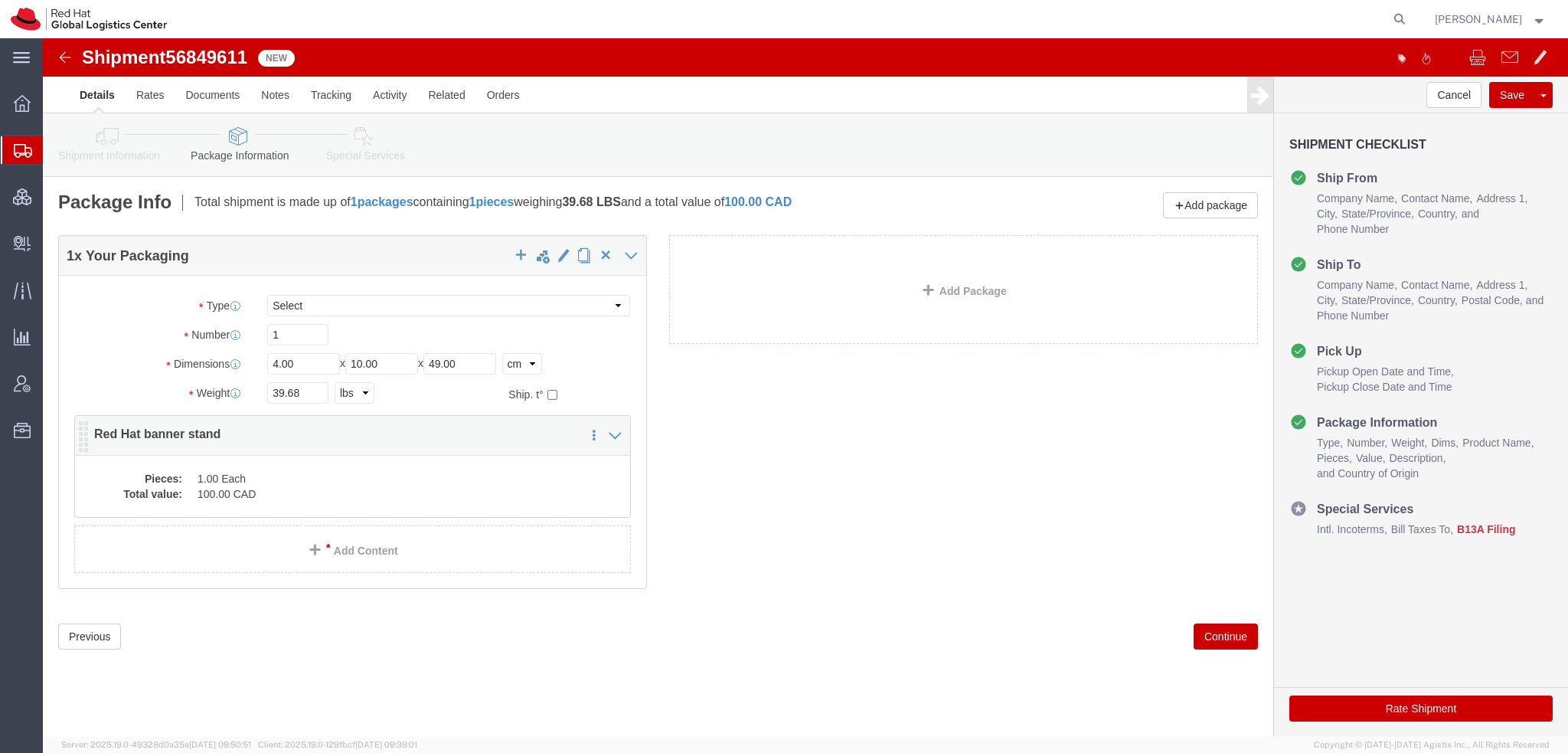
click dd "100.00 CAD"
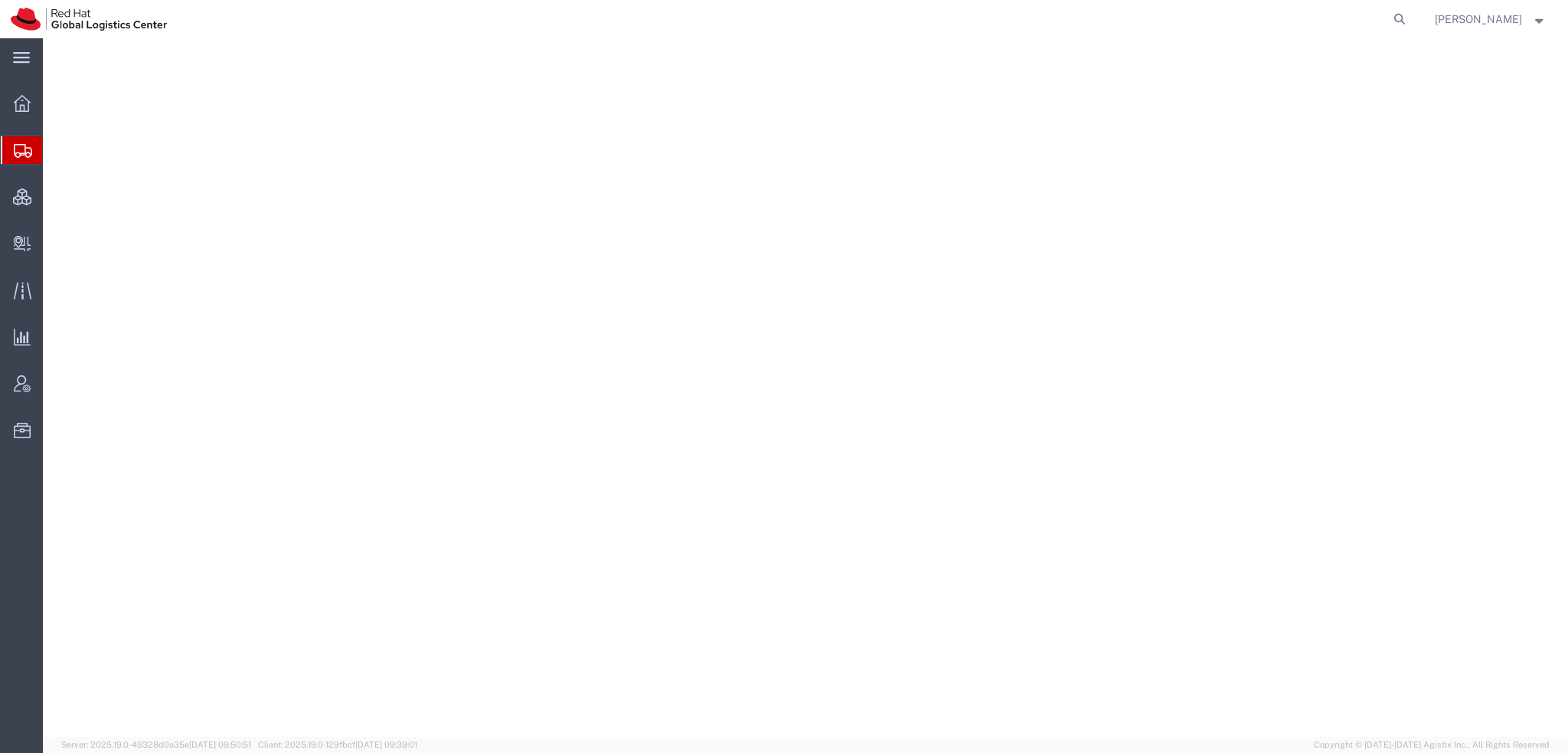
select select "38014"
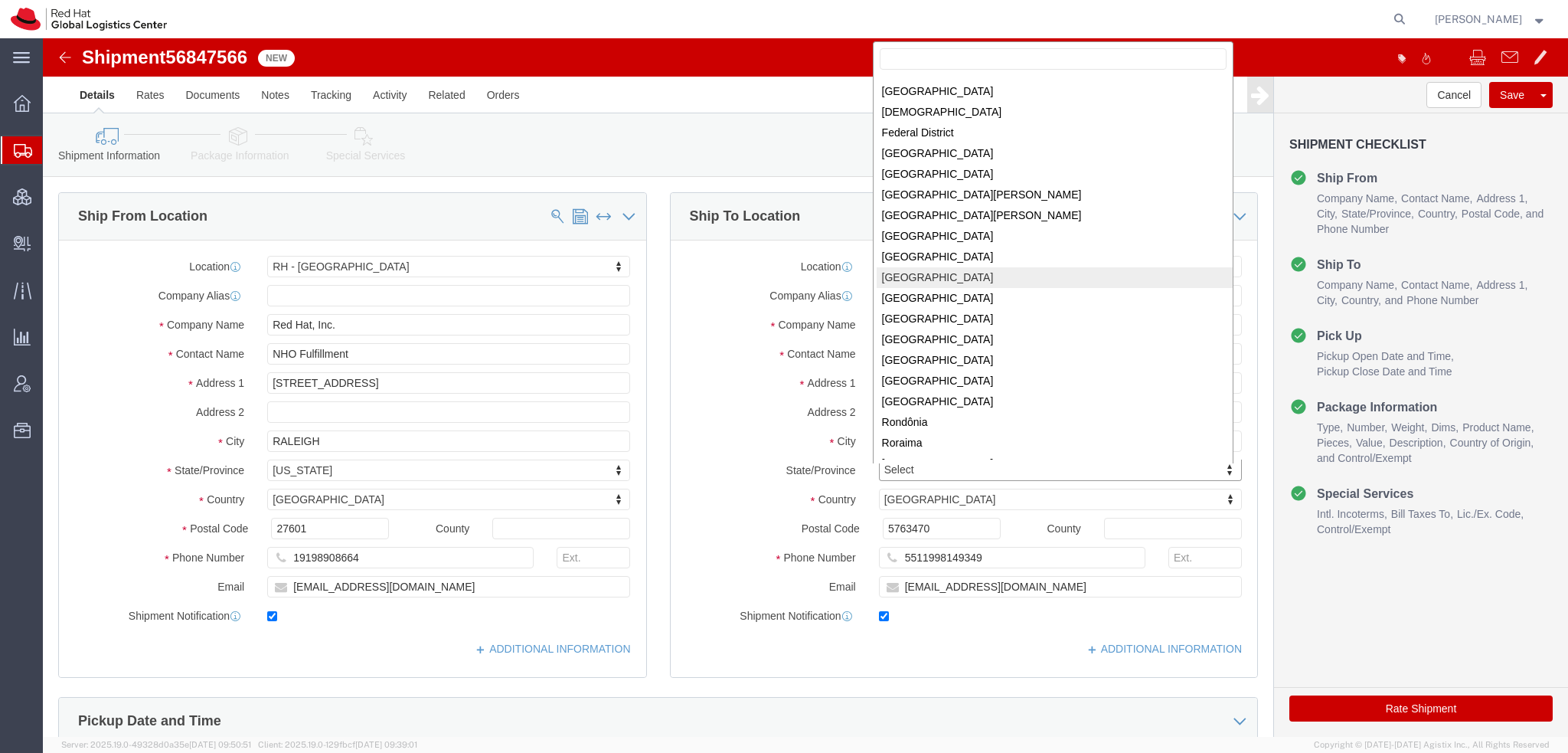
scroll to position [196, 0]
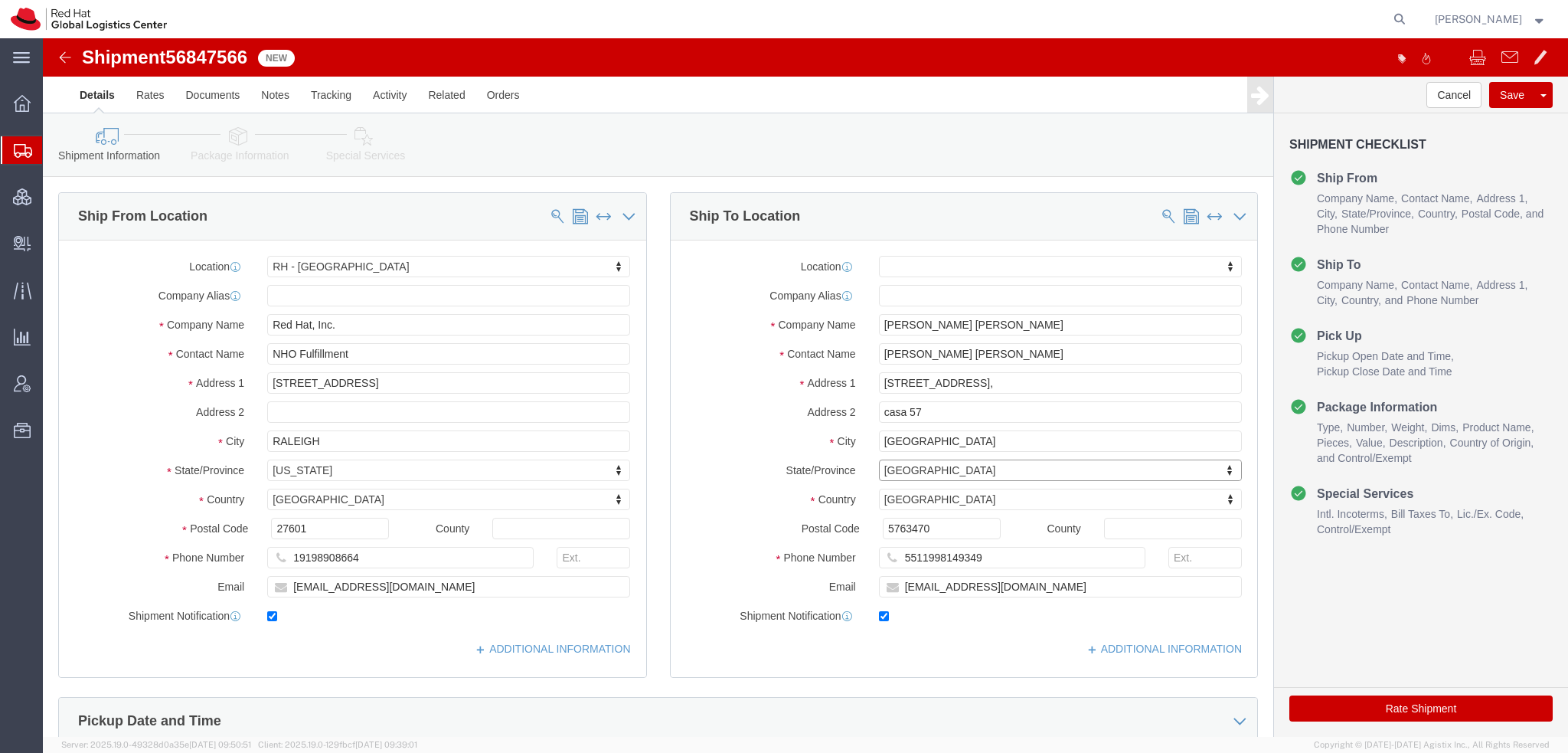
select select
select select "27"
click icon
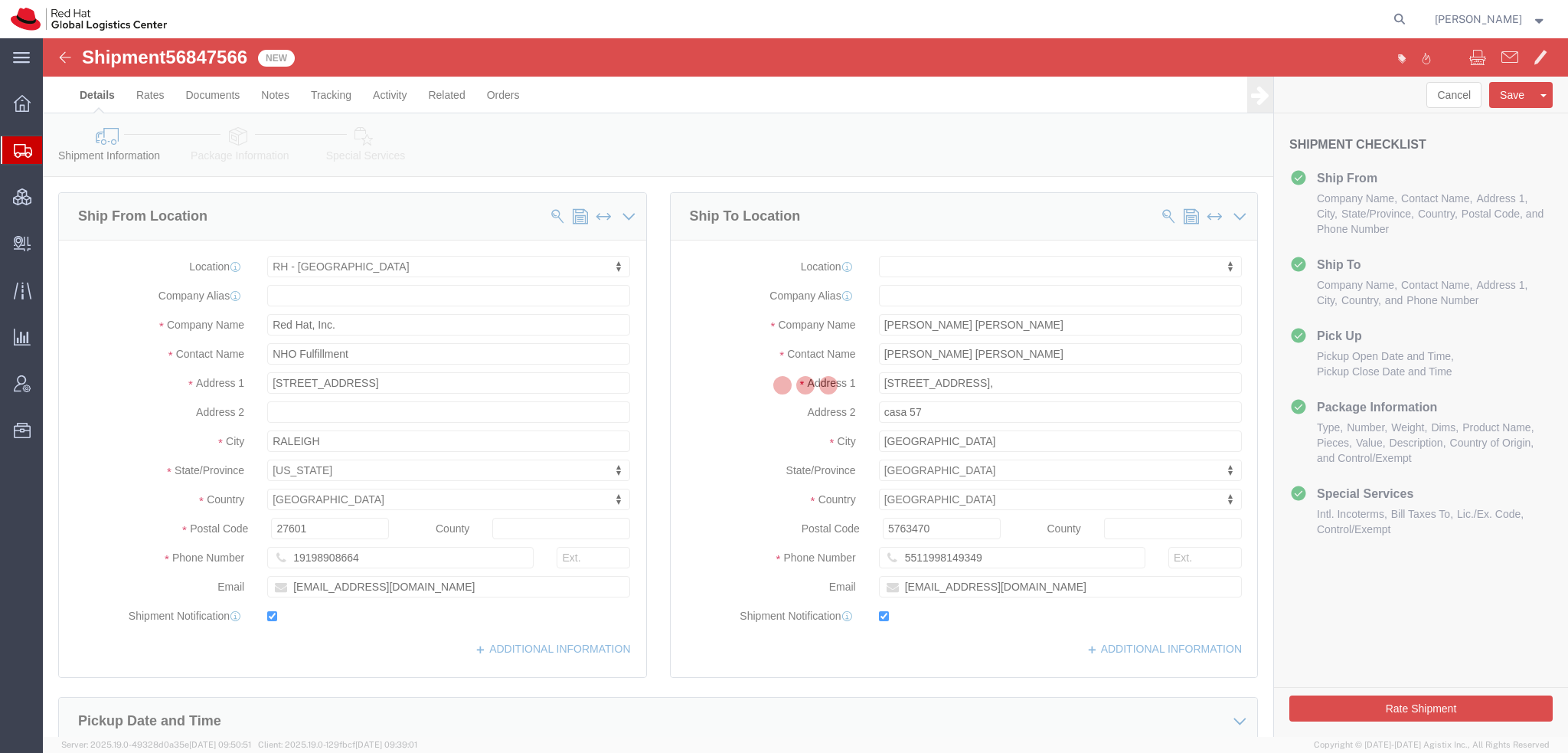
select select
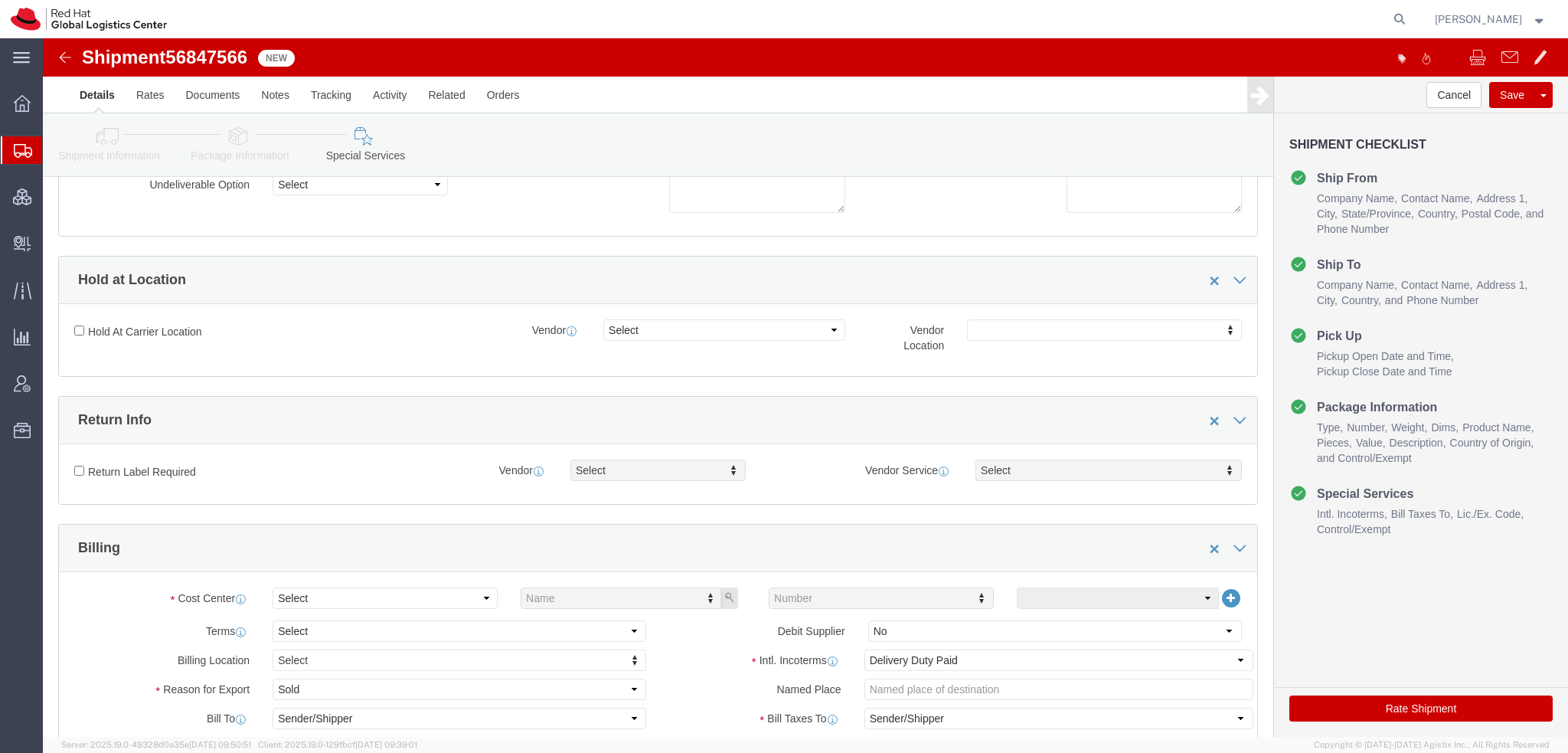
scroll to position [383, 0]
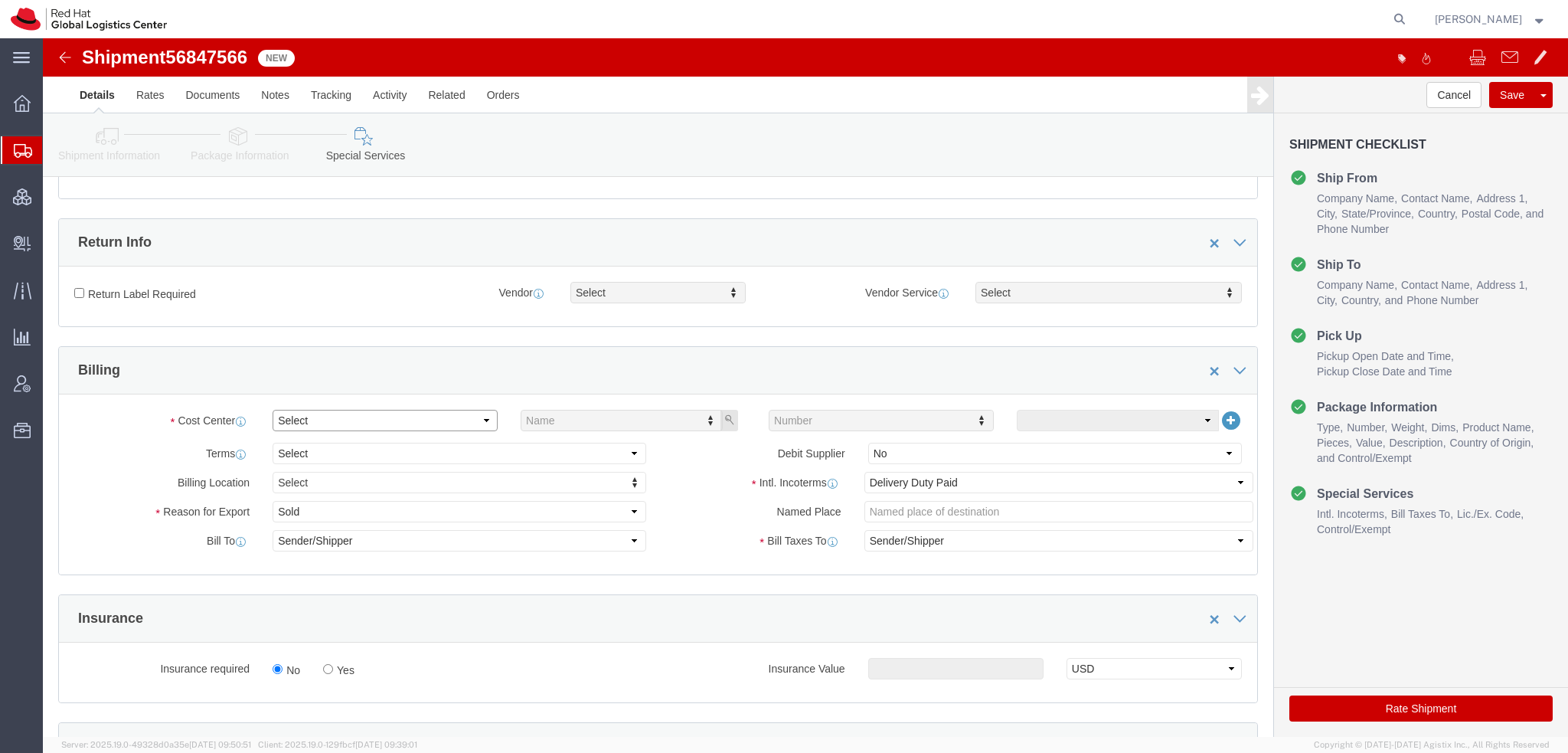
click select "Select Buyer Cost Center Department Operations Number Order Number Sales Person"
select select "COSTCENTER"
click select "Select Buyer Cost Center Department Operations Number Order Number Sales Person"
type input "805"
click select "Select Gift Personal Effects Repair/Warranty Return Sample Sold Temporary/Not S…"
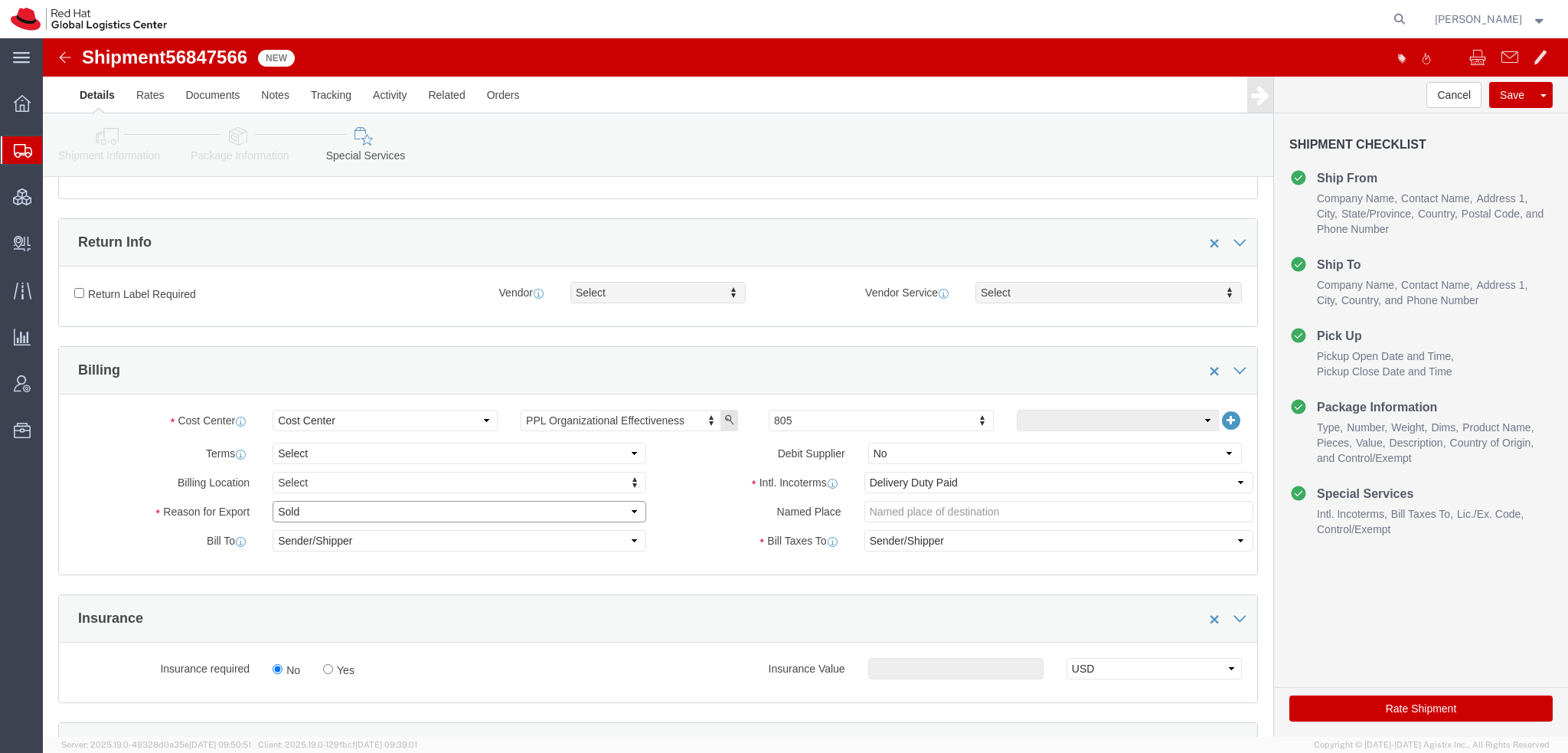
select select "GIFT"
click select "Select Gift Personal Effects Repair/Warranty Return Sample Sold Temporary/Not S…"
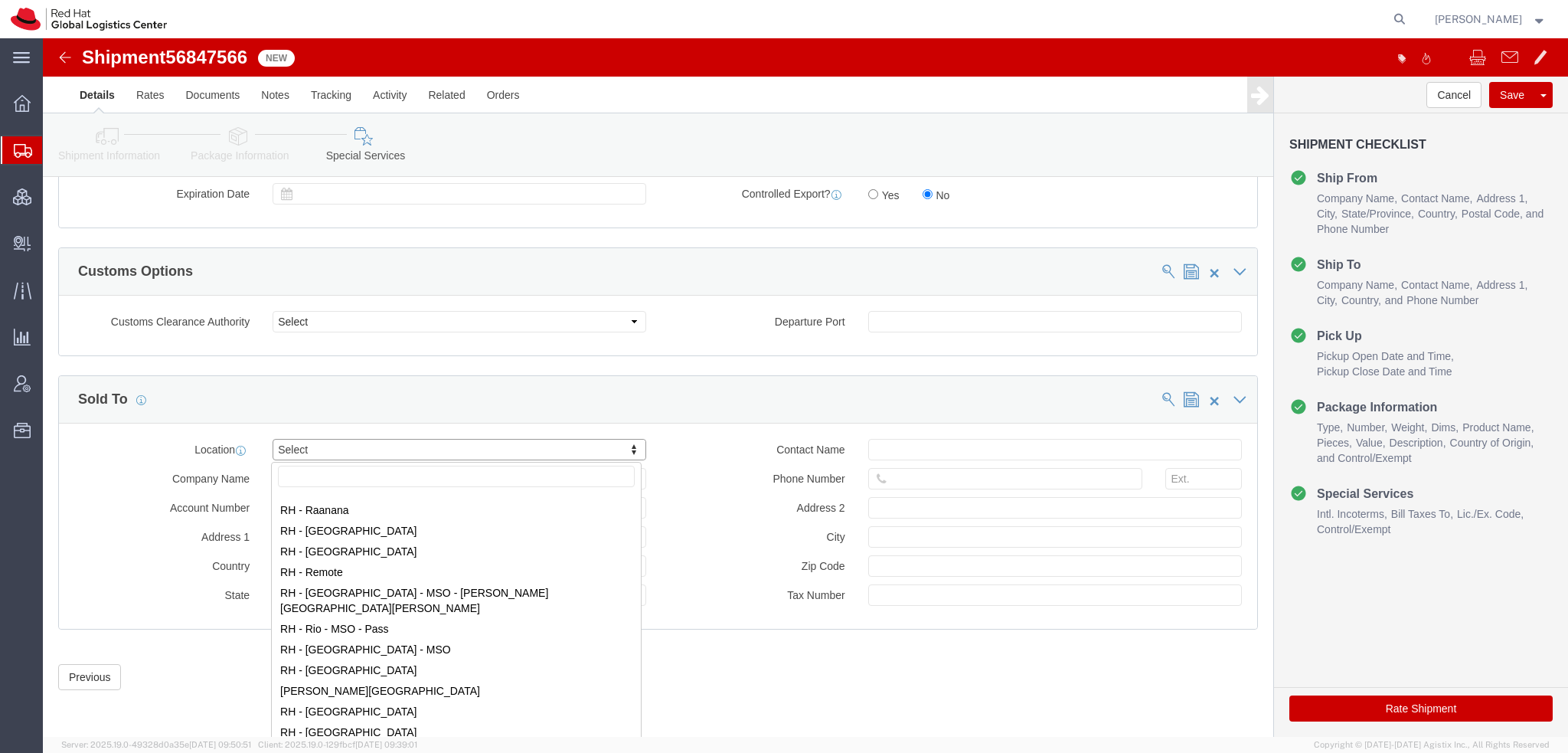
scroll to position [2220, 0]
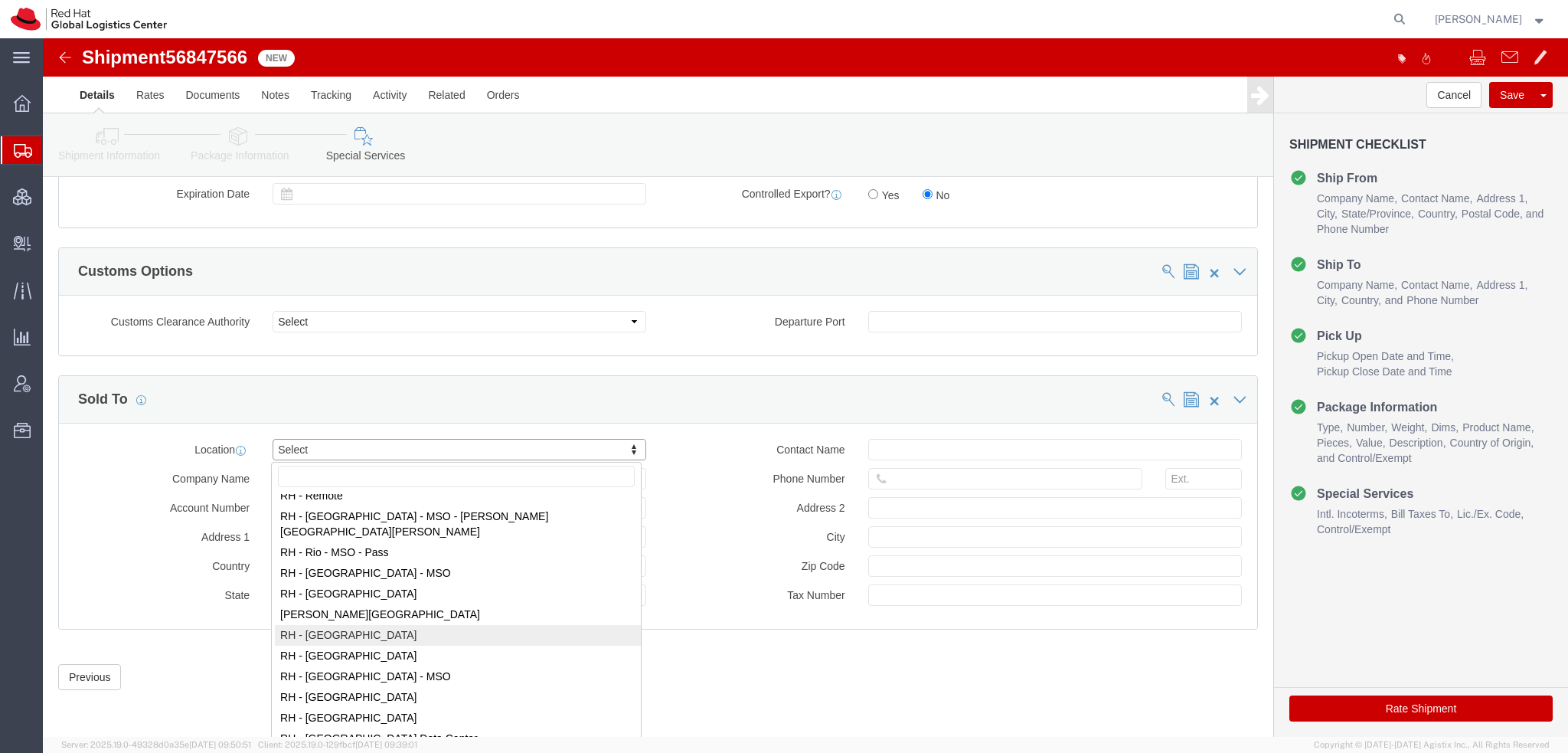
select select "42531"
type input "Red Hat Brasil Limitada"
type input "Av. Brg. [PERSON_NAME][GEOGRAPHIC_DATA], 3732"
select select "BR"
select select
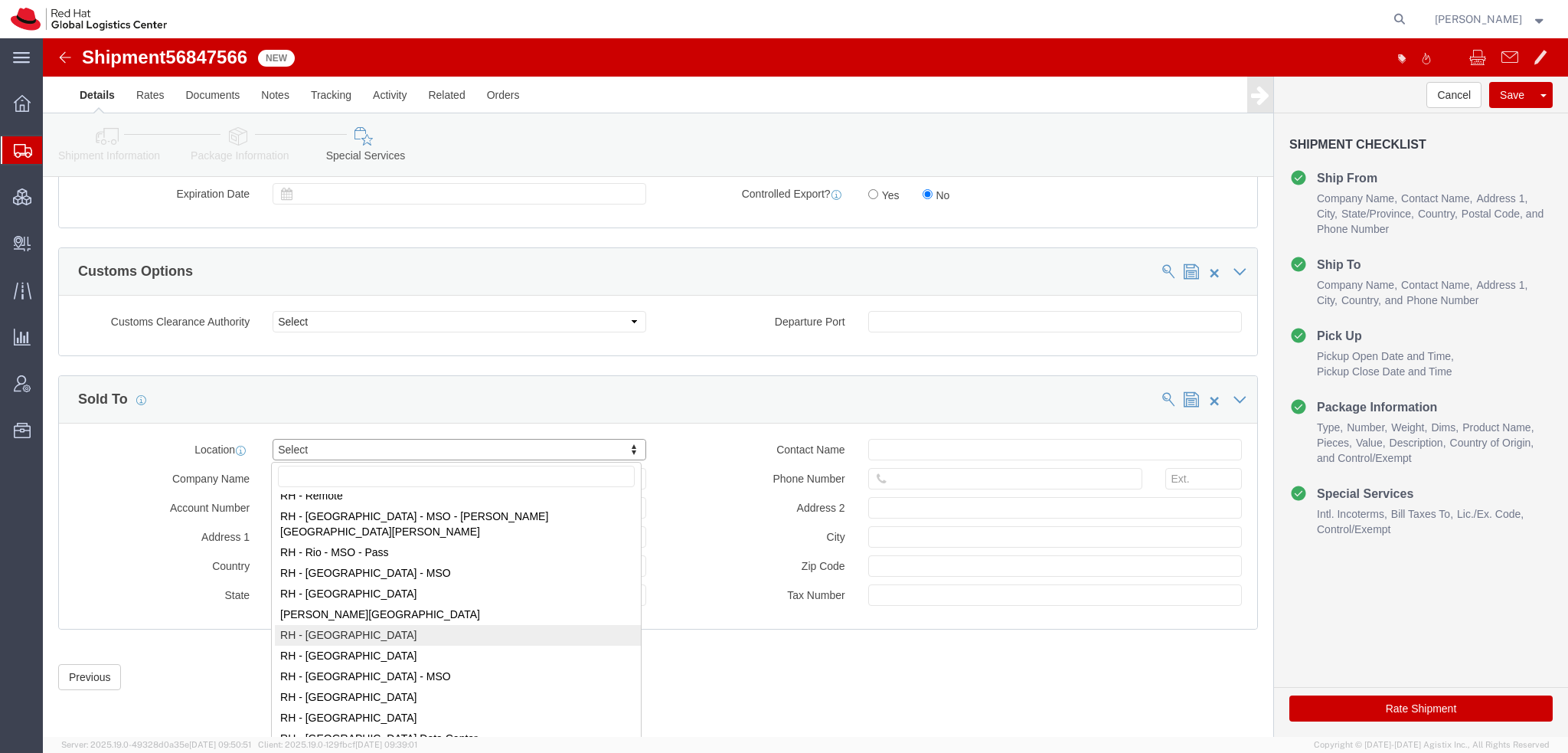
type input "000"
type input "Floor 24 and 25, Itaim Bibi"
type input "[GEOGRAPHIC_DATA]"
type input "04538-132"
type input "07.069.791/0001.55"
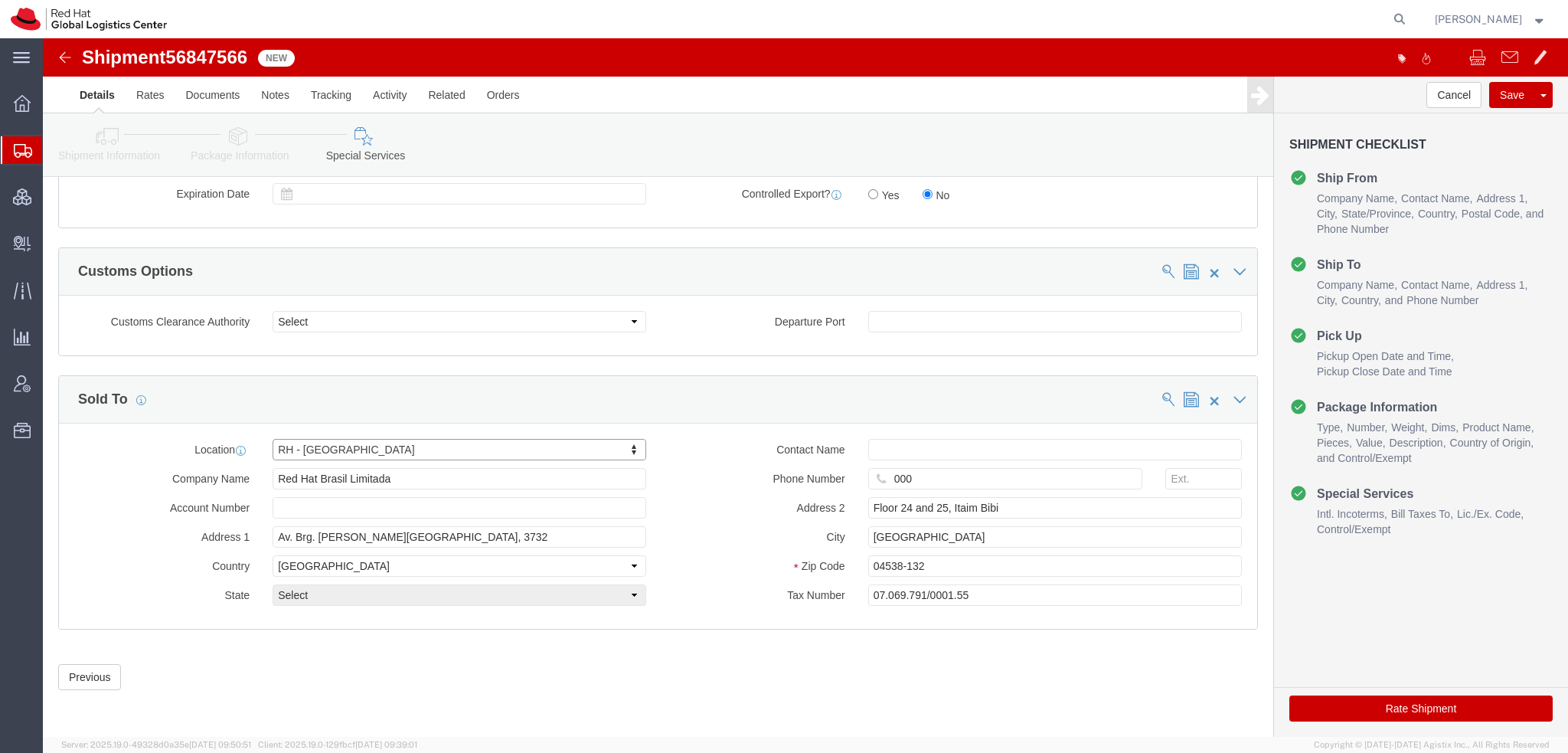
select select "27"
click button "Rate Shipment"
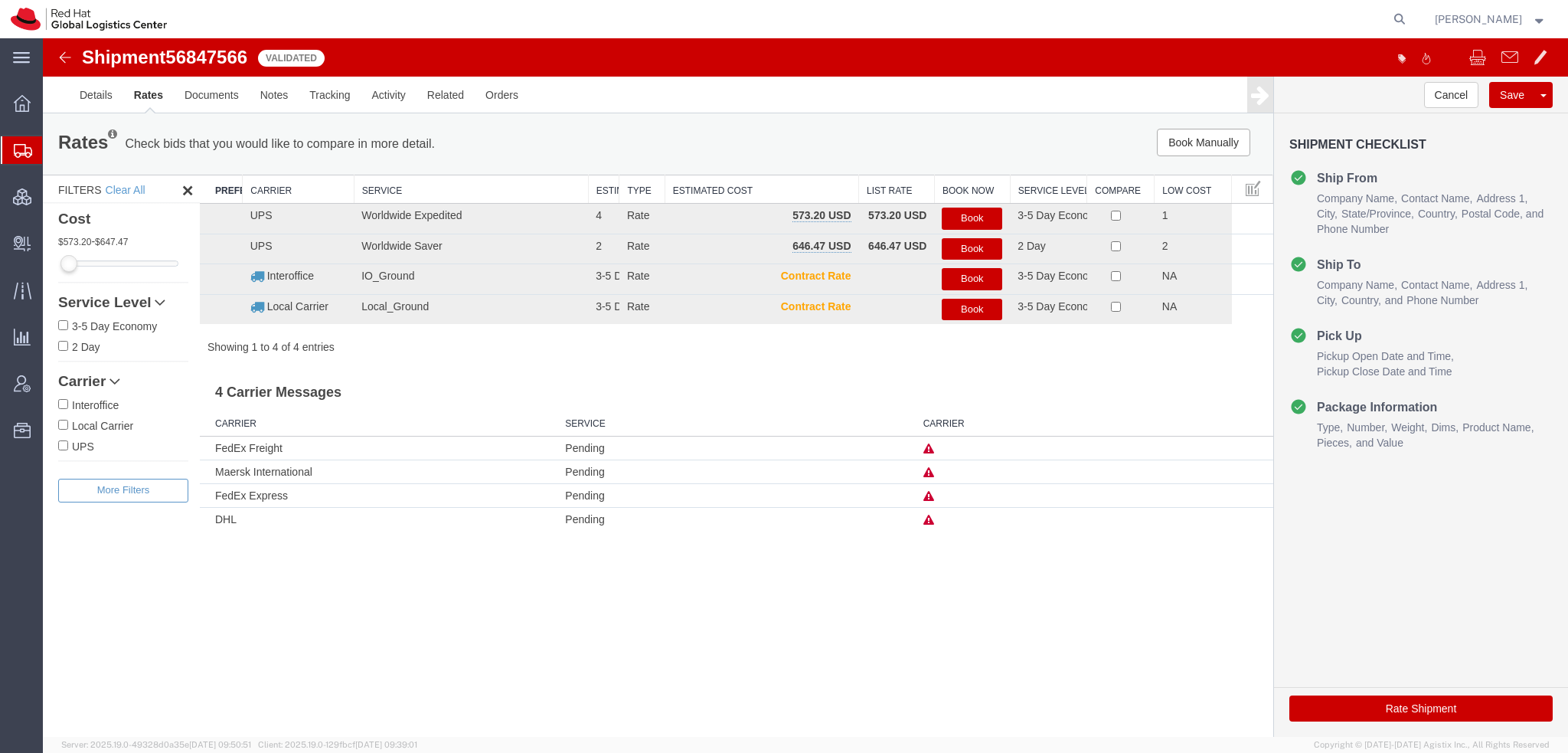
scroll to position [0, 0]
click at [96, 98] on link "Details" at bounding box center [95, 94] width 54 height 37
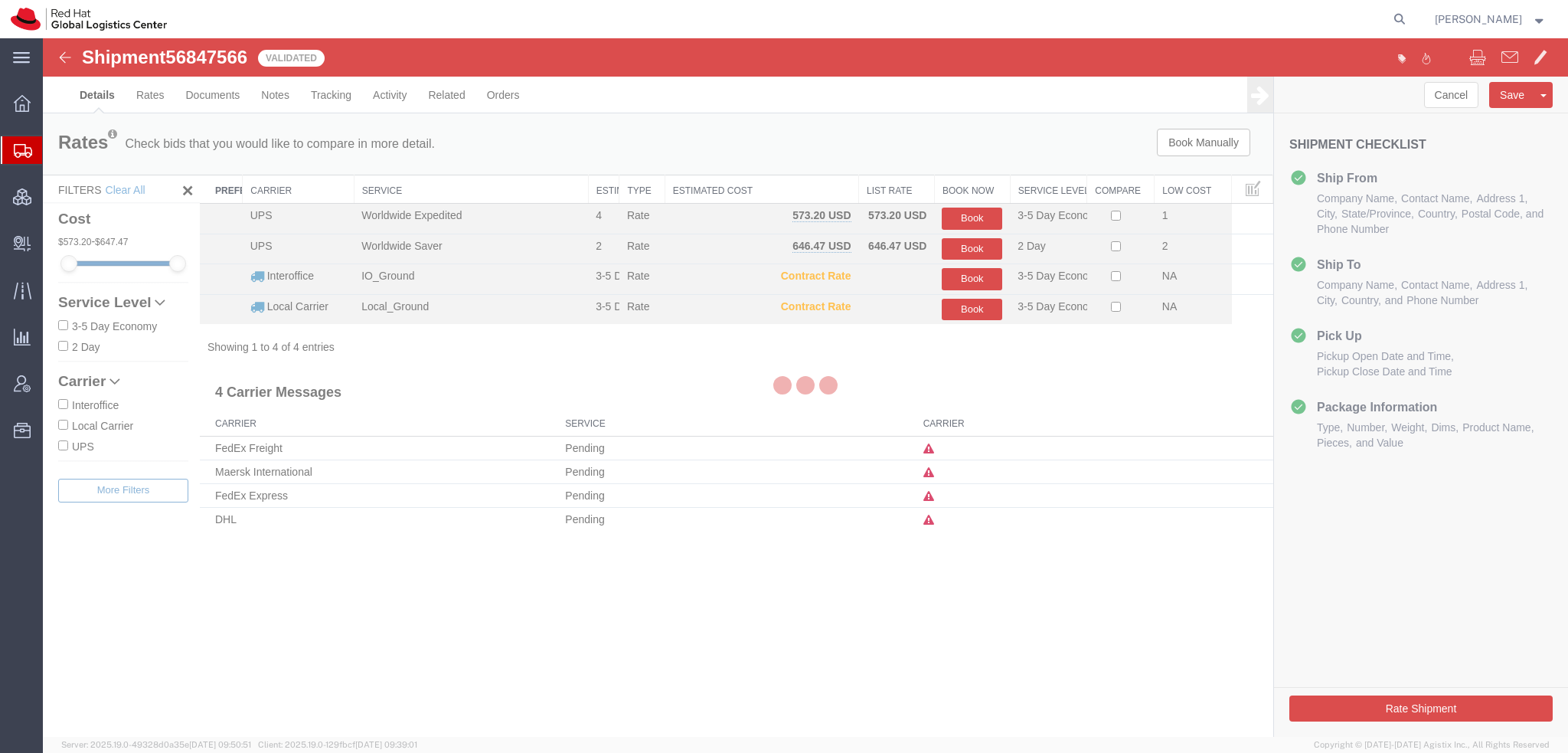
select select "38014"
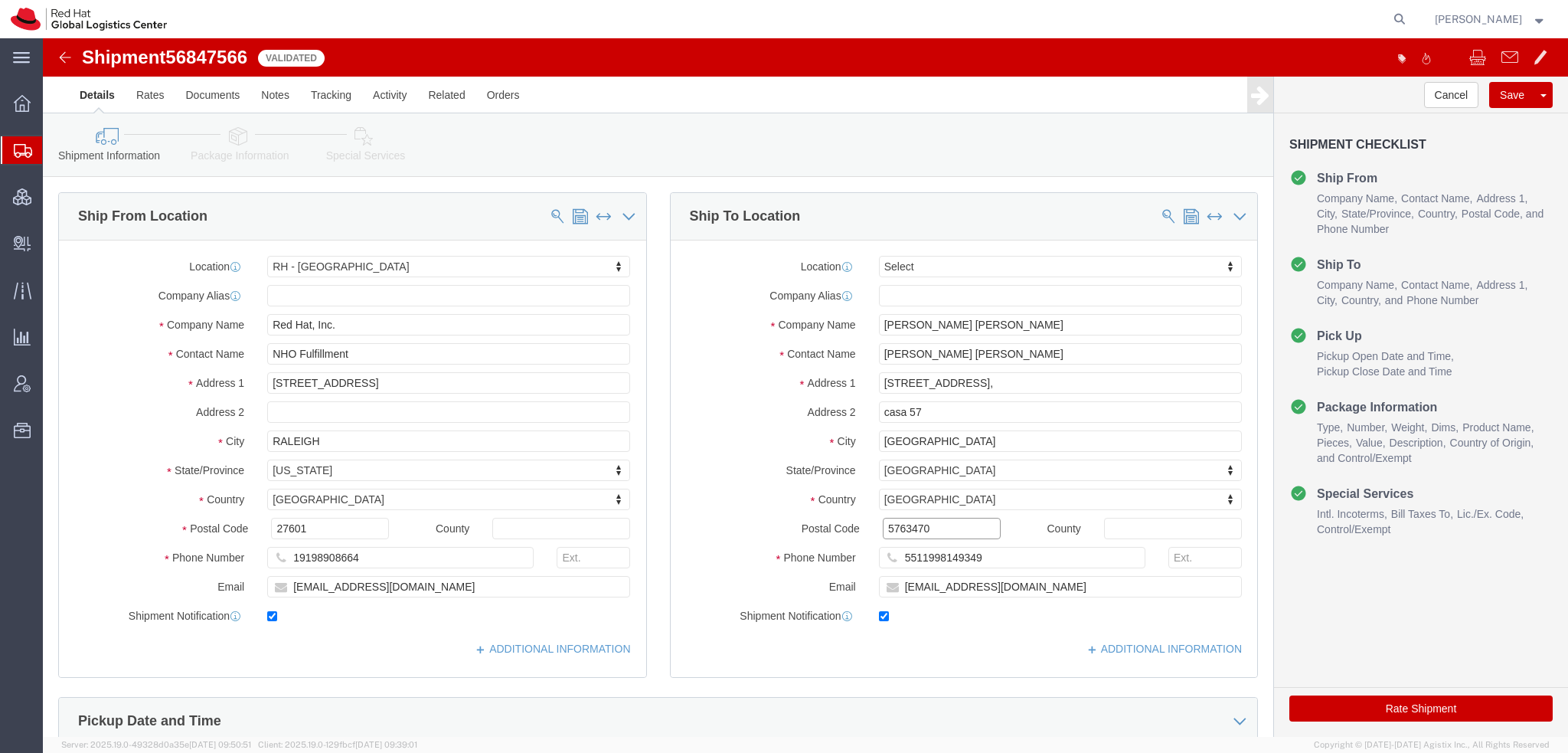
click input "5763470"
type input "05763-470"
click button "Rate Shipment"
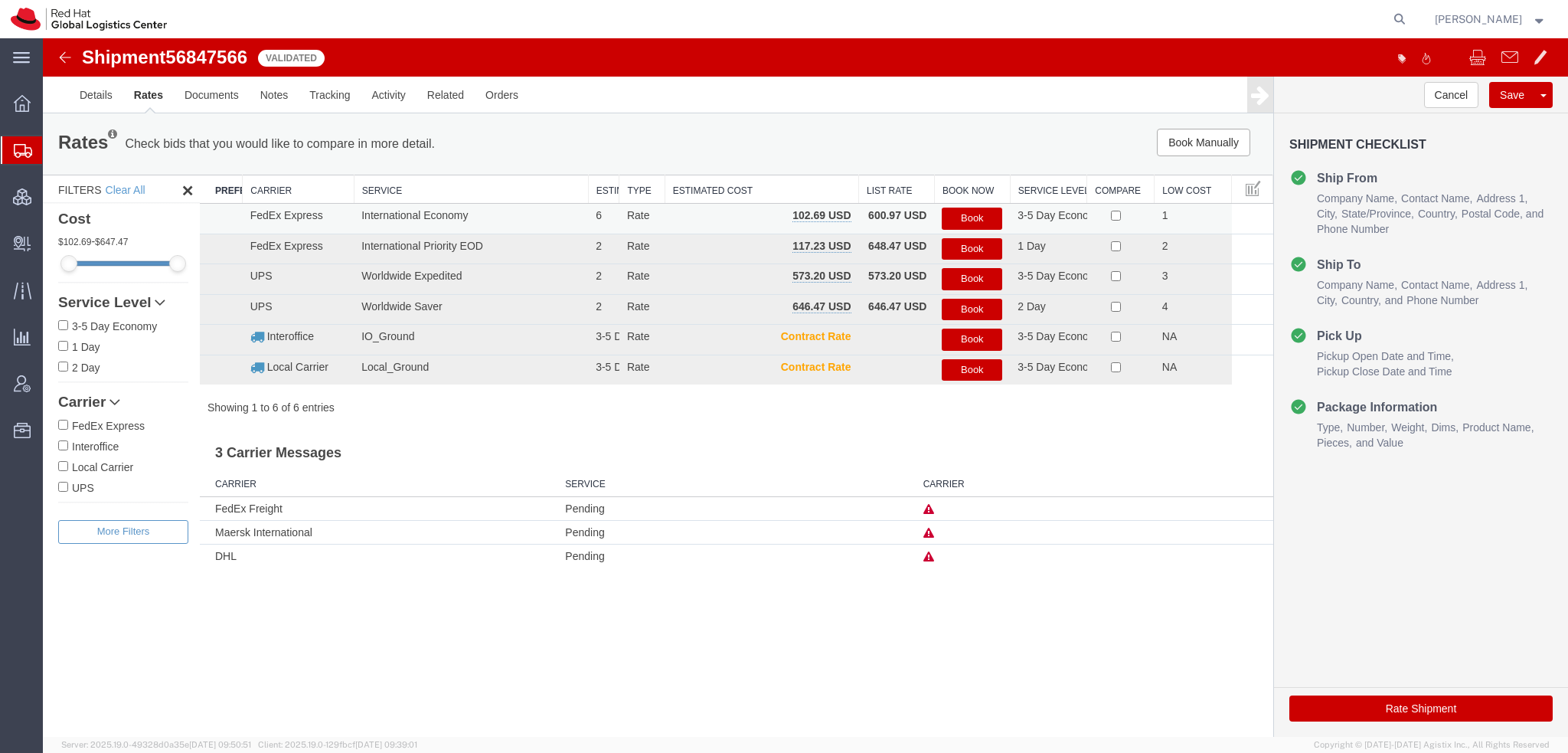
click at [959, 220] on button "Book" at bounding box center [972, 218] width 60 height 22
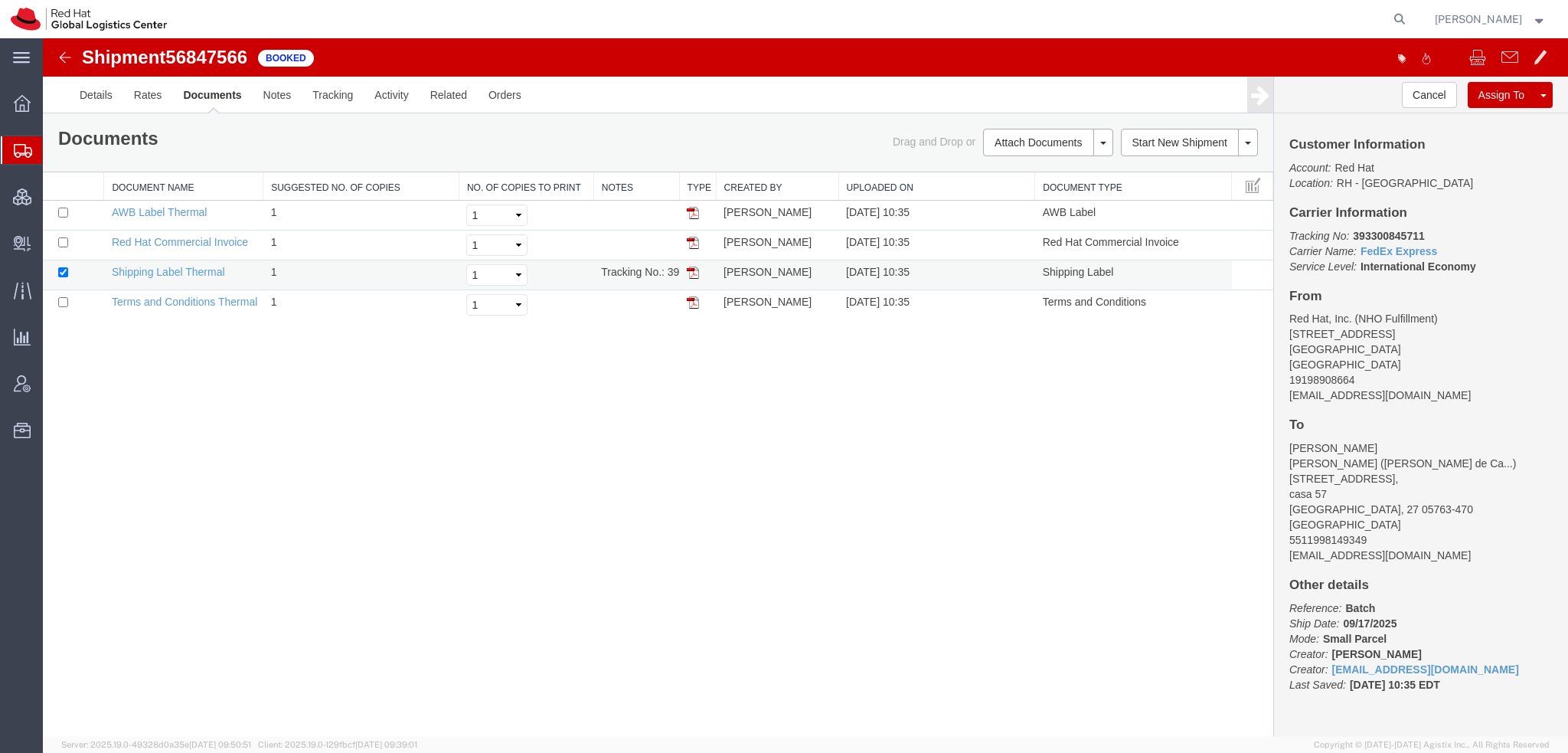
click at [694, 273] on img at bounding box center [693, 272] width 12 height 12
click at [692, 212] on img at bounding box center [693, 213] width 12 height 12
click at [692, 237] on img at bounding box center [693, 242] width 12 height 12
drag, startPoint x: 1422, startPoint y: 231, endPoint x: 1352, endPoint y: 234, distance: 70.1
click at [1352, 234] on b "393300845711" at bounding box center [1388, 236] width 72 height 12
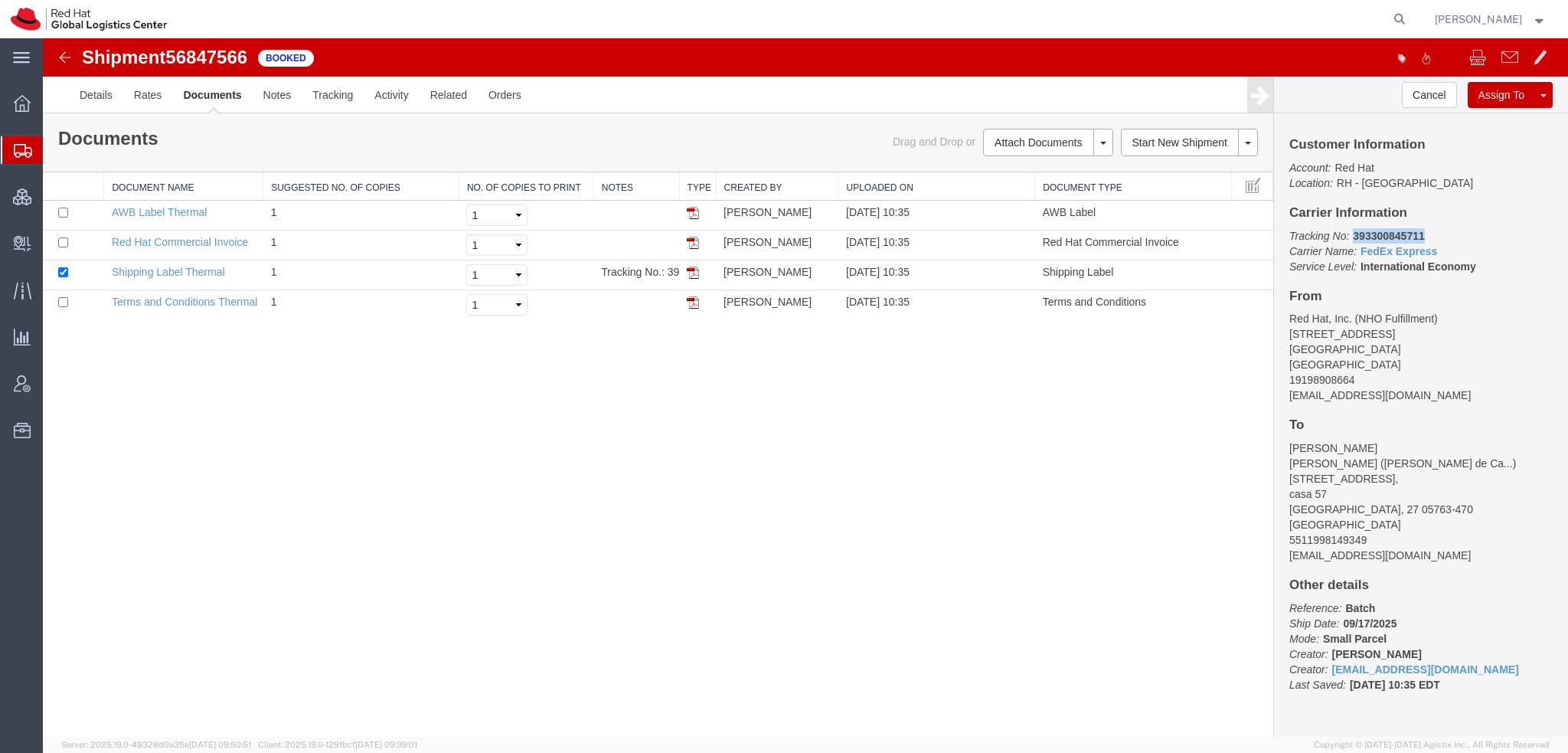
copy b "393300845711"
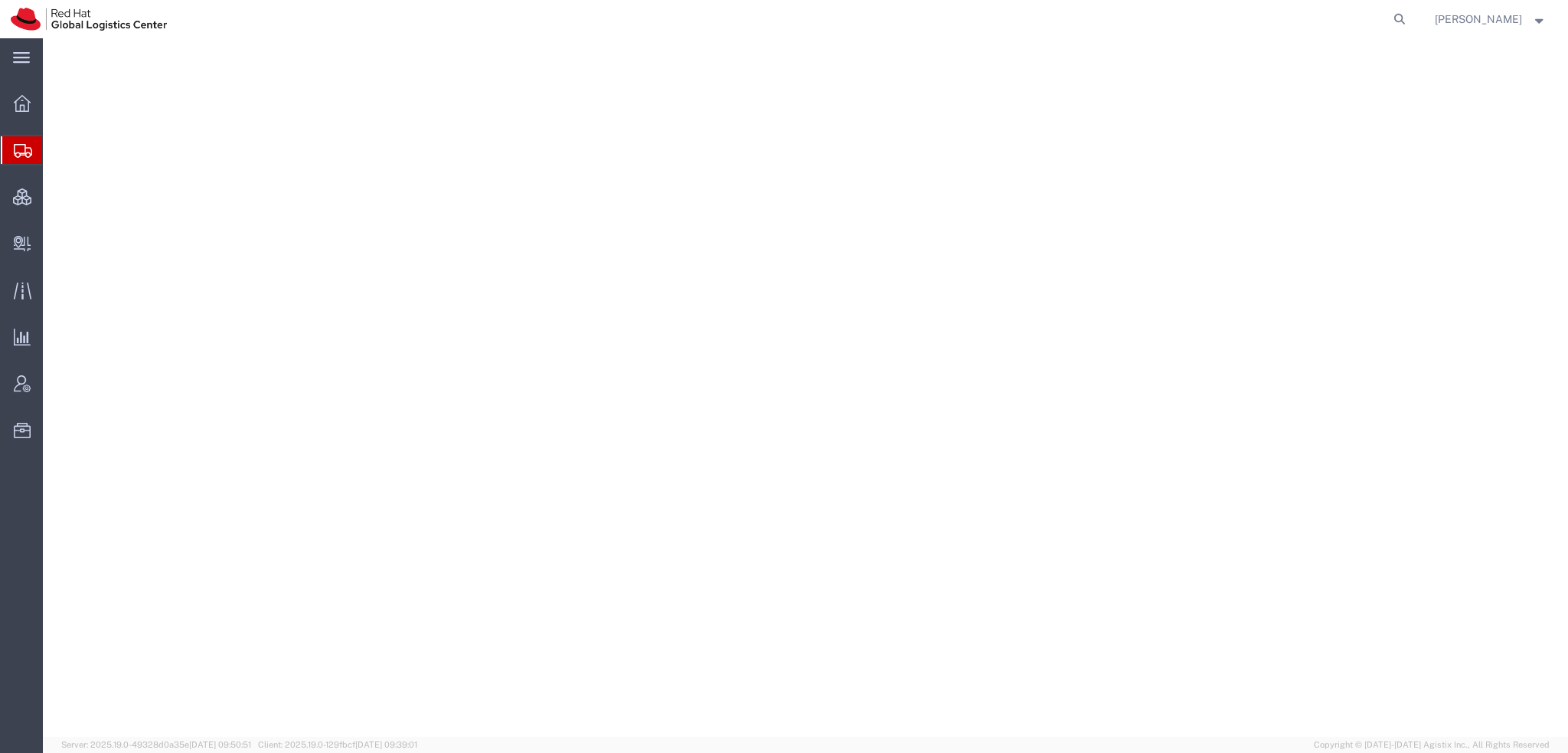
select select "38014"
select select
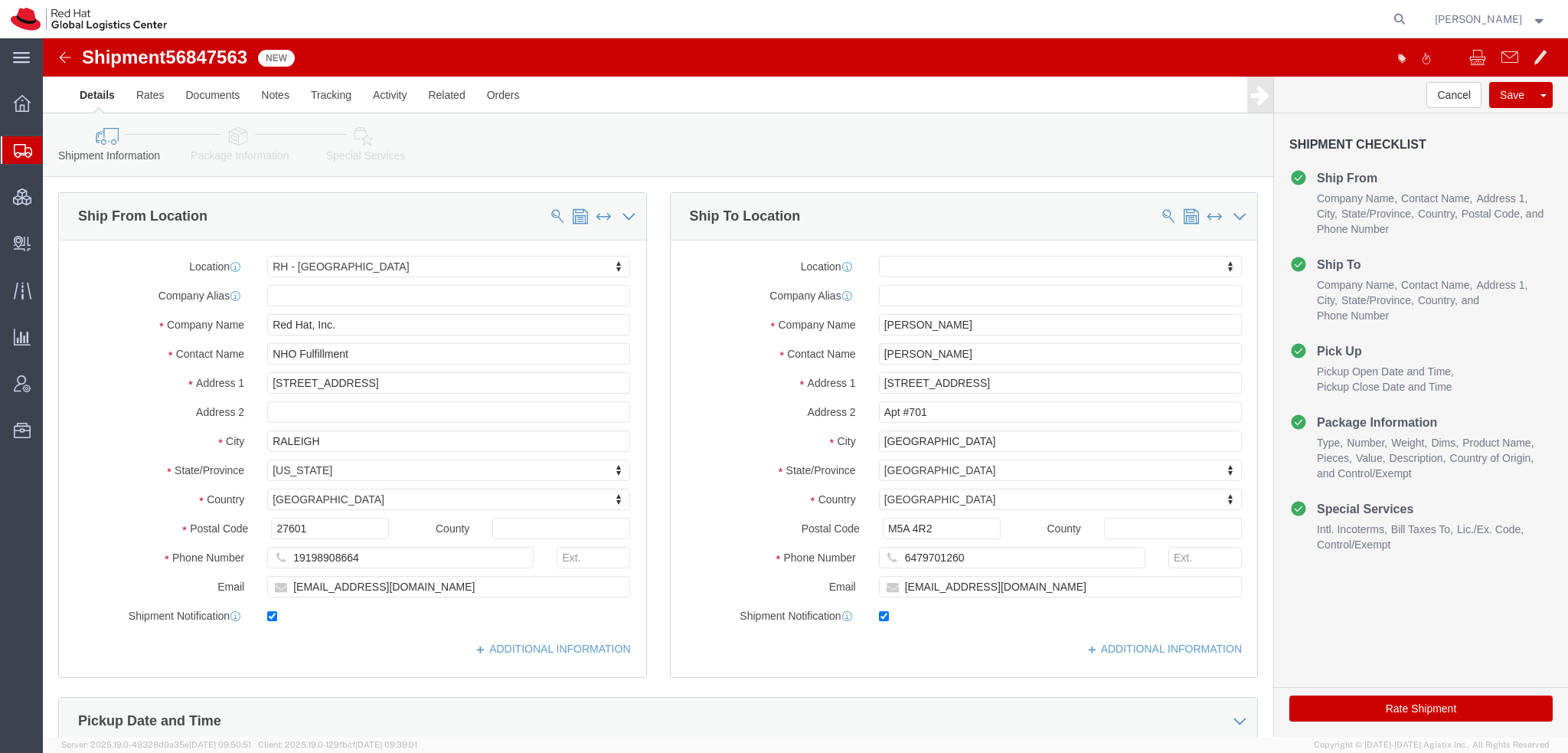
click icon
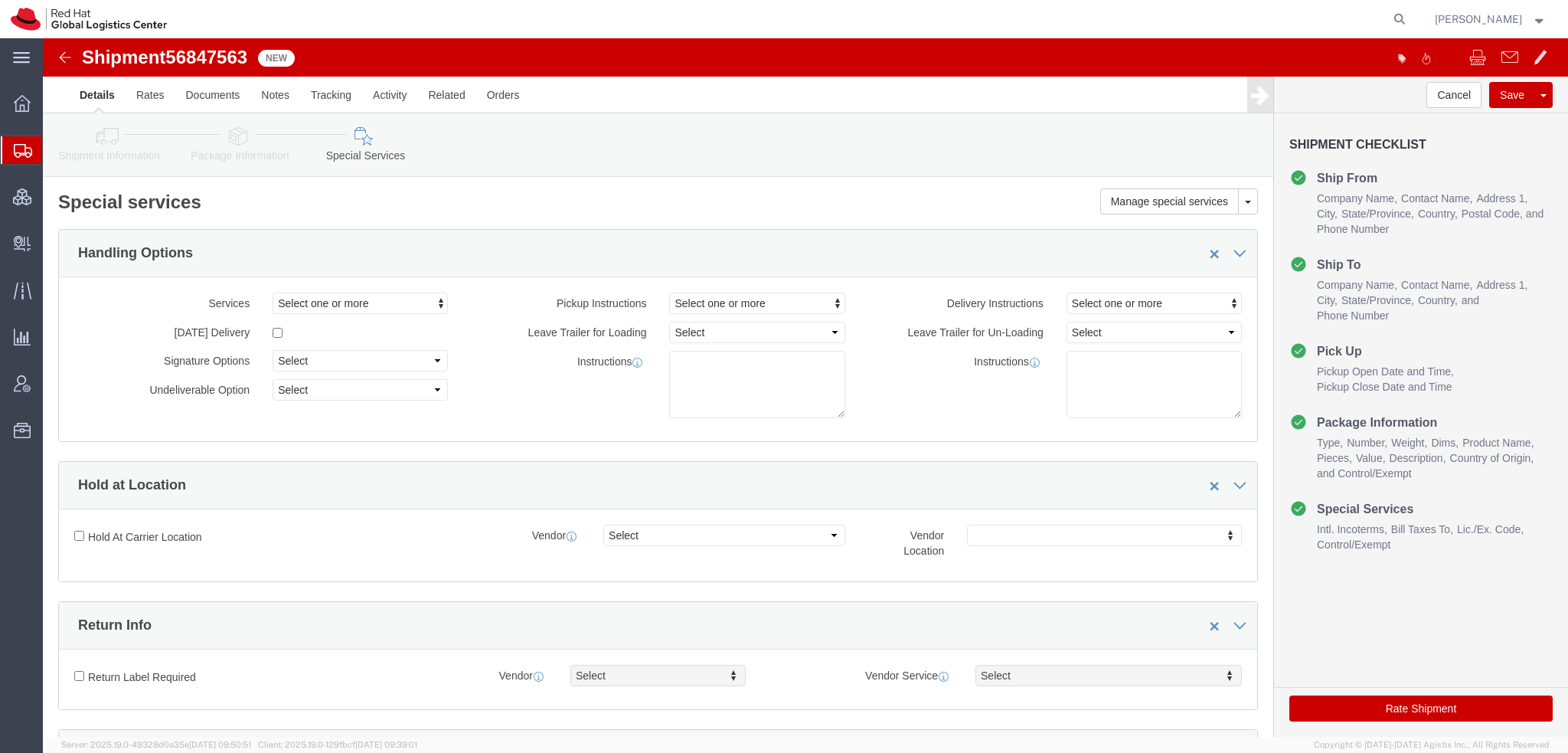
scroll to position [459, 0]
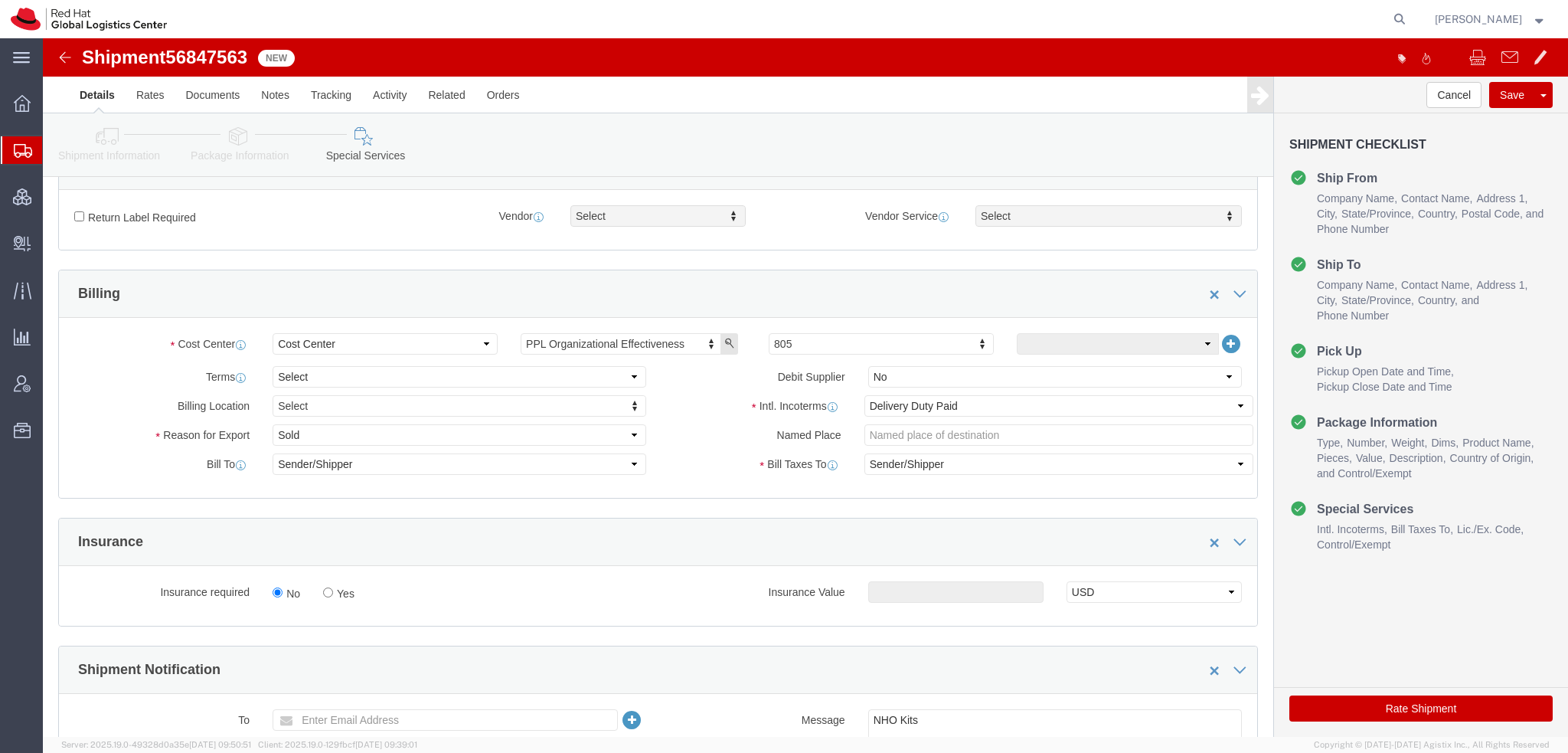
click icon
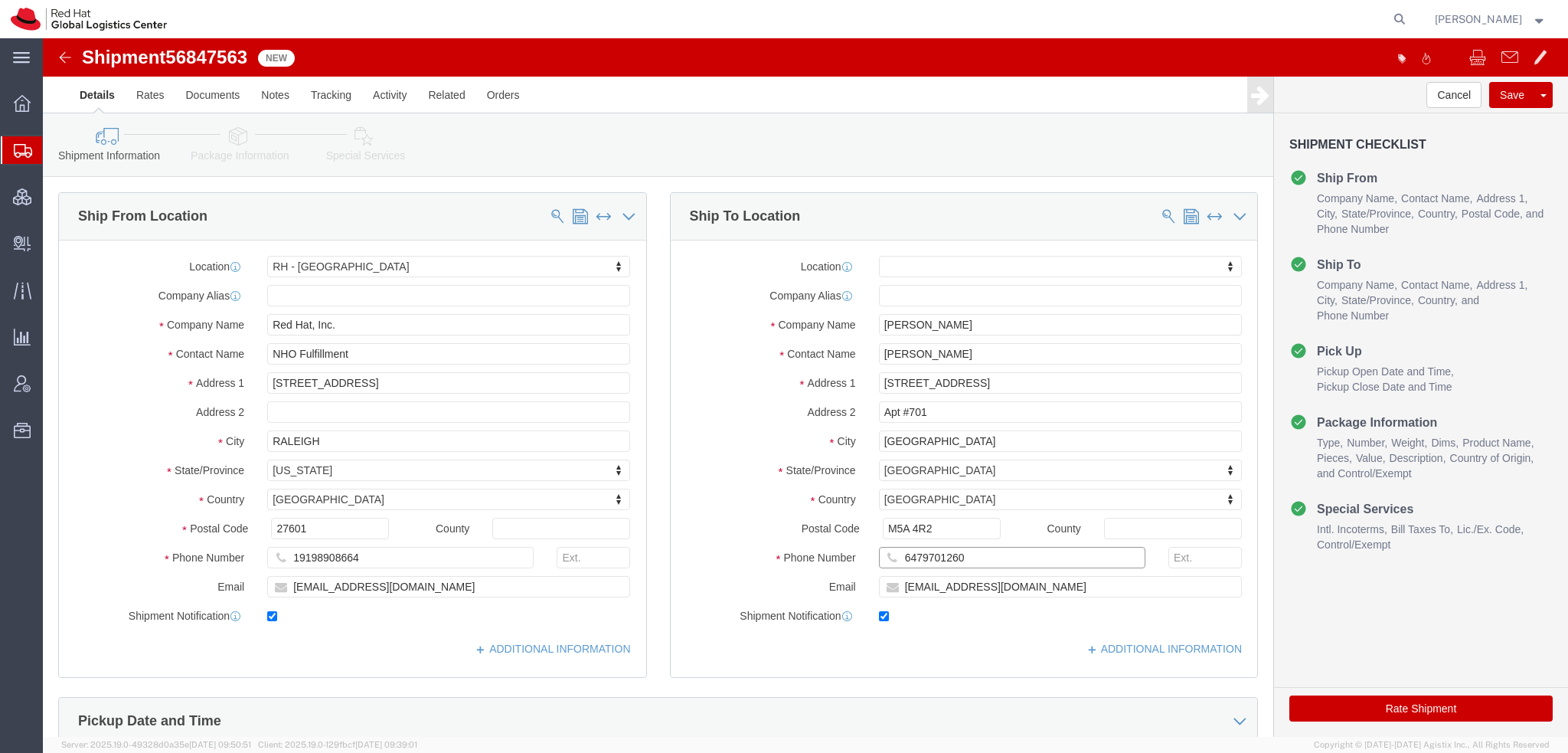
drag, startPoint x: 919, startPoint y: 512, endPoint x: 377, endPoint y: 408, distance: 551.9
click div "Ship From Location Location RH - Raleigh My Profile Location RH - Amsterdam - M…"
click link "Special Services"
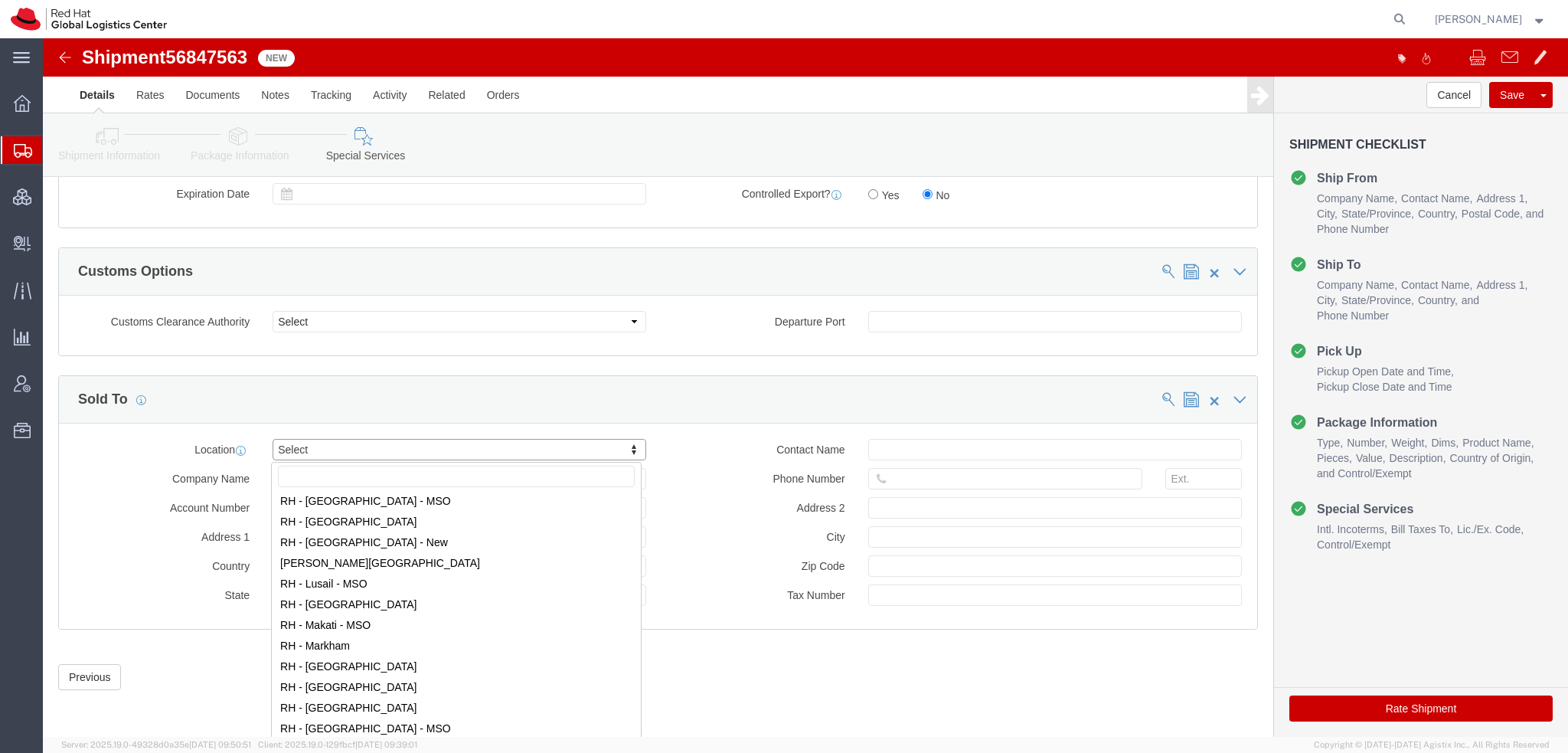
scroll to position [1454, 0]
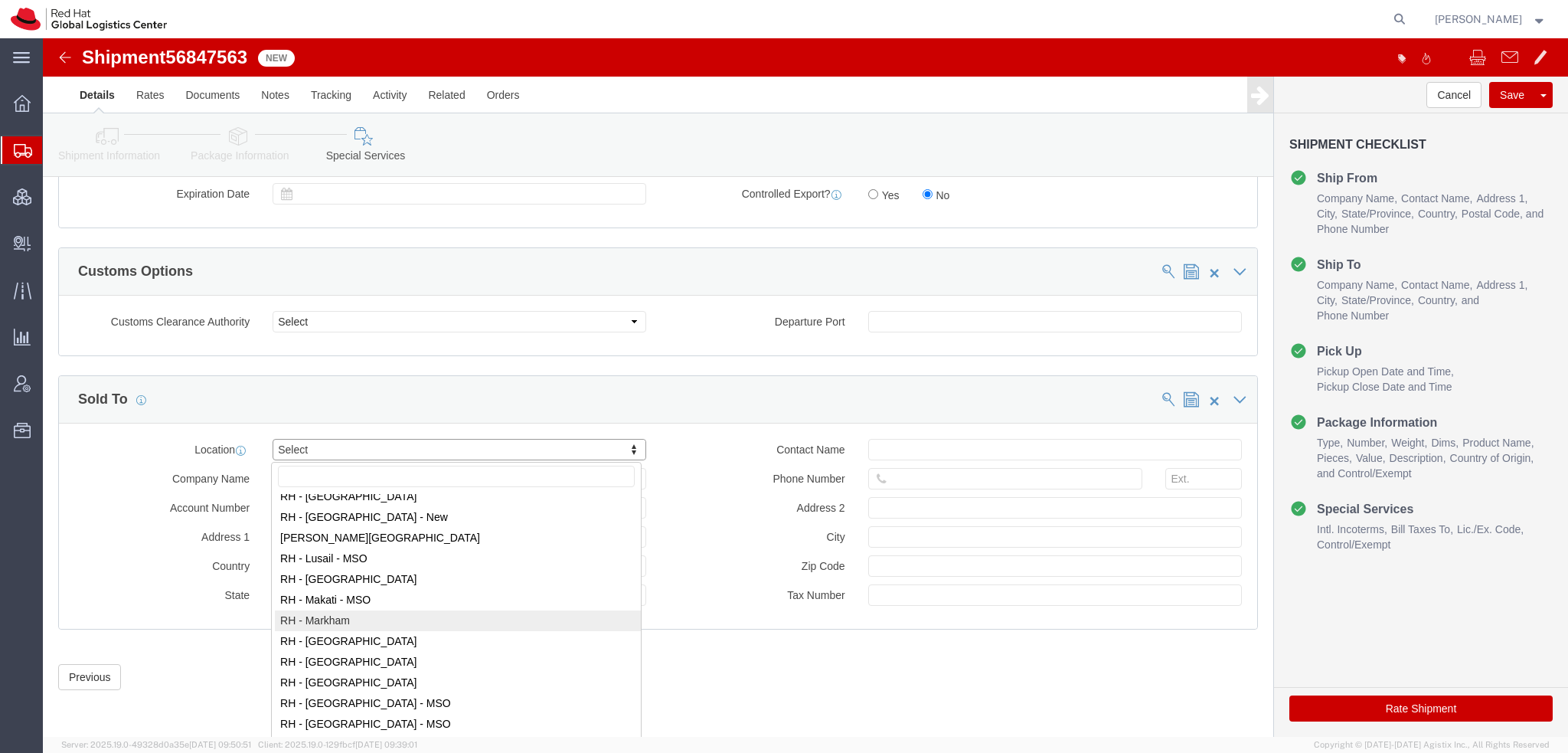
select select "61971"
type input "Red Hat Canada Limited"
type input "8200 Warden Avenue"
select select "CA"
type input "MARKHAM"
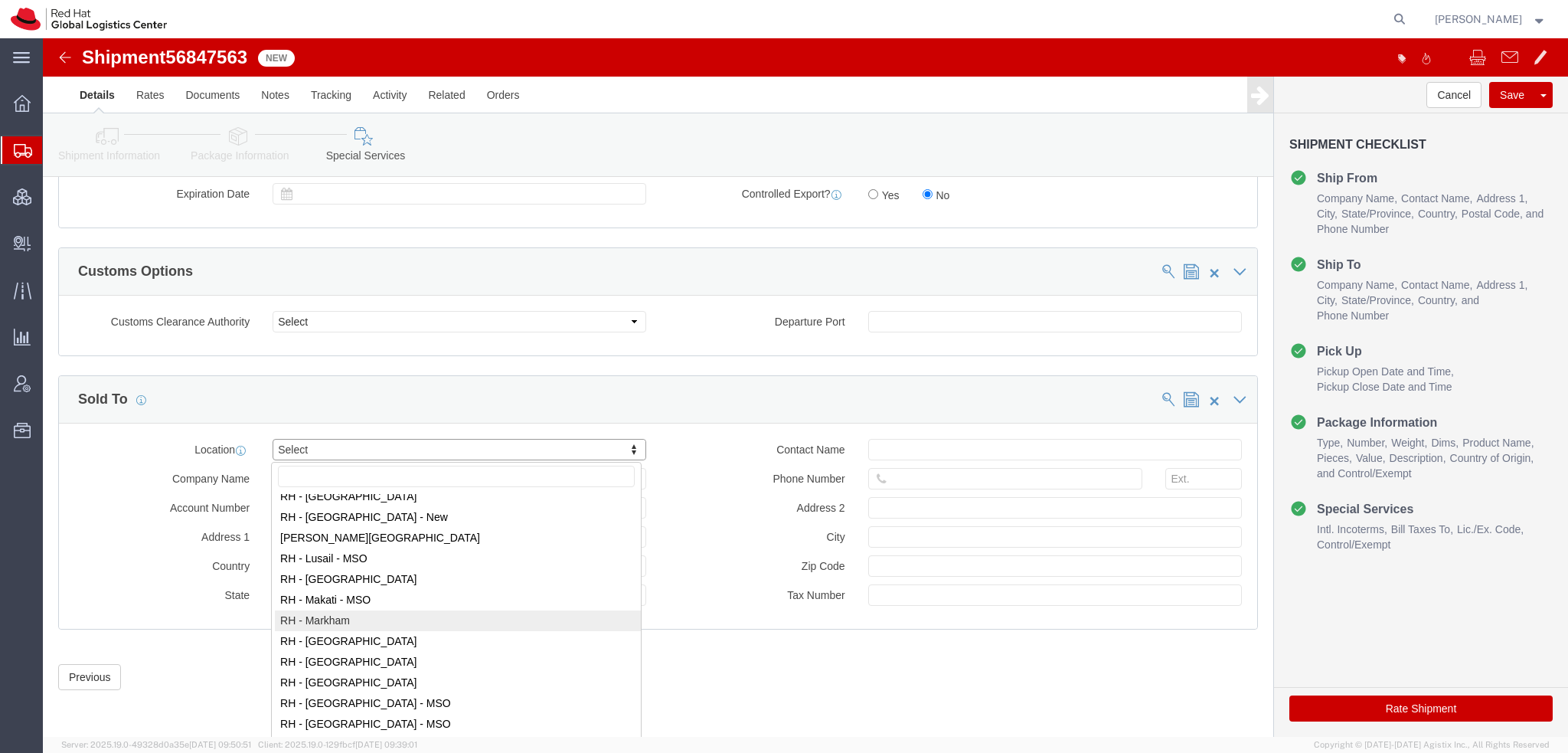
type input "L6G 1C7"
type input "881694640RT0001"
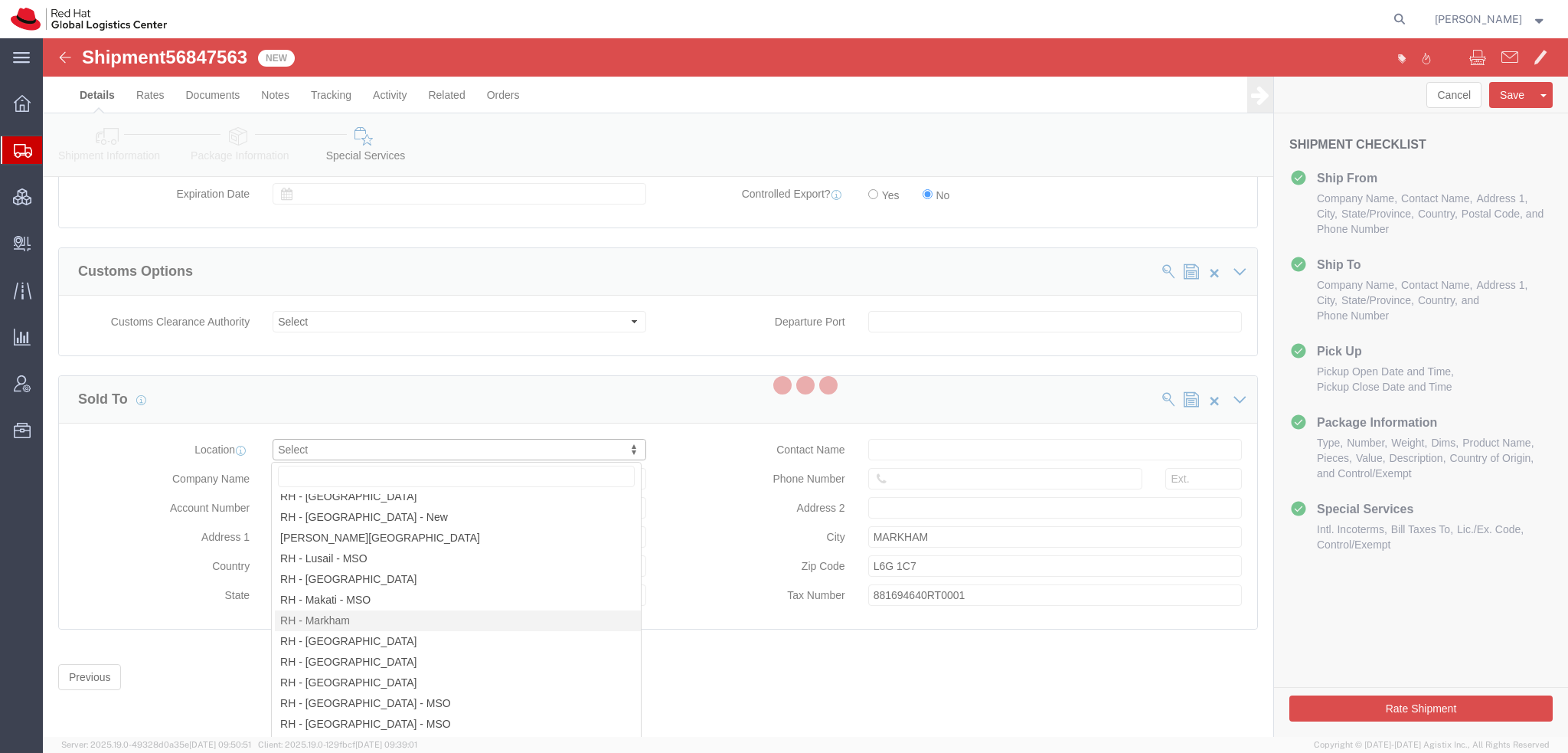
select select "ON"
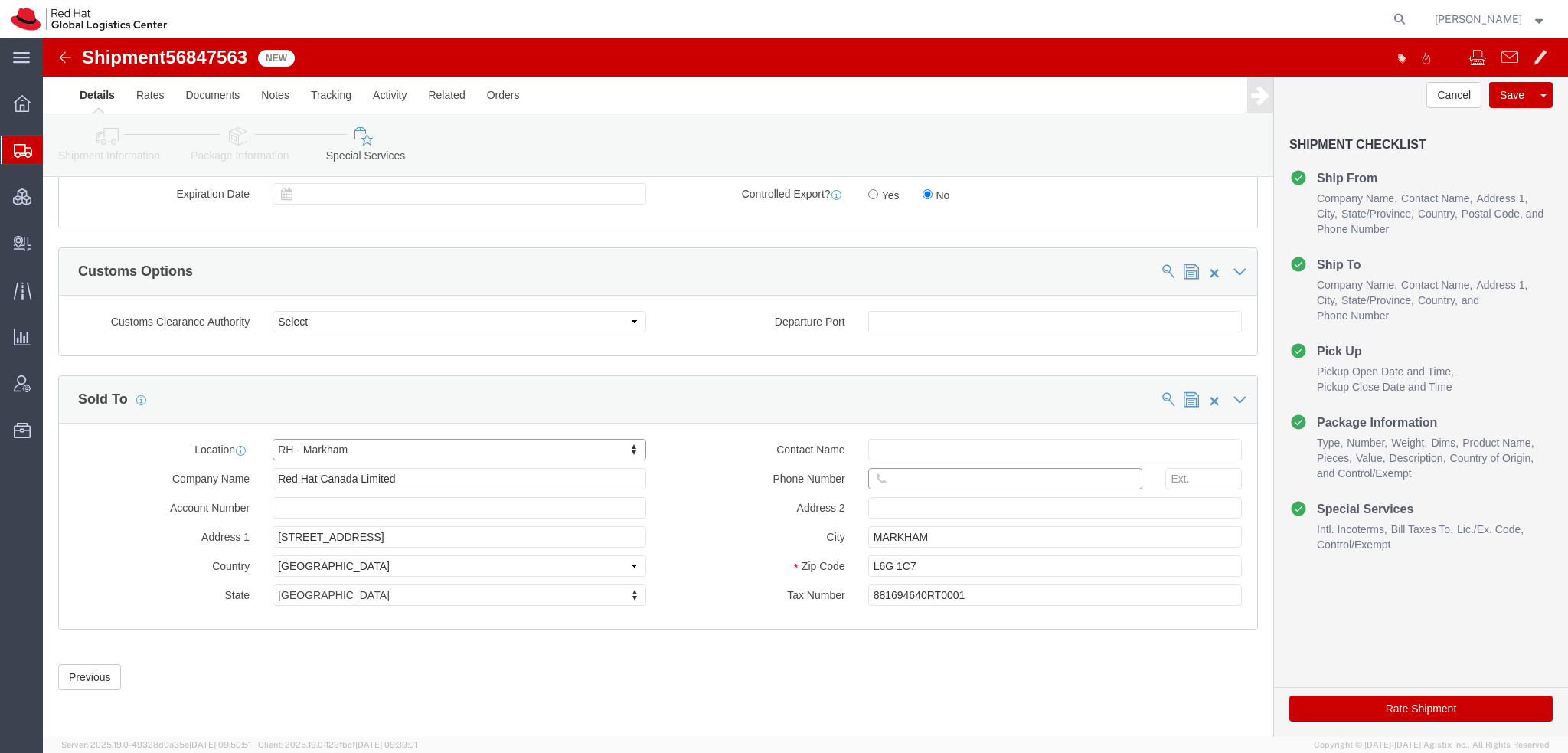
click input "text"
paste input "6479701260"
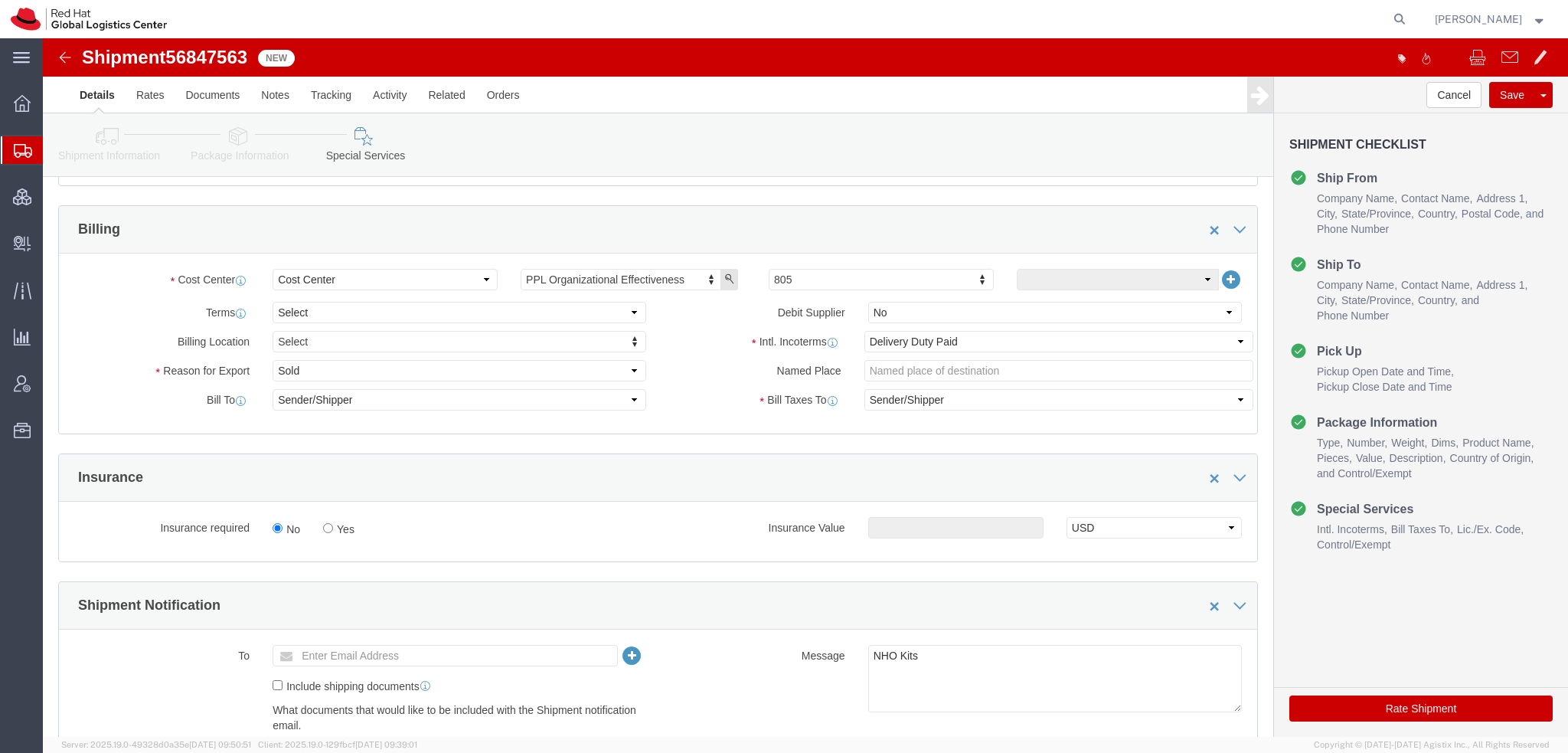
scroll to position [452, 0]
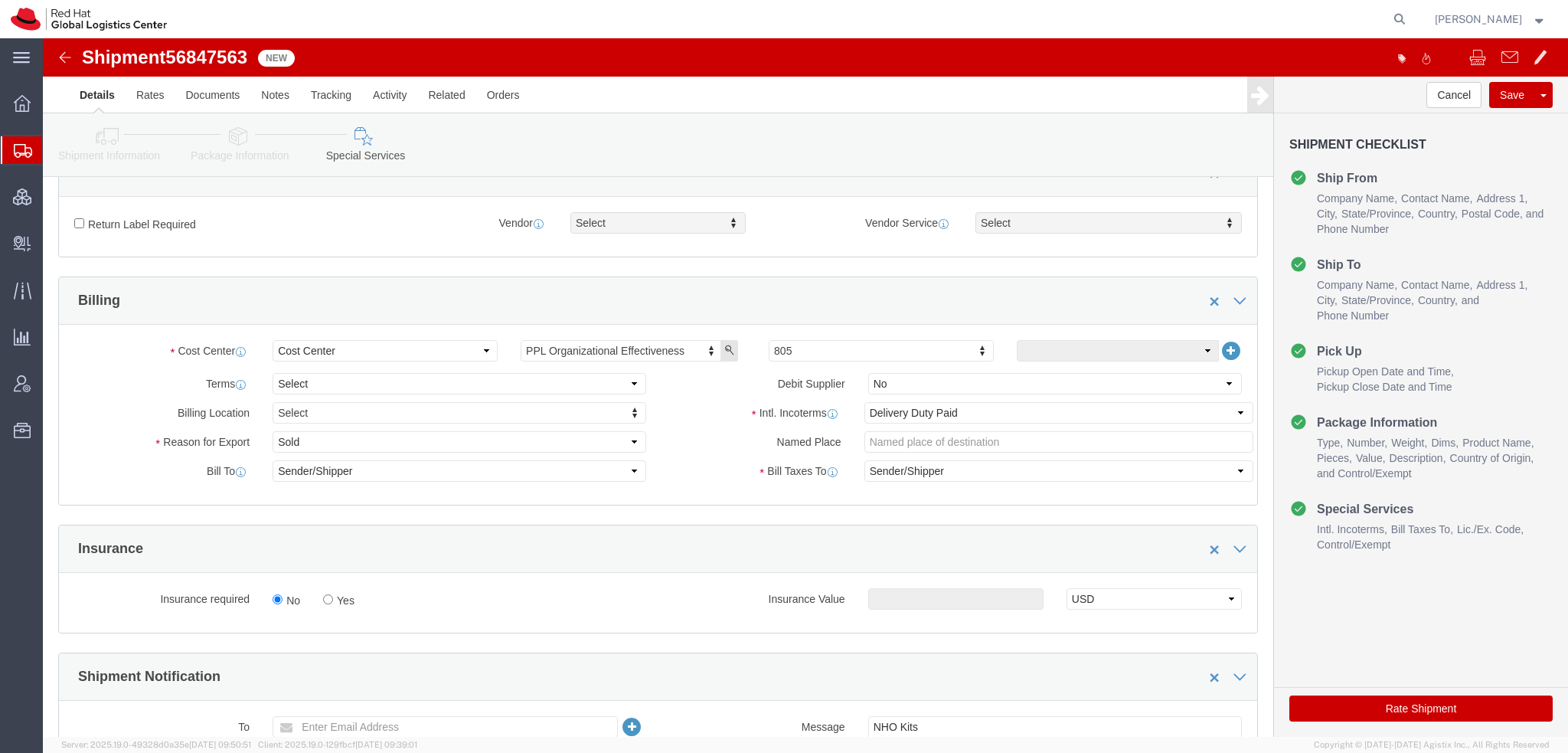
type input "6479701260"
click select "Select Carriage Insurance Paid Carriage Paid To Cost and Freight Cost Insurance…"
select select "FCA"
click select "Select Carriage Insurance Paid Carriage Paid To Cost and Freight Cost Insurance…"
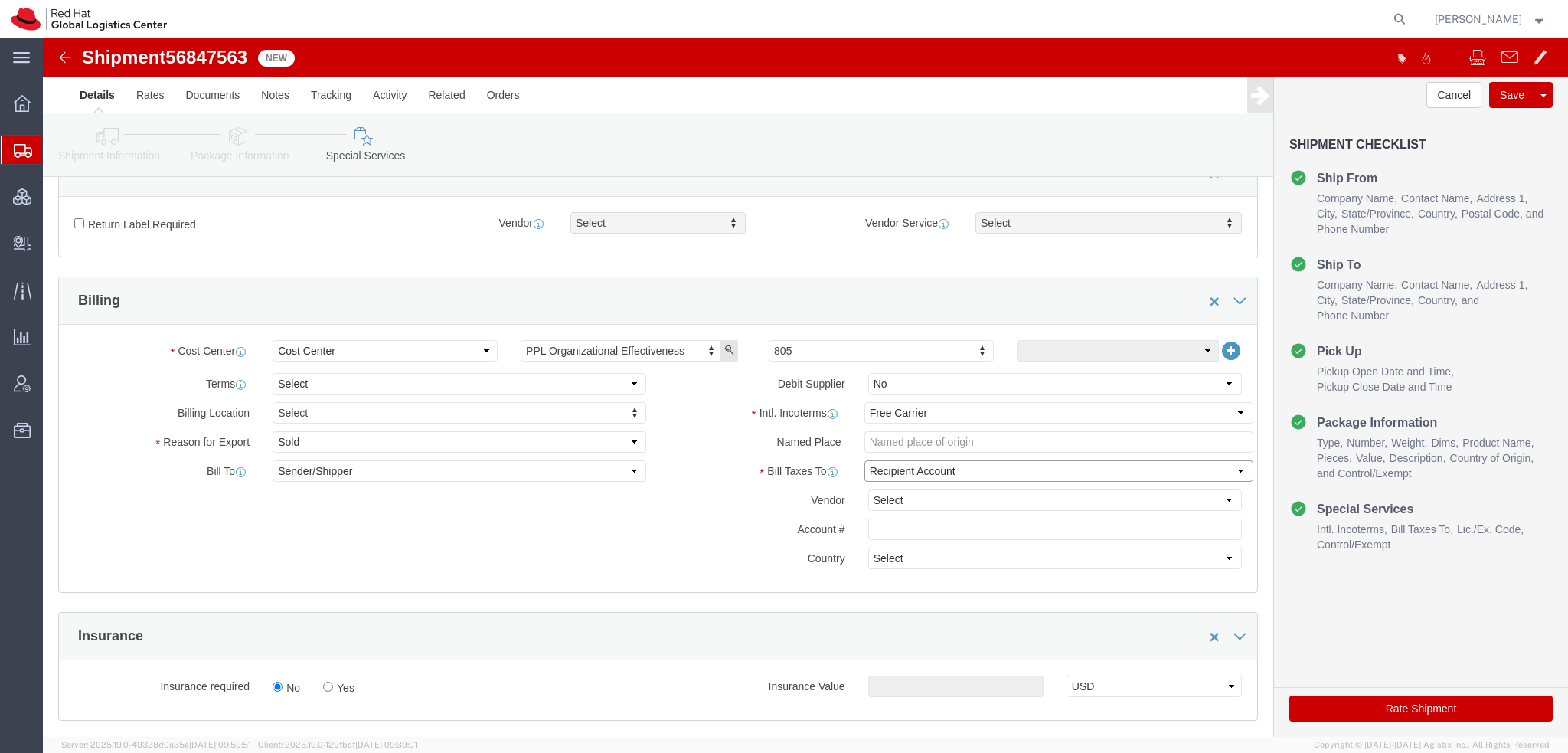
click select "Select Recipient Account Sender/Shipper Third Party Account"
select select "THRD"
click select "Select Recipient Account Sender/Shipper Third Party Account"
click select "Select DHL FedEx Express UPS"
select select "FedEx Express"
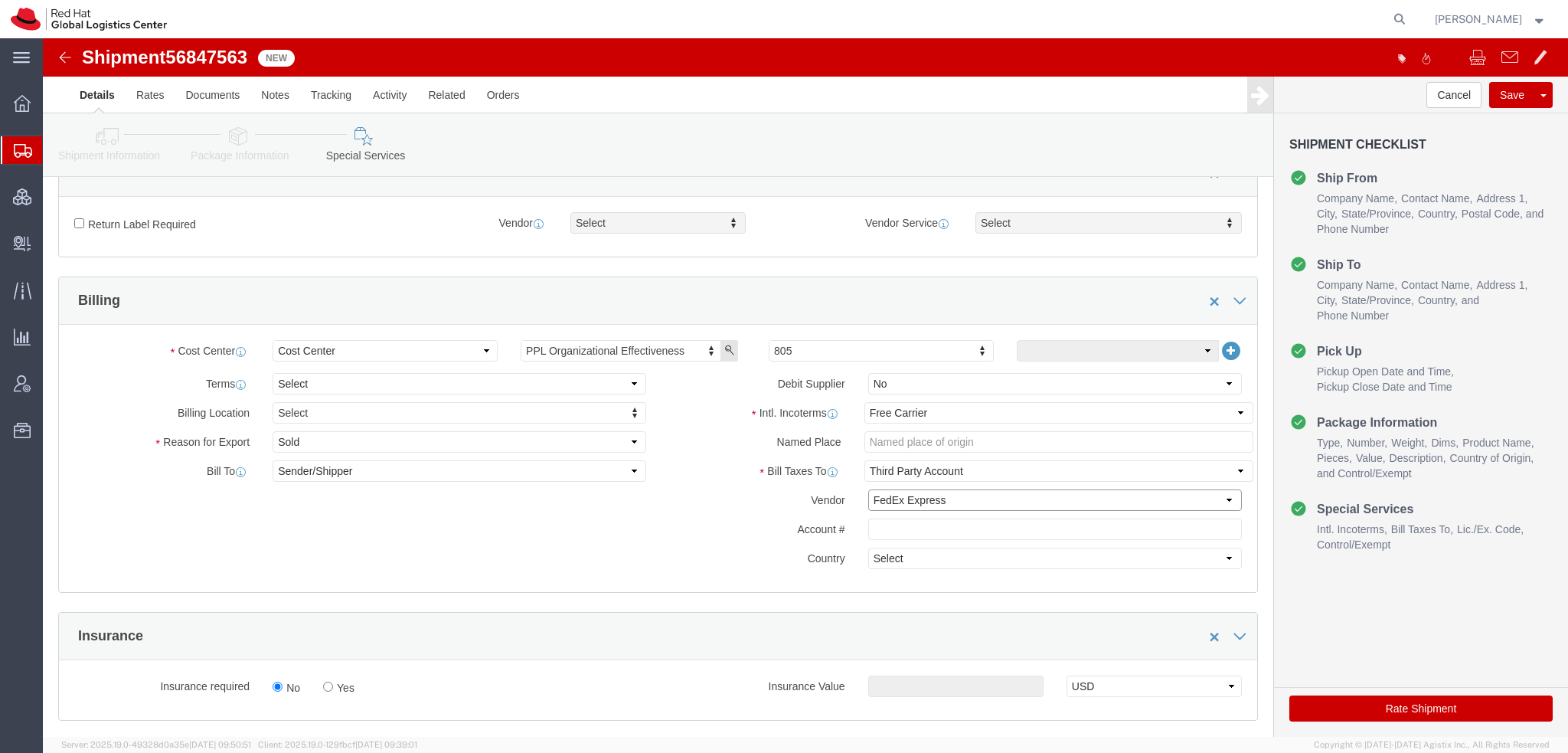
click select "Select DHL FedEx Express UPS"
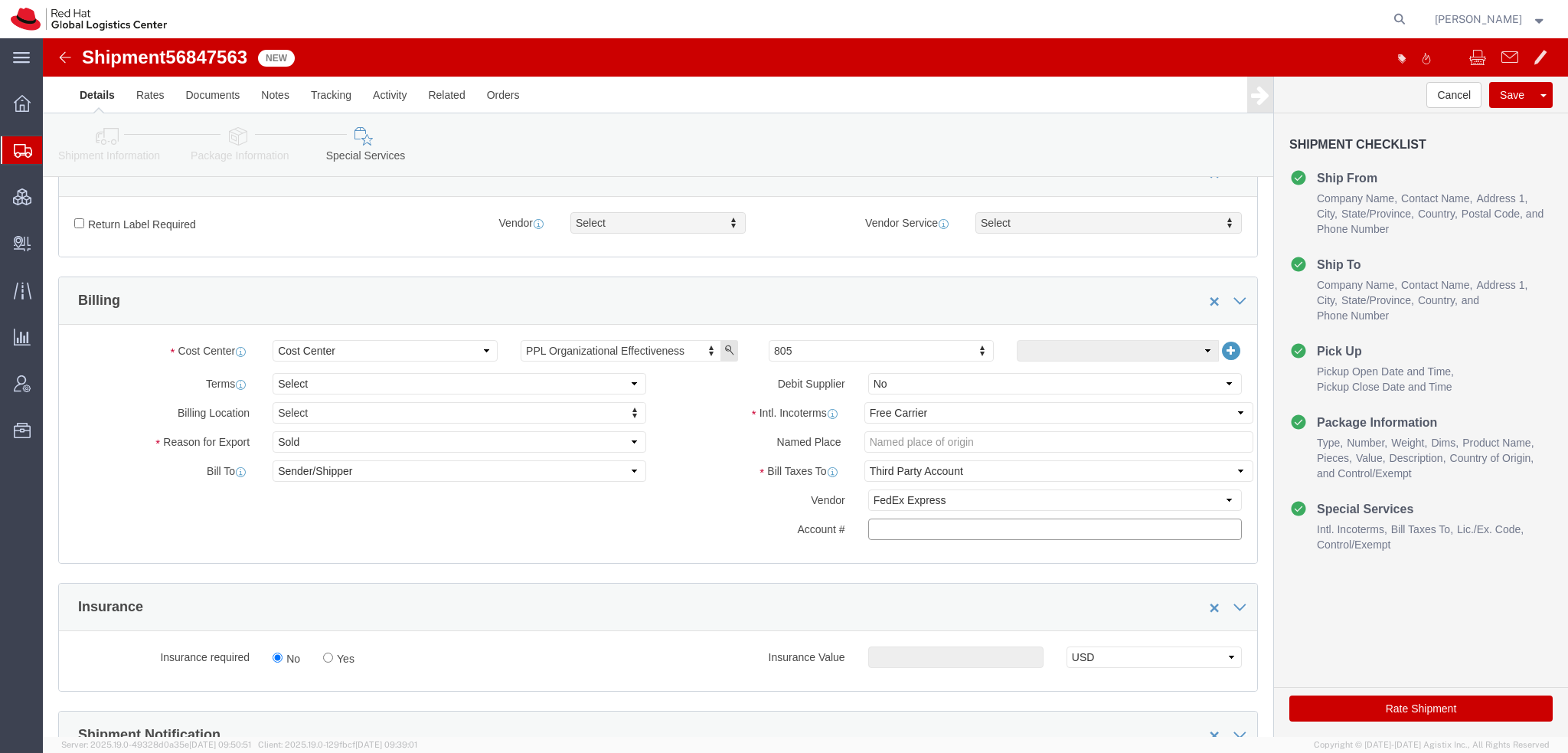
click input "text"
paste input "222181879"
type input "222181879"
click select "Select Gift Personal Effects Repair/Warranty Return Sample Sold Temporary/Not S…"
select select "GIFT"
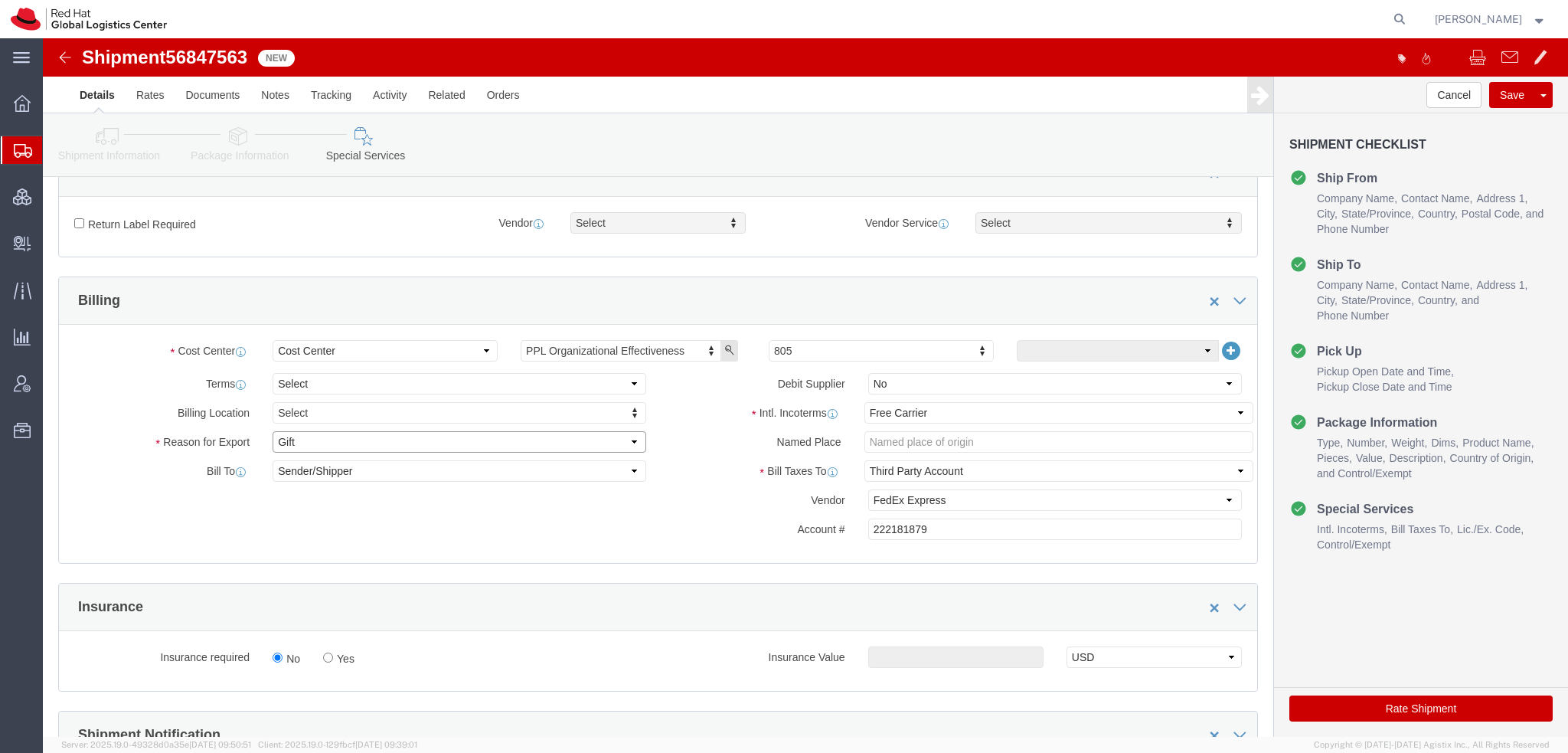
click select "Select Gift Personal Effects Repair/Warranty Return Sample Sold Temporary/Not S…"
click button "Rate Shipment"
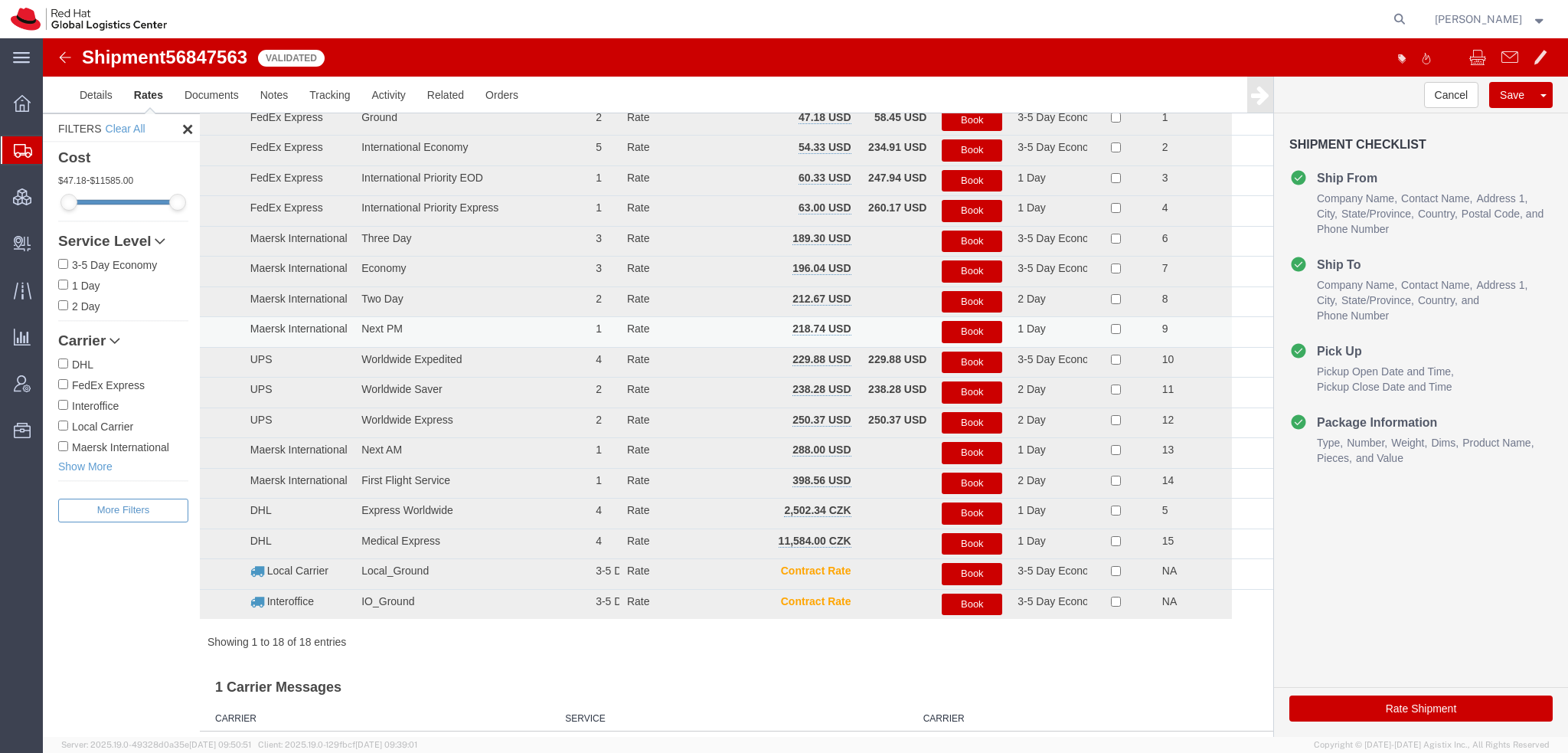
scroll to position [0, 0]
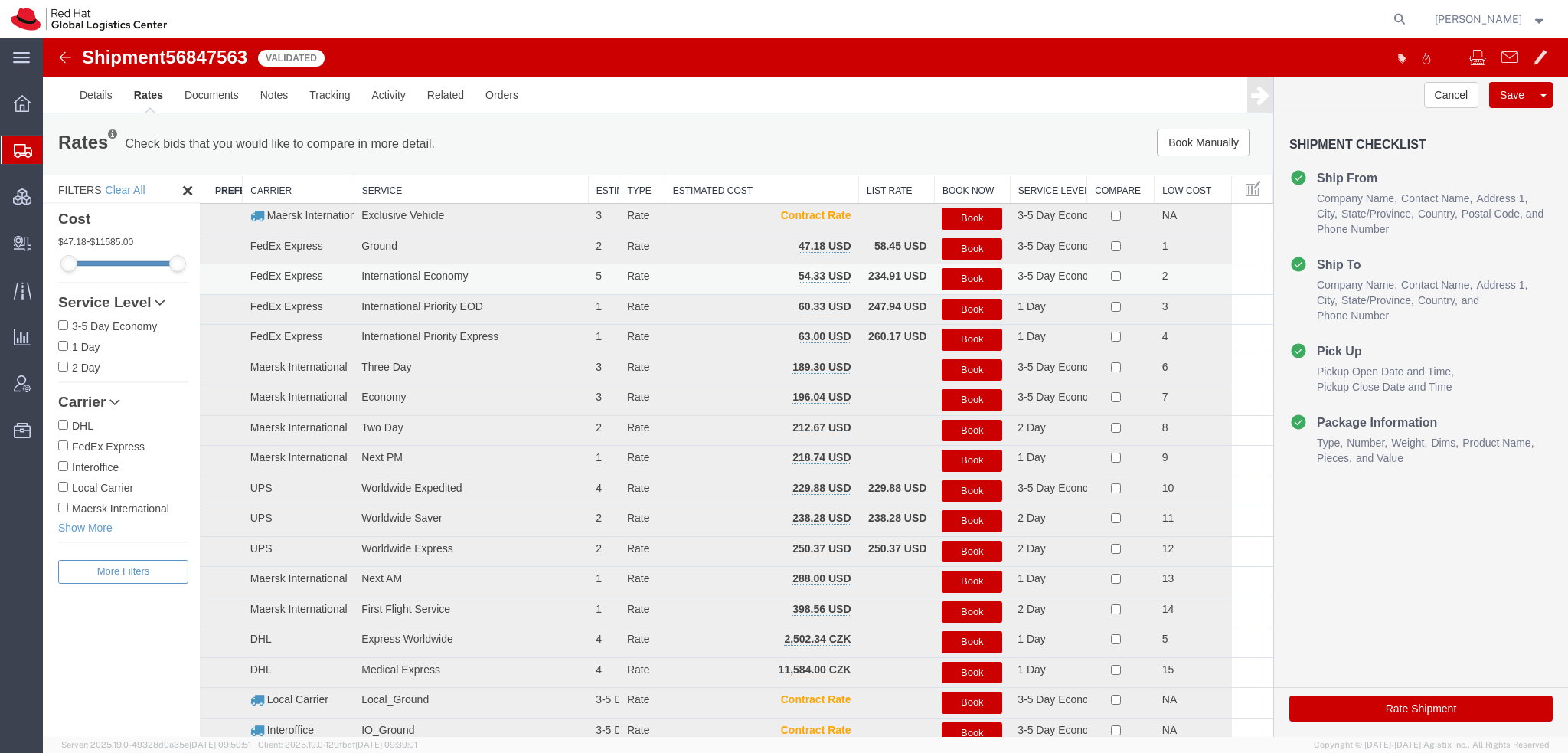
click at [955, 273] on button "Book" at bounding box center [972, 279] width 60 height 22
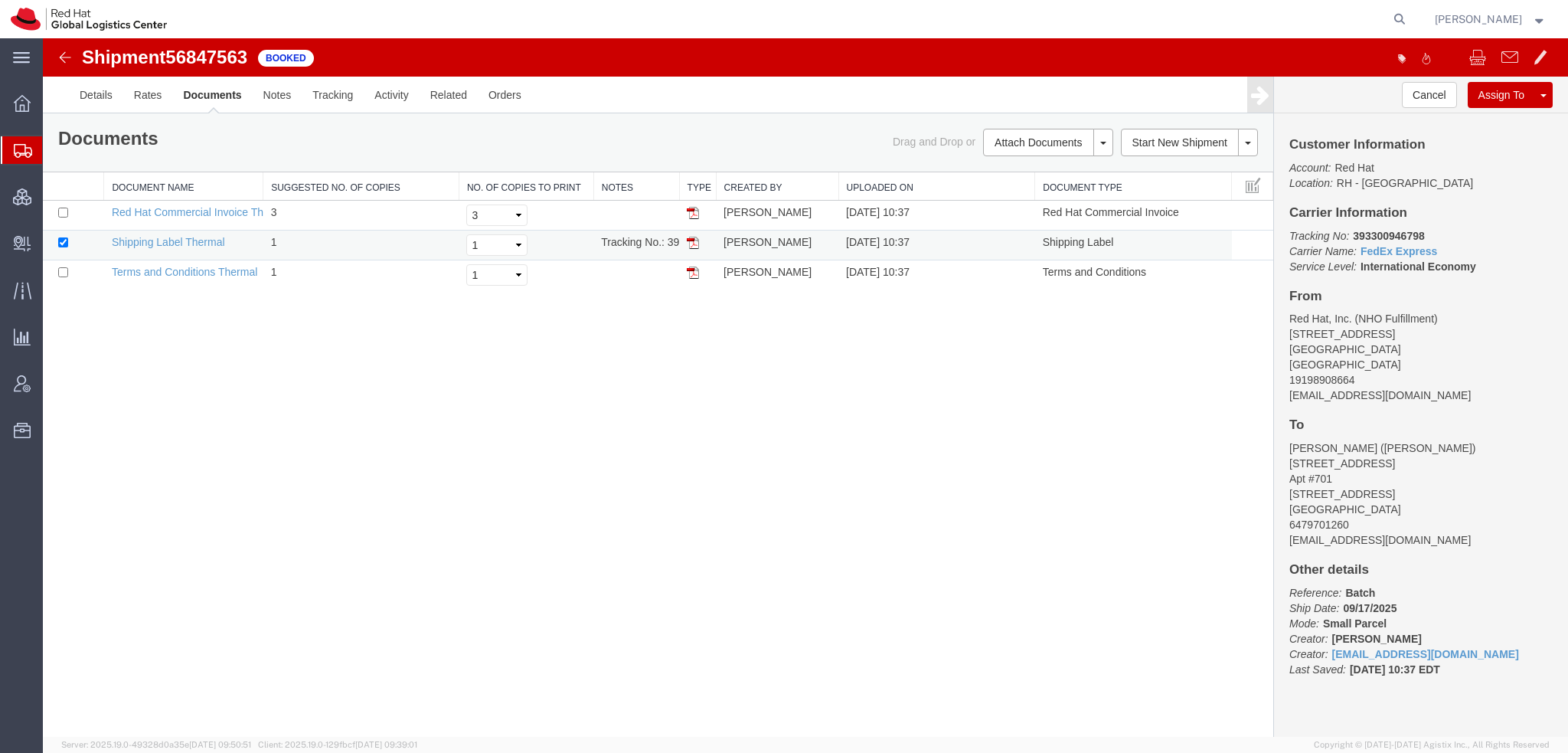
click at [693, 243] on img at bounding box center [693, 242] width 12 height 12
drag, startPoint x: 1424, startPoint y: 233, endPoint x: 1348, endPoint y: 232, distance: 76.0
click at [1348, 232] on p "Tracking No: 393300946798 Carrier Name: FedEx Express FedEx Express Service Lev…" at bounding box center [1421, 251] width 263 height 46
copy b "393300946798"
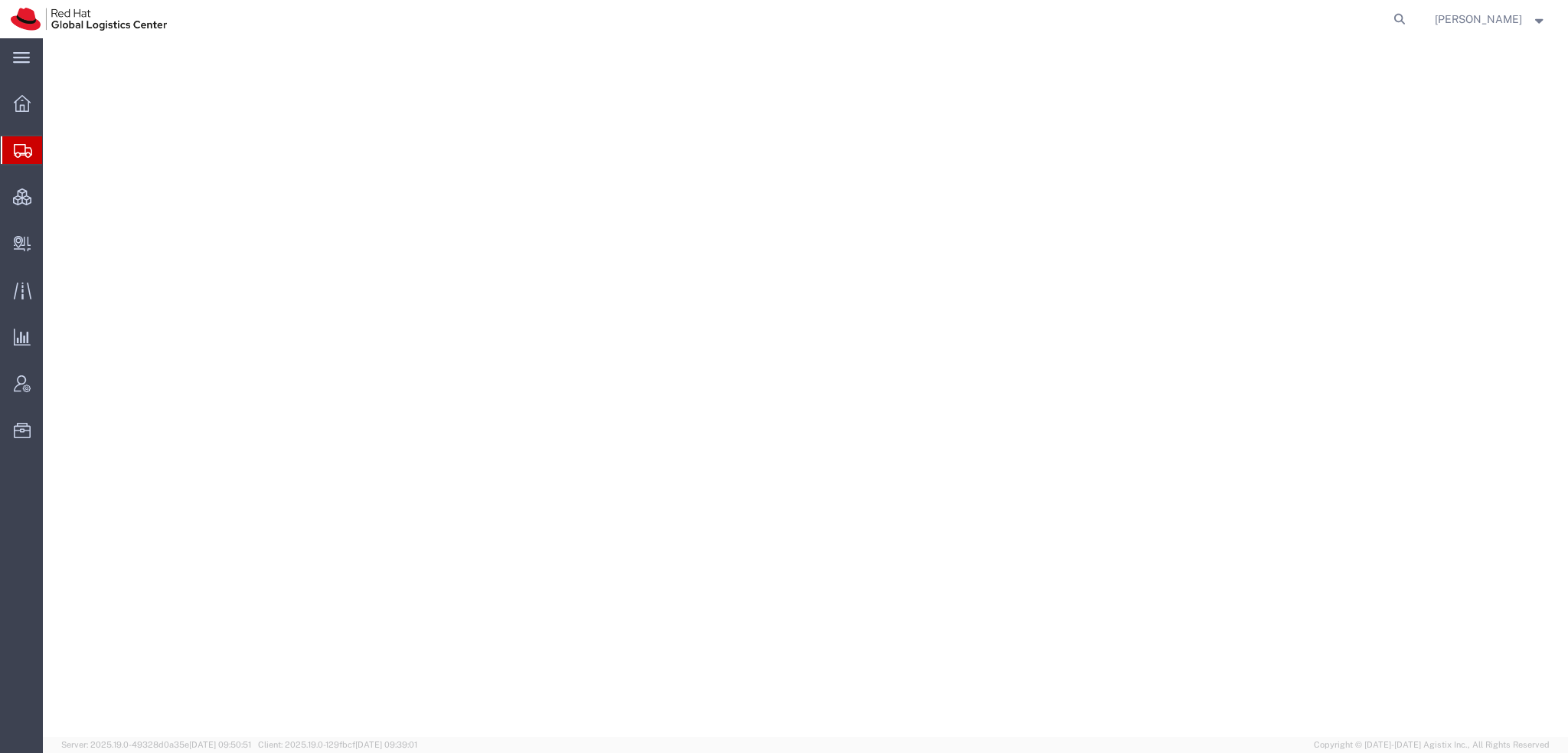
select select "38014"
select select "37981"
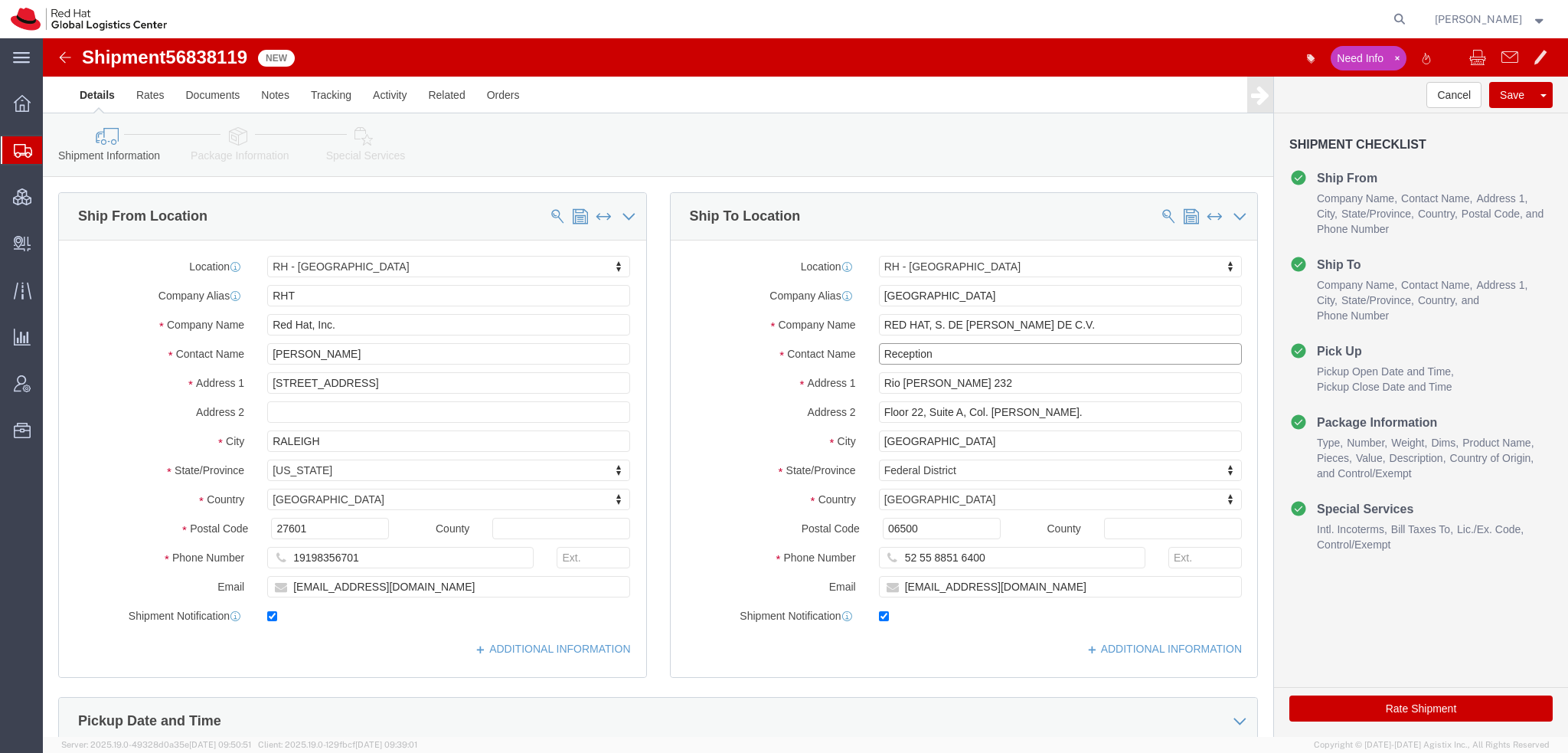
drag, startPoint x: 914, startPoint y: 313, endPoint x: 922, endPoint y: 319, distance: 10.0
click input "Reception"
type input "Reception-Pls Distribute"
click icon
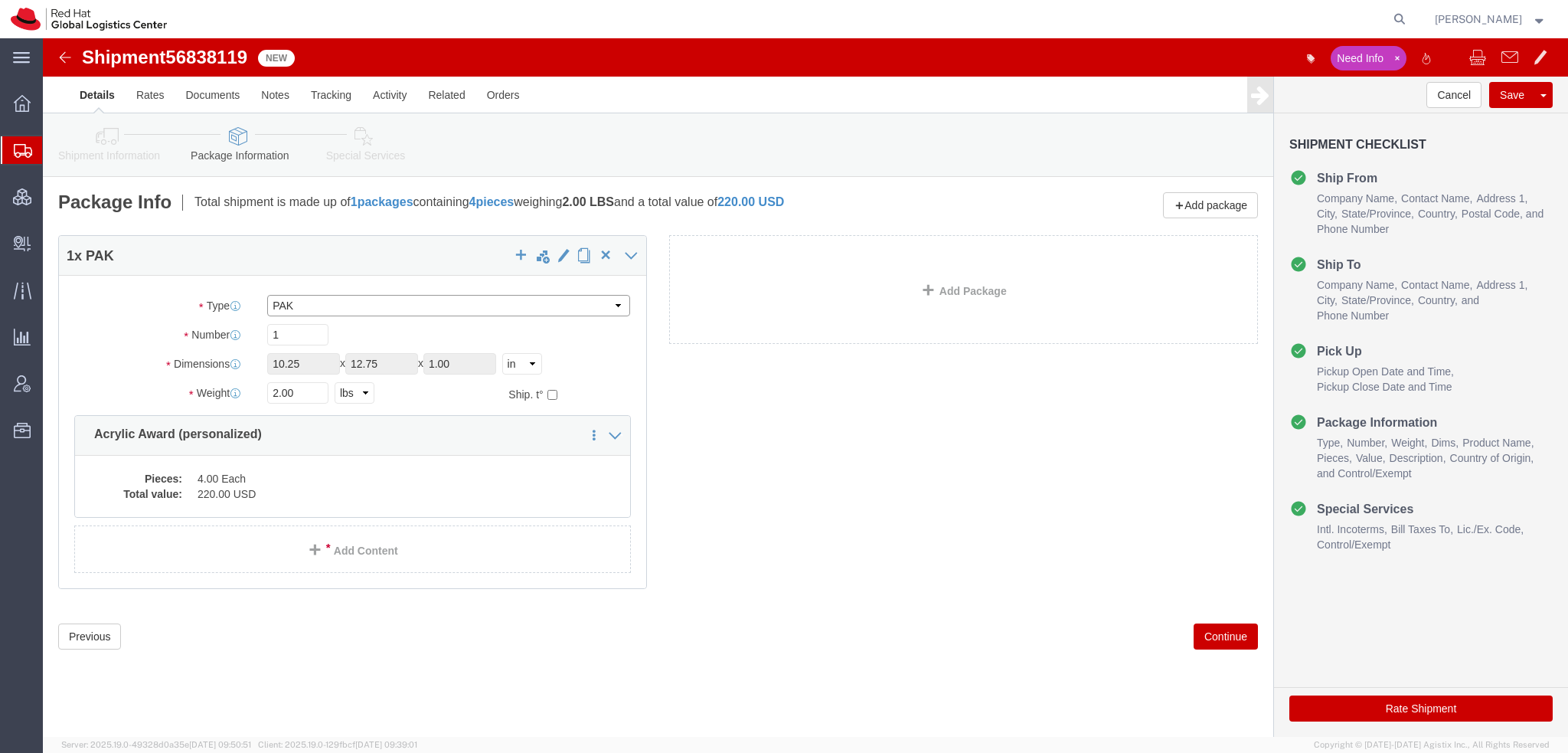
click select "Select Case(s) Crate(s) Envelope Large Box Medium Box PAK Skid(s) Small Box Tub…"
select select "YRPK"
click select "Select Case(s) Crate(s) Envelope Large Box Medium Box PAK Skid(s) Small Box Tub…"
drag, startPoint x: 282, startPoint y: 322, endPoint x: -43, endPoint y: 234, distance: 336.7
click html "Shipment 56838119 New Need Info Details Rates Documents Notes Tracking Activity…"
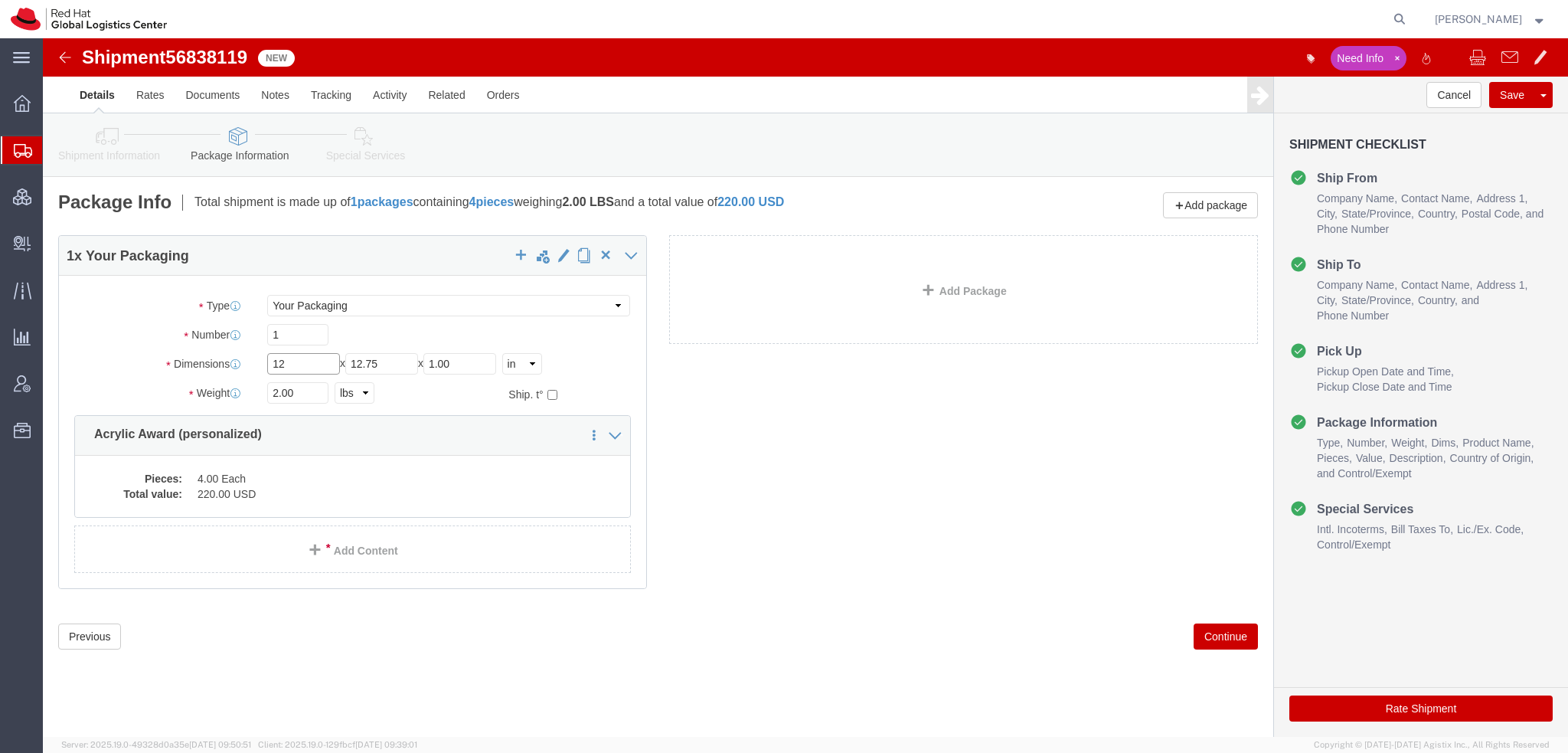
type input "12"
type input "10"
type input "8"
type input "5"
click dd "220.00 USD"
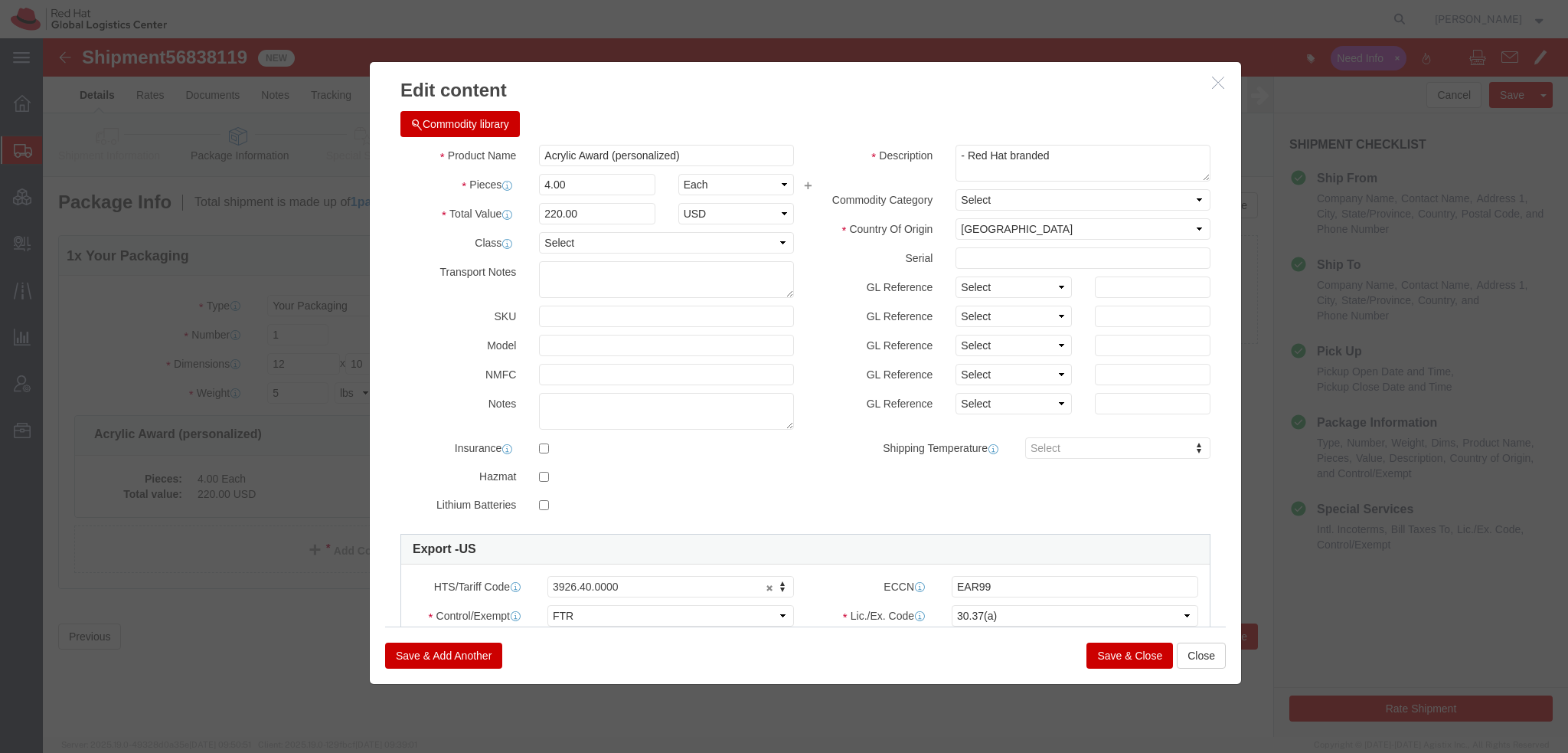
click button "Save & Close"
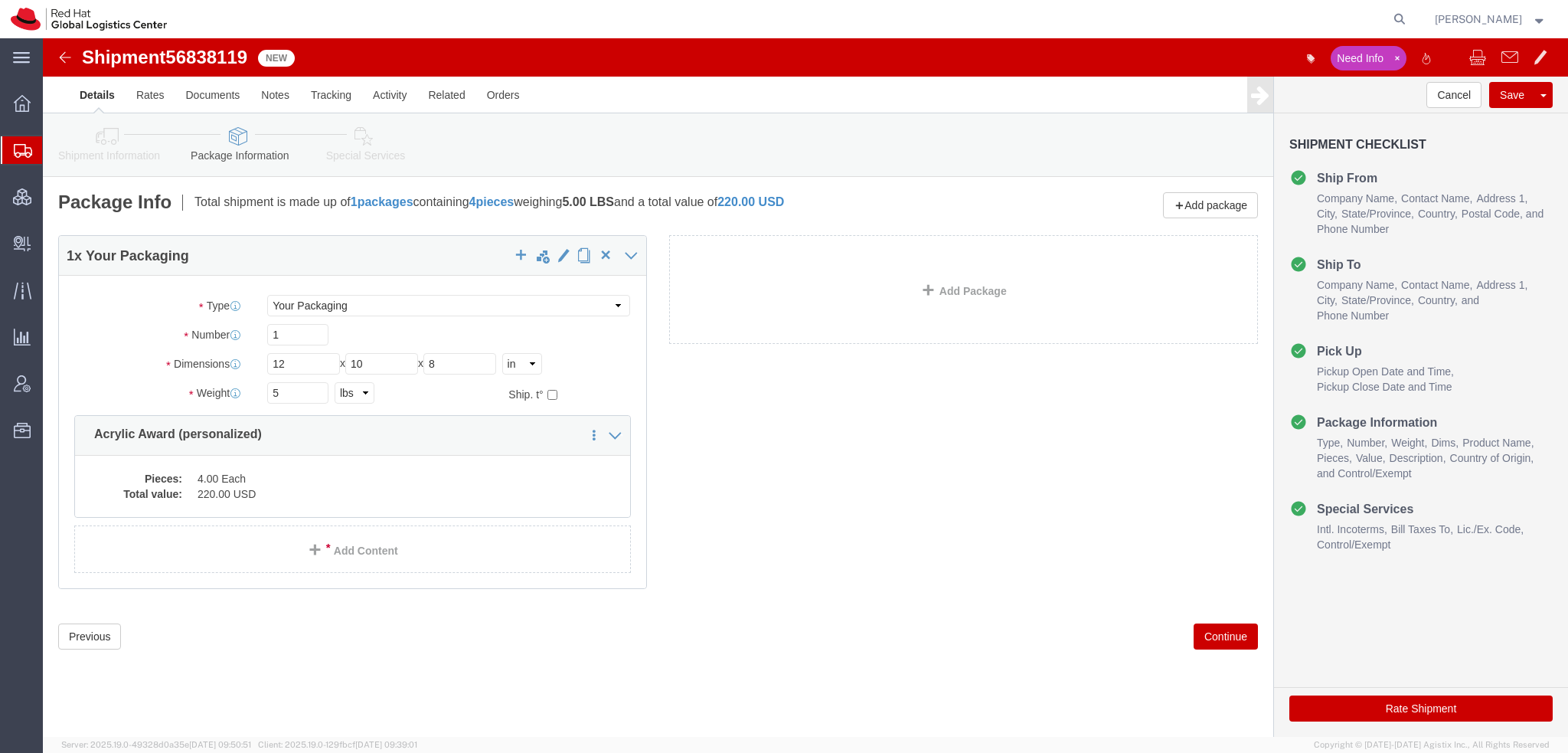
click icon
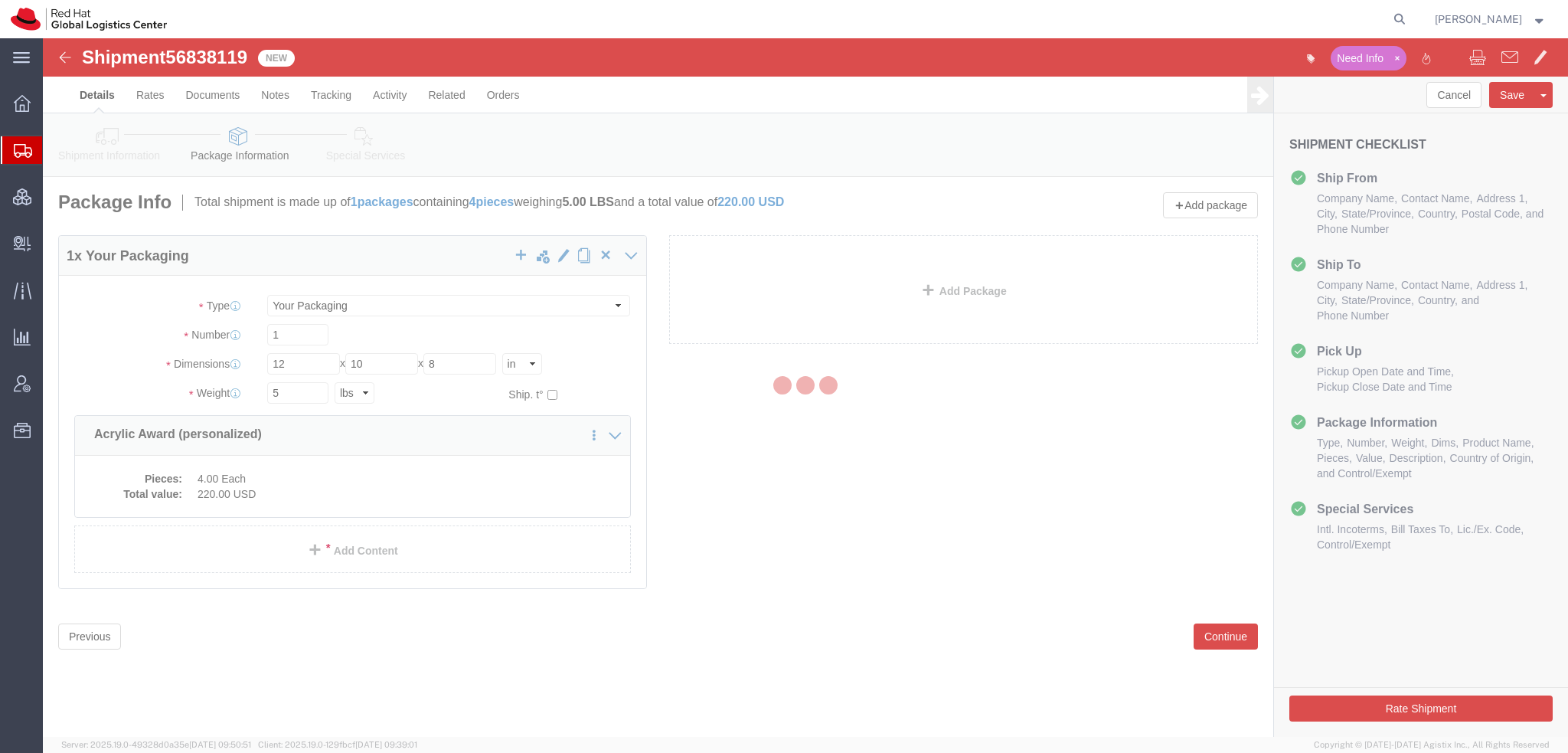
select select
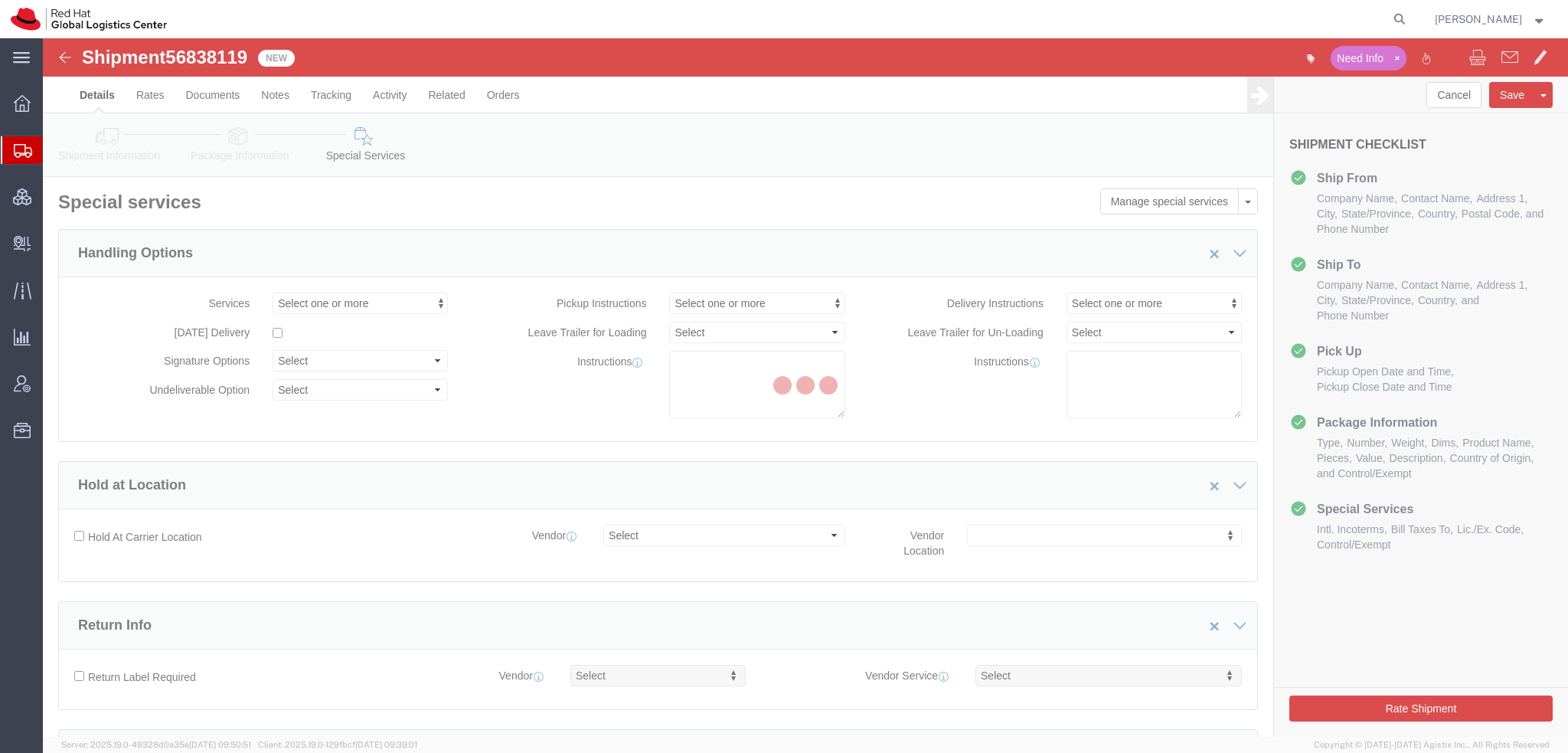
select select "COSTCENTER"
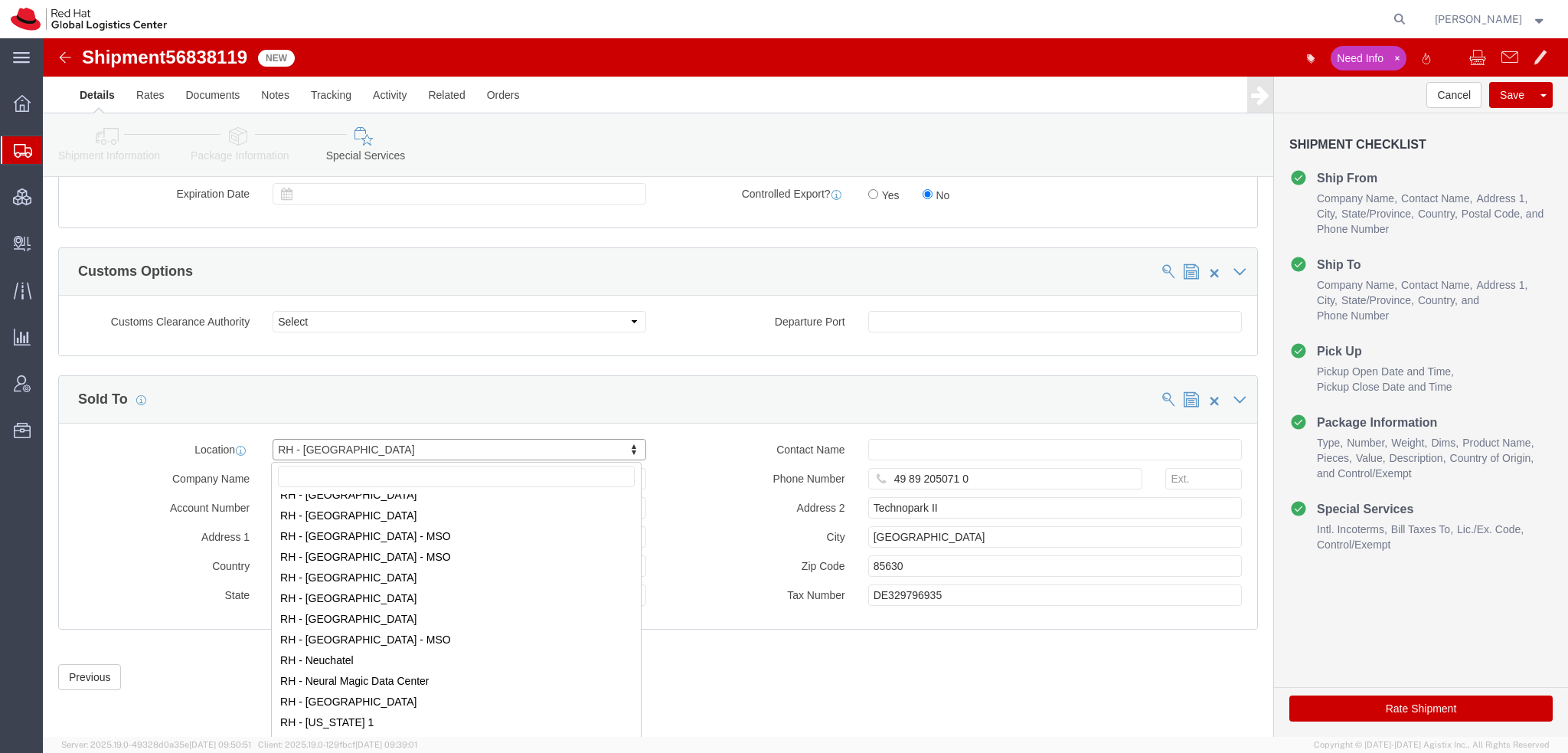
scroll to position [1596, 0]
select select "37981"
type input "RED HAT, S. DE [PERSON_NAME] DE C.V."
type input "Rio [PERSON_NAME] 232"
select select "MX"
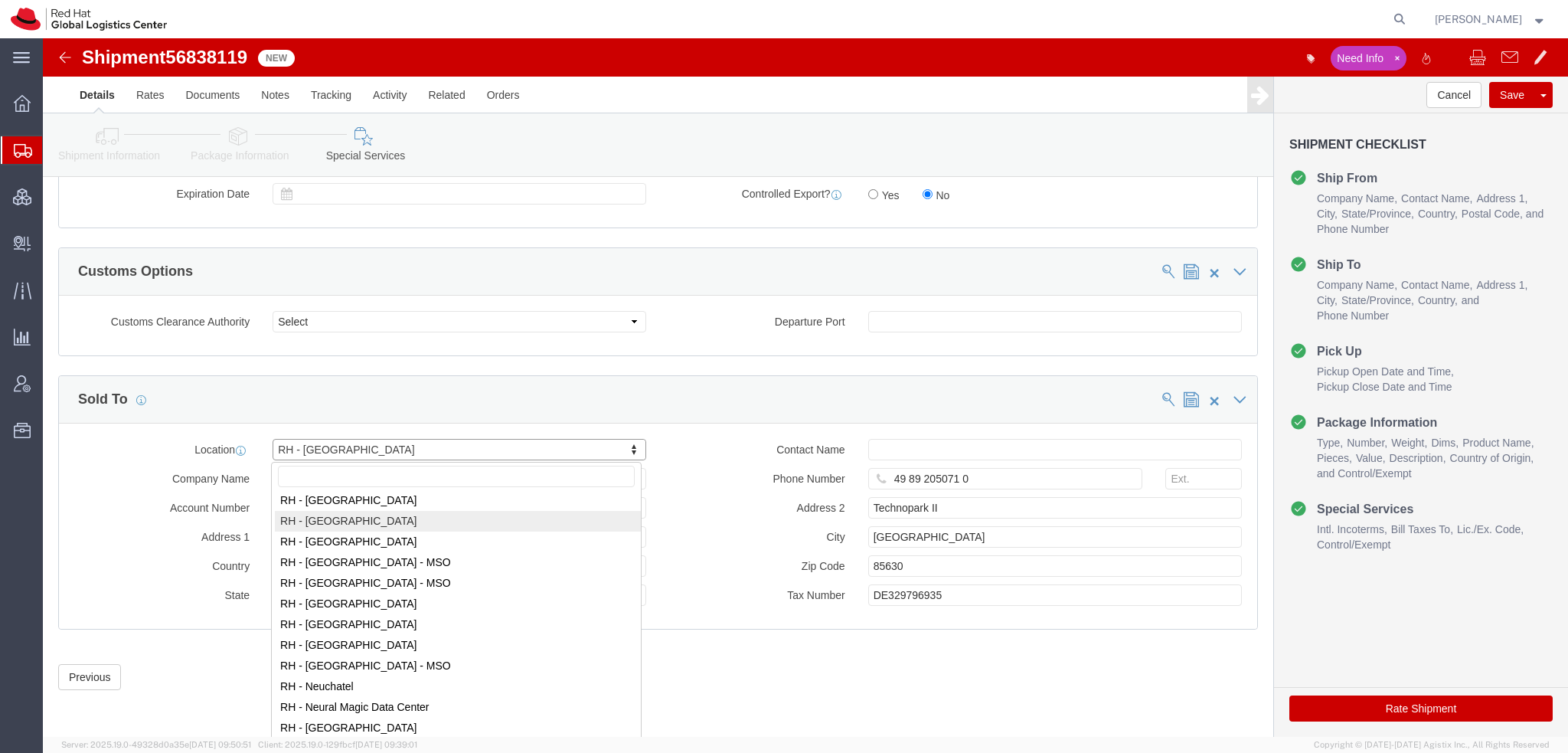
type input "52 55 8851 6400"
type input "Floor 22, Suite A, Col. [PERSON_NAME]."
type input "[GEOGRAPHIC_DATA]"
type input "06500"
type input "RHA070322SV6"
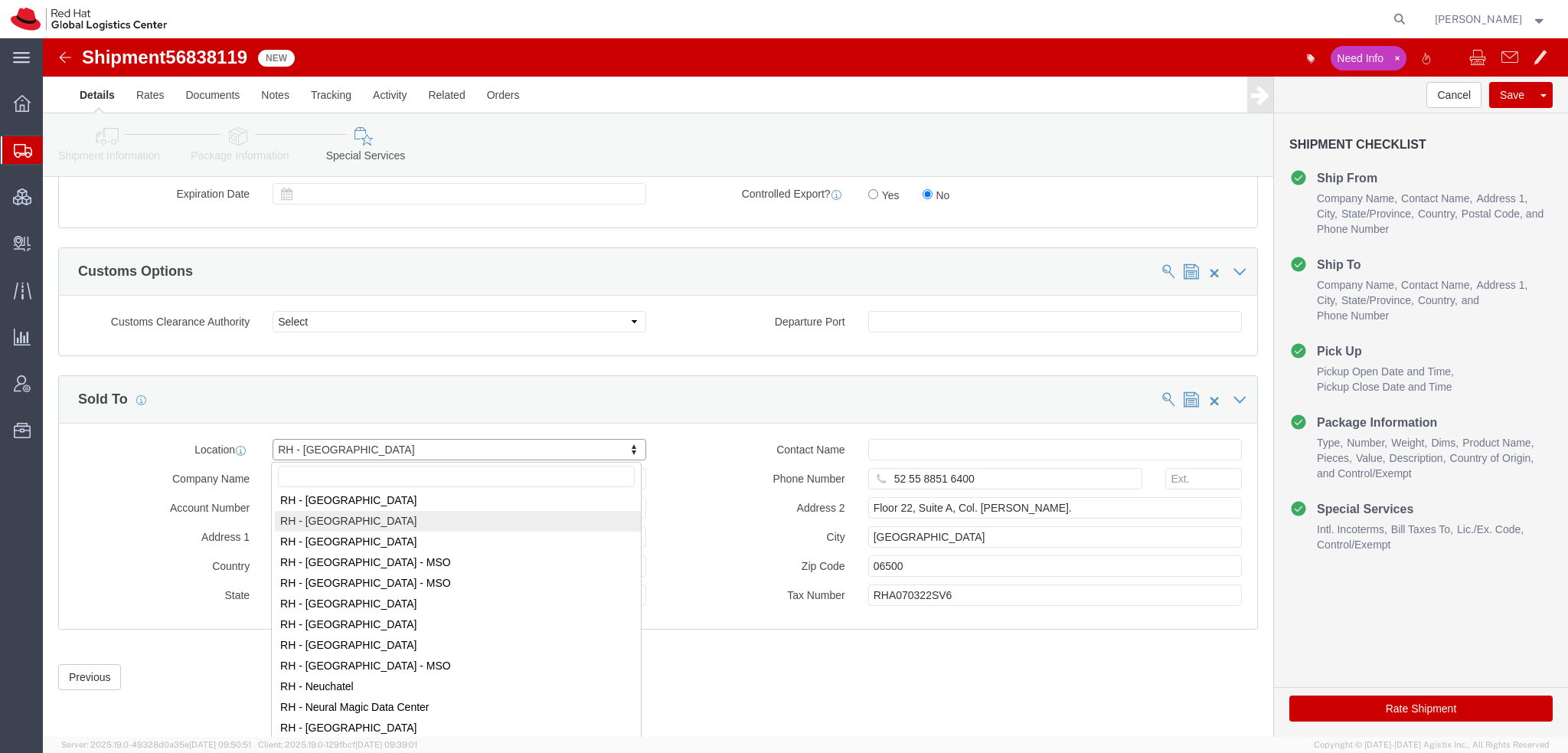
select select "DF"
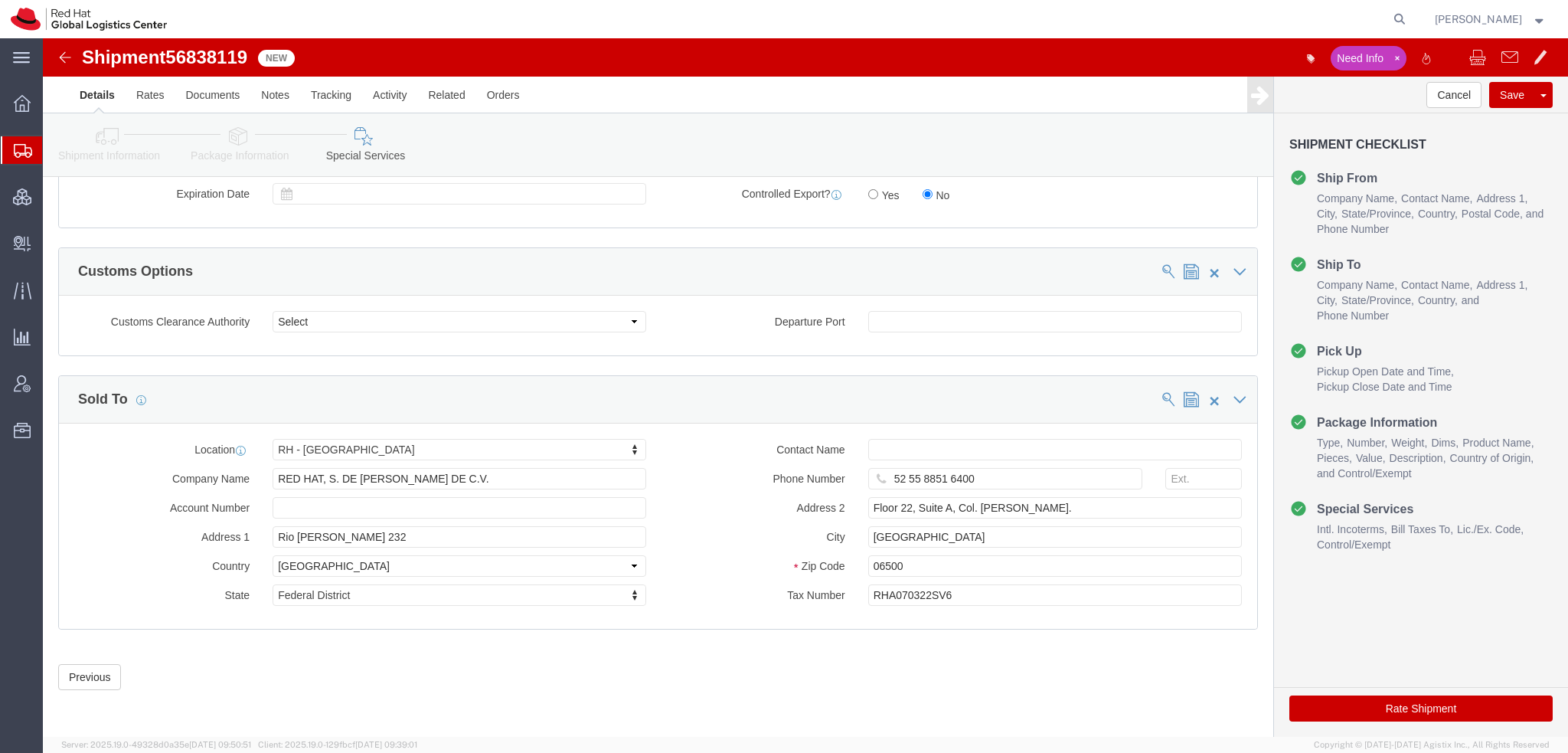
click button "Rate Shipment"
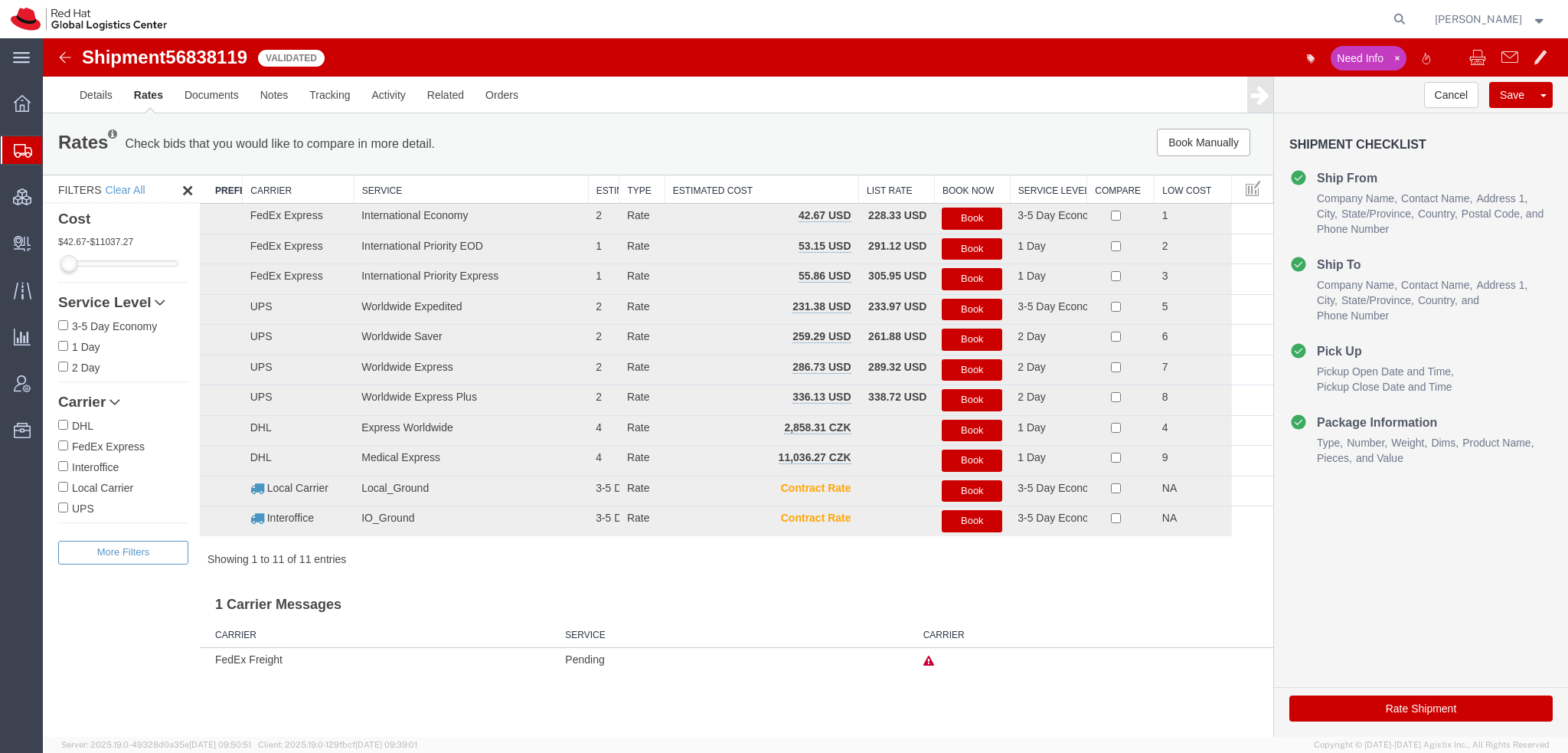
scroll to position [0, 0]
click at [964, 220] on button "Book" at bounding box center [972, 218] width 60 height 22
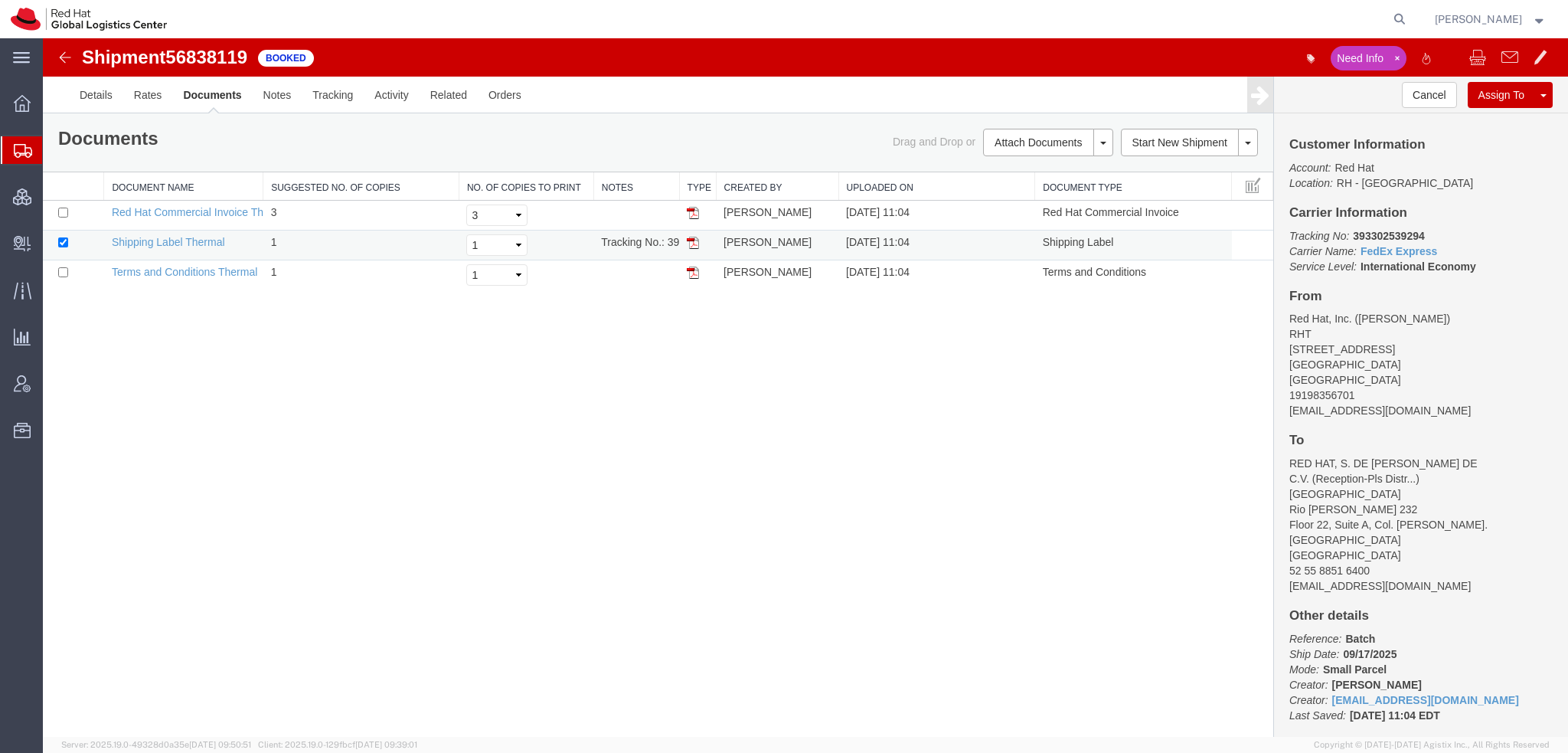
click at [691, 238] on img at bounding box center [693, 242] width 12 height 12
click at [94, 90] on link "Details" at bounding box center [95, 94] width 54 height 37
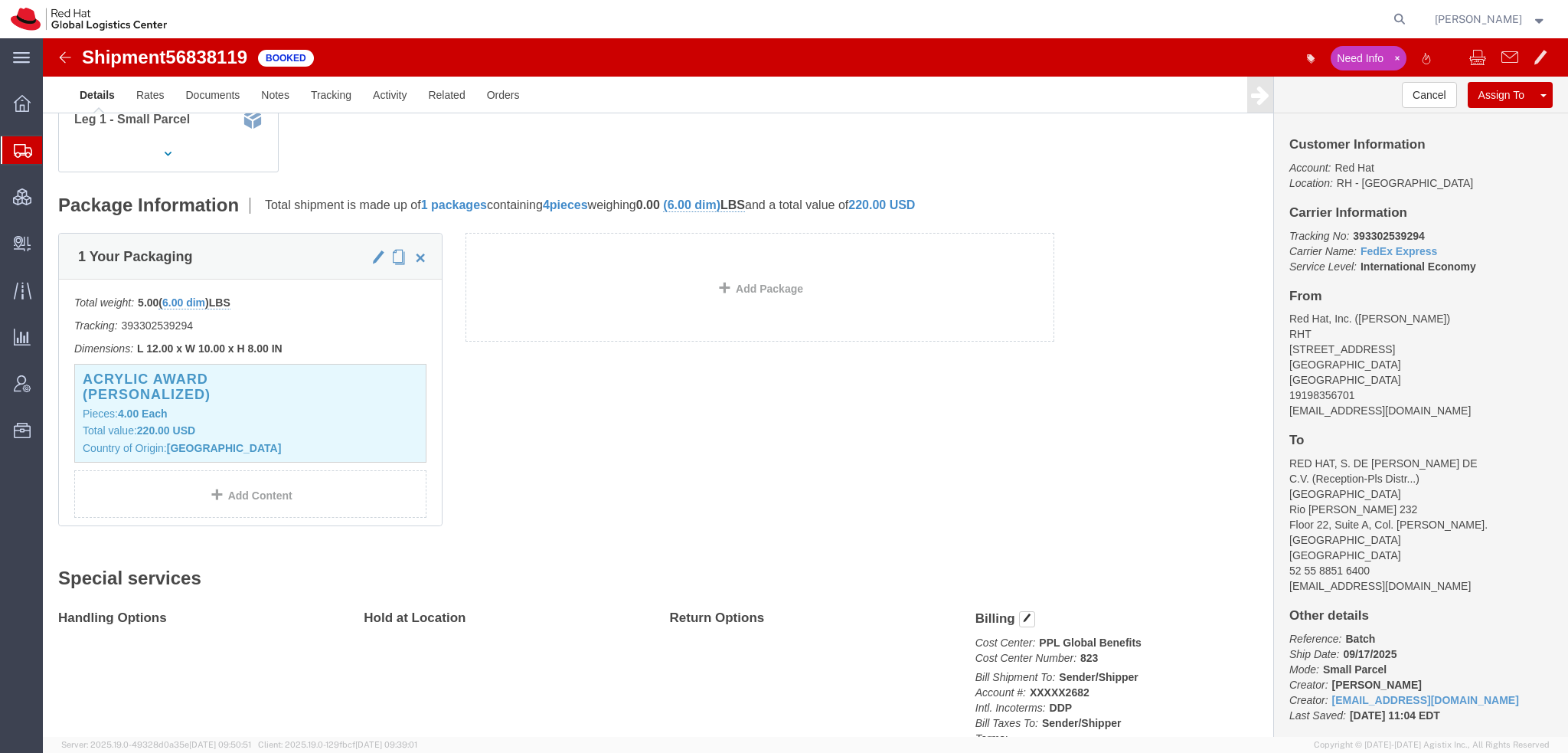
scroll to position [306, 0]
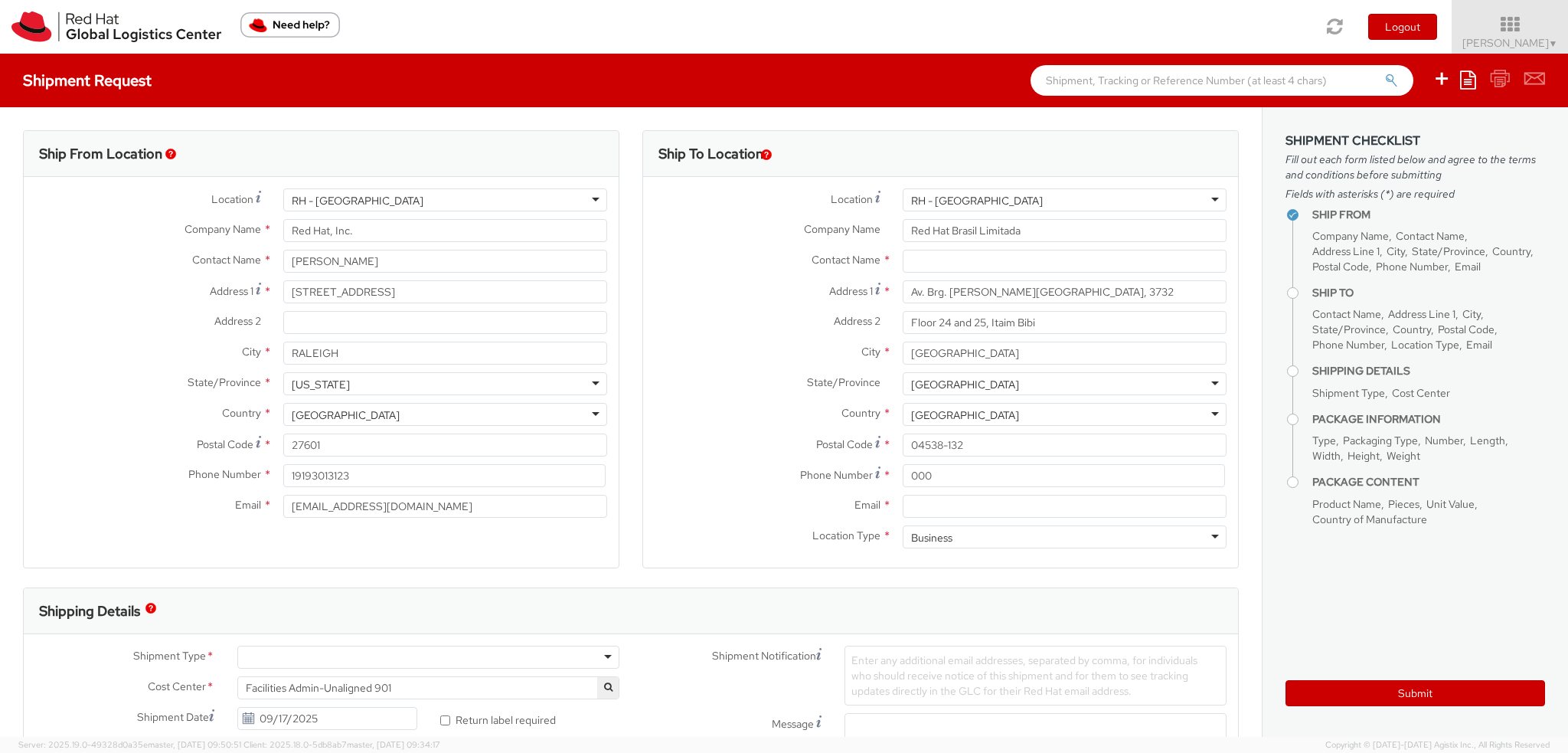
select select
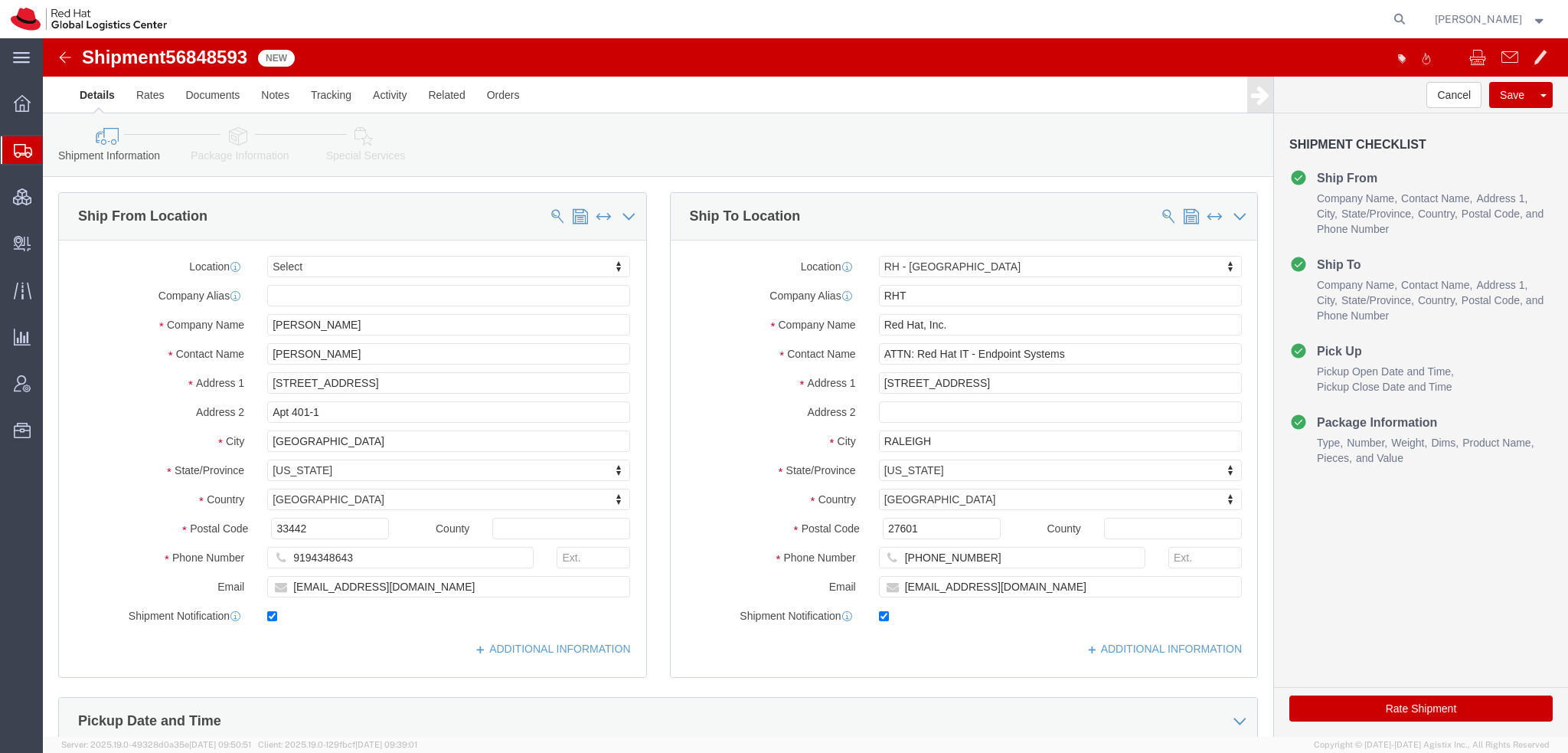
select select
select select "38014"
click link "Clone Shipment"
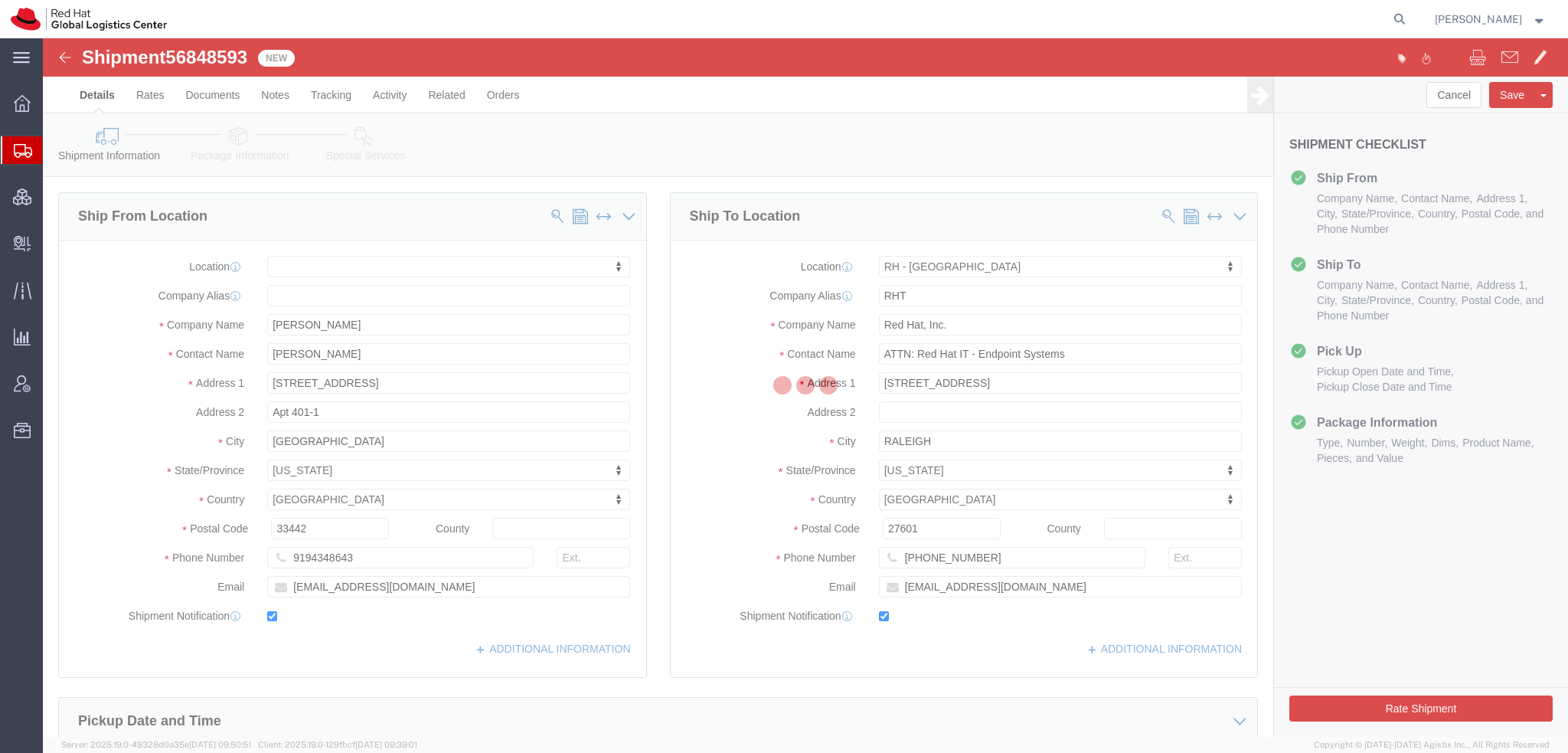
select select "38014"
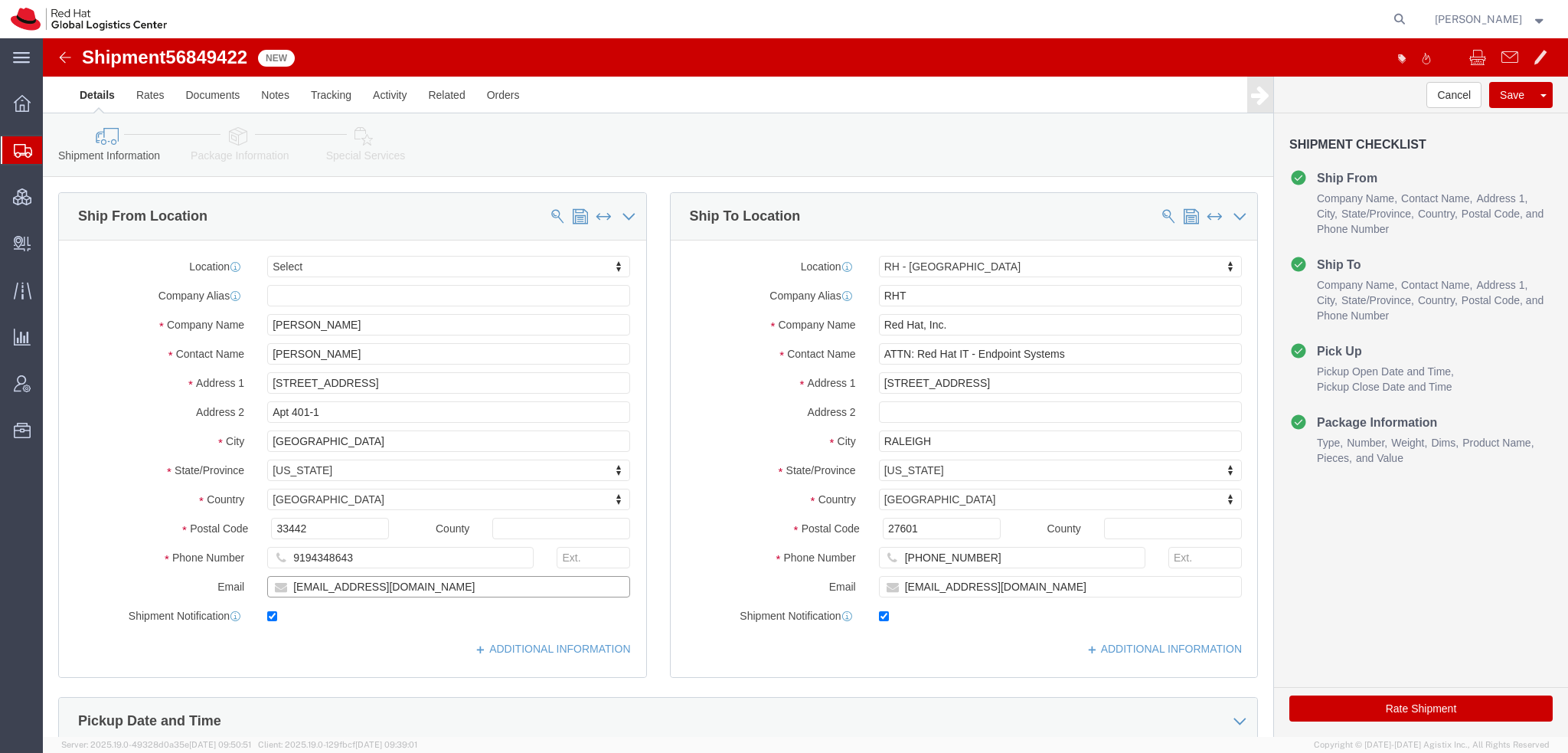
drag, startPoint x: 280, startPoint y: 548, endPoint x: -395, endPoint y: 430, distance: 685.2
click html "Shipment 56849422 New Details Rates Documents Notes Tracking Activity Related O…"
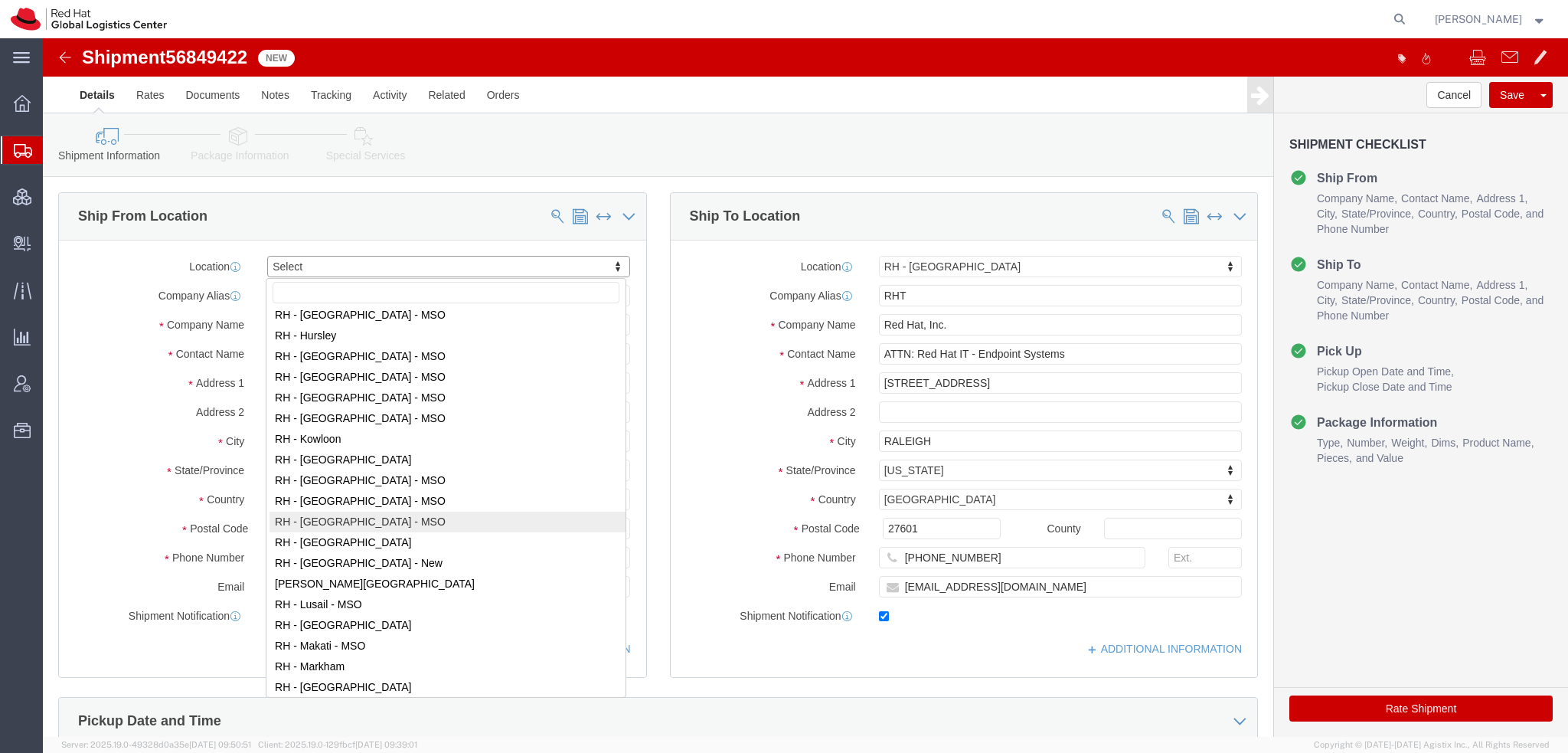
scroll to position [1378, 0]
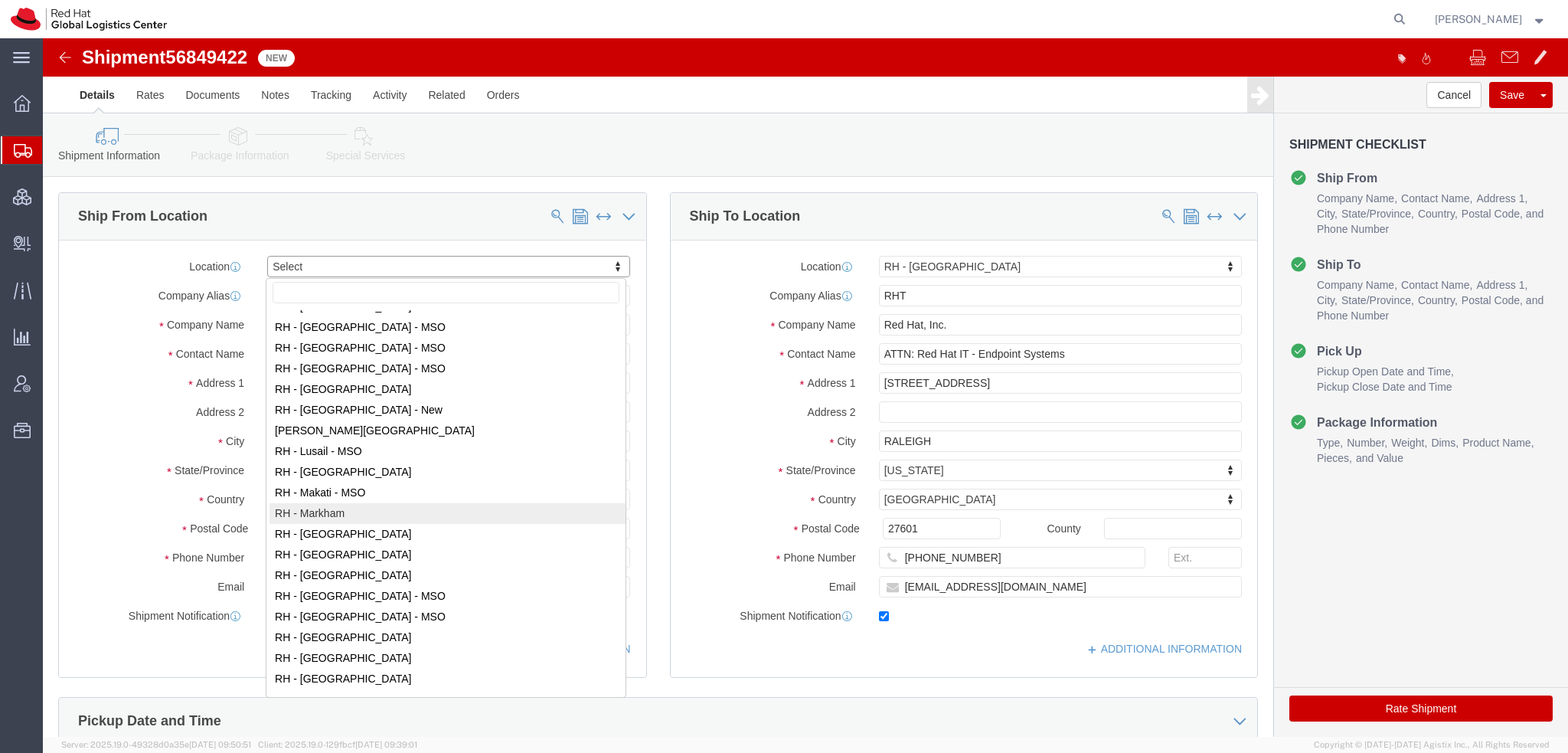
select select "61971"
type input "IBMMARKH"
type input "Red Hat Canada Limited"
type input "[STREET_ADDRESS]"
type input "MARKHAM"
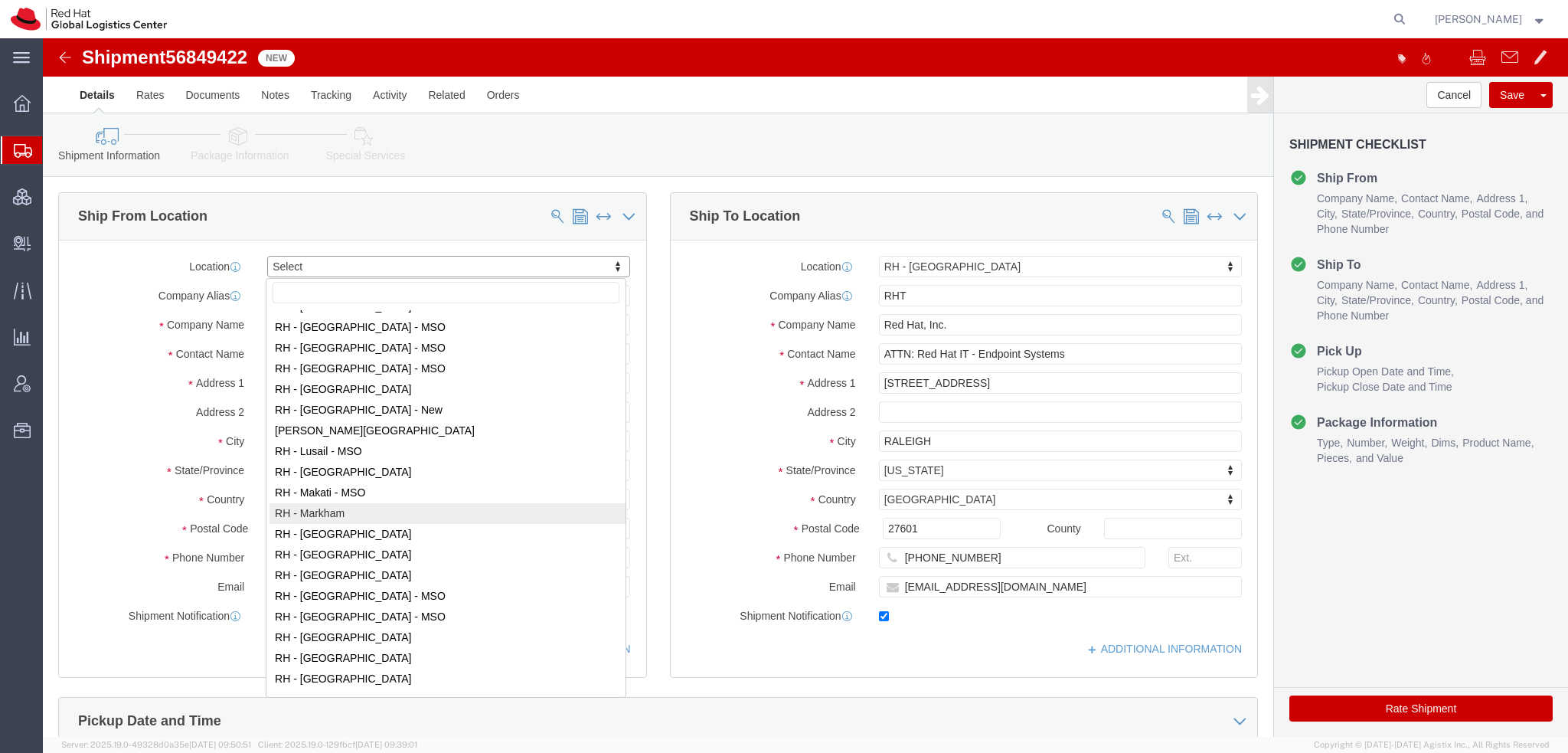
select select "CA"
type input "L6G 1C7"
checkbox input "false"
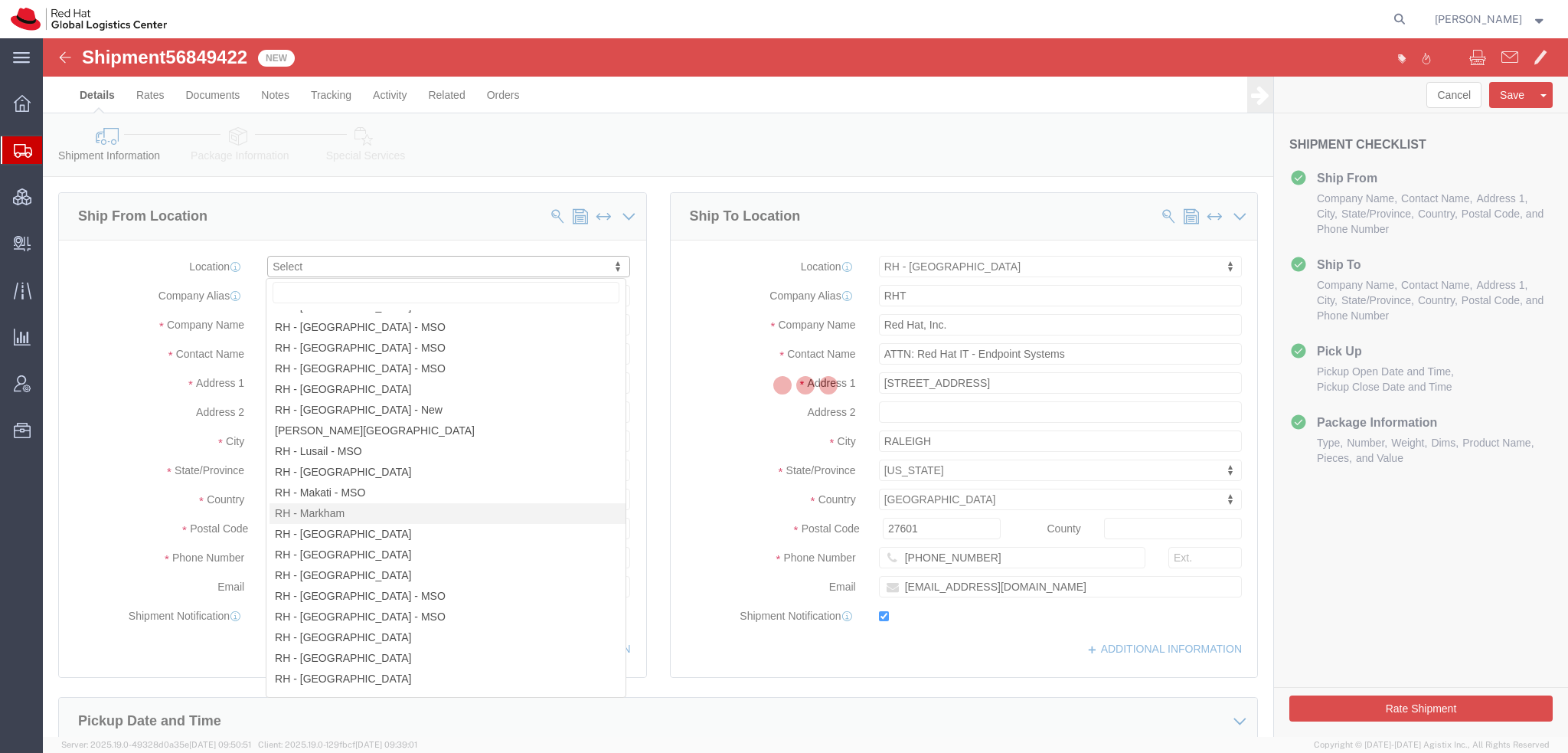
select select "ON"
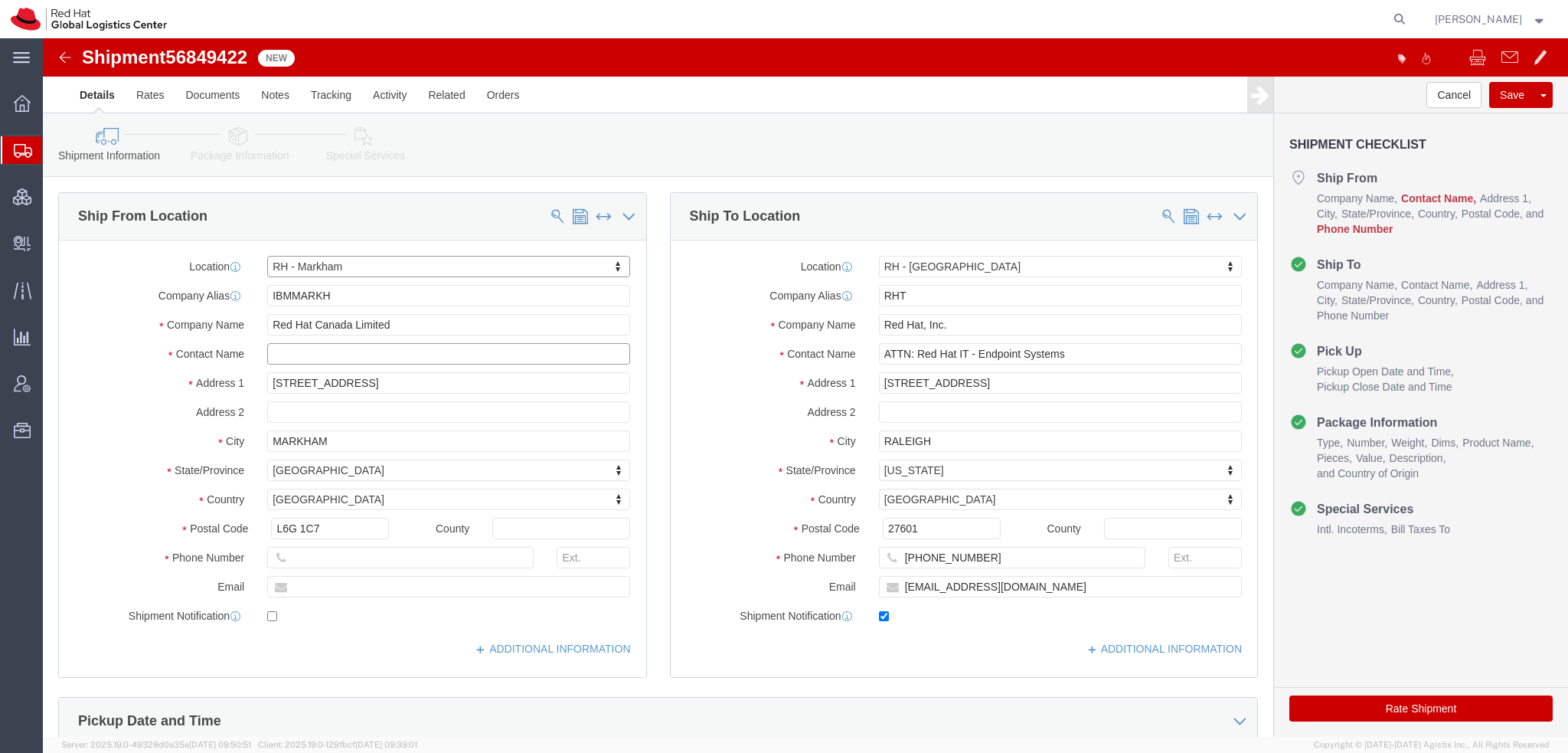
click input "text"
type input "ak;[PERSON_NAME];kafsdkj"
click input "text"
type input "[CREDIT_CARD_NUMBER]"
drag, startPoint x: 745, startPoint y: 472, endPoint x: 1524, endPoint y: 412, distance: 781.3
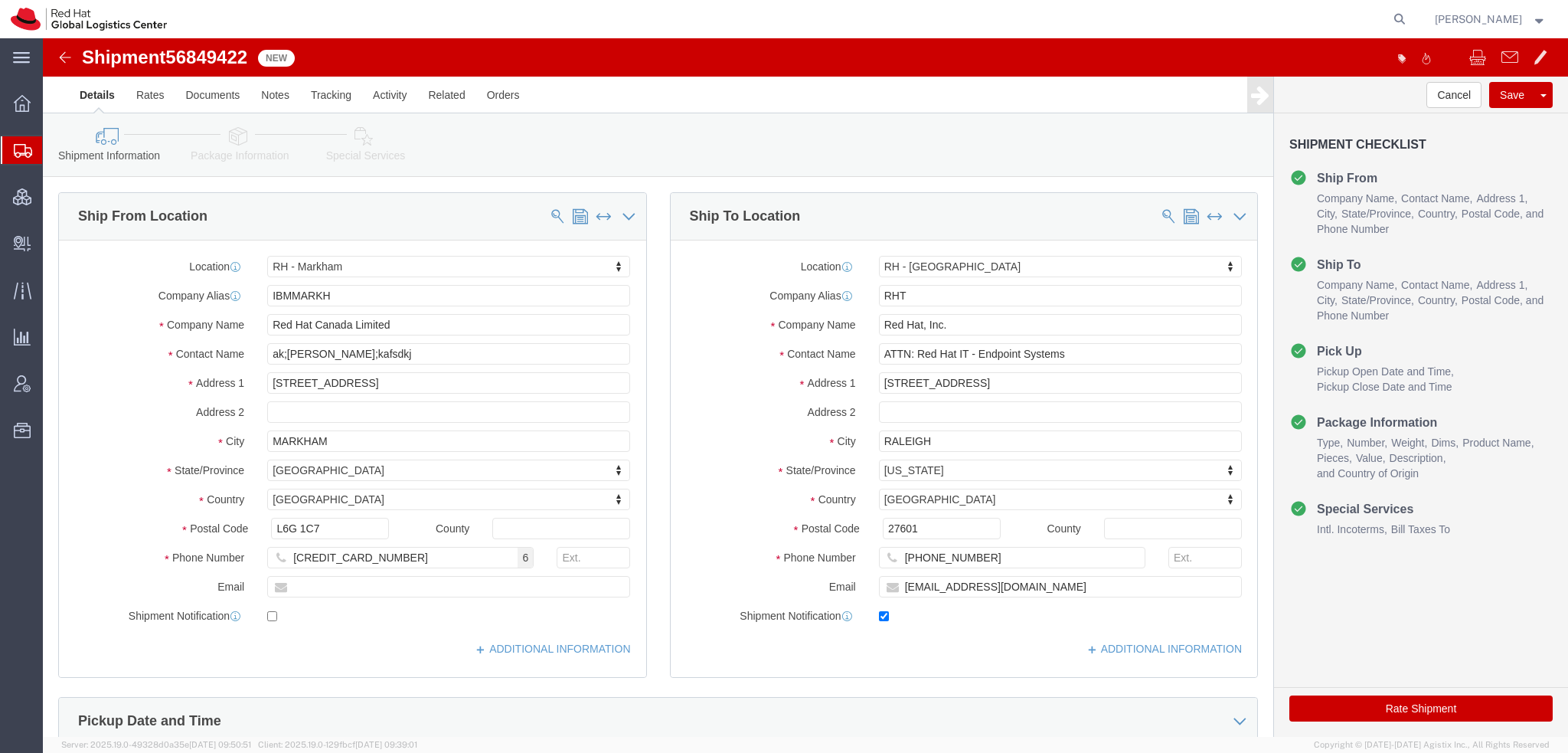
click icon
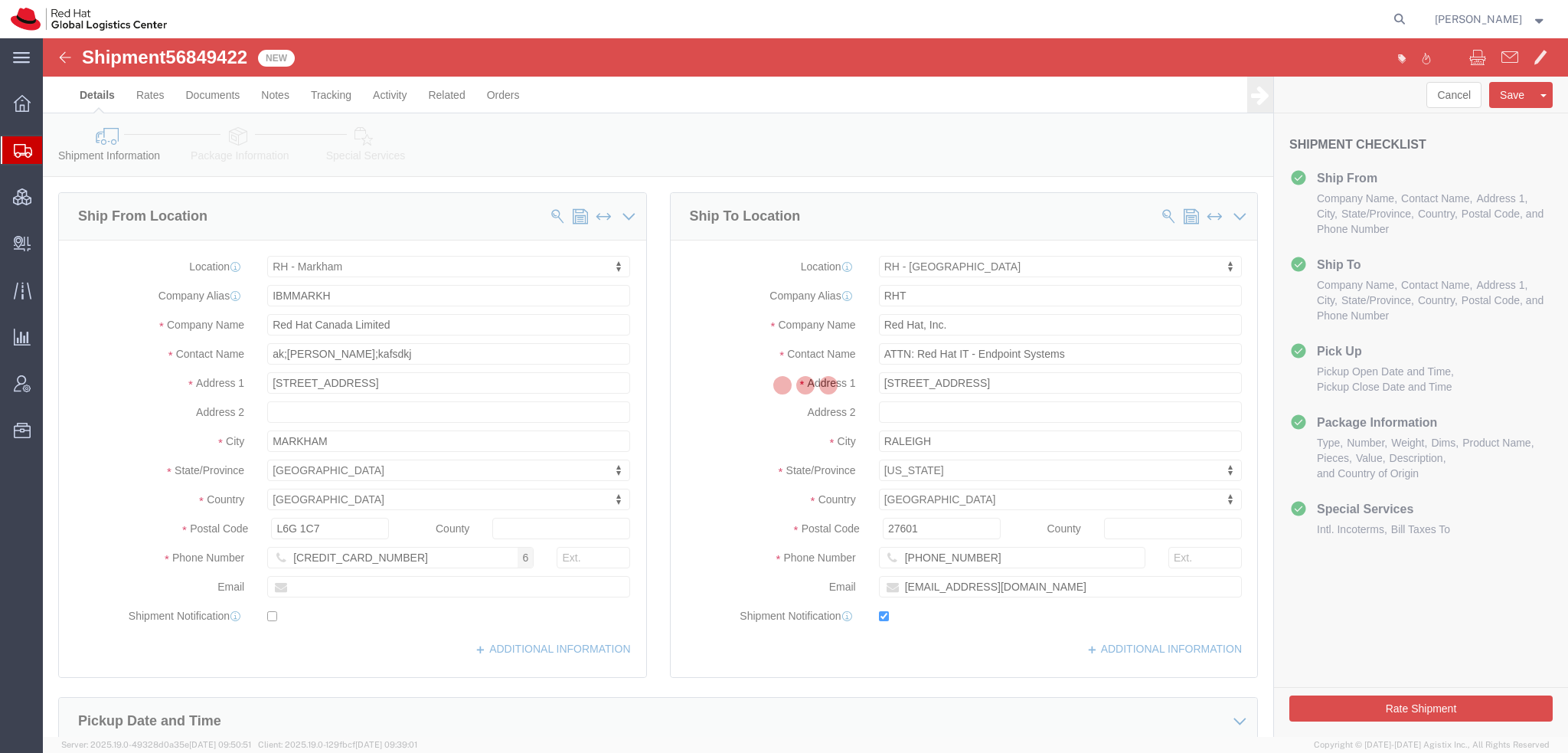
select select
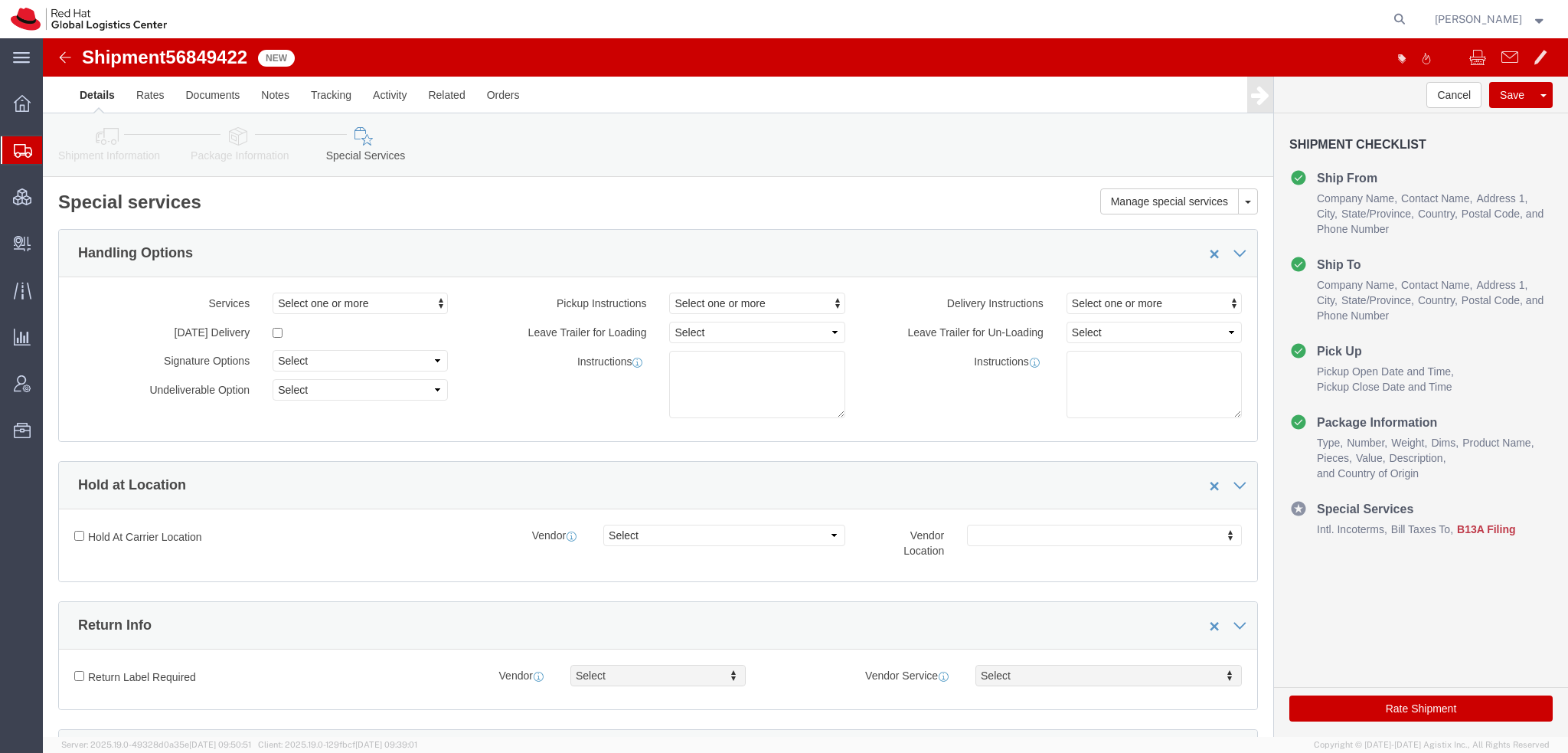
select select "COSTCENTER"
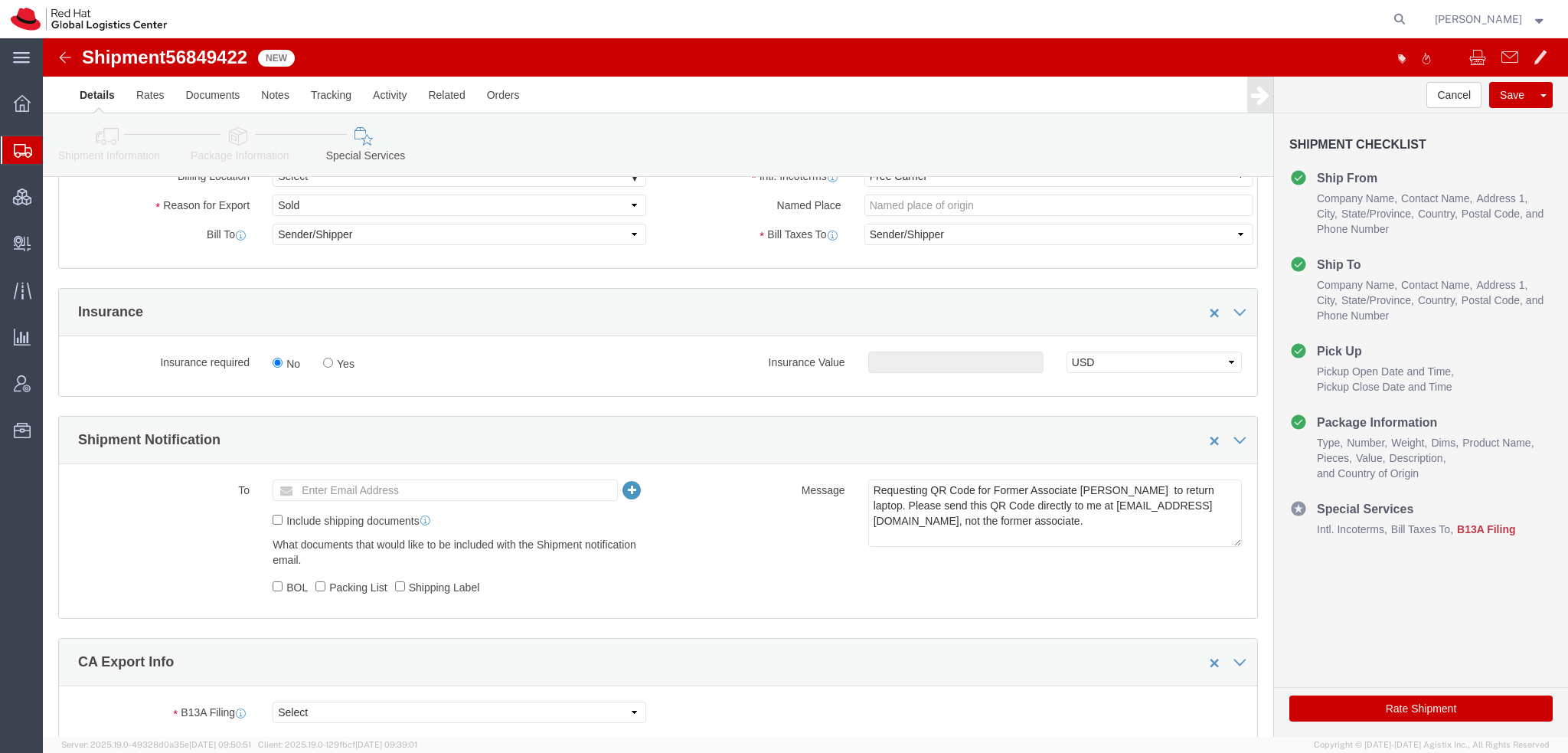
scroll to position [919, 0]
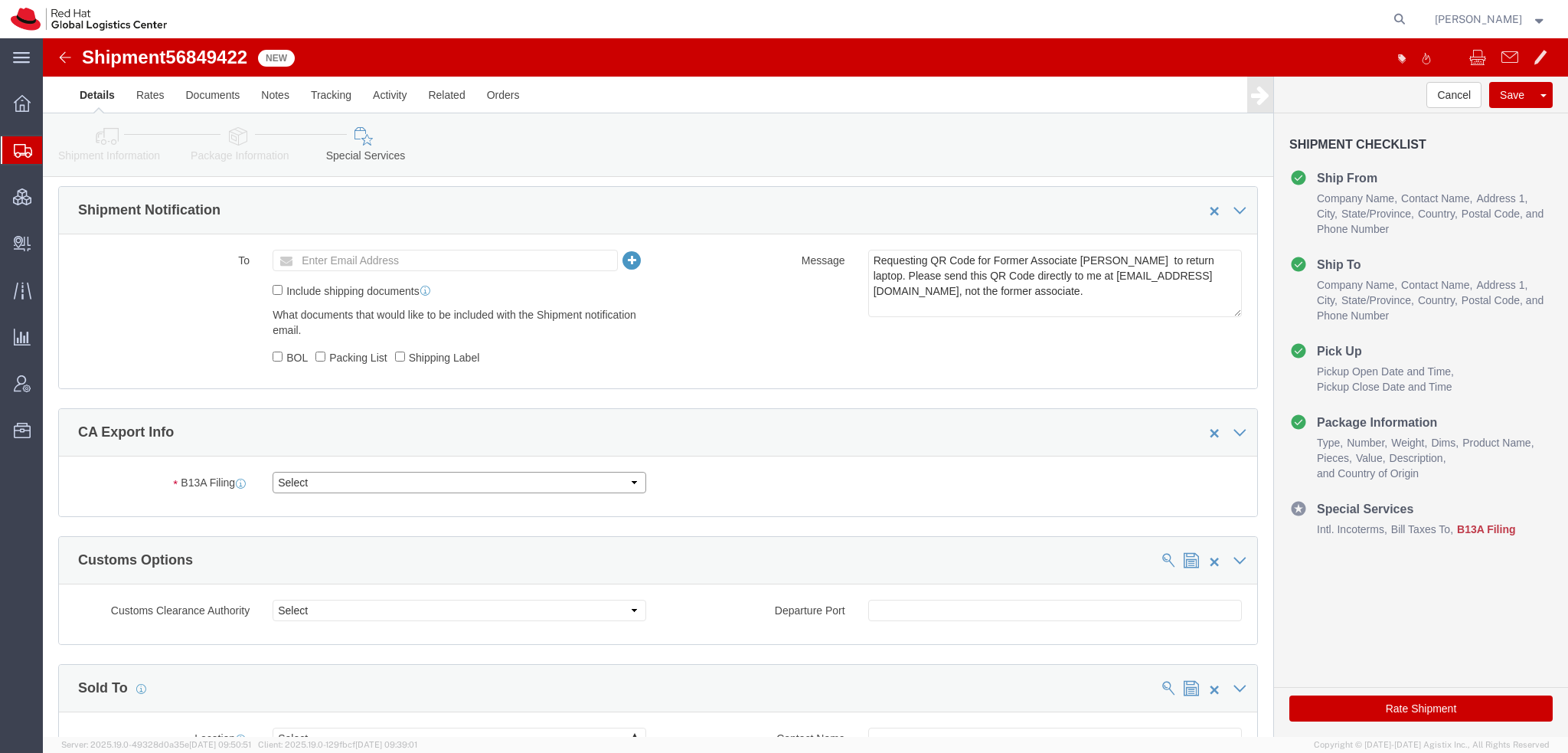
click select "Select Filed Electronically Manually Attached Not Required Summary Reporting"
select select "NOT_REQUIRED"
click select "Select Filed Electronically Manually Attached Not Required Summary Reporting"
click select "Select 01 02 03 04 05 06 07 08 10 11 12 13 14 15 16"
select select "01"
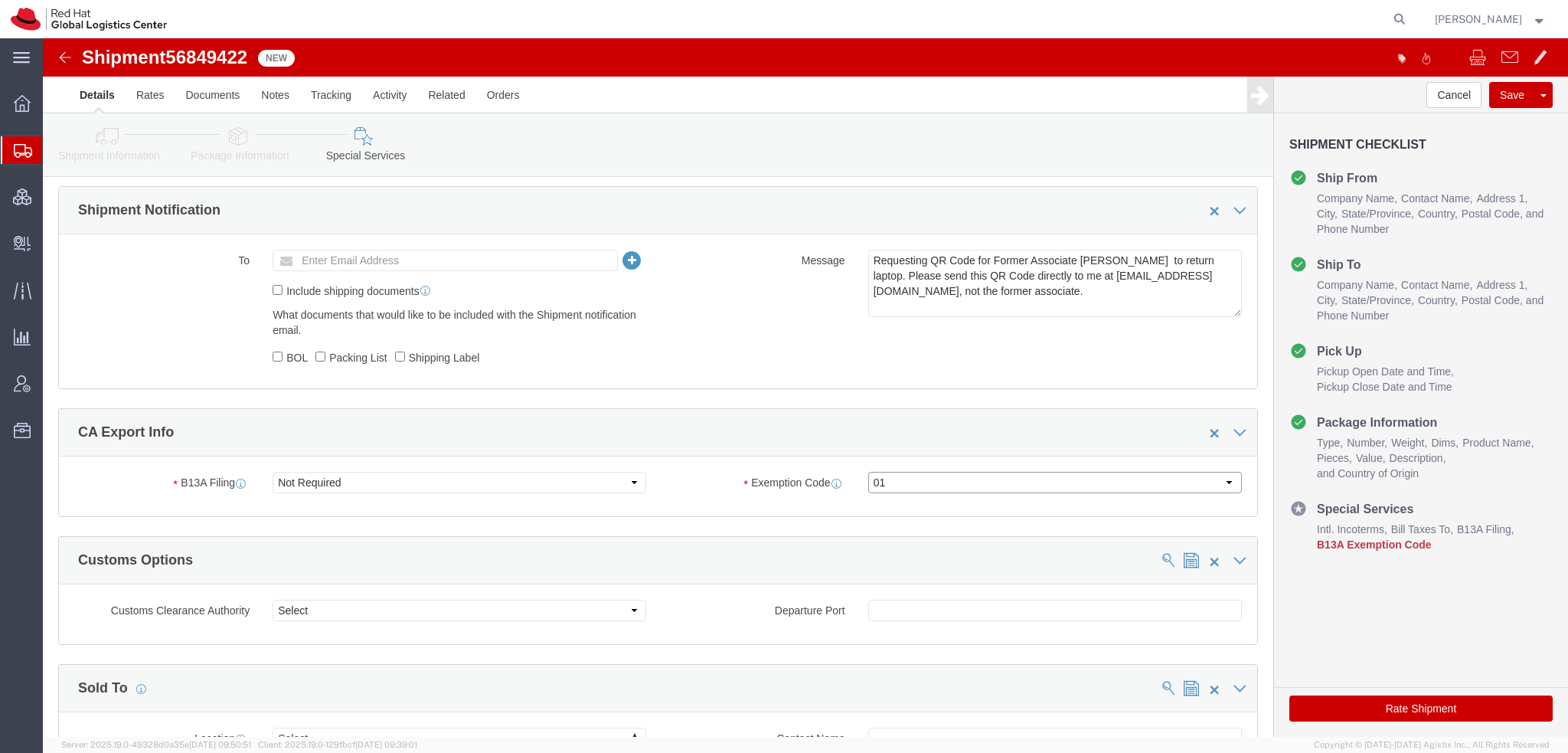
click select "Select 01 02 03 04 05 06 07 08 10 11 12 13 14 15 16"
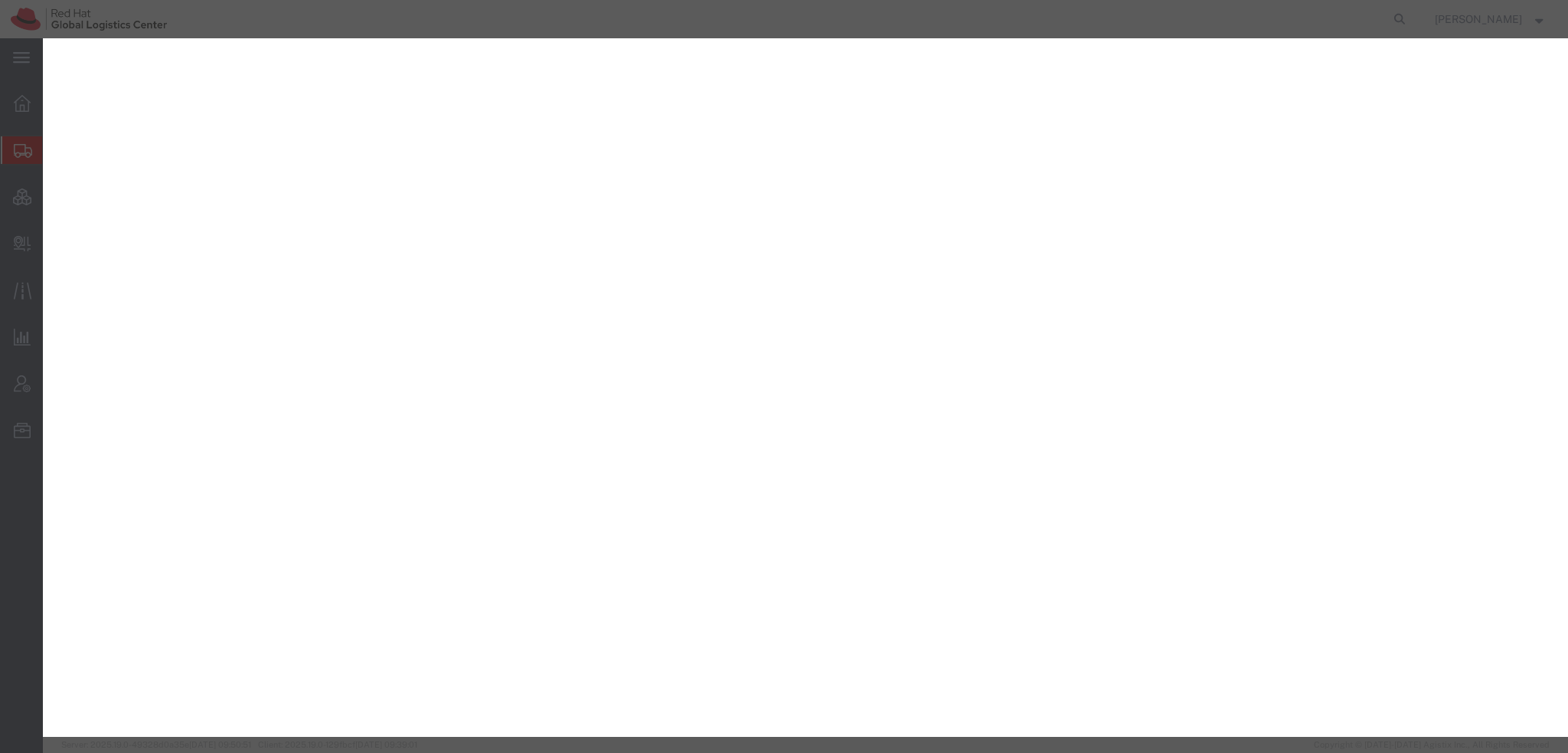
select select "YRPK"
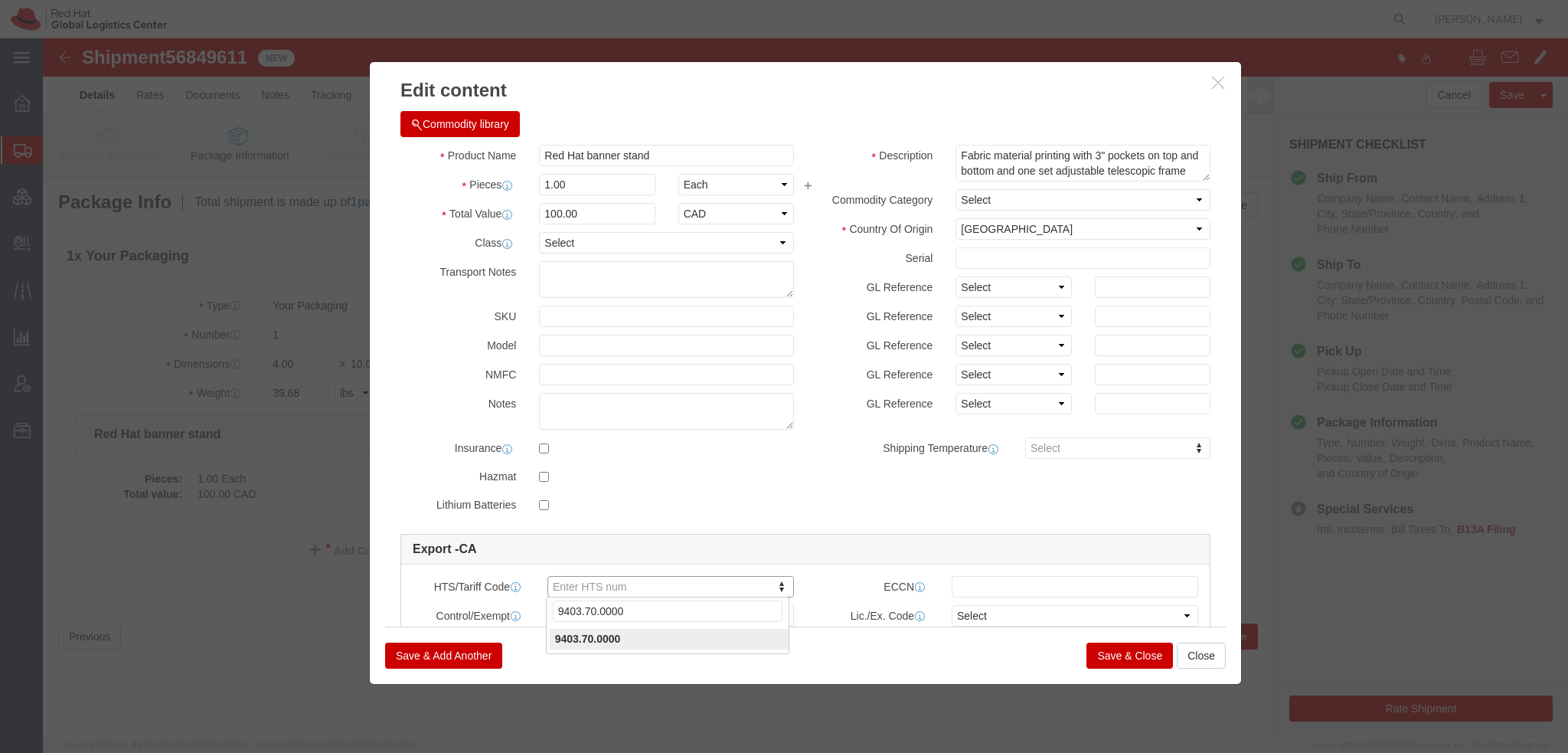
type input "9403.70.0000"
click textarea "Fabric material printing with 3" pockets on top and bottom and one set adjustab…"
type textarea "Fabric material adjustable telescopic frame hardend plastic – pvc. Box size for…"
click button "Save & Close"
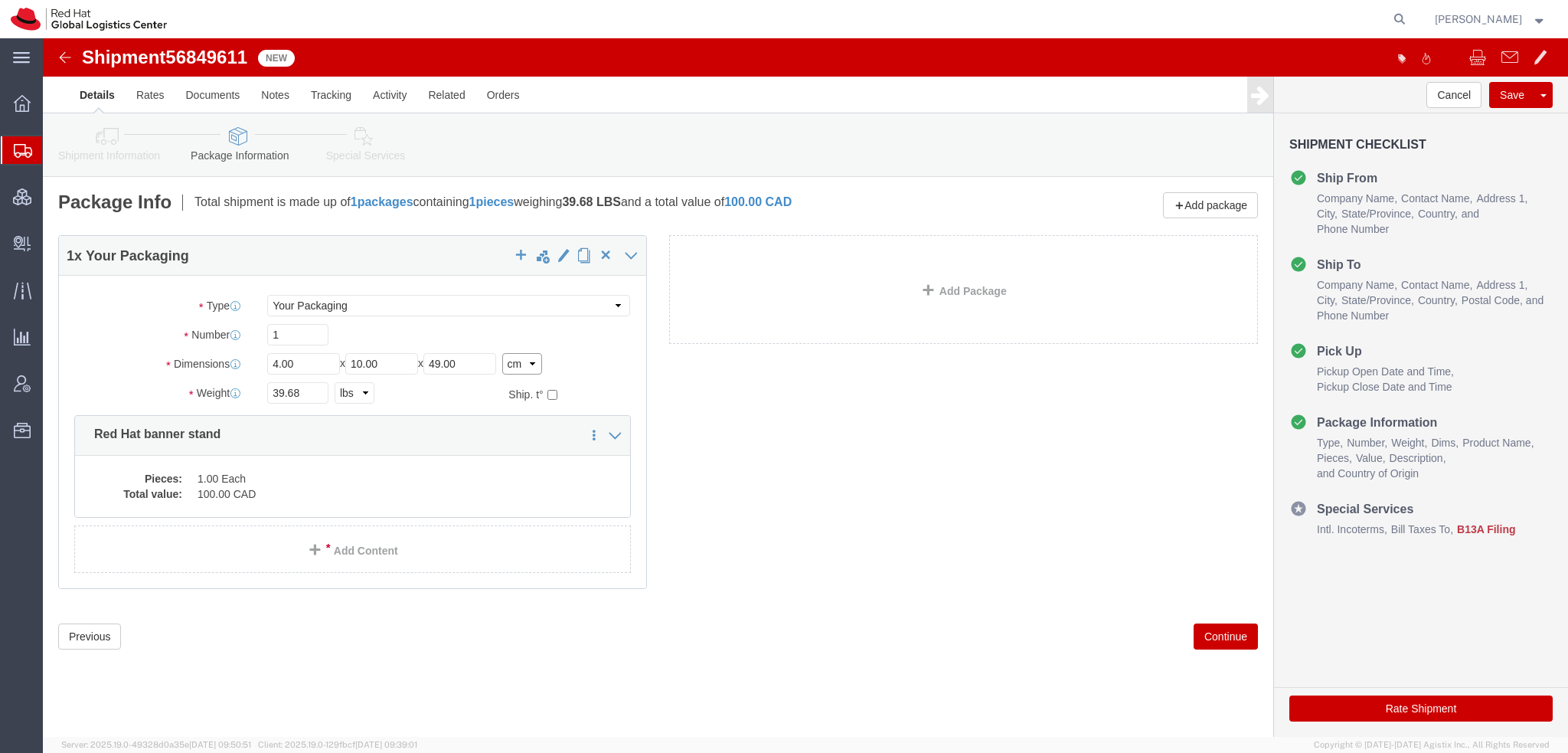
click select "Select cm ft in"
select select "FT"
click select "Select cm ft in"
type input "0.13"
type input "0.33"
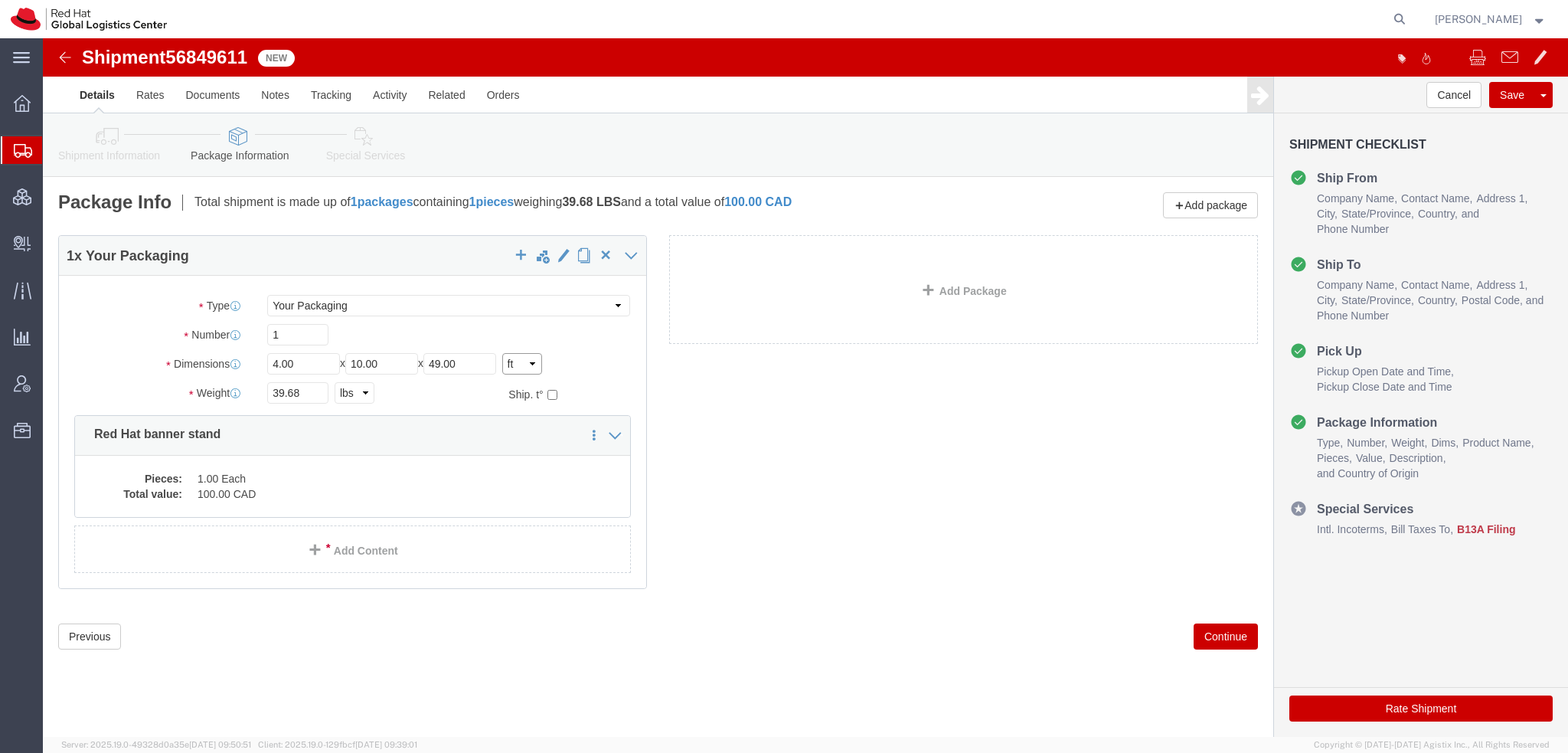
type input "1.61"
click link "Documents"
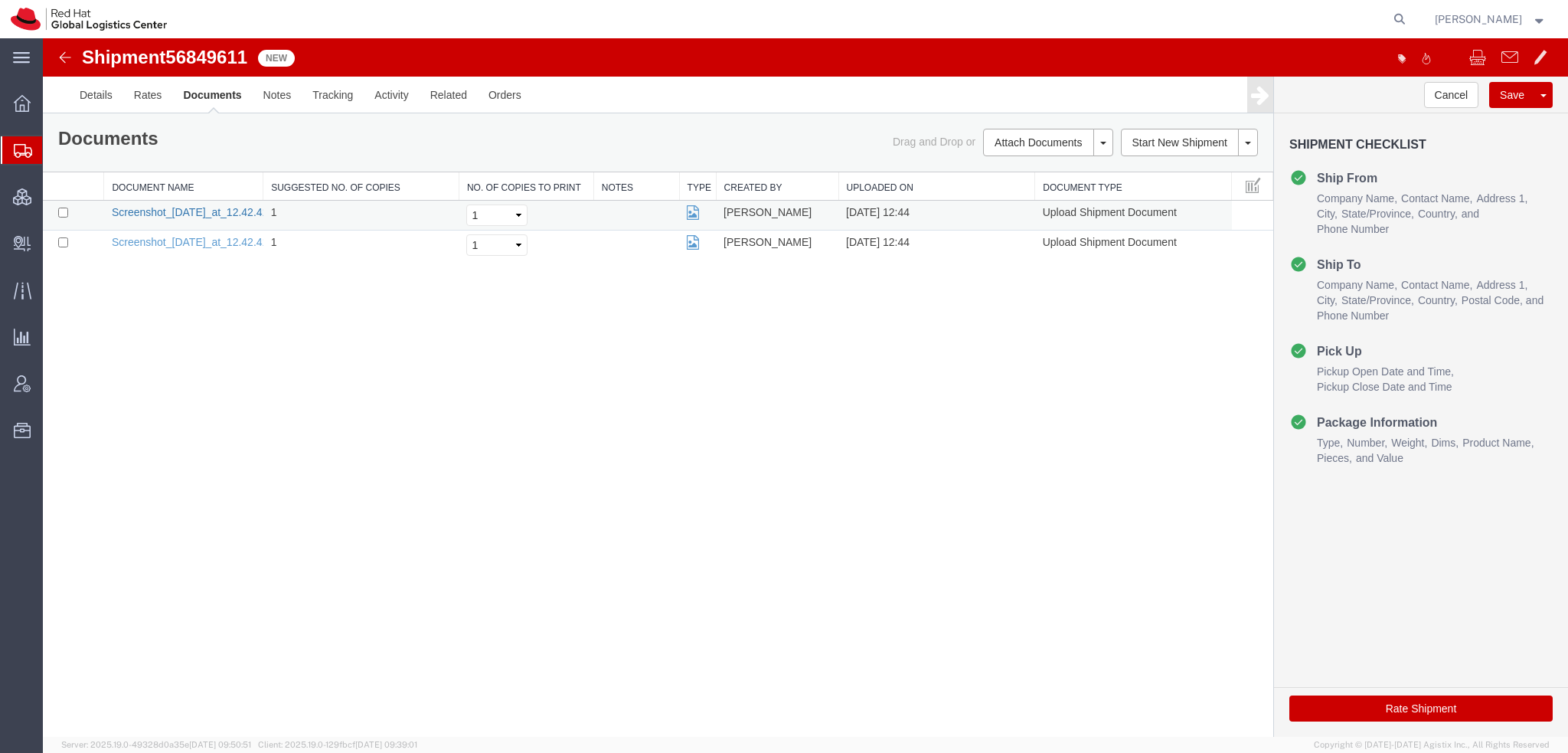
click at [145, 214] on link "Screenshot_2025-09-17_at_12.42.41_PM.png" at bounding box center [211, 212] width 199 height 12
click at [208, 241] on link "Screenshot_2025-09-17_at_12.42.41_PM.png" at bounding box center [211, 241] width 199 height 12
click at [101, 106] on link "Details" at bounding box center [95, 94] width 54 height 37
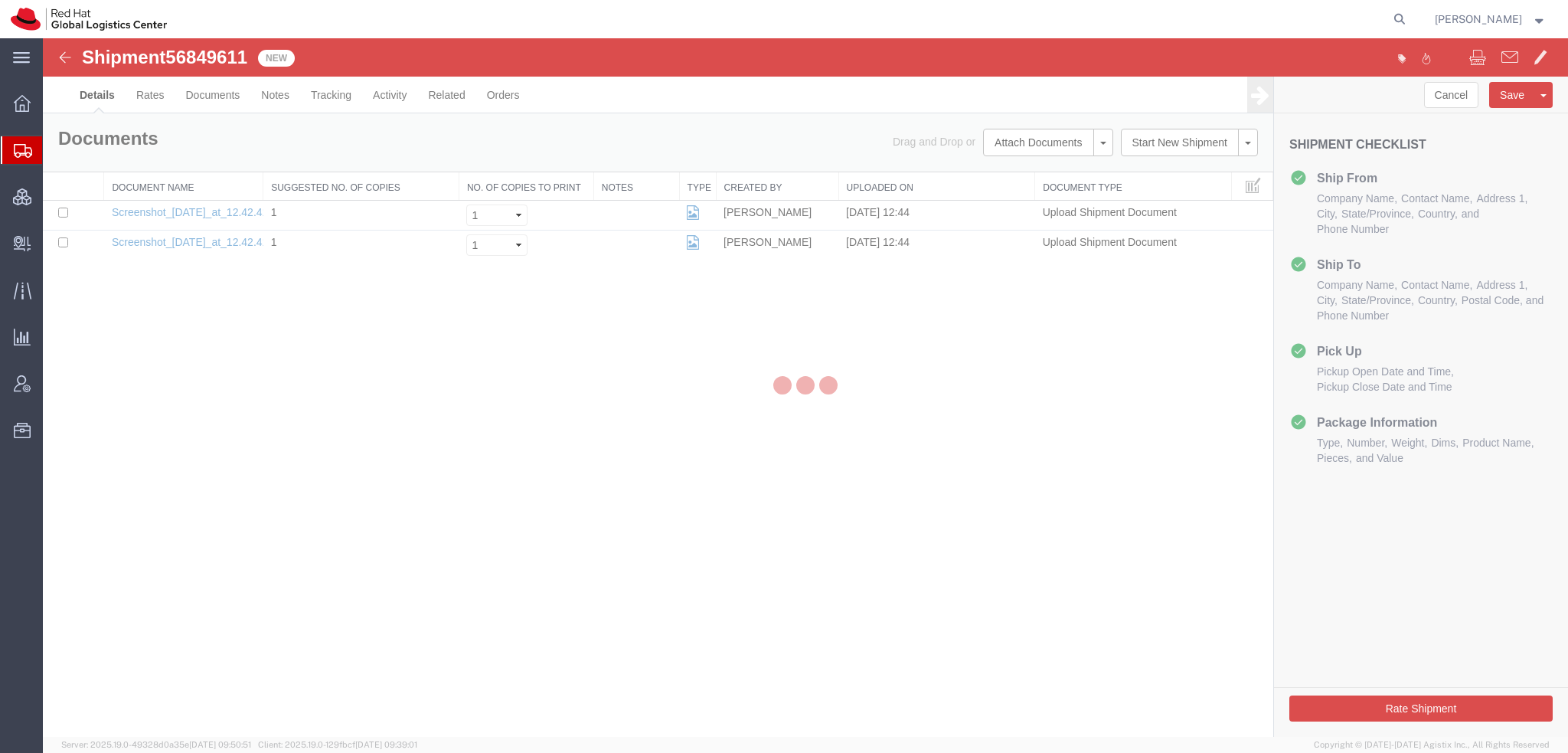
select select "38014"
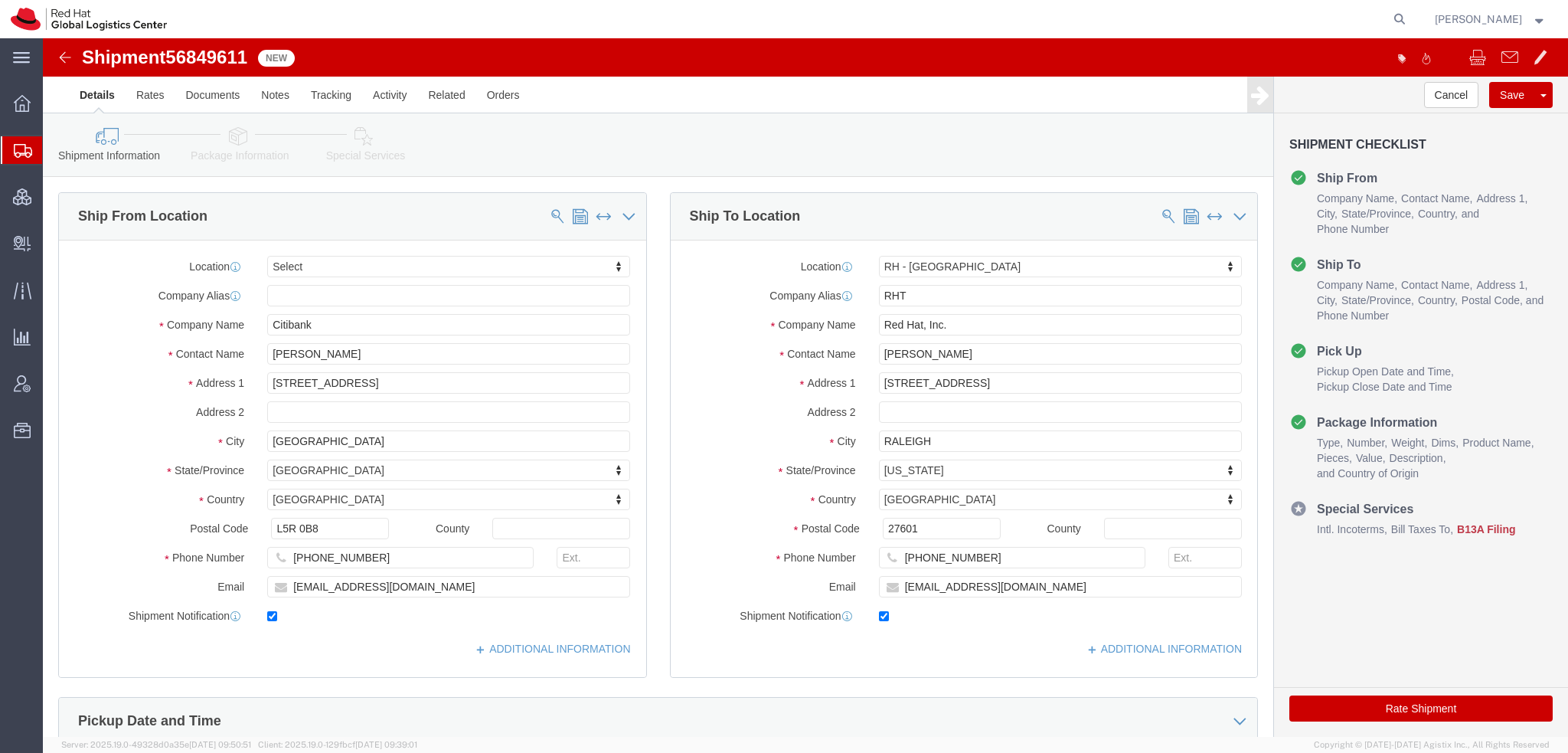
click icon
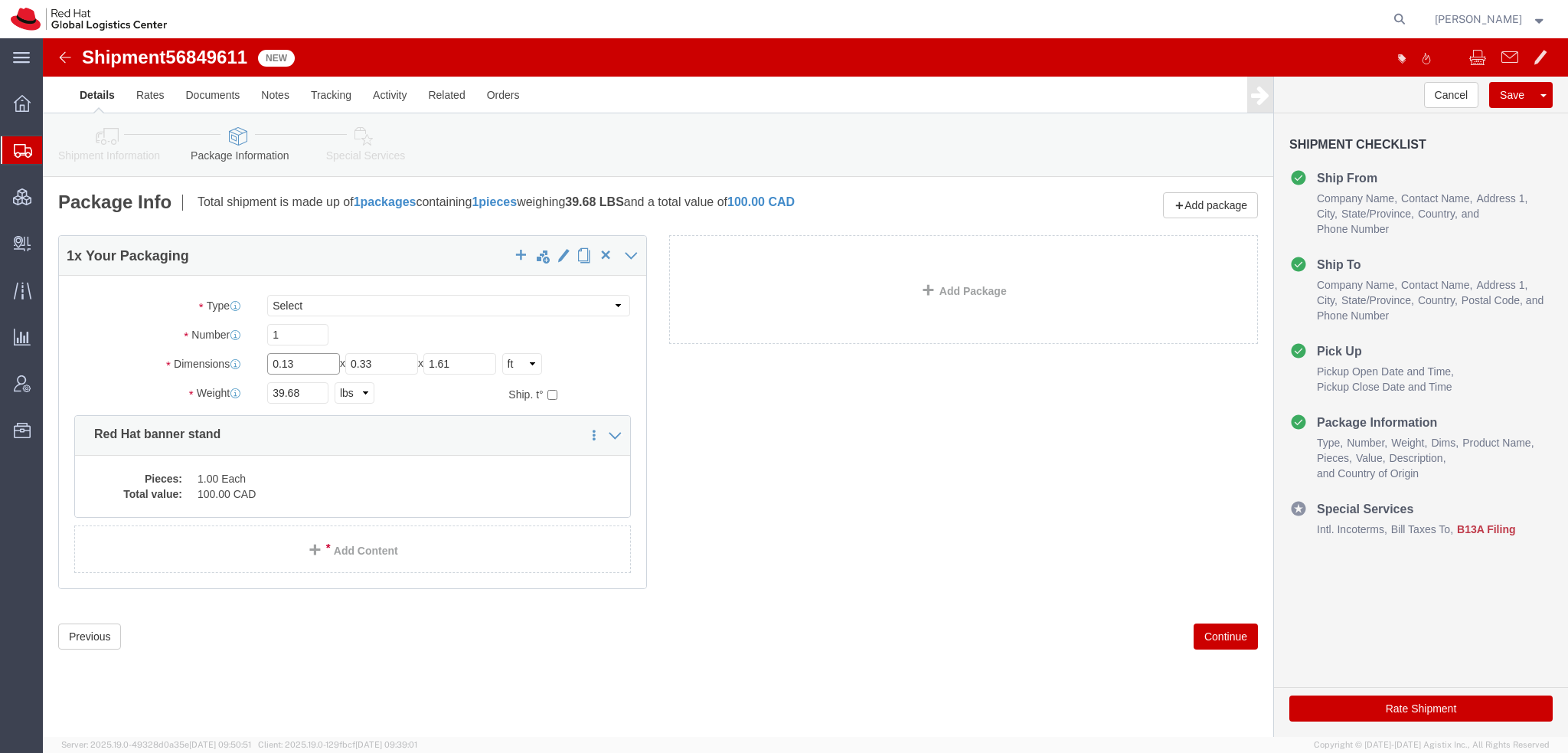
drag, startPoint x: 276, startPoint y: 330, endPoint x: 90, endPoint y: 297, distance: 188.9
click div "Package Type Select Case(s) Crate(s) Envelope Large Box Medium Box PAK Skid(s) …"
type input "36"
type input "8"
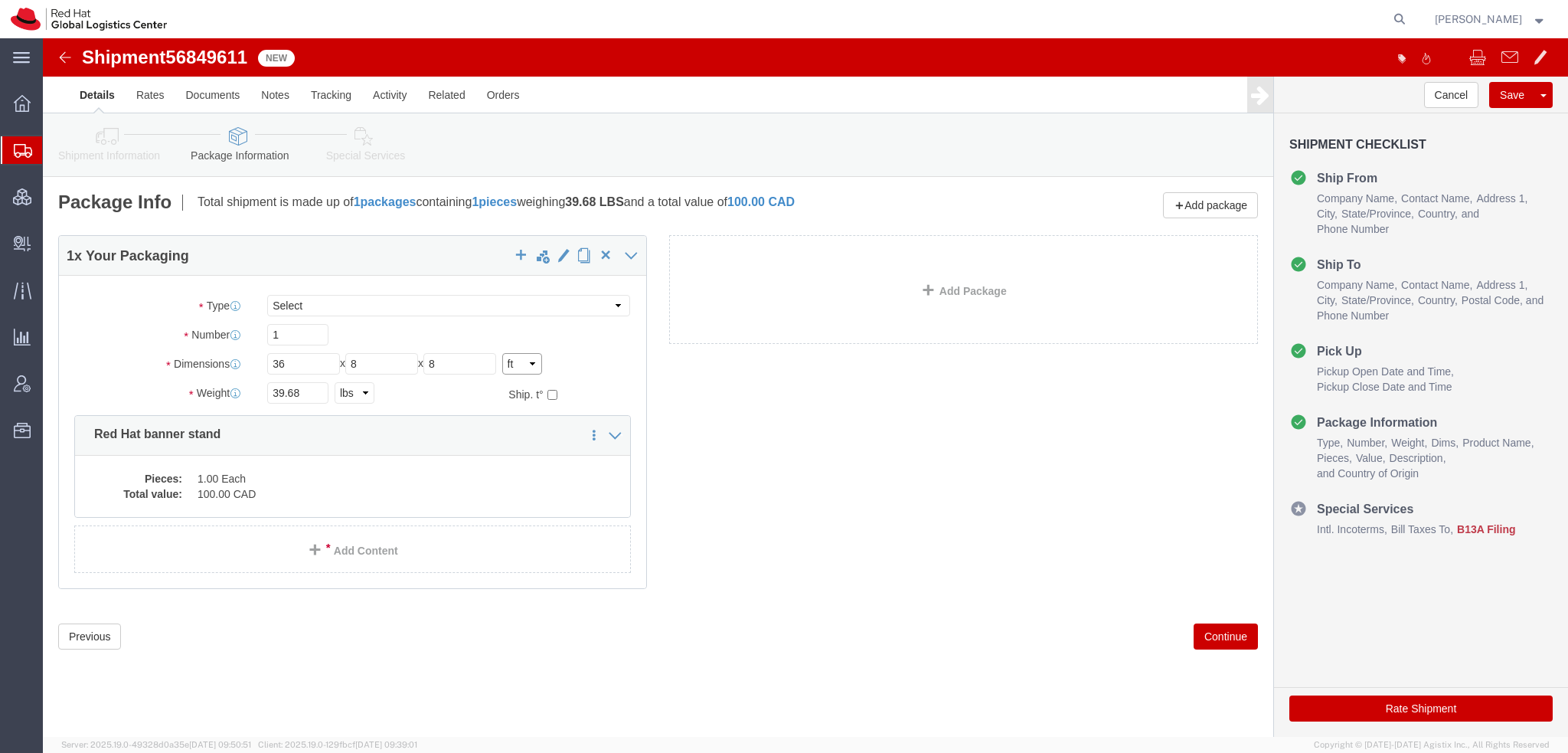
click select "Select cm ft in"
select select "IN"
click select "Select cm ft in"
type input "432.00"
type input "96.00"
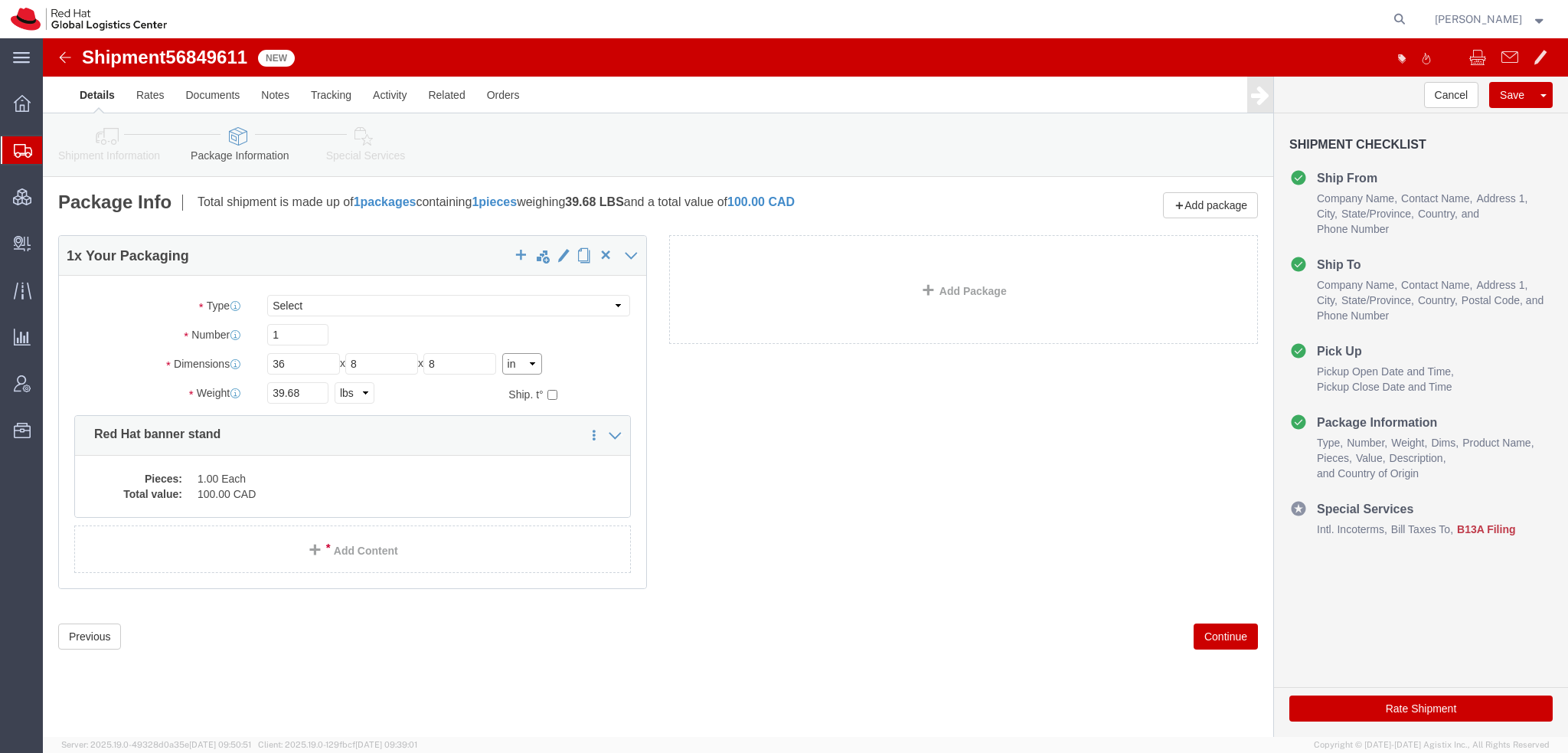
type input "96.00"
click at [0, 0] on span "Shipment Manager" at bounding box center [0, 0] width 0 height 0
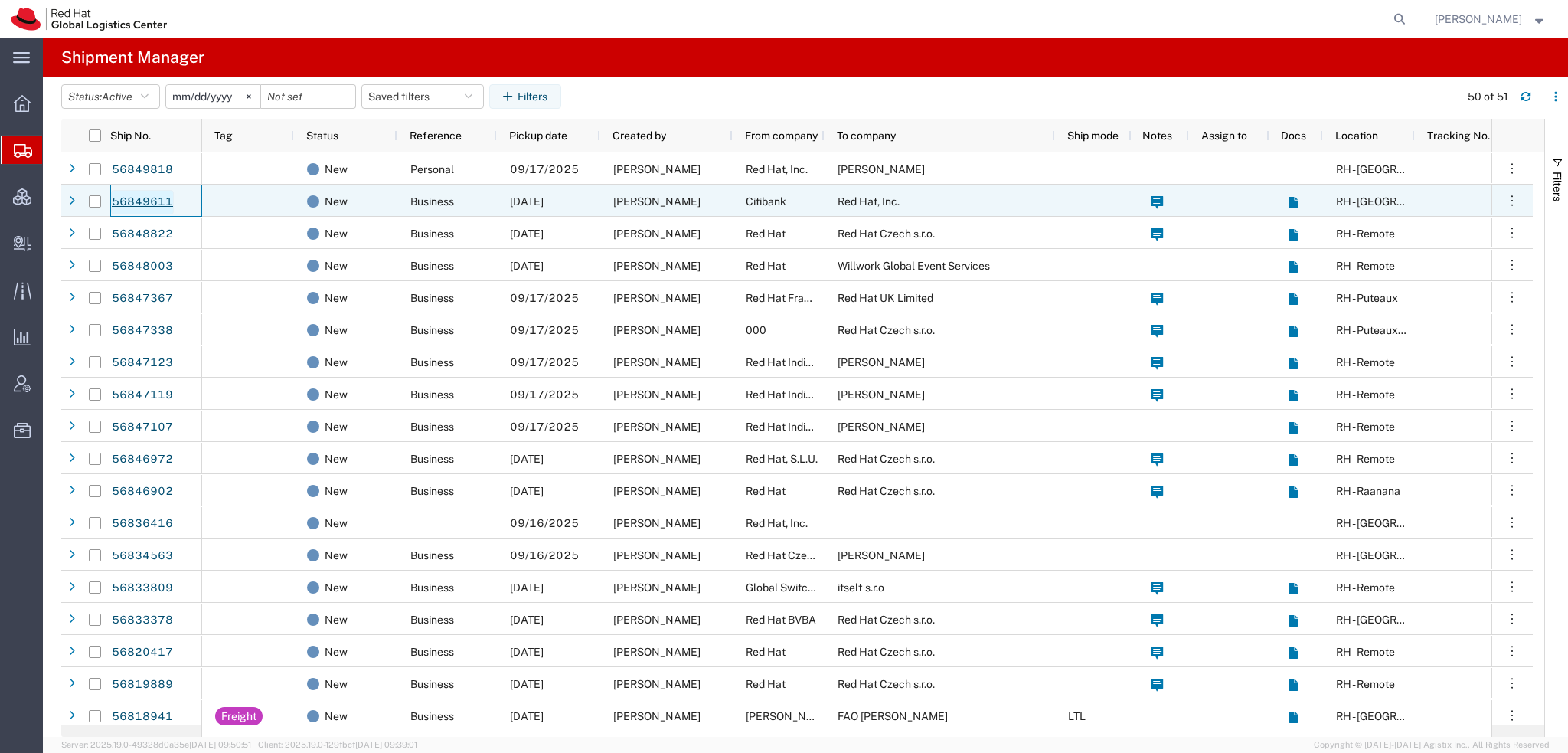
click at [140, 202] on link "56849611" at bounding box center [142, 202] width 63 height 25
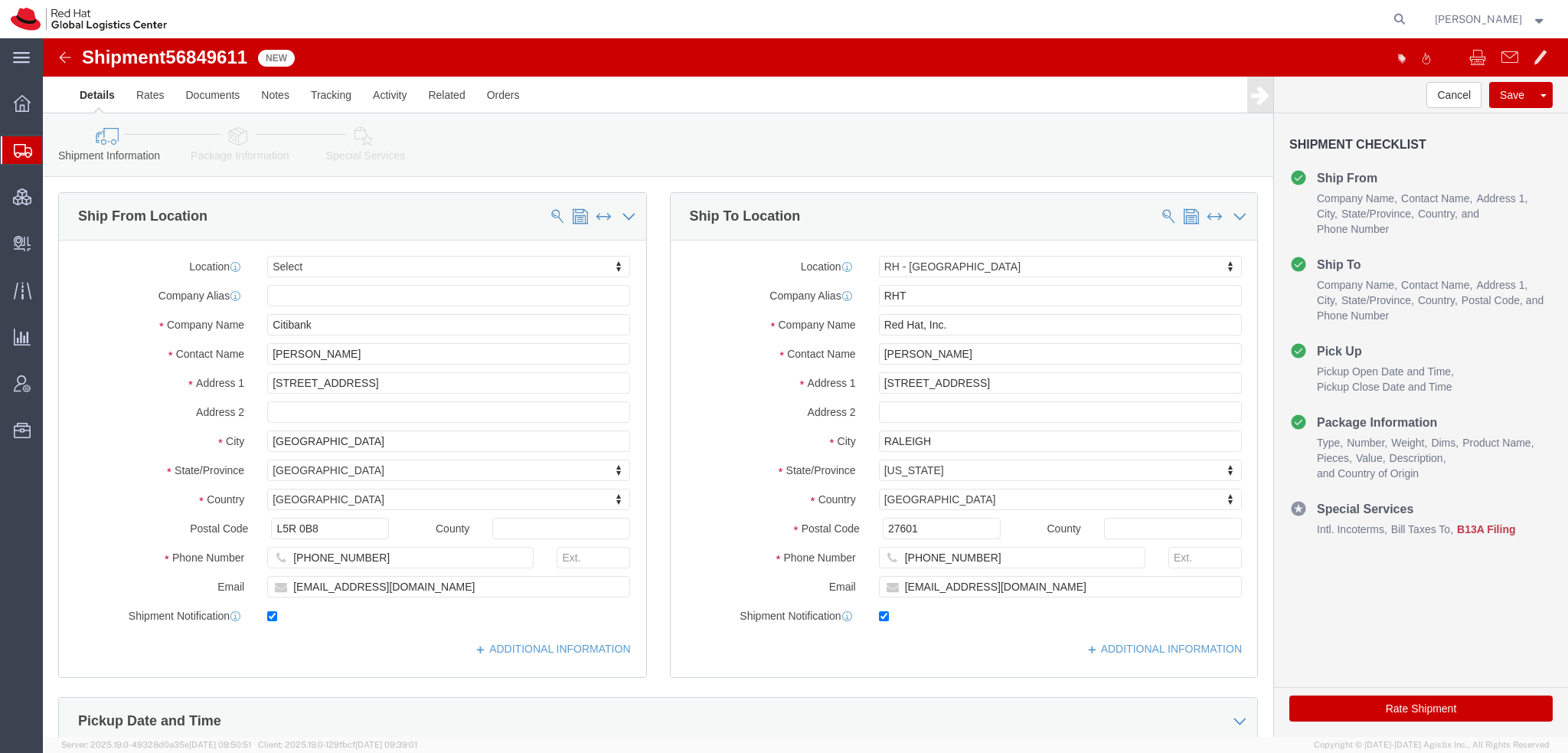
select select
select select "38014"
click icon
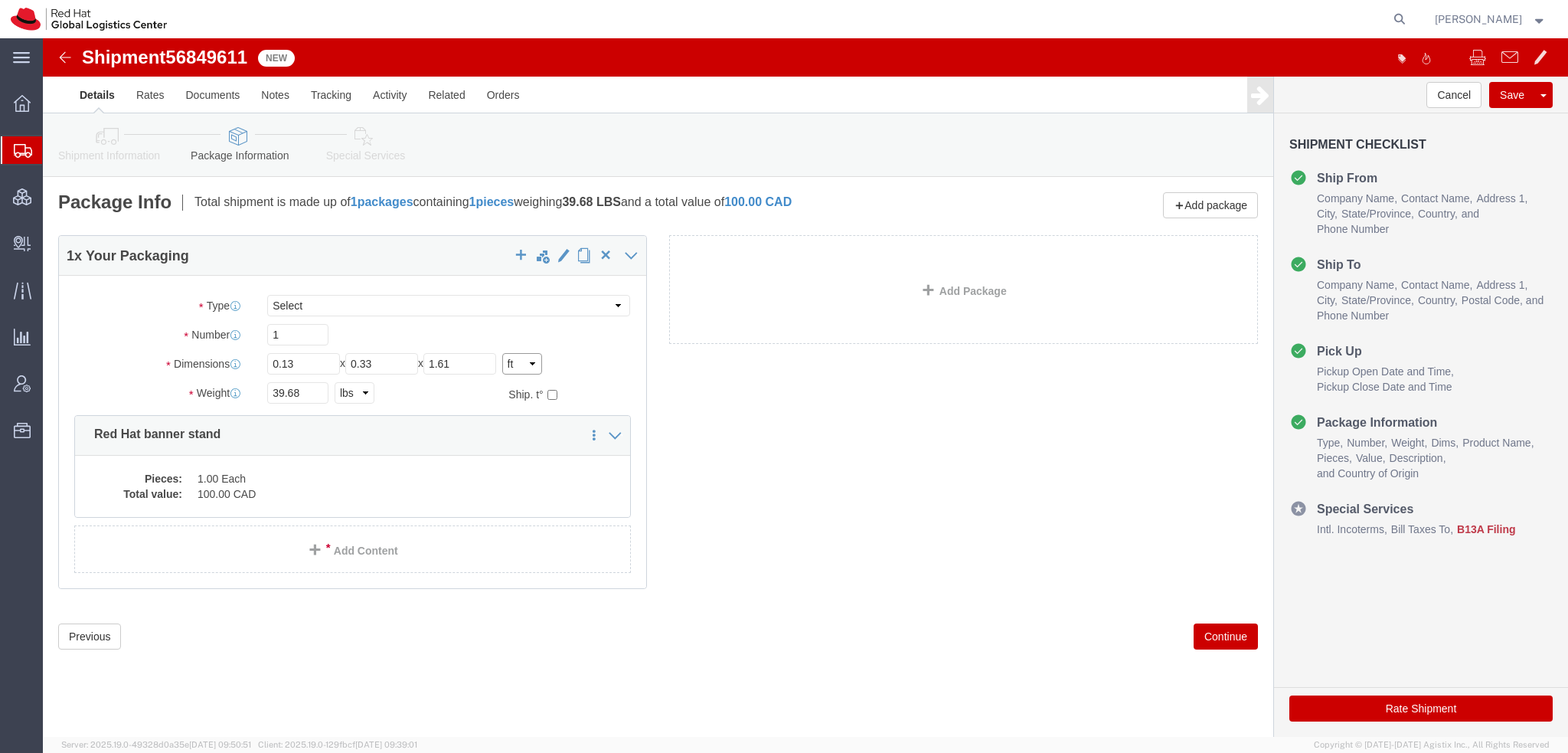
click select "Select cm ft in"
select select "IN"
click select "Select cm ft in"
type input "1.56"
type input "3.96"
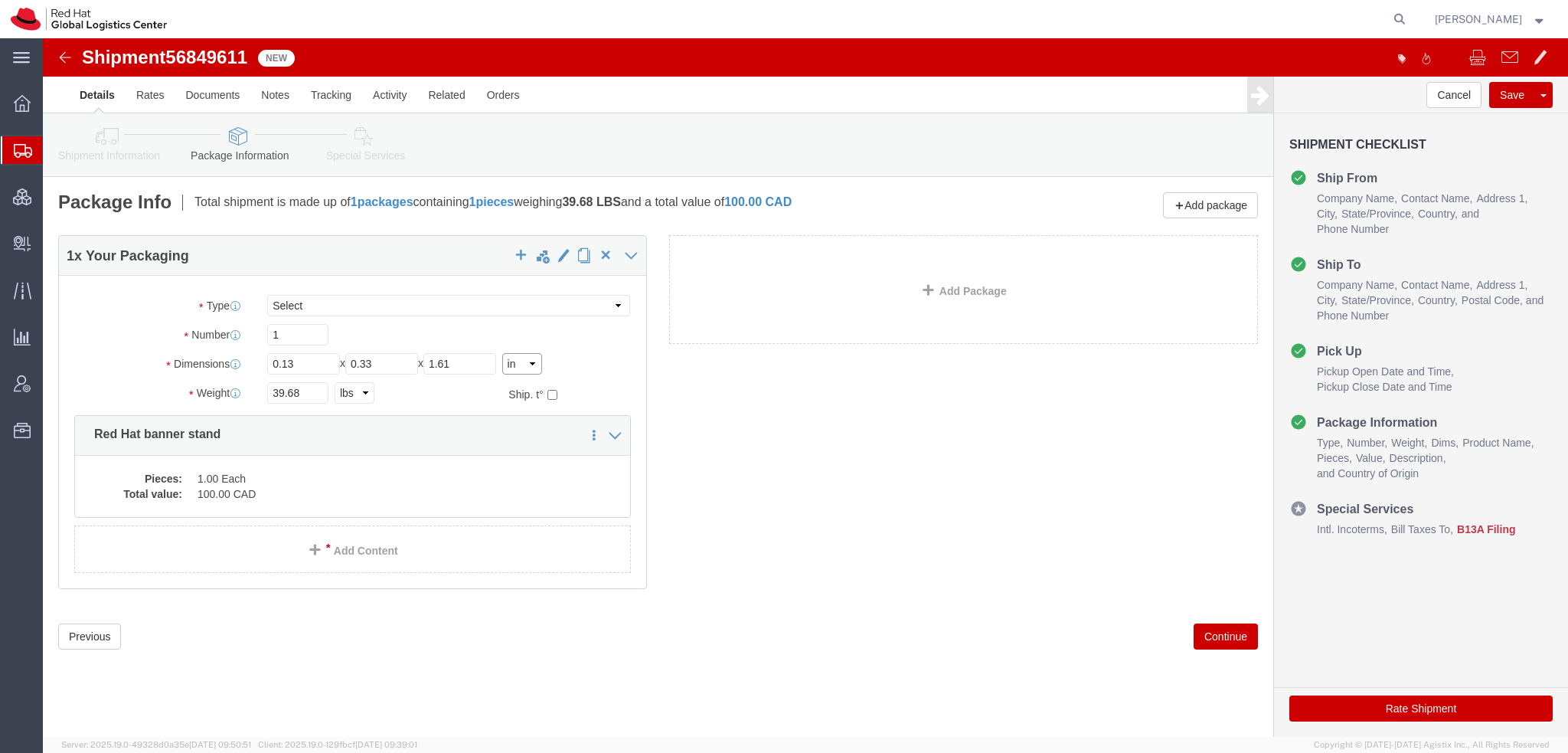
type input "19.32"
drag, startPoint x: 256, startPoint y: 325, endPoint x: -43, endPoint y: 211, distance: 320.0
click html "Shipment 56849611 New Details Rates Documents Notes Tracking Activity Related O…"
type input "4"
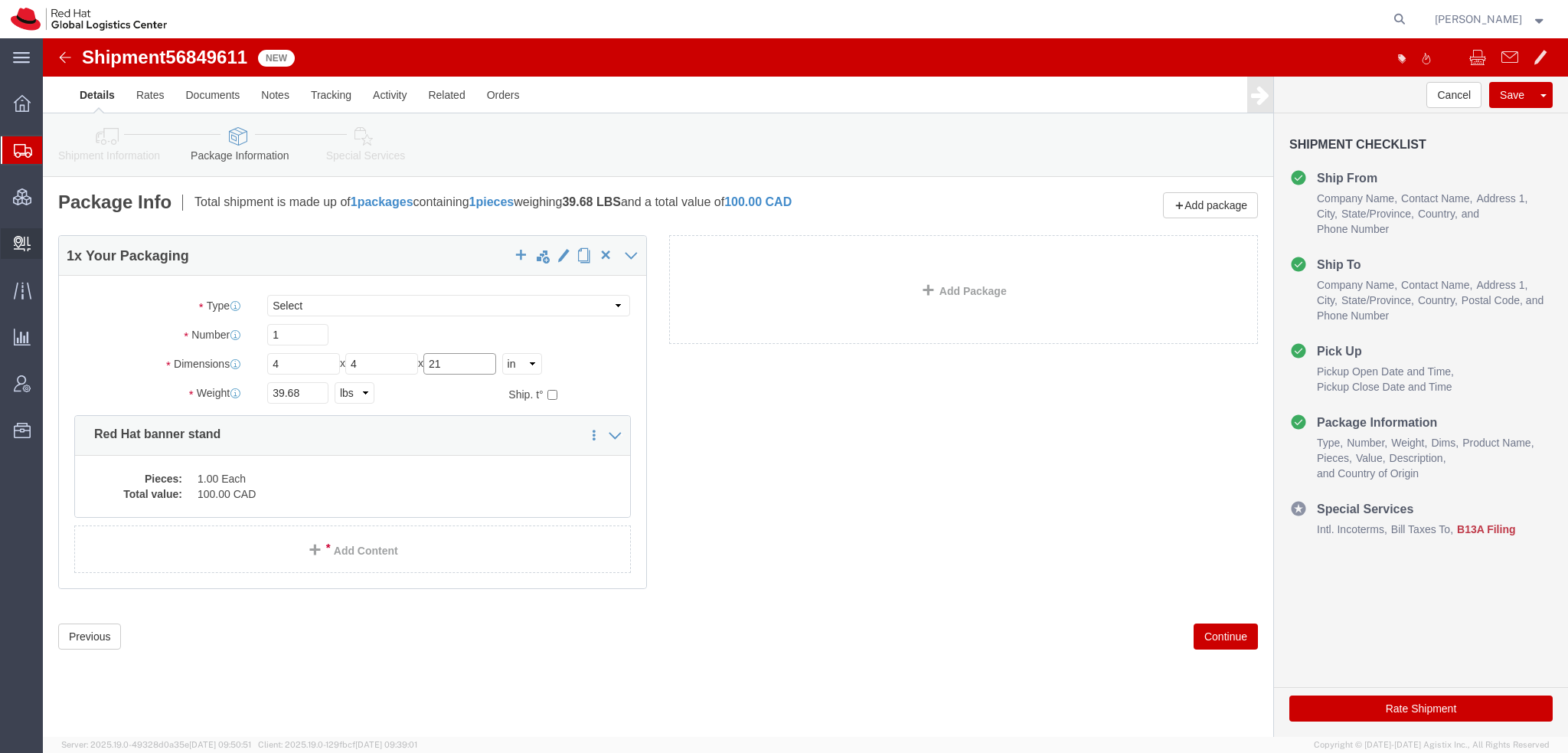
type input "21"
click icon
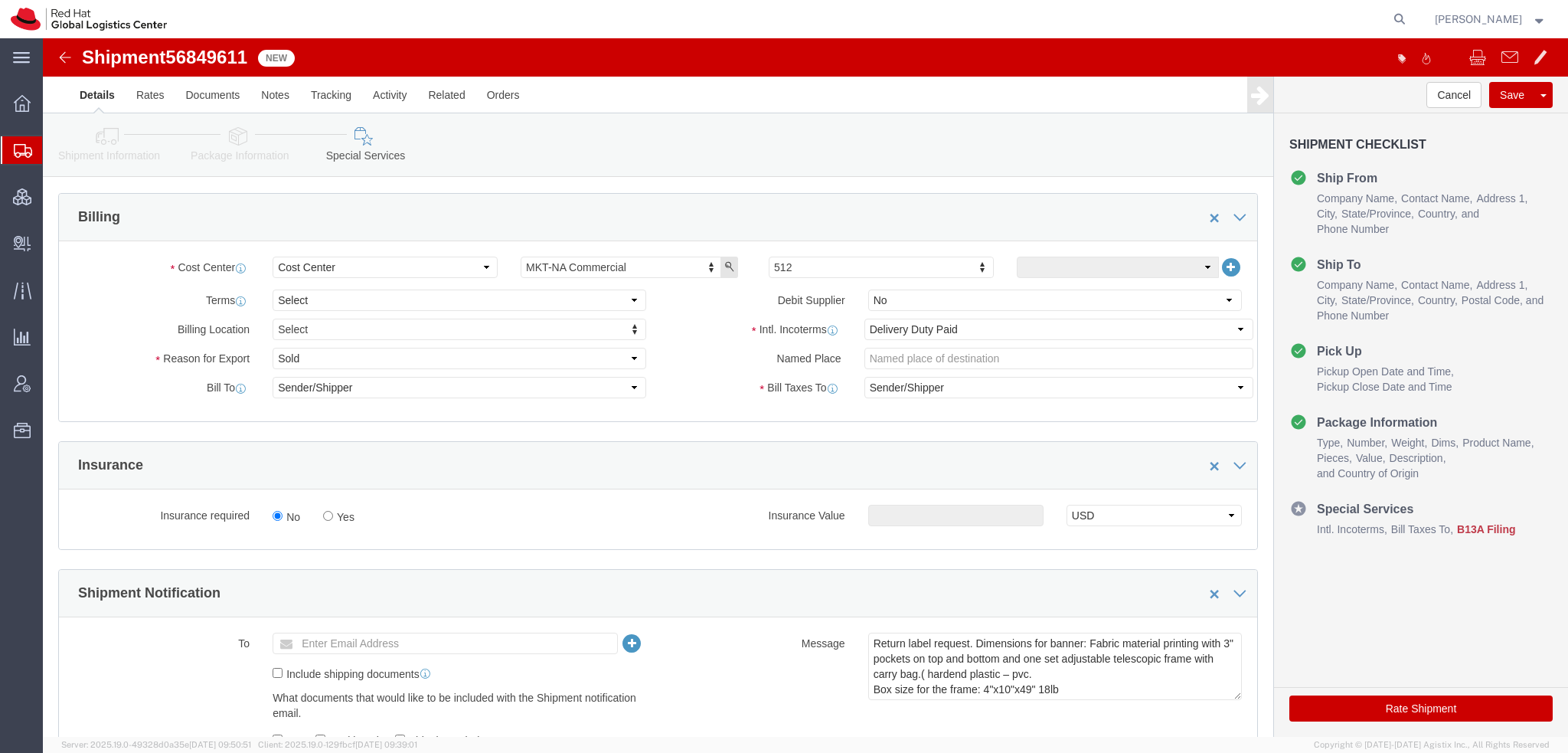
scroll to position [765, 0]
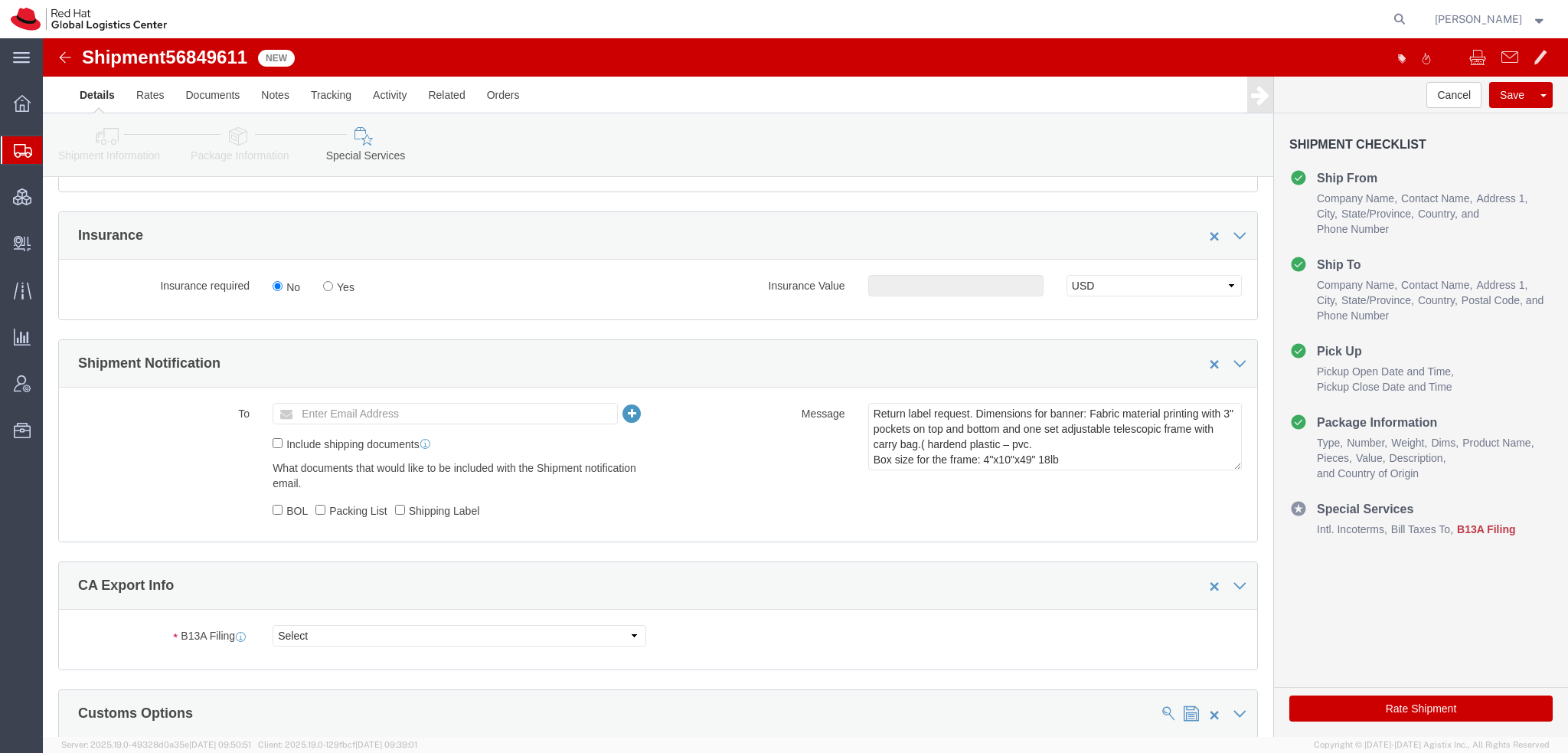
click icon
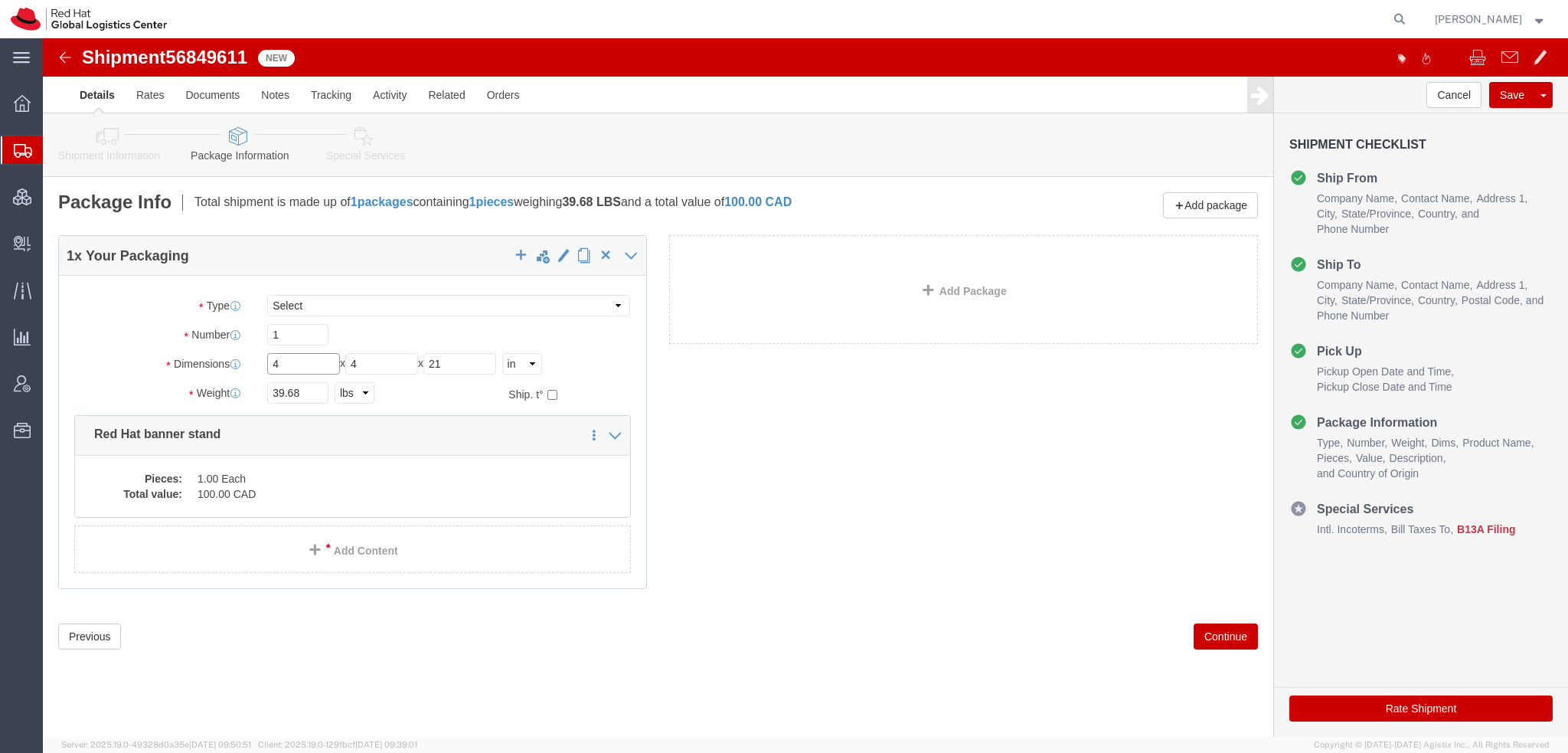
drag, startPoint x: 270, startPoint y: 322, endPoint x: -43, endPoint y: 228, distance: 326.8
click html "Shipment 56849611 New Details Rates Documents Notes Tracking Activity Related O…"
type input "10"
type input "49"
type input "20"
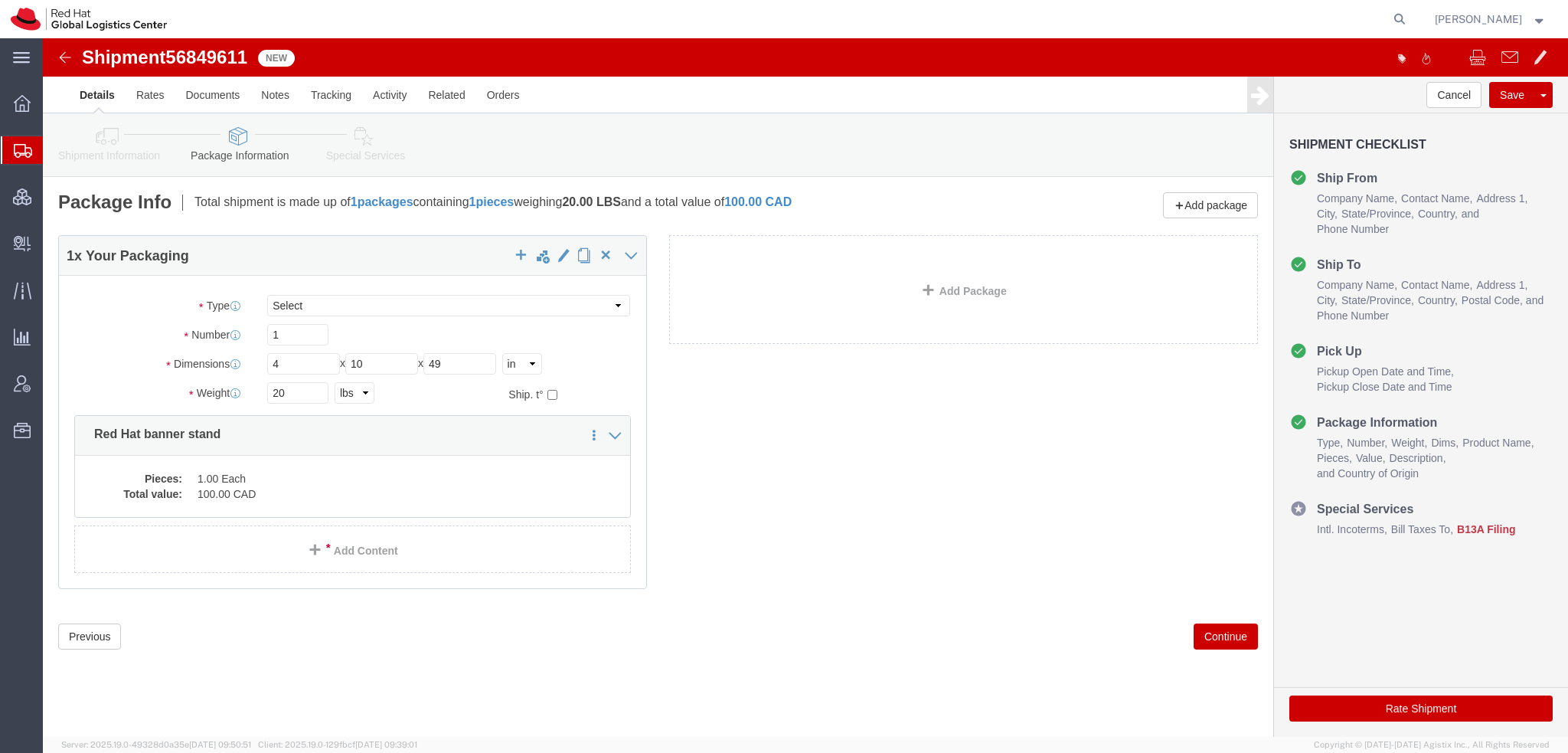
click icon
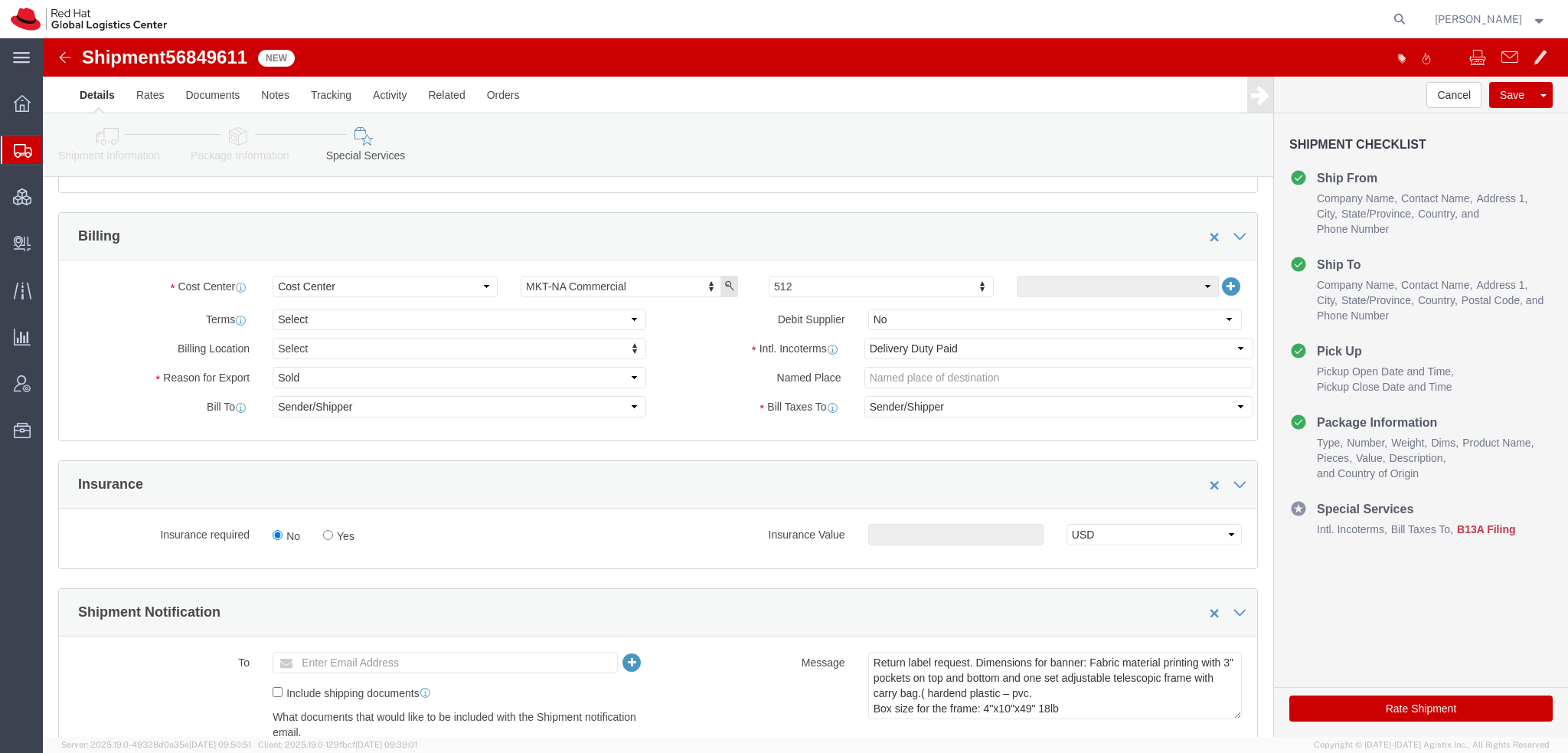
scroll to position [535, 0]
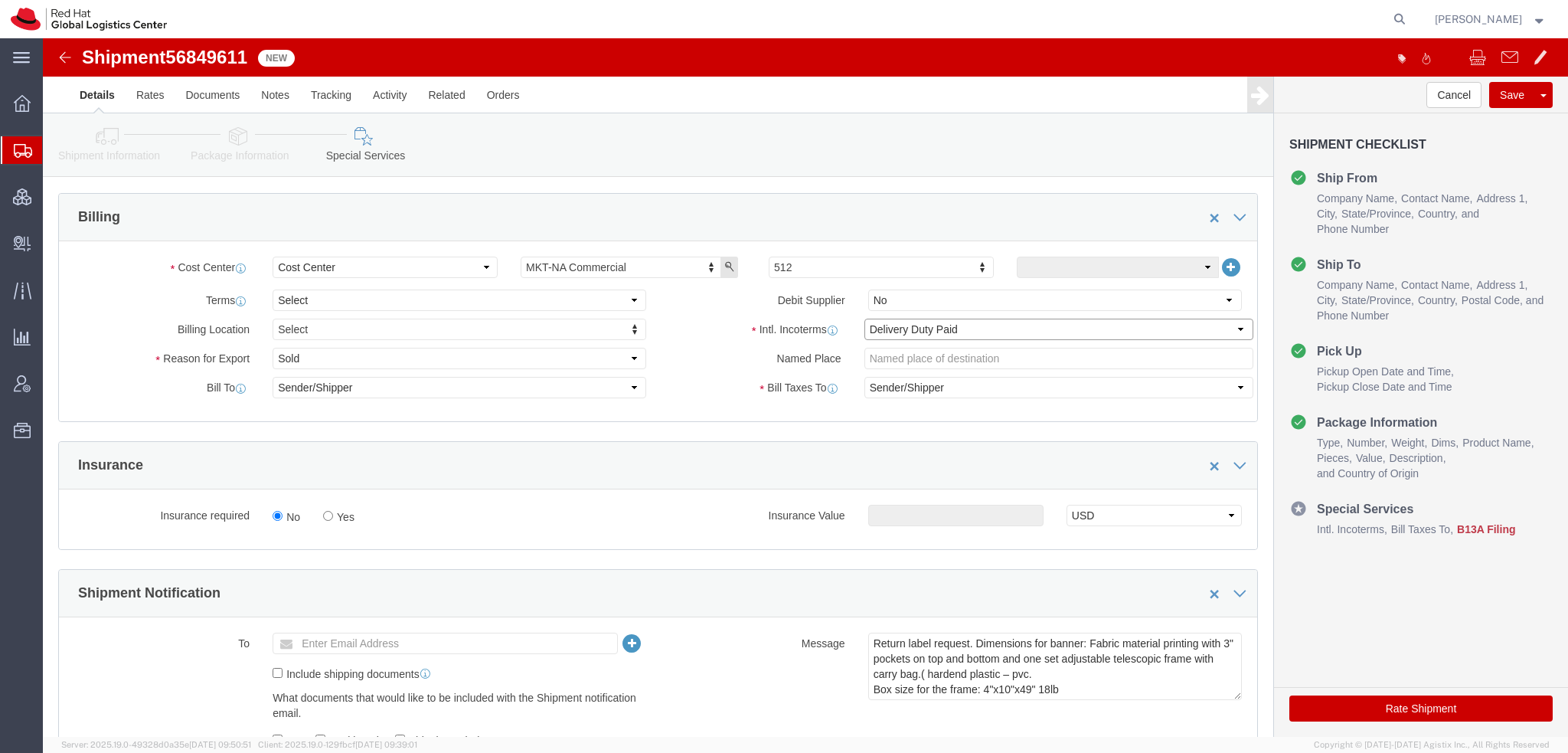
click select "Select Carriage Insurance Paid Carriage Paid To Cost and Freight Cost Insurance…"
select select "FCA"
click select "Select Carriage Insurance Paid Carriage Paid To Cost and Freight Cost Insurance…"
select select "RCPN"
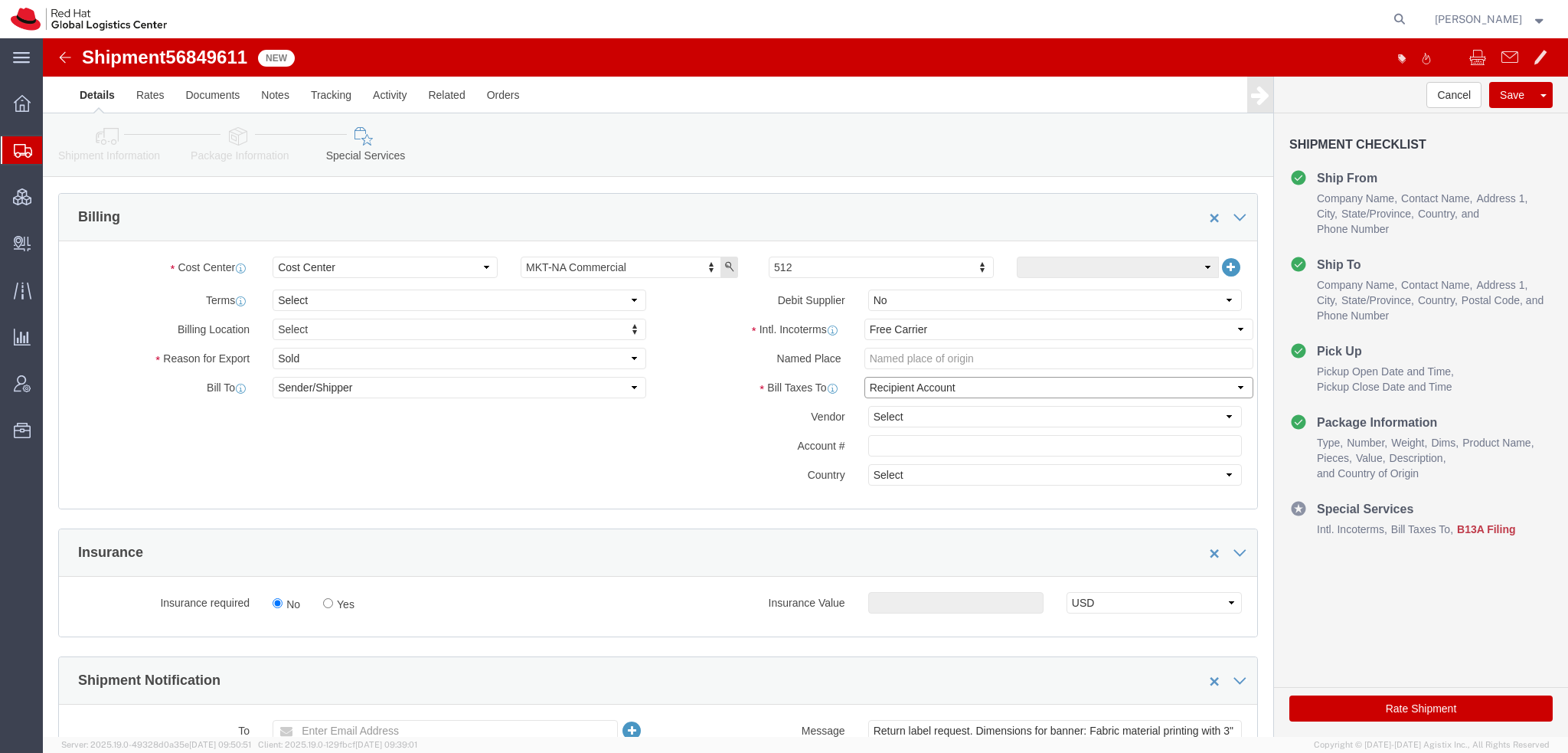
click select "Select Recipient Account Sender/Shipper Third Party Account"
click select "Select DHL FedEx Express UPS"
select select "FedEx Express"
click select "Select DHL FedEx Express UPS"
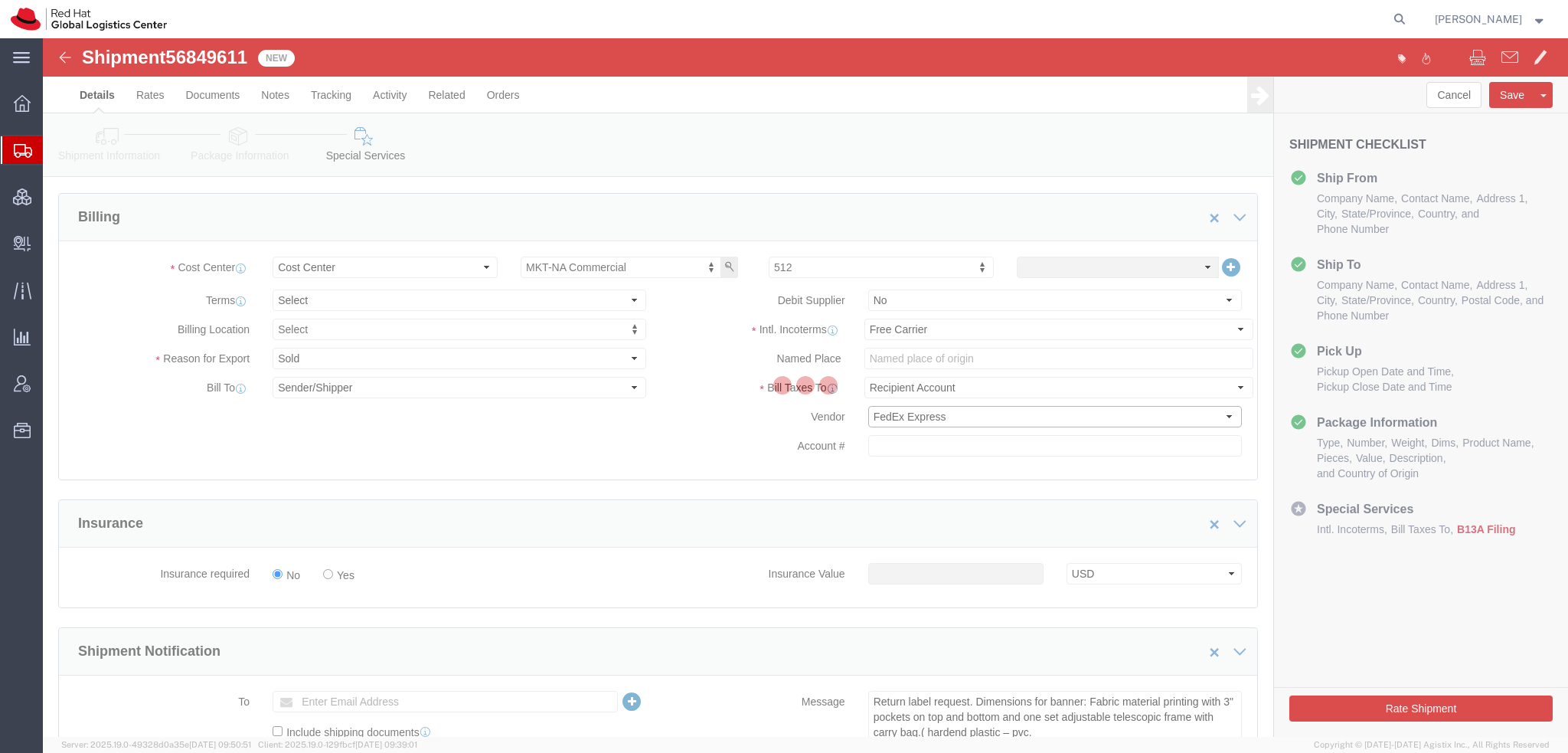
type input "342072682"
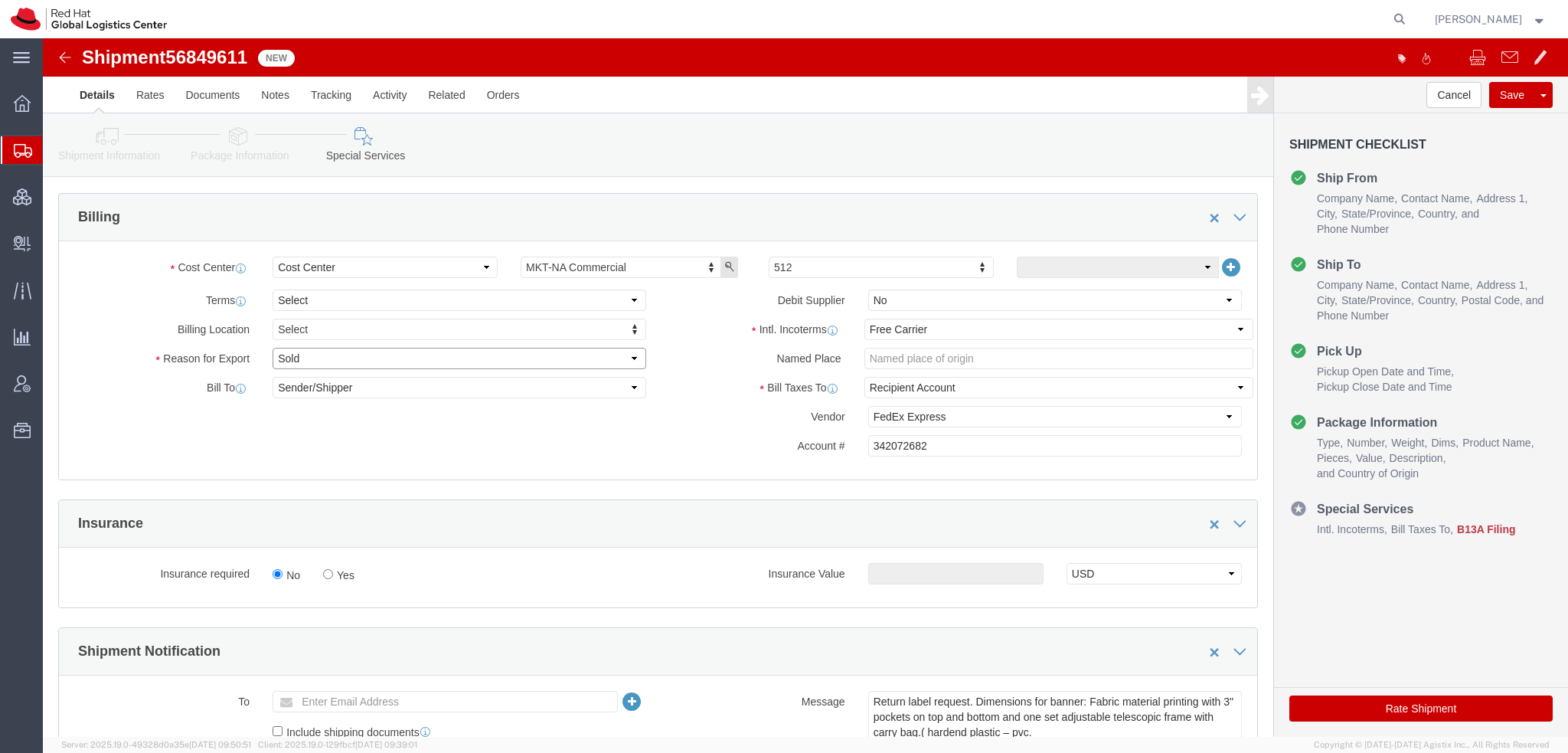
click select "Select Gift Personal Effects Repair/Warranty Return Sample Sold Temporary/Not S…"
select select "RETURN"
click select "Select Gift Personal Effects Repair/Warranty Return Sample Sold Temporary/Not S…"
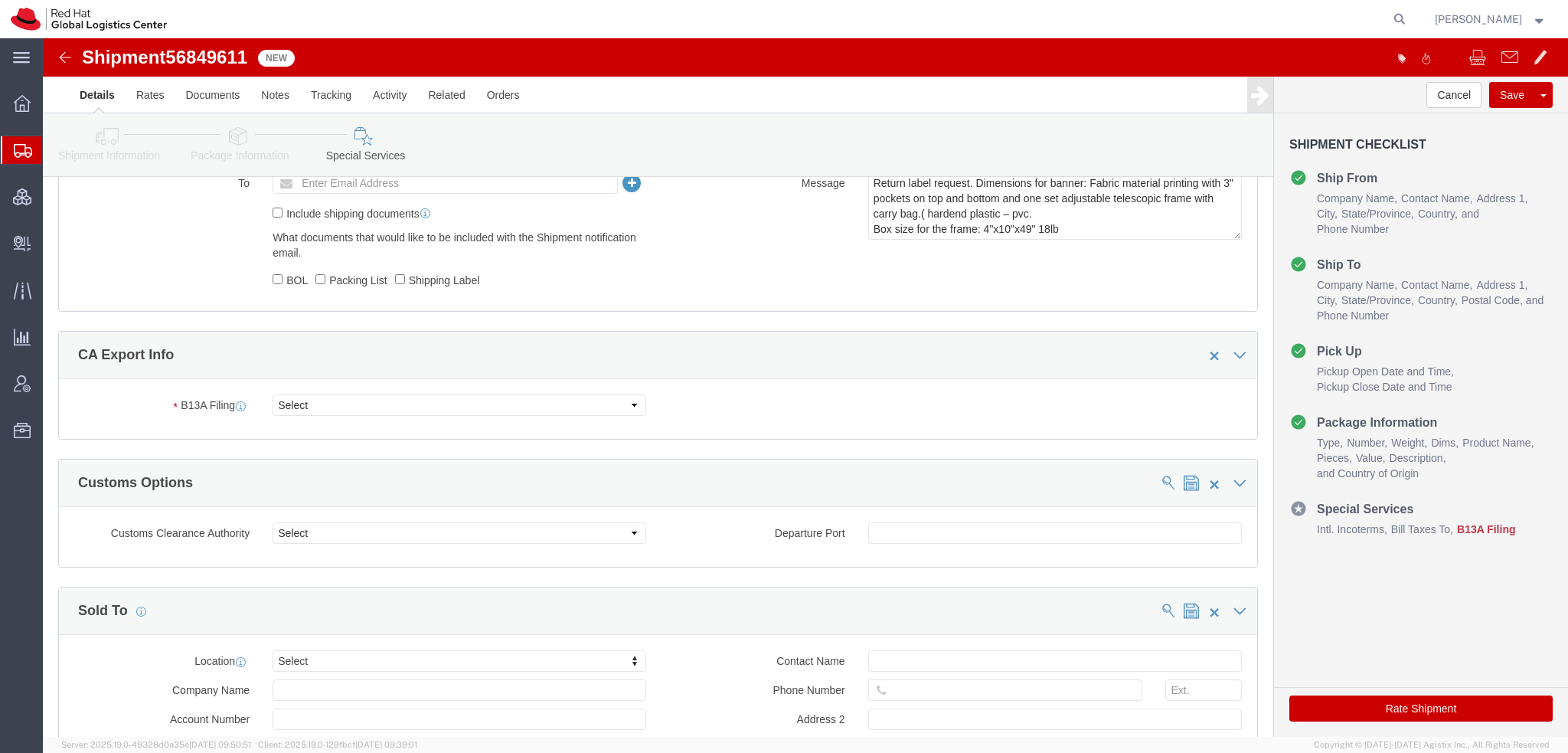
scroll to position [1072, 0]
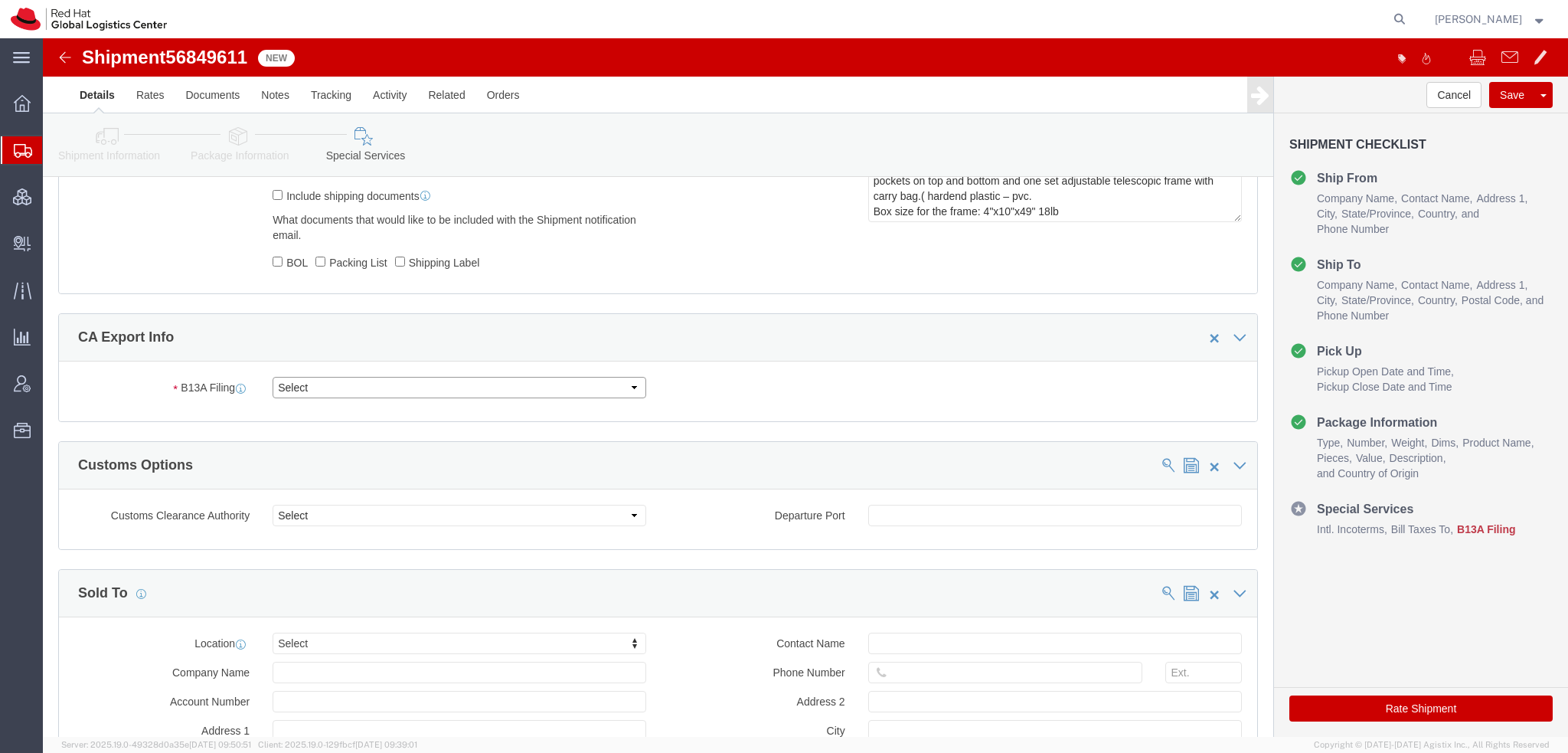
click select "Select Filed Electronically Manually Attached Not Required Summary Reporting"
select select "NOT_REQUIRED"
click select "Select Filed Electronically Manually Attached Not Required Summary Reporting"
click select "Select 01 02 03 04 05 06 07 08 10 11 12 13 14 15 16"
select select "01"
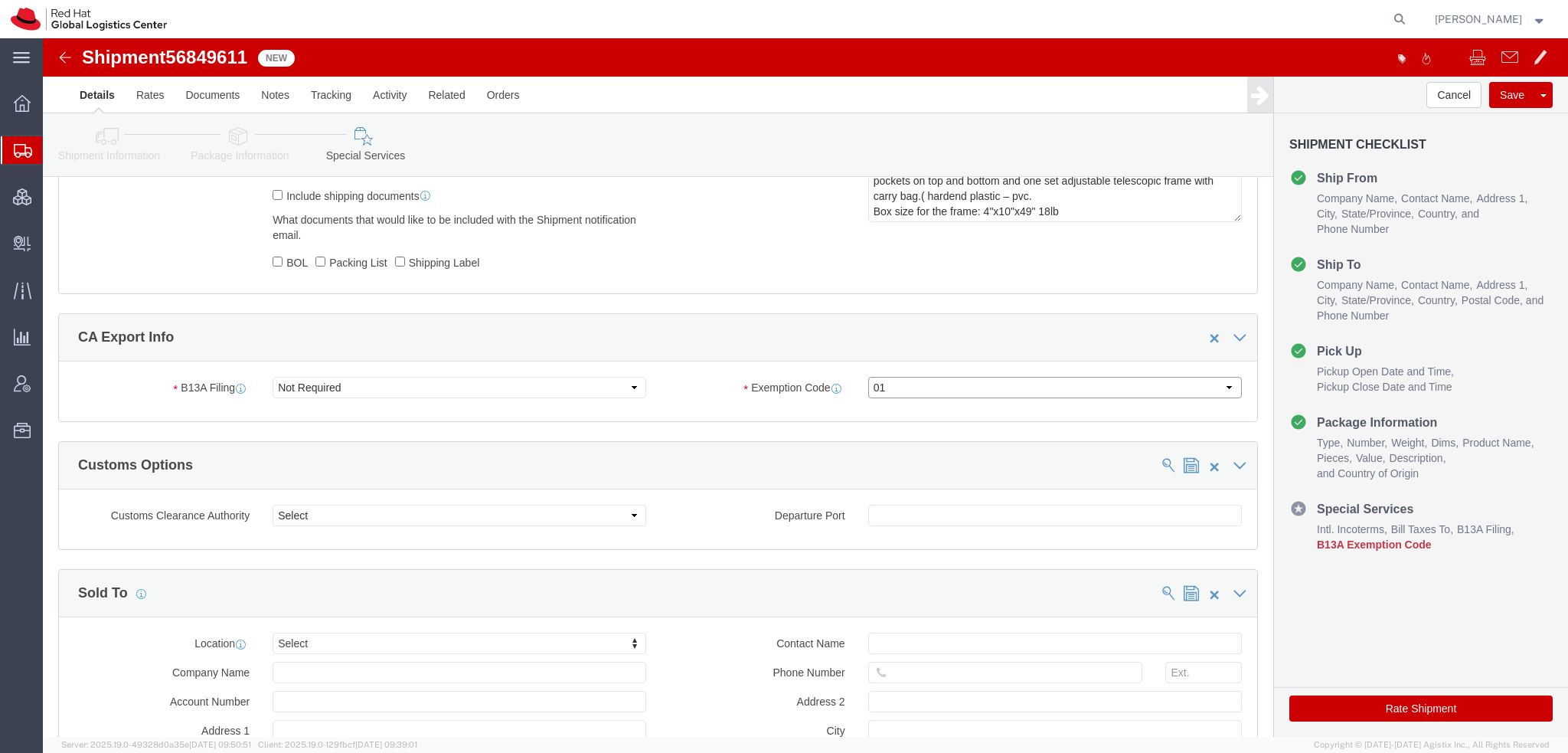
click select "Select 01 02 03 04 05 06 07 08 10 11 12 13 14 15 16"
click button "Rate Shipment"
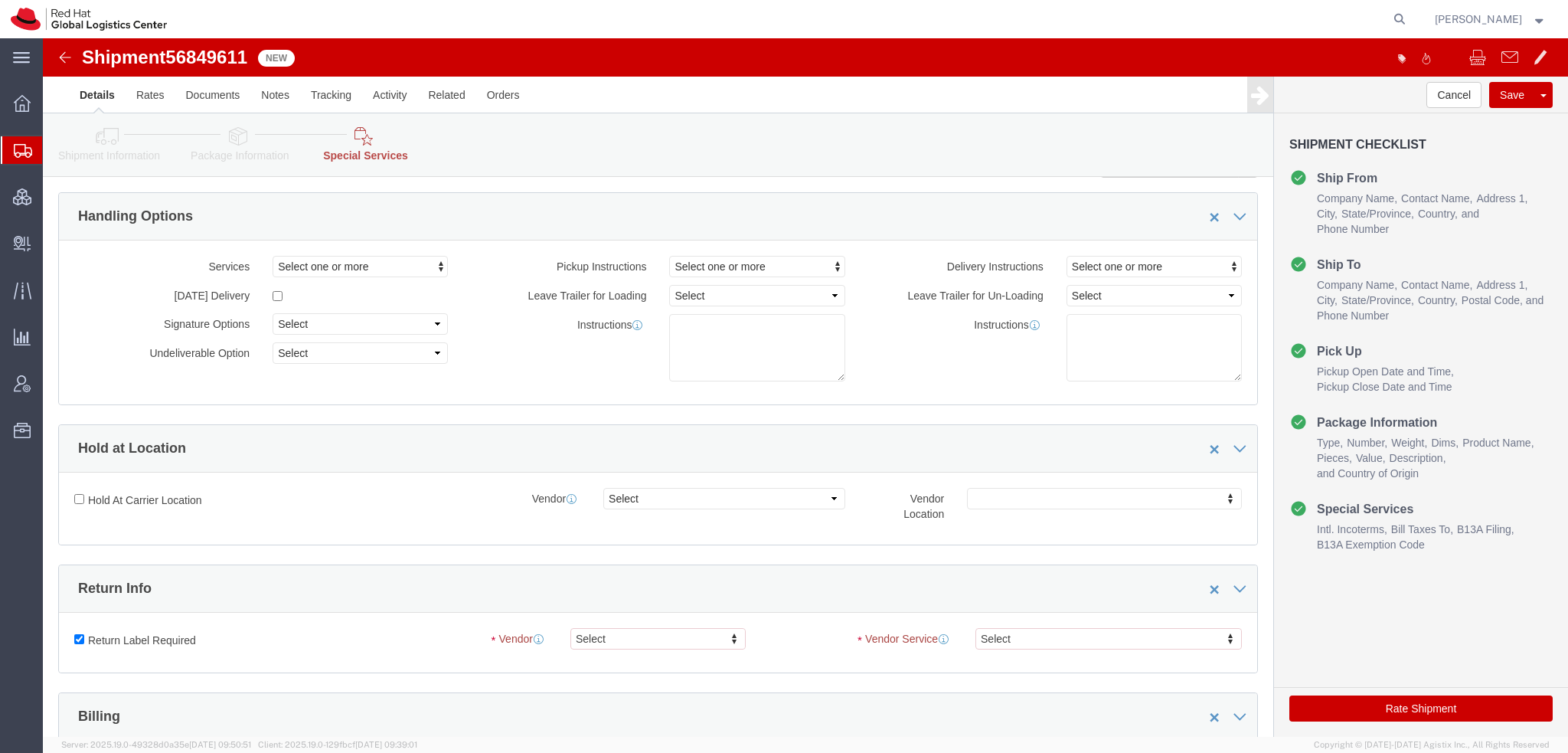
scroll to position [230, 0]
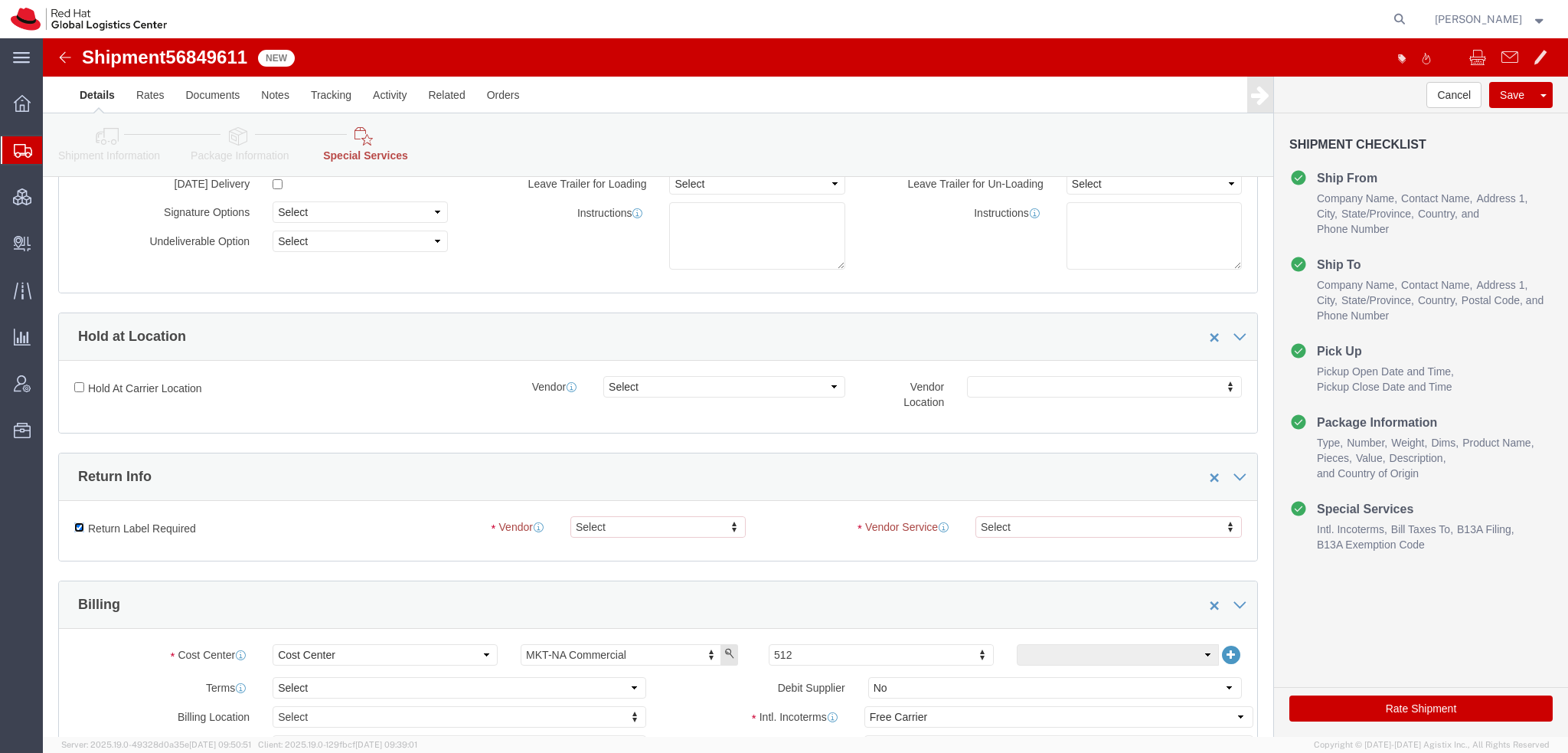
click input "Return Label Required"
checkbox input "false"
click button "Rate Shipment"
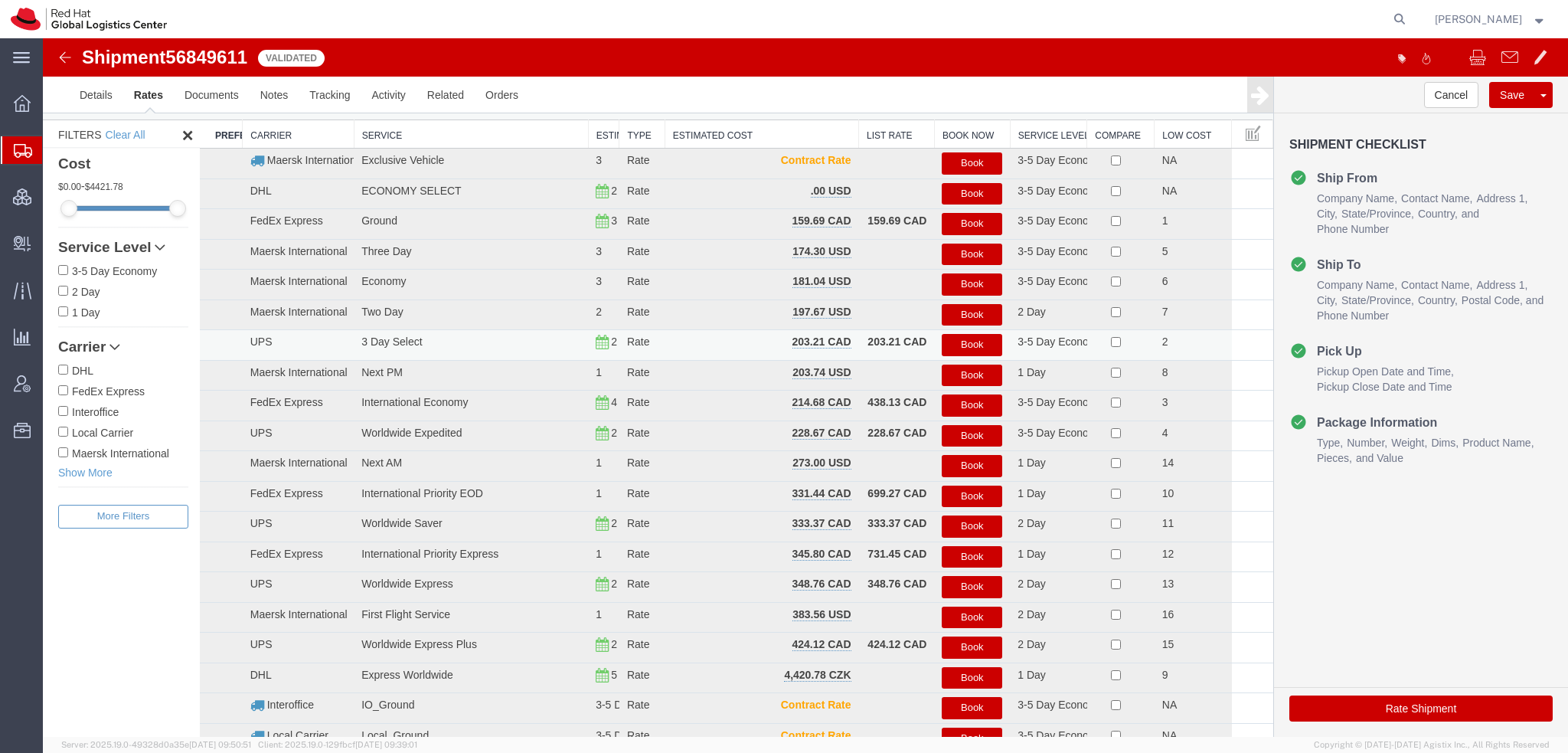
scroll to position [0, 0]
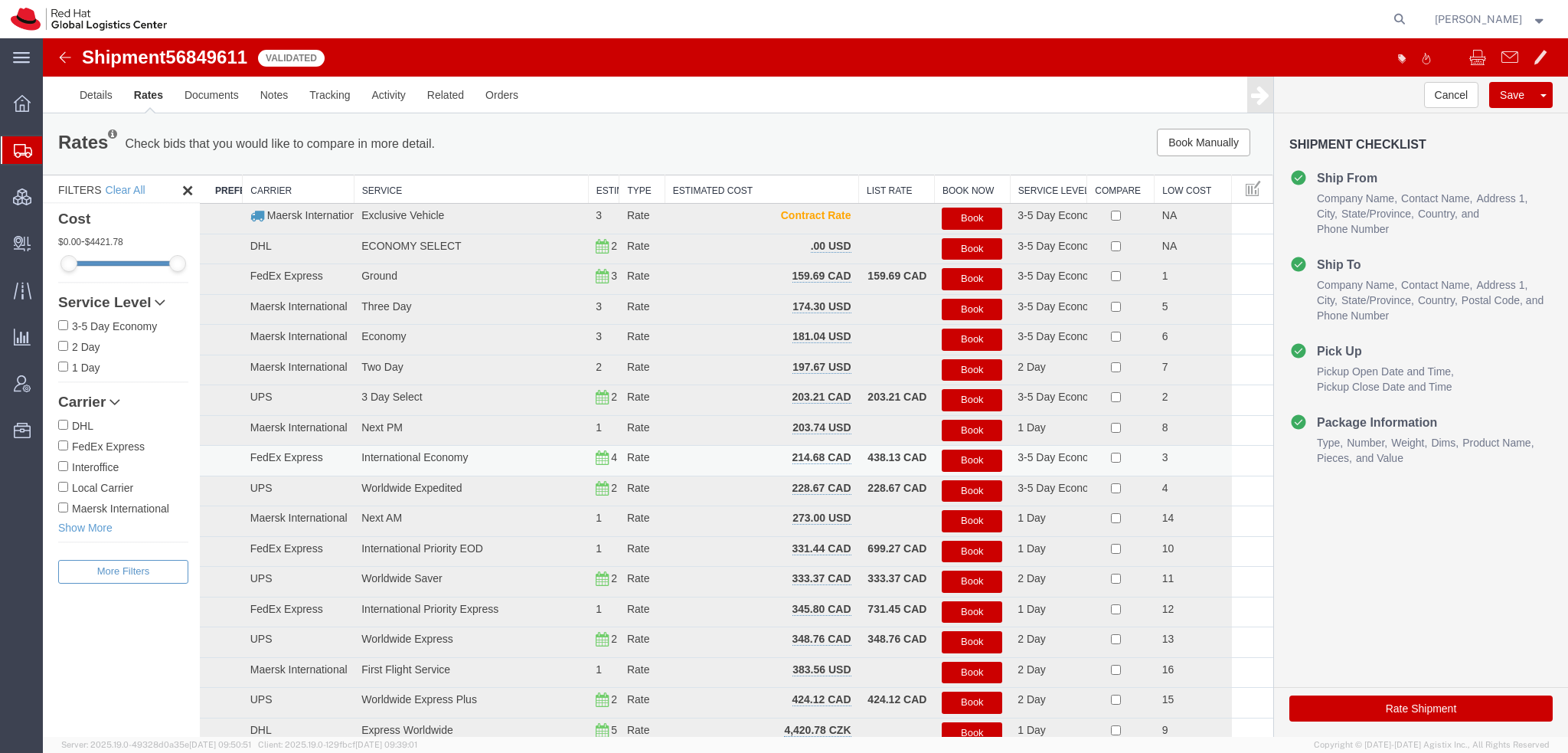
click at [946, 458] on button "Book" at bounding box center [972, 460] width 60 height 22
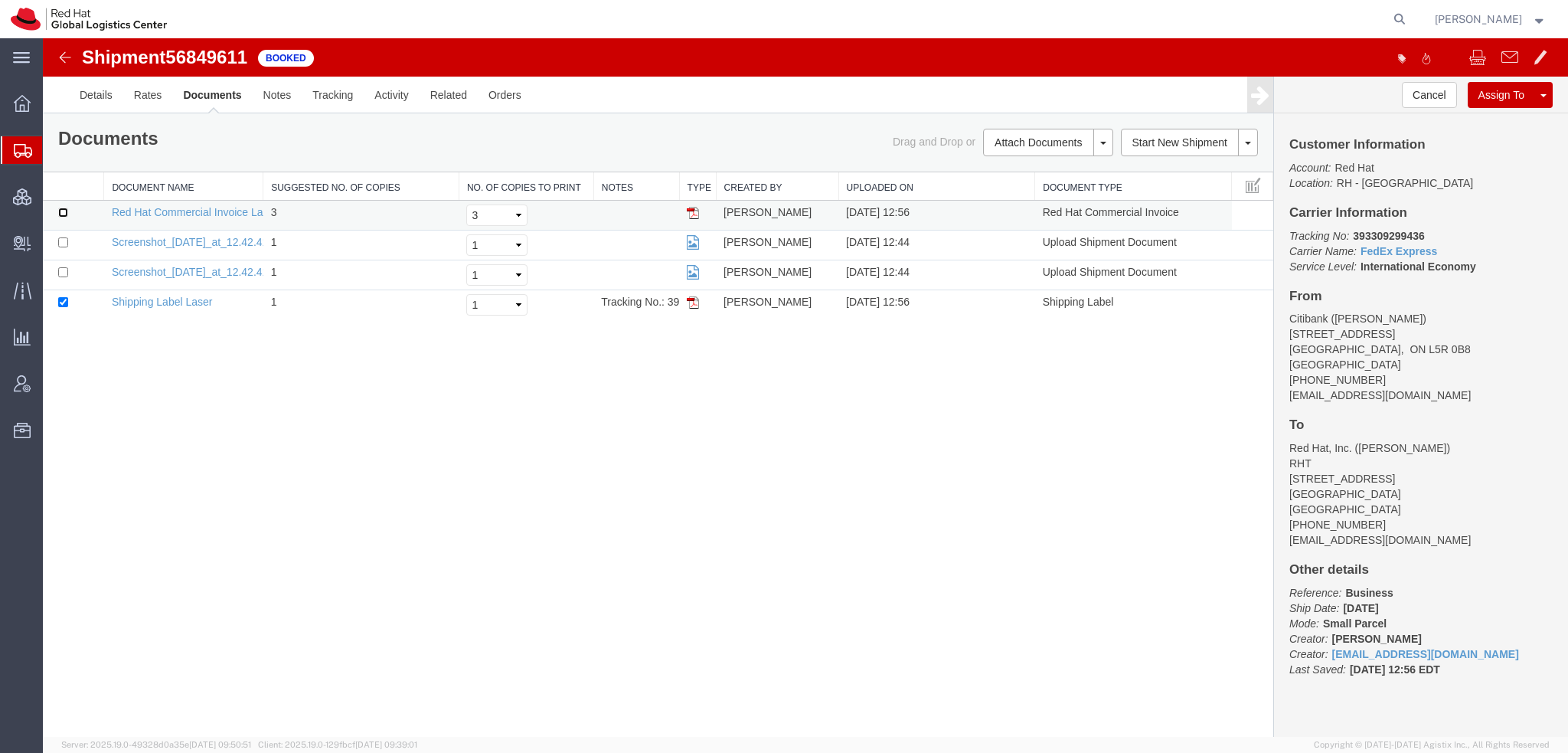
click at [66, 214] on input "checkbox" at bounding box center [63, 212] width 10 height 10
checkbox input "true"
click at [1041, 196] on link "Email Documents" at bounding box center [1046, 192] width 134 height 23
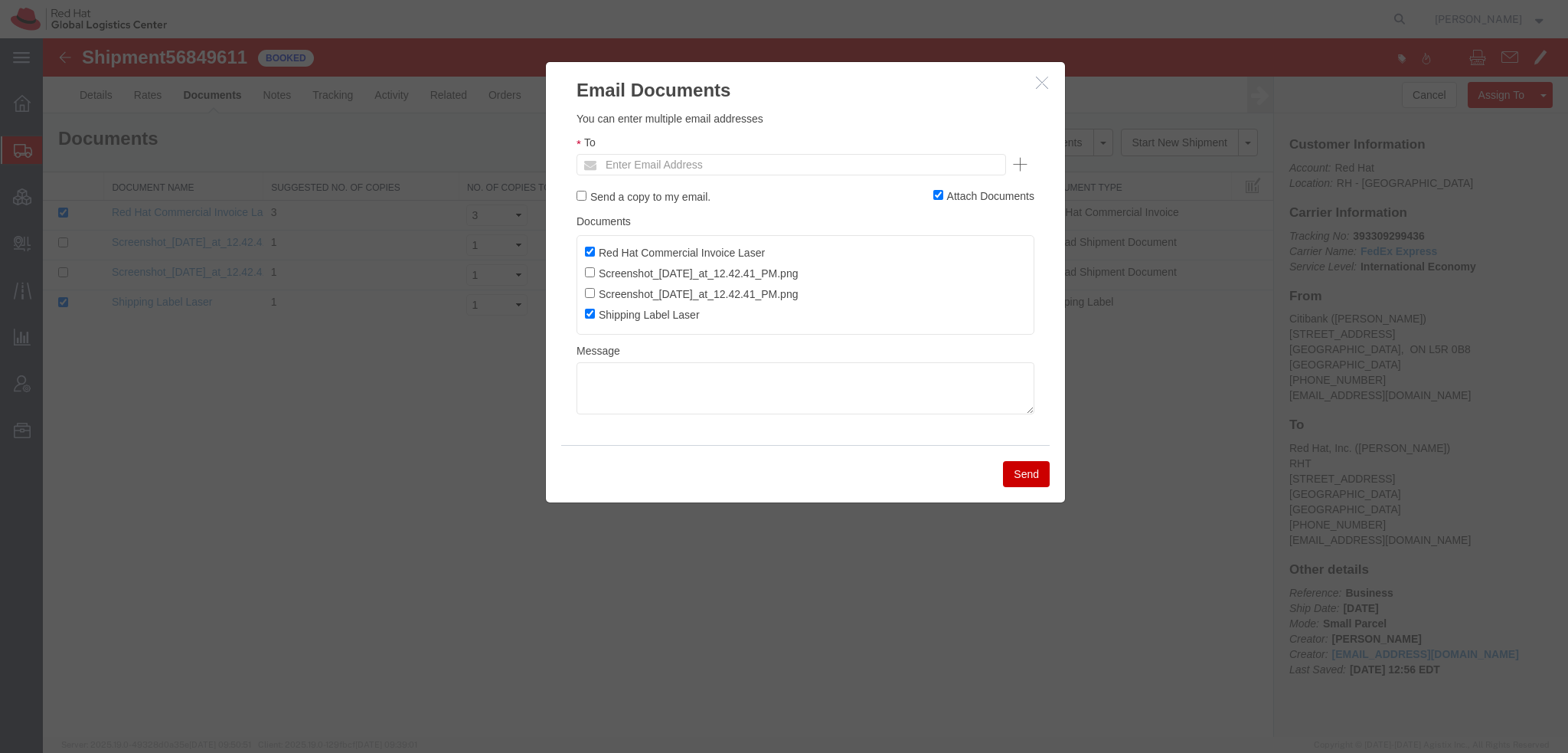
click at [858, 157] on ul "Enter Email Address" at bounding box center [791, 164] width 429 height 21
type input "kjanes@redhat.com"
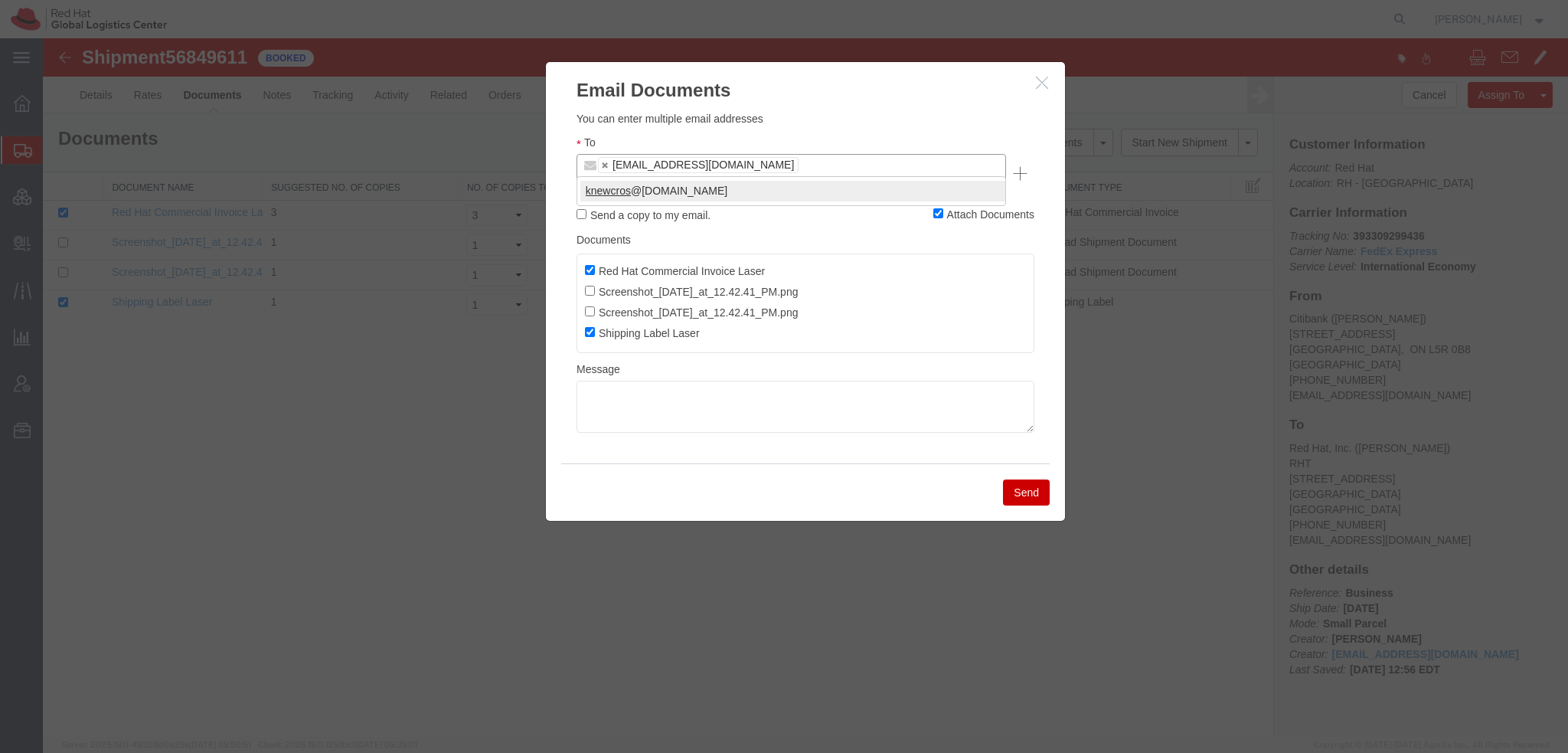
type input "knewcros"
type input "kjanes@redhat.com,knewcros@redhat.com"
click at [1025, 479] on button "Send" at bounding box center [1026, 492] width 47 height 26
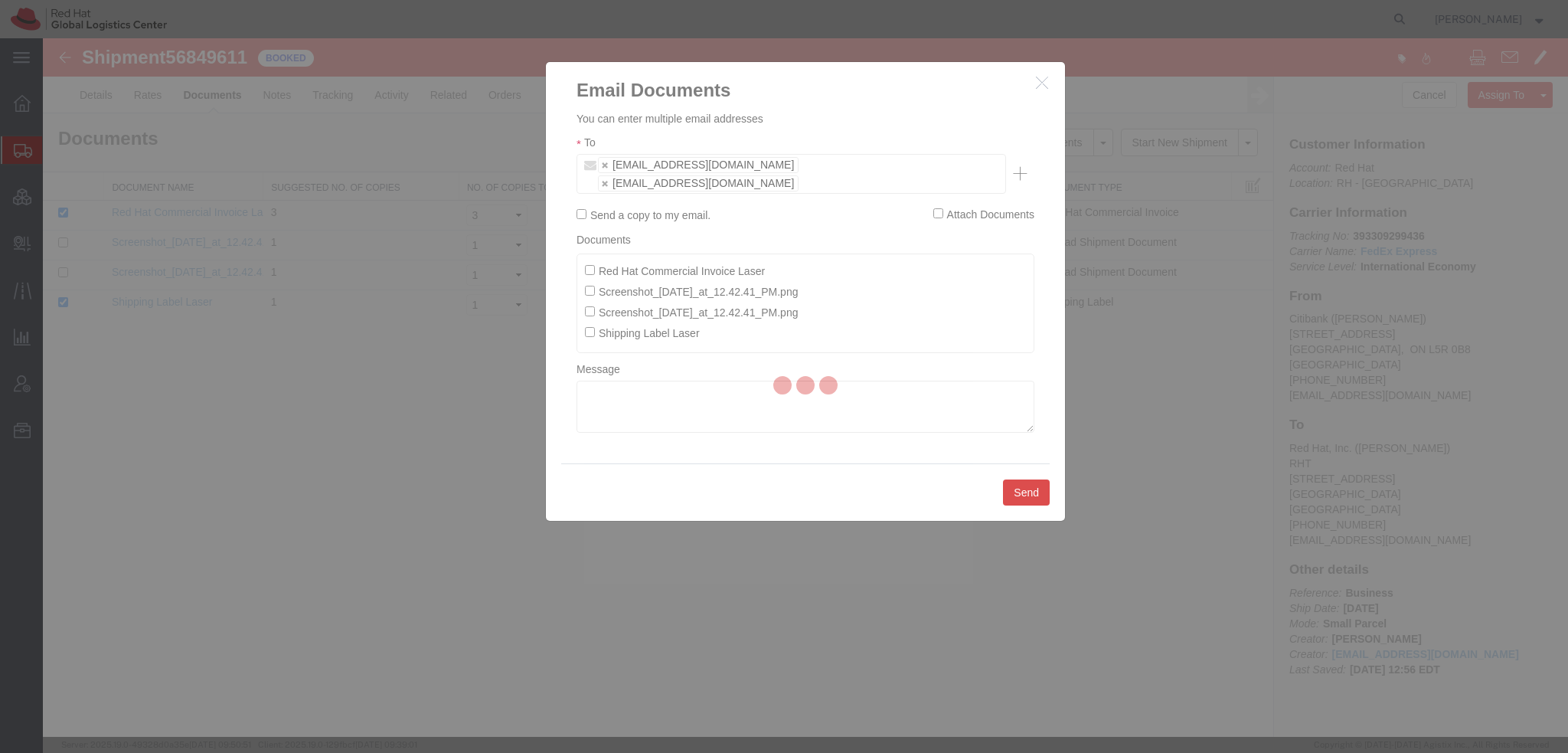
checkbox input "false"
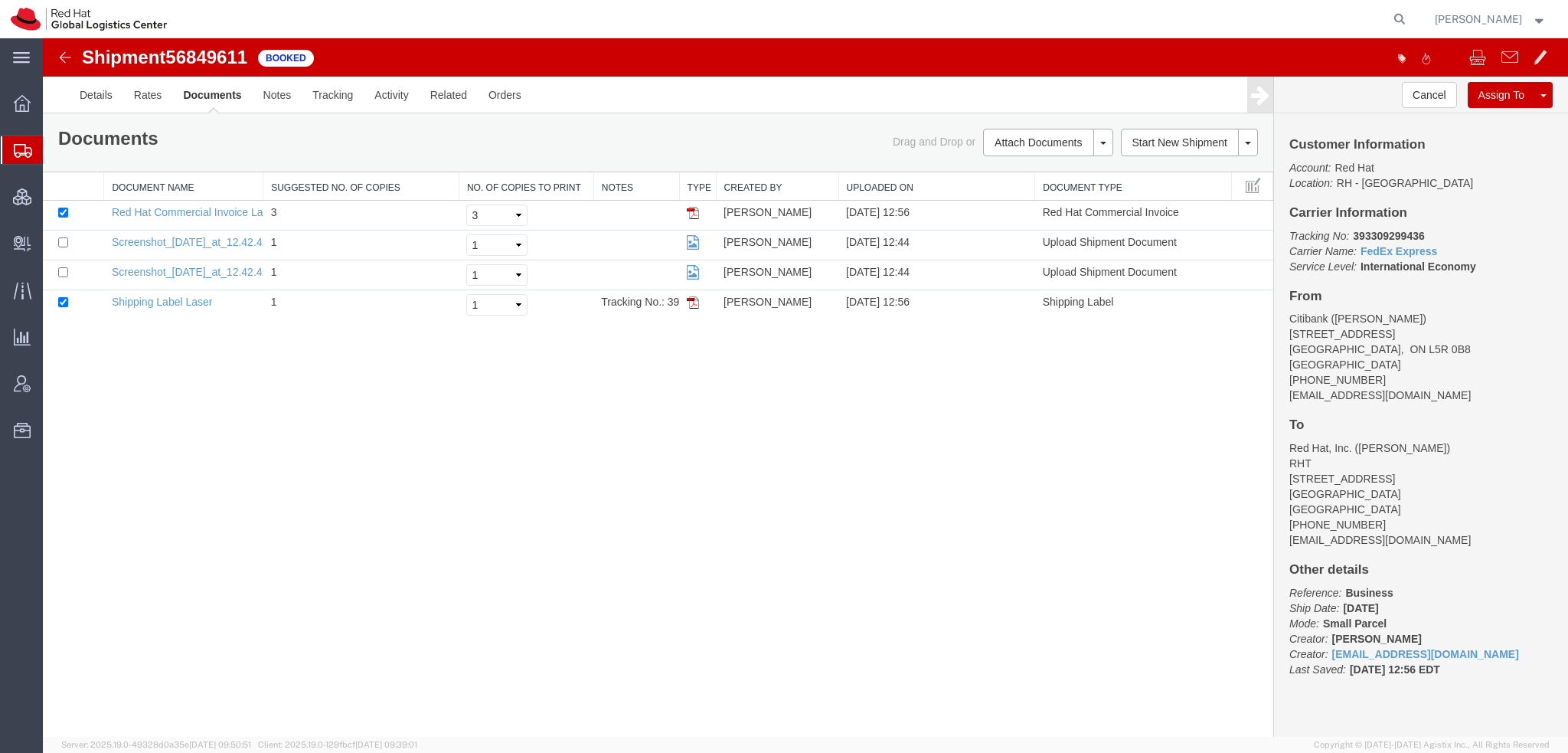
click at [0, 0] on span "Shipment Manager" at bounding box center [0, 0] width 0 height 0
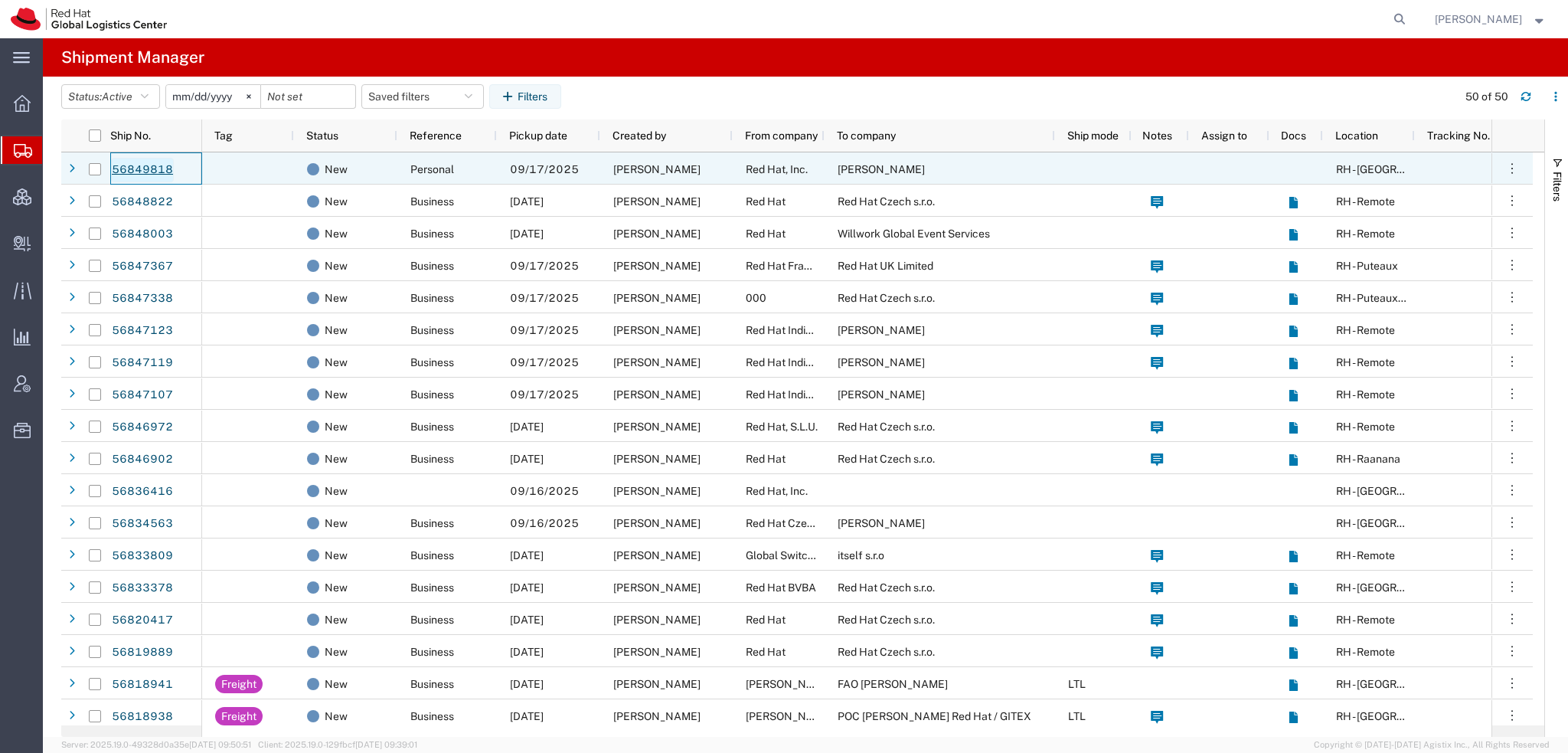
click at [139, 174] on link "56849818" at bounding box center [142, 170] width 63 height 25
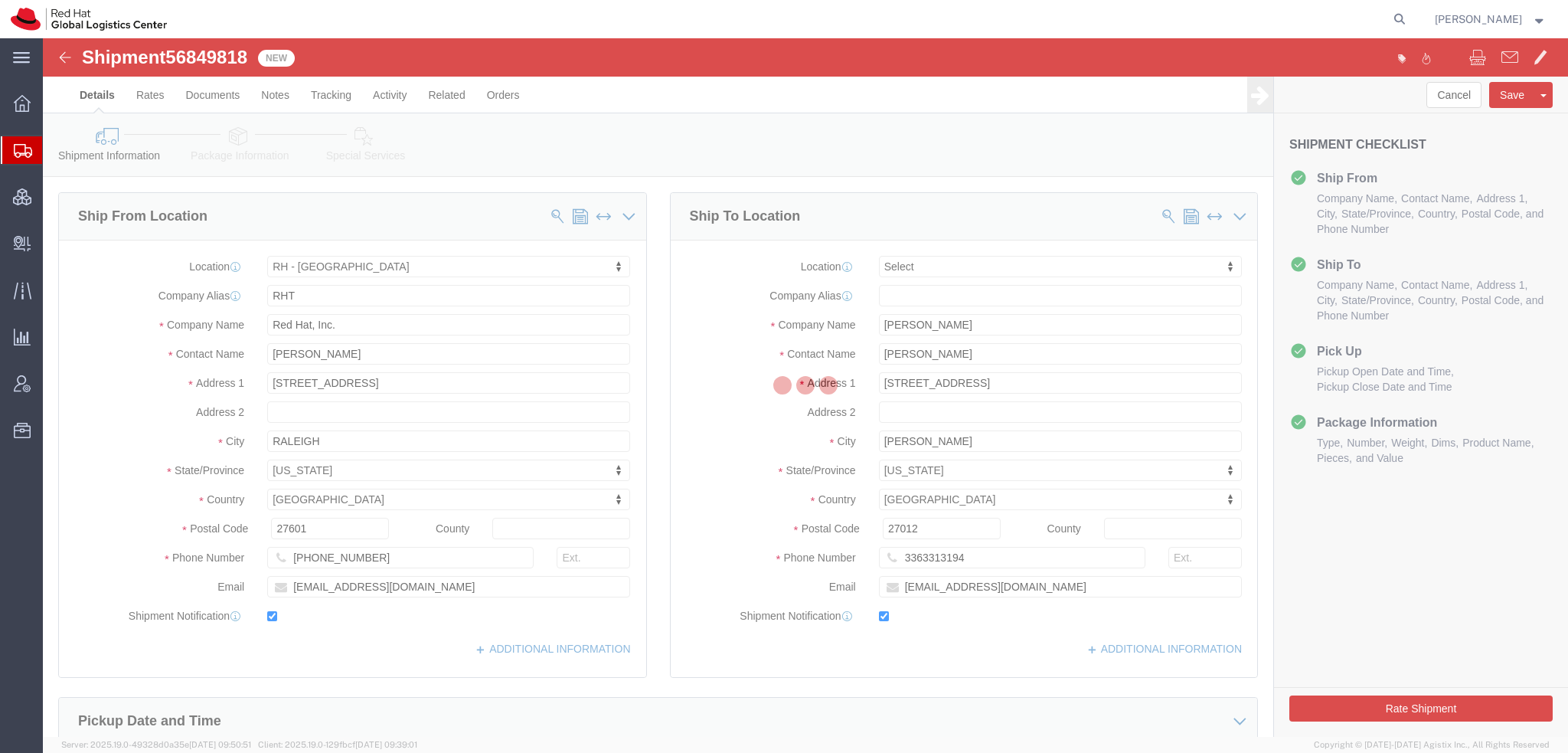
select select "38014"
select select
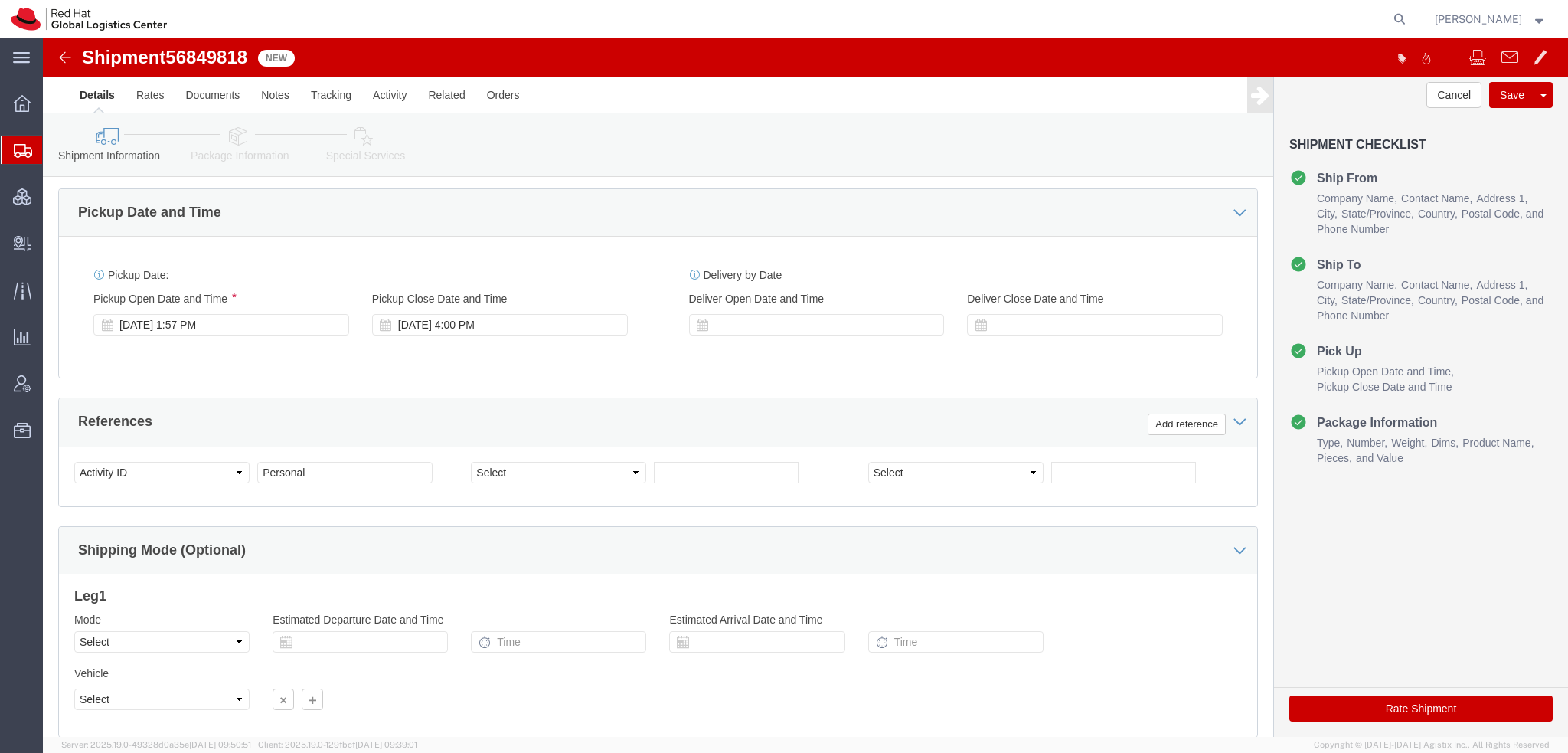
scroll to position [535, 0]
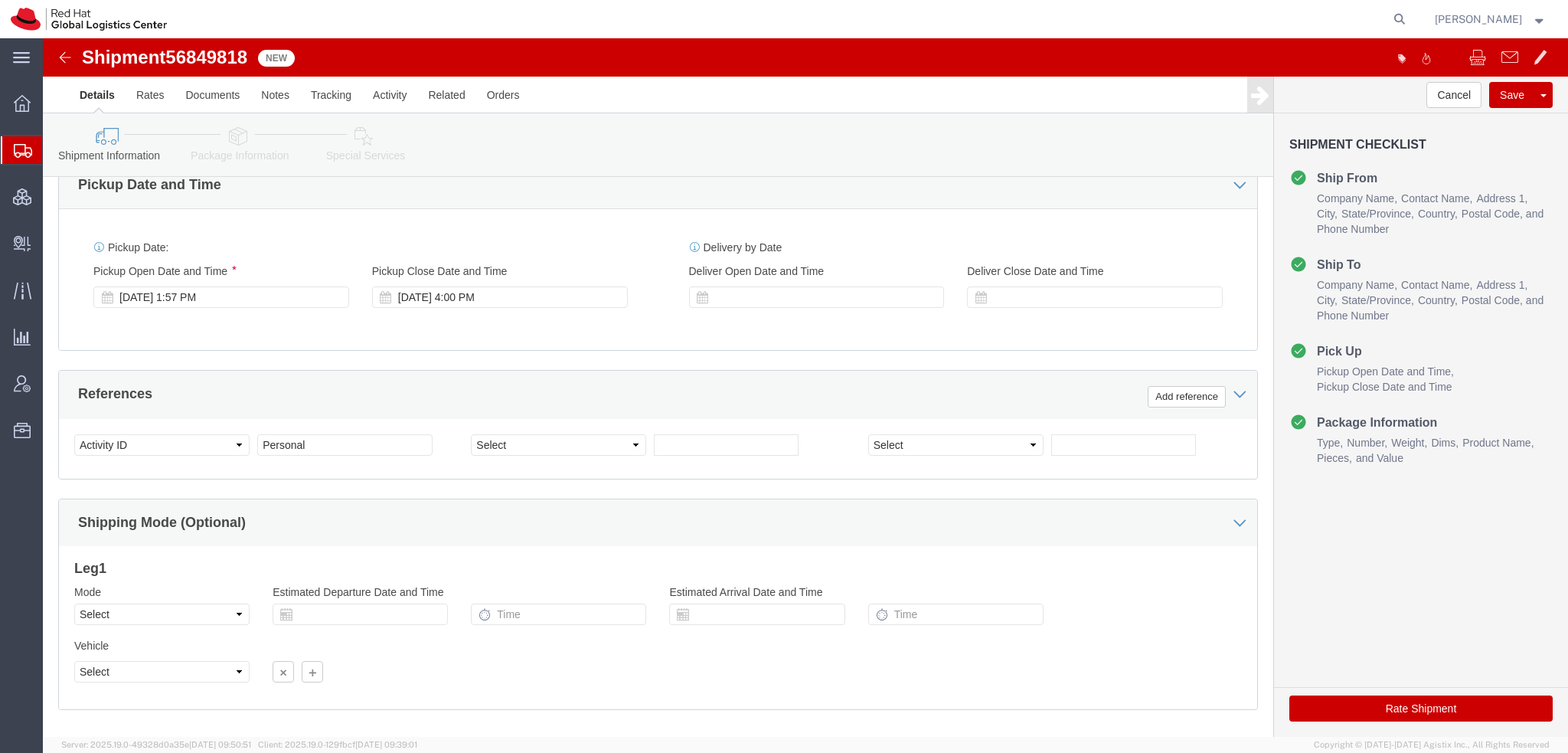
click at [0, 0] on span "Shipment Manager" at bounding box center [0, 0] width 0 height 0
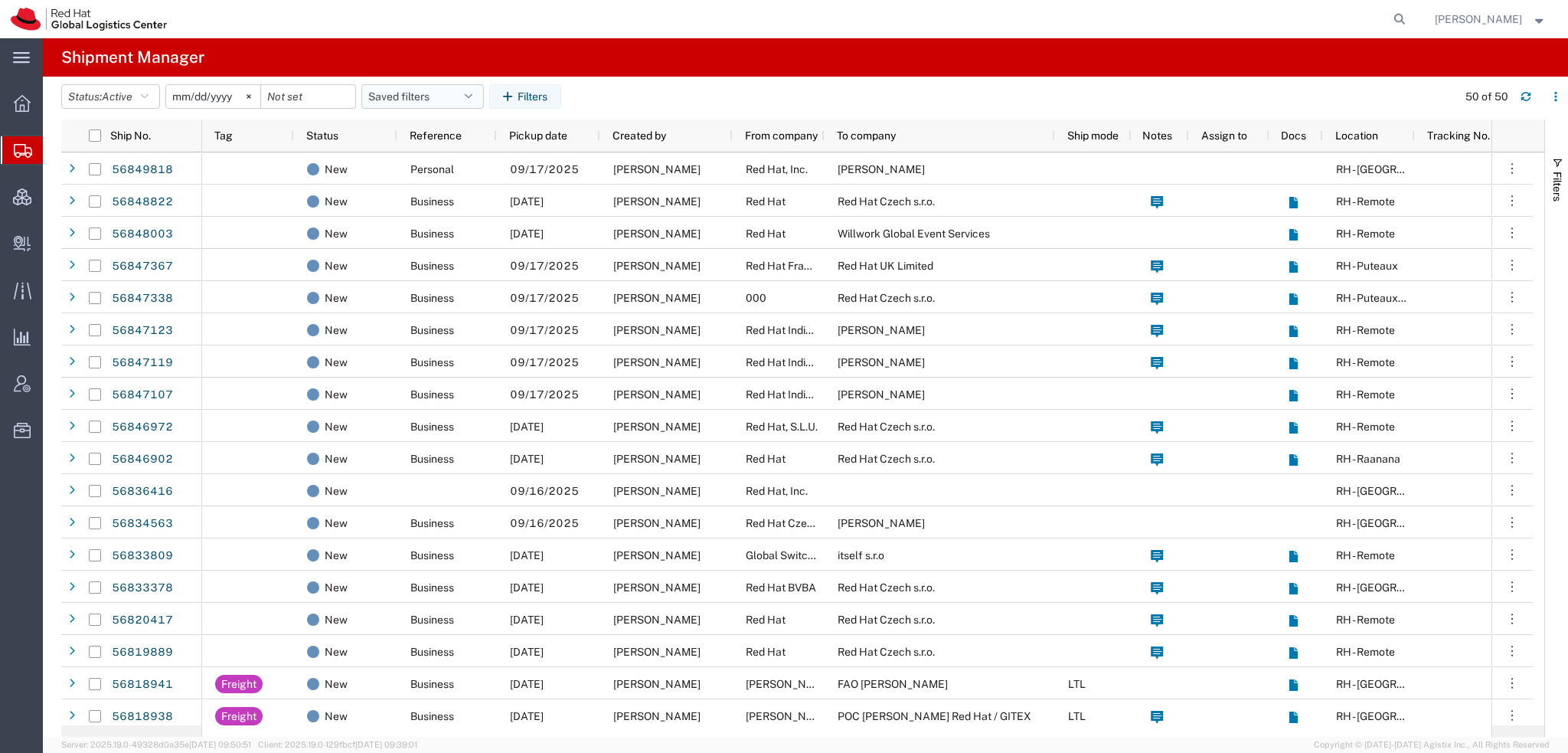
drag, startPoint x: 470, startPoint y: 91, endPoint x: 451, endPoint y: 95, distance: 19.4
click at [470, 91] on button "Saved filters" at bounding box center [423, 96] width 122 height 25
click at [392, 166] on span "Americas" at bounding box center [464, 163] width 200 height 29
type input "[DATE]"
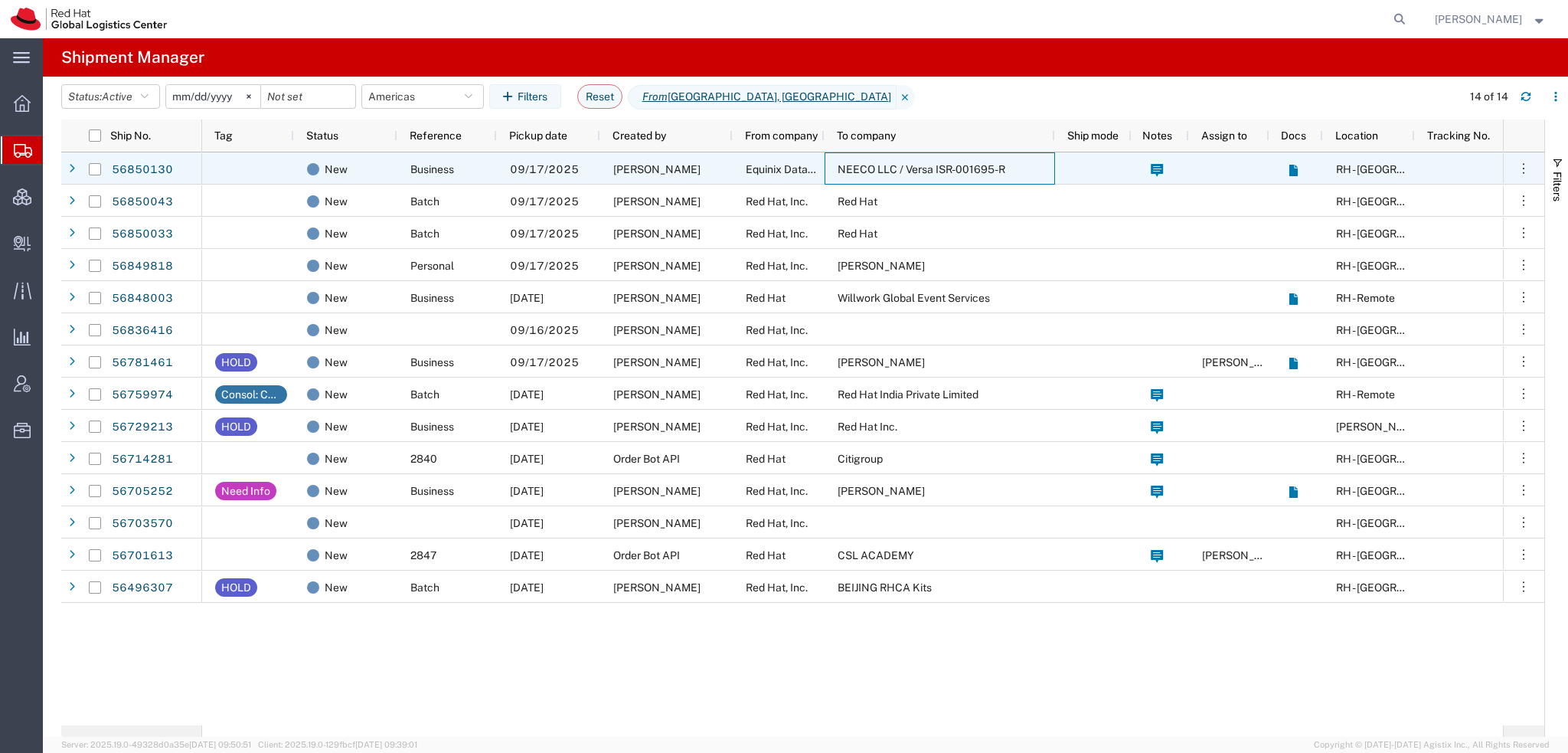
click at [864, 164] on span "NEECO LLC / Versa ISR-001695-R" at bounding box center [922, 169] width 168 height 12
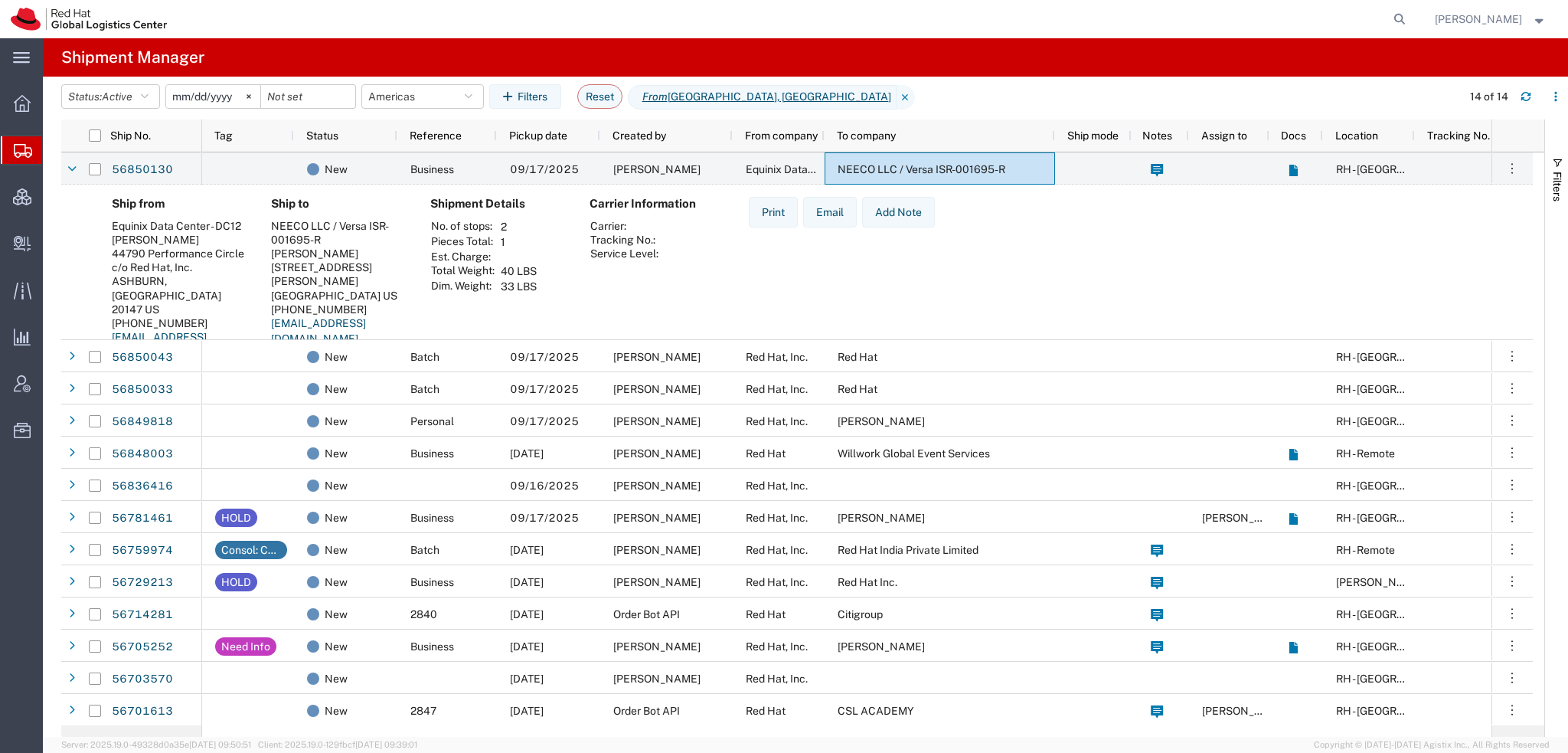
click at [1484, 10] on span "[PERSON_NAME]" at bounding box center [1477, 19] width 87 height 17
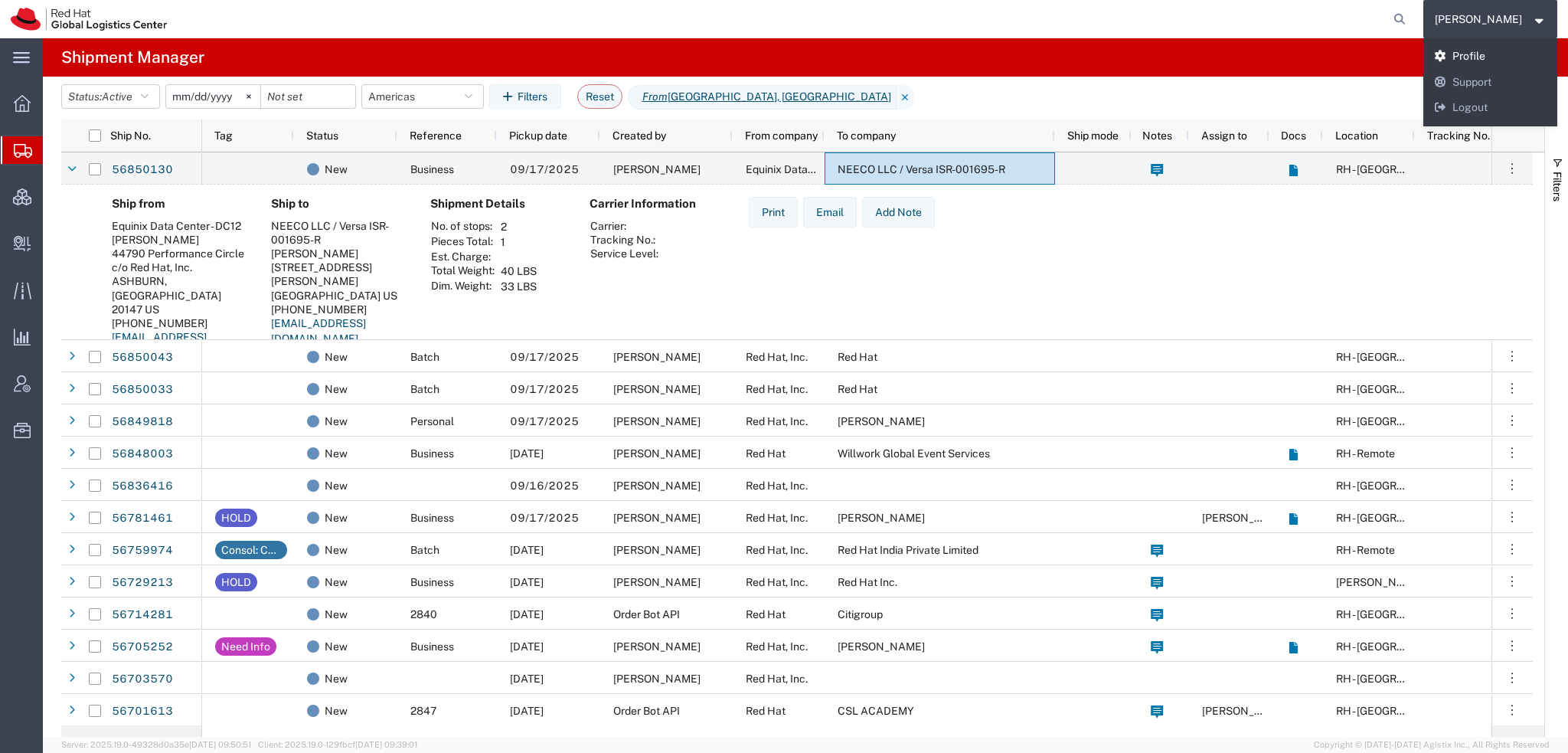
click at [1479, 63] on link "Profile" at bounding box center [1490, 56] width 135 height 26
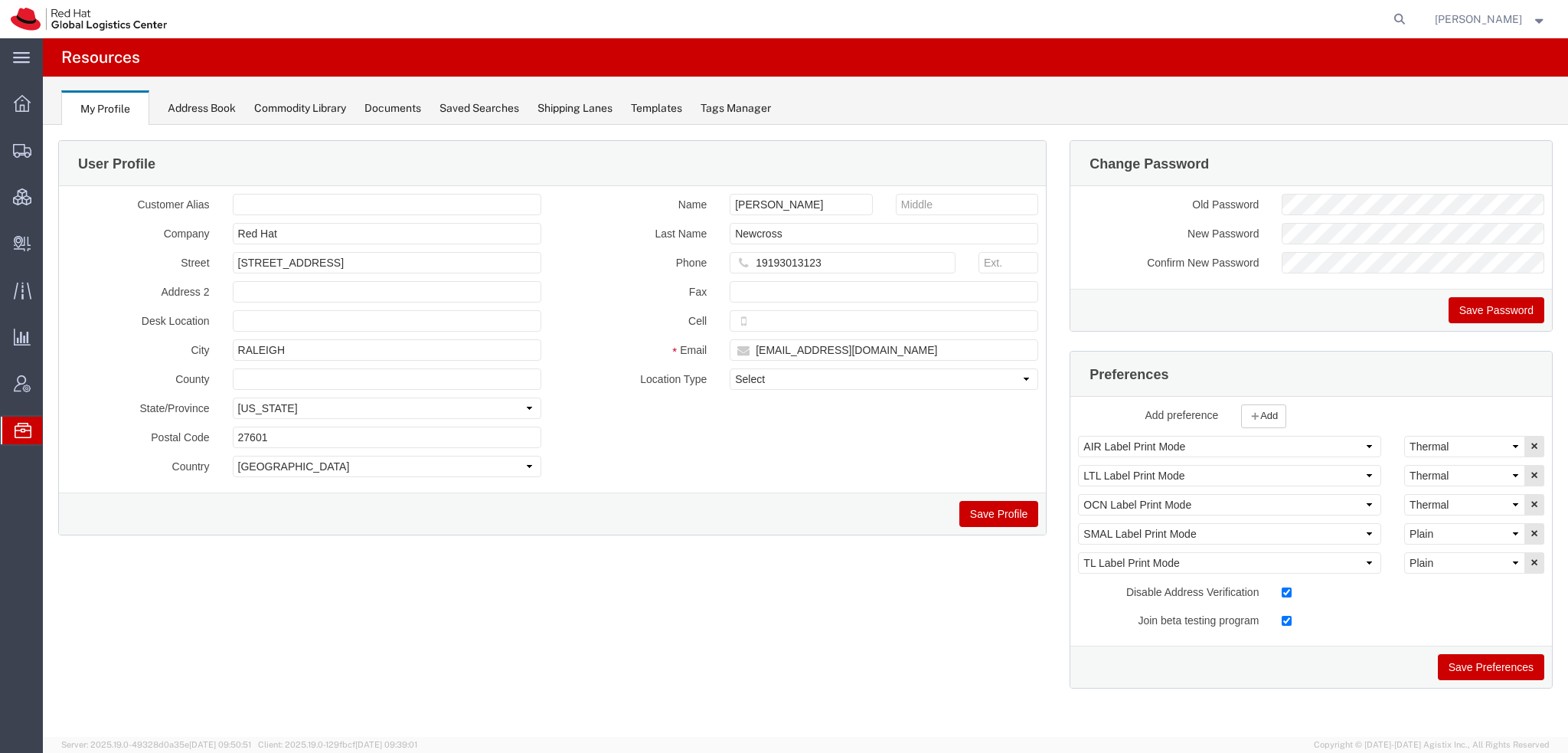
click at [1483, 659] on button "Save Preferences" at bounding box center [1490, 666] width 106 height 26
click at [0, 0] on span "Shipment Manager" at bounding box center [0, 0] width 0 height 0
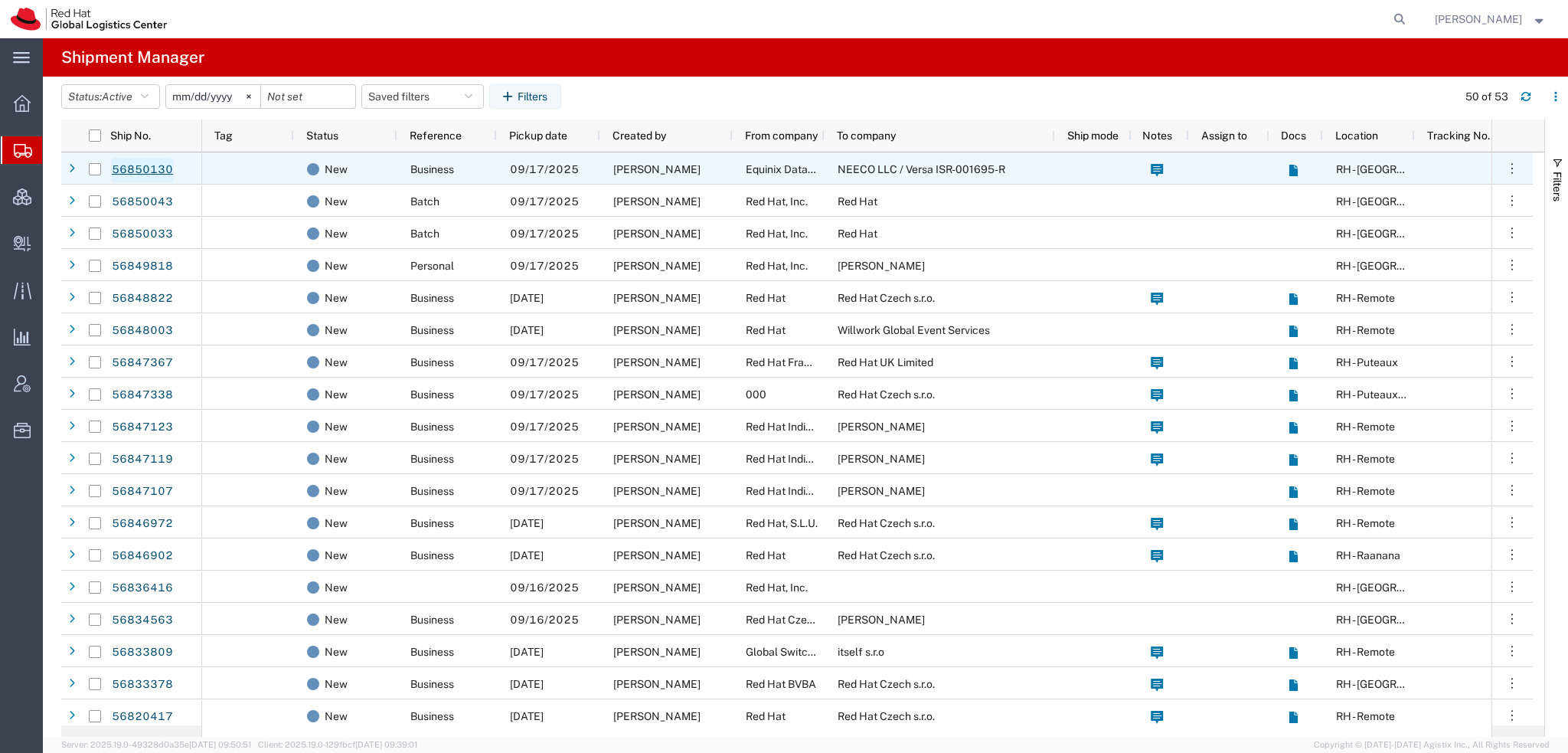
click at [126, 164] on link "56850130" at bounding box center [142, 170] width 63 height 25
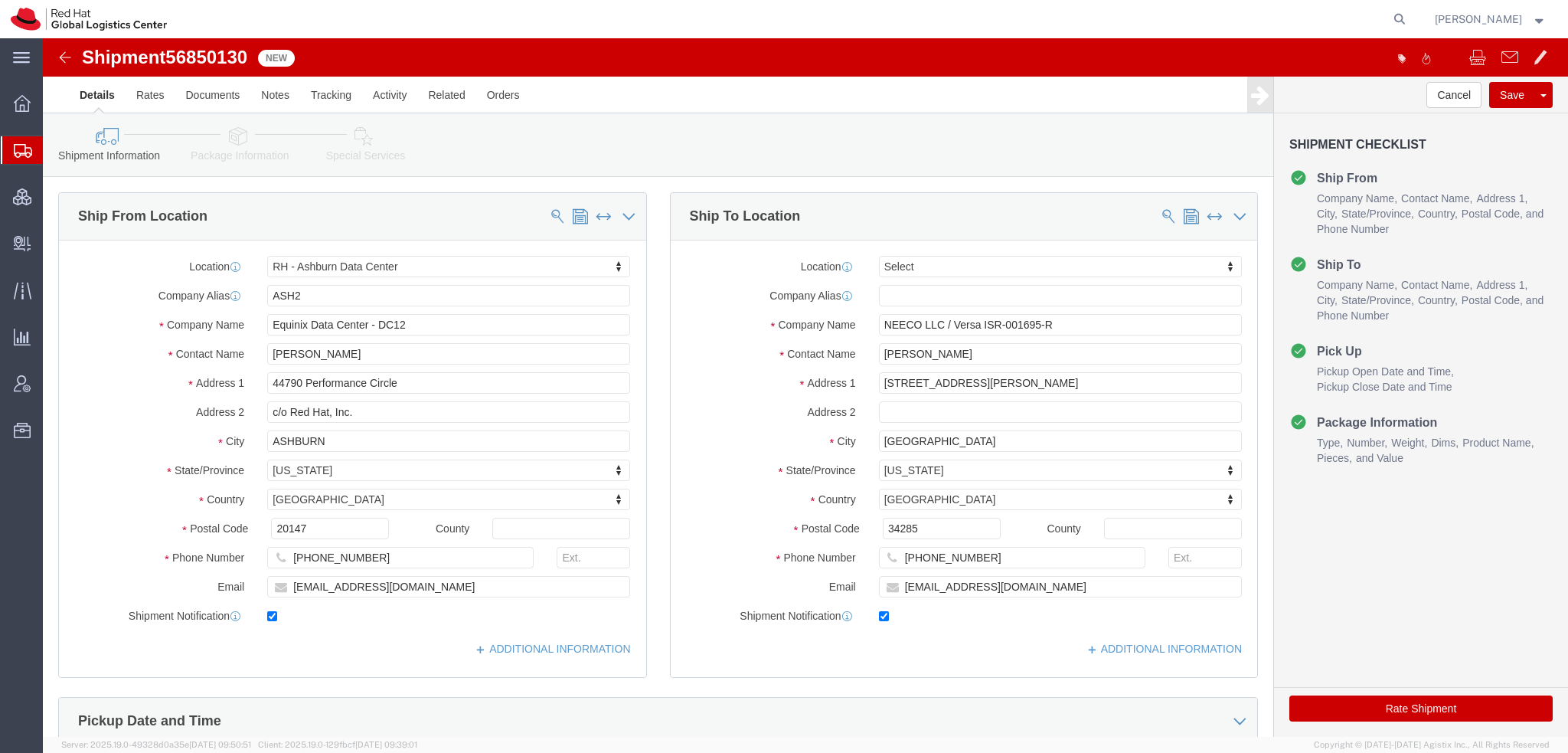
select select "40311"
select select
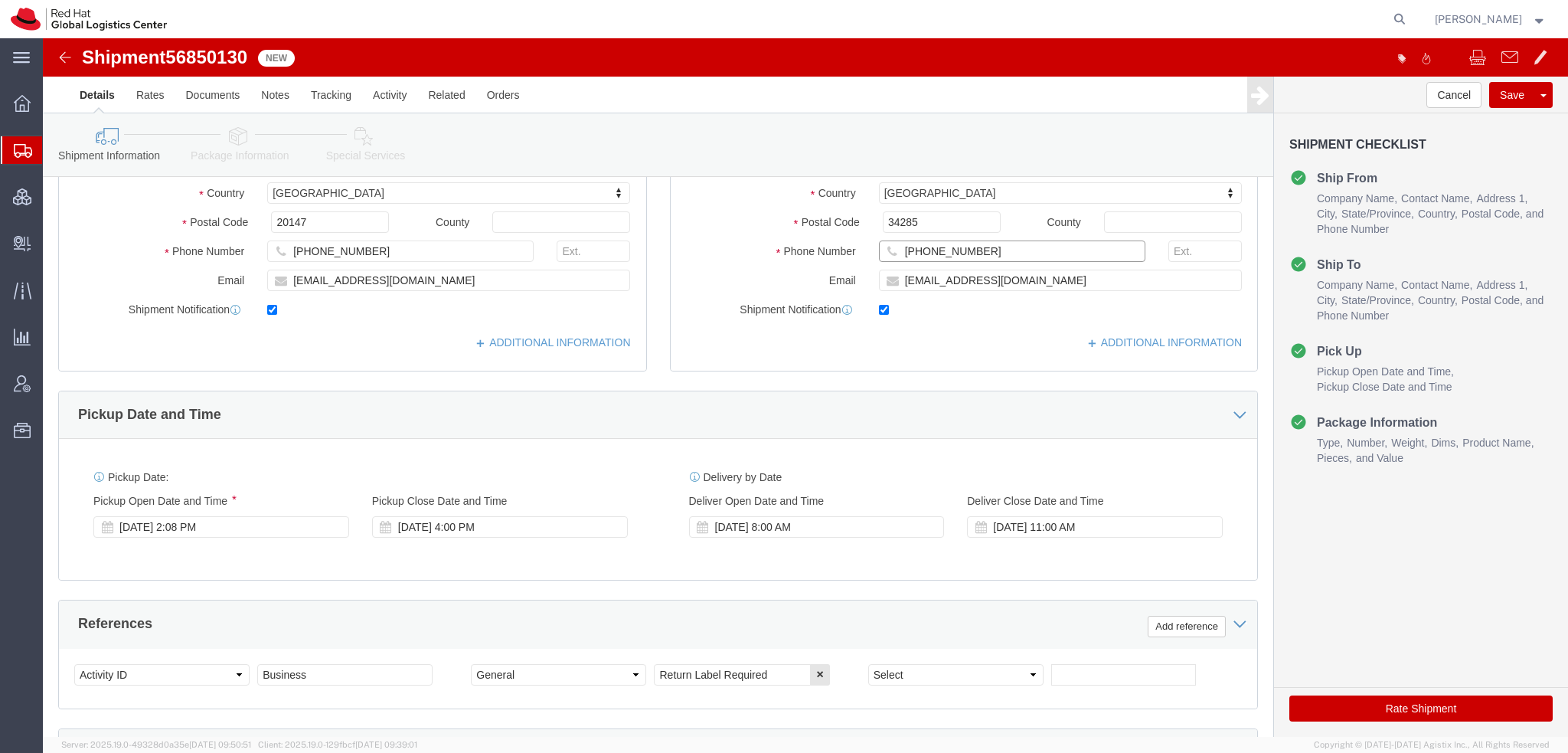
click input "+1-941-220-8741"
type input "941-220-8741"
click div "Pickup Date and Time"
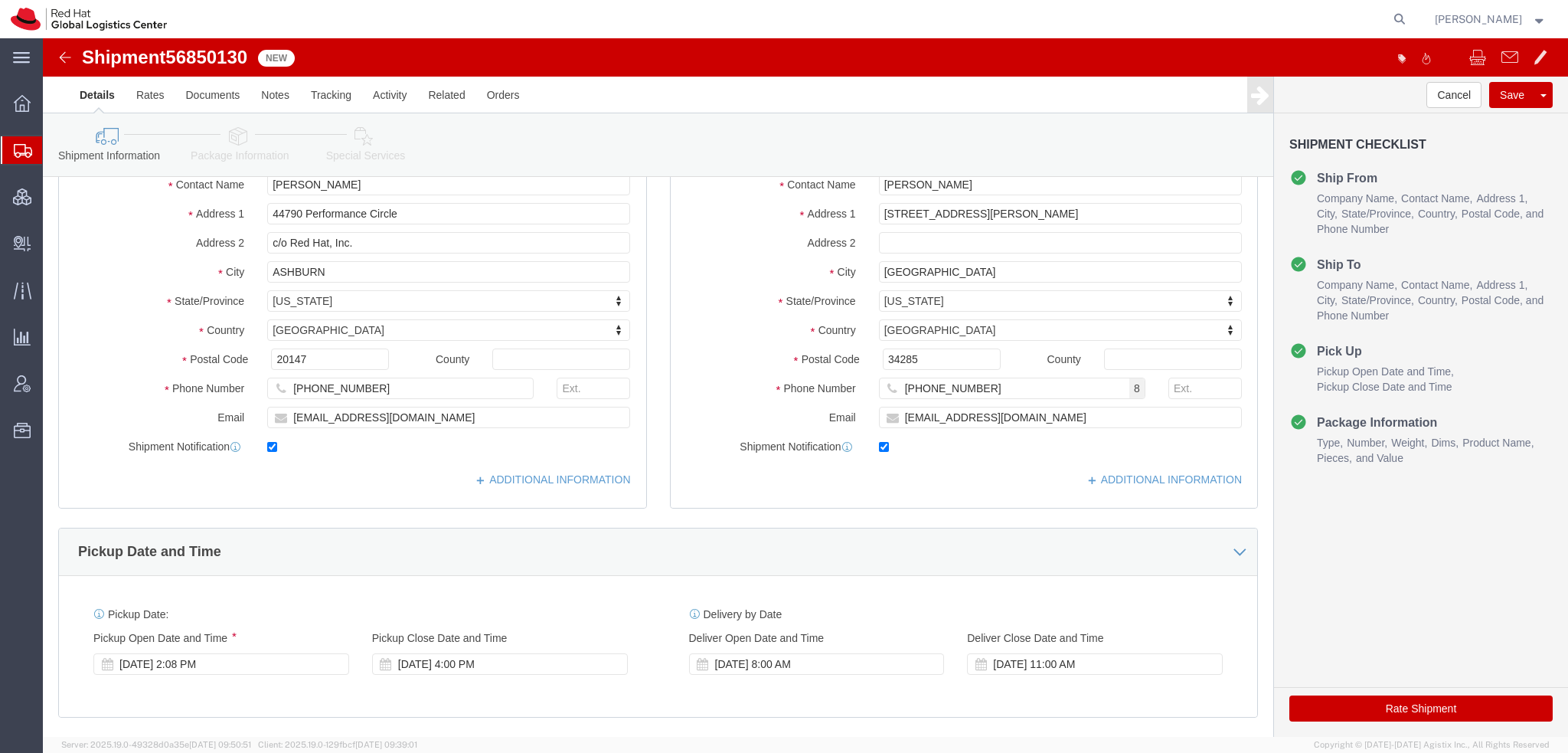
scroll to position [0, 0]
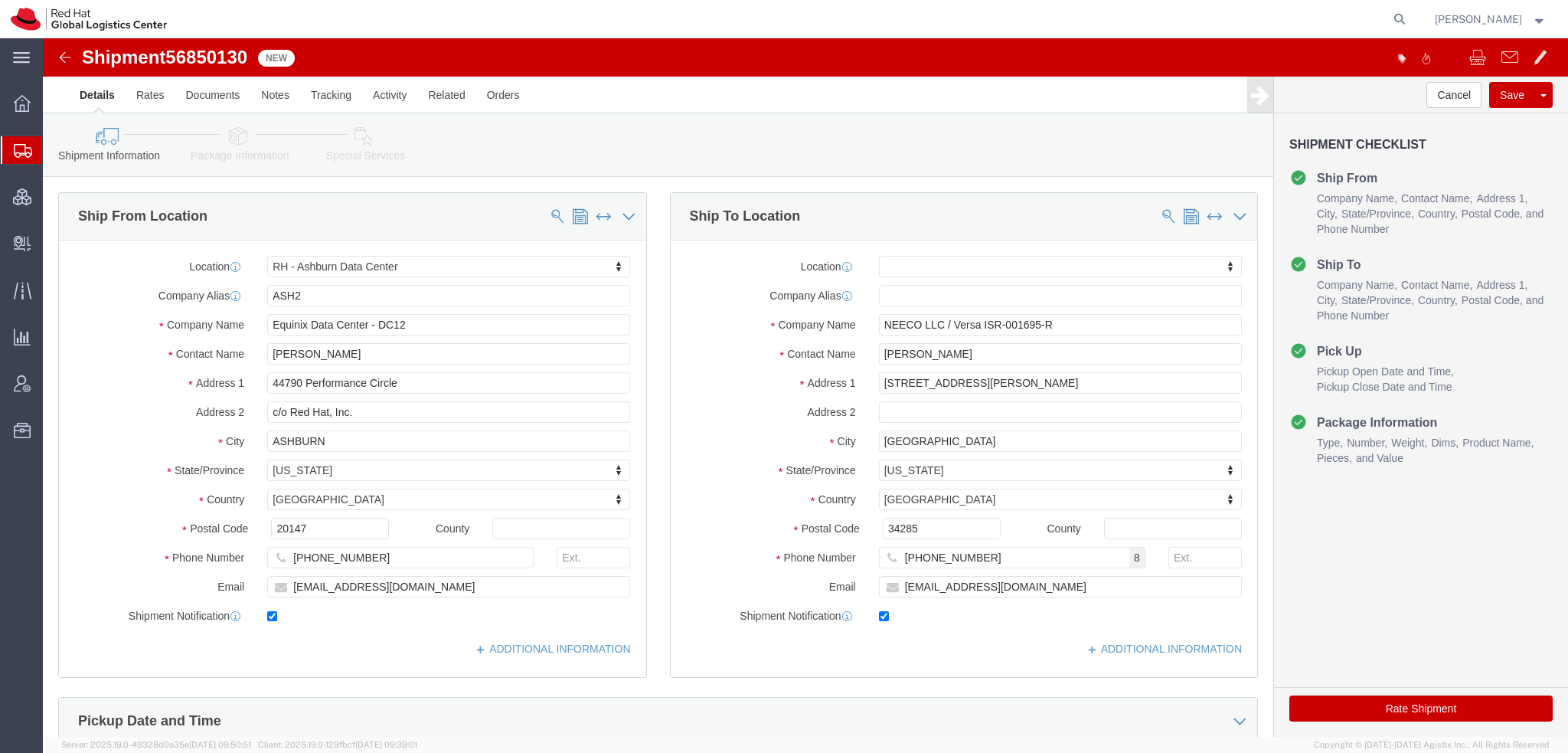
click icon
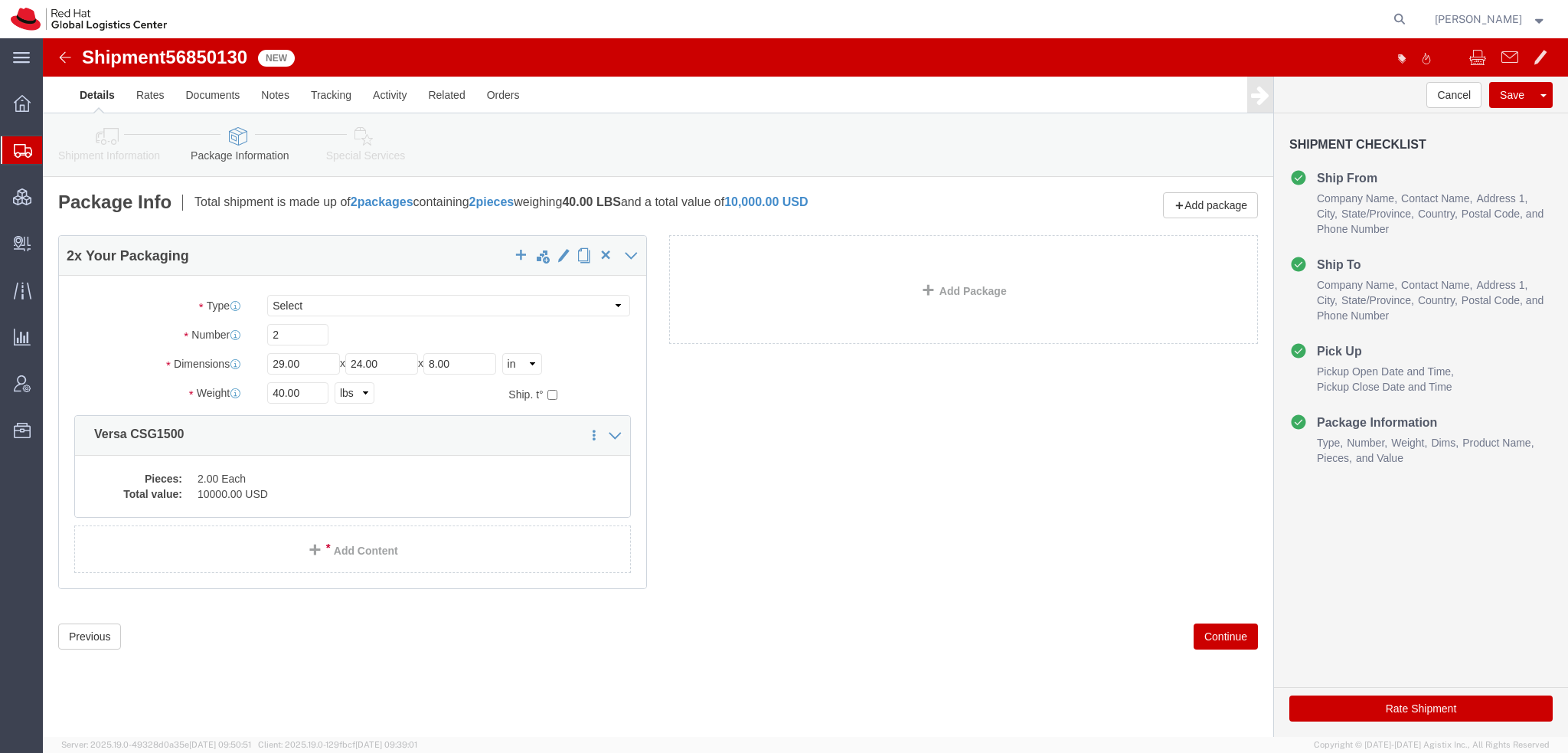
click icon
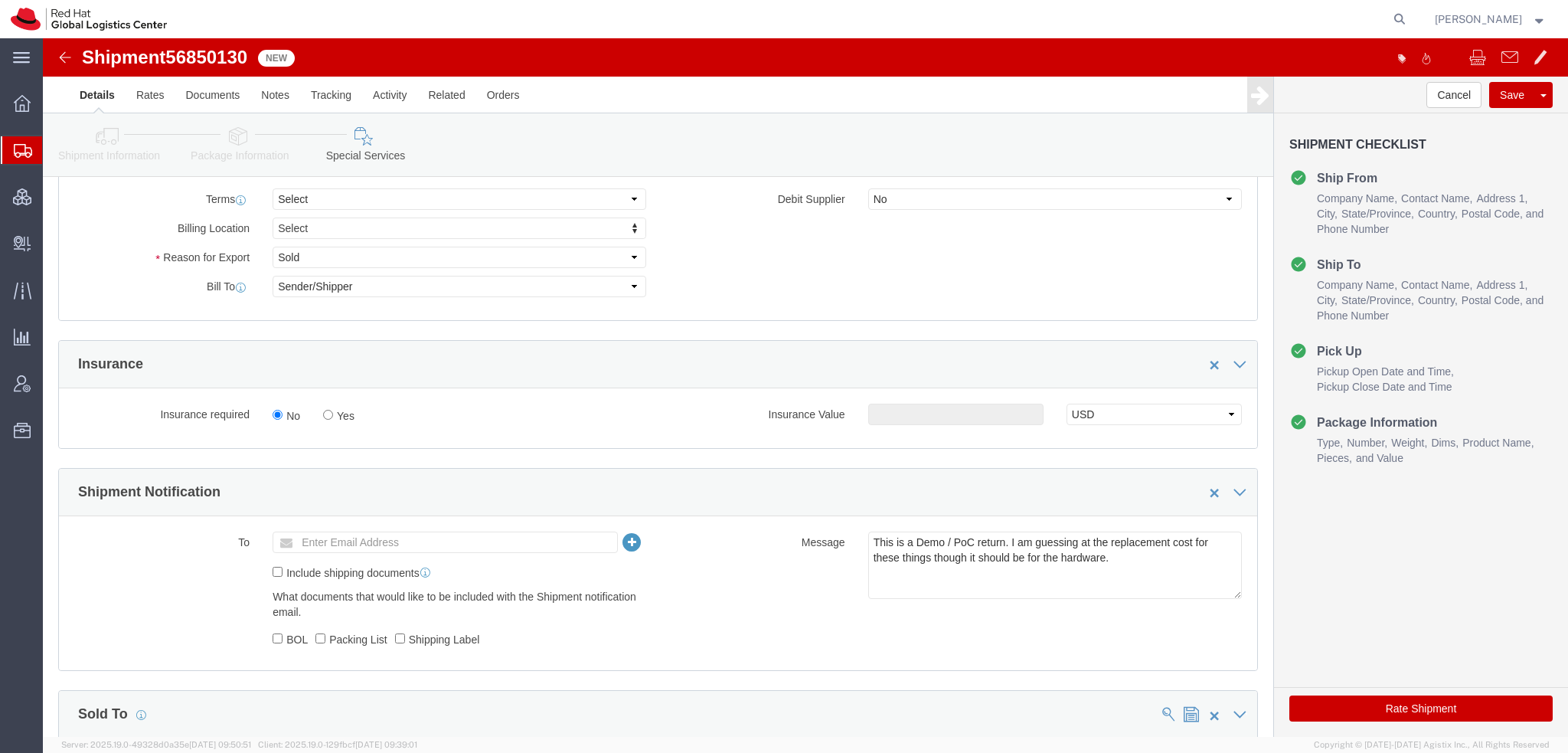
scroll to position [613, 0]
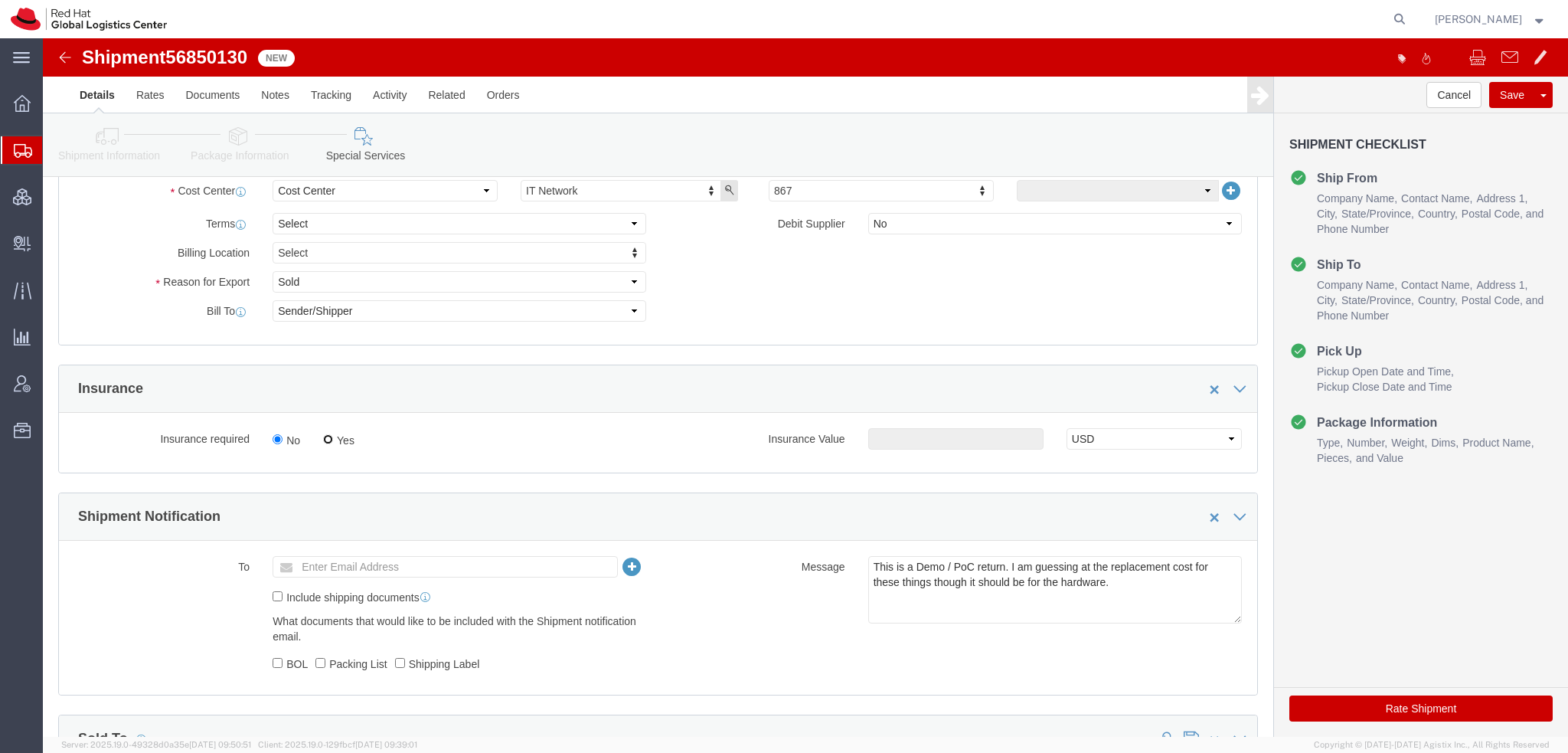
click input "Yes"
radio input "true"
click div "Insurance required No Yes Insurance Value Select USD JPY GBP CAD EUR"
click input "text"
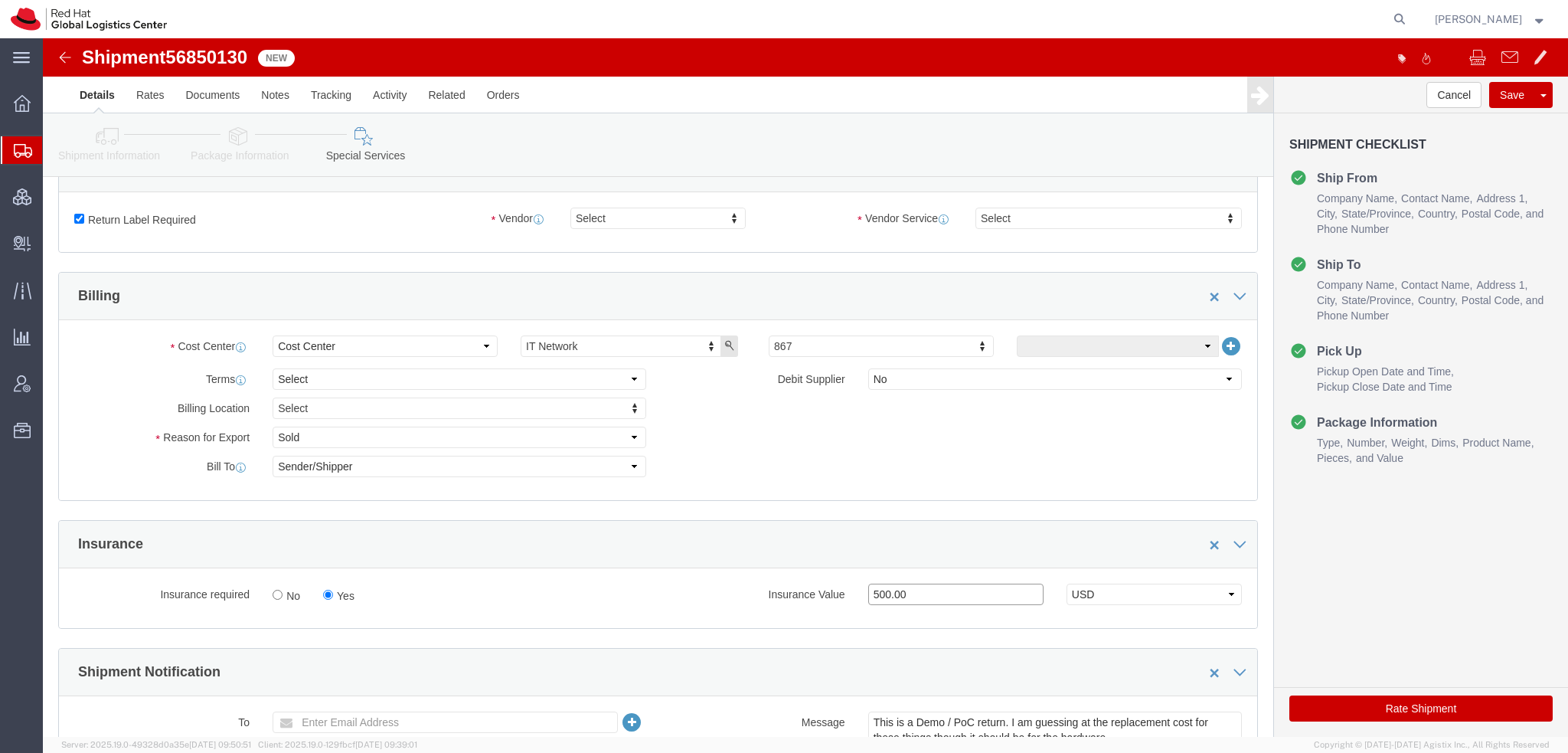
scroll to position [230, 0]
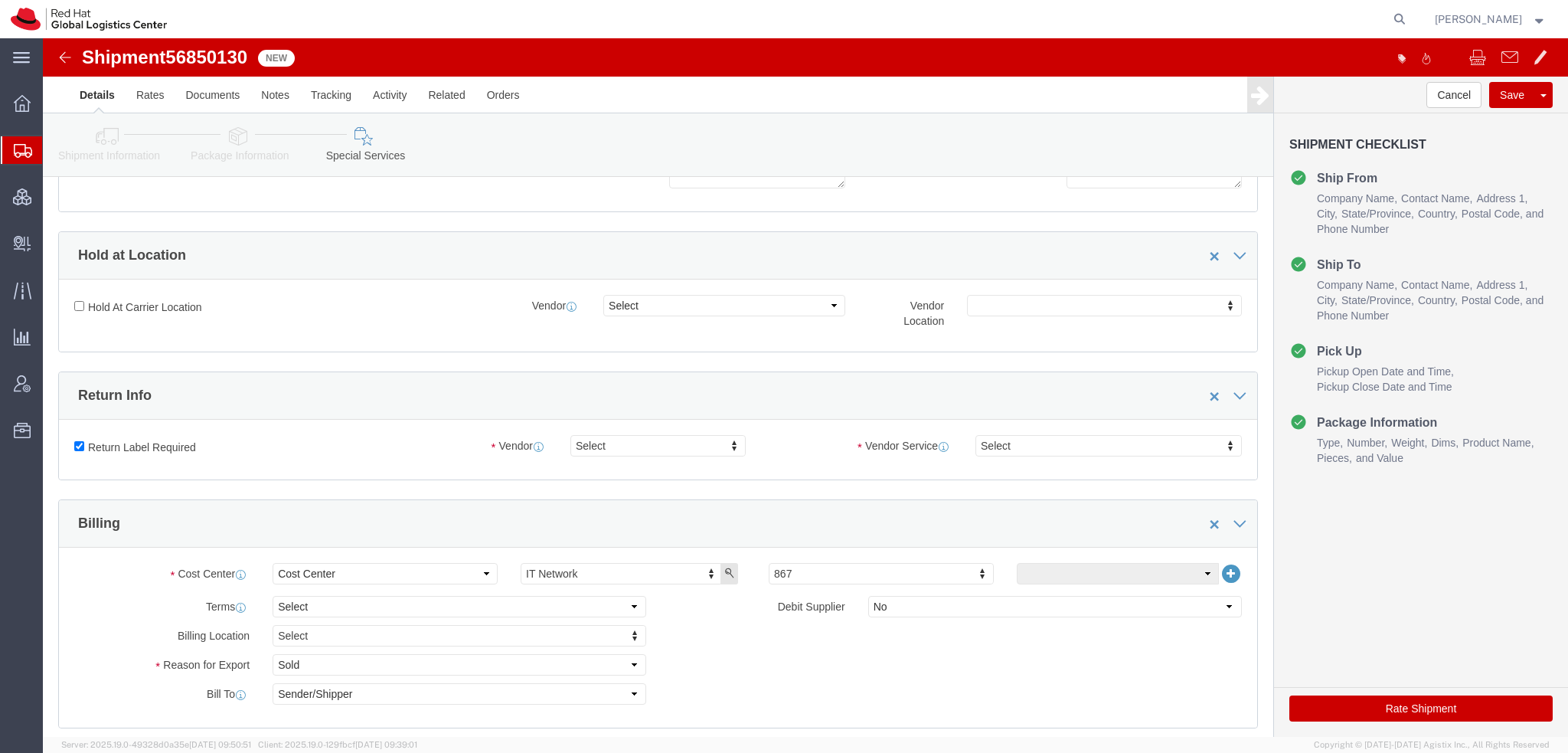
type input "500.00"
click input "Return Label Required"
checkbox input "false"
click button "Rate Shipment"
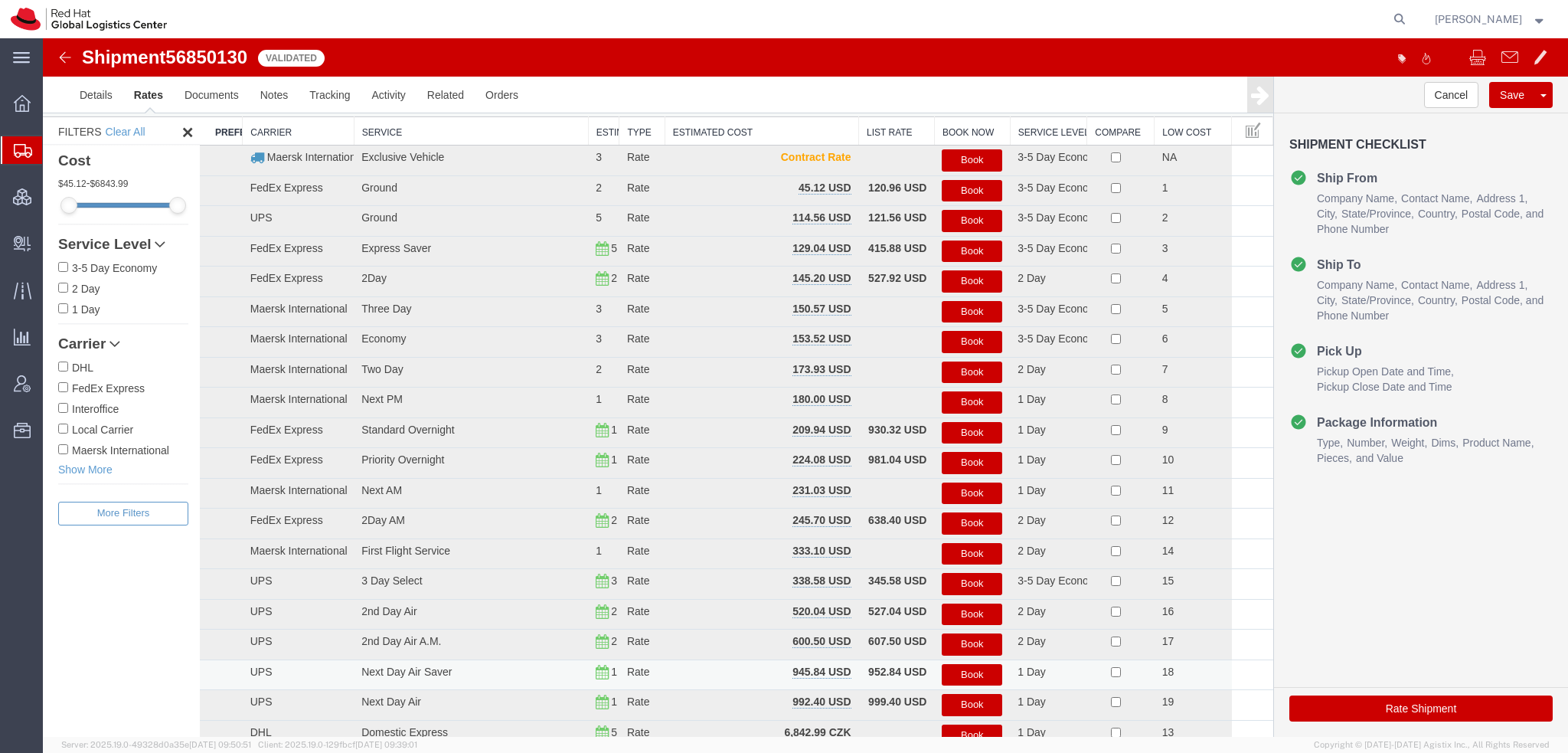
scroll to position [0, 0]
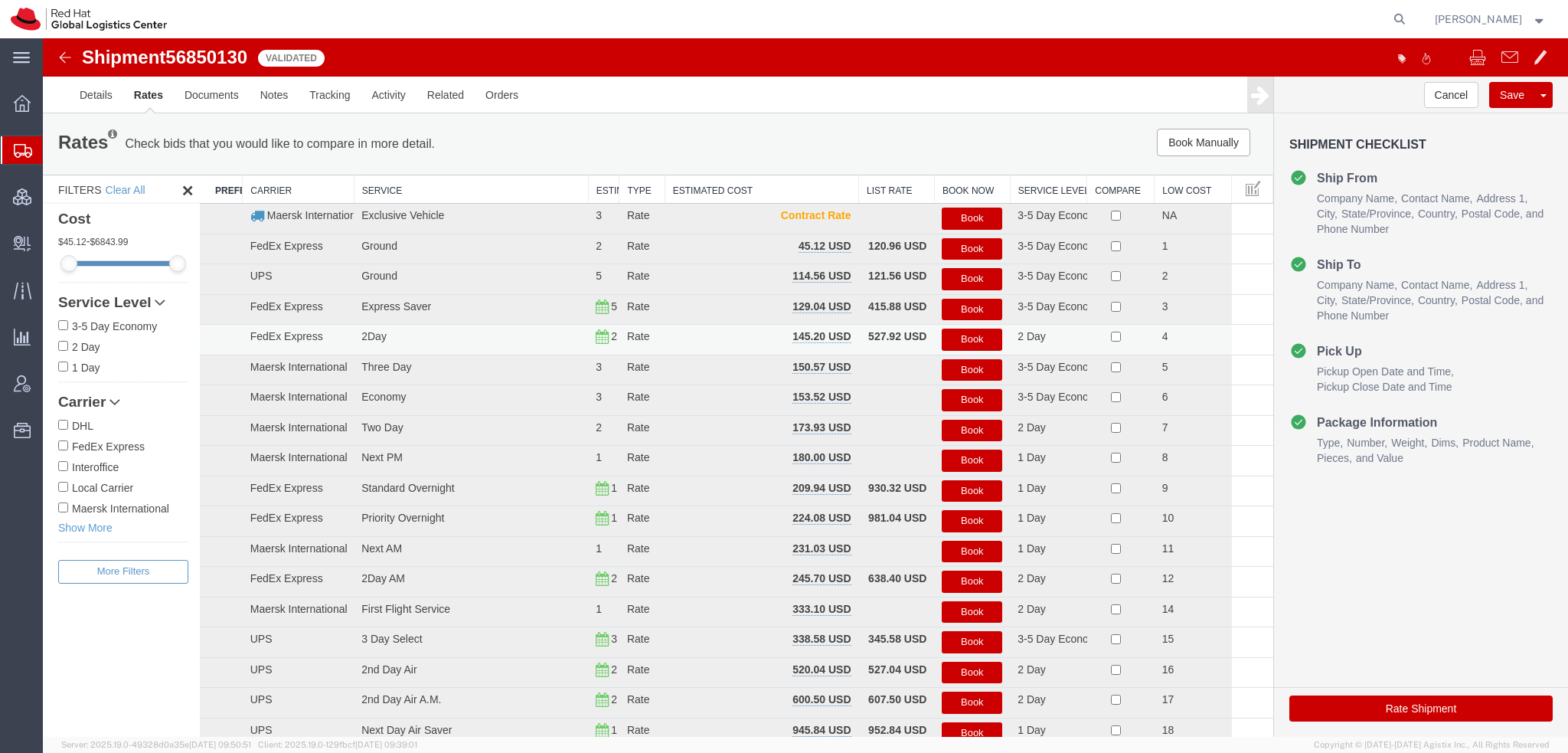
click at [965, 335] on button "Book" at bounding box center [972, 339] width 60 height 22
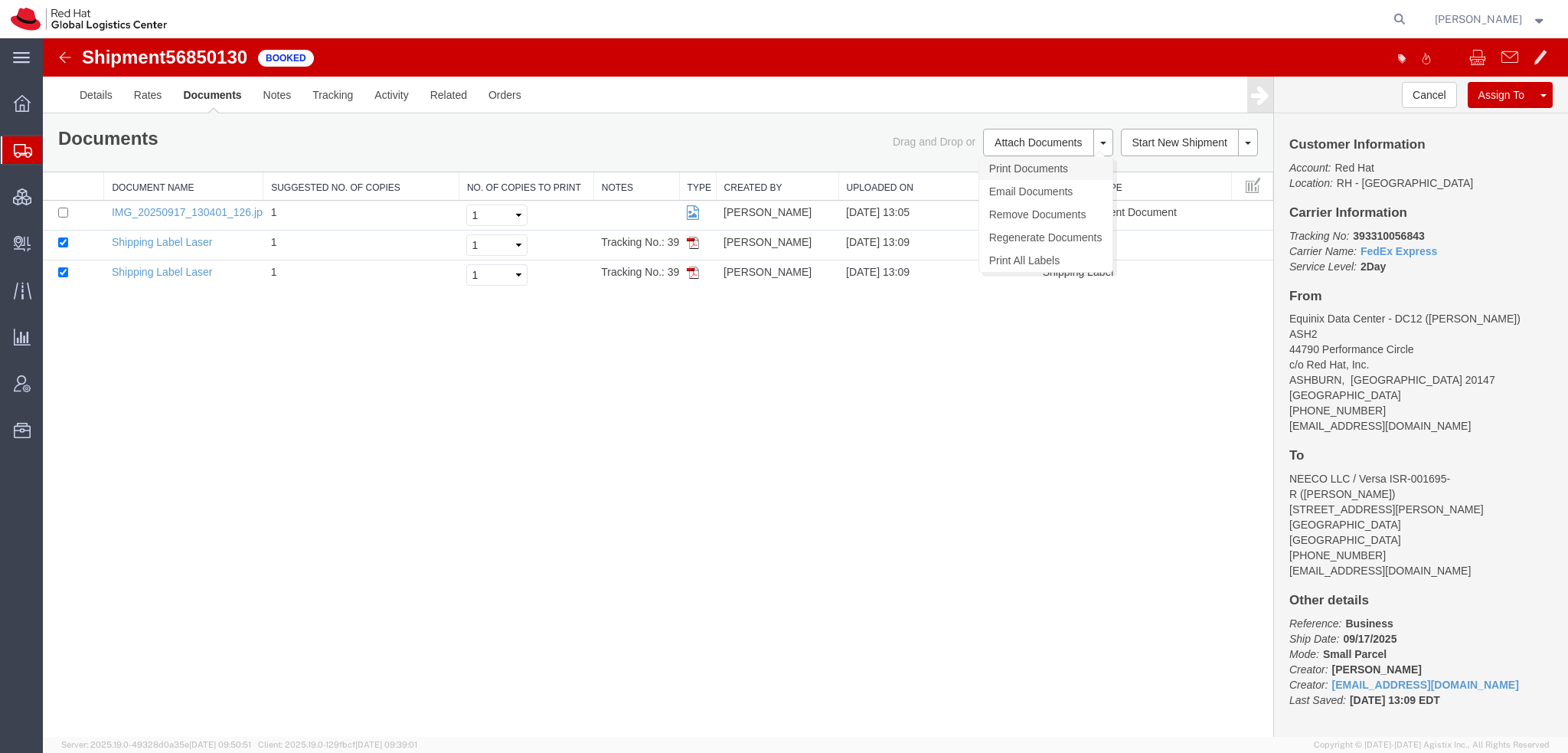
click at [1021, 162] on link "Print Documents" at bounding box center [1046, 168] width 134 height 23
click at [0, 0] on span "Shipment Manager" at bounding box center [0, 0] width 0 height 0
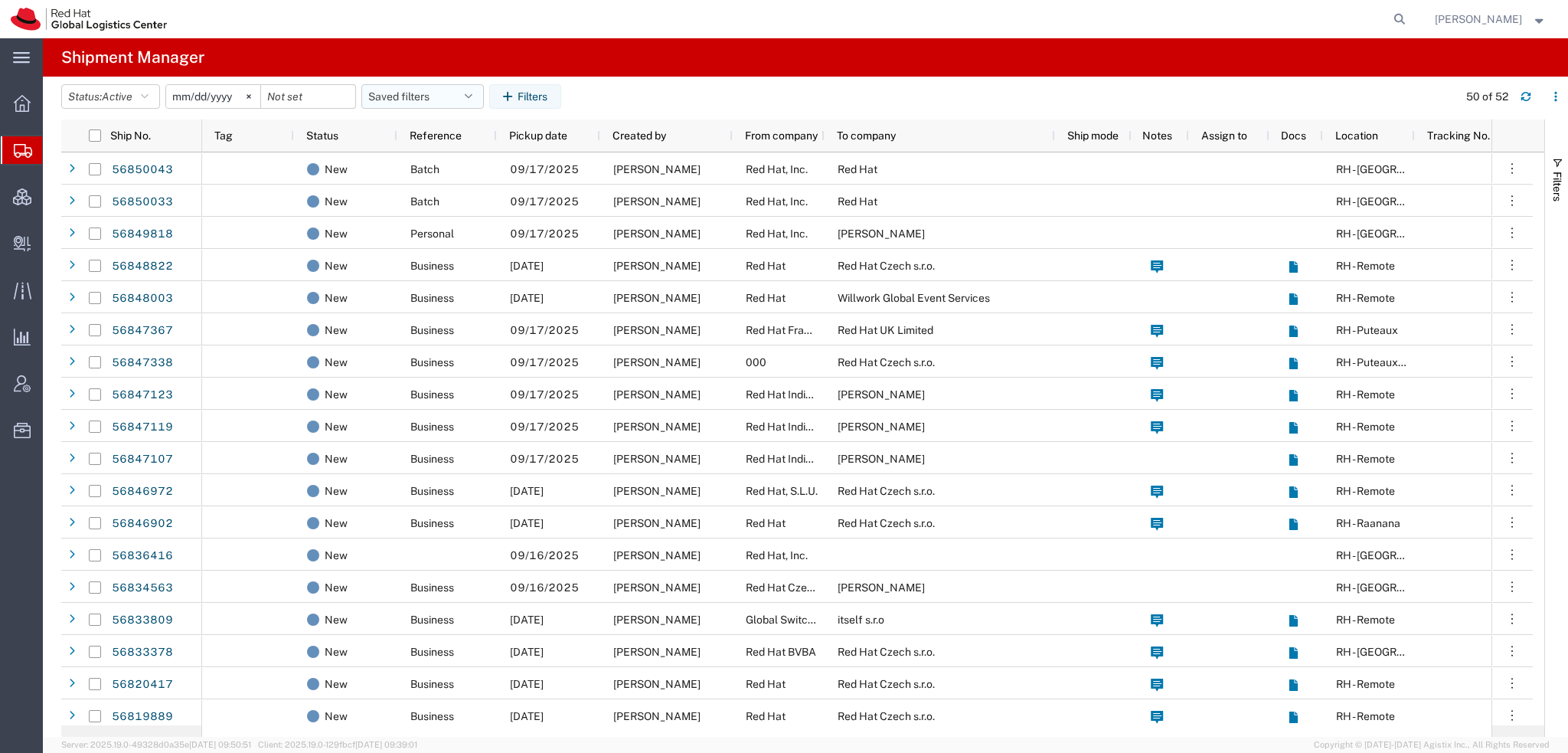
click at [432, 95] on button "Saved filters" at bounding box center [423, 96] width 122 height 25
click at [405, 157] on span "Americas" at bounding box center [464, 163] width 200 height 29
type input "[DATE]"
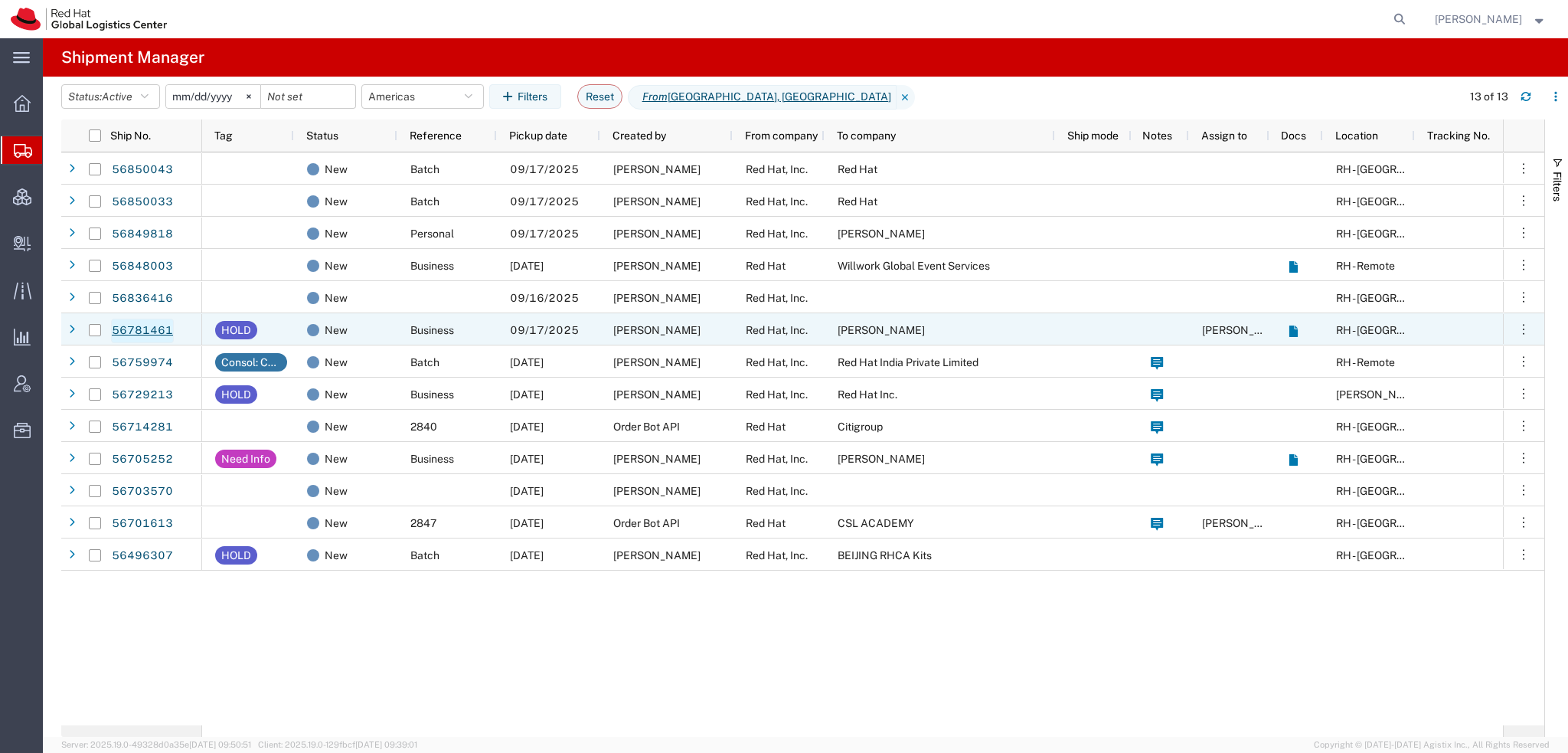
click at [139, 330] on link "56781461" at bounding box center [142, 331] width 63 height 25
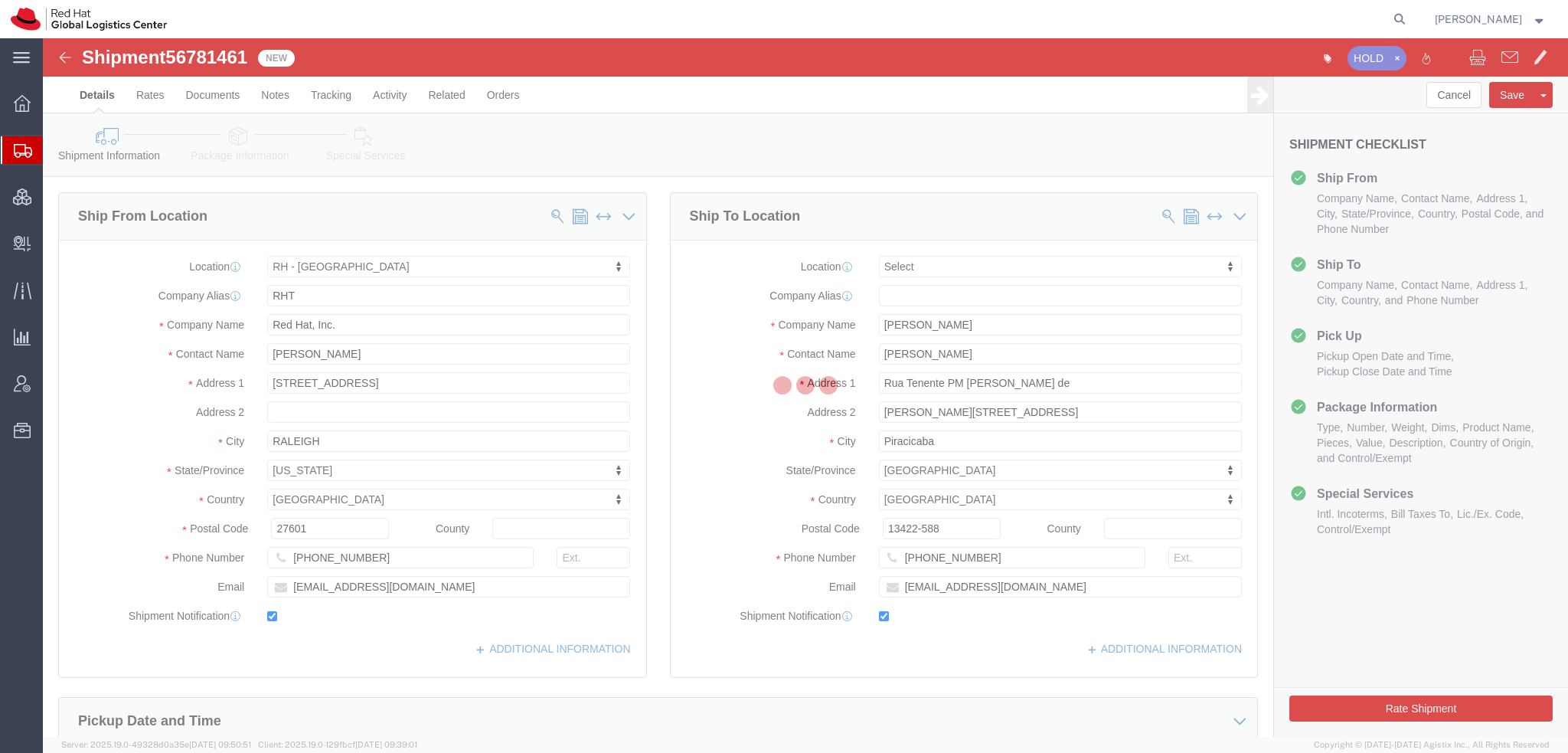
select select "38014"
select select
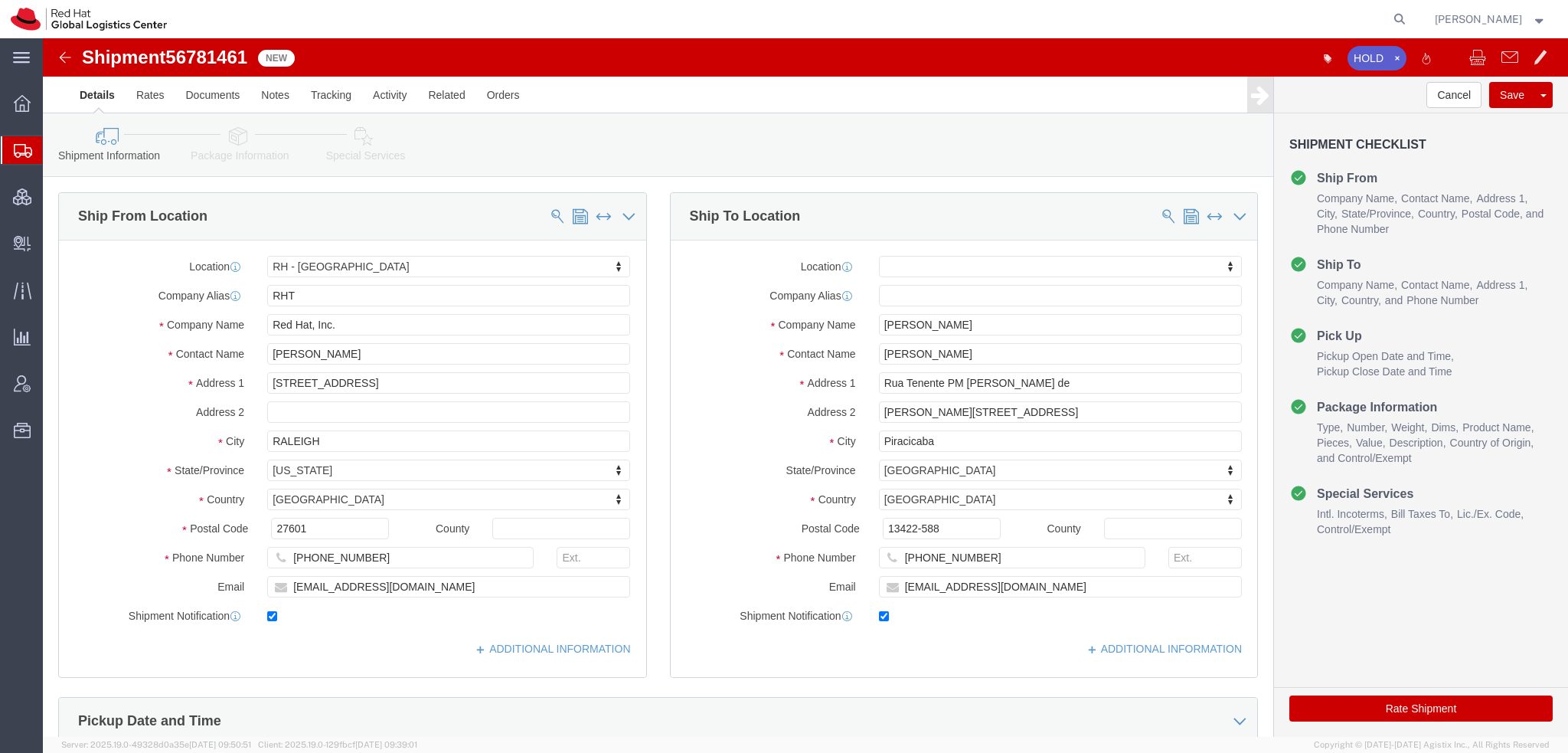
click icon
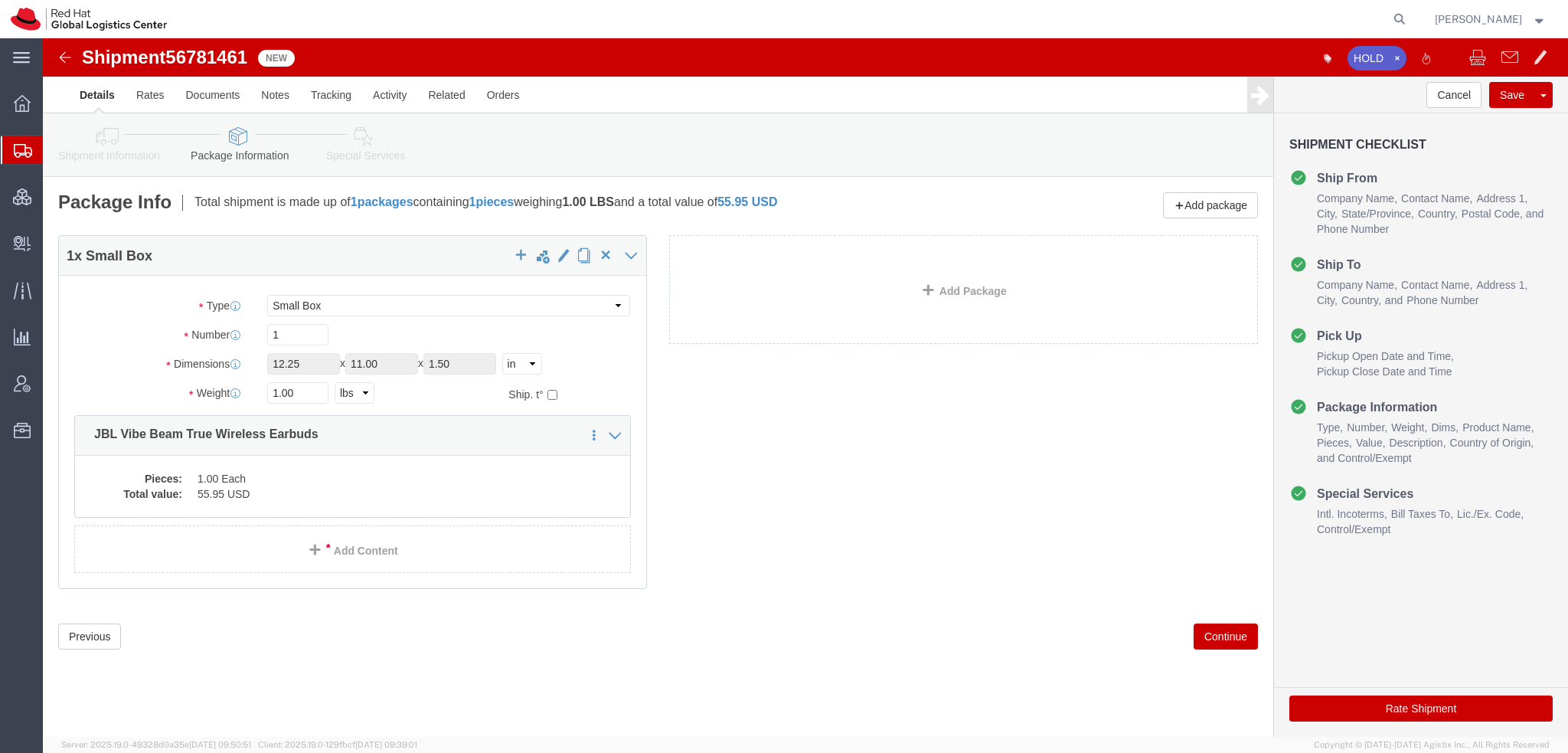
click icon
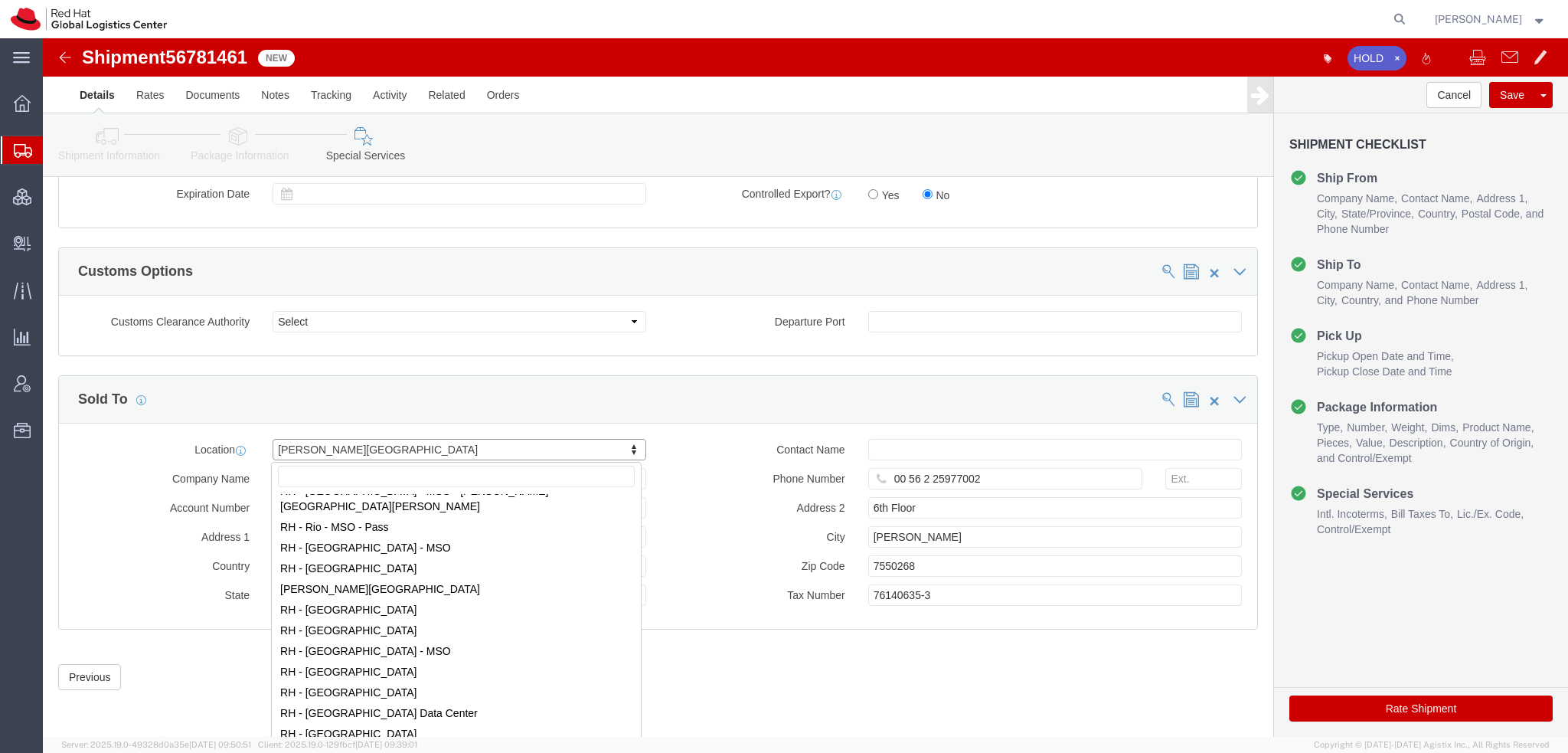
scroll to position [2250, 0]
select select "42531"
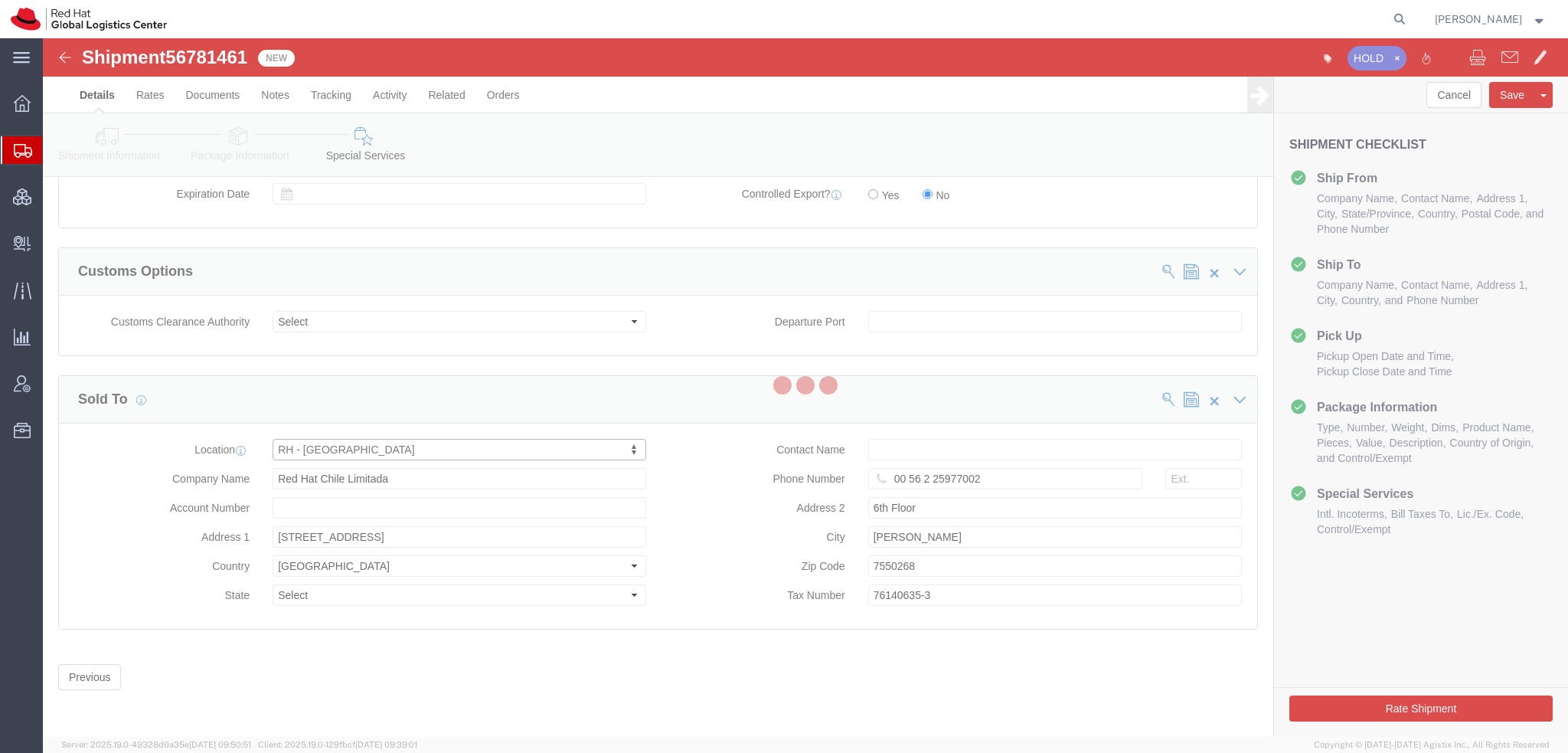
type input "Av. Brg. Faria Lima, 3732"
select select "BR"
select select
type input "000"
type input "Floor 24 and 25, Itaim Bibi"
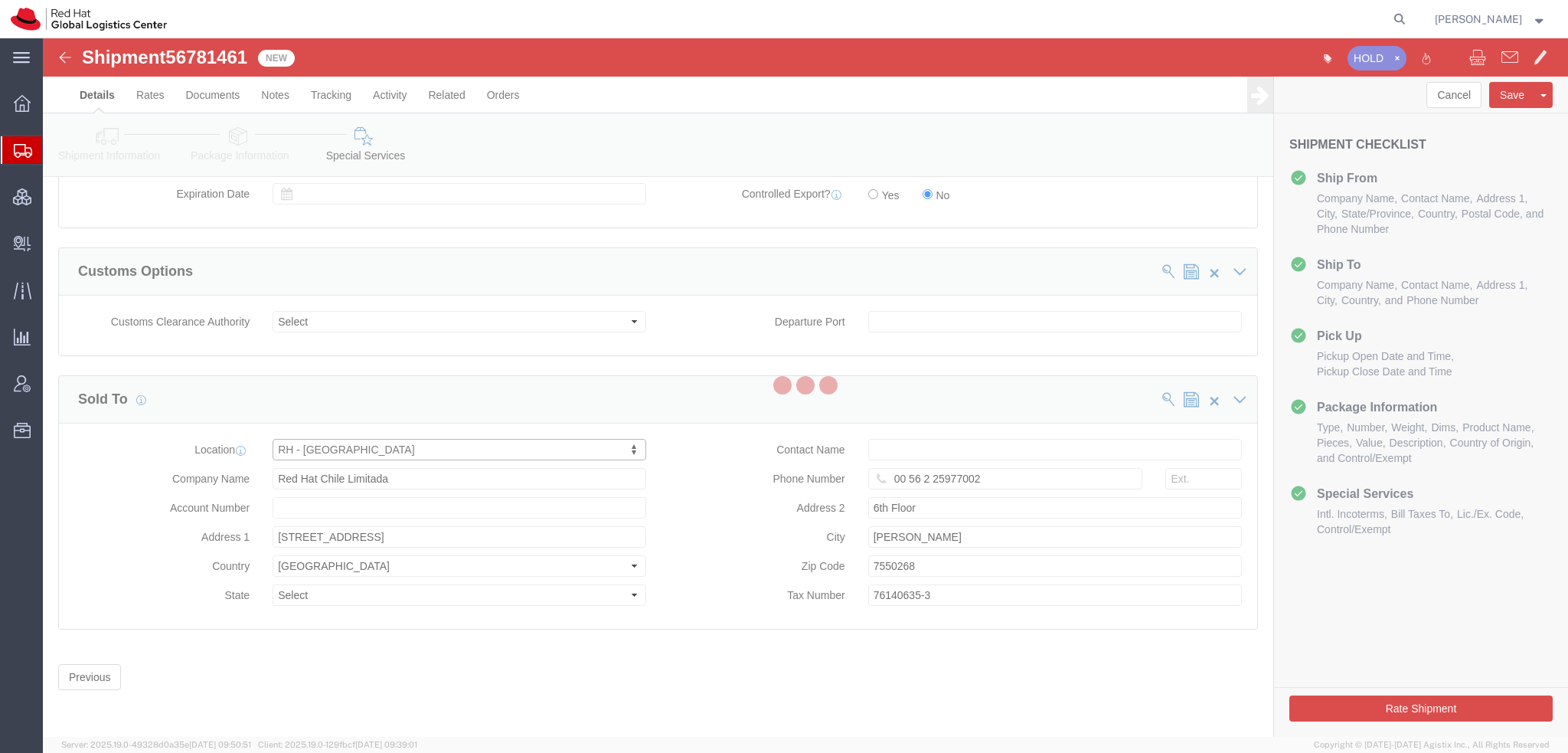
type input "SAO PAULO"
type input "04538-132"
type input "07.069.791/0001.55"
type input "Red Hat Brasil Limitada"
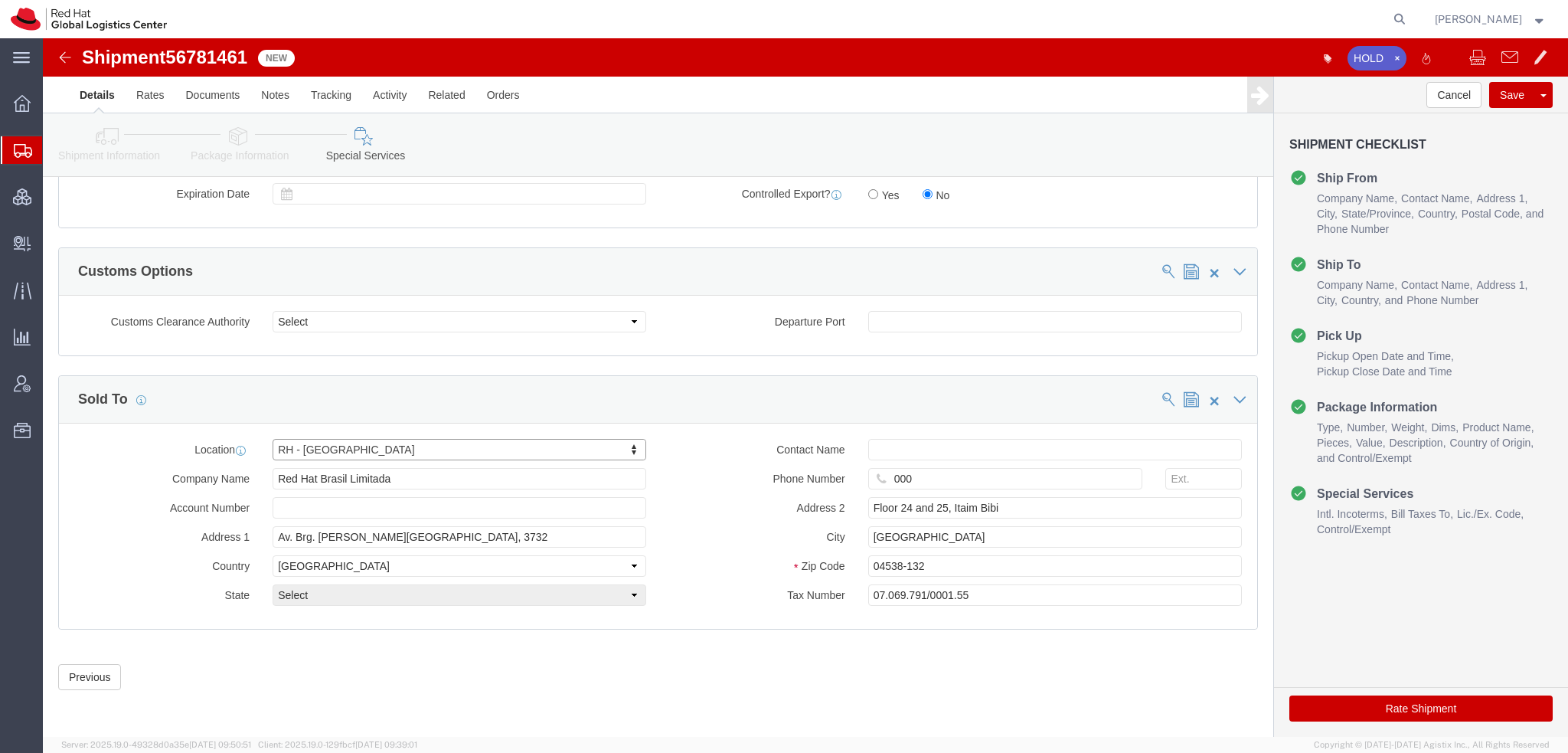
select select "27"
click button "Save"
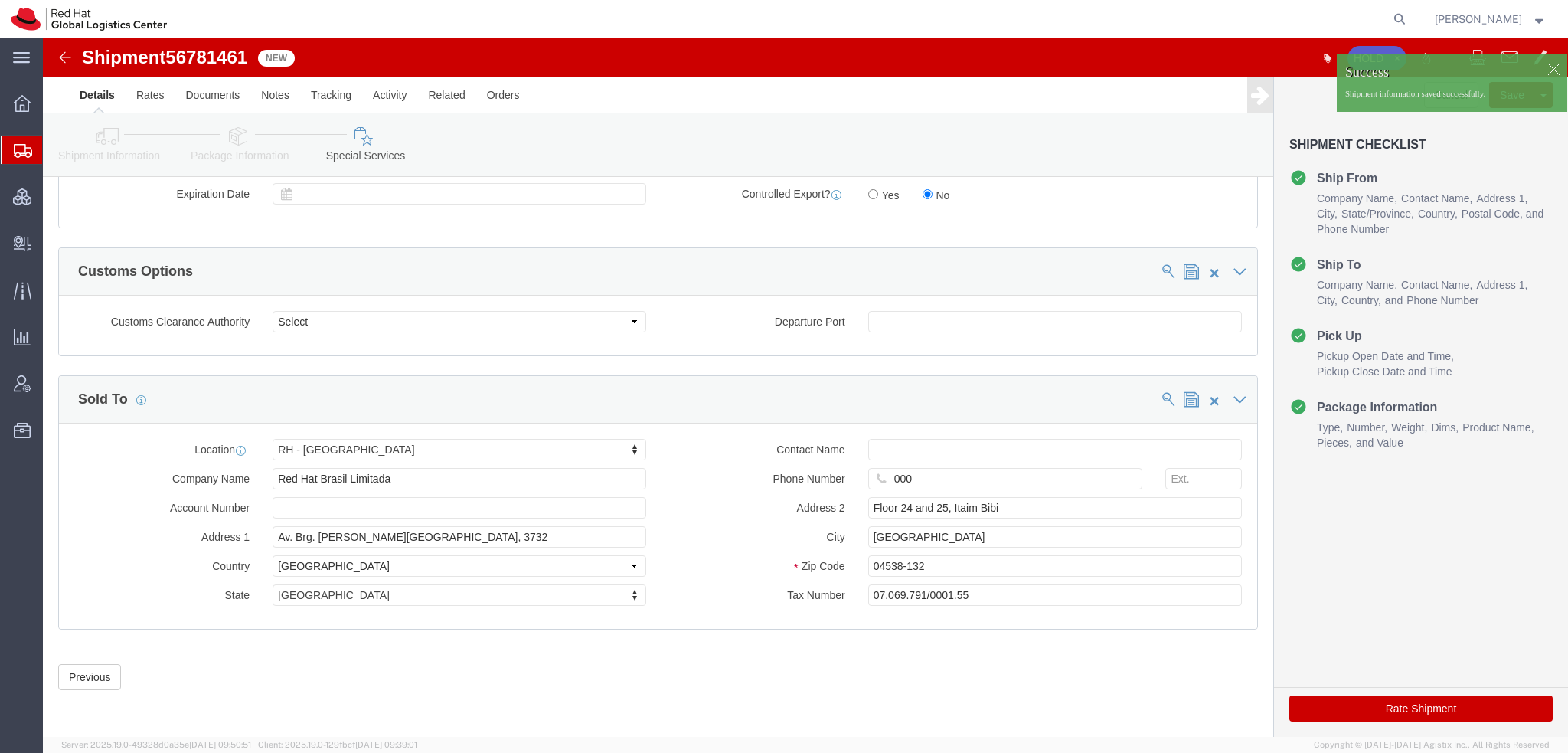
click at [0, 0] on span "Shipment Manager" at bounding box center [0, 0] width 0 height 0
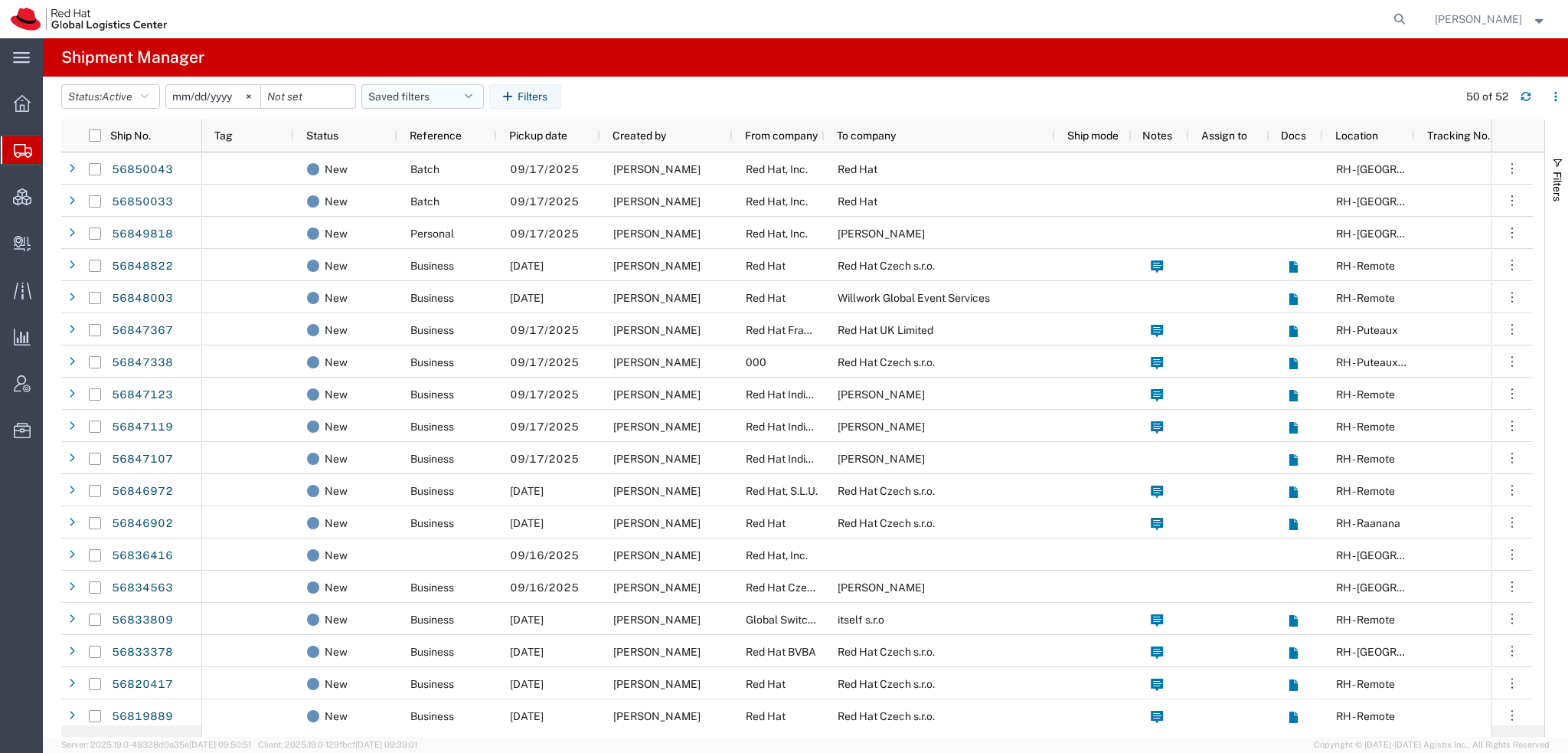
click at [477, 88] on button "Saved filters" at bounding box center [423, 96] width 122 height 25
click at [420, 166] on span "Americas" at bounding box center [464, 163] width 200 height 29
type input "[DATE]"
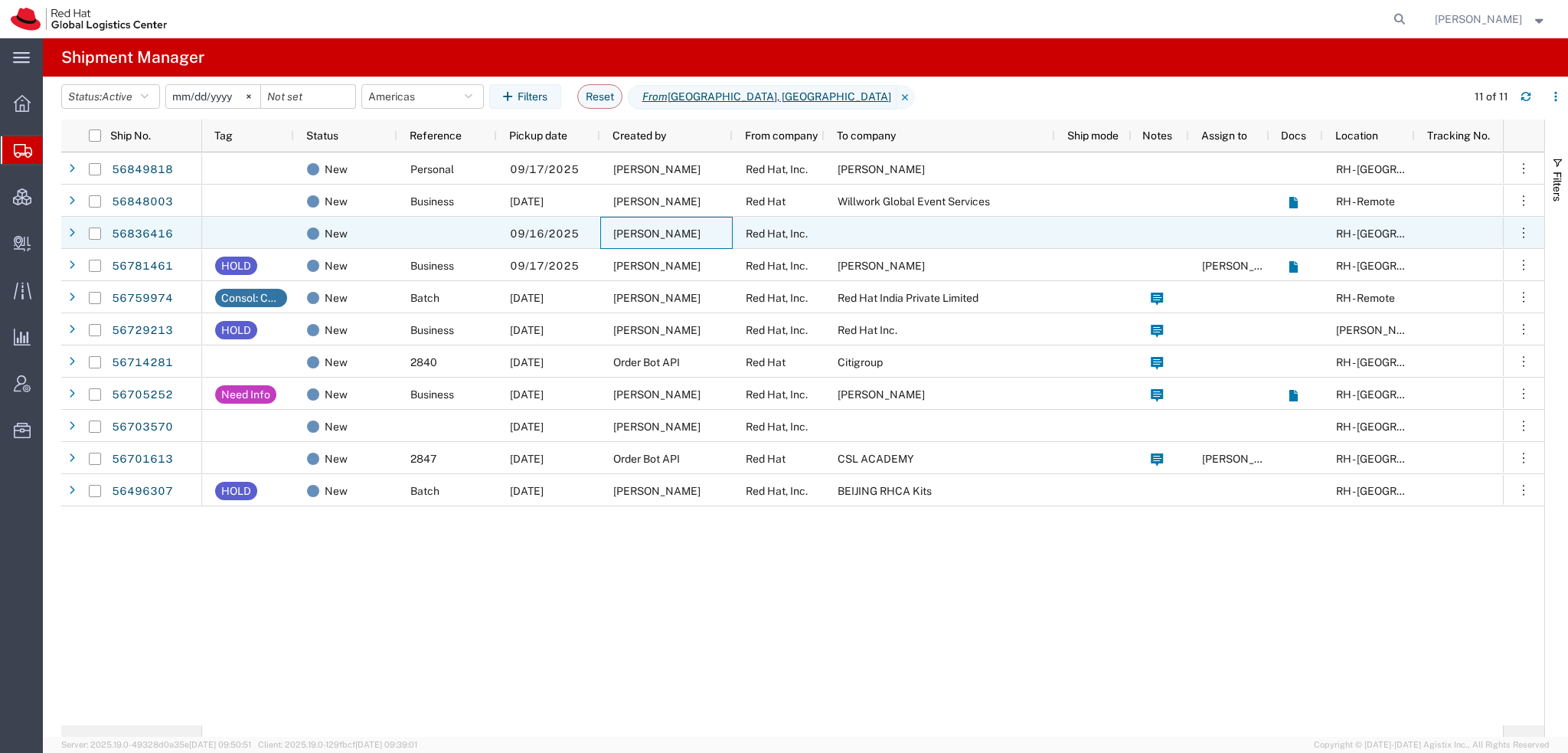
click at [656, 234] on span "[PERSON_NAME]" at bounding box center [657, 233] width 87 height 12
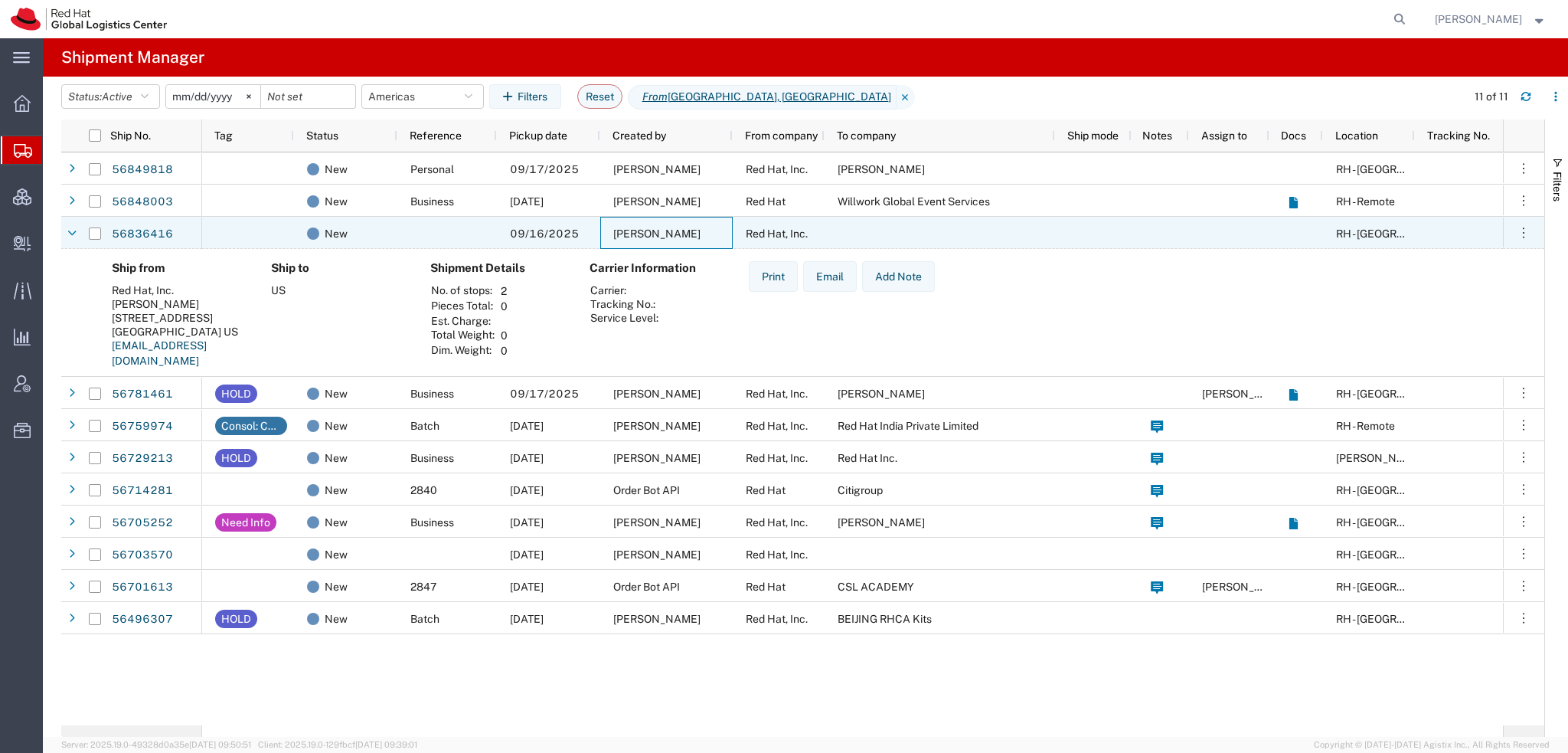
click at [656, 234] on span "[PERSON_NAME]" at bounding box center [657, 233] width 87 height 12
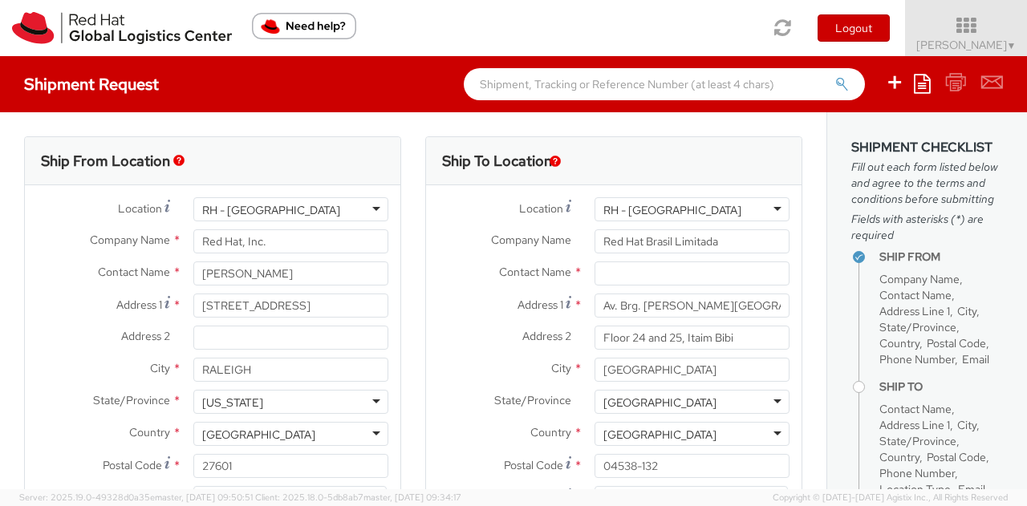
select select
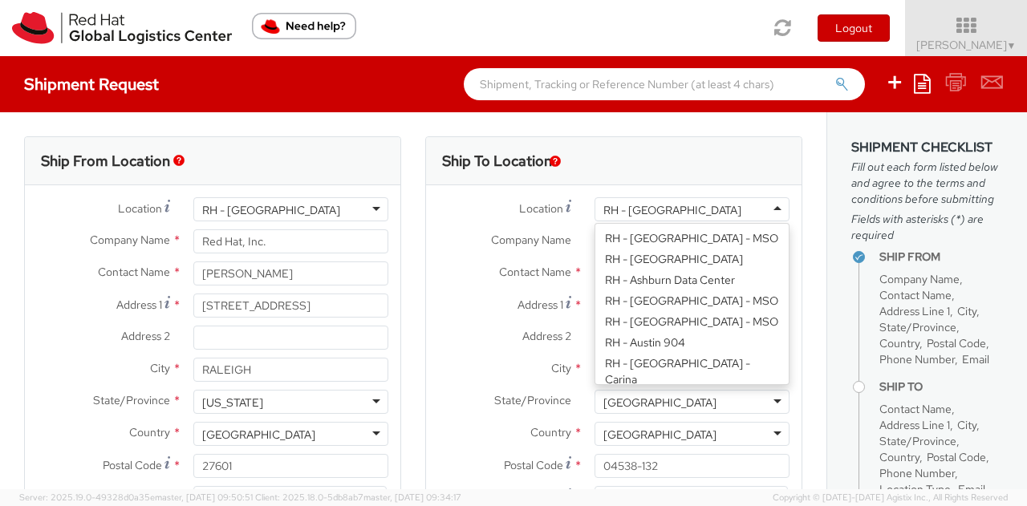
click at [763, 209] on div "RH - [GEOGRAPHIC_DATA]" at bounding box center [691, 209] width 195 height 24
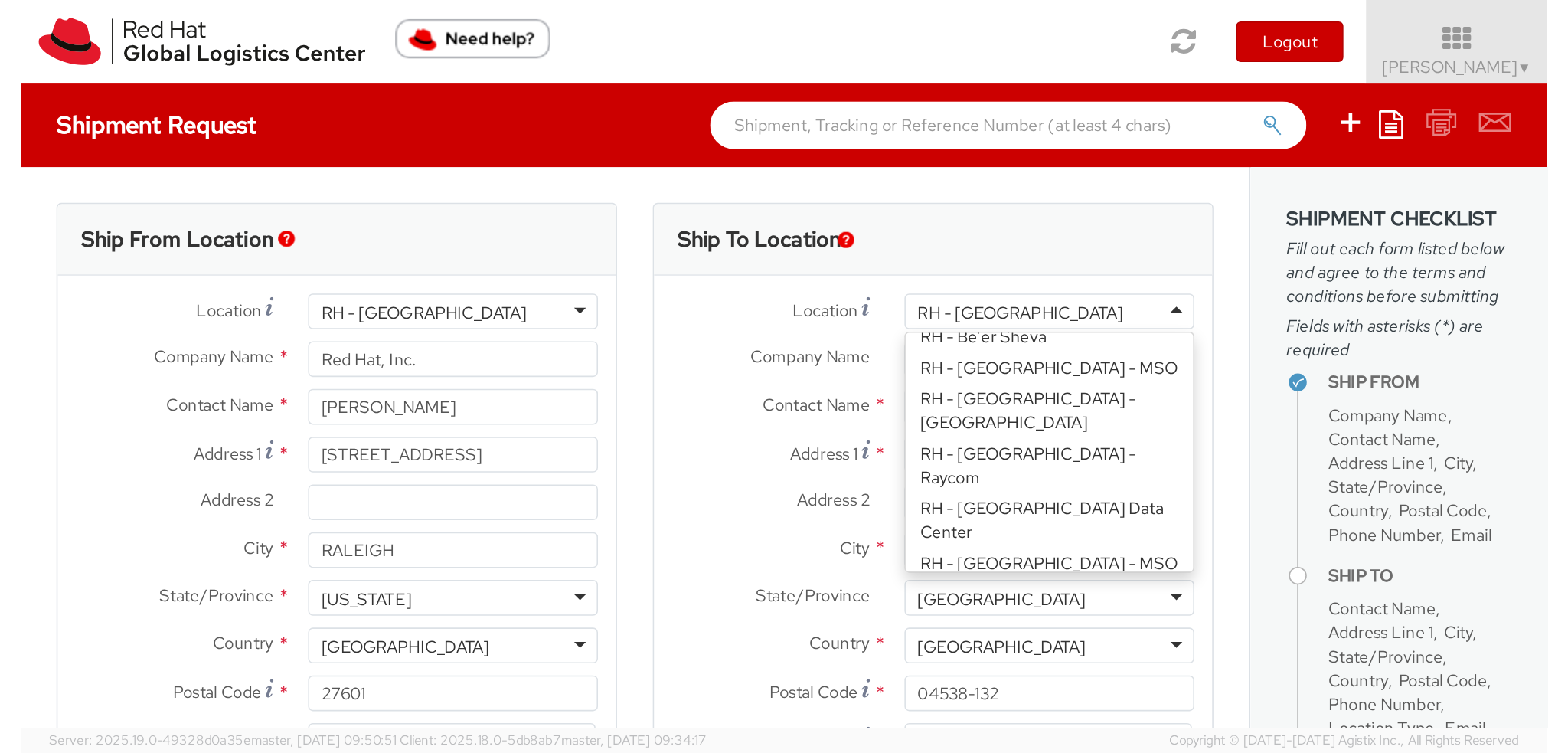
scroll to position [250, 0]
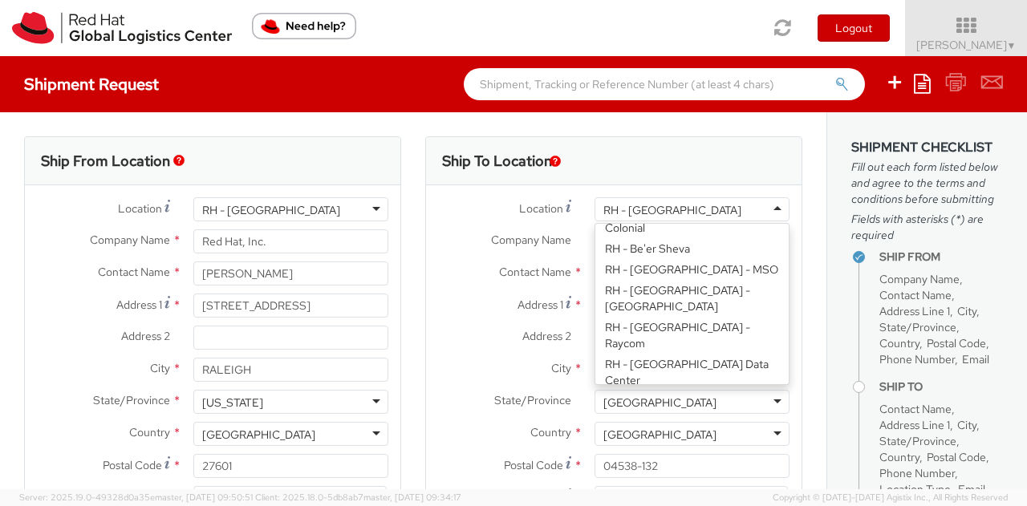
type input "Equinix Data Center"
type input "41 Alexander Road, Floor 1"
type input "c/o Red Hat, Inc."
type input "BILLERICA"
type input "01821"
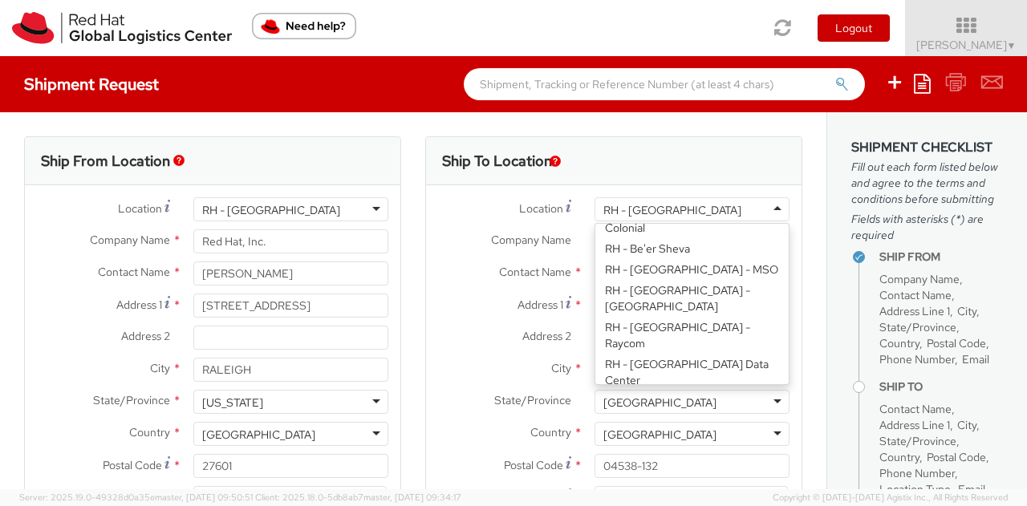
type input "8663141558"
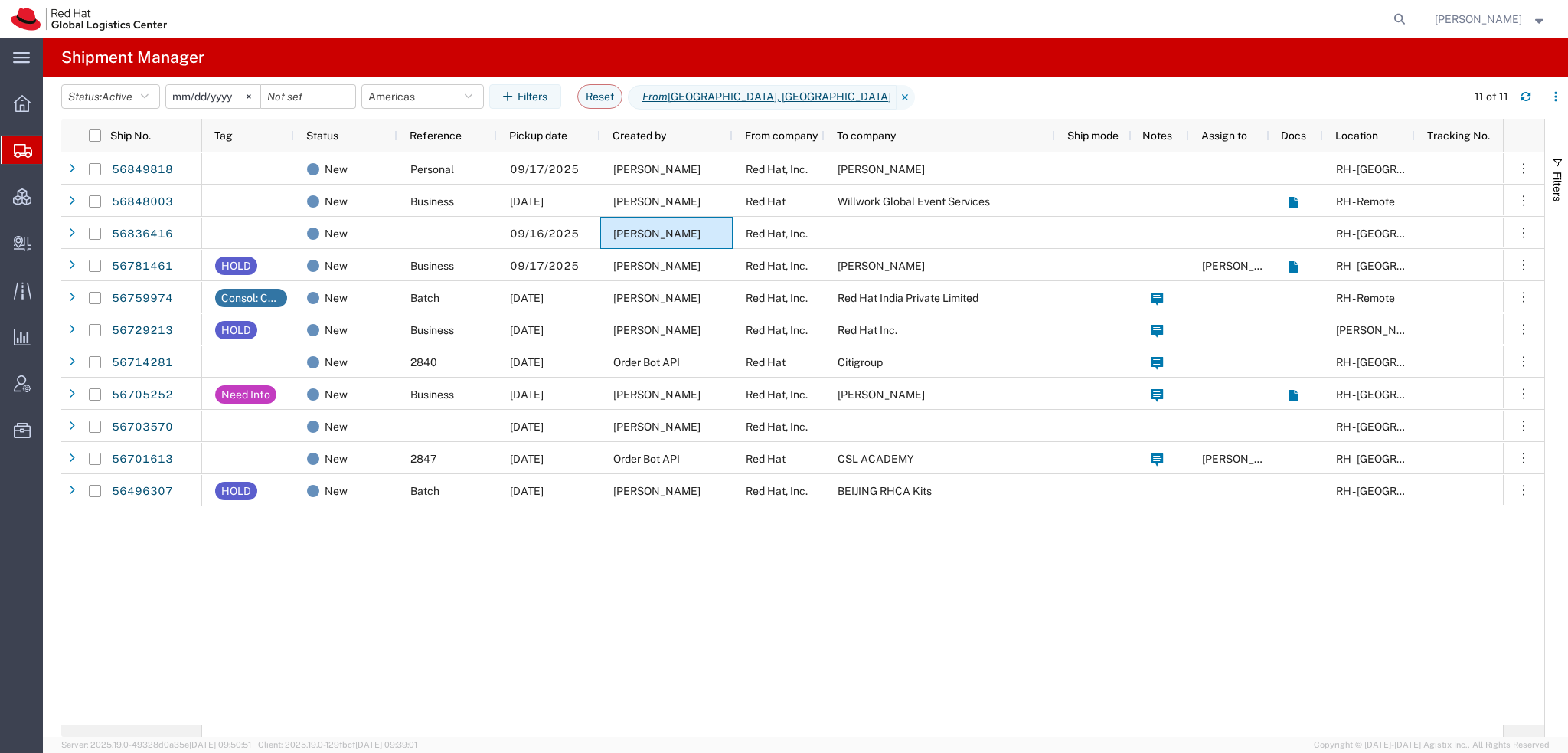
click at [1495, 21] on span "[PERSON_NAME]" at bounding box center [1477, 19] width 87 height 17
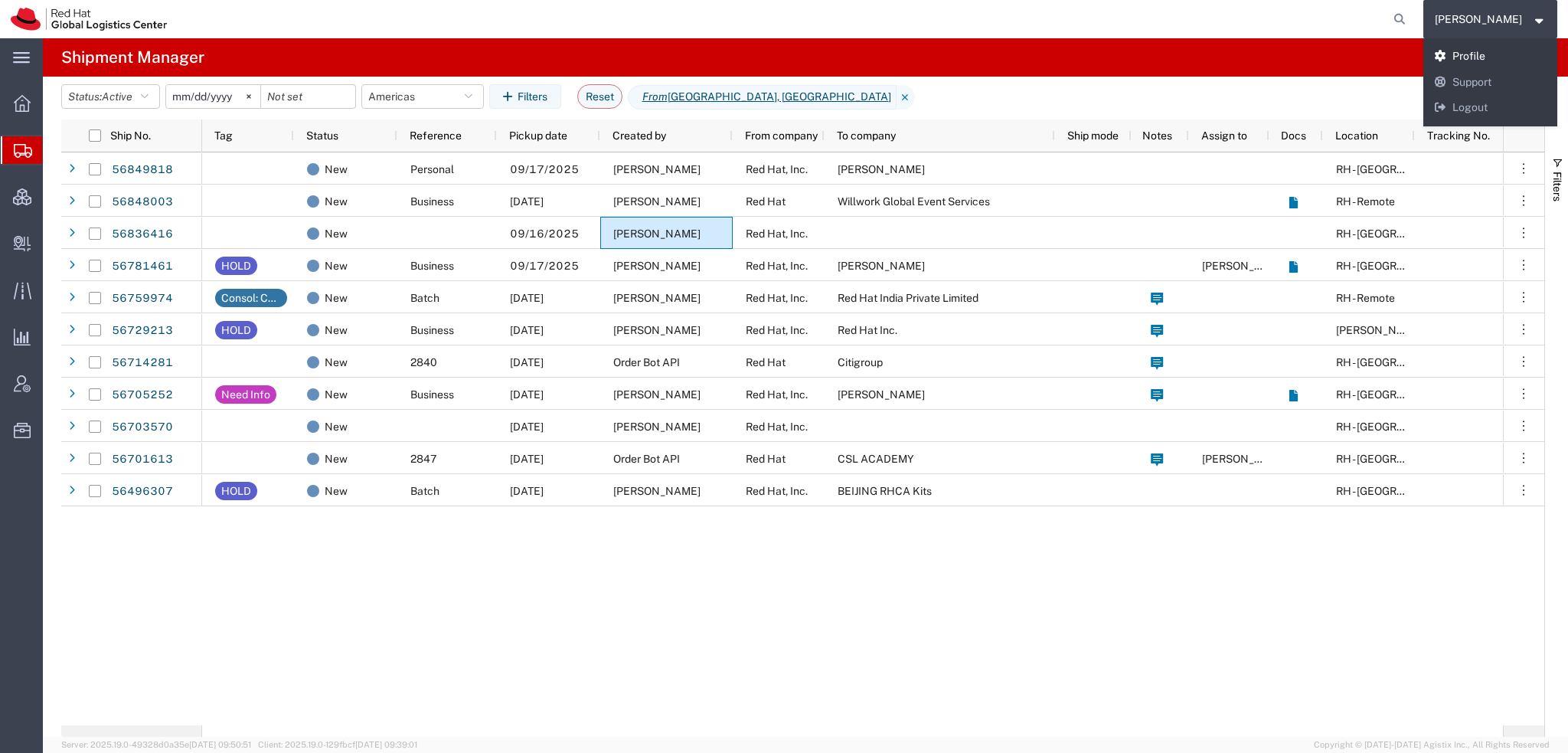
click at [1495, 49] on link "Profile" at bounding box center [1490, 56] width 135 height 26
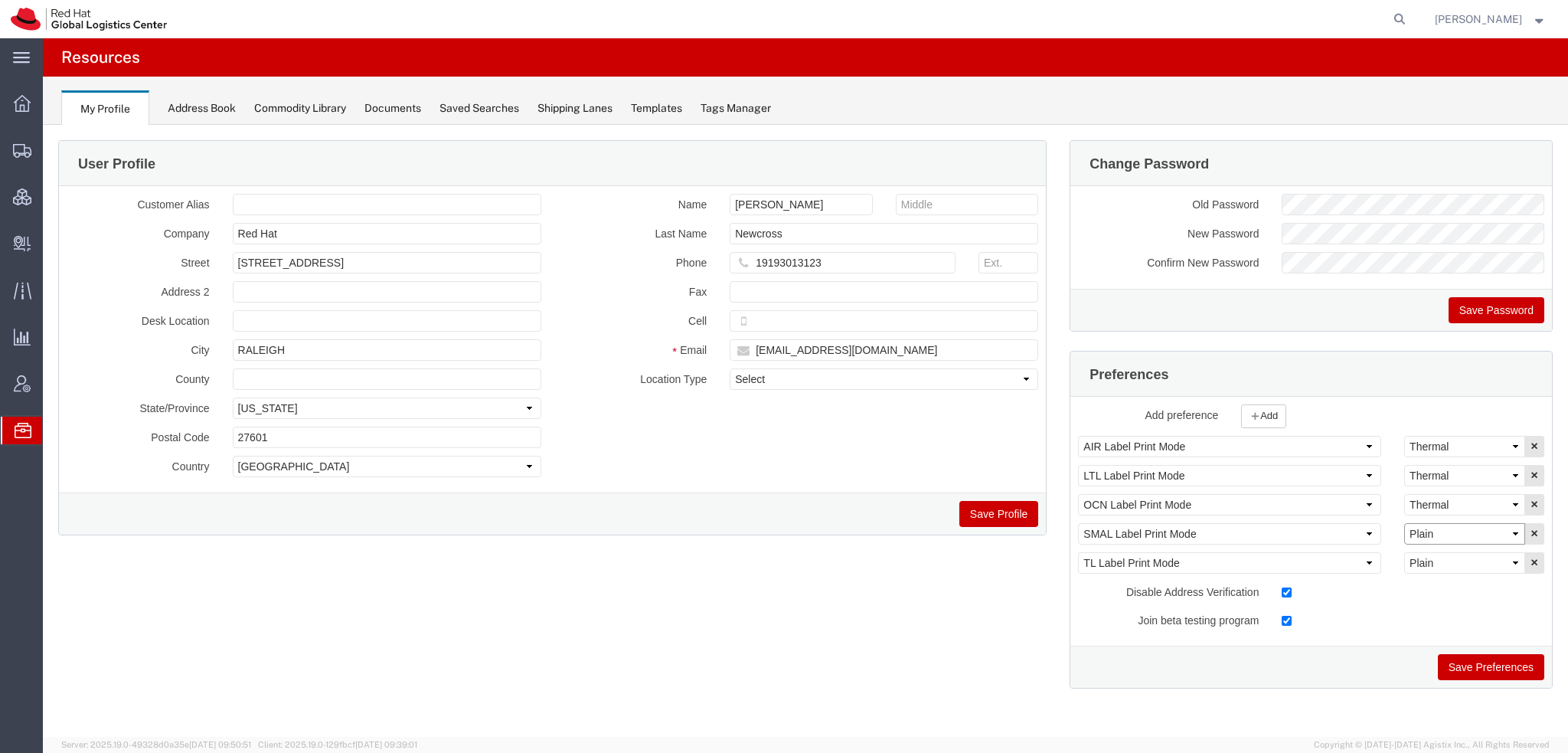
click at [1456, 532] on select "Select Plain Thermal" at bounding box center [1464, 533] width 121 height 21
select select "Thermal"
click at [1404, 523] on select "Select Plain Thermal" at bounding box center [1464, 533] width 121 height 21
click at [1463, 660] on button "Save Preferences" at bounding box center [1490, 666] width 106 height 26
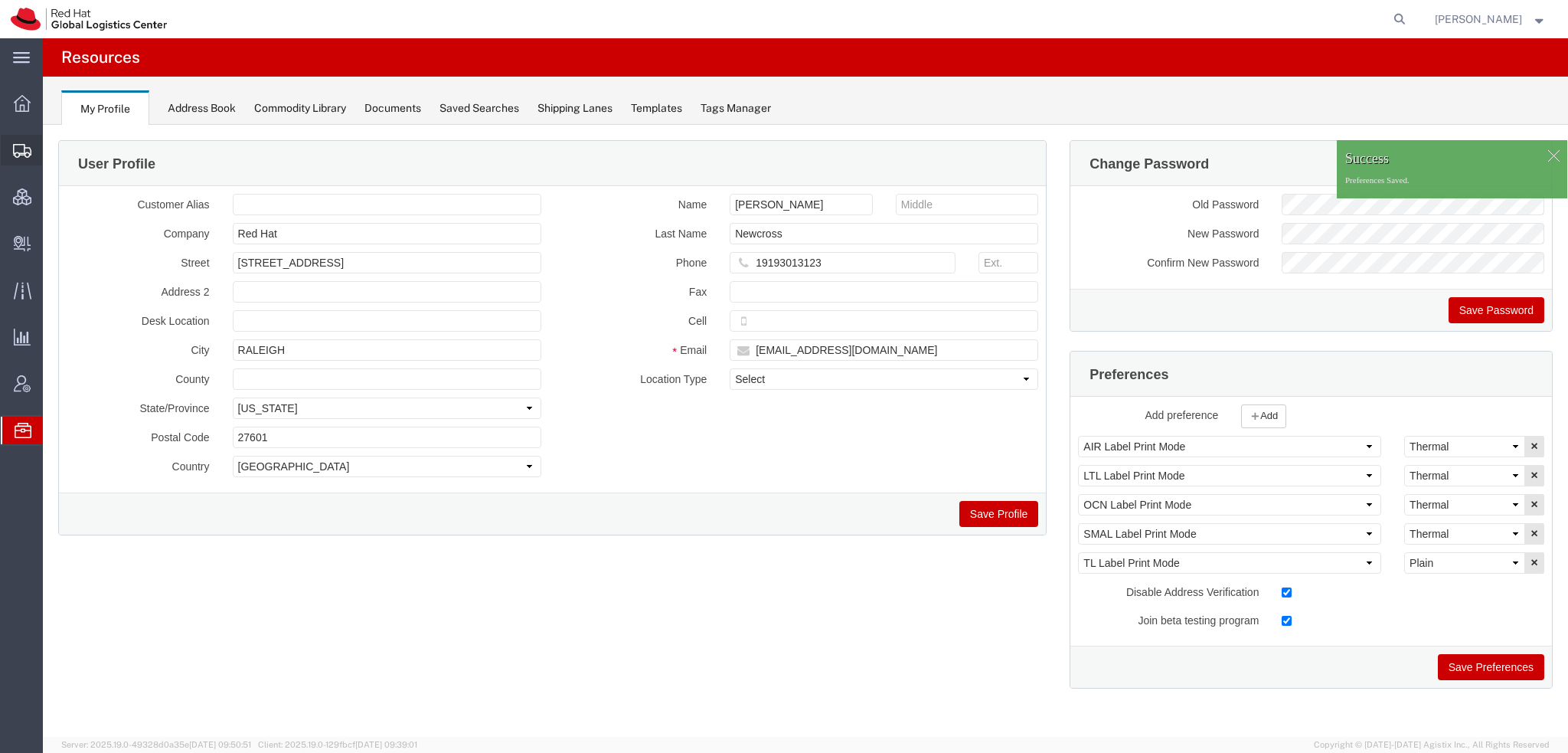
click at [0, 0] on span "Shipment Manager" at bounding box center [0, 0] width 0 height 0
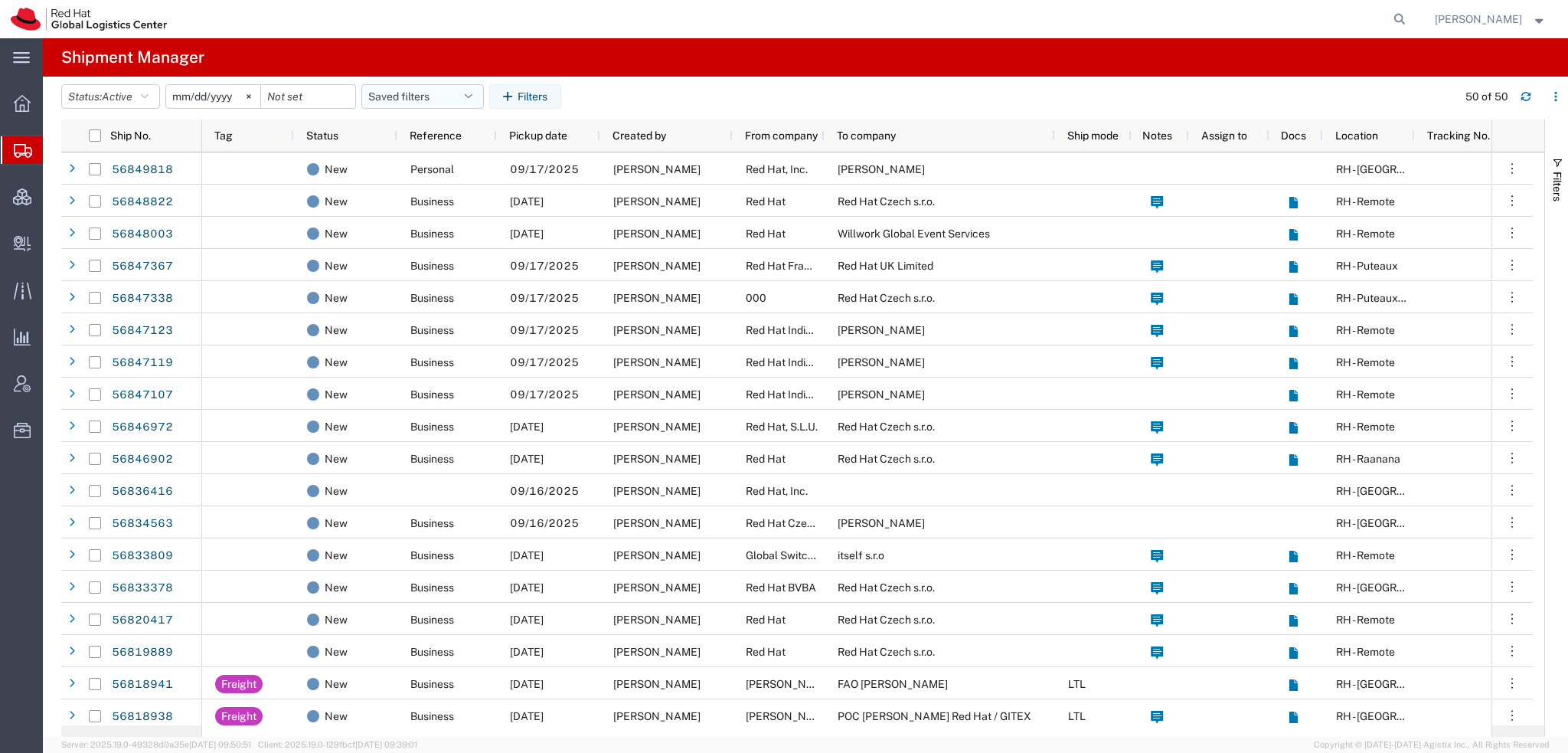
click at [469, 94] on button "Saved filters" at bounding box center [423, 96] width 122 height 25
click at [401, 161] on span "Americas" at bounding box center [464, 163] width 200 height 29
type input "[DATE]"
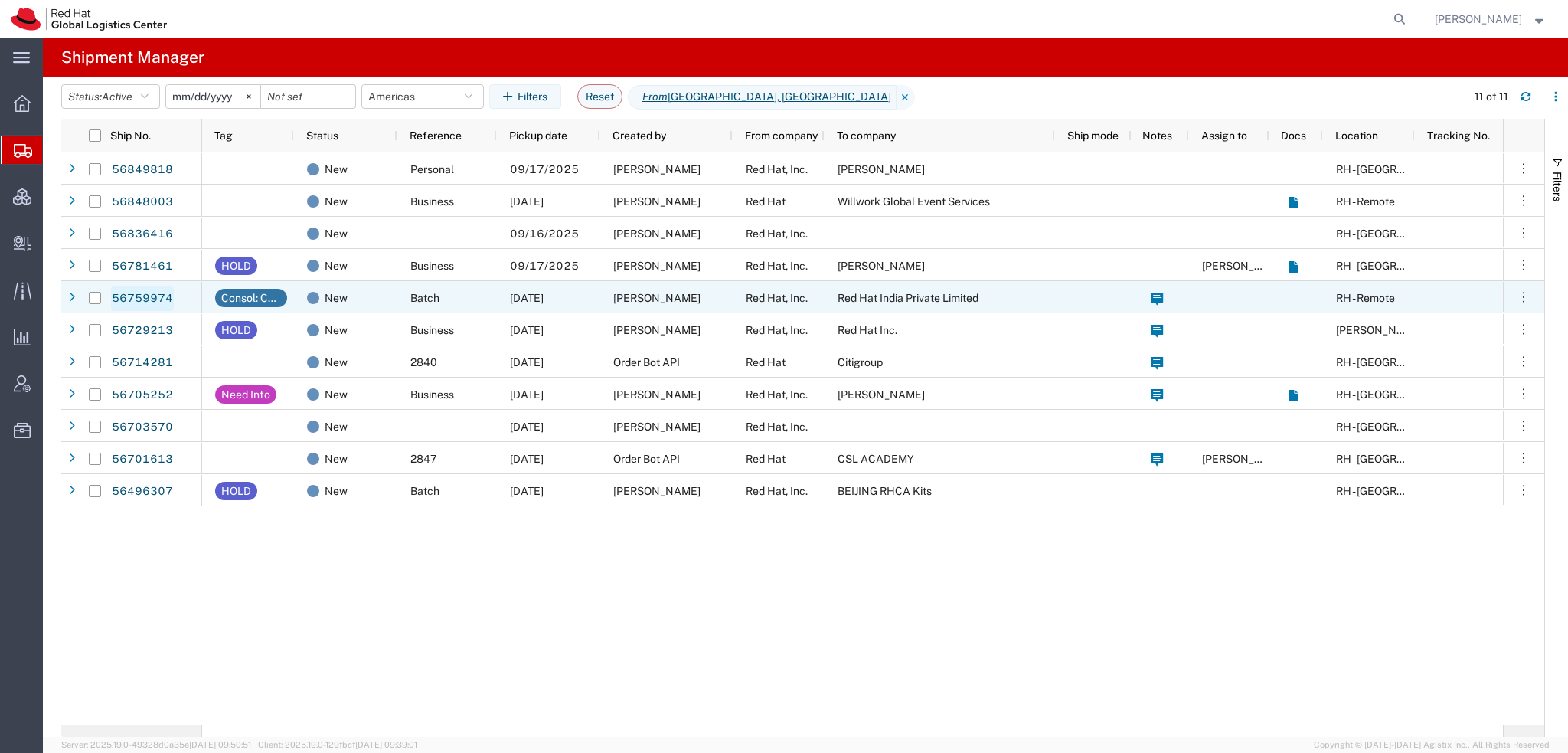
click at [158, 296] on link "56759974" at bounding box center [142, 299] width 63 height 25
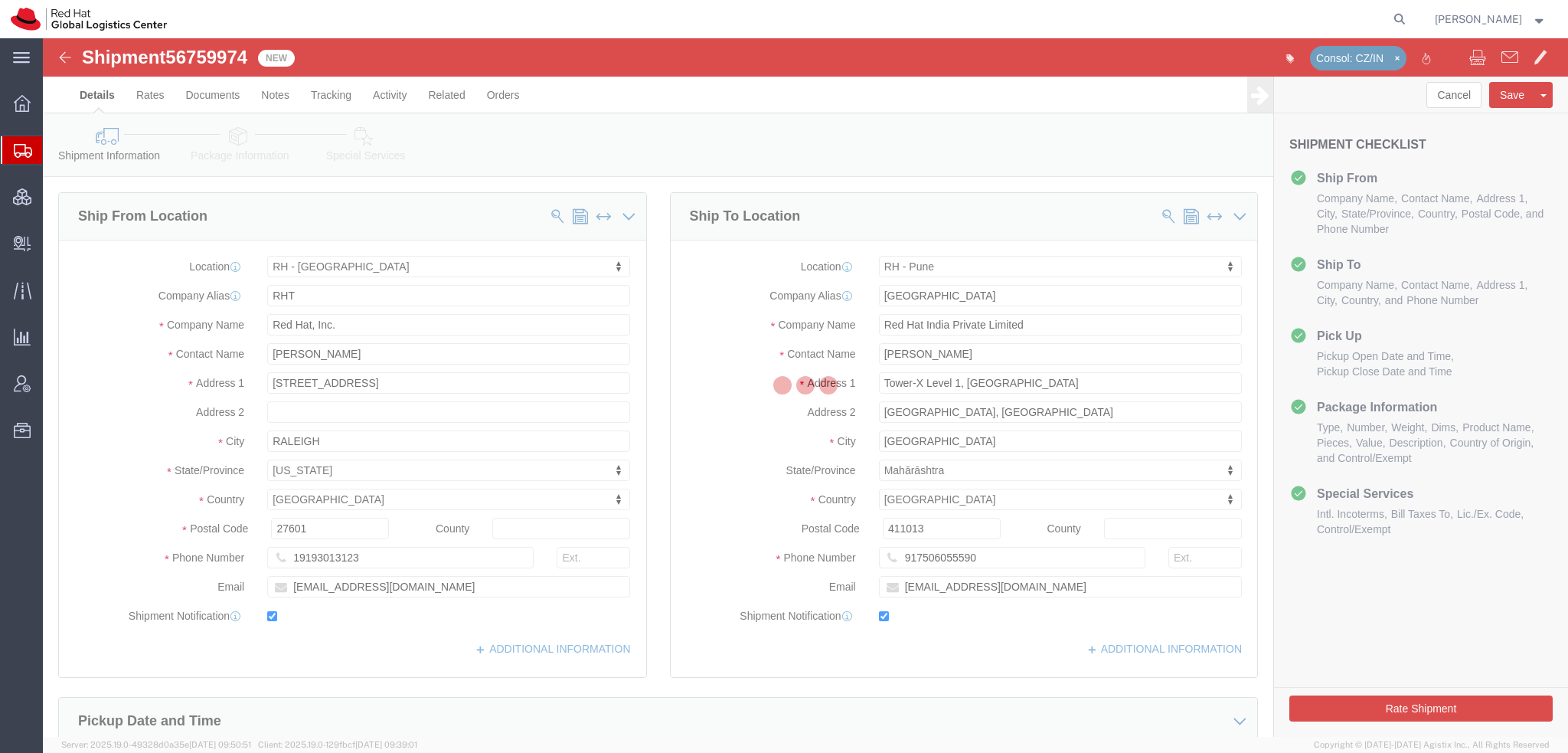
select select "38014"
select select "38007"
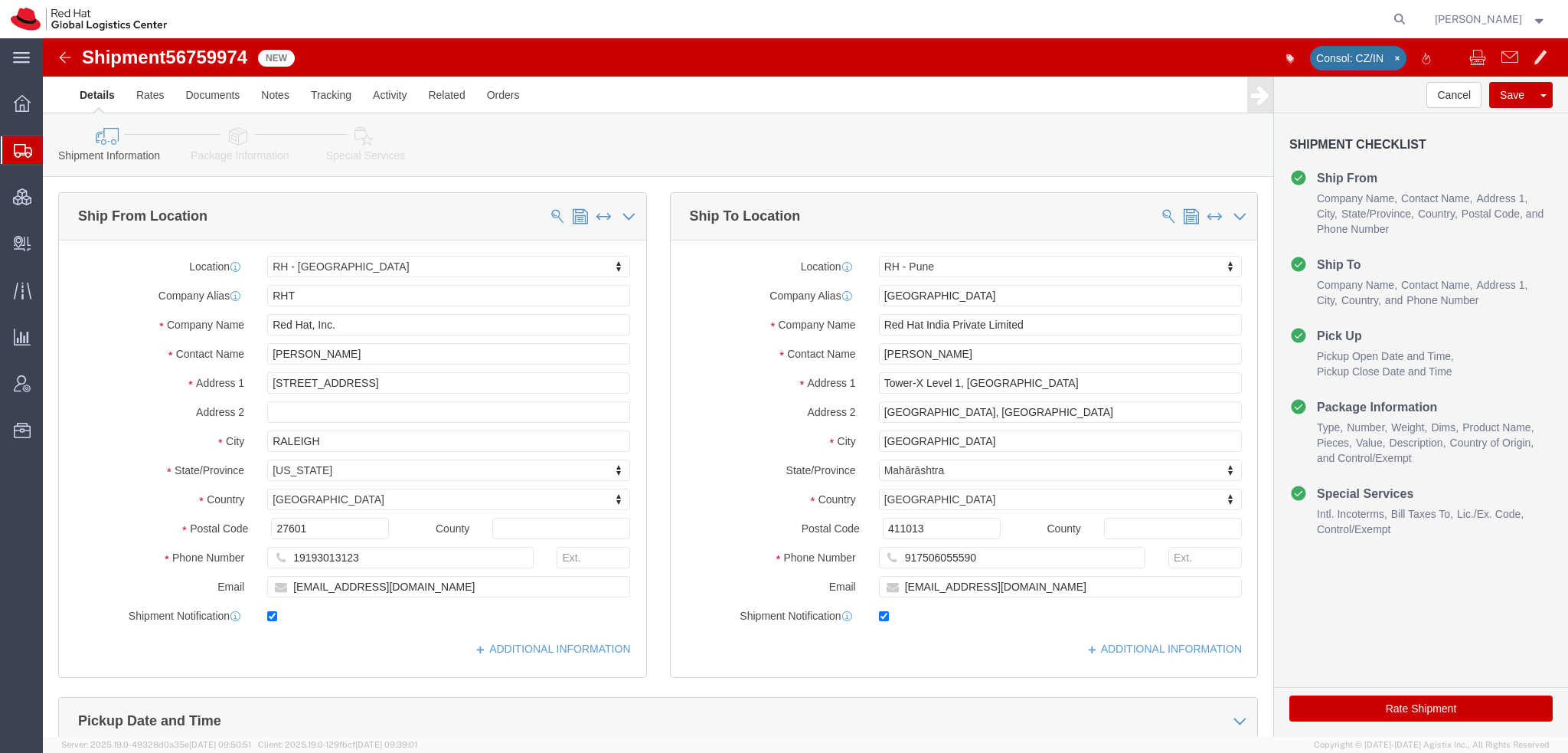
click icon
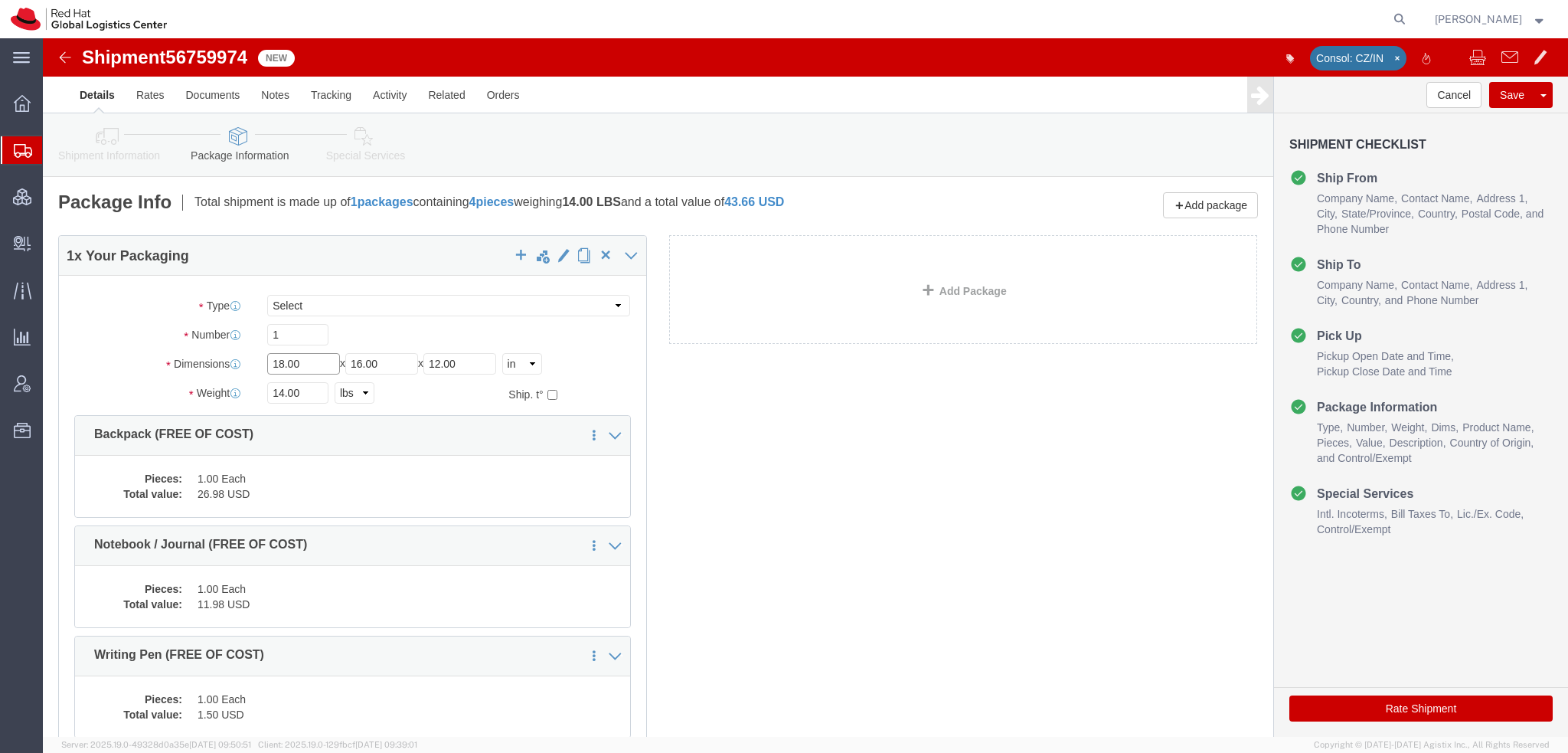
drag, startPoint x: 278, startPoint y: 324, endPoint x: -43, endPoint y: 155, distance: 362.8
click html "Shipment 56759974 New Consol: CZ/IN Details Rates Documents Notes Tracking Acti…"
type input "24"
type input "18"
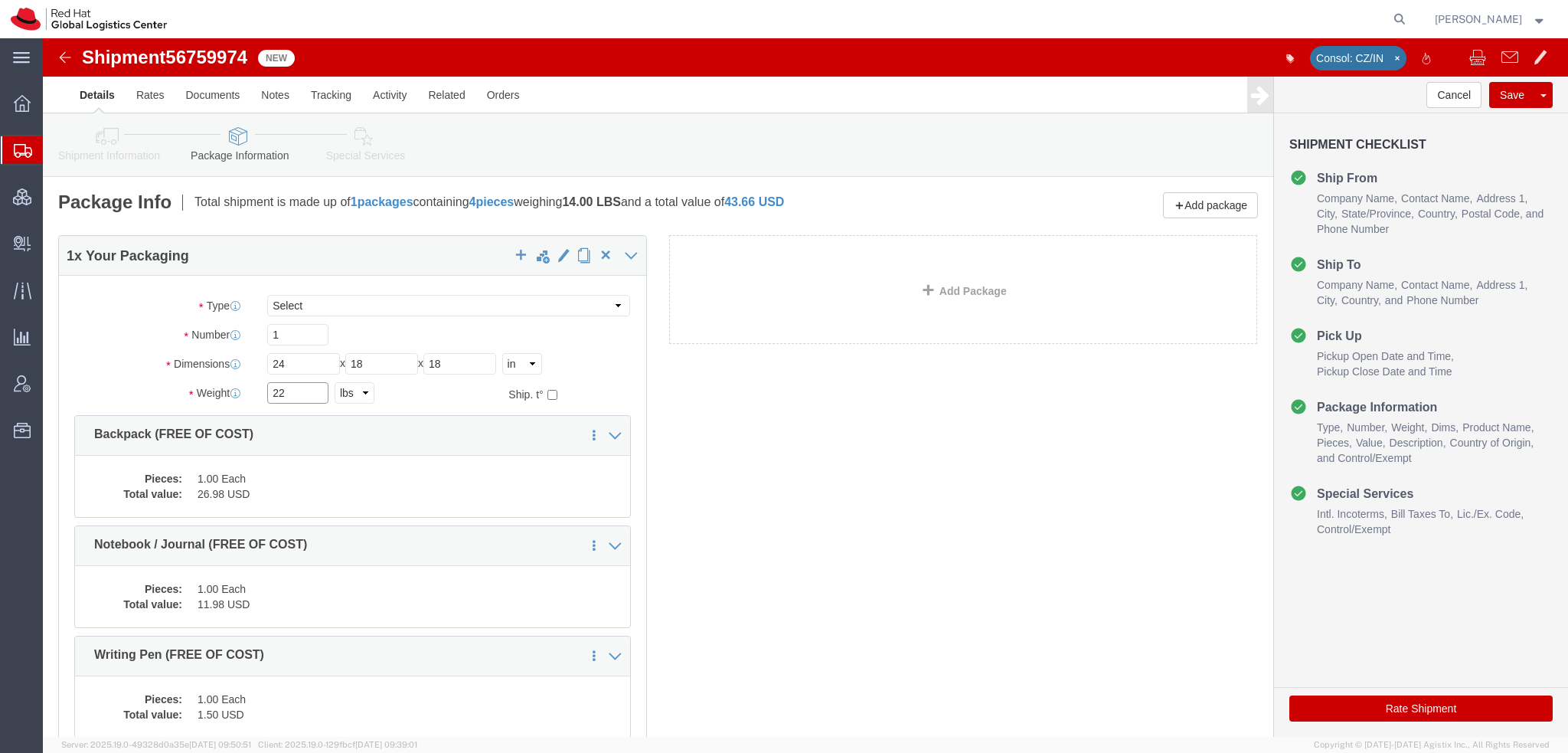
type input "22"
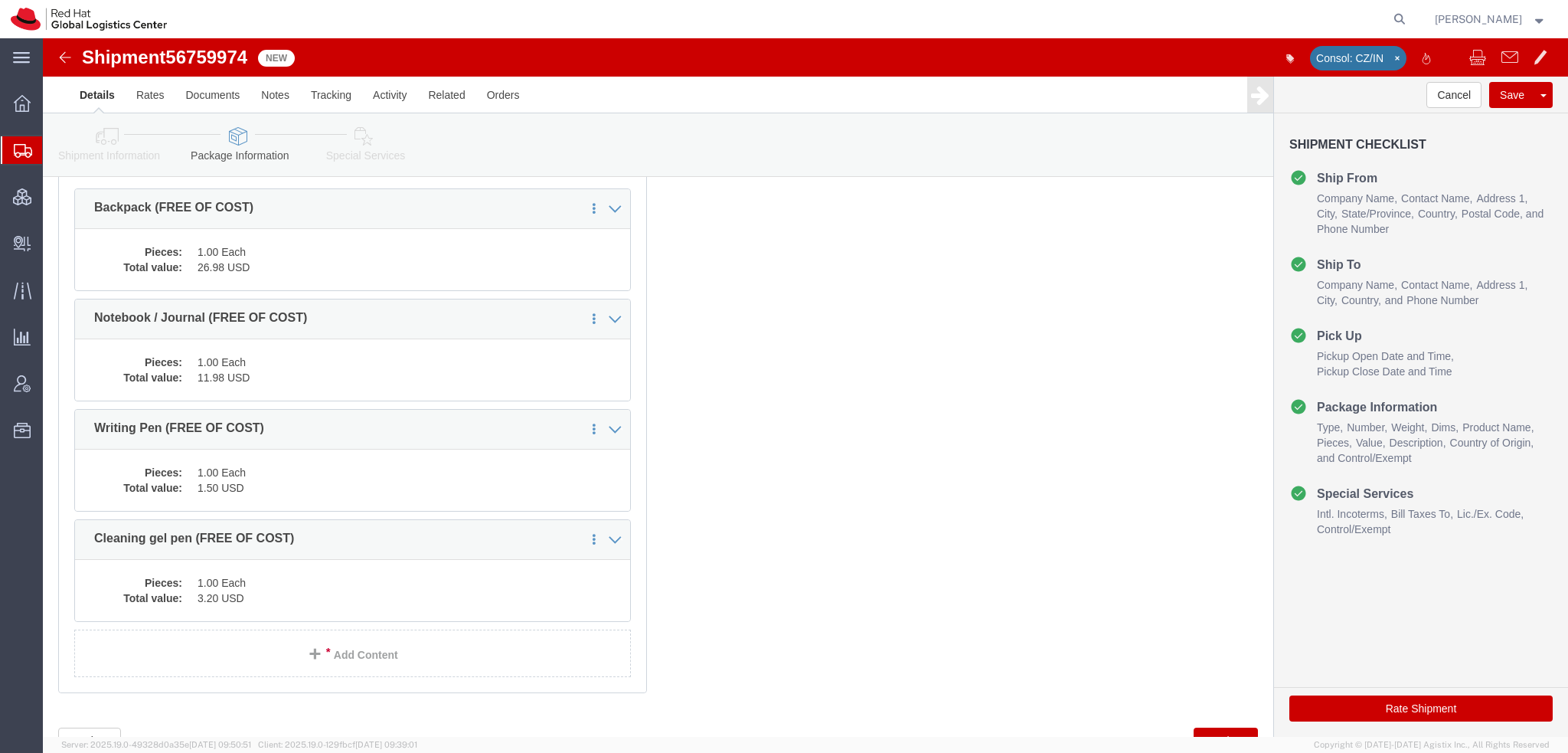
scroll to position [230, 0]
click dd "1.00 Each"
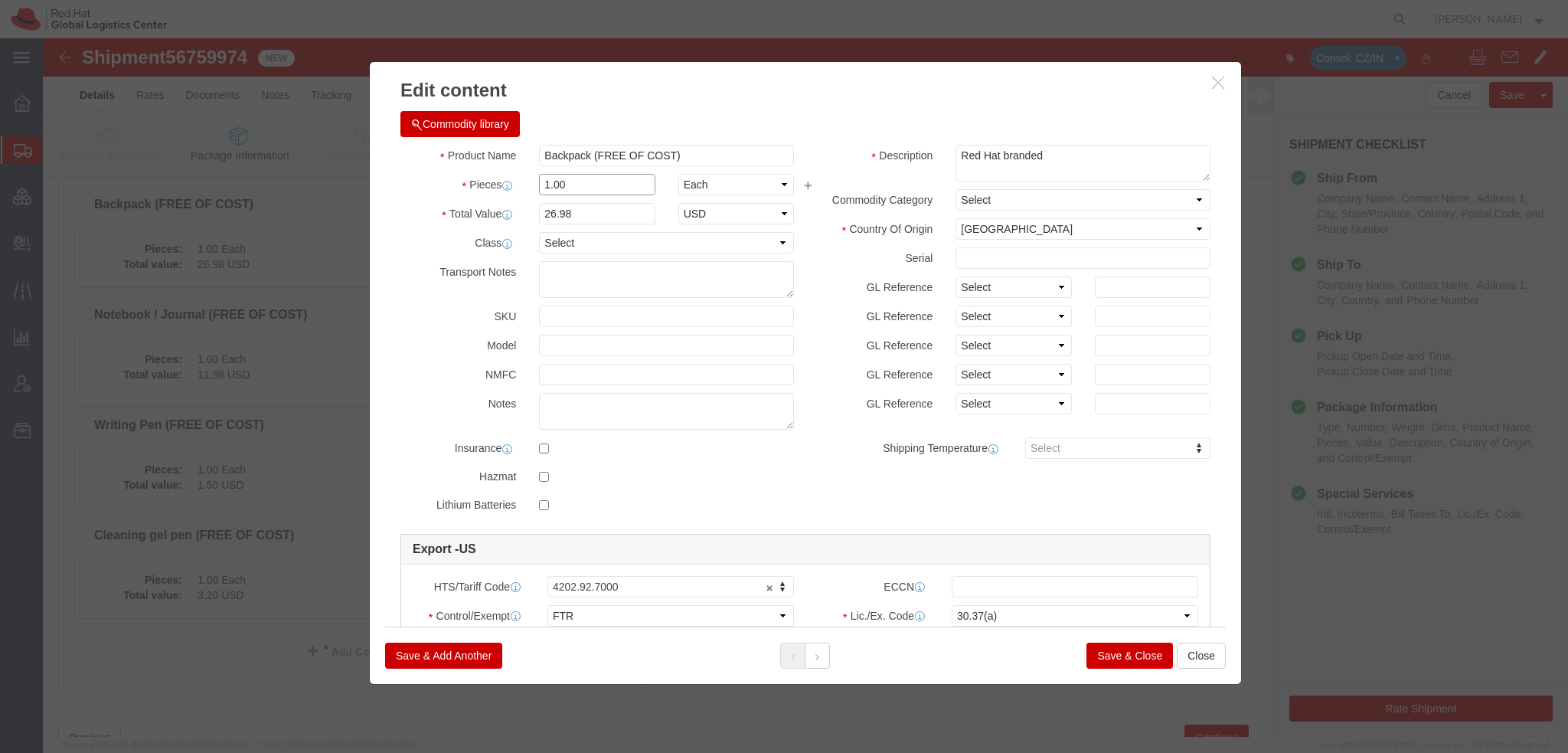
drag, startPoint x: 525, startPoint y: 146, endPoint x: 43, endPoint y: 73, distance: 487.5
click div "Edit content Commodity library Product Name Backpack (FREE OF COST) Pieces 1.00…"
type input "2"
type input "53.96"
click icon
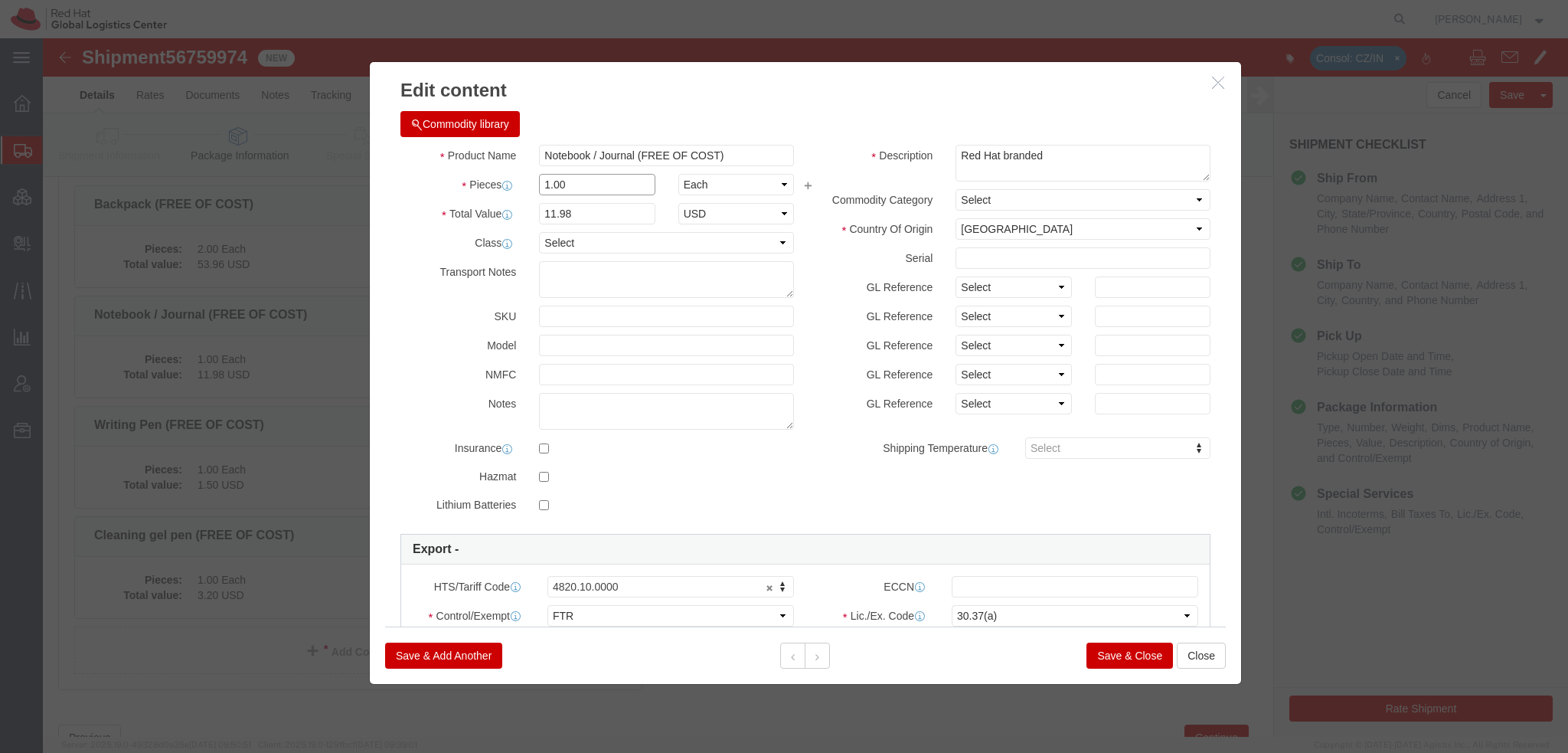
drag, startPoint x: 578, startPoint y: 180, endPoint x: 237, endPoint y: 121, distance: 346.1
click div "Product Name Notebook / Journal (FREE OF COST) Pieces 1.00 Select Bag Barrels 1…"
type input "2"
type input "23.96"
click button
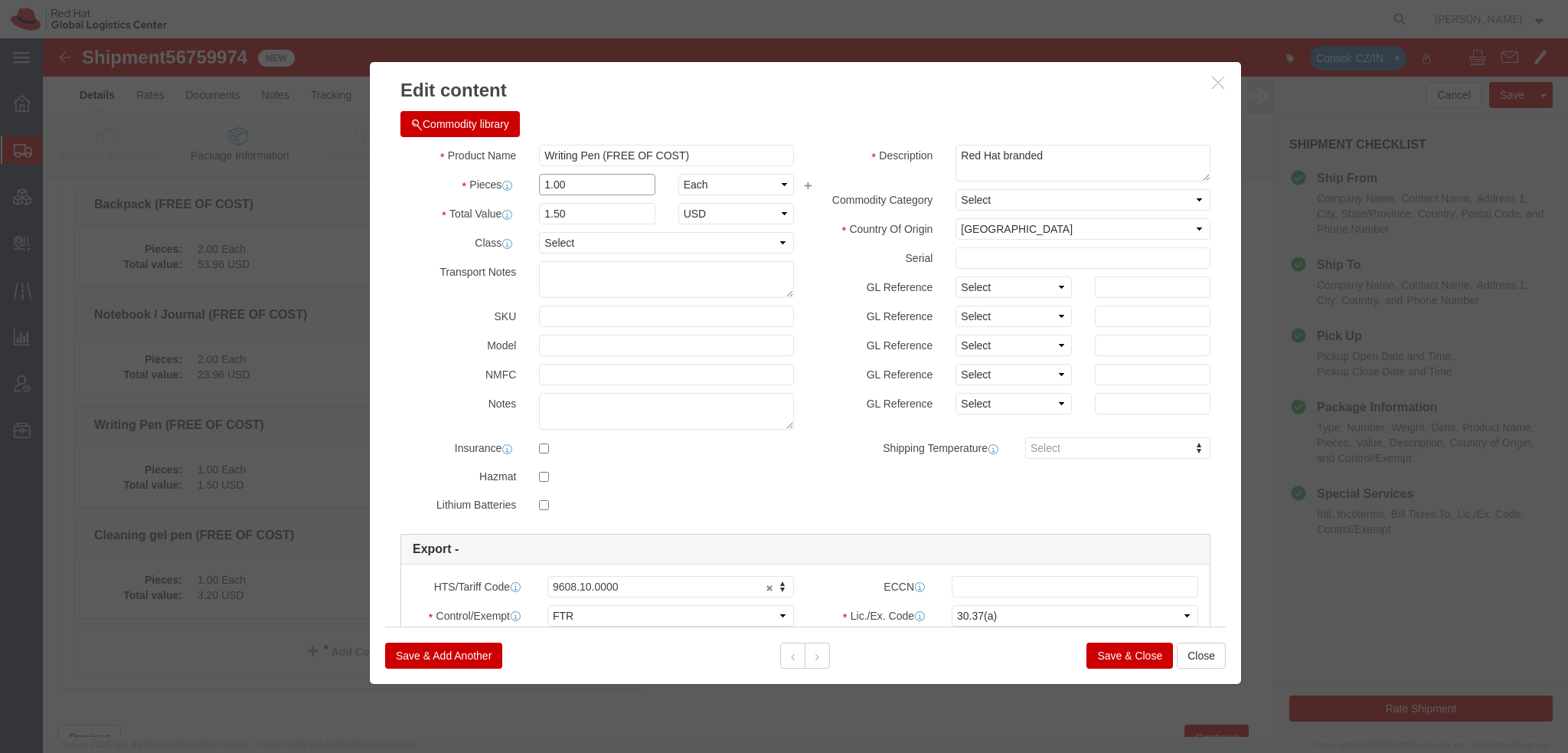
drag, startPoint x: 535, startPoint y: 145, endPoint x: 319, endPoint y: 90, distance: 222.9
click div "Product Name Writing Pen (FREE OF COST) Pieces 1.00 Select Bag Barrels 100Board…"
type input "2"
type input "3"
click button
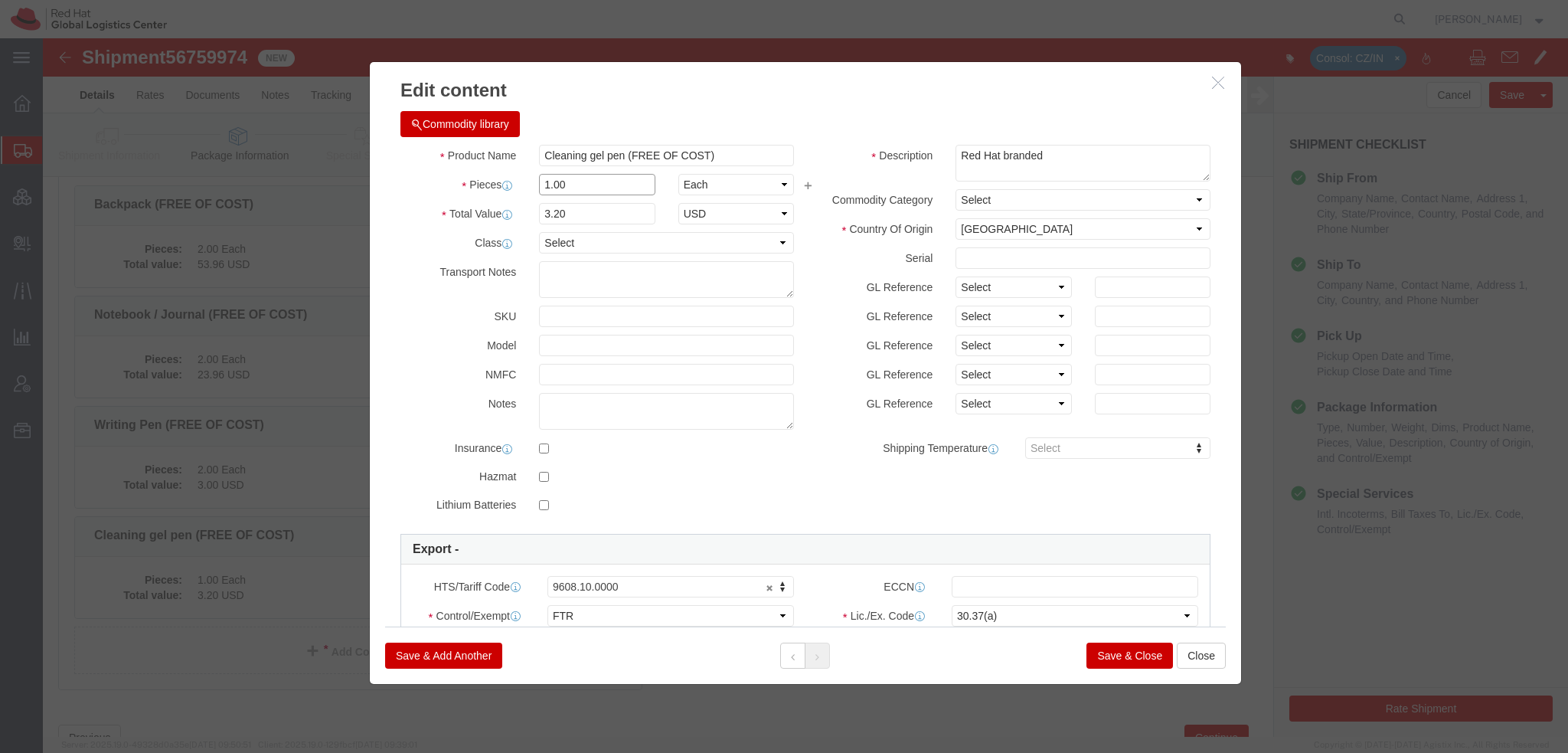
drag, startPoint x: 568, startPoint y: 180, endPoint x: 254, endPoint y: 94, distance: 325.6
click div "Edit content Commodity library Product Name Cleaning gel pen (FREE OF COST) Pie…"
type input "2"
type input "6.4"
click button "Save & Add Another"
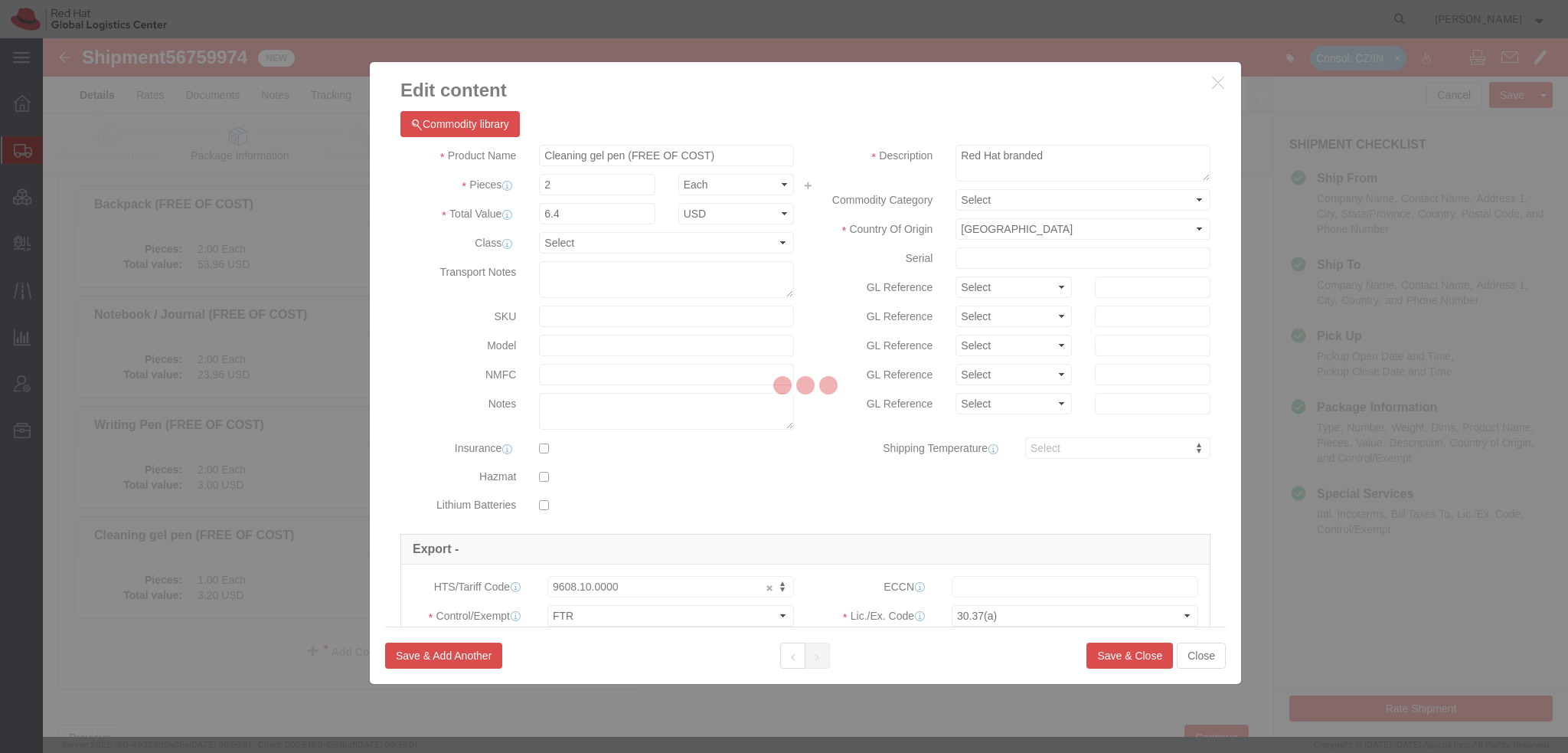
select select "EA"
select select
select select "USD"
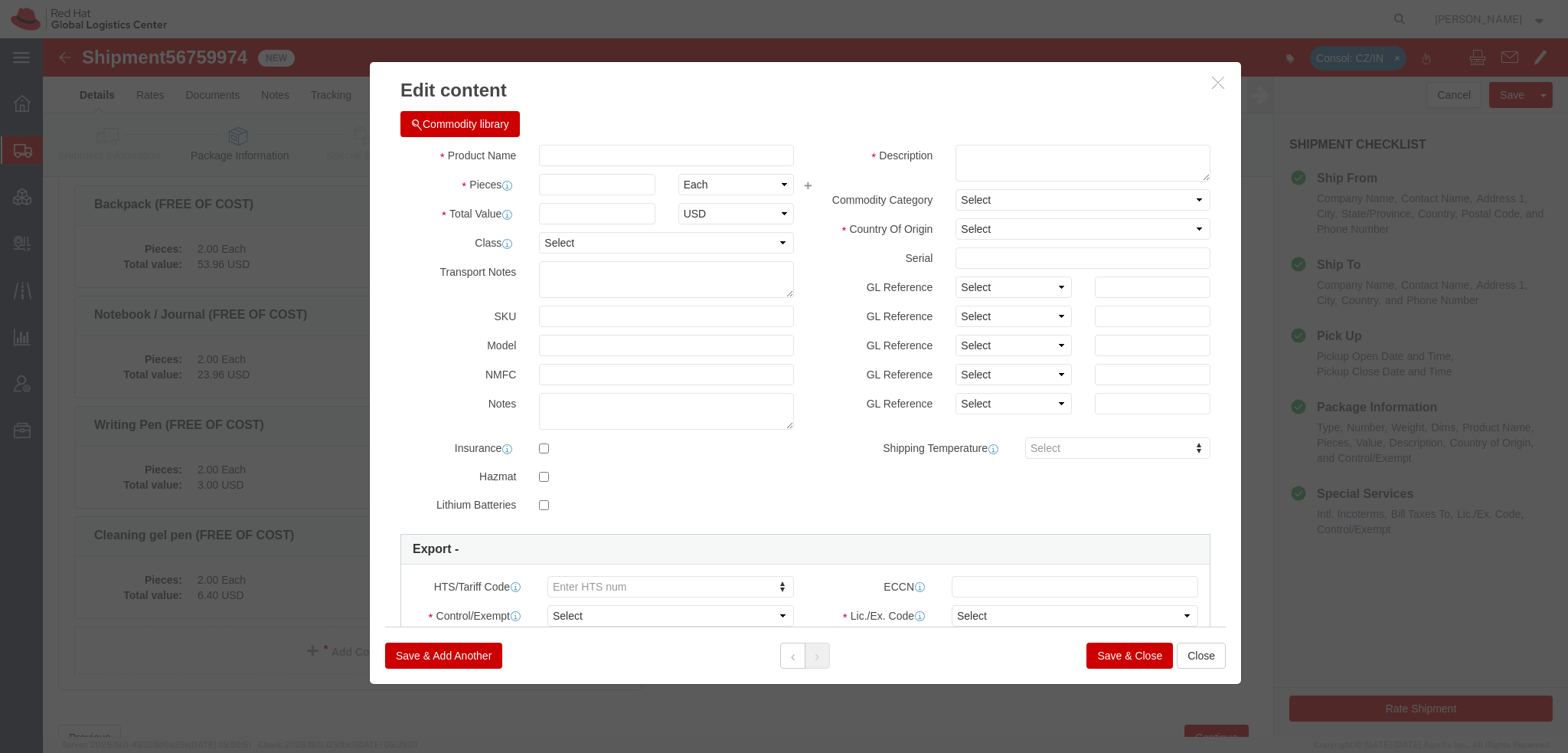
click button "Commodity library"
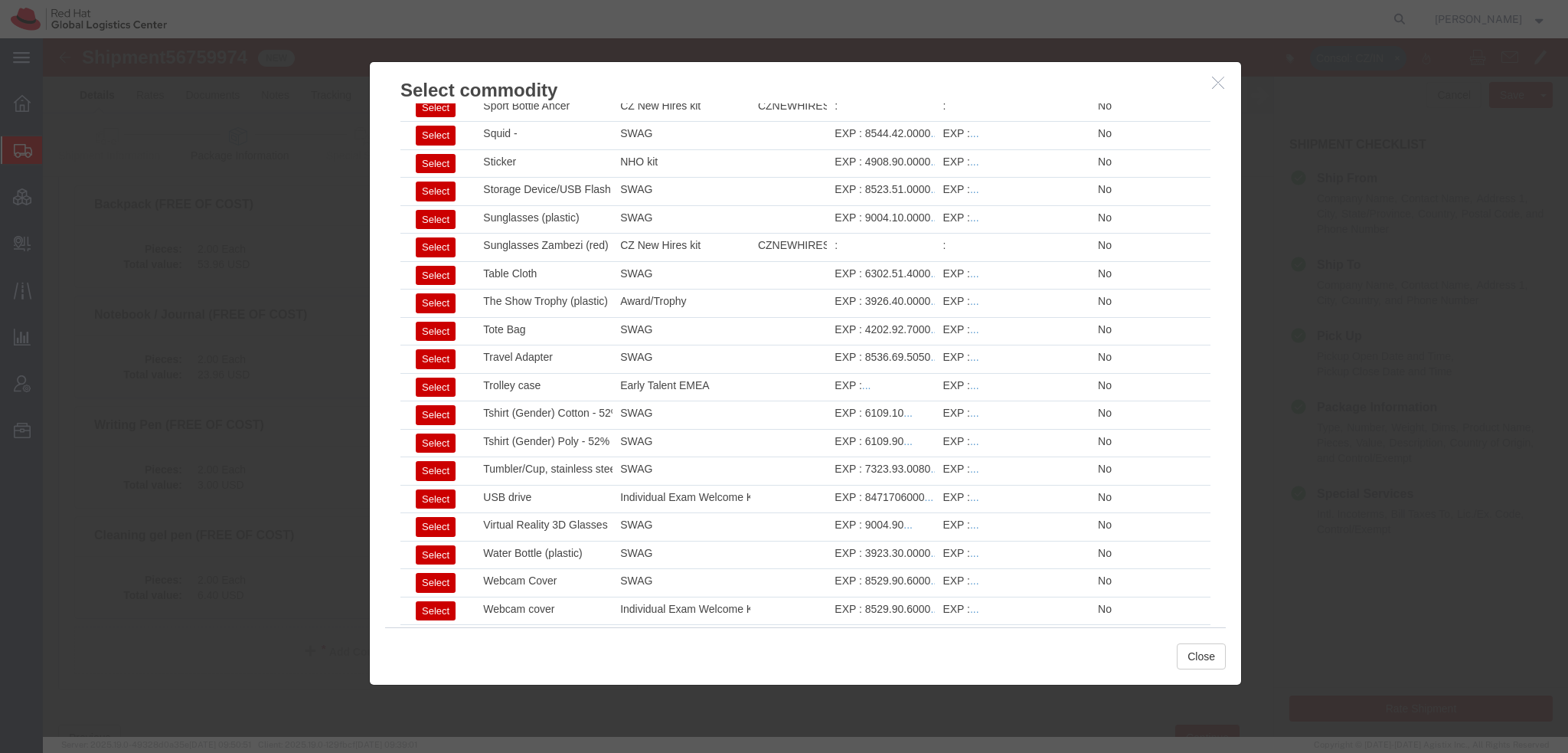
scroll to position [2263, 0]
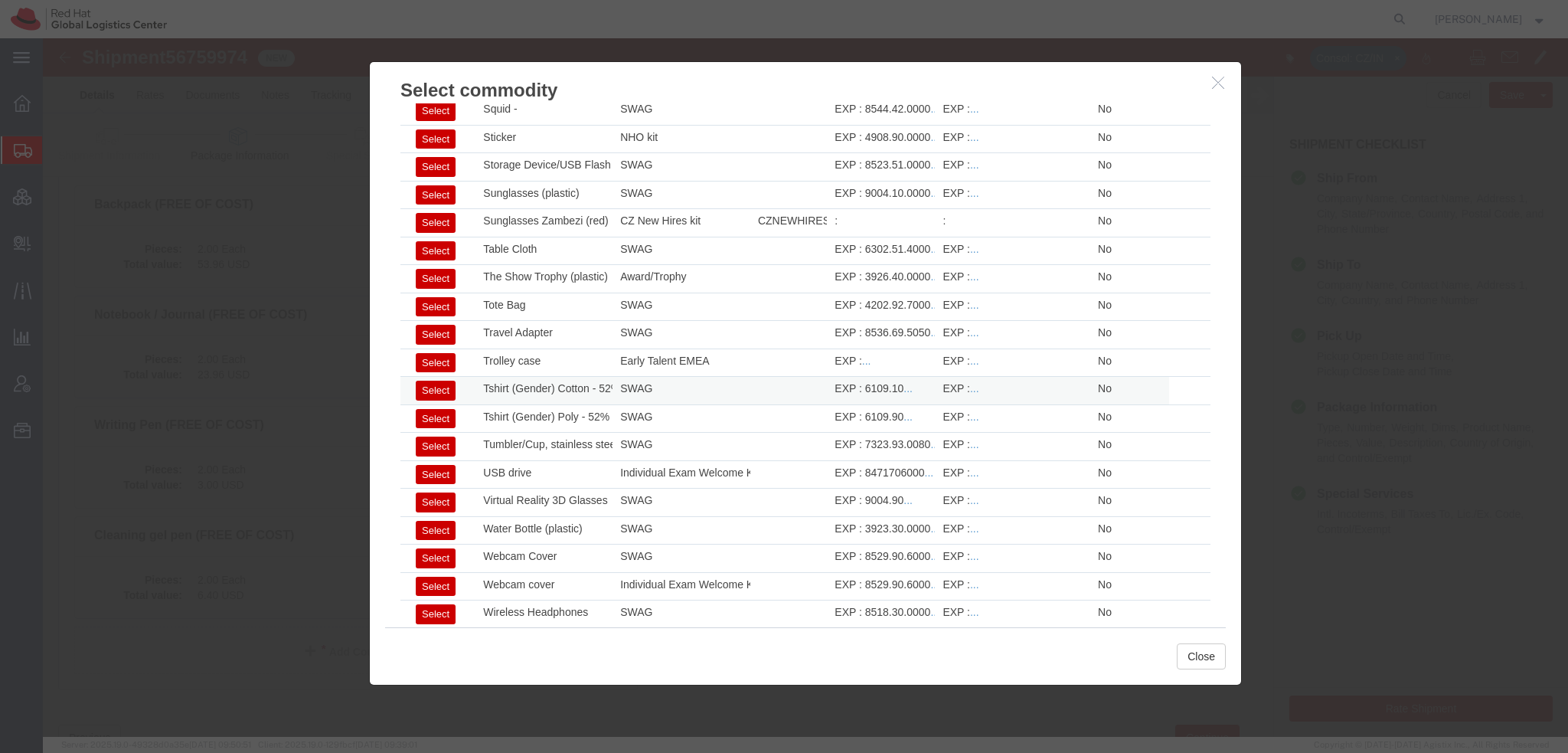
click button "Select"
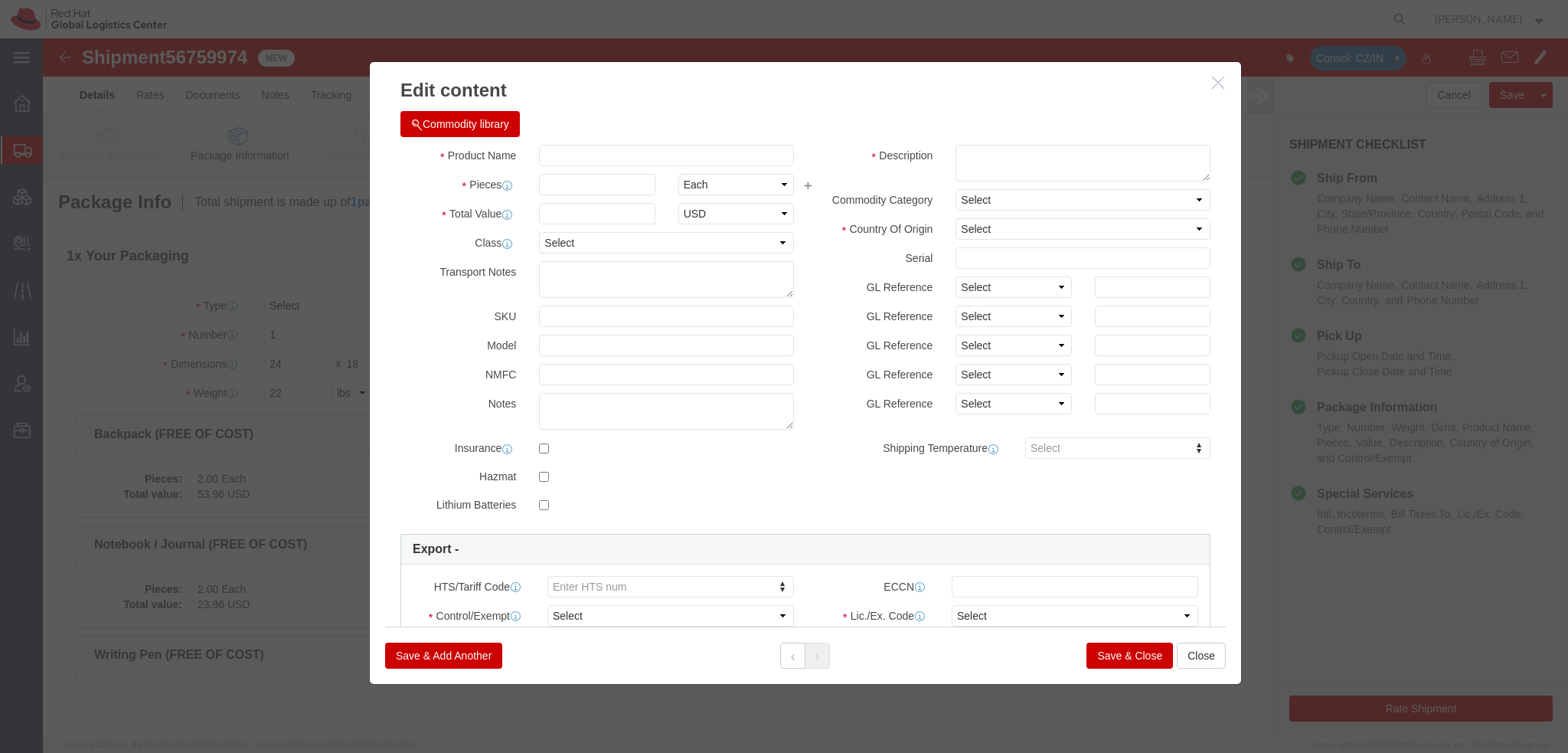
scroll to position [0, 0]
type input "Tshirt (Gender) Cotton - 52% cotton, 48% polyester"
type textarea "- Red Hat branded"
type input "6109.10"
select select
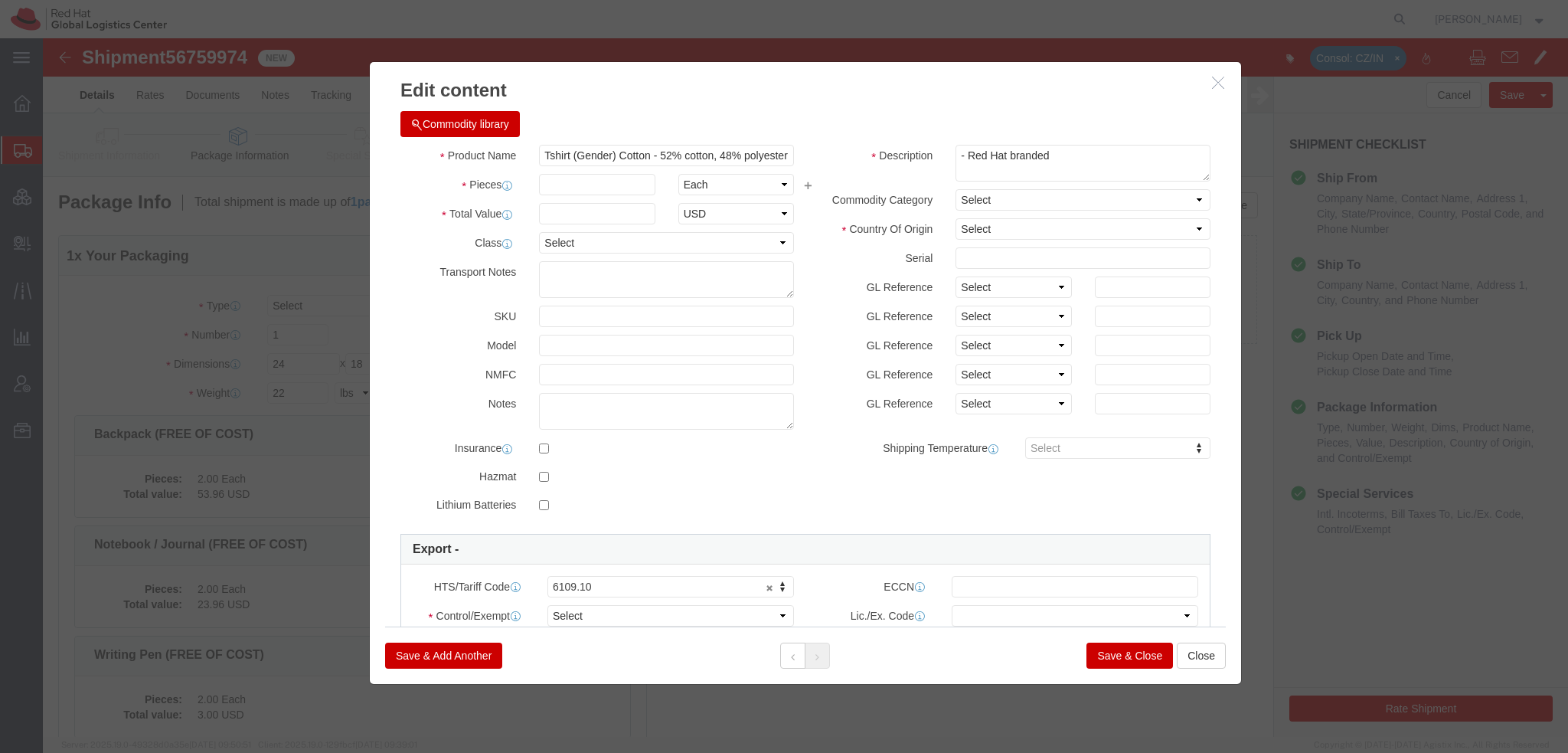
click button "Commodity library"
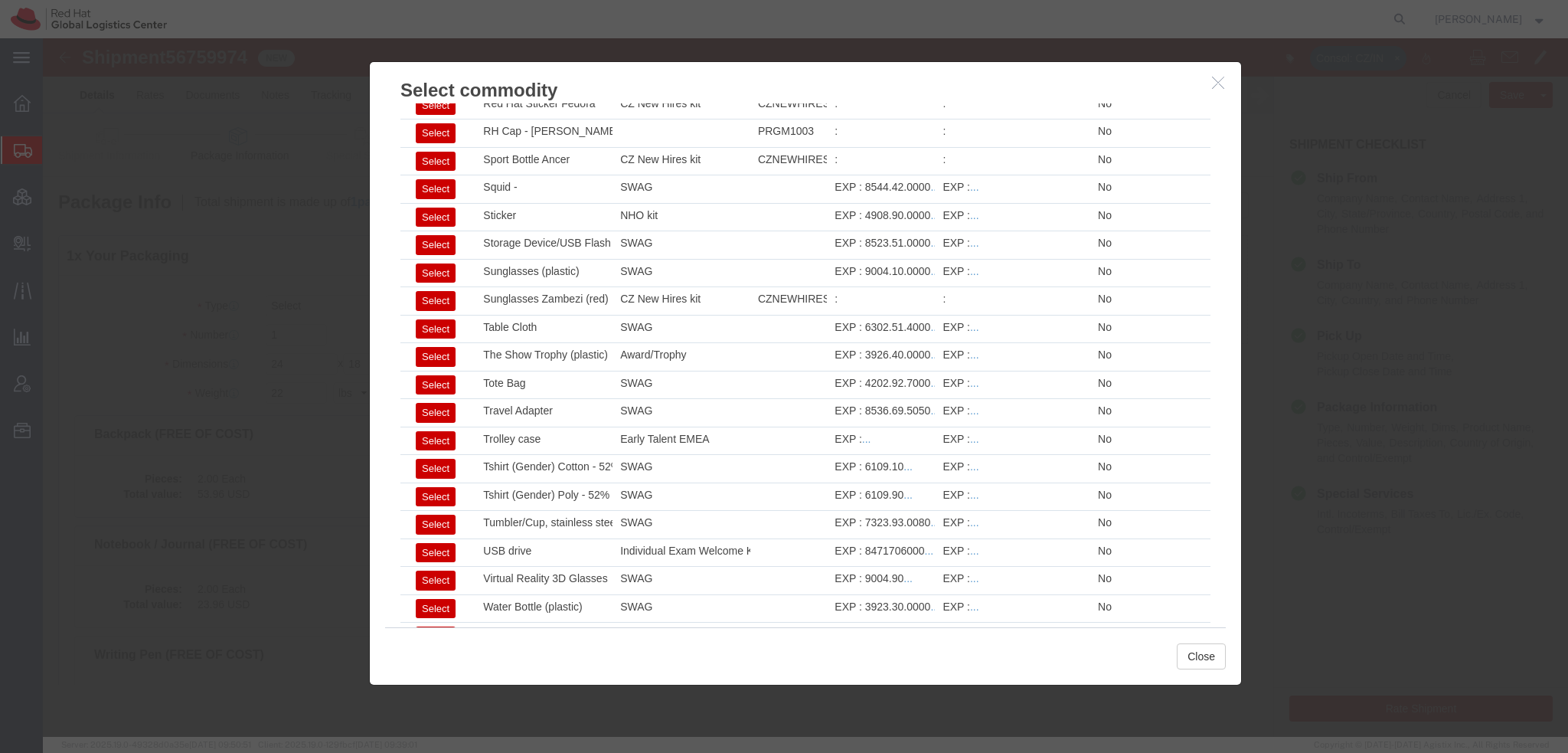
scroll to position [2186, 0]
click button "Select"
type input "Tshirt (Gender) Poly - 52% polyester, 48% cotton"
type input "6109.90"
select select
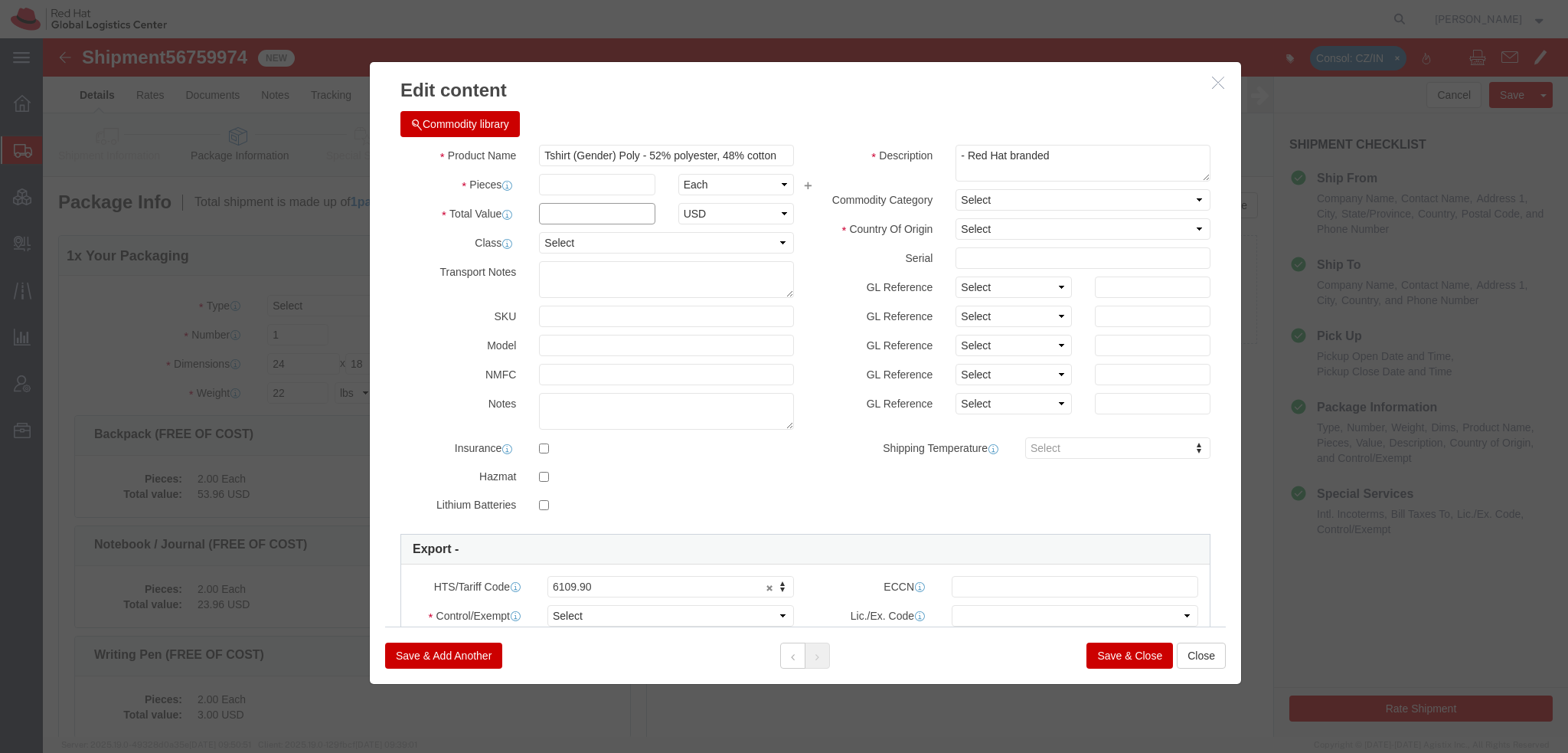
click input "text"
type input "12.82"
type input "1"
click input "Tshirt (Gender) Poly - 52% polyester, 48% cotton"
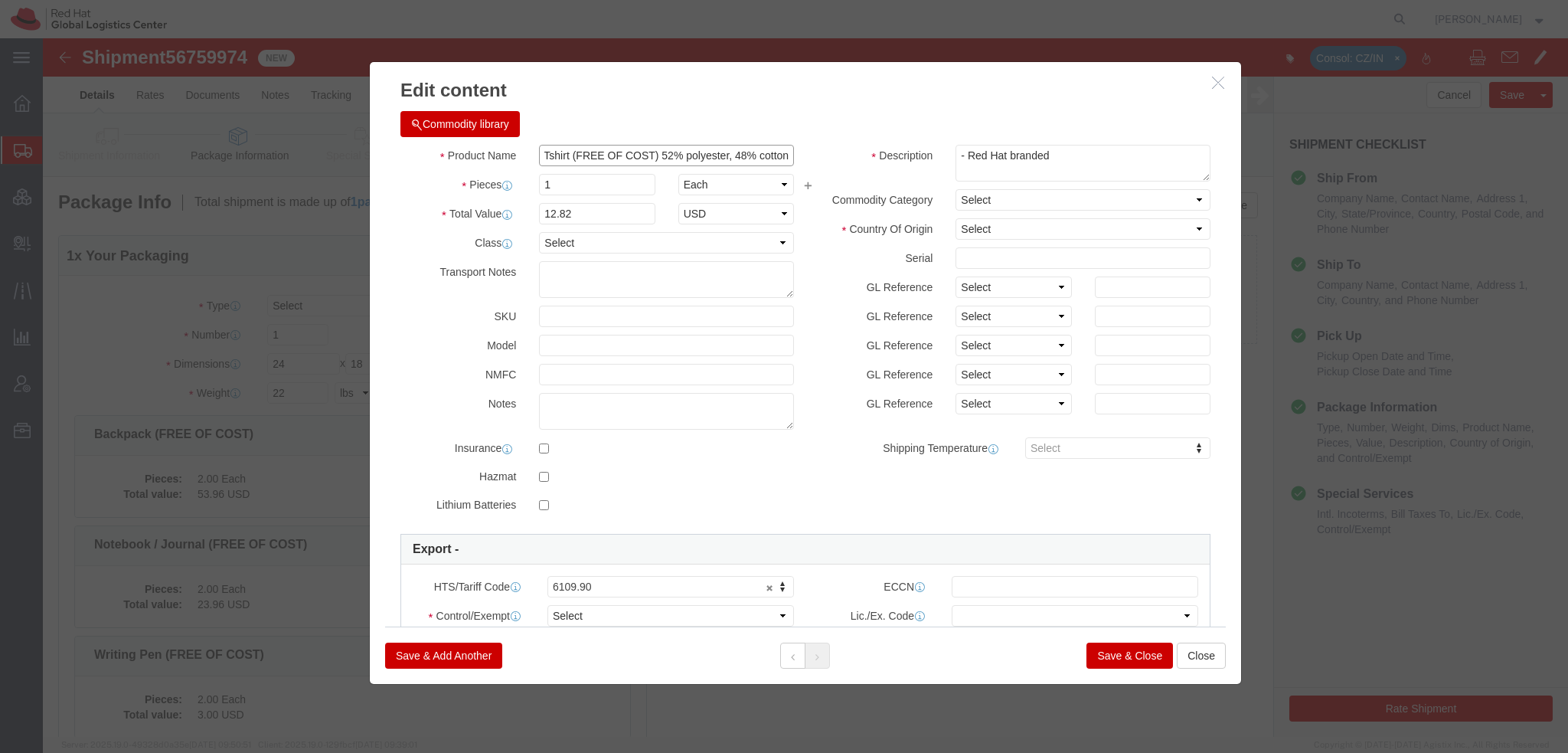
type input "Tshirt (FREE OF COST) 52% polyester, 48% cotton"
click textarea "Red Hat branded"
paste textarea "52% polyester, 48% cotton"
type textarea "50% polyester, 25% cotton, 25% rayon- Red Hat branded"
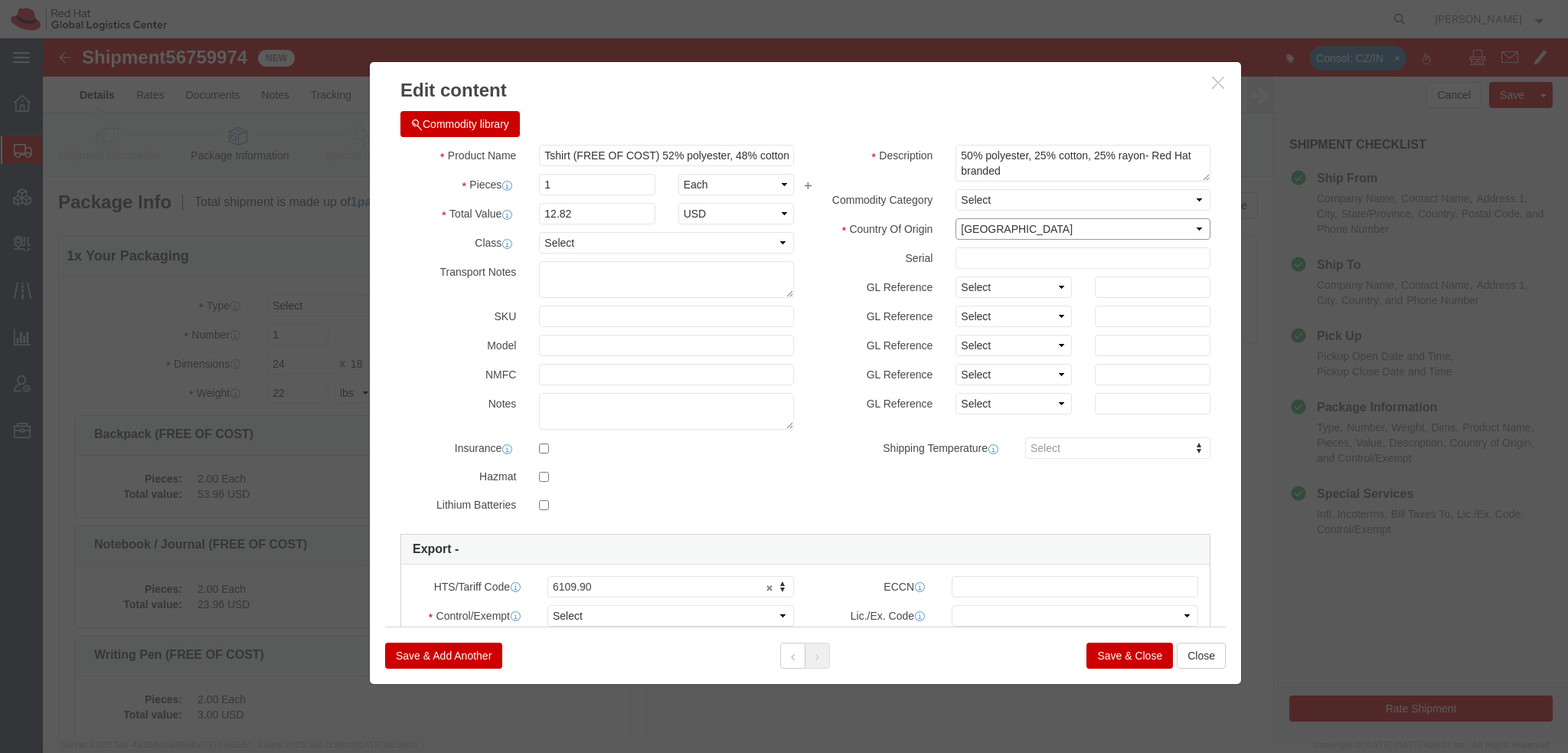
select select "NI"
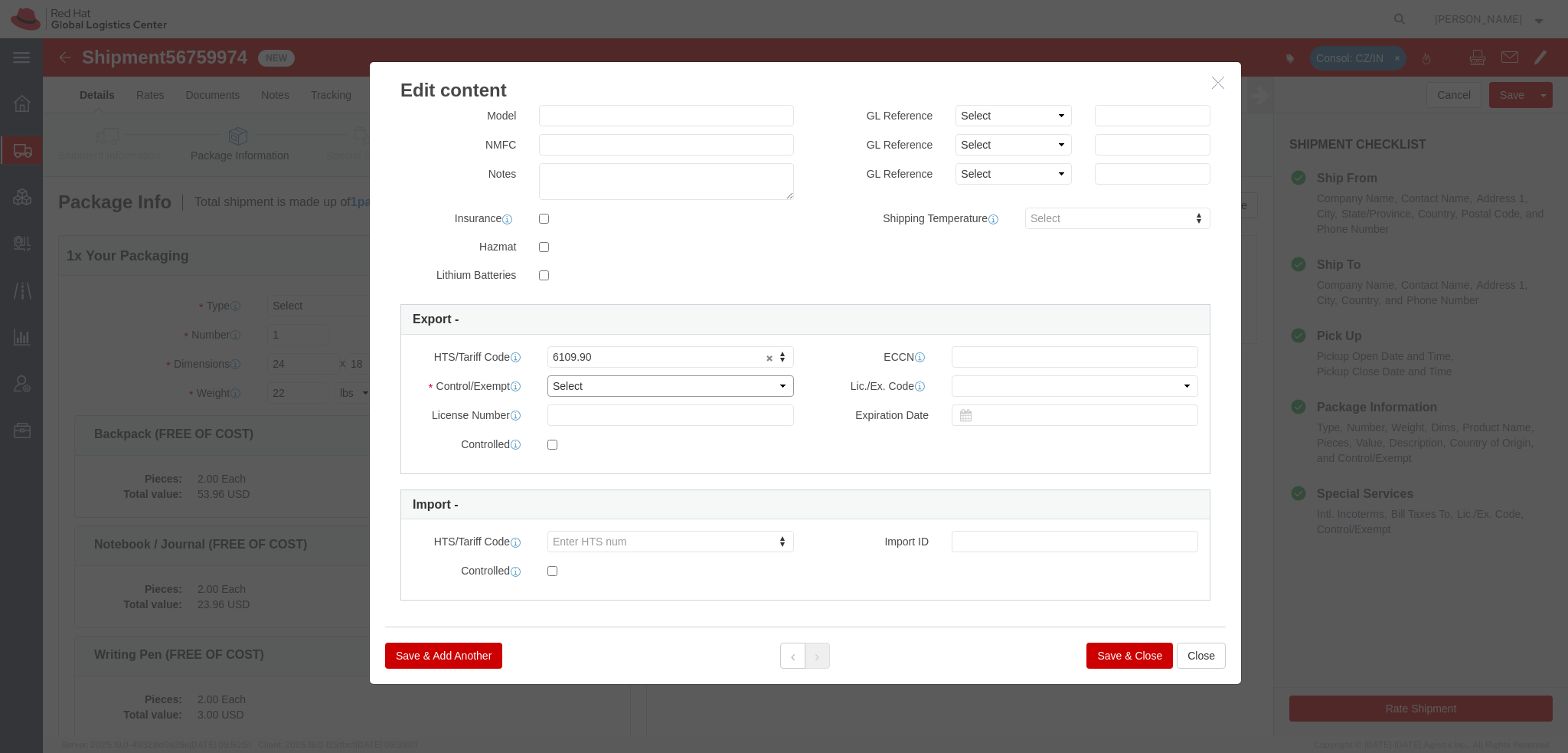
click select "Select ATF BIS DEA EPA FDA FTR ITAR OFAC Other (OPA)"
select select "FTR"
click select "Select ATF BIS DEA EPA FDA FTR ITAR OFAC Other (OPA)"
click select "Select 30.2(d)(2) 30.36 30.37(a) 30.37(f) 30.37(g) 30.37(h) 30.37(i) 30.37(j) 3…"
select select "30.37(a)"
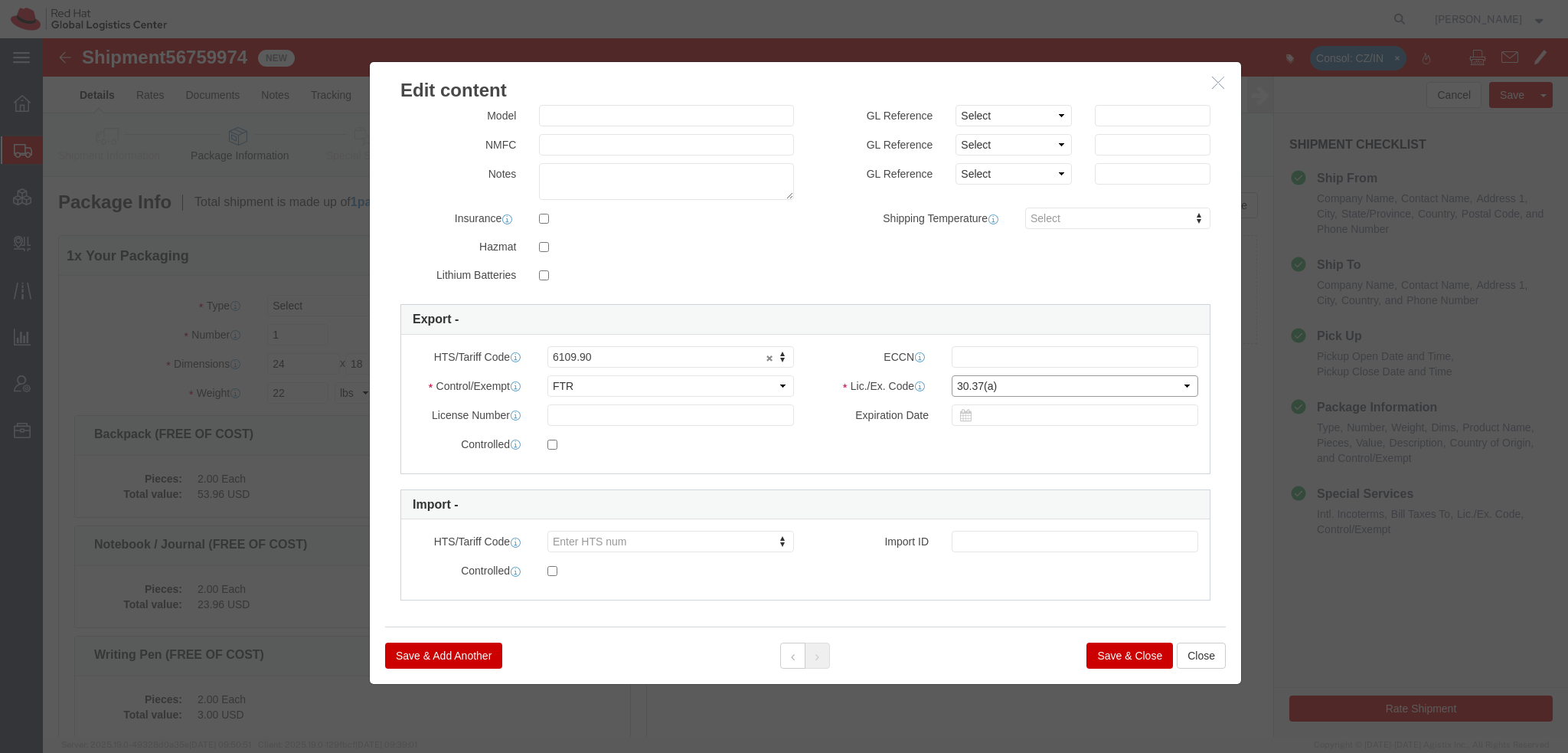
click select "Select 30.2(d)(2) 30.36 30.37(a) 30.37(f) 30.37(g) 30.37(h) 30.37(i) 30.37(j) 3…"
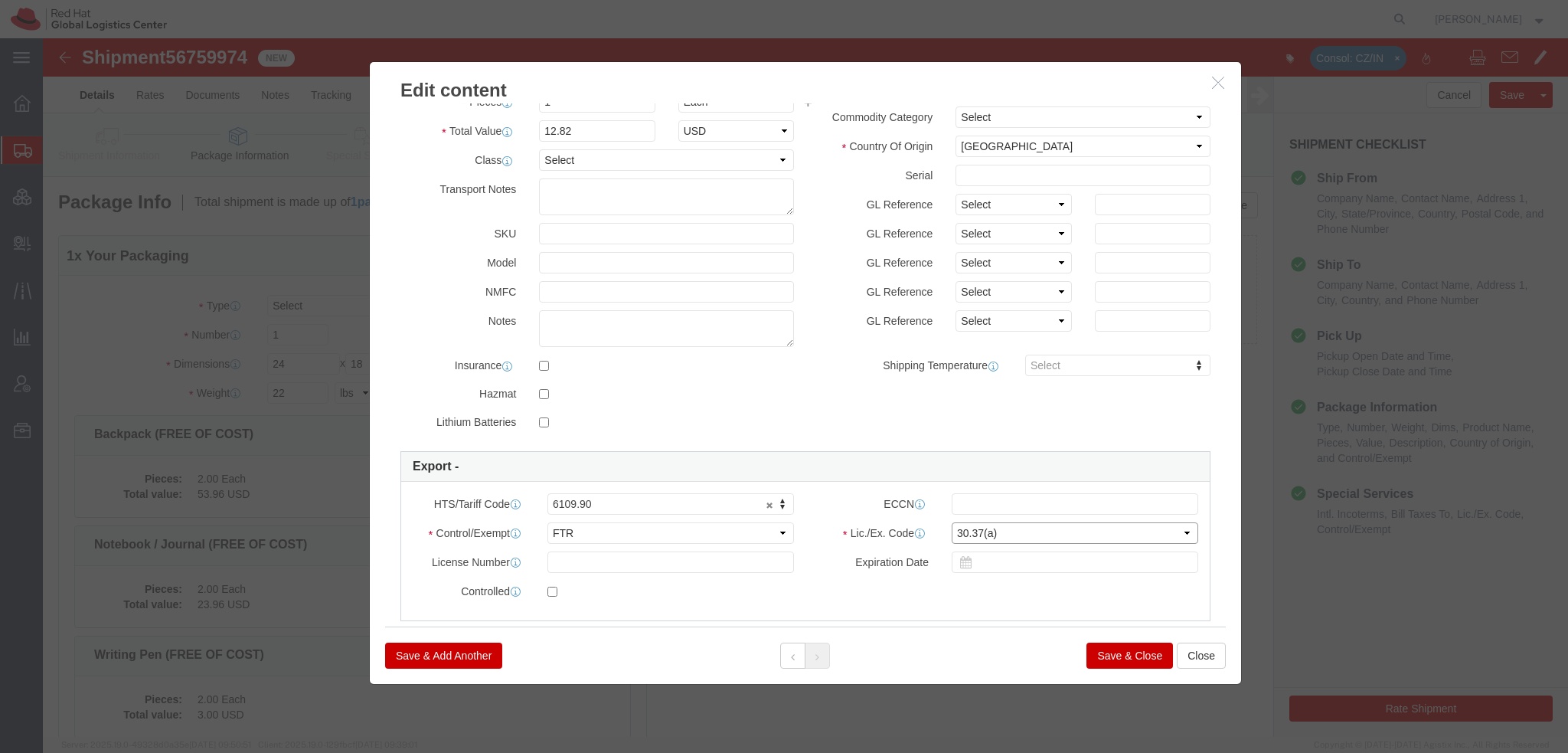
scroll to position [0, 0]
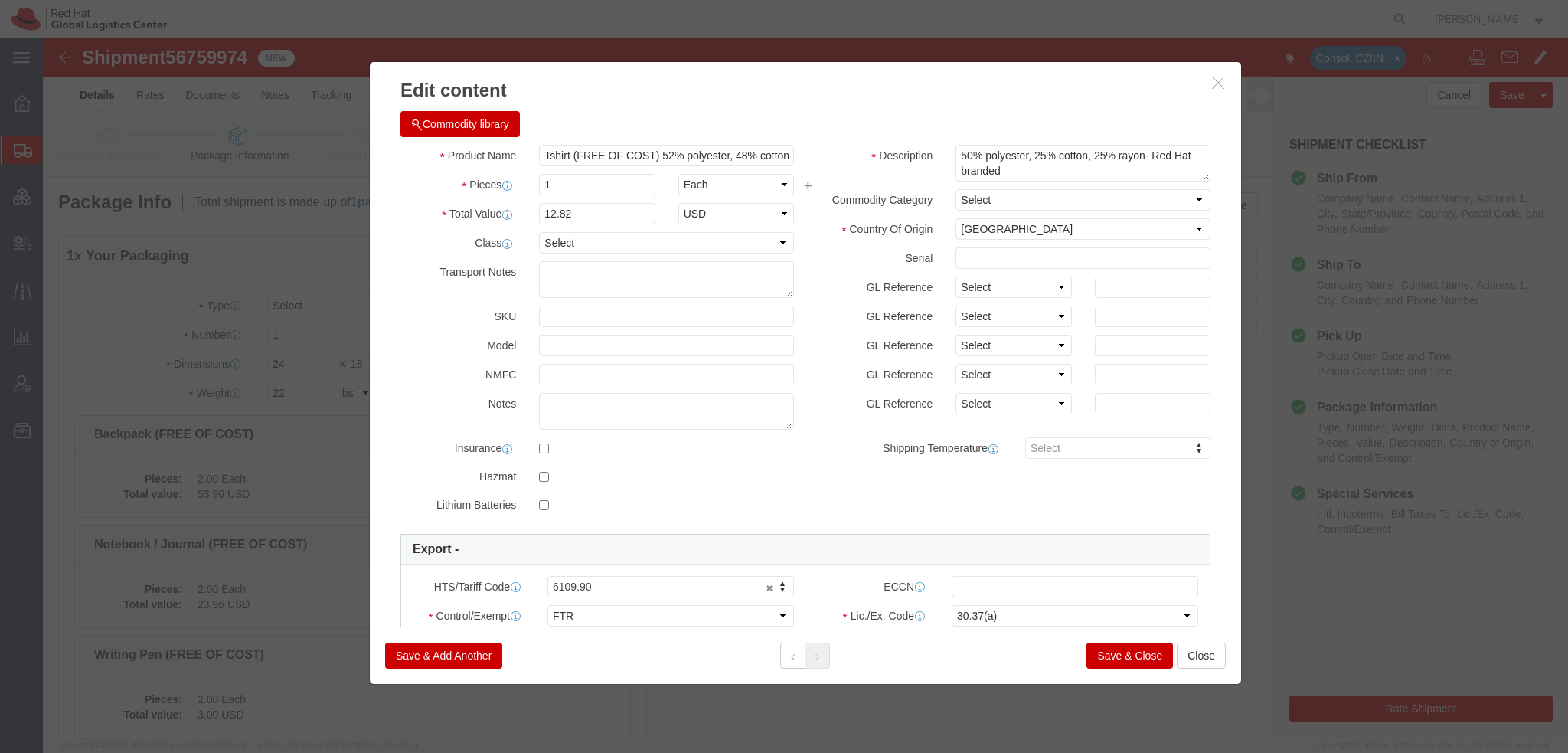
click button "Save & Close"
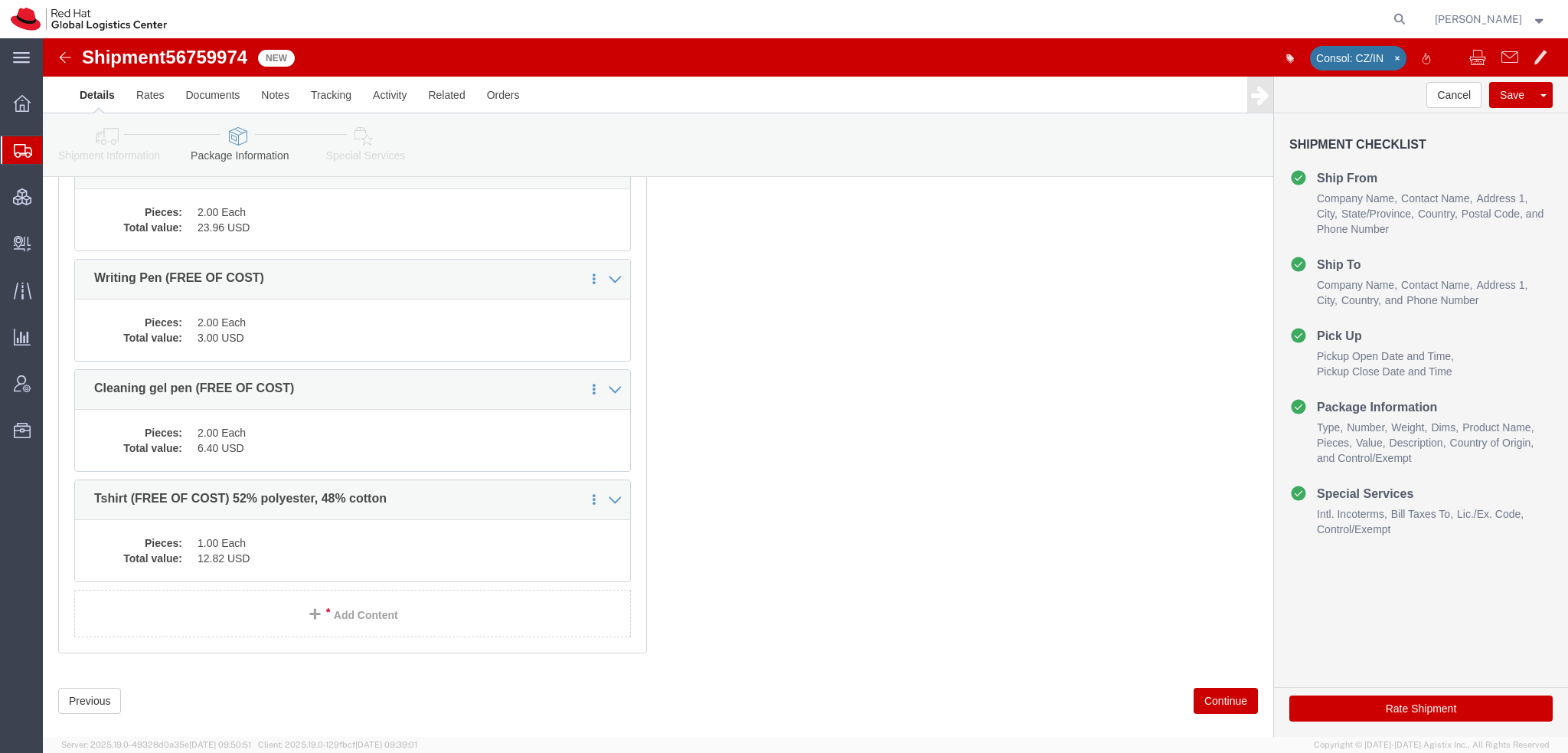
scroll to position [401, 0]
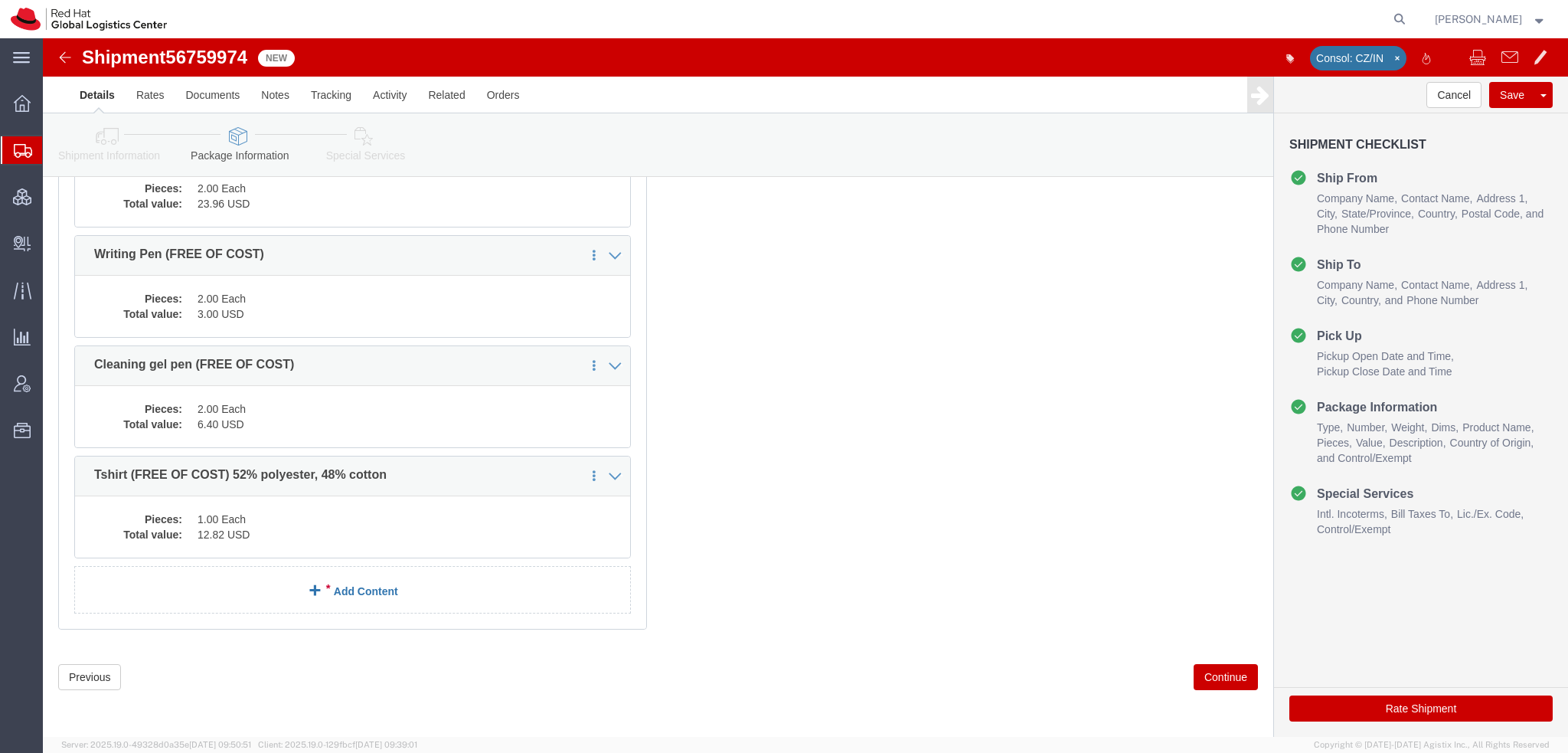
click link "Add Content"
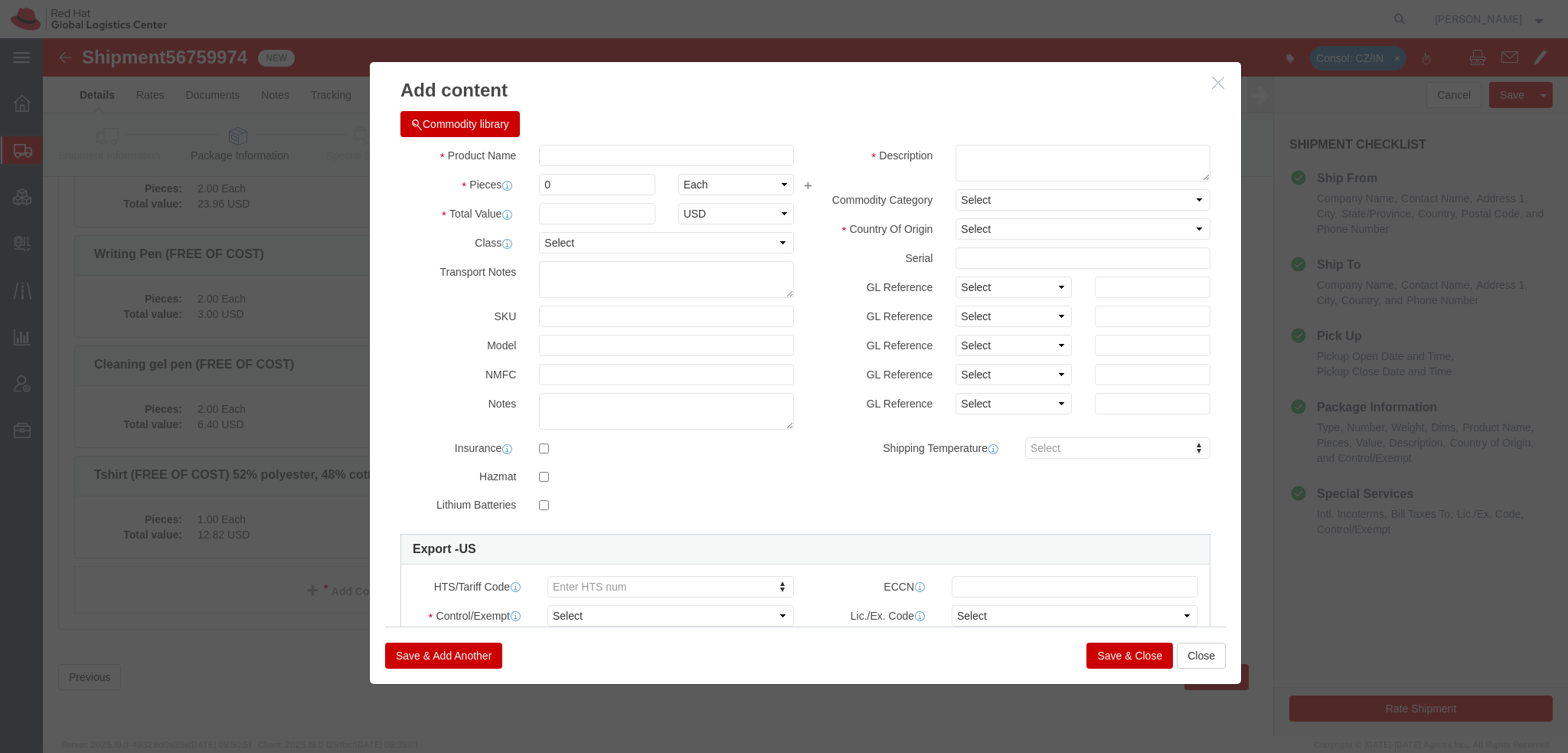
click button "Commodity library"
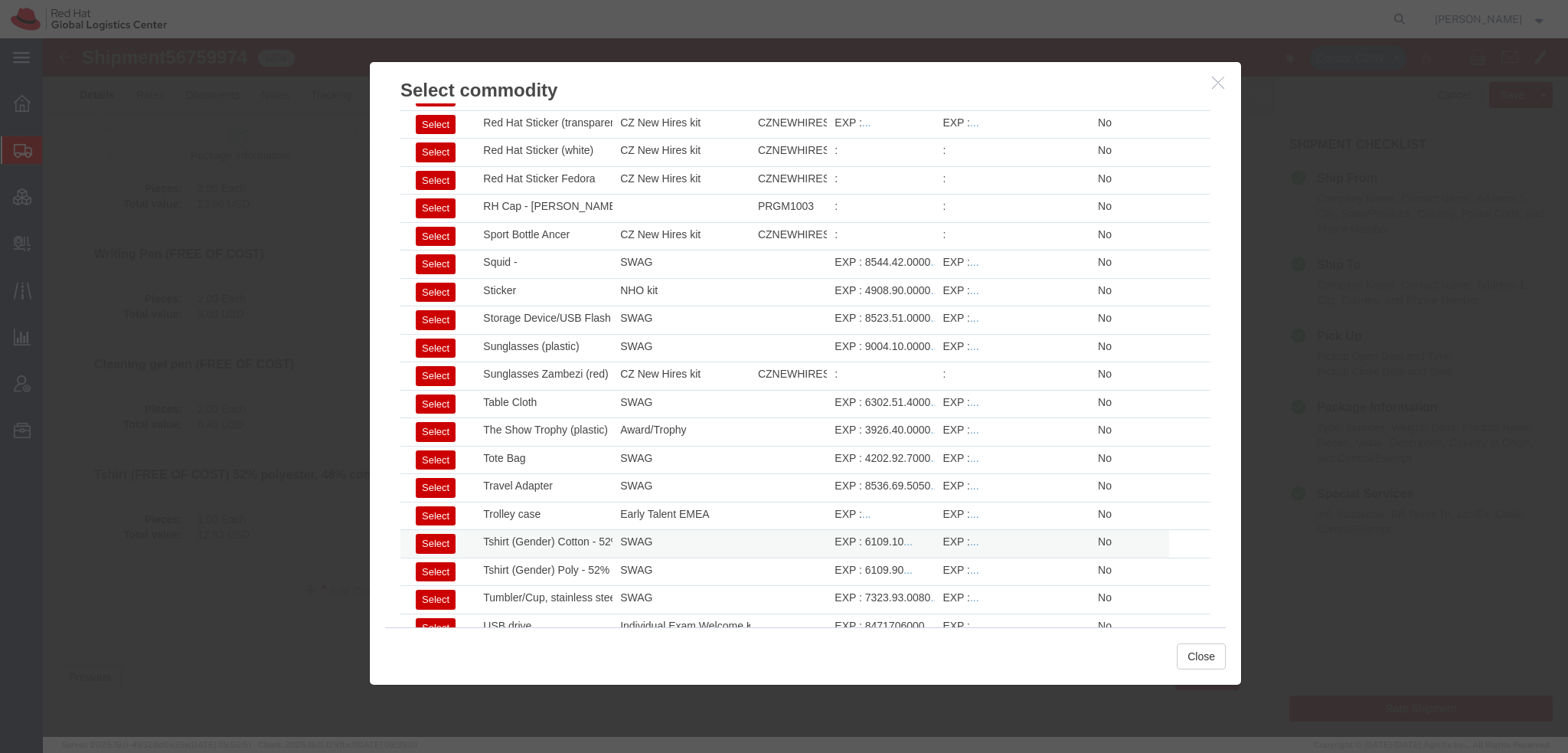
scroll to position [2186, 0]
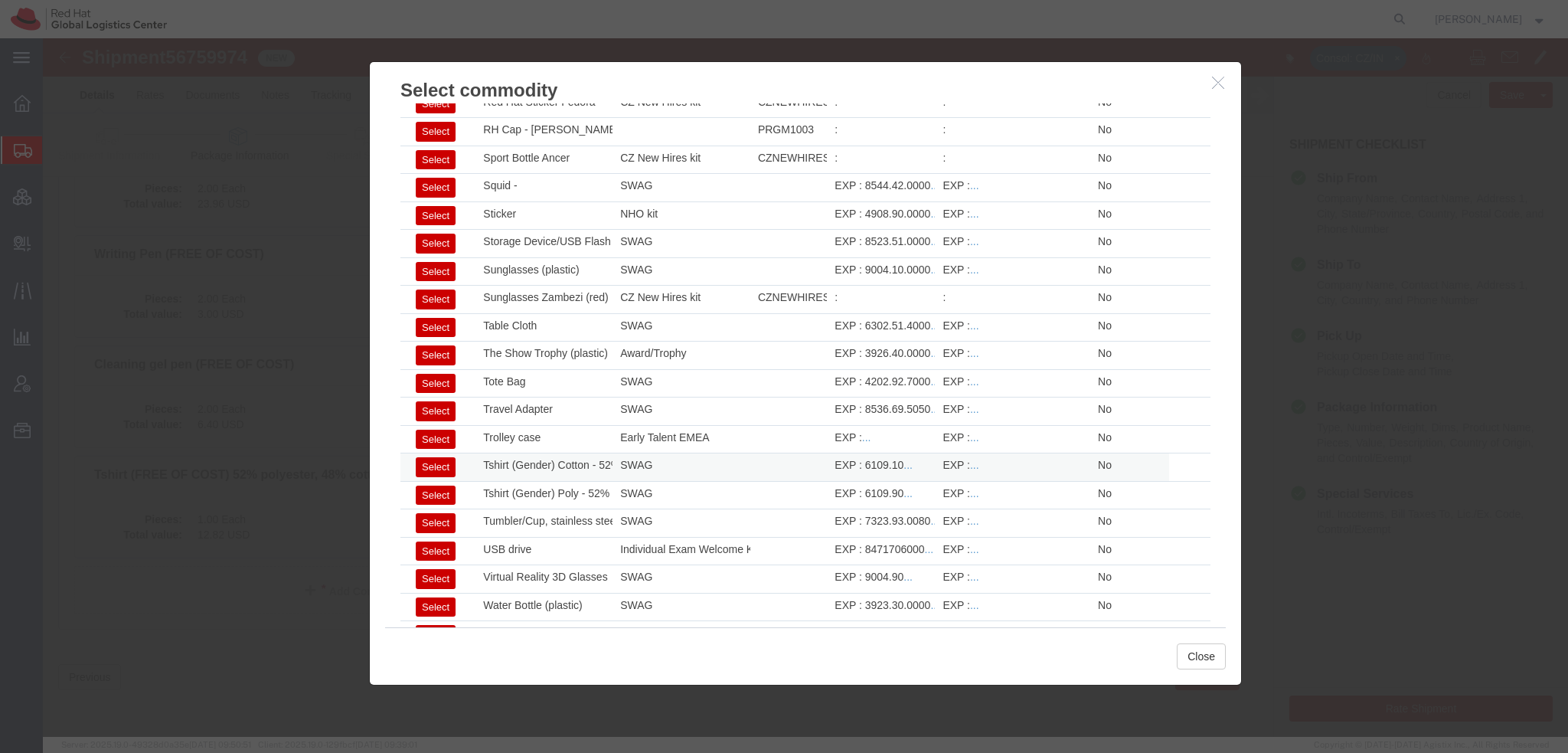
click button "Select"
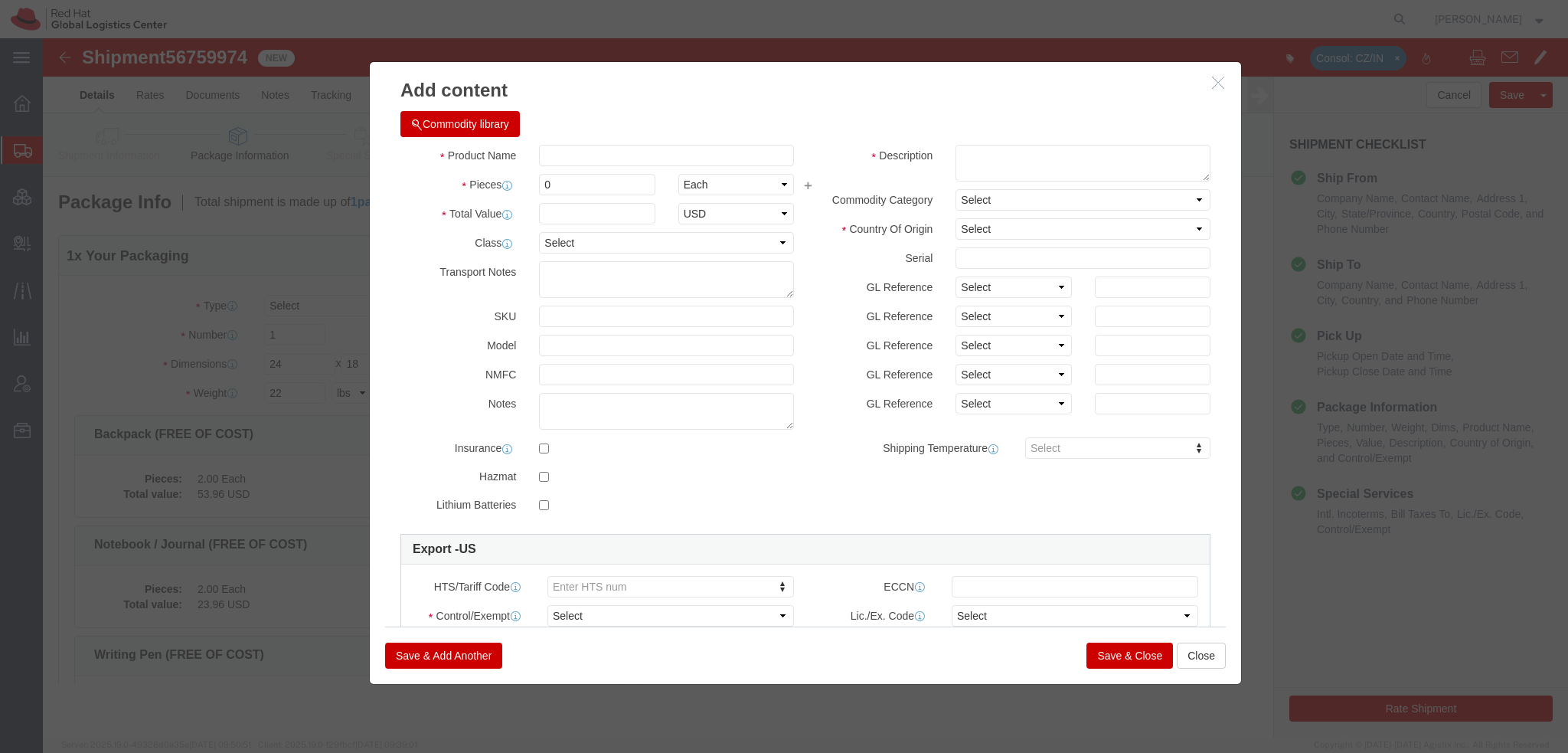
scroll to position [0, 0]
type input "6109.10"
select select
type input "Tshirt (Gender) Cotton - 52% cotton, 48% polyester"
type textarea "- Red Hat branded"
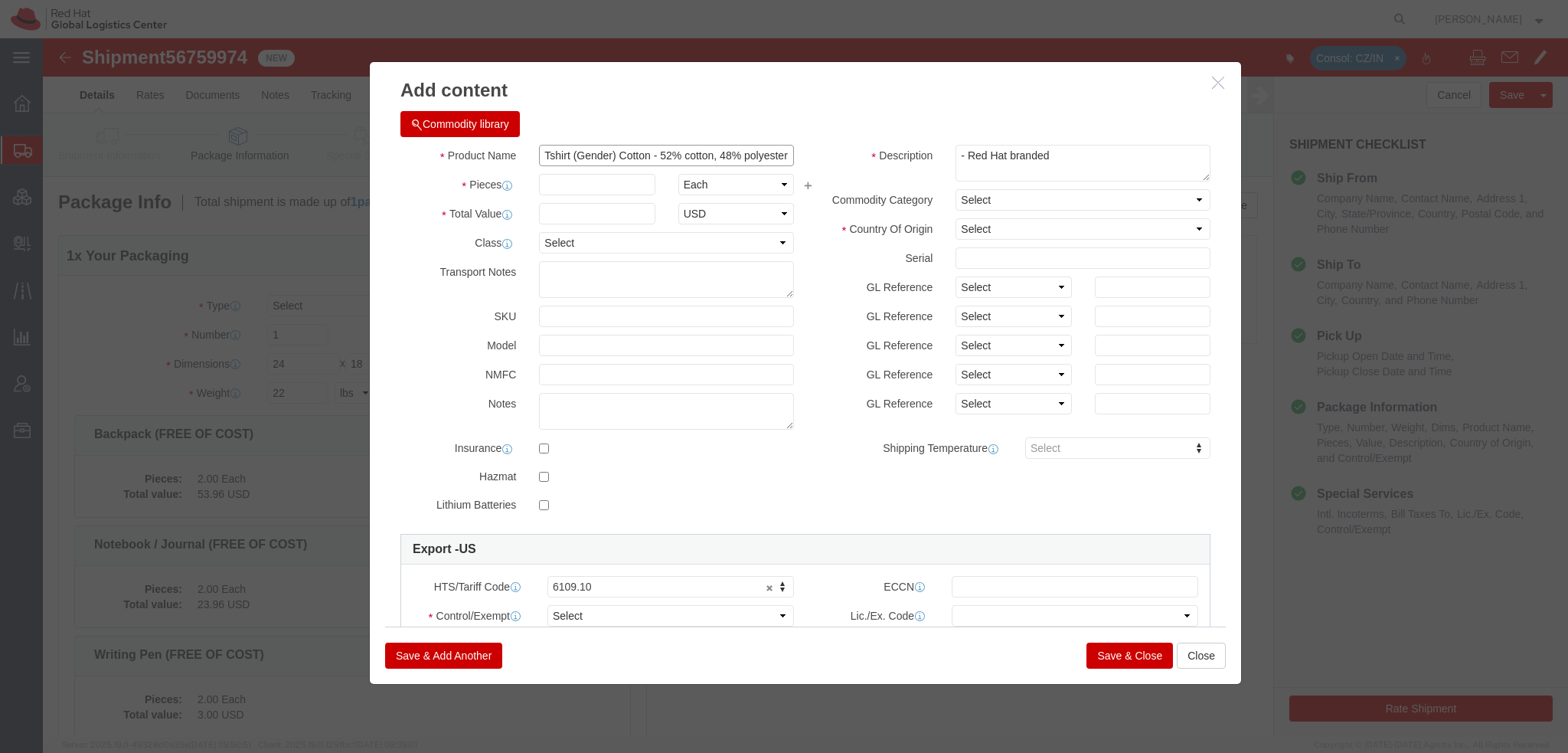
click input "Tshirt (Gender) Cotton - 52% cotton, 48% polyester"
type input "Tshirt - (FREE OF COST)"
click textarea "- Red Hat branded"
paste textarea "52% cotton, 48% polyester"
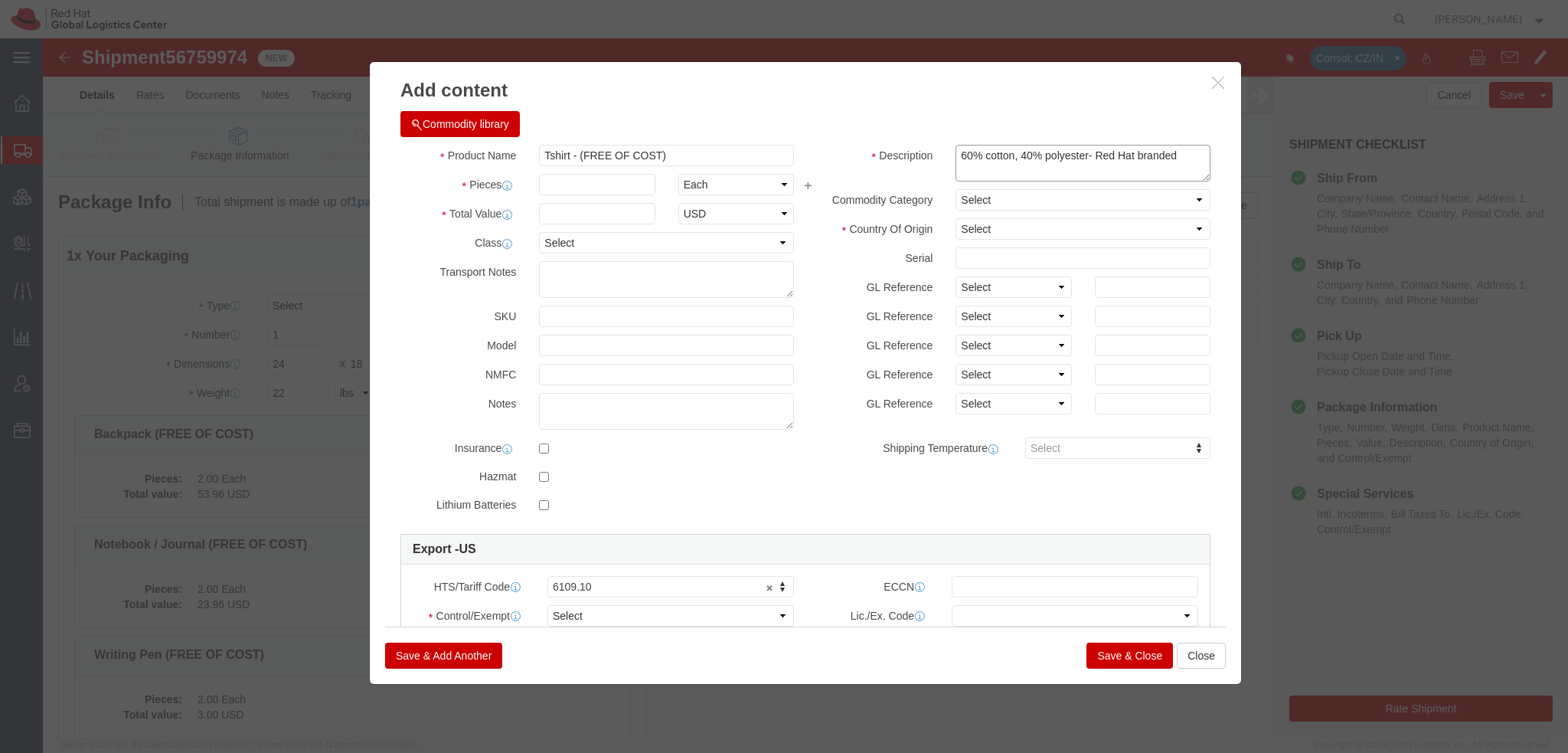
type textarea "60% cotton, 40% polyester- Red Hat branded"
drag, startPoint x: 951, startPoint y: 185, endPoint x: 960, endPoint y: 185, distance: 9.0
click select "Select [GEOGRAPHIC_DATA] [GEOGRAPHIC_DATA] [GEOGRAPHIC_DATA] [GEOGRAPHIC_DATA] …"
select select "HT"
click select "Select [GEOGRAPHIC_DATA] [GEOGRAPHIC_DATA] [GEOGRAPHIC_DATA] [GEOGRAPHIC_DATA] …"
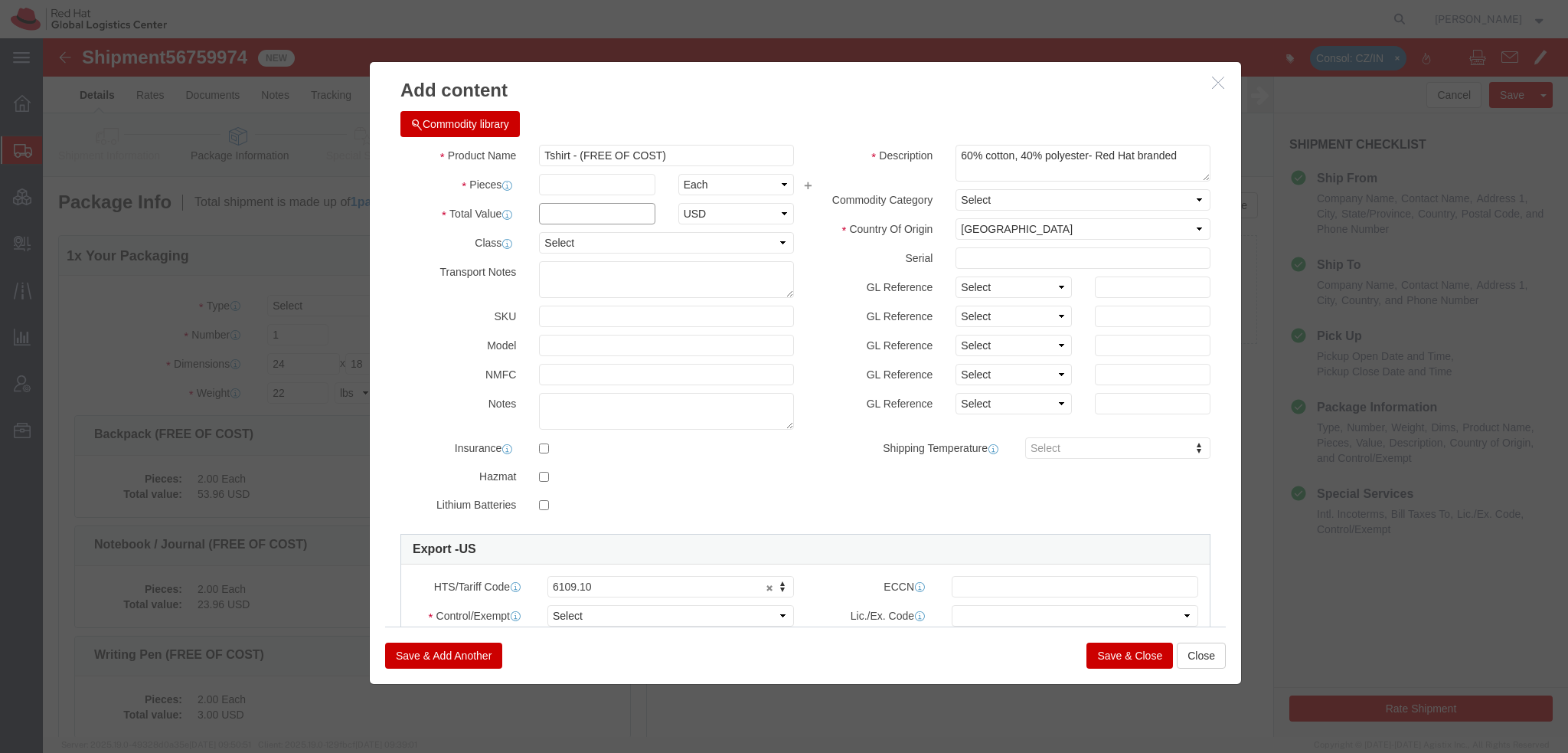
click input "text"
type input "10.50"
type input "44"
type input "462"
click select "Select ATF BIS DEA EPA FDA FTR ITAR OFAC Other (OPA)"
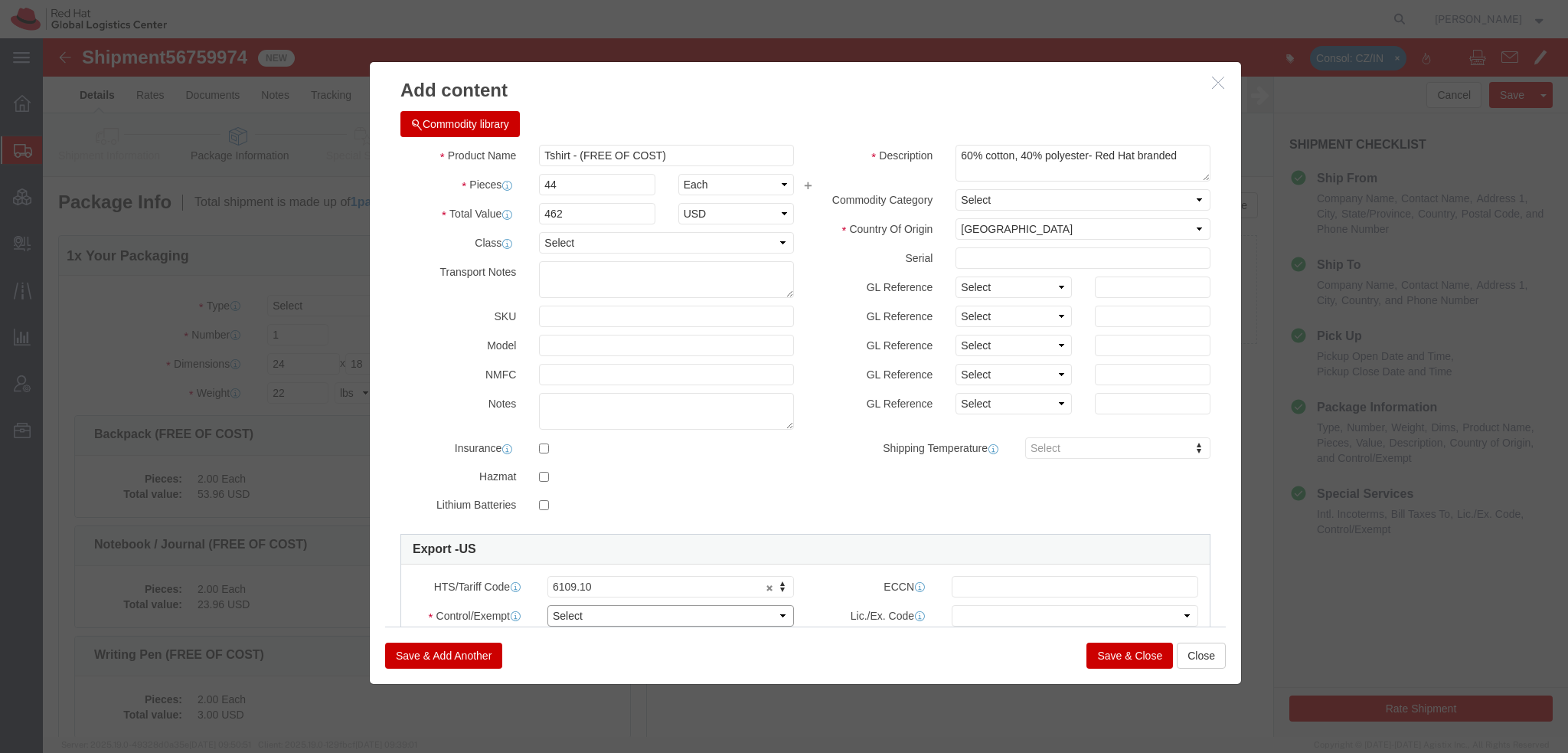
select select "FTR"
click select "Select ATF BIS DEA EPA FDA FTR ITAR OFAC Other (OPA)"
click select "Select 30.2(d)(2) 30.36 30.37(a) 30.37(f) 30.37(g) 30.37(h) 30.37(i) 30.37(j) 3…"
select select "30.37(a)"
click select "Select 30.2(d)(2) 30.36 30.37(a) 30.37(f) 30.37(g) 30.37(h) 30.37(i) 30.37(j) 3…"
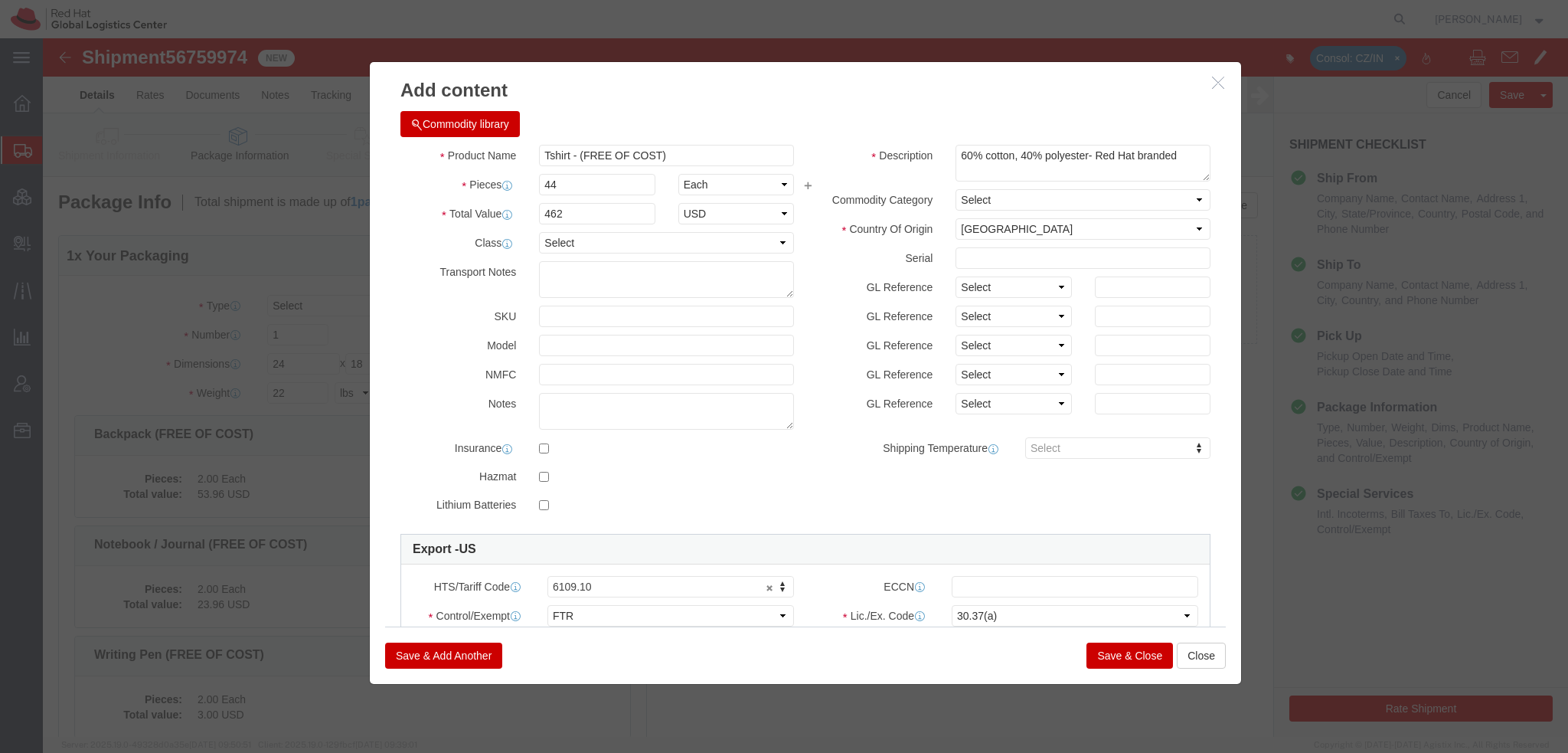
click button "Save & Add Another"
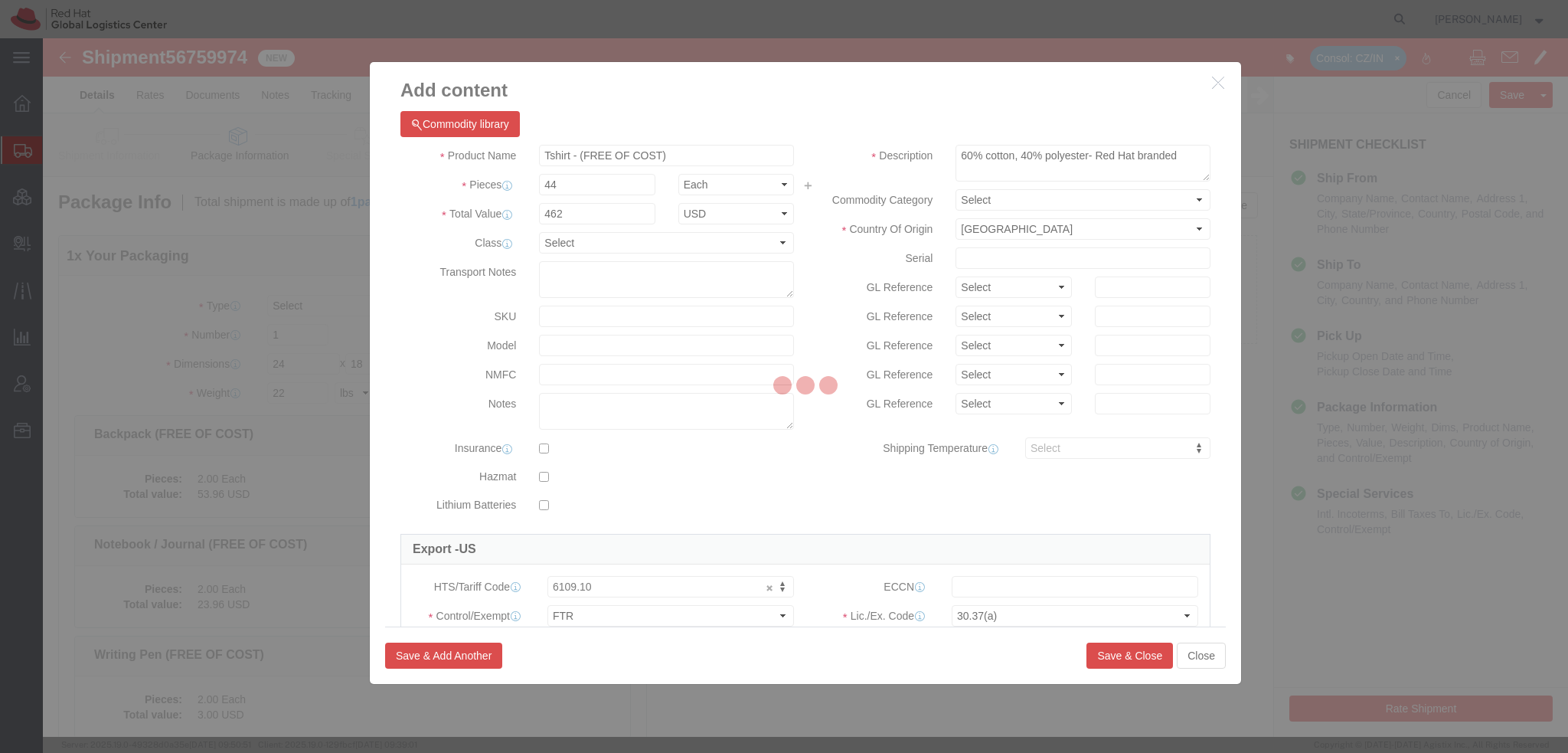
select select "EA"
select select
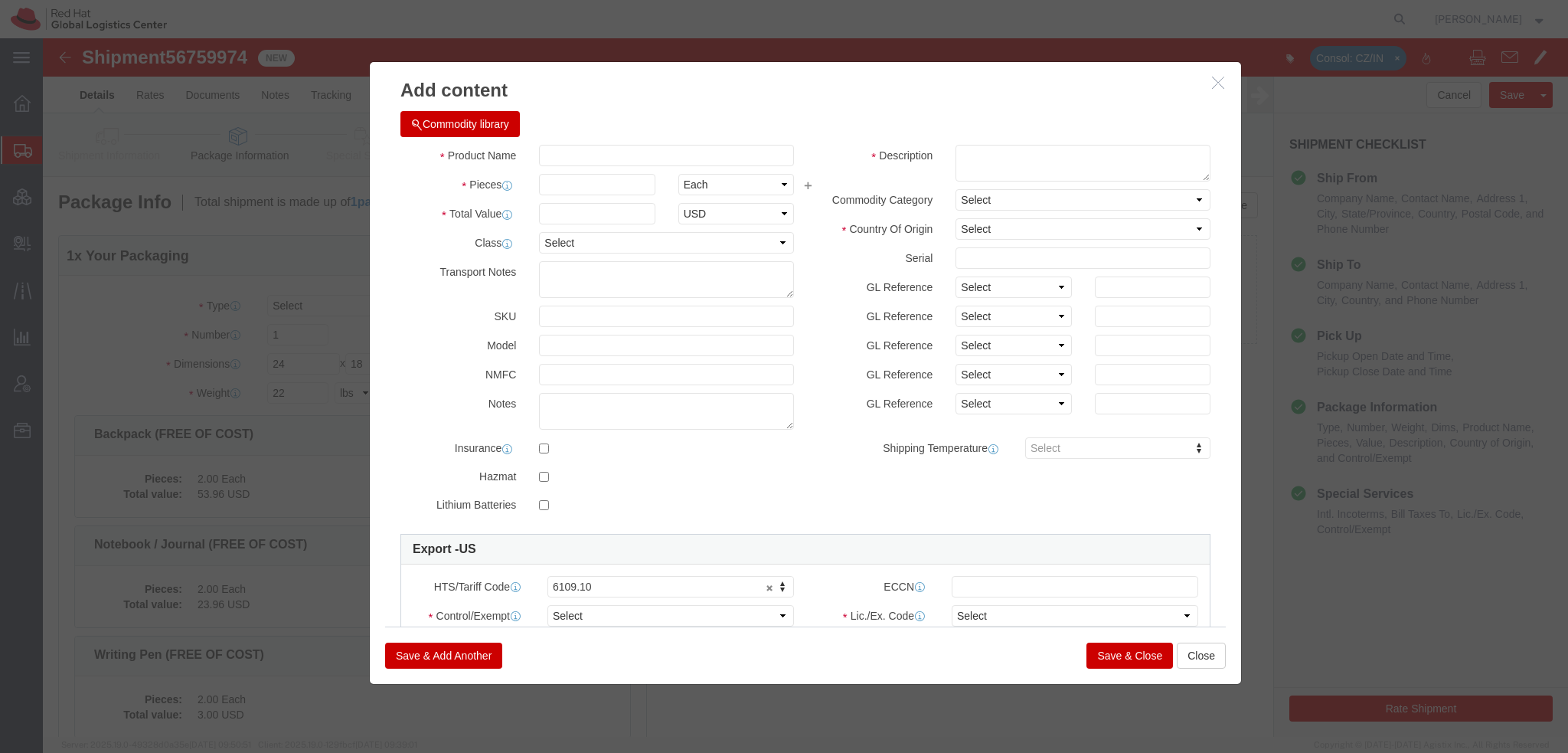
select select "USD"
click button "Commodity library"
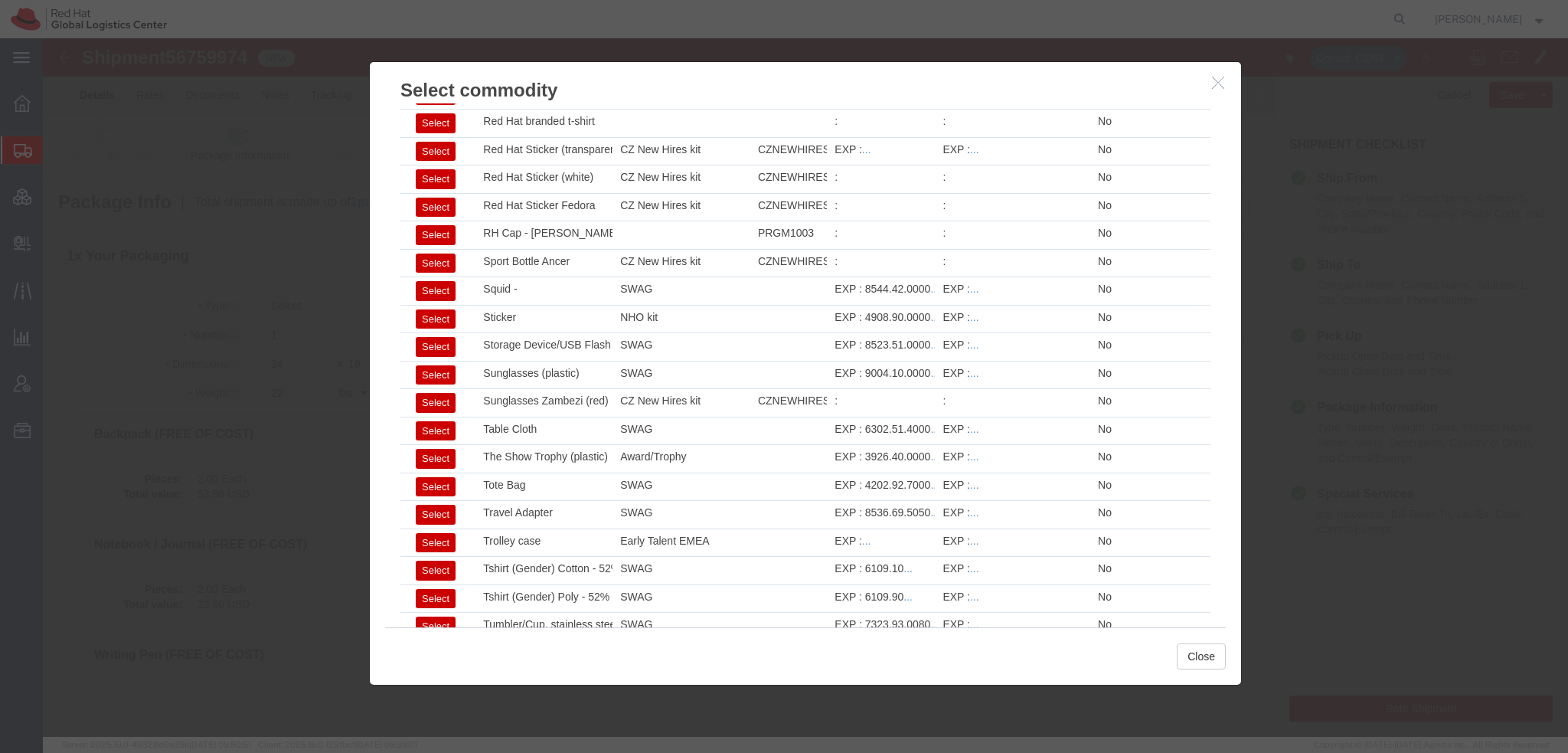
scroll to position [2110, 0]
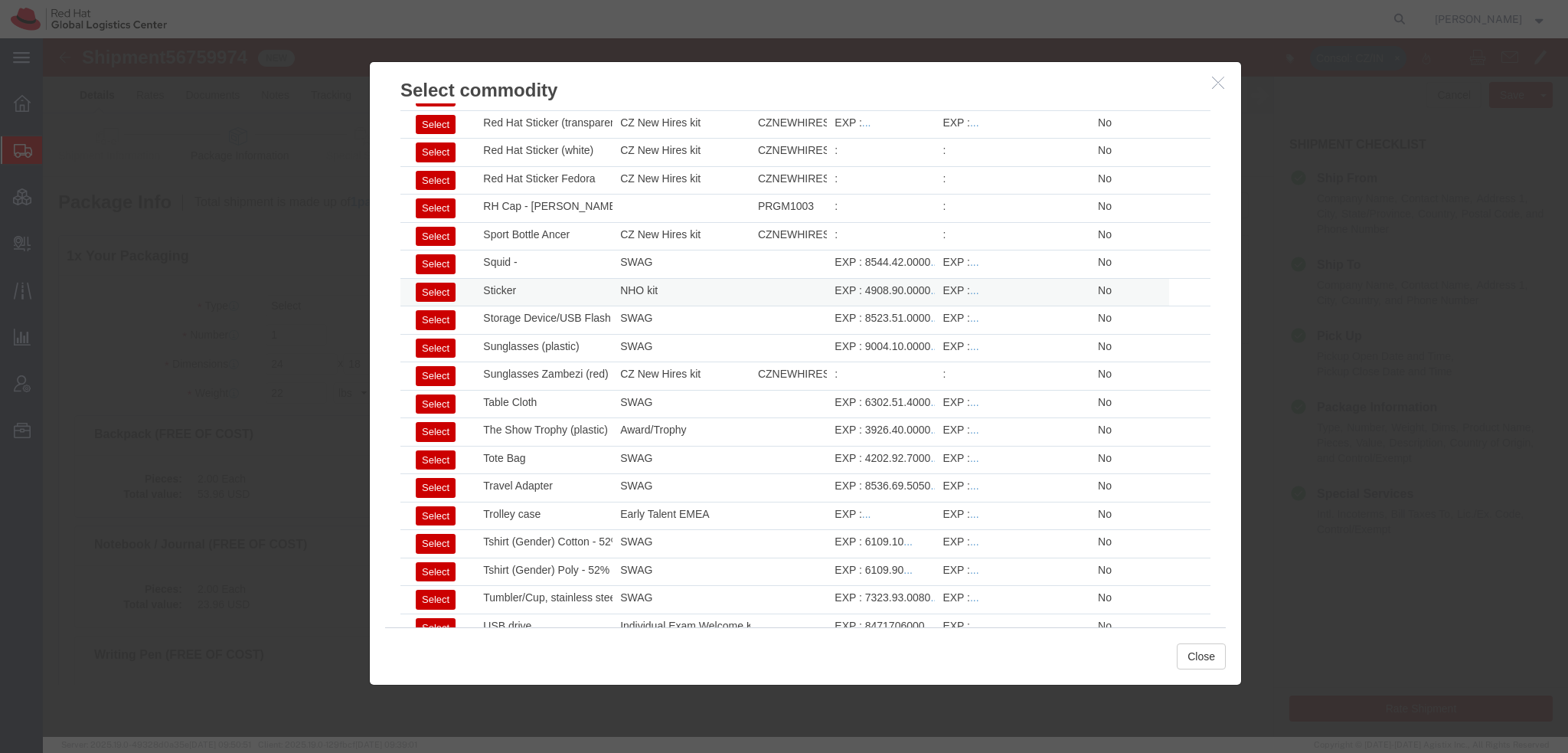
click button "Select"
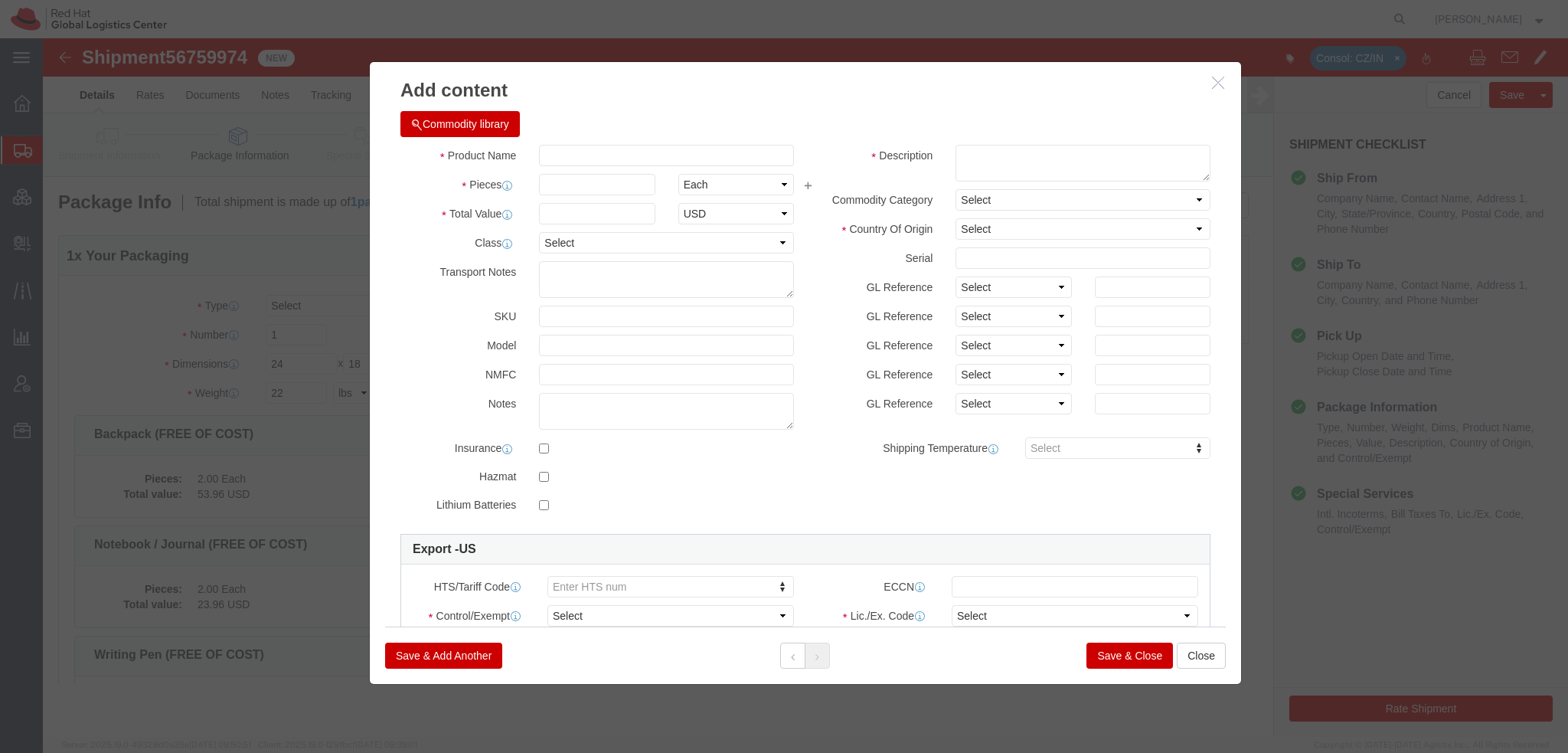
type input "1"
type input "0.29"
select select "US"
type input "4908.90.0000"
select select
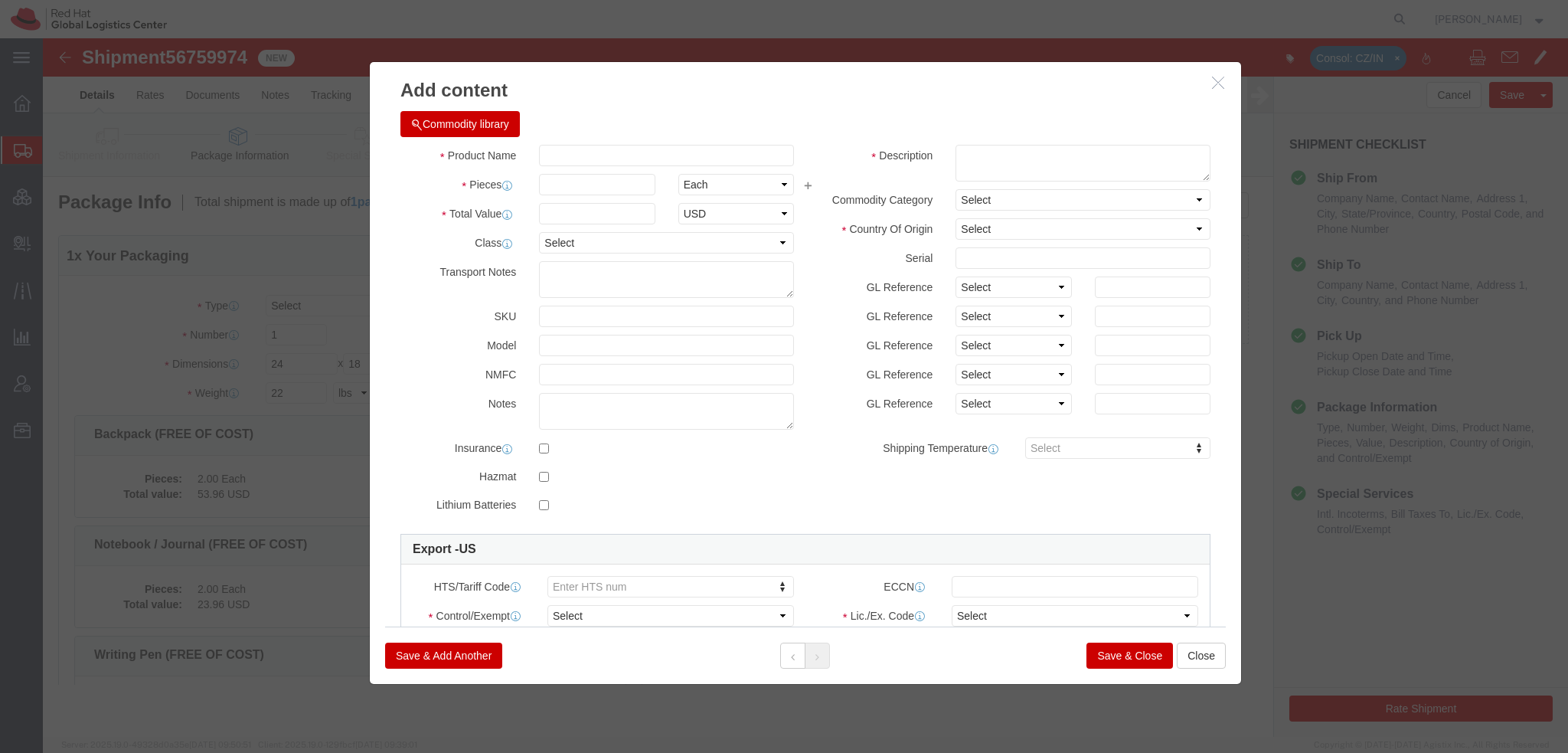
type input "Sticker"
type textarea "Red Hat branded"
drag, startPoint x: 535, startPoint y: 177, endPoint x: -43, endPoint y: 49, distance: 592.0
click html "Shipment 56759974 New Consol: CZ/IN Details Rates Documents Notes Tracking Acti…"
type input ".75"
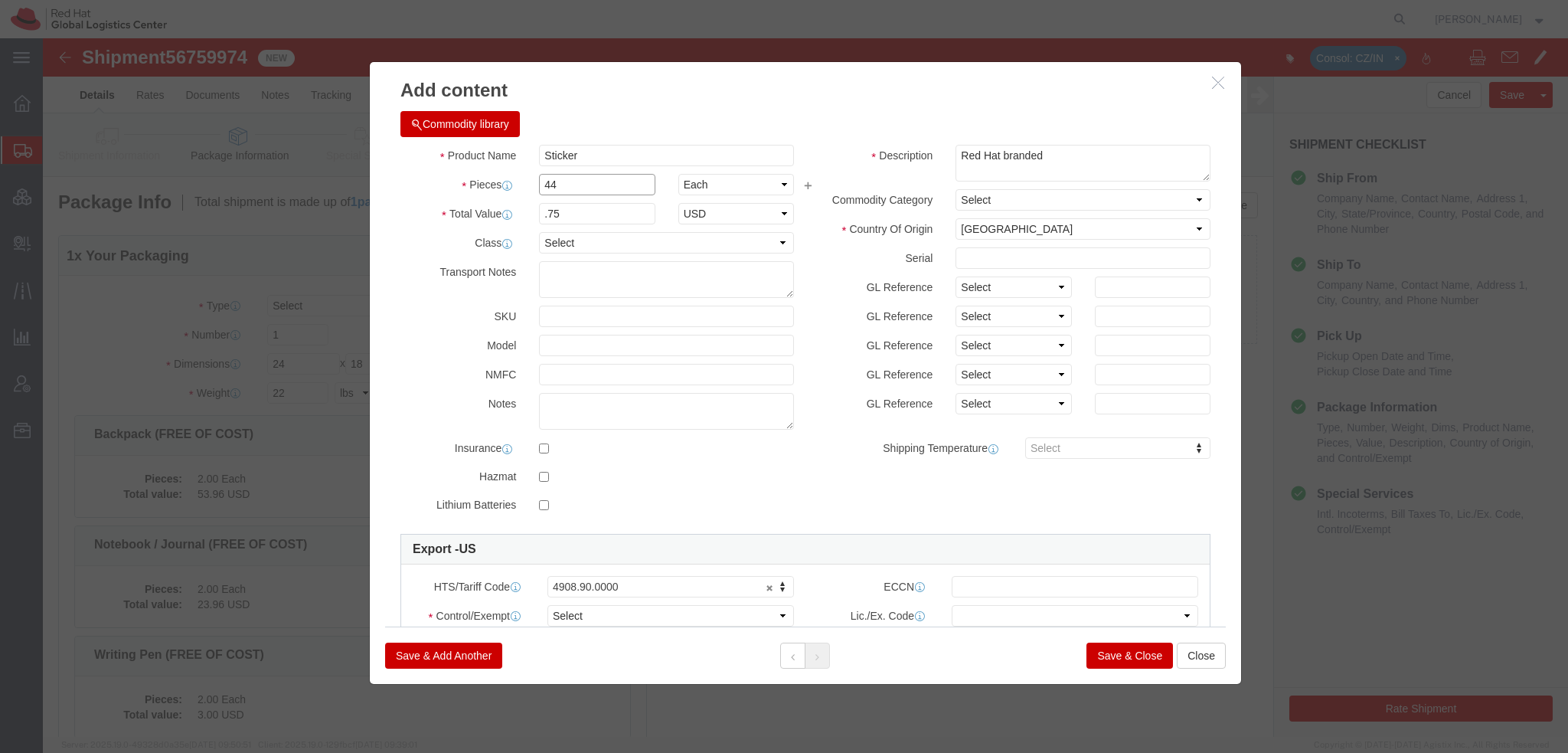
type input "44"
type input "33"
click select "Select ATF BIS DEA EPA FDA FTR ITAR OFAC Other (OPA)"
select select "FTR"
click select "Select ATF BIS DEA EPA FDA FTR ITAR OFAC Other (OPA)"
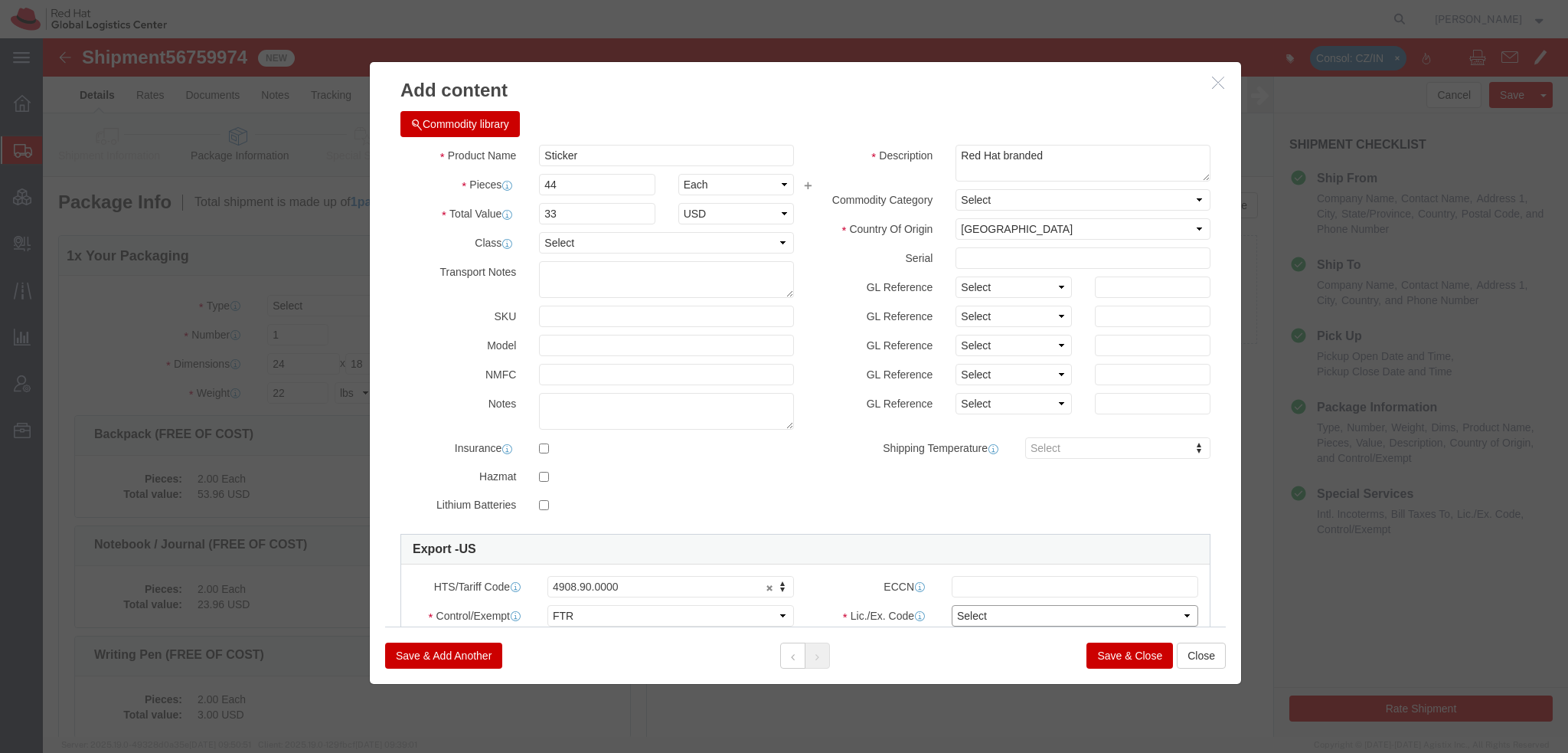
click select "Select 30.2(d)(2) 30.36 30.37(a) 30.37(f) 30.37(g) 30.37(h) 30.37(i) 30.37(j) 3…"
select select "30.37(a)"
click select "Select 30.2(d)(2) 30.36 30.37(a) 30.37(f) 30.37(g) 30.37(h) 30.37(i) 30.37(j) 3…"
click input "Sticker"
type input "Sticker (FREE OF COST)"
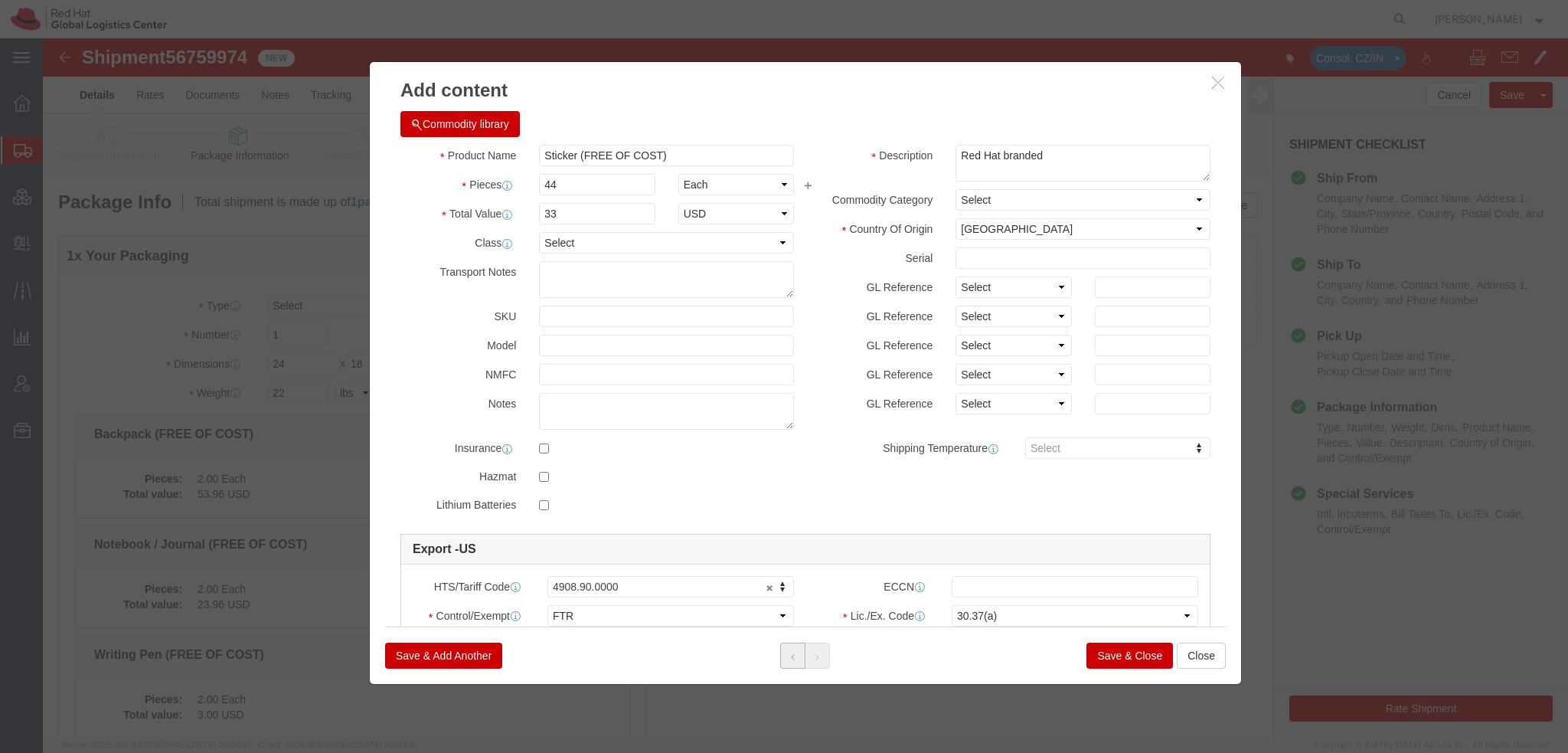
click button
click icon
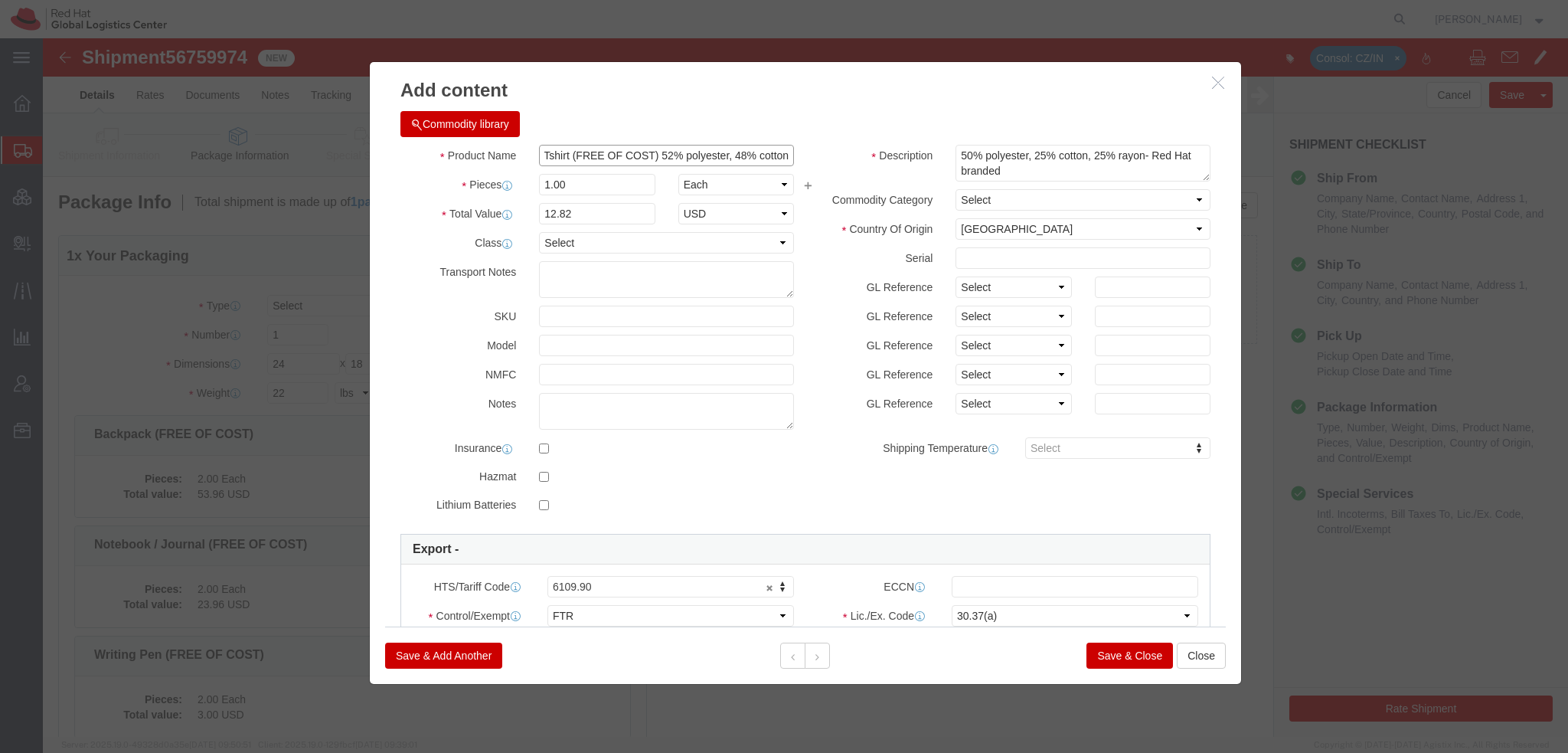
drag, startPoint x: 613, startPoint y: 117, endPoint x: 1042, endPoint y: 149, distance: 430.2
click div "Product Name Tshirt (FREE OF COST) 52% polyester, 48% cotton Pieces 1.00 Select…"
type input "Tshirt (FREE OF COST)"
click button
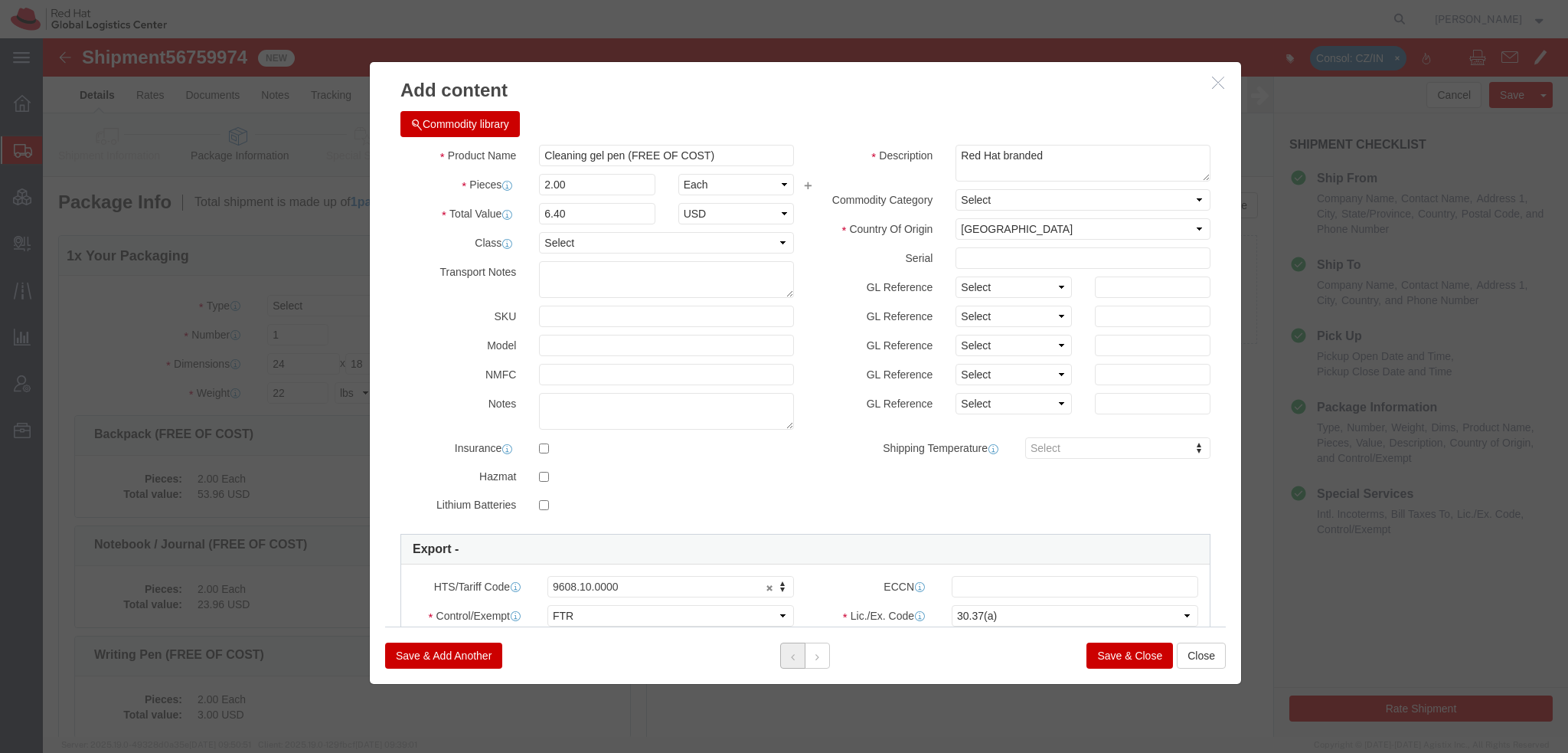
click button
click icon
click button "Save & Close"
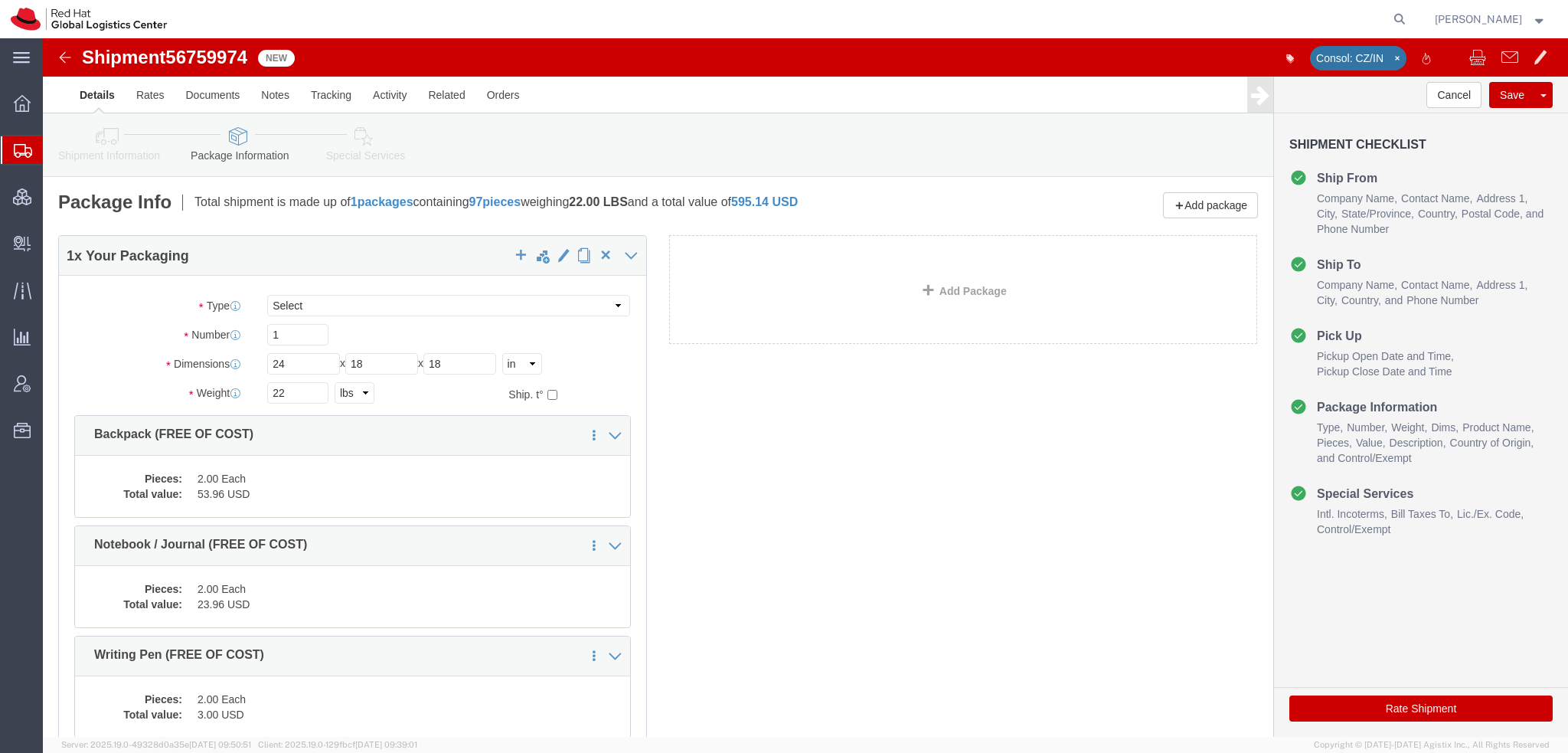
click icon
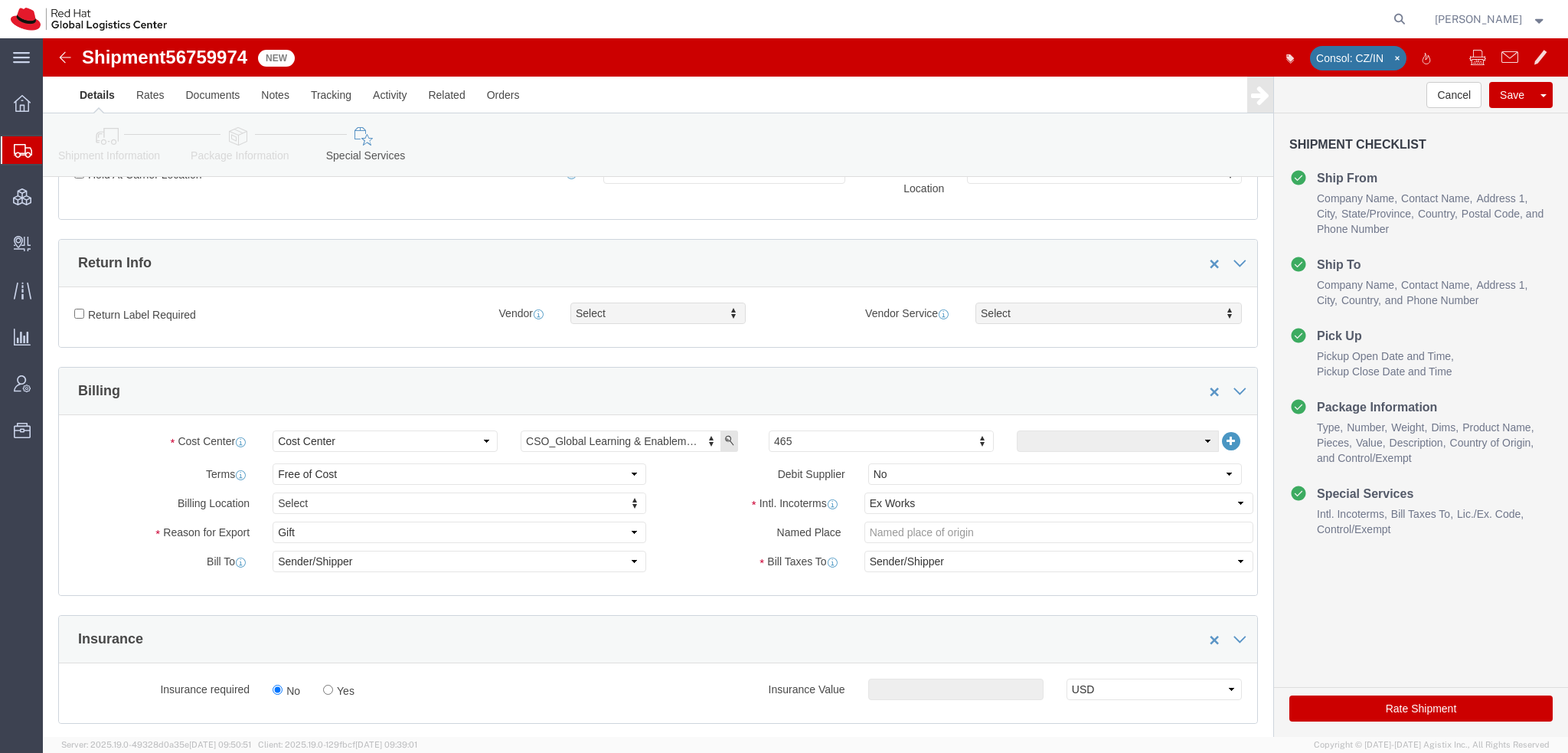
scroll to position [459, 0]
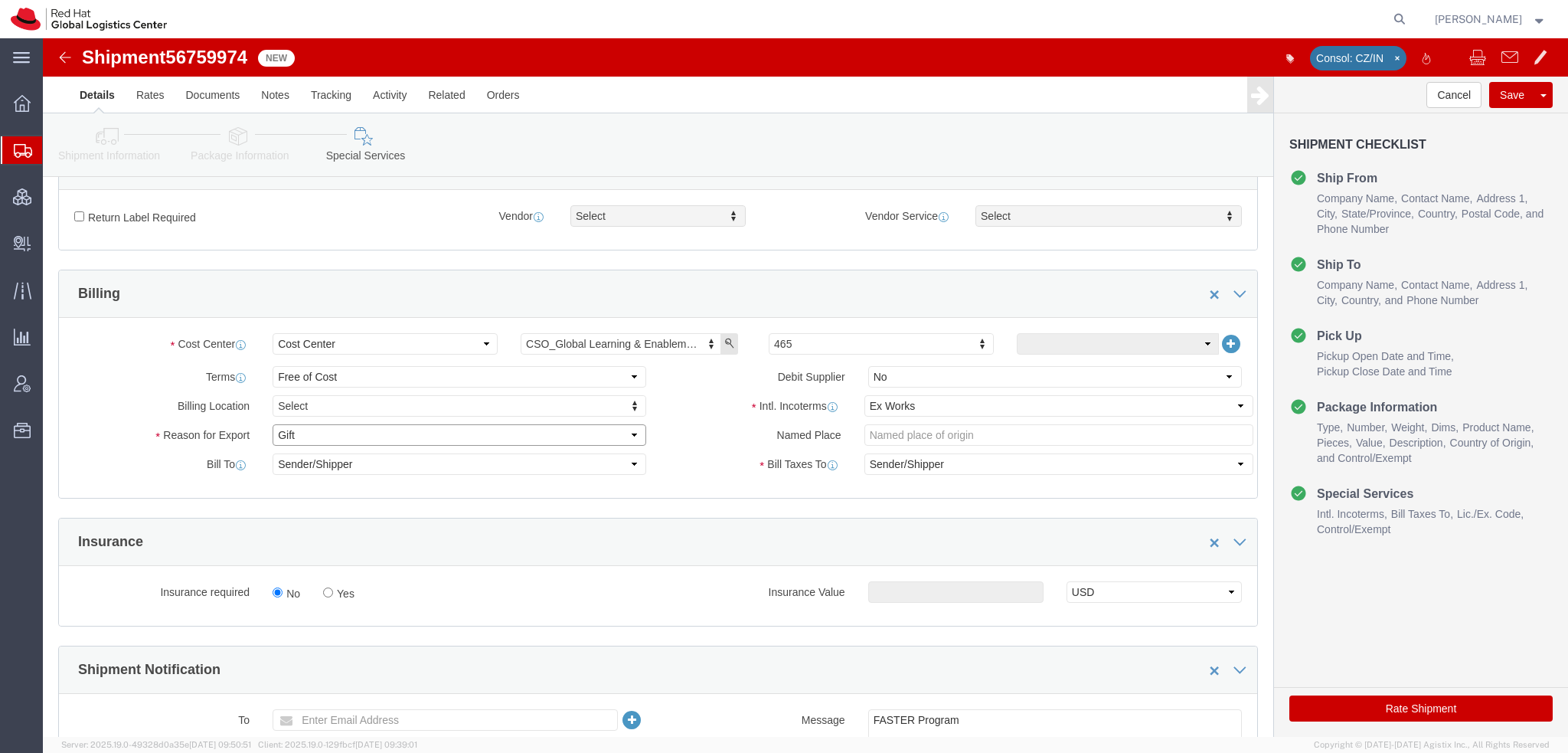
click select "Select Gift Personal Effects Repair/Warranty Return Sample Sold Temporary/Not S…"
select select "SOLD"
click select "Select Gift Personal Effects Repair/Warranty Return Sample Sold Temporary/Not S…"
click select "Select Carriage Insurance Paid Carriage Paid To Cost and Freight Cost Insurance…"
select select "DDP"
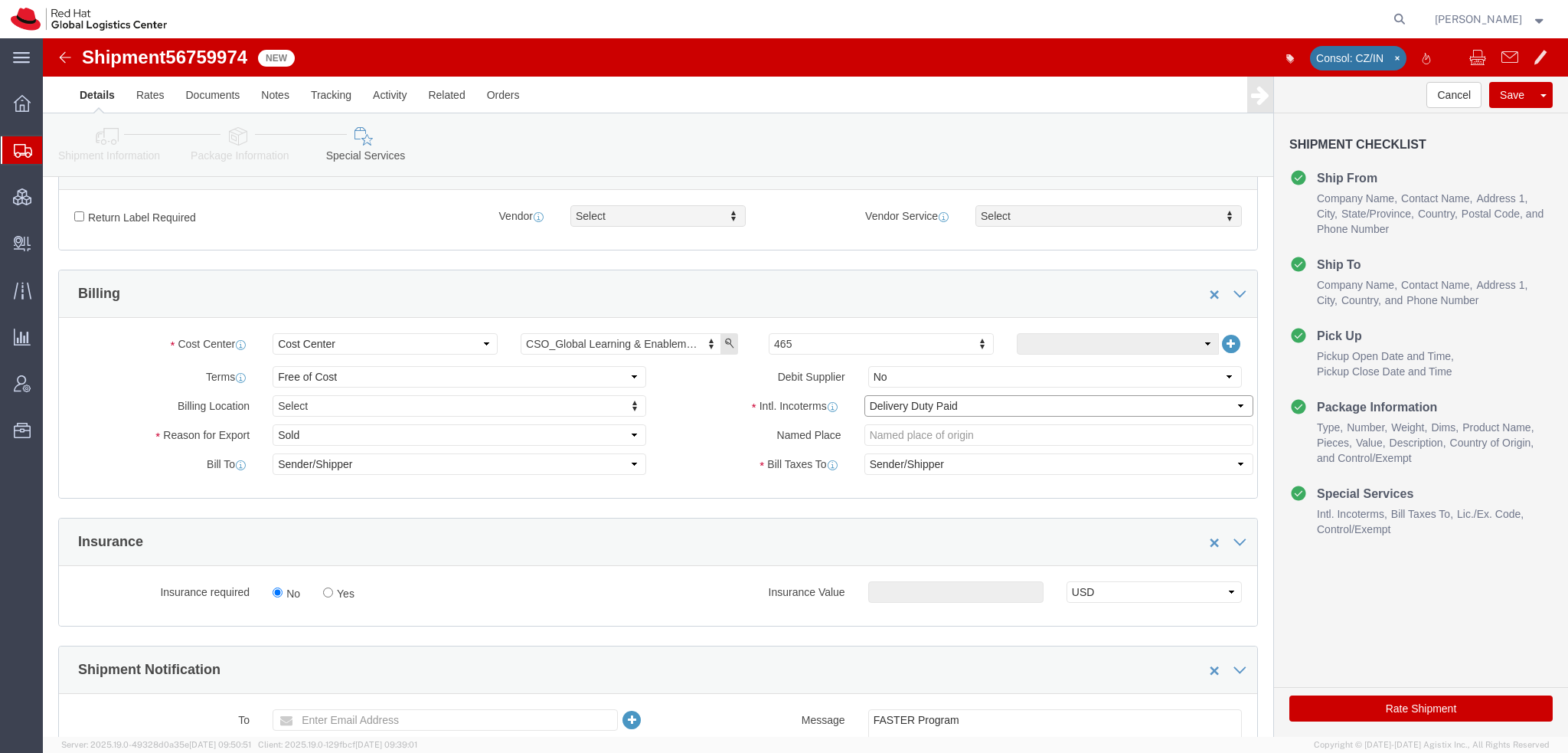
click select "Select Carriage Insurance Paid Carriage Paid To Cost and Freight Cost Insurance…"
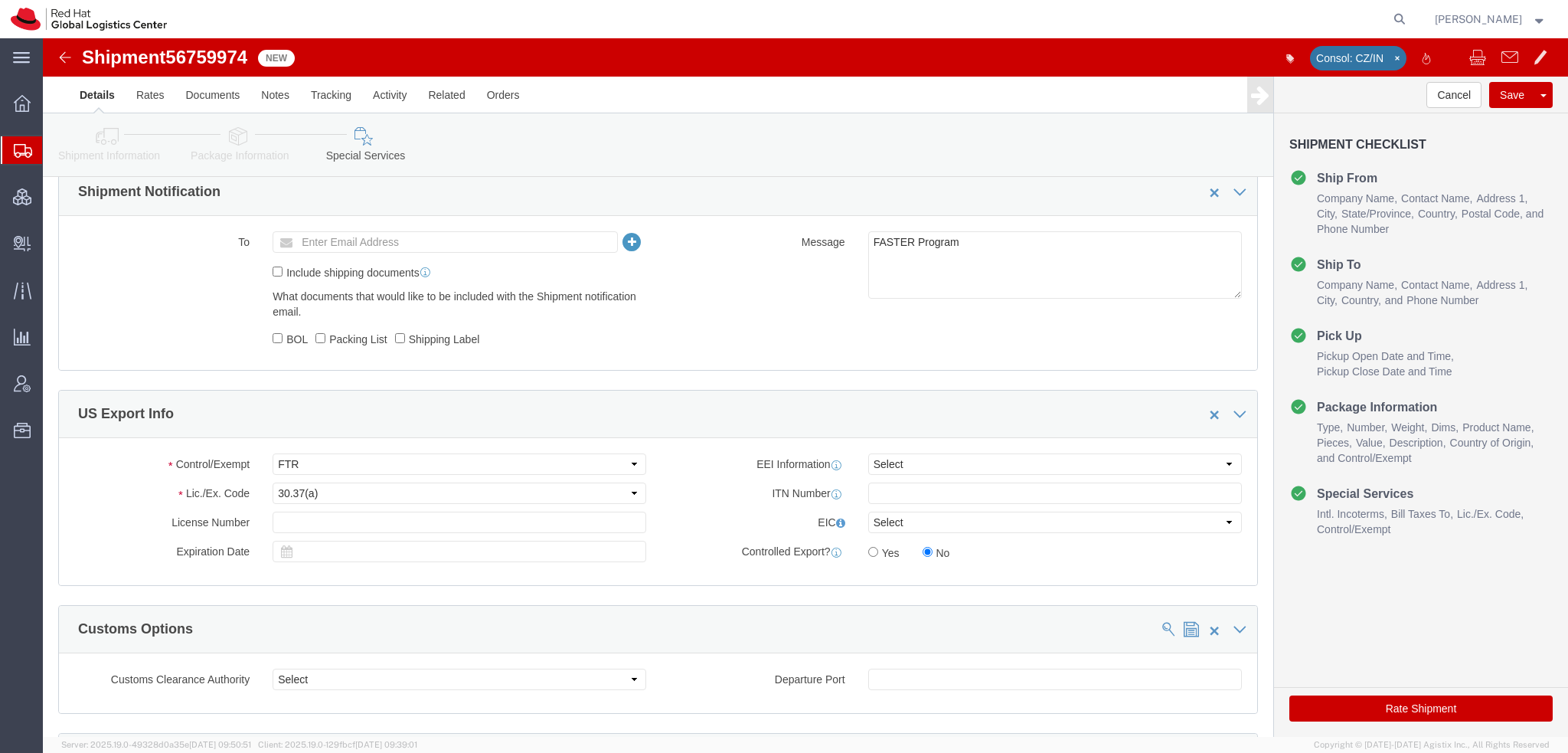
scroll to position [689, 0]
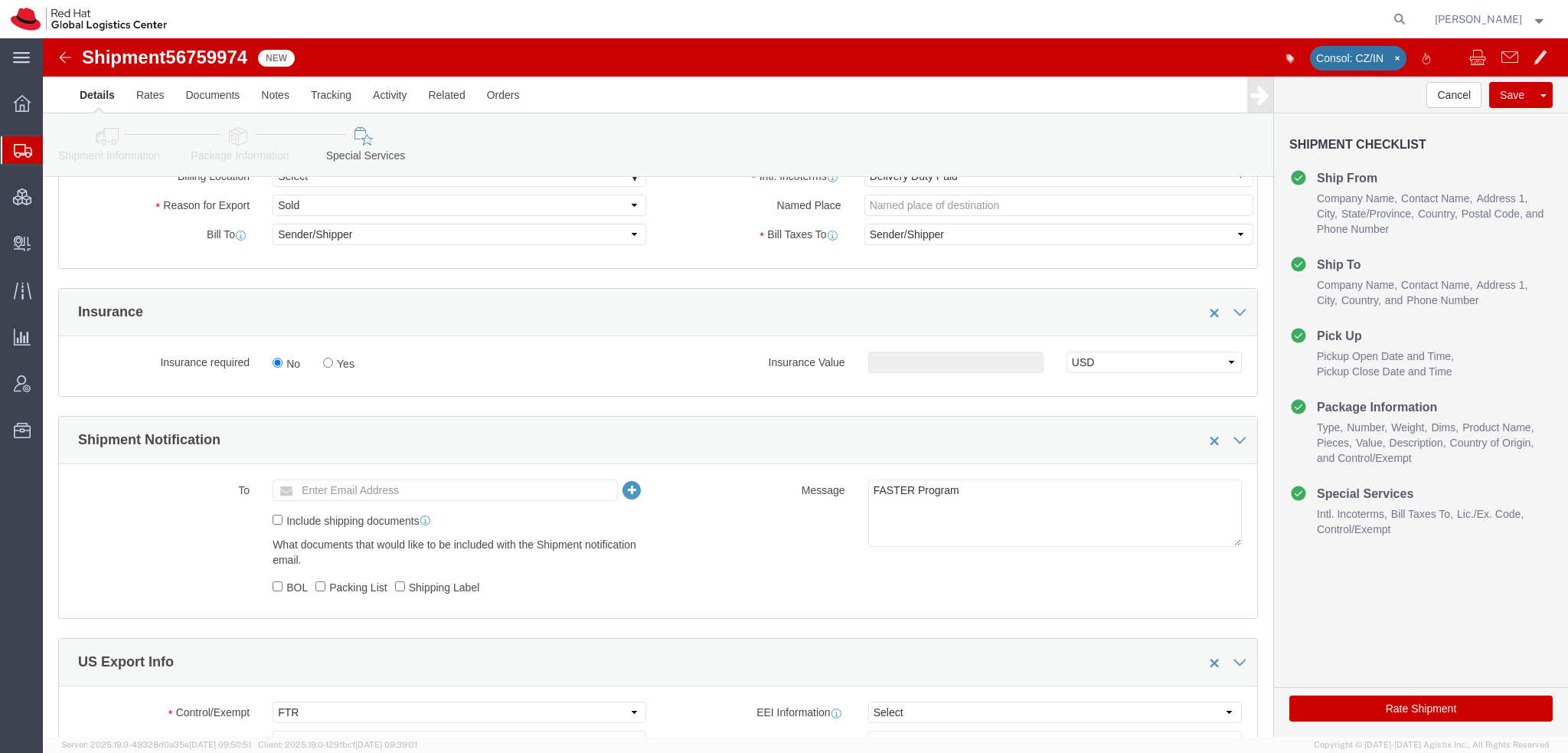
click icon
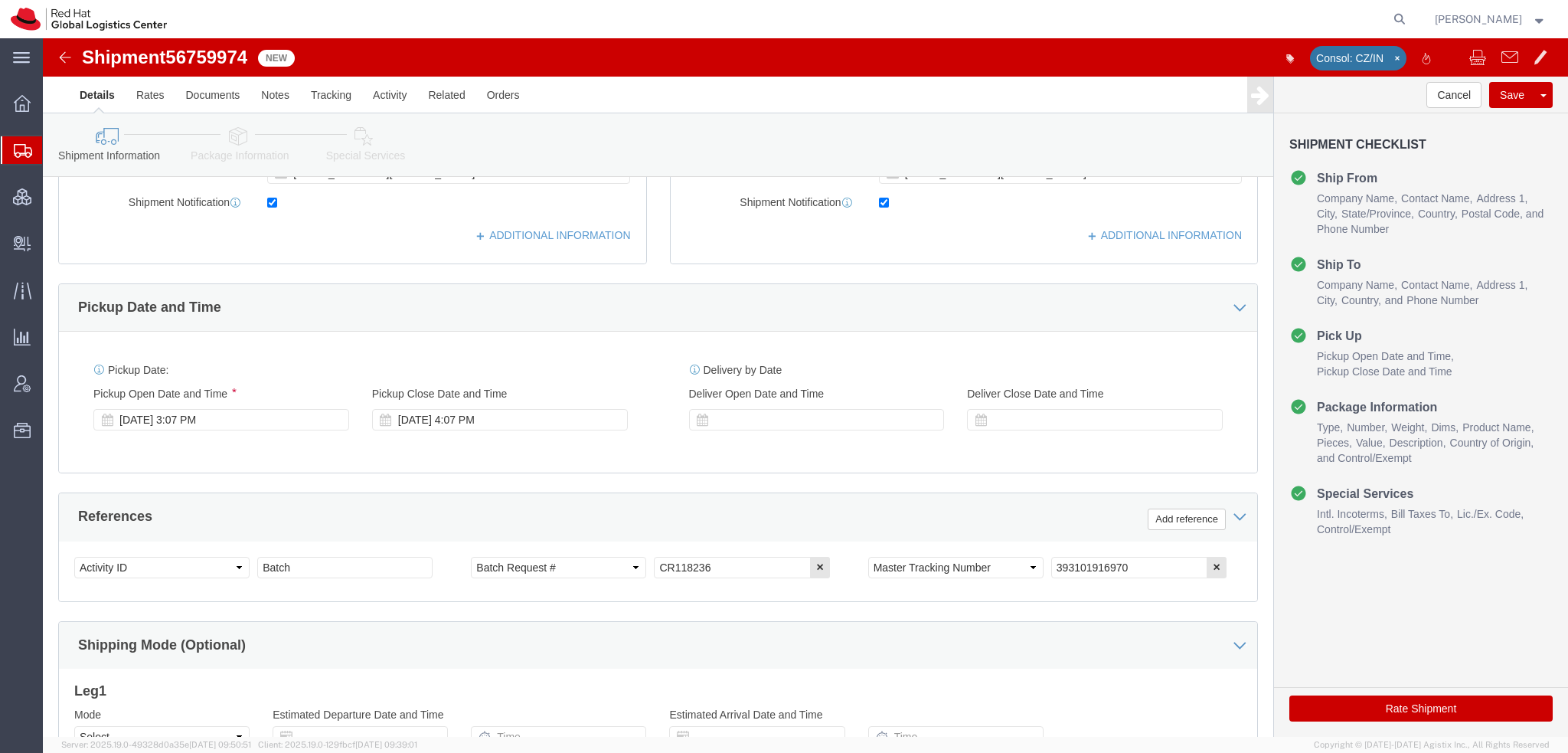
scroll to position [617, 0]
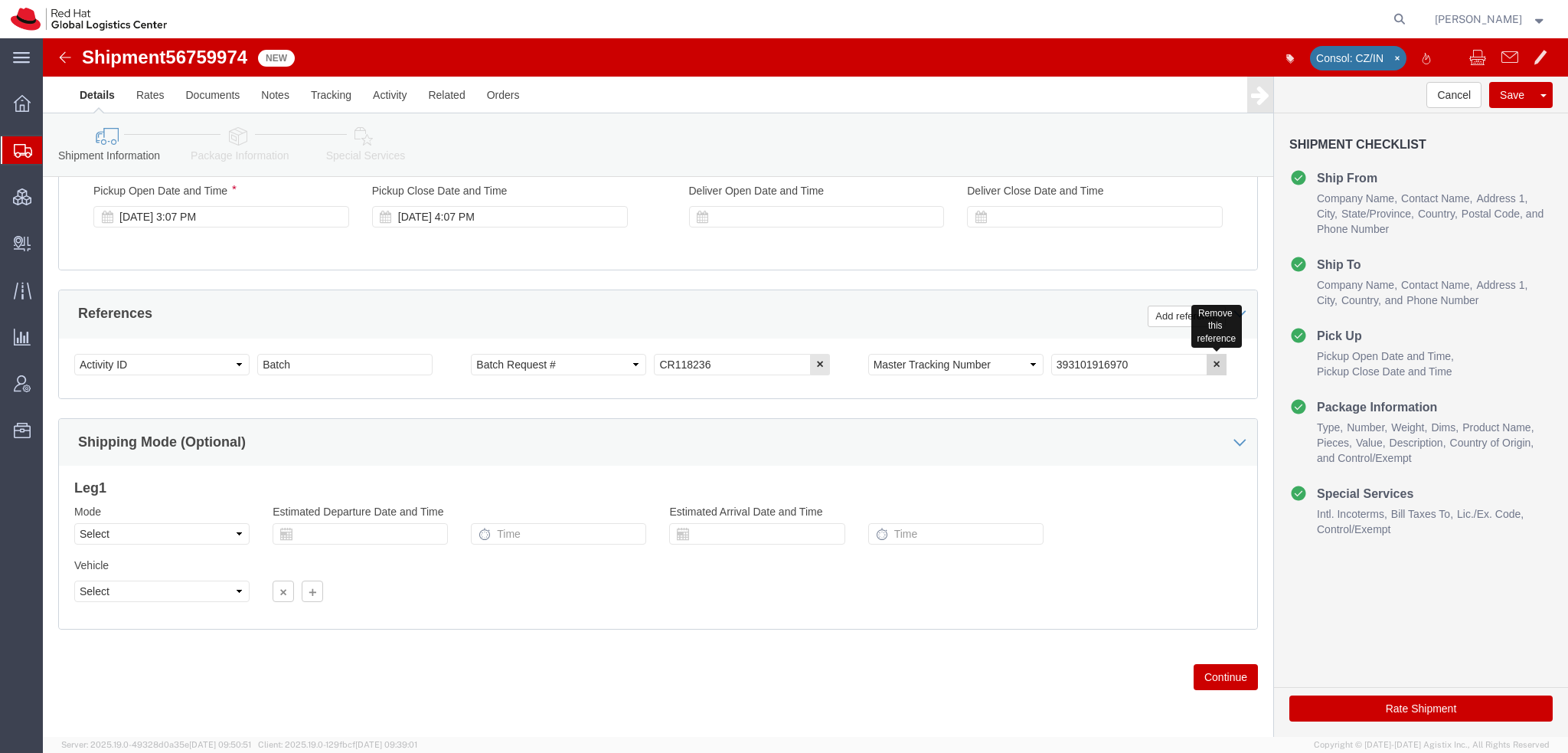
click icon "button"
click icon
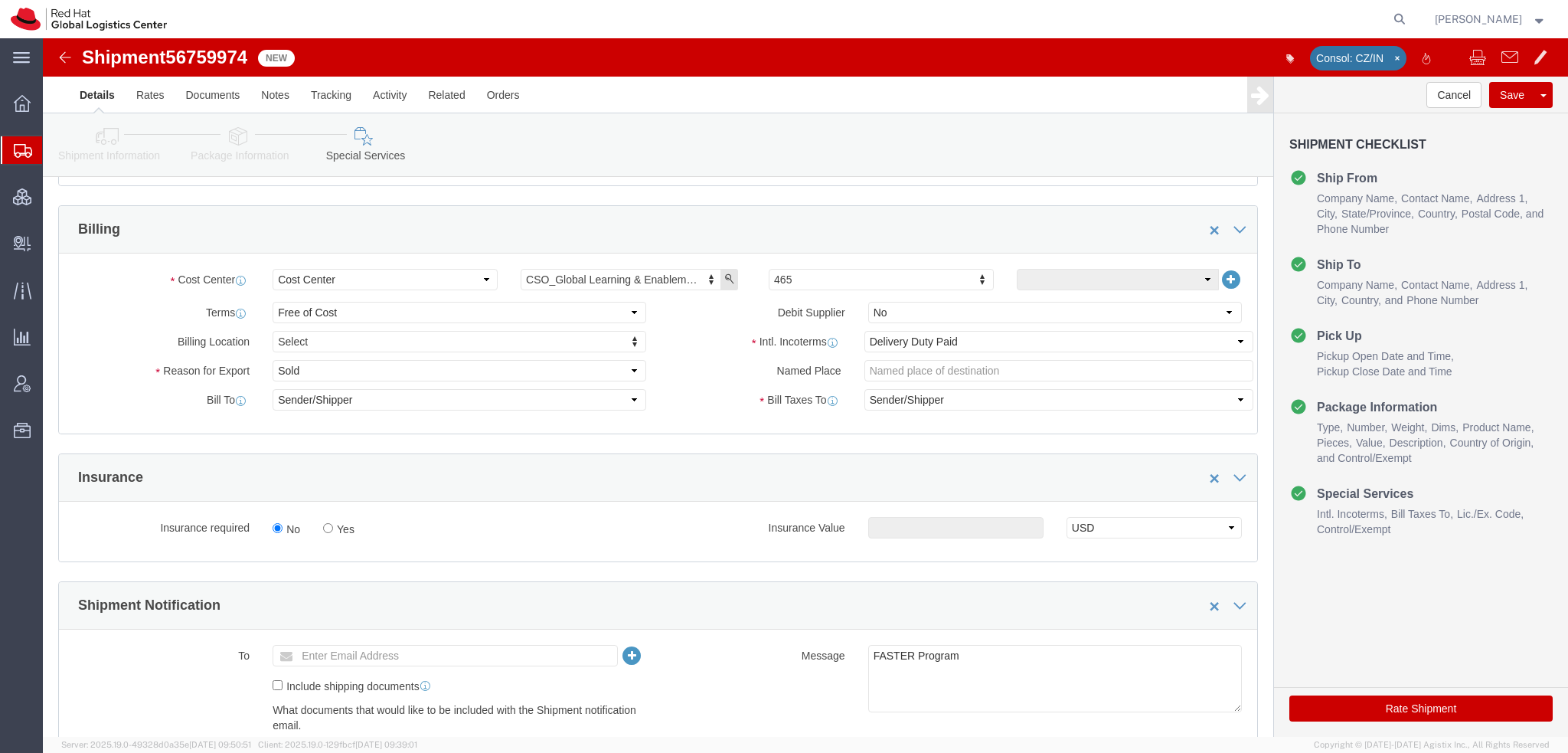
scroll to position [376, 0]
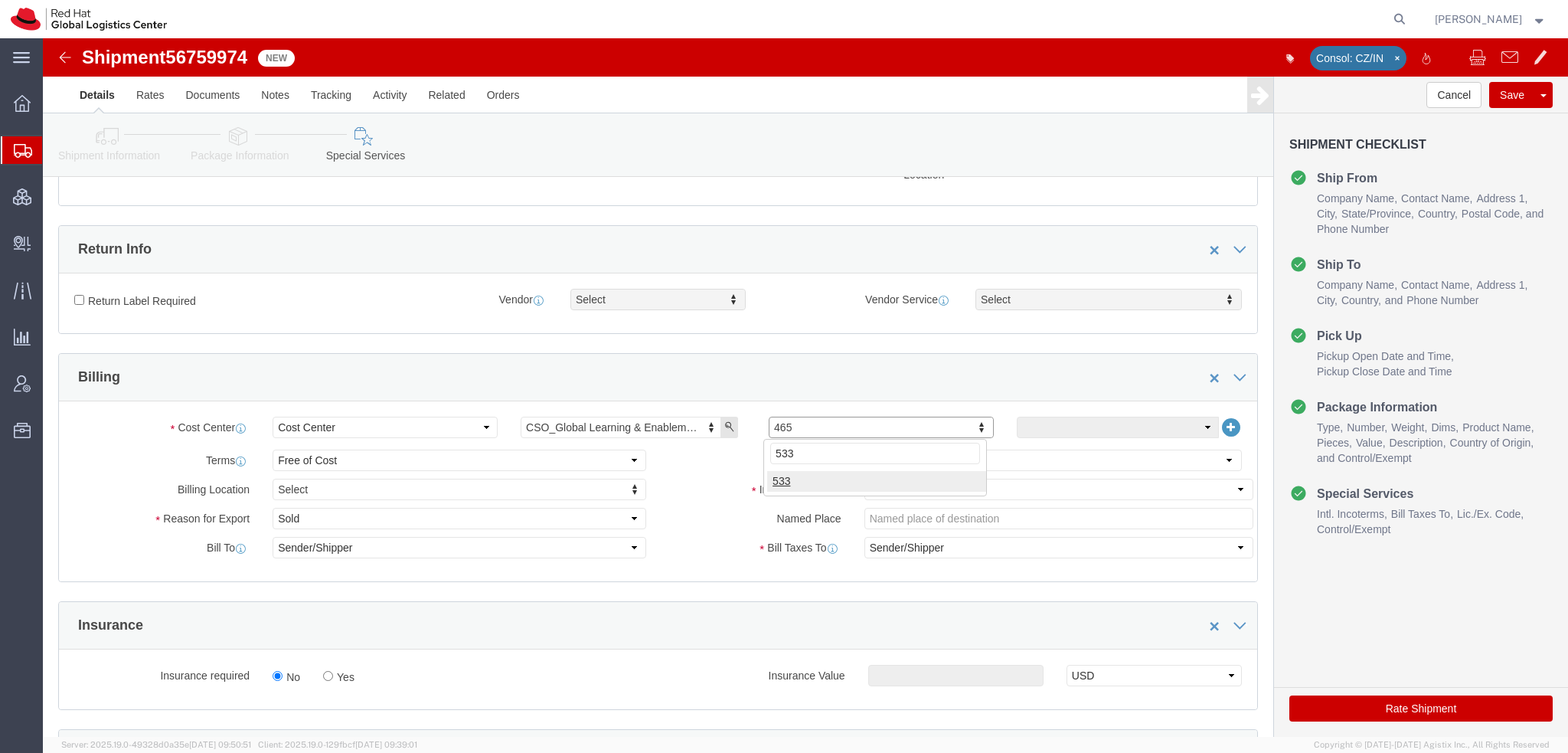
type input "533"
click button "Save"
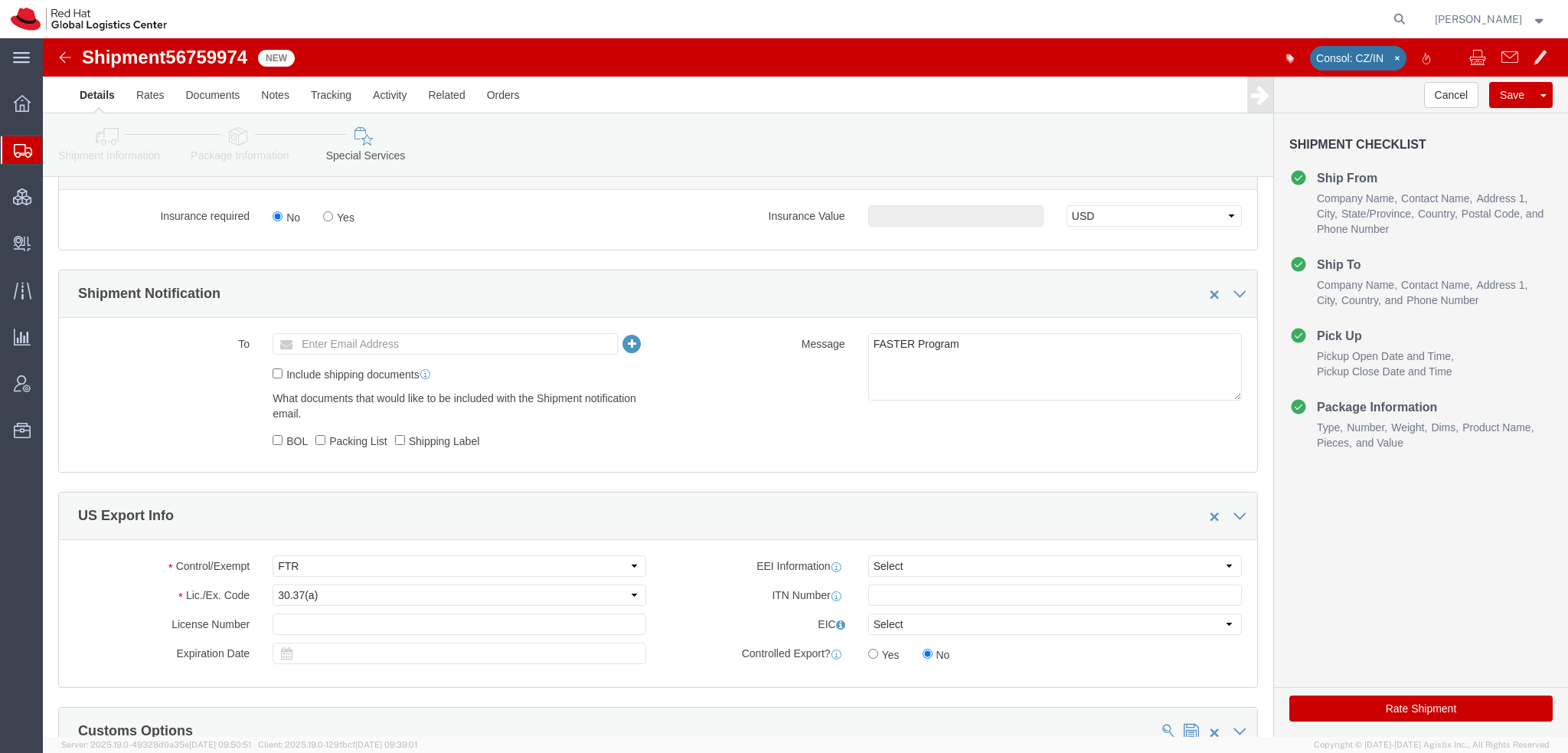
click icon
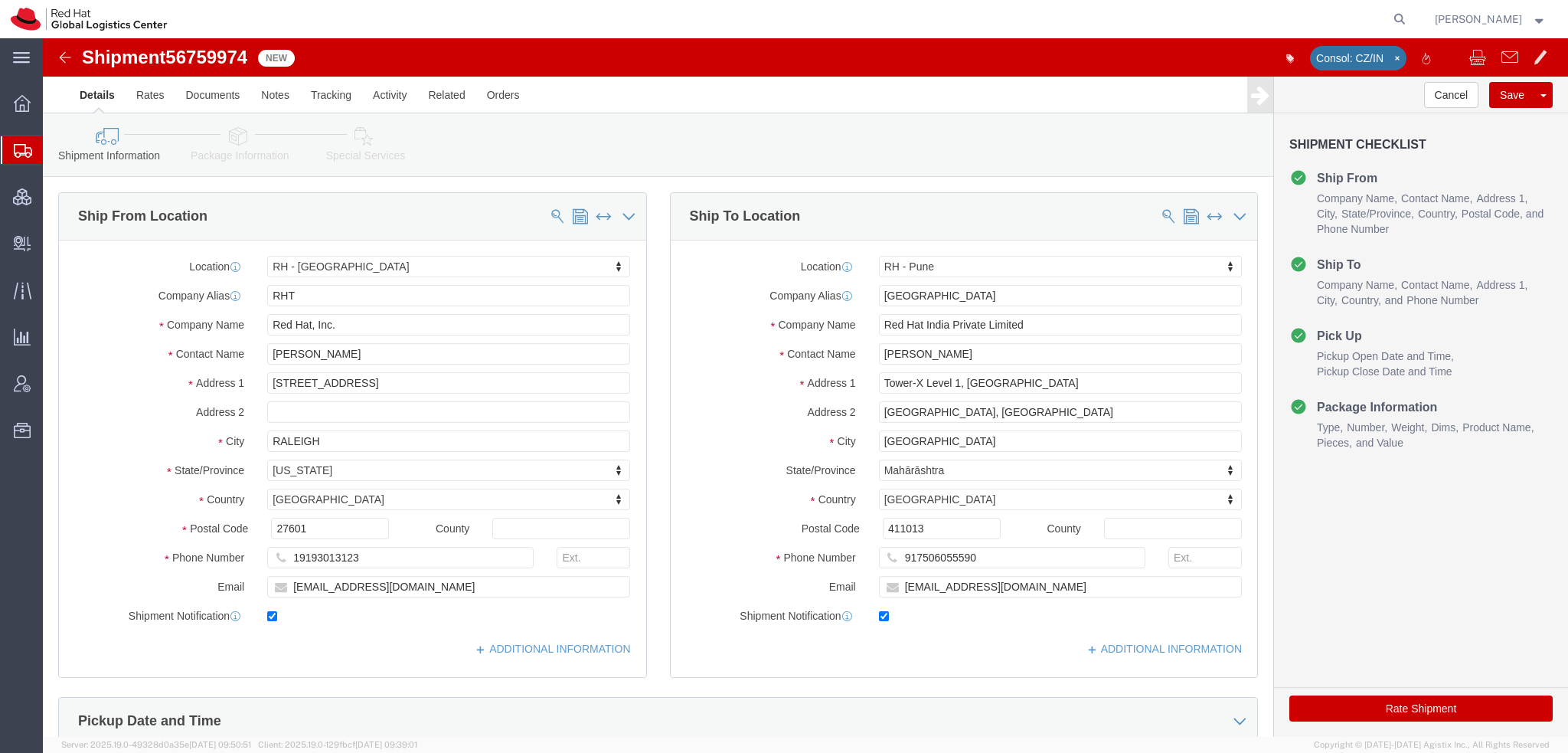
click icon
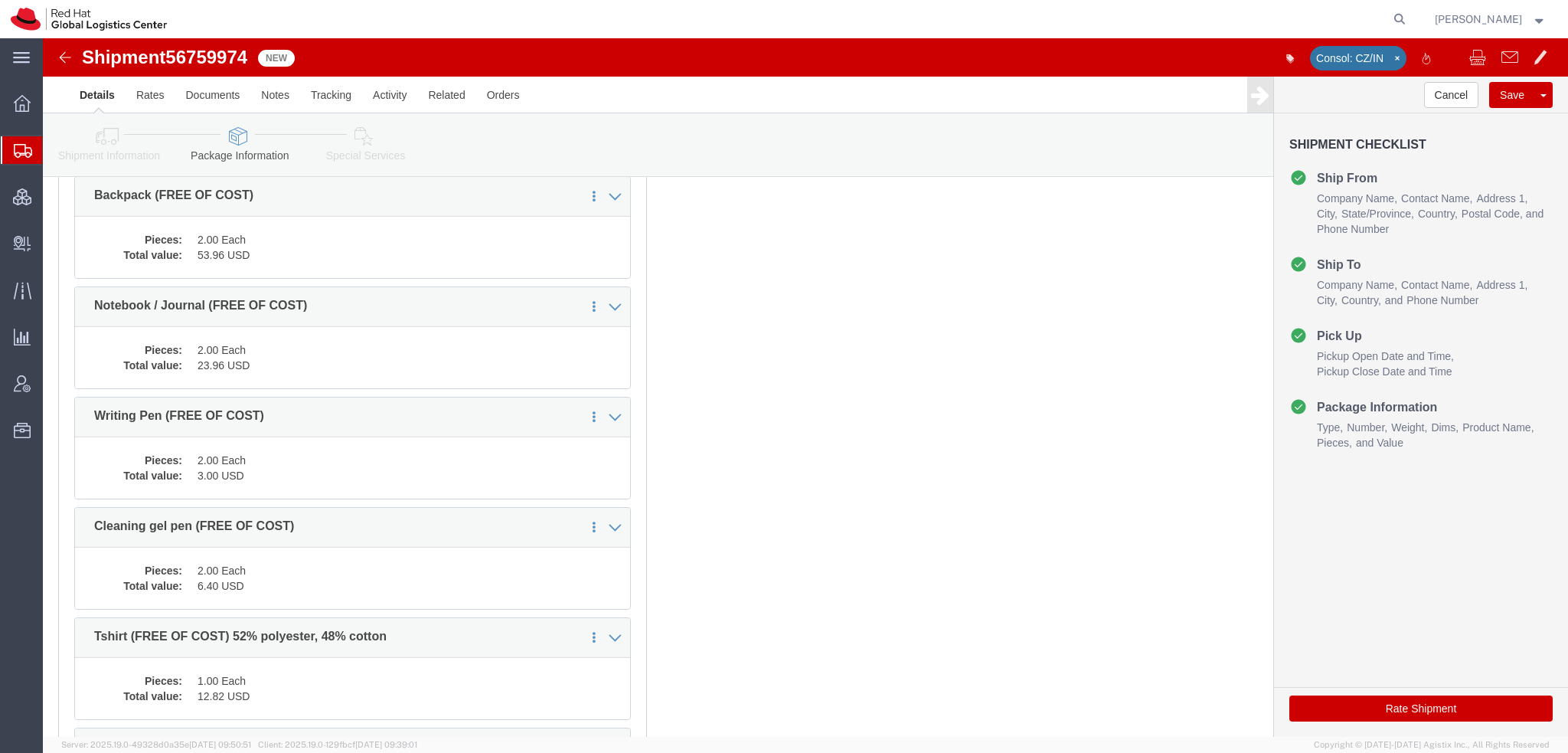
scroll to position [383, 0]
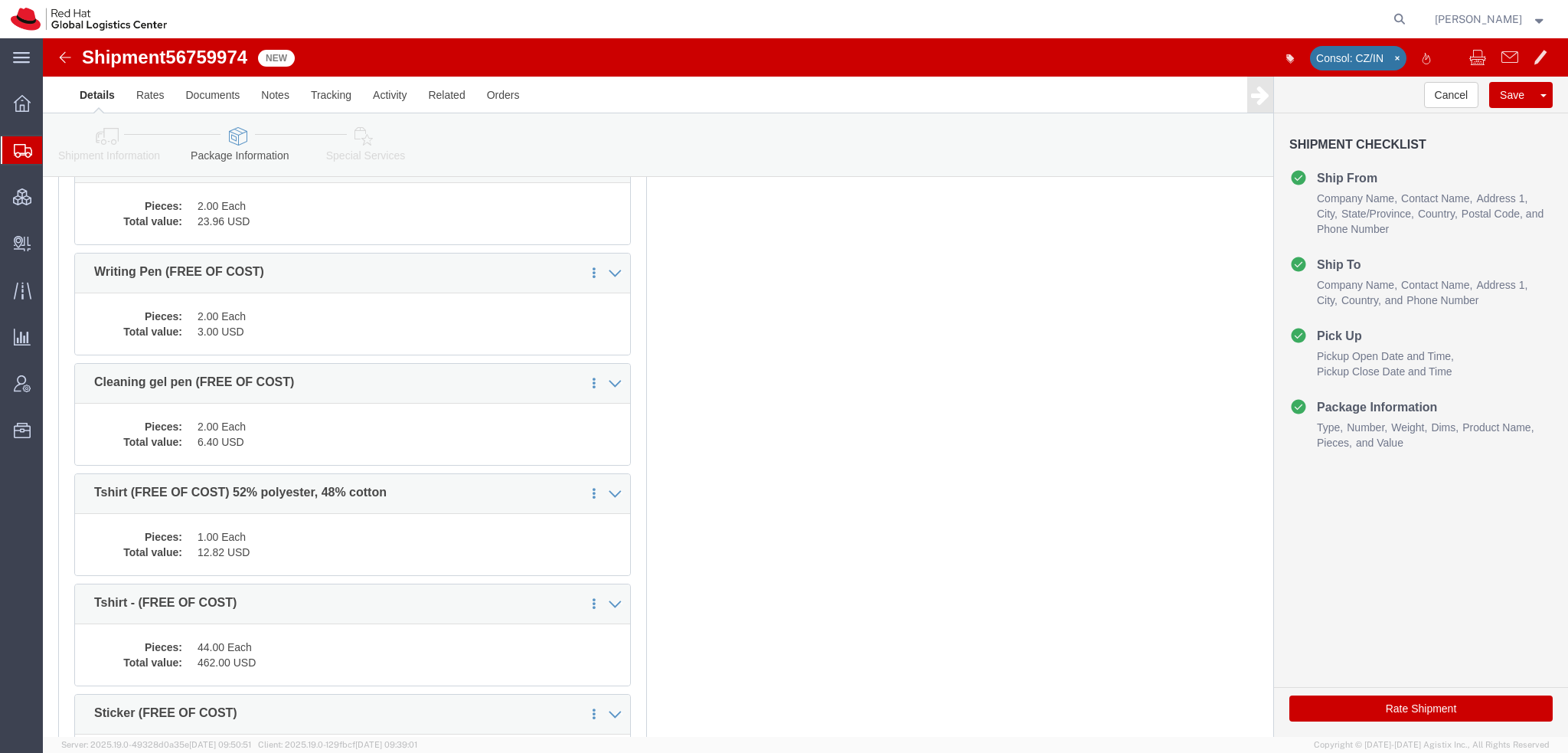
click icon
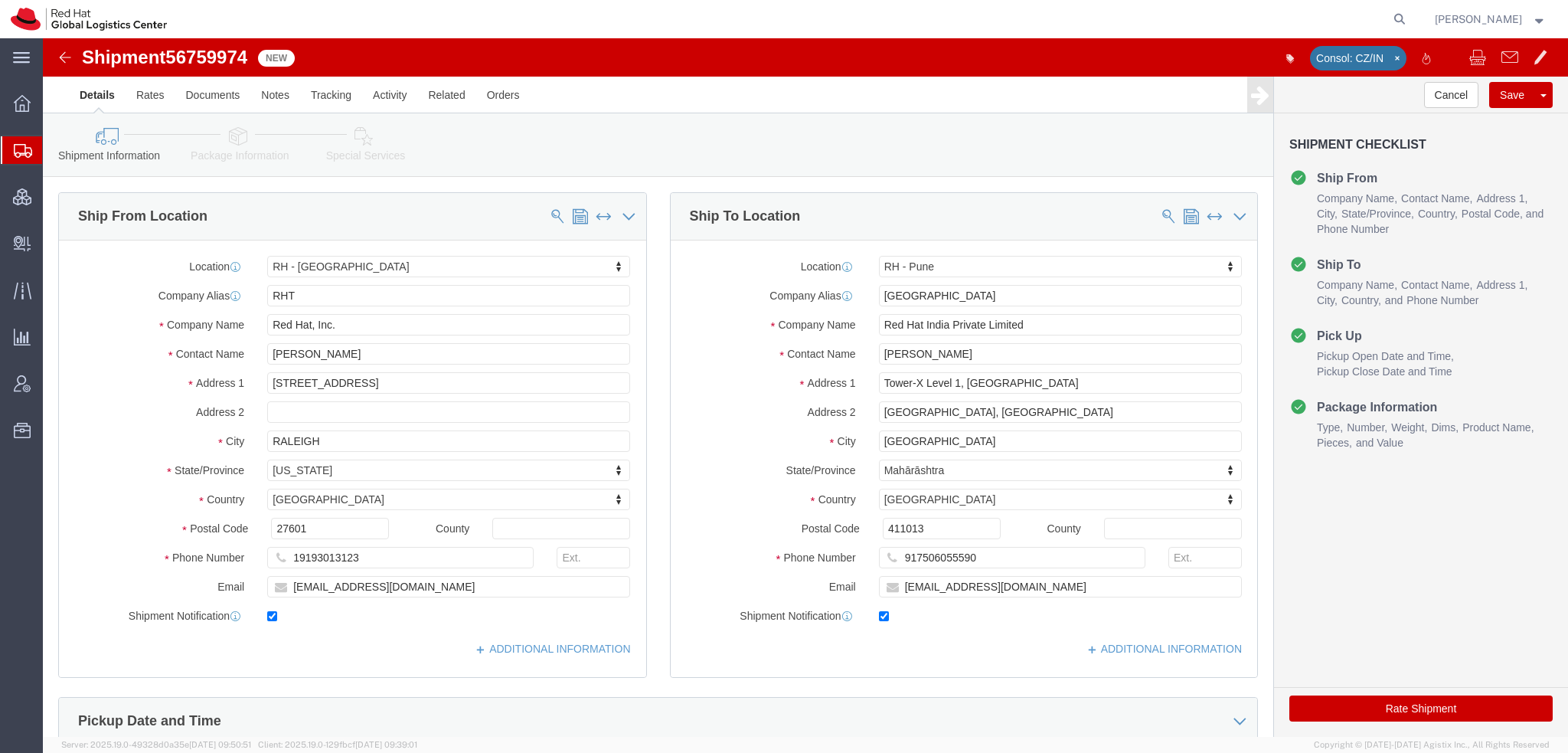
click icon
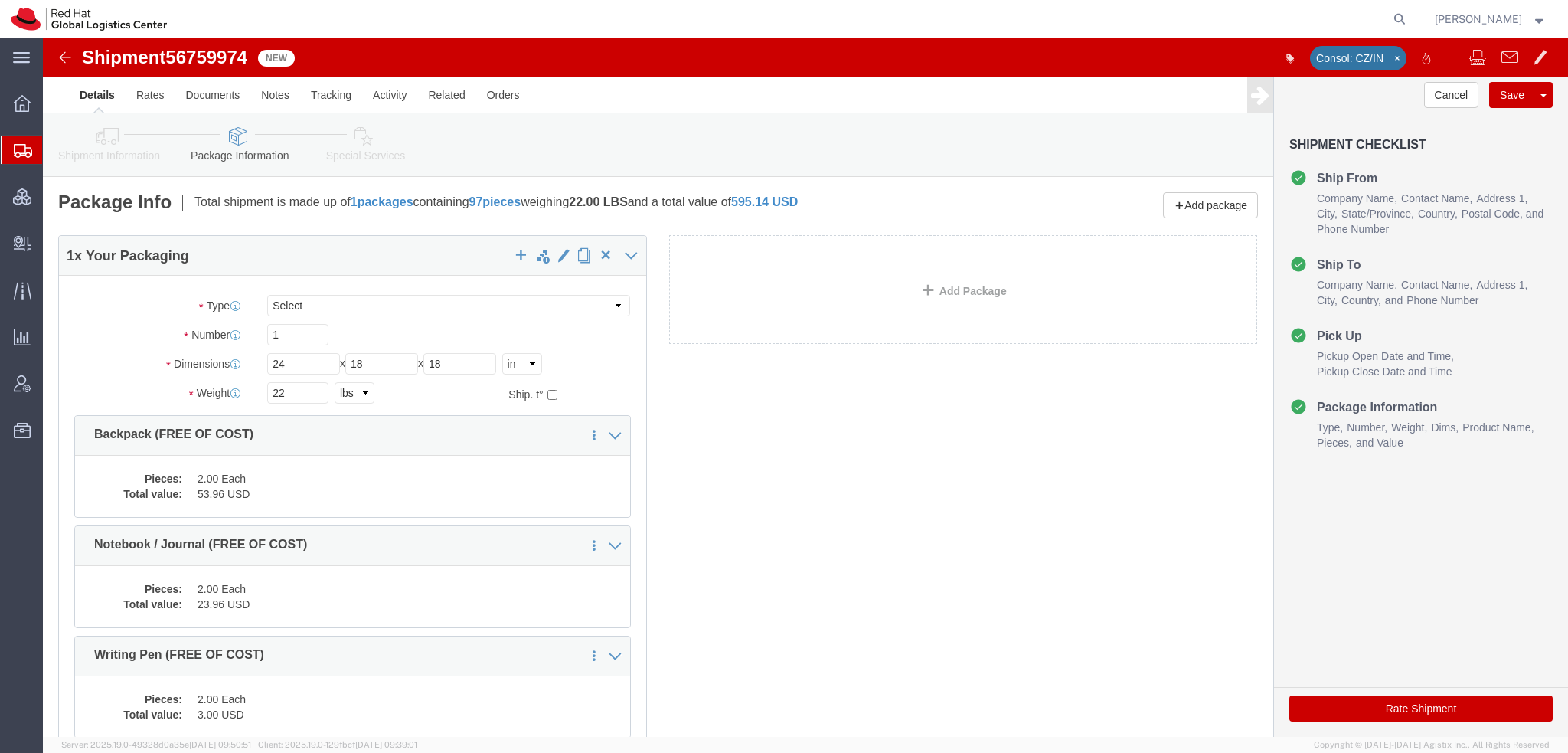
click icon
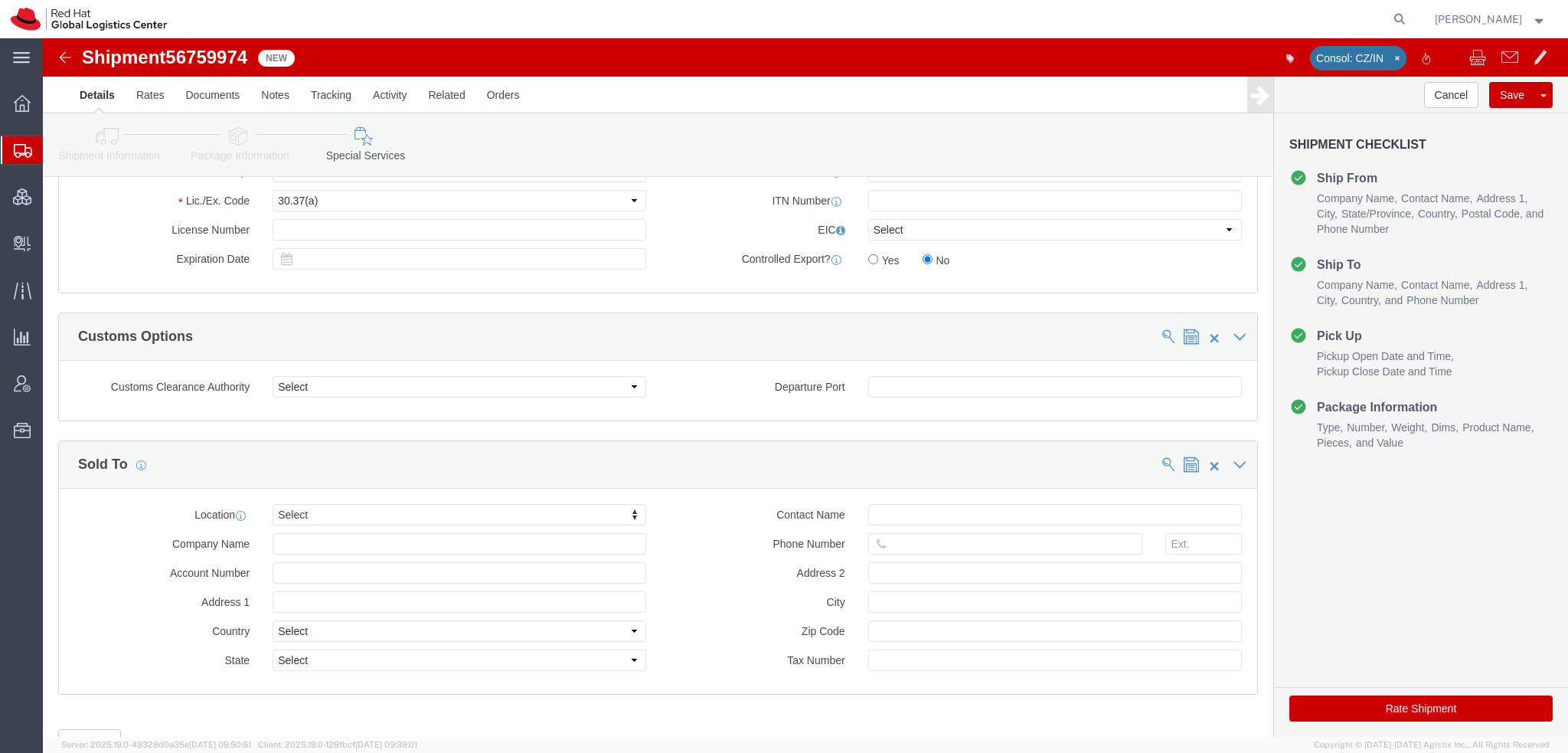
scroll to position [1294, 0]
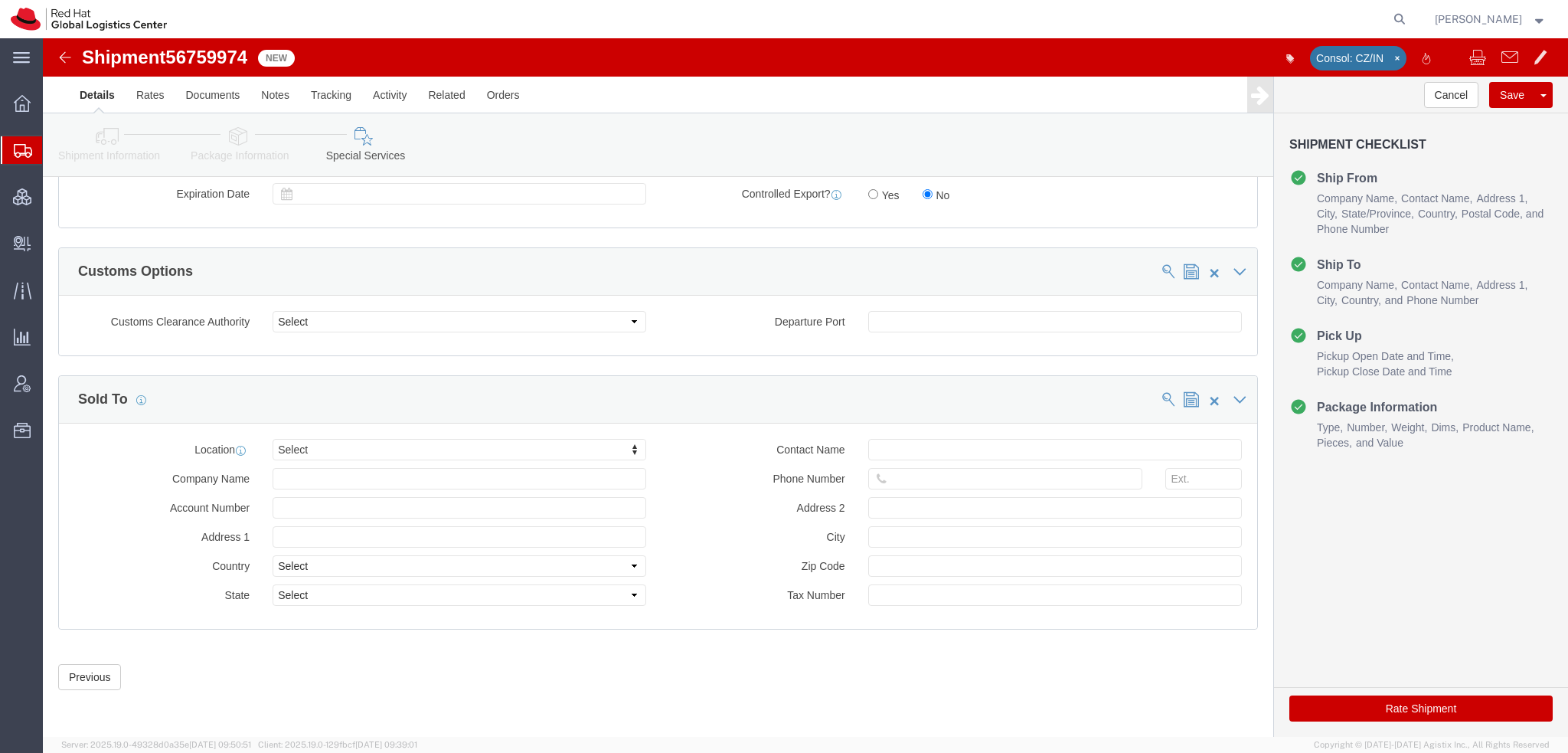
click button "Rate Shipment"
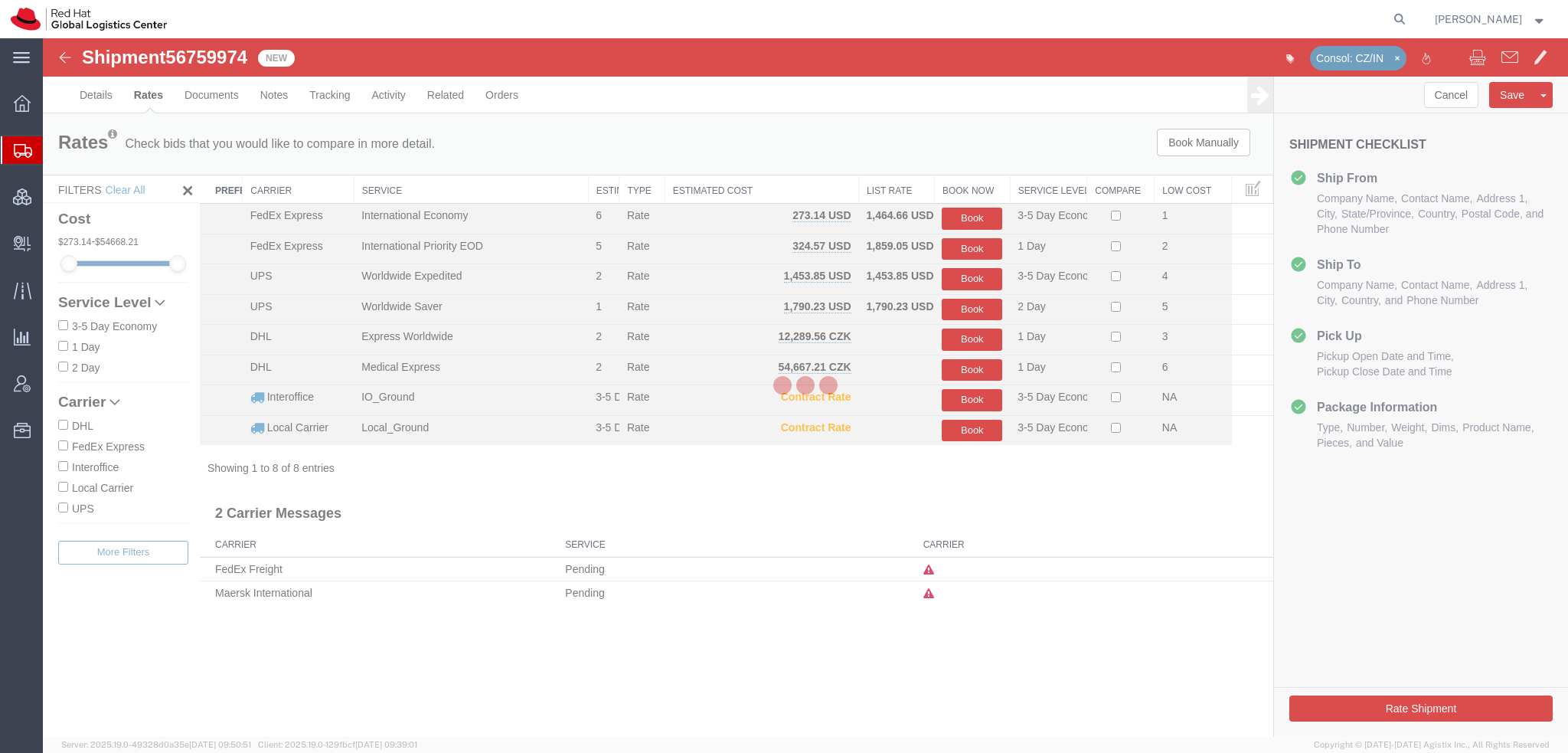
scroll to position [0, 0]
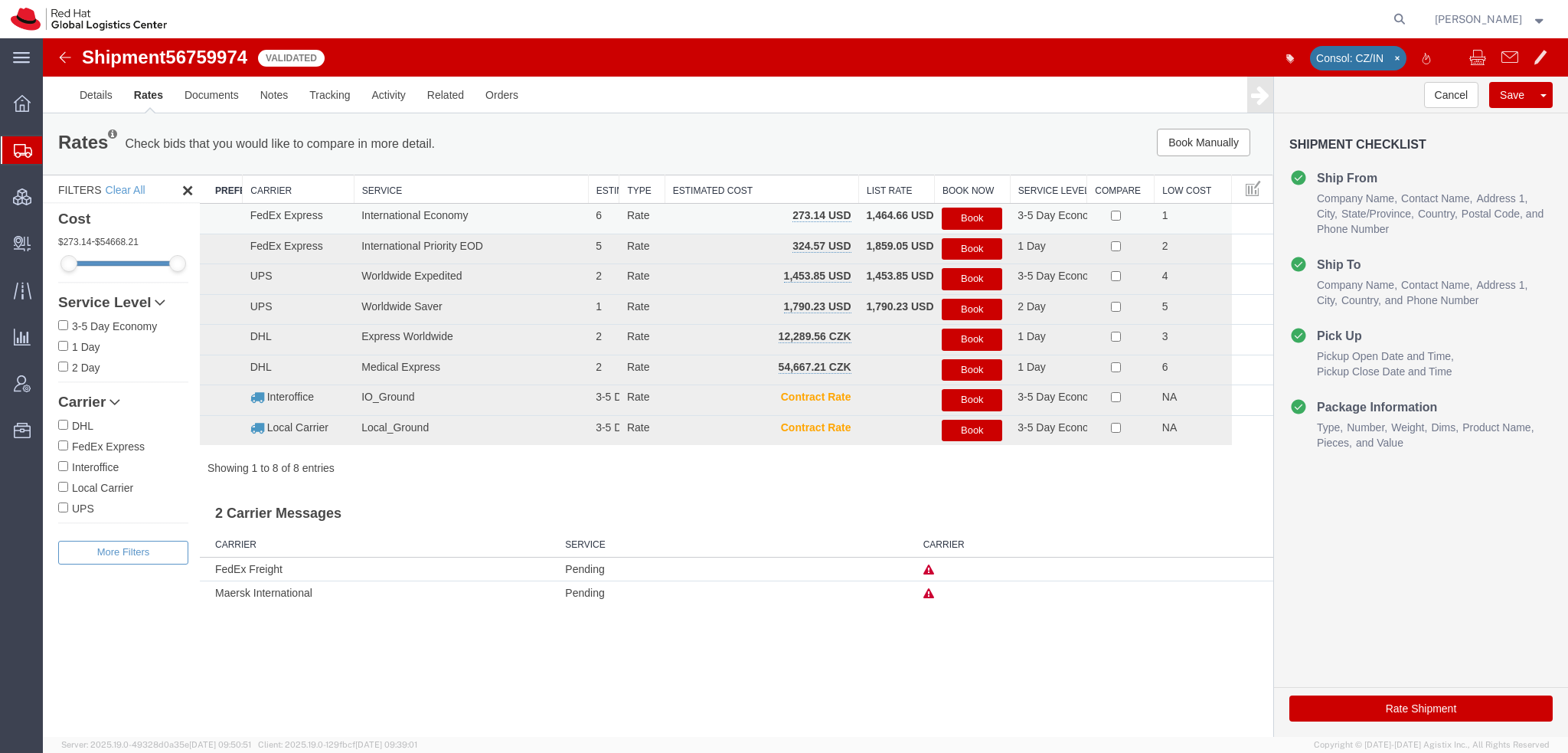
click at [985, 219] on button "Book" at bounding box center [972, 218] width 60 height 22
click at [970, 218] on button "Book" at bounding box center [972, 218] width 60 height 22
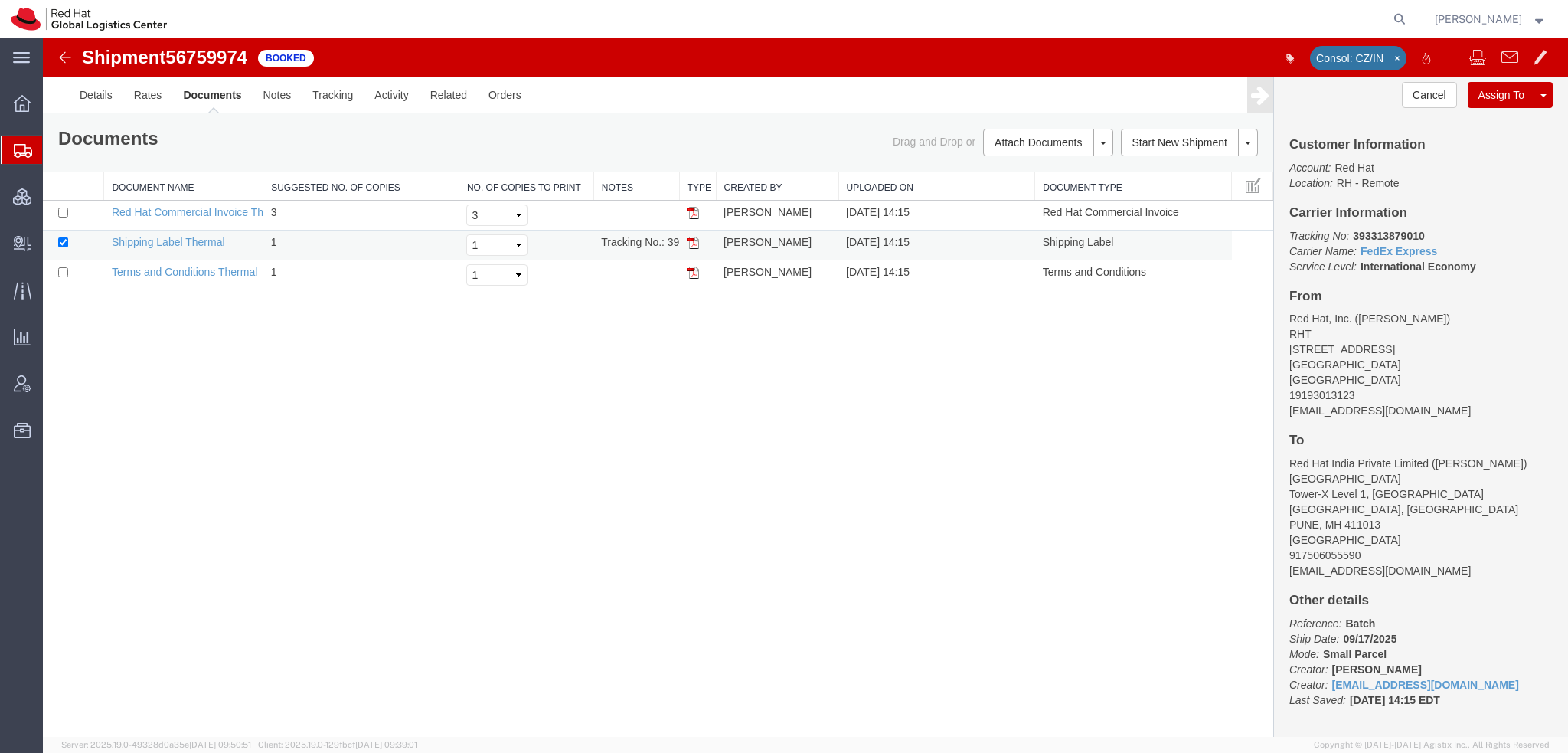
click at [691, 241] on img at bounding box center [693, 242] width 12 height 12
click at [0, 0] on span "Shipment Manager" at bounding box center [0, 0] width 0 height 0
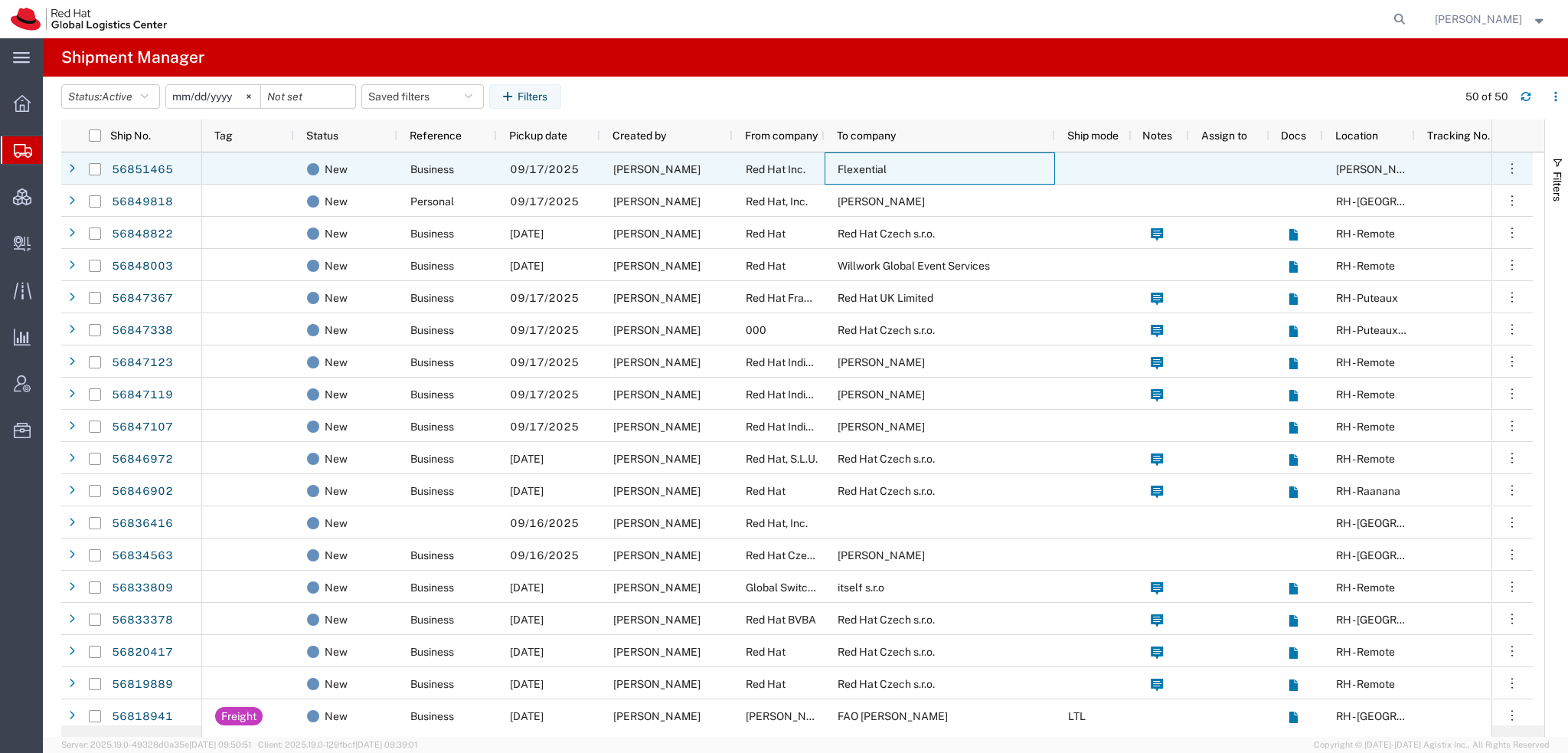
click at [826, 166] on div "Flexential" at bounding box center [939, 169] width 230 height 32
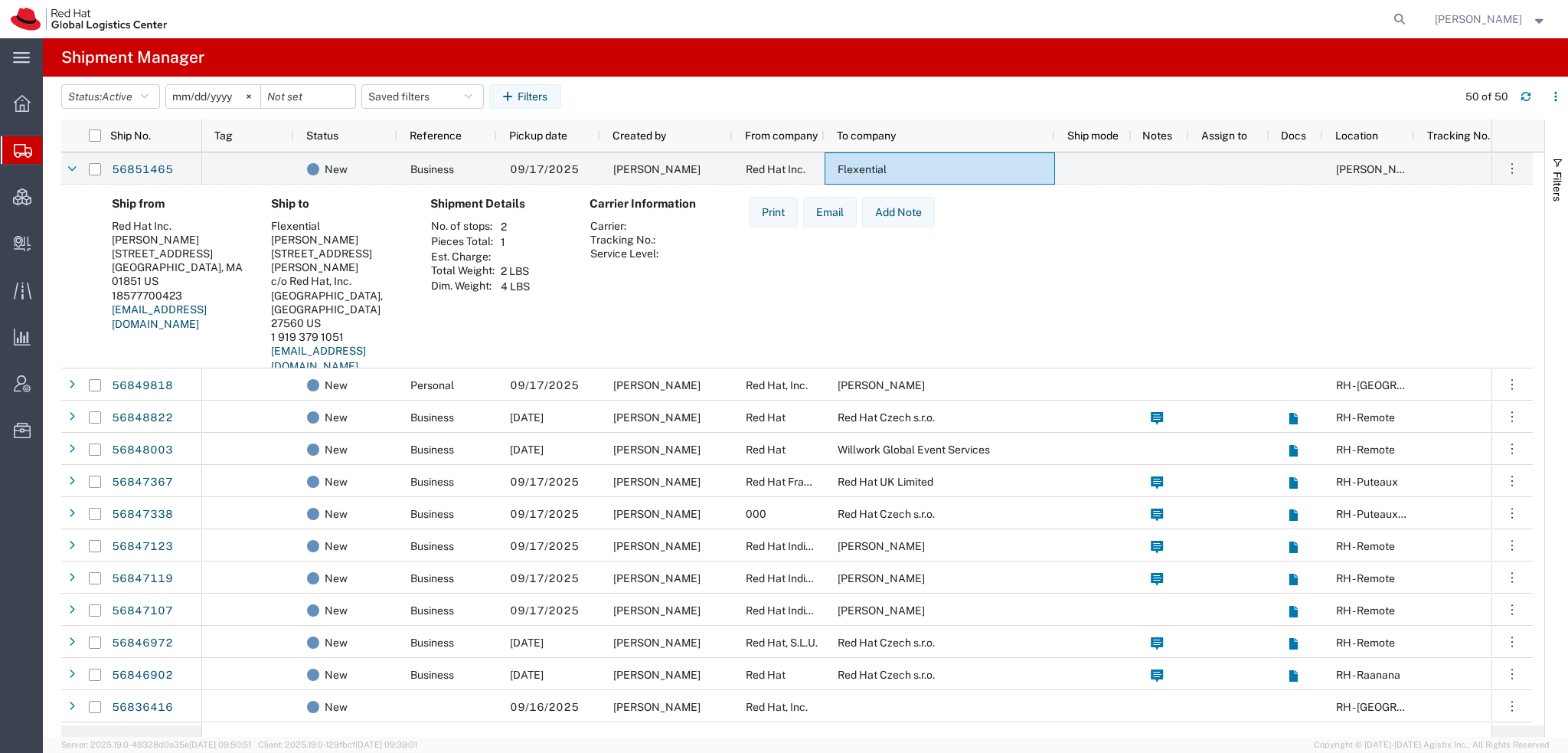
click at [1516, 26] on span "[PERSON_NAME]" at bounding box center [1477, 19] width 87 height 17
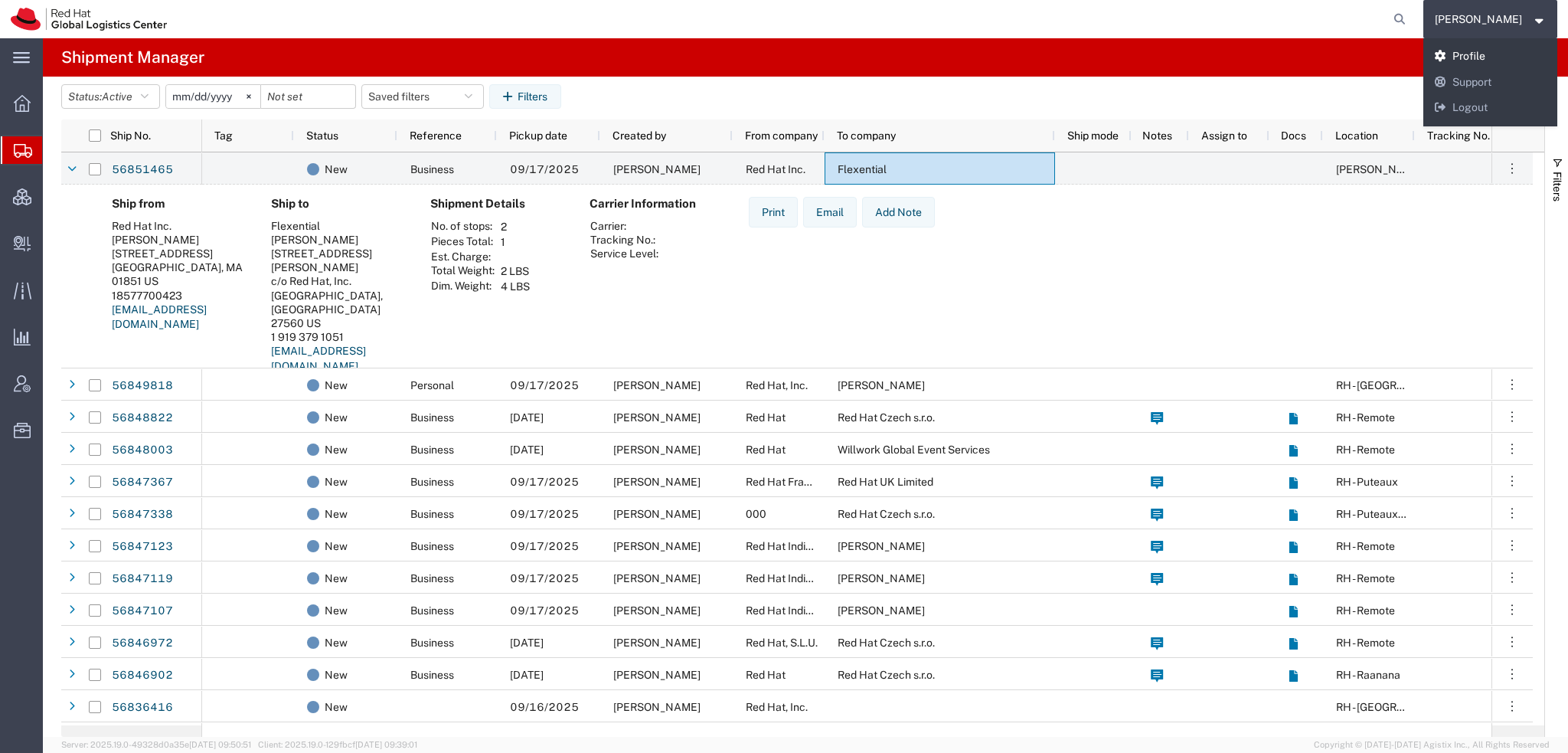
click at [1473, 55] on link "Profile" at bounding box center [1490, 56] width 135 height 26
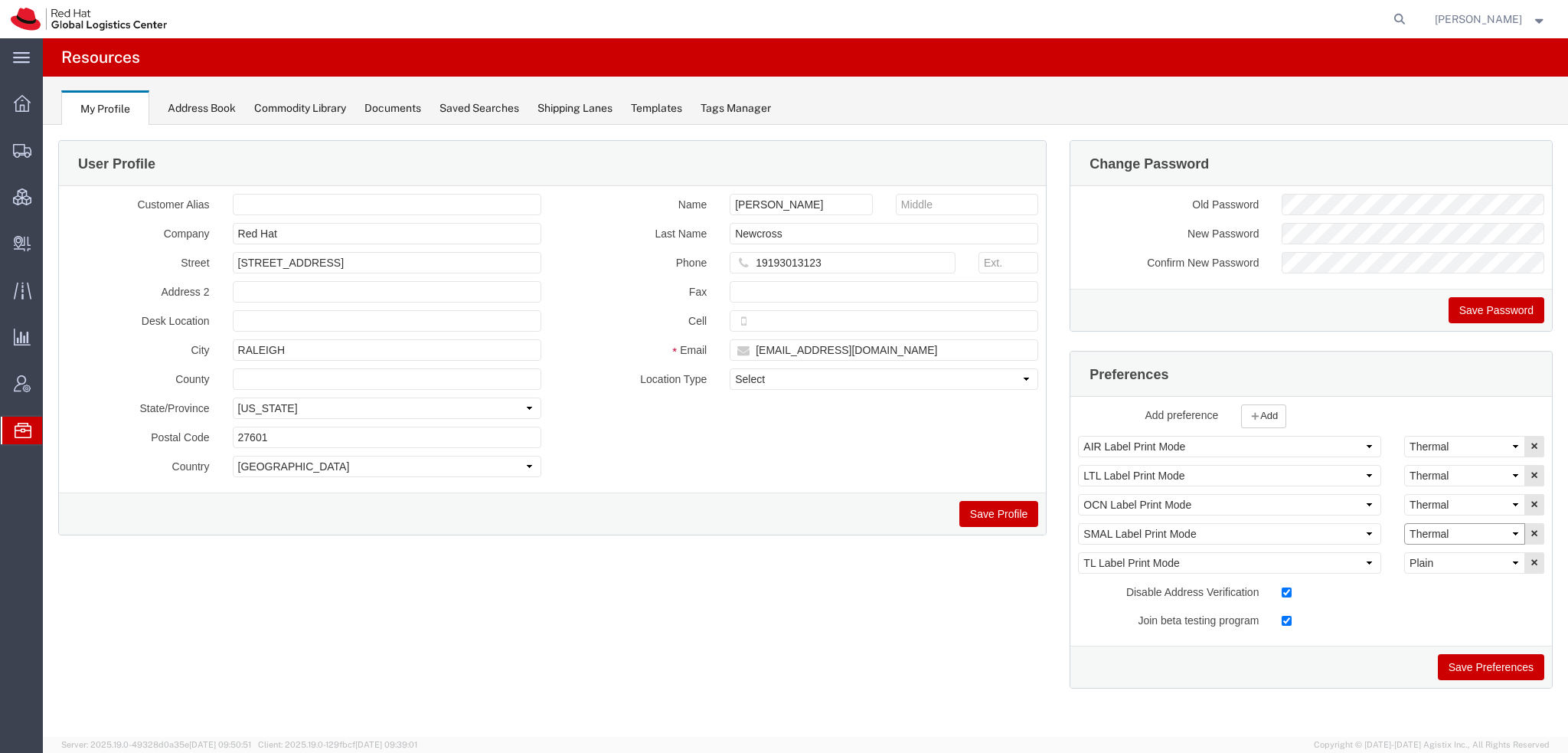
click at [1472, 529] on select "Select Plain Thermal" at bounding box center [1464, 533] width 121 height 21
select select "Plain"
click at [1404, 523] on select "Select Plain Thermal" at bounding box center [1464, 533] width 121 height 21
click at [1469, 667] on button "Save Preferences" at bounding box center [1490, 666] width 106 height 26
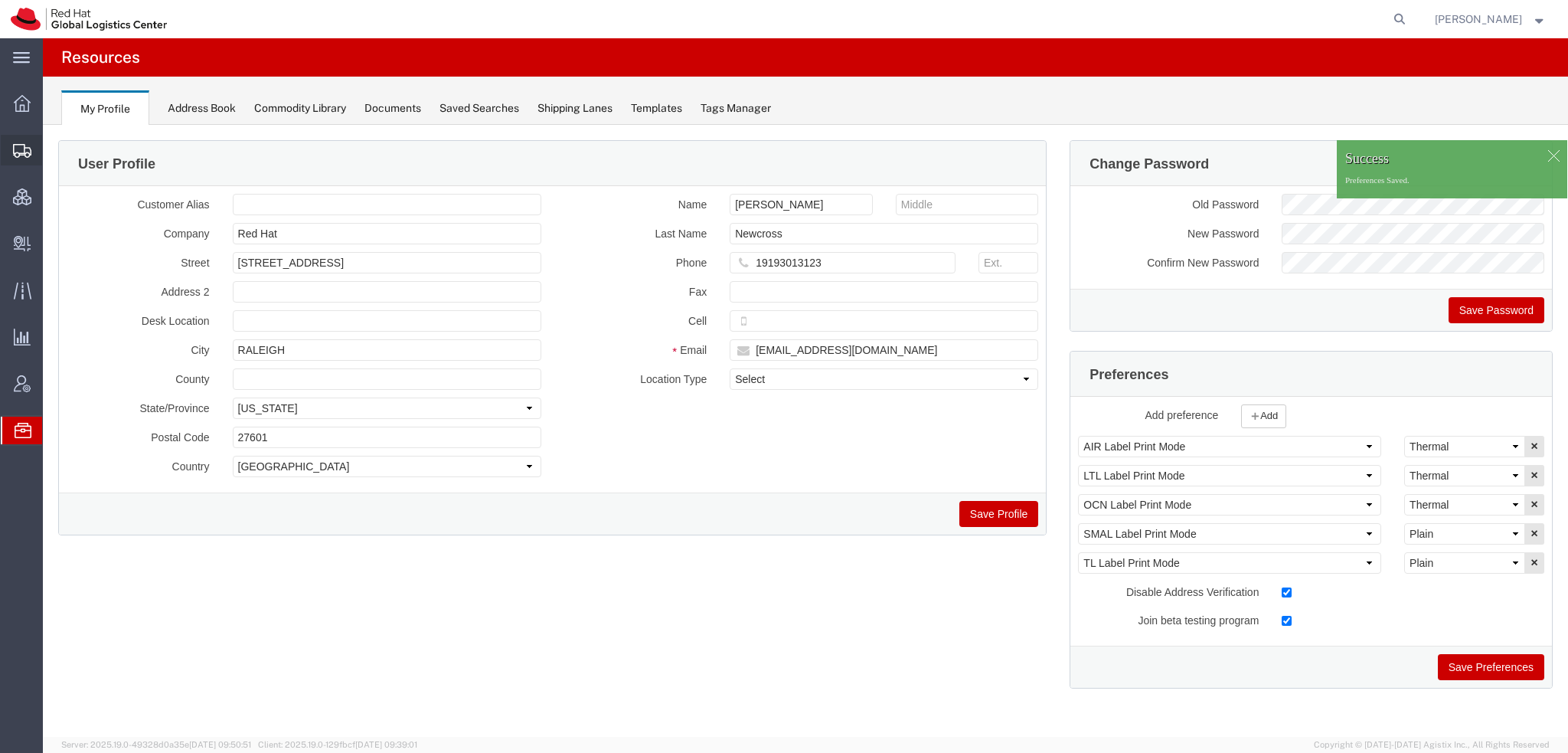
click at [0, 0] on span "Shipment Manager" at bounding box center [0, 0] width 0 height 0
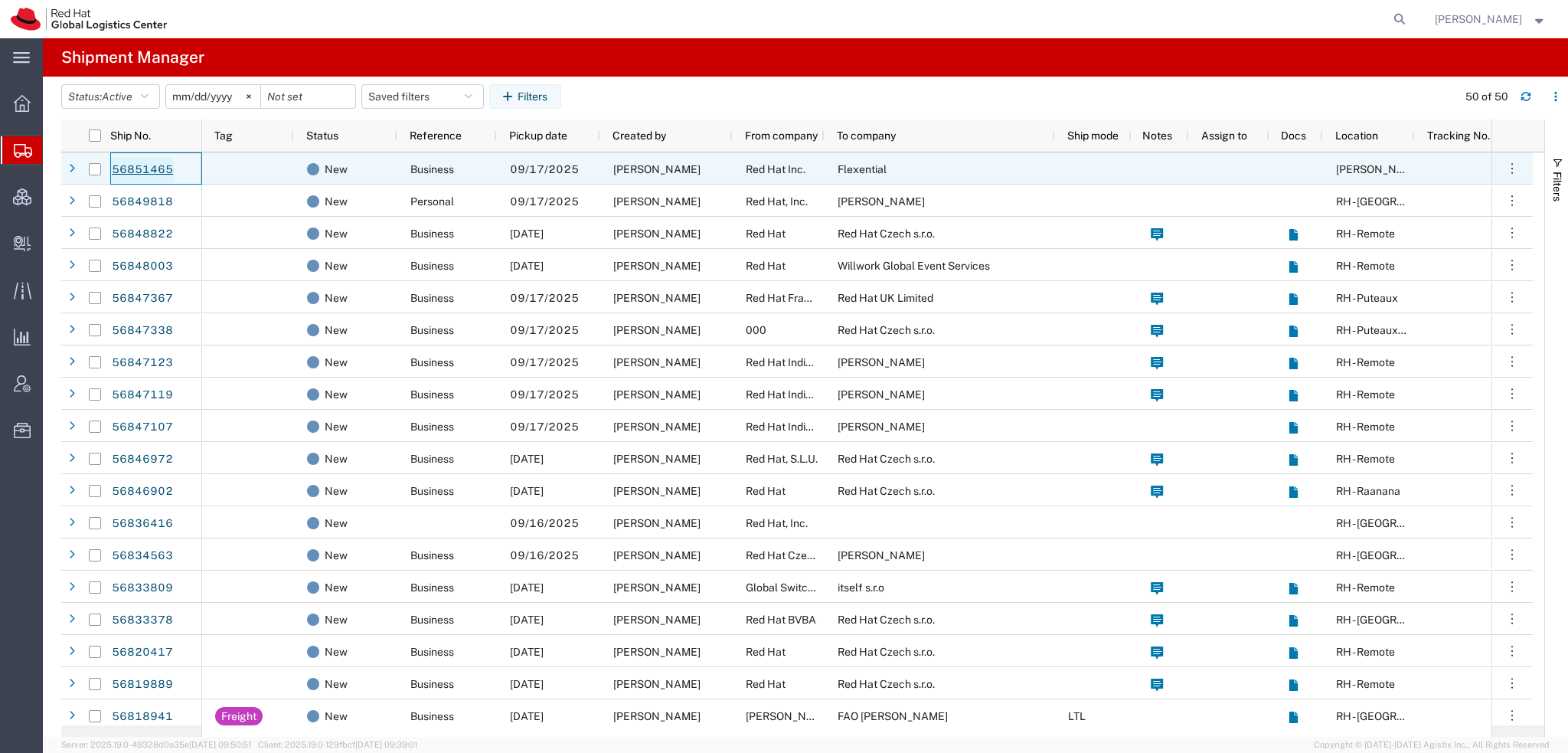
click at [130, 165] on link "56851465" at bounding box center [142, 170] width 63 height 25
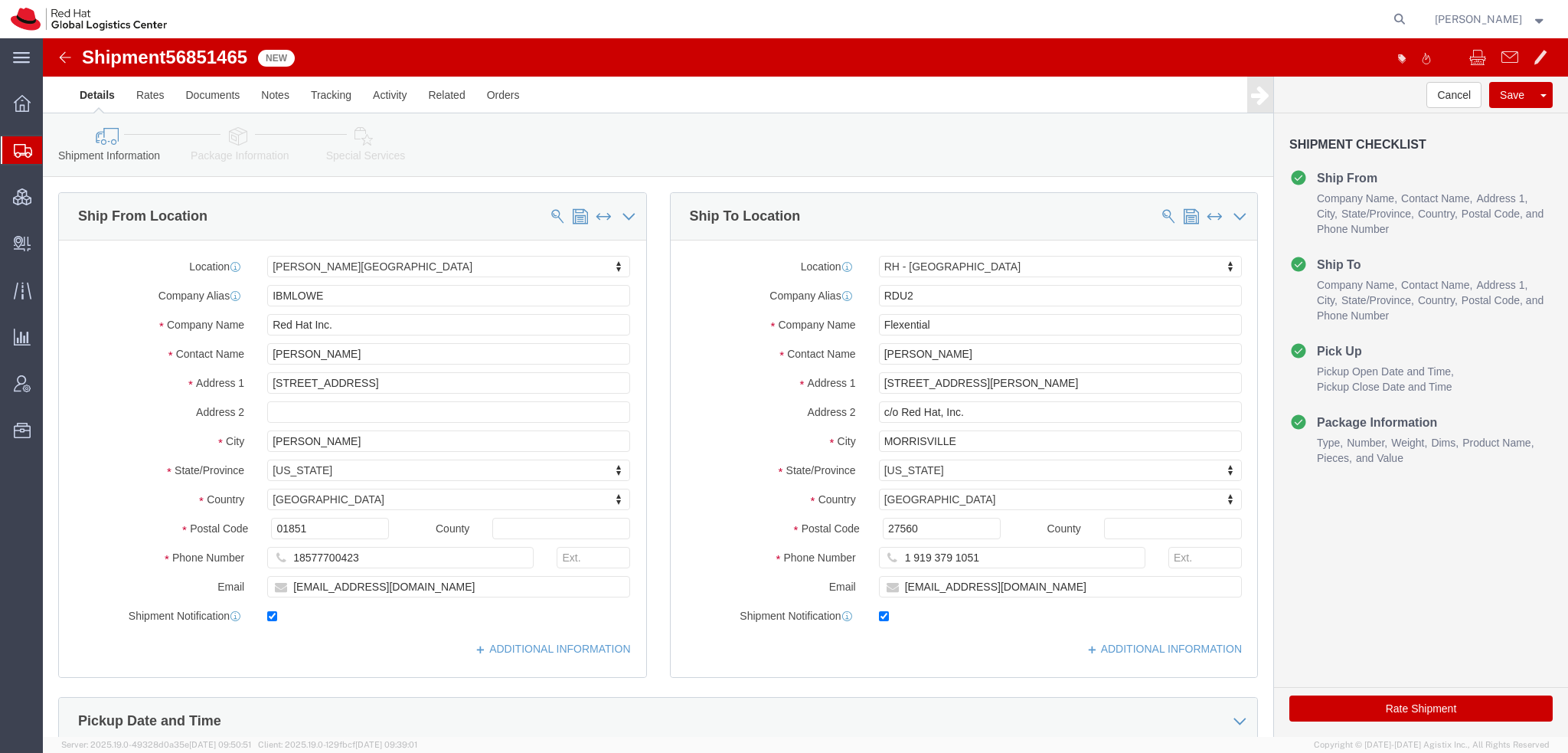
select select "65011"
select select "38013"
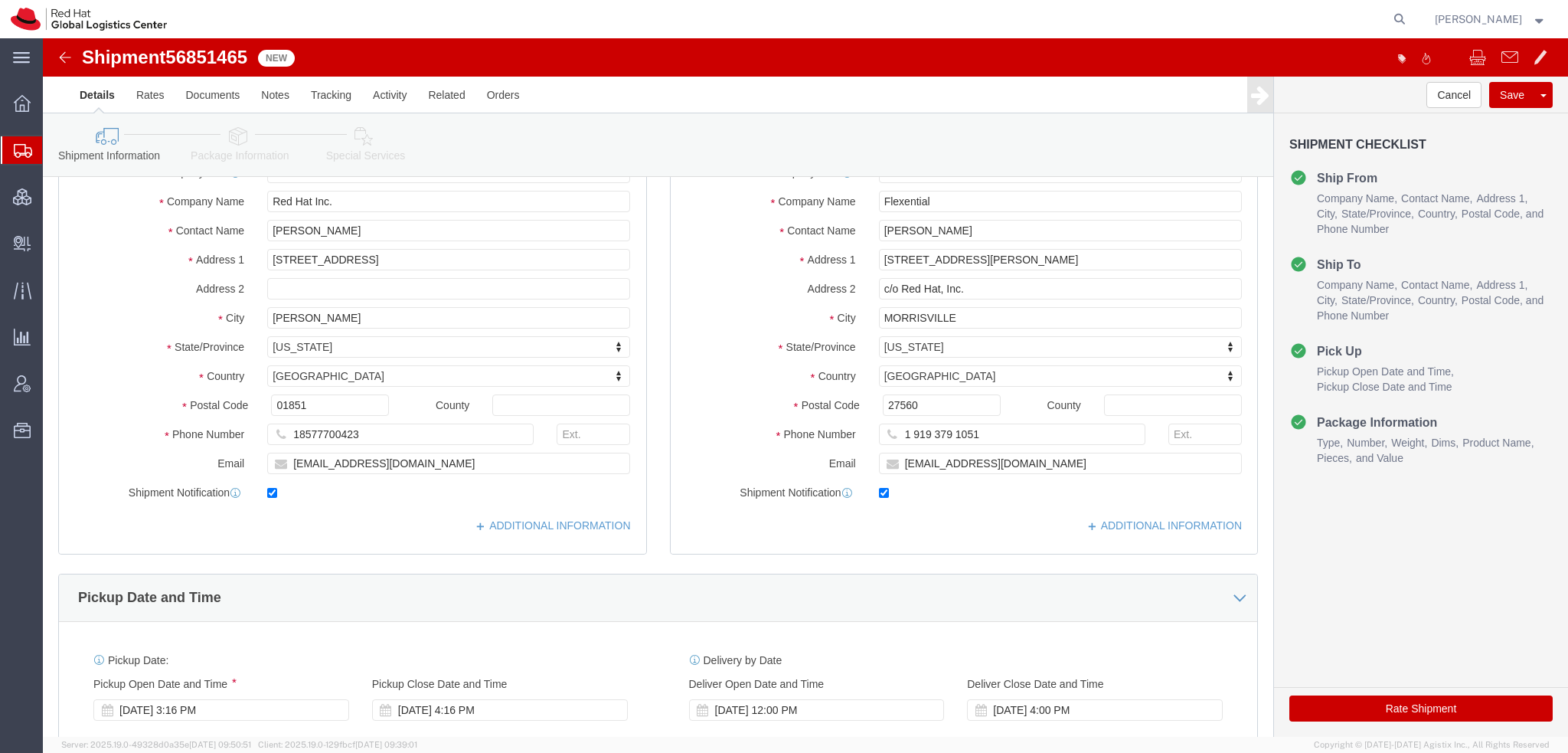
scroll to position [383, 0]
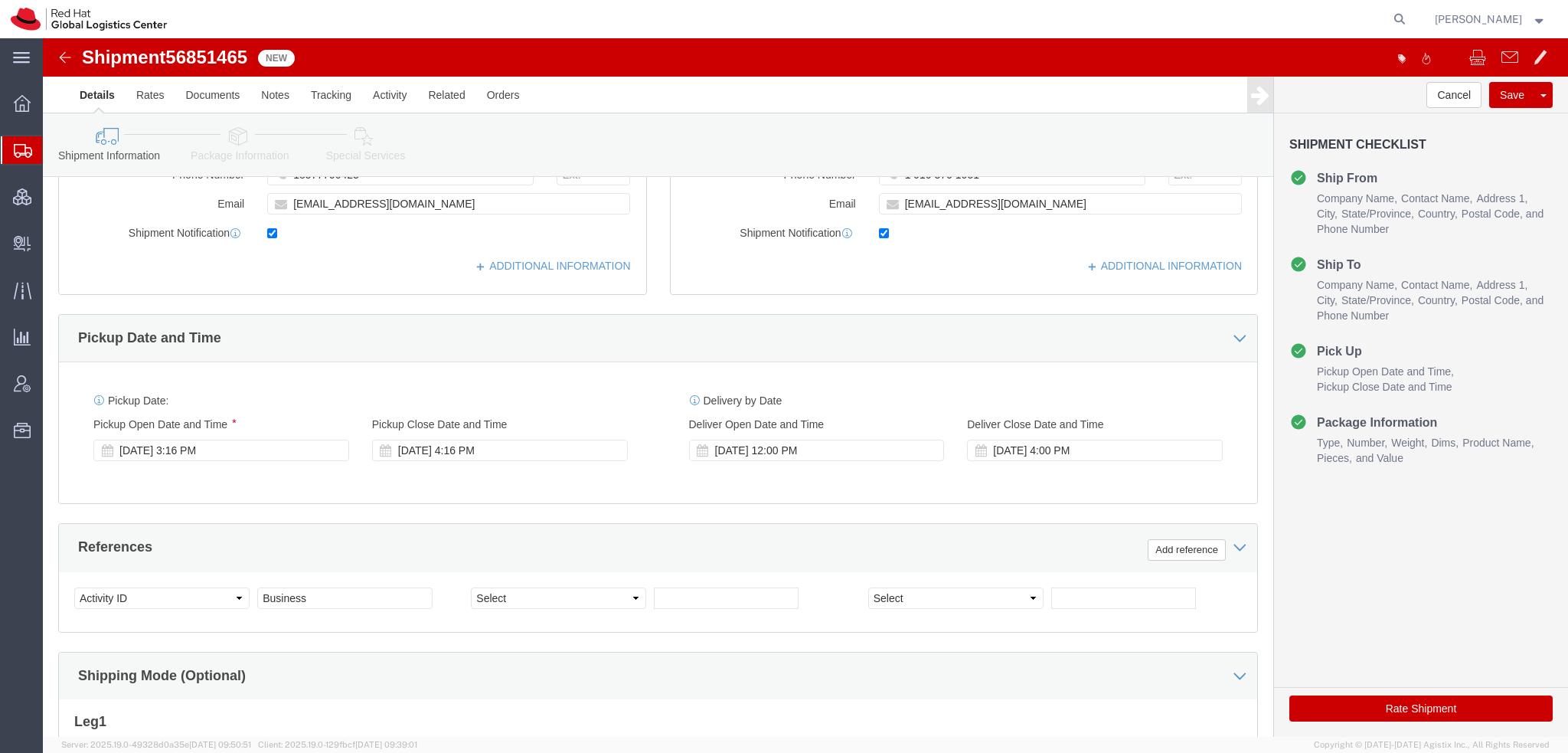
click icon
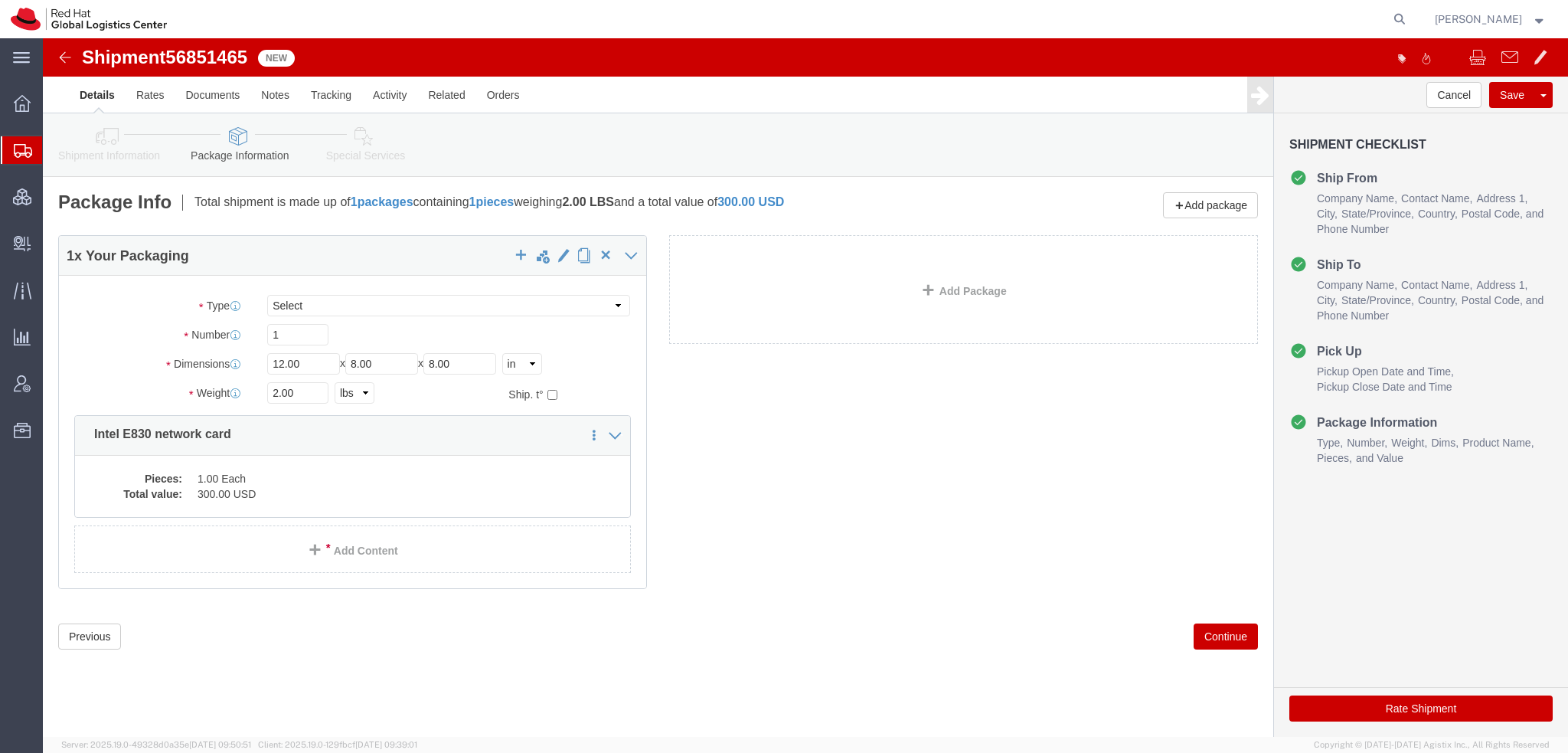
click icon
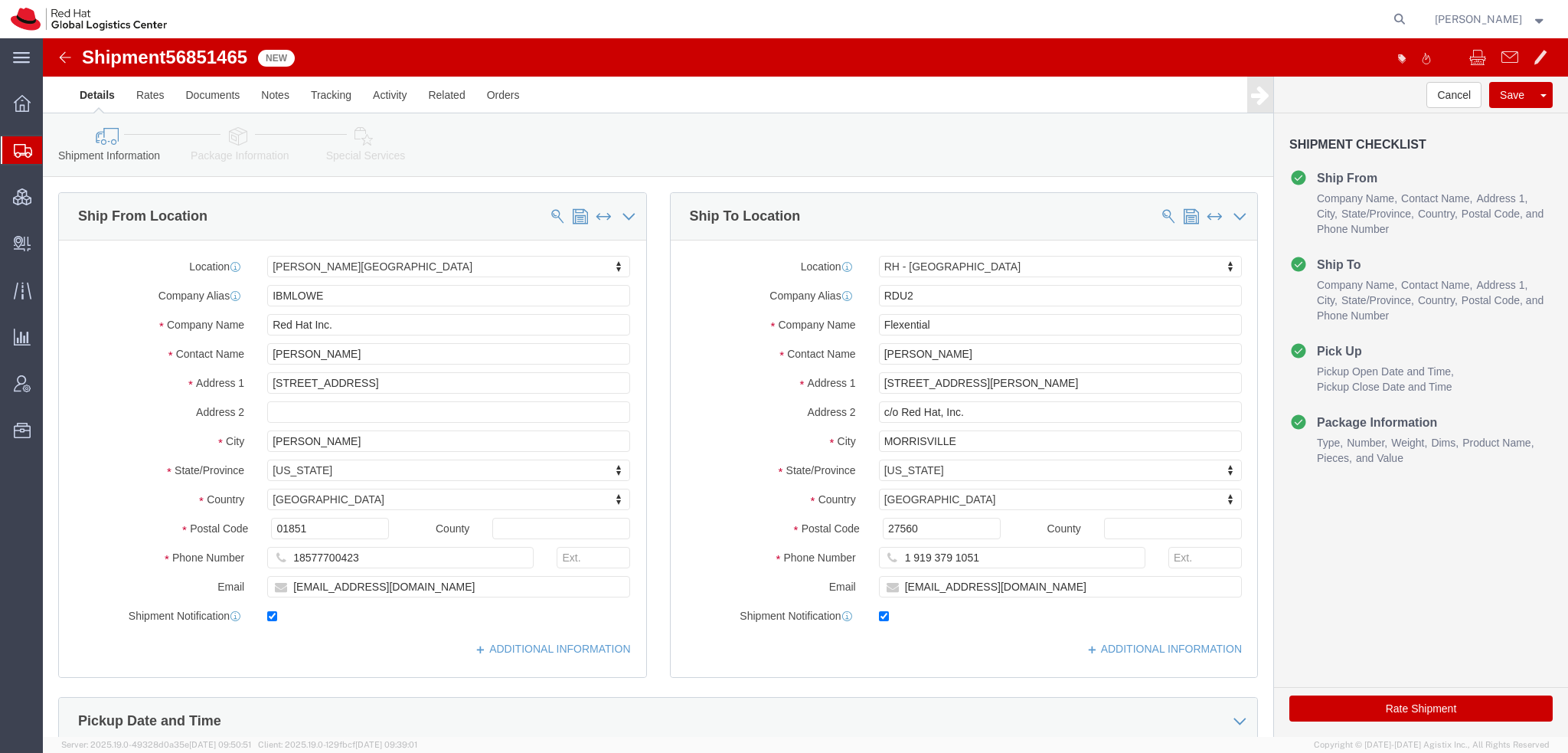
click icon
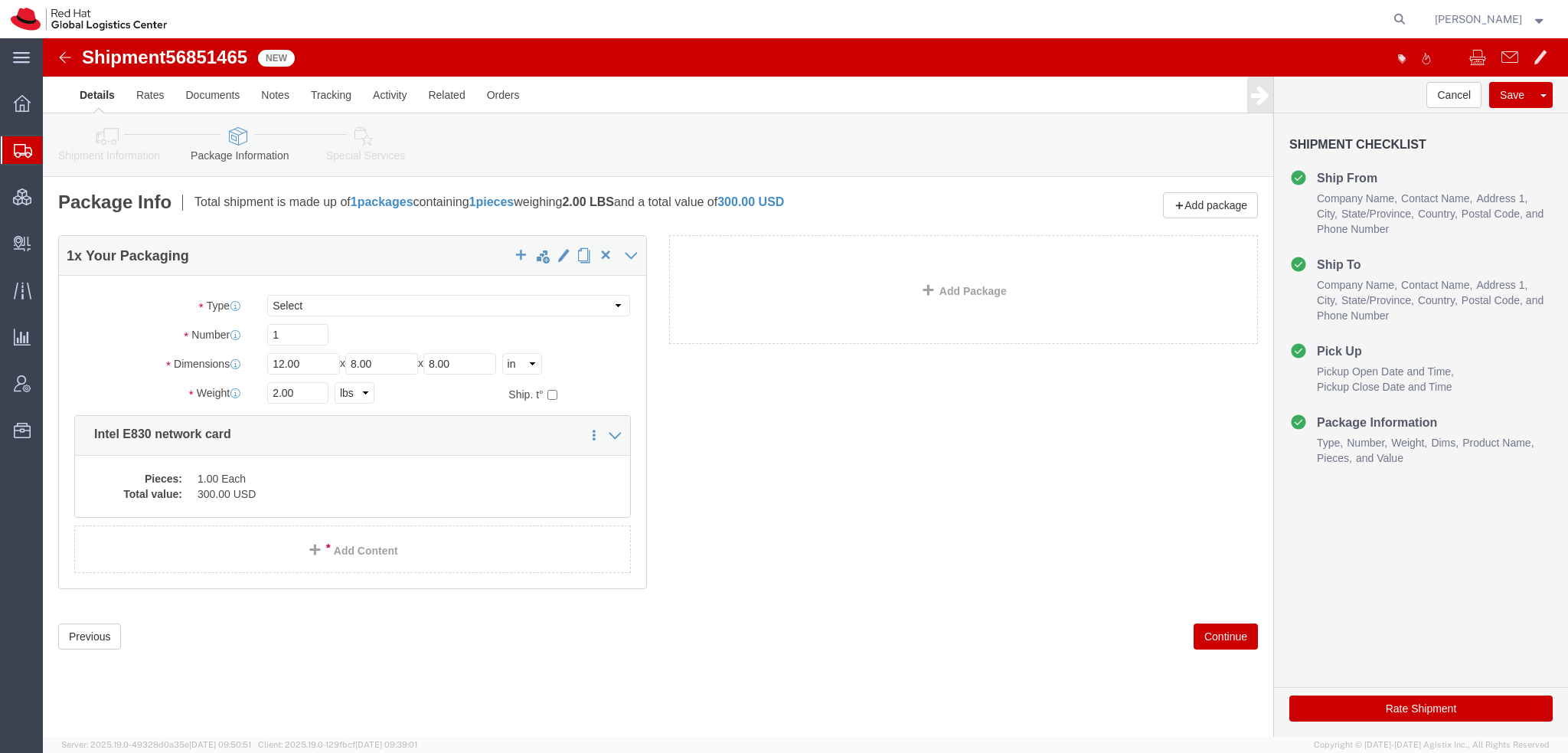
click icon
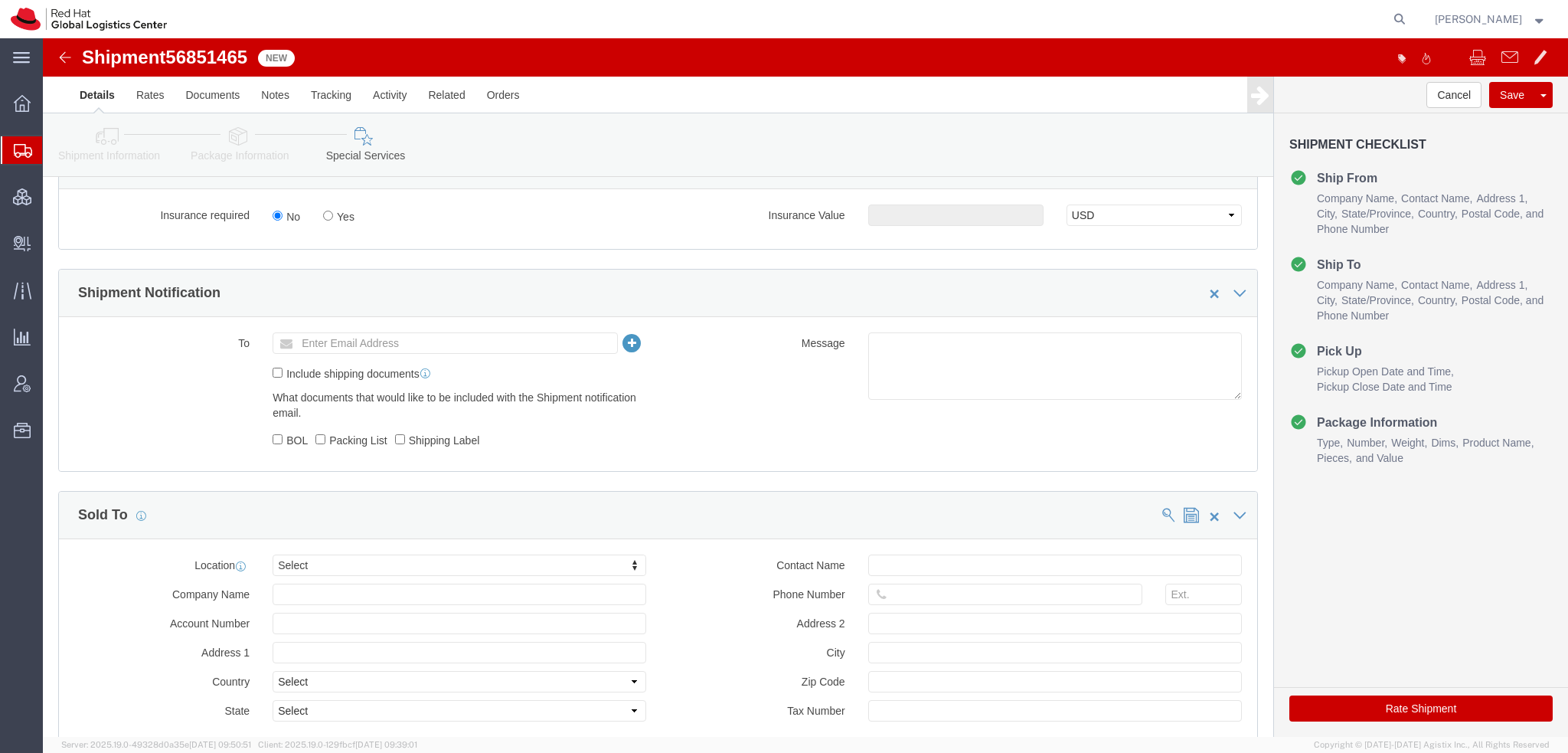
scroll to position [919, 0]
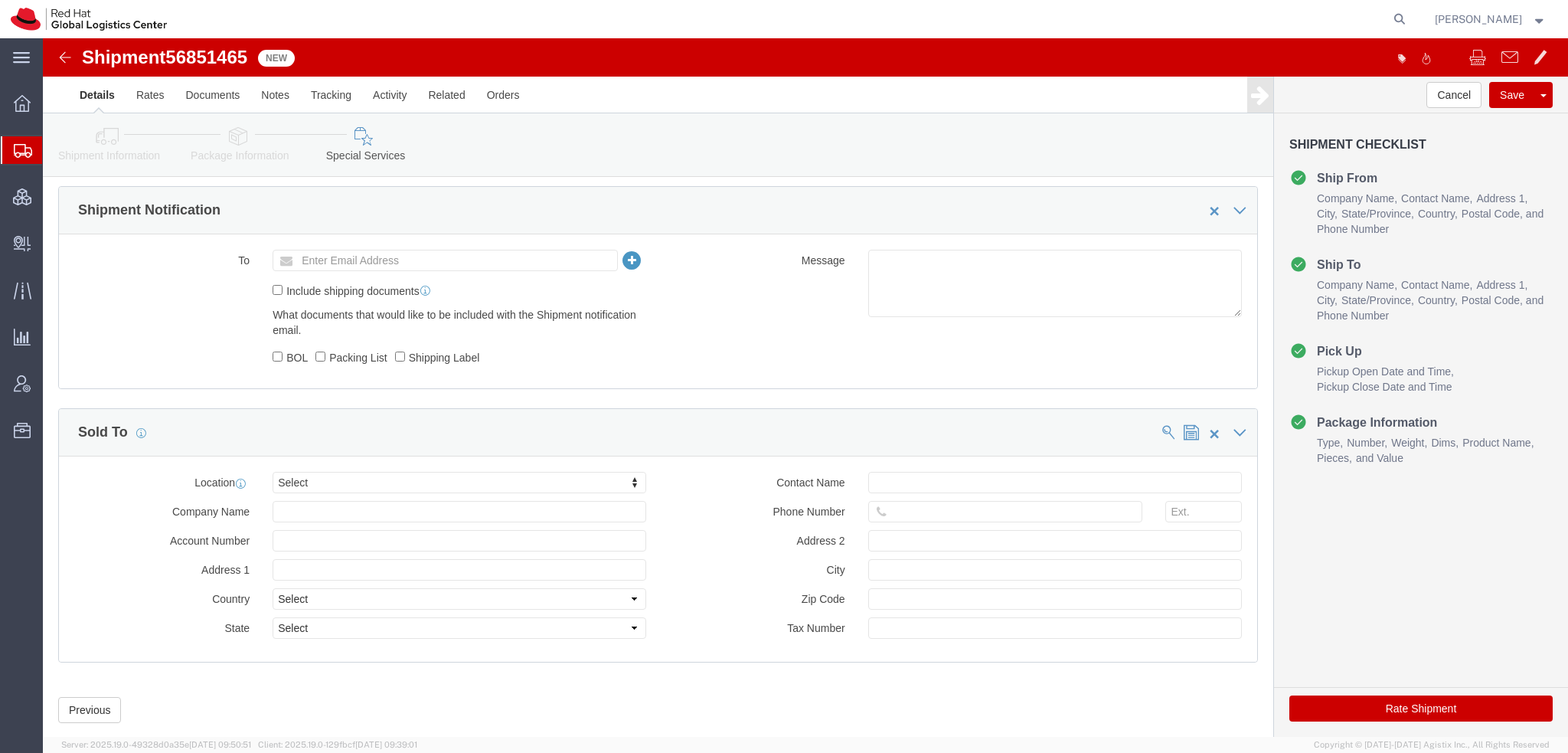
click button "Rate Shipment"
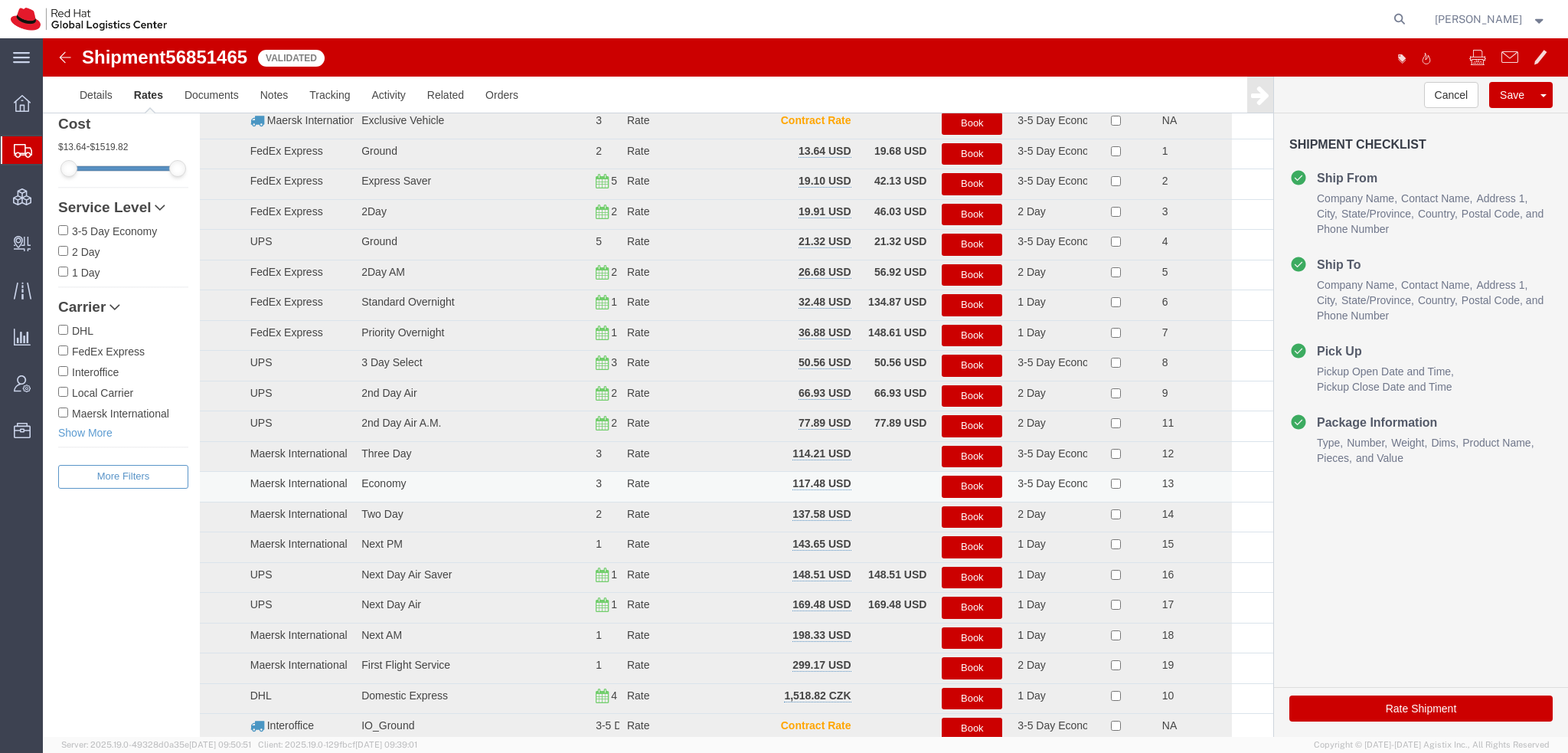
scroll to position [0, 0]
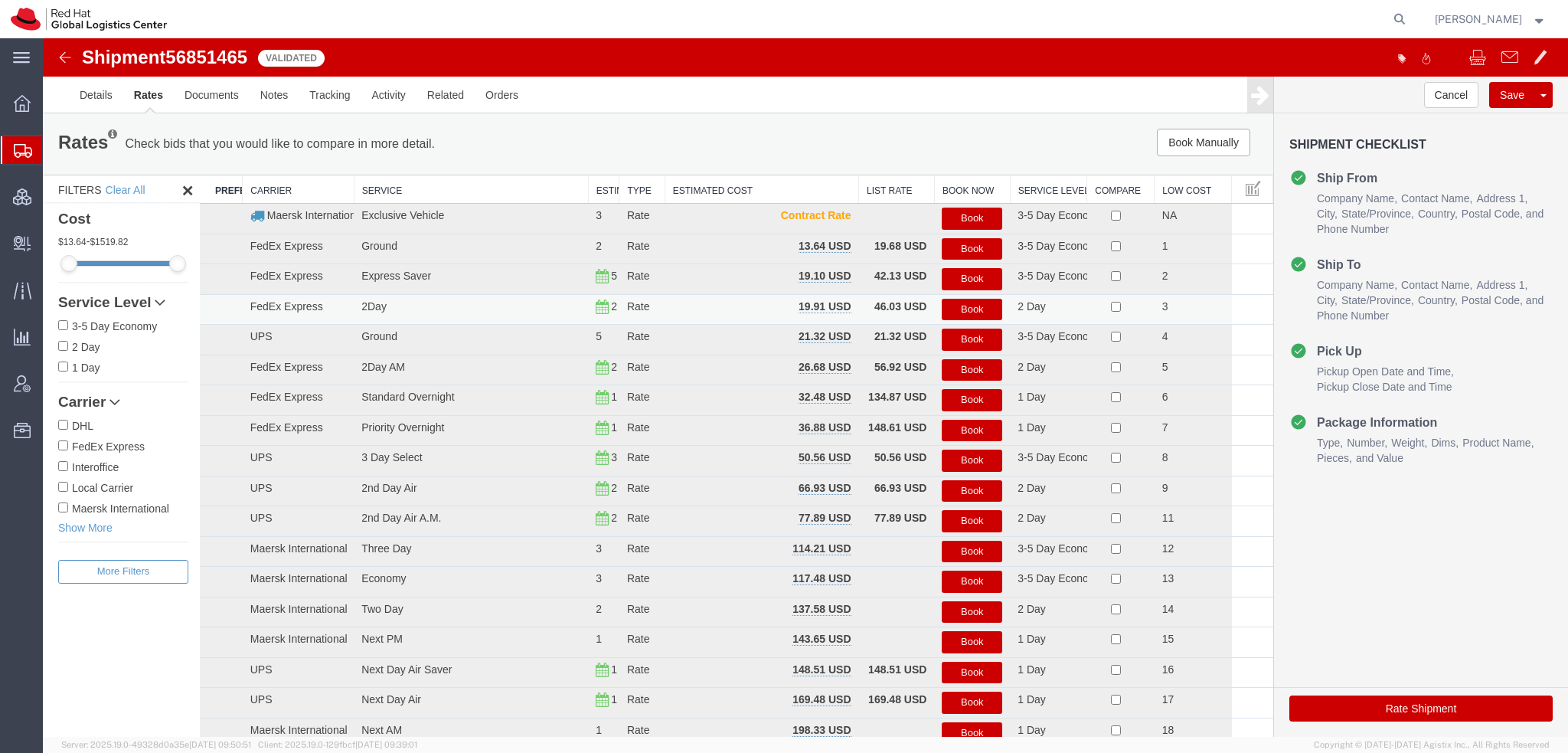
click at [973, 311] on button "Book" at bounding box center [972, 309] width 60 height 22
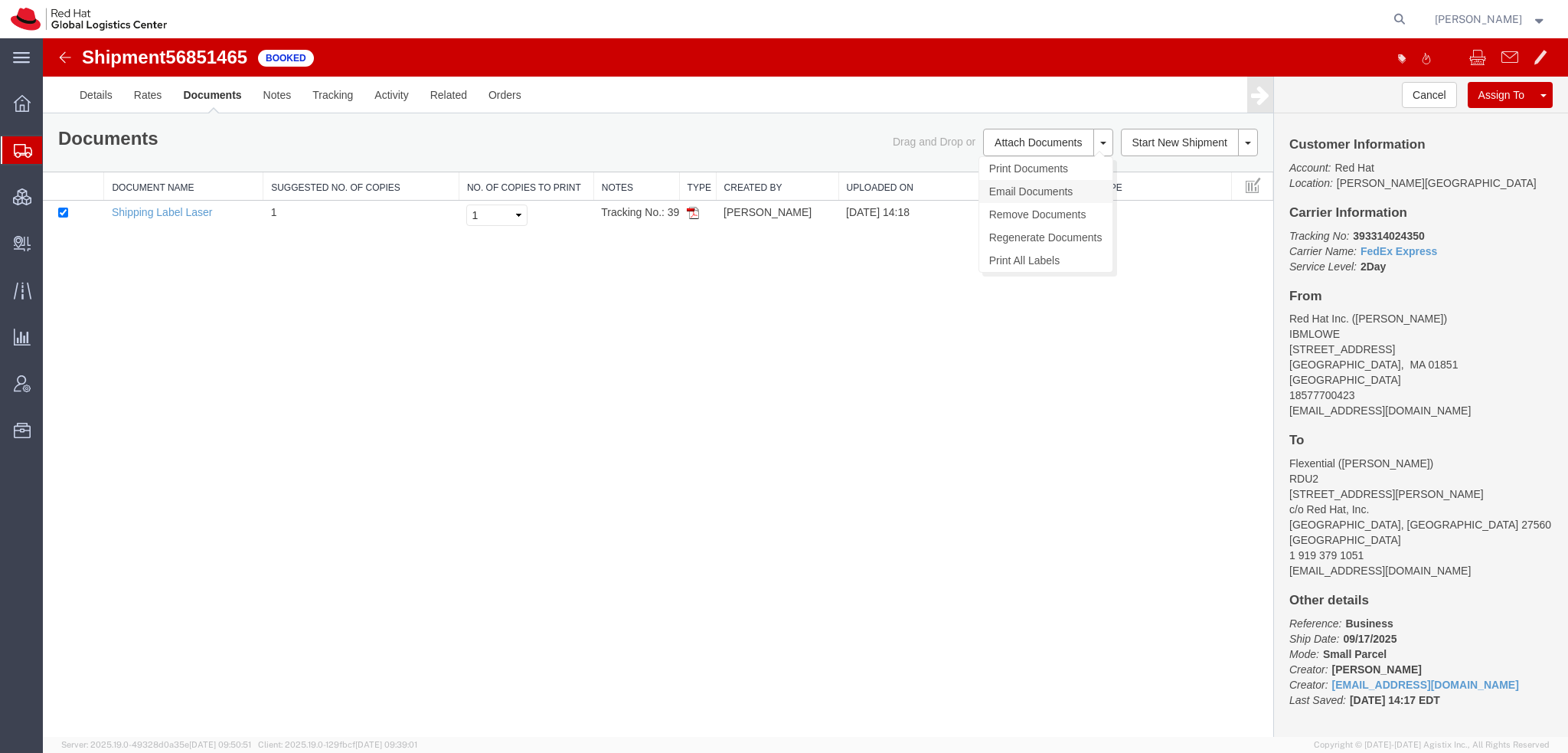
click at [1025, 190] on link "Email Documents" at bounding box center [1046, 192] width 134 height 23
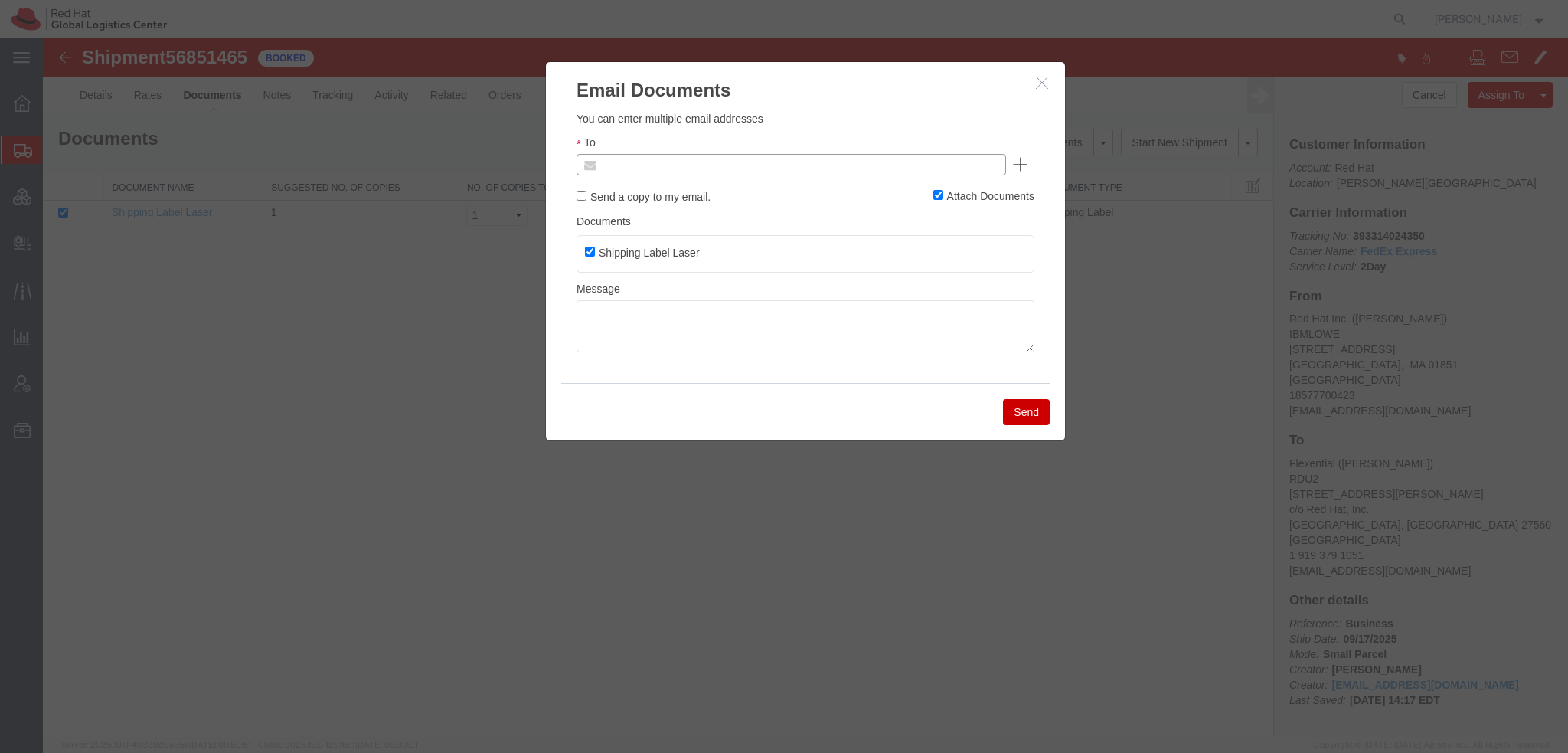
click at [688, 163] on input "text" at bounding box center [687, 164] width 179 height 20
type input "jamccart"
type input "jamccart@redhat.com"
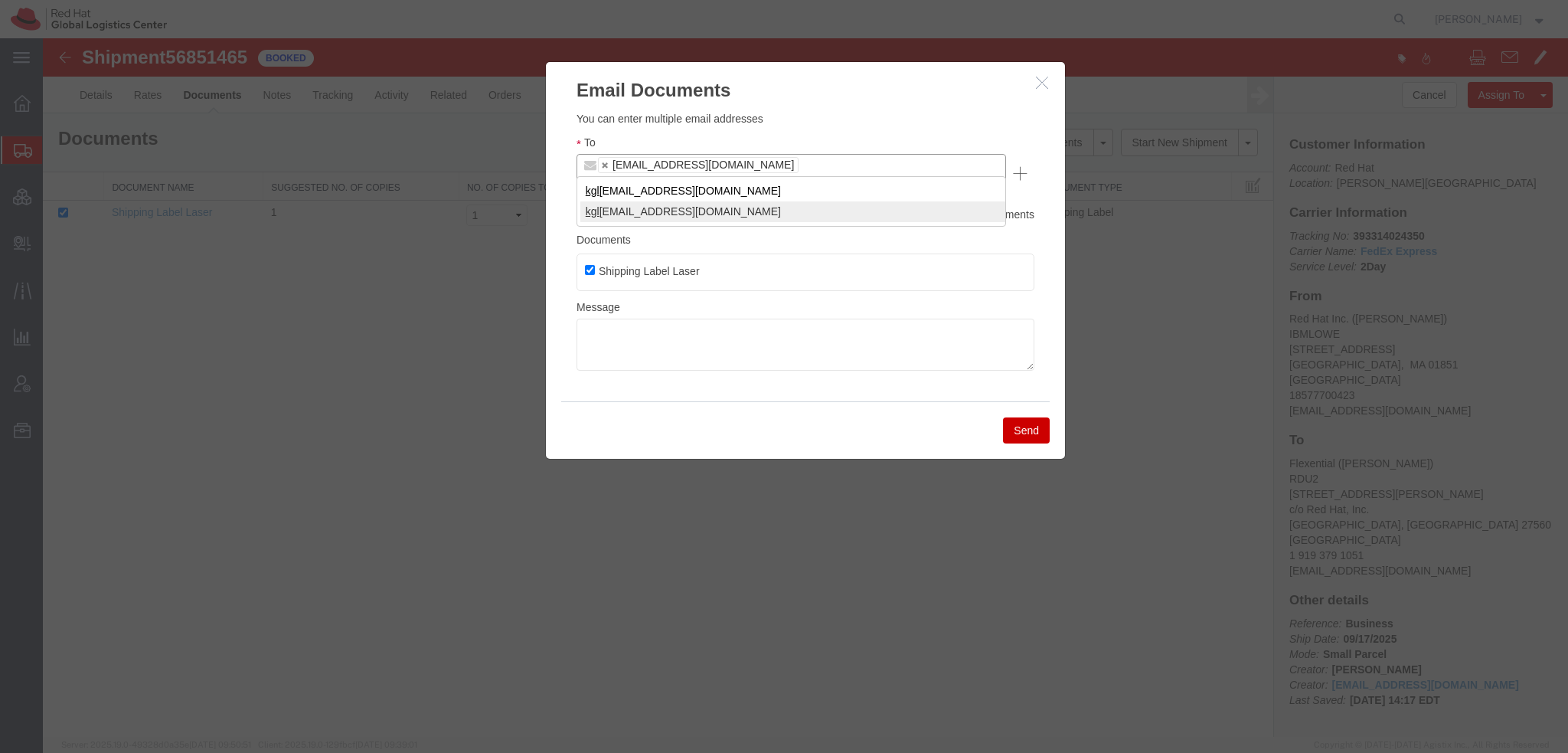
type input "kgl"
type input "jamccart@redhat.com,kglynnpa@redhat.com"
type input "knewcros"
type input "jamccart@redhat.com,kglynnpa@redhat.com,knewcros@redhat.com"
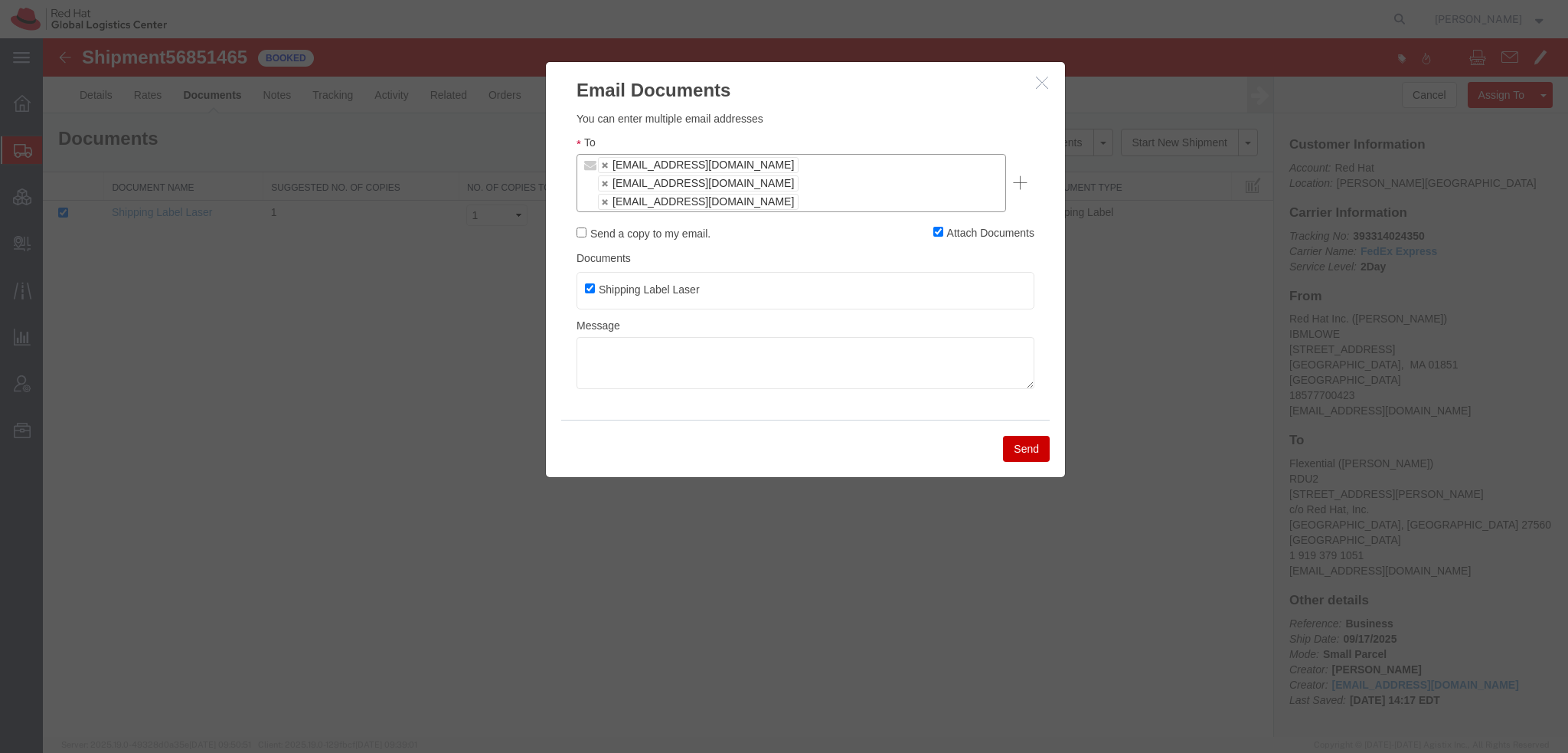
click at [1012, 435] on button "Send" at bounding box center [1026, 448] width 47 height 26
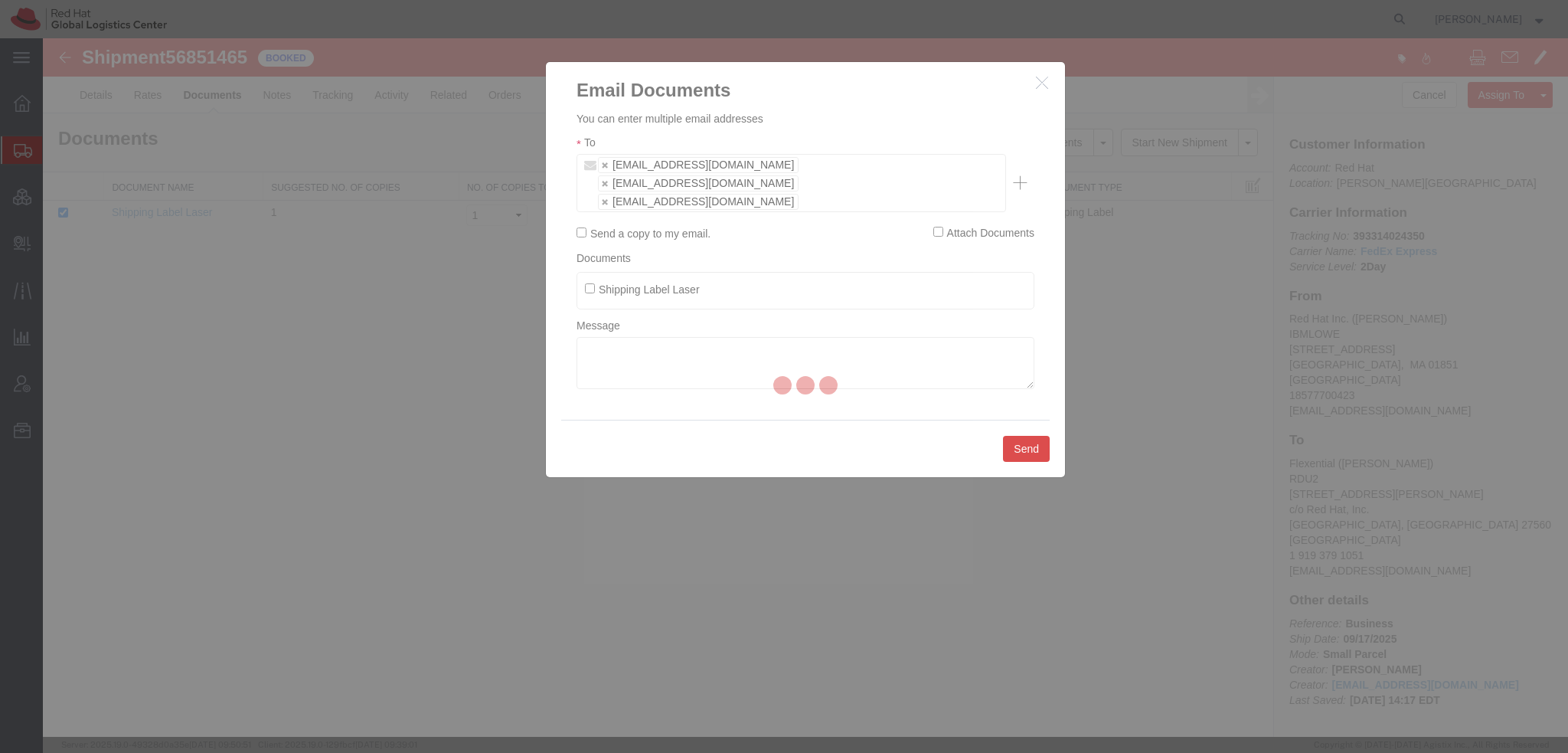
checkbox input "false"
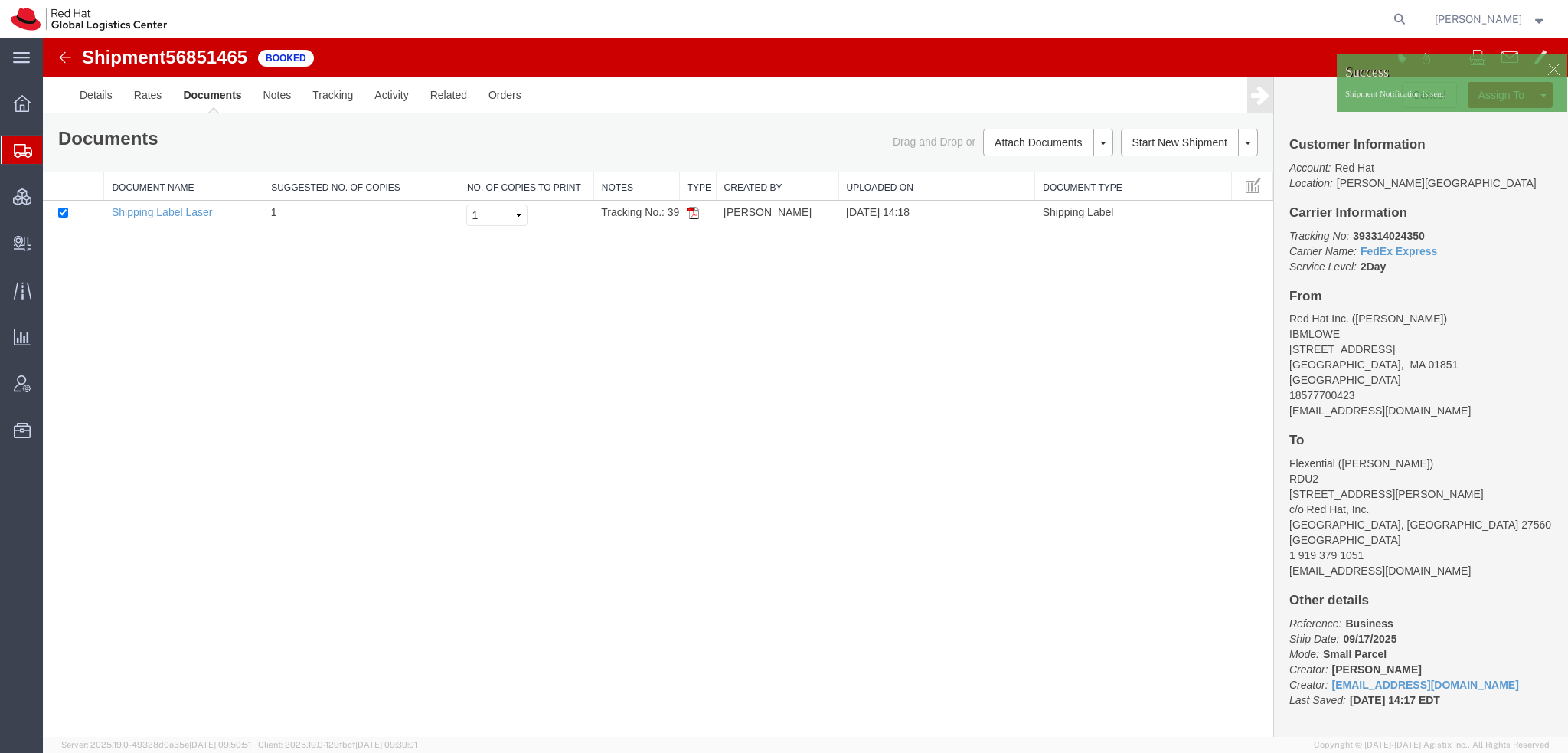
drag, startPoint x: 110, startPoint y: 176, endPoint x: 165, endPoint y: 23, distance: 162.6
click at [0, 0] on span "Shipment Manager" at bounding box center [0, 0] width 0 height 0
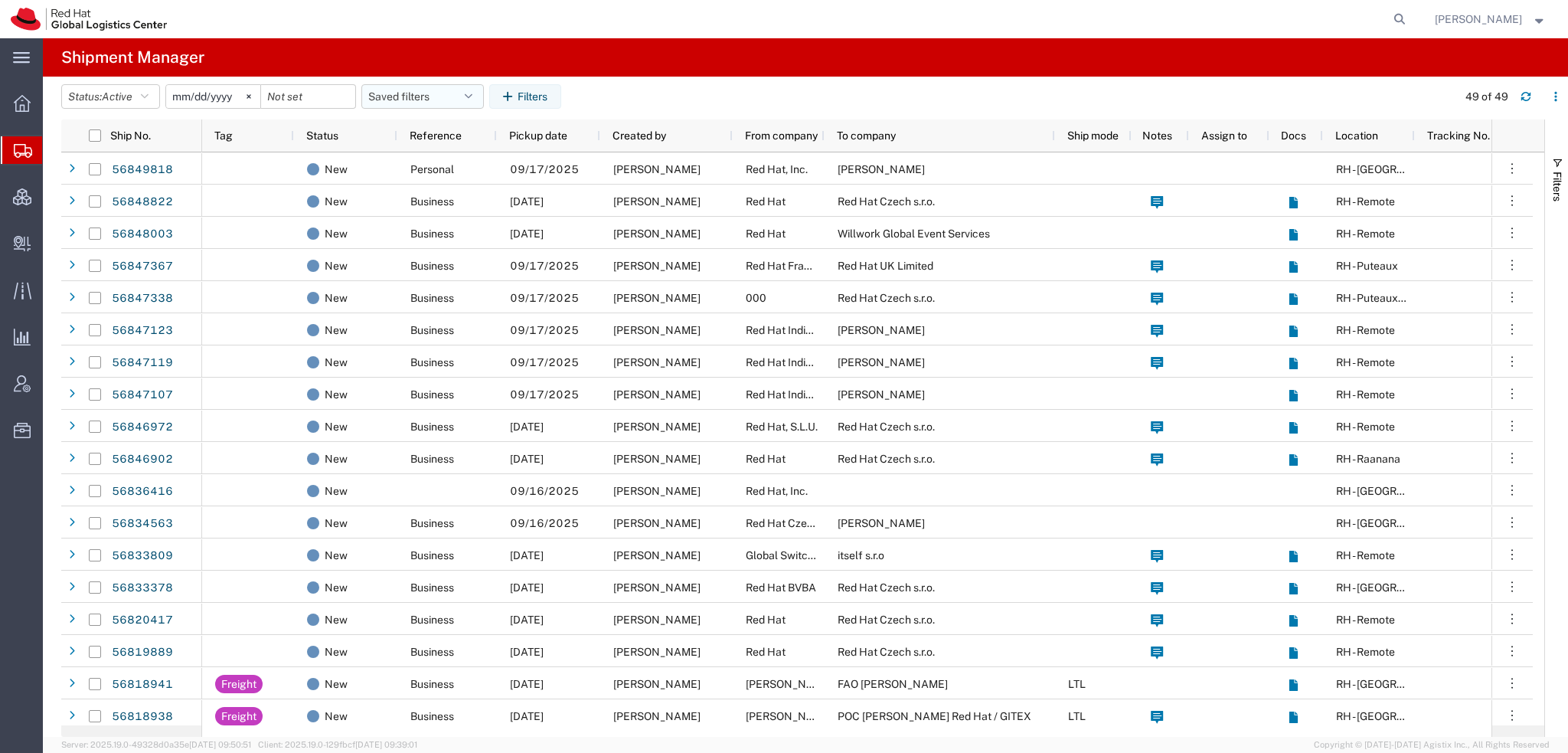
click at [472, 94] on icon "button" at bounding box center [469, 95] width 8 height 10
click at [413, 157] on span "Americas" at bounding box center [464, 163] width 200 height 29
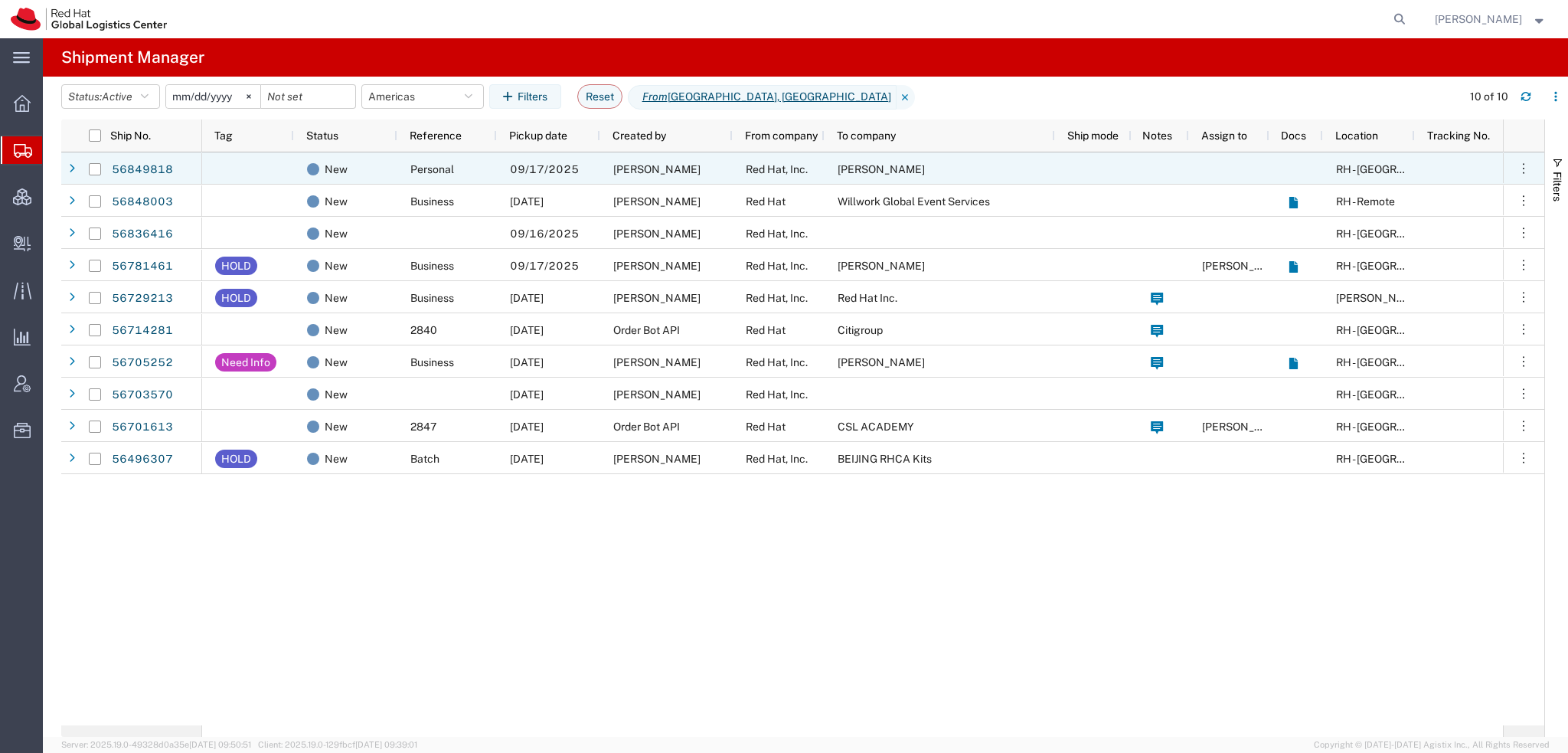
click at [698, 169] on span "Brenton Leanhardt" at bounding box center [657, 169] width 87 height 12
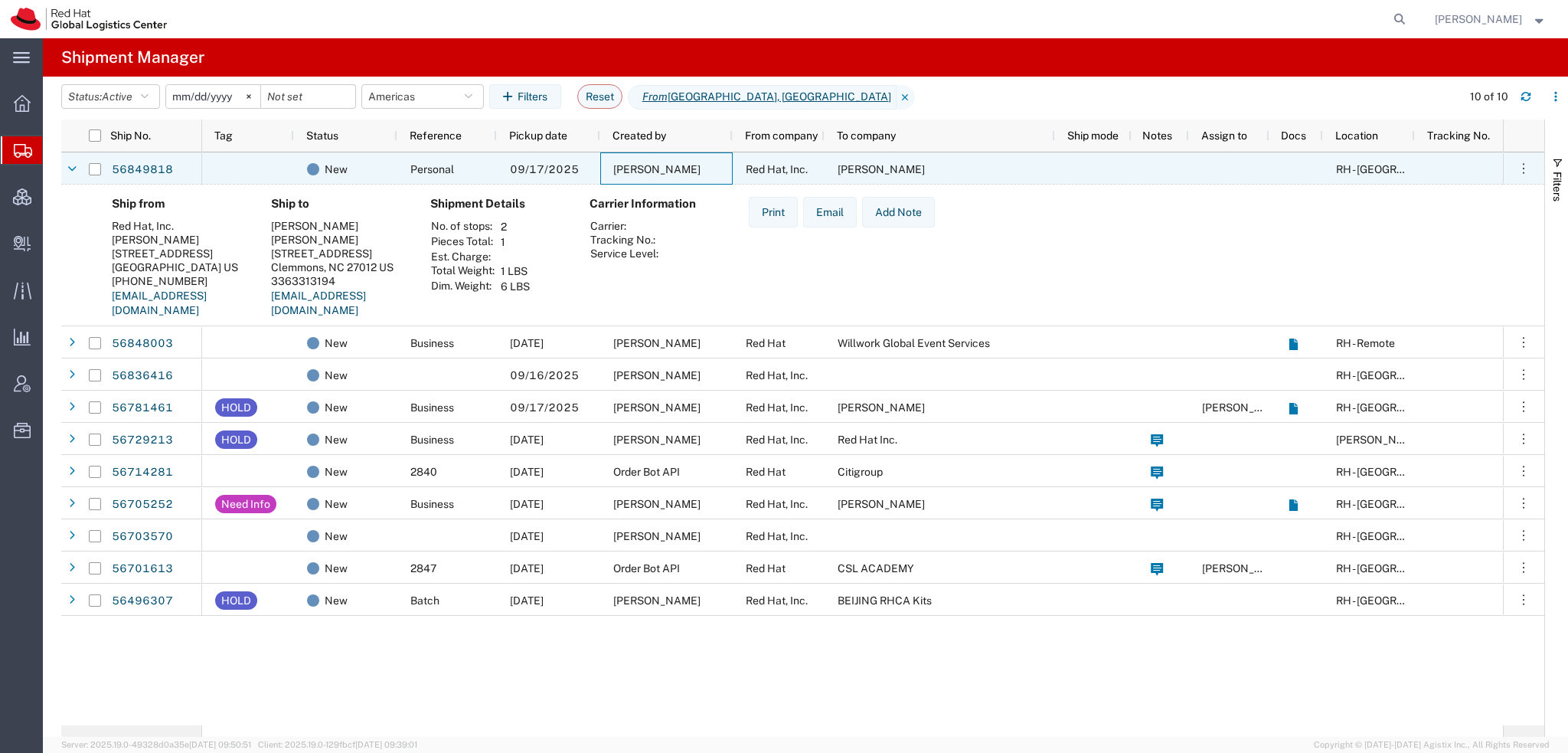
click at [700, 164] on span "Brenton Leanhardt" at bounding box center [657, 169] width 87 height 12
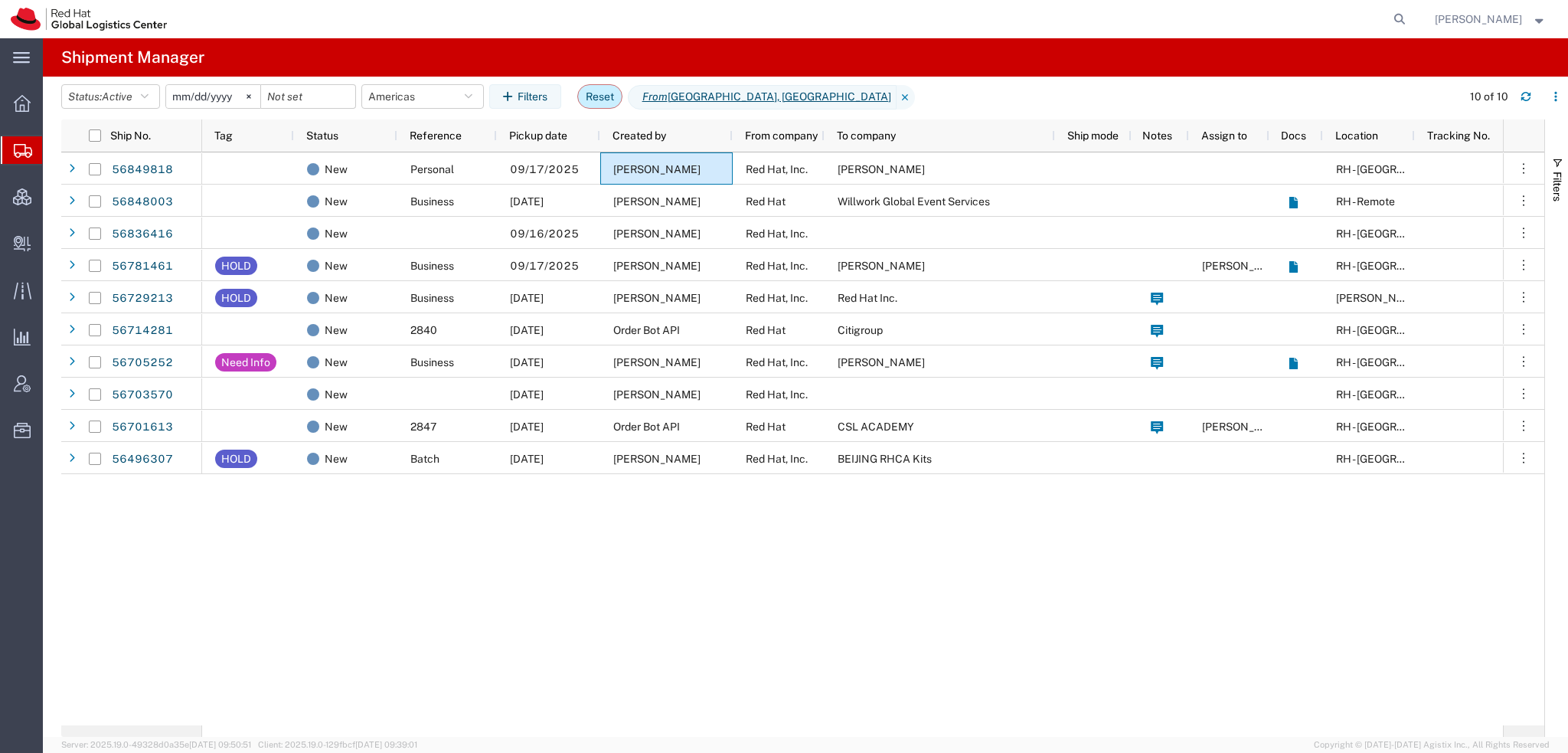
click at [618, 102] on button "Reset" at bounding box center [599, 96] width 45 height 25
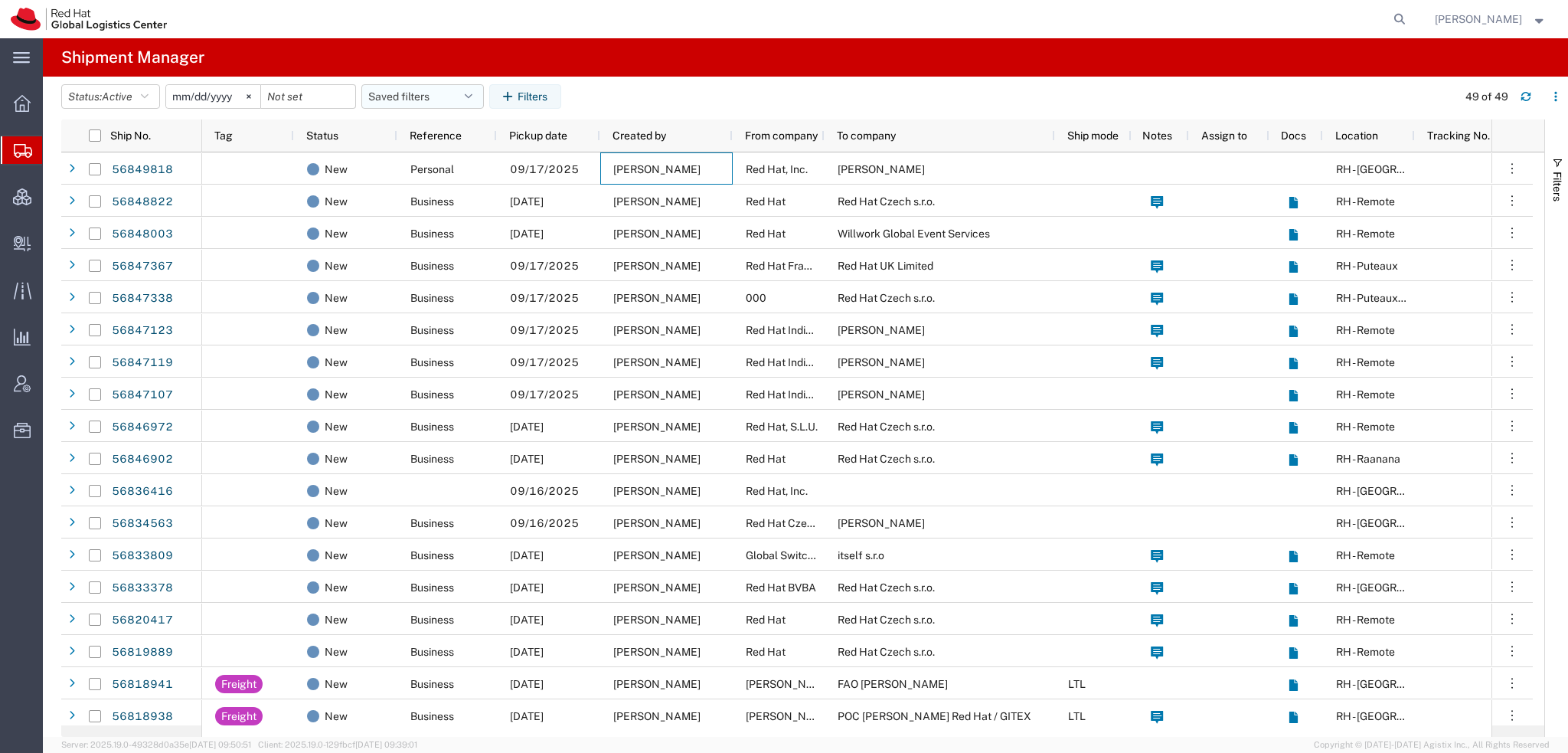
click at [467, 95] on button "Saved filters" at bounding box center [423, 96] width 122 height 25
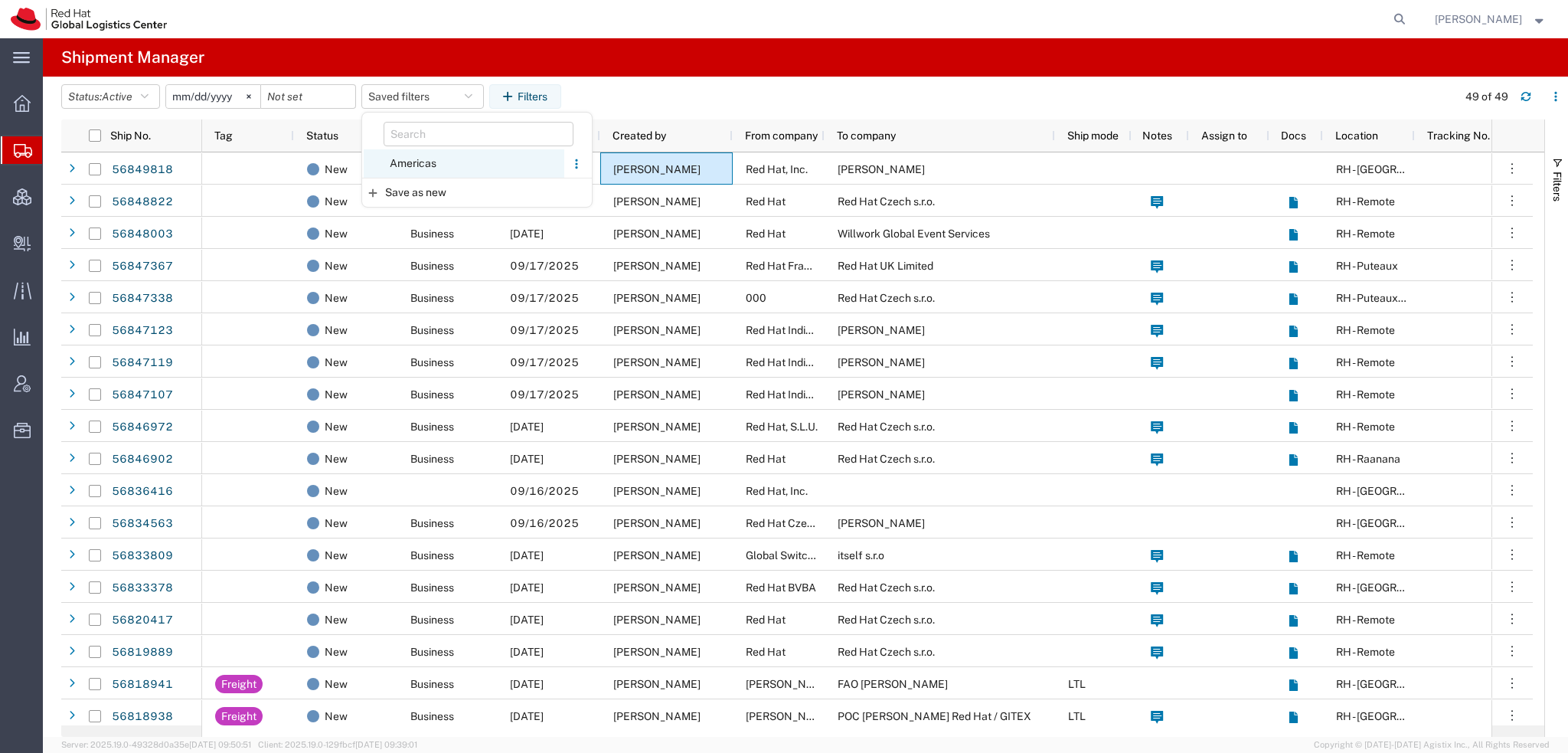
click at [401, 168] on span "Americas" at bounding box center [464, 163] width 200 height 29
type input "2023-05-07"
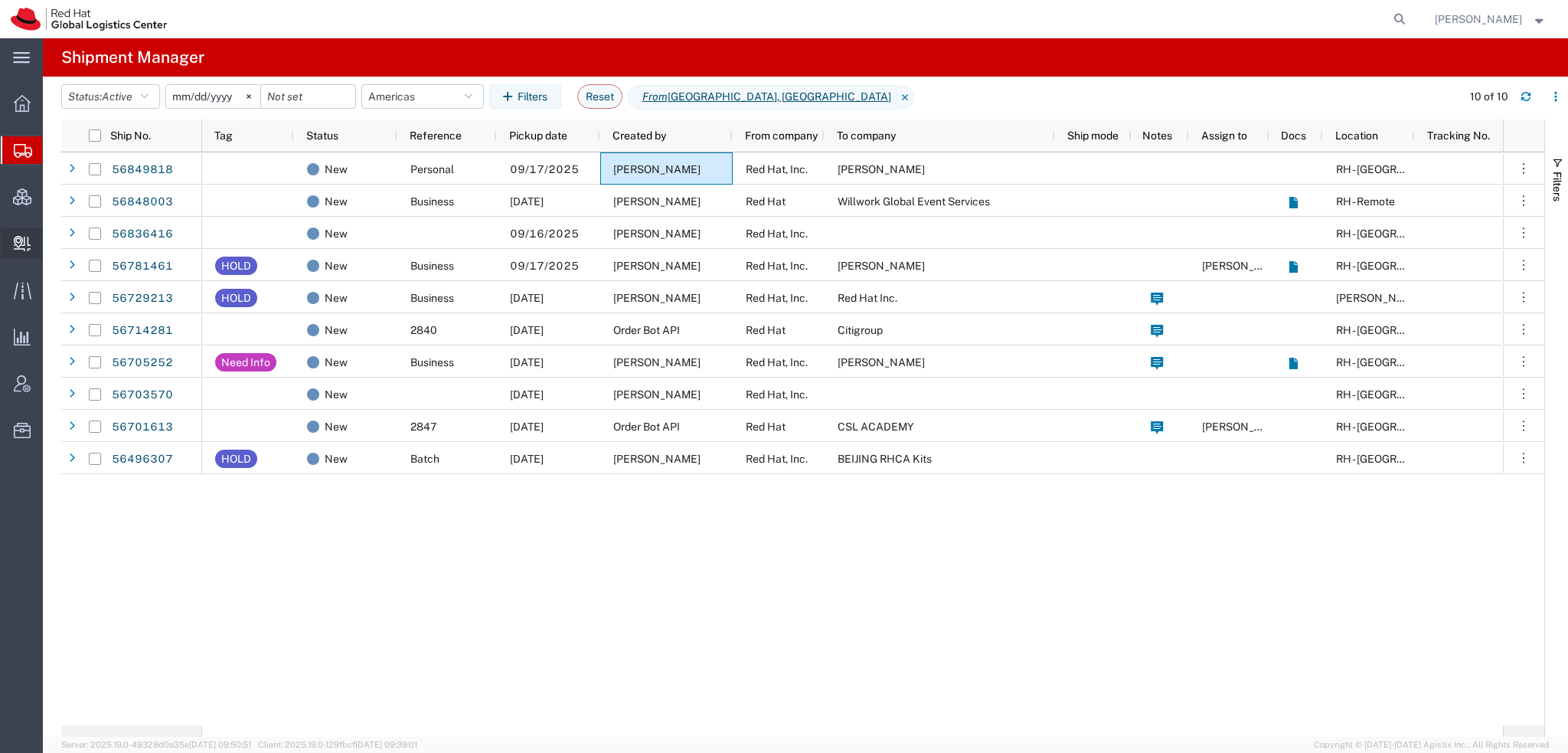
click at [0, 0] on span "Create Delivery" at bounding box center [0, 0] width 0 height 0
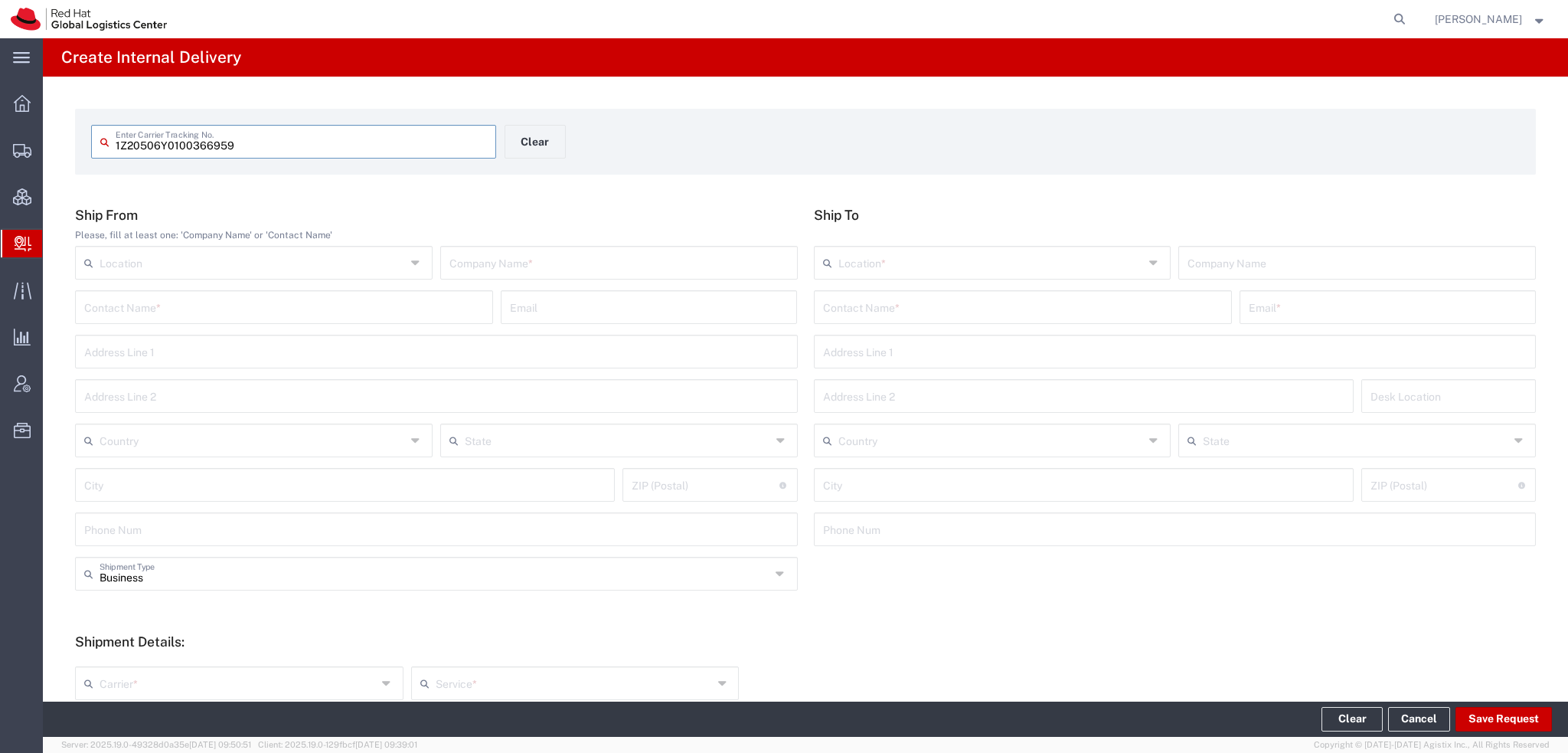
type input "1Z20506Y0100366959"
click at [289, 140] on input "1Z20506Y0100366959" at bounding box center [301, 140] width 371 height 27
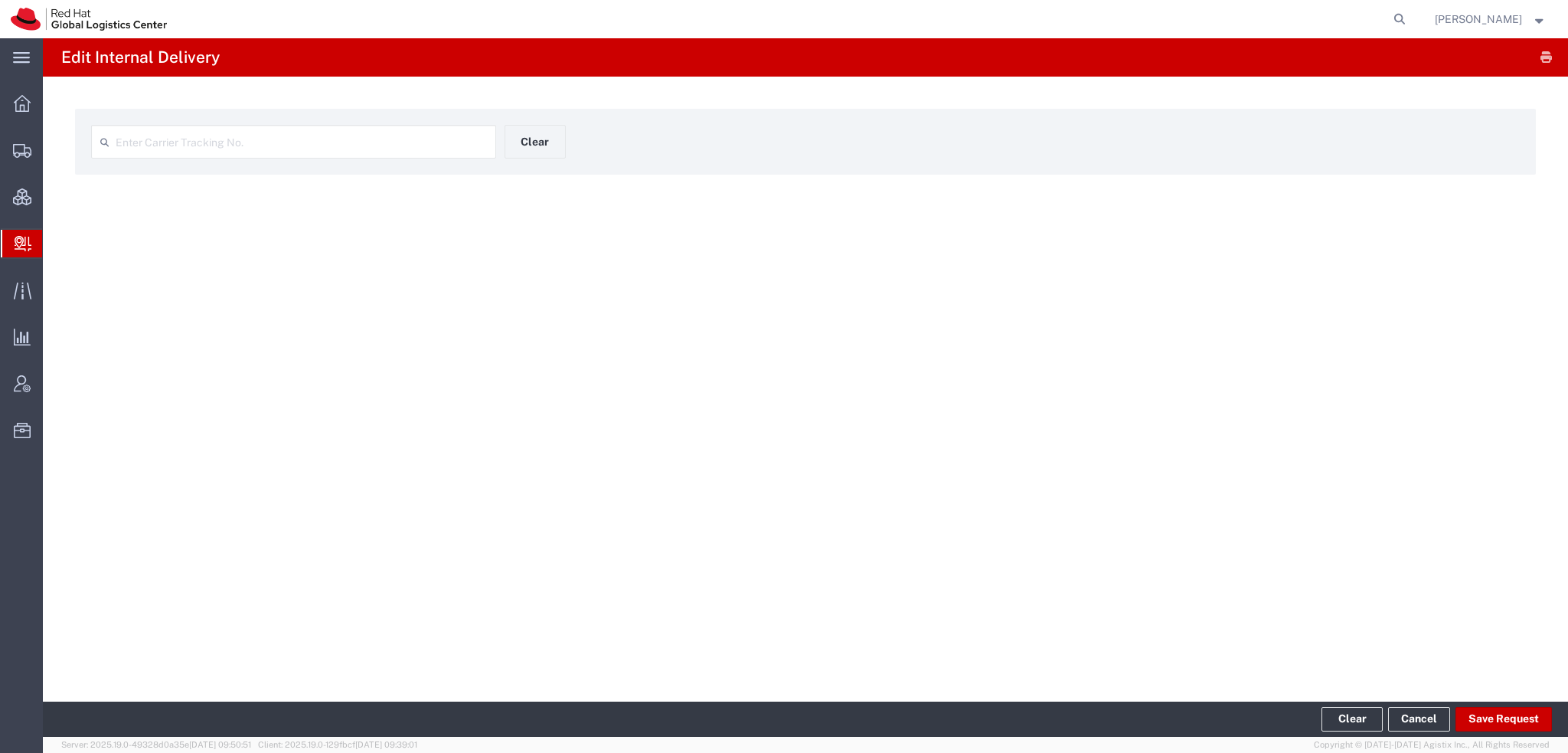
type input "1Z20506Y0100366959"
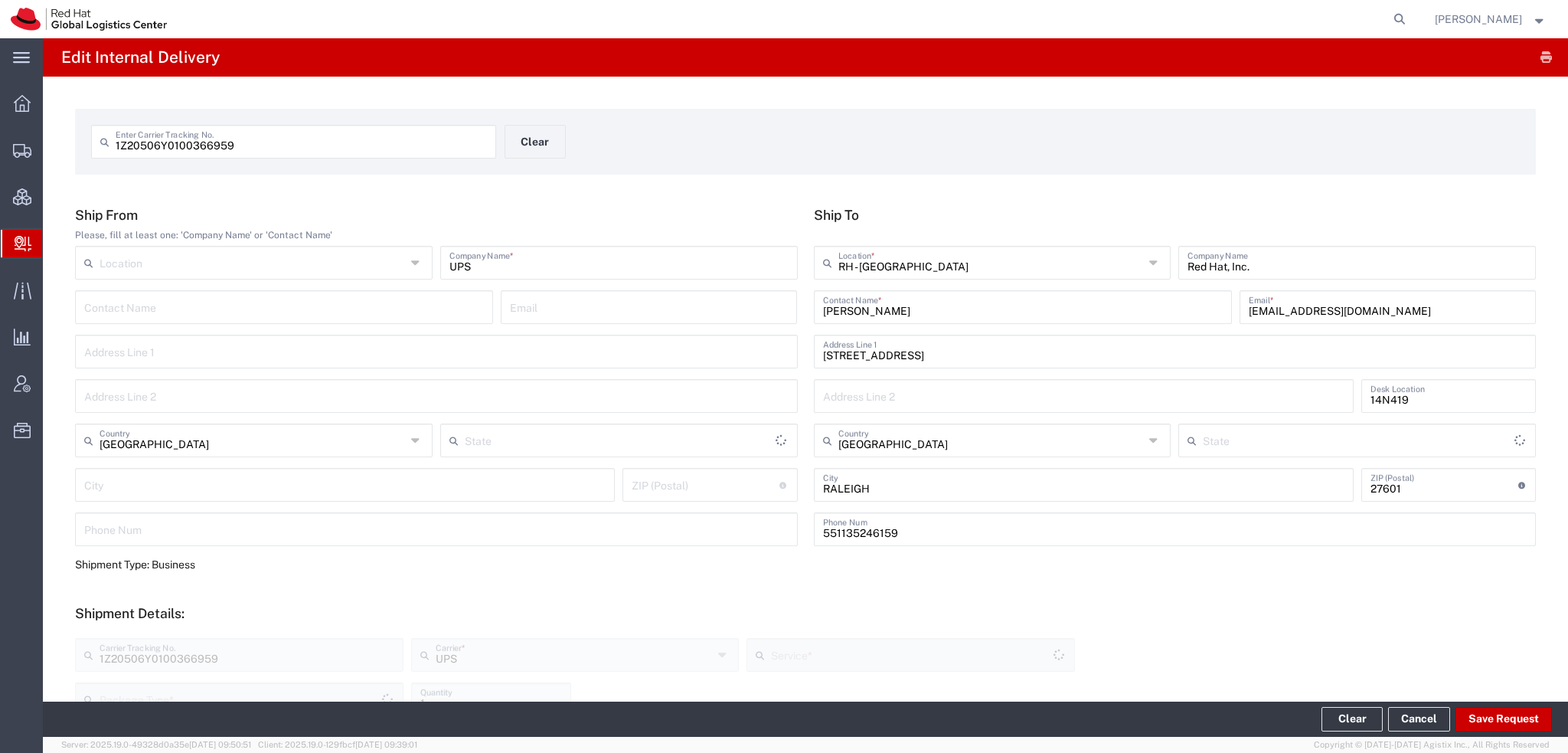
type input "UPS Next Day Air"
type input "Your Packaging"
type input "[US_STATE]"
type input "Your Packaging"
type input "UPS Next Day Air"
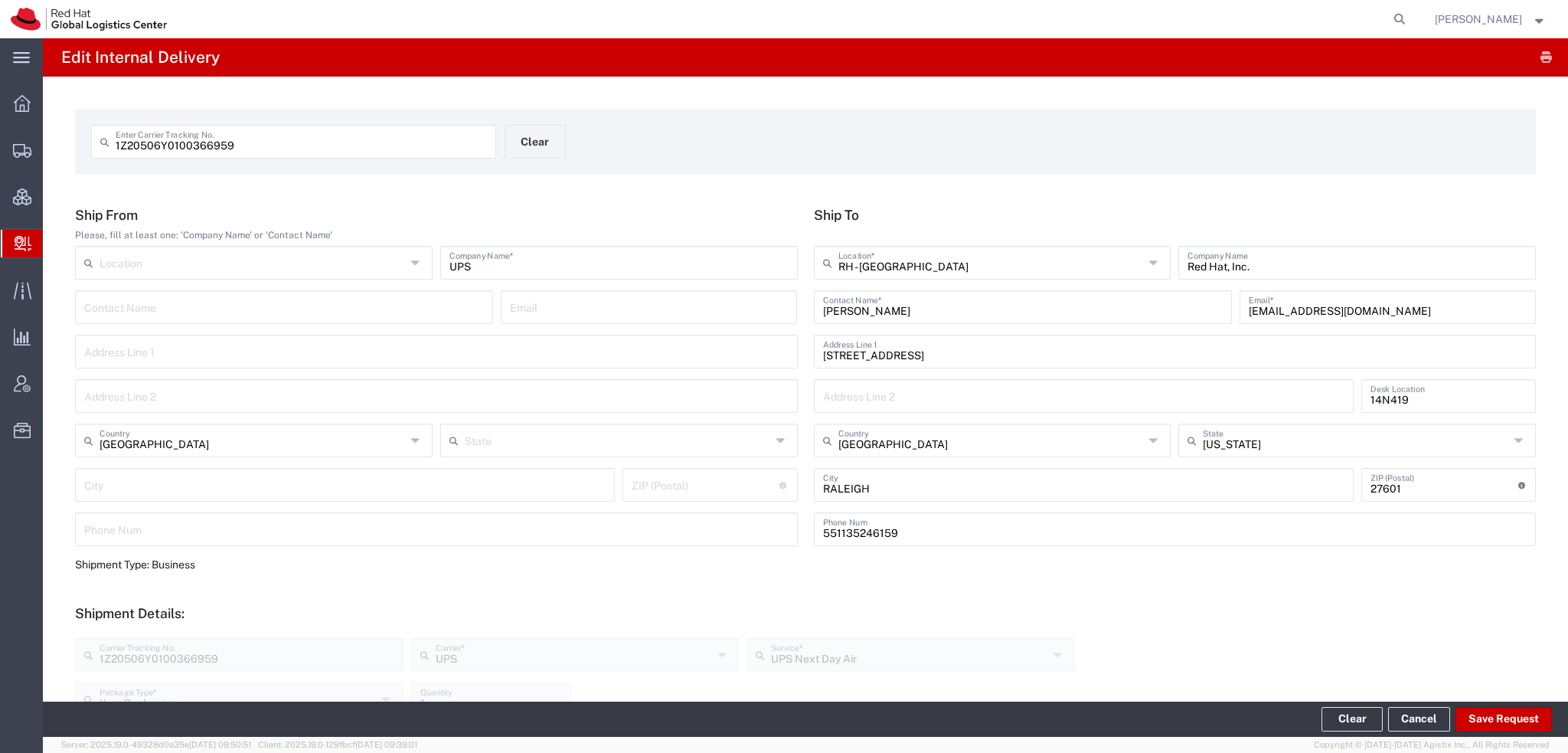
type input "Your Packaging"
type input "UPS Next Day Air"
type input "Your Packaging"
type input "UPS Next Day Air"
type input "Your Packaging"
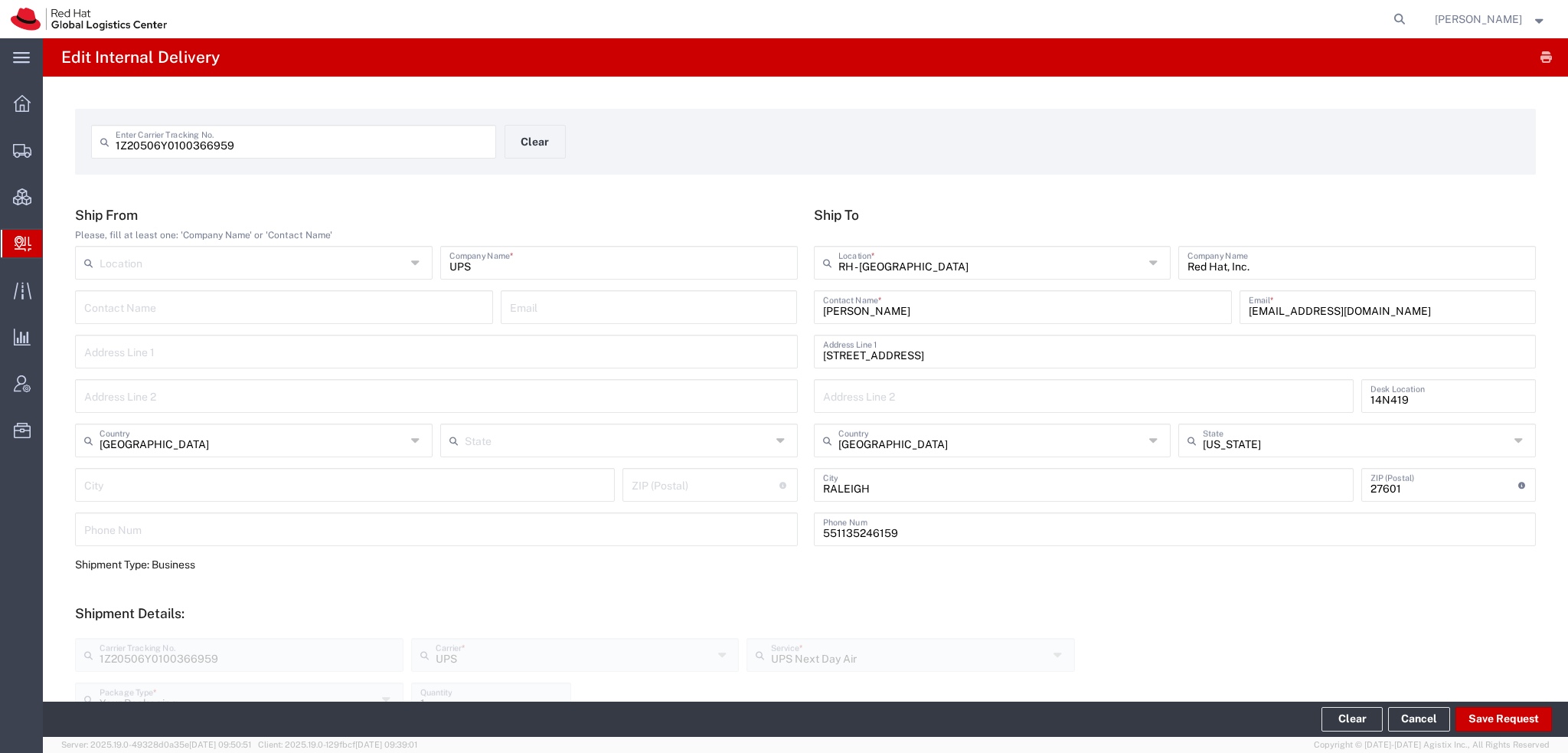
type input "UPS Next Day Air"
type input "Your Packaging"
type input "UPS Next Day Air"
type input "Your Packaging"
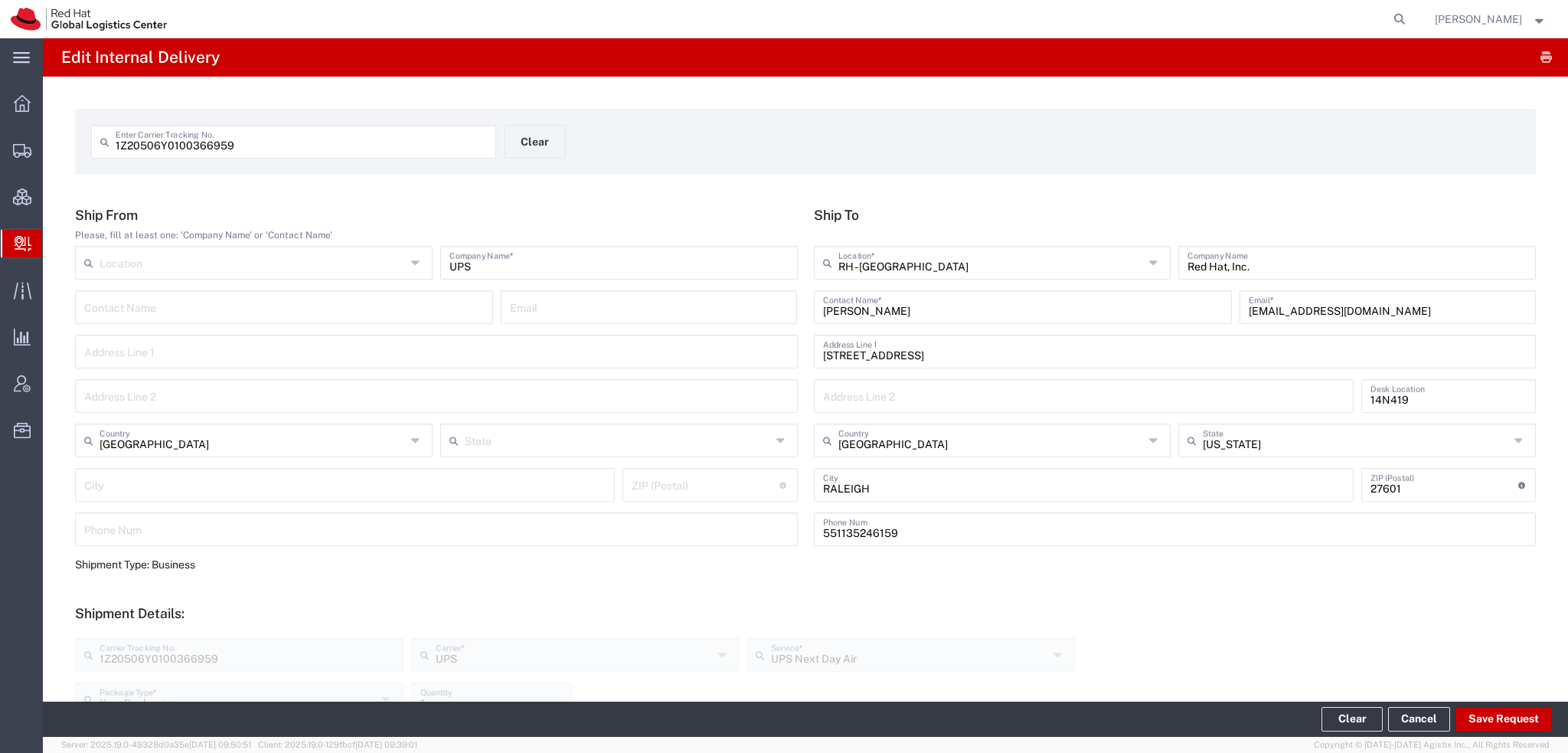
type input "UPS Next Day Air"
type input "Your Packaging"
type input "UPS Next Day Air"
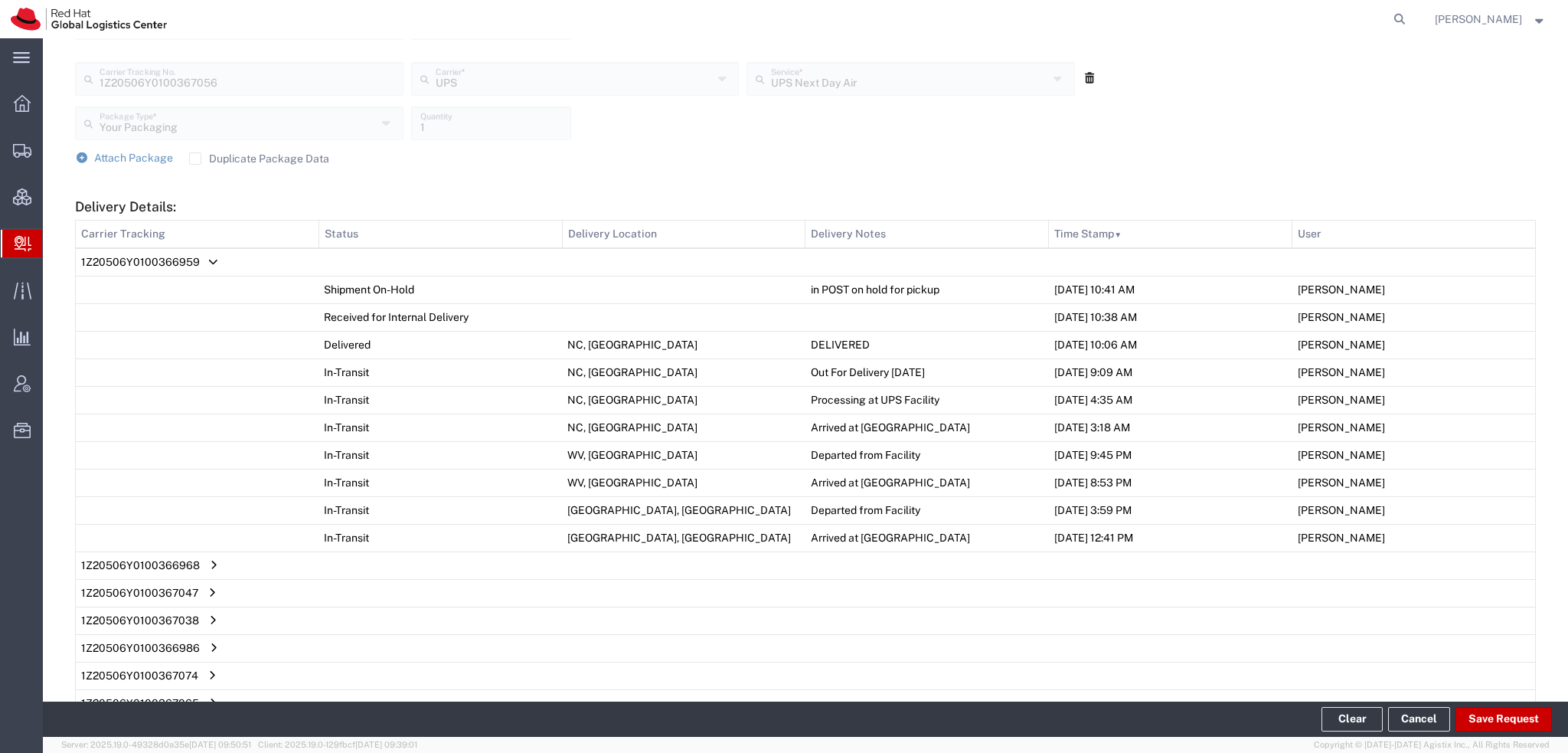
scroll to position [1678, 0]
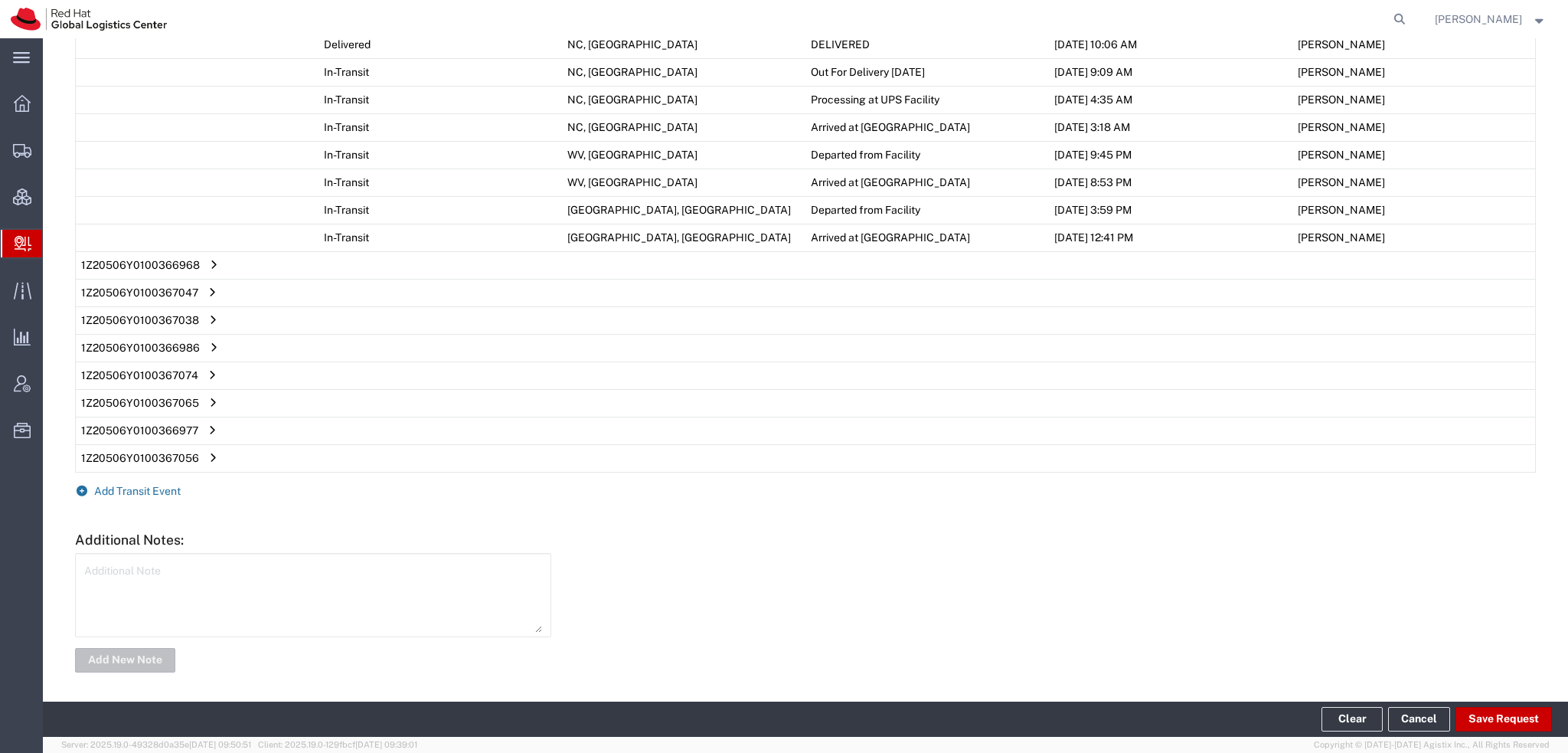
click at [151, 491] on span "Add Transit Event" at bounding box center [137, 491] width 87 height 12
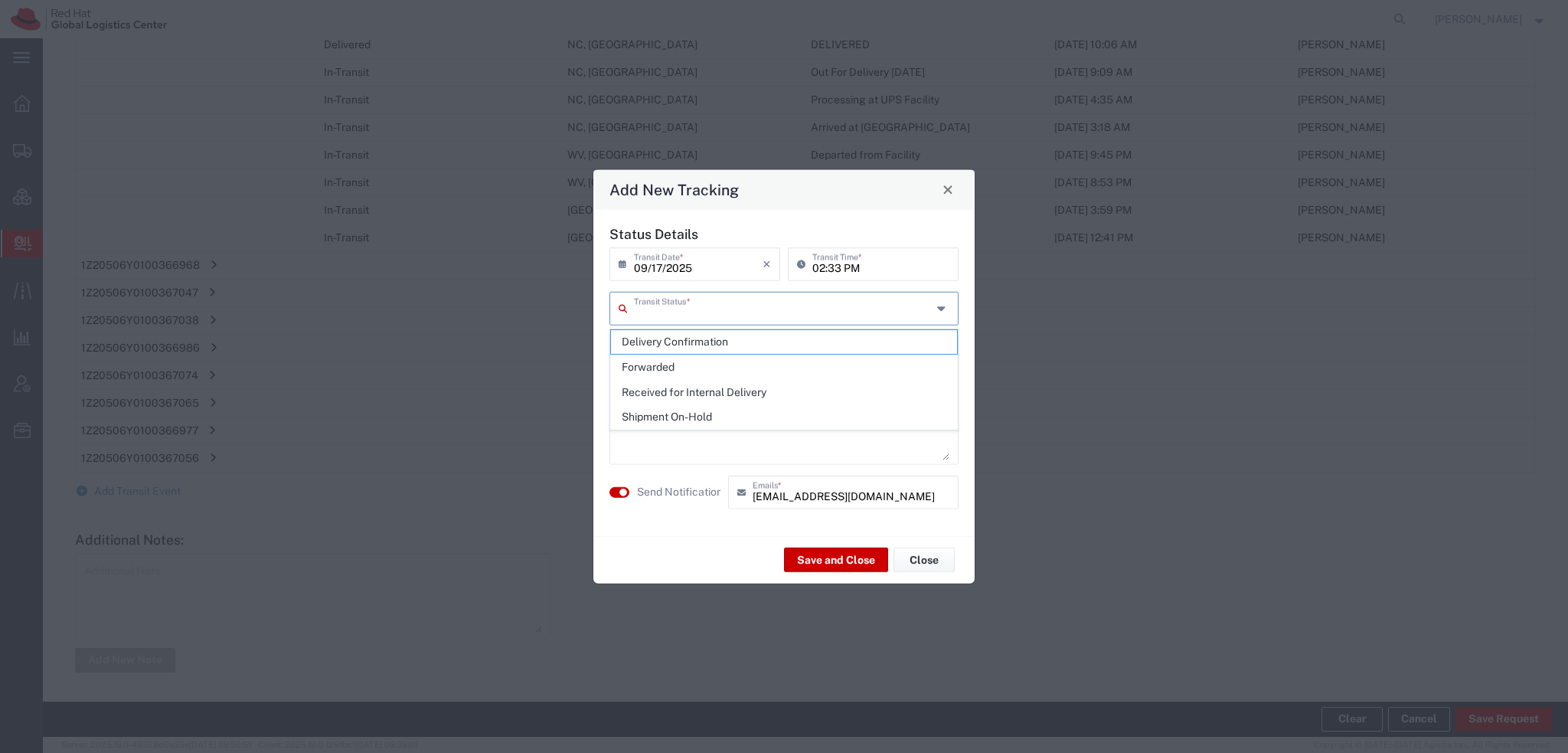
click at [717, 305] on input "text" at bounding box center [783, 306] width 298 height 27
drag, startPoint x: 694, startPoint y: 337, endPoint x: 705, endPoint y: 349, distance: 16.3
click at [694, 338] on span "Delivery Confirmation" at bounding box center [784, 342] width 346 height 24
type input "Delivery Confirmation"
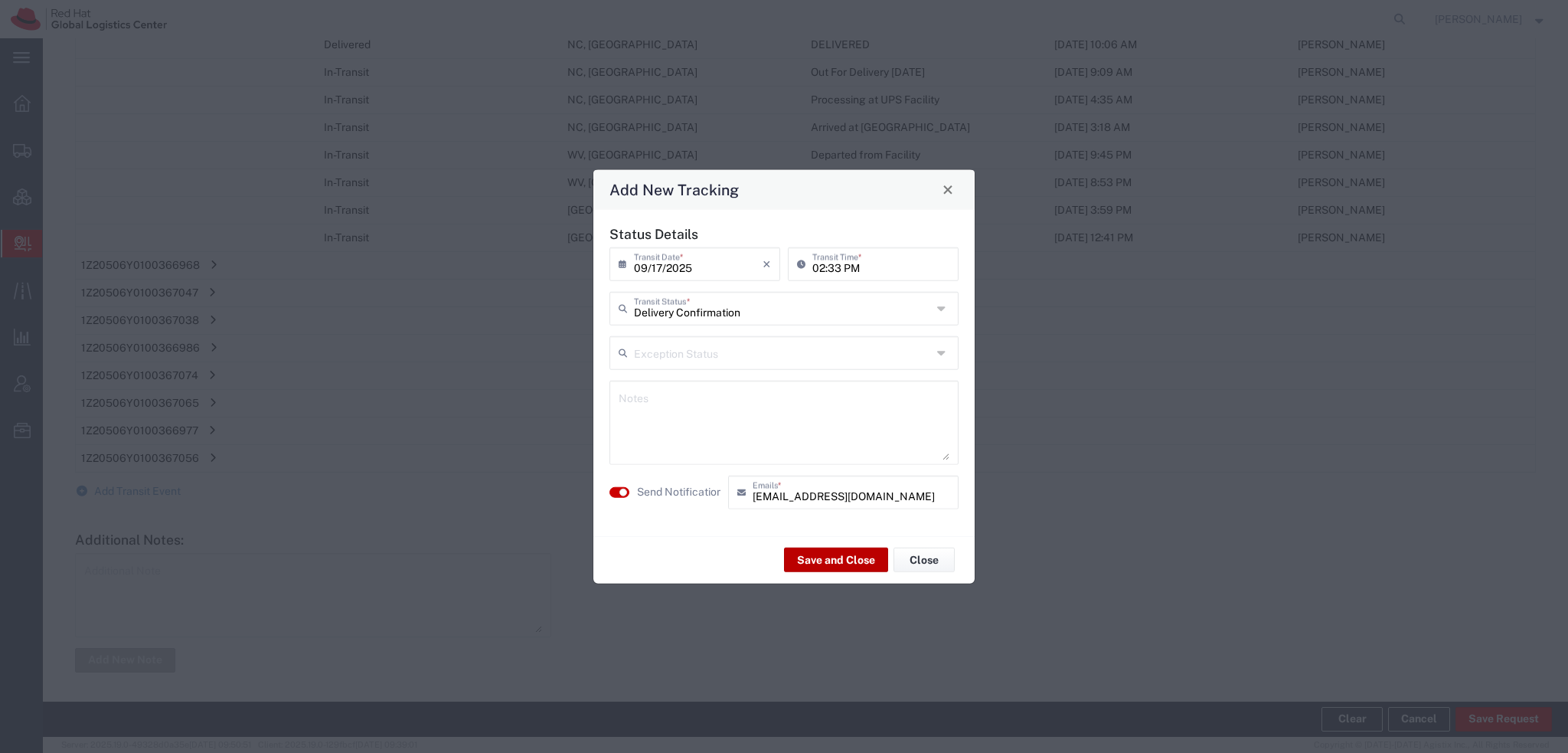
click at [818, 559] on button "Save and Close" at bounding box center [835, 560] width 104 height 25
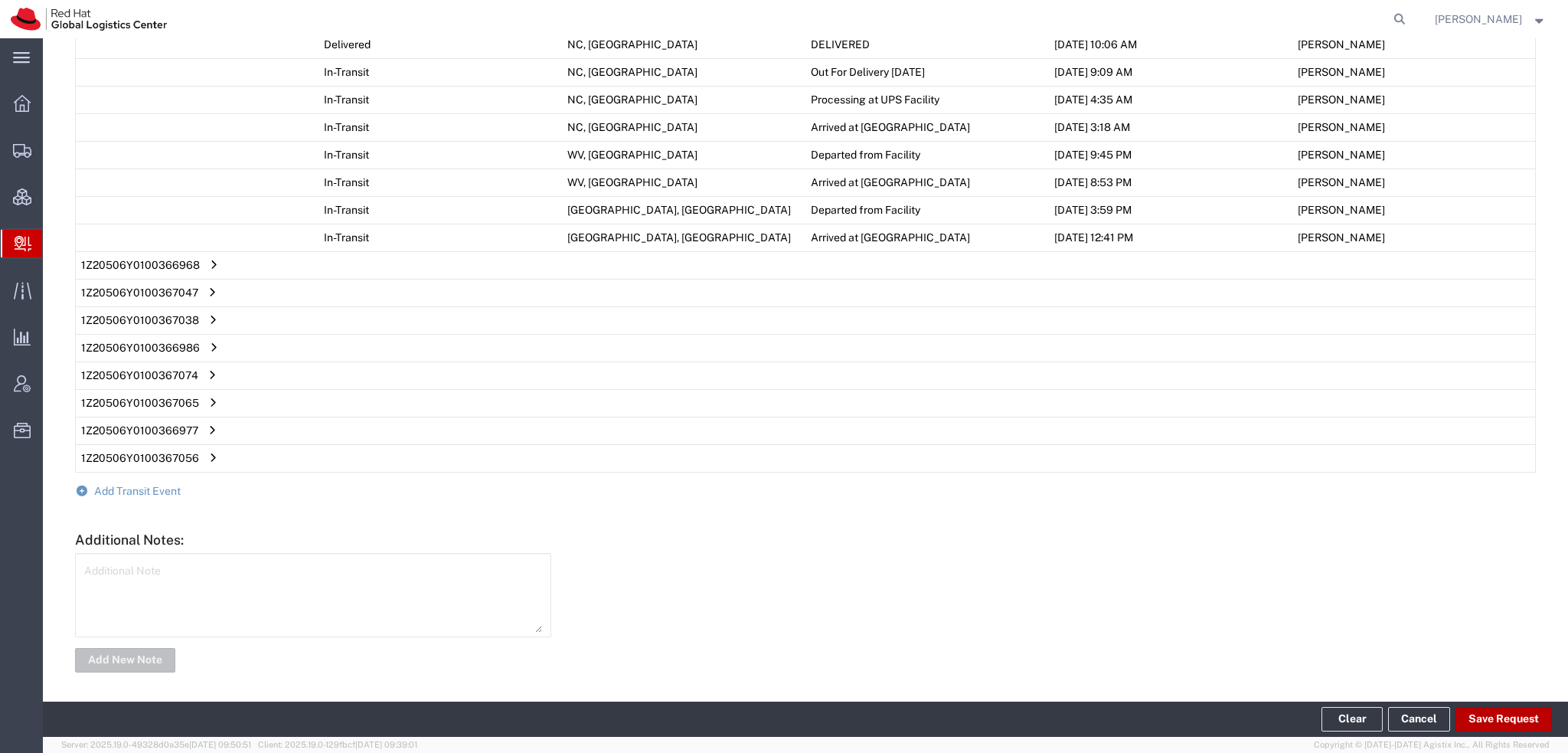
click at [1528, 721] on button "Save Request" at bounding box center [1503, 719] width 96 height 25
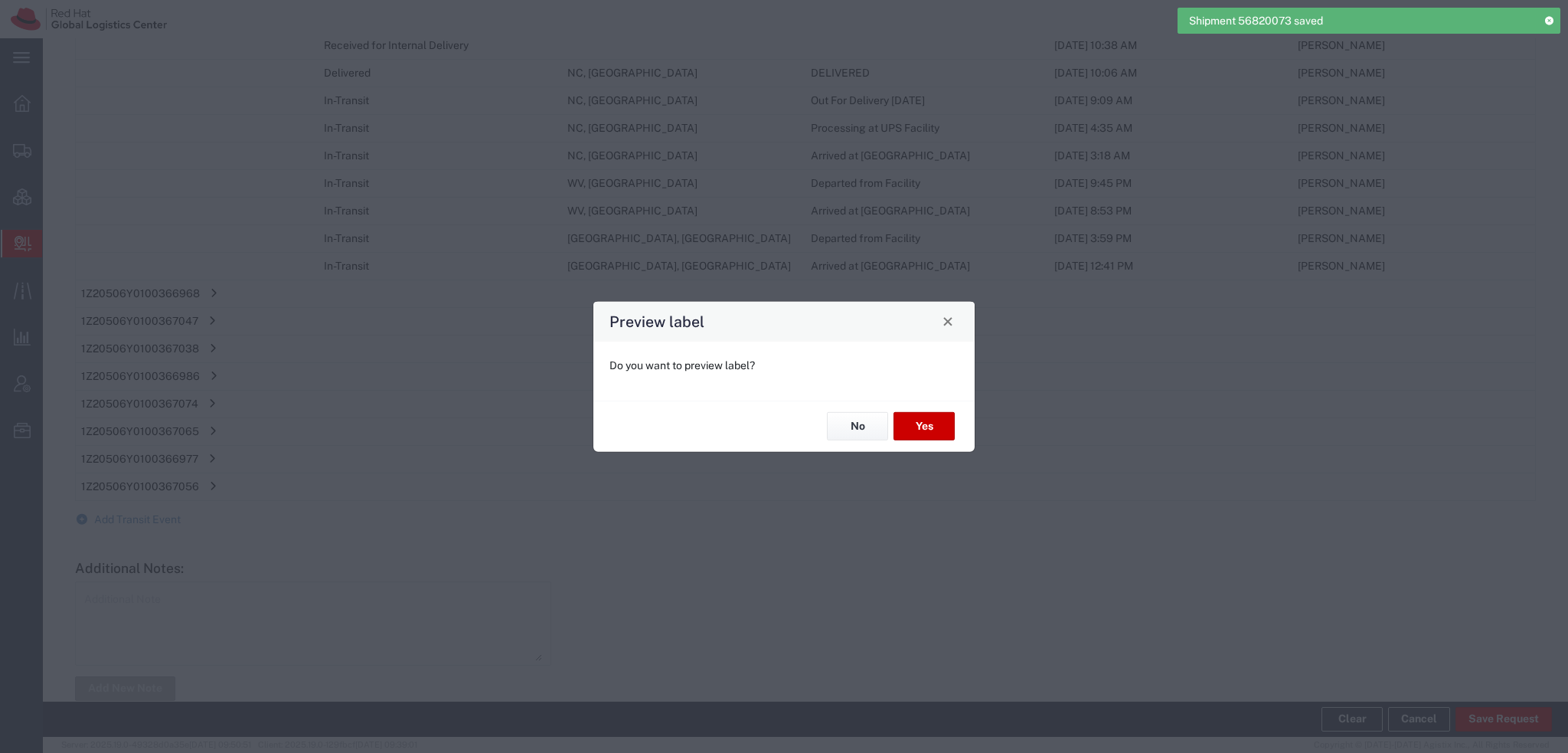
scroll to position [1706, 0]
type input "Your Packaging"
type input "UPS Next Day Air"
type input "Your Packaging"
type input "UPS Next Day Air"
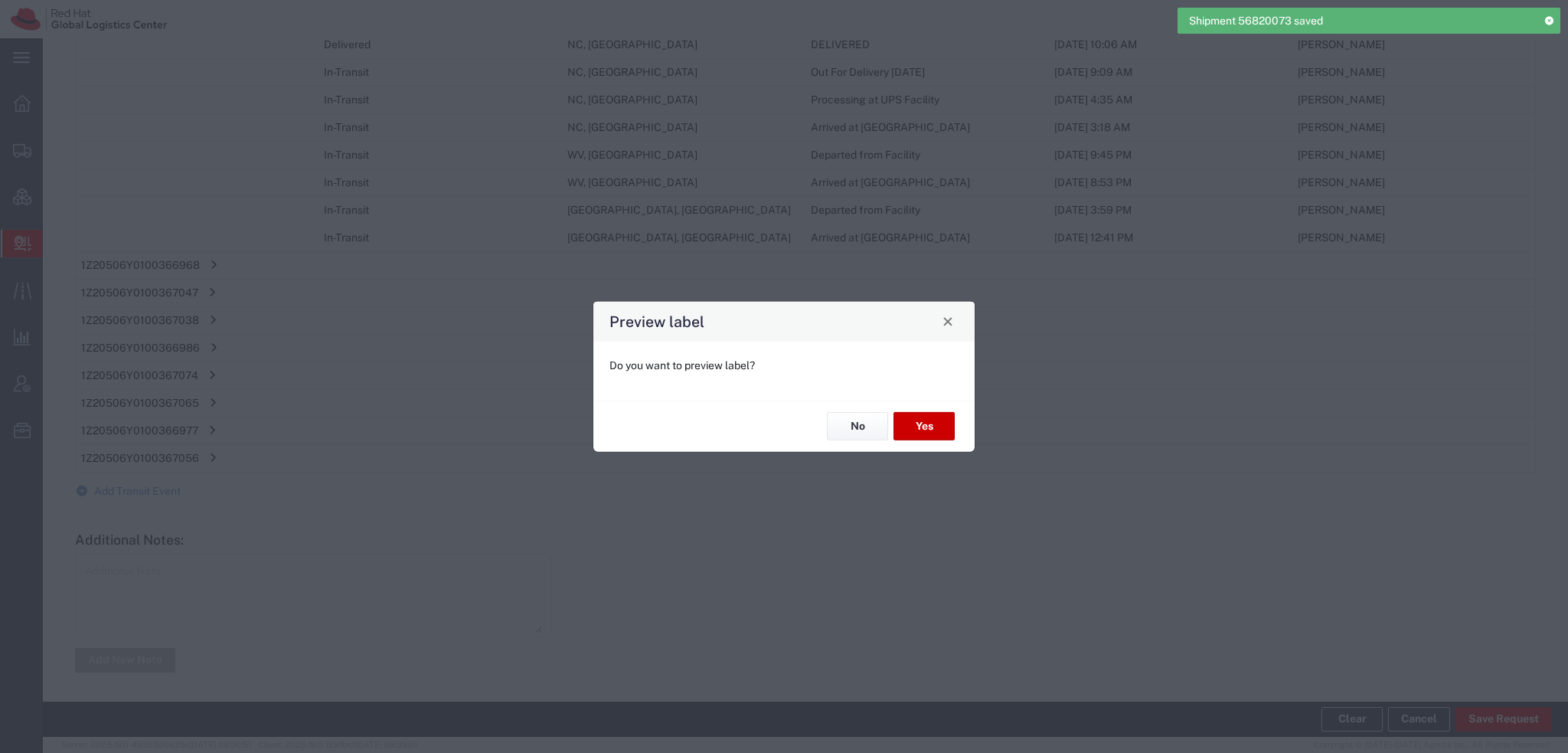
type input "Your Packaging"
type input "UPS Next Day Air"
type input "Your Packaging"
type input "UPS Next Day Air"
type input "Your Packaging"
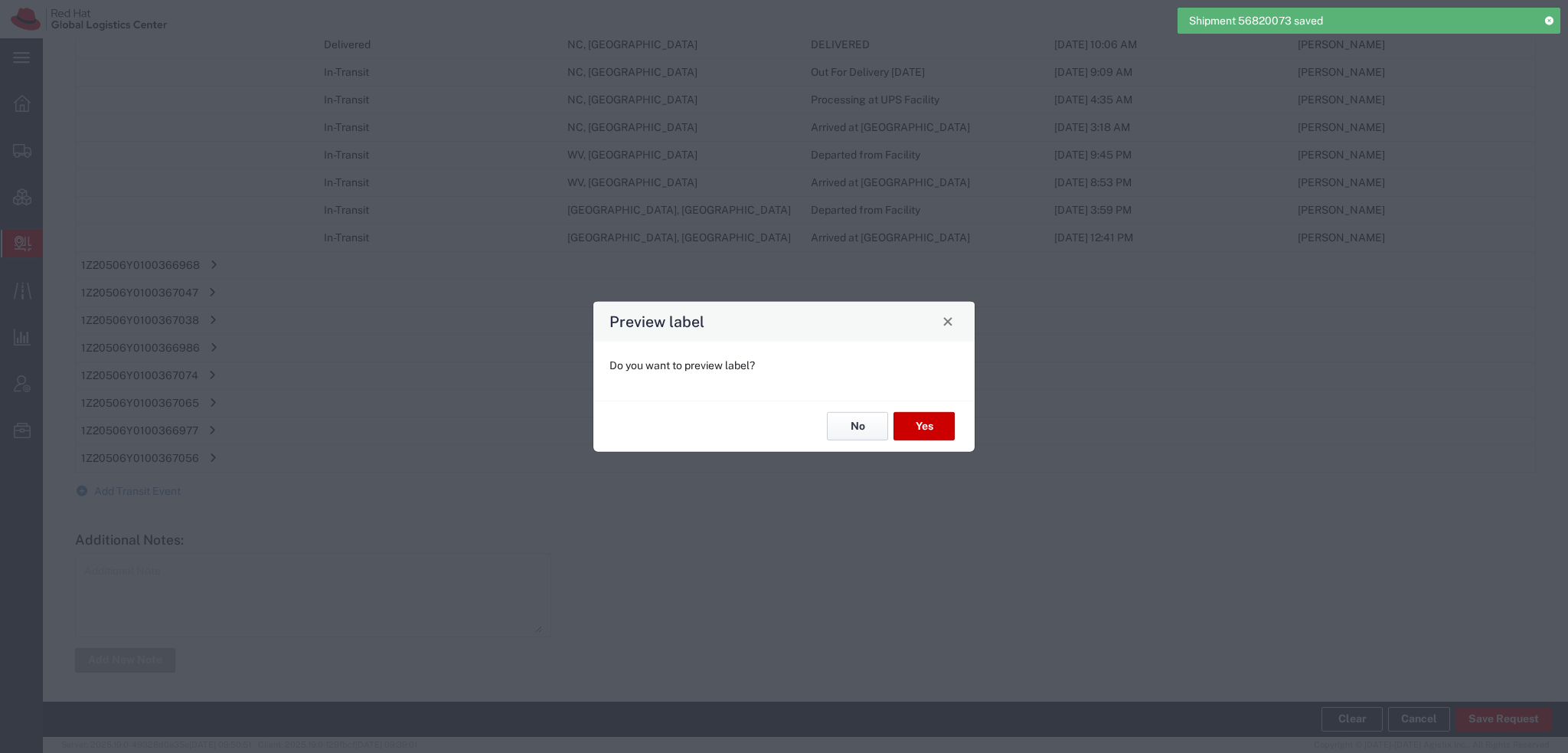
type input "UPS Next Day Air"
type input "Your Packaging"
click at [841, 426] on button "No" at bounding box center [857, 427] width 61 height 29
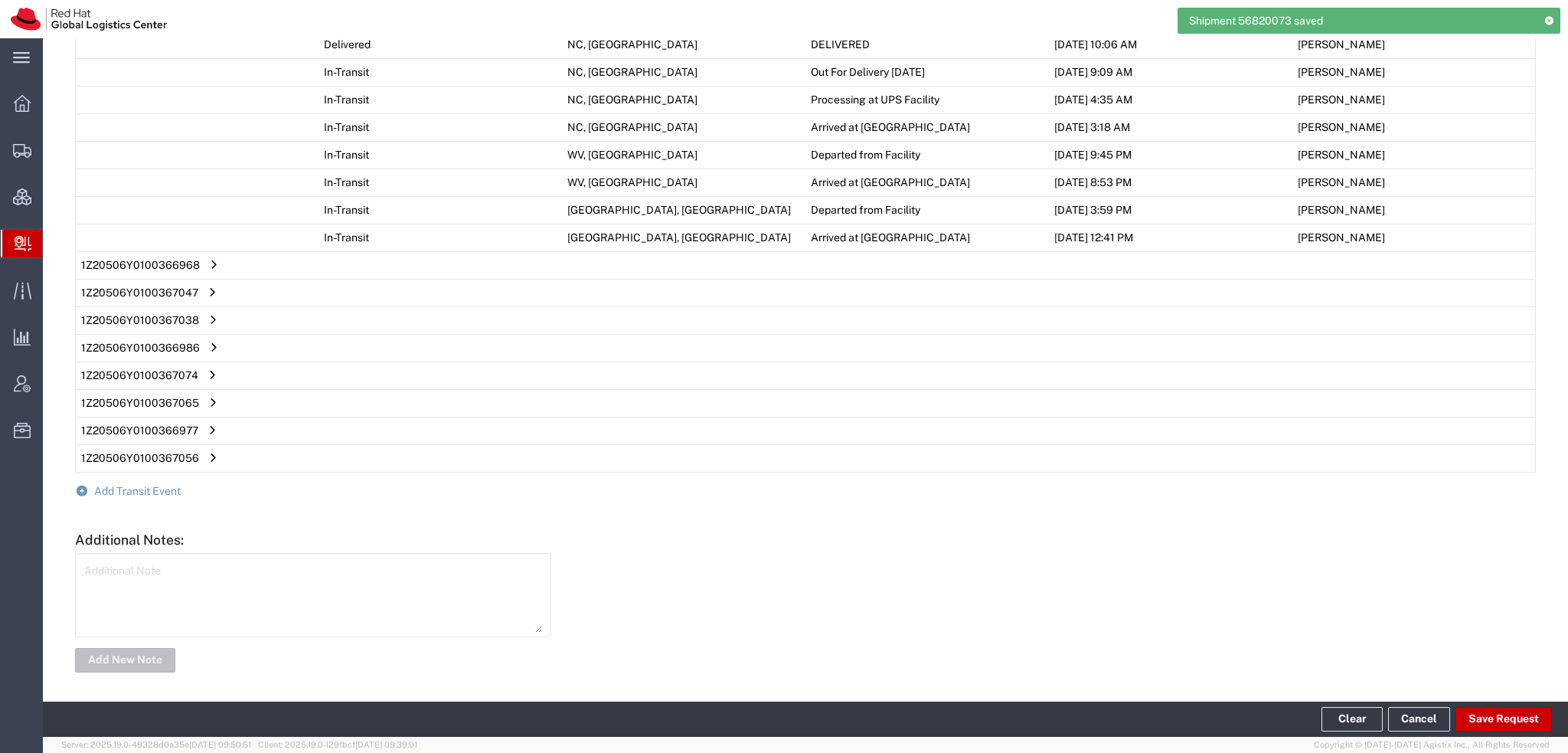
type input "UPS Next Day Air"
type input "Your Packaging"
type input "UPS Next Day Air"
type input "Your Packaging"
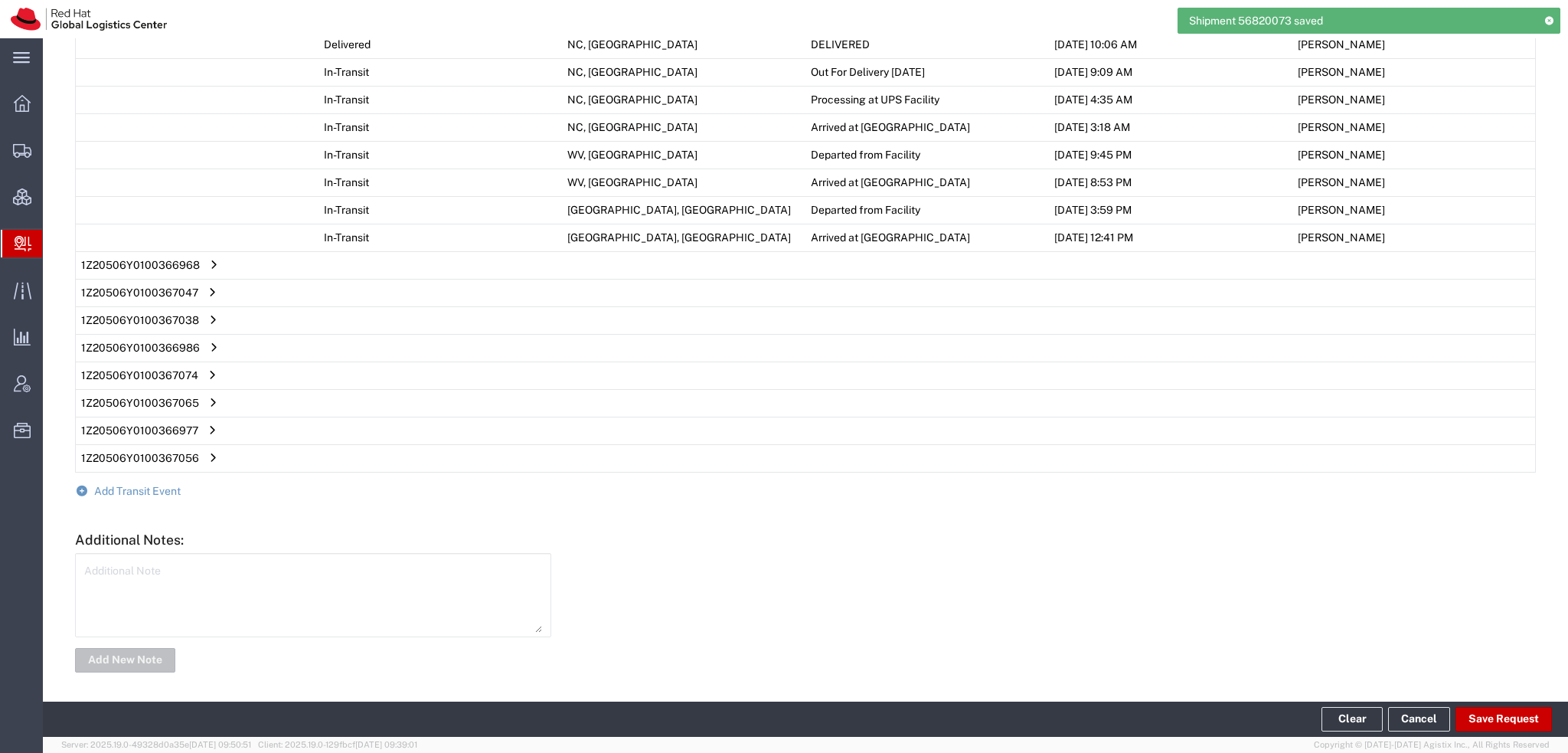
type input "UPS Next Day Air"
click at [0, 0] on span "Shipment Manager" at bounding box center [0, 0] width 0 height 0
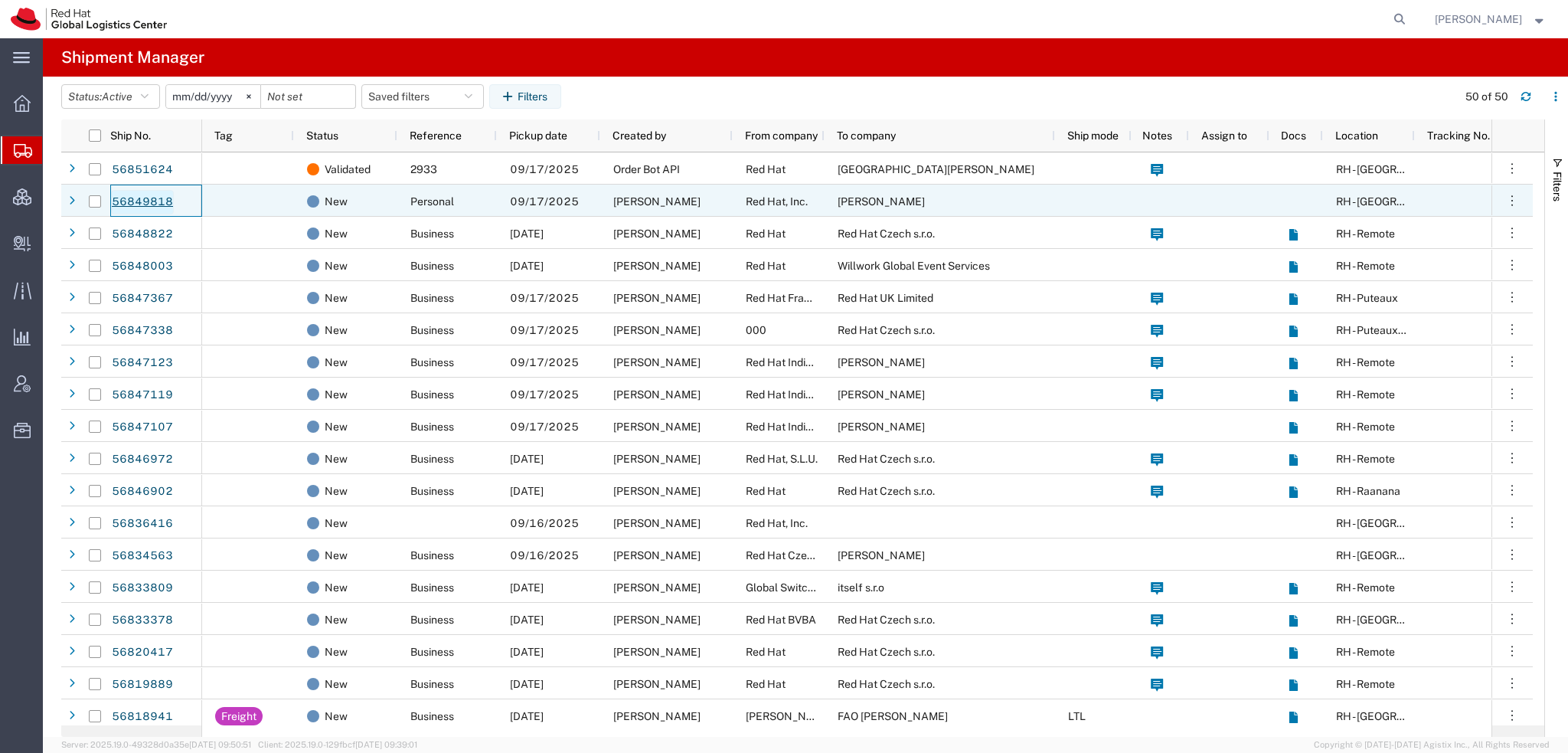
click at [140, 197] on link "56849818" at bounding box center [142, 202] width 63 height 25
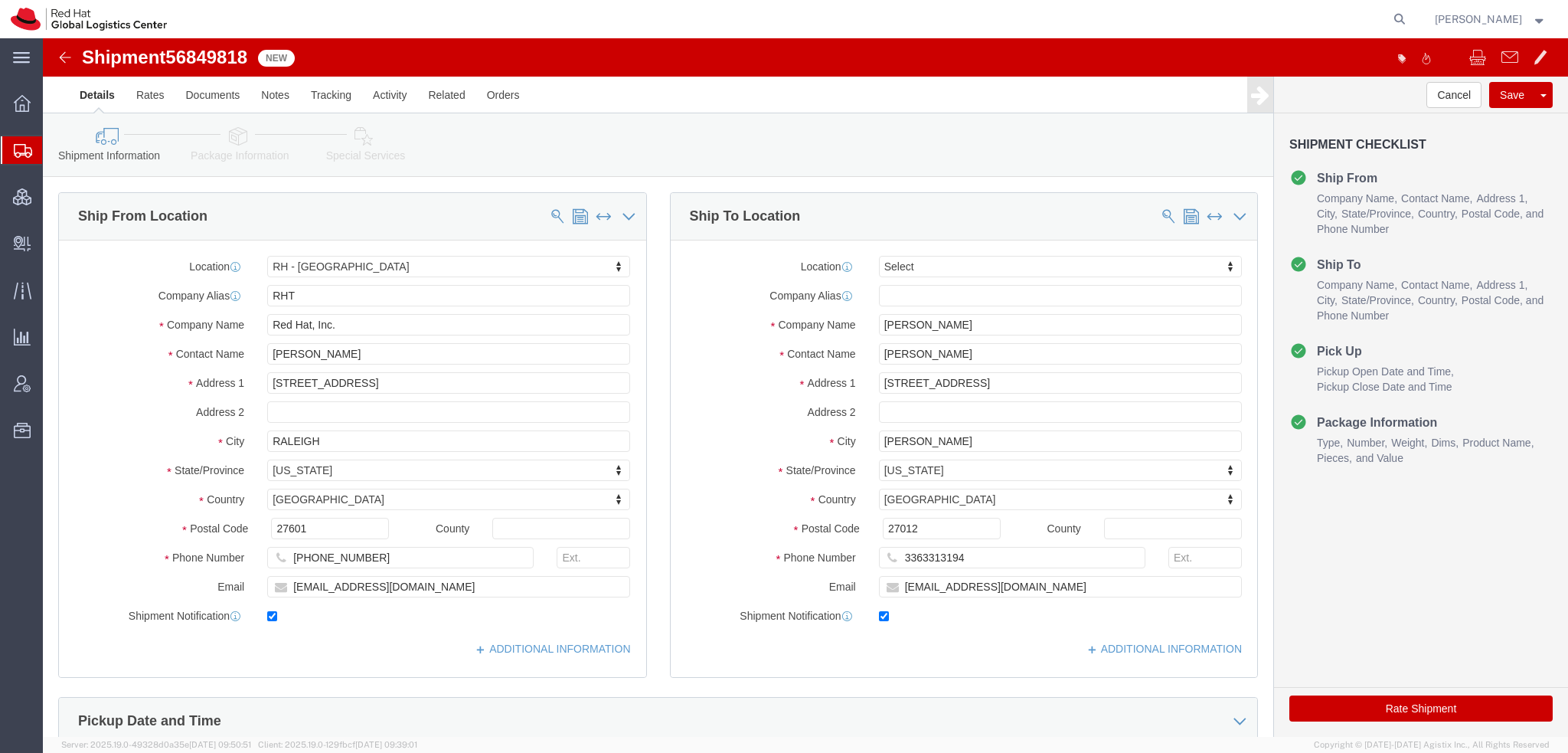
select select "38014"
select select
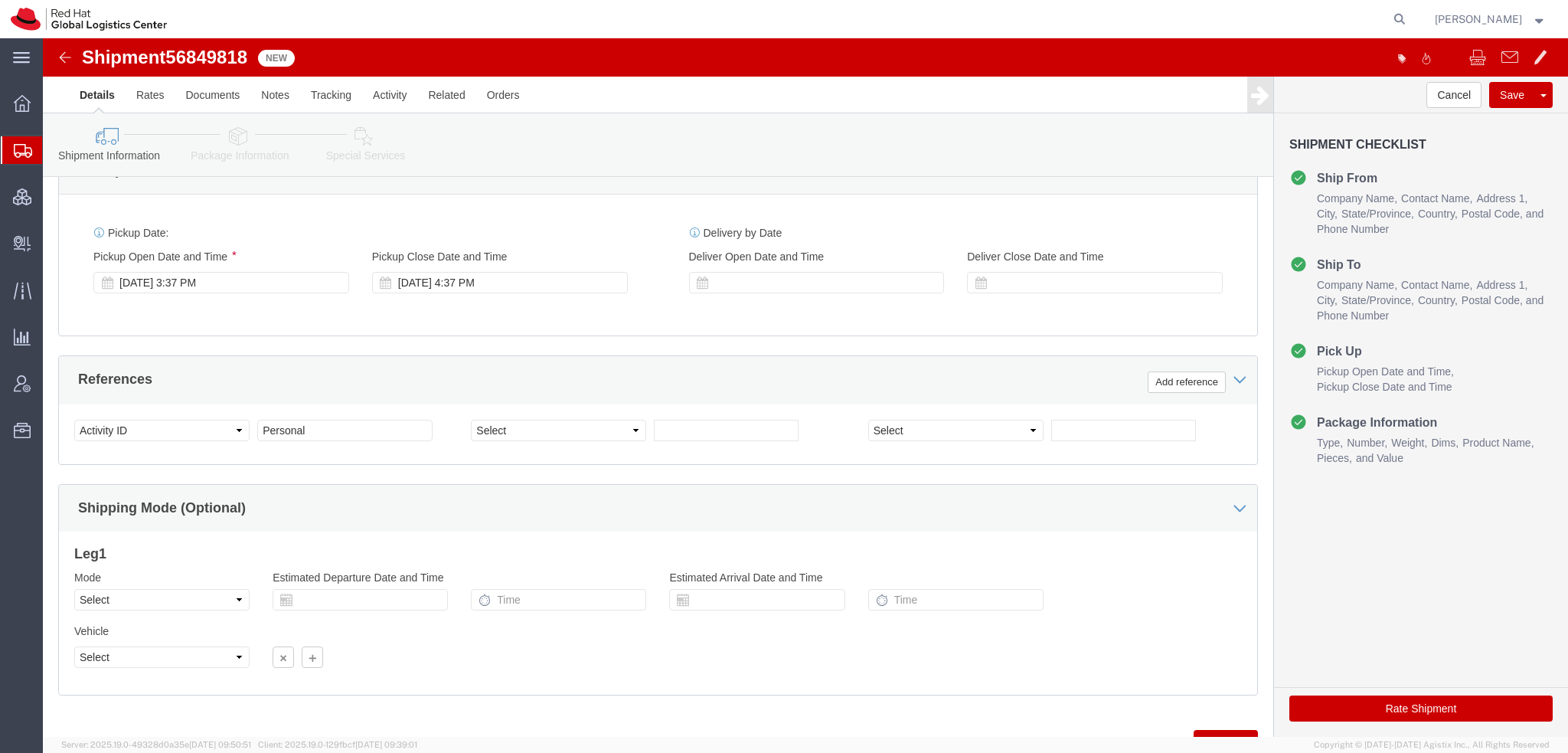
scroll to position [617, 0]
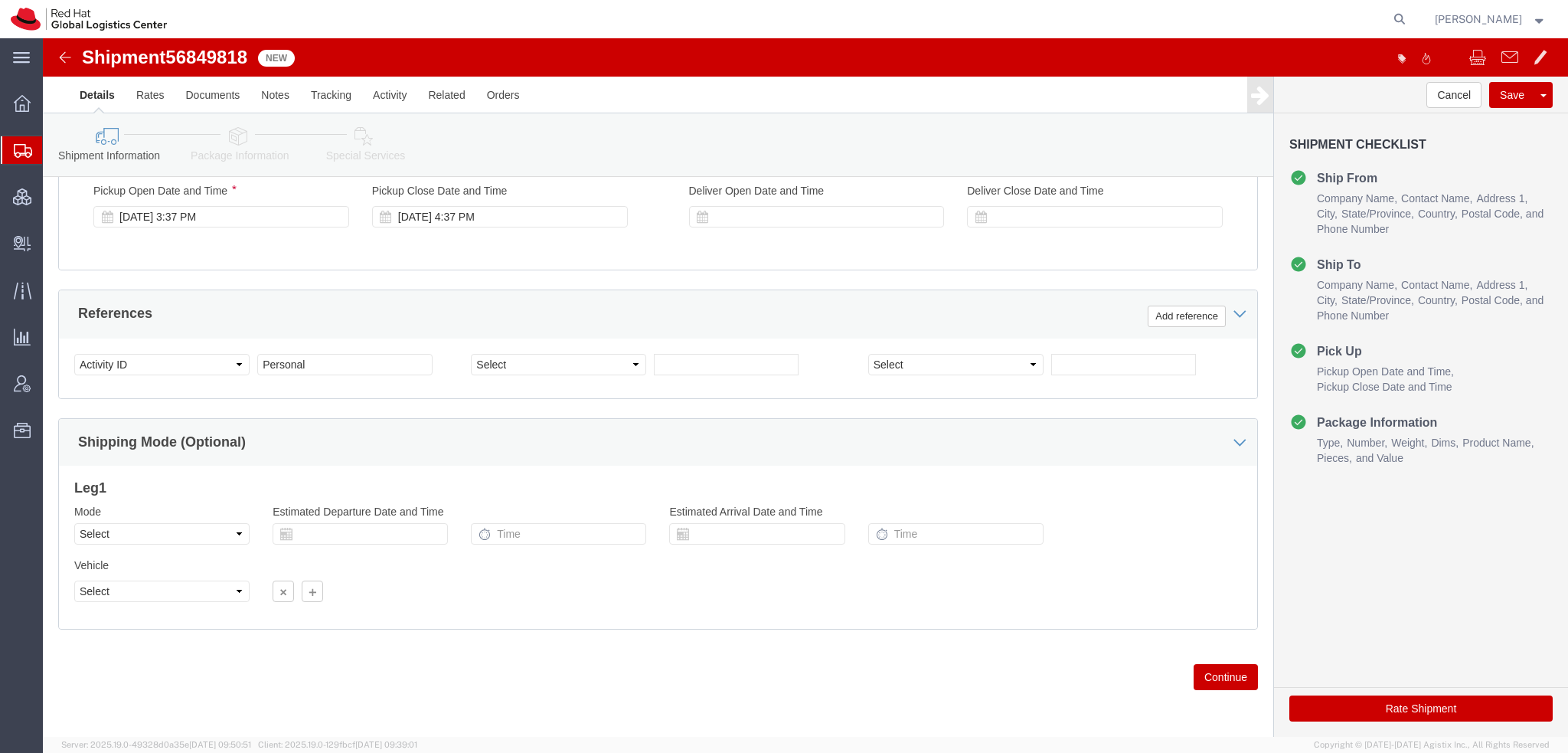
click icon
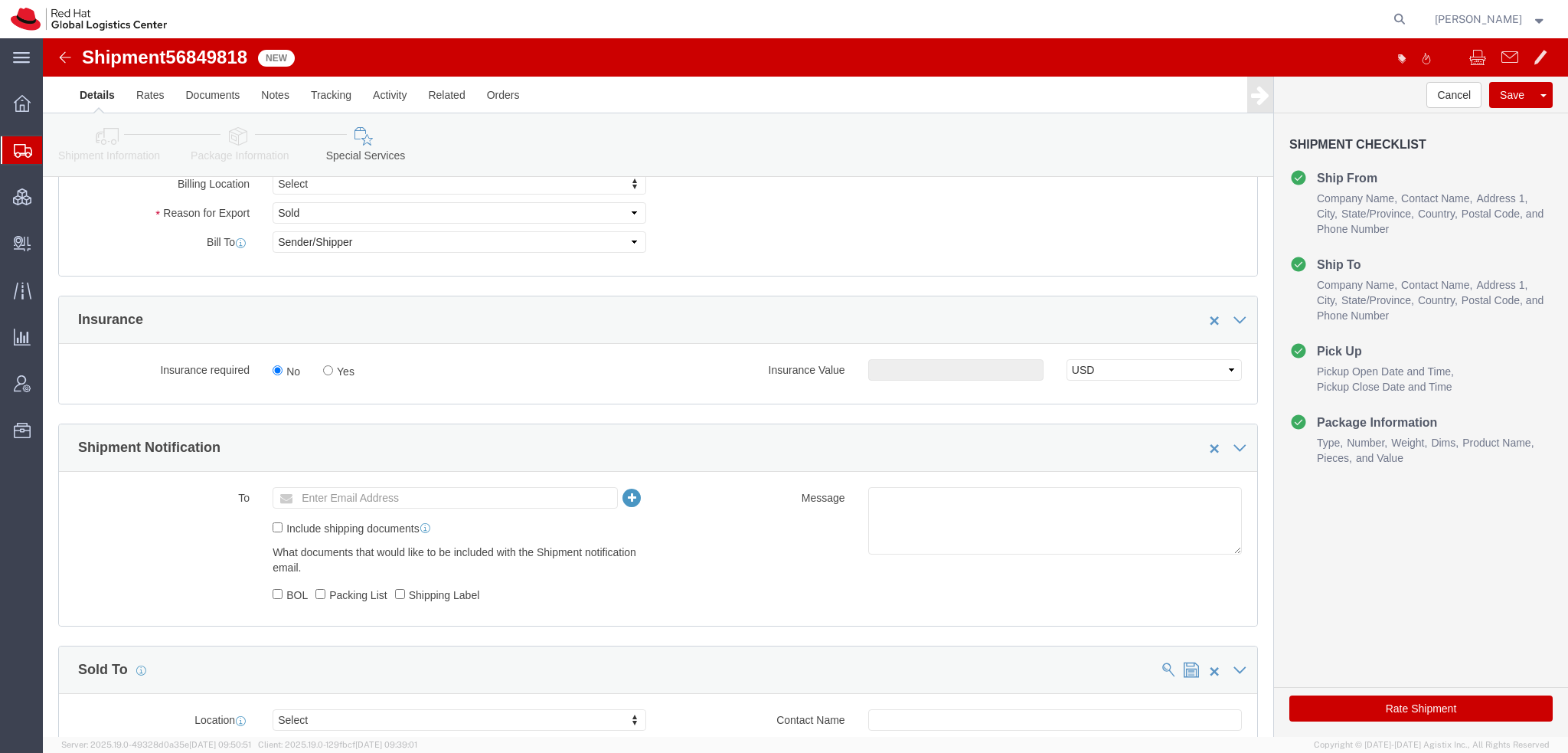
scroll to position [689, 0]
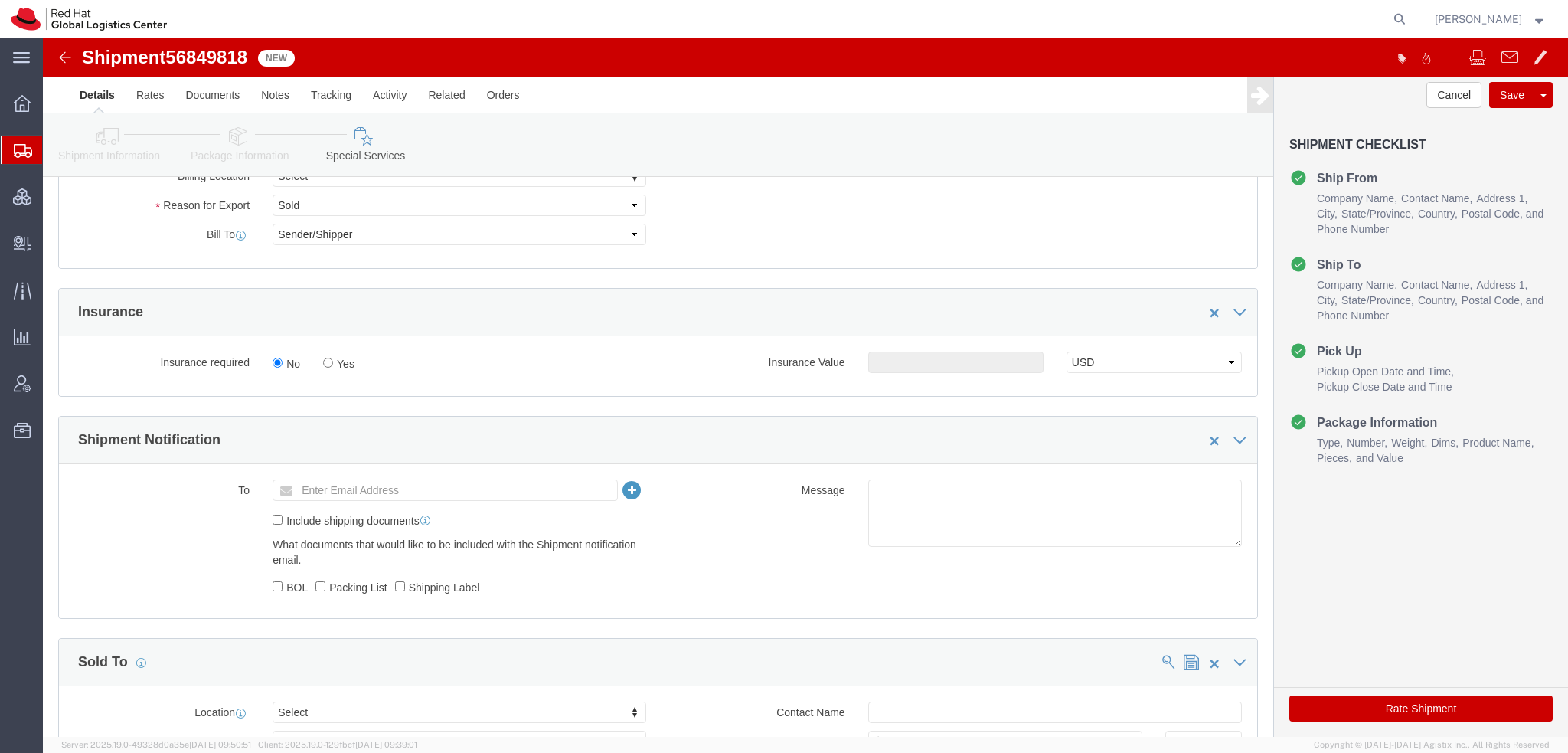
click at [0, 0] on span "Shipment Manager" at bounding box center [0, 0] width 0 height 0
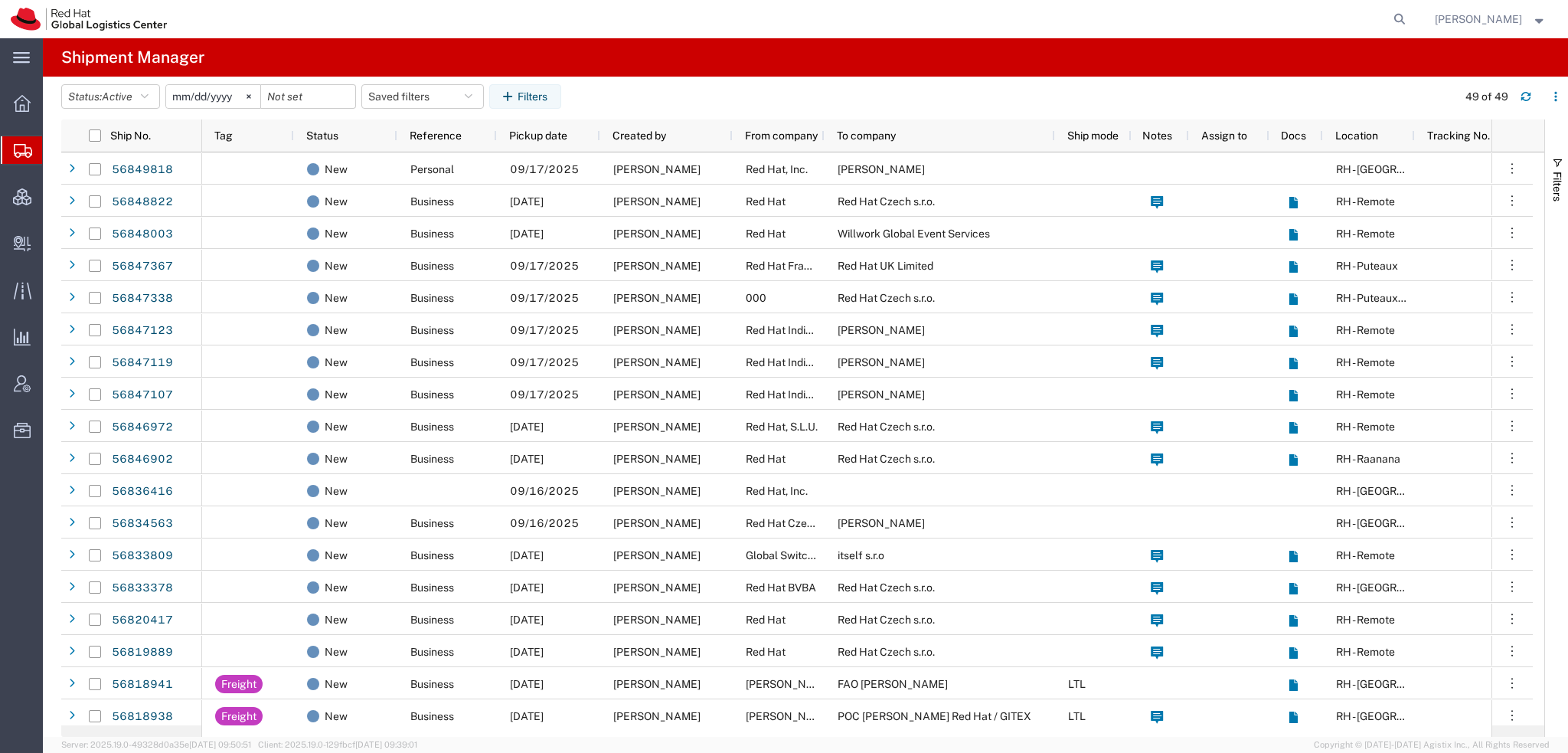
click at [1471, 14] on span "[PERSON_NAME]" at bounding box center [1477, 19] width 87 height 17
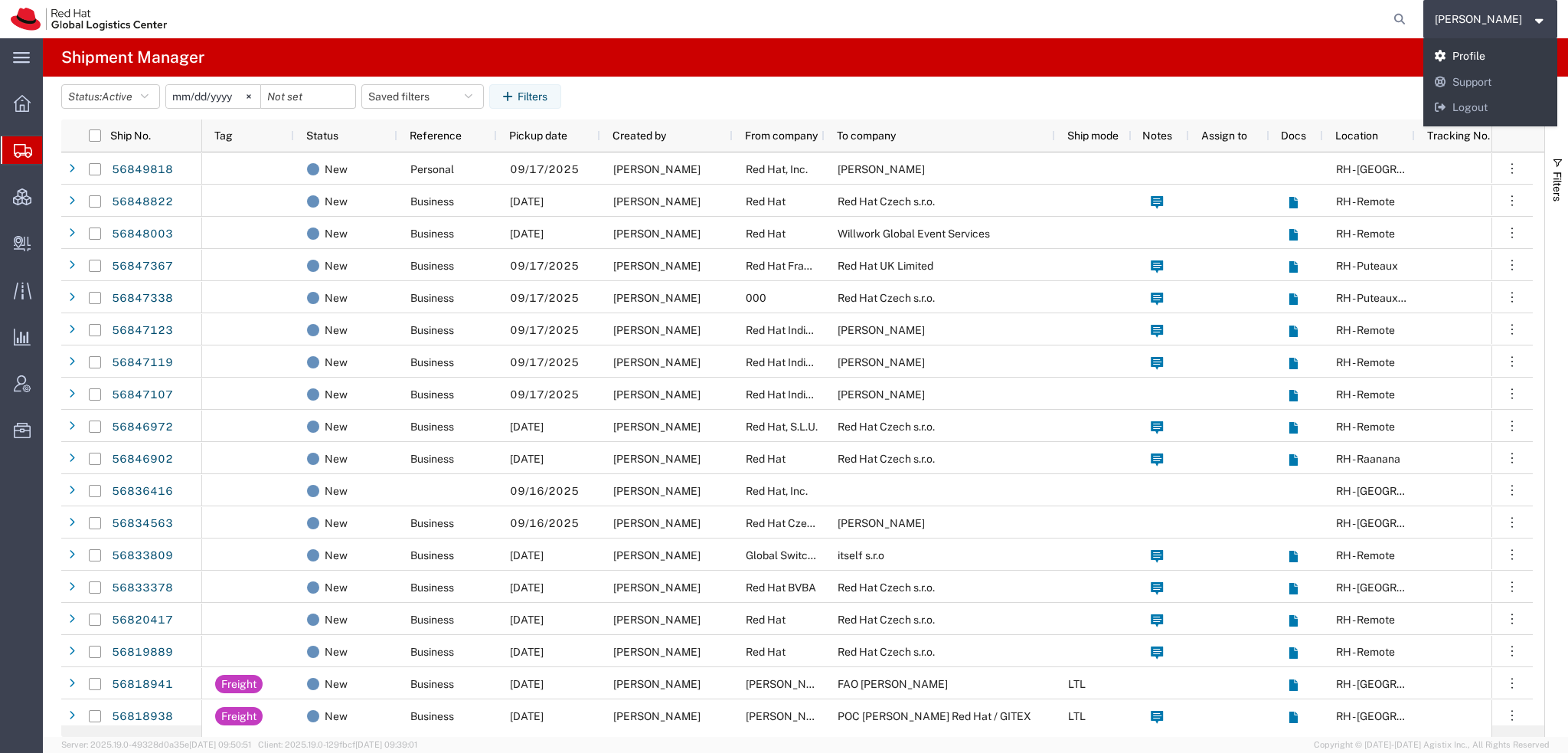
click at [1468, 49] on link "Profile" at bounding box center [1490, 56] width 135 height 26
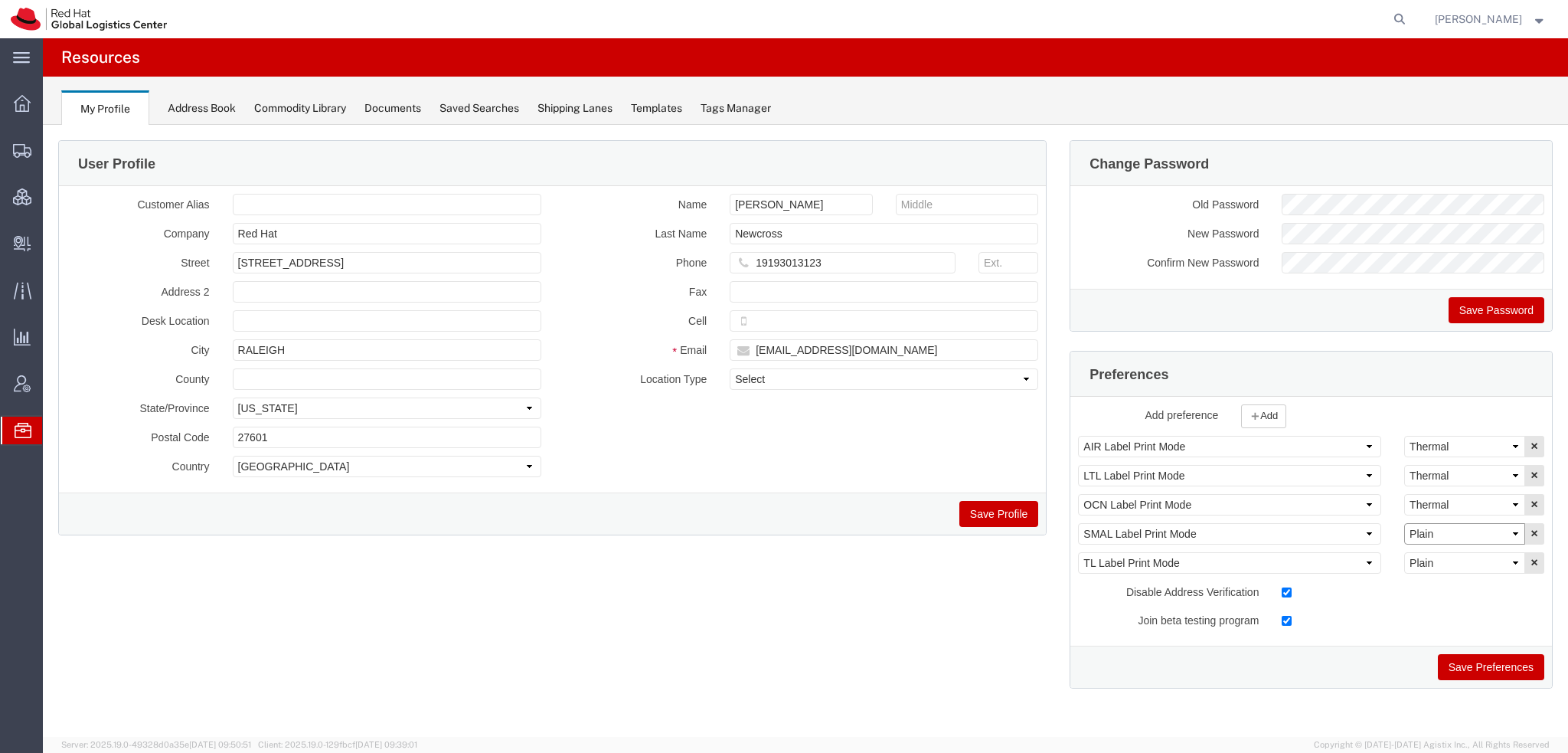
click at [1448, 535] on select "Select Plain Thermal" at bounding box center [1464, 533] width 121 height 21
select select "Thermal"
click at [1404, 523] on select "Select Plain Thermal" at bounding box center [1464, 533] width 121 height 21
click at [1495, 663] on button "Save Preferences" at bounding box center [1490, 666] width 106 height 26
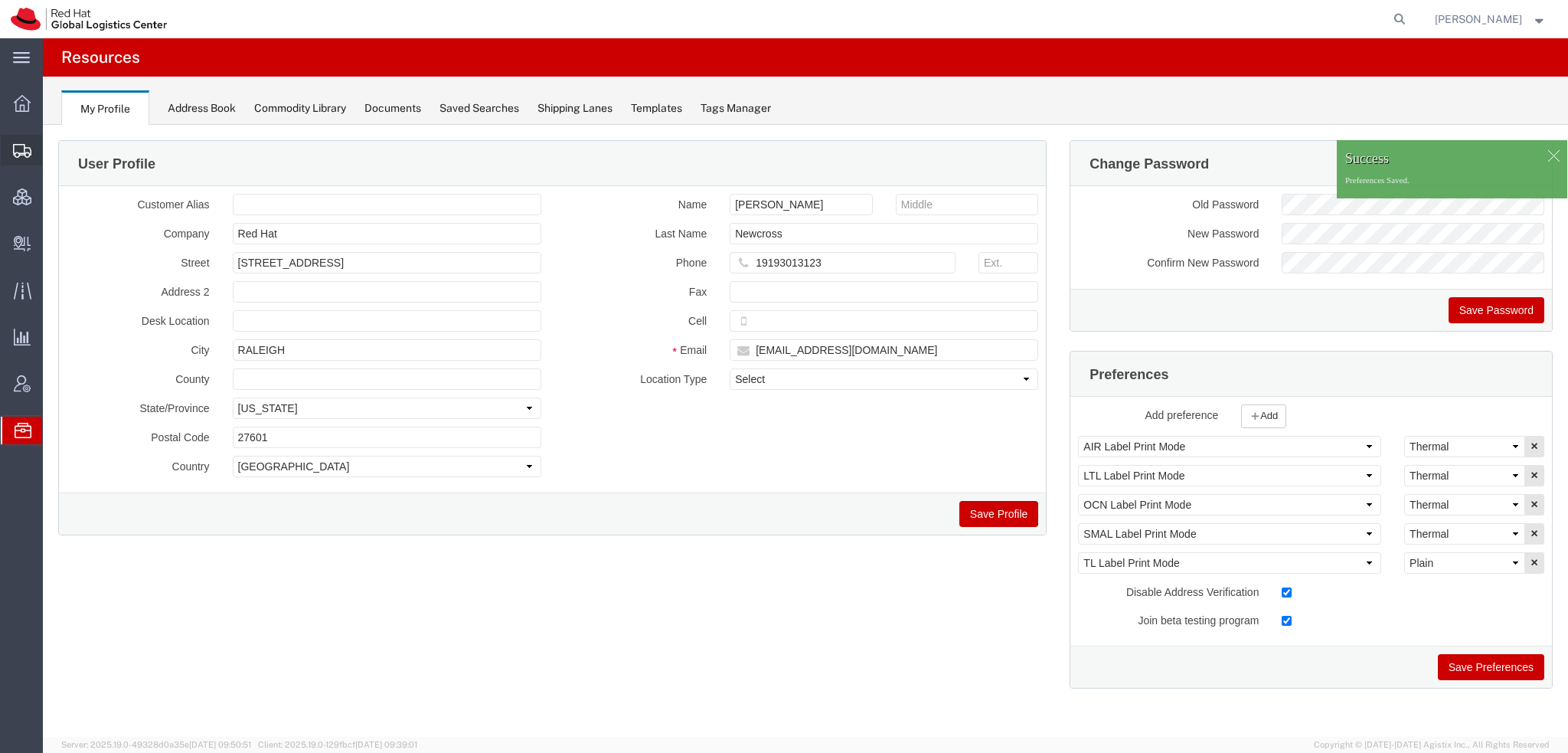
click at [0, 0] on span "Shipment Manager" at bounding box center [0, 0] width 0 height 0
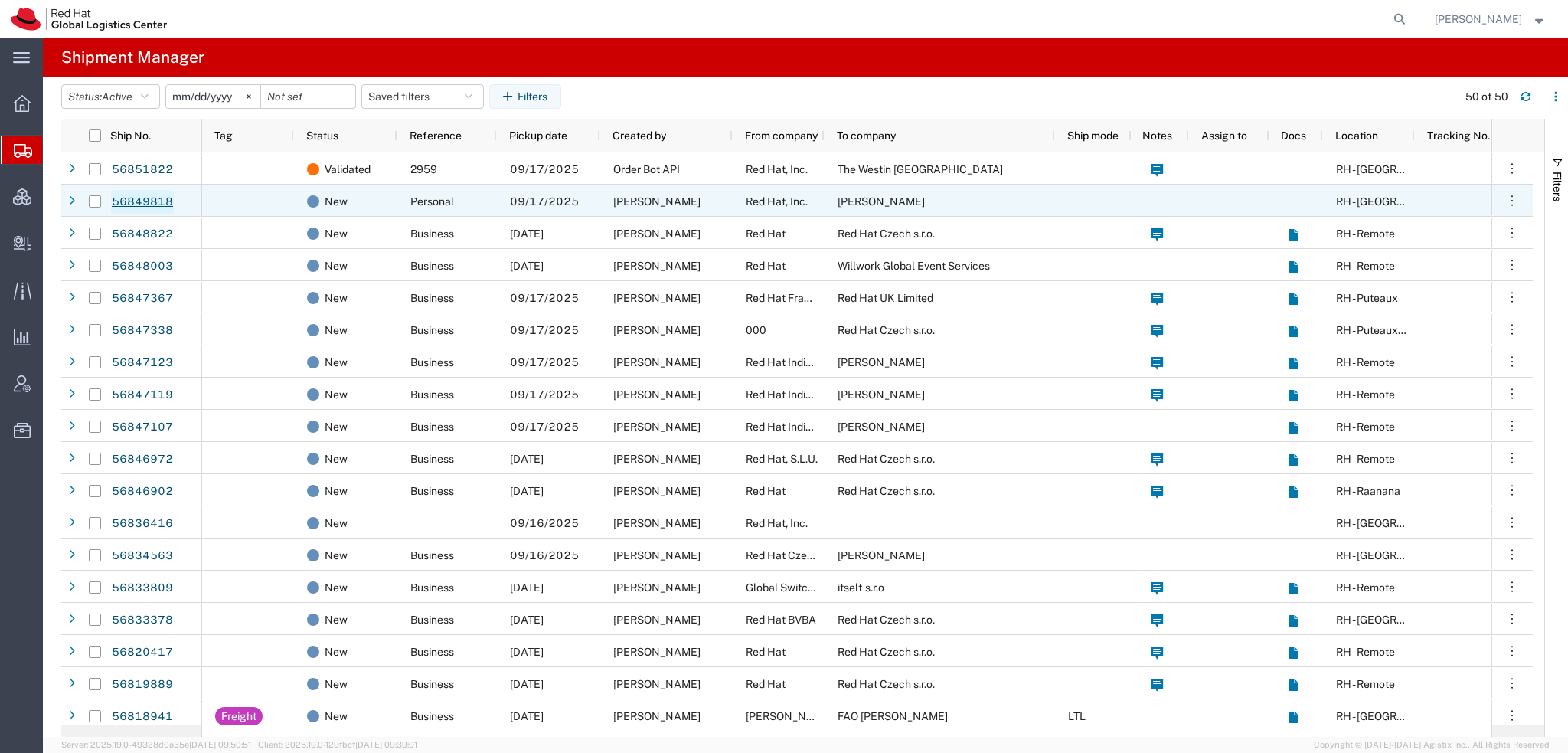
click at [152, 194] on link "56849818" at bounding box center [142, 202] width 63 height 25
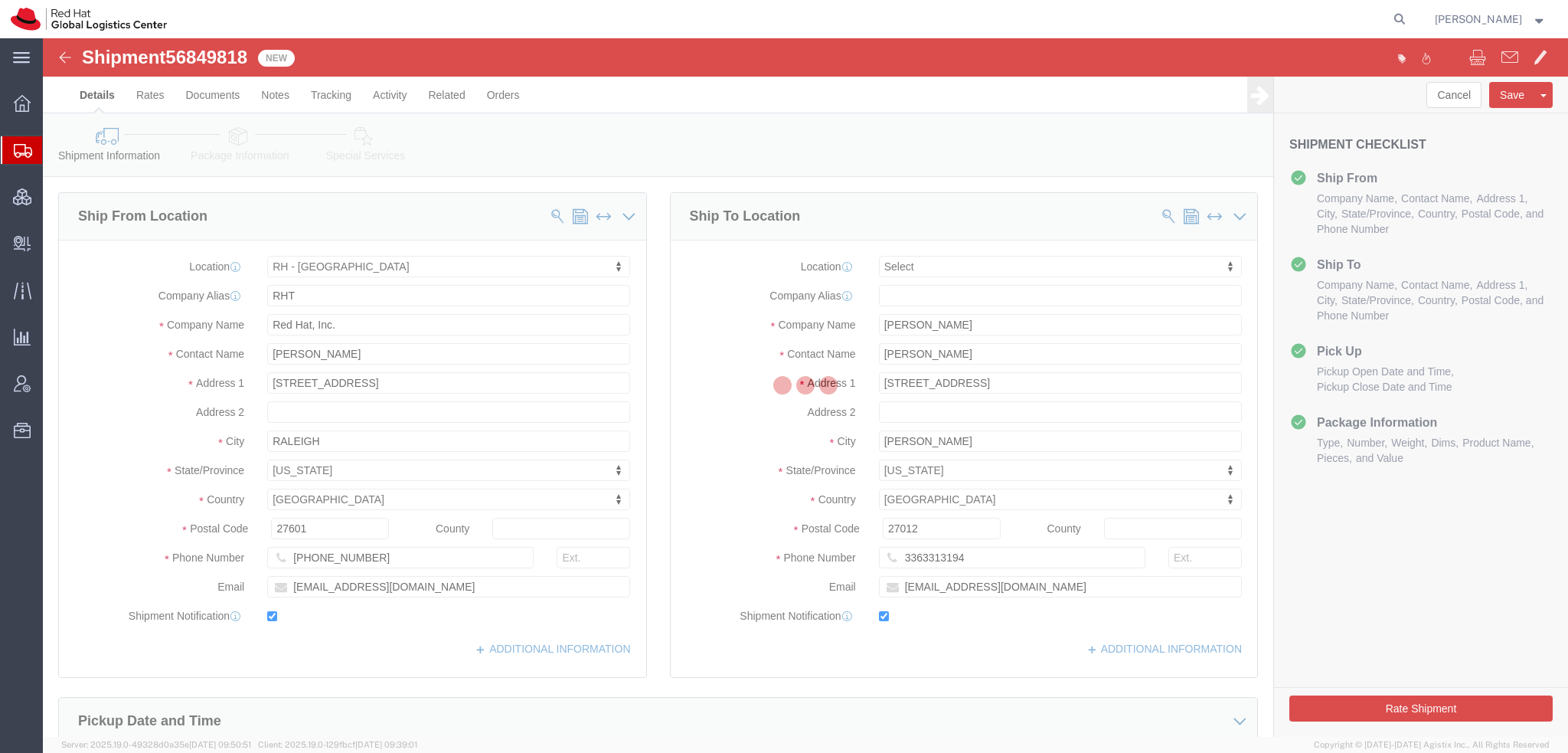
click at [1115, 655] on div at bounding box center [805, 387] width 1525 height 699
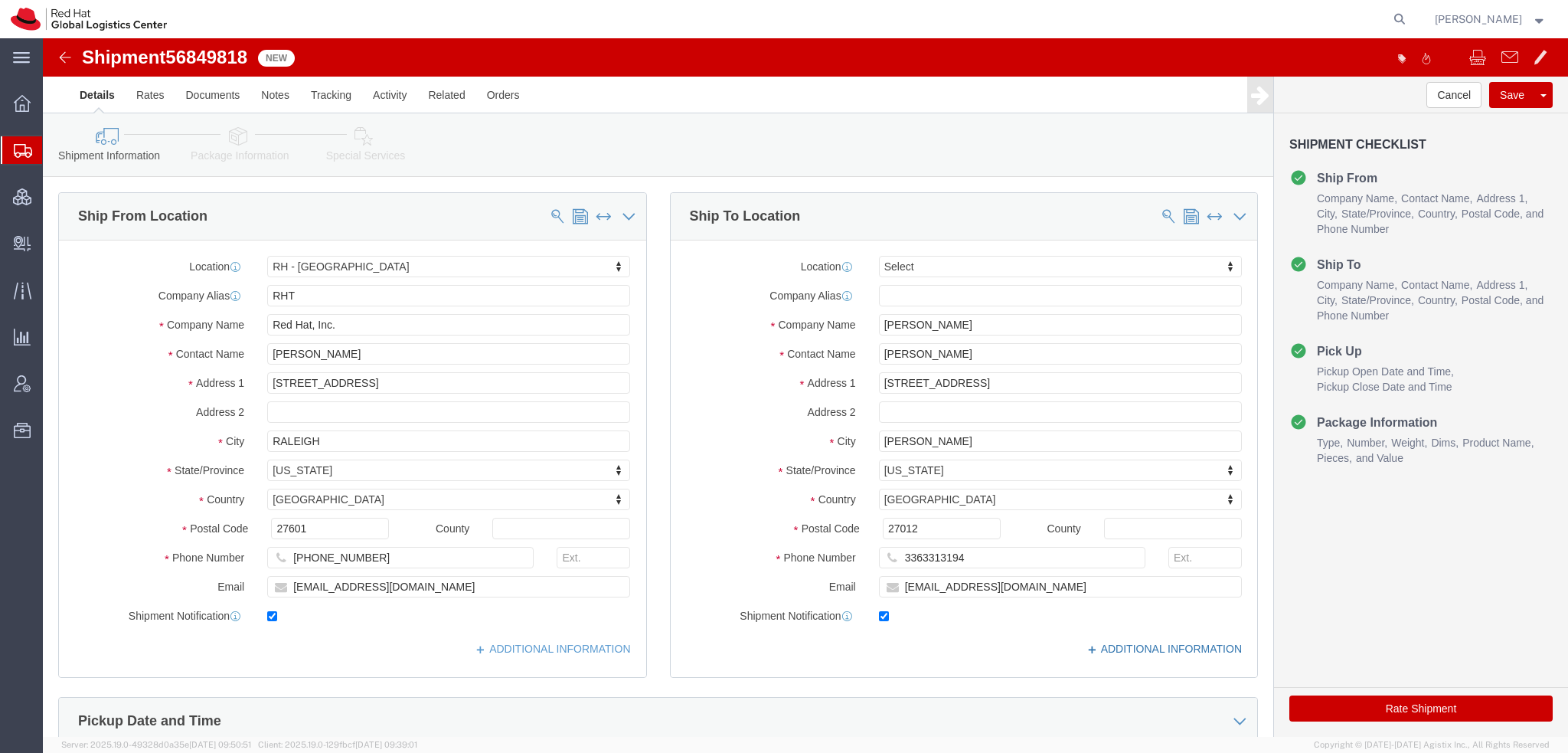
select select "38014"
select select
click link "ADDITIONAL INFORMATION"
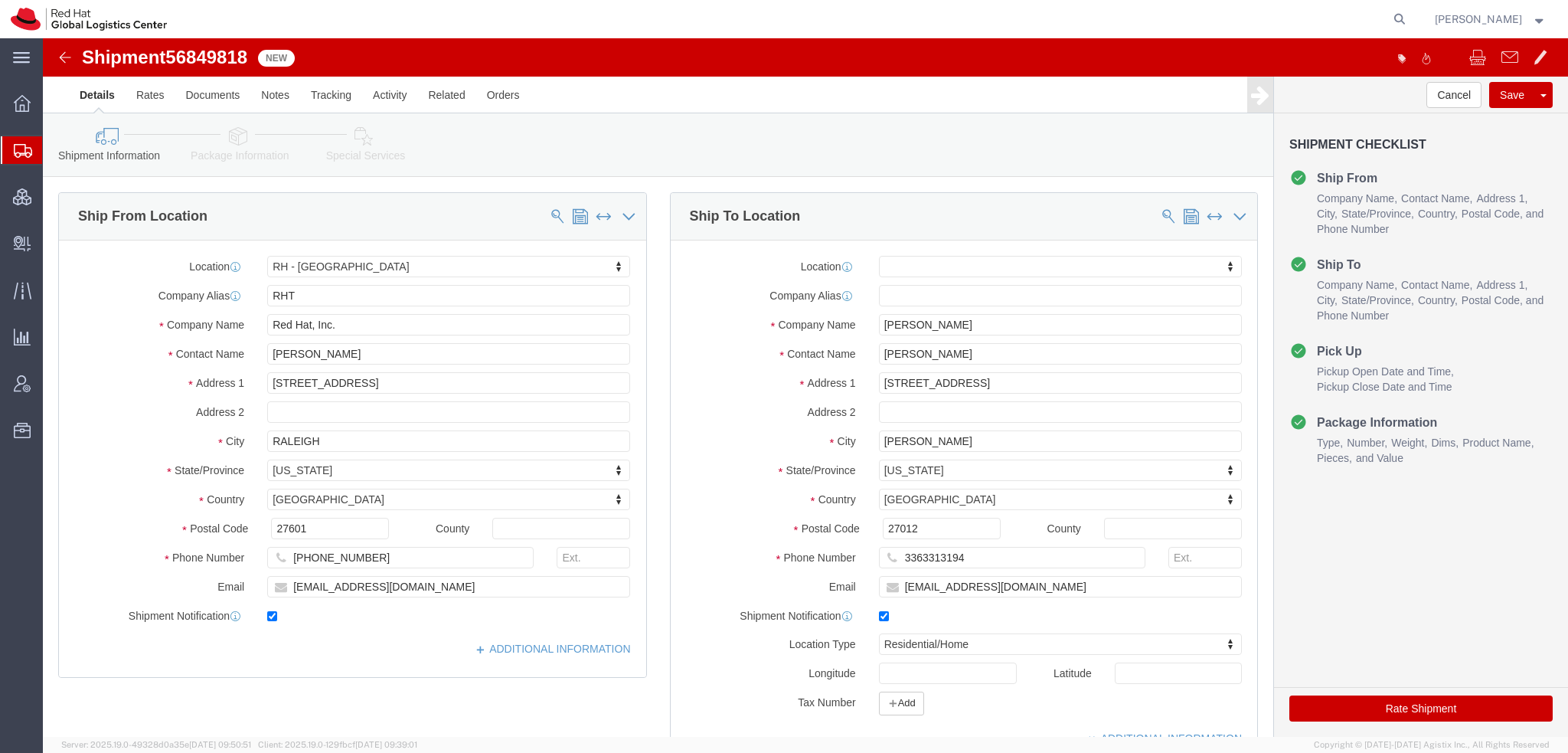
click icon
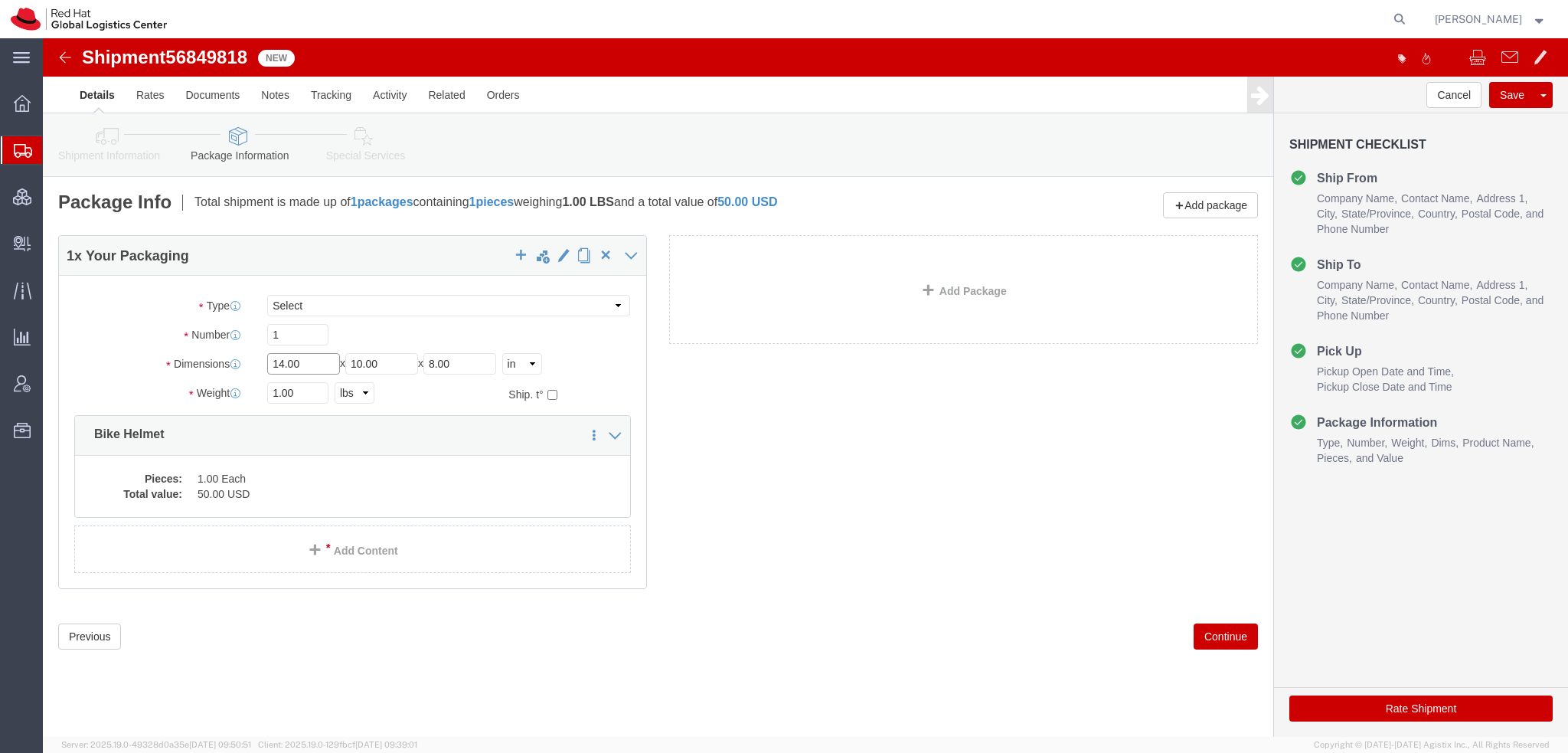
drag, startPoint x: 263, startPoint y: 324, endPoint x: -43, endPoint y: 100, distance: 379.2
click html "Shipment 56849818 New Details Rates Documents Notes Tracking Activity Related O…"
type input "16"
type input "12"
type input "8"
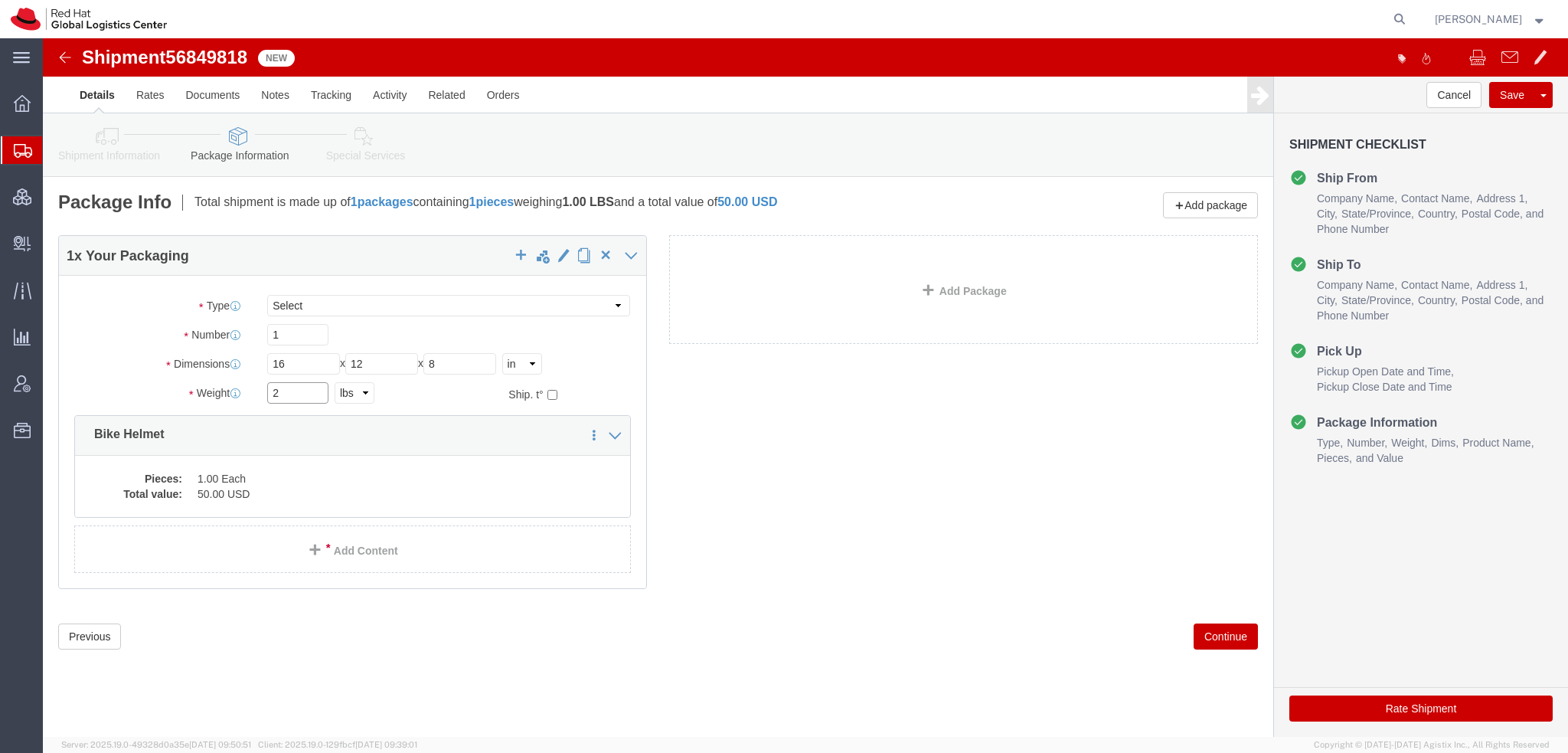
type input "2"
click icon
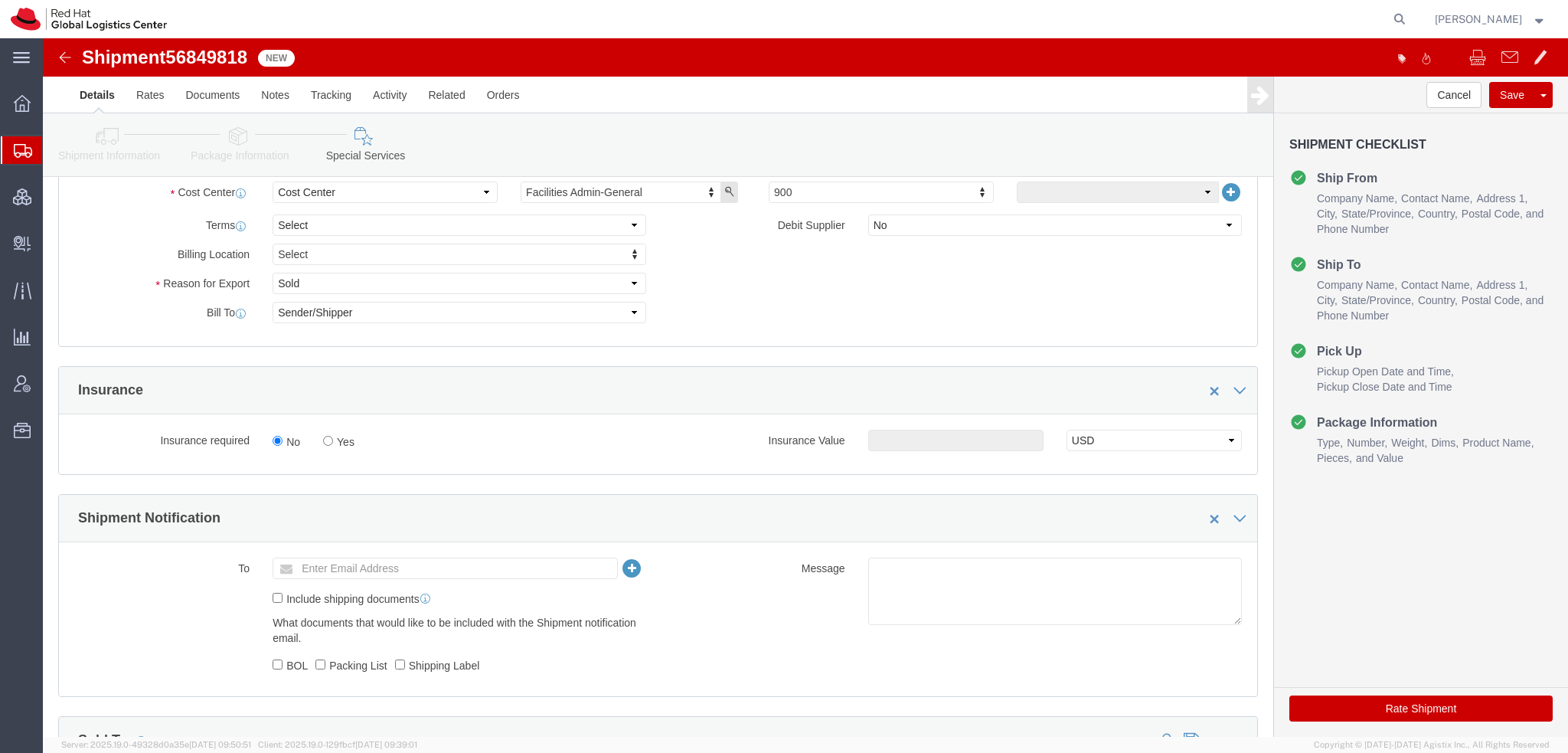
scroll to position [842, 0]
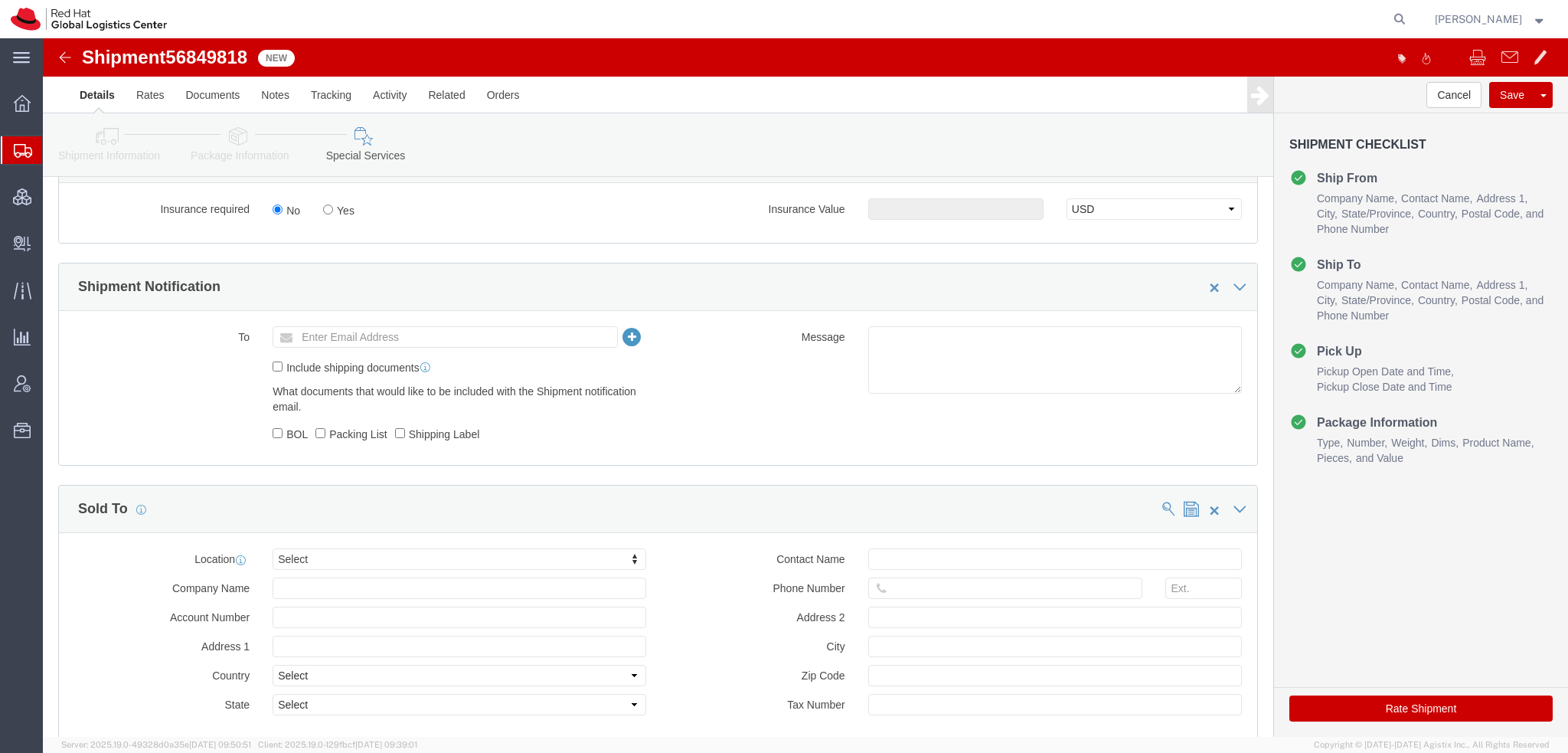
click button "Rate Shipment"
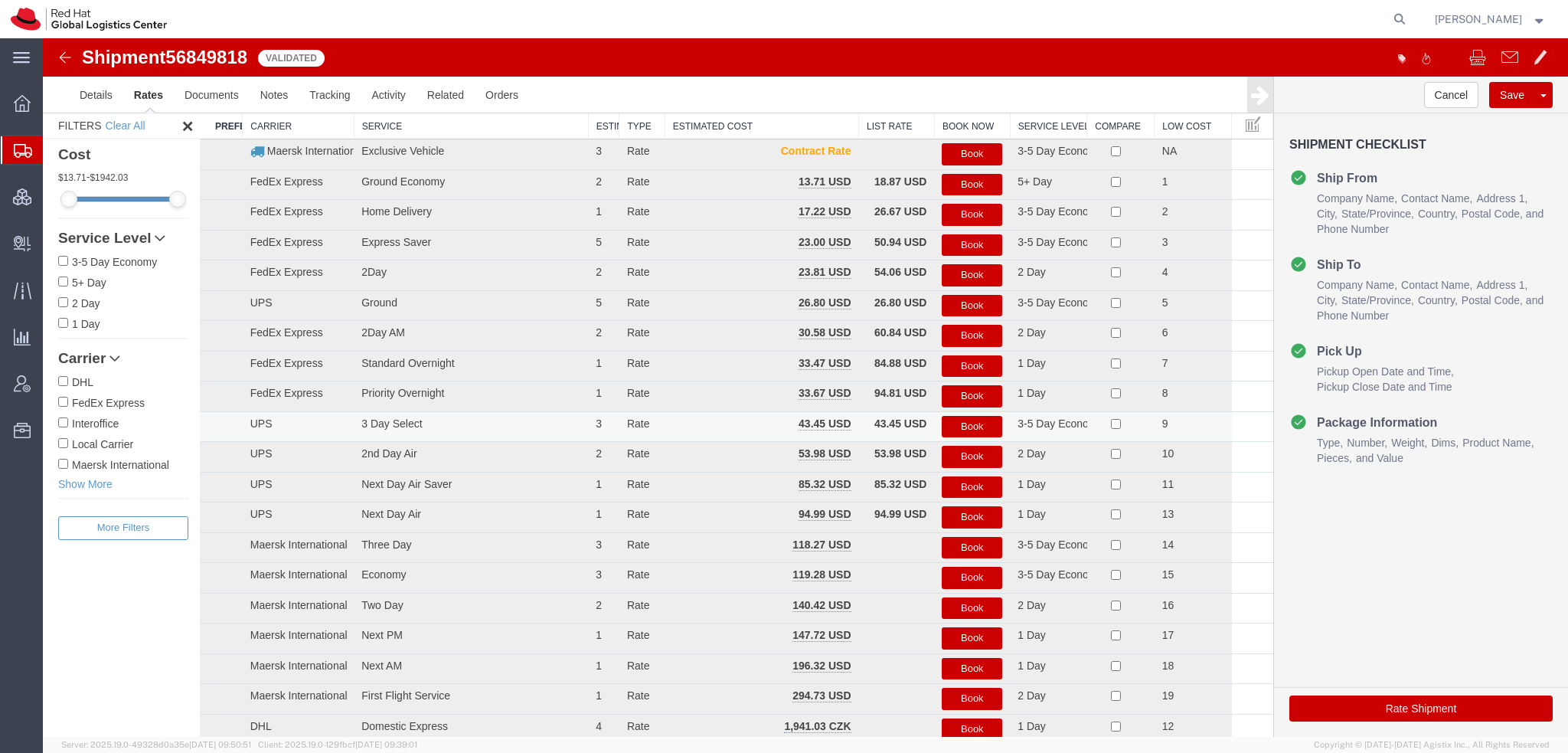
scroll to position [0, 0]
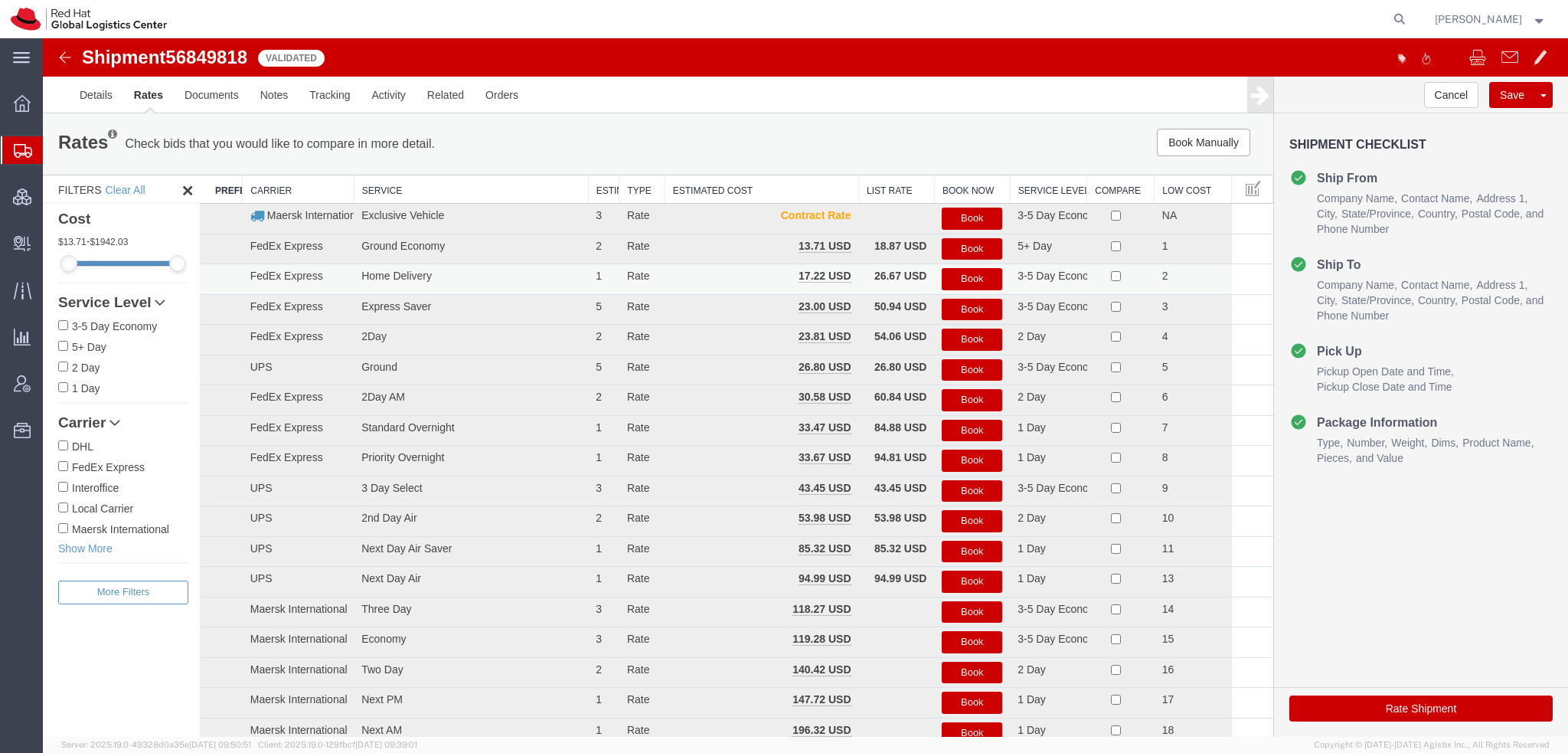
click at [953, 275] on button "Book" at bounding box center [972, 279] width 60 height 22
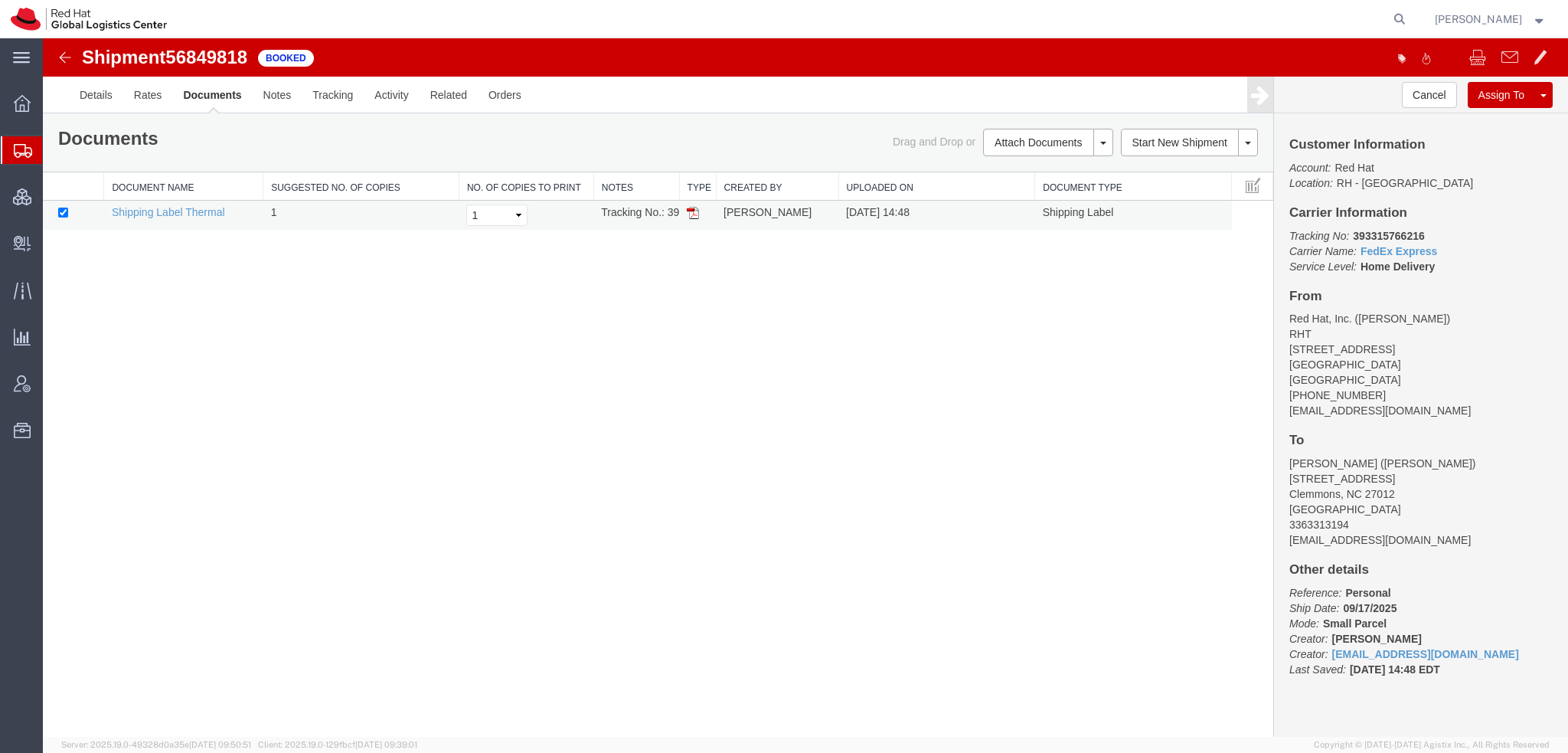
click at [691, 211] on img at bounding box center [693, 213] width 12 height 12
click at [147, 99] on link "Rates" at bounding box center [148, 94] width 50 height 37
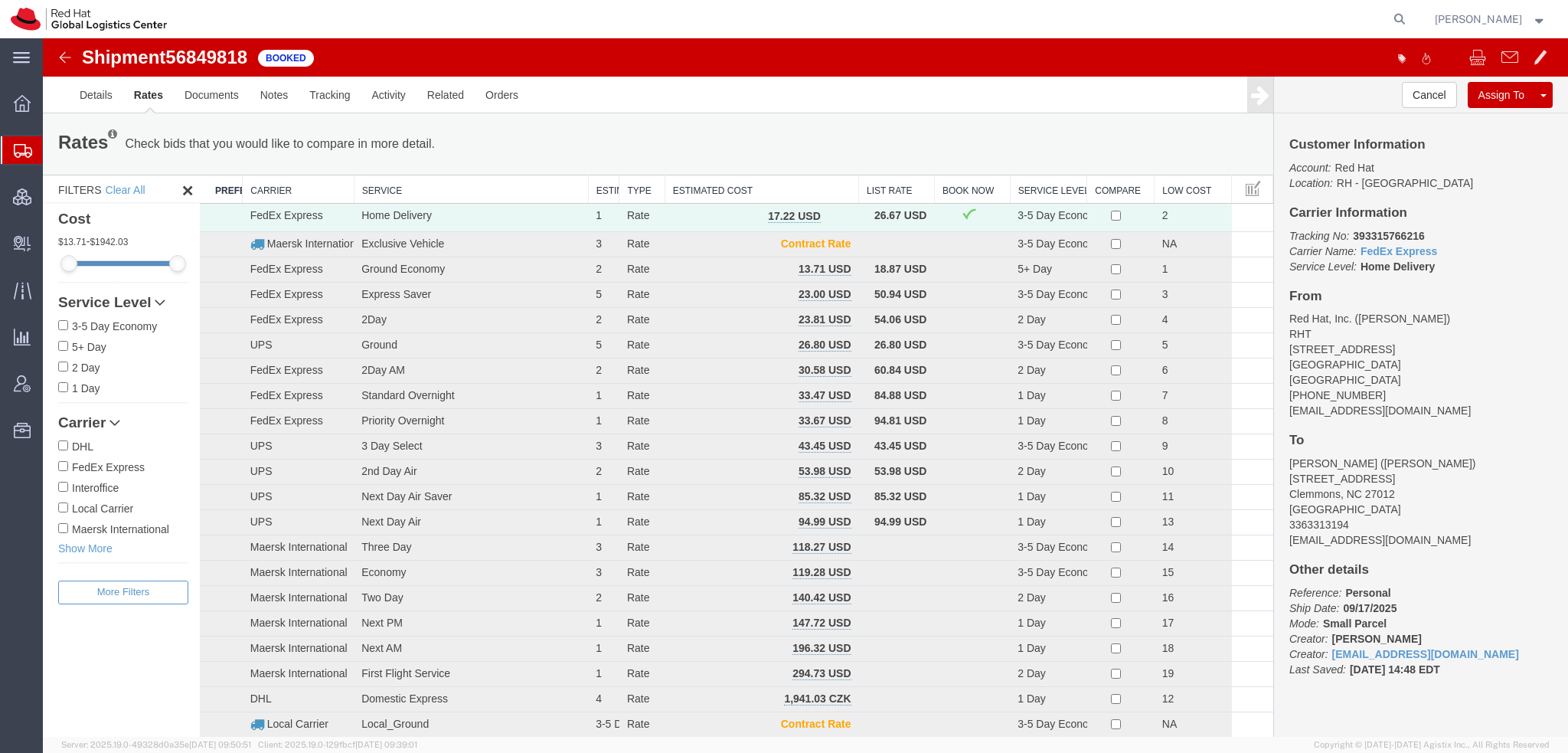
click at [1537, 24] on span "[PERSON_NAME]" at bounding box center [1490, 19] width 112 height 17
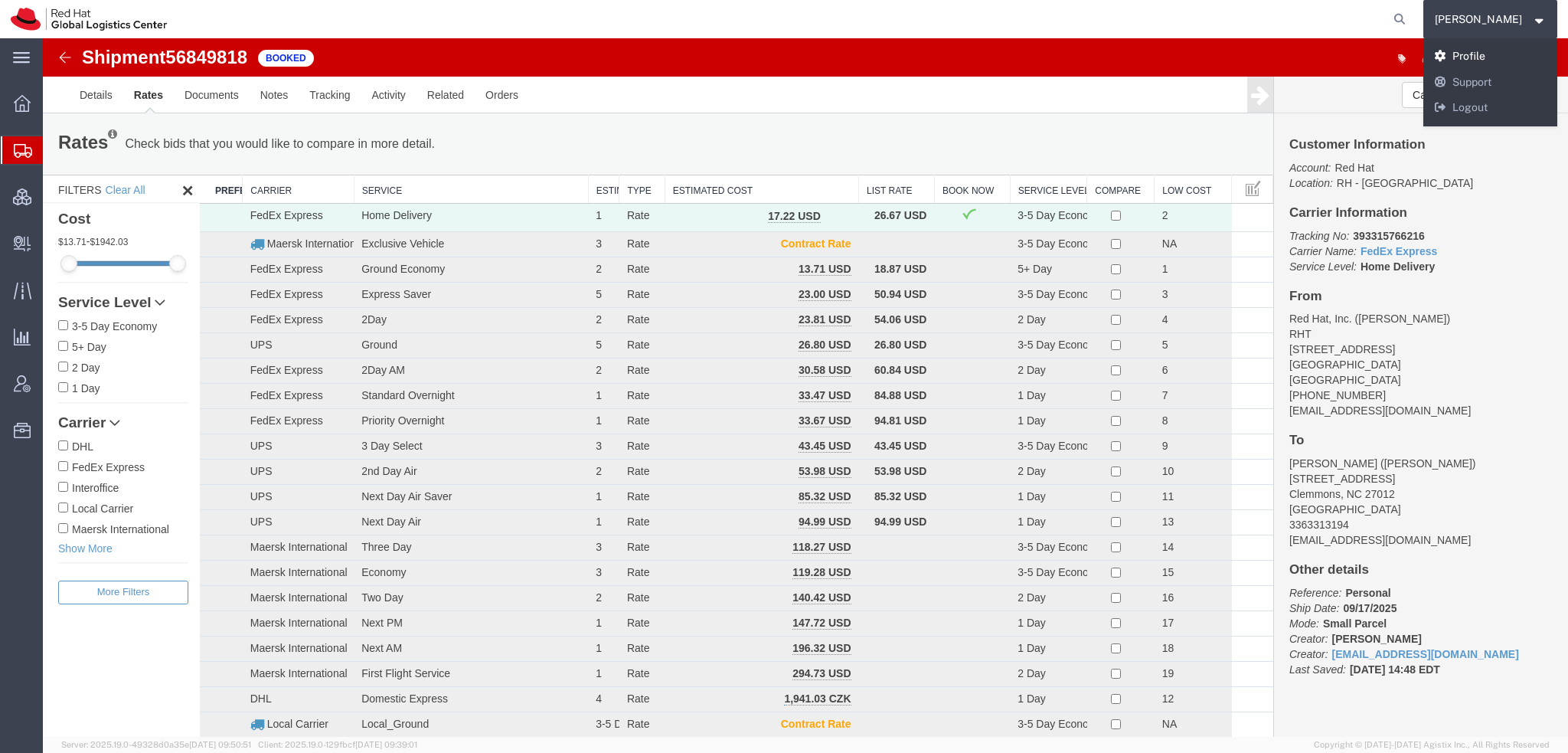
click at [1491, 52] on link "Profile" at bounding box center [1490, 56] width 135 height 26
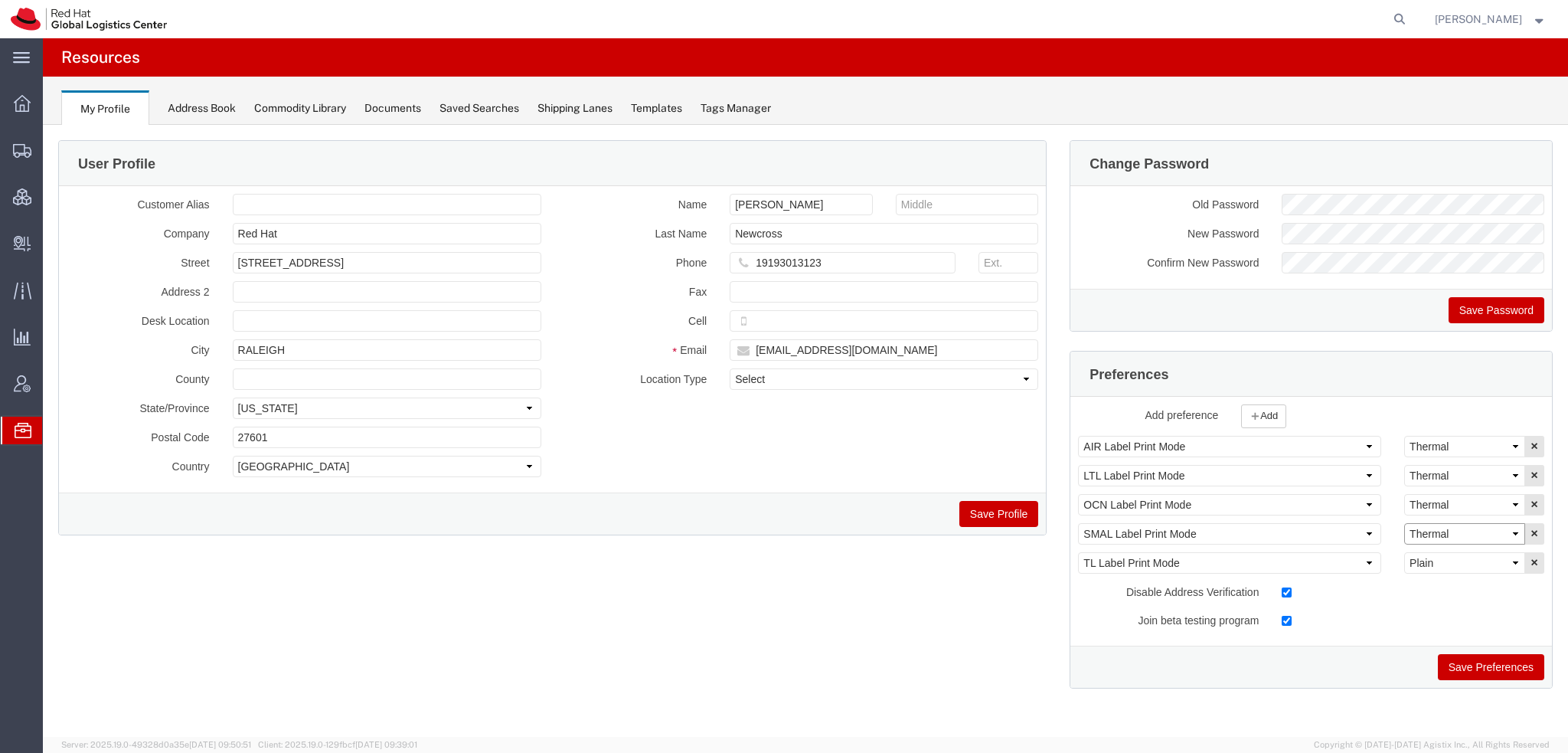
click at [1441, 537] on select "Select Plain Thermal" at bounding box center [1464, 533] width 121 height 21
select select "Plain"
click at [1404, 523] on select "Select Plain Thermal" at bounding box center [1464, 533] width 121 height 21
click at [1473, 656] on button "Save Preferences" at bounding box center [1490, 666] width 106 height 26
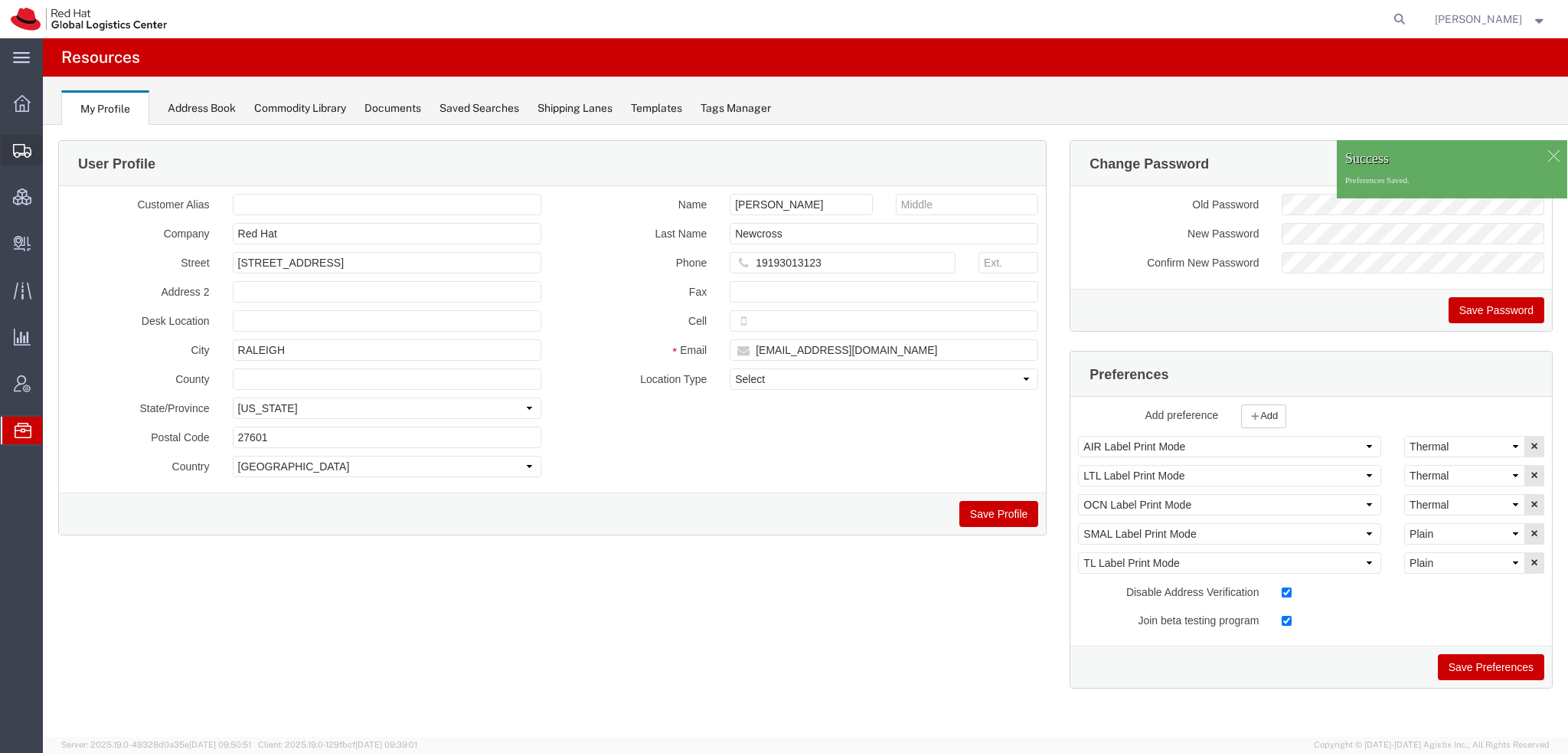
click at [0, 0] on span "Shipment Manager" at bounding box center [0, 0] width 0 height 0
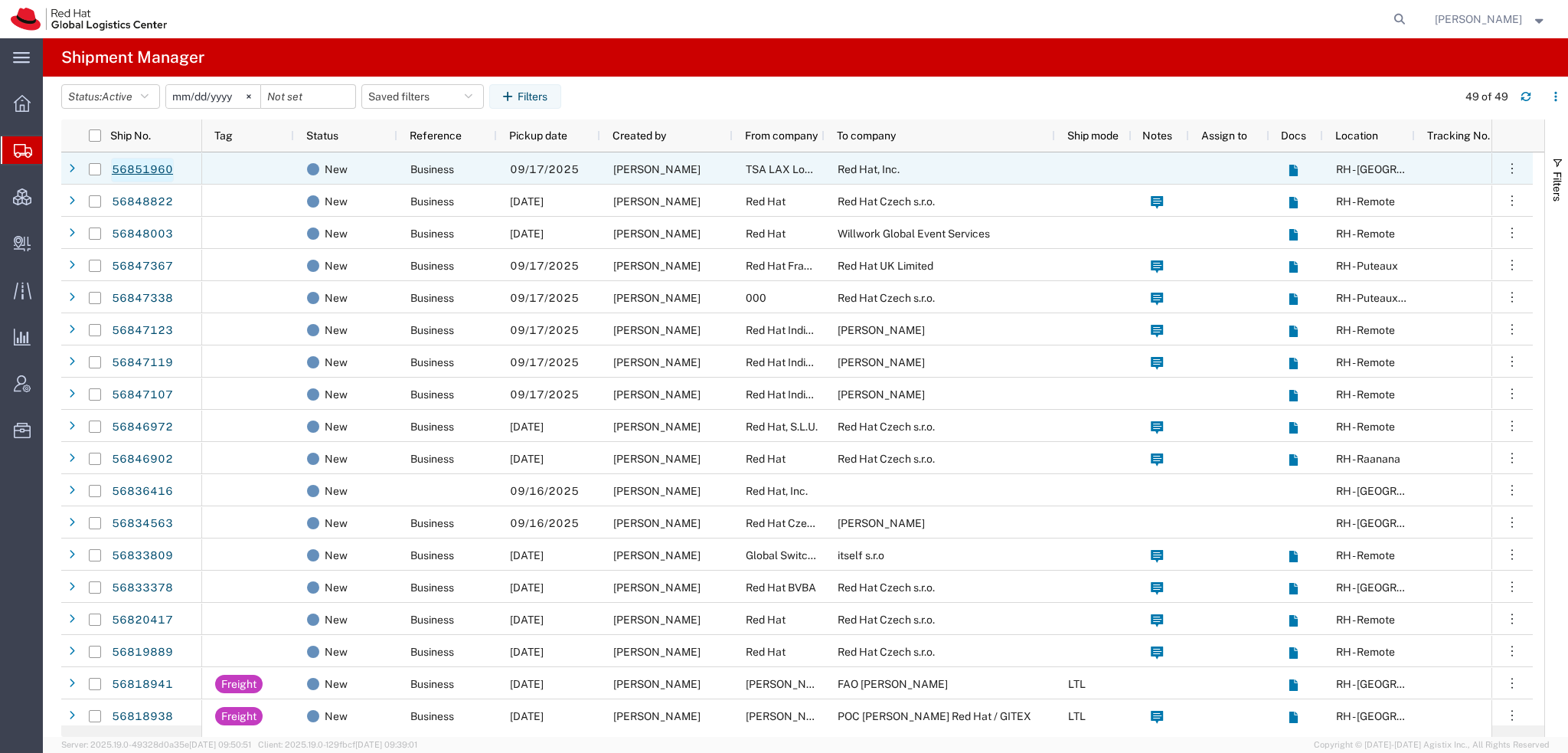
click at [164, 171] on link "56851960" at bounding box center [142, 170] width 63 height 25
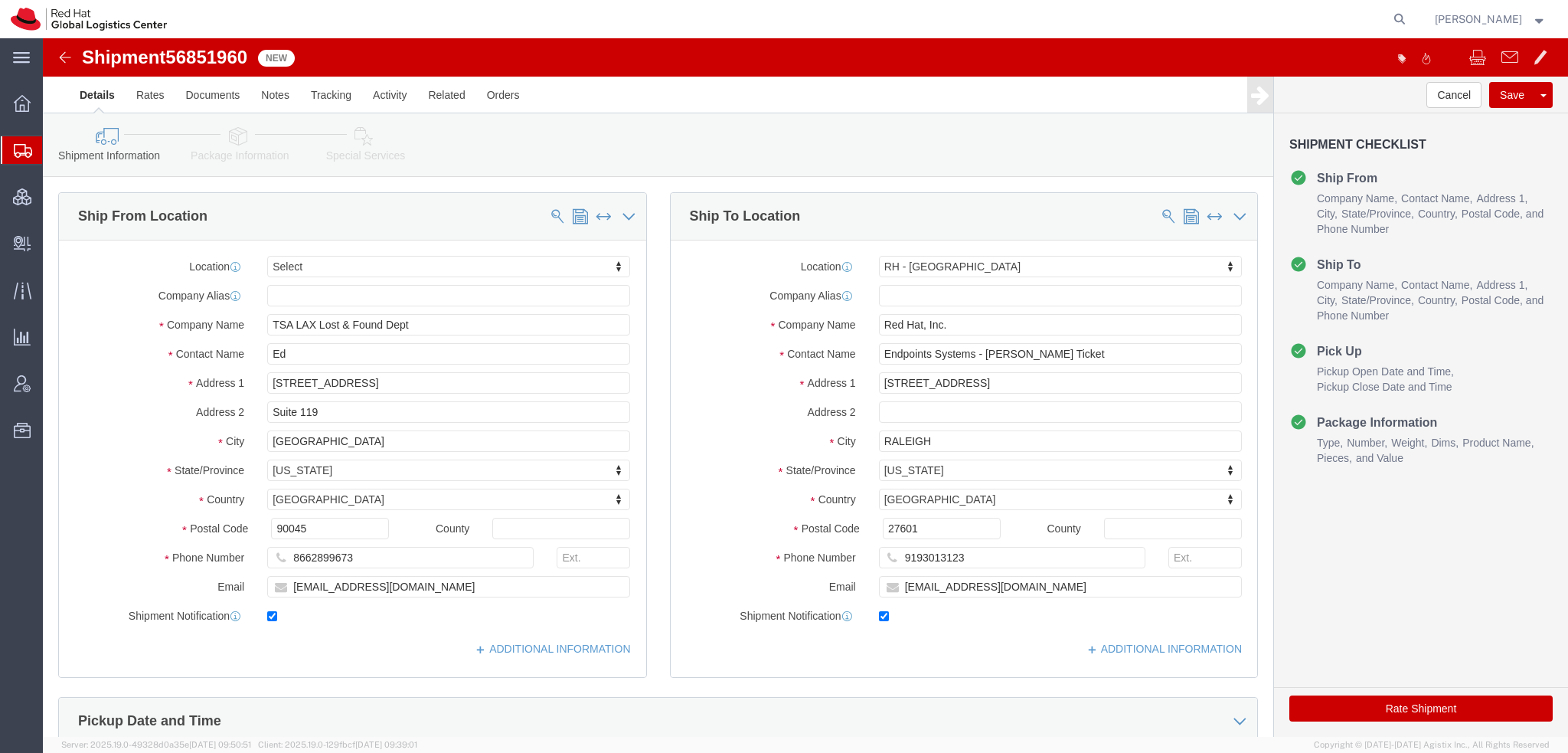
select select
select select "38014"
click icon
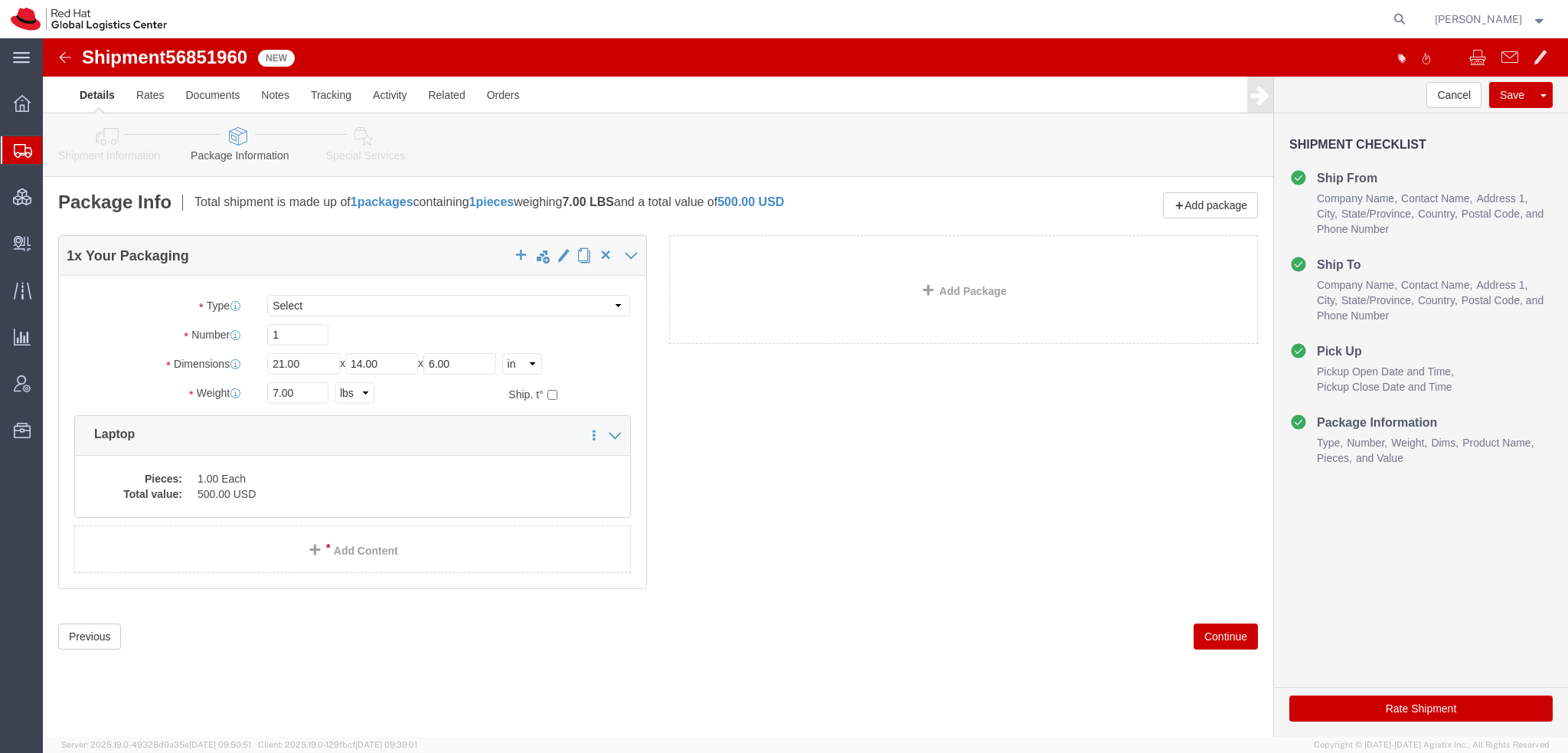
click icon
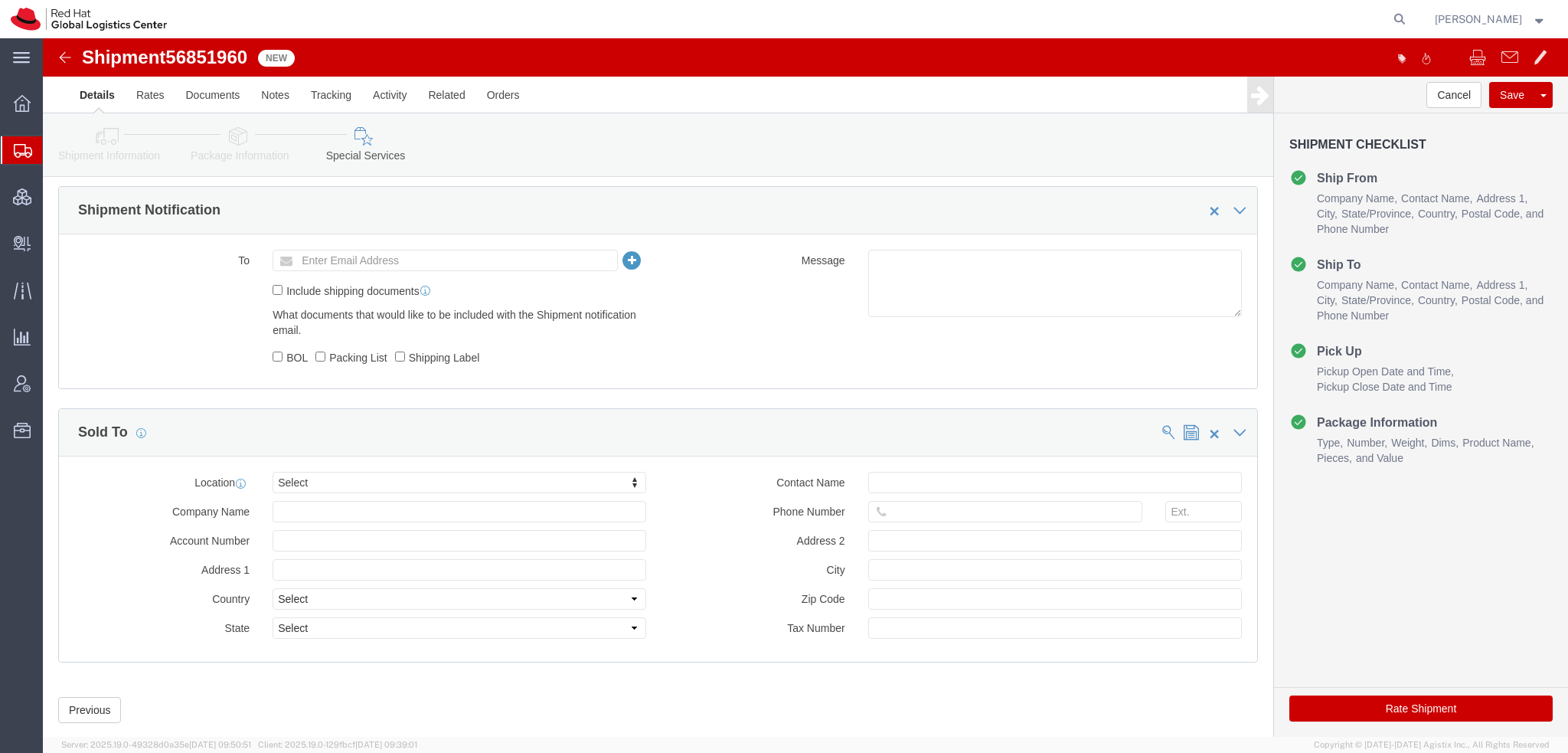
scroll to position [952, 0]
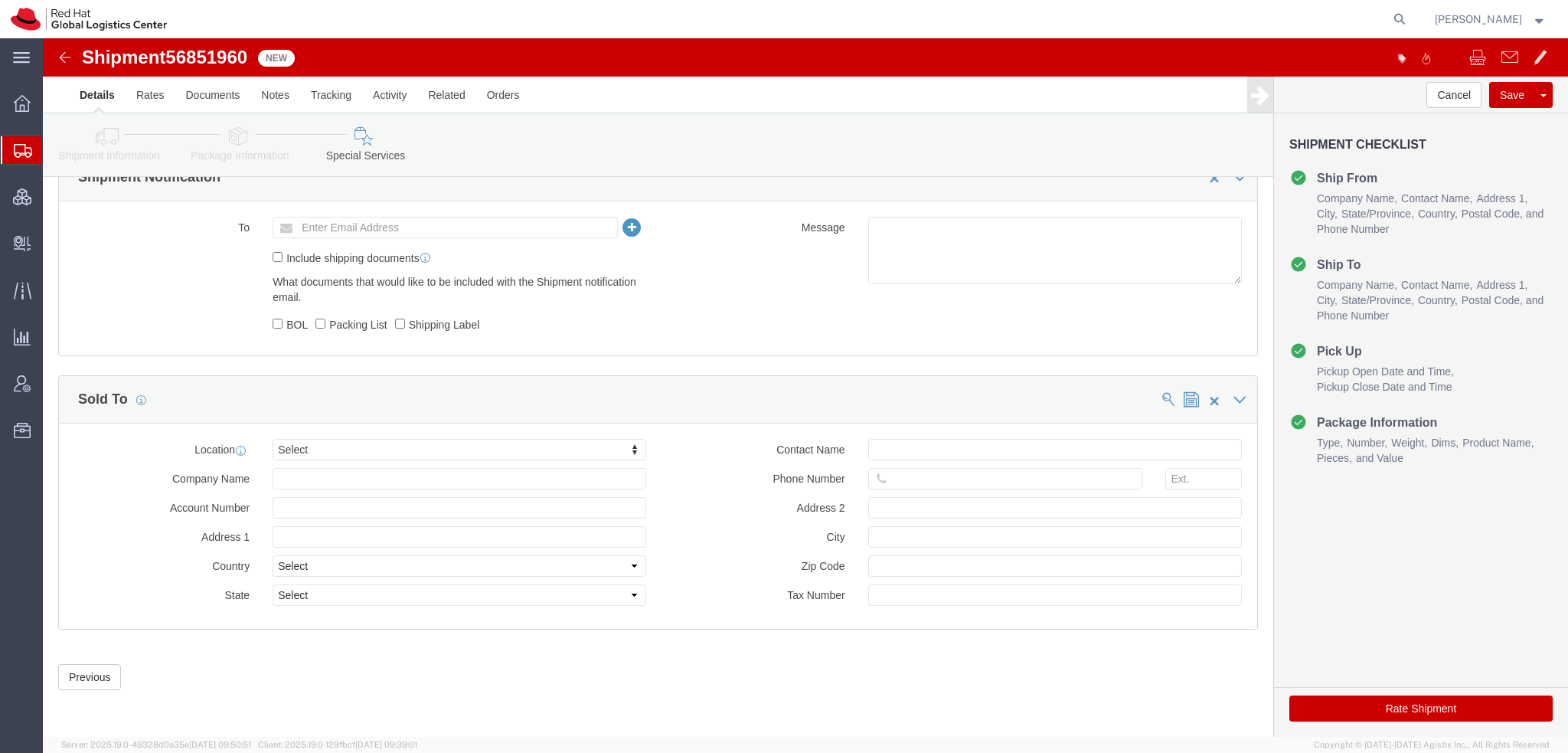
click icon
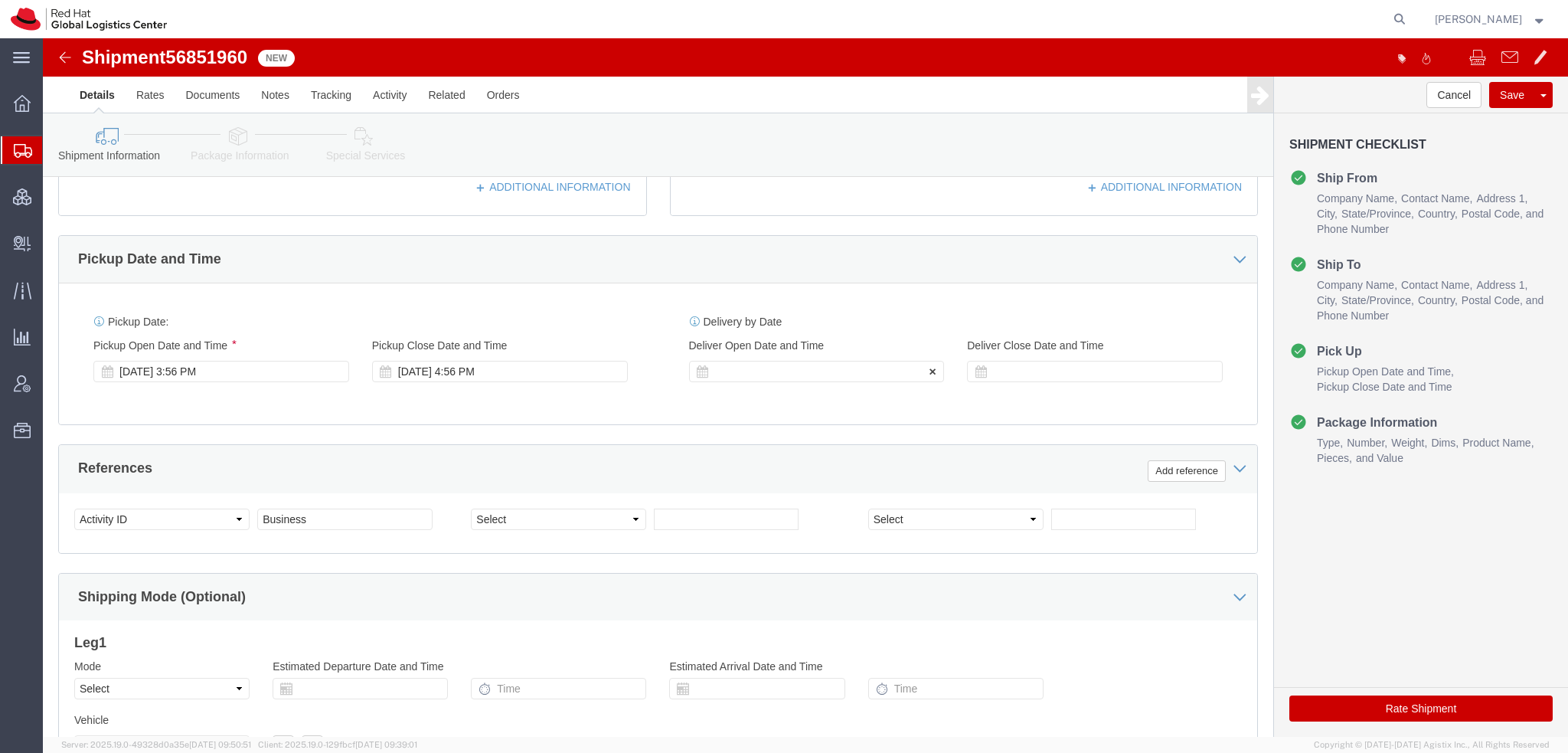
scroll to position [617, 0]
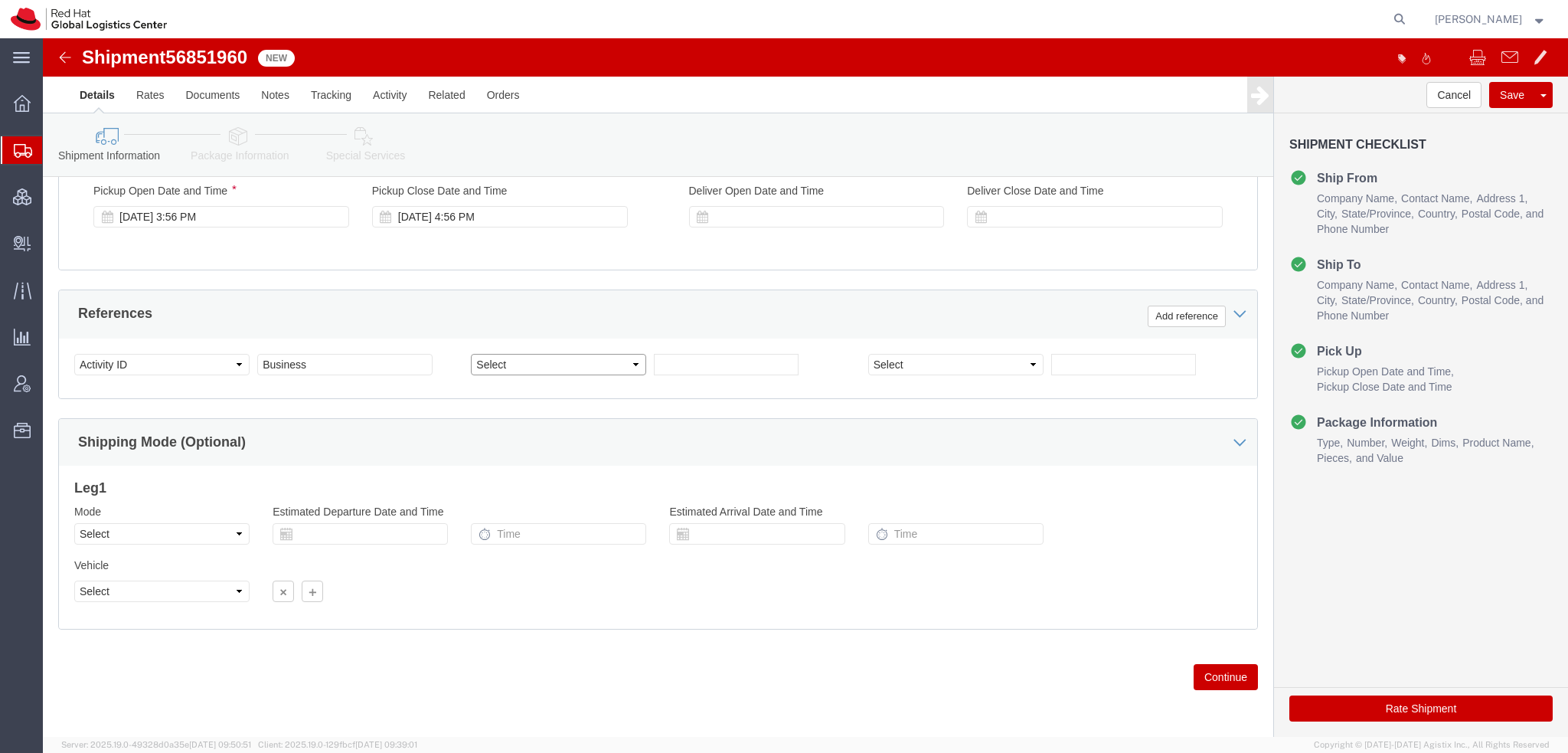
click select "Select Account Type Activity ID Airline Appointment Number ASN Batch Request # …"
select select "CLAIM"
click select "Select Account Type Activity ID Airline Appointment Number ASN Batch Request # …"
click input "text"
paste input "7112991"
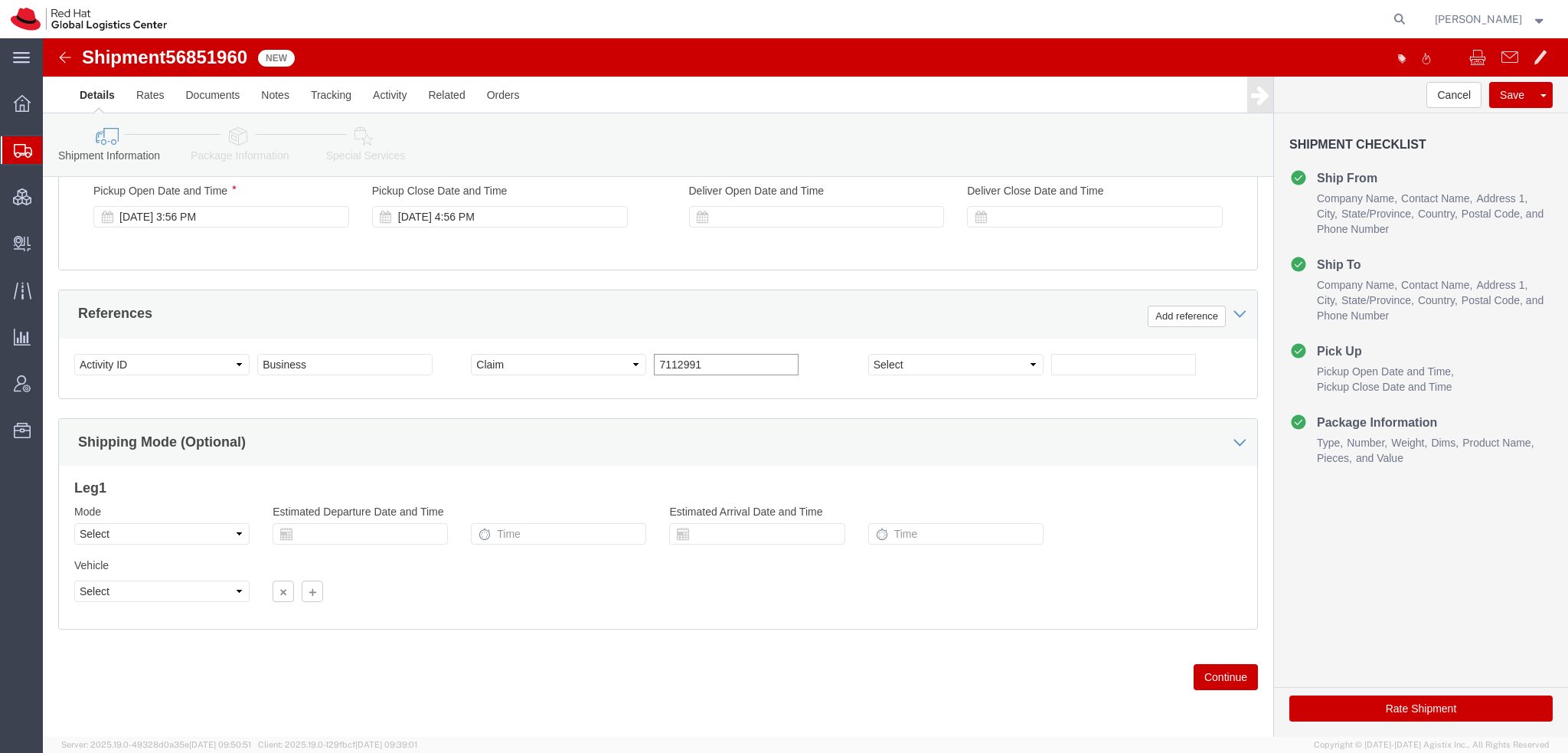
type input "7112991"
click icon
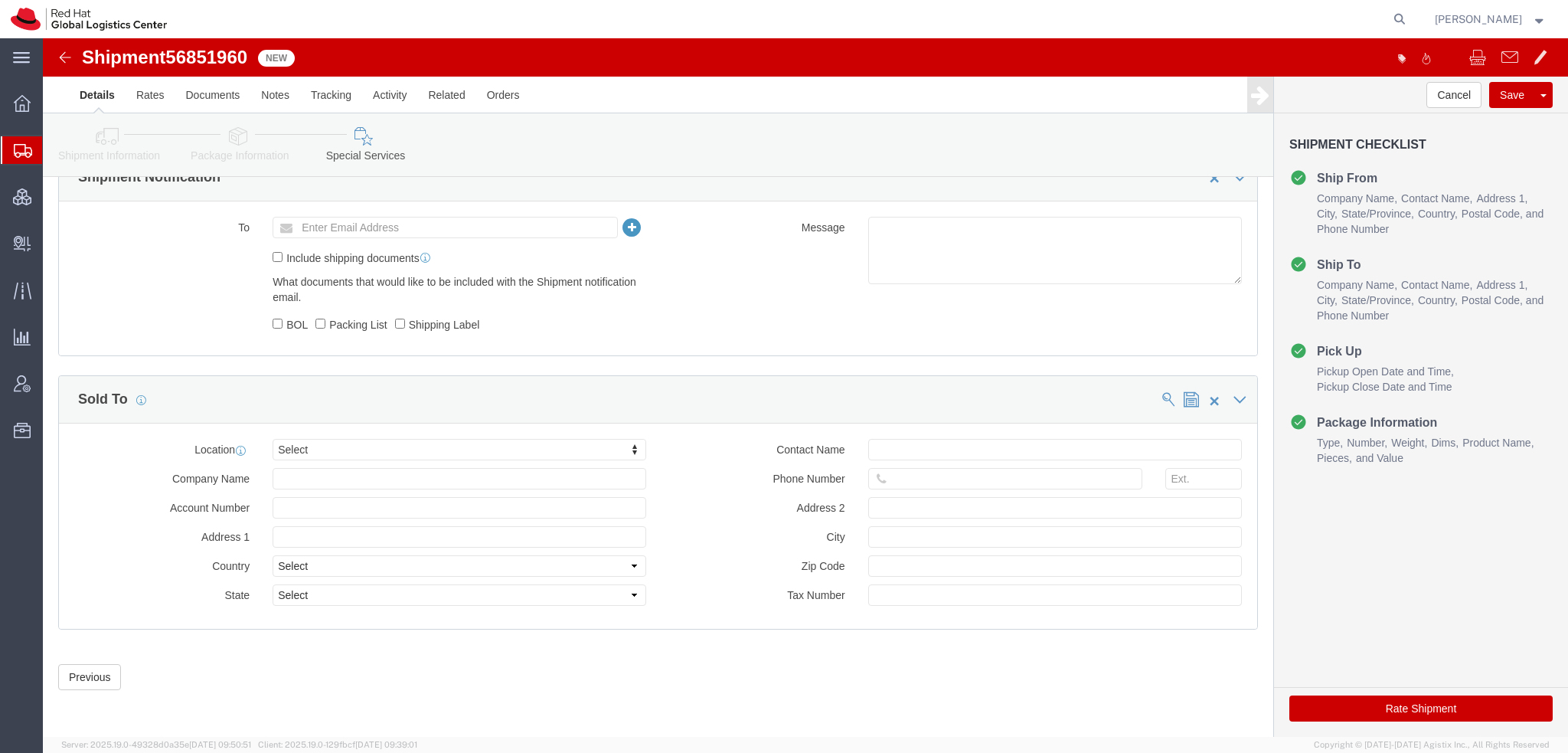
scroll to position [722, 0]
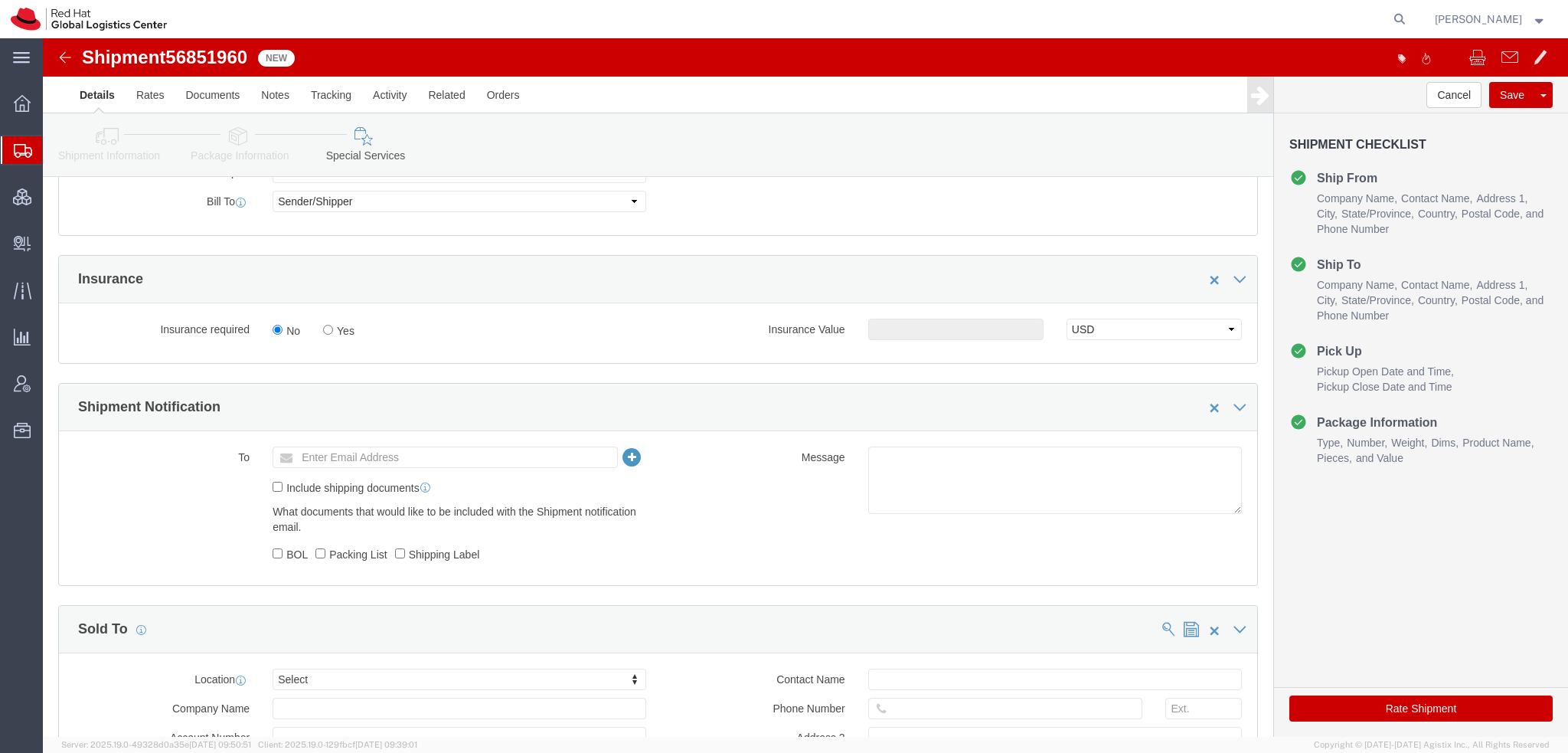
click button "Rate Shipment"
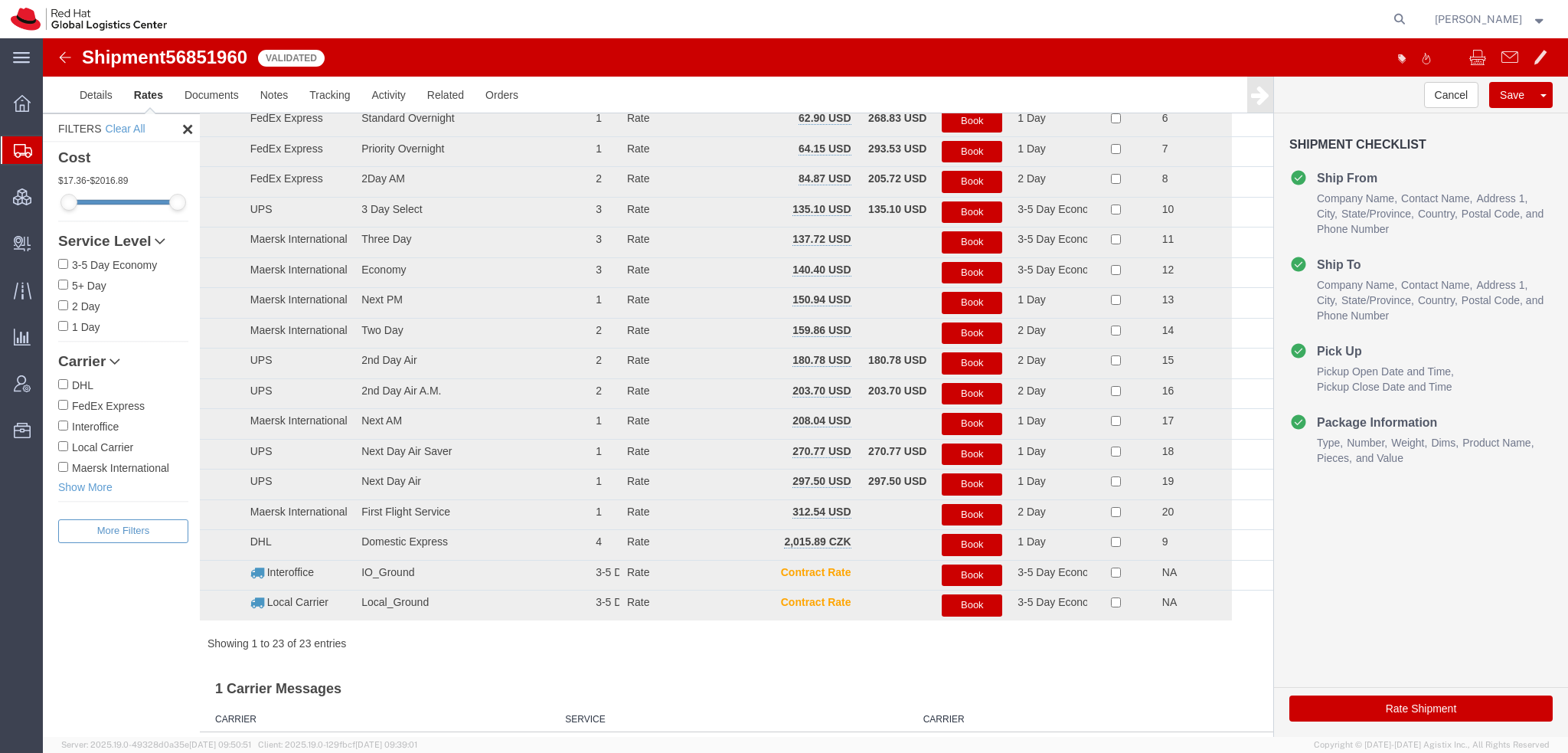
scroll to position [0, 0]
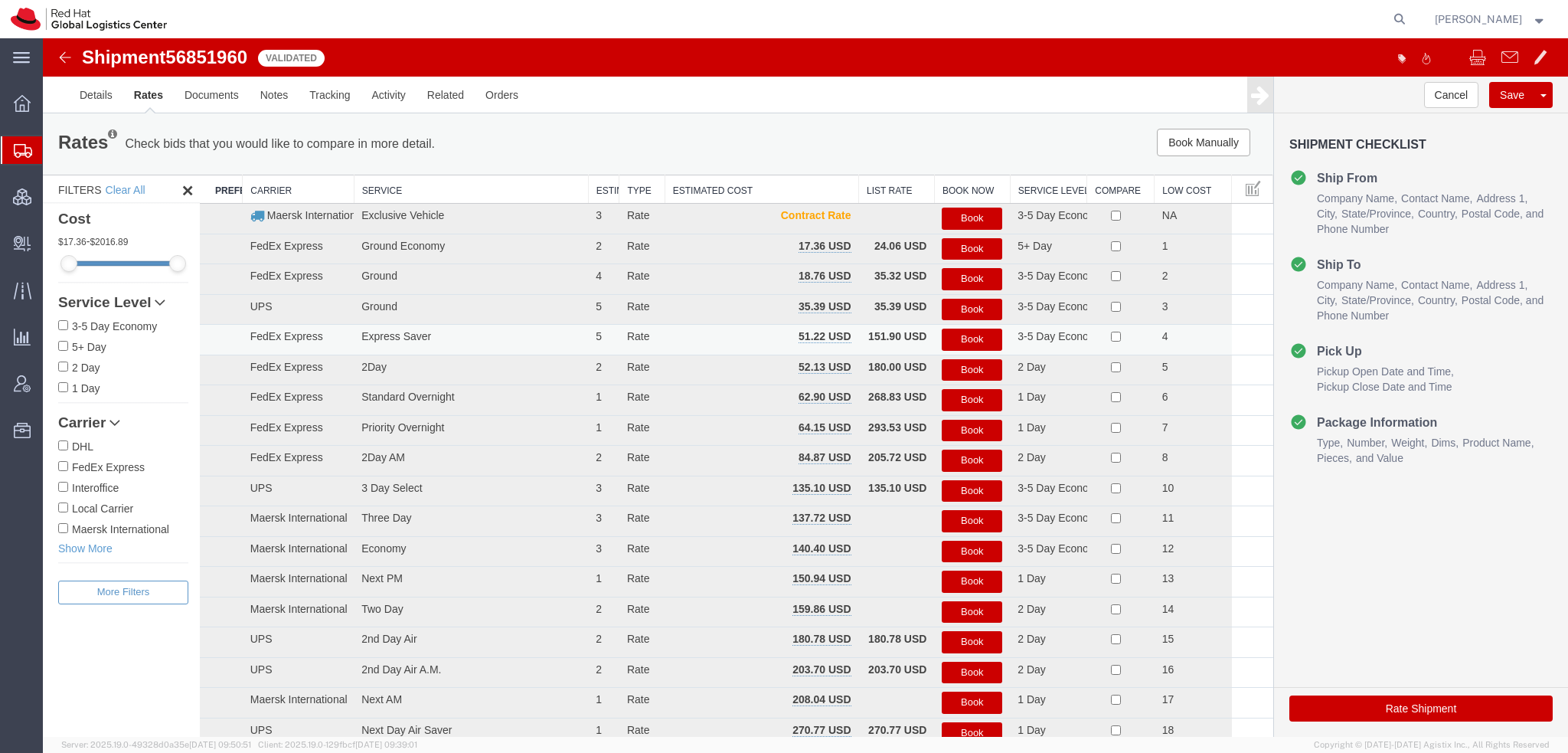
click at [976, 336] on button "Book" at bounding box center [972, 339] width 60 height 22
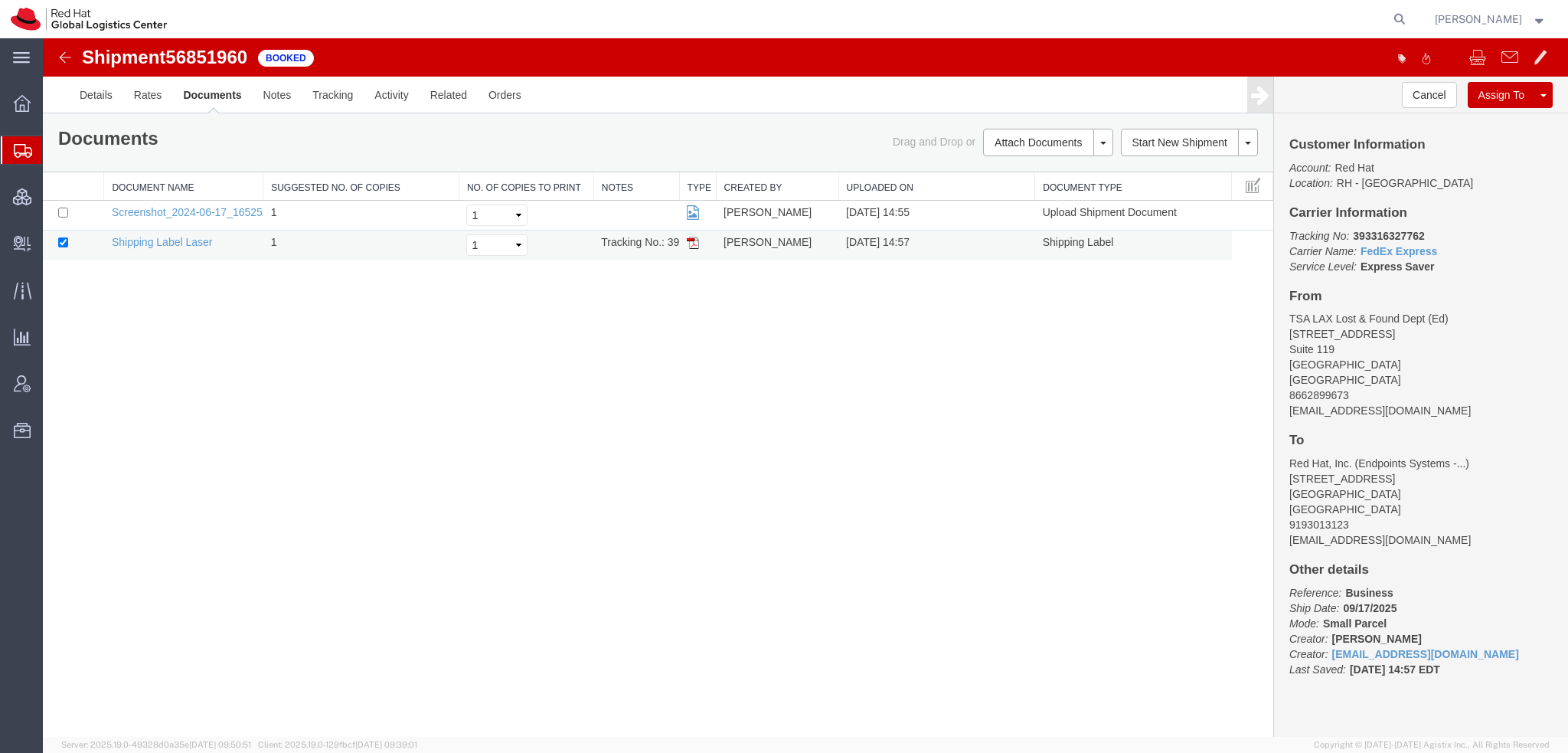
click at [691, 241] on img at bounding box center [693, 242] width 12 height 12
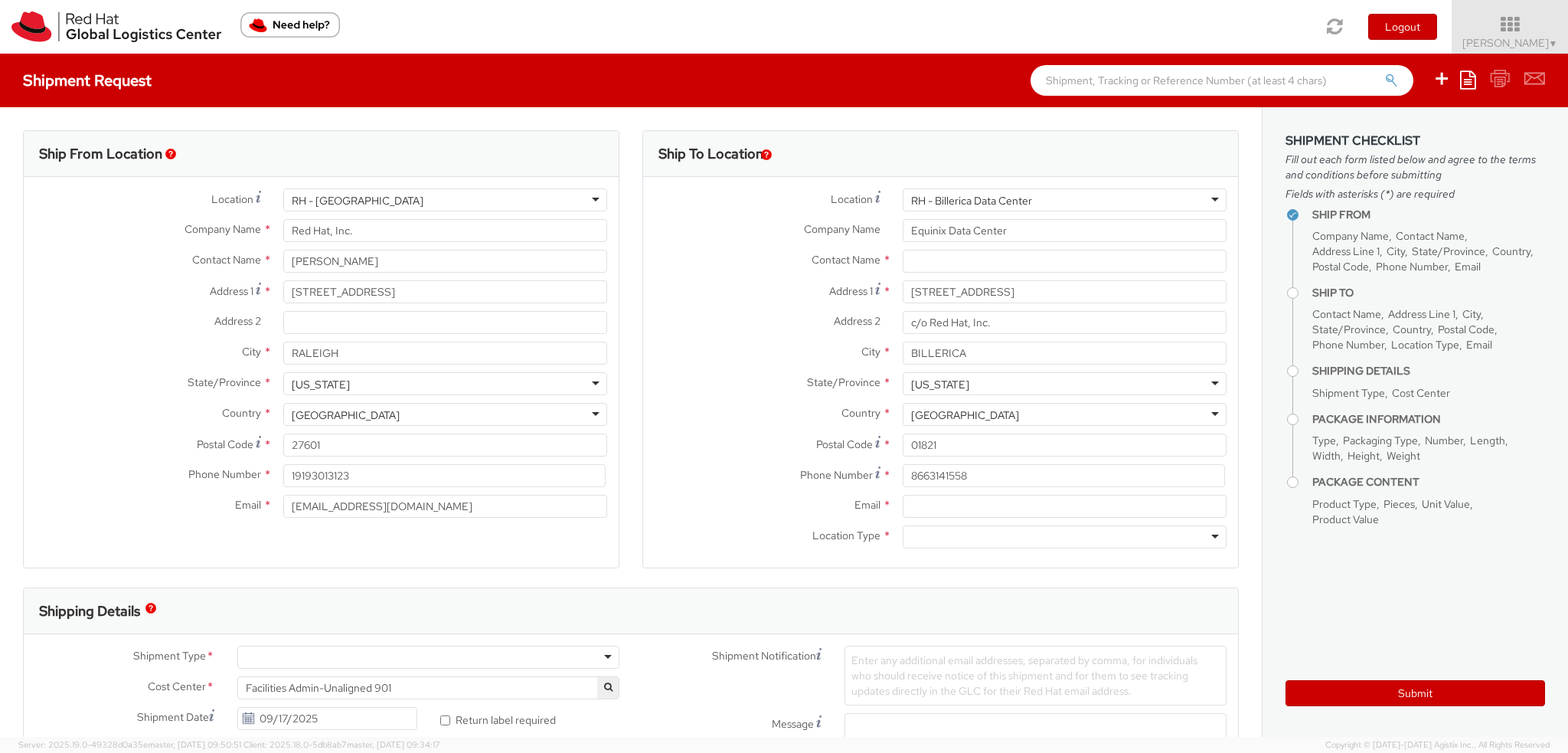
select select
click at [483, 190] on div "RH - [GEOGRAPHIC_DATA]" at bounding box center [445, 199] width 324 height 23
type input "TSA LAX Lost & Found Dept"
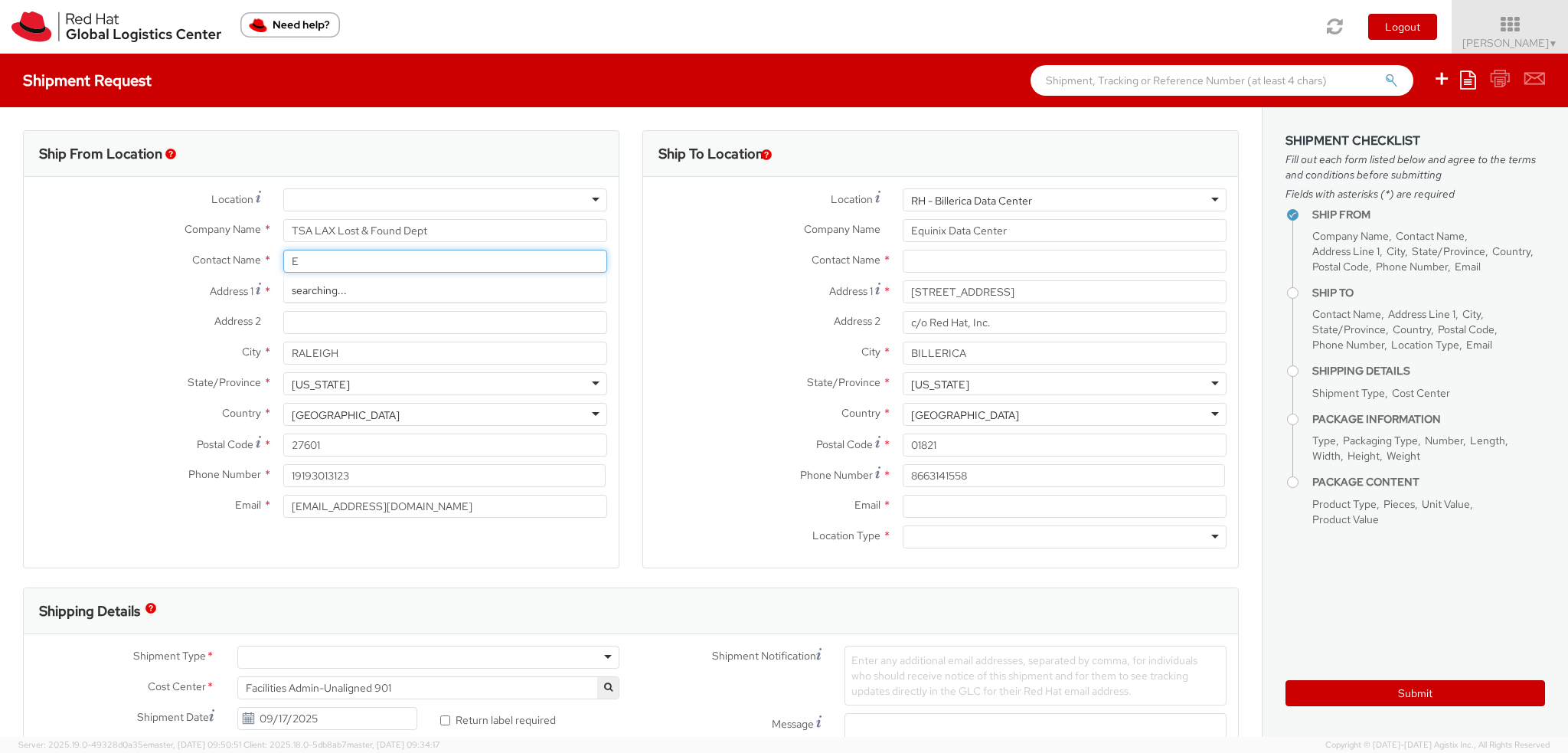
type input "Ed"
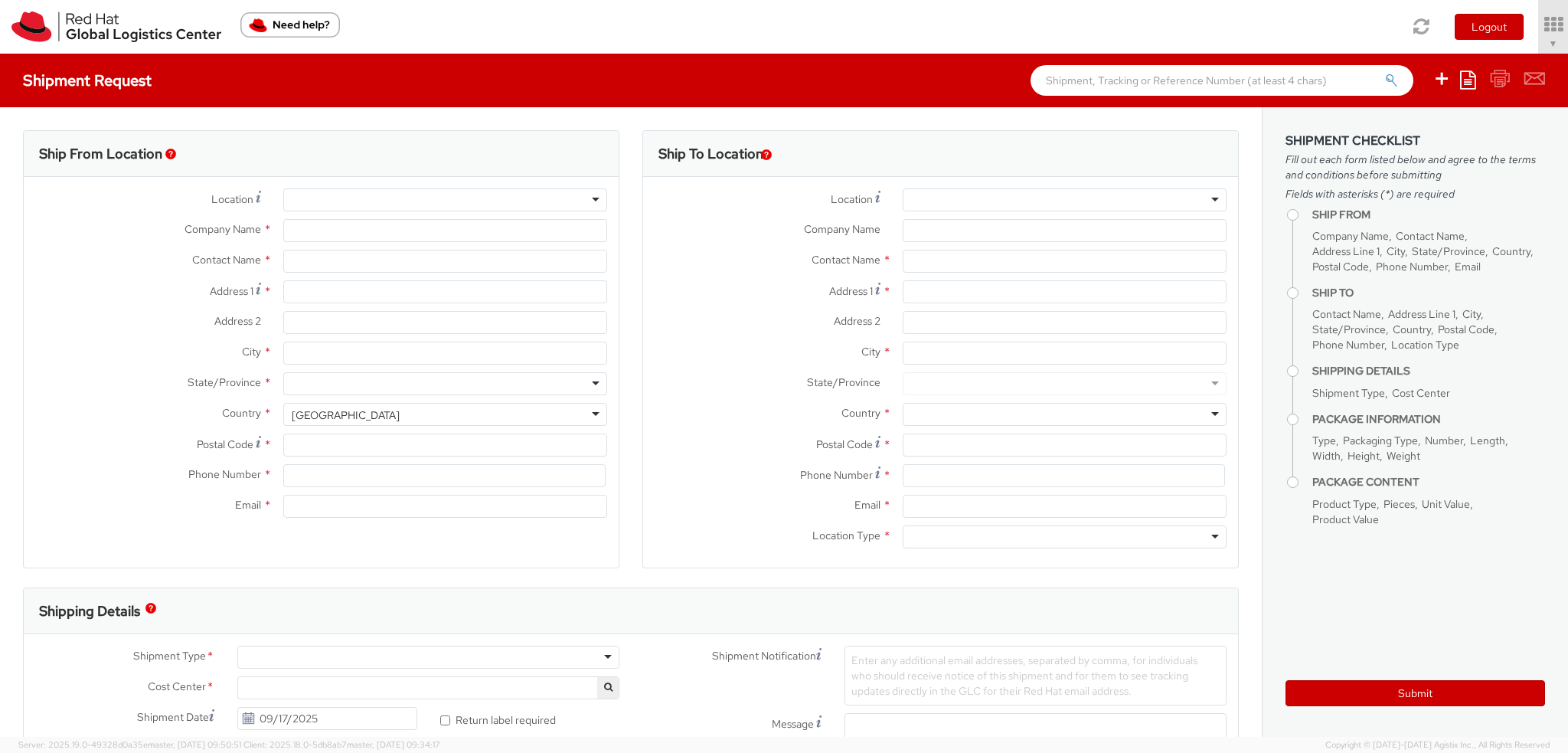
select select "901"
select select
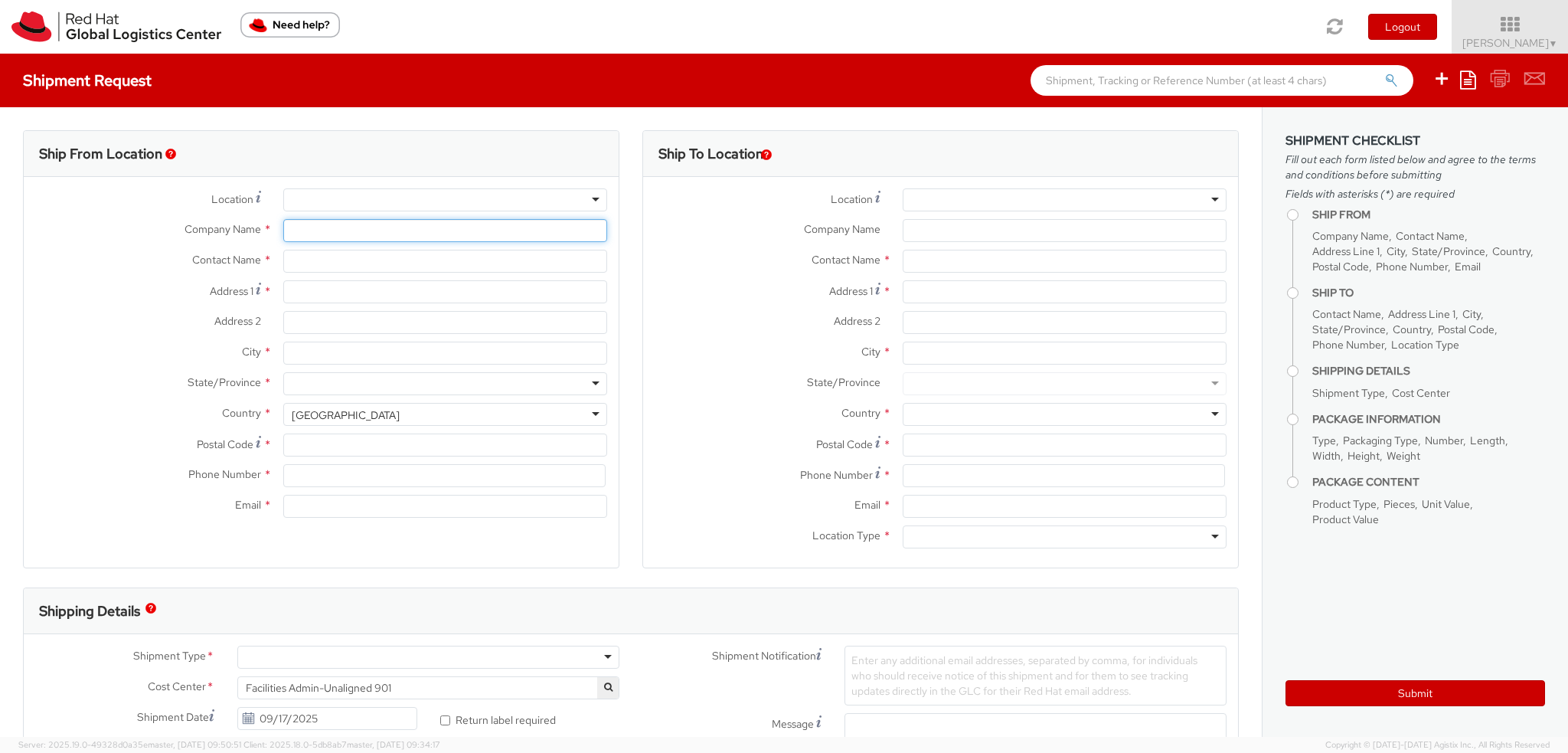
click at [352, 217] on div "Location * Company Name * Contact Name * Address 1 * Address 2 * City * State/P…" at bounding box center [321, 356] width 595 height 337
type input "Red Hat, Inc."
type input "[PERSON_NAME]"
type input "[STREET_ADDRESS]"
type input "RALEIGH"
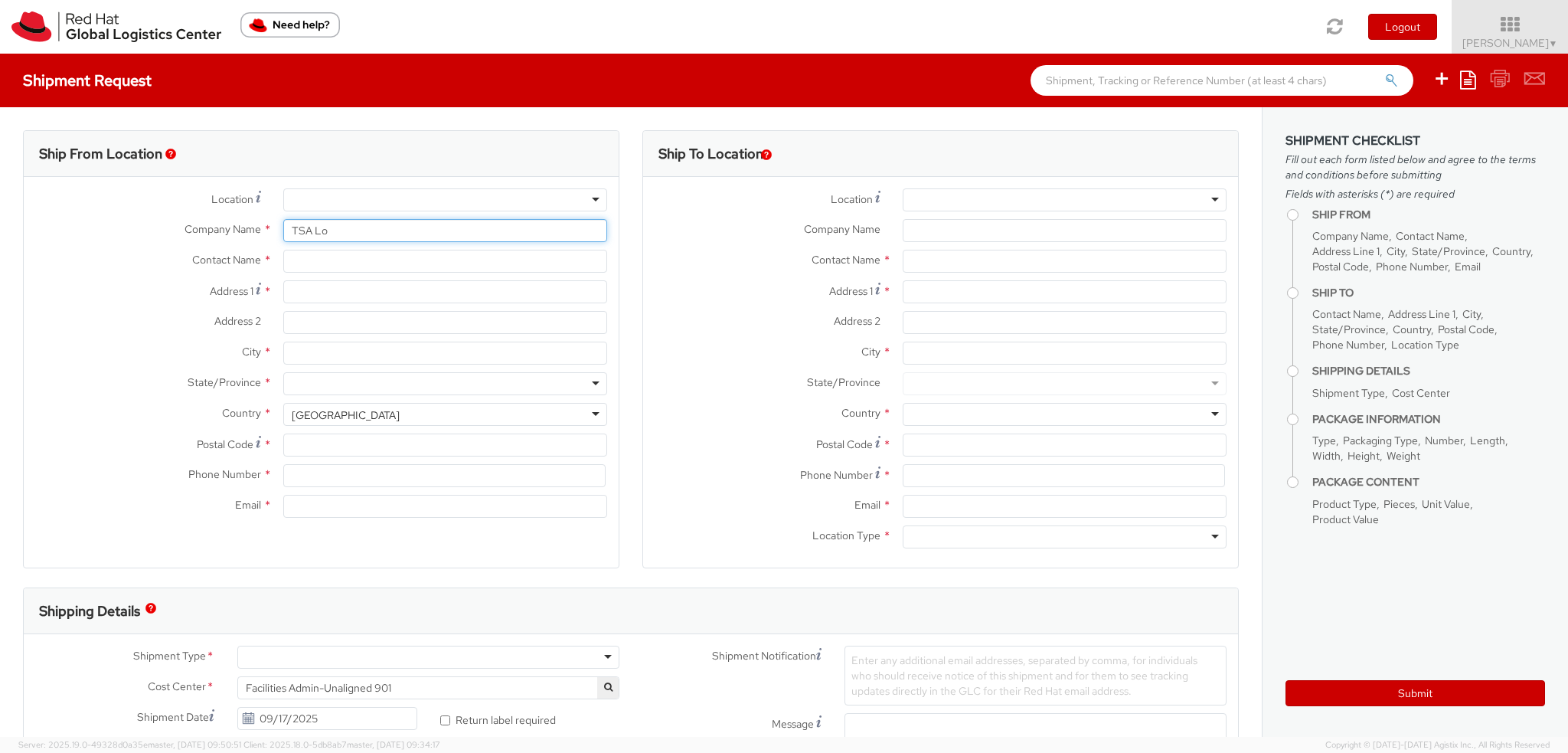
type input "27601"
type input "19193013123"
type input "[EMAIL_ADDRESS][DOMAIN_NAME]"
type input "R"
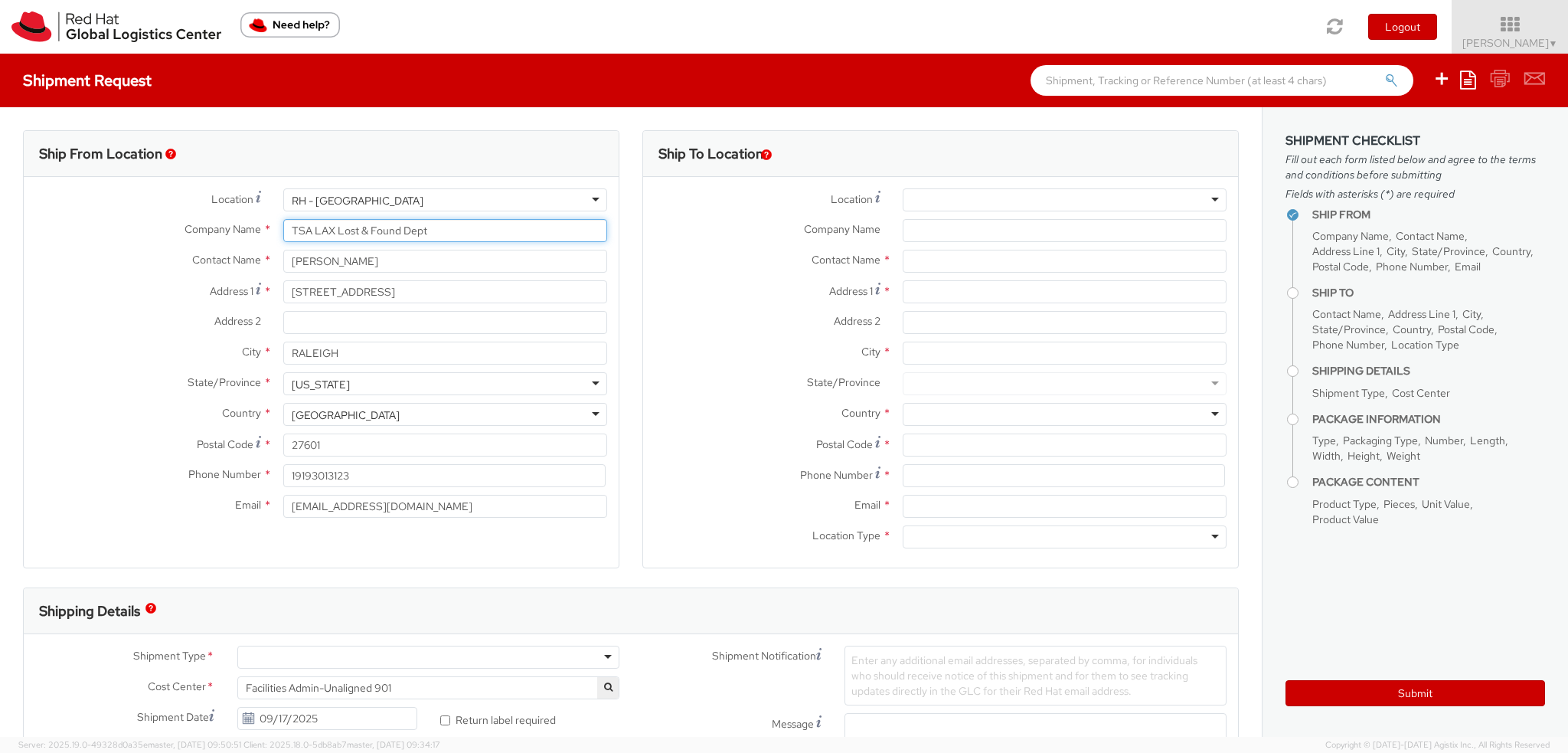
type input "TSA LAX Lost & Found Dept"
type input "Ed"
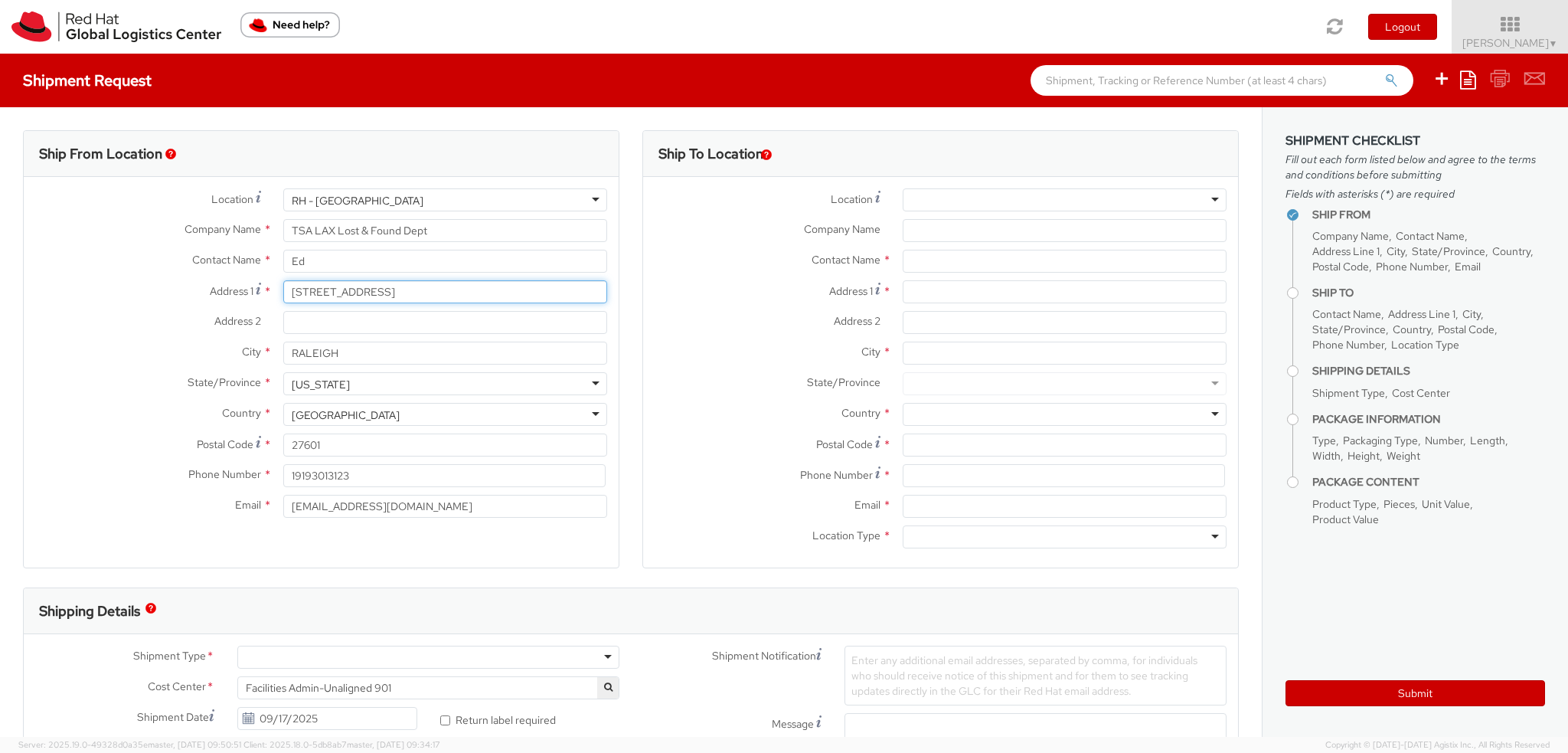
type input "5"
type input "5767 W. Century Blvd"
type input "Suite 119"
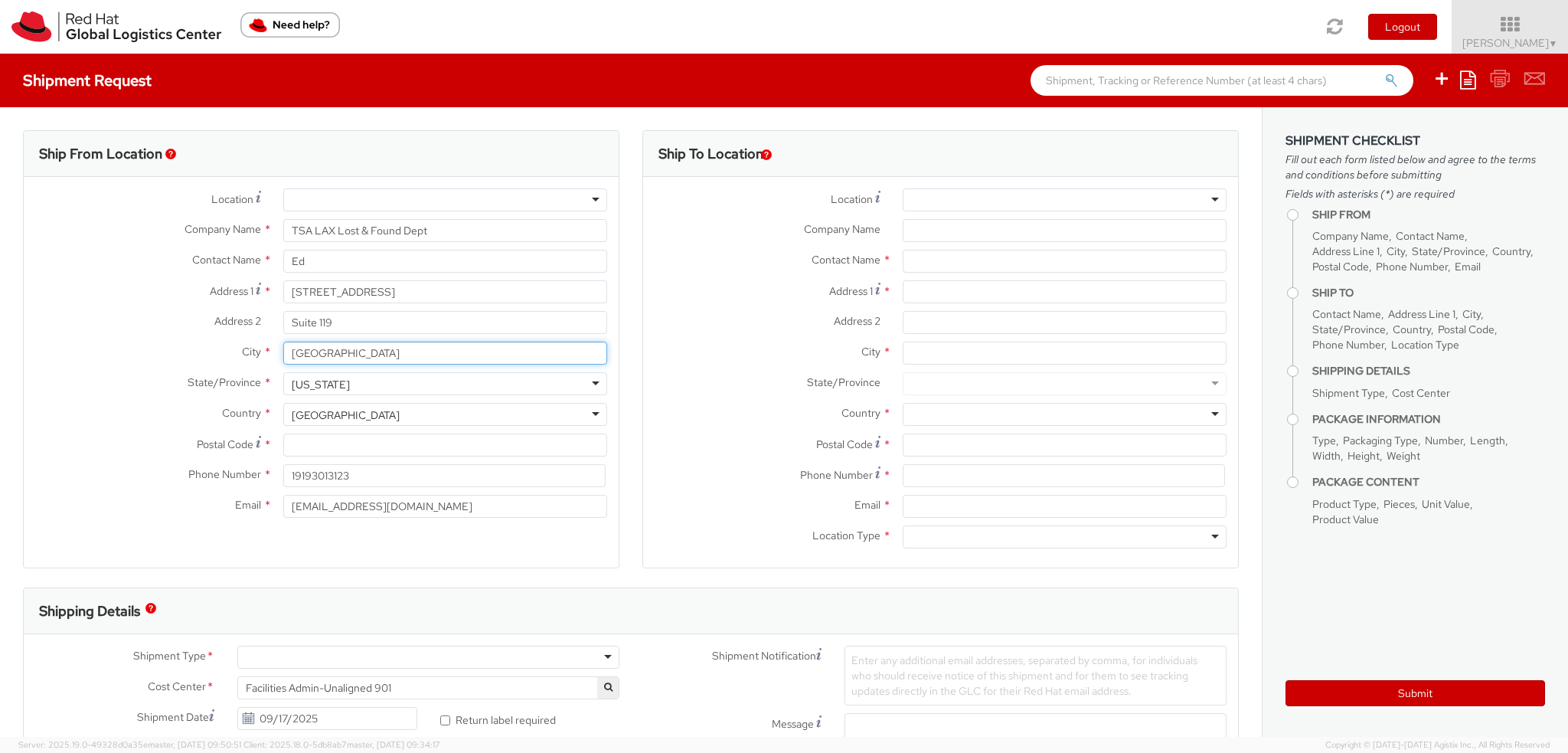
type input "Los Angeles"
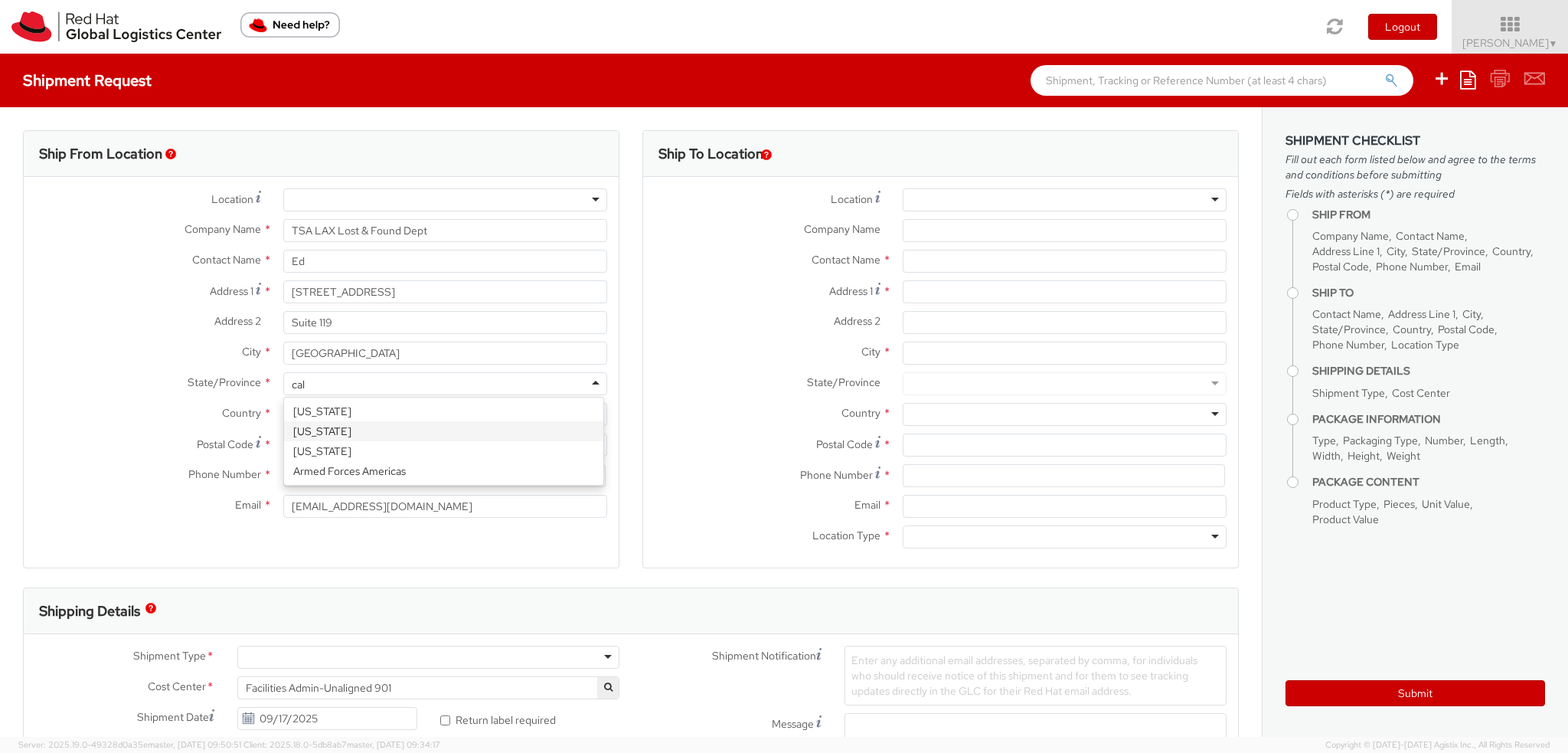
type input "cali"
type input "90045"
type input "8662899673"
type input "americaslogistics@redhat.com"
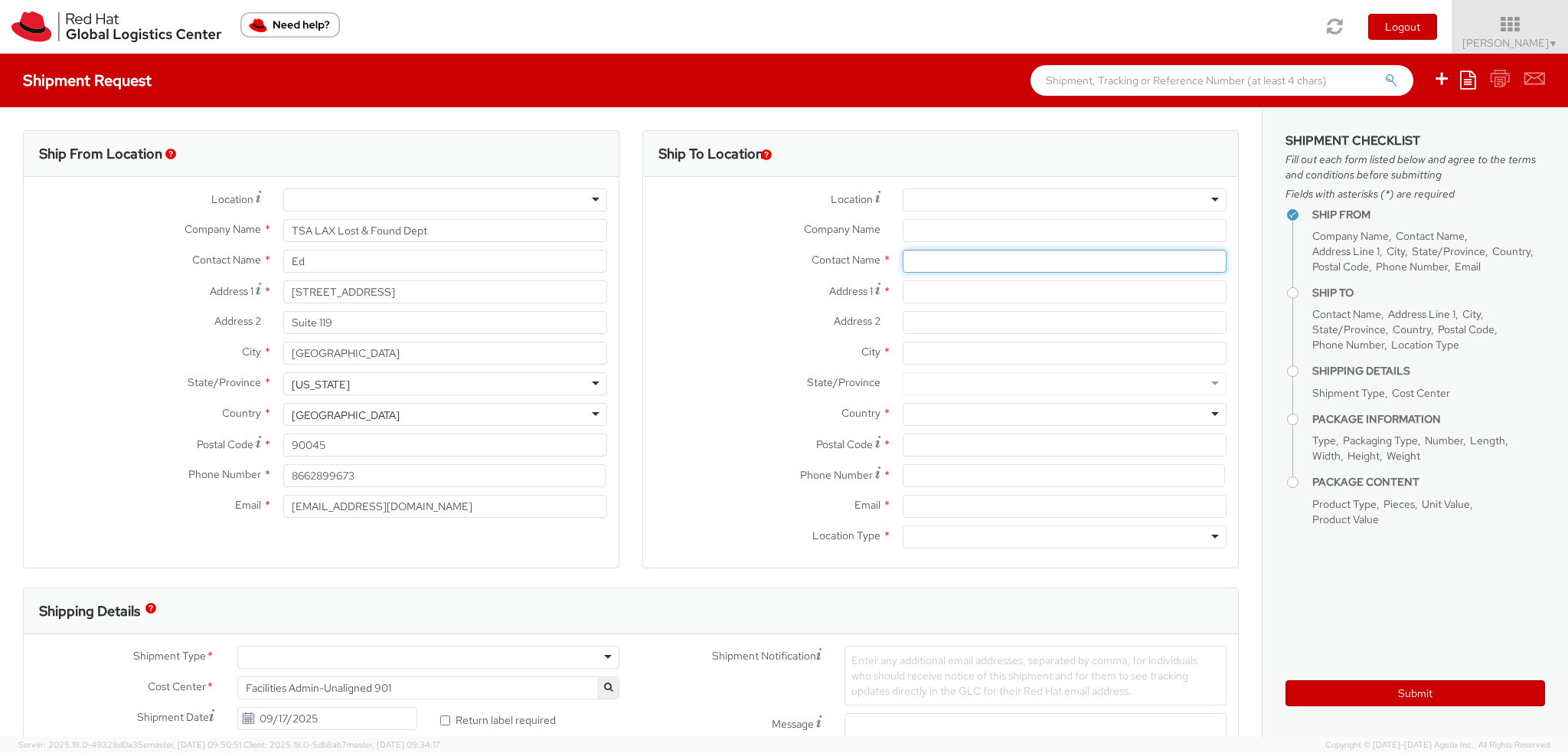
click at [933, 262] on input "text" at bounding box center [1064, 261] width 324 height 23
type input "panash"
click at [1070, 297] on span "100 East Davie Street, 14N223, RALEIGH, NC, 27601, US" at bounding box center [1121, 290] width 103 height 13
type input "Red Hat, Inc."
type input "Panashe GARAH"
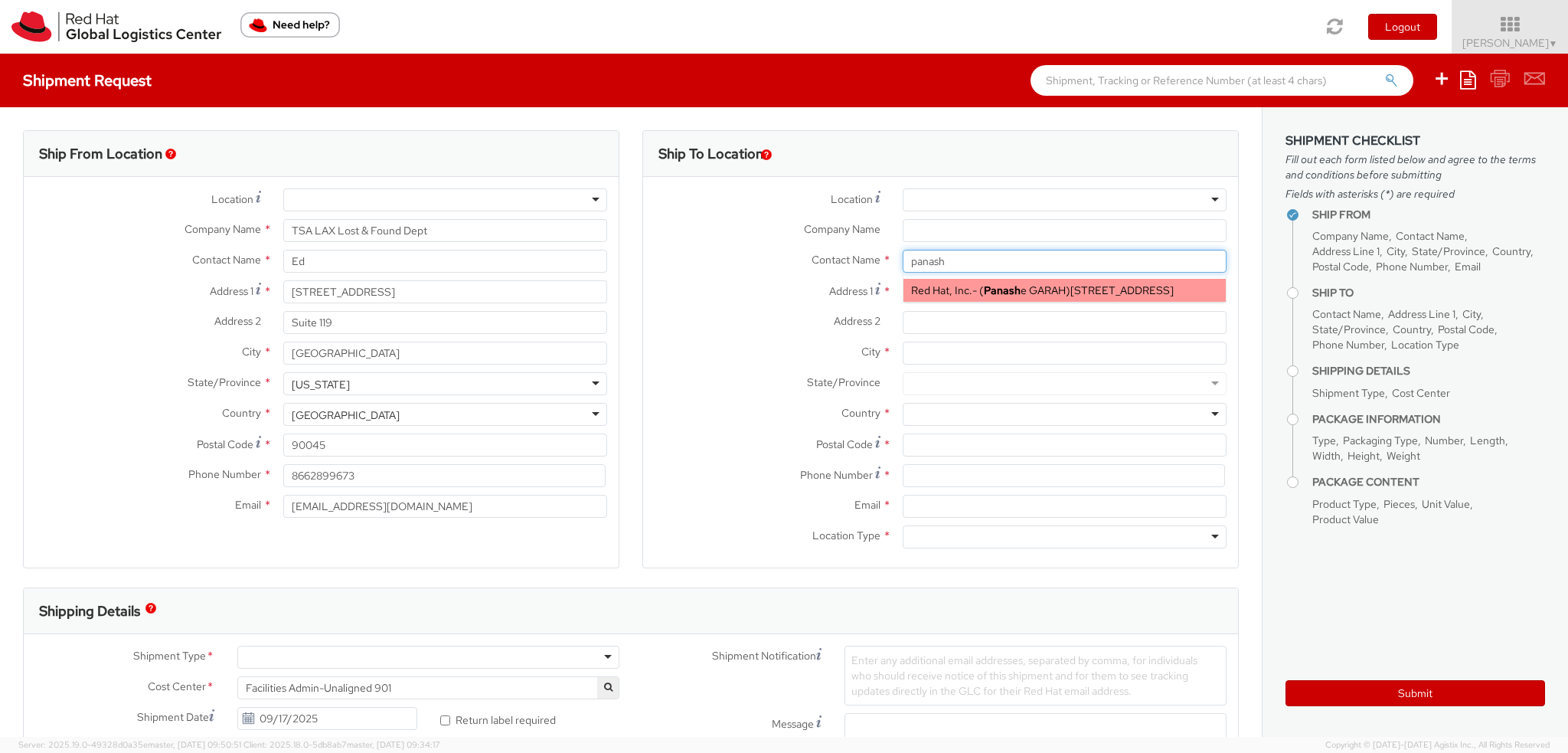
type input "[STREET_ADDRESS]"
type input "RALEIGH"
type input "27601"
type input "pgarah@redhat.com"
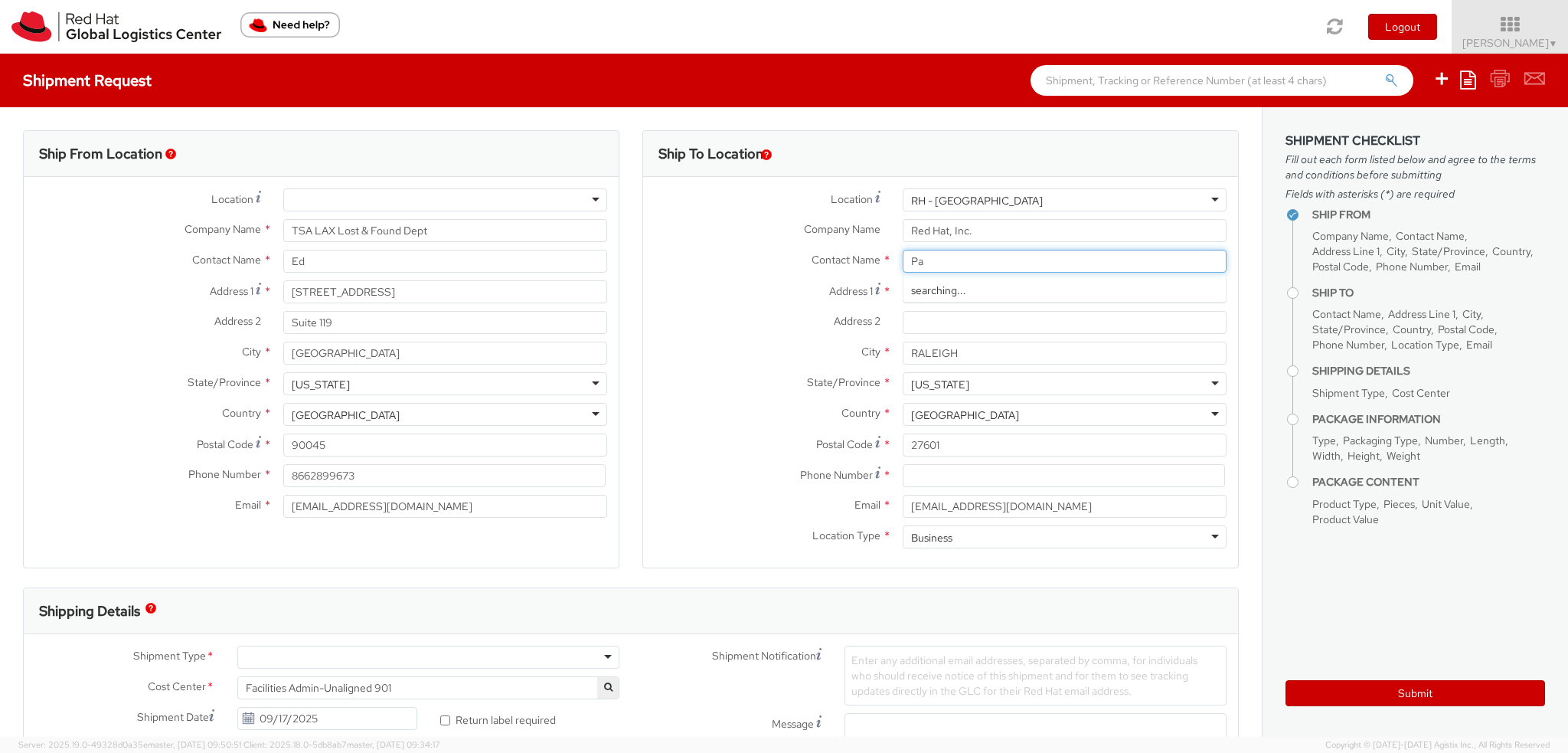
type input "P"
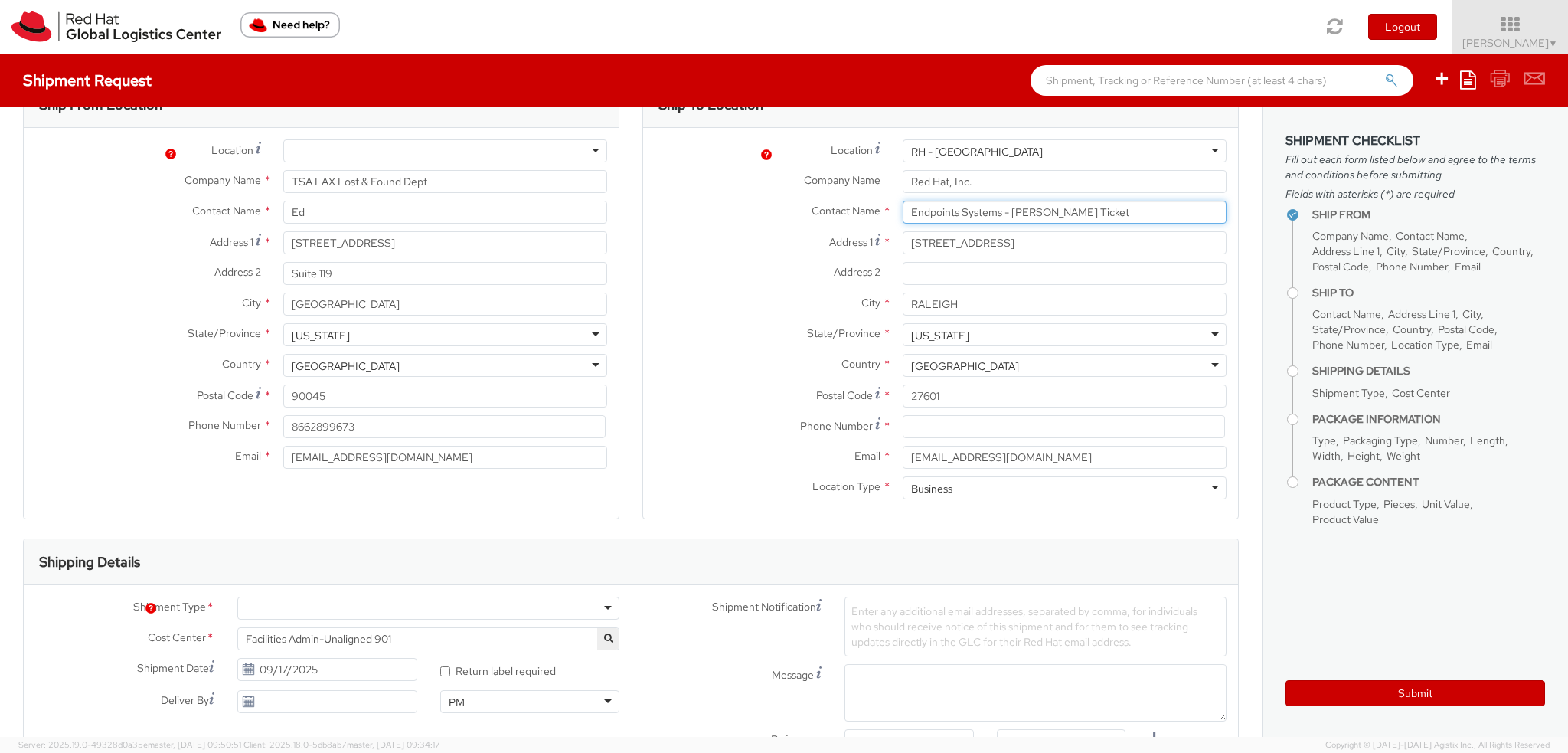
scroll to position [76, 0]
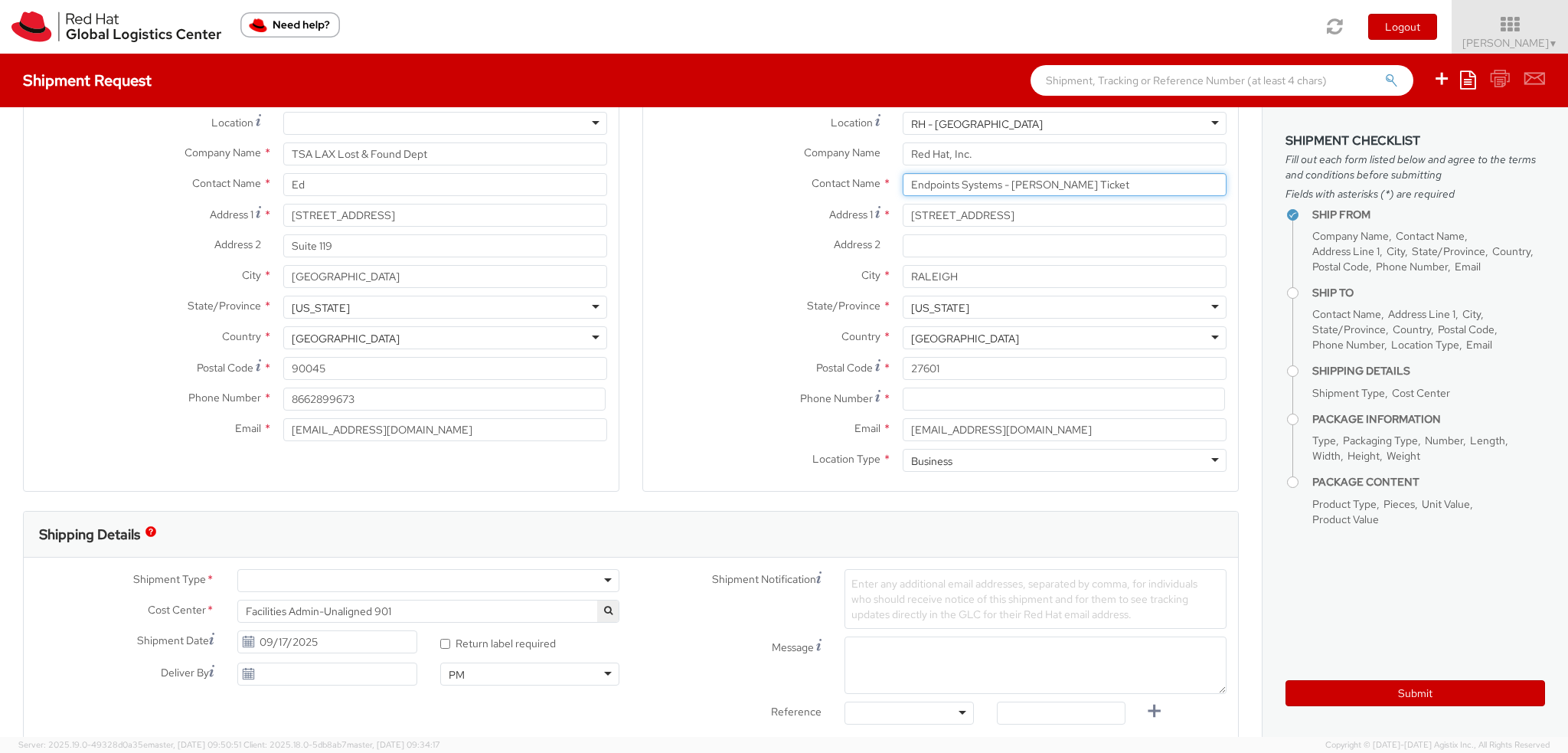
type input "Endpoints Systems - Nikki Jacobs Ticket"
click at [939, 401] on input at bounding box center [1064, 399] width 323 height 23
type input "9193013123"
drag, startPoint x: 1021, startPoint y: 432, endPoint x: 392, endPoint y: 346, distance: 634.9
click at [395, 346] on div "Ship From Location Location * RH - Amsterdam - MSO RH - Amsterdam Data Center R…" at bounding box center [631, 282] width 1239 height 457
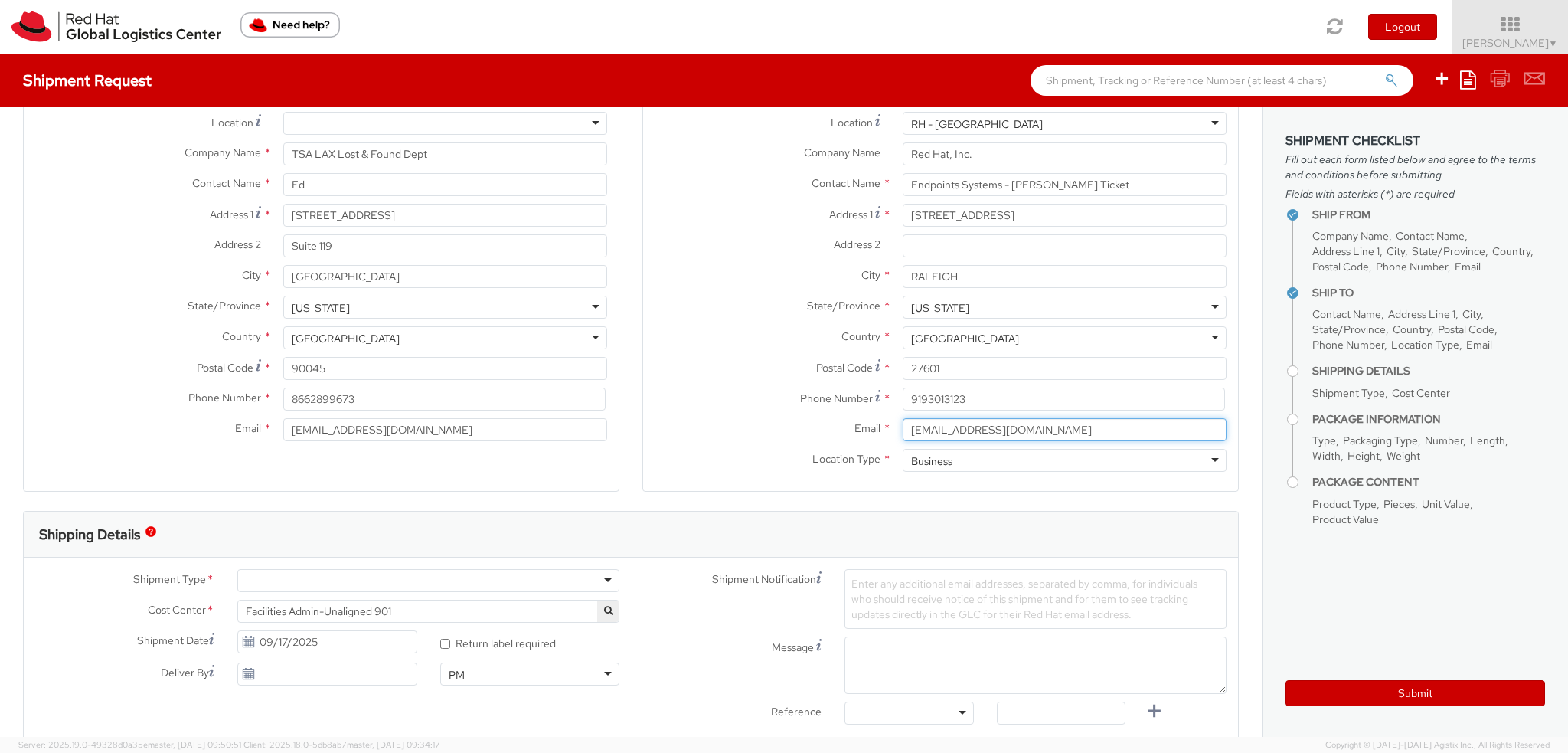
paste input "it-laptop-admin"
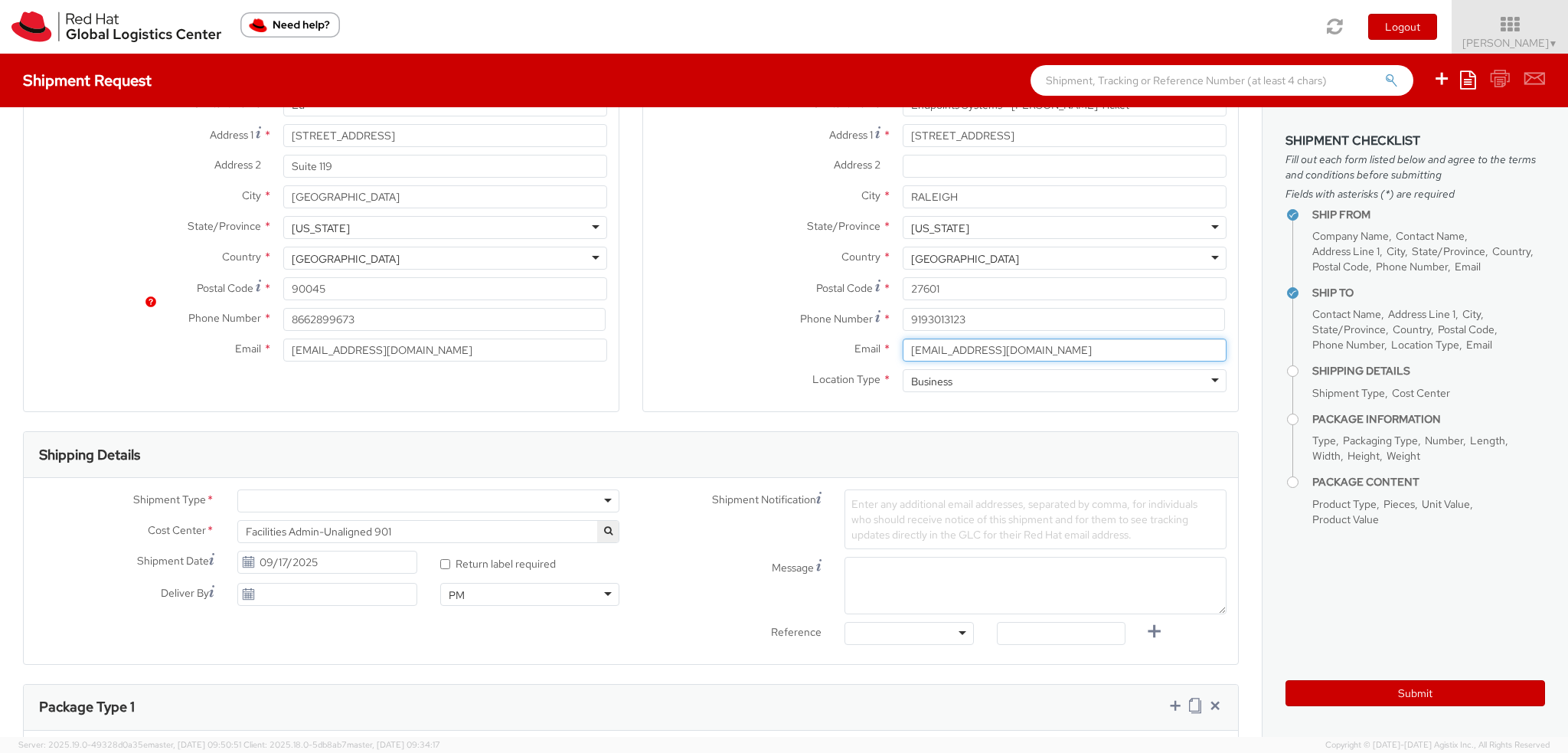
scroll to position [306, 0]
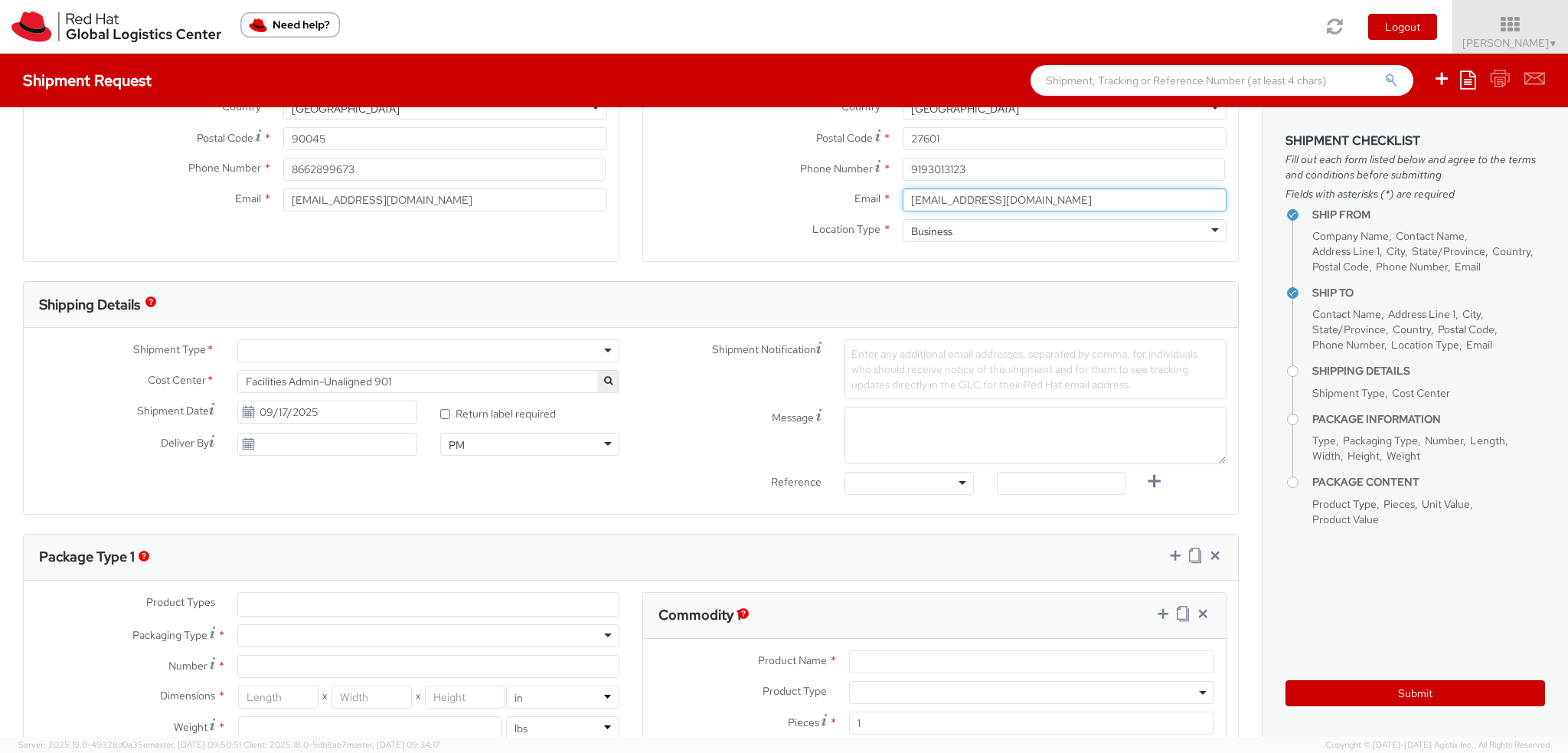
type input "it-laptop-admin@redhat.com"
click at [288, 351] on div at bounding box center [429, 350] width 382 height 23
click at [273, 379] on span "Facilities Admin-Unaligned 901" at bounding box center [428, 381] width 366 height 13
click at [282, 408] on input "search" at bounding box center [427, 407] width 370 height 23
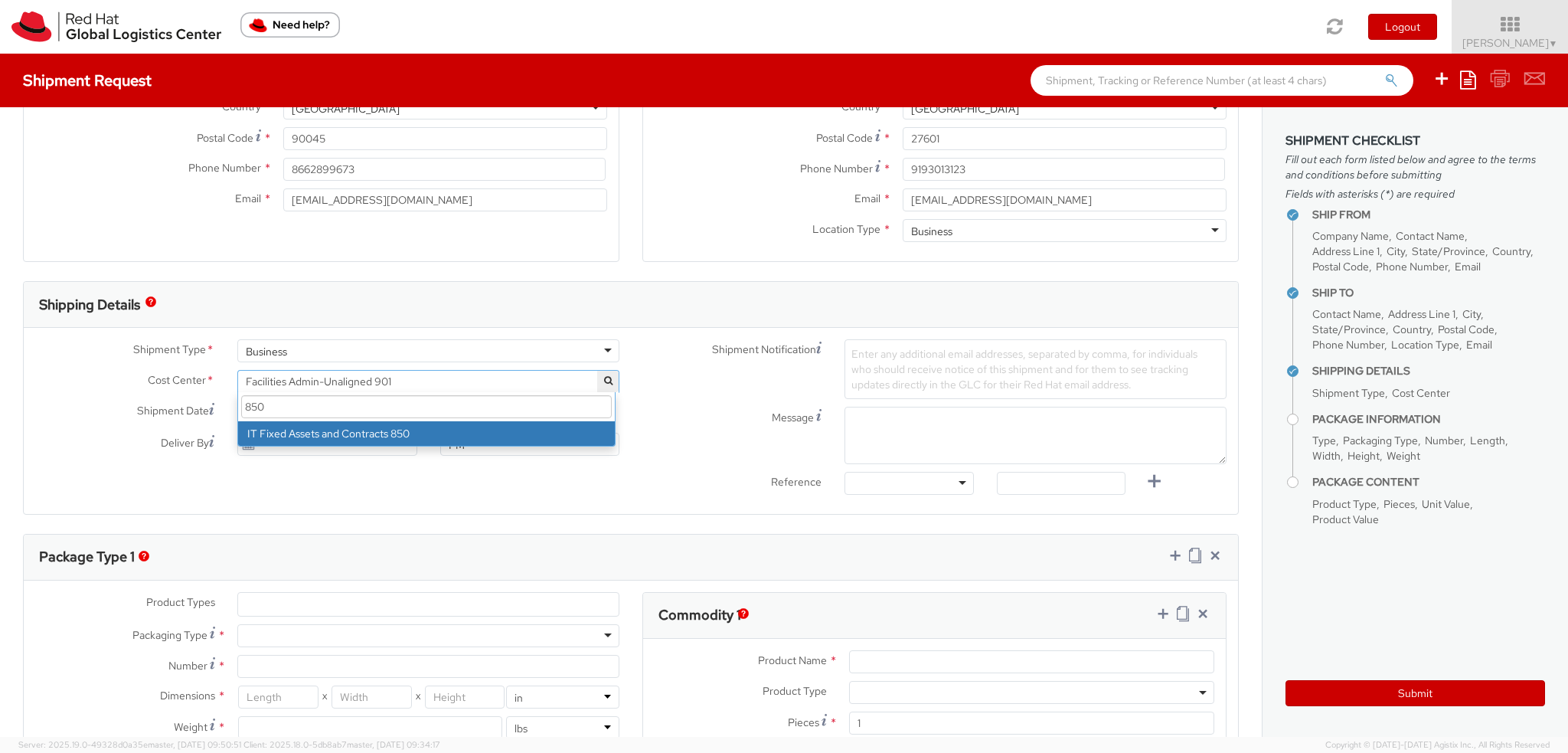
scroll to position [0, 0]
type input "850"
select select "850"
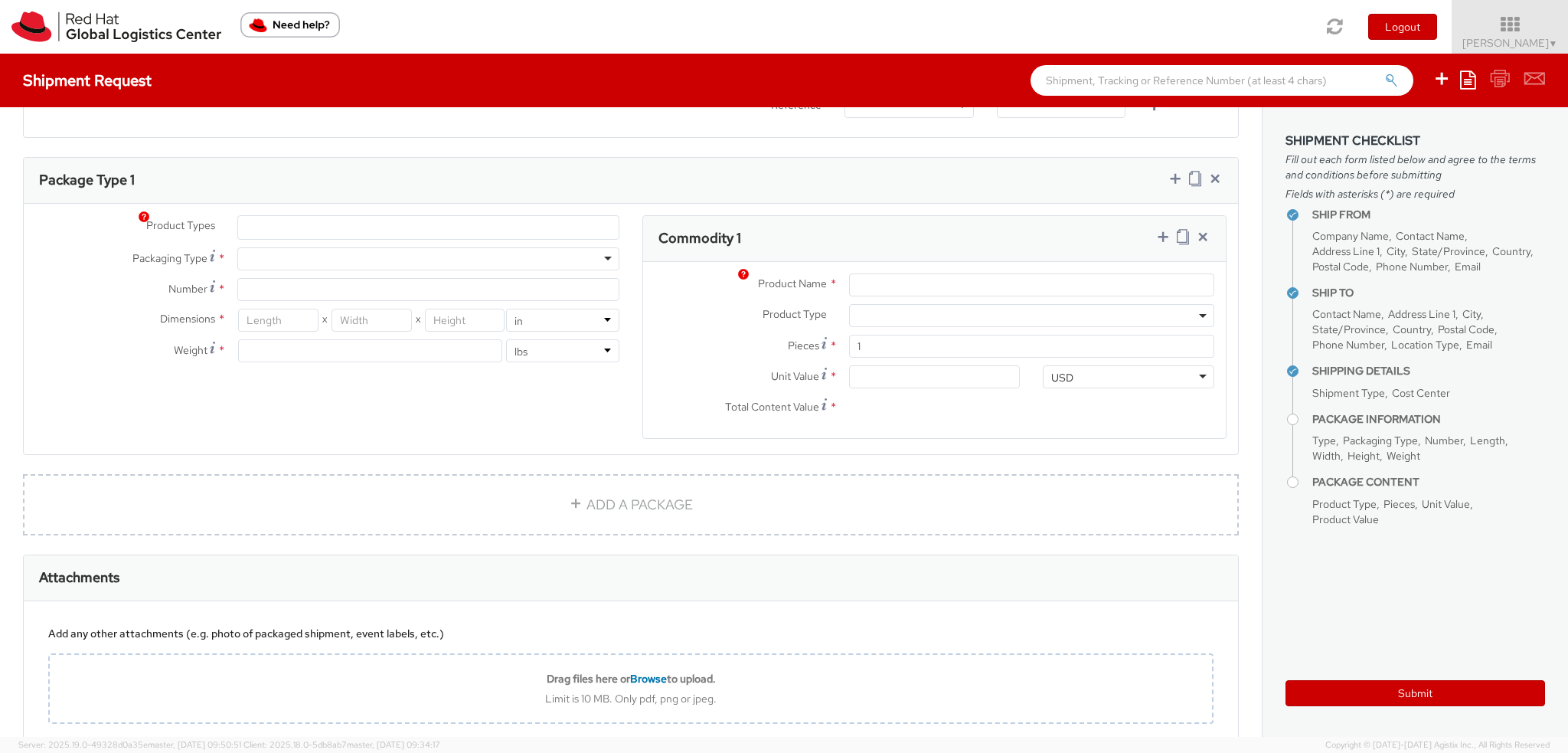
scroll to position [689, 0]
click at [303, 220] on ul at bounding box center [428, 221] width 381 height 23
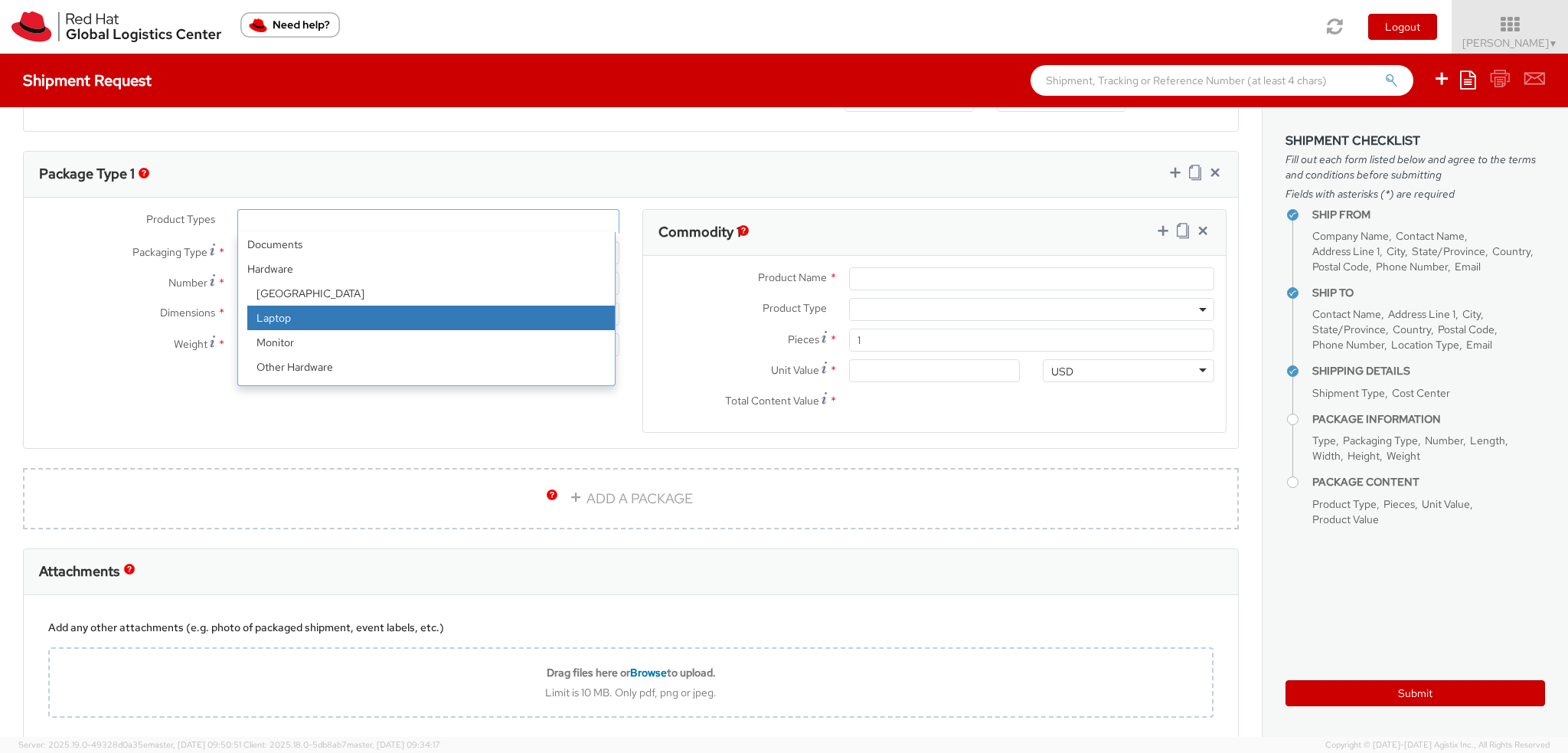
select select "LAPTOP"
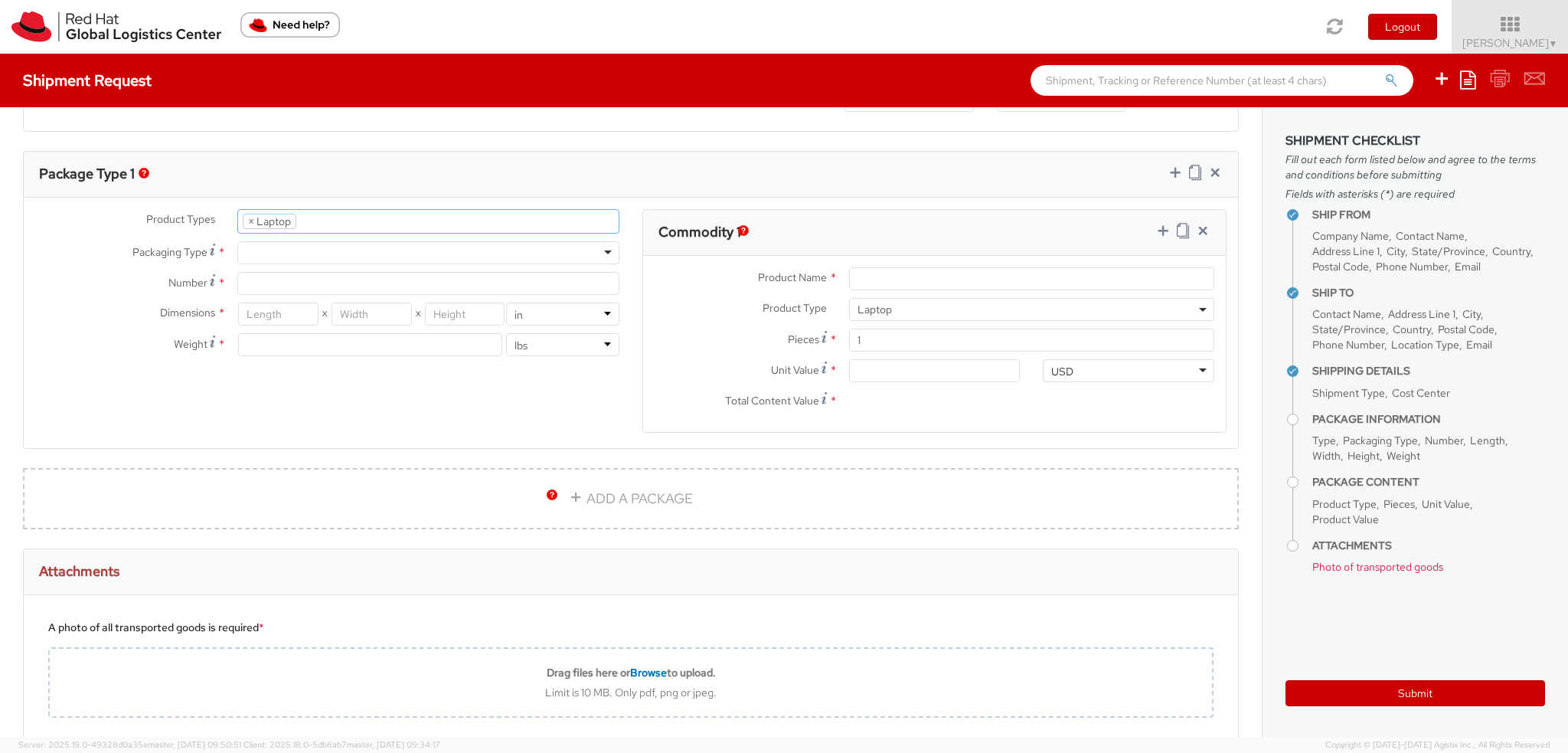
click at [281, 244] on div at bounding box center [429, 253] width 382 height 23
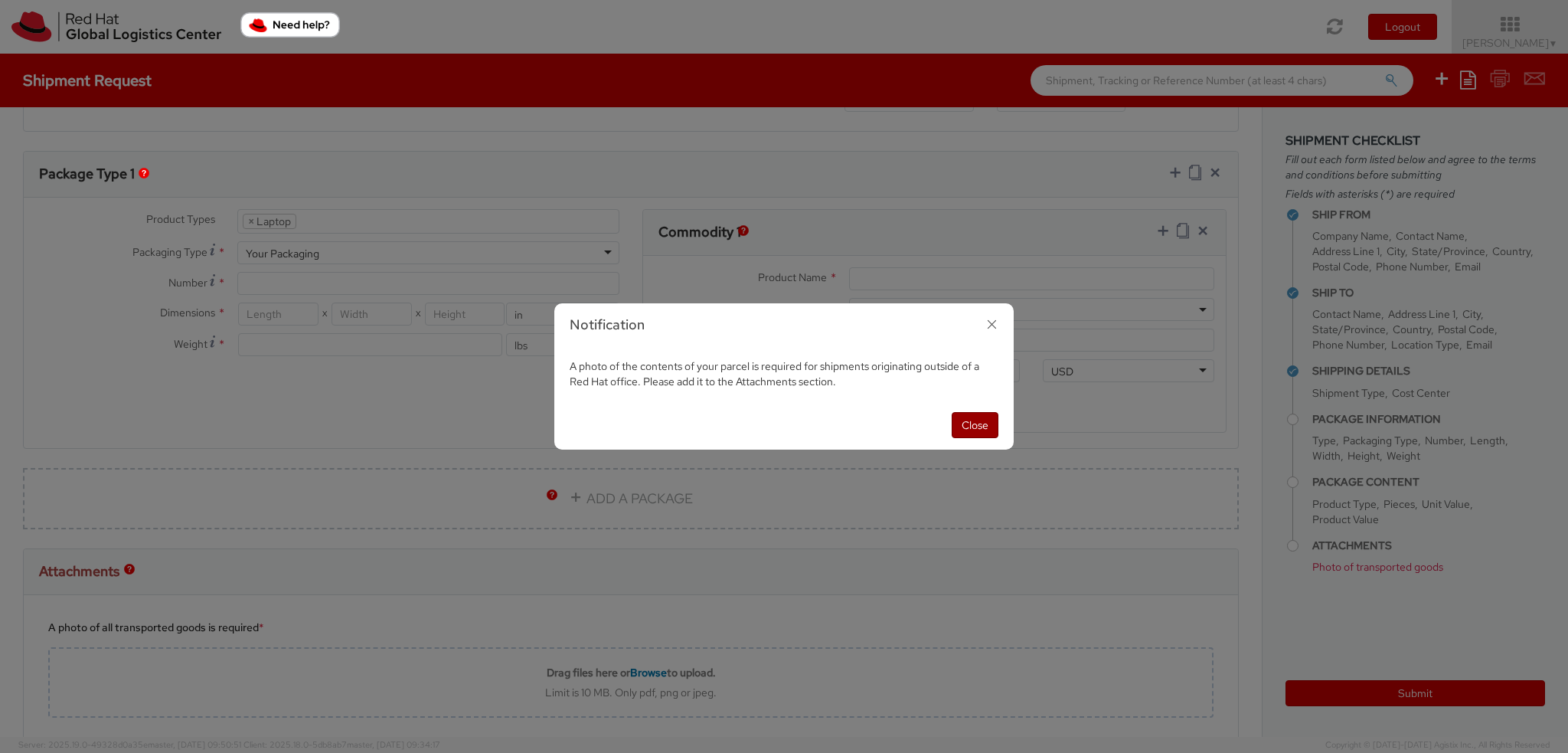
click at [977, 423] on button "Close" at bounding box center [974, 425] width 47 height 26
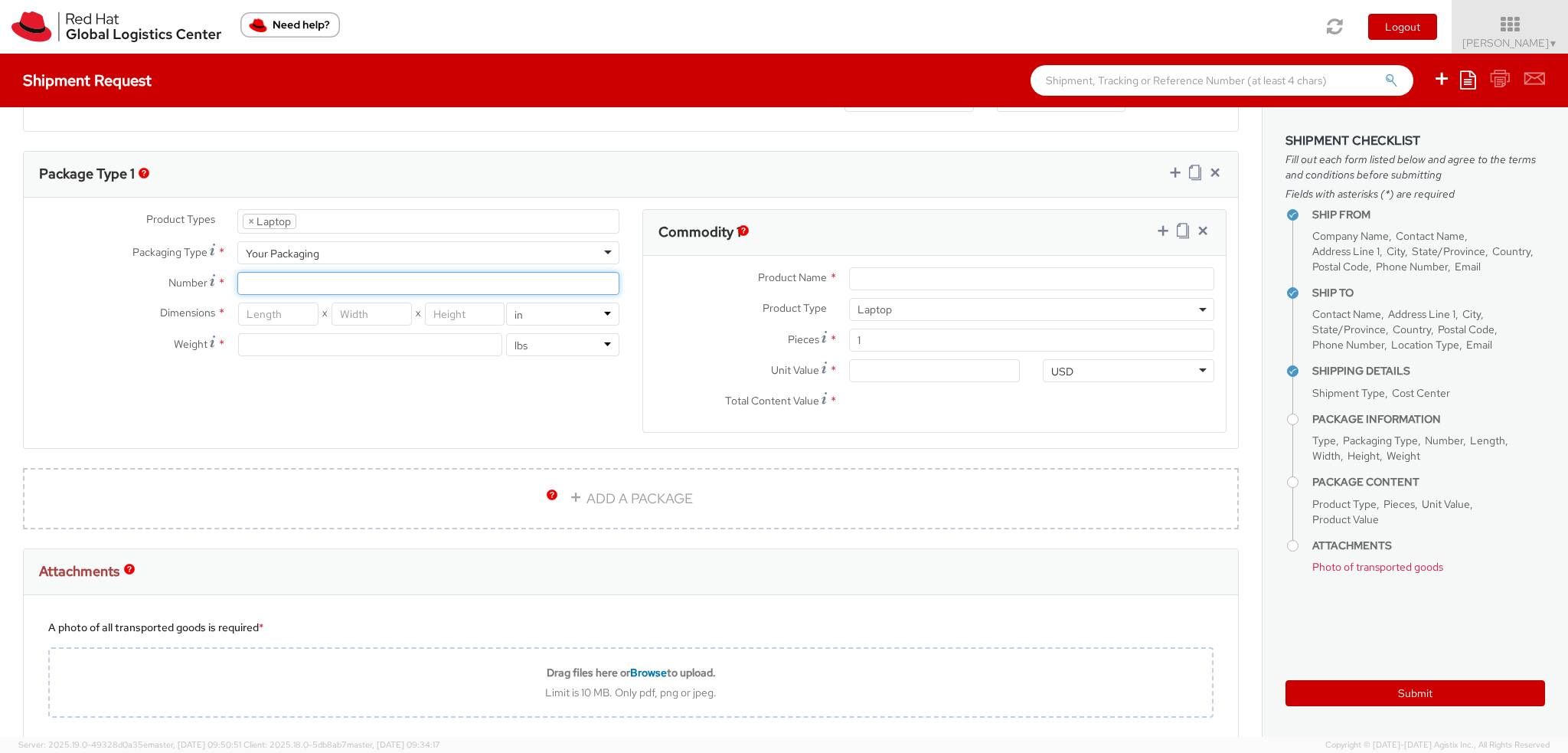
click at [264, 281] on input "Number *" at bounding box center [429, 283] width 382 height 23
type input "1"
click at [254, 315] on input "number" at bounding box center [277, 314] width 79 height 23
type input "21"
type input "14"
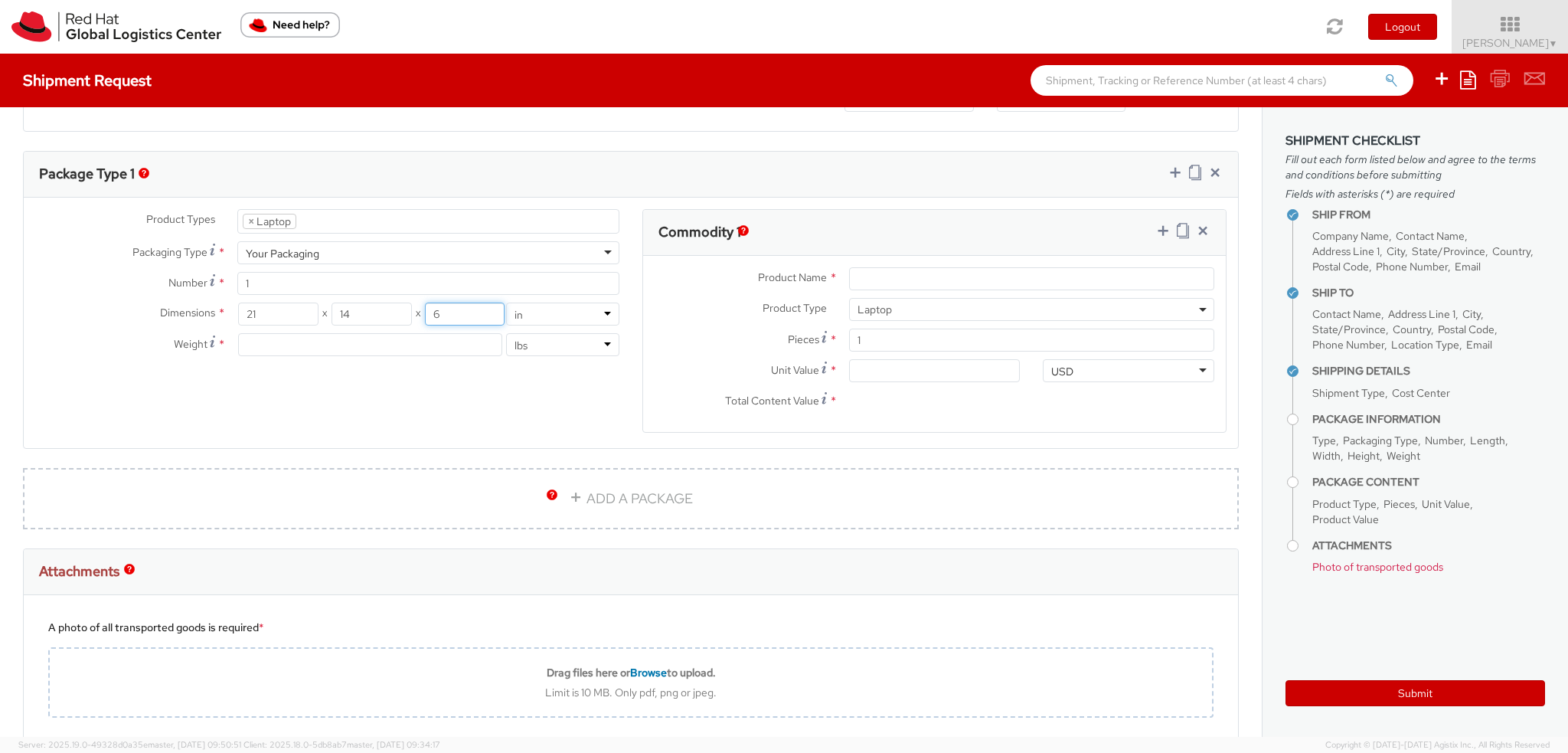
type input "6"
type input "7"
click at [911, 278] on input "Product Name *" at bounding box center [1032, 279] width 366 height 23
type input "Laptop"
type input "5.00"
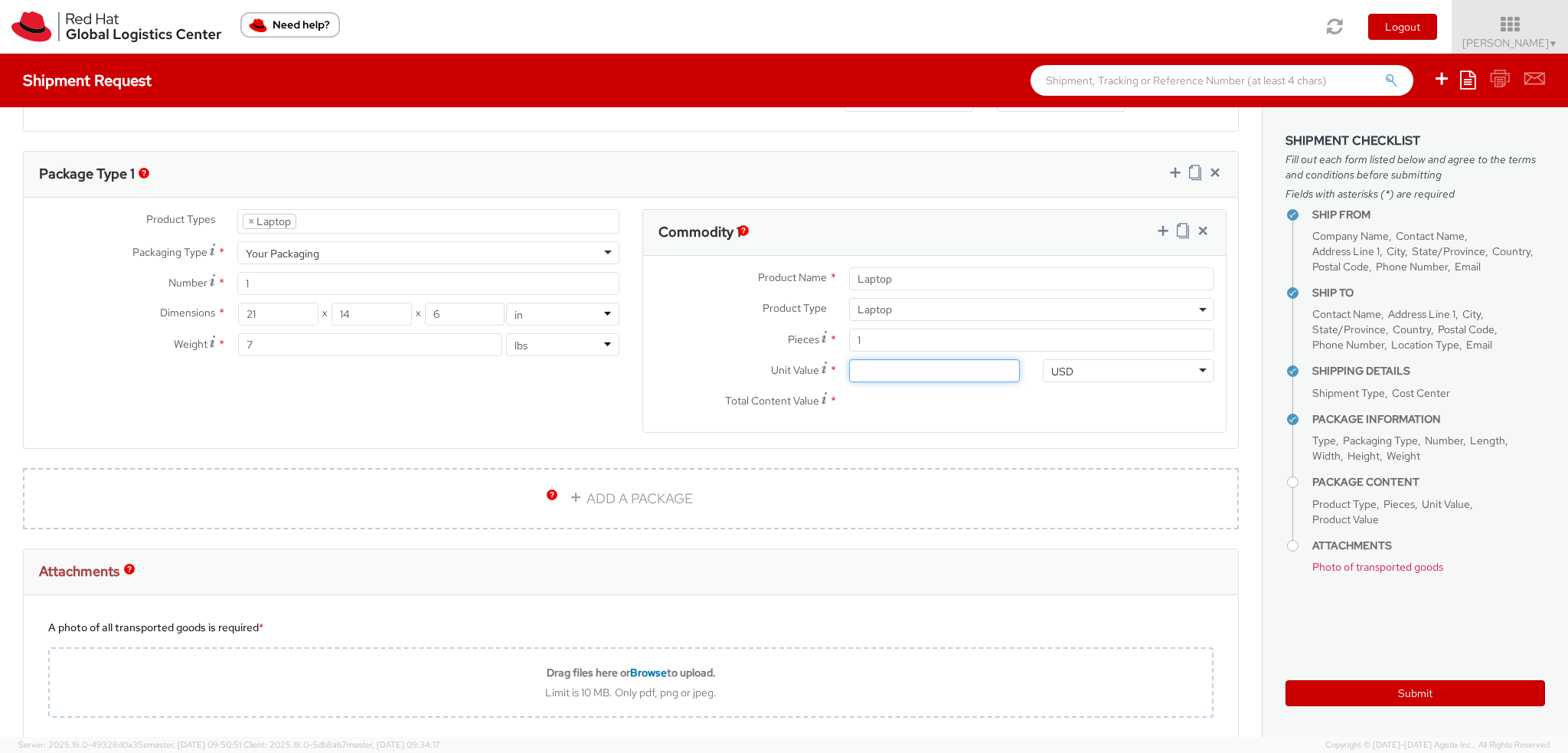
type input "5.00"
type input "50.00"
type input "500.00"
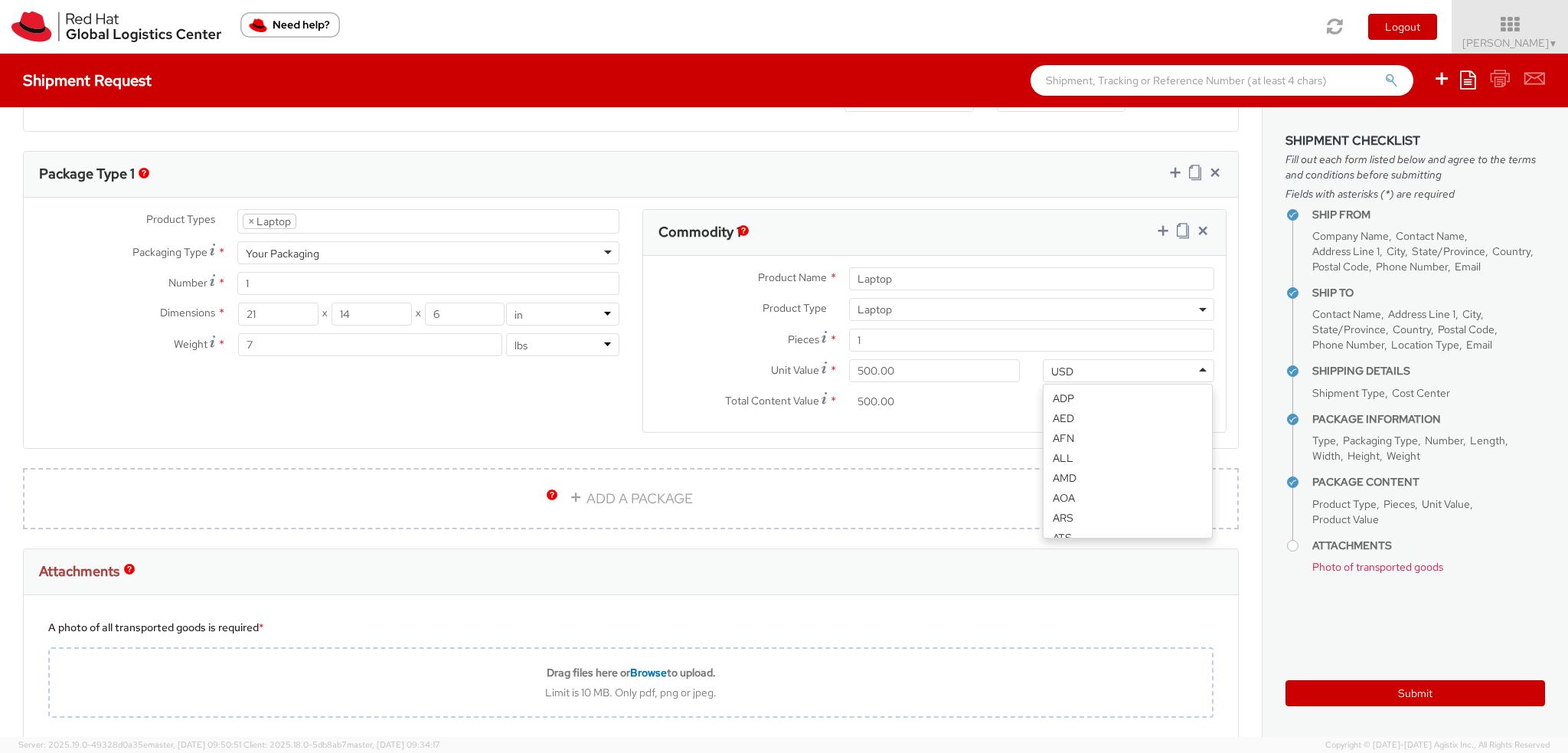
scroll to position [2863, 0]
click at [441, 398] on div "Product Types * Documents Docking Station Laptop Monitor Other Hardware Server …" at bounding box center [631, 330] width 1214 height 242
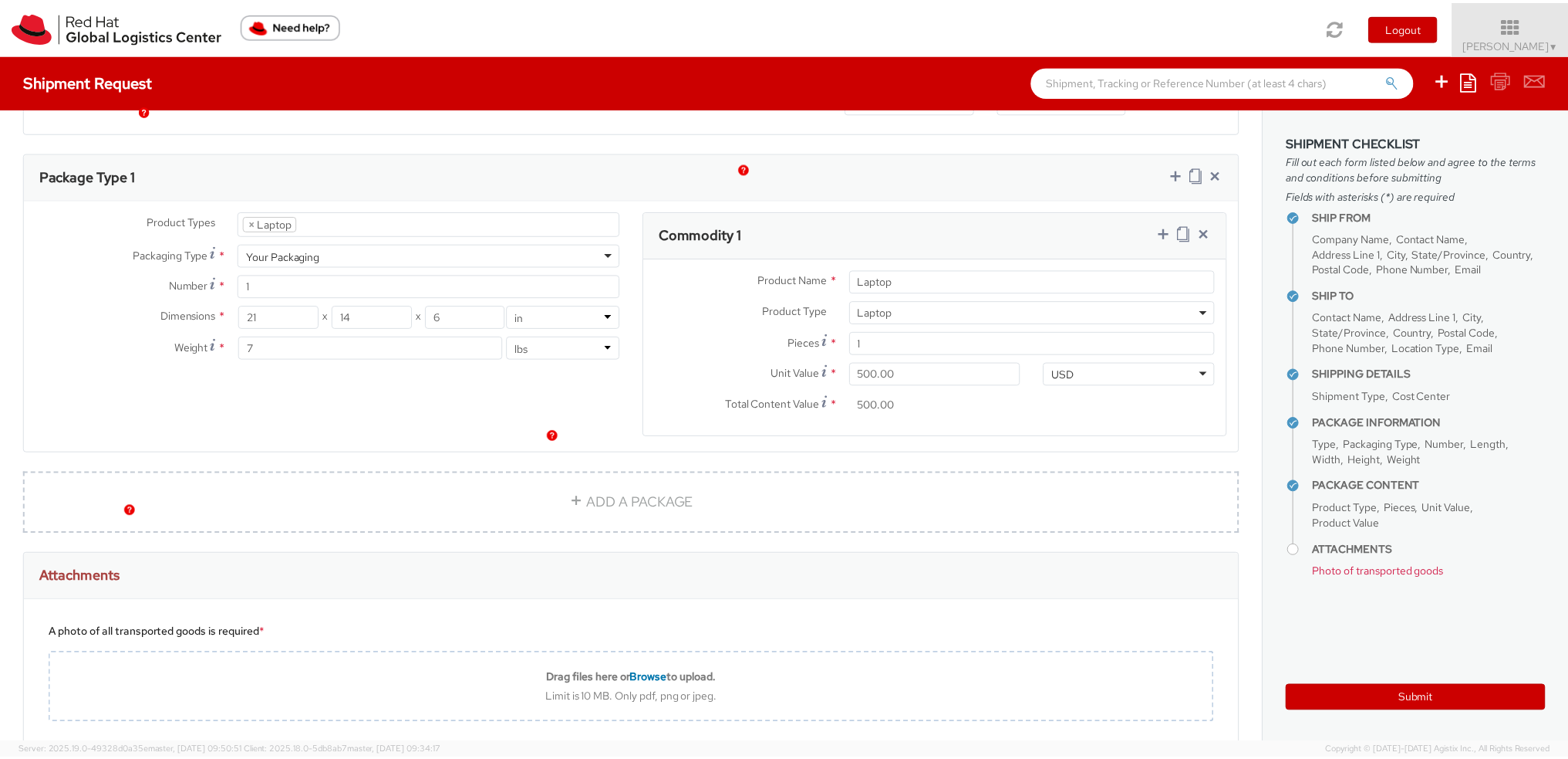
scroll to position [926, 0]
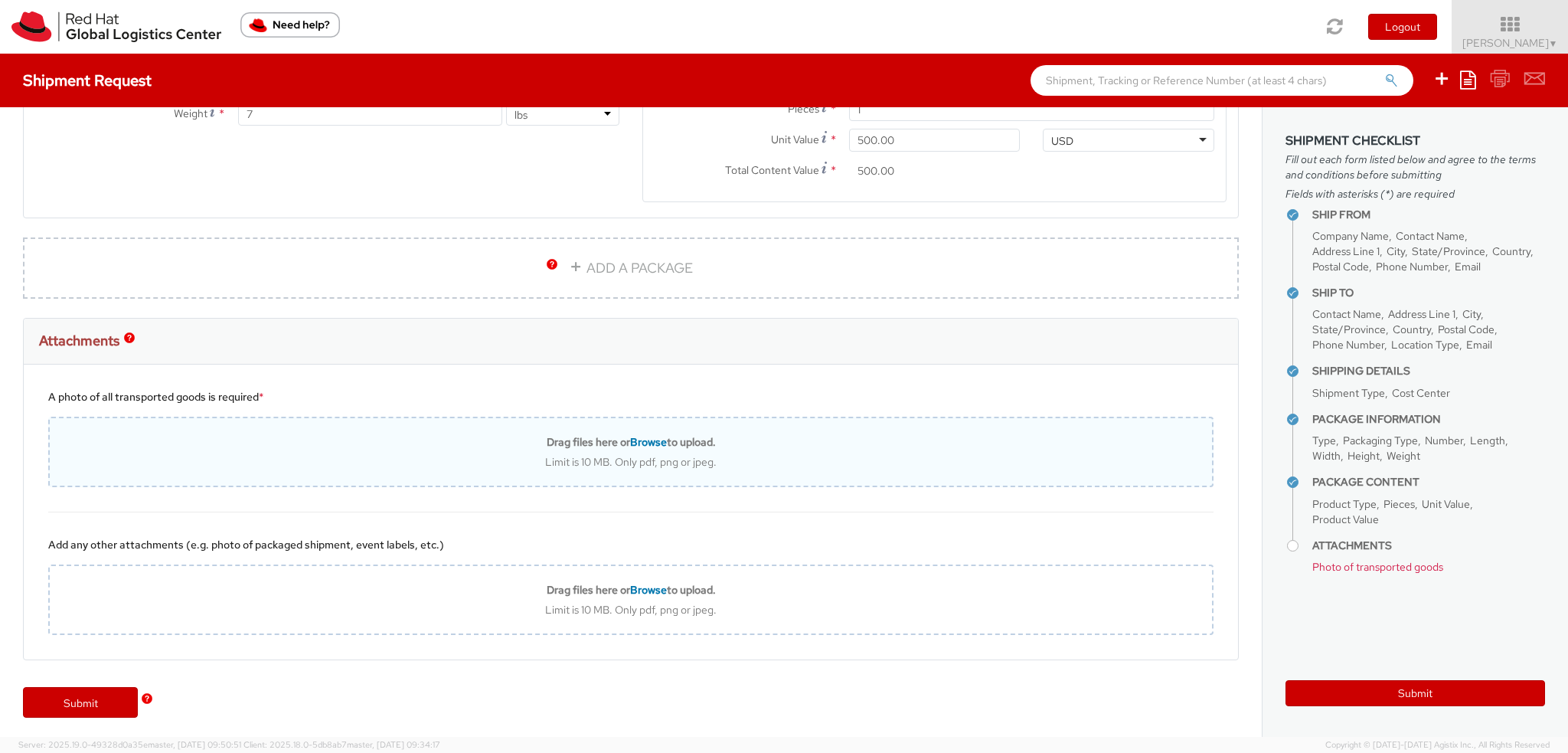
click at [659, 435] on span "Browse" at bounding box center [648, 442] width 37 height 13
type input "C:\fakepath\Screenshot 2024-06-17 165252.png"
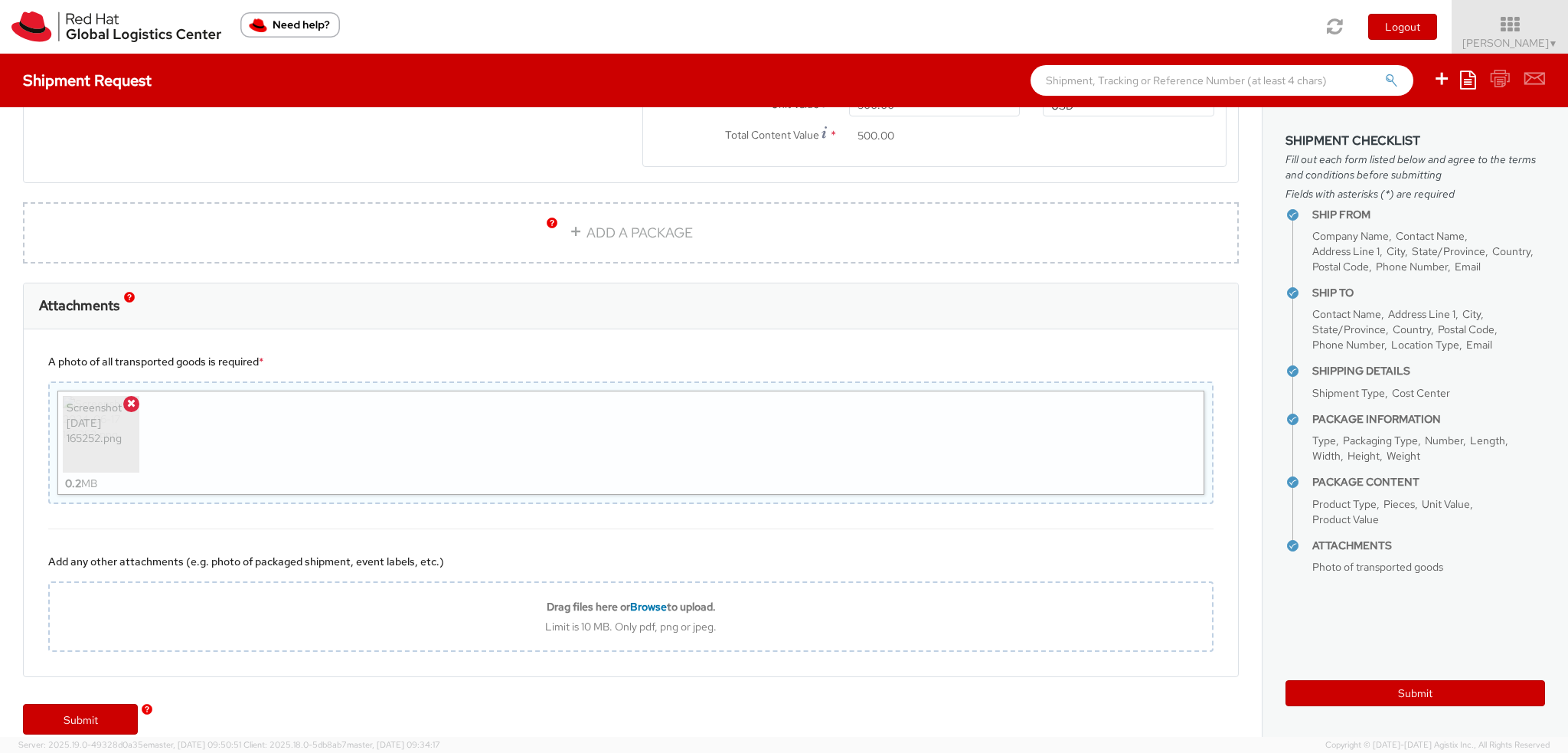
scroll to position [971, 0]
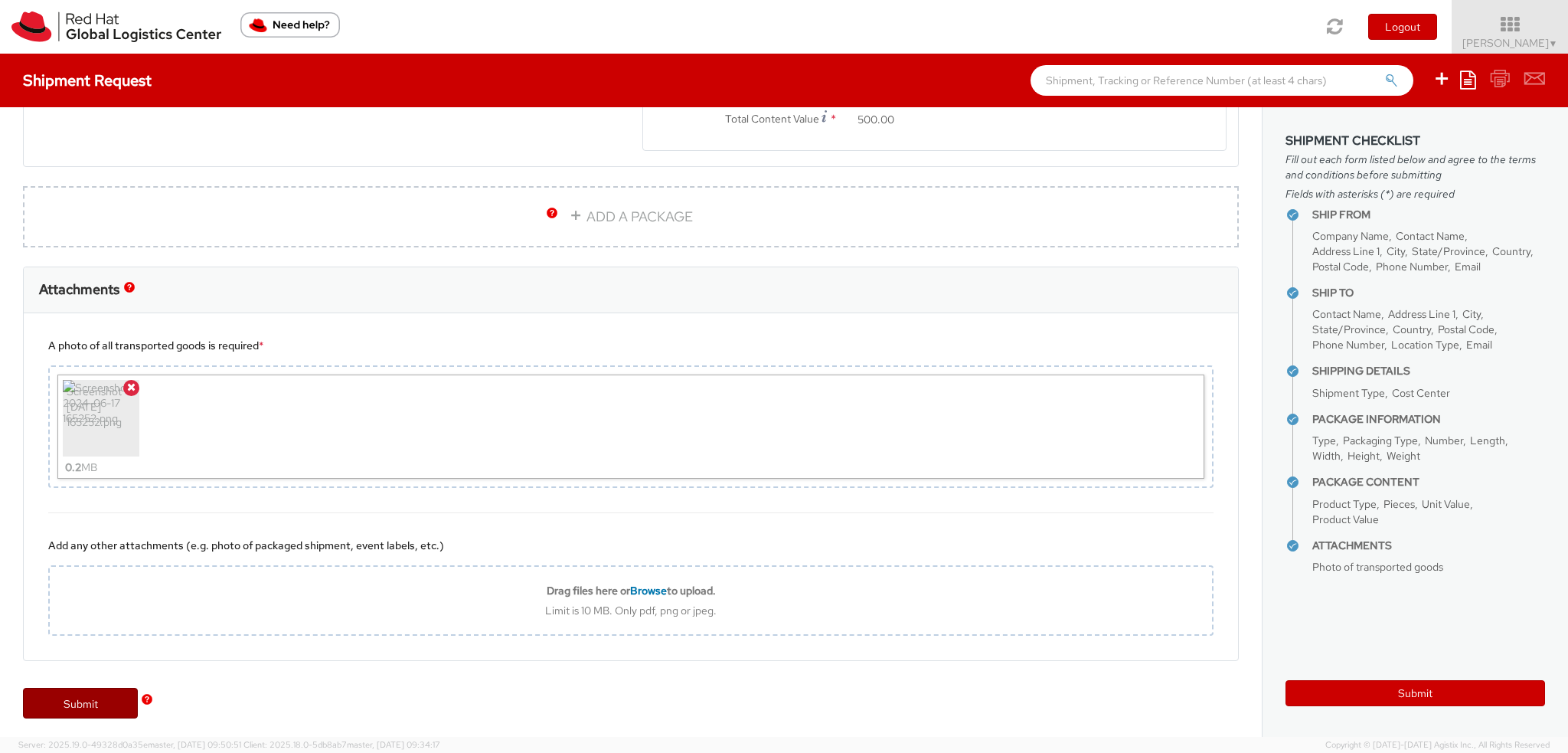
click at [82, 700] on link "Submit" at bounding box center [80, 702] width 115 height 31
